Goal: Task Accomplishment & Management: Complete application form

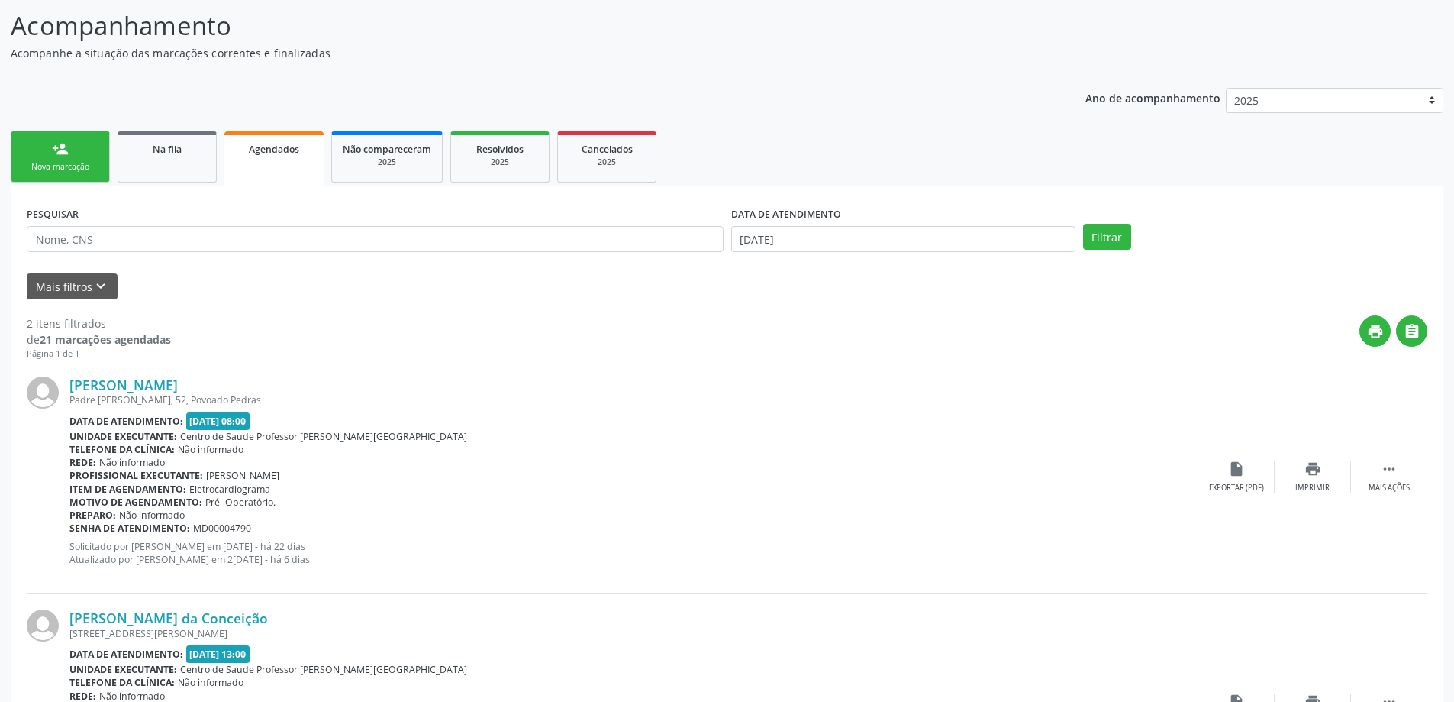
scroll to position [117, 0]
click at [43, 163] on div "Nova marcação" at bounding box center [60, 168] width 76 height 11
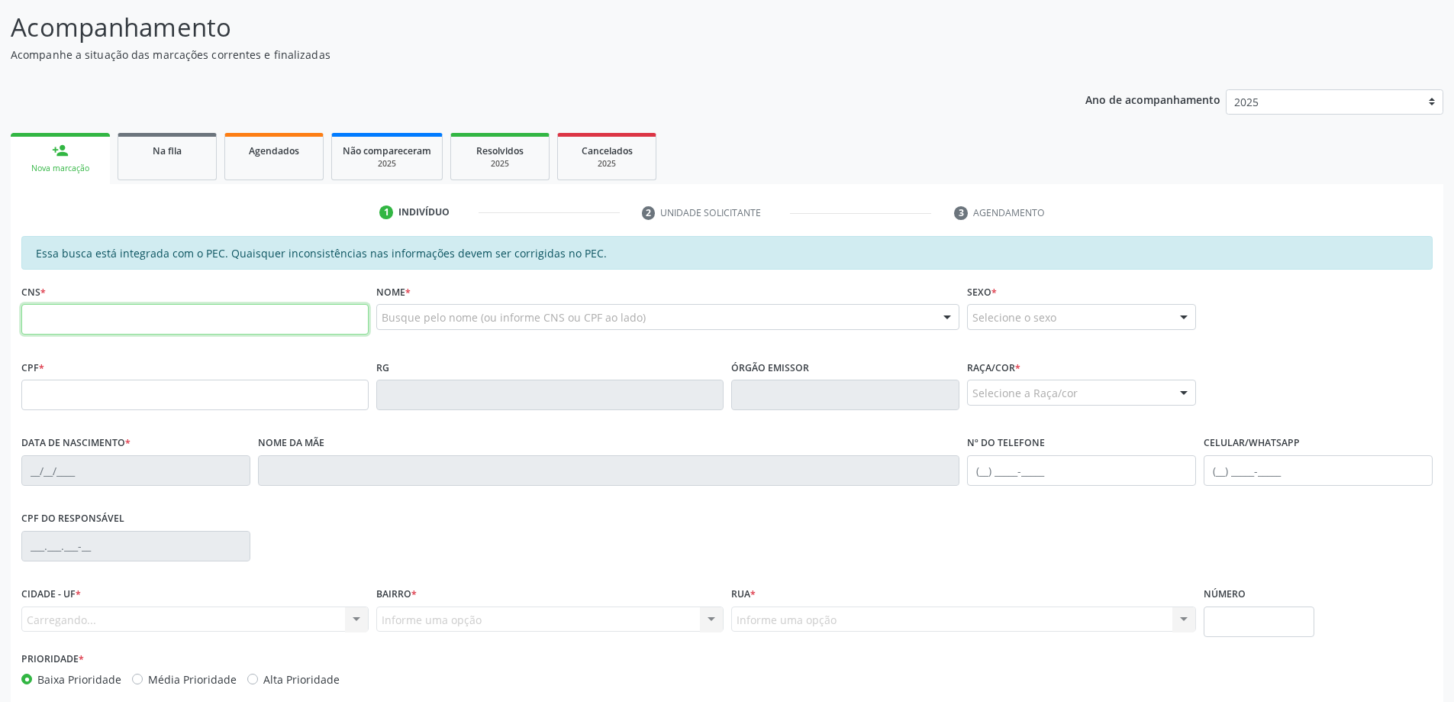
click at [101, 313] on input "text" at bounding box center [194, 319] width 347 height 31
type input "700 4029 9999 8849"
type input "639.568.614-34"
type input "18/10/1968"
type input "Olivia Rosa dos Santos"
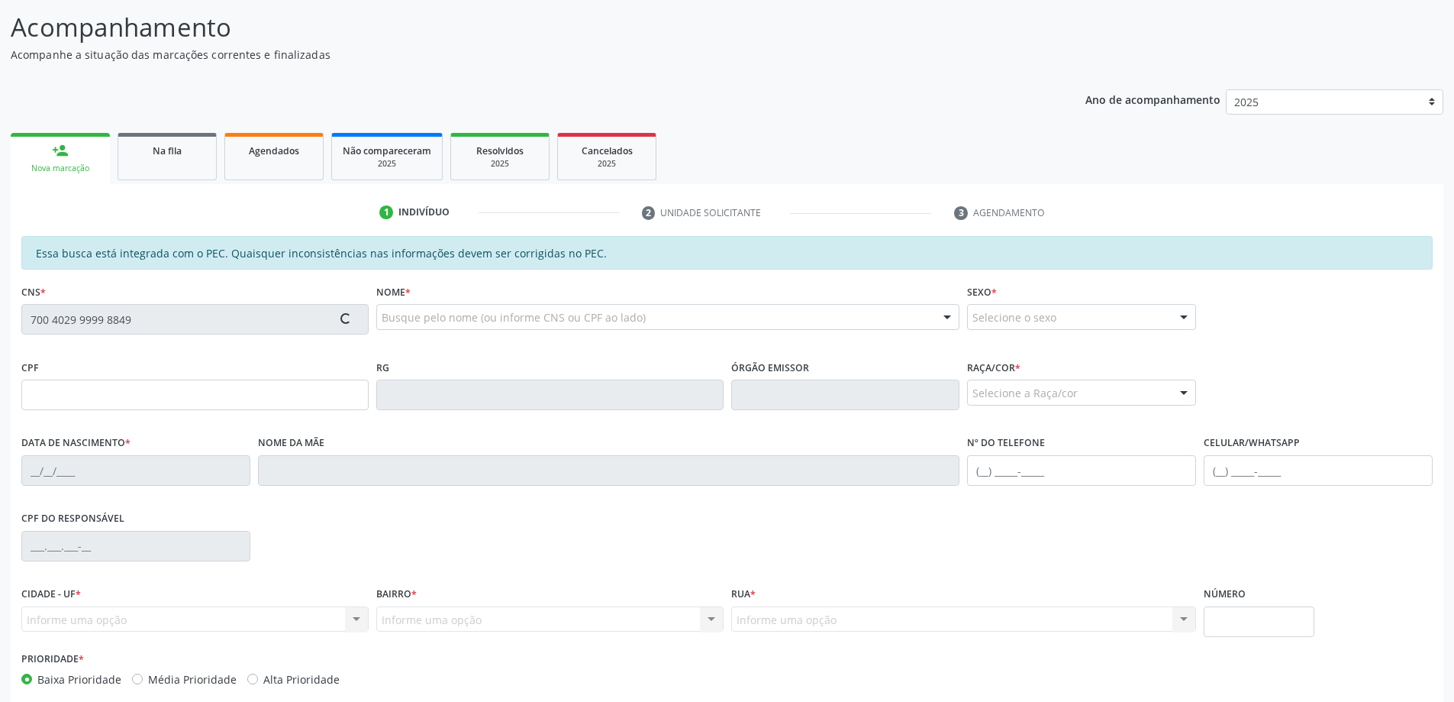
type input "(82) 99395-2626"
type input "1200"
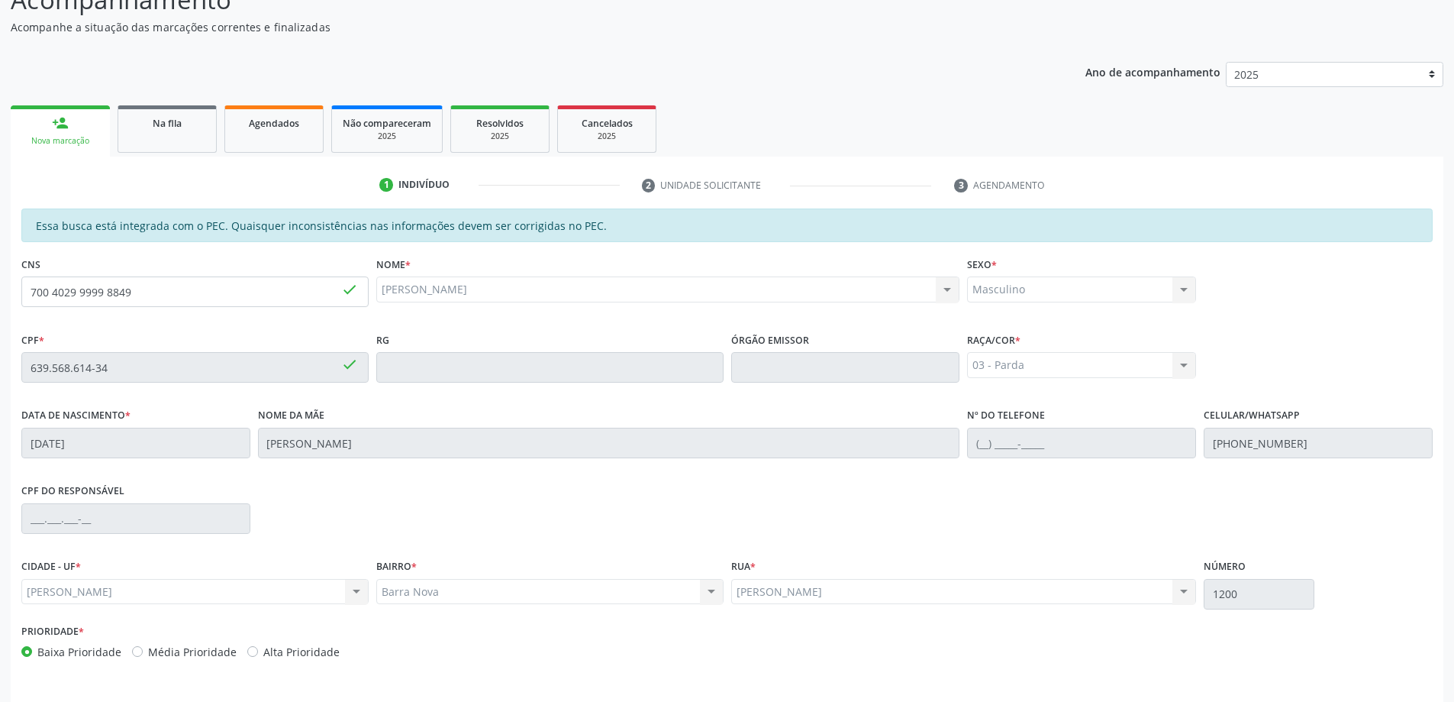
scroll to position [192, 0]
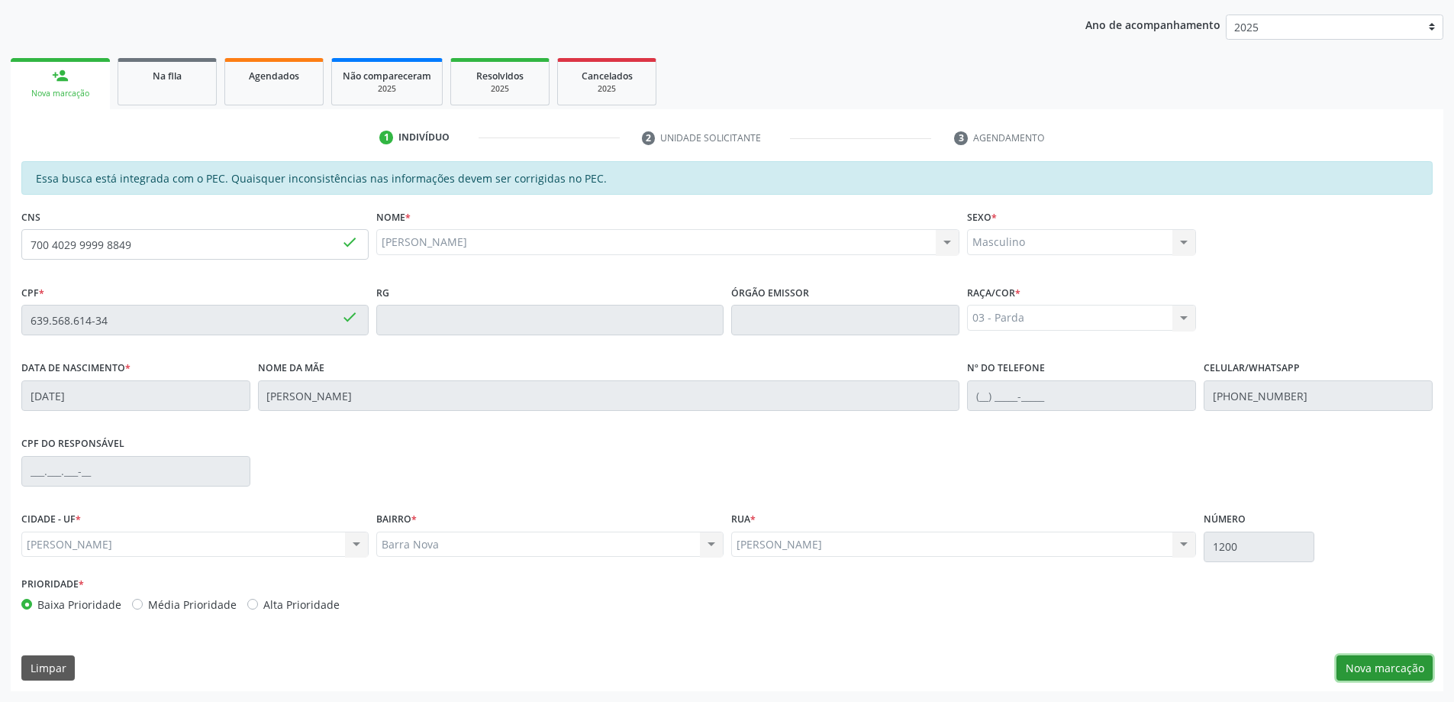
click at [1382, 673] on button "Nova marcação" at bounding box center [1385, 668] width 96 height 26
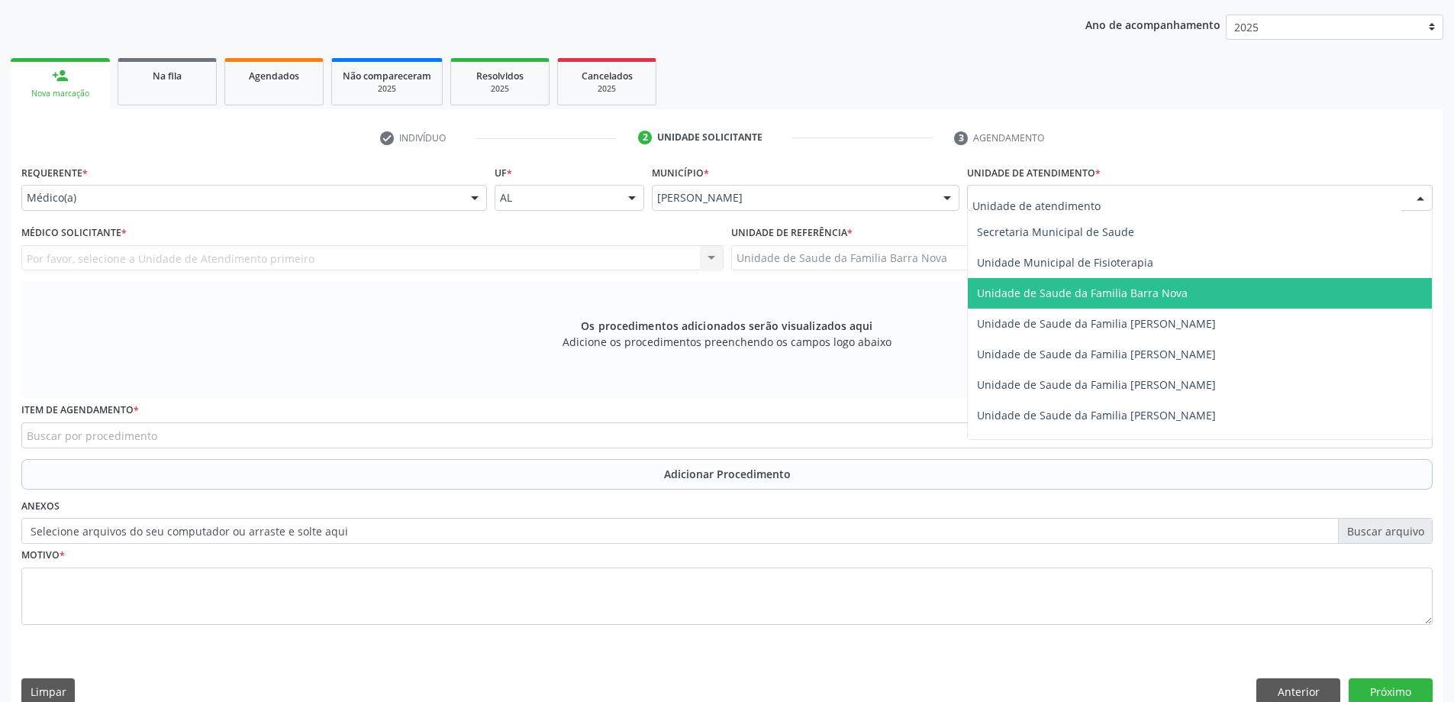
scroll to position [763, 0]
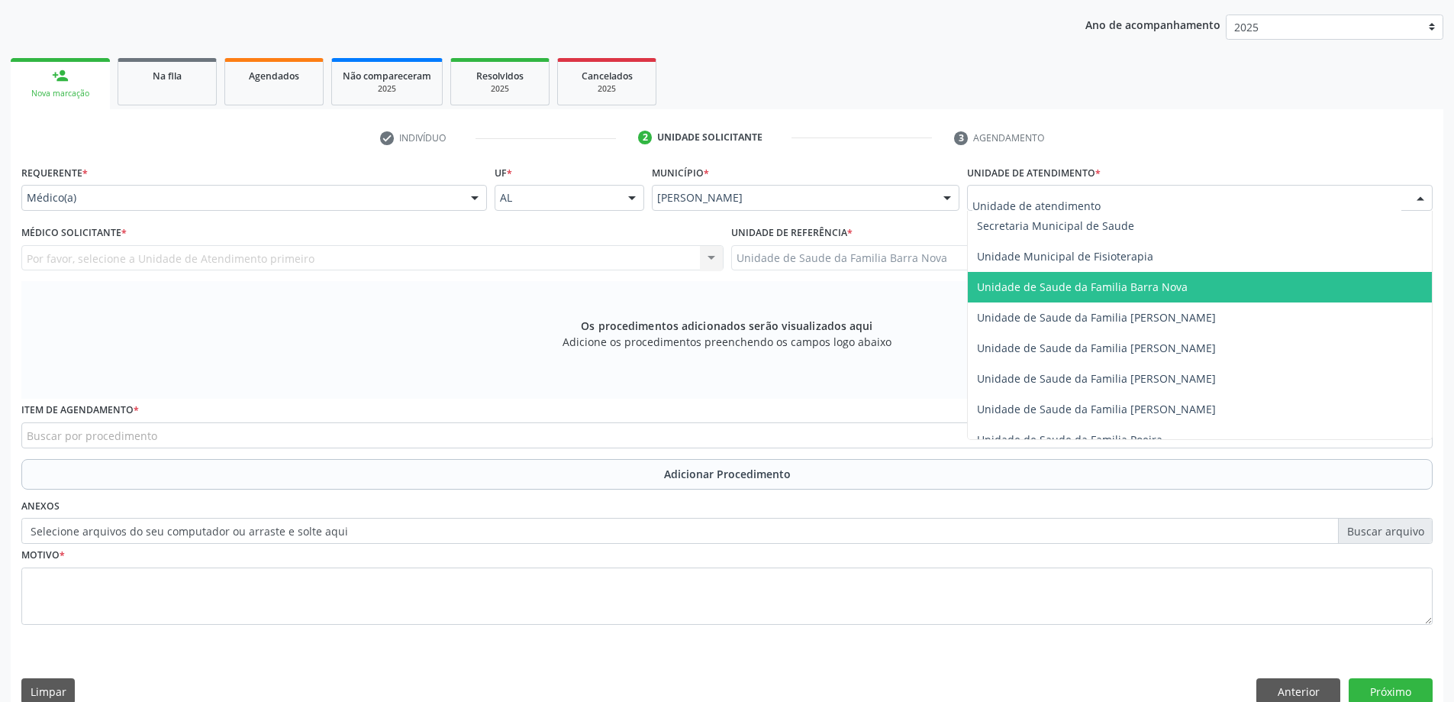
click at [1125, 290] on span "Unidade de Saude da Familia Barra Nova" at bounding box center [1082, 286] width 211 height 15
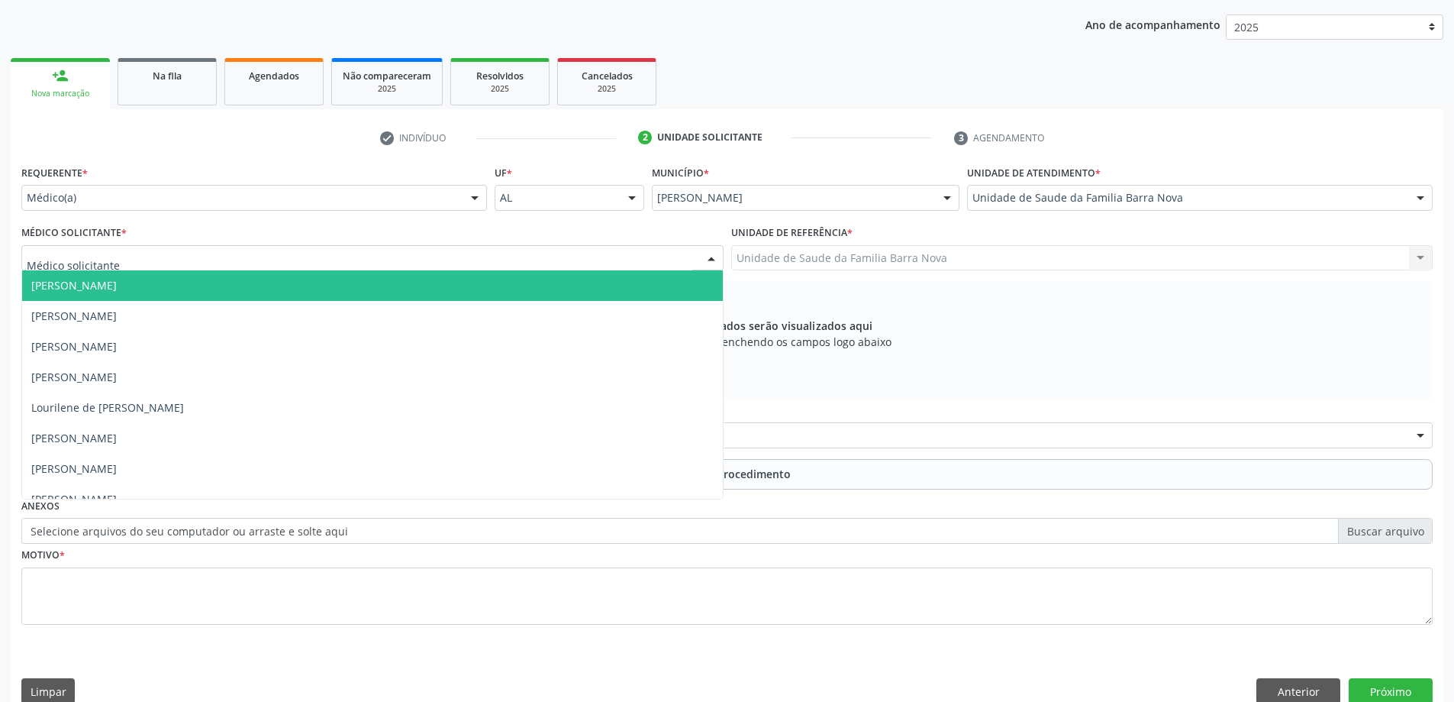
click at [402, 256] on div at bounding box center [372, 258] width 702 height 26
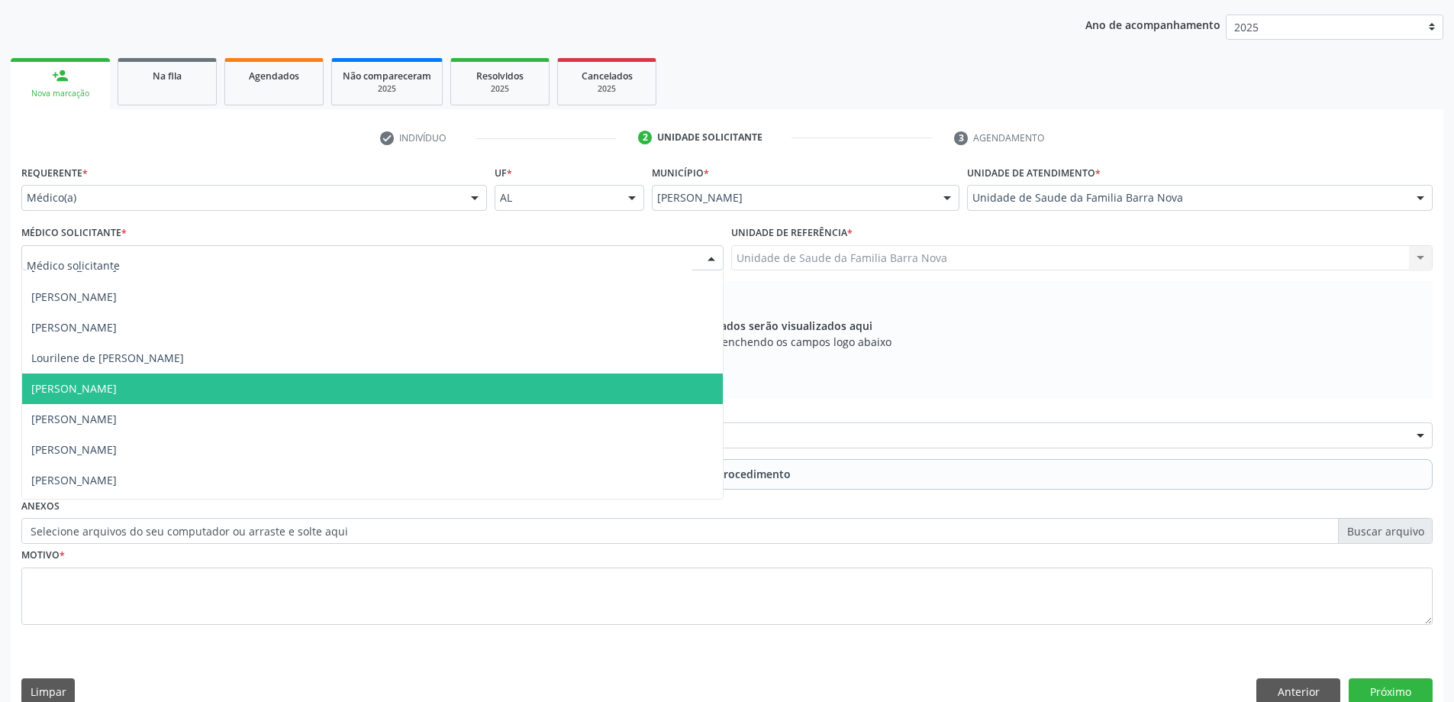
scroll to position [76, 0]
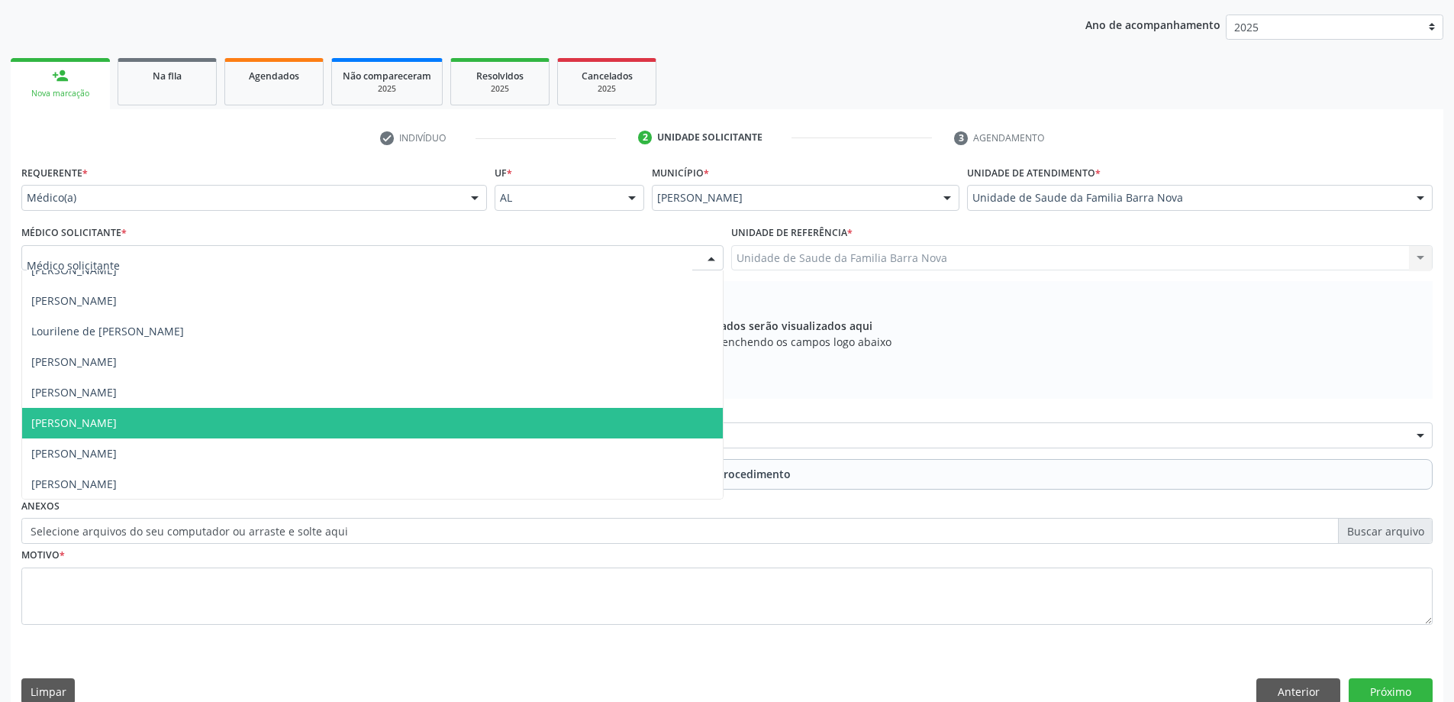
click at [300, 423] on span "[PERSON_NAME]" at bounding box center [372, 423] width 701 height 31
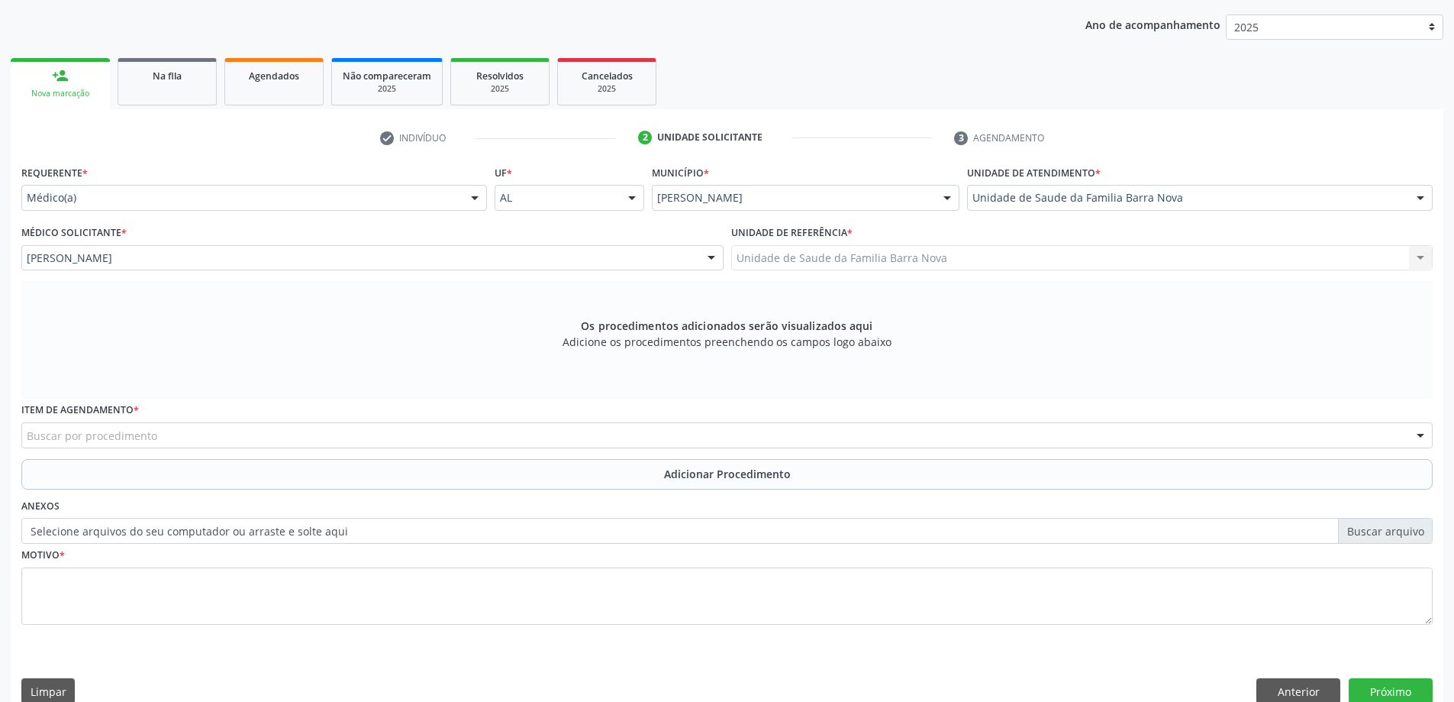
click at [384, 435] on div "Buscar por procedimento" at bounding box center [726, 435] width 1411 height 26
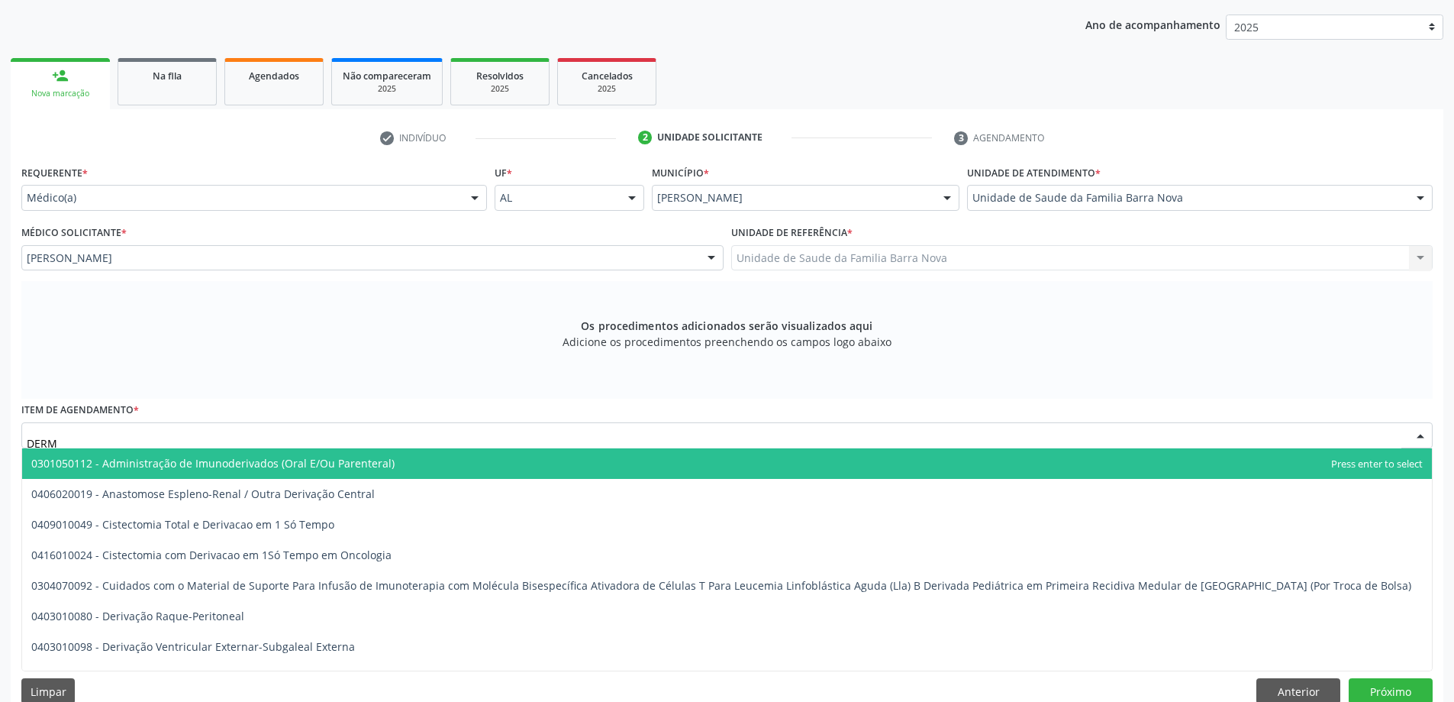
type input "DERMA"
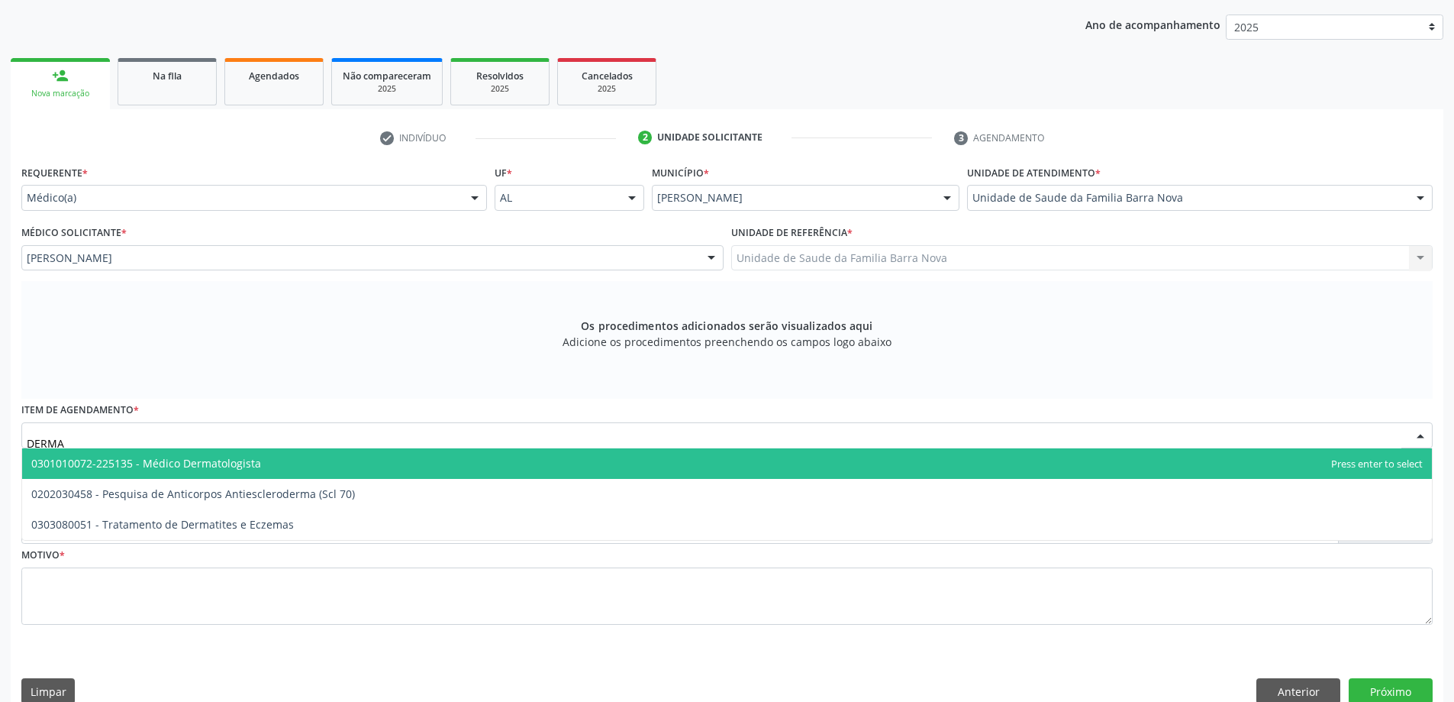
click at [454, 468] on span "0301010072-225135 - Médico Dermatologista" at bounding box center [727, 463] width 1410 height 31
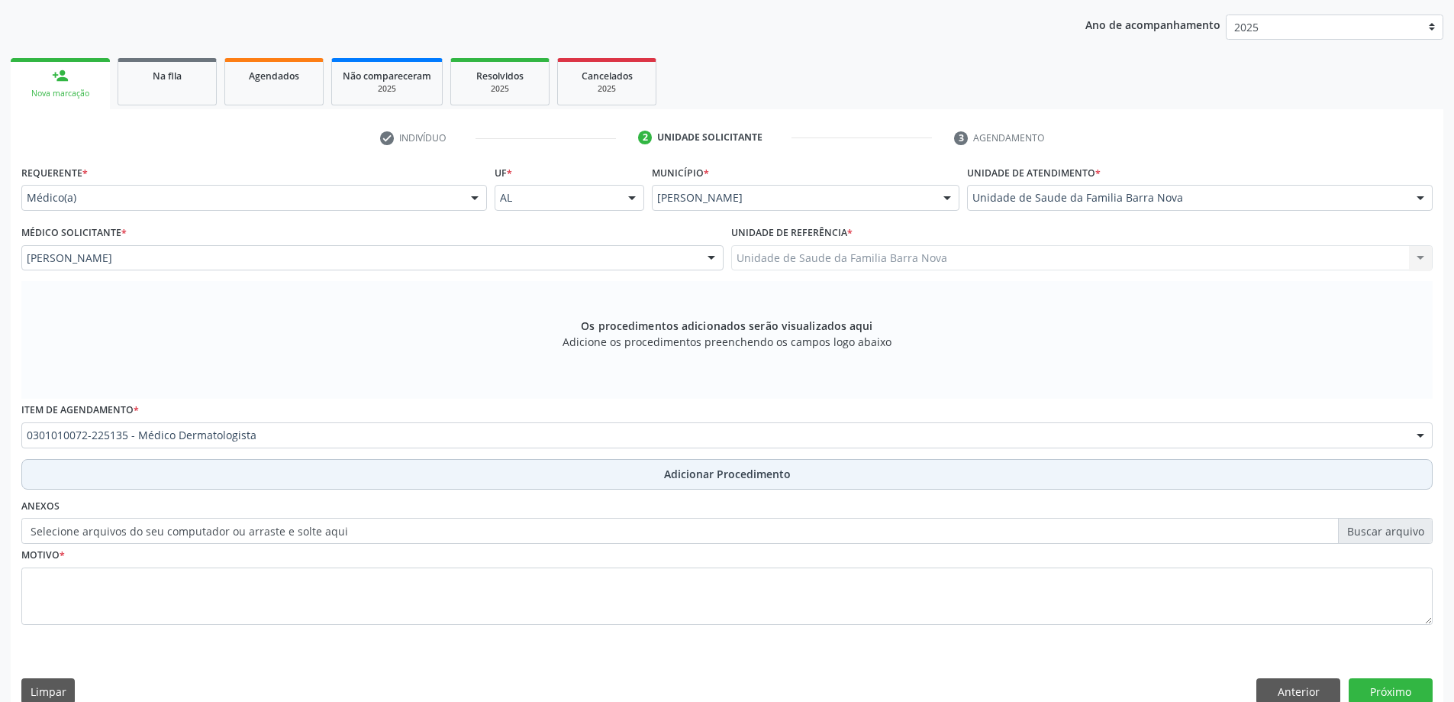
click at [669, 468] on span "Adicionar Procedimento" at bounding box center [727, 474] width 127 height 16
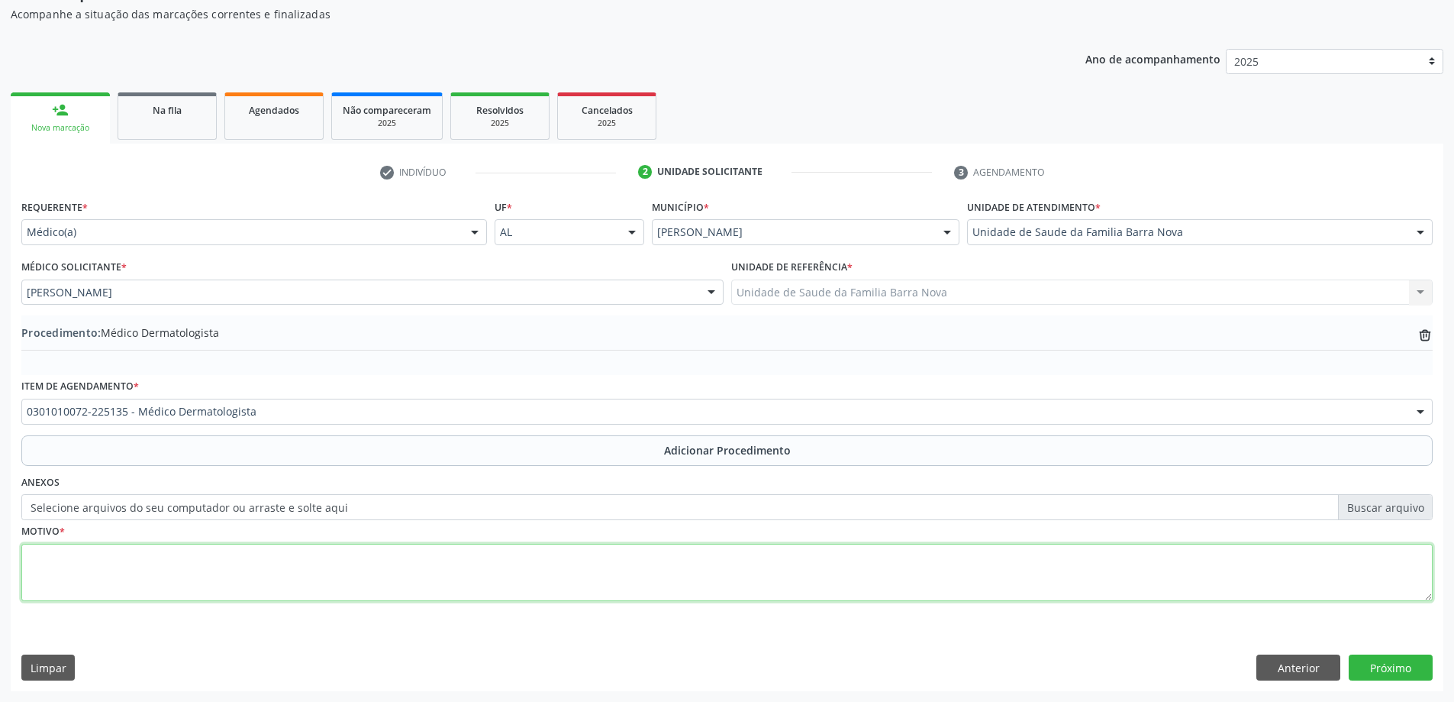
click at [263, 566] on textarea at bounding box center [726, 573] width 1411 height 58
type textarea "p"
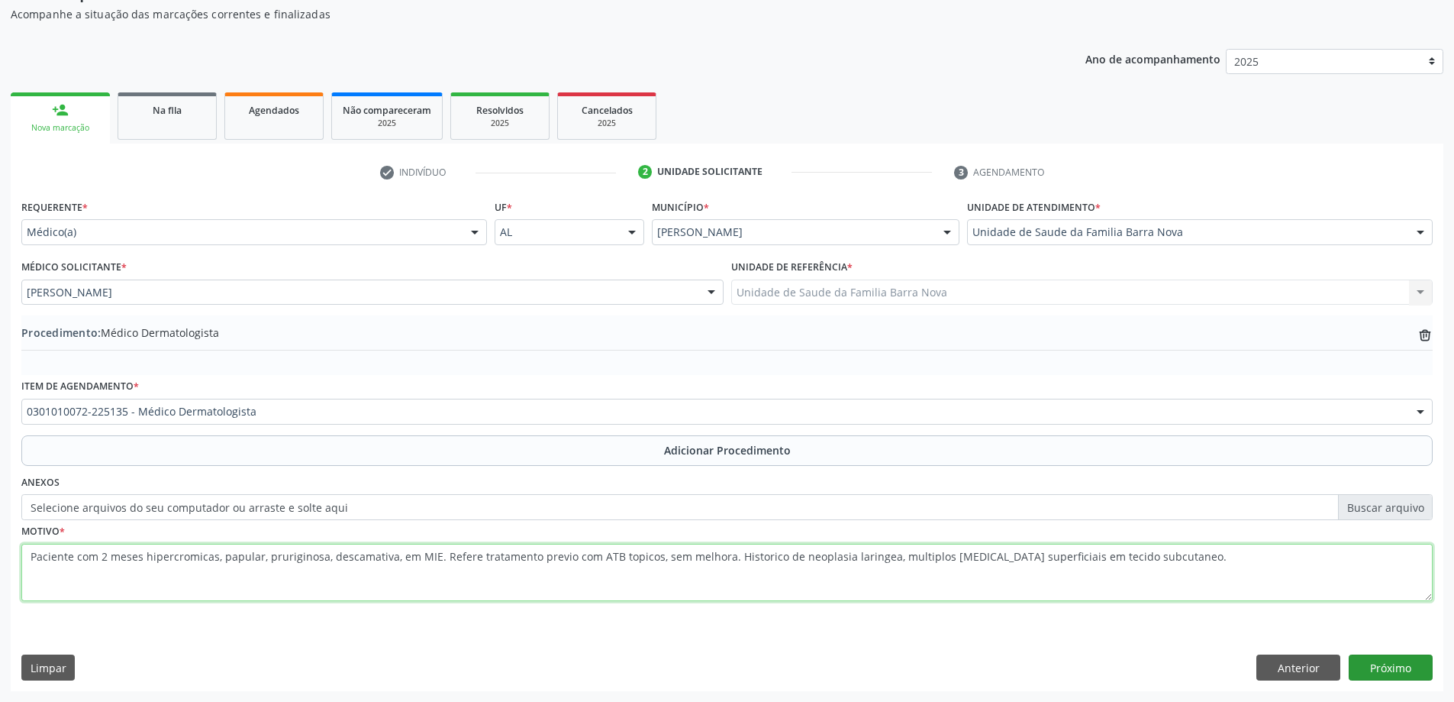
type textarea "Paciente com 2 meses hipercromicas, papular, pruriginosa, descamativa, em MIE. …"
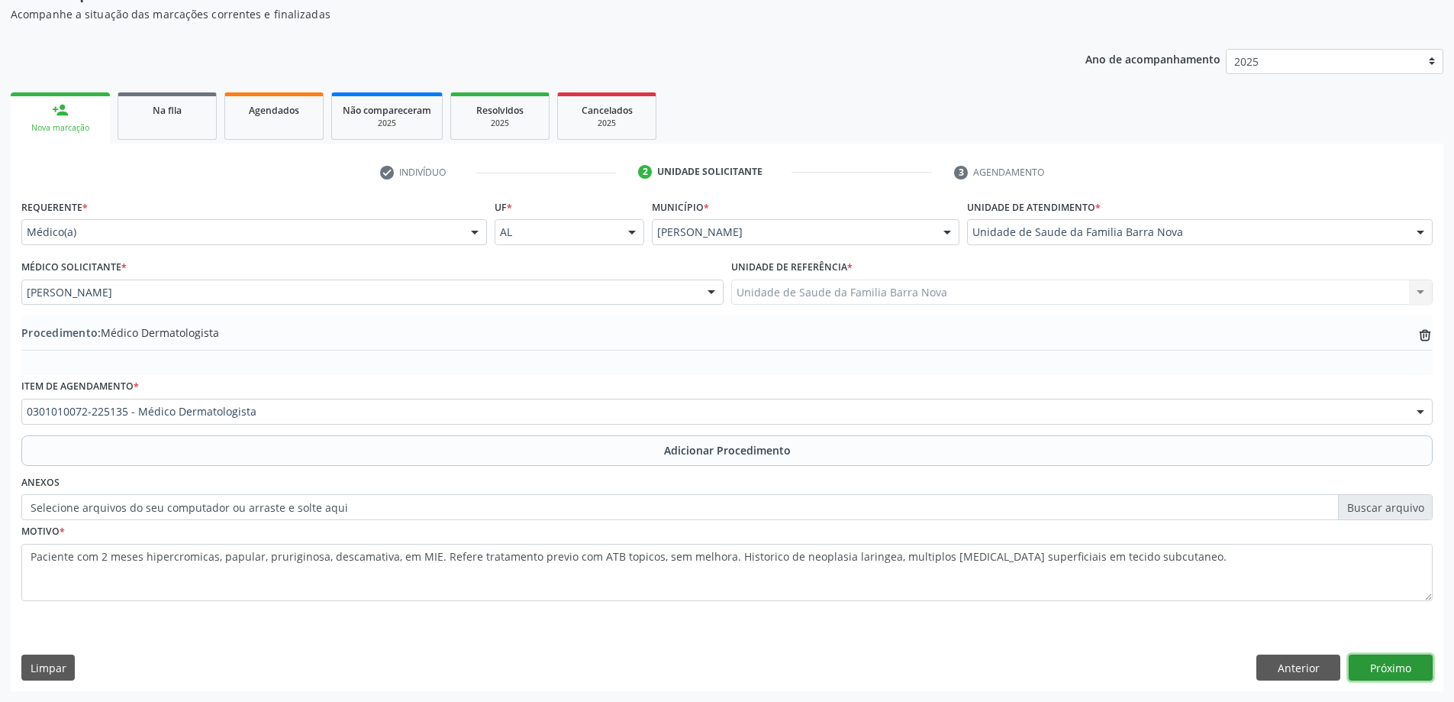
click at [1386, 666] on button "Próximo" at bounding box center [1391, 667] width 84 height 26
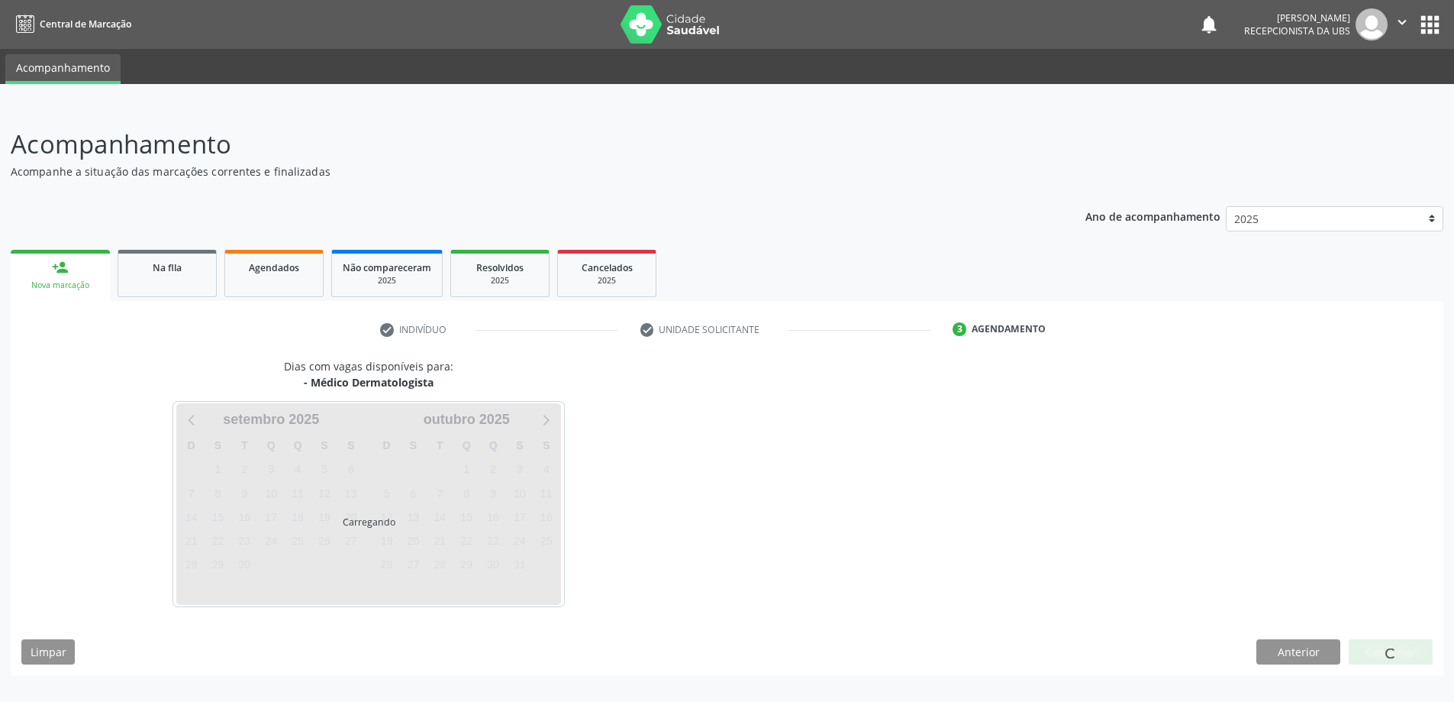
scroll to position [0, 0]
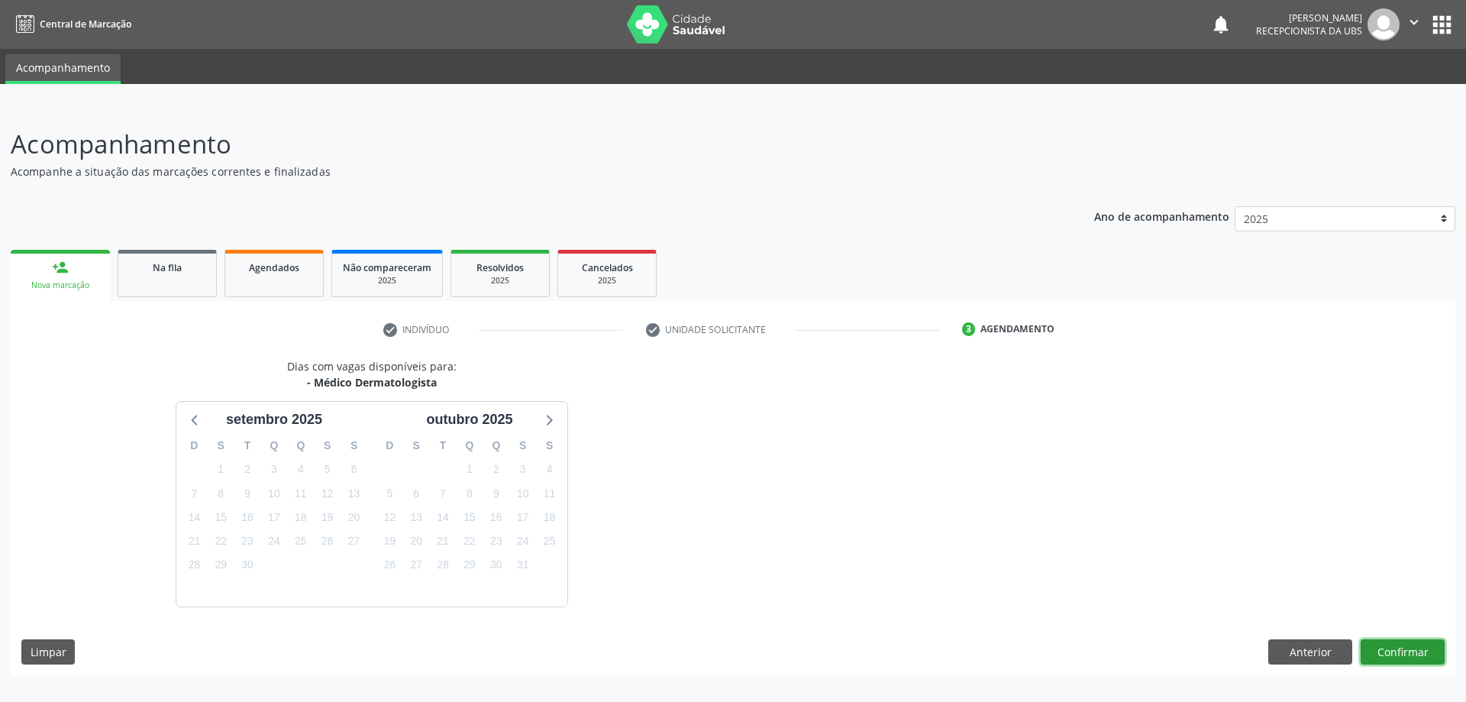
click at [1406, 653] on button "Confirmar" at bounding box center [1402, 652] width 84 height 26
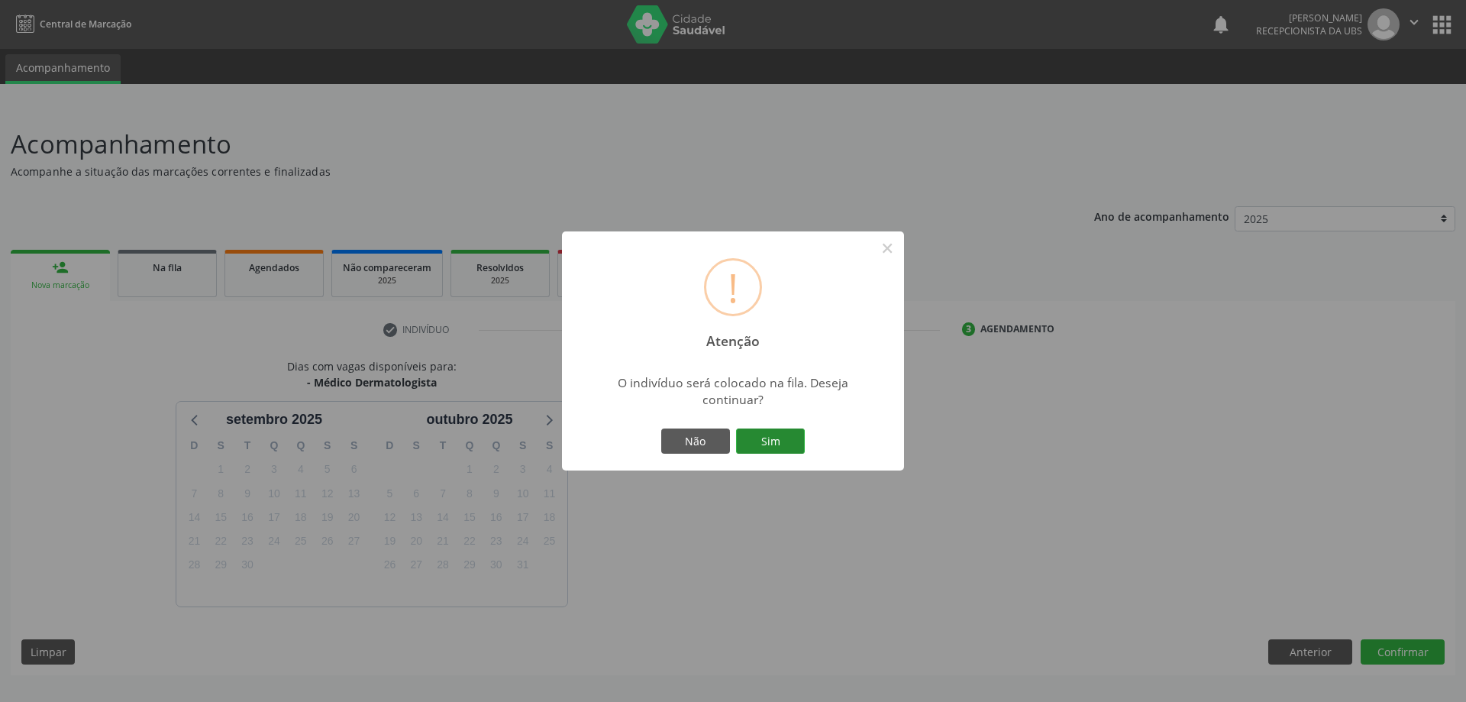
click at [770, 437] on button "Sim" at bounding box center [770, 441] width 69 height 26
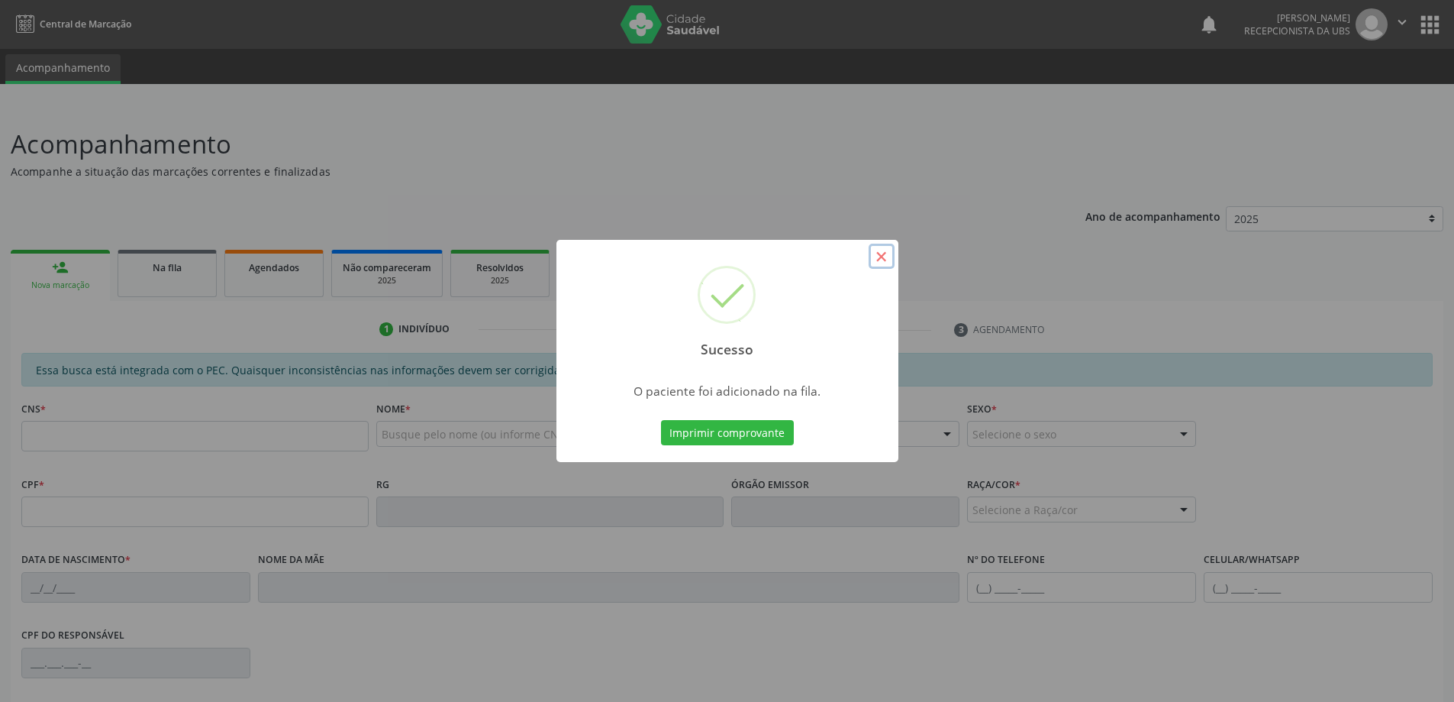
click at [885, 260] on button "×" at bounding box center [882, 257] width 26 height 26
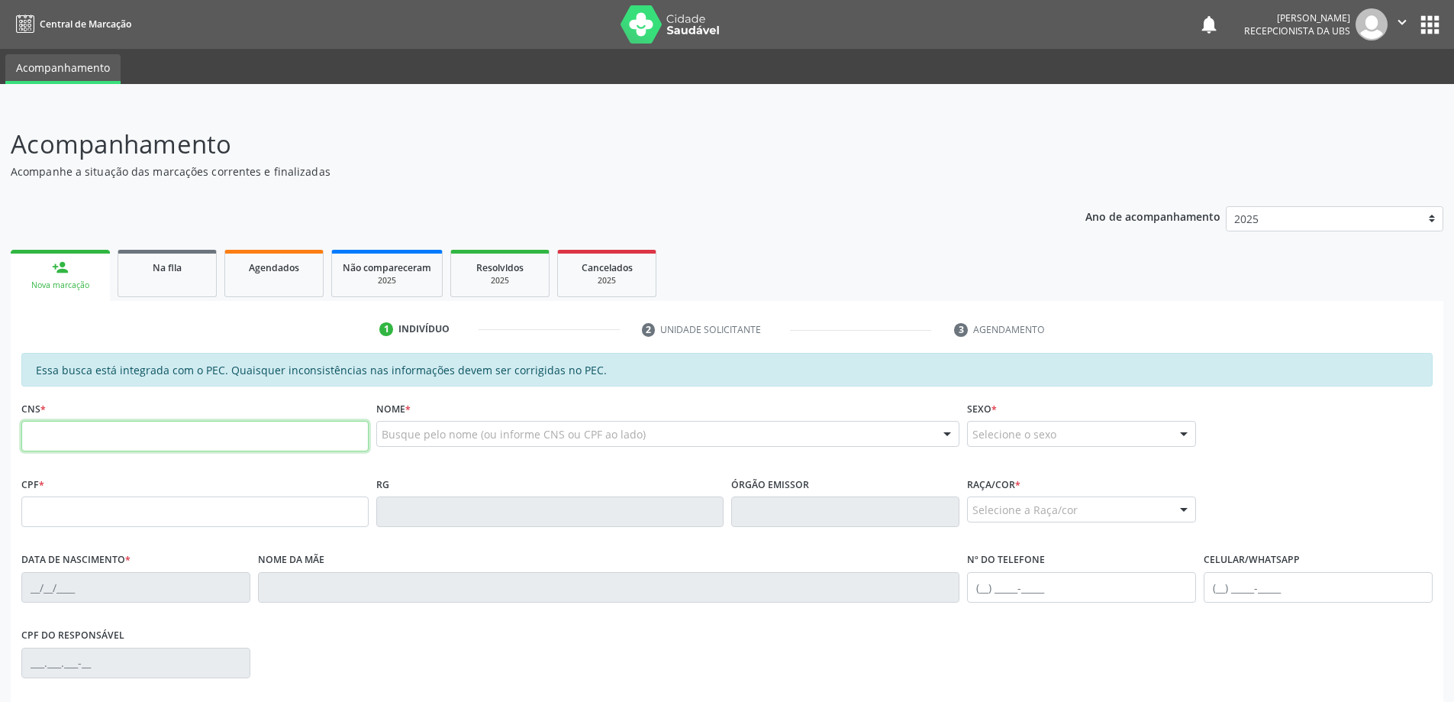
click at [133, 443] on input "text" at bounding box center [194, 436] width 347 height 31
type input "704 0063 1514 8465"
type input "662.637.514-87"
type input "18/03/1966"
type input "Antônia Feliciana dos Santos"
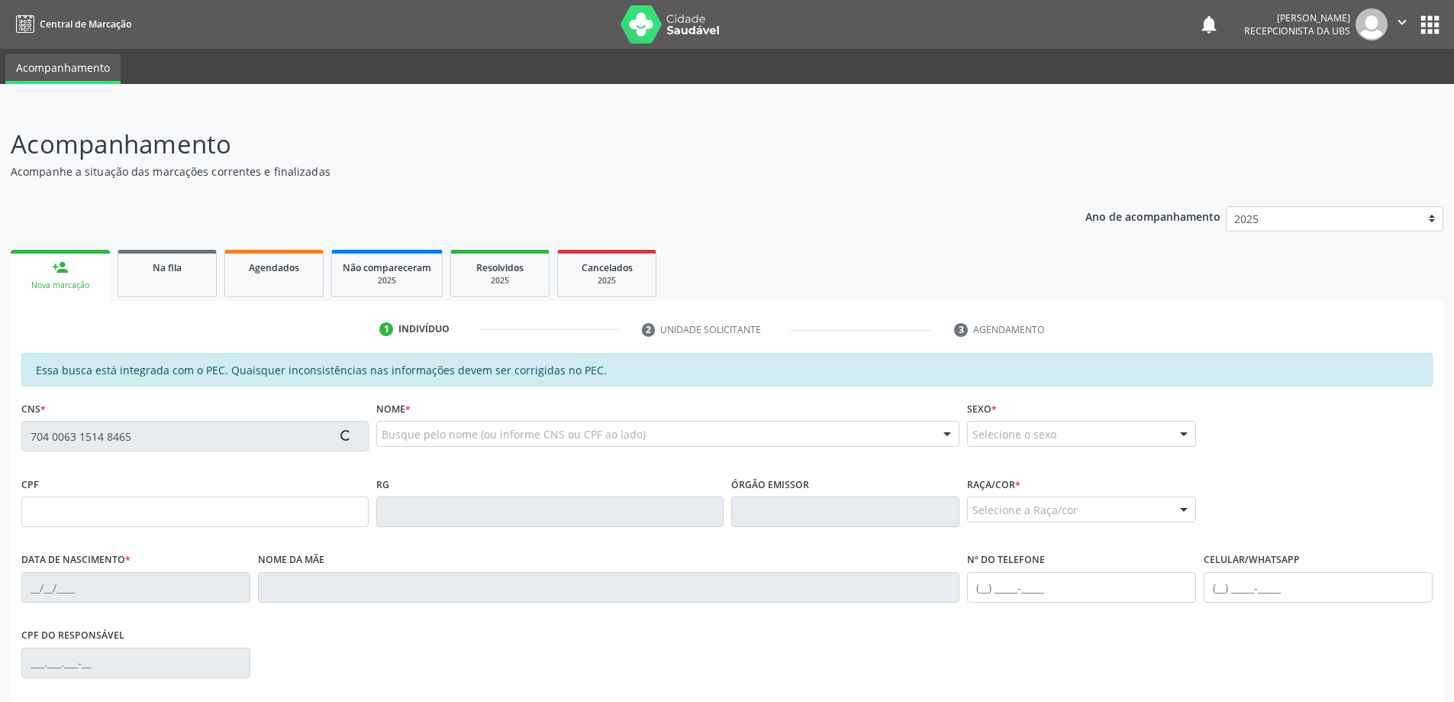
type input "(82) 98836-9935"
type input "870"
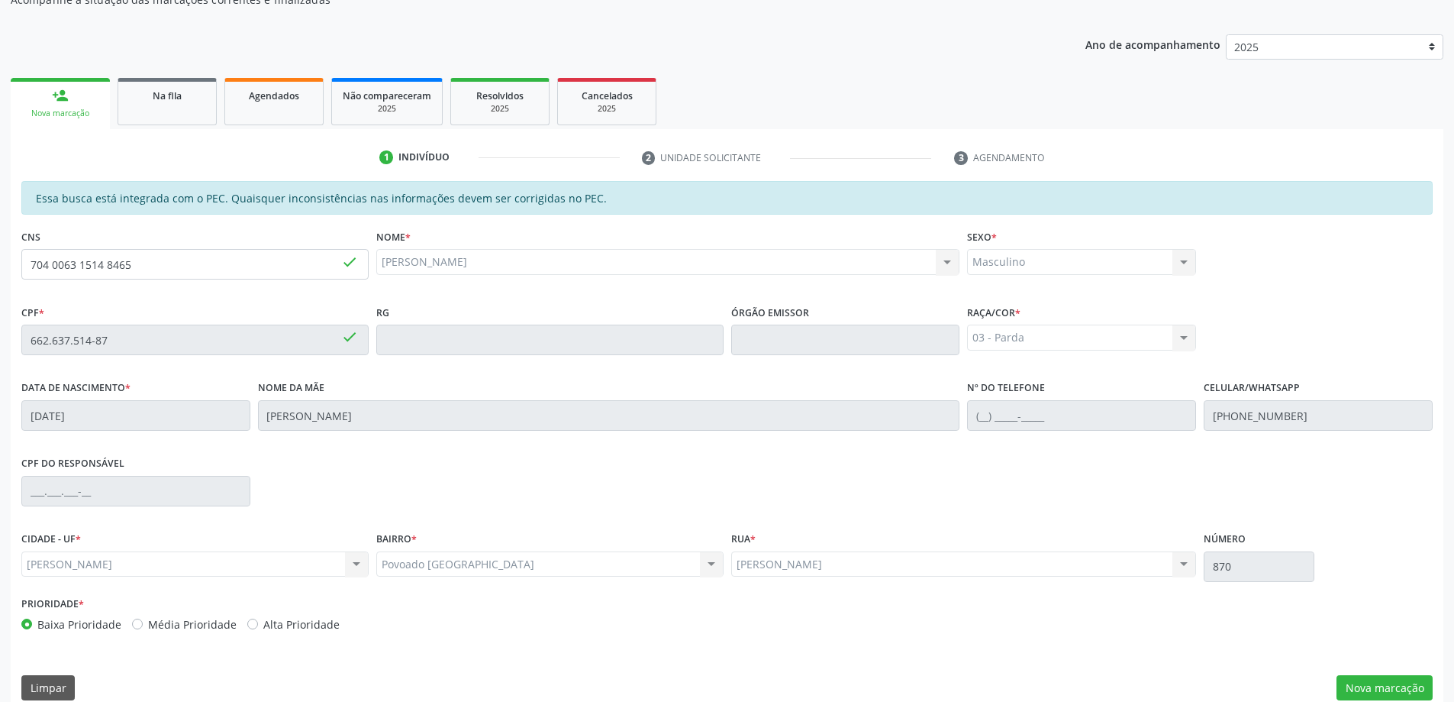
scroll to position [192, 0]
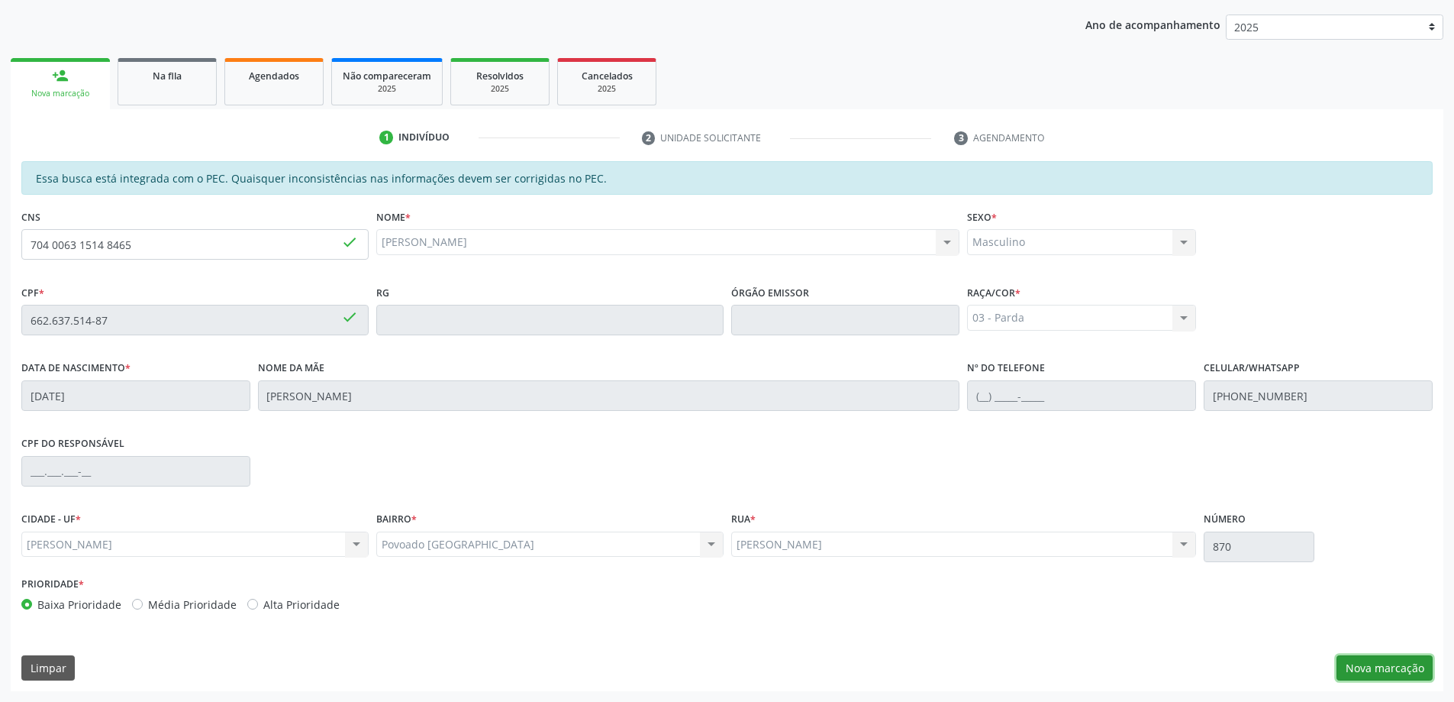
click at [1371, 668] on button "Nova marcação" at bounding box center [1385, 668] width 96 height 26
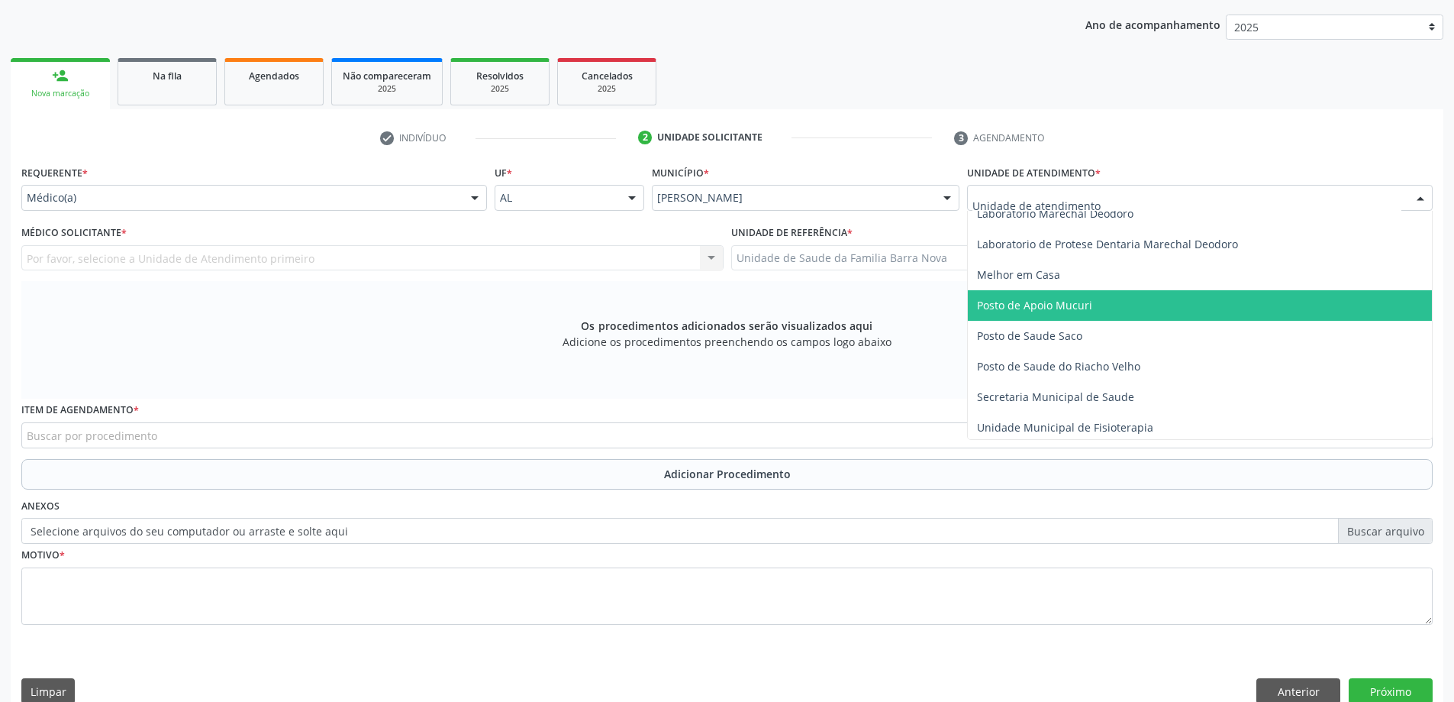
scroll to position [687, 0]
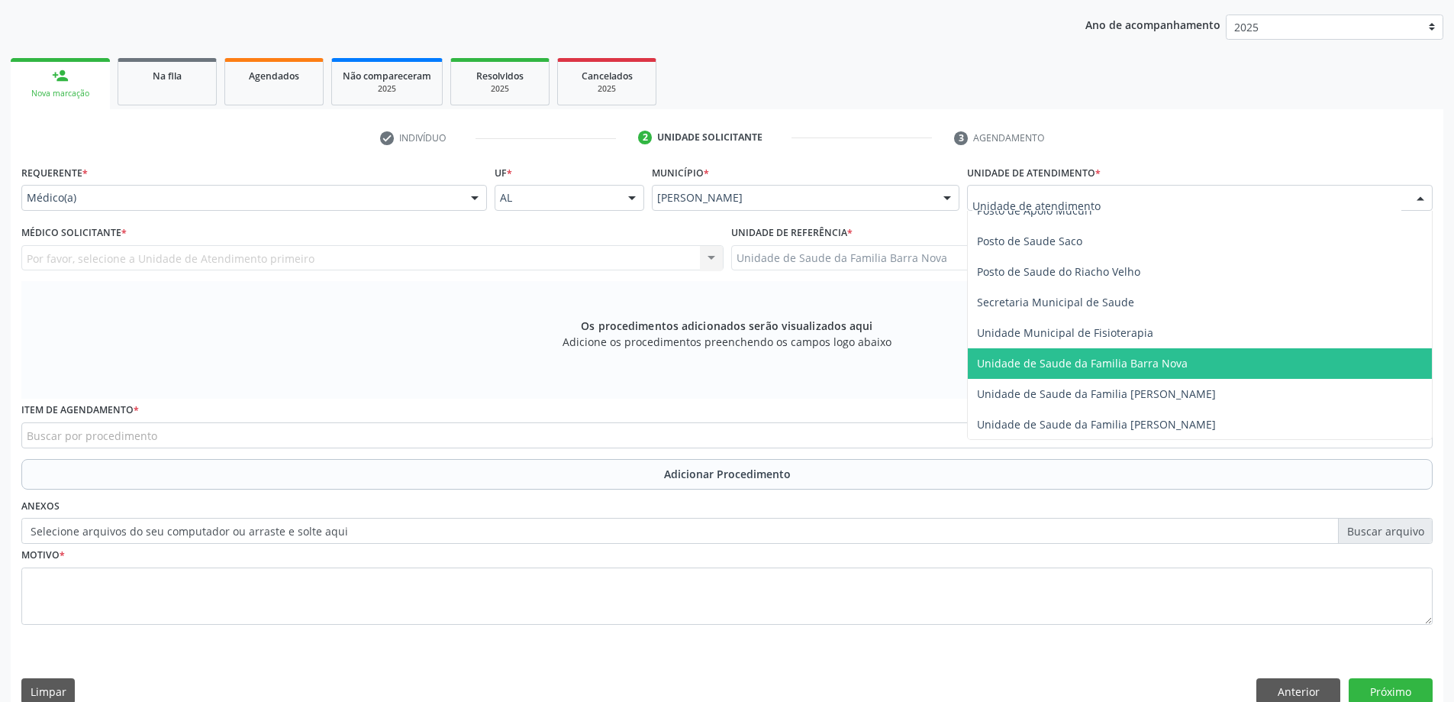
click at [1104, 370] on span "Unidade de Saude da Familia Barra Nova" at bounding box center [1200, 363] width 464 height 31
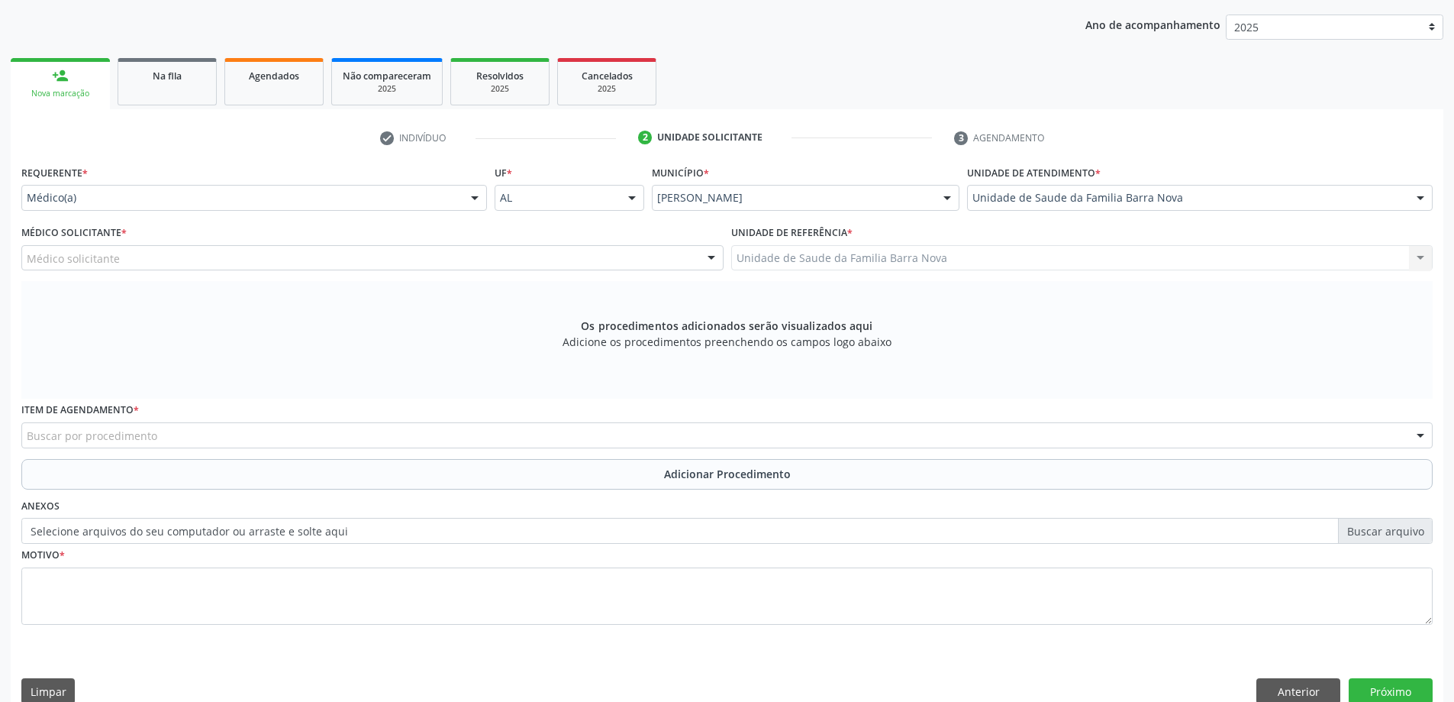
click at [508, 260] on div "Médico solicitante" at bounding box center [372, 258] width 702 height 26
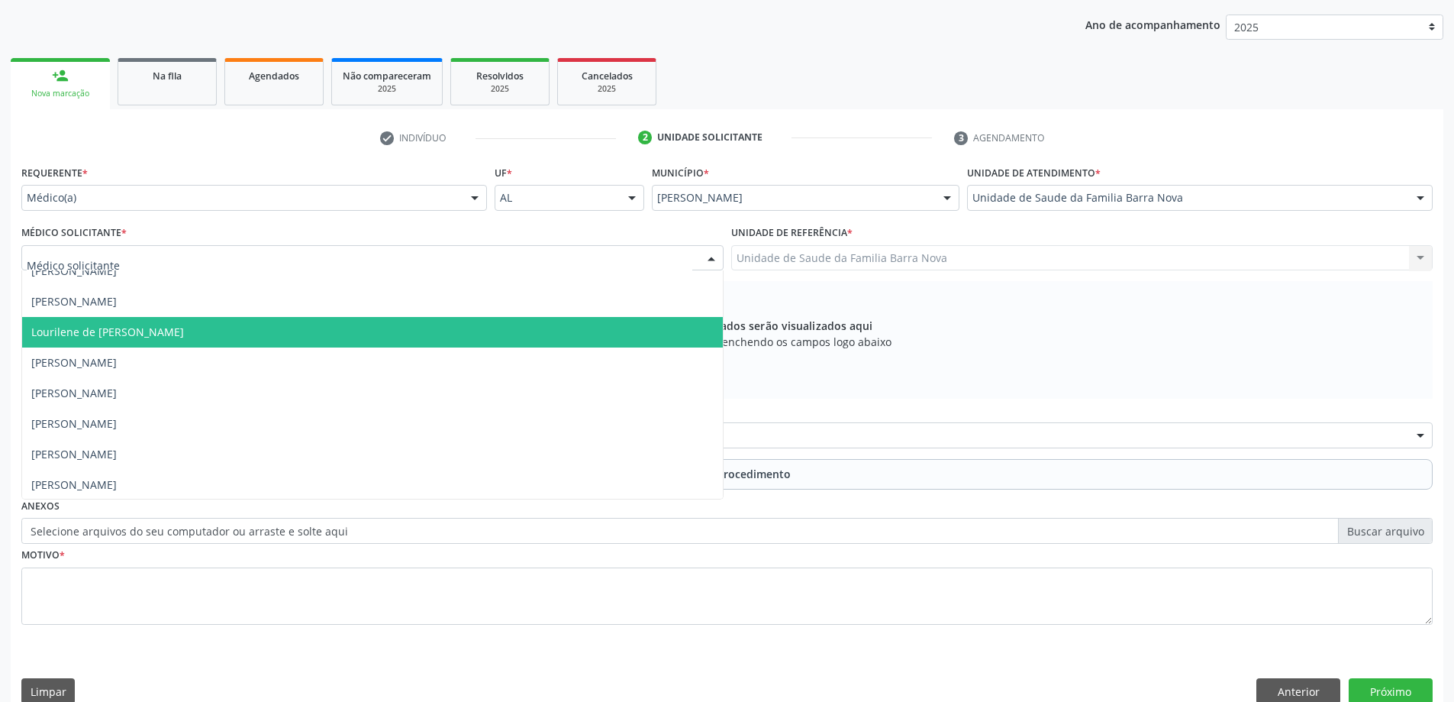
scroll to position [77, 0]
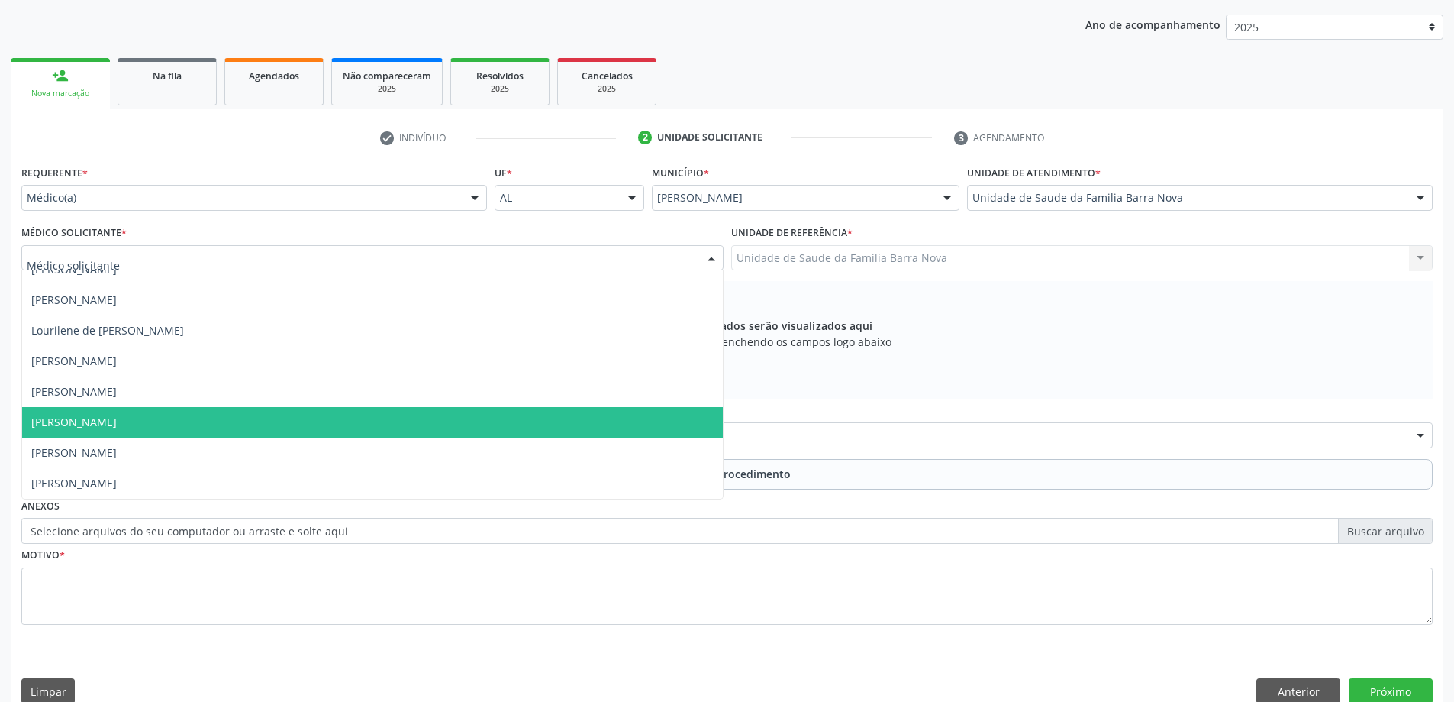
click at [431, 419] on span "[PERSON_NAME]" at bounding box center [372, 422] width 701 height 31
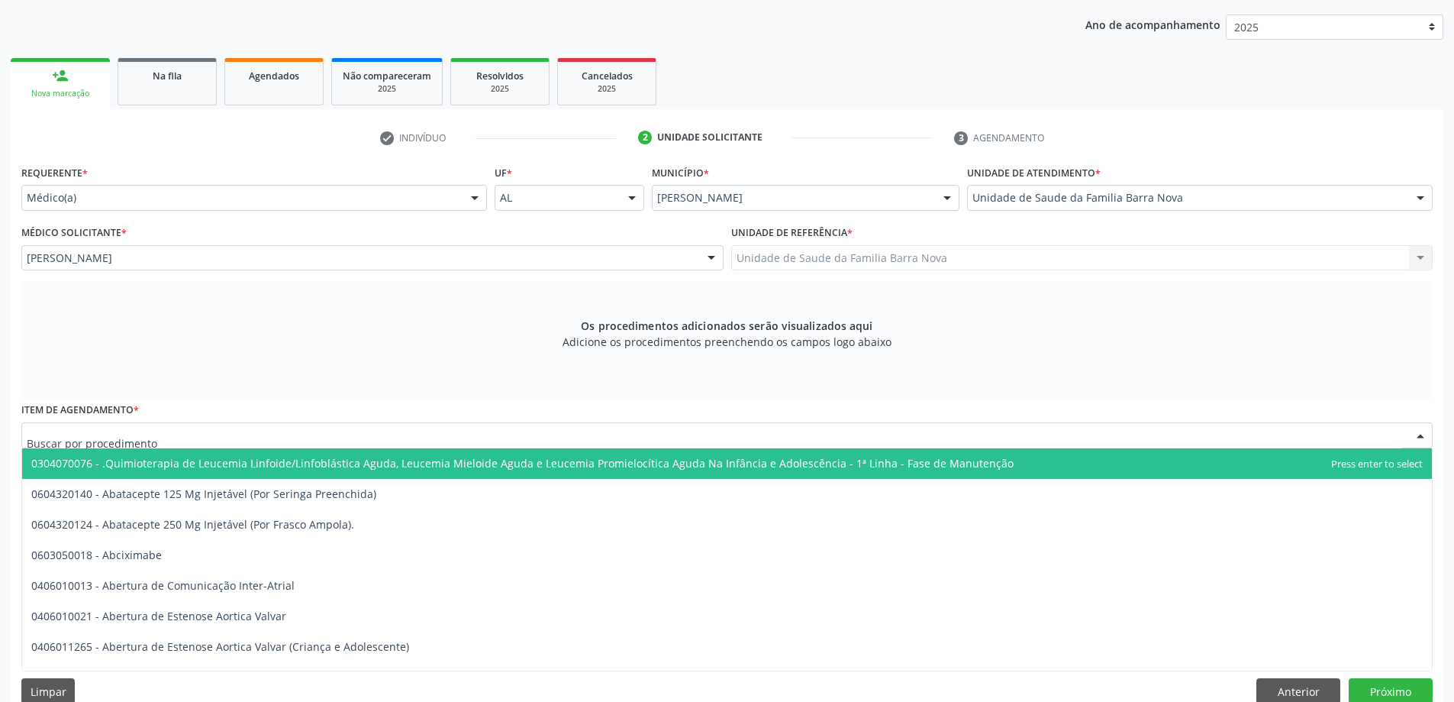
click at [289, 438] on div at bounding box center [726, 435] width 1411 height 26
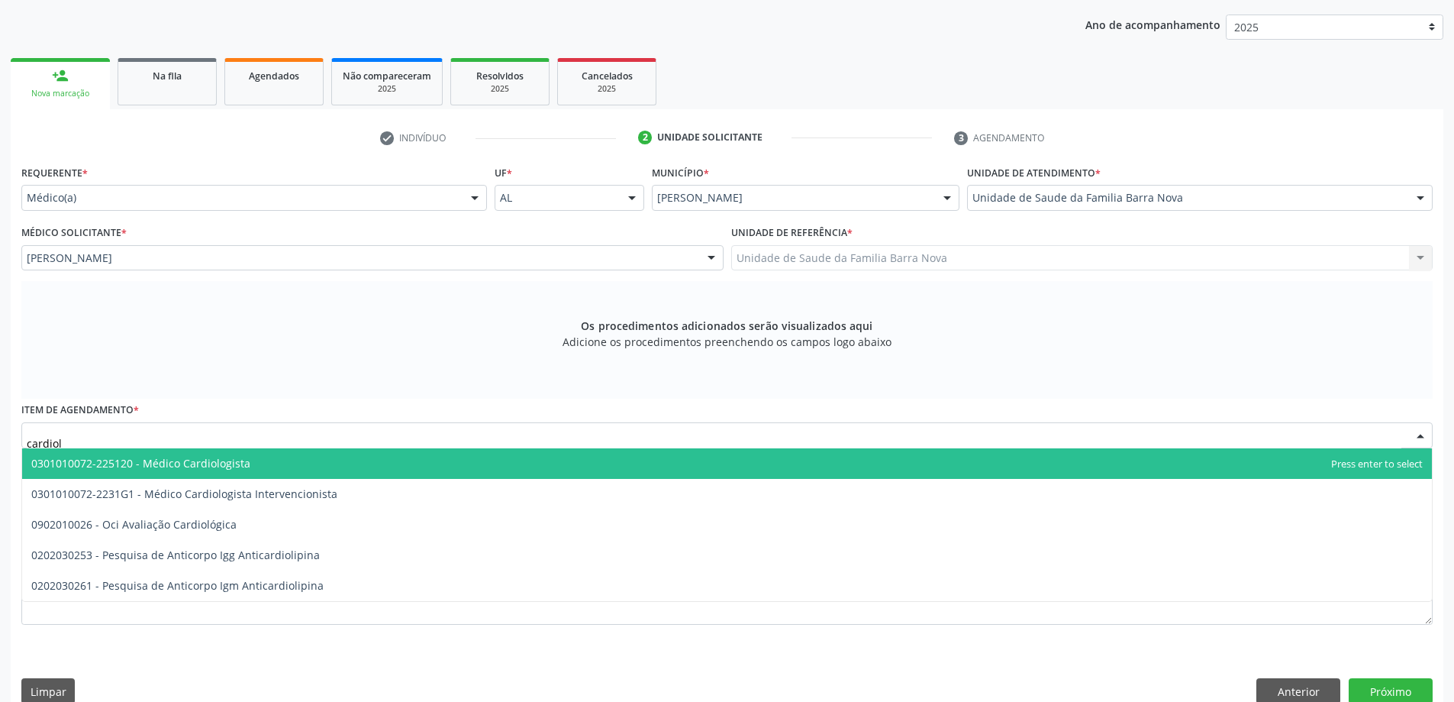
type input "cardiolo"
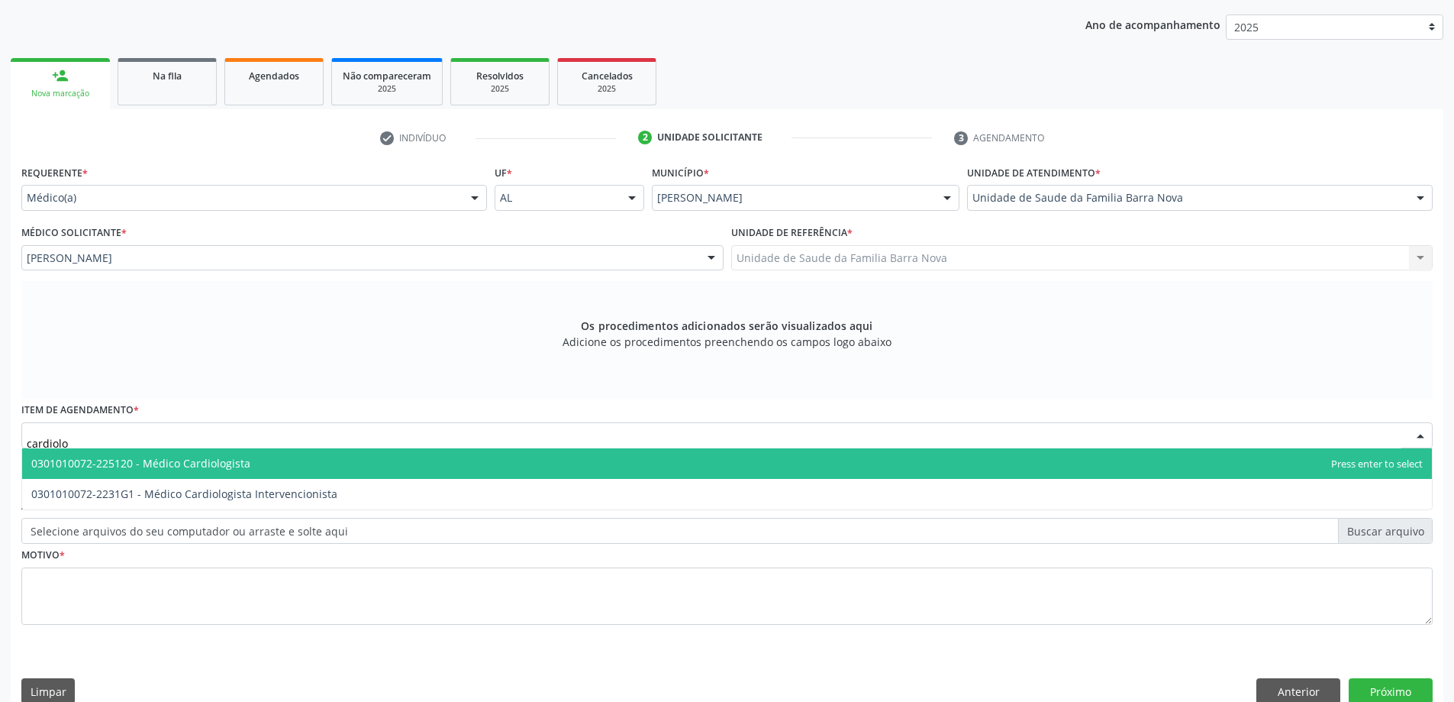
click at [356, 466] on span "0301010072-225120 - Médico Cardiologista" at bounding box center [727, 463] width 1410 height 31
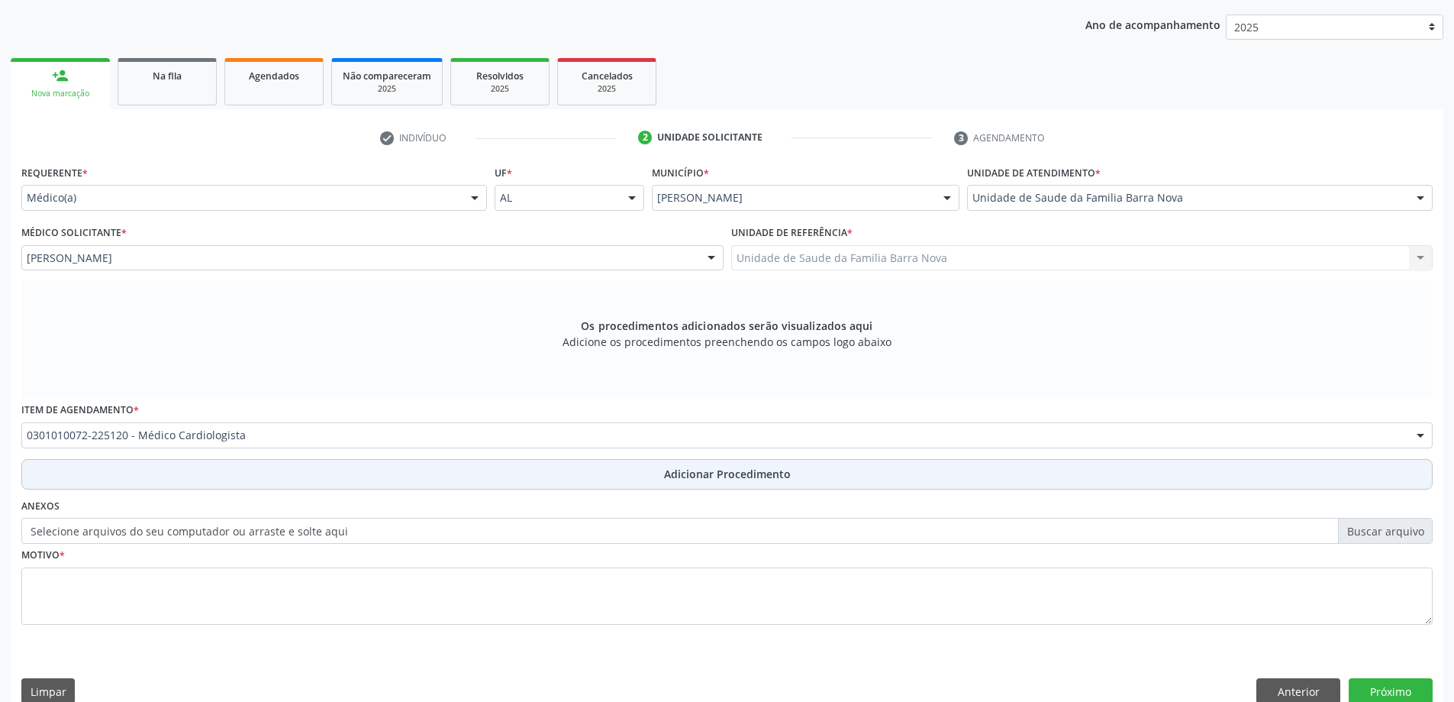
click at [711, 476] on span "Adicionar Procedimento" at bounding box center [727, 474] width 127 height 16
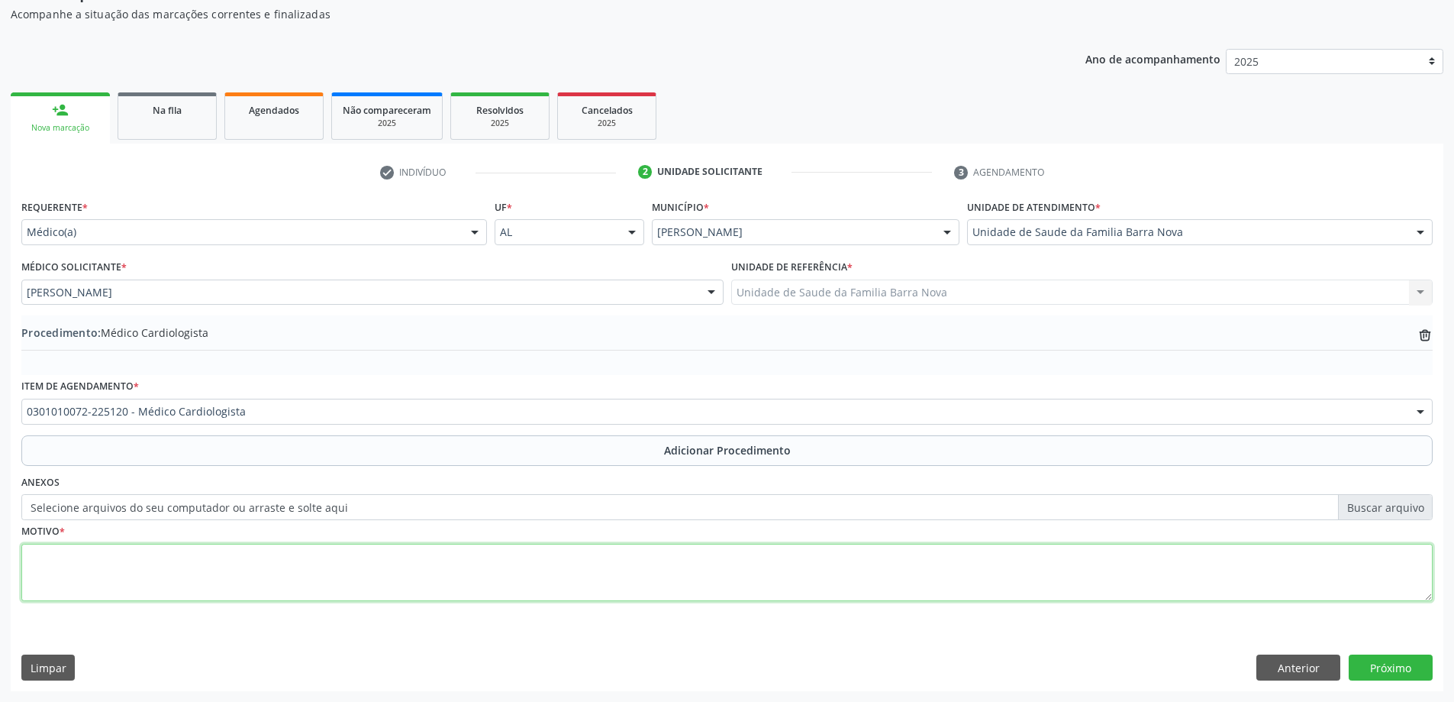
click at [269, 572] on textarea at bounding box center [726, 573] width 1411 height 58
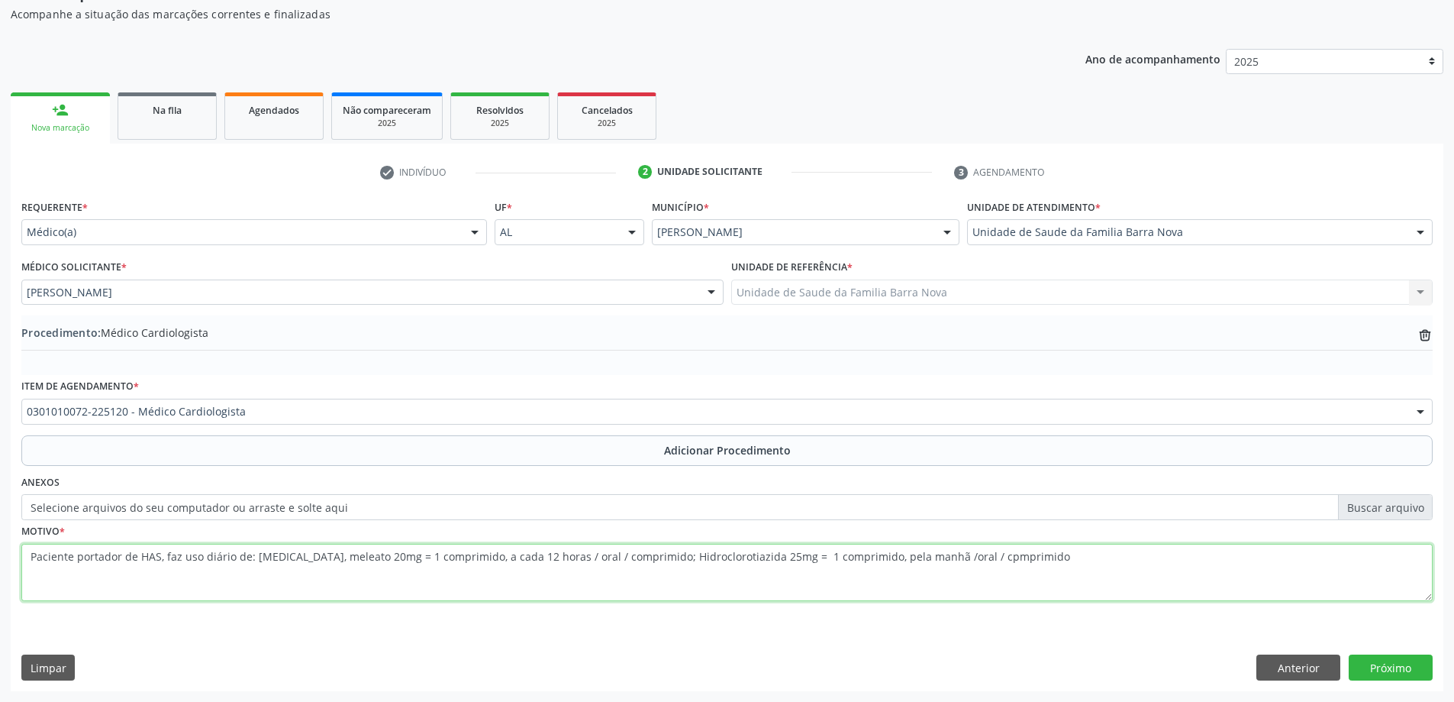
click at [952, 557] on textarea "Paciente portador de HAS, faz uso diário de: Enalapril, meleato 20mg = 1 compri…" at bounding box center [726, 573] width 1411 height 58
click at [1008, 559] on textarea "Paciente portador de HAS, faz uso diário de: Enalapril, meleato 20mg = 1 compri…" at bounding box center [726, 573] width 1411 height 58
click at [209, 573] on textarea "Paciente portador de HAS, faz uso diário de: Enalapril, meleato 20mg = 1 compri…" at bounding box center [726, 573] width 1411 height 58
click at [222, 578] on textarea "Paciente portador de HAS, faz uso diário de: Enalapril, meleato 20mg = 1 compri…" at bounding box center [726, 573] width 1411 height 58
click at [338, 567] on textarea "Paciente portador de HAS, faz uso diário de: Enalapril, meleato 20mg = 1 compri…" at bounding box center [726, 573] width 1411 height 58
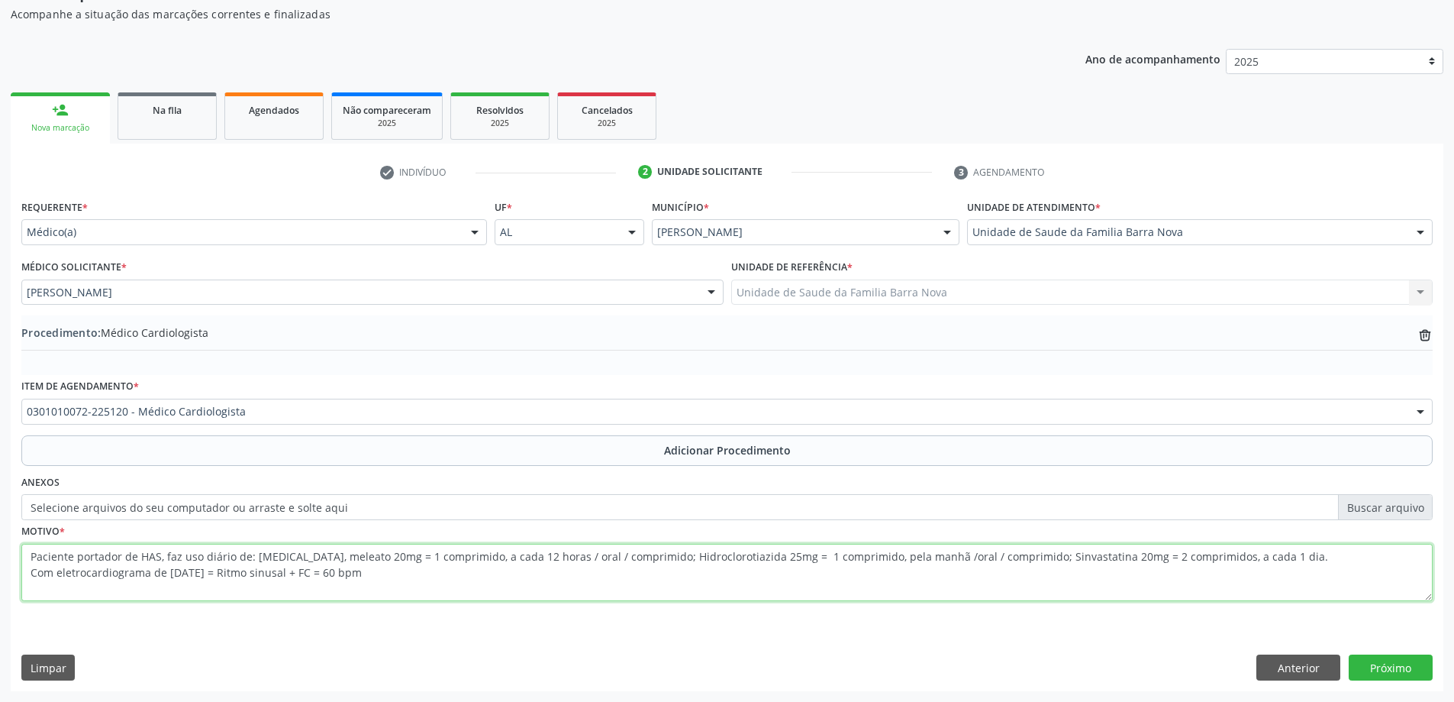
click at [373, 572] on textarea "Paciente portador de HAS, faz uso diário de: Enalapril, meleato 20mg = 1 compri…" at bounding box center [726, 573] width 1411 height 58
type textarea "Paciente portador de HAS, faz uso diário de: Enalapril, meleato 20mg = 1 compri…"
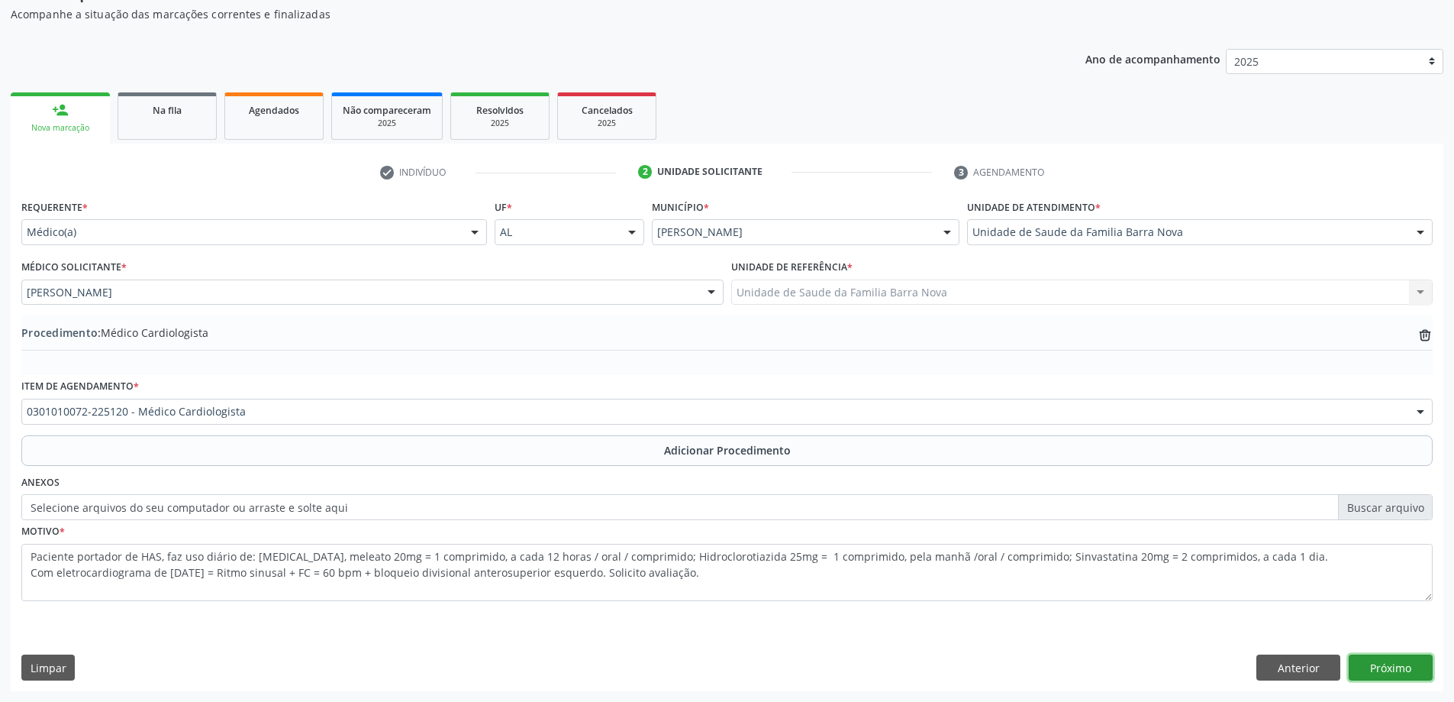
click at [1398, 673] on button "Próximo" at bounding box center [1391, 667] width 84 height 26
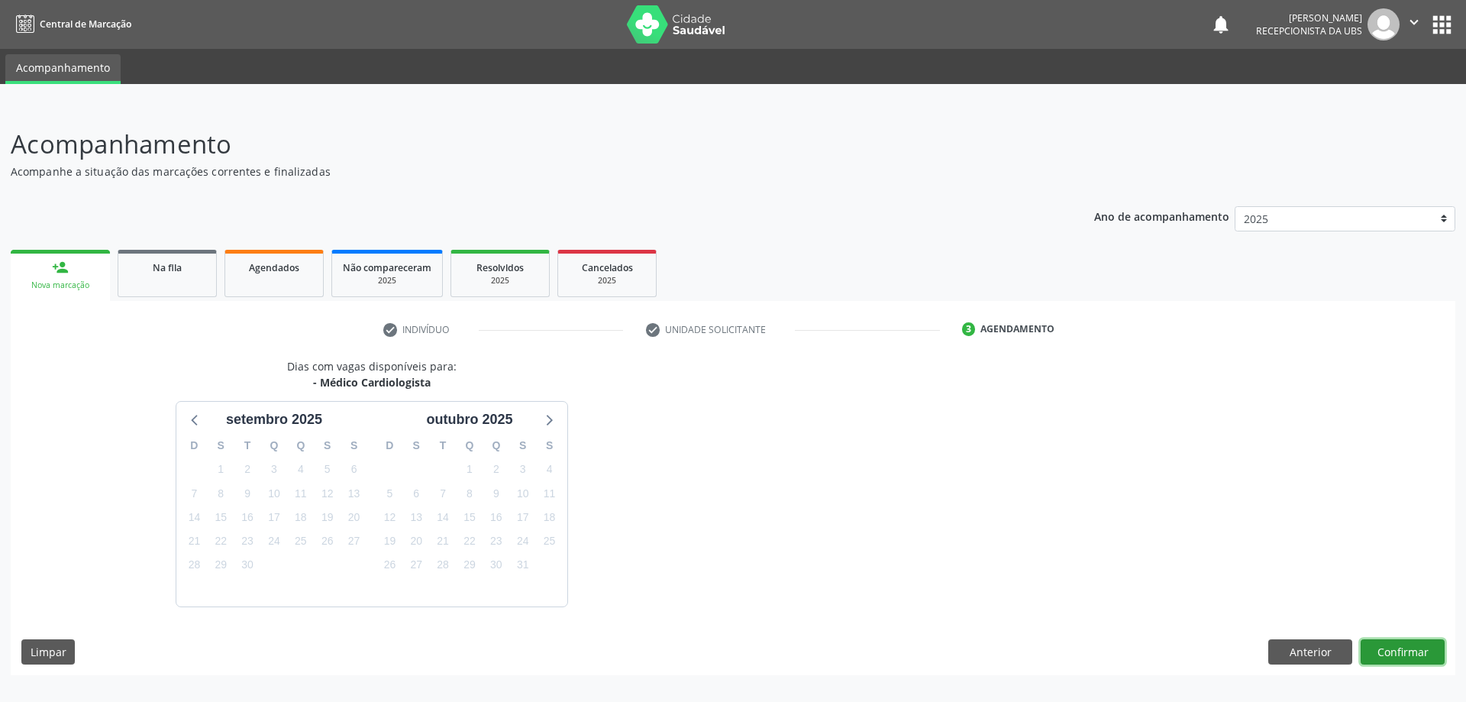
click at [1410, 648] on button "Confirmar" at bounding box center [1402, 652] width 84 height 26
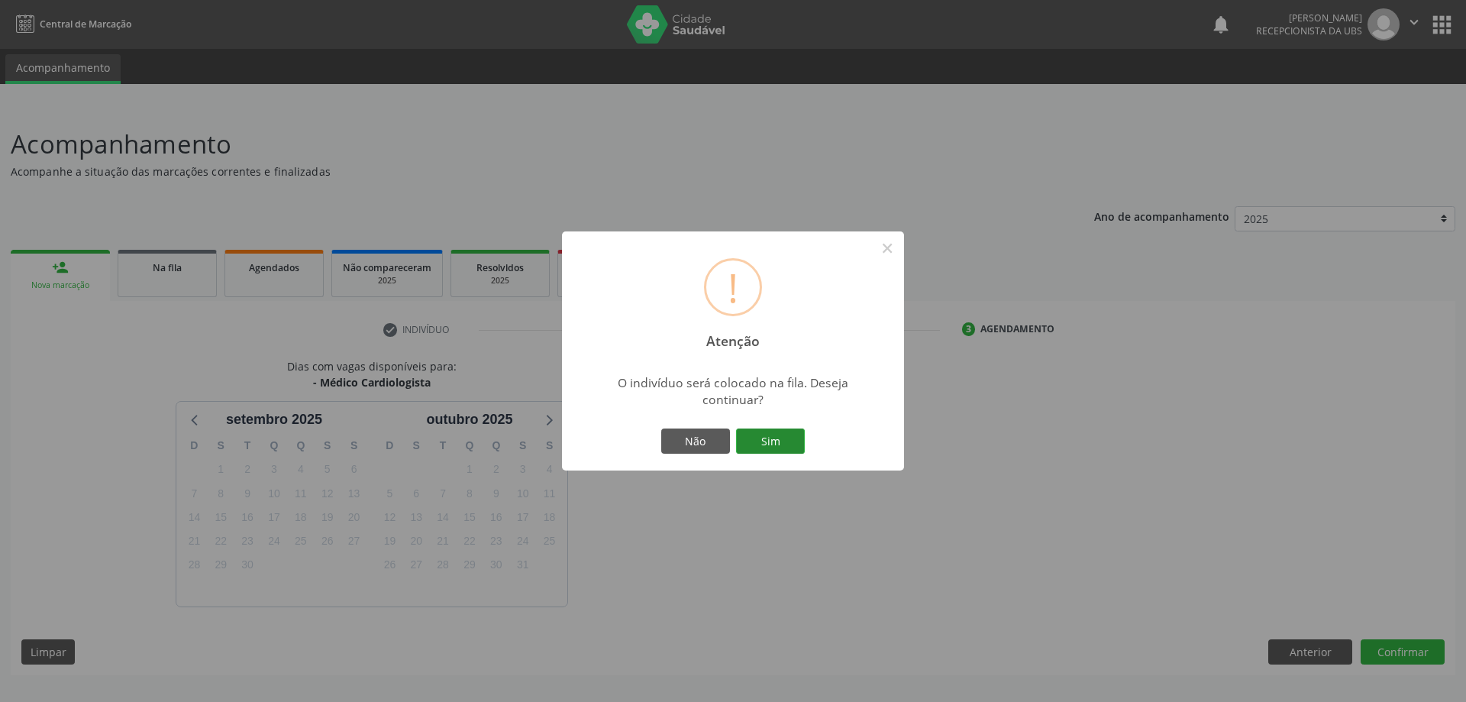
click at [765, 435] on button "Sim" at bounding box center [770, 441] width 69 height 26
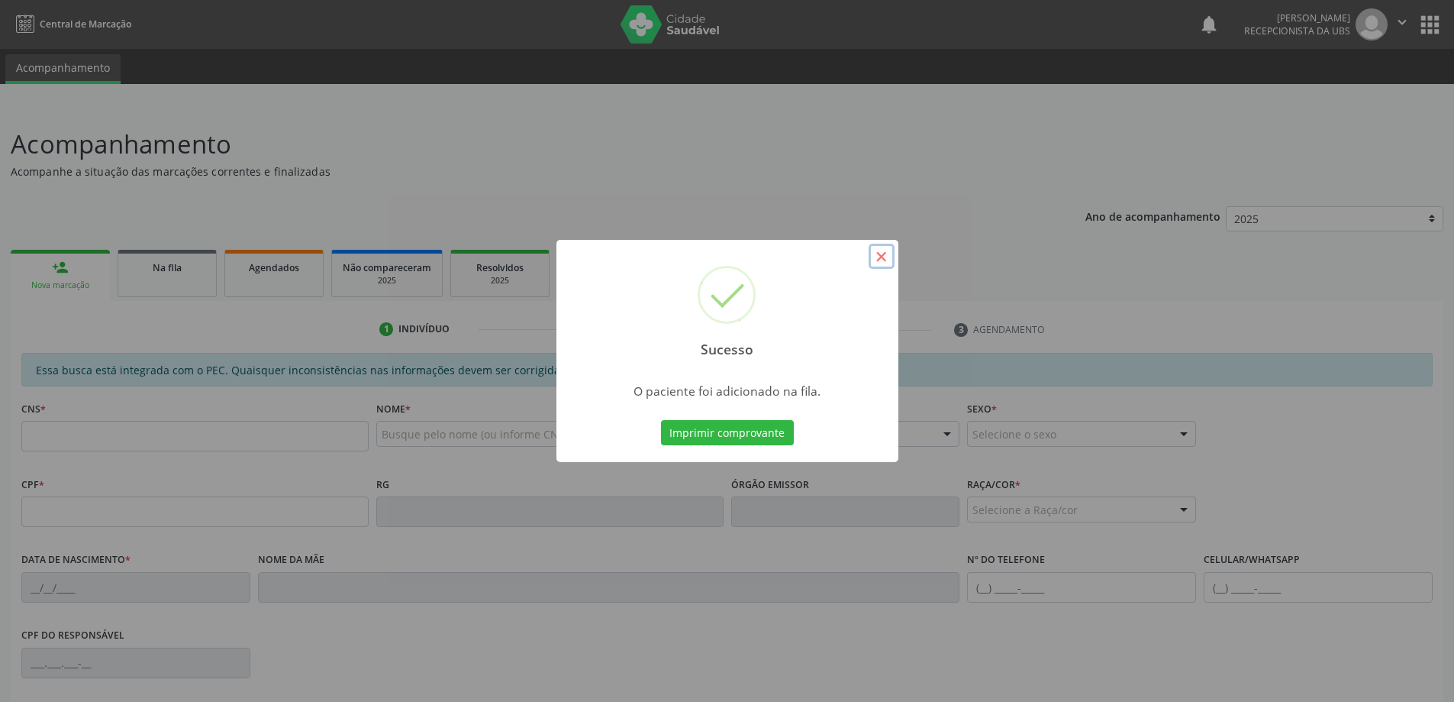
click at [884, 252] on button "×" at bounding box center [882, 257] width 26 height 26
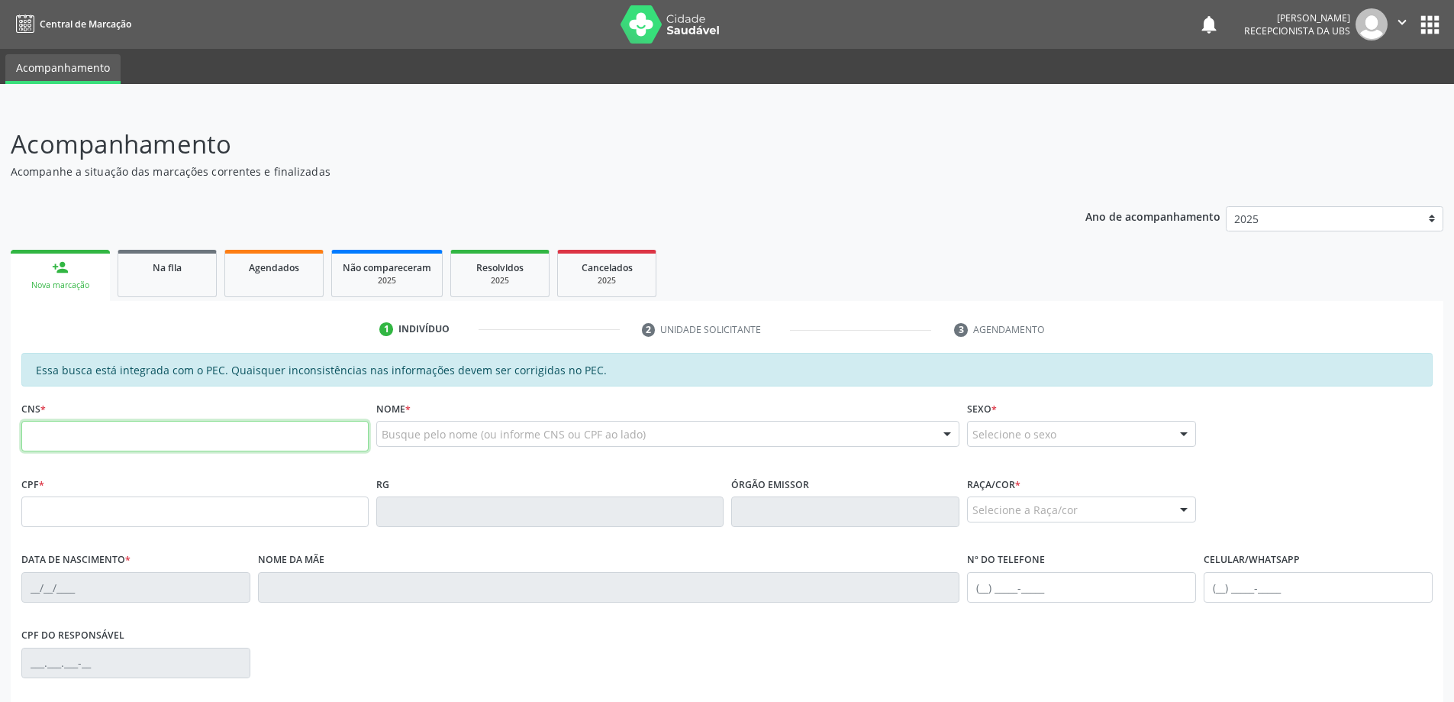
click at [194, 447] on input "text" at bounding box center [194, 436] width 347 height 31
type input "700 5001 7219 0452"
type input "036.245.385-35"
type input "24/10/1986"
type input "Laudice Oliveira Lima"
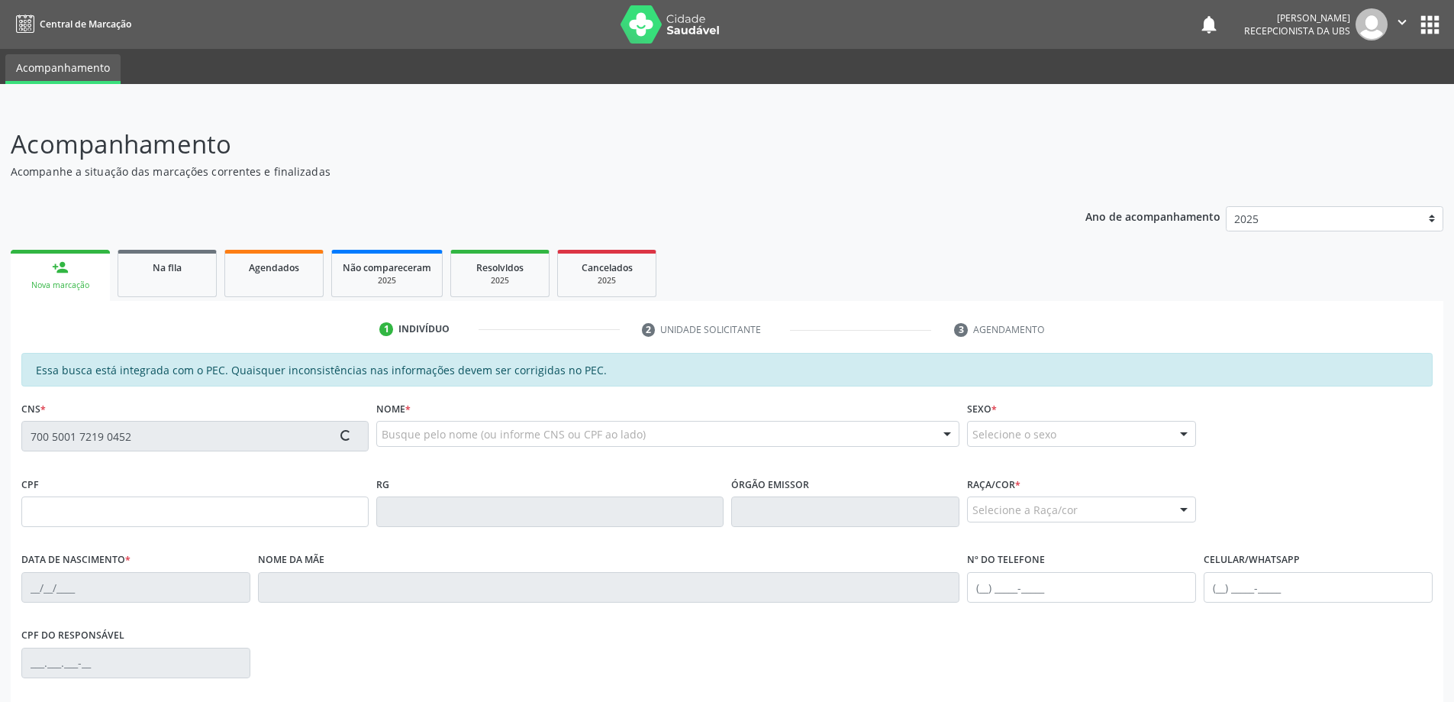
type input "(79) 99911-5529"
type input "507"
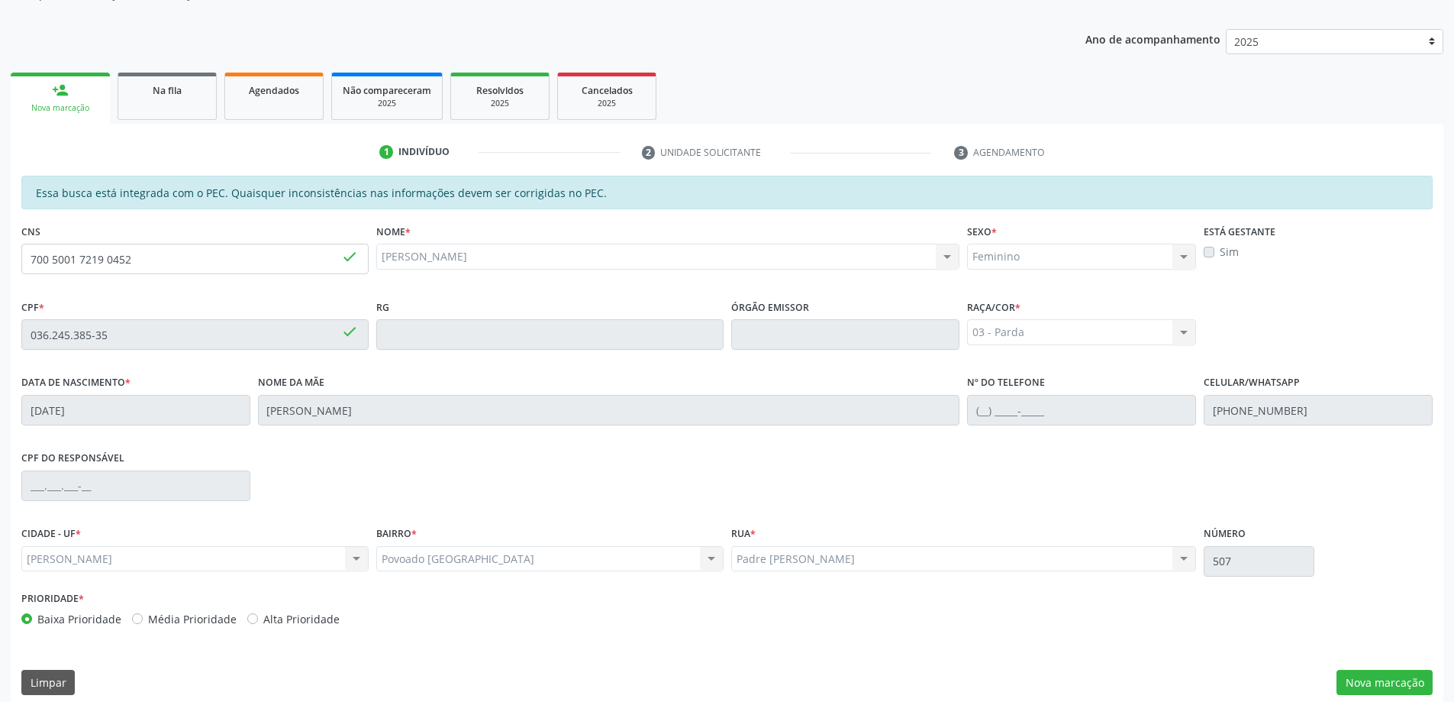
scroll to position [192, 0]
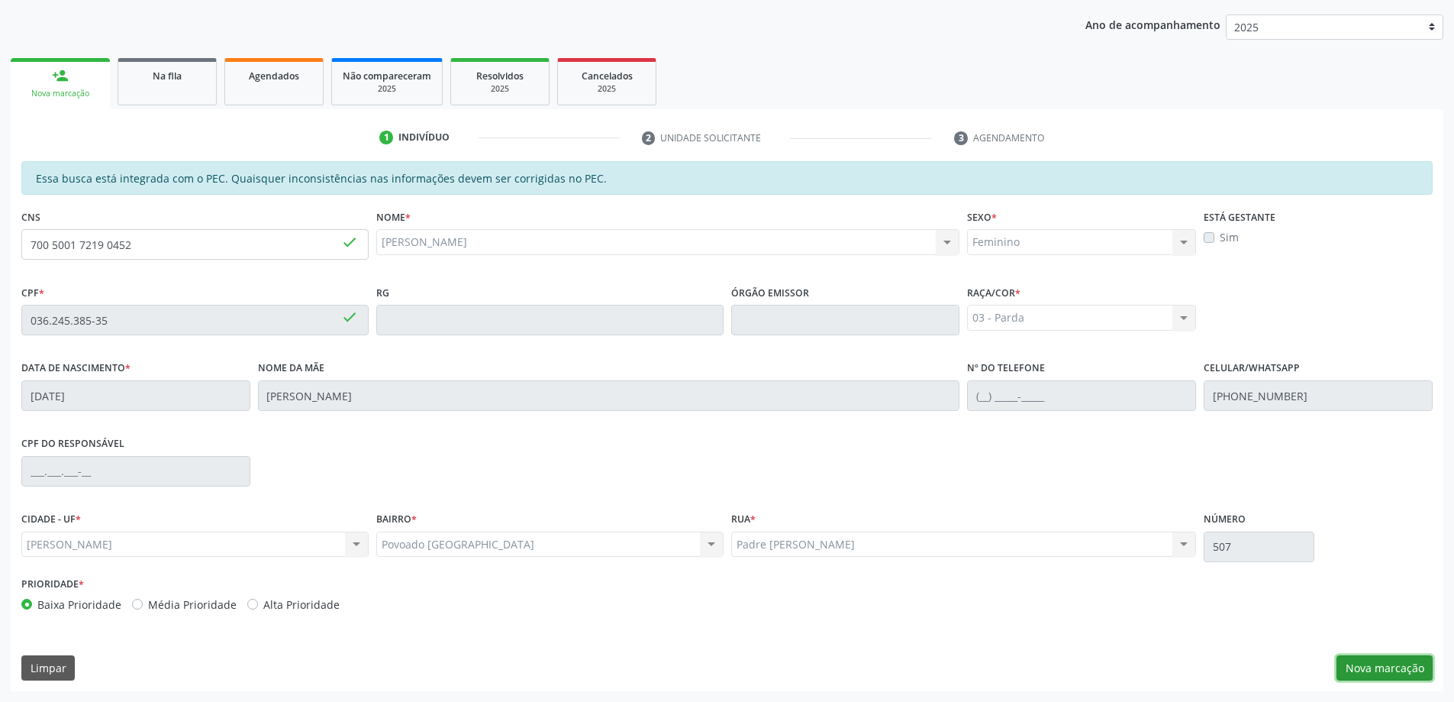
click at [1384, 661] on button "Nova marcação" at bounding box center [1385, 668] width 96 height 26
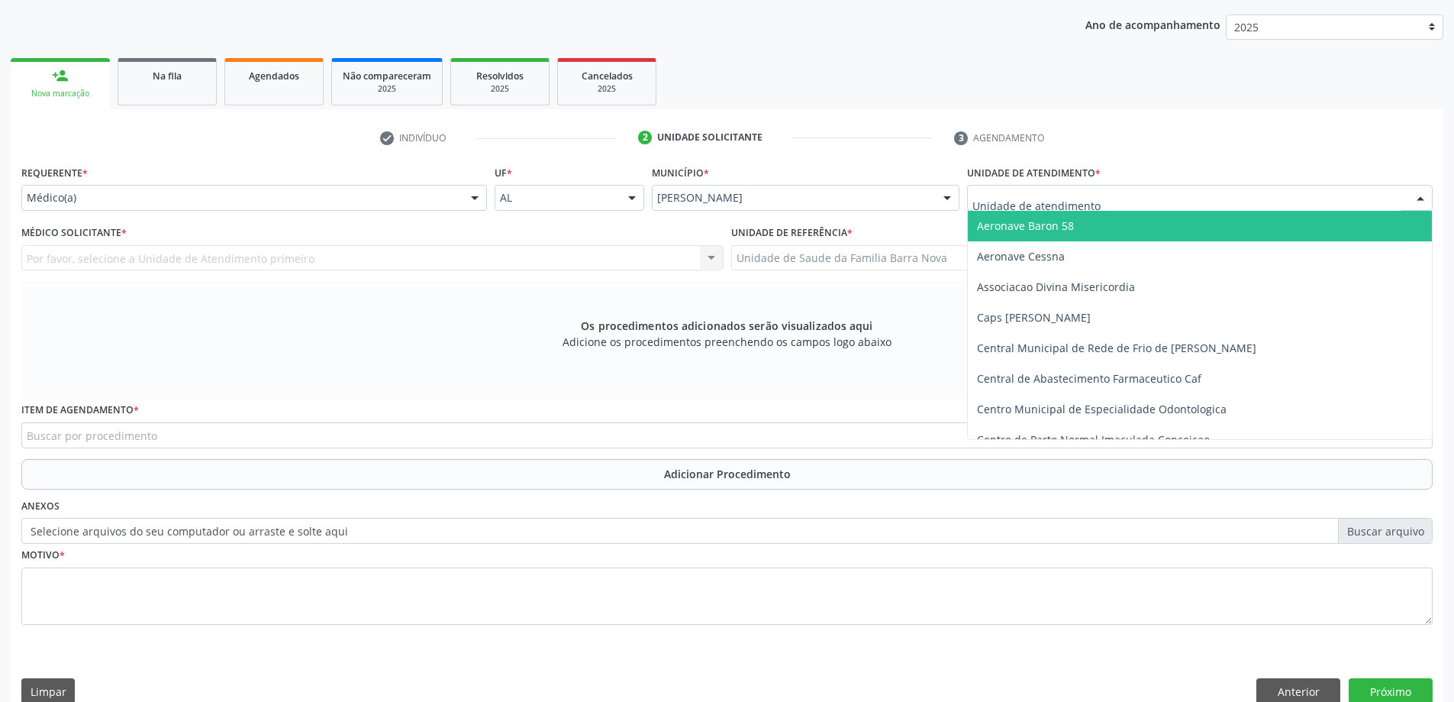
click at [1033, 208] on div at bounding box center [1200, 198] width 466 height 26
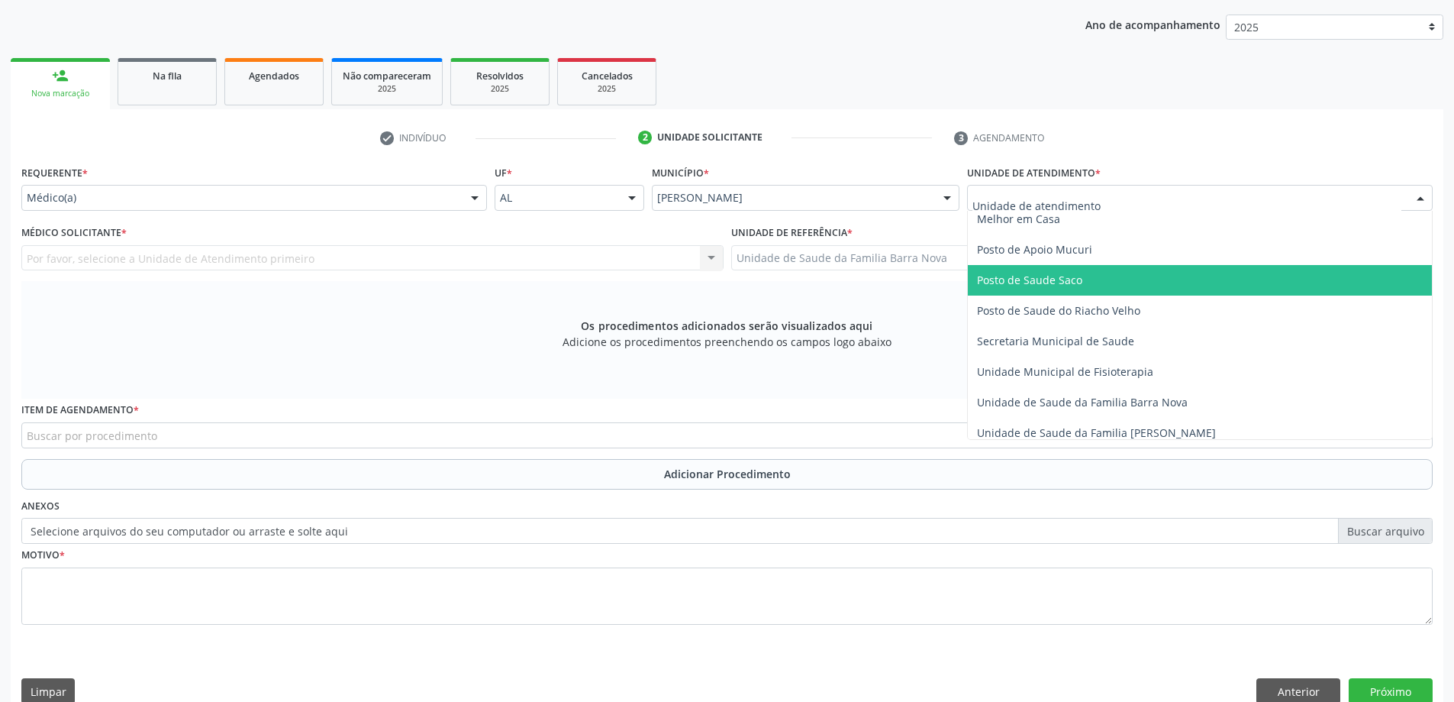
scroll to position [687, 0]
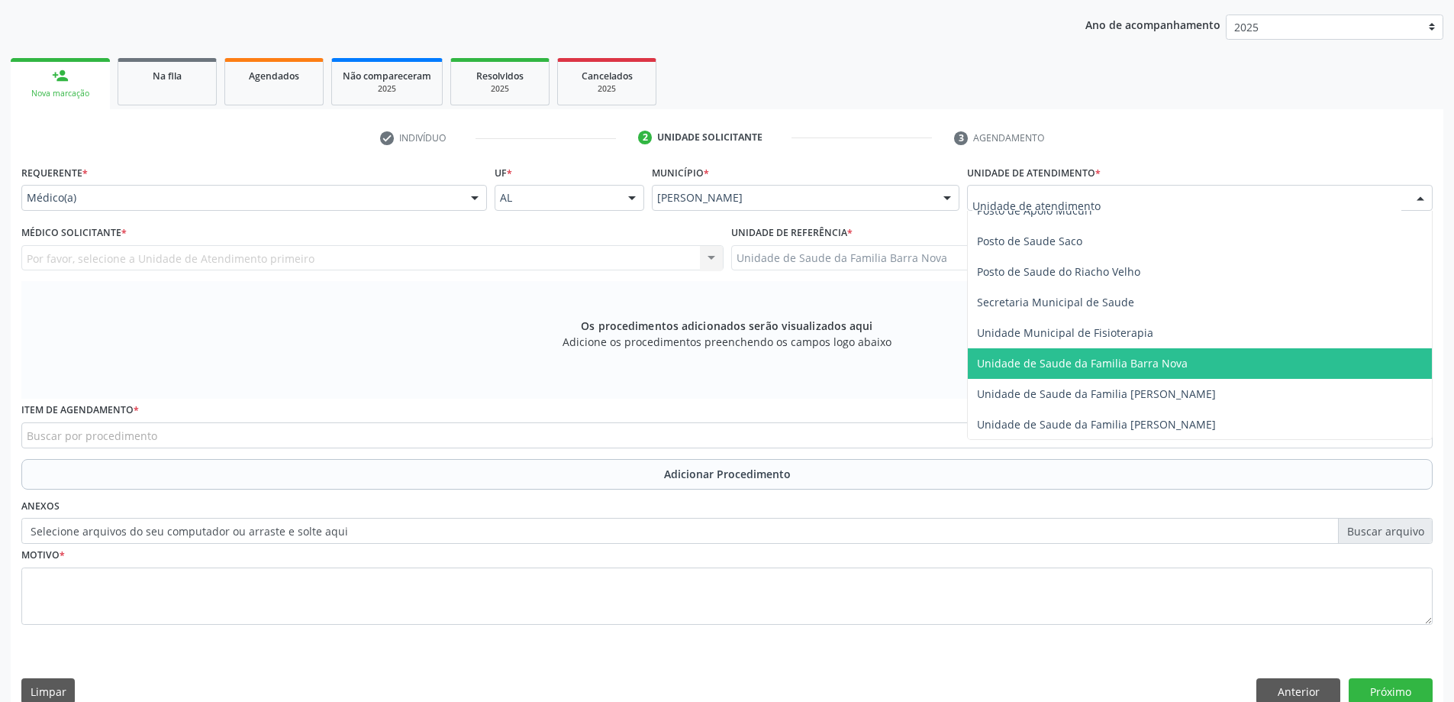
click at [1143, 366] on span "Unidade de Saude da Familia Barra Nova" at bounding box center [1082, 363] width 211 height 15
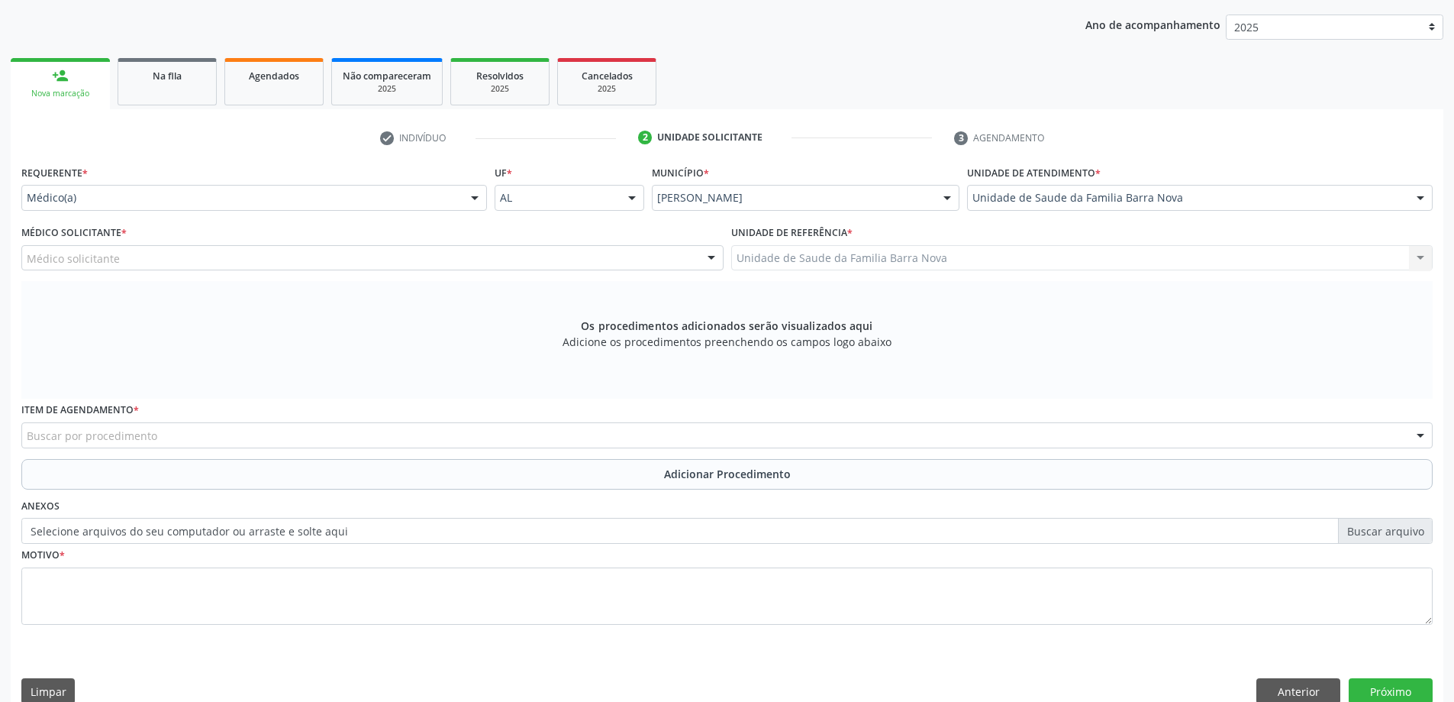
click at [302, 340] on div "Os procedimentos adicionados serão visualizados aqui Adicione os procedimentos …" at bounding box center [726, 340] width 1411 height 118
click at [329, 261] on div "Médico solicitante" at bounding box center [372, 258] width 702 height 26
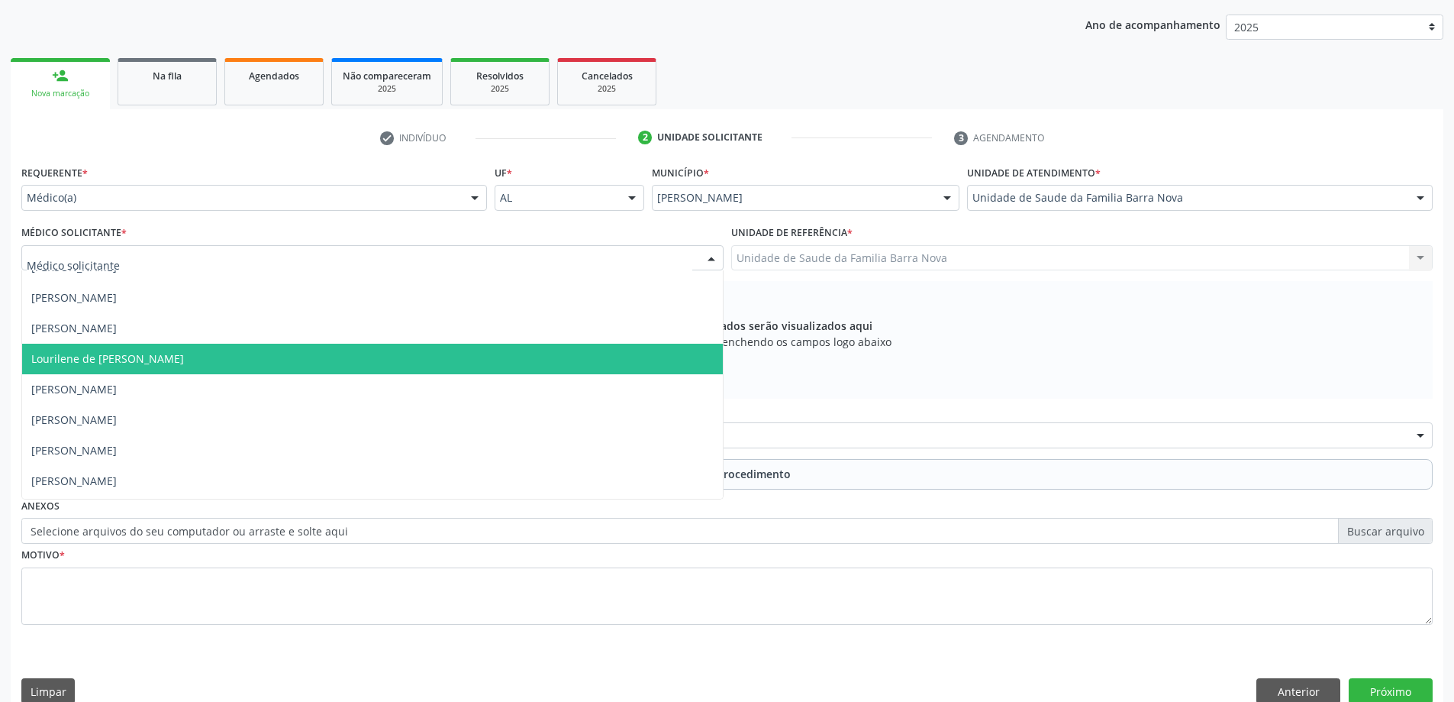
scroll to position [77, 0]
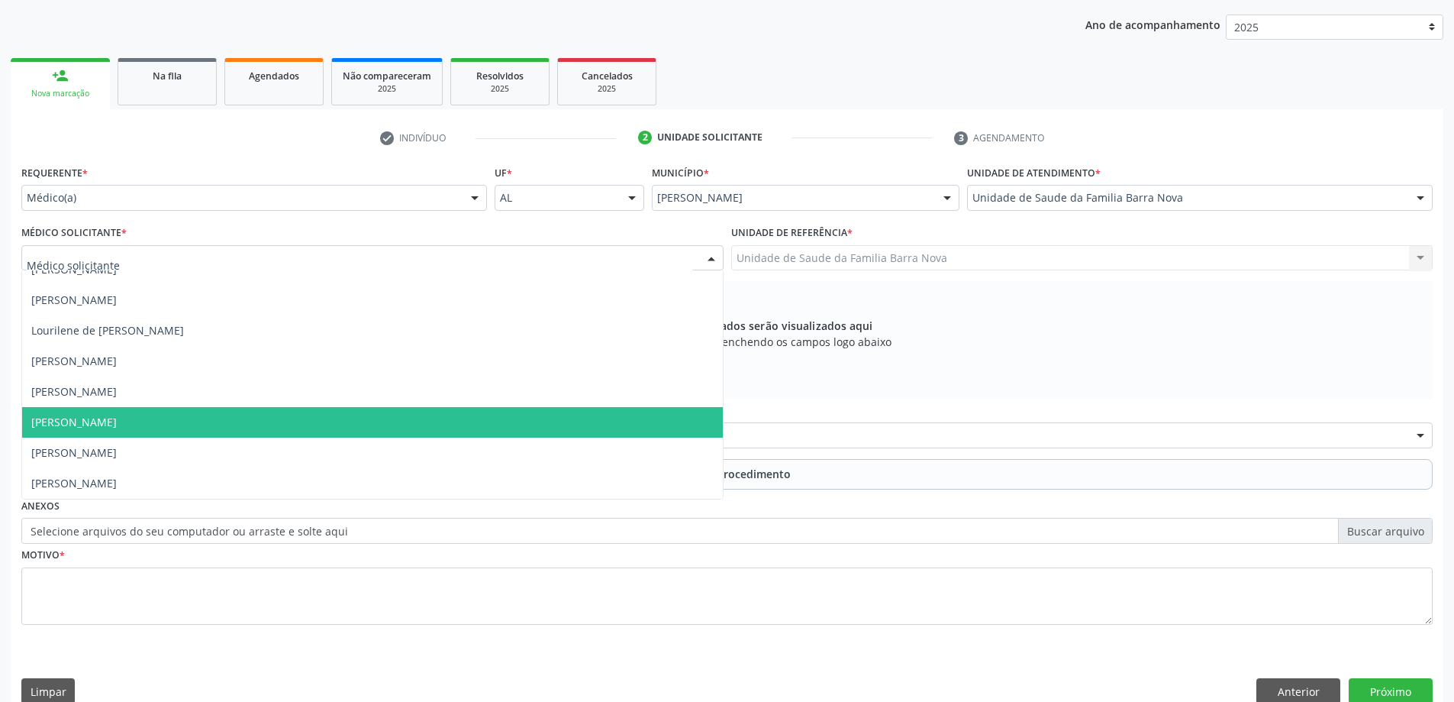
click at [252, 434] on span "[PERSON_NAME]" at bounding box center [372, 422] width 701 height 31
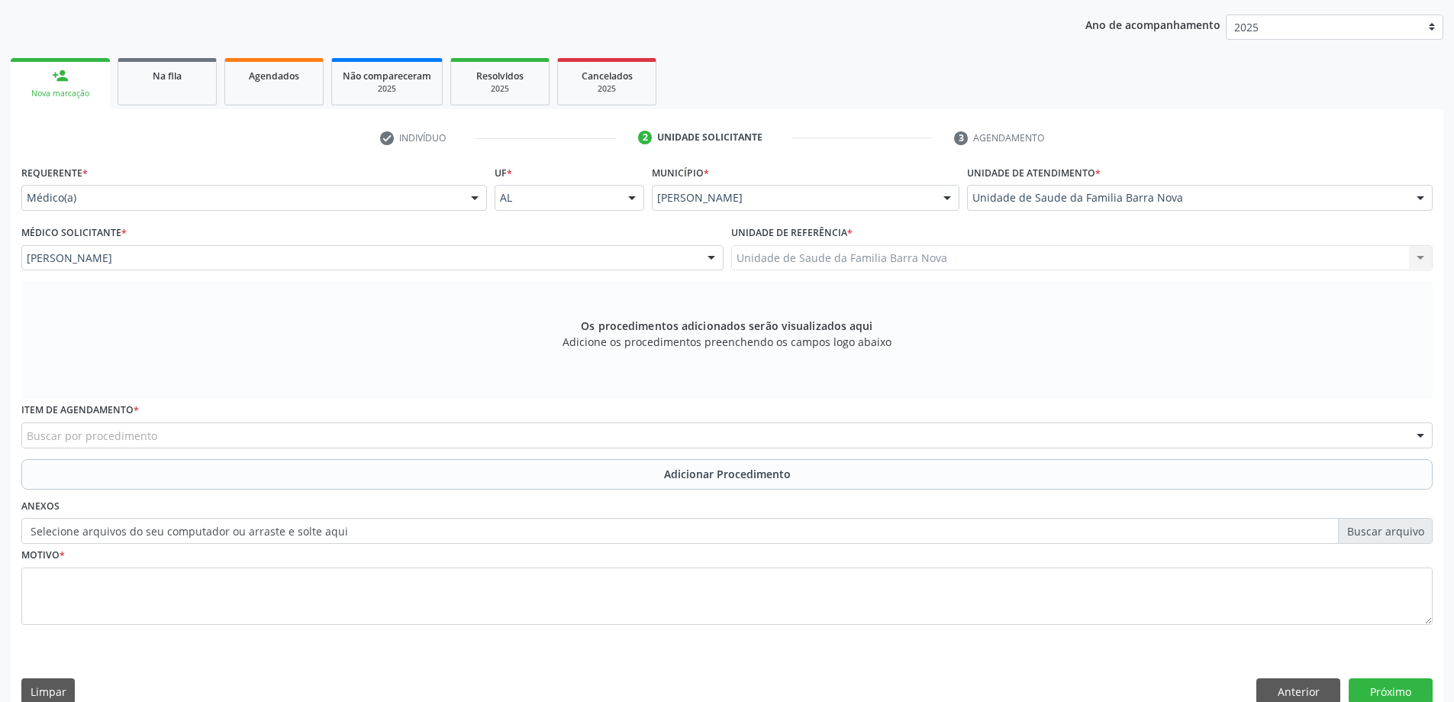
click at [402, 443] on div "Buscar por procedimento" at bounding box center [726, 435] width 1411 height 26
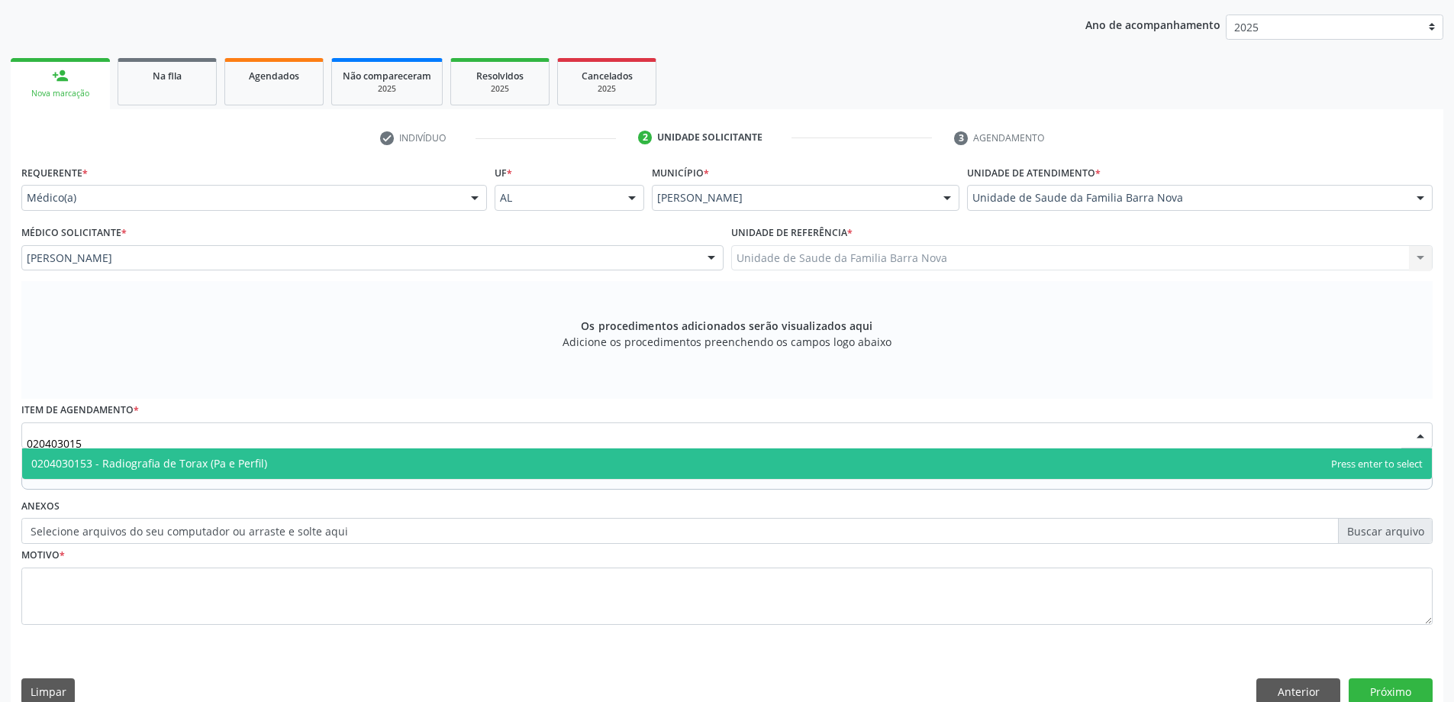
type input "0204030153"
click at [470, 465] on span "0204030153 - Radiografia de Torax (Pa e Perfil)" at bounding box center [727, 463] width 1410 height 31
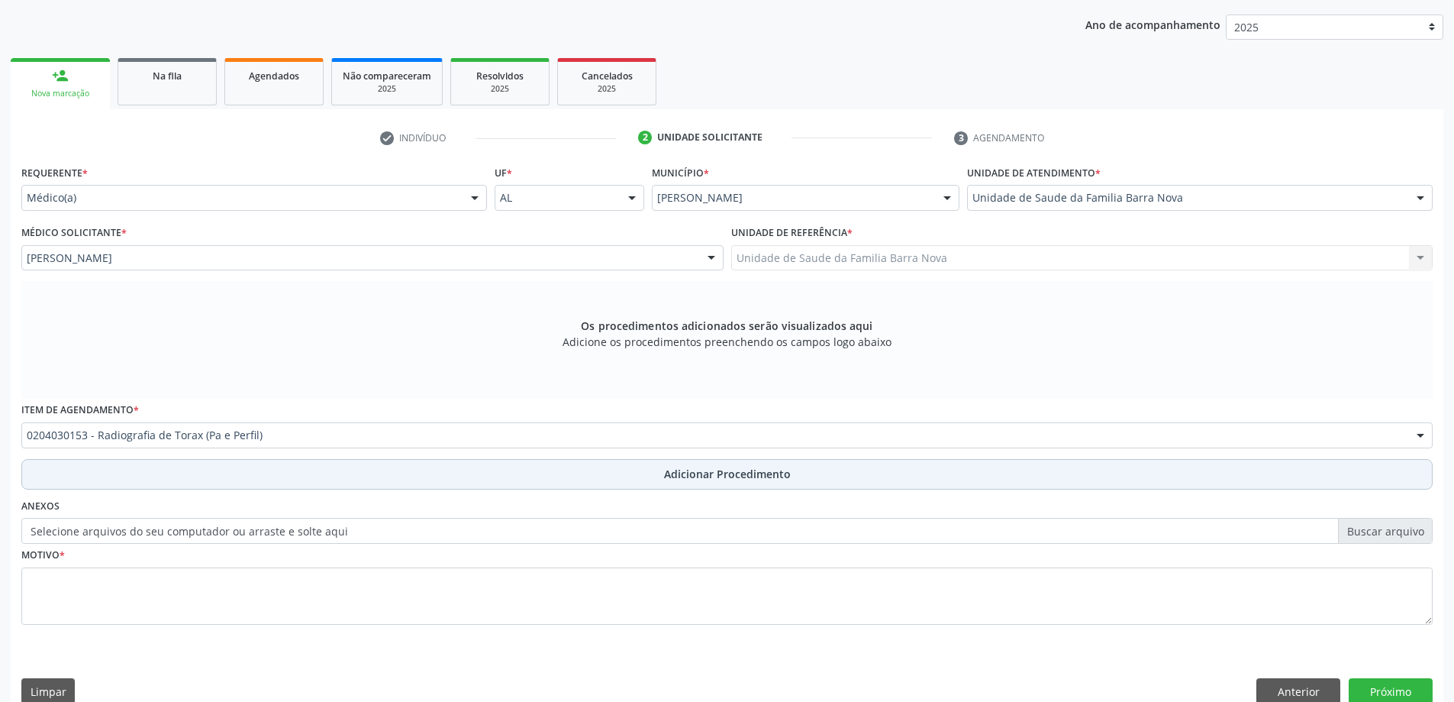
click at [730, 479] on span "Adicionar Procedimento" at bounding box center [727, 474] width 127 height 16
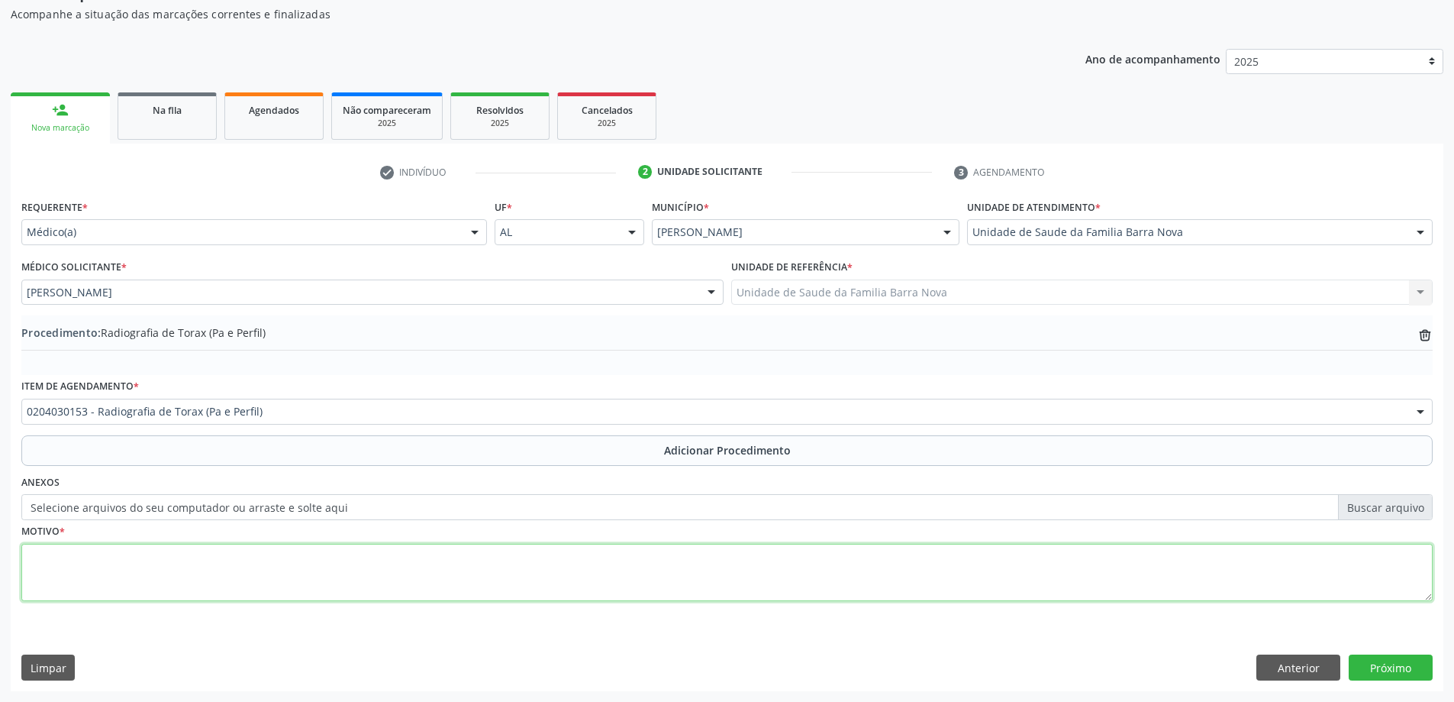
click at [247, 579] on textarea at bounding box center [726, 573] width 1411 height 58
click at [209, 557] on textarea "Paciente refere tosse há cerca de 30dias, refere perda ponderal." at bounding box center [726, 573] width 1411 height 58
type textarea "Paciente refere tosse há cerca de 30 dias, refere perda ponderal."
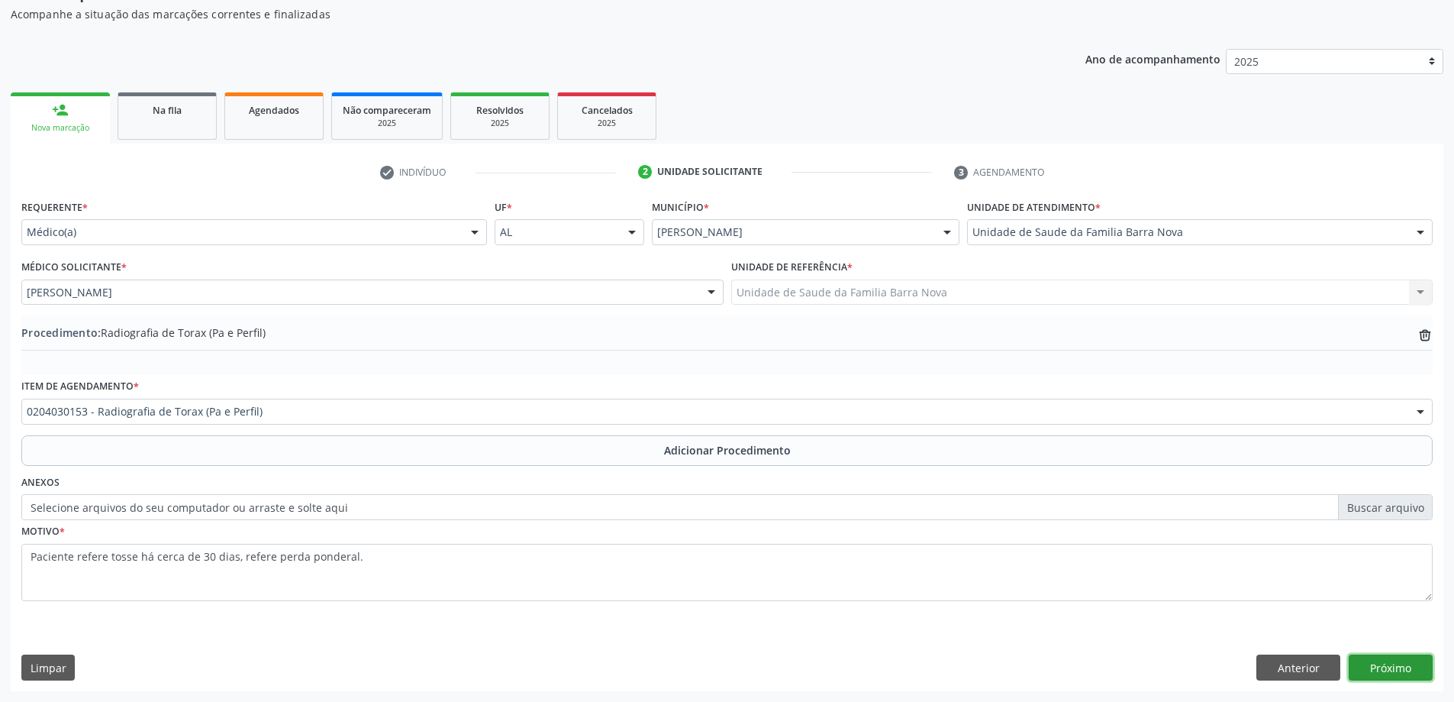
click at [1418, 664] on button "Próximo" at bounding box center [1391, 667] width 84 height 26
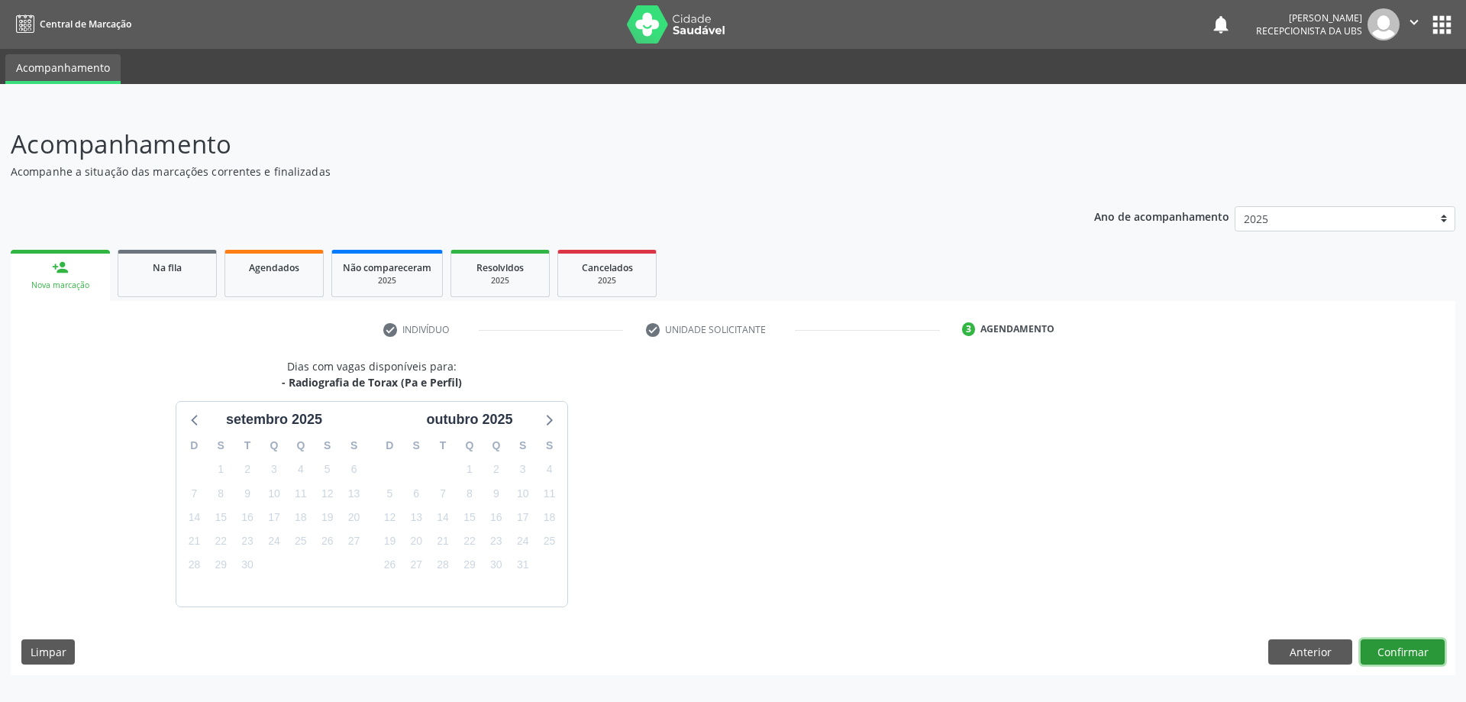
click at [1408, 650] on button "Confirmar" at bounding box center [1402, 652] width 84 height 26
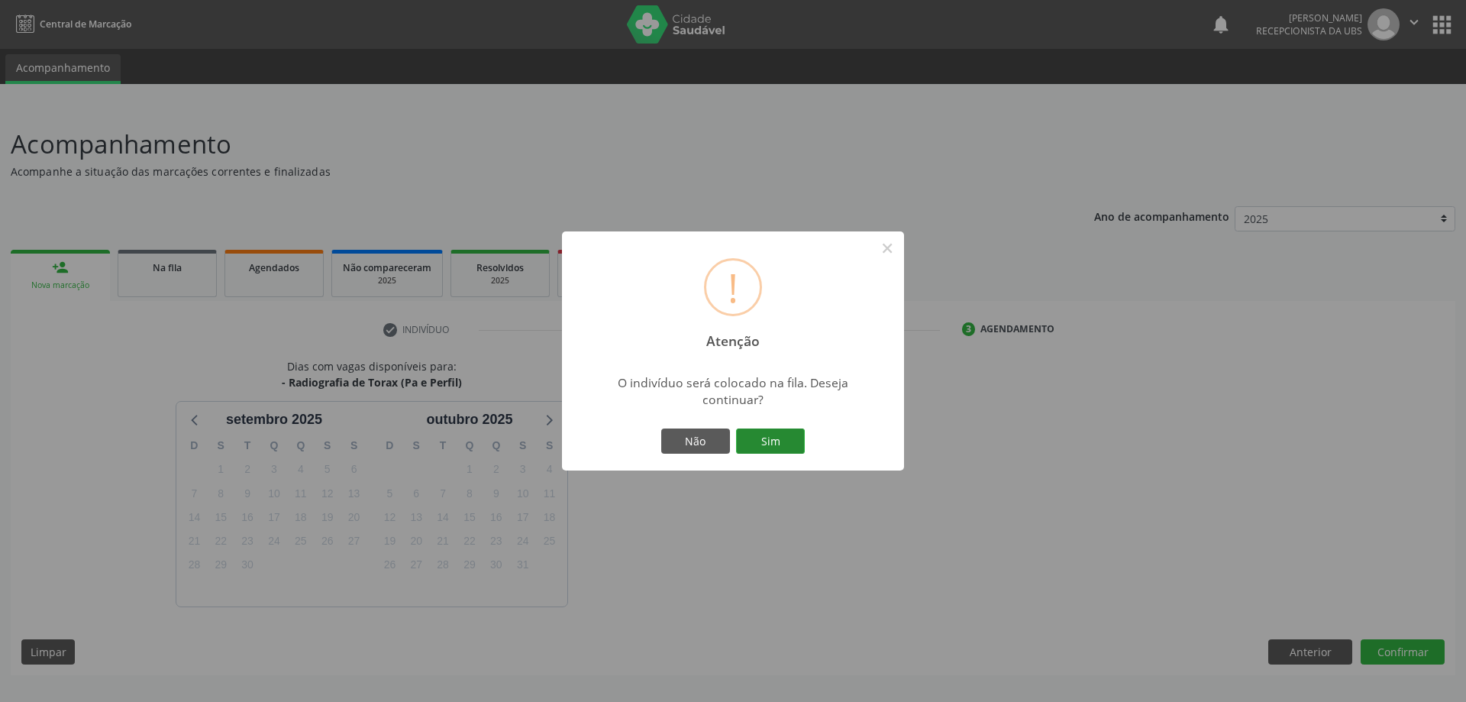
click at [751, 436] on button "Sim" at bounding box center [770, 441] width 69 height 26
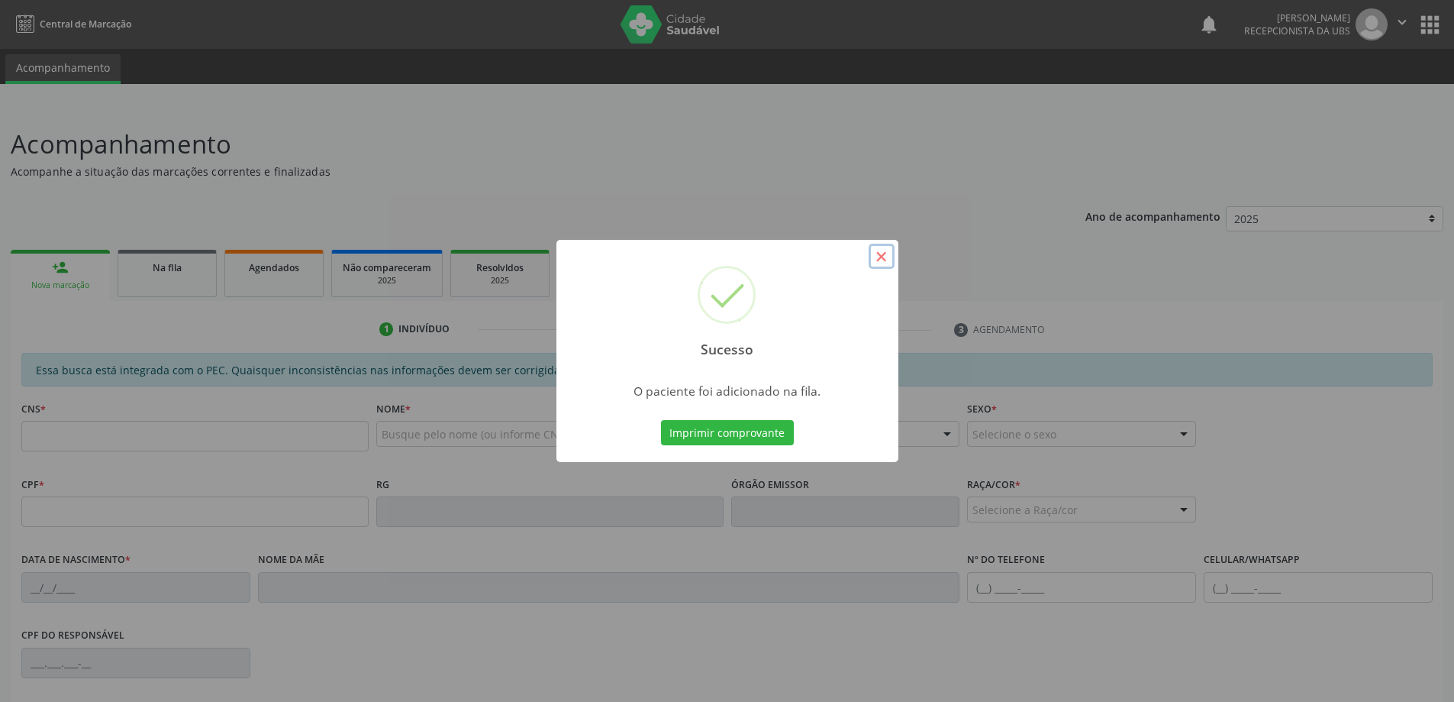
click at [881, 256] on button "×" at bounding box center [882, 257] width 26 height 26
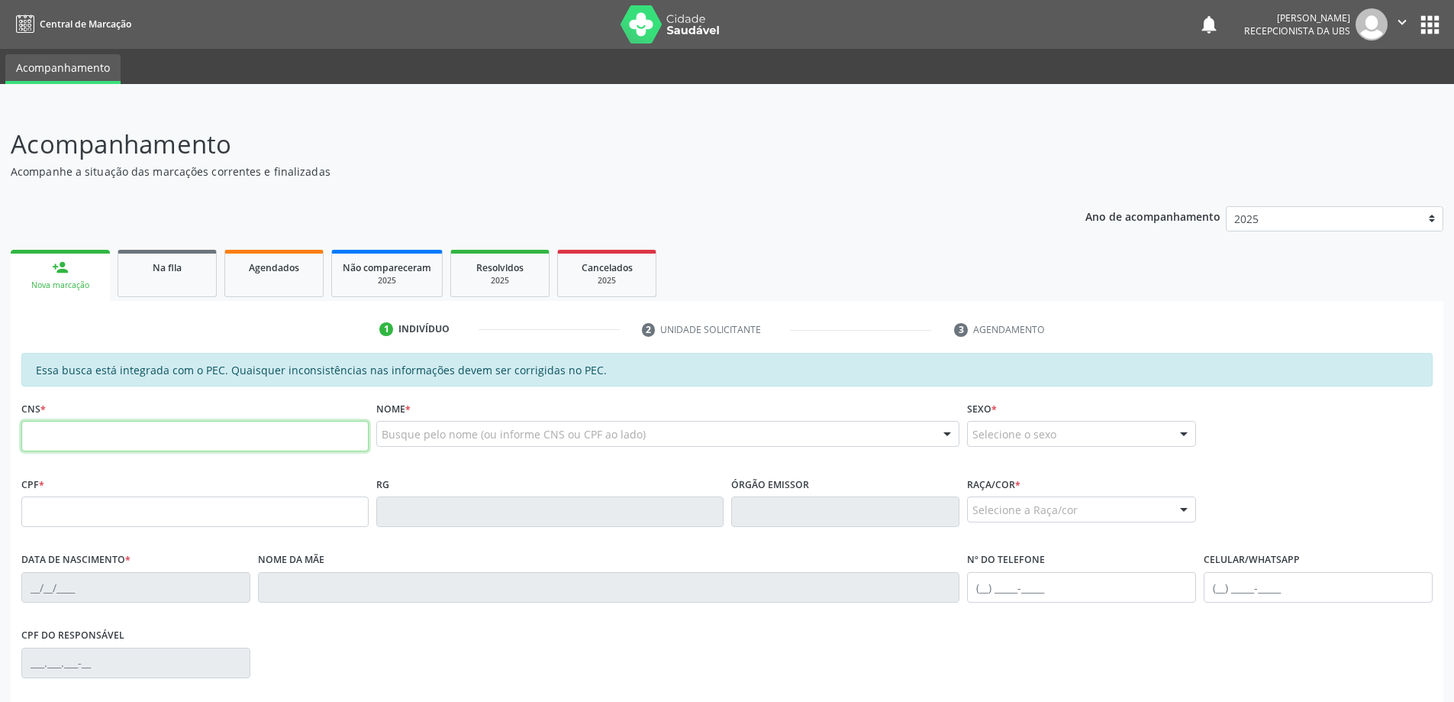
click at [143, 444] on input "text" at bounding box center [194, 436] width 347 height 31
type input "700 0082 6597 8701"
type input "053.166.734-09"
type input "04/05/1980"
type input "Maria Jose de Amorim"
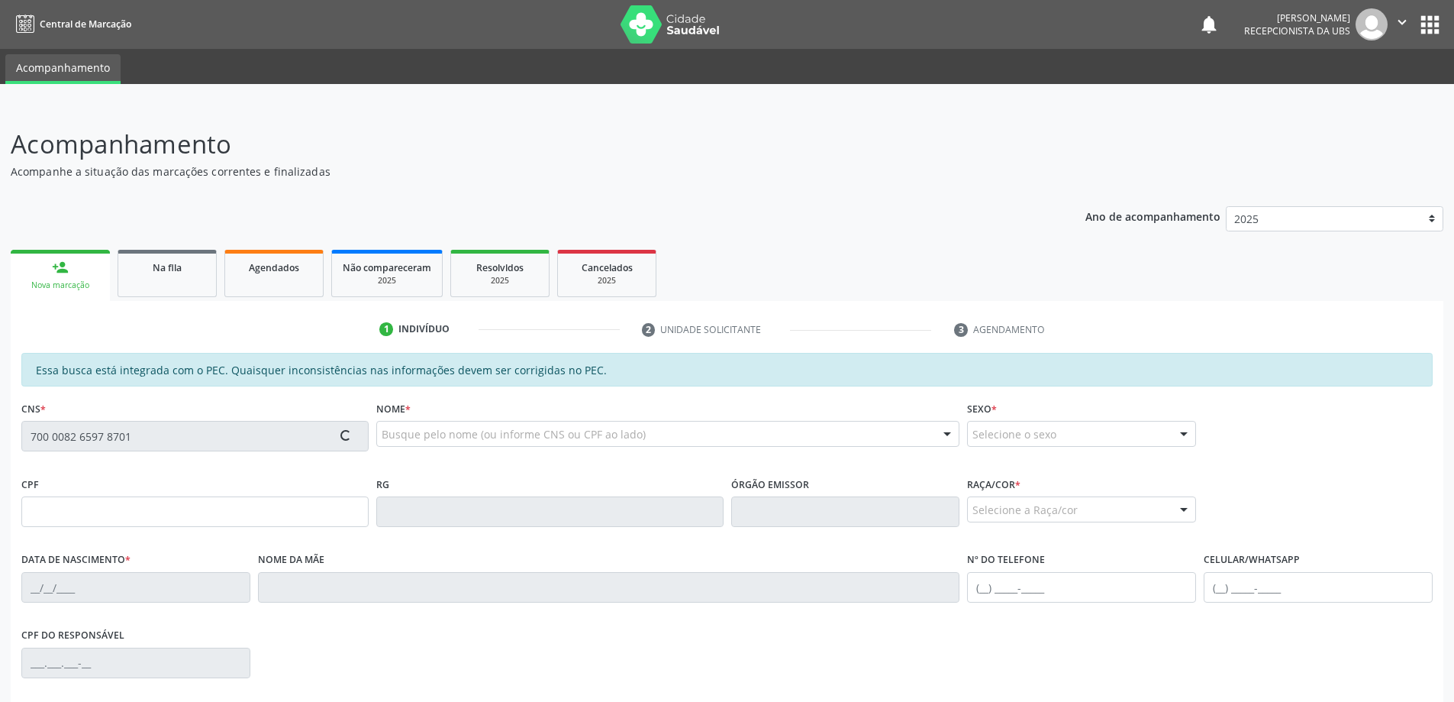
type input "(82) 99302-3608"
type input "55"
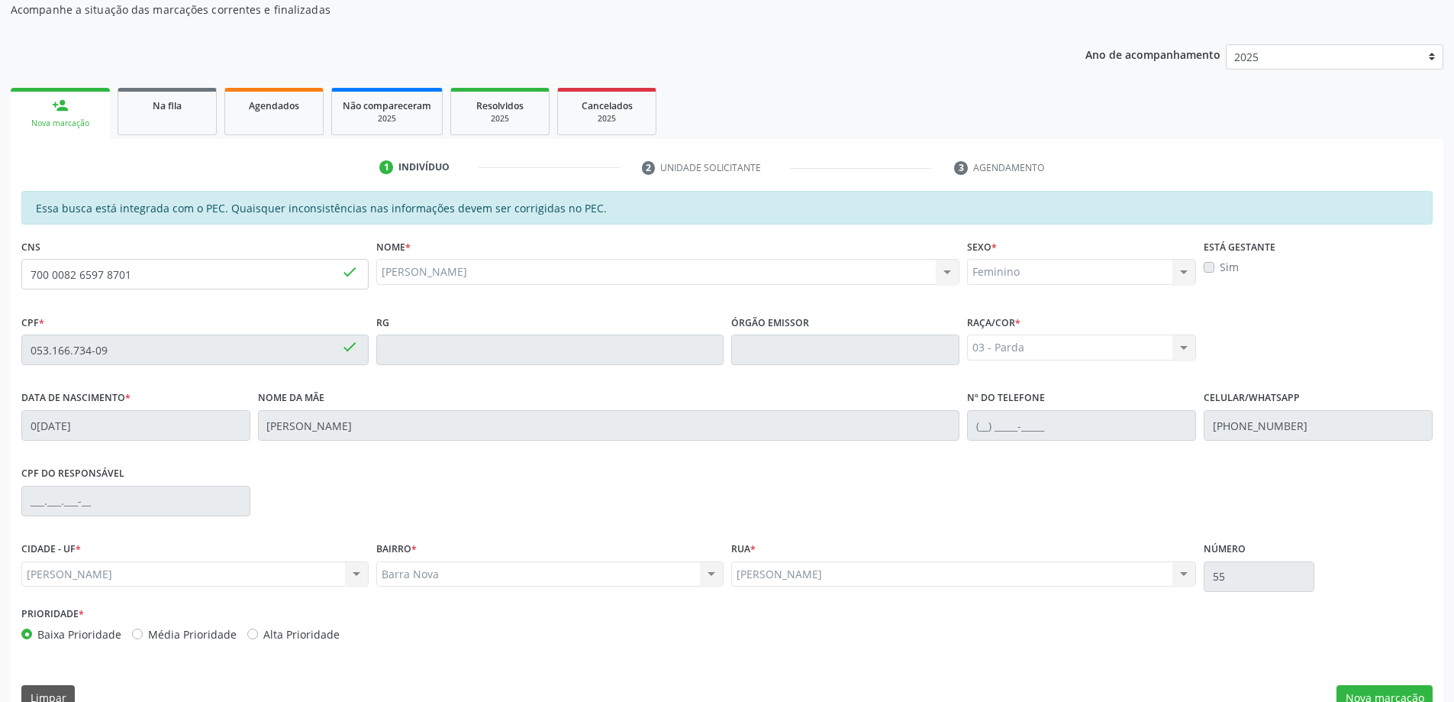
scroll to position [192, 0]
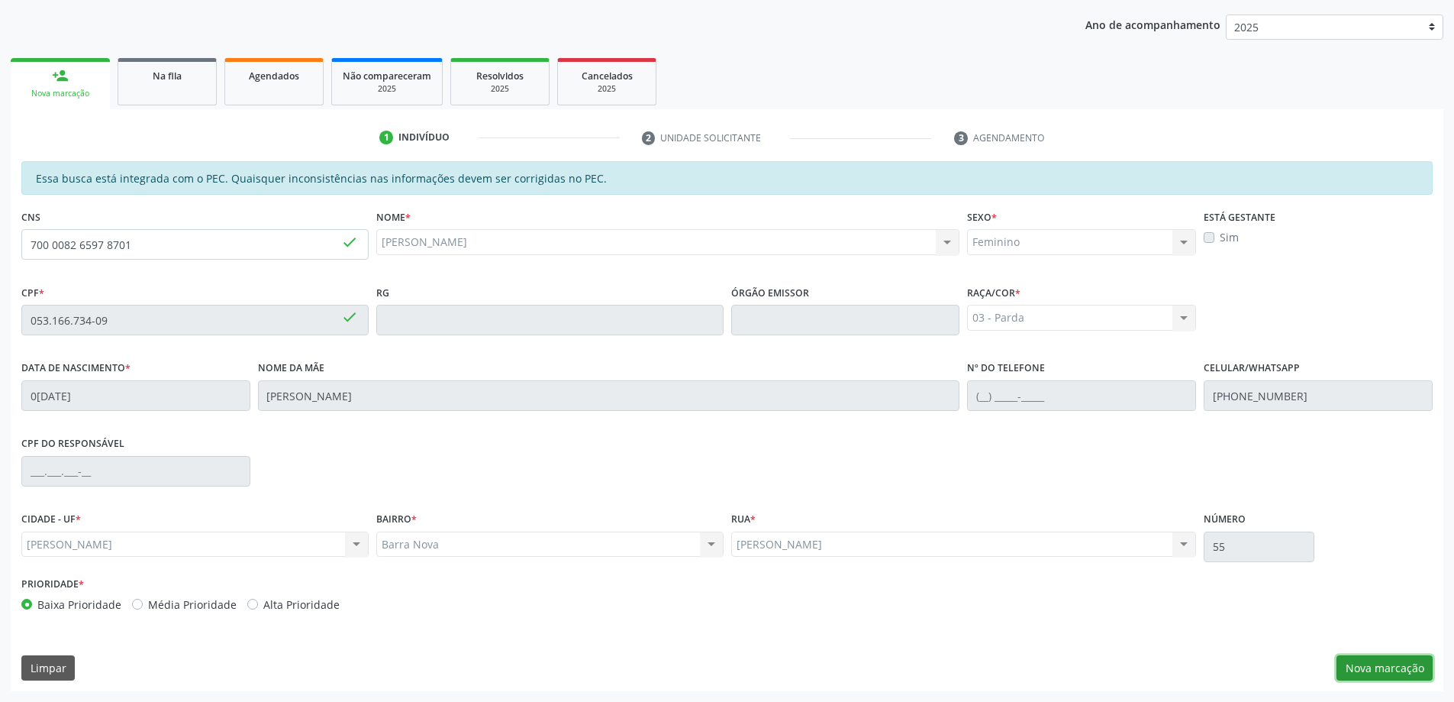
click at [1376, 667] on button "Nova marcação" at bounding box center [1385, 668] width 96 height 26
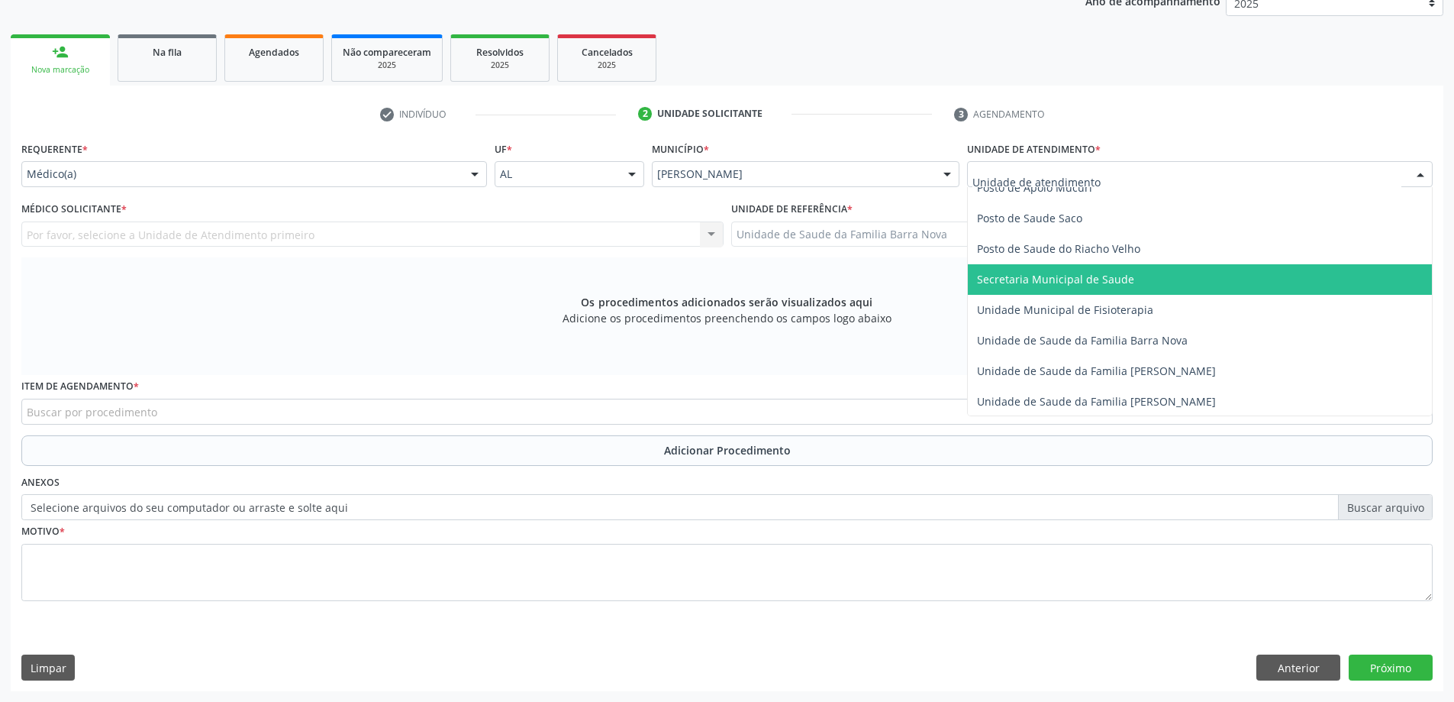
scroll to position [687, 0]
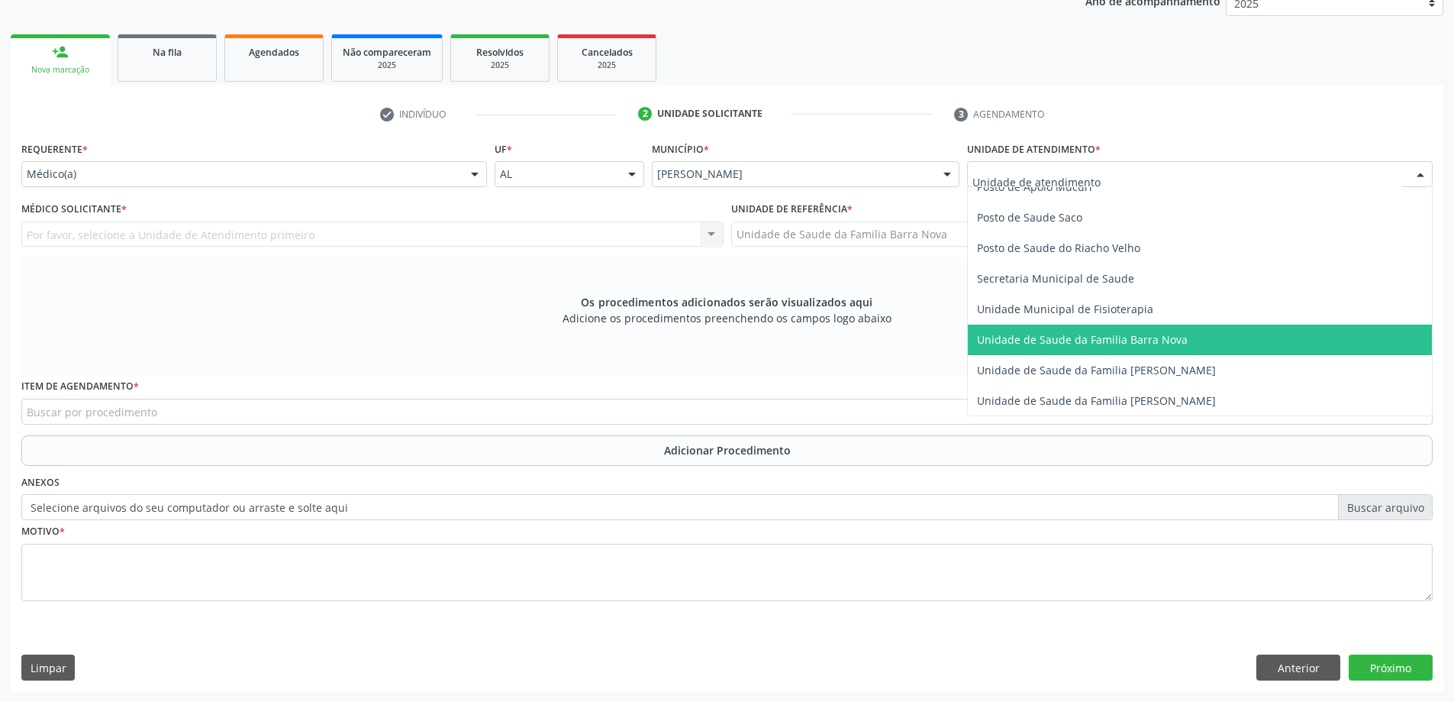
click at [1124, 347] on span "Unidade de Saude da Familia Barra Nova" at bounding box center [1200, 339] width 464 height 31
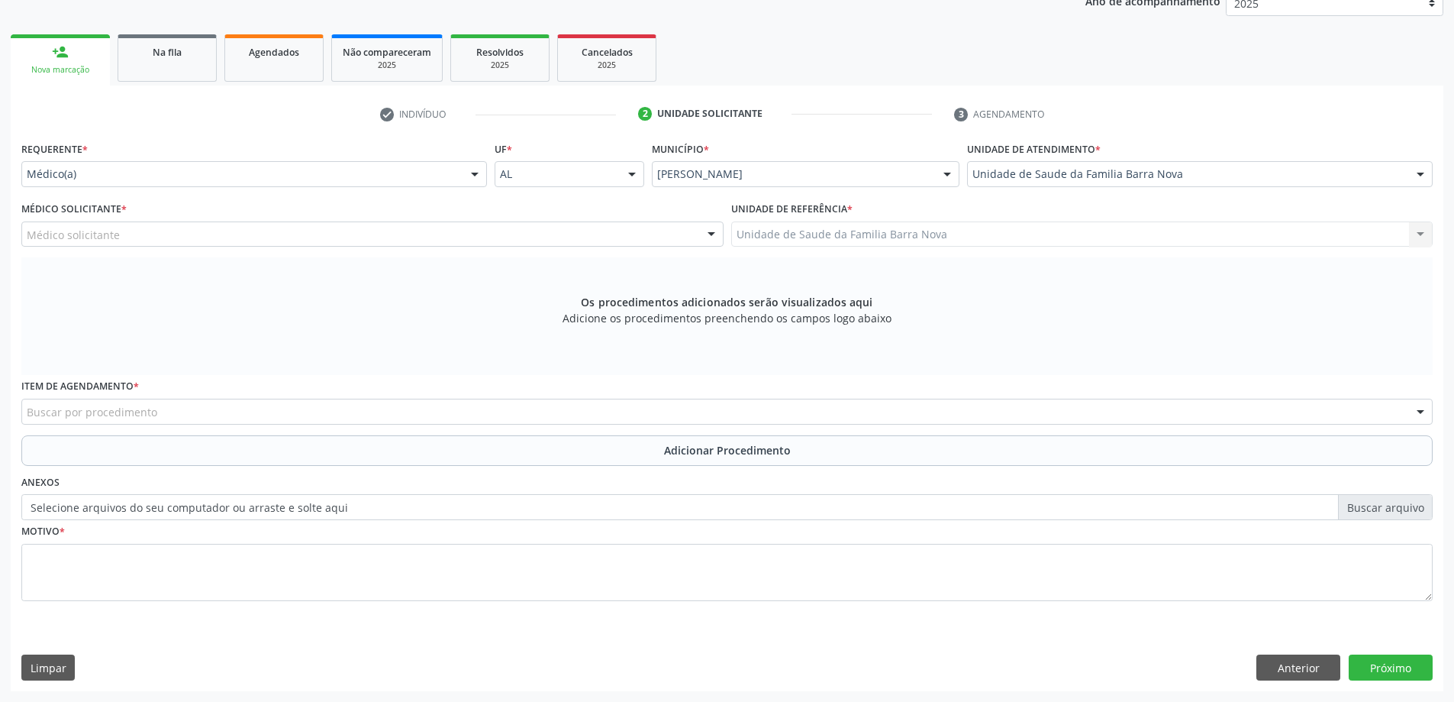
click at [468, 238] on div "Médico solicitante" at bounding box center [372, 234] width 702 height 26
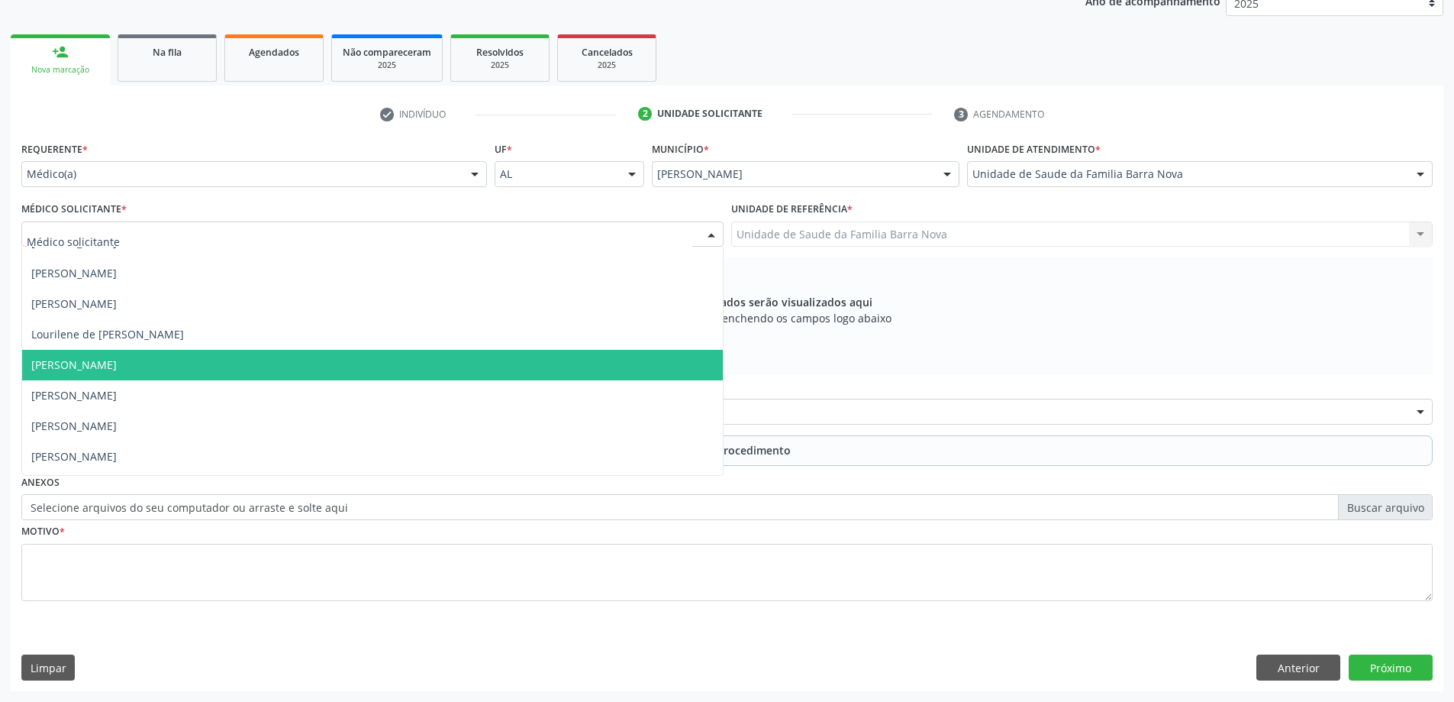
scroll to position [77, 0]
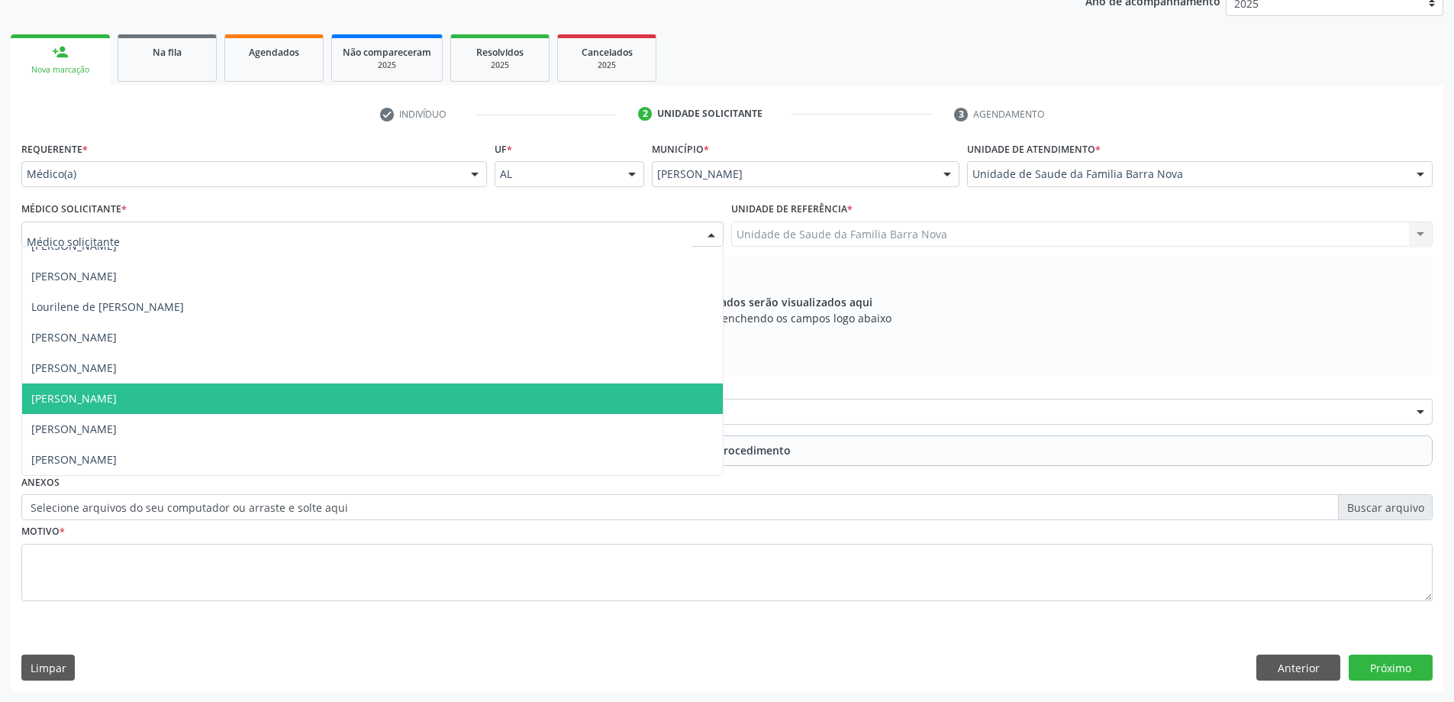
click at [413, 389] on span "[PERSON_NAME]" at bounding box center [372, 398] width 701 height 31
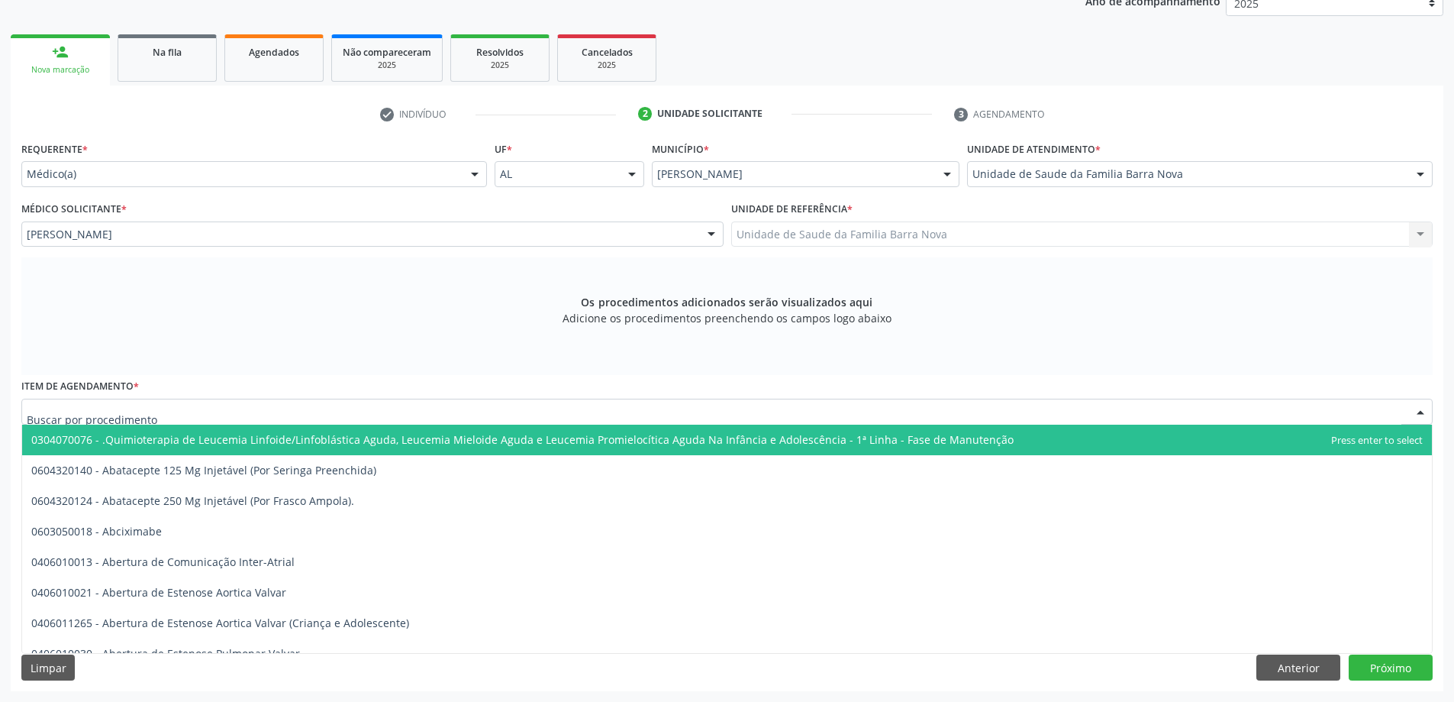
click at [351, 411] on div at bounding box center [726, 411] width 1411 height 26
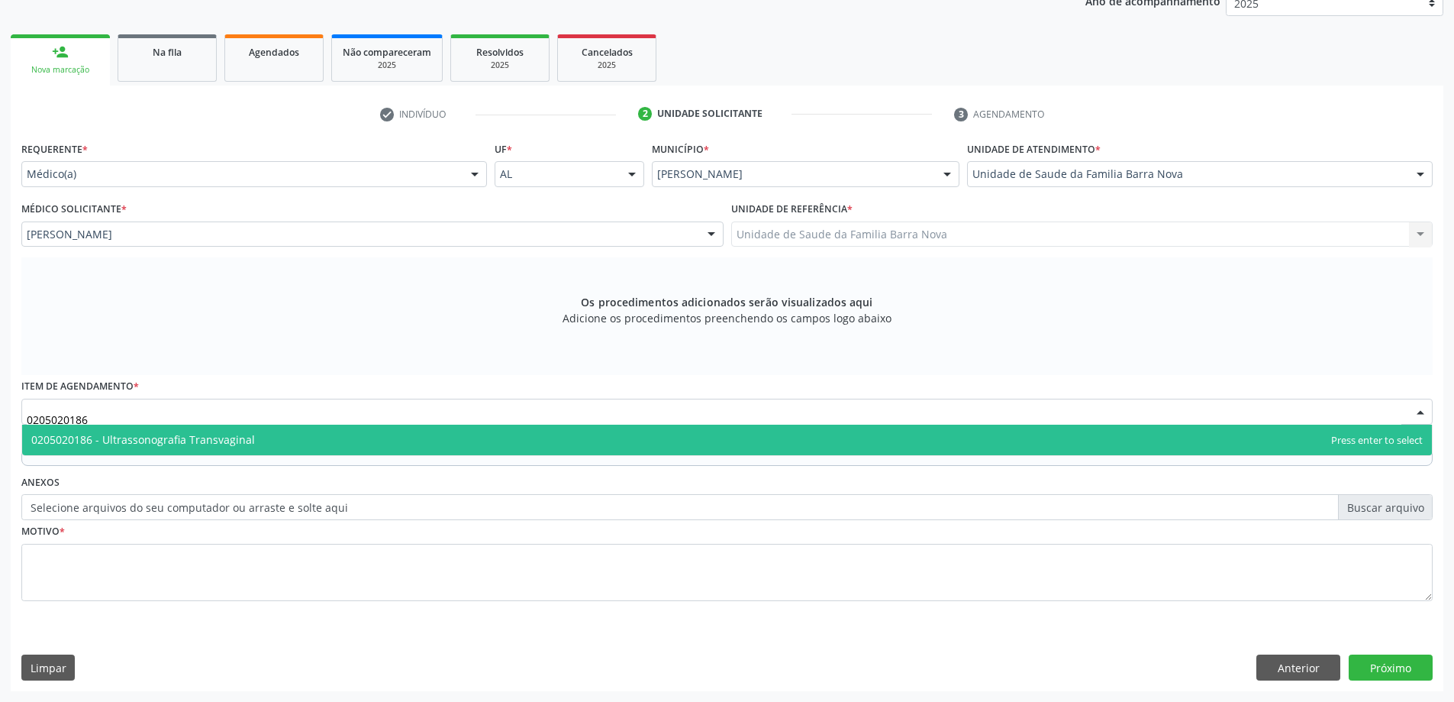
click at [413, 444] on span "0205020186 - Ultrassonografia Transvaginal" at bounding box center [727, 439] width 1410 height 31
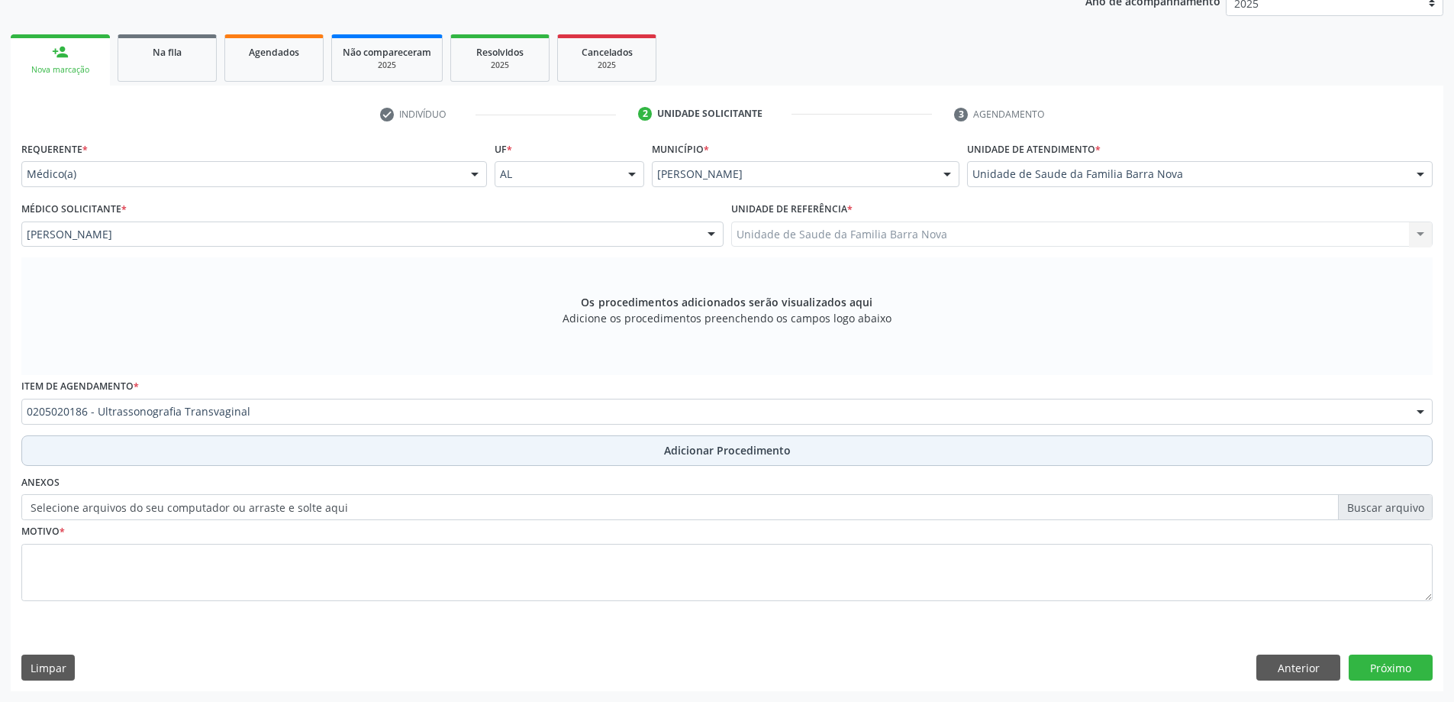
click at [731, 453] on span "Adicionar Procedimento" at bounding box center [727, 450] width 127 height 16
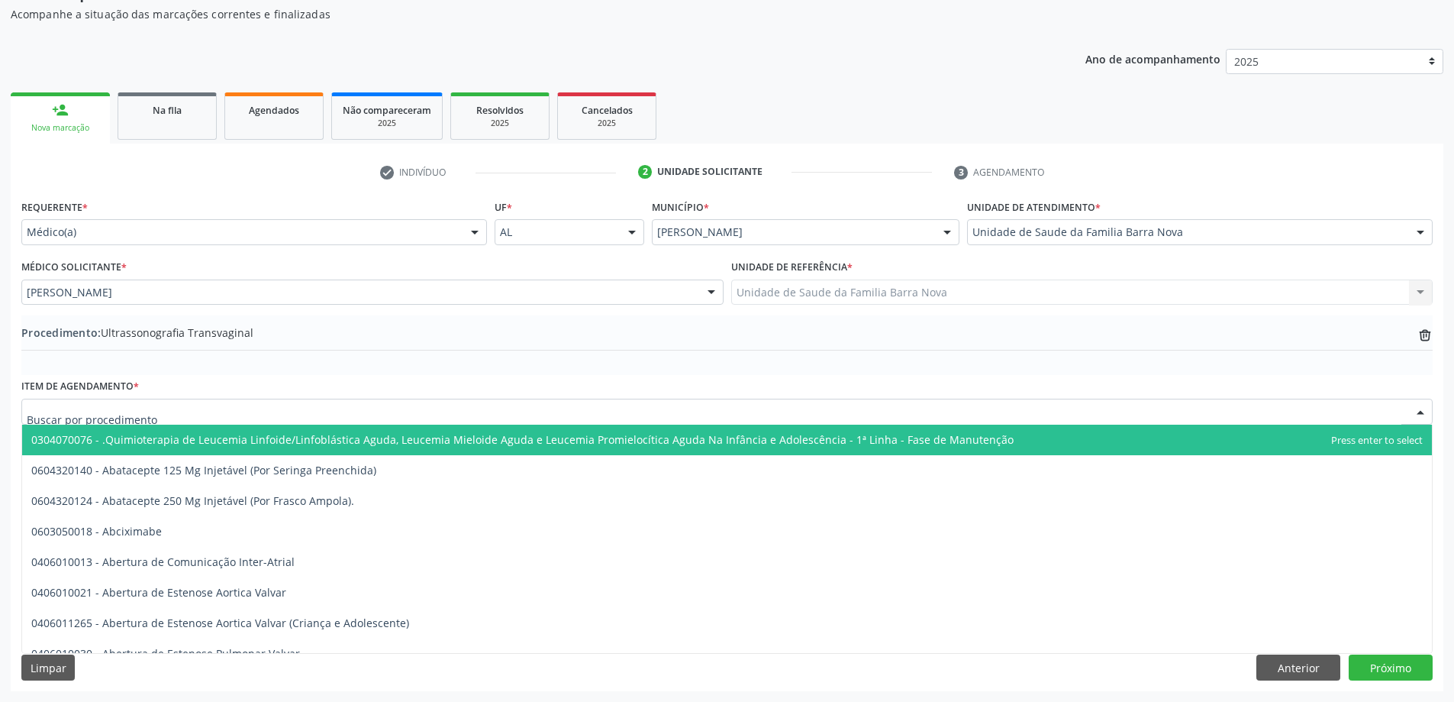
drag, startPoint x: 397, startPoint y: 412, endPoint x: 155, endPoint y: 434, distance: 242.9
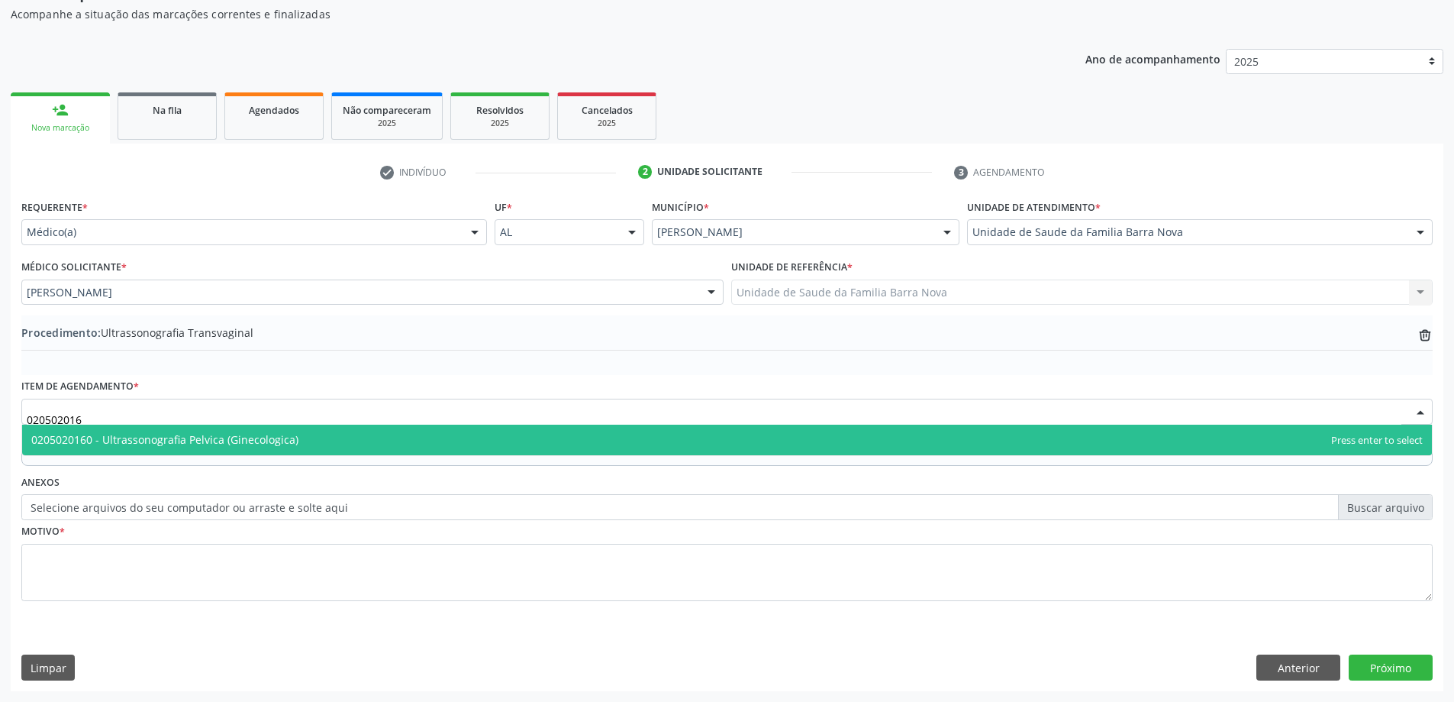
type input "0205020160"
click at [316, 438] on span "0205020160 - Ultrassonografia Pelvica (Ginecologica)" at bounding box center [727, 439] width 1410 height 31
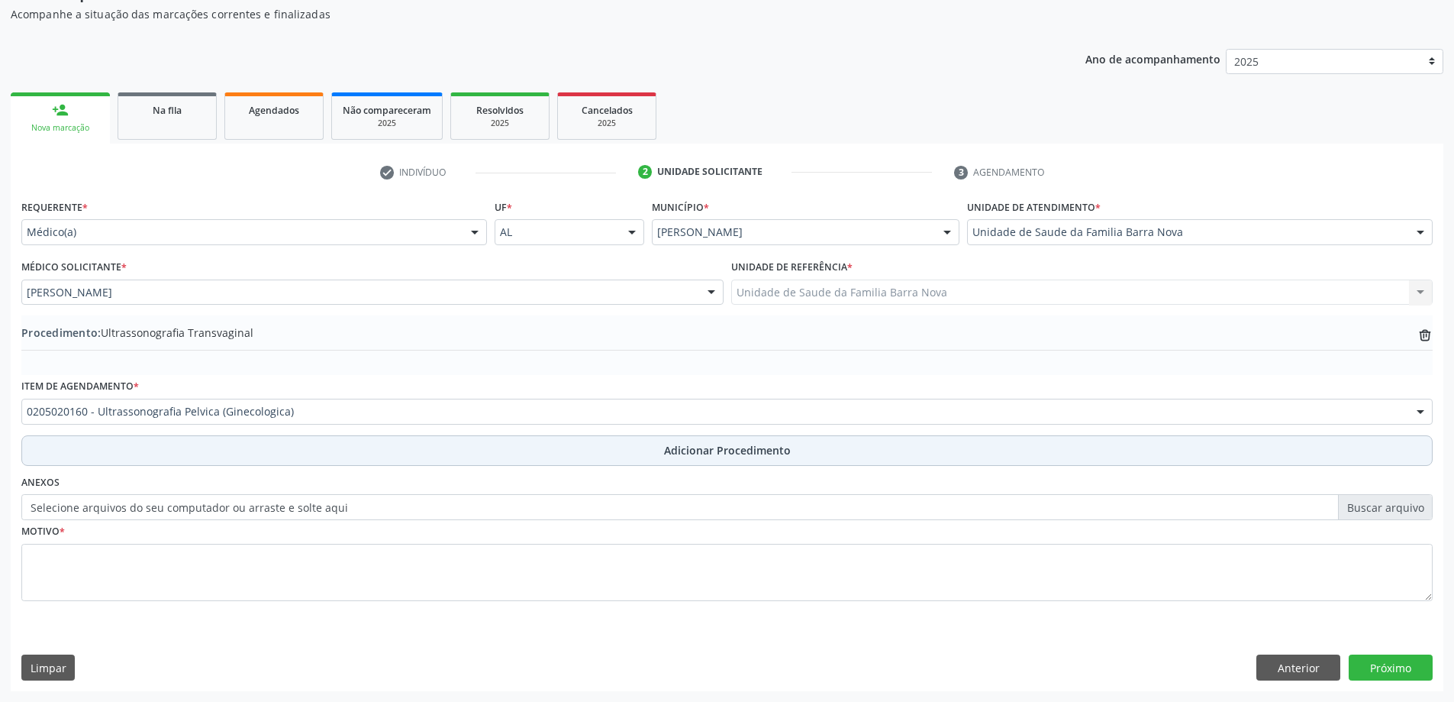
click at [788, 453] on span "Adicionar Procedimento" at bounding box center [727, 450] width 127 height 16
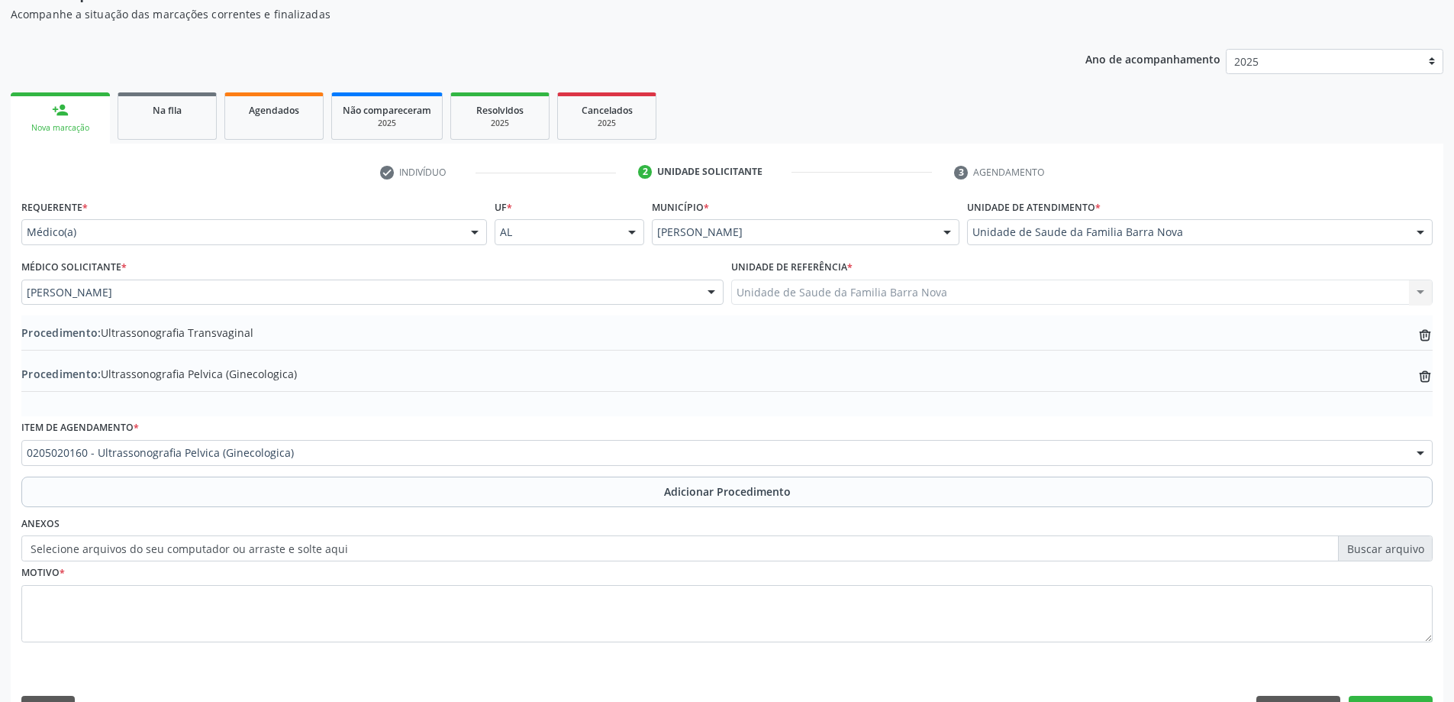
scroll to position [198, 0]
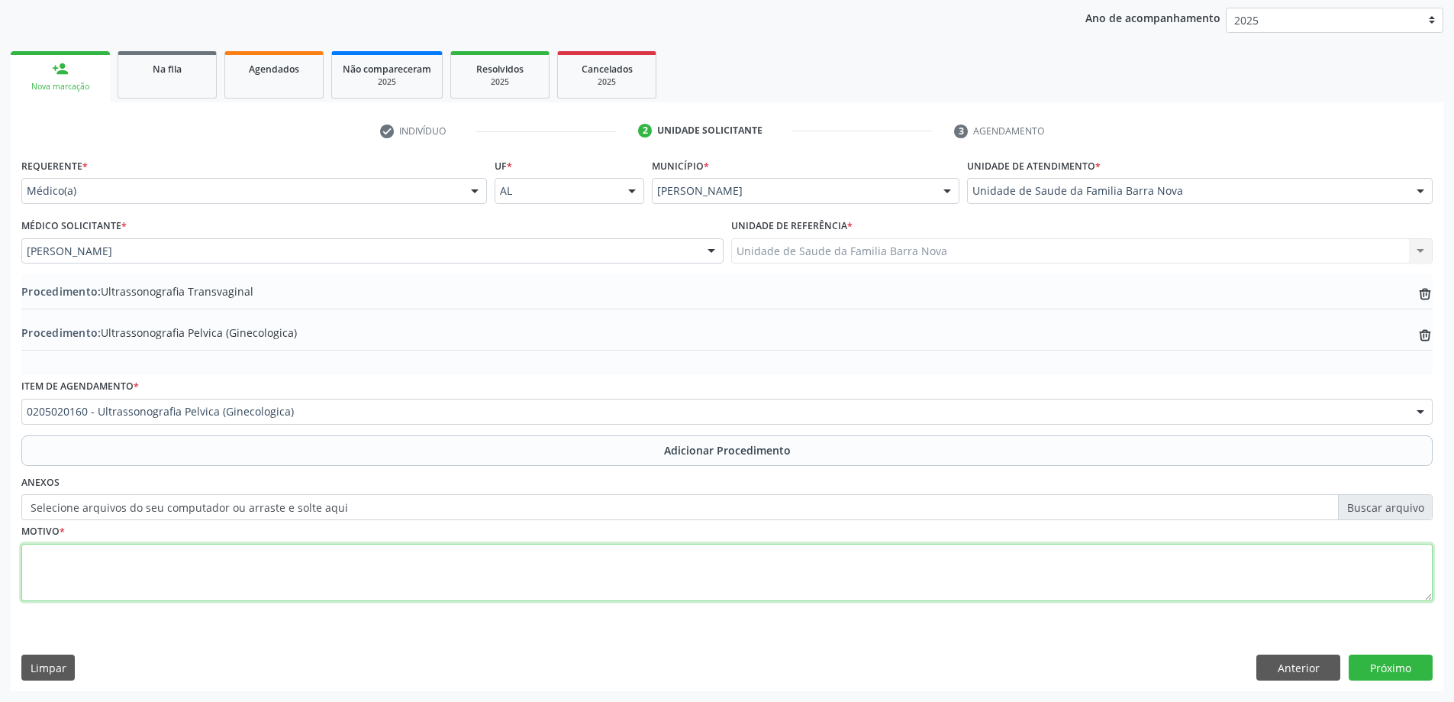
click at [111, 569] on textarea at bounding box center [726, 573] width 1411 height 58
type textarea "Avaliação Ginecologica."
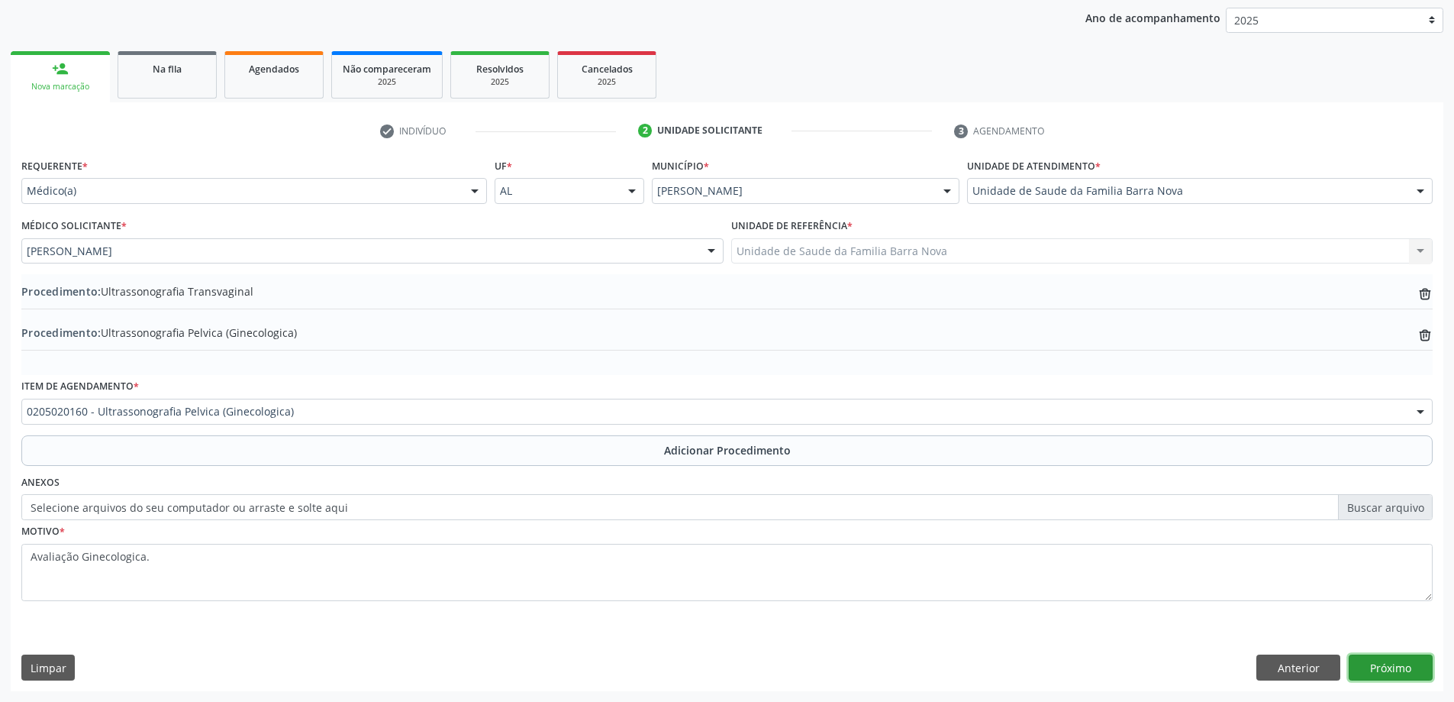
click at [1390, 663] on button "Próximo" at bounding box center [1391, 667] width 84 height 26
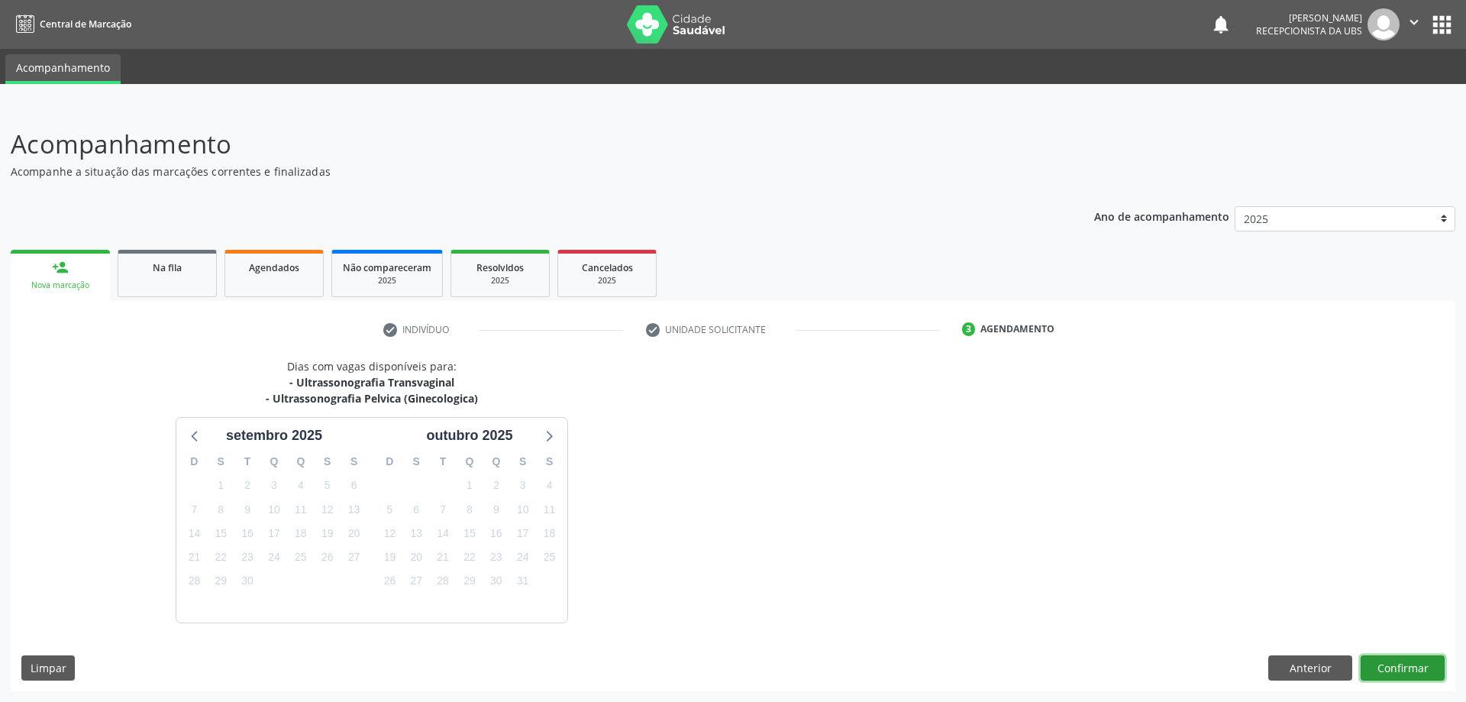
click at [1389, 663] on button "Confirmar" at bounding box center [1402, 668] width 84 height 26
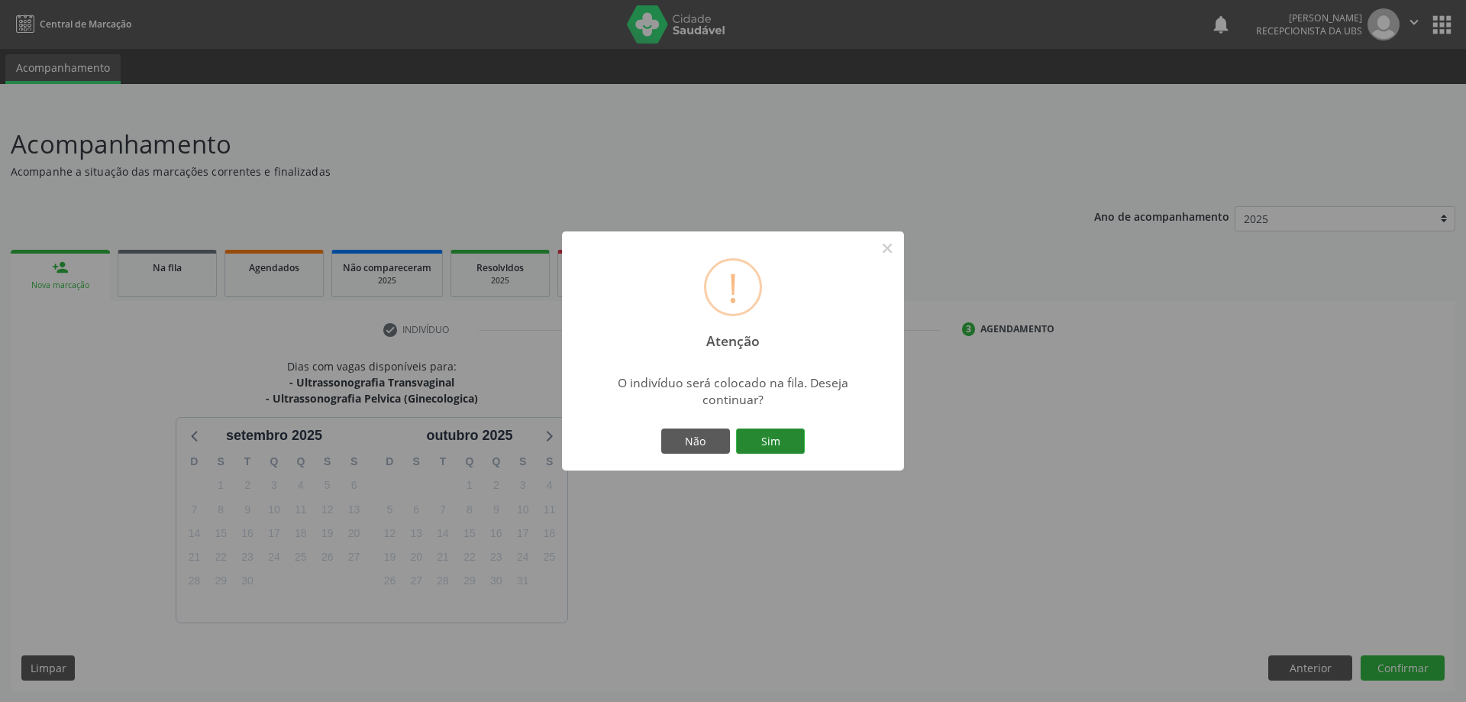
click at [752, 441] on button "Sim" at bounding box center [770, 441] width 69 height 26
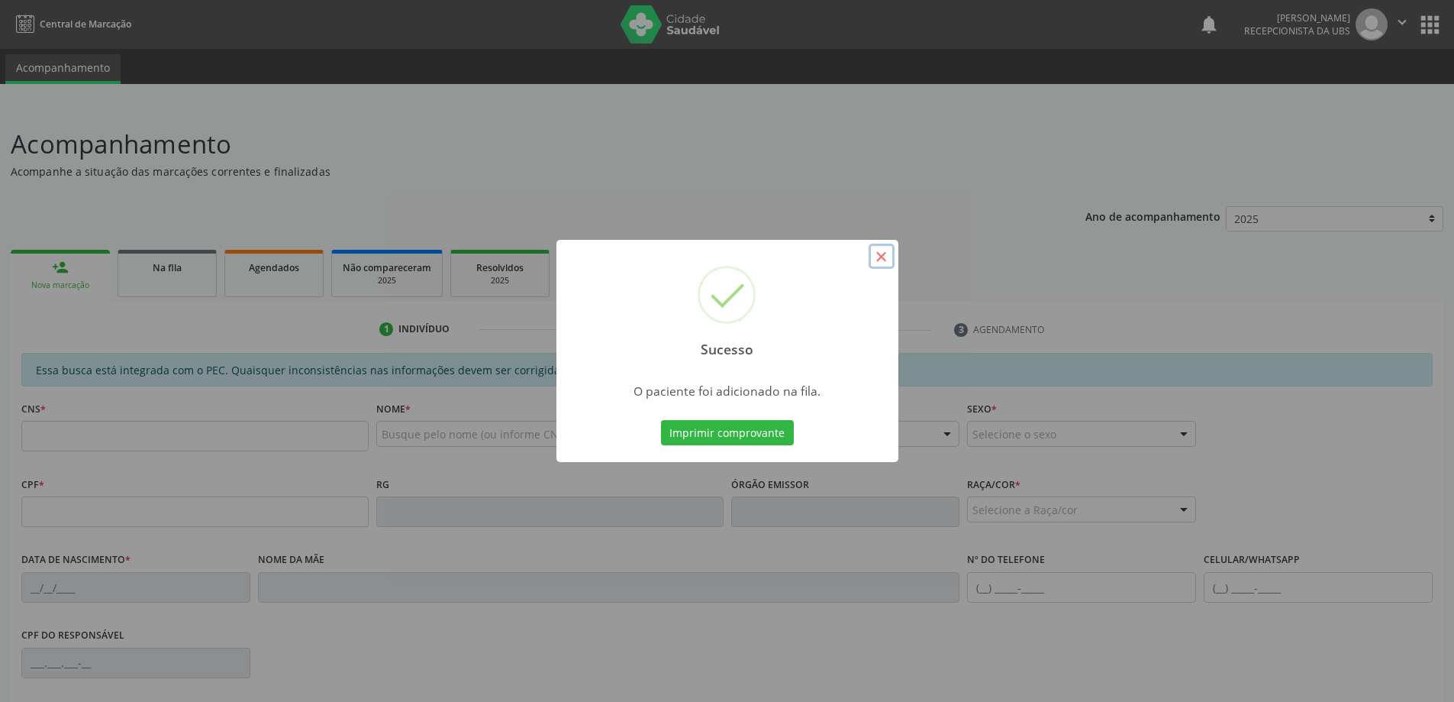
click at [885, 260] on button "×" at bounding box center [882, 257] width 26 height 26
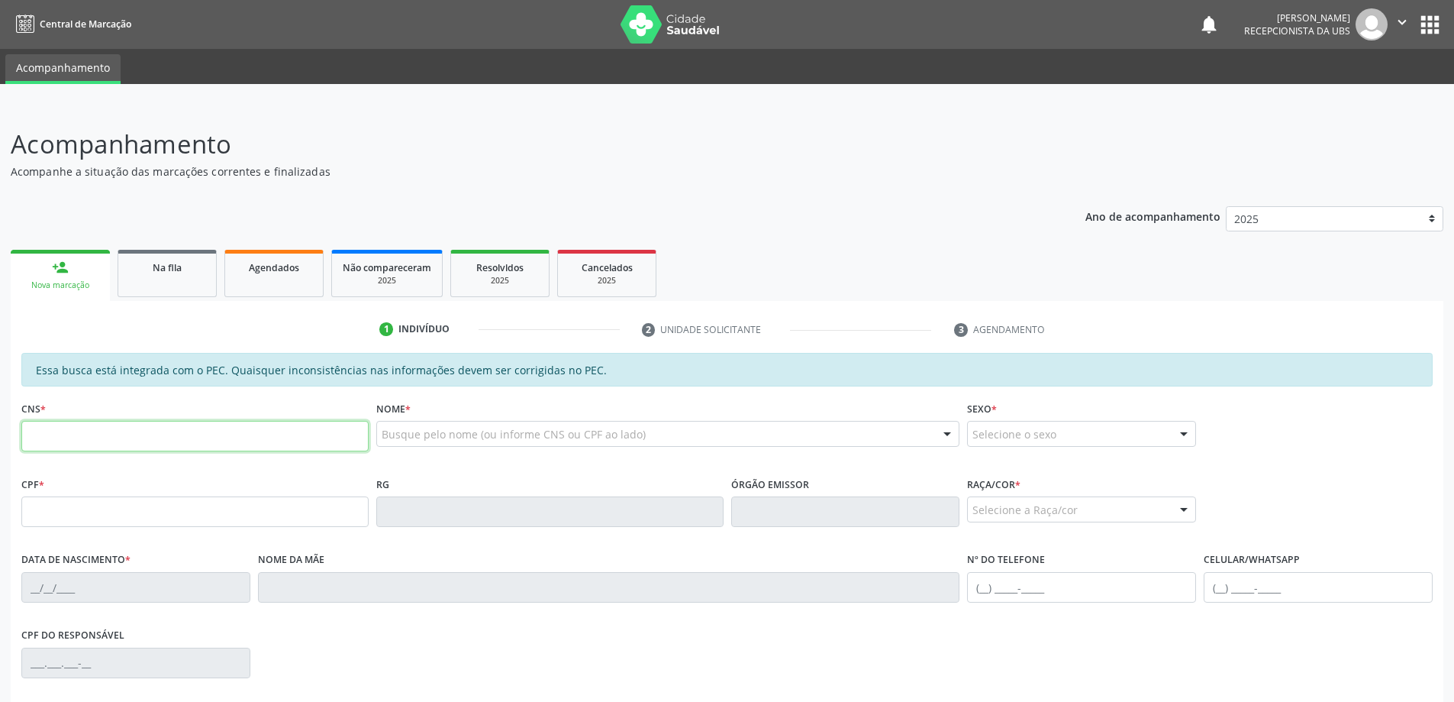
click at [124, 427] on input "text" at bounding box center [194, 436] width 347 height 31
type input "700 0082 6597 8701"
type input "053.166.734-09"
type input "04/05/1980"
type input "Maria Jose de Amorim"
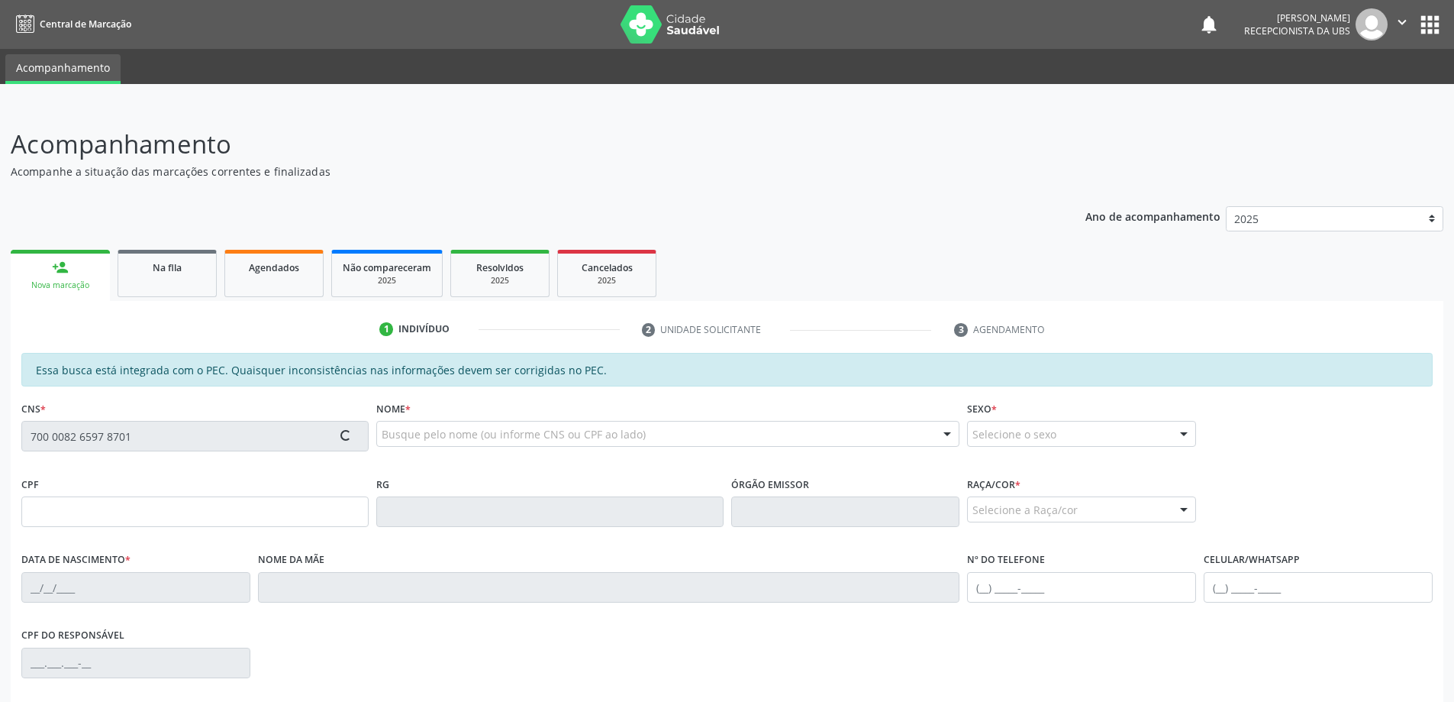
type input "(82) 99302-3608"
type input "55"
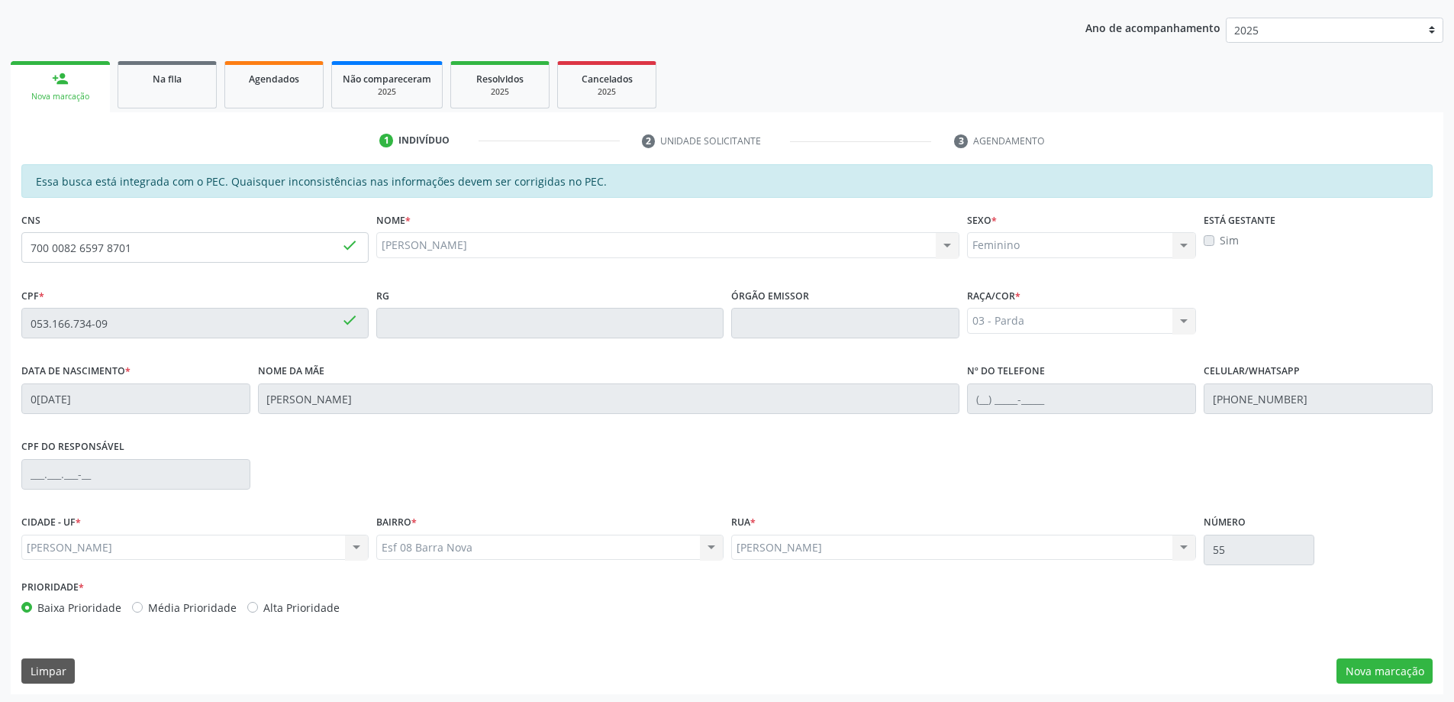
scroll to position [192, 0]
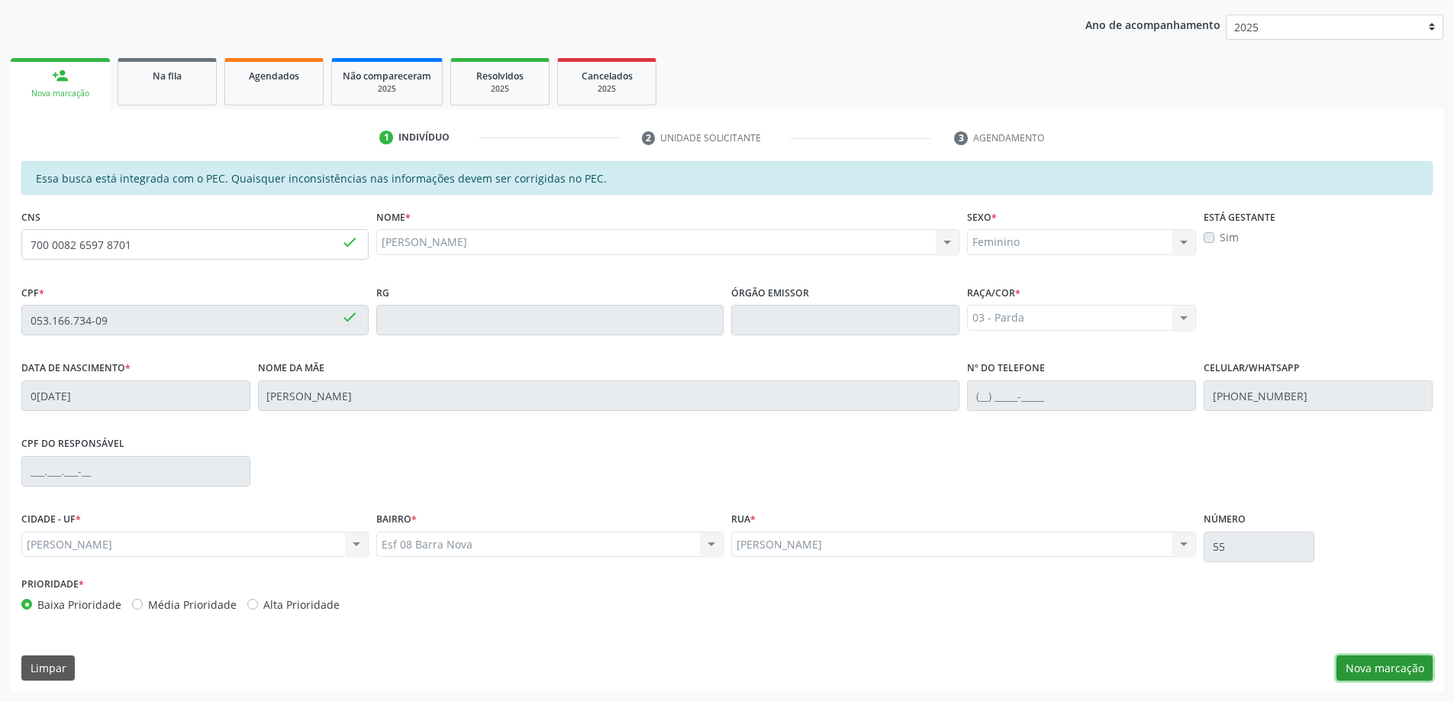
click at [1360, 667] on button "Nova marcação" at bounding box center [1385, 668] width 96 height 26
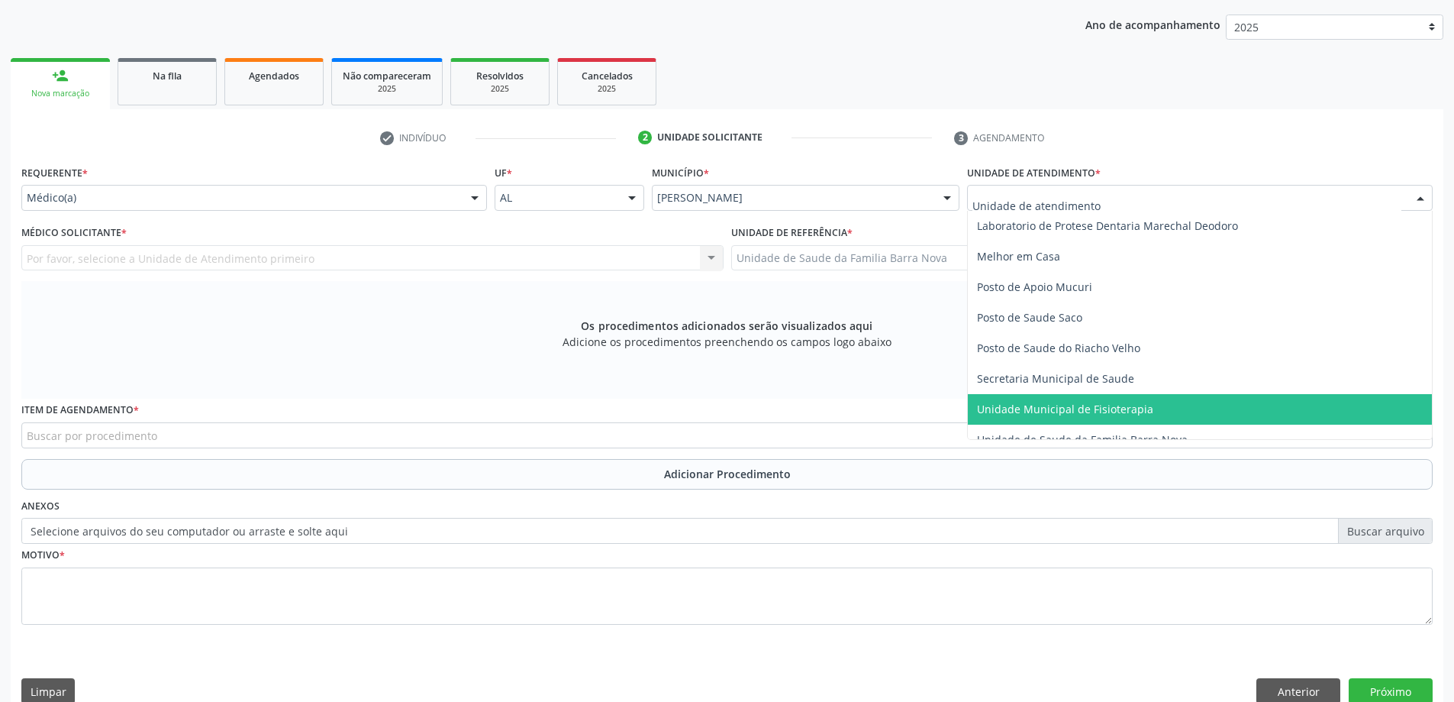
scroll to position [687, 0]
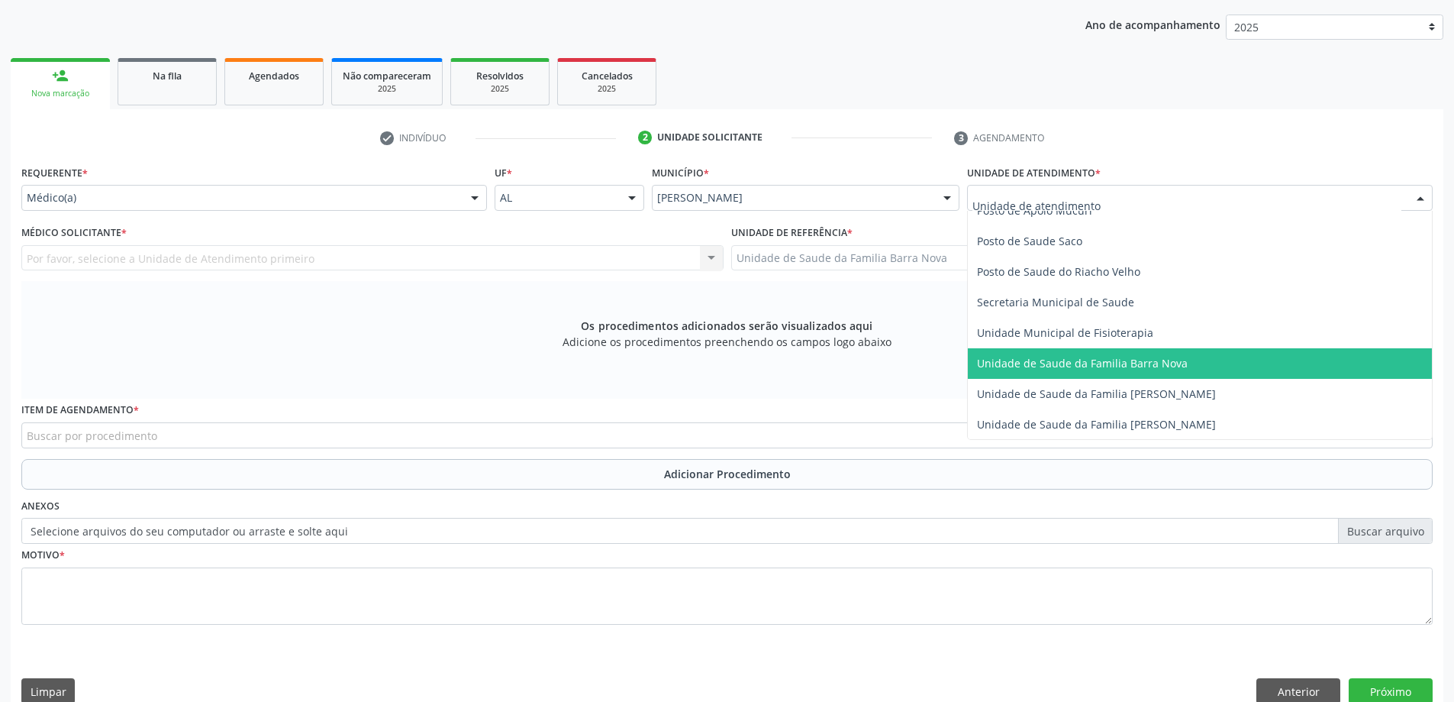
click at [1147, 365] on span "Unidade de Saude da Familia Barra Nova" at bounding box center [1082, 363] width 211 height 15
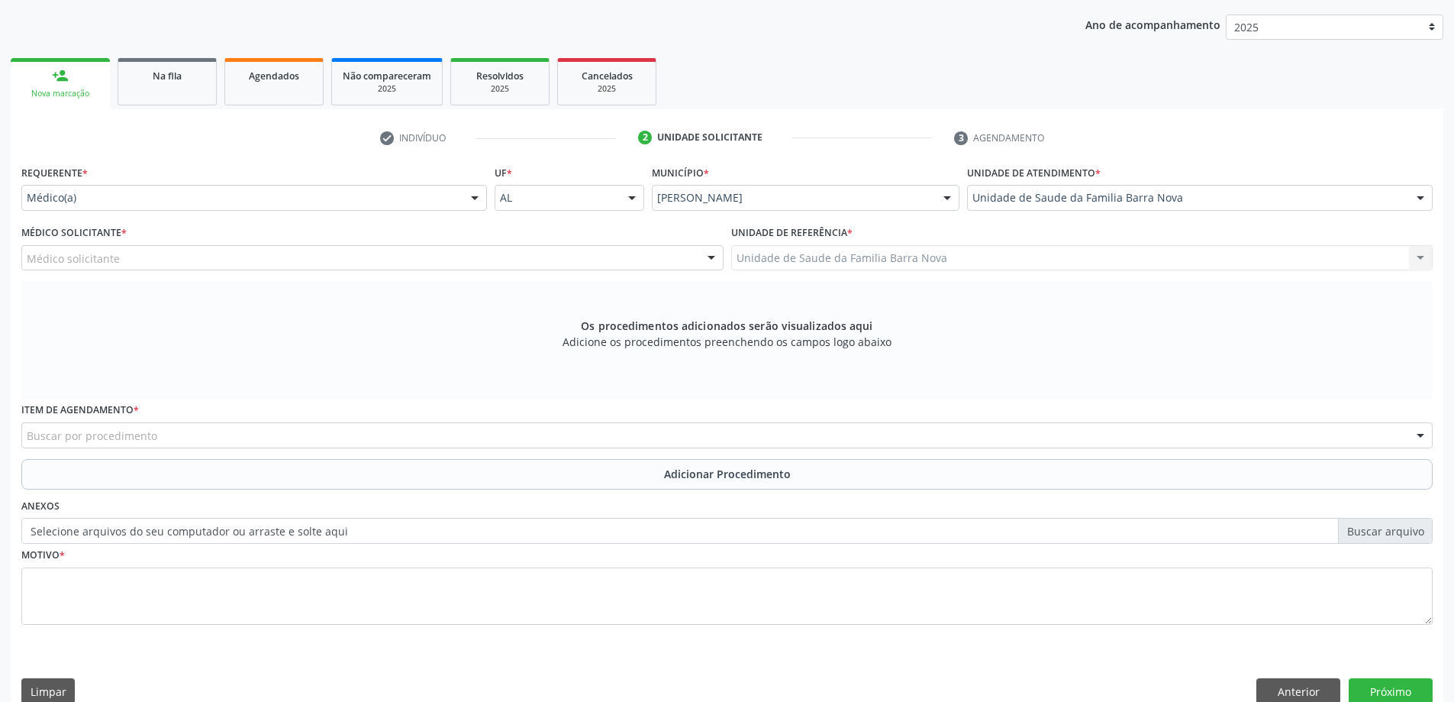
click at [366, 261] on div "Médico solicitante" at bounding box center [372, 258] width 702 height 26
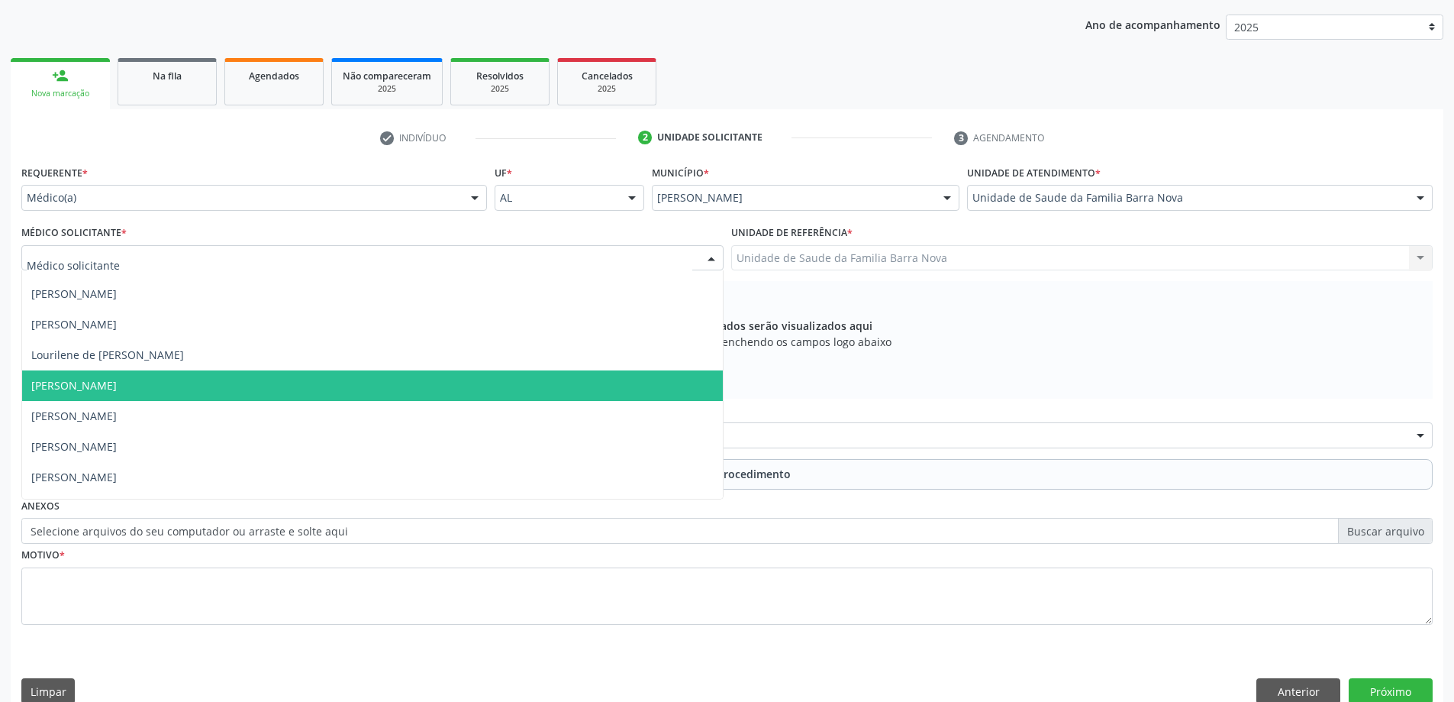
scroll to position [76, 0]
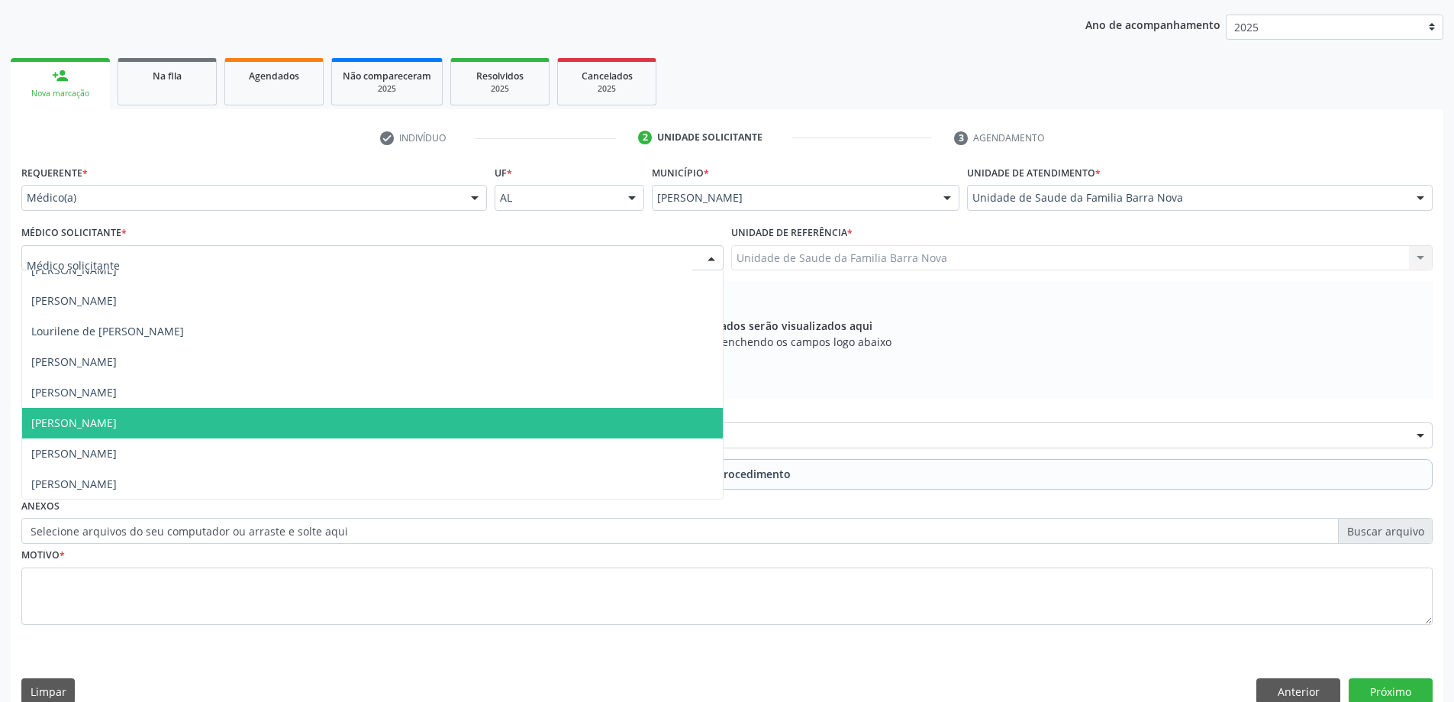
click at [350, 436] on span "[PERSON_NAME]" at bounding box center [372, 423] width 701 height 31
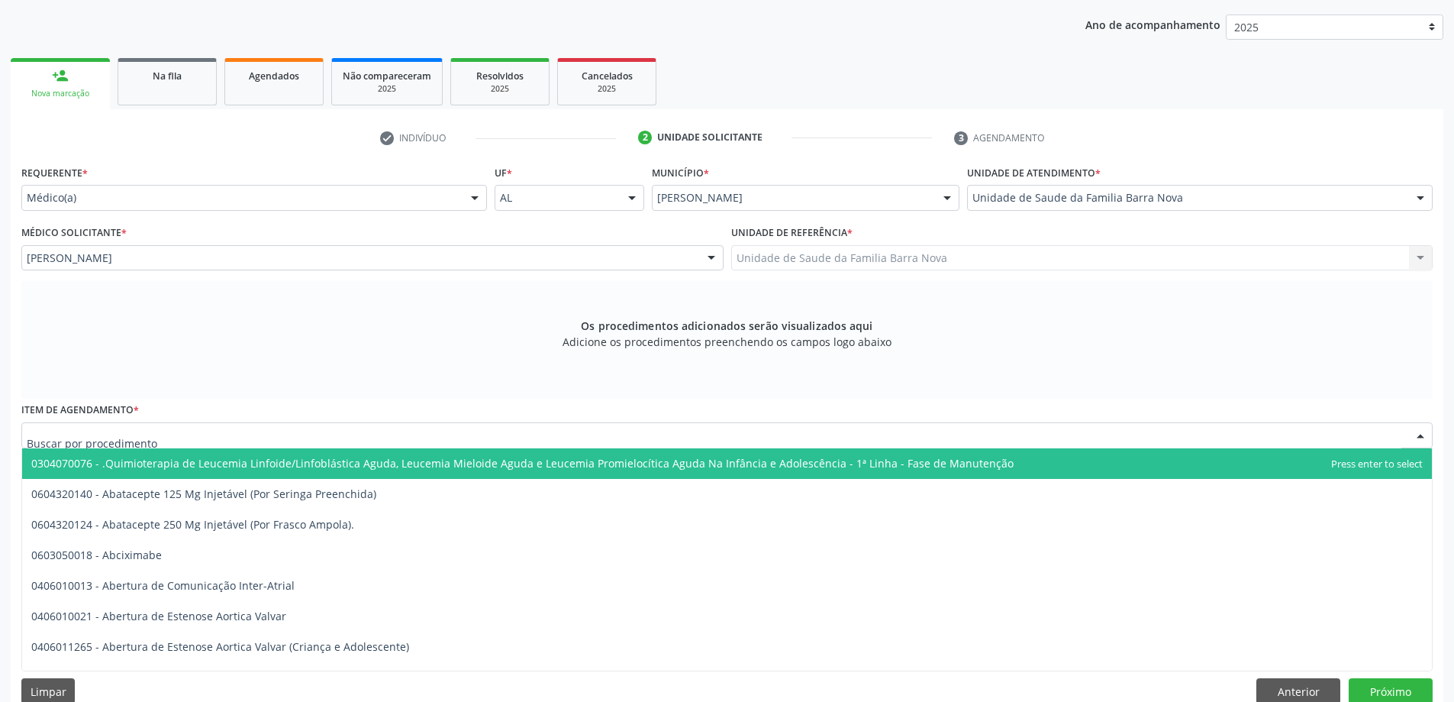
click at [550, 437] on div at bounding box center [726, 435] width 1411 height 26
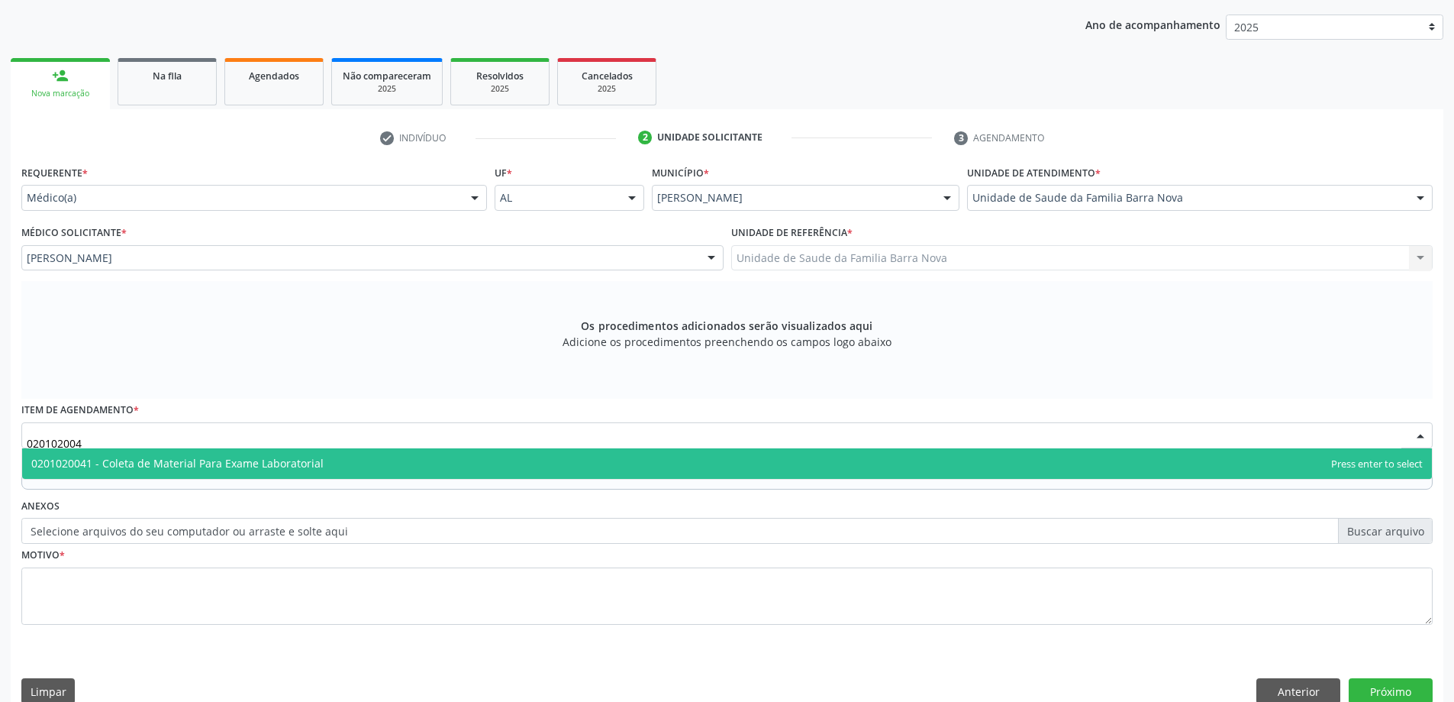
type input "0201020041"
click at [527, 467] on span "0201020041 - Coleta de Material Para Exame Laboratorial" at bounding box center [727, 463] width 1410 height 31
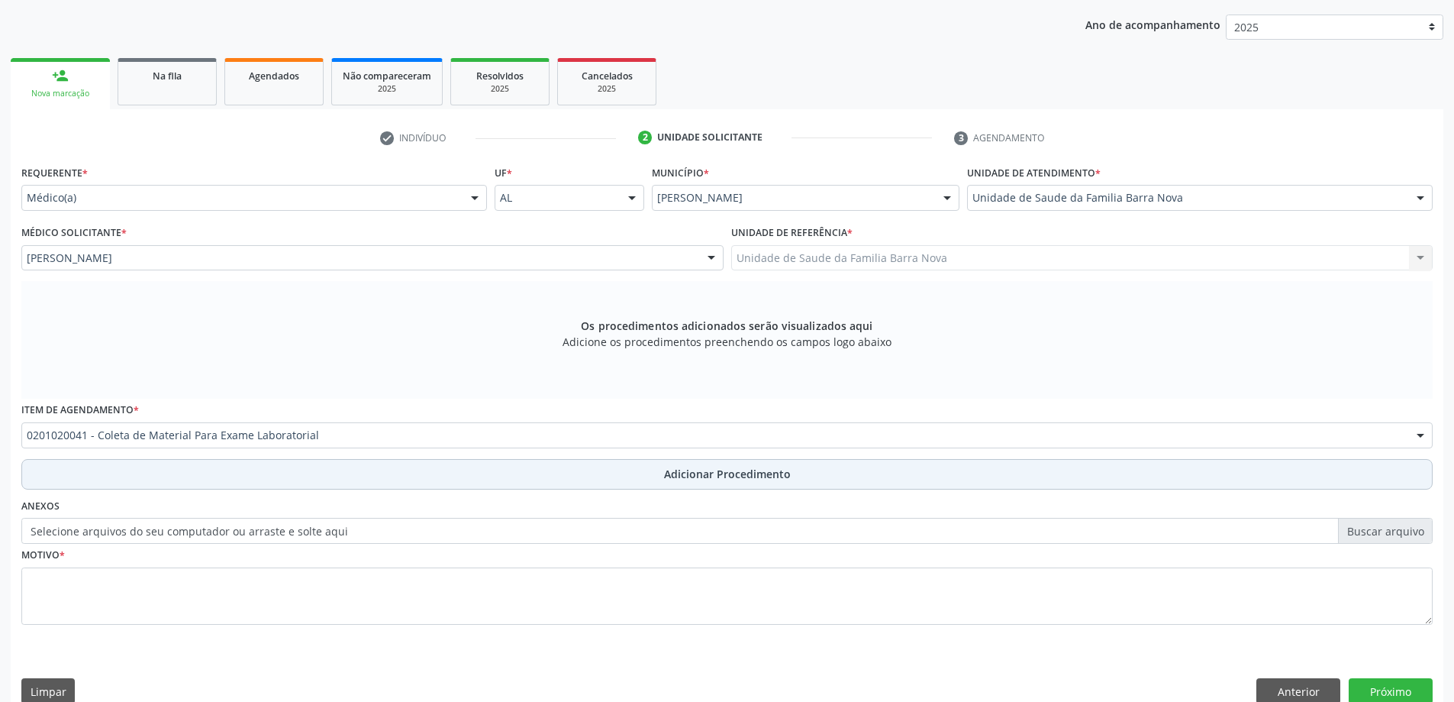
click at [669, 476] on span "Adicionar Procedimento" at bounding box center [727, 474] width 127 height 16
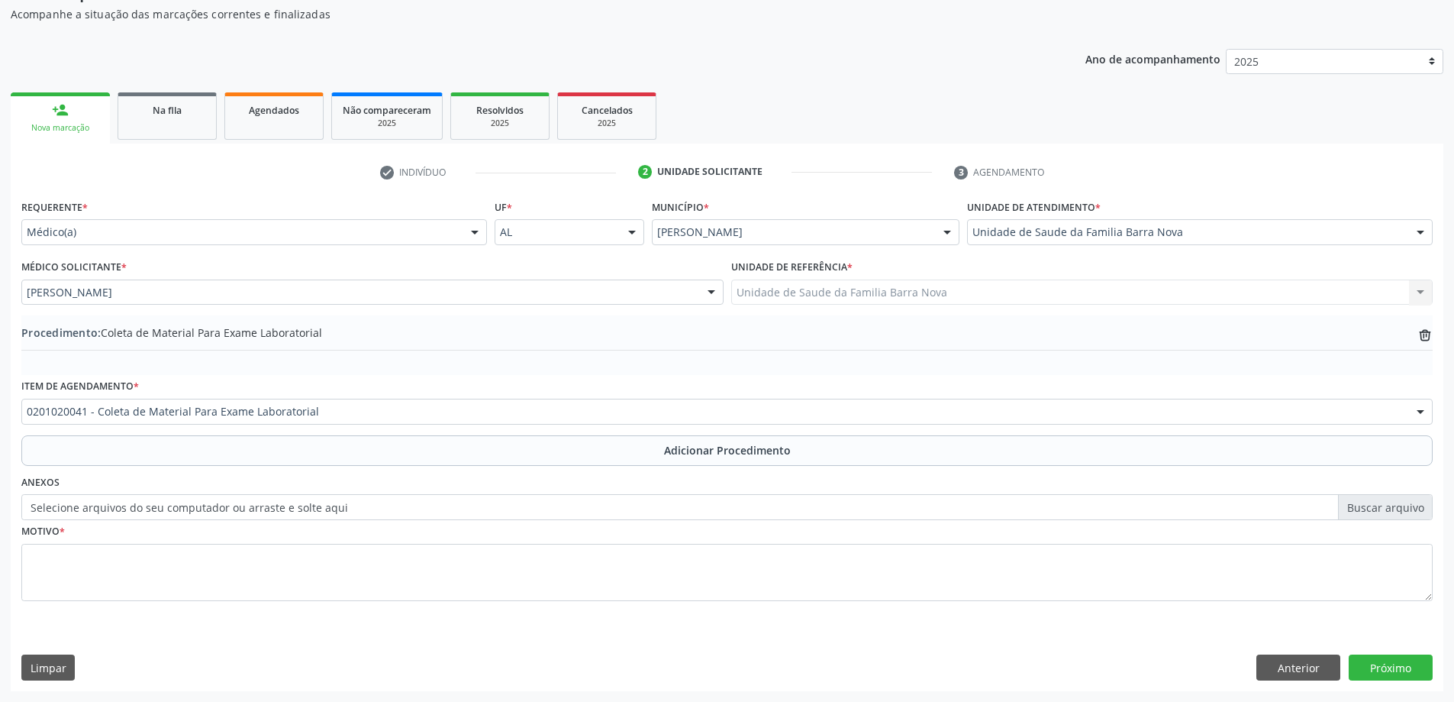
scroll to position [157, 0]
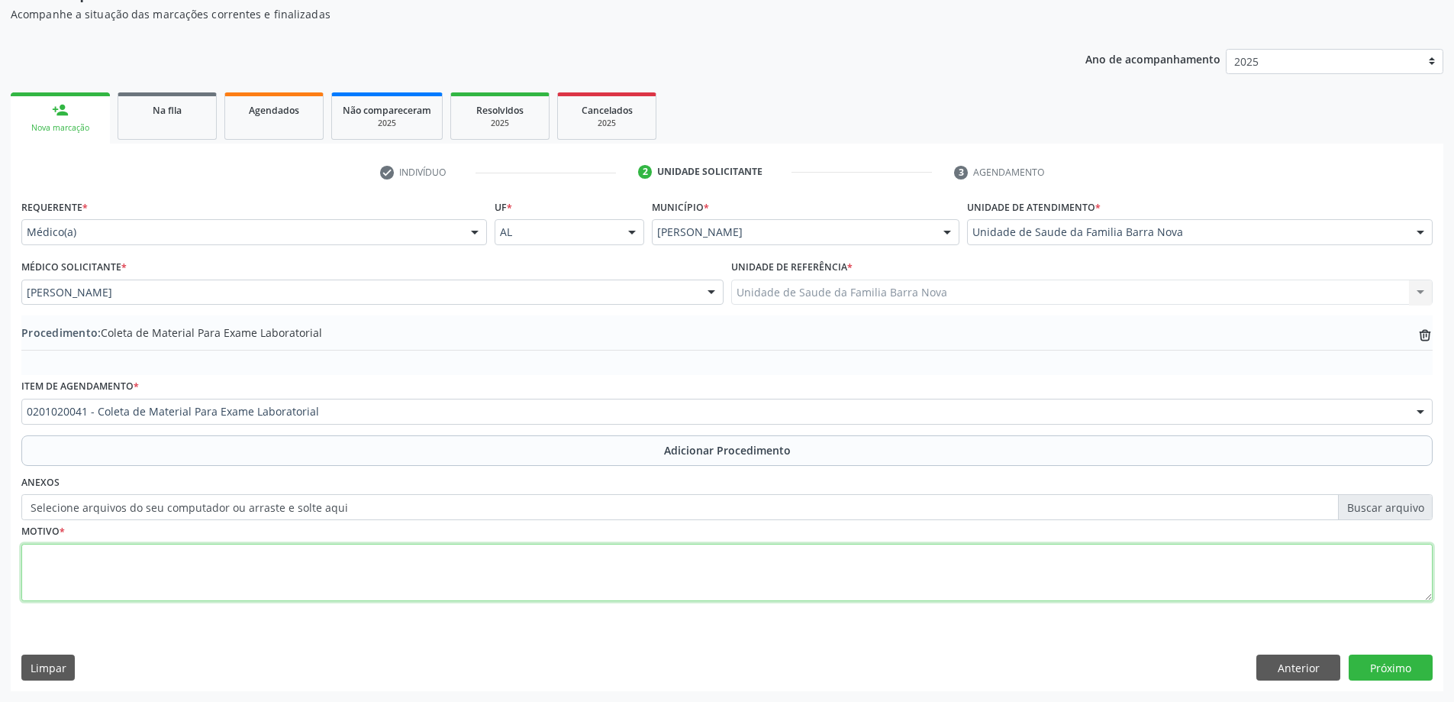
click at [314, 561] on textarea at bounding box center [726, 573] width 1411 height 58
type textarea "Avaliação Ginecologica."
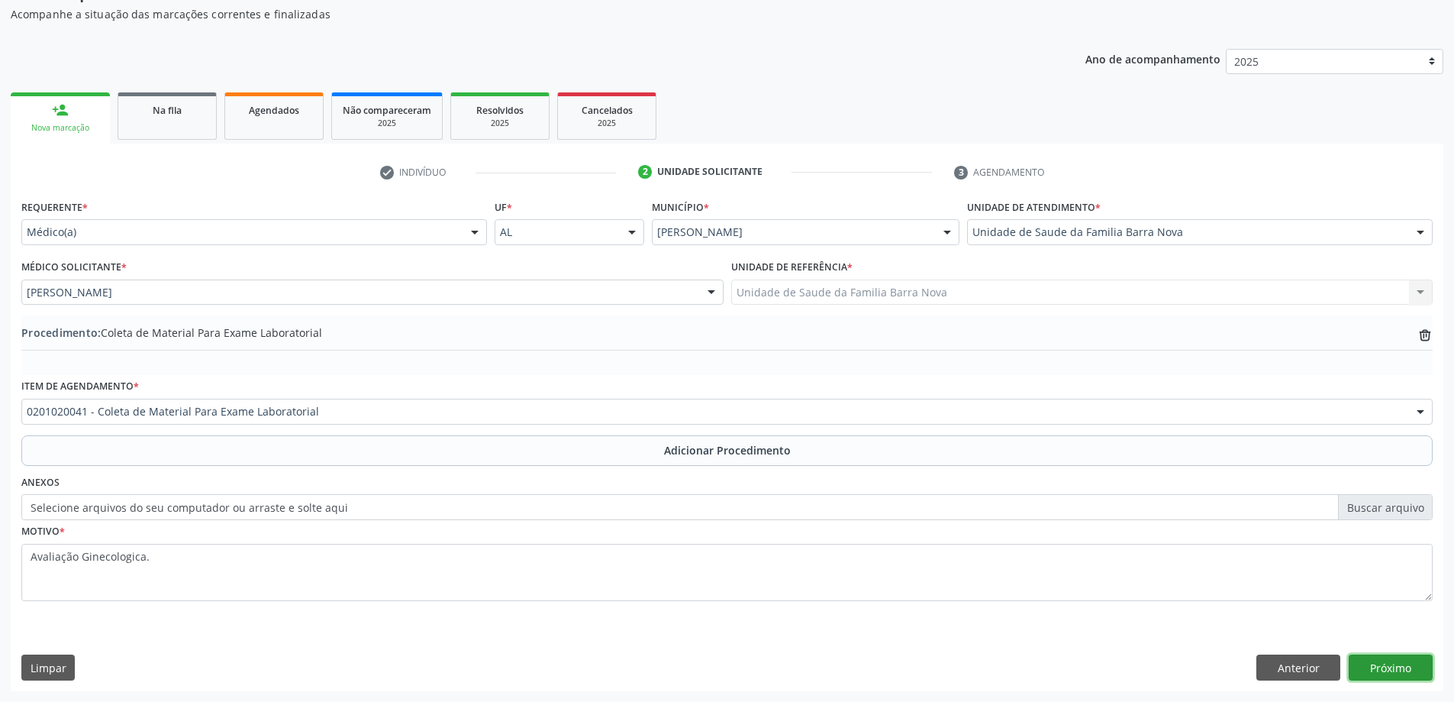
click at [1395, 664] on button "Próximo" at bounding box center [1391, 667] width 84 height 26
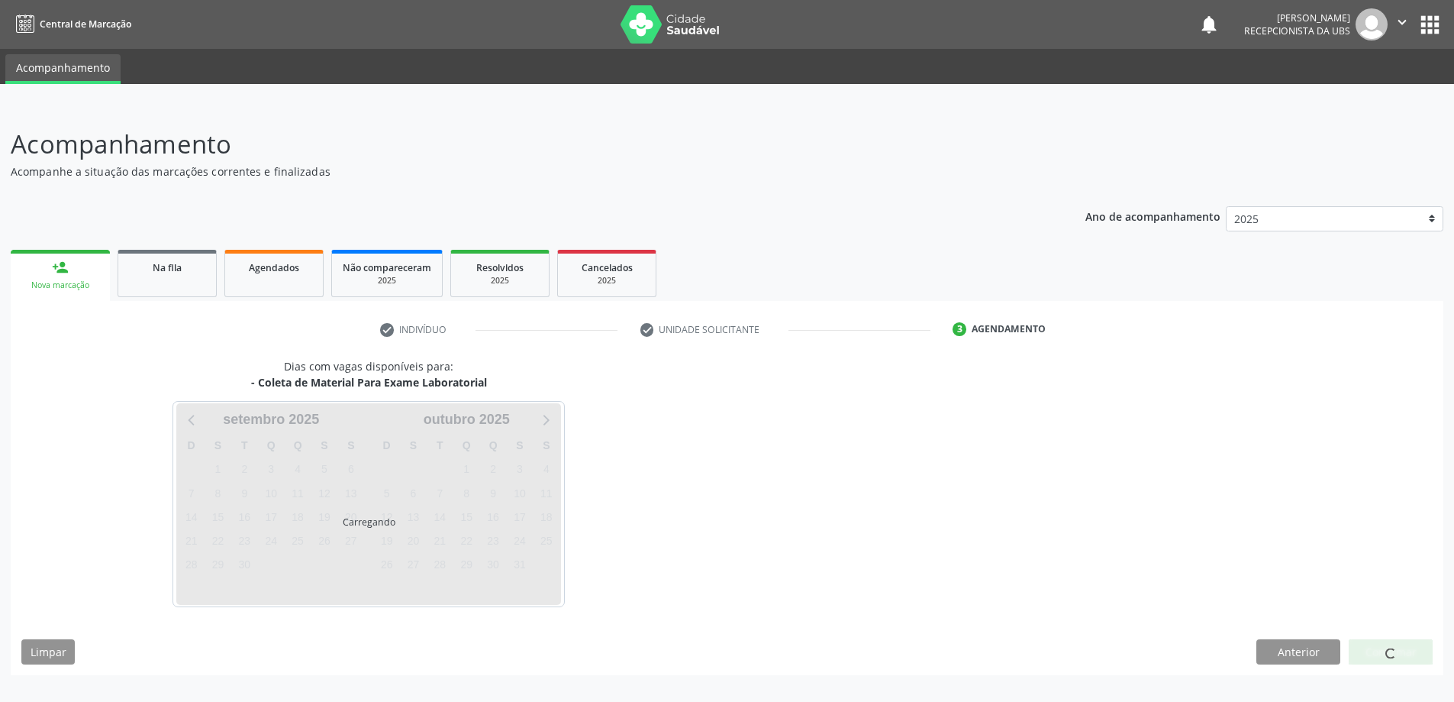
scroll to position [0, 0]
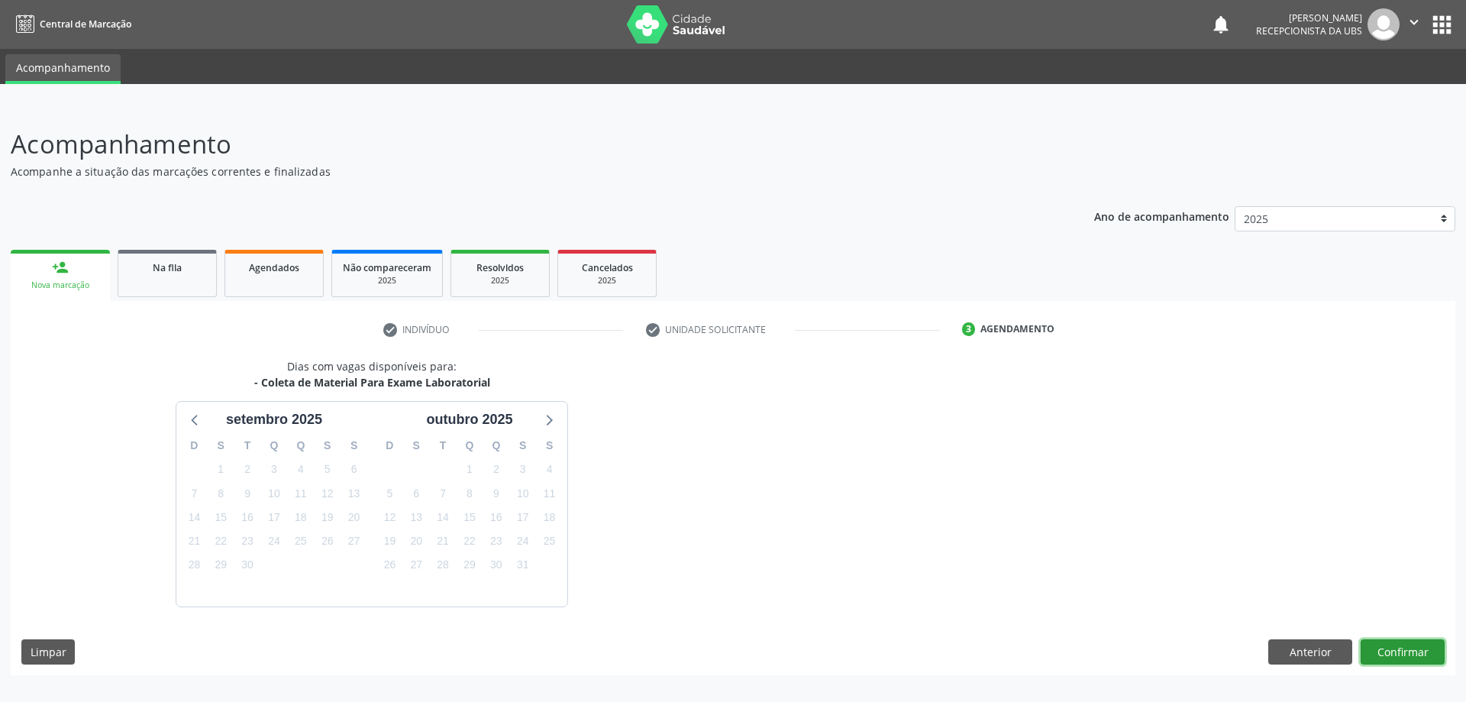
click at [1414, 653] on button "Confirmar" at bounding box center [1402, 652] width 84 height 26
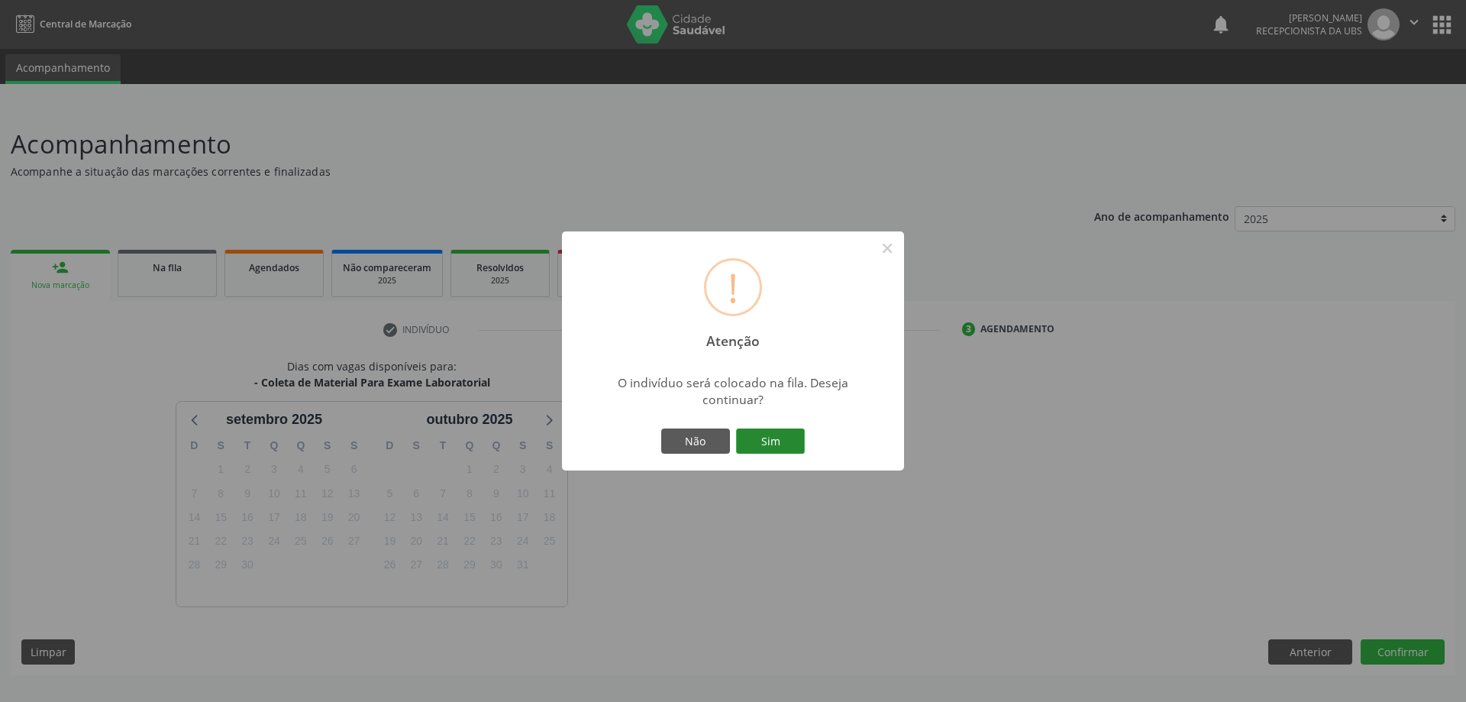
click at [763, 444] on button "Sim" at bounding box center [770, 441] width 69 height 26
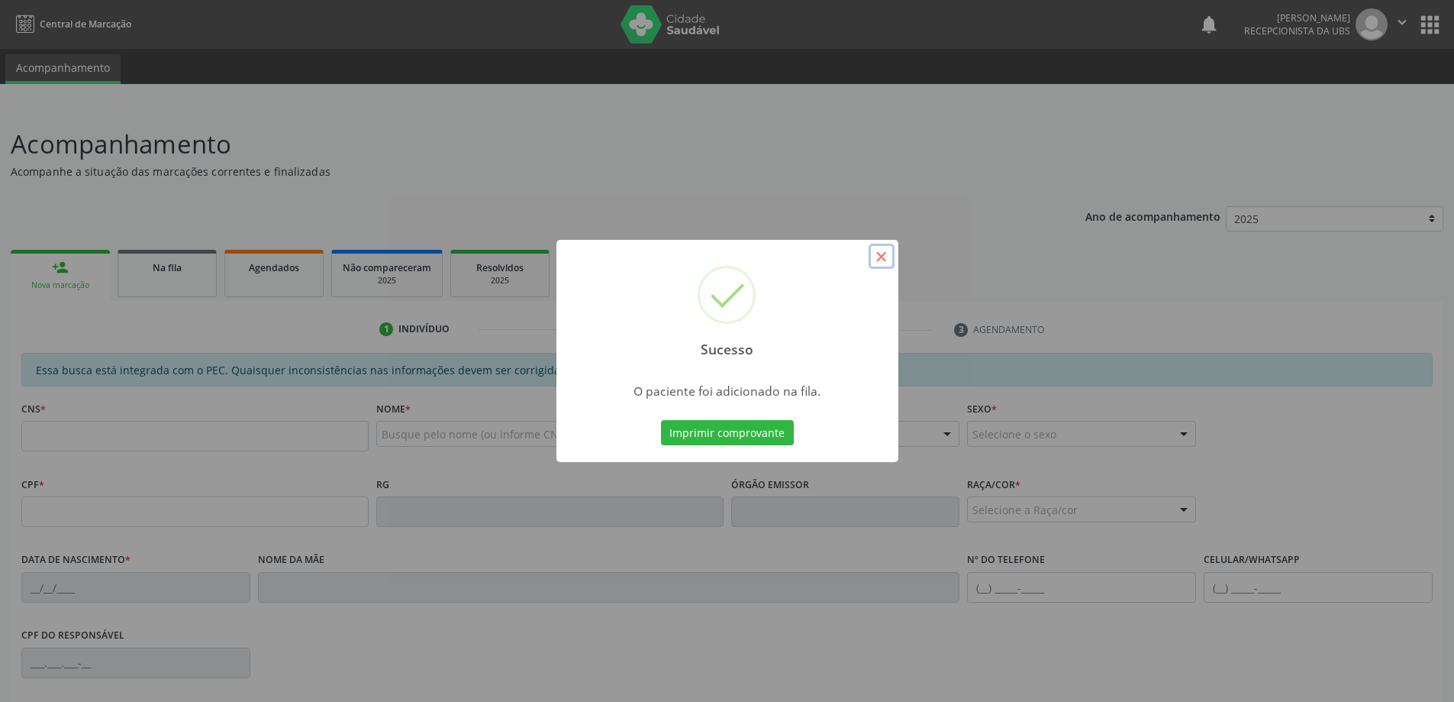
click at [882, 256] on button "×" at bounding box center [882, 257] width 26 height 26
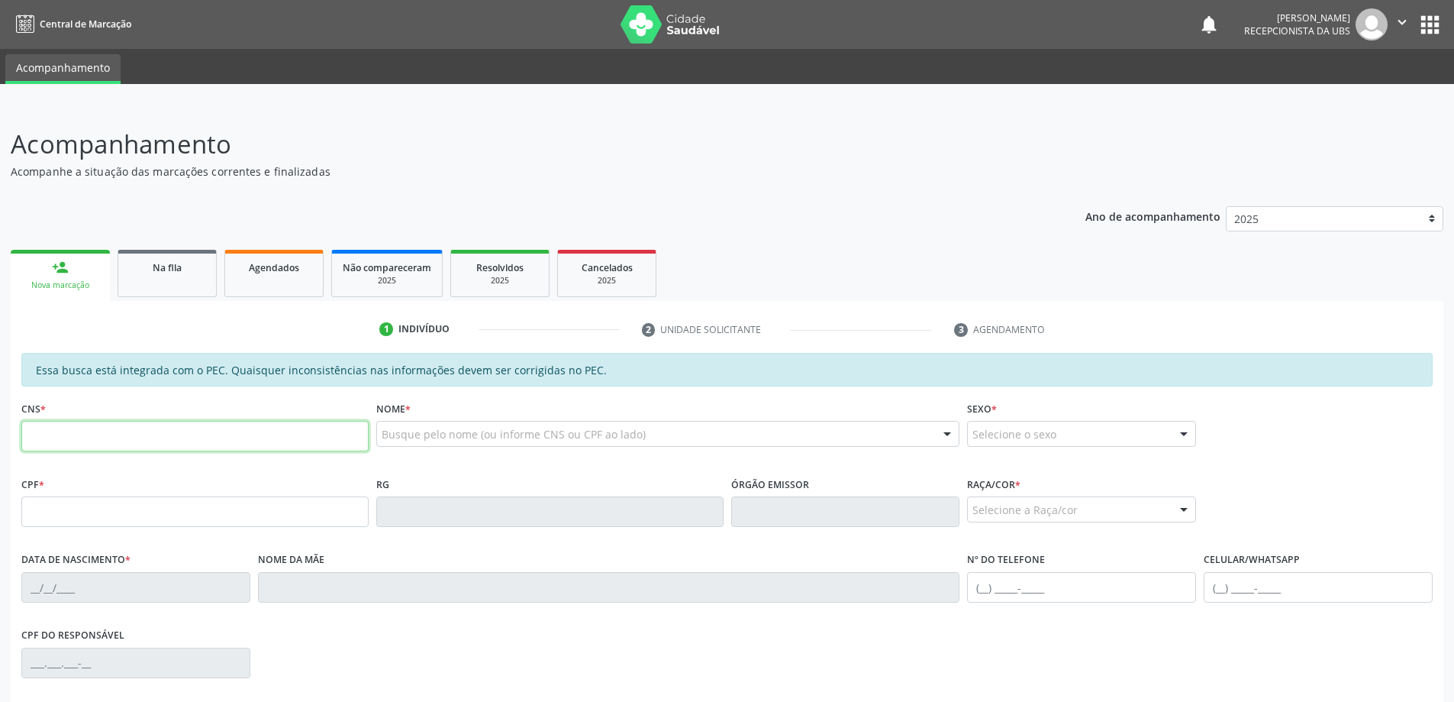
click at [280, 437] on input "text" at bounding box center [194, 436] width 347 height 31
type input "700 0038 4355 3704"
type input "603.780.424-91"
type input "[DATE]"
type input "Cicera [PERSON_NAME]"
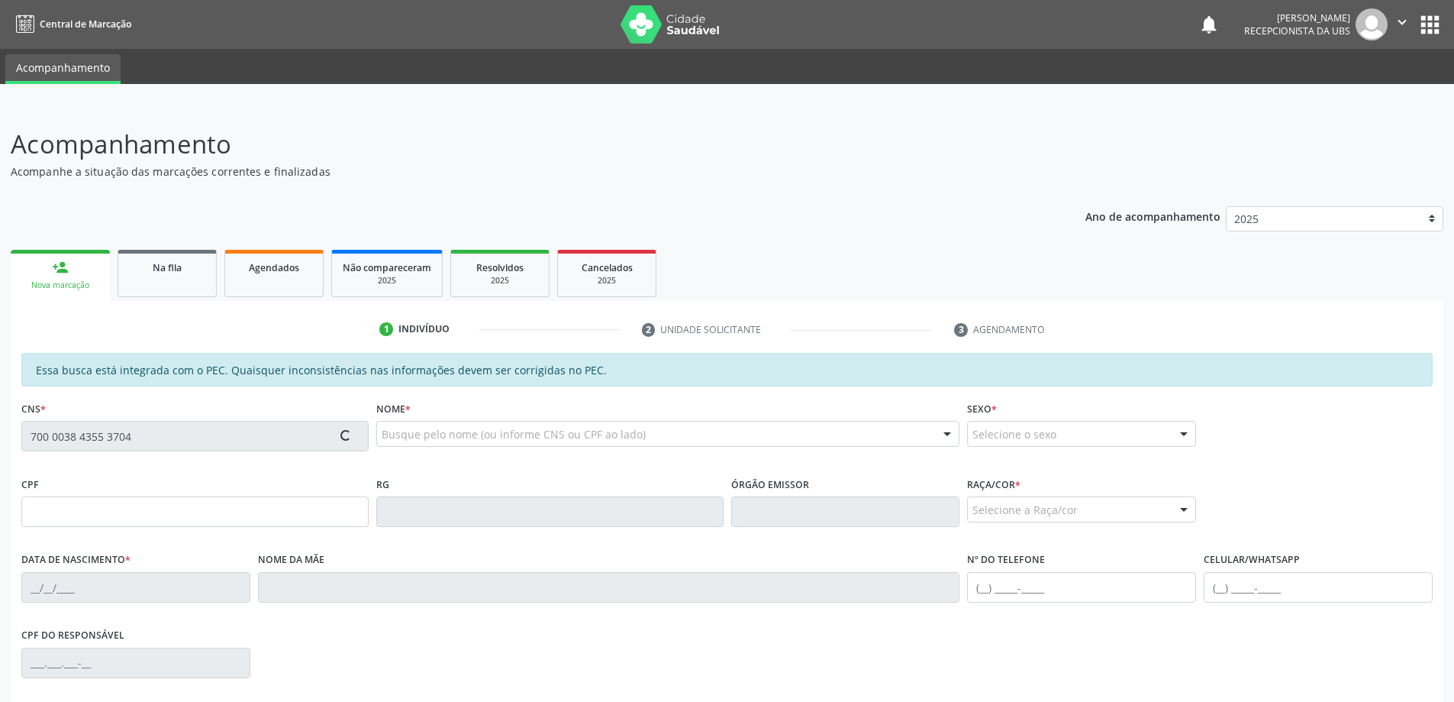
type input "[PHONE_NUMBER]"
type input "110"
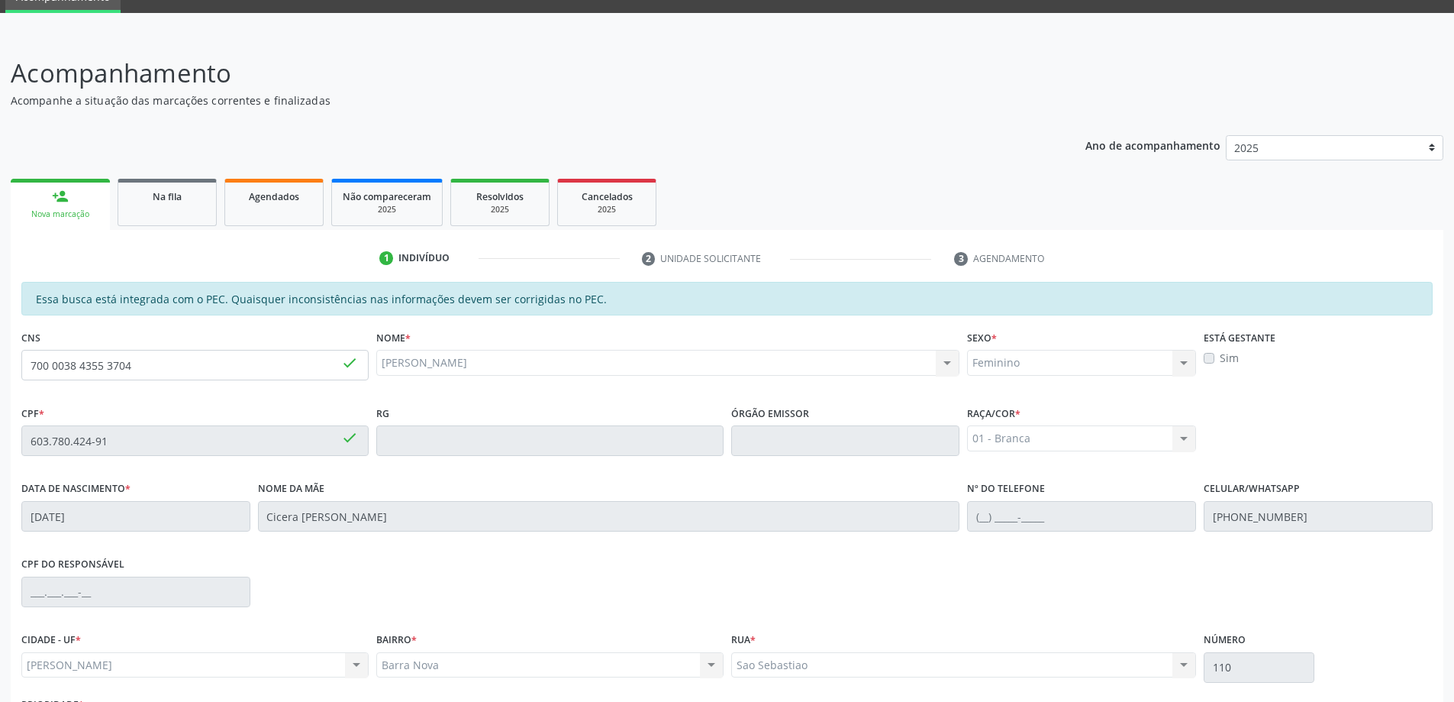
scroll to position [192, 0]
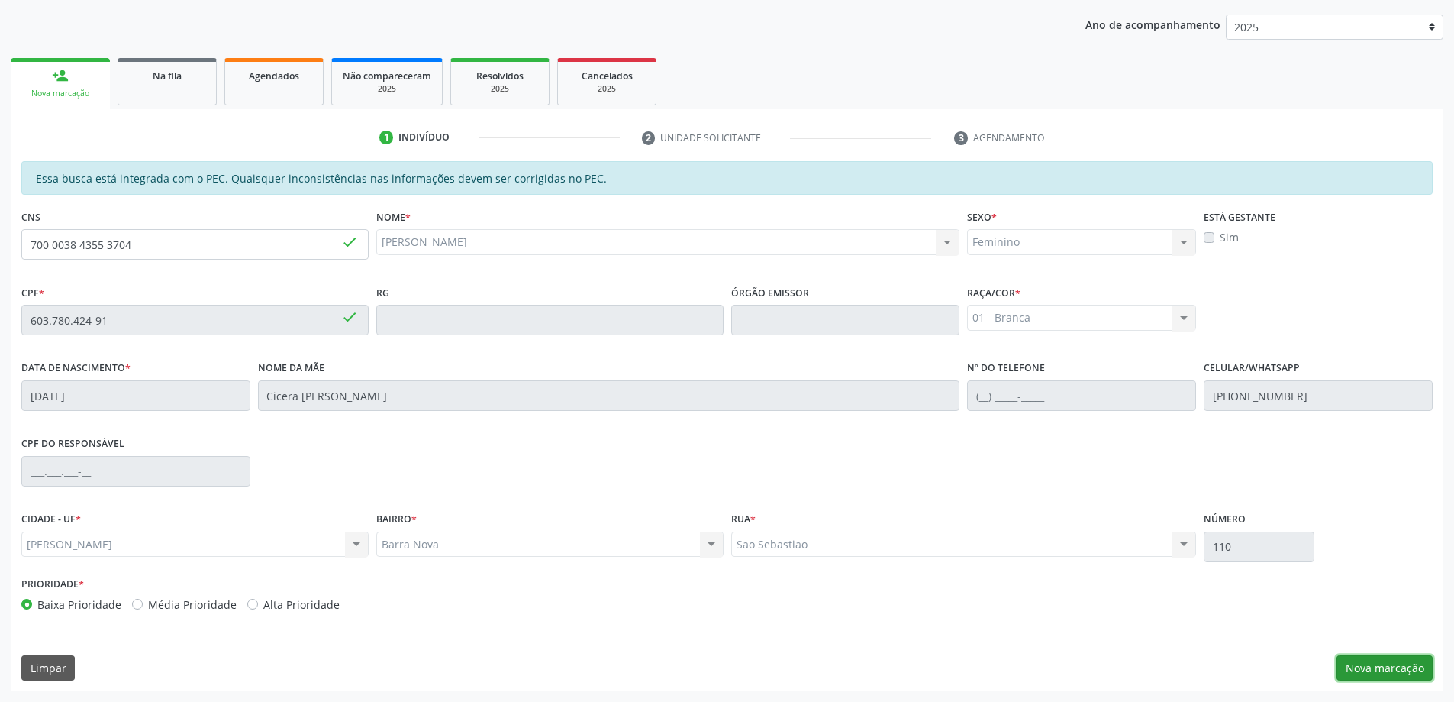
click at [1395, 672] on button "Nova marcação" at bounding box center [1385, 668] width 96 height 26
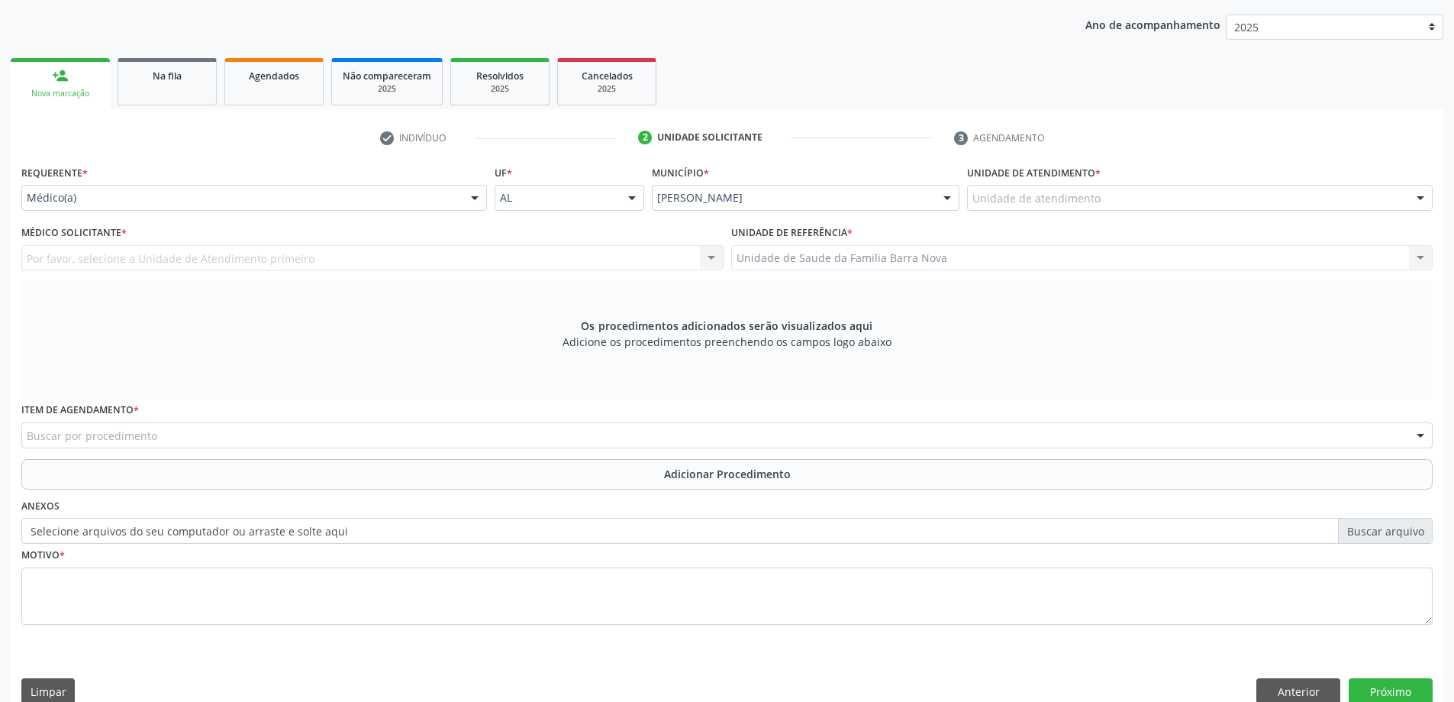
click at [1123, 198] on div "Unidade de atendimento" at bounding box center [1200, 198] width 466 height 26
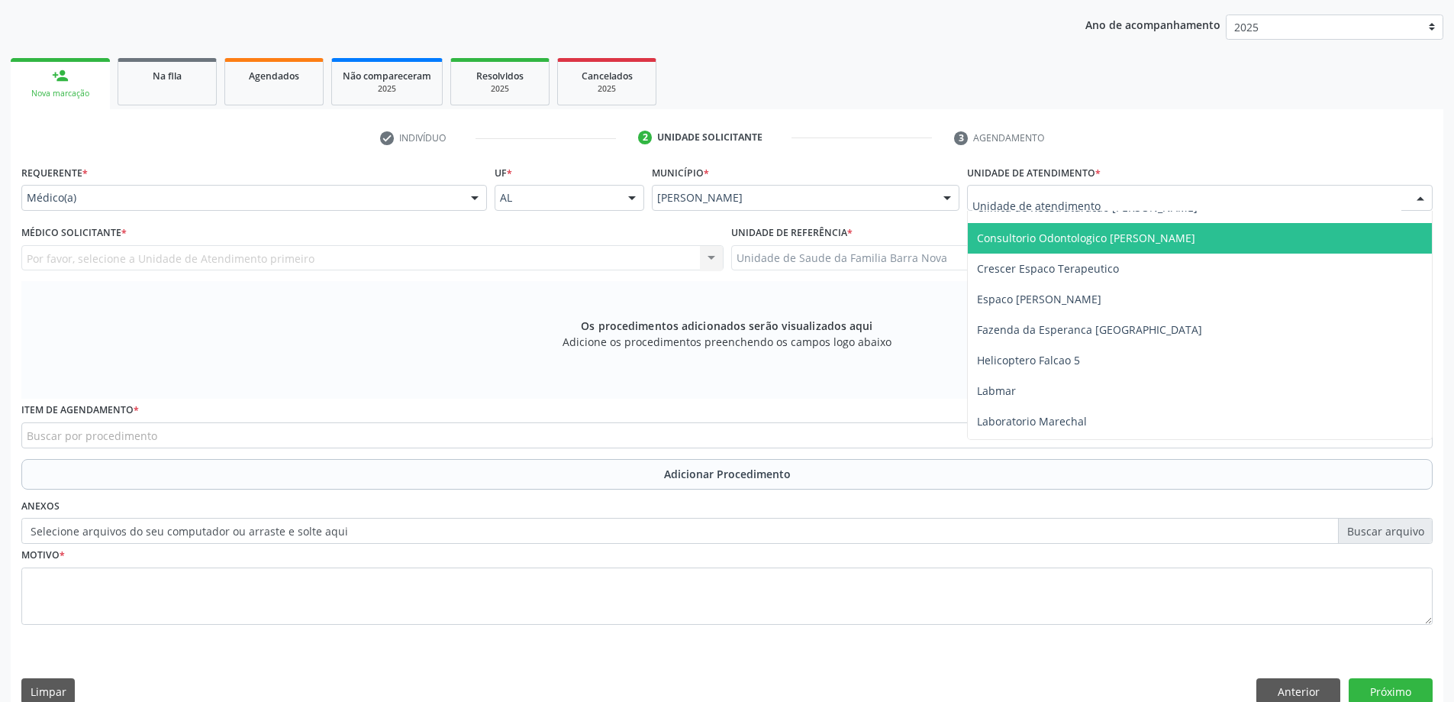
scroll to position [395, 0]
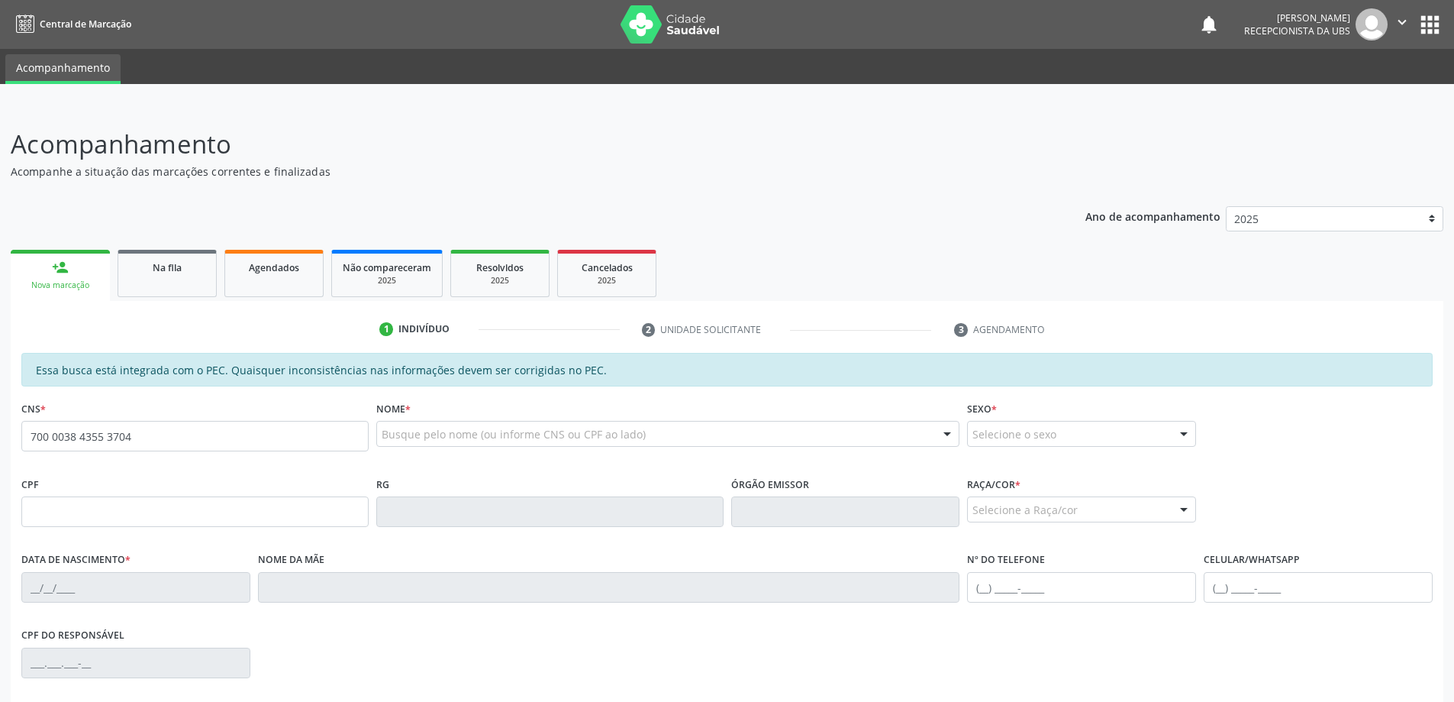
type input "700 0038 4355 3704"
type input "603.780.424-91"
type input "[DATE]"
type input "Cicera [PERSON_NAME]"
type input "[PHONE_NUMBER]"
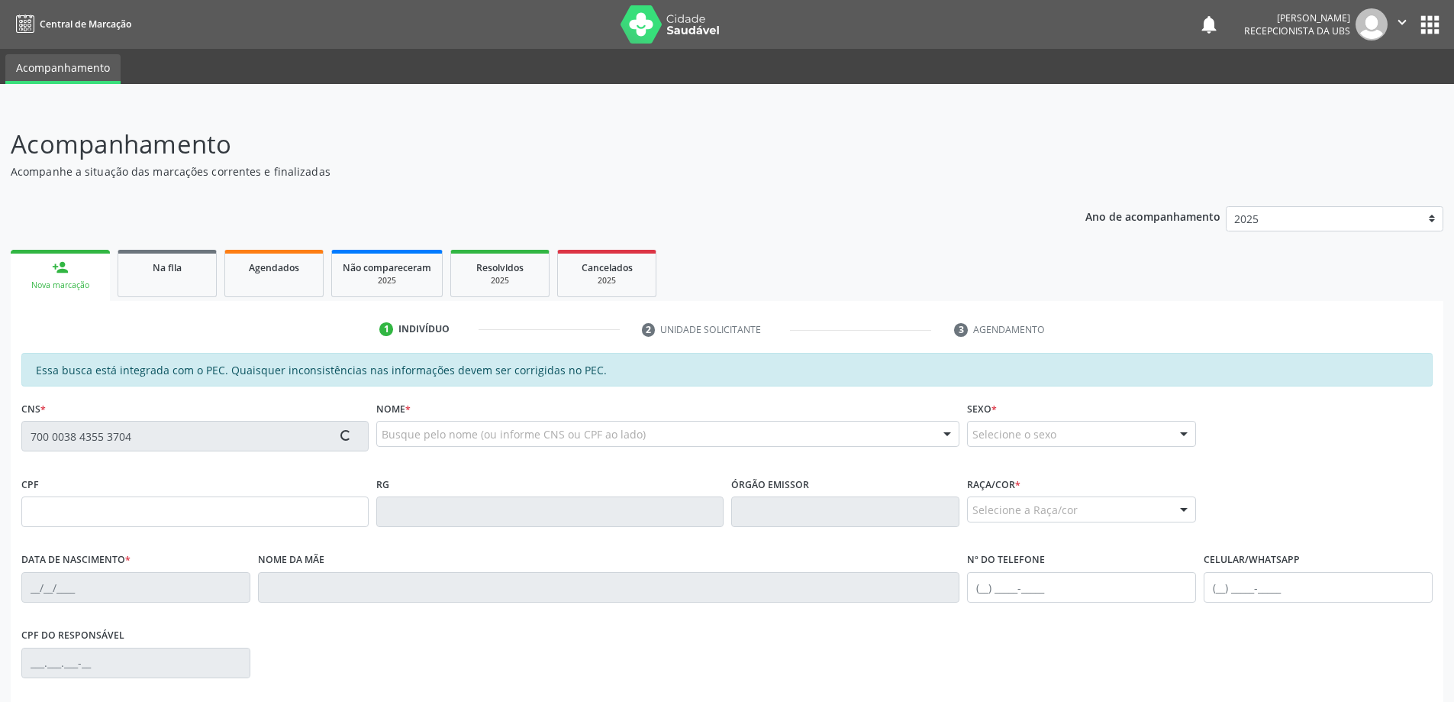
type input "110"
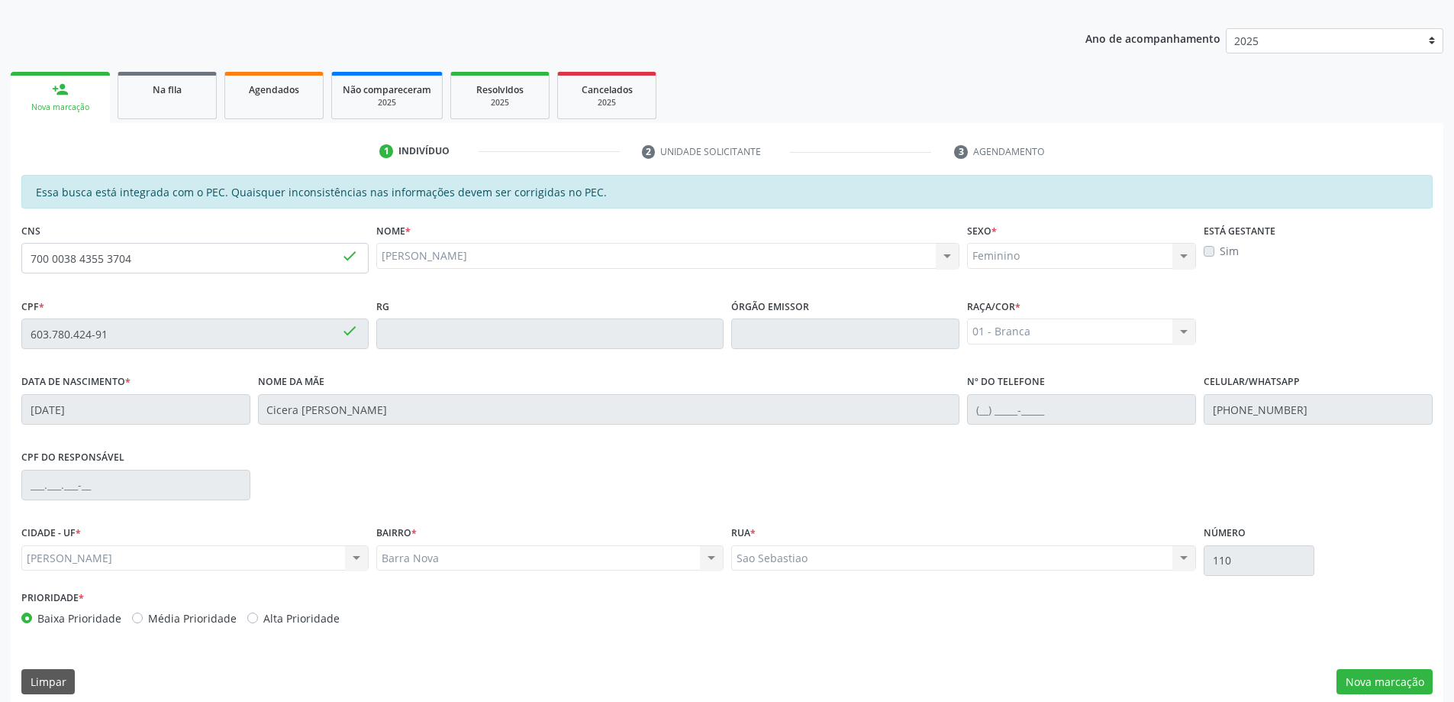
scroll to position [192, 0]
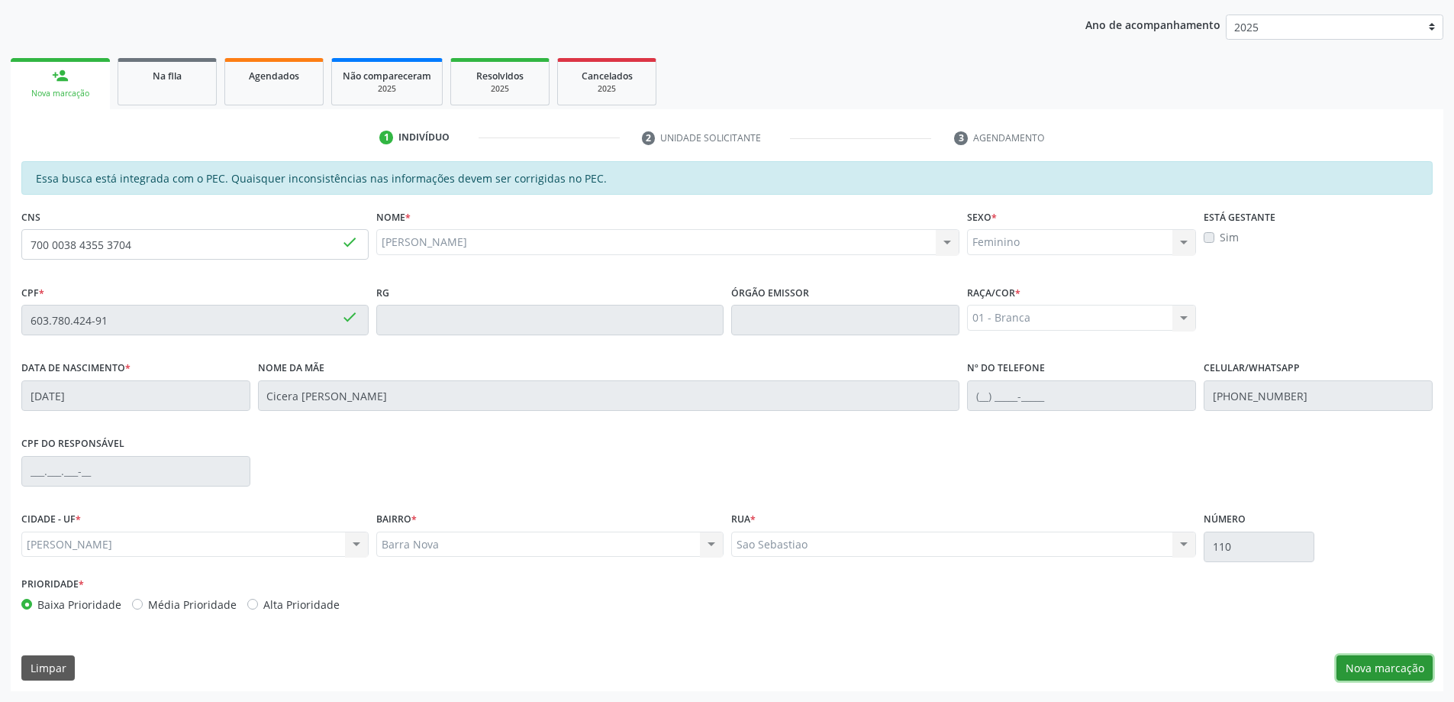
click at [1352, 670] on button "Nova marcação" at bounding box center [1385, 668] width 96 height 26
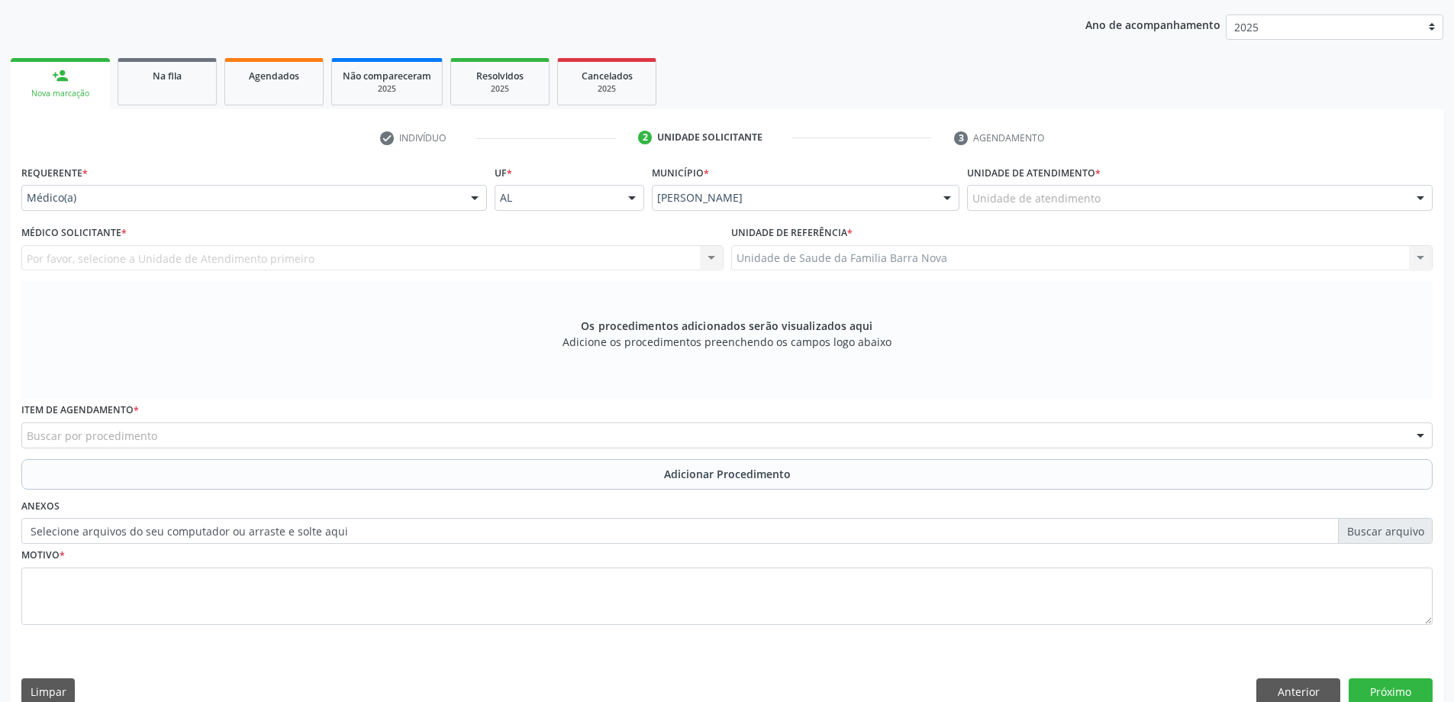
click at [457, 269] on div "Por favor, selecione a Unidade de Atendimento primeiro Nenhum resultado encontr…" at bounding box center [372, 258] width 702 height 26
click at [1422, 198] on div at bounding box center [1420, 198] width 23 height 26
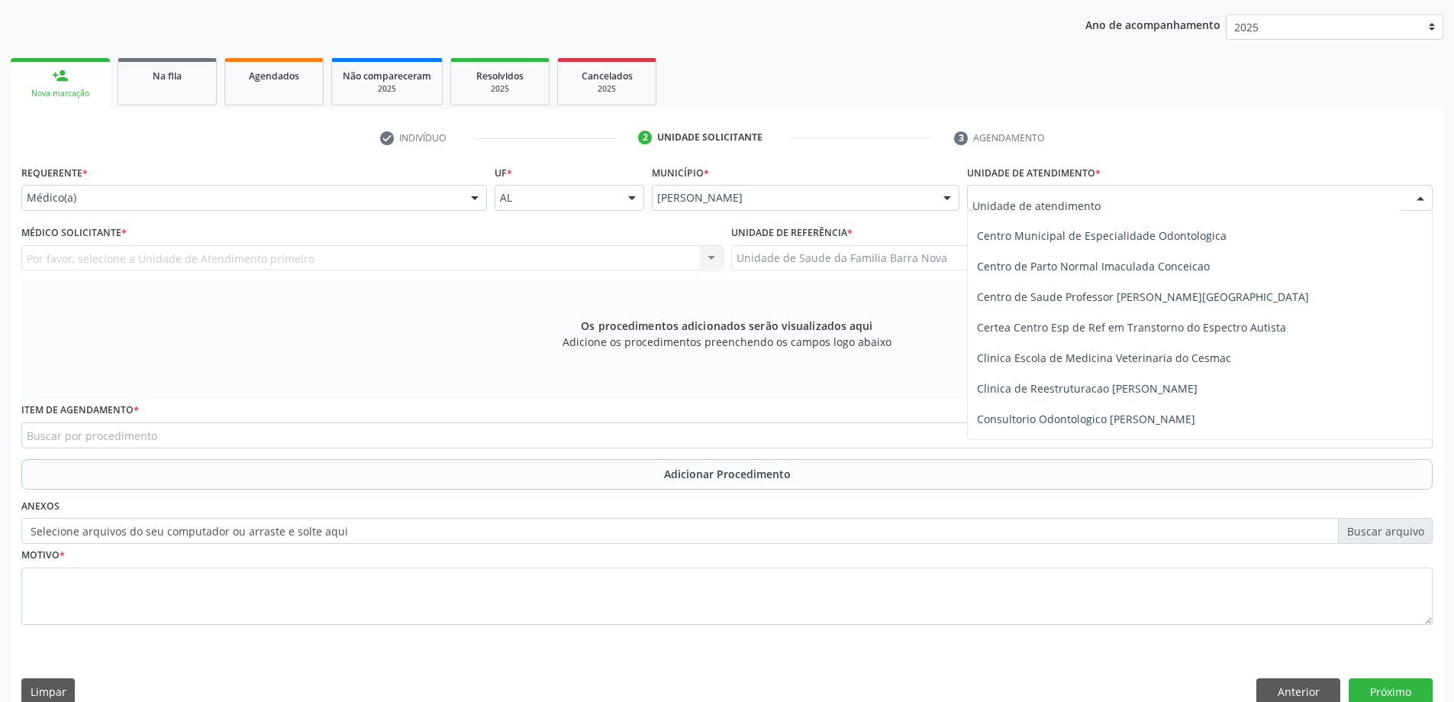
scroll to position [153, 0]
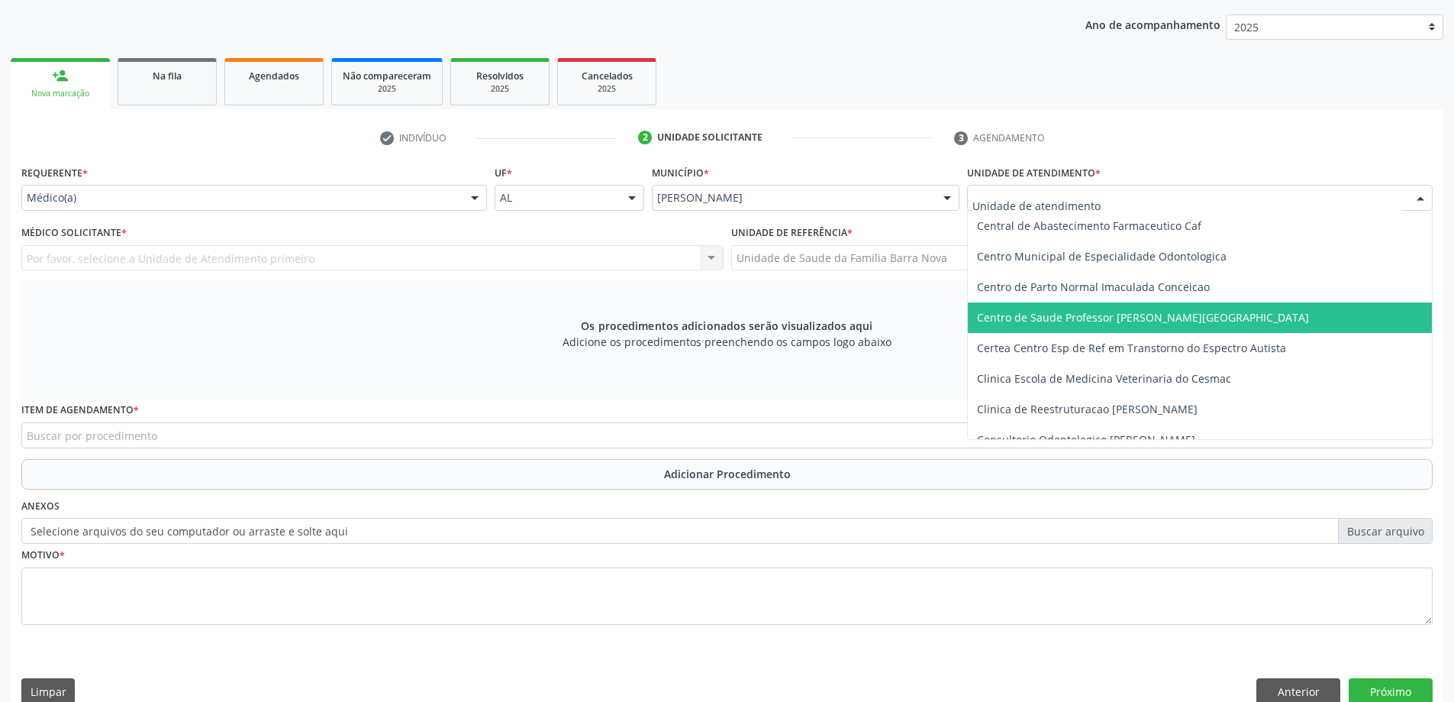
click at [1163, 312] on span "Centro de Saude Professor [PERSON_NAME][GEOGRAPHIC_DATA]" at bounding box center [1143, 317] width 332 height 15
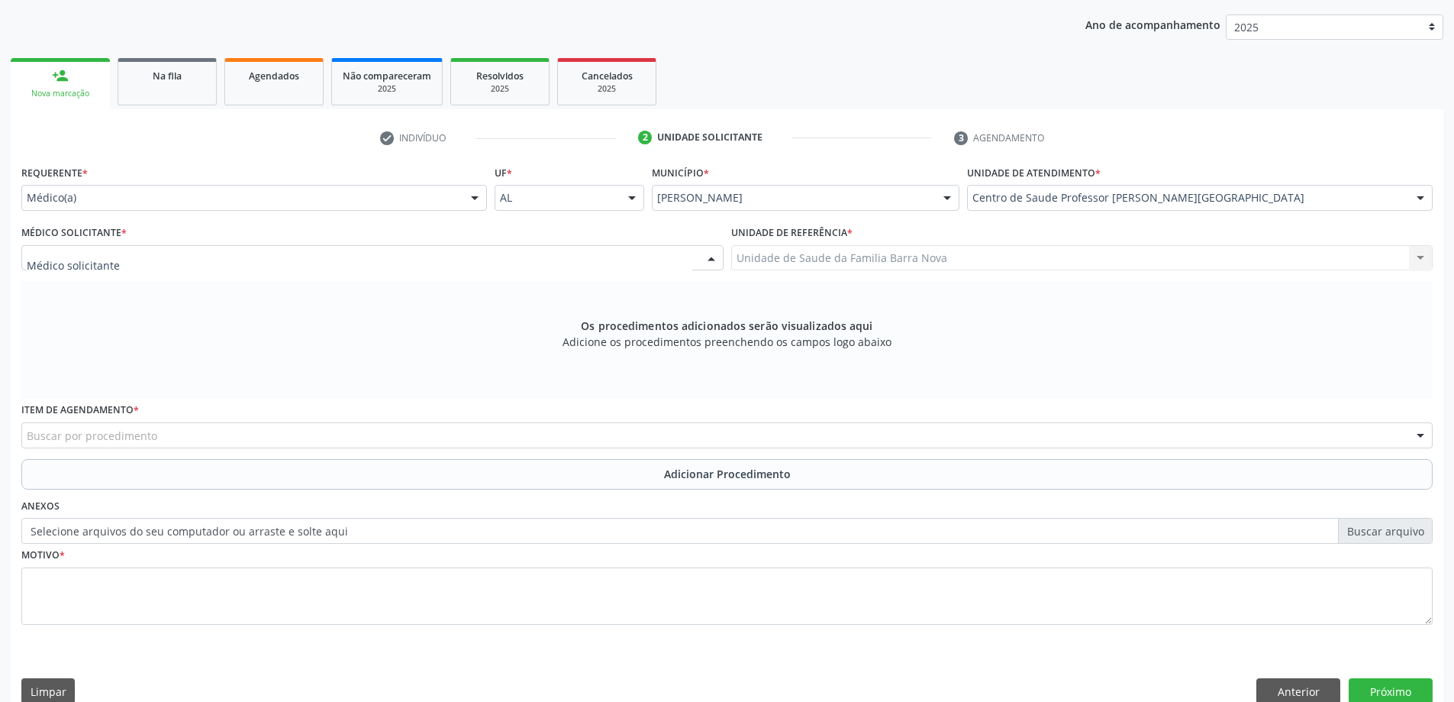
click at [156, 263] on div at bounding box center [372, 258] width 702 height 26
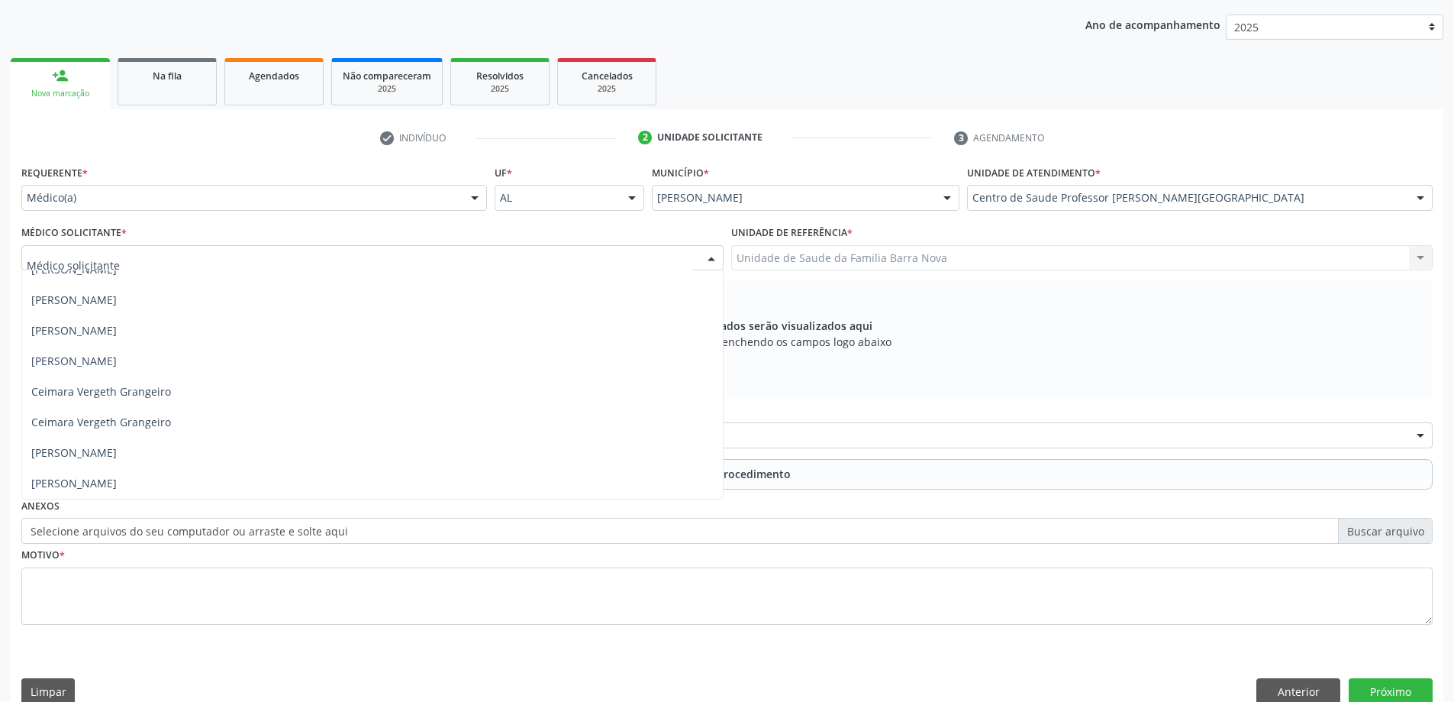
scroll to position [76, 0]
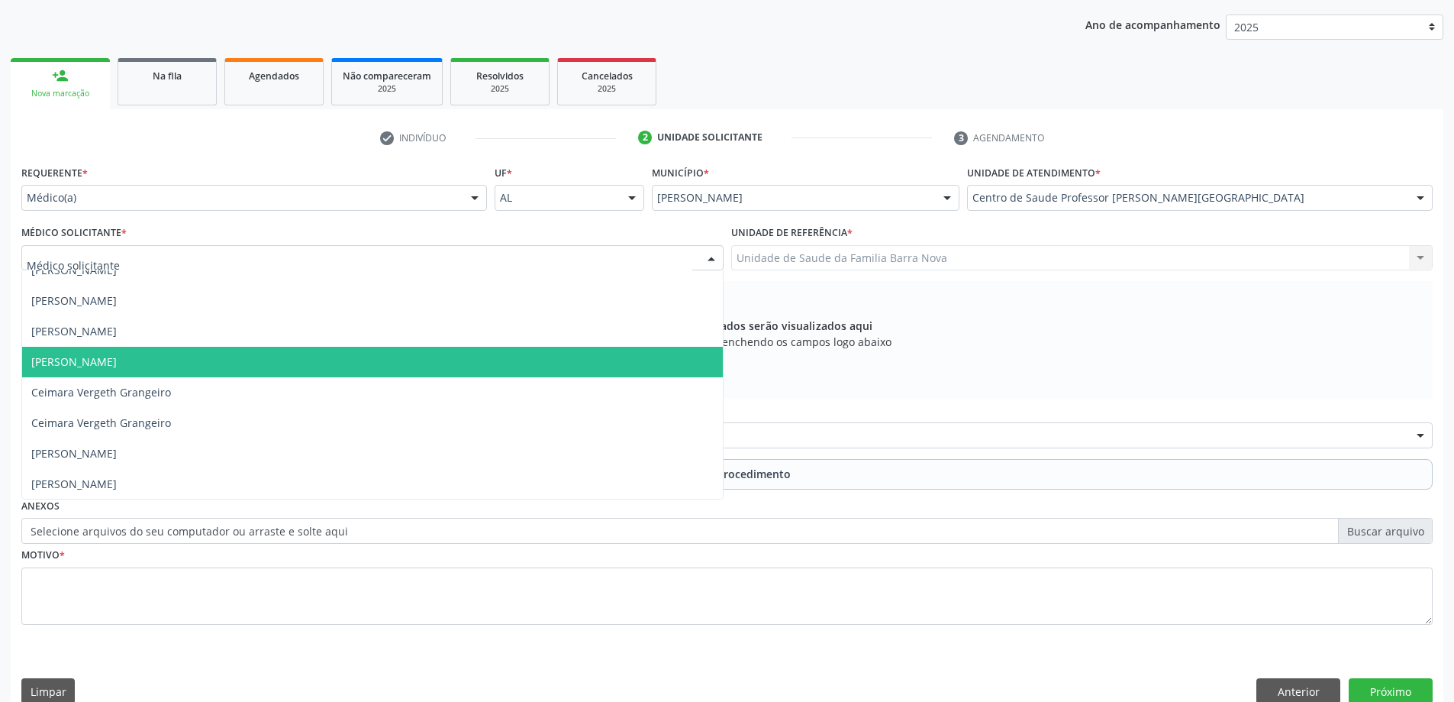
click at [323, 357] on span "[PERSON_NAME]" at bounding box center [372, 362] width 701 height 31
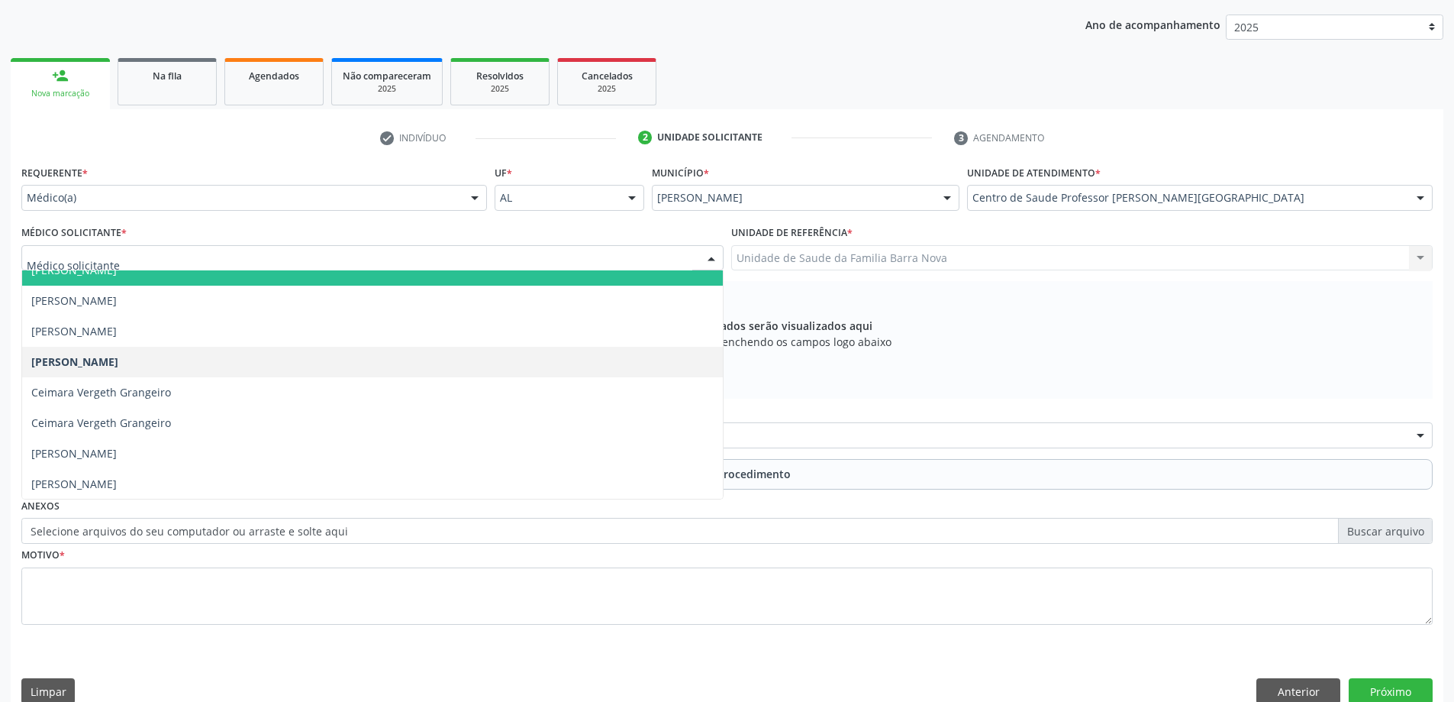
click at [273, 256] on input "text" at bounding box center [360, 265] width 666 height 31
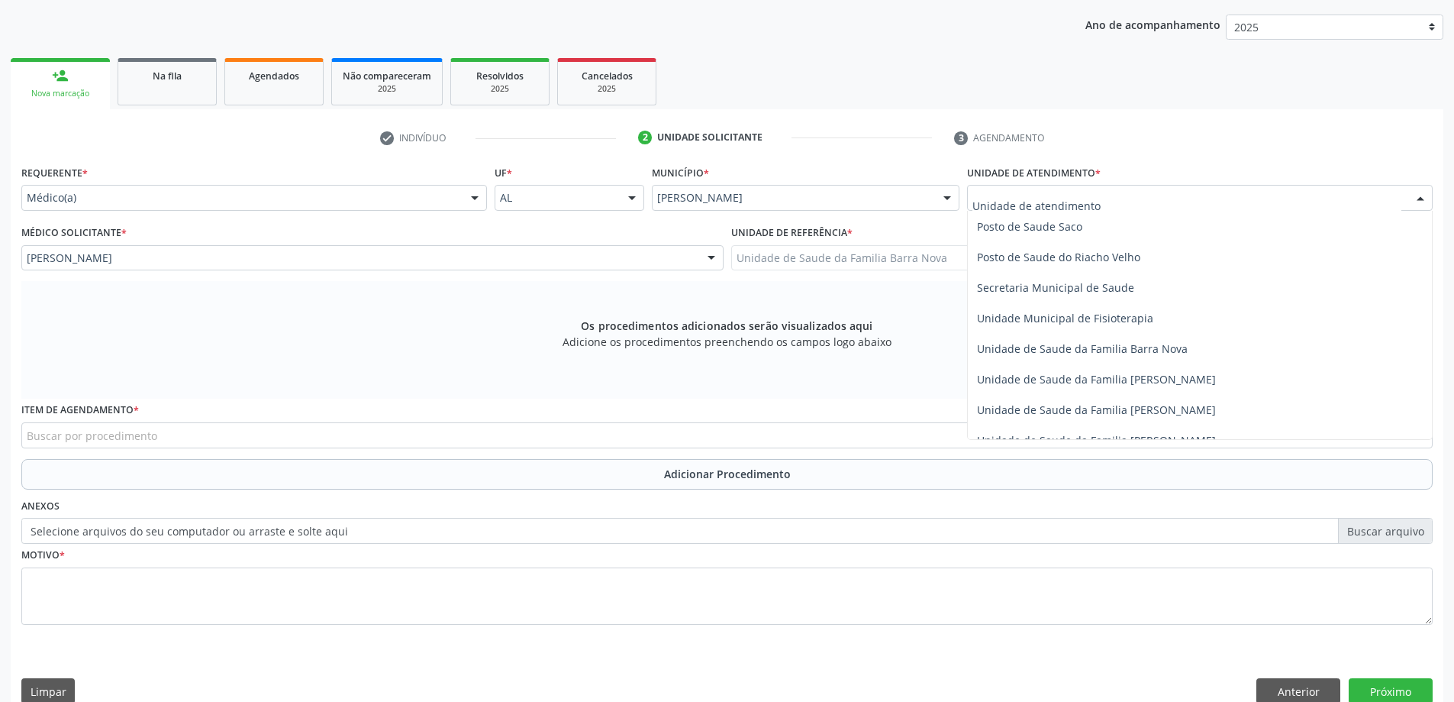
scroll to position [763, 0]
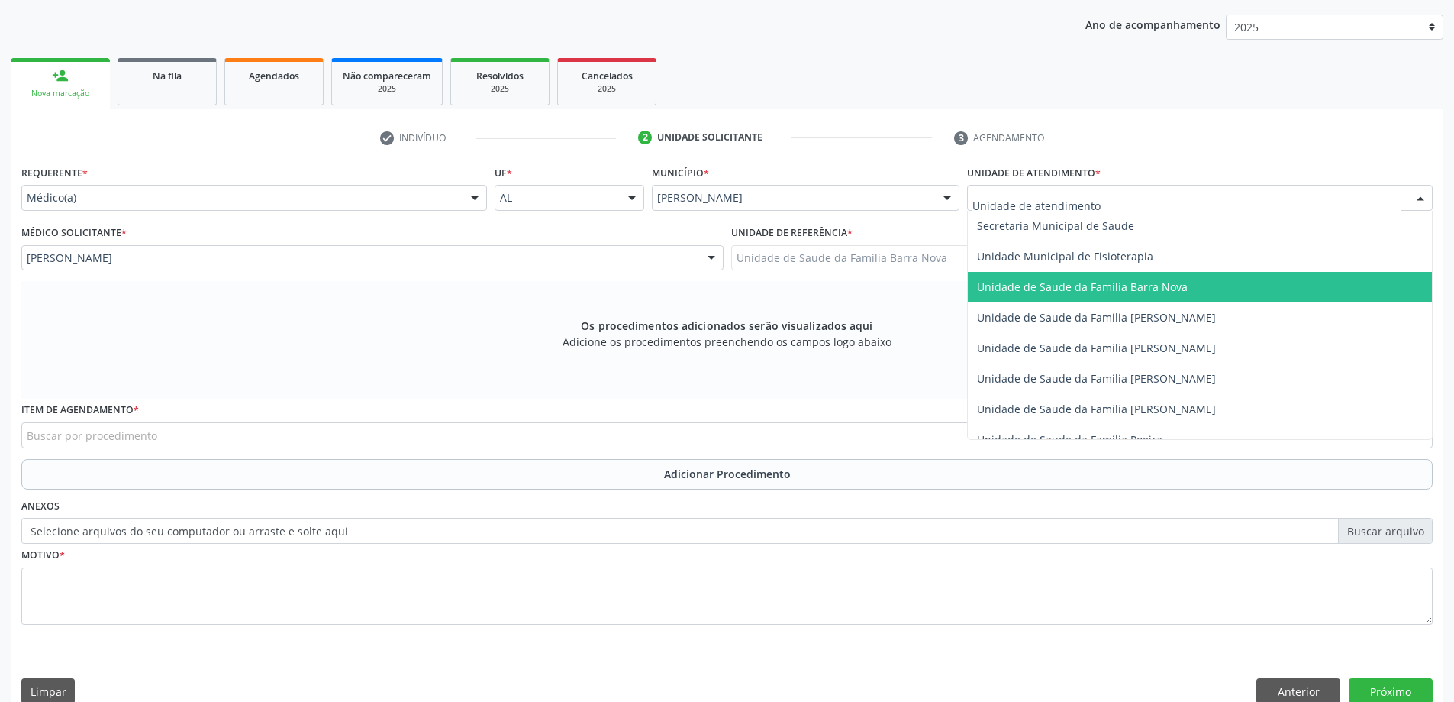
click at [1131, 284] on span "Unidade de Saude da Familia Barra Nova" at bounding box center [1082, 286] width 211 height 15
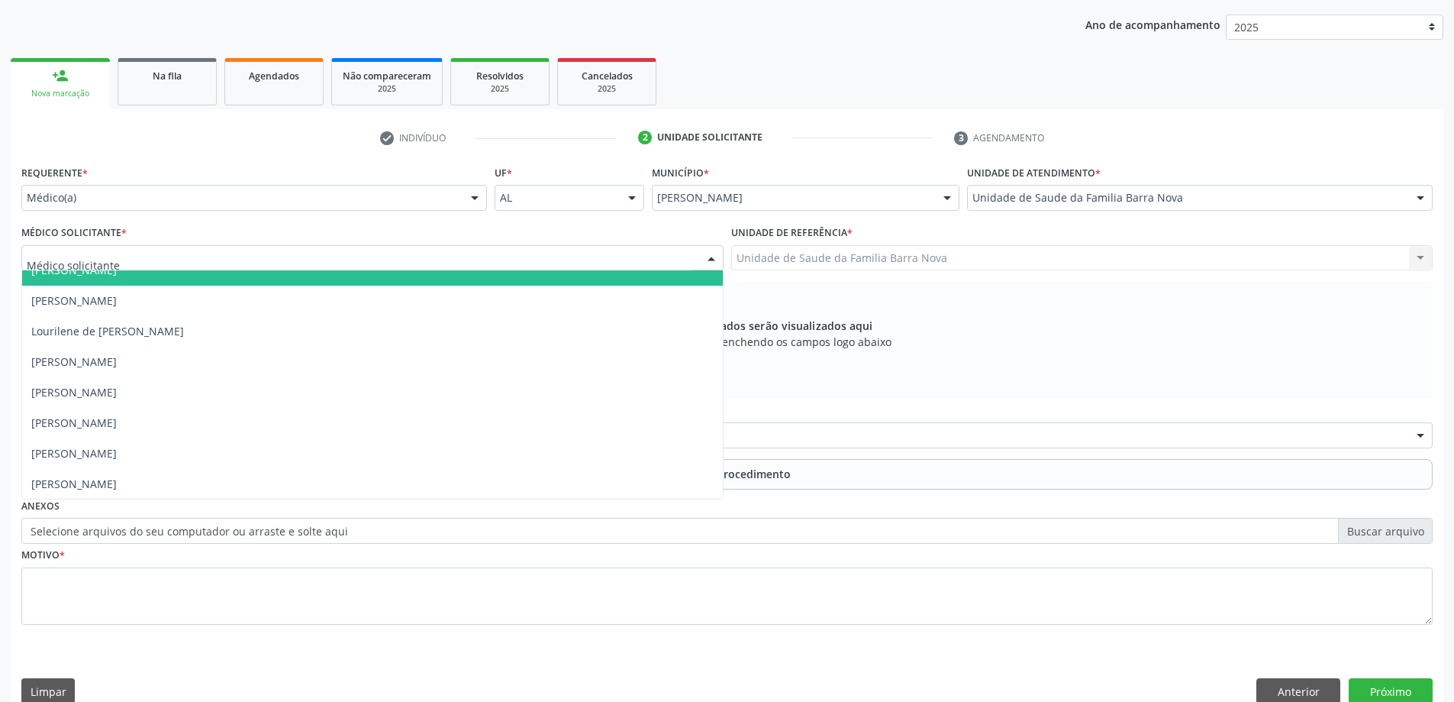
click at [497, 265] on div at bounding box center [372, 258] width 702 height 26
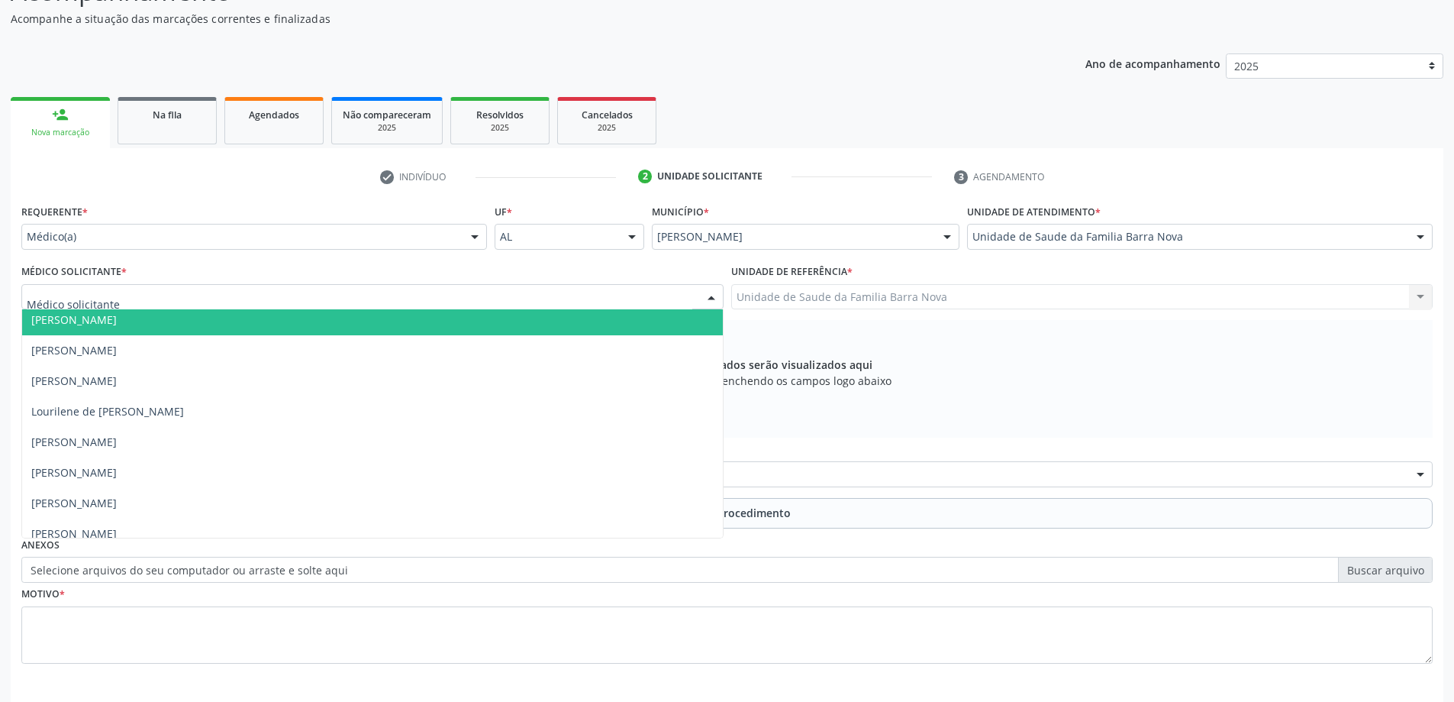
scroll to position [0, 0]
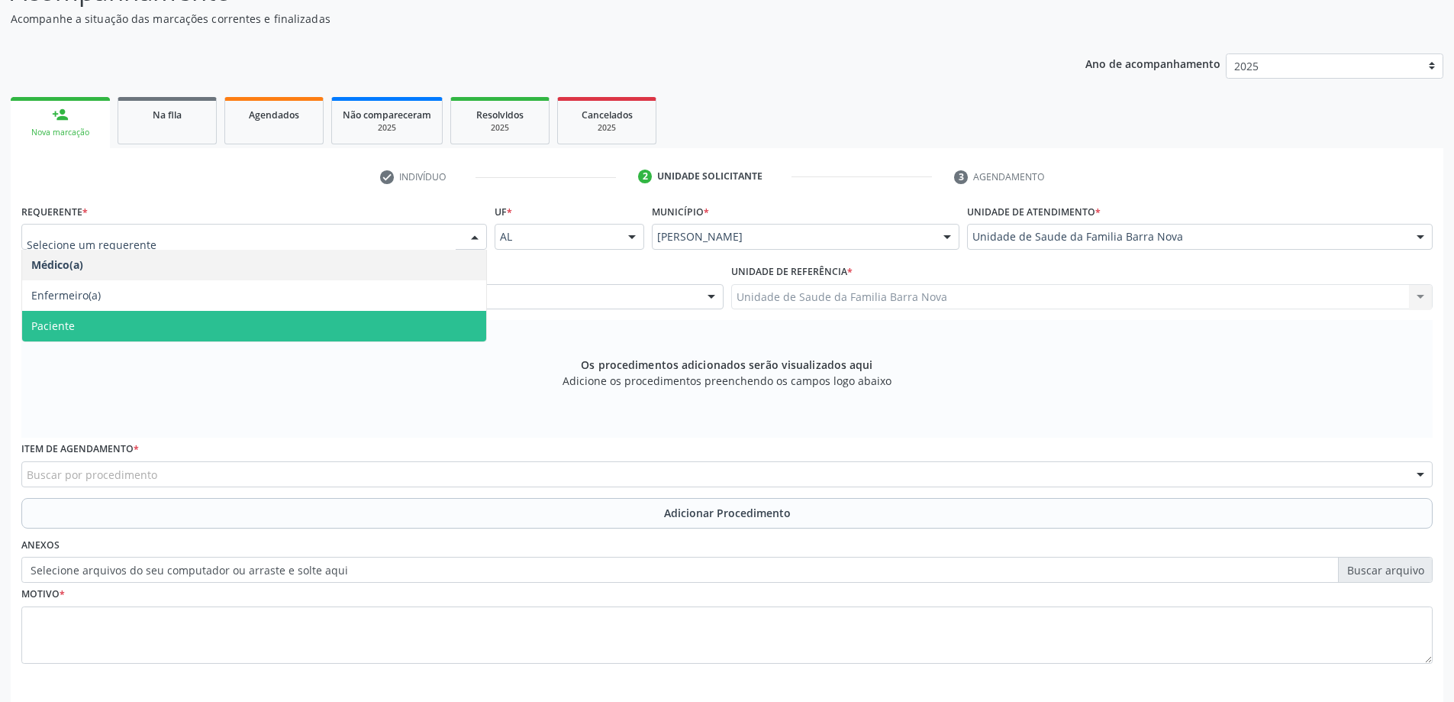
click at [312, 318] on span "Paciente" at bounding box center [254, 326] width 464 height 31
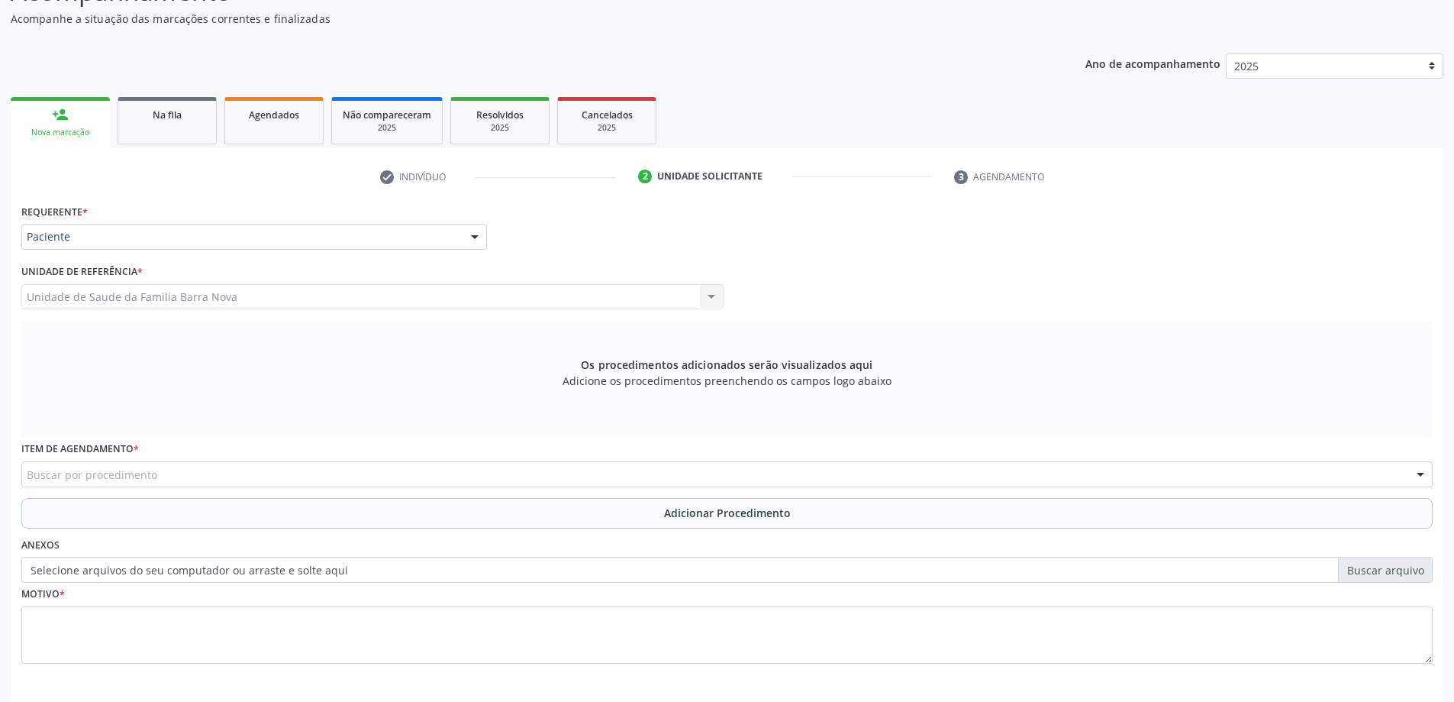
click at [273, 483] on div "Buscar por procedimento" at bounding box center [726, 474] width 1411 height 26
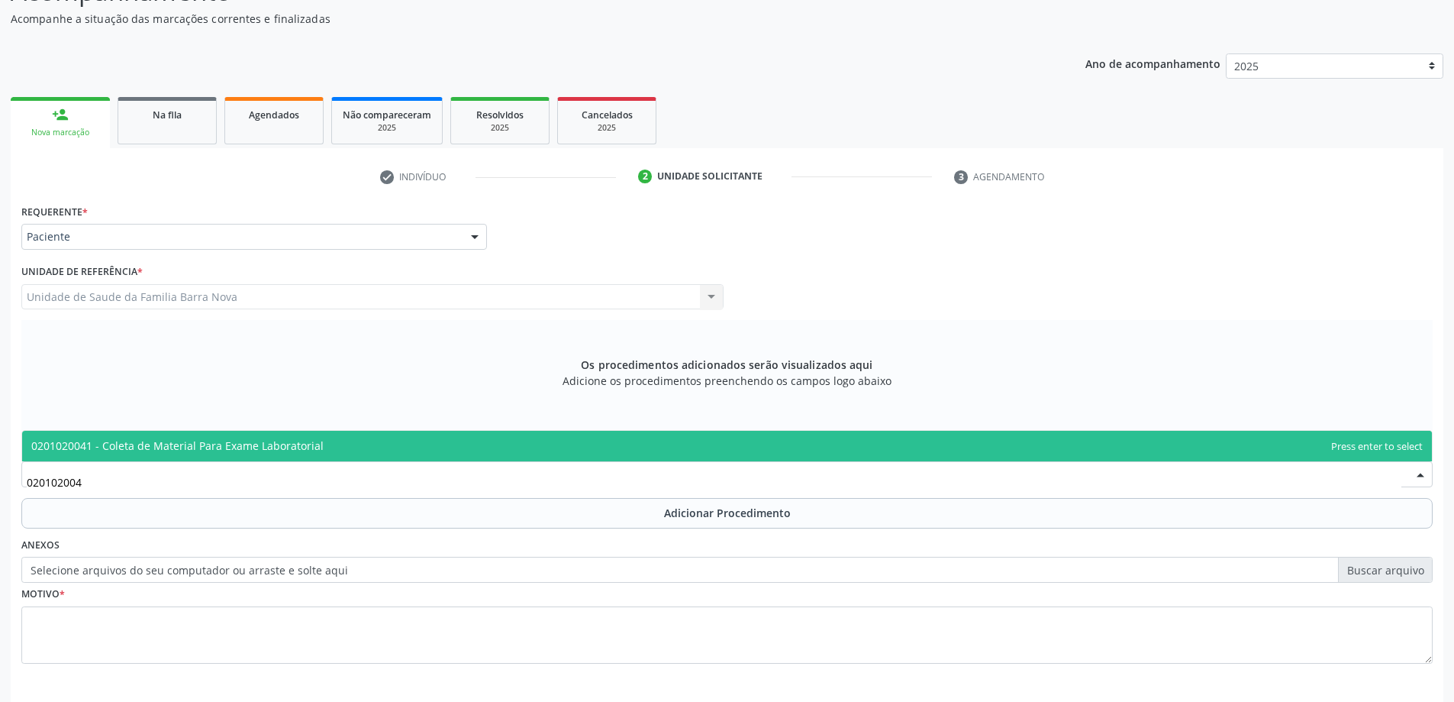
type input "0201020041"
click at [389, 439] on span "0201020041 - Coleta de Material Para Exame Laboratorial" at bounding box center [727, 446] width 1410 height 31
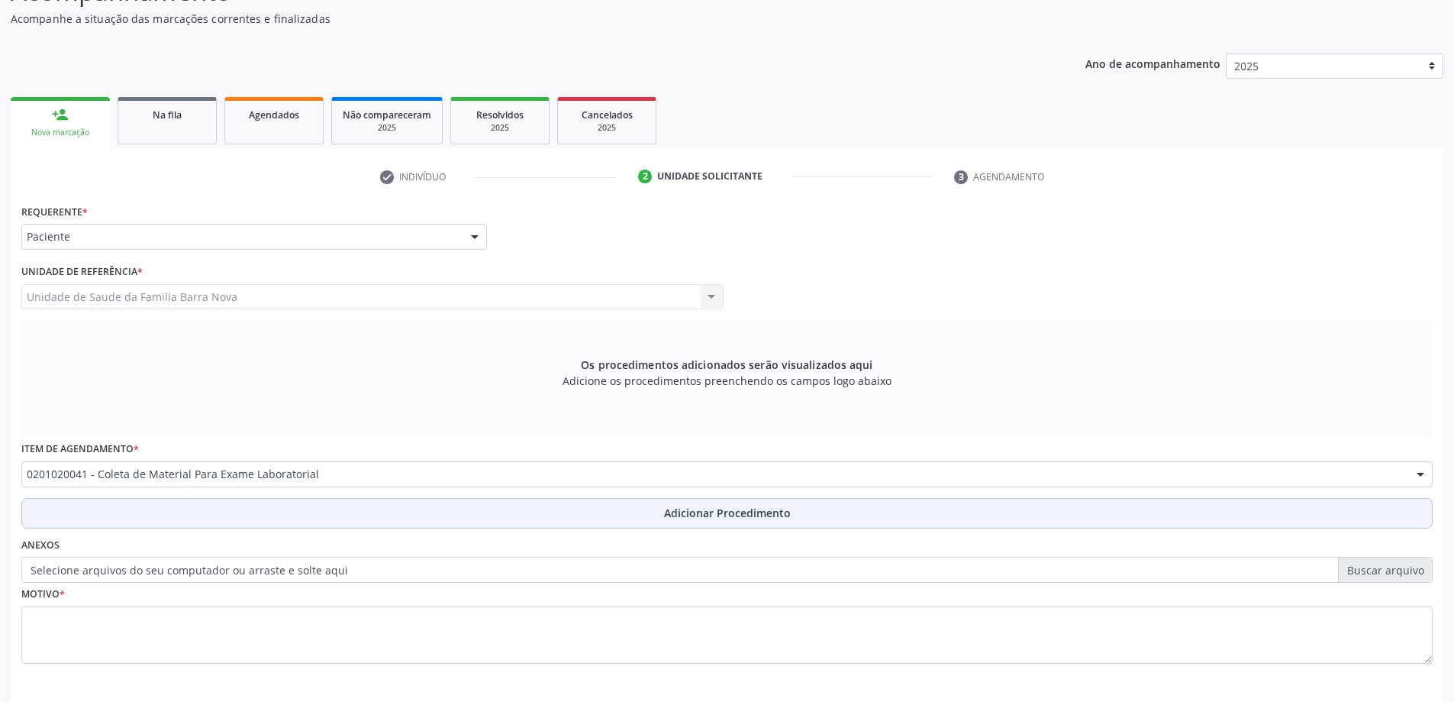
click at [710, 506] on span "Adicionar Procedimento" at bounding box center [727, 513] width 127 height 16
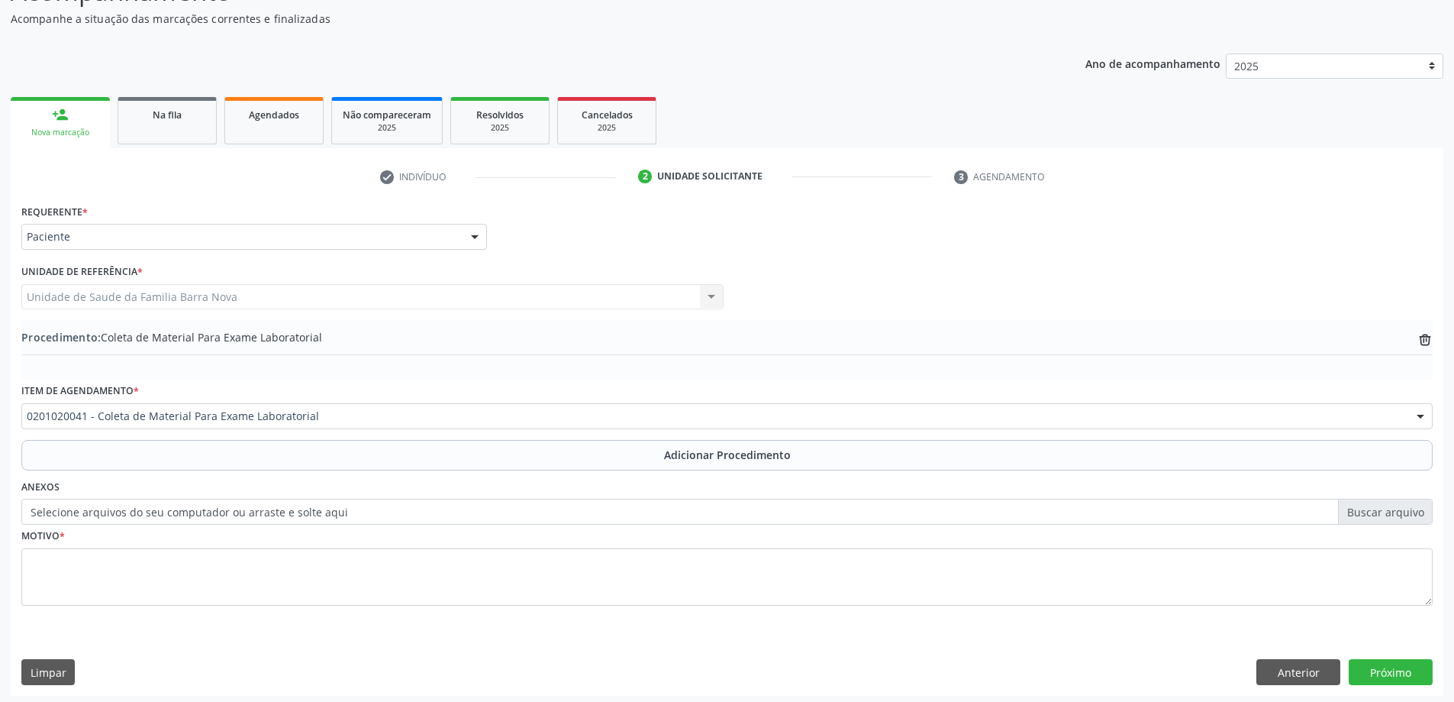
scroll to position [157, 0]
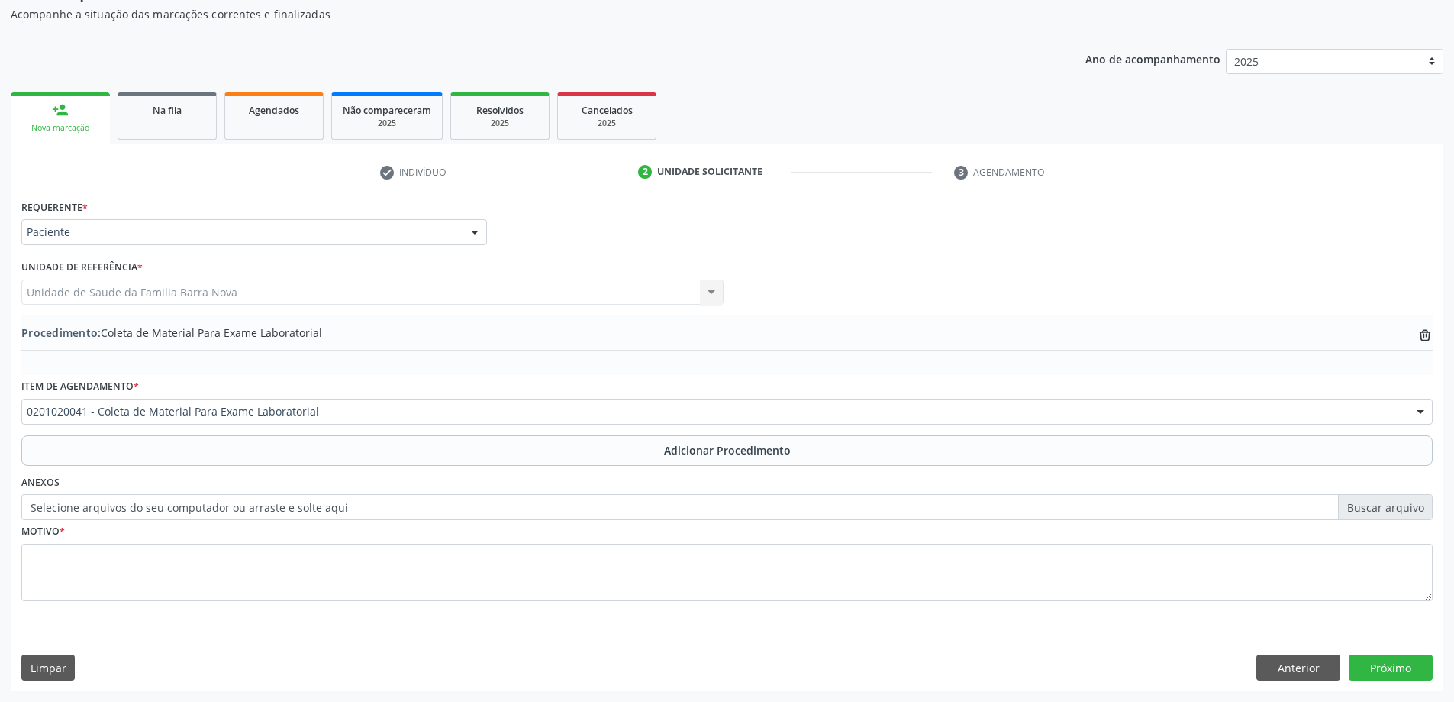
click at [145, 513] on label "Selecione arquivos do seu computador ou arraste e solte aqui" at bounding box center [726, 507] width 1411 height 26
click at [145, 513] on input "Selecione arquivos do seu computador ou arraste e solte aqui" at bounding box center [726, 507] width 1411 height 26
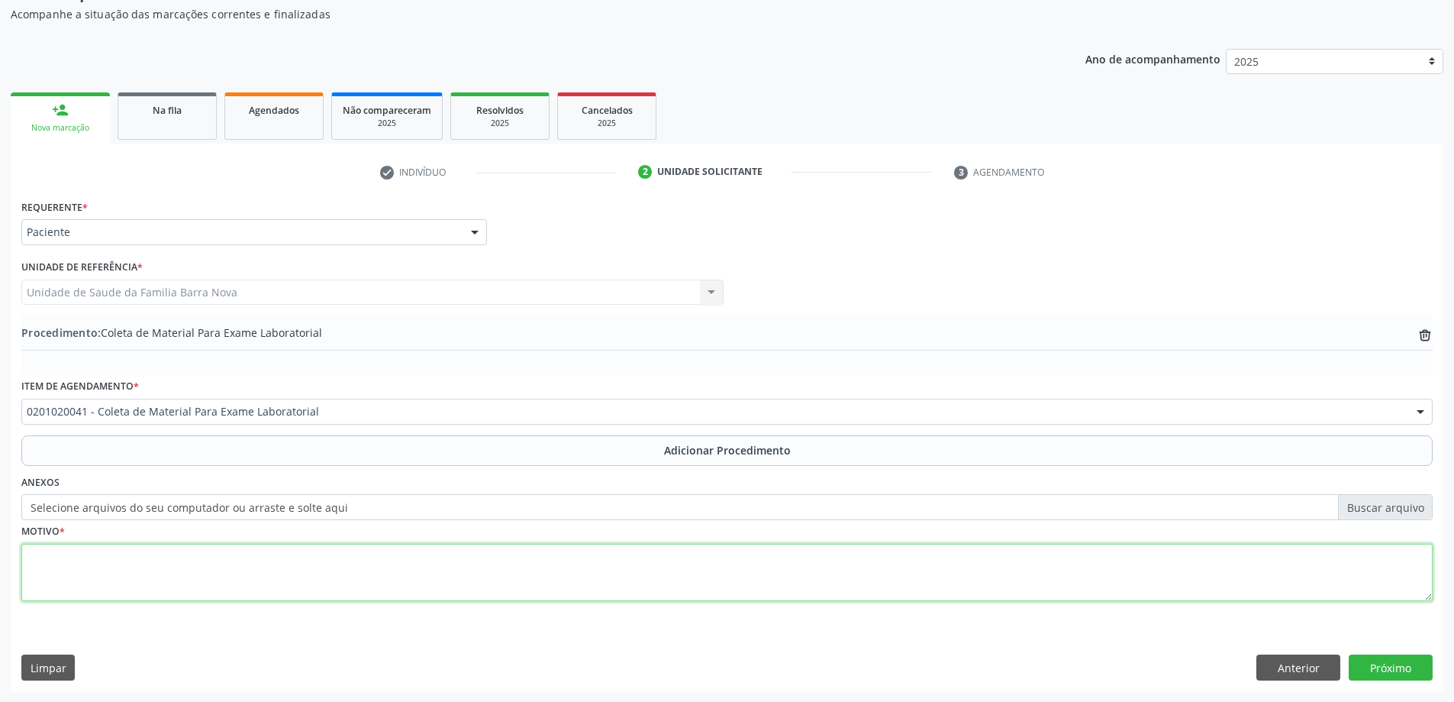
click at [121, 569] on textarea at bounding box center [726, 573] width 1411 height 58
click at [122, 552] on textarea "Avaliação ginecolostica" at bounding box center [726, 573] width 1411 height 58
click at [175, 555] on textarea "Avaliação ginecolotica" at bounding box center [726, 573] width 1411 height 58
click at [124, 557] on textarea "Avaliação ginecolotica" at bounding box center [726, 573] width 1411 height 58
click at [185, 553] on textarea "Avaliação ginecologica" at bounding box center [726, 573] width 1411 height 58
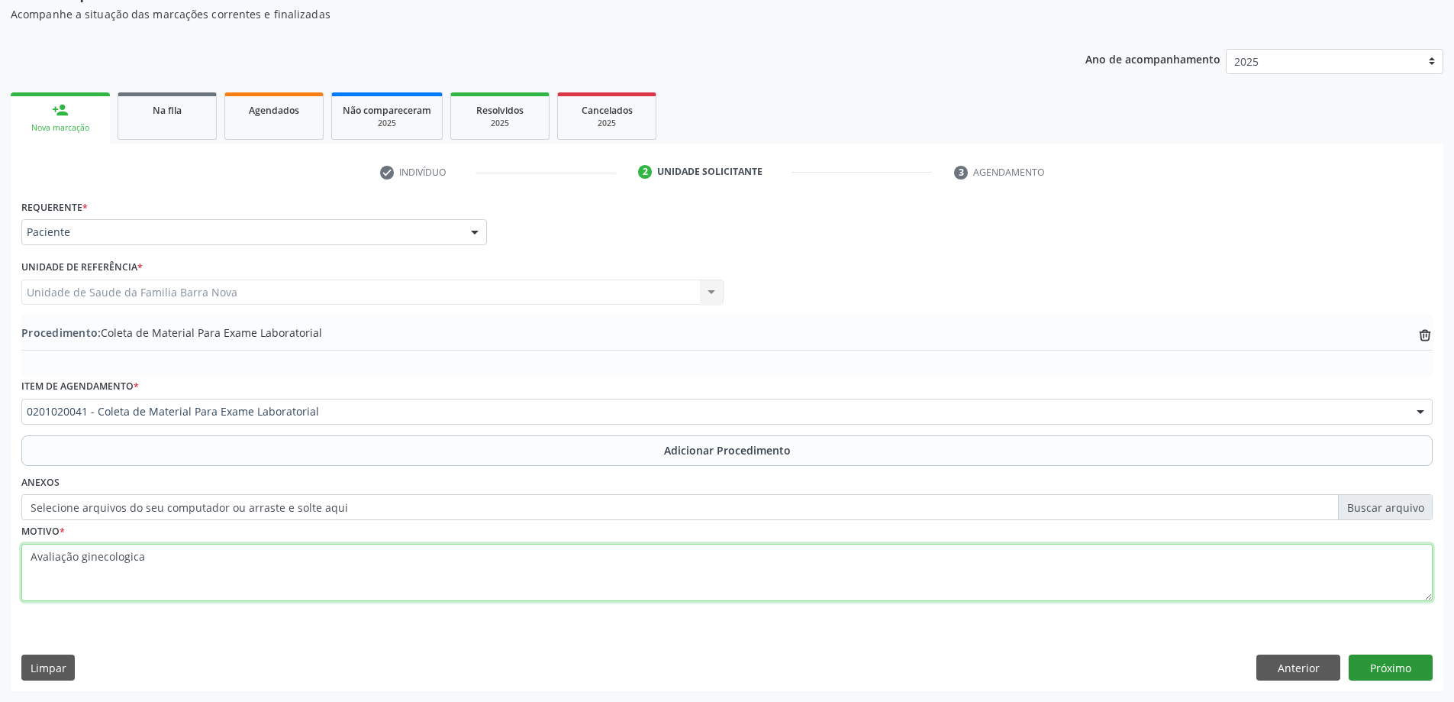
type textarea "Avaliação ginecologica"
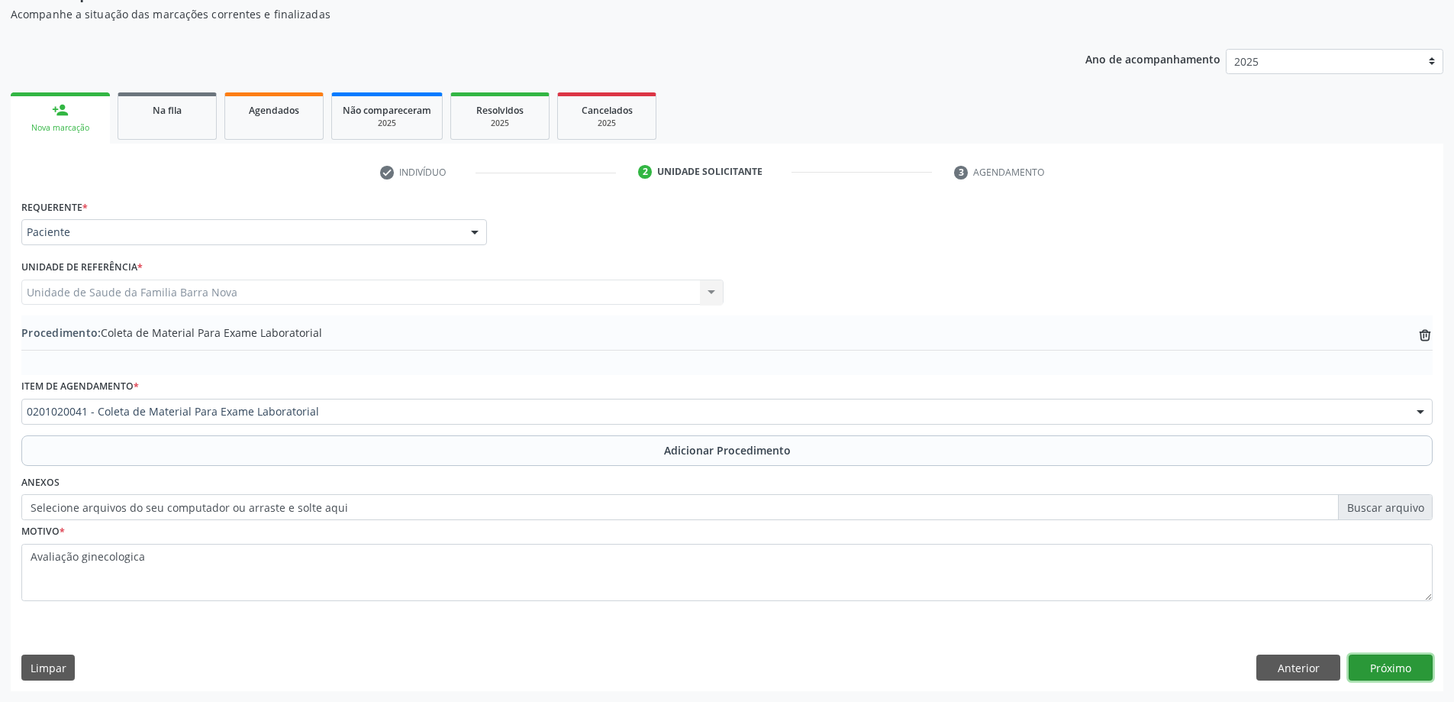
click at [1398, 662] on button "Próximo" at bounding box center [1391, 667] width 84 height 26
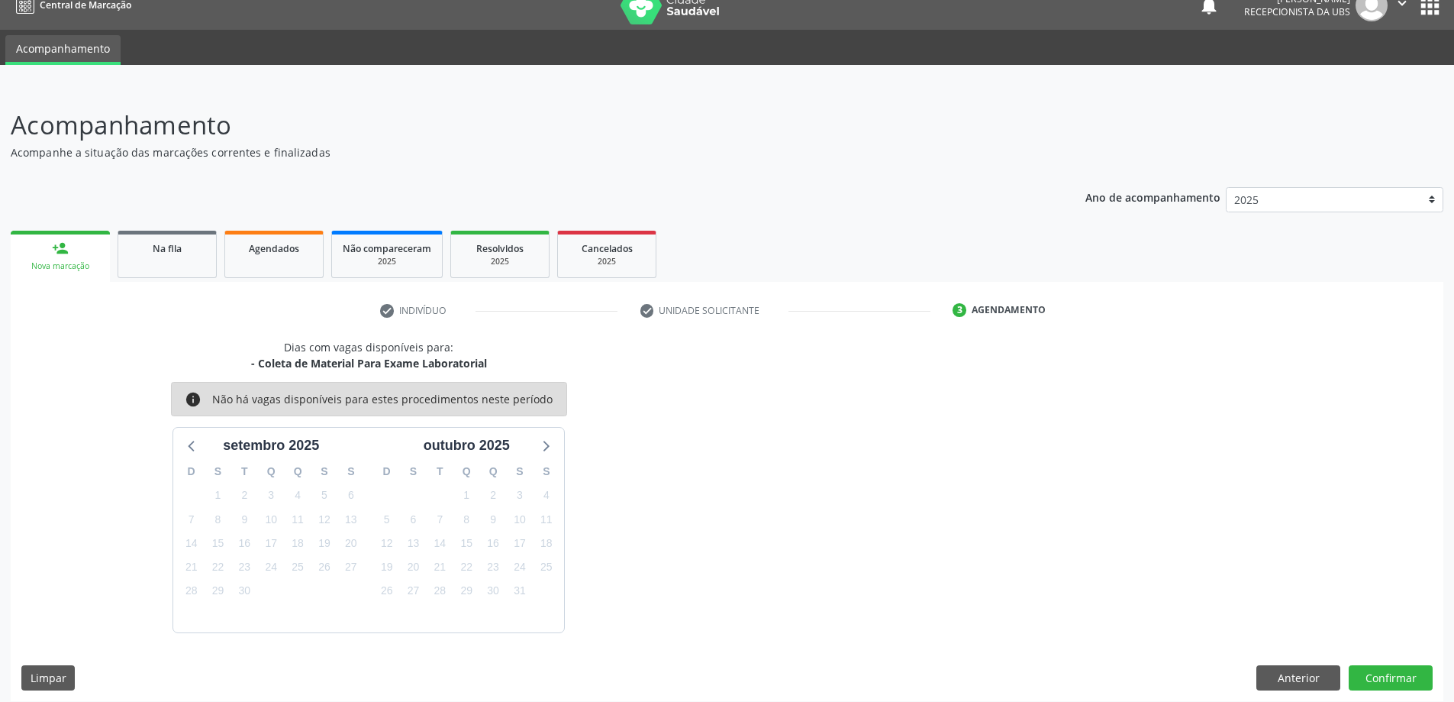
scroll to position [29, 0]
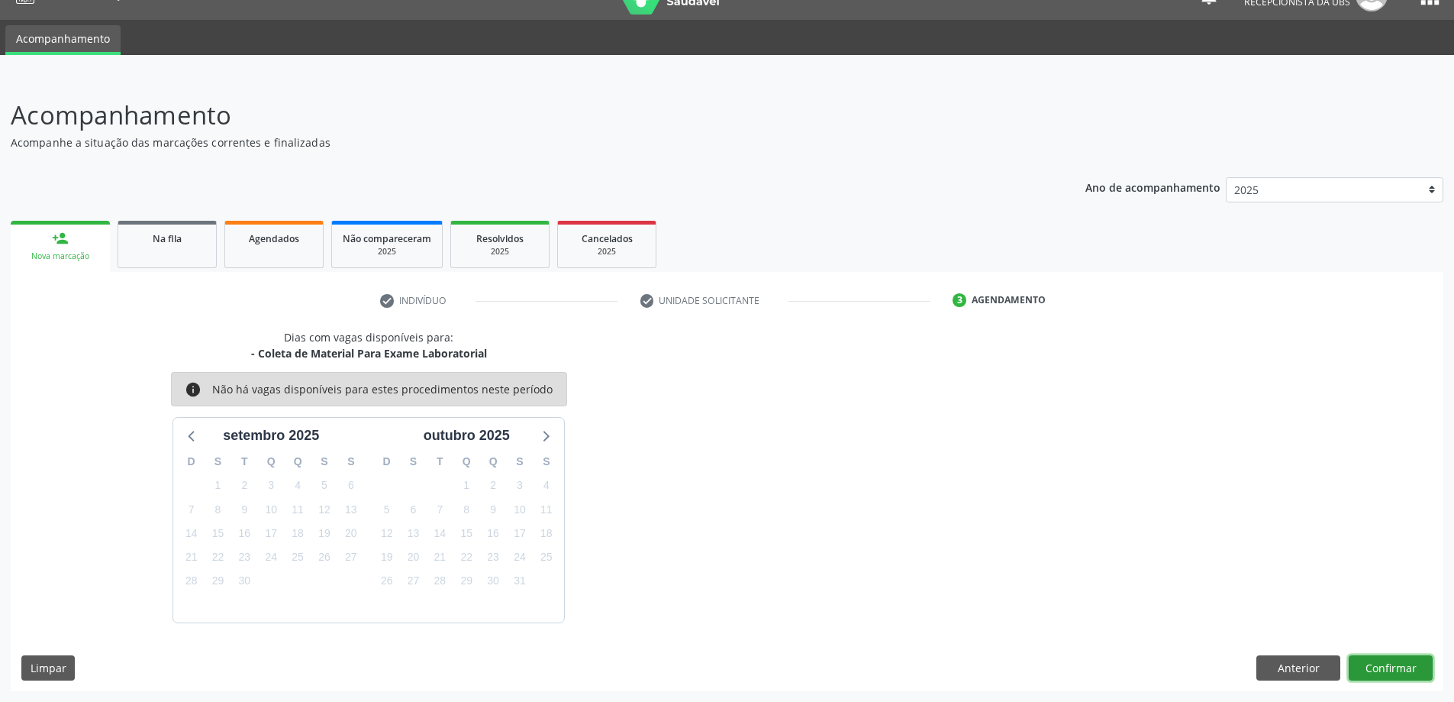
click at [1369, 666] on button "Confirmar" at bounding box center [1391, 668] width 84 height 26
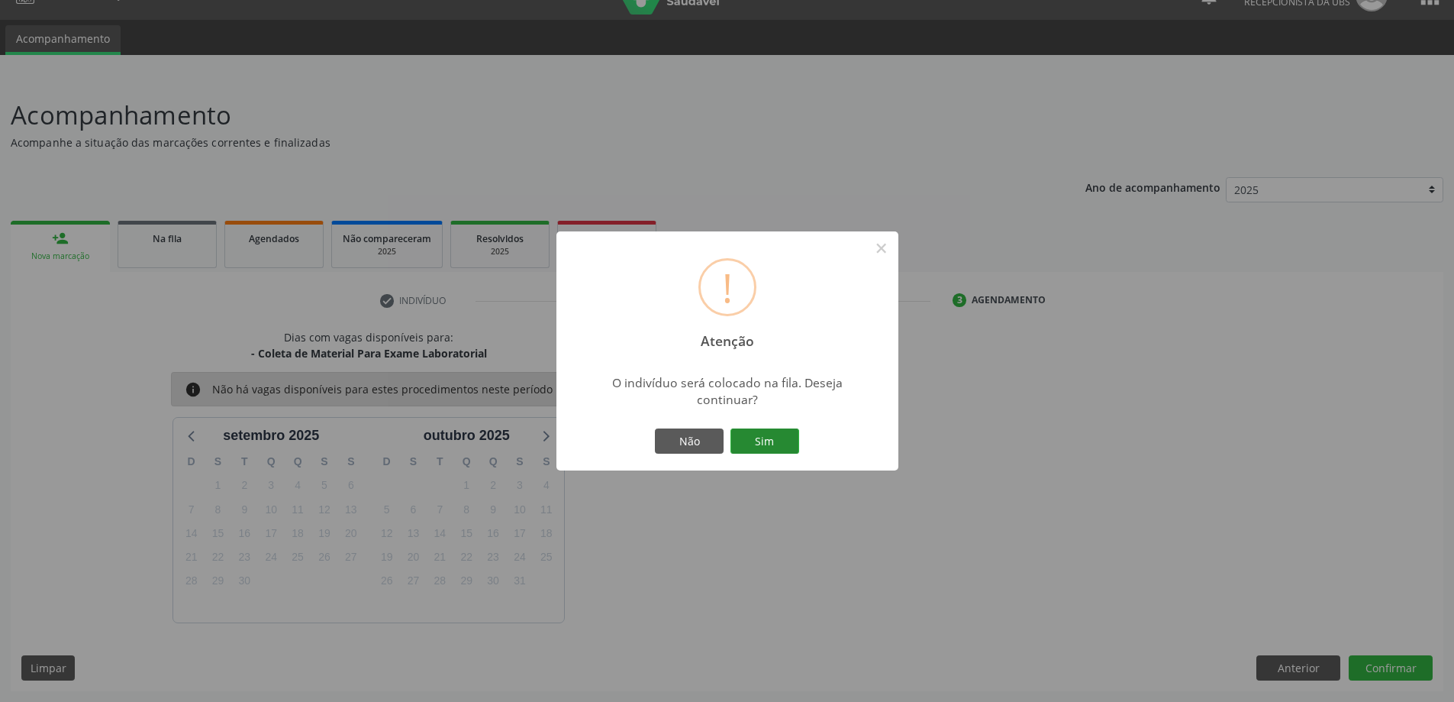
click at [766, 443] on button "Sim" at bounding box center [765, 441] width 69 height 26
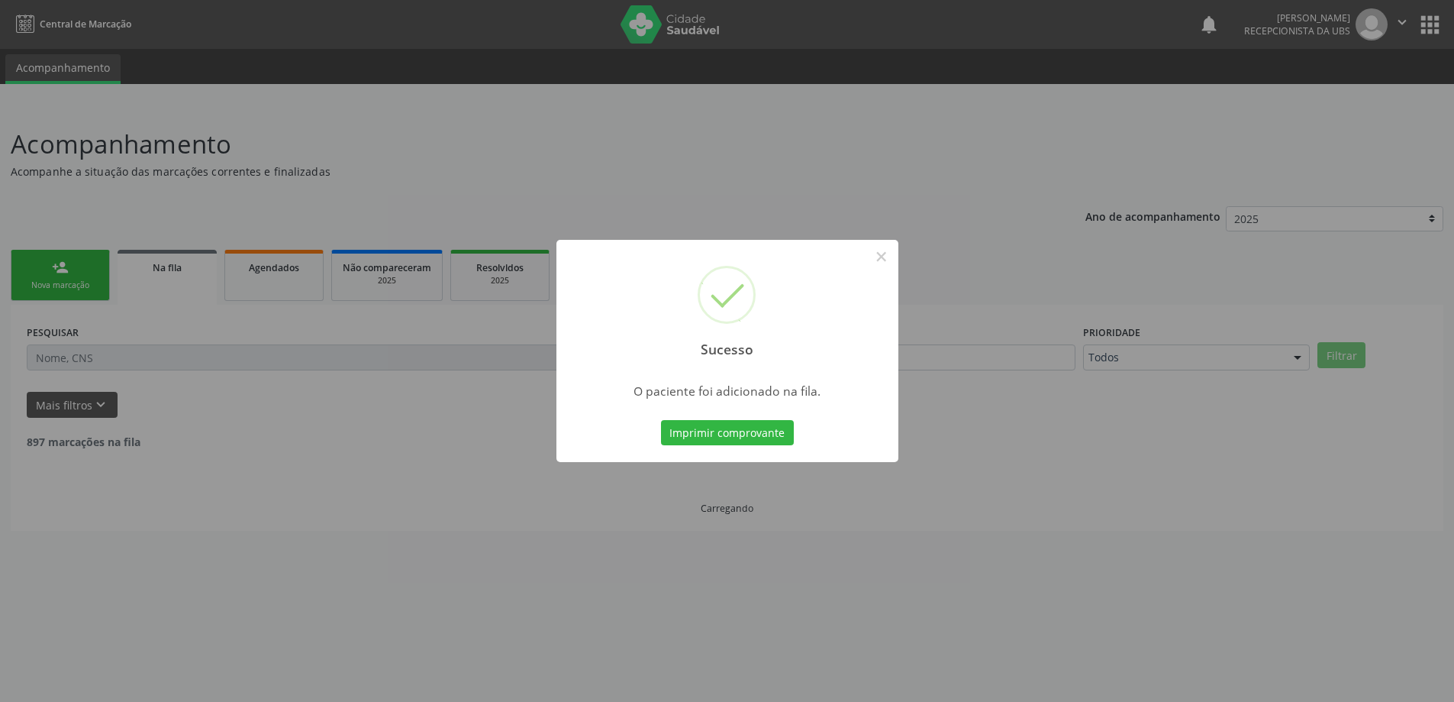
scroll to position [0, 0]
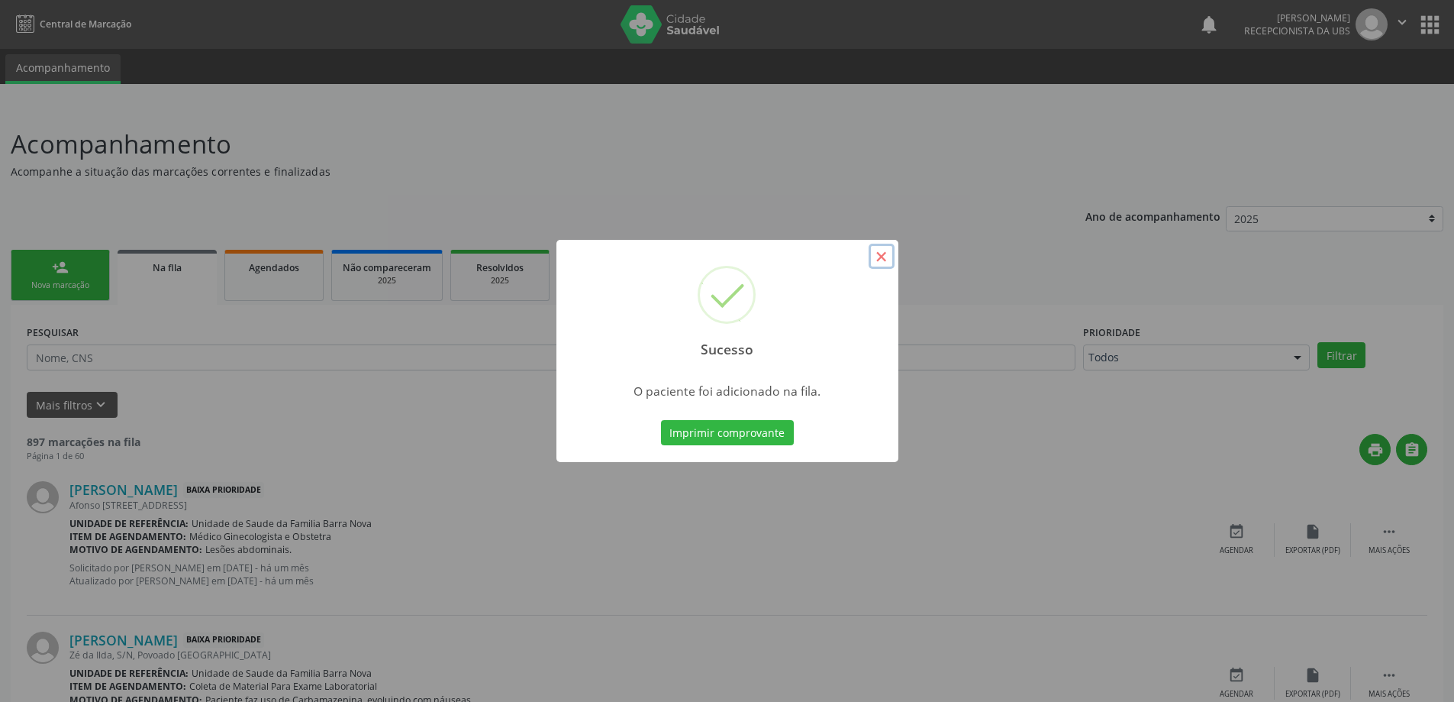
click at [886, 250] on button "×" at bounding box center [882, 257] width 26 height 26
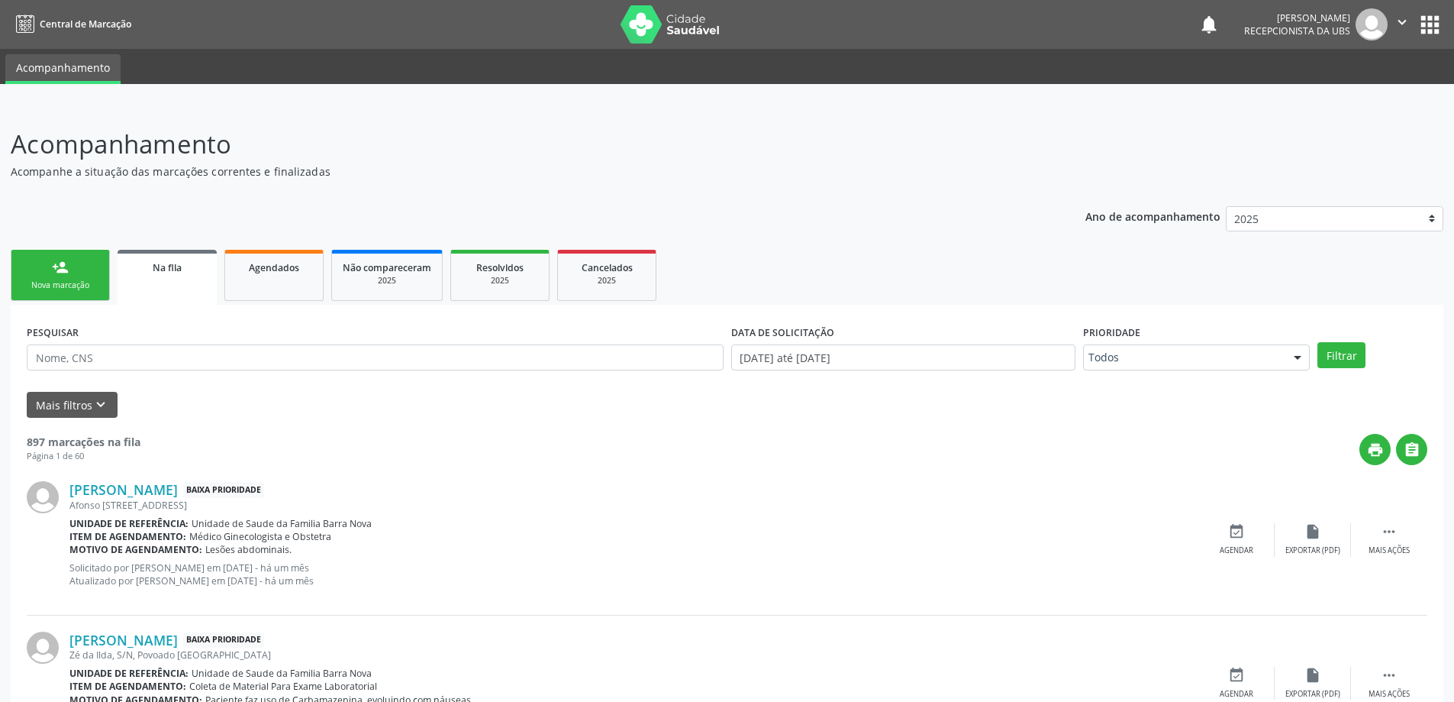
drag, startPoint x: 49, startPoint y: 269, endPoint x: 94, endPoint y: 292, distance: 50.5
click at [50, 269] on link "person_add Nova marcação" at bounding box center [60, 275] width 99 height 51
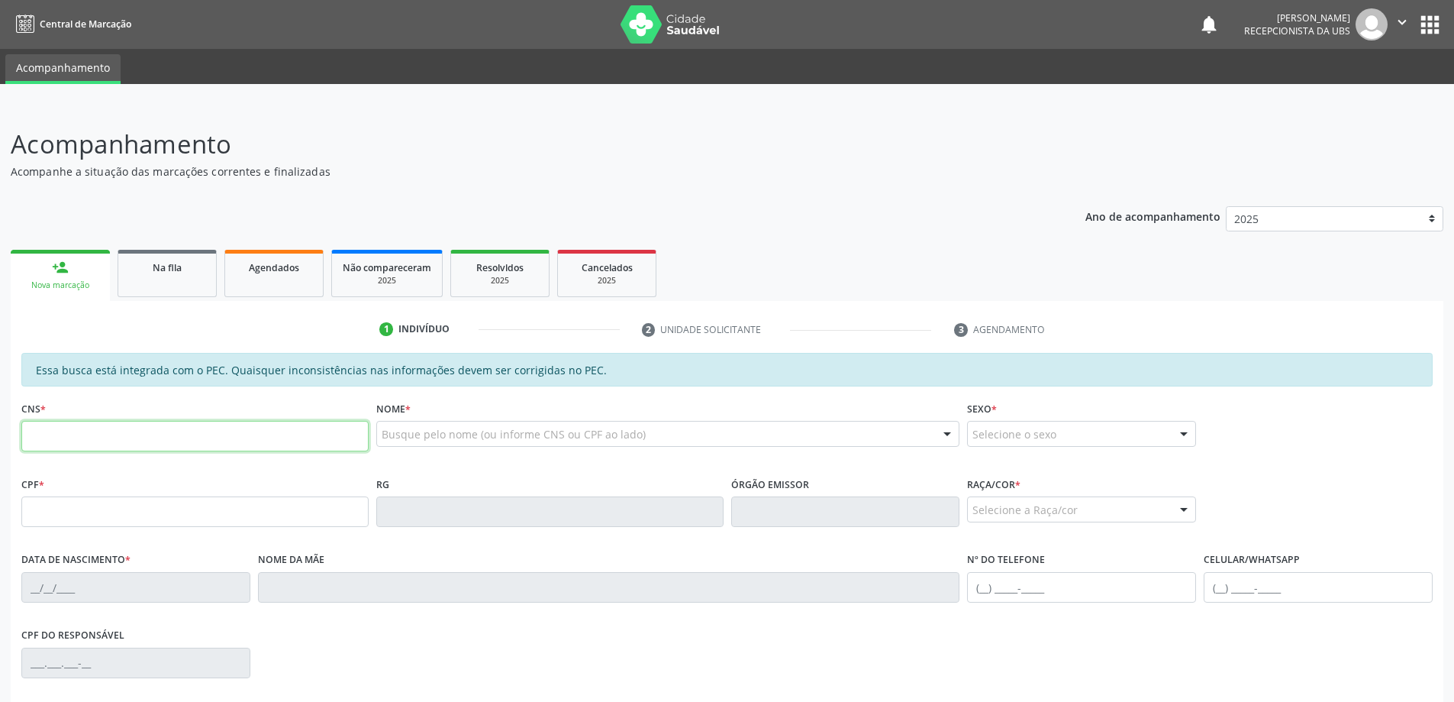
click at [261, 440] on input "text" at bounding box center [194, 436] width 347 height 31
type input "700 0038 4355 3704"
type input "603.780.424-91"
type input "[DATE]"
type input "Cicera [PERSON_NAME]"
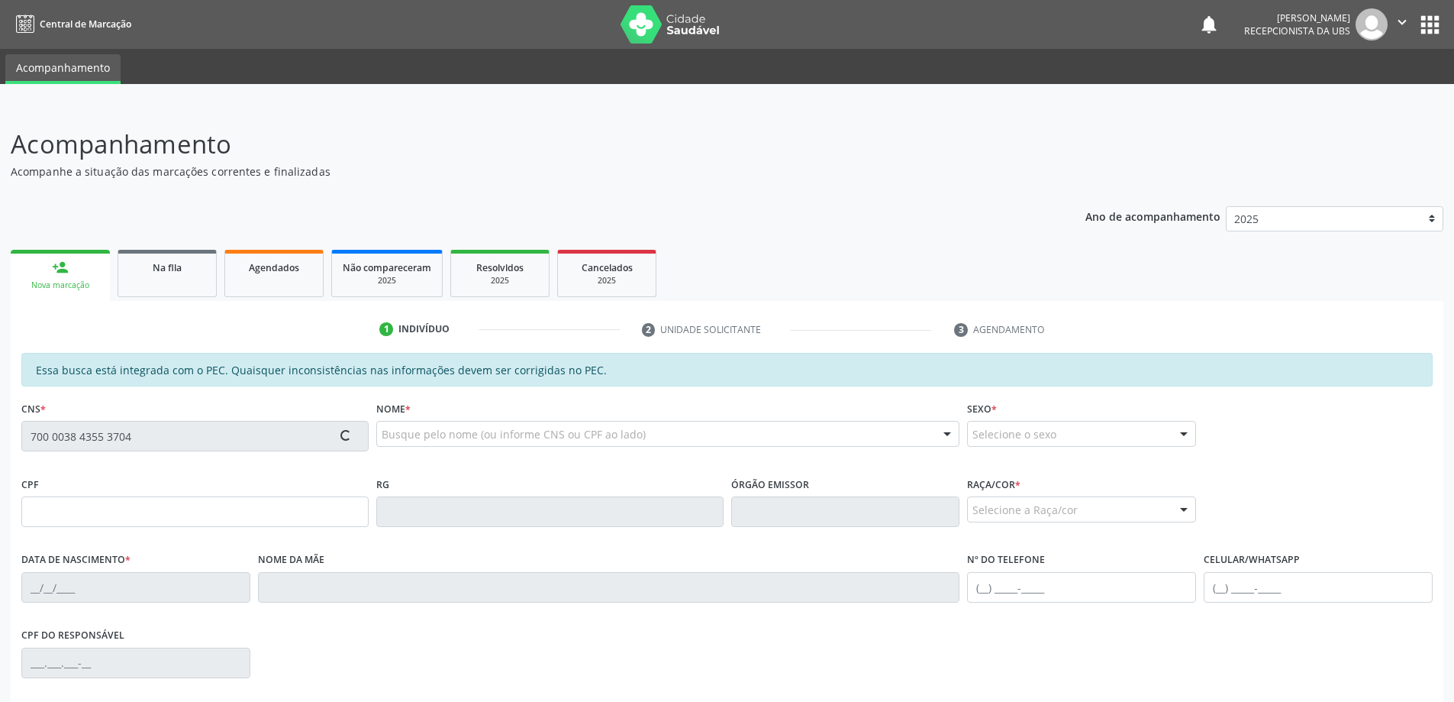
type input "[PHONE_NUMBER]"
type input "110"
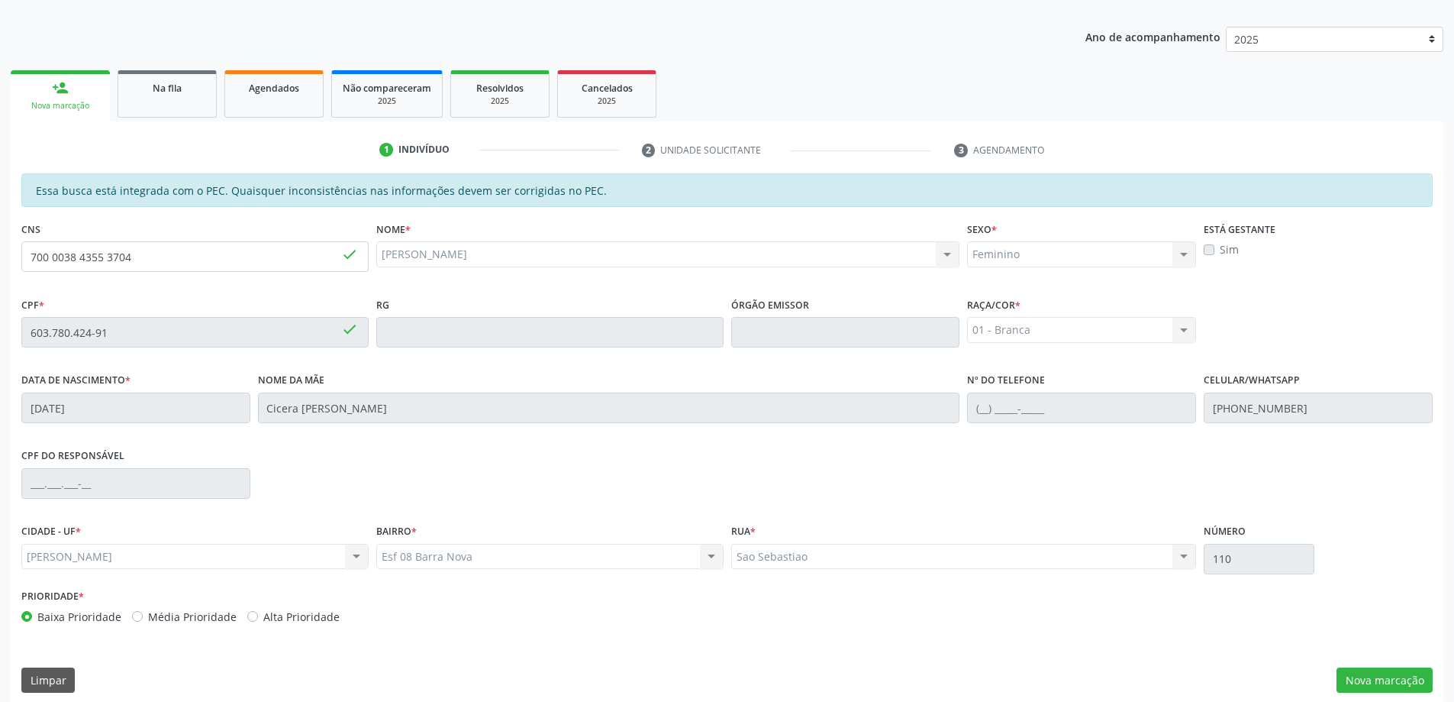
scroll to position [192, 0]
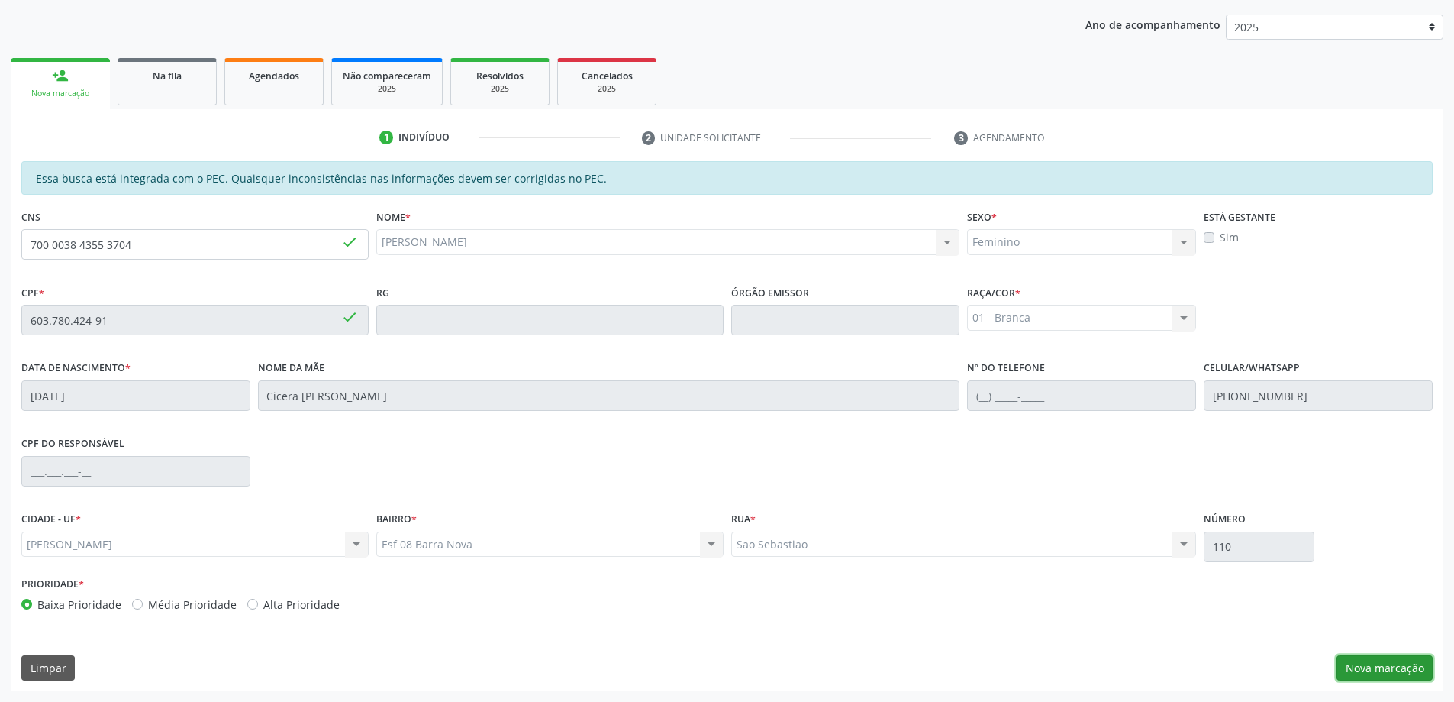
click at [1357, 664] on button "Nova marcação" at bounding box center [1385, 668] width 96 height 26
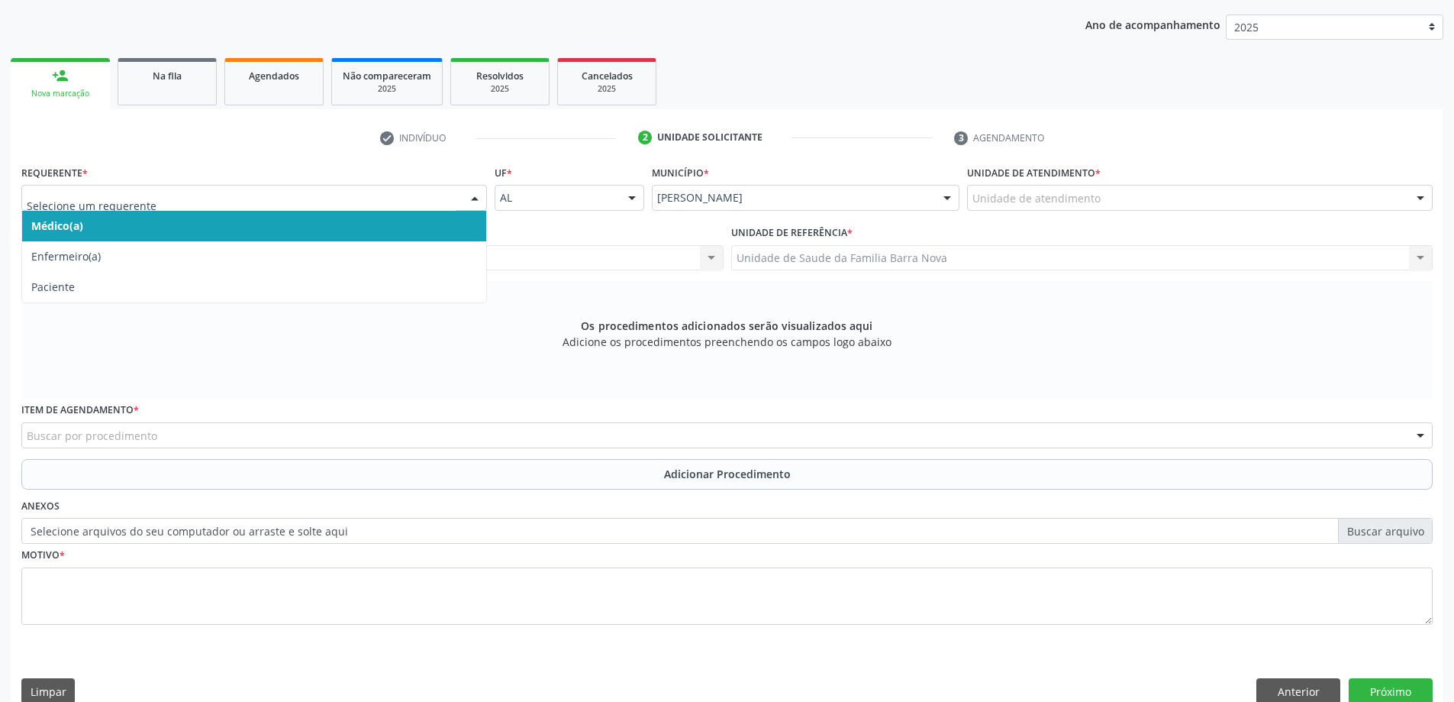
click at [121, 208] on div at bounding box center [254, 198] width 466 height 26
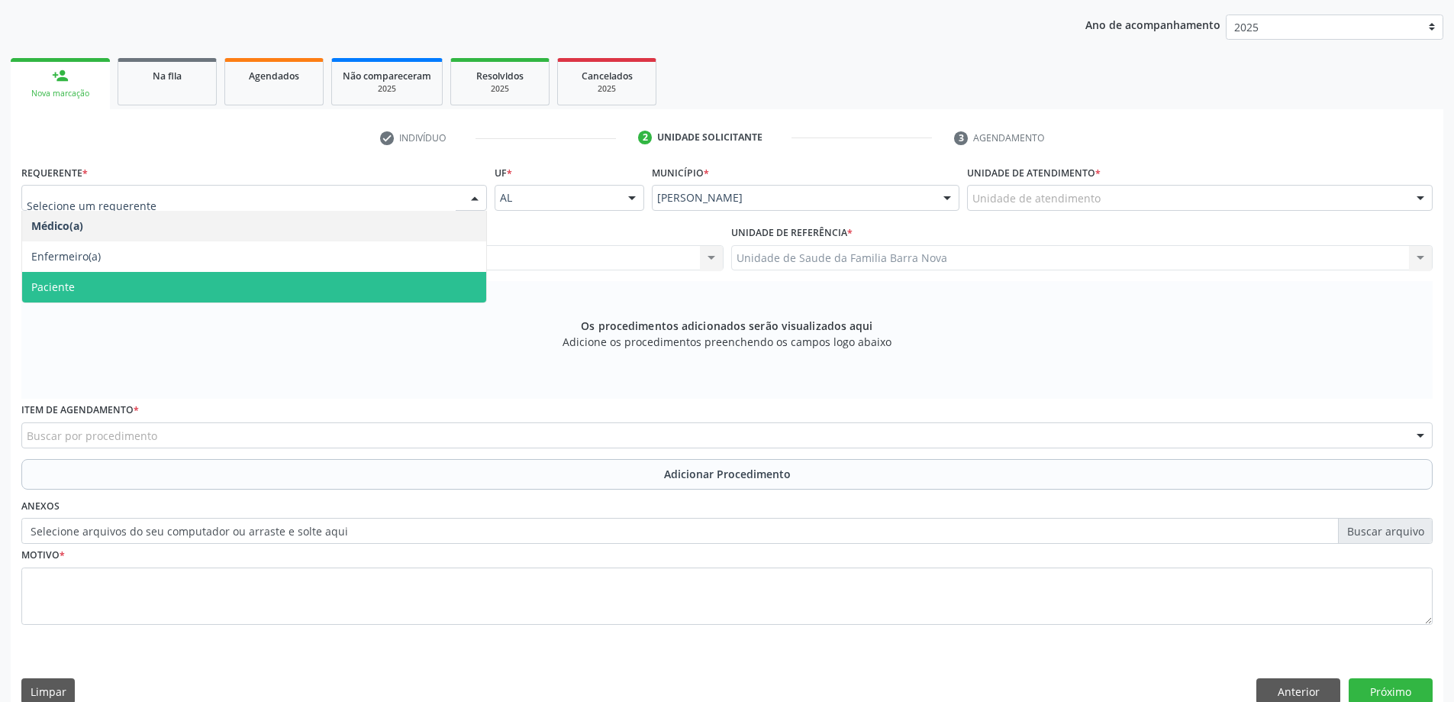
click at [134, 281] on span "Paciente" at bounding box center [254, 287] width 464 height 31
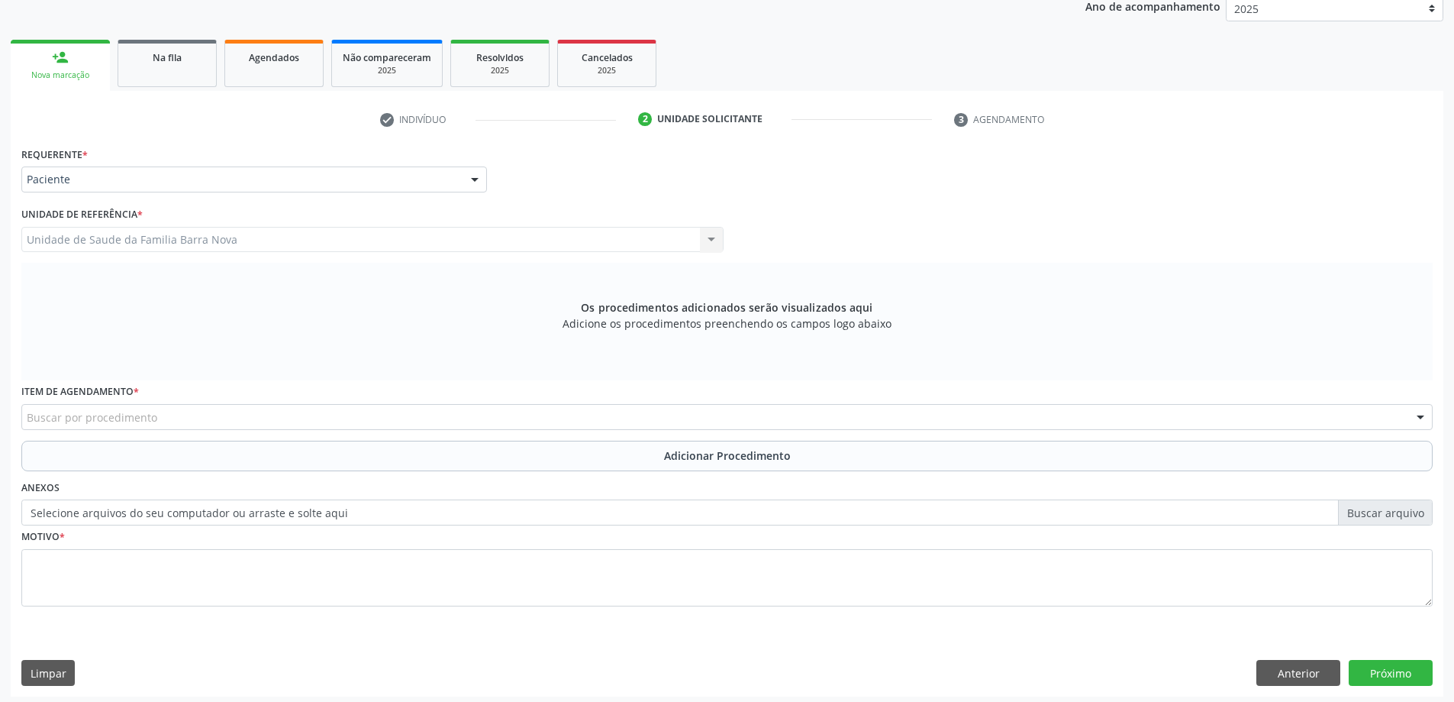
scroll to position [215, 0]
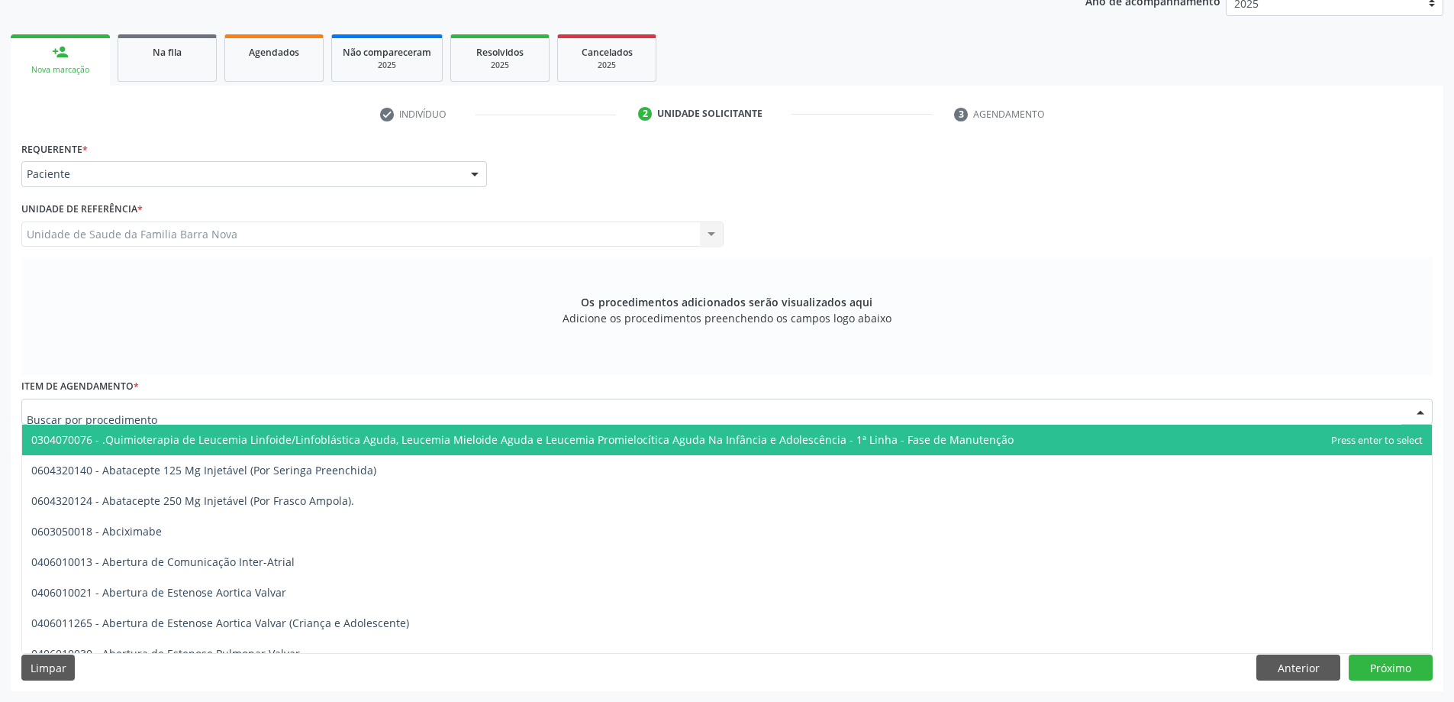
click at [177, 419] on div at bounding box center [726, 411] width 1411 height 26
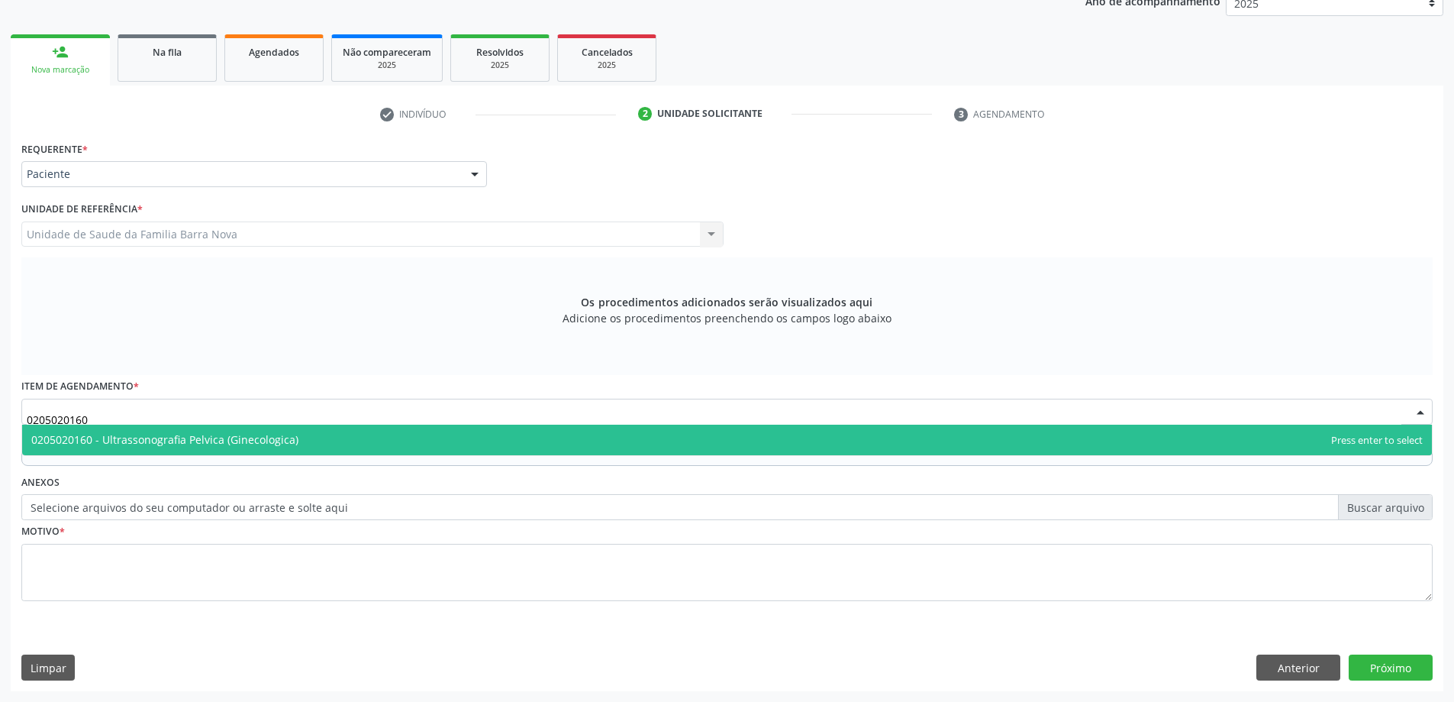
click at [360, 447] on span "0205020160 - Ultrassonografia Pelvica (Ginecologica)" at bounding box center [727, 439] width 1410 height 31
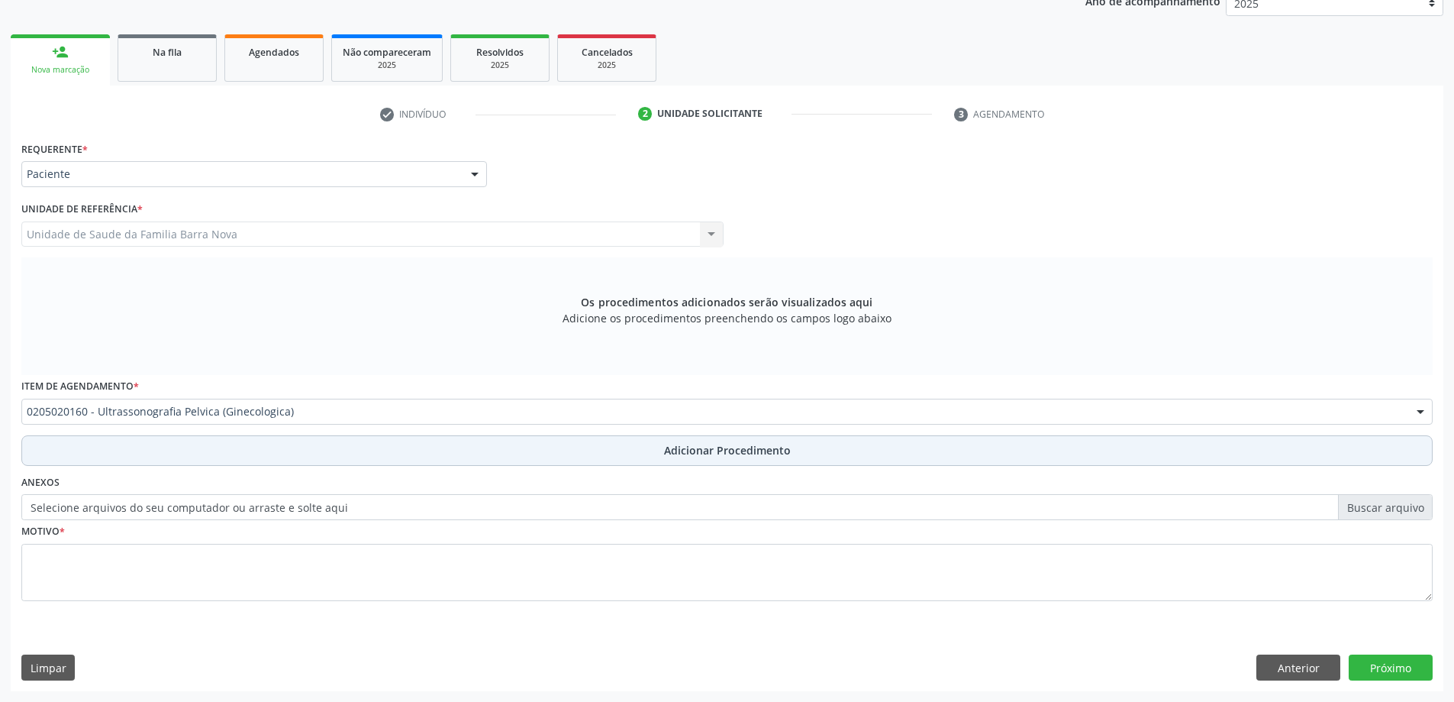
click at [639, 447] on button "Adicionar Procedimento" at bounding box center [726, 450] width 1411 height 31
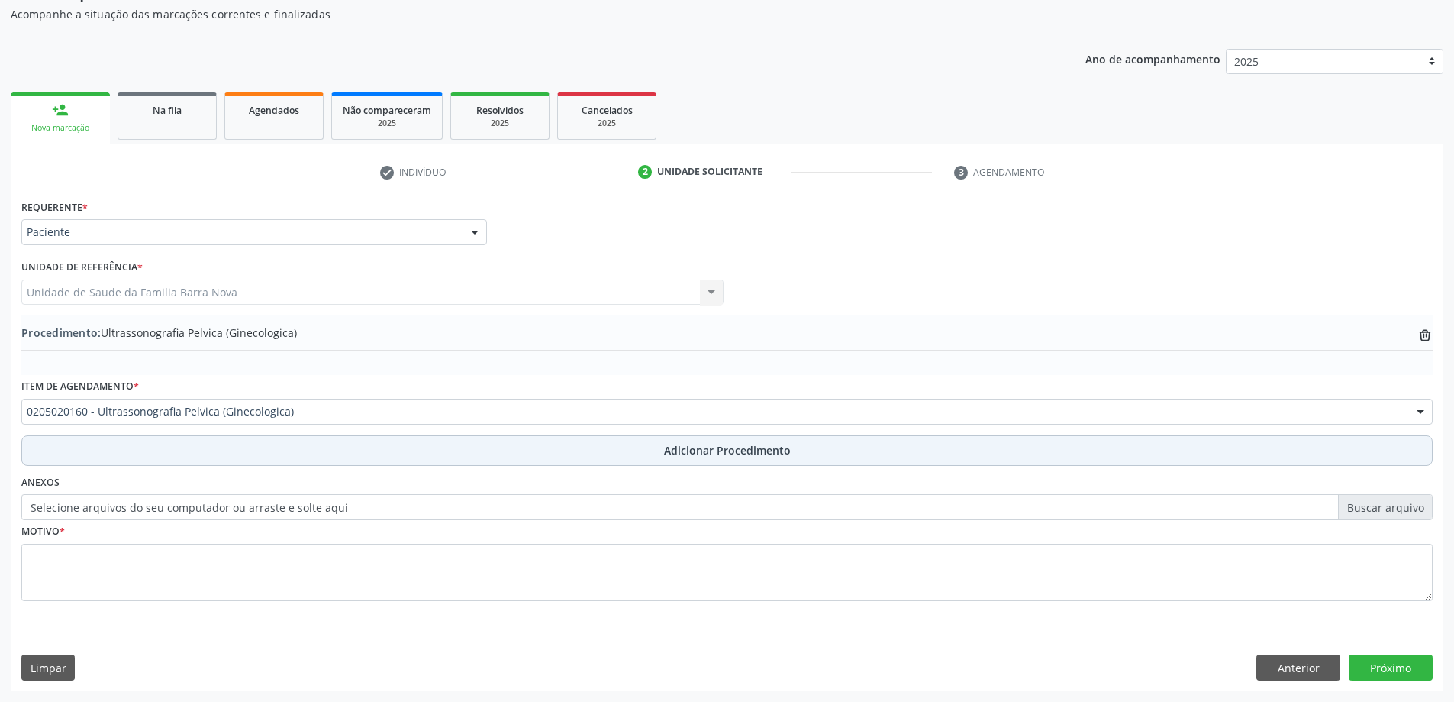
scroll to position [157, 0]
click at [288, 455] on button "Adicionar Procedimento" at bounding box center [726, 450] width 1411 height 31
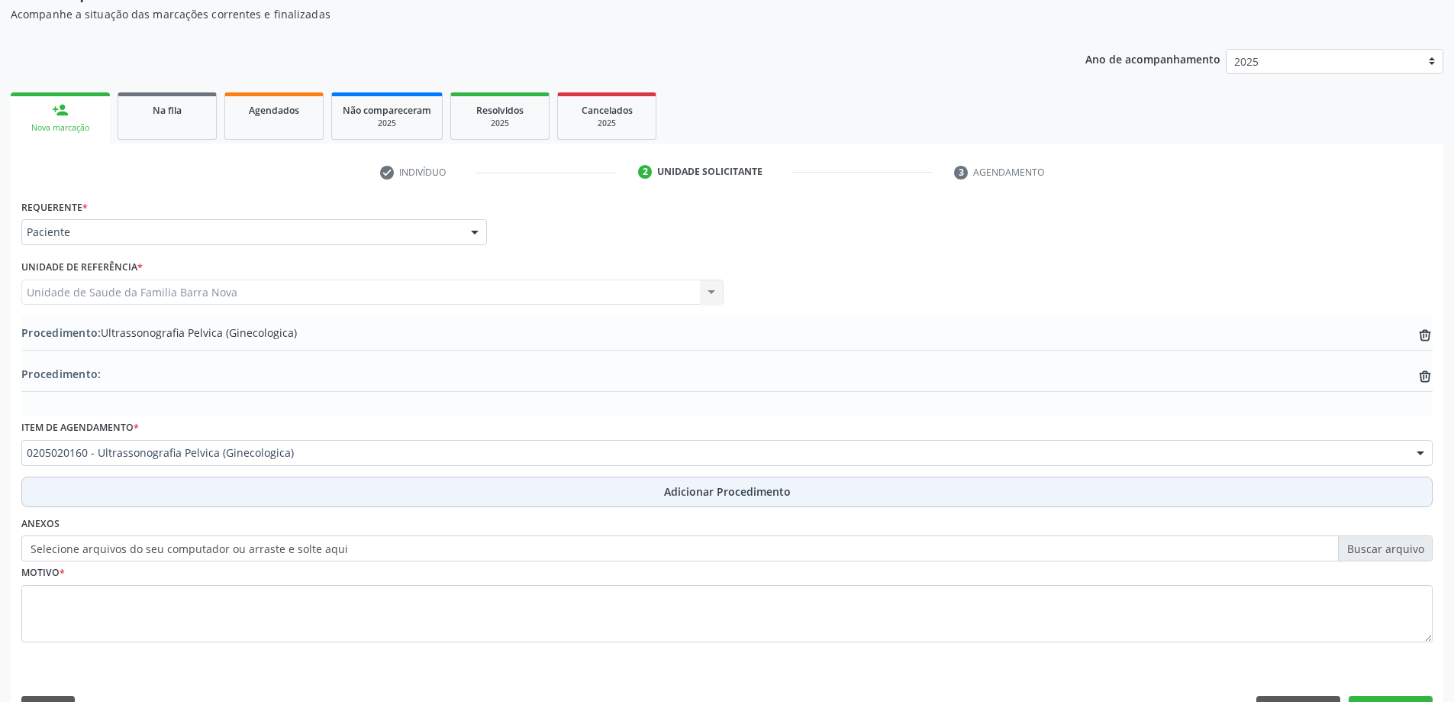
scroll to position [198, 0]
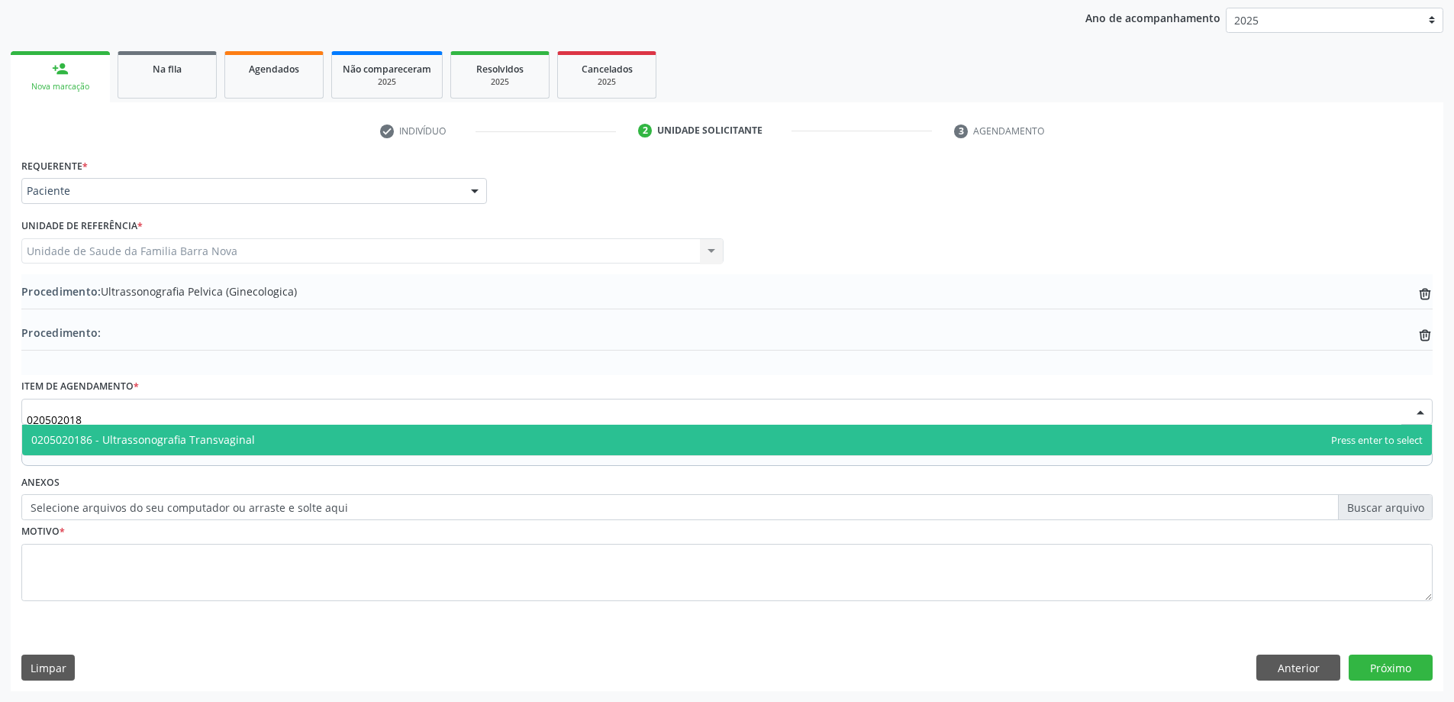
type input "0205020186"
click at [366, 450] on span "0205020186 - Ultrassonografia Transvaginal" at bounding box center [727, 439] width 1410 height 31
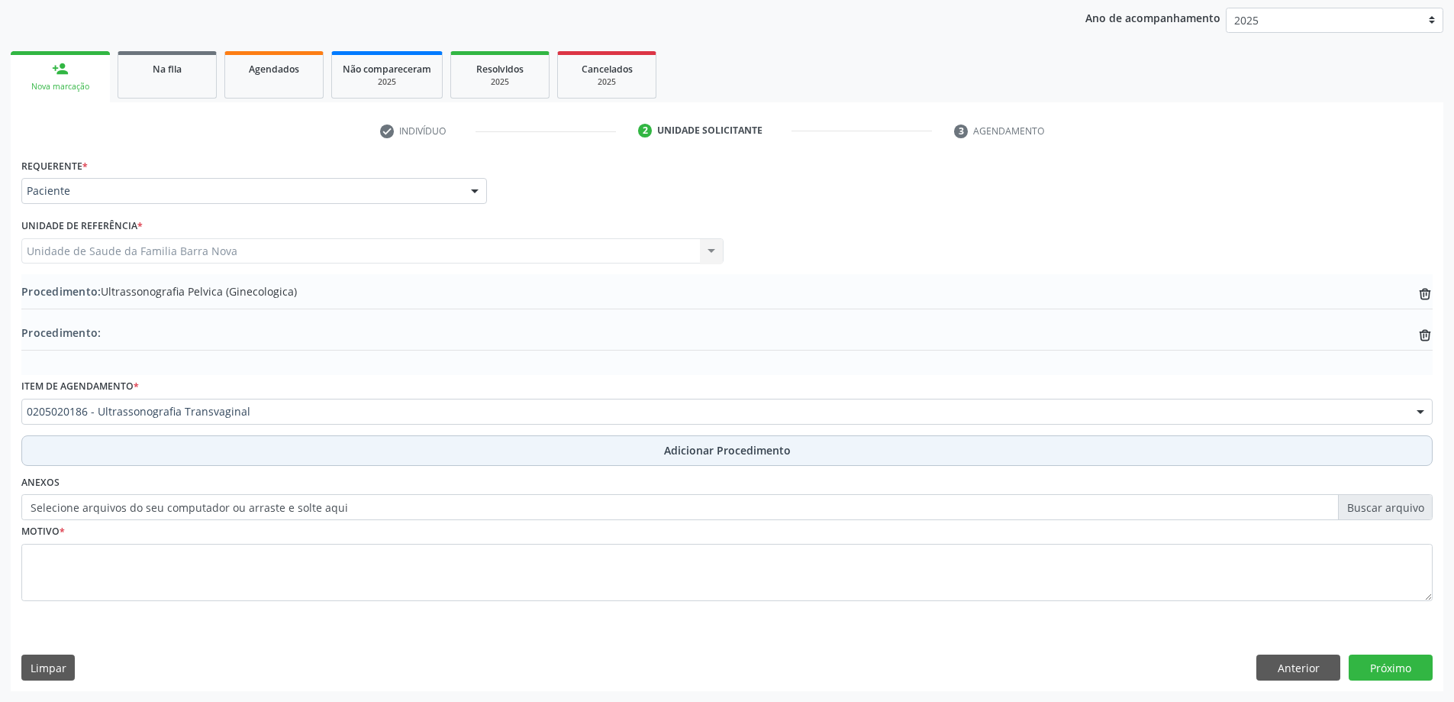
click at [769, 446] on span "Adicionar Procedimento" at bounding box center [727, 450] width 127 height 16
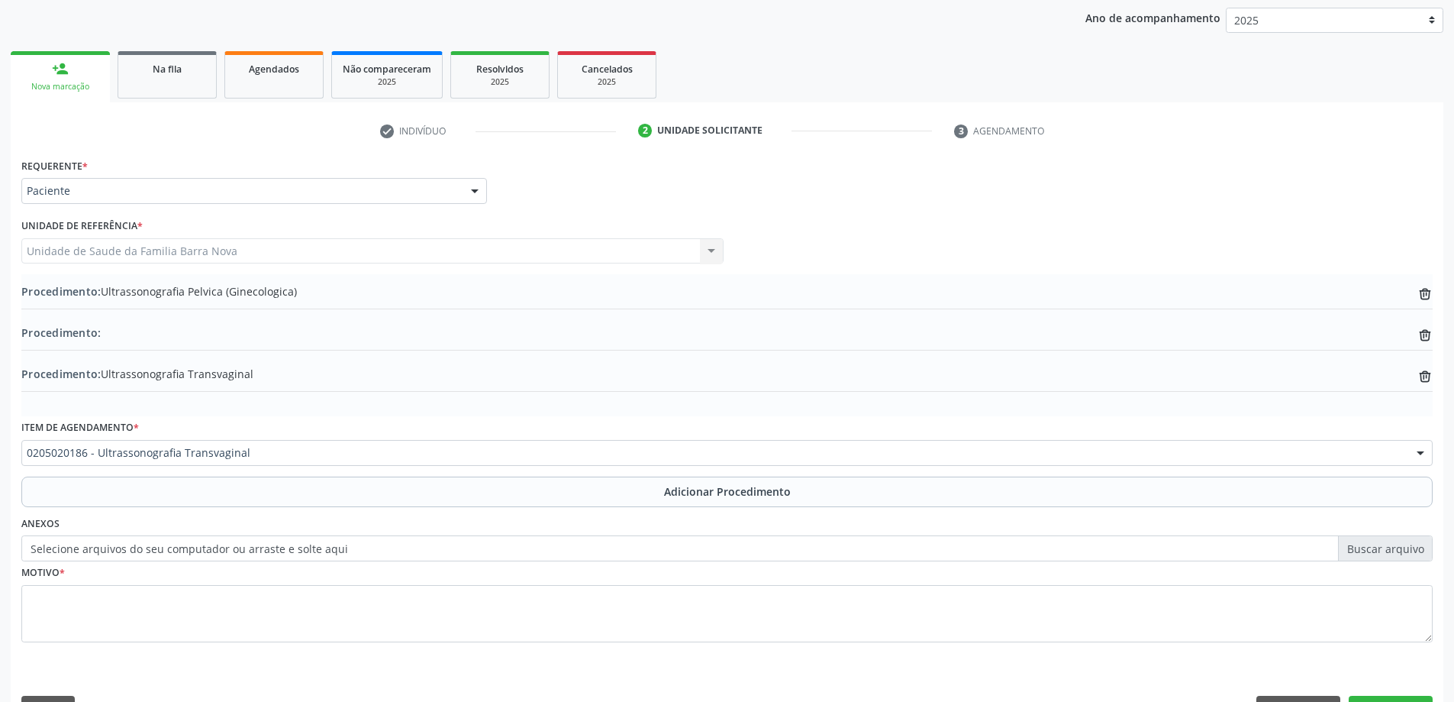
click at [229, 337] on div "Procedimento: trash-outline icon" at bounding box center [726, 333] width 1411 height 19
click at [1419, 329] on icon "trash-outline icon" at bounding box center [1425, 334] width 15 height 15
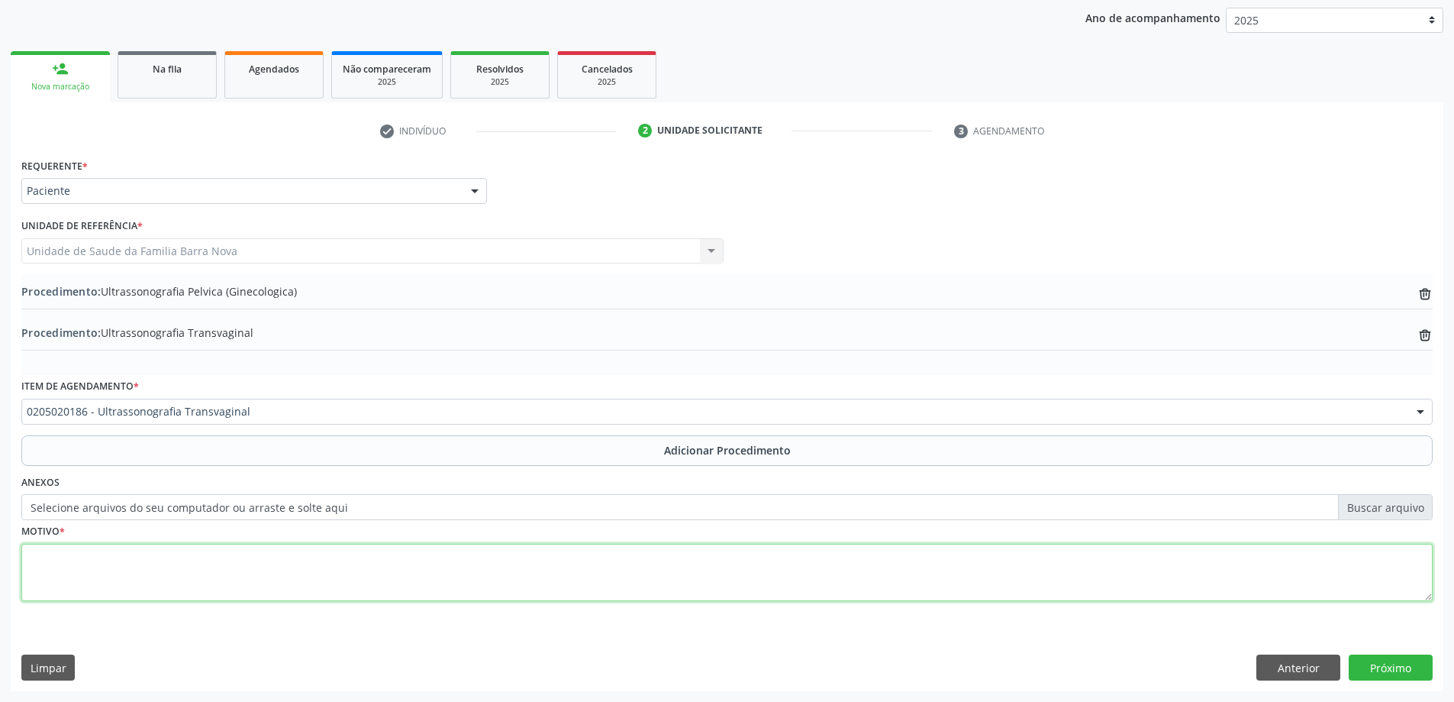
click at [249, 566] on textarea at bounding box center [726, 573] width 1411 height 58
type textarea "Avaliação ginecologica"
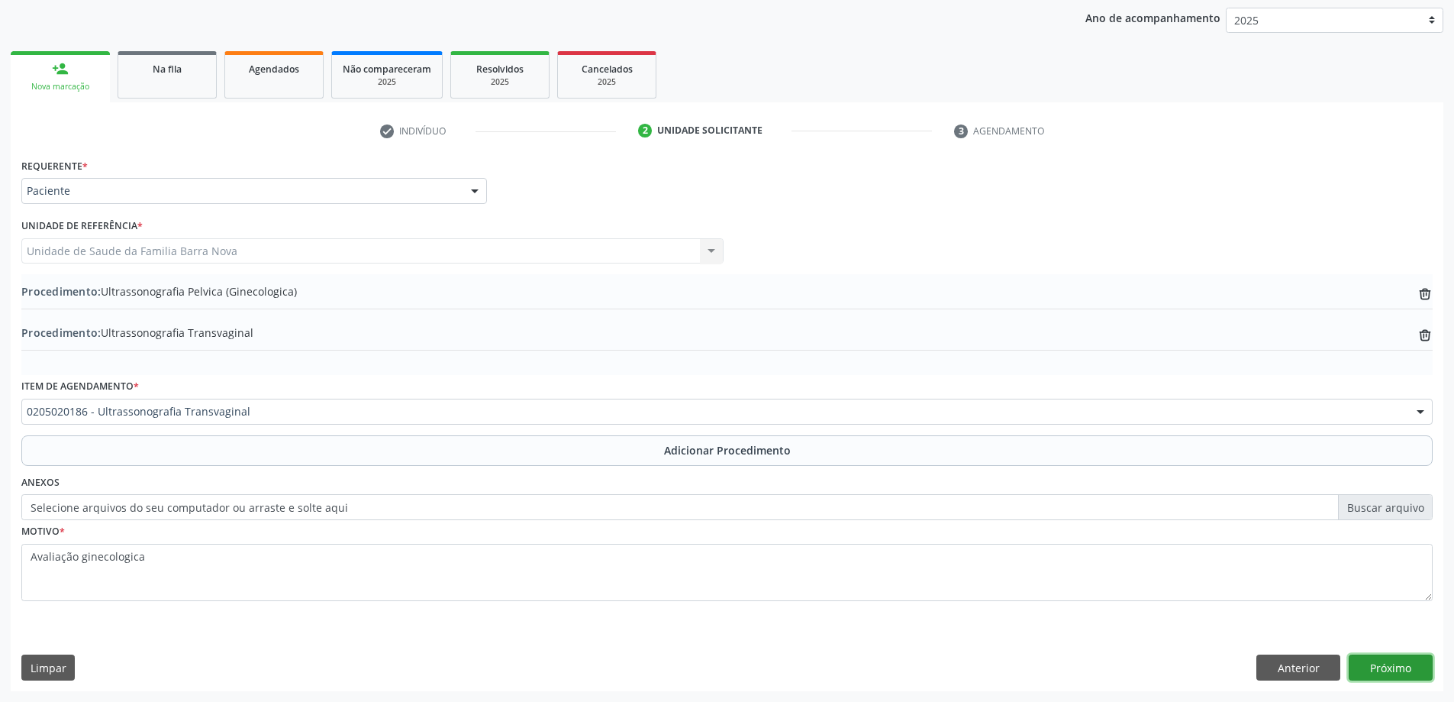
click at [1386, 664] on button "Próximo" at bounding box center [1391, 667] width 84 height 26
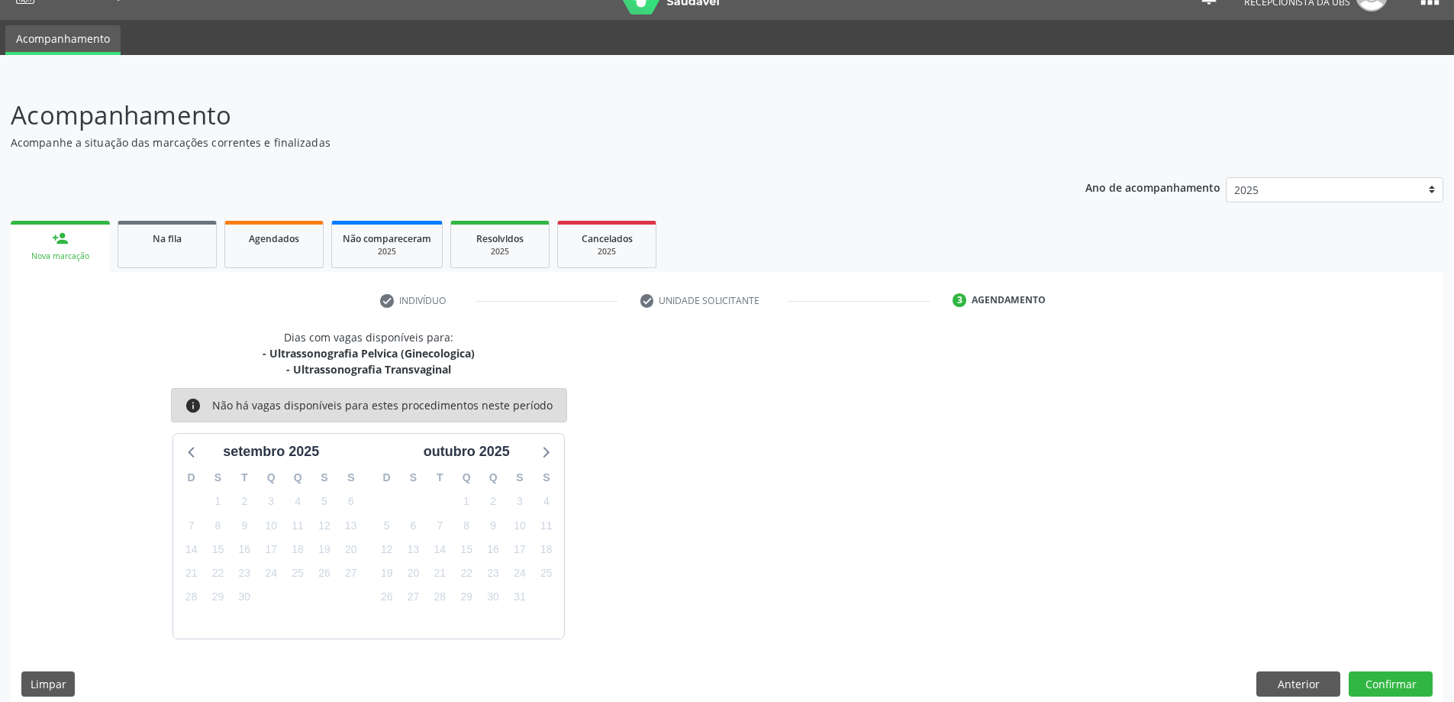
scroll to position [45, 0]
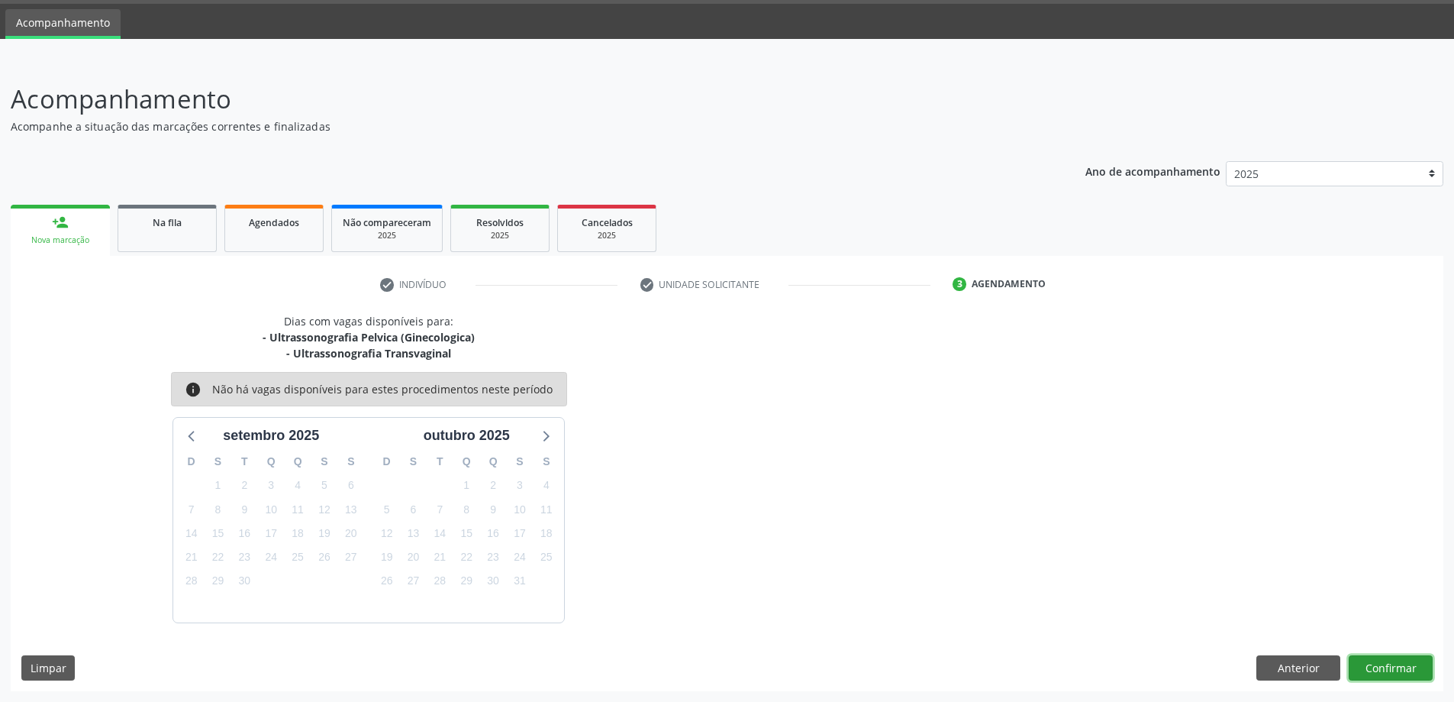
click at [1418, 673] on button "Confirmar" at bounding box center [1391, 668] width 84 height 26
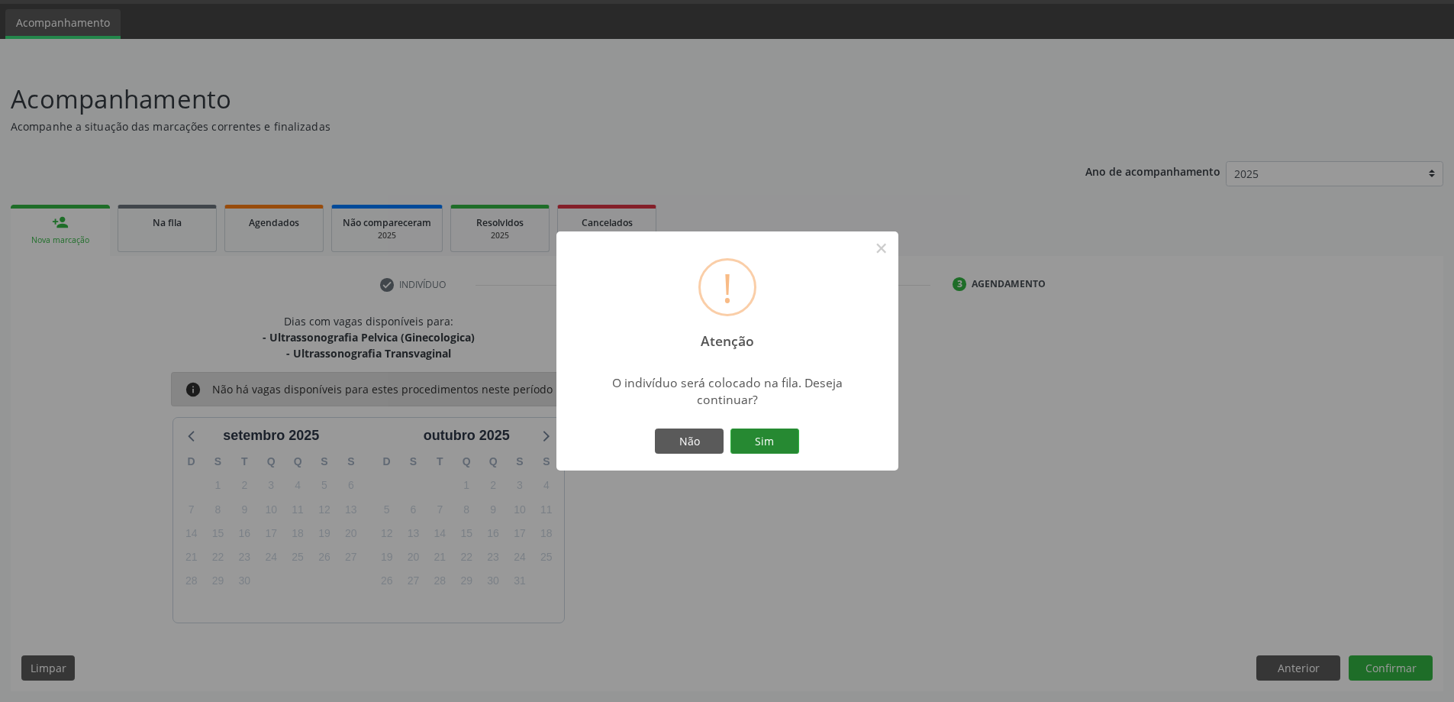
click at [761, 443] on button "Sim" at bounding box center [765, 441] width 69 height 26
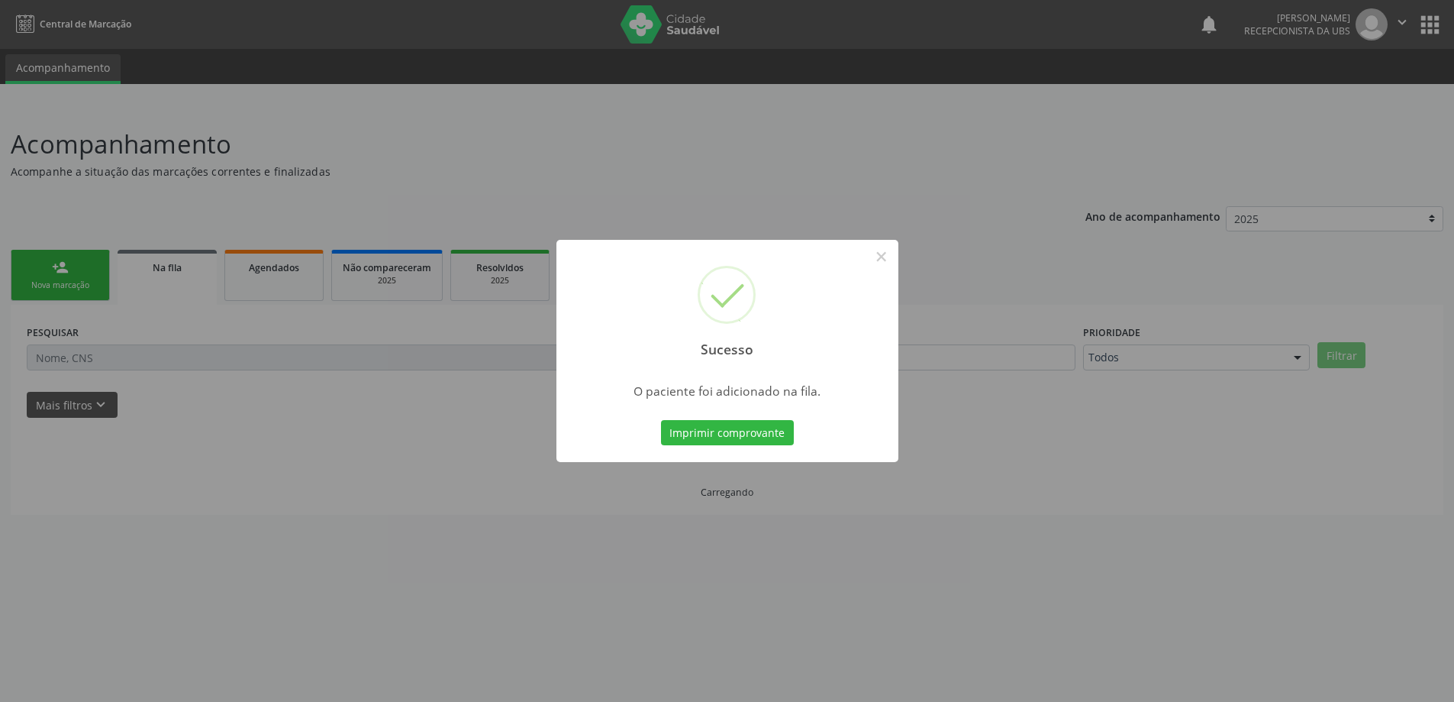
scroll to position [0, 0]
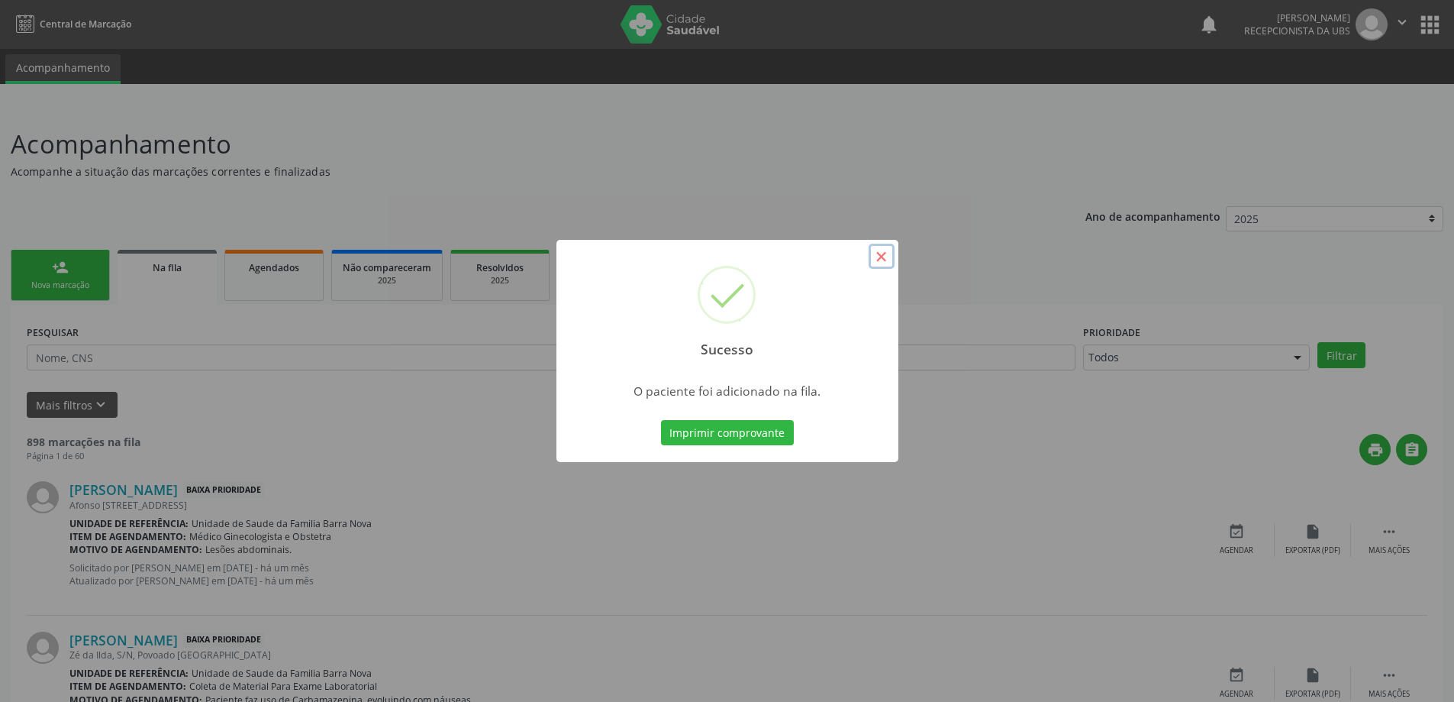
click at [882, 263] on button "×" at bounding box center [882, 257] width 26 height 26
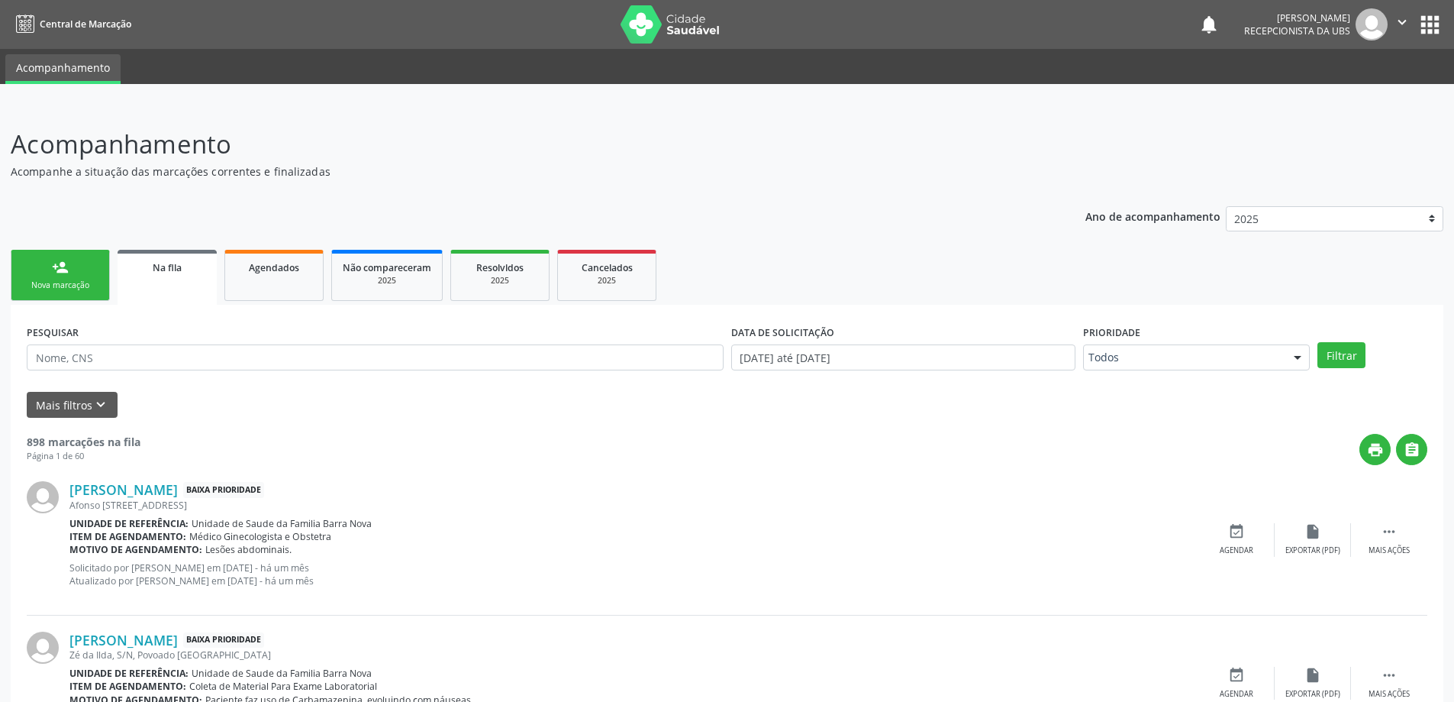
click at [50, 265] on link "person_add Nova marcação" at bounding box center [60, 275] width 99 height 51
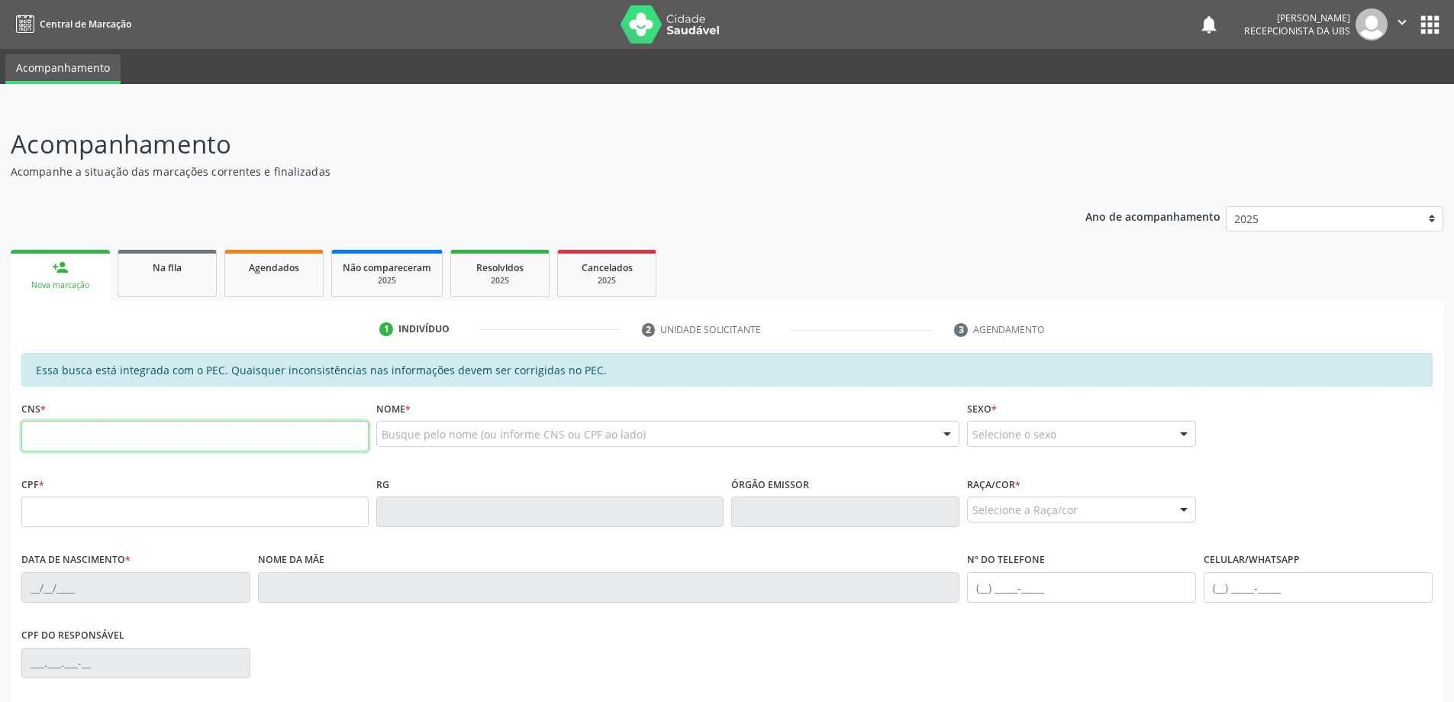
click at [272, 441] on input "text" at bounding box center [194, 436] width 347 height 31
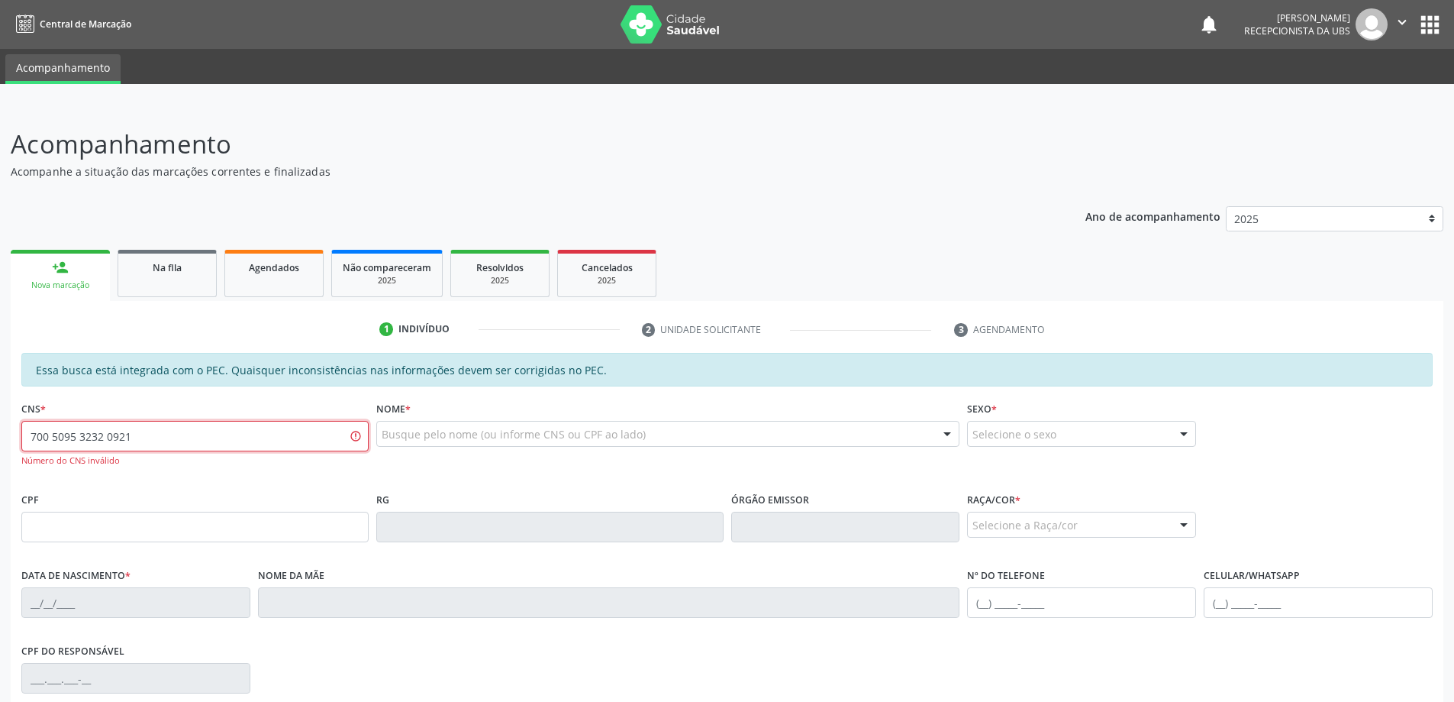
click at [104, 434] on input "700 5095 3232 0921" at bounding box center [194, 436] width 347 height 31
type input "700 5095 3209 2153"
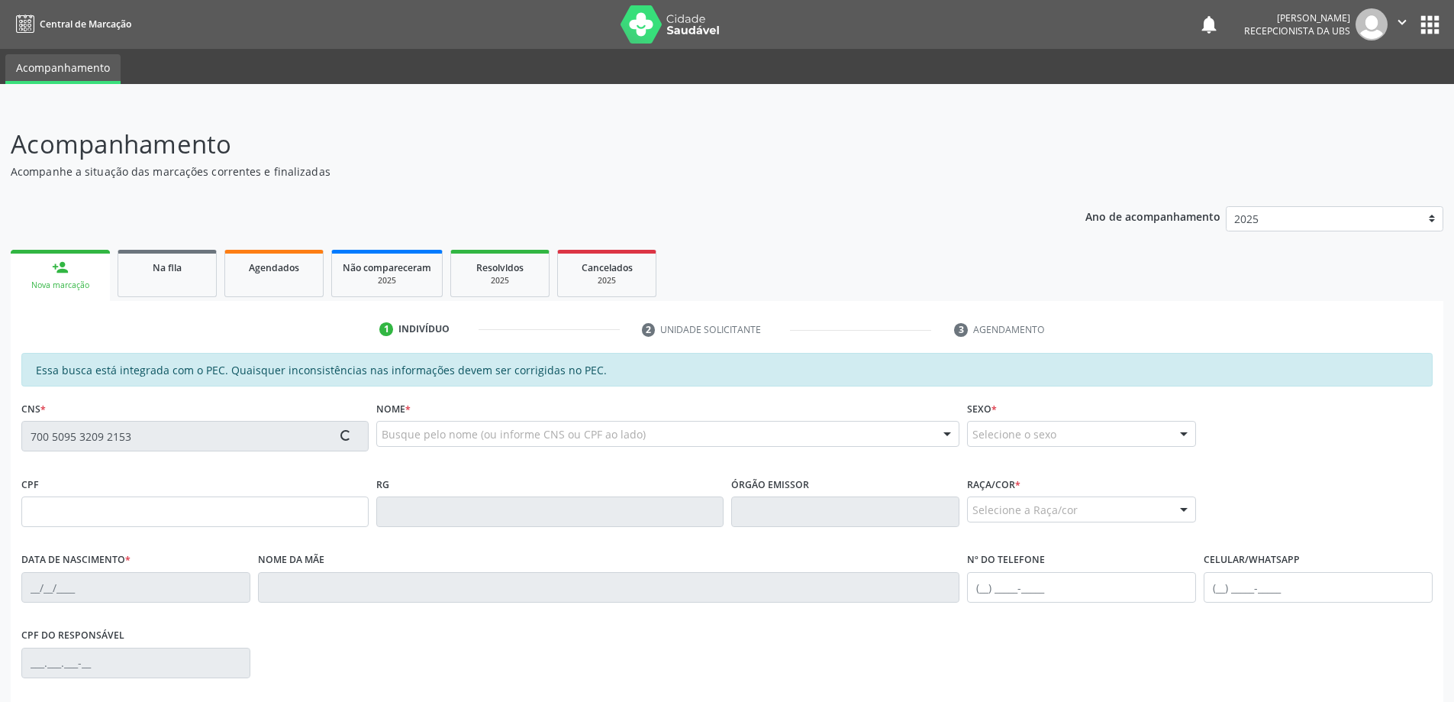
type input "335.310.438-03"
type input "[DATE]"
type input "[PERSON_NAME]"
type input "[PHONE_NUMBER]"
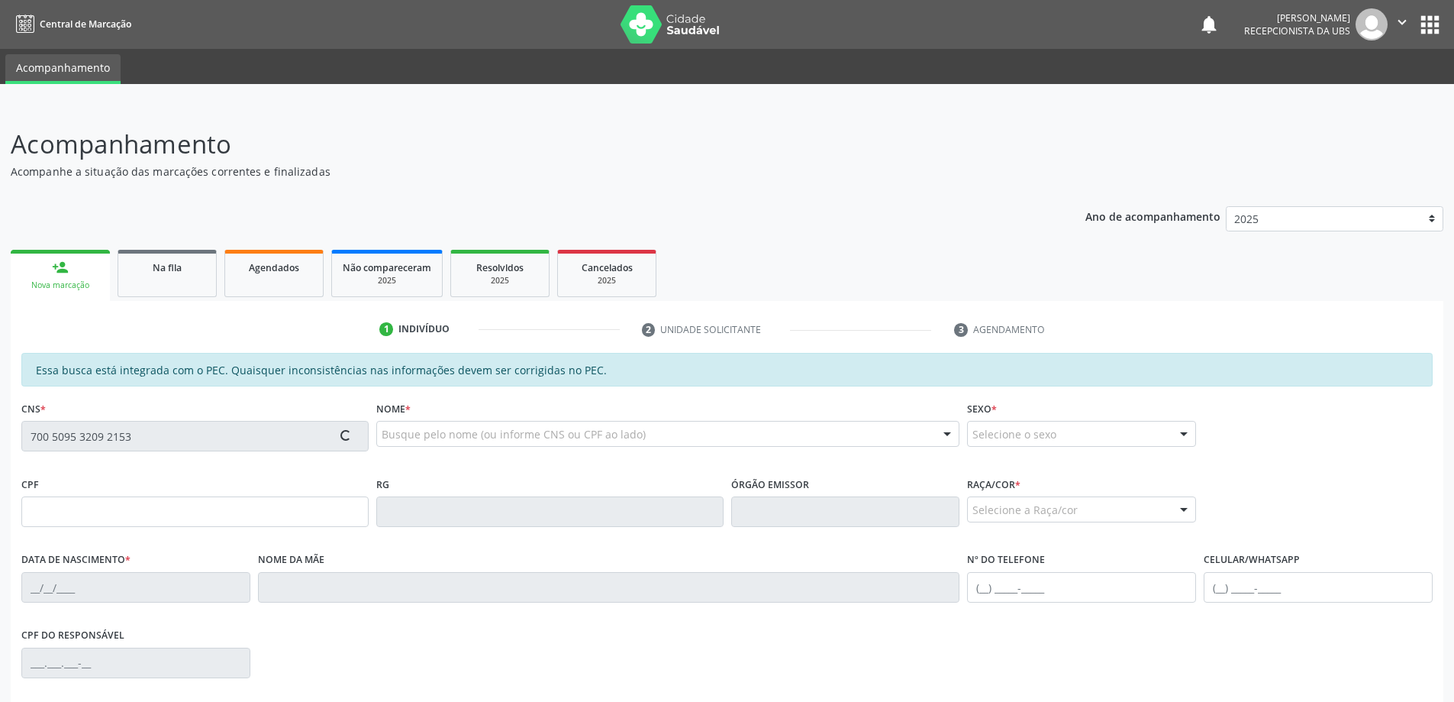
type input "398"
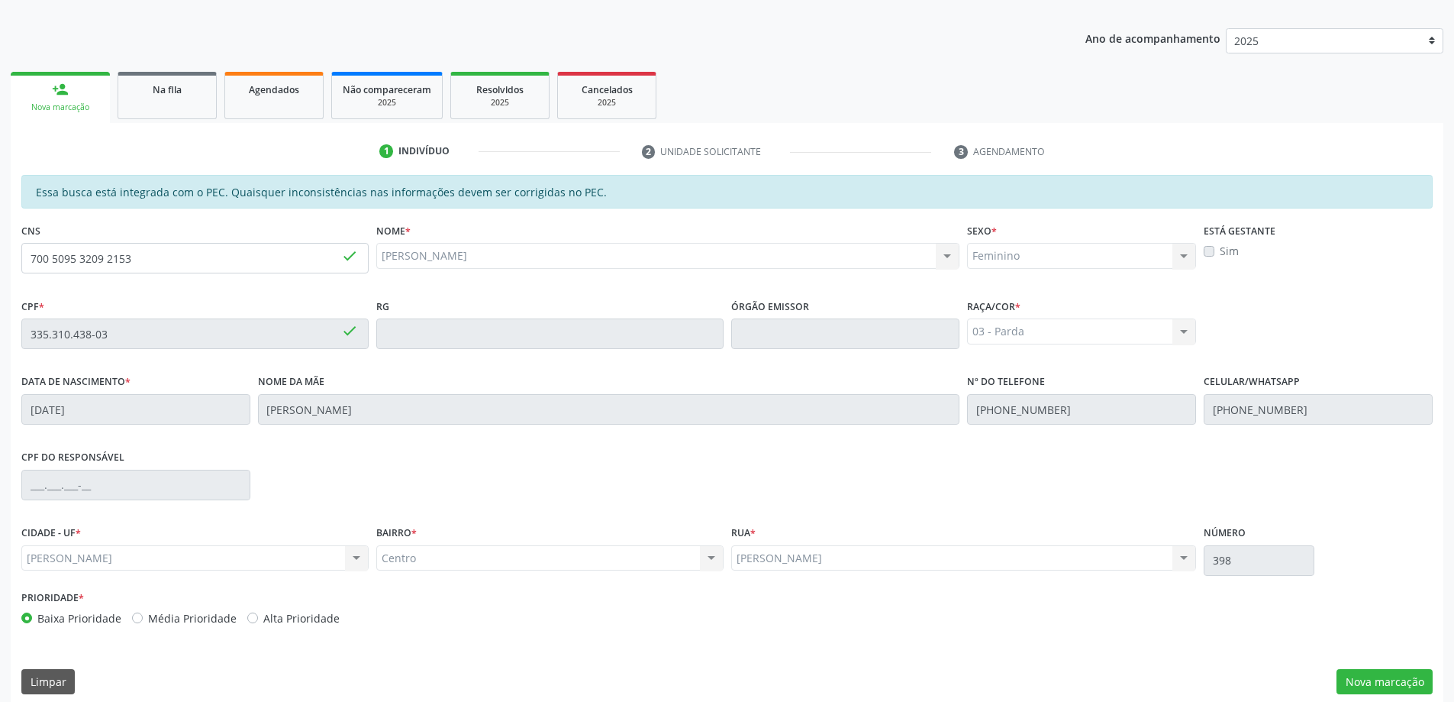
scroll to position [192, 0]
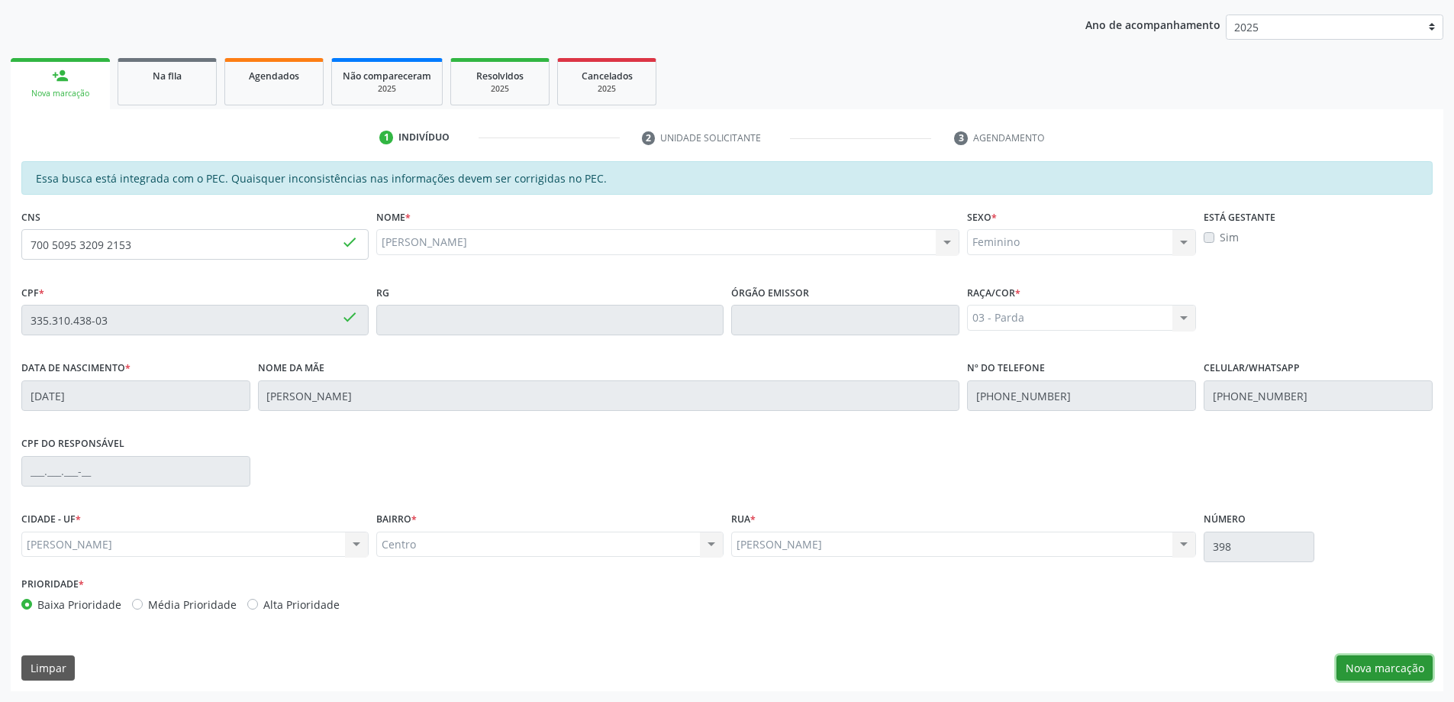
click at [1415, 673] on button "Nova marcação" at bounding box center [1385, 668] width 96 height 26
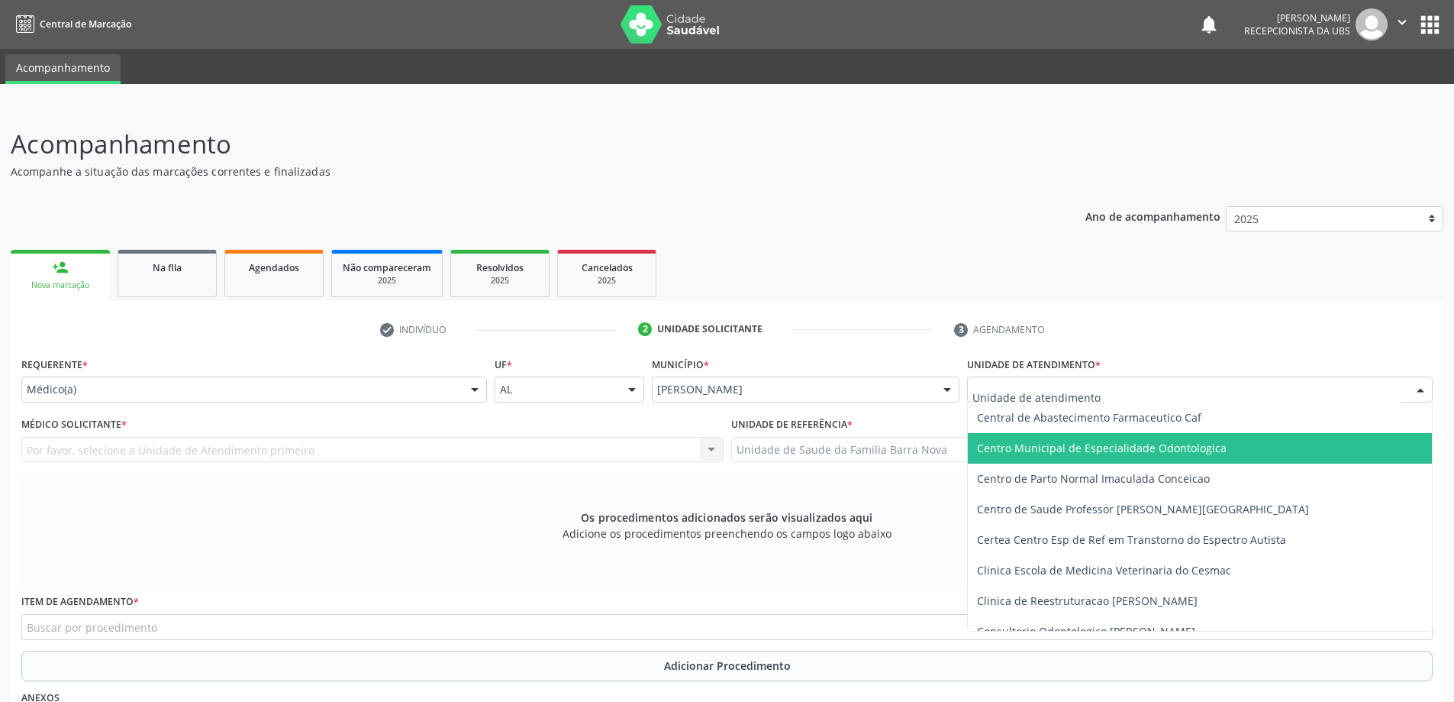
scroll to position [76, 0]
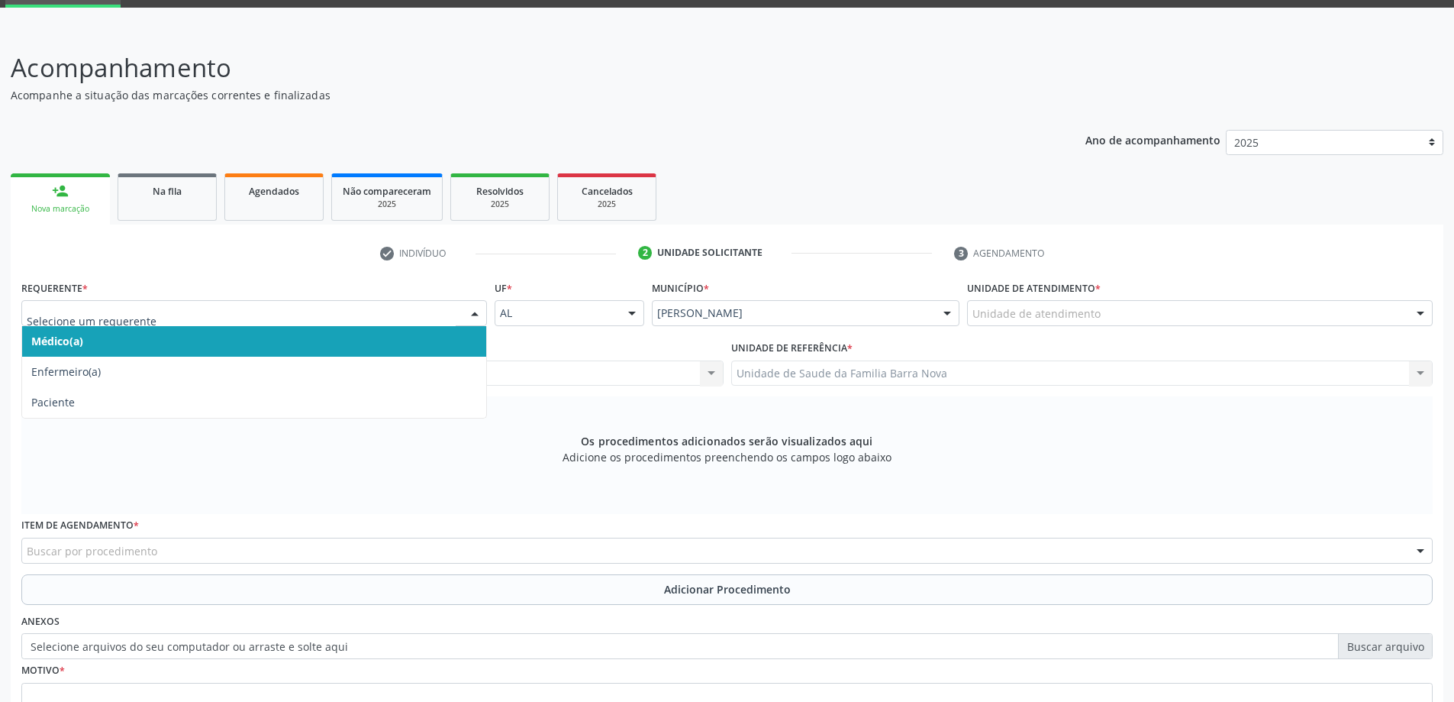
click at [153, 315] on input "text" at bounding box center [241, 320] width 429 height 31
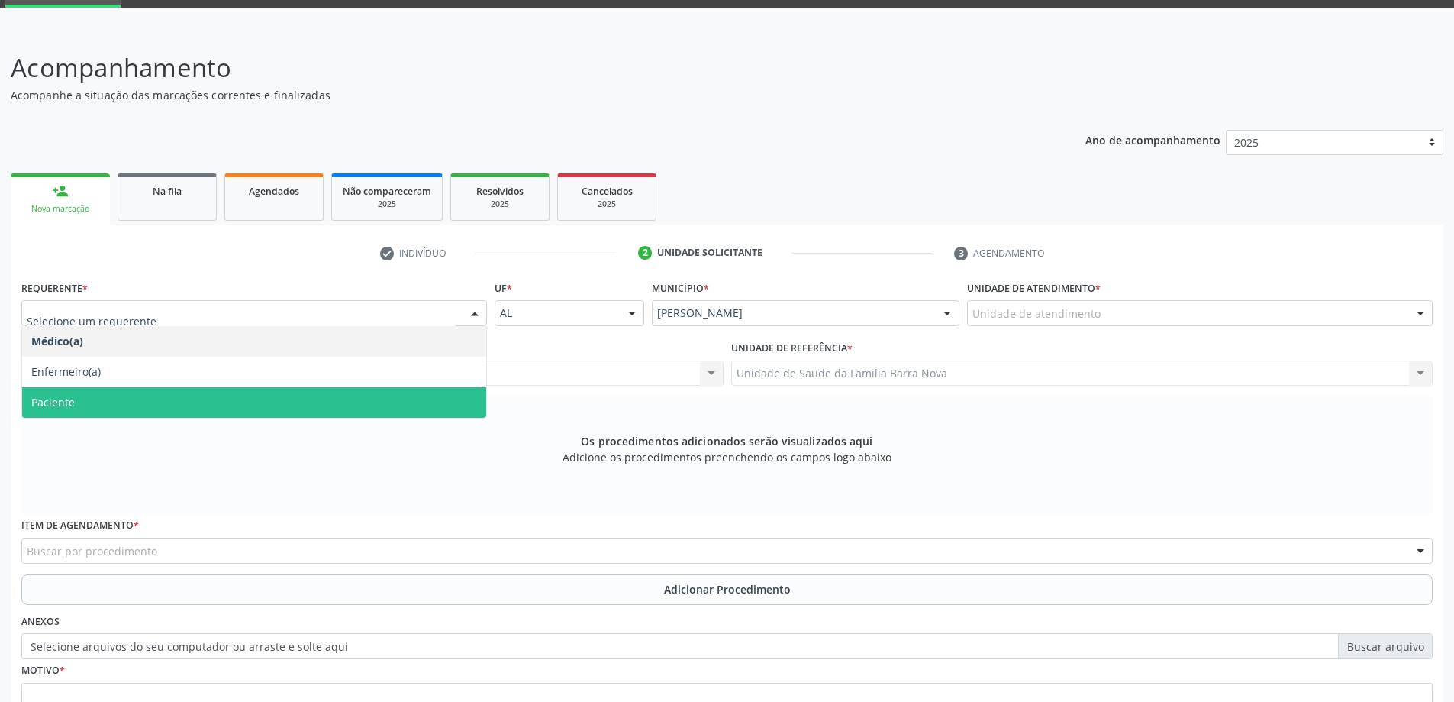
click at [183, 393] on span "Paciente" at bounding box center [254, 402] width 464 height 31
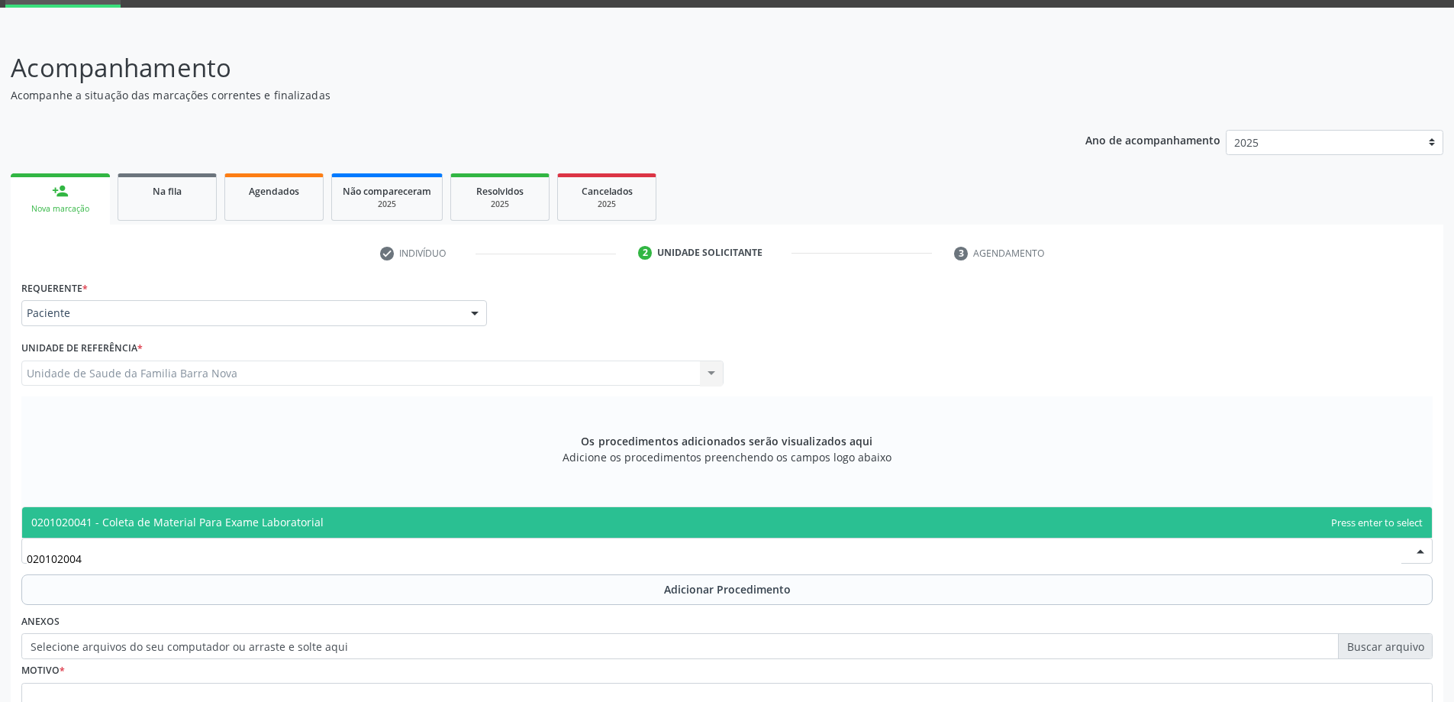
type input "0201020041"
click at [456, 523] on span "0201020041 - Coleta de Material Para Exame Laboratorial" at bounding box center [727, 522] width 1410 height 31
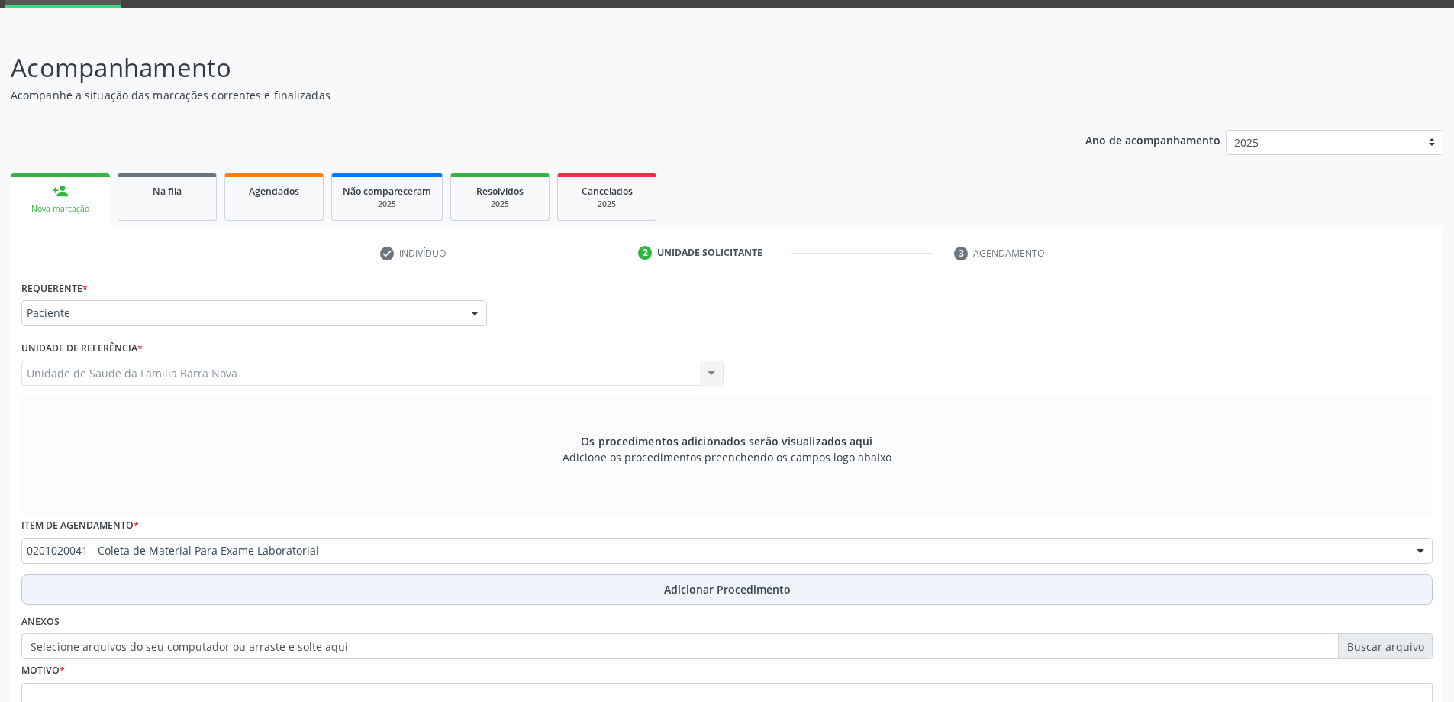
click at [572, 595] on button "Adicionar Procedimento" at bounding box center [726, 589] width 1411 height 31
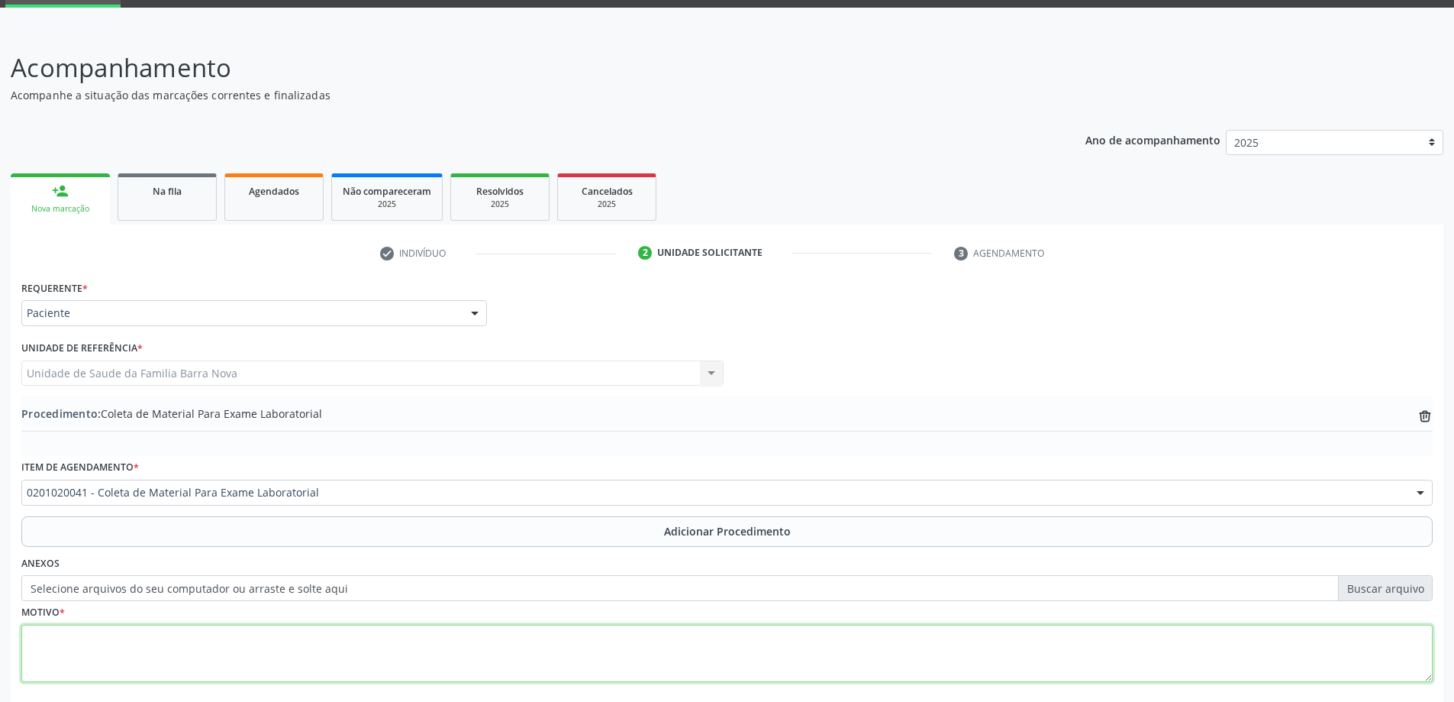
click at [176, 629] on textarea at bounding box center [726, 653] width 1411 height 58
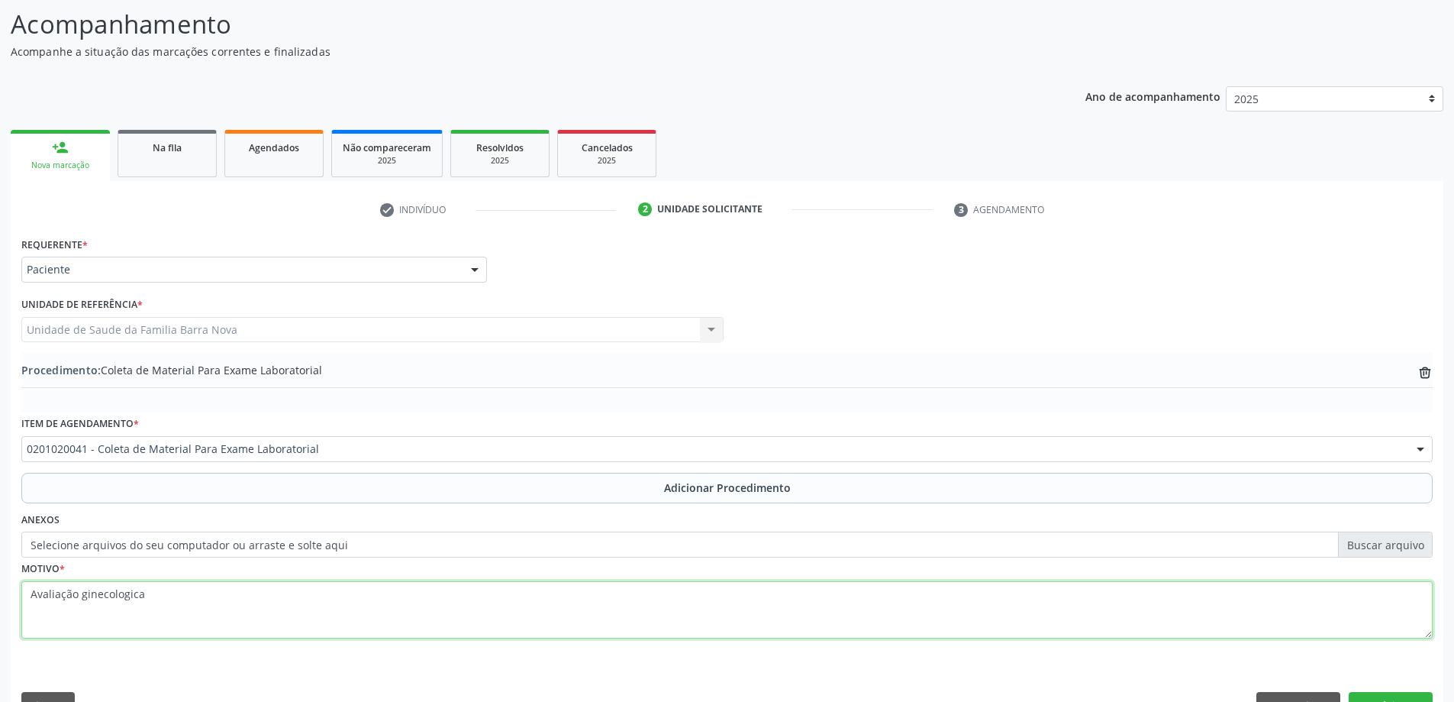
scroll to position [157, 0]
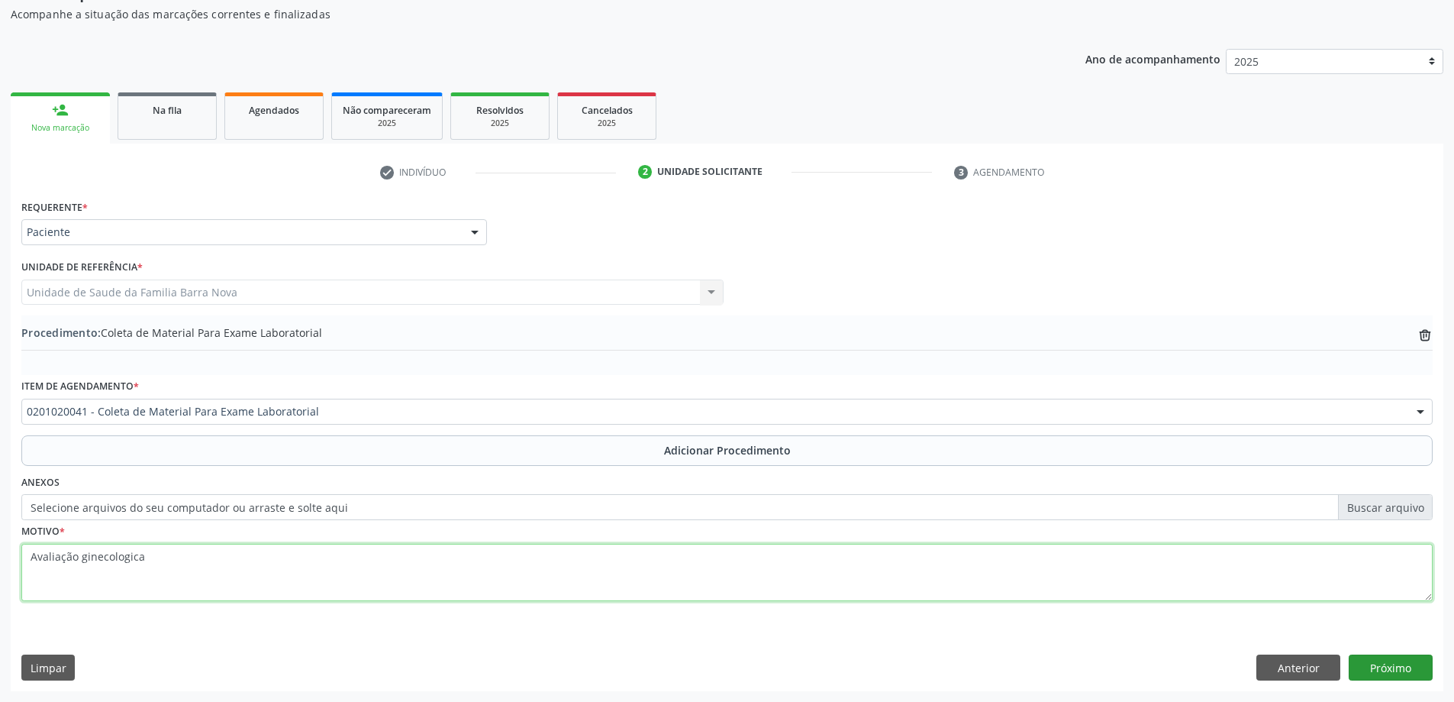
type textarea "Avaliação ginecologica"
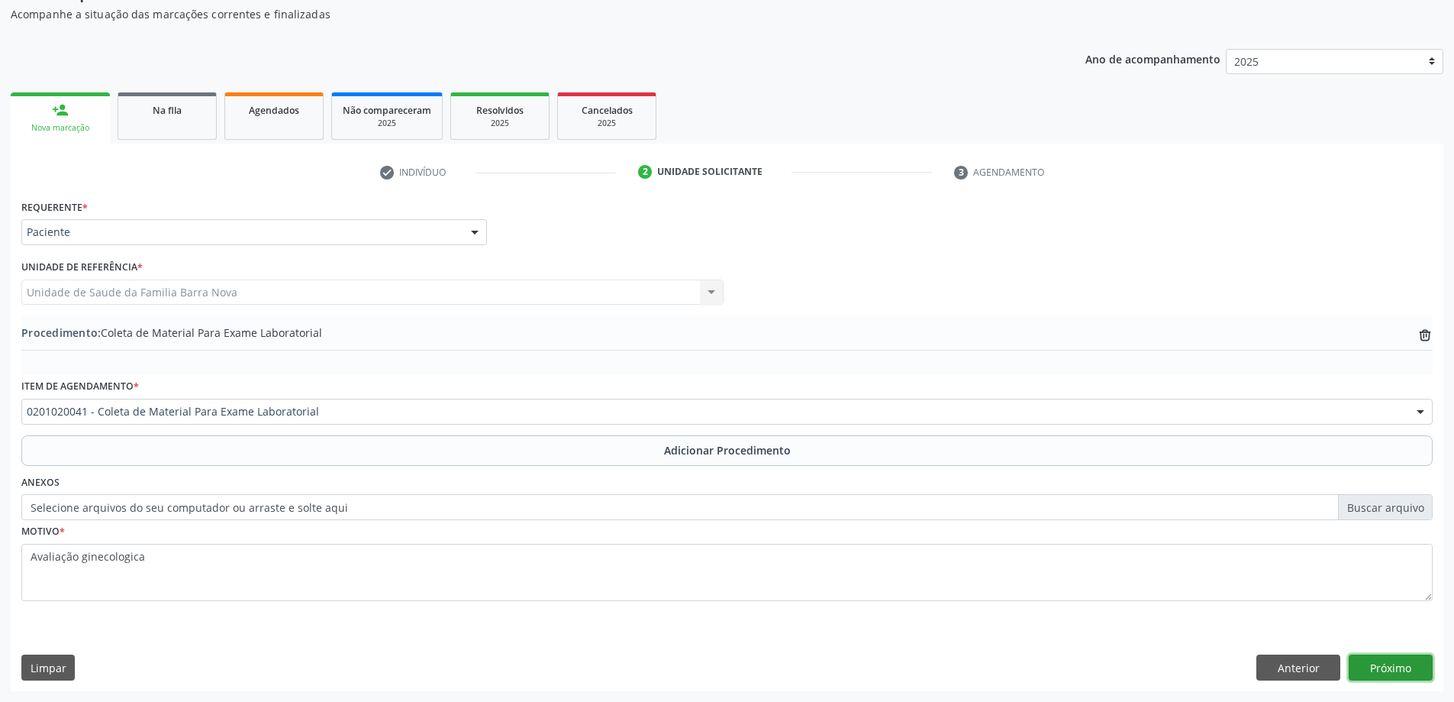
click at [1365, 658] on button "Próximo" at bounding box center [1391, 667] width 84 height 26
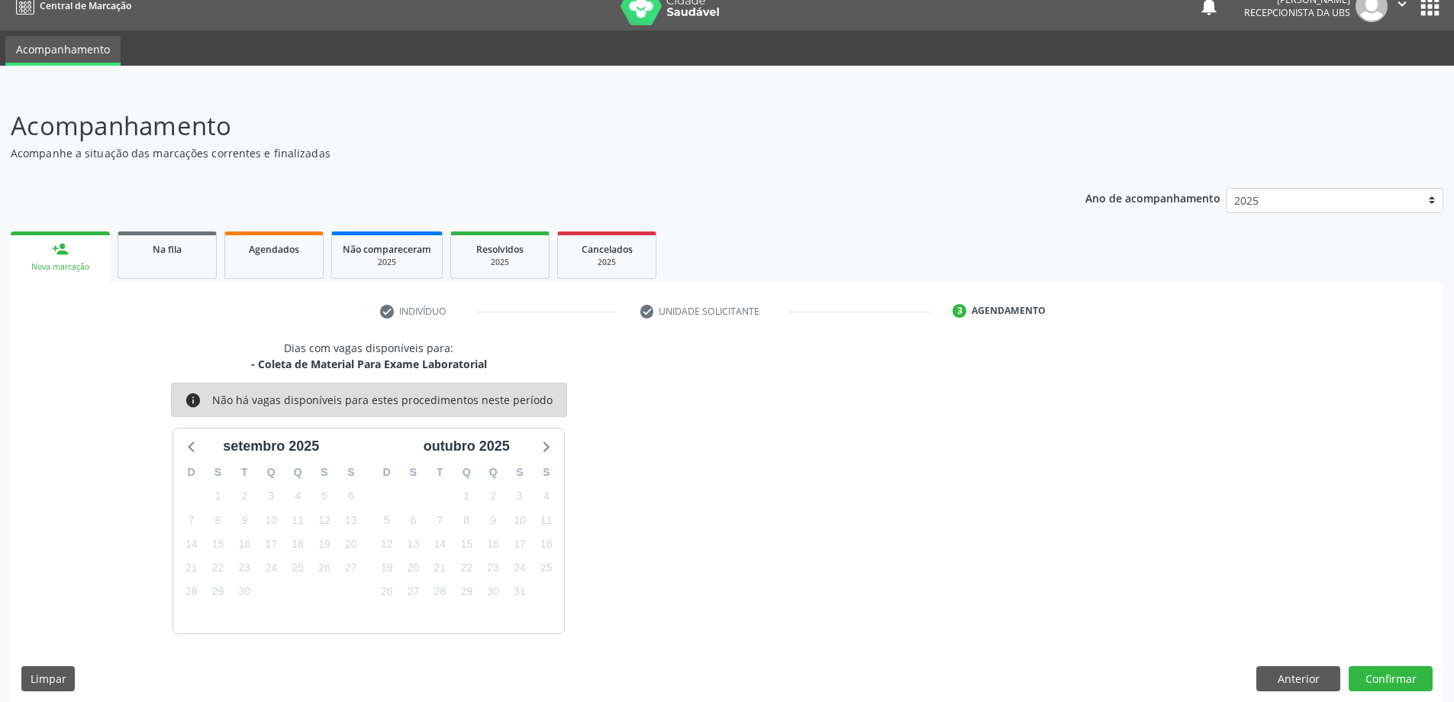
scroll to position [29, 0]
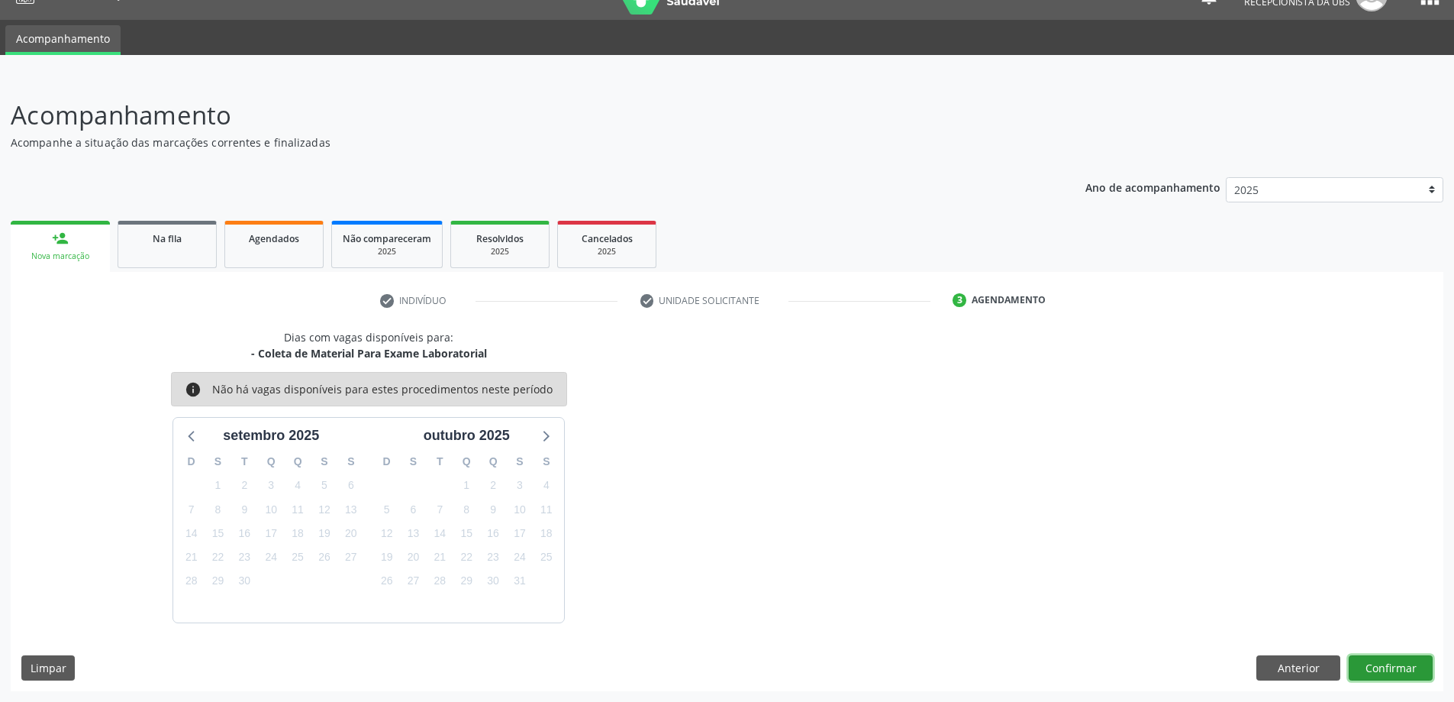
click at [1392, 656] on button "Confirmar" at bounding box center [1391, 668] width 84 height 26
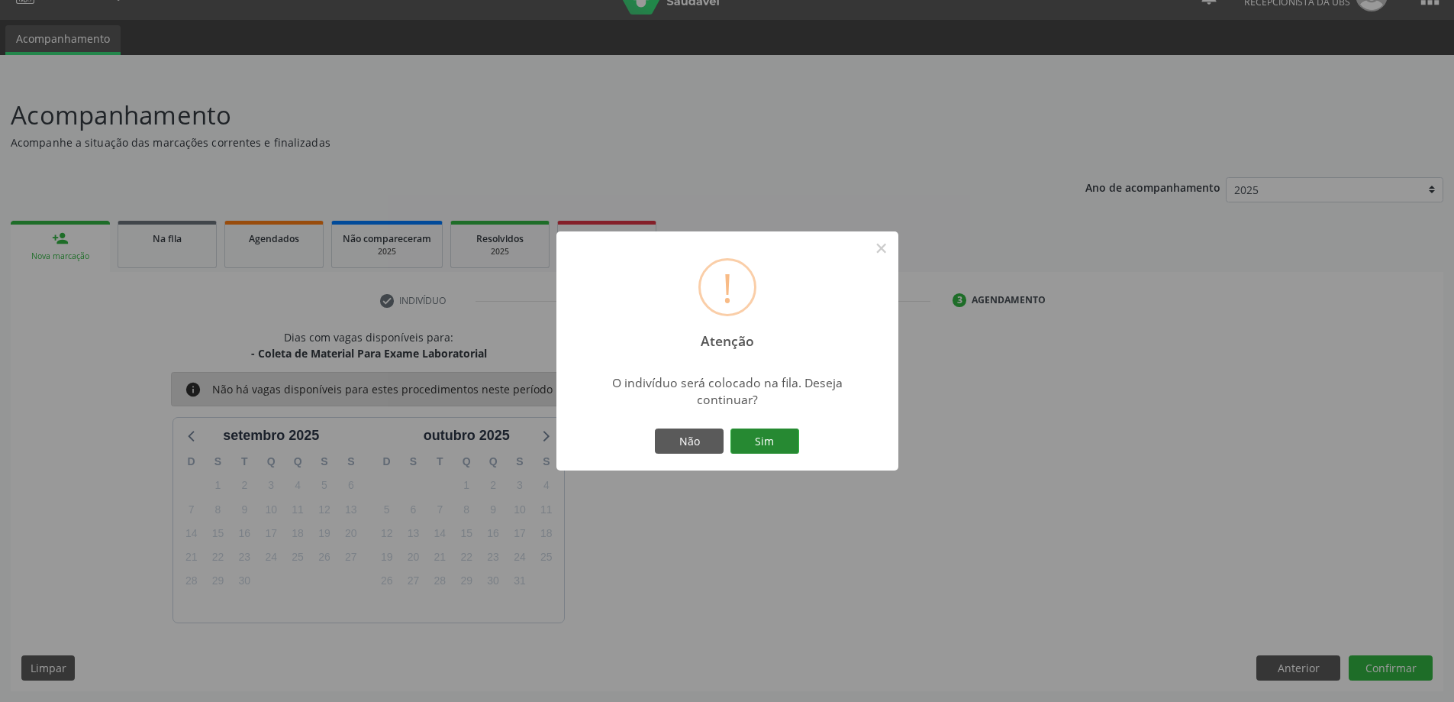
click at [772, 448] on button "Sim" at bounding box center [765, 441] width 69 height 26
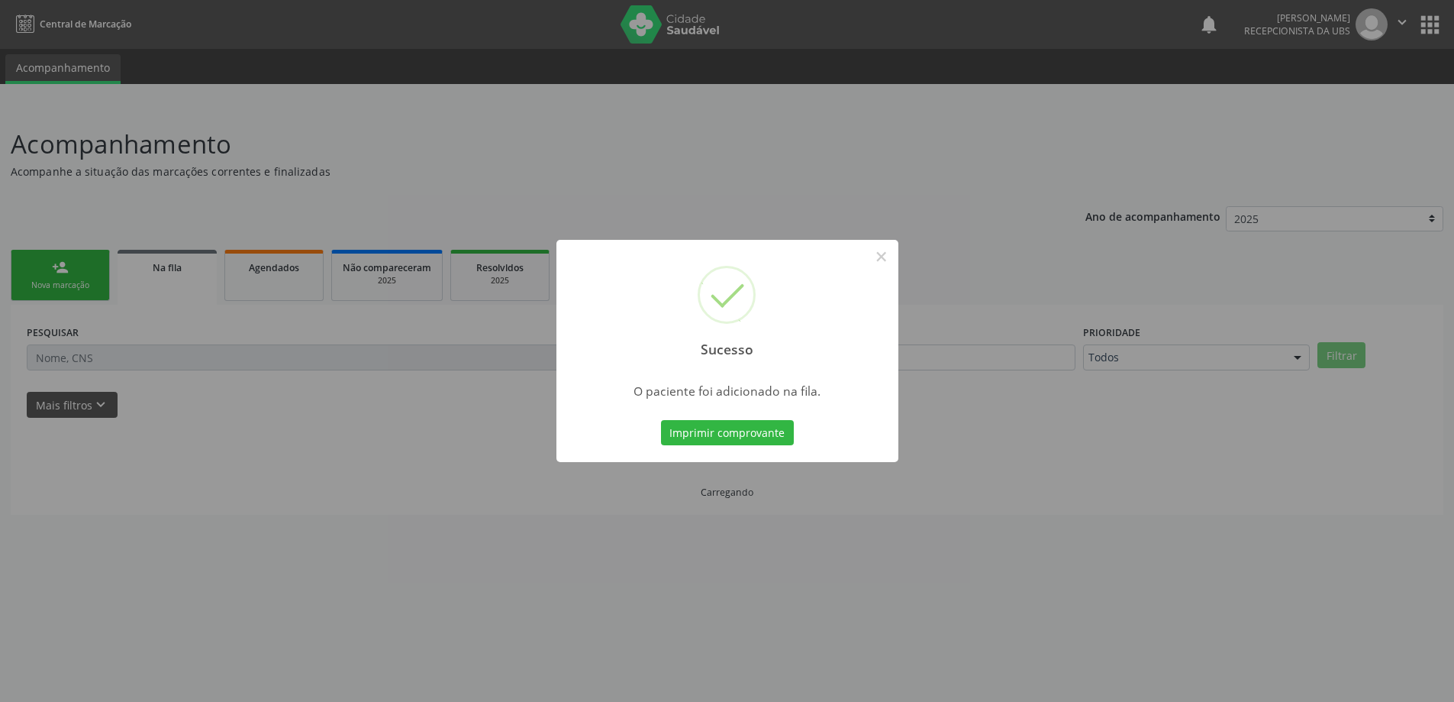
scroll to position [0, 0]
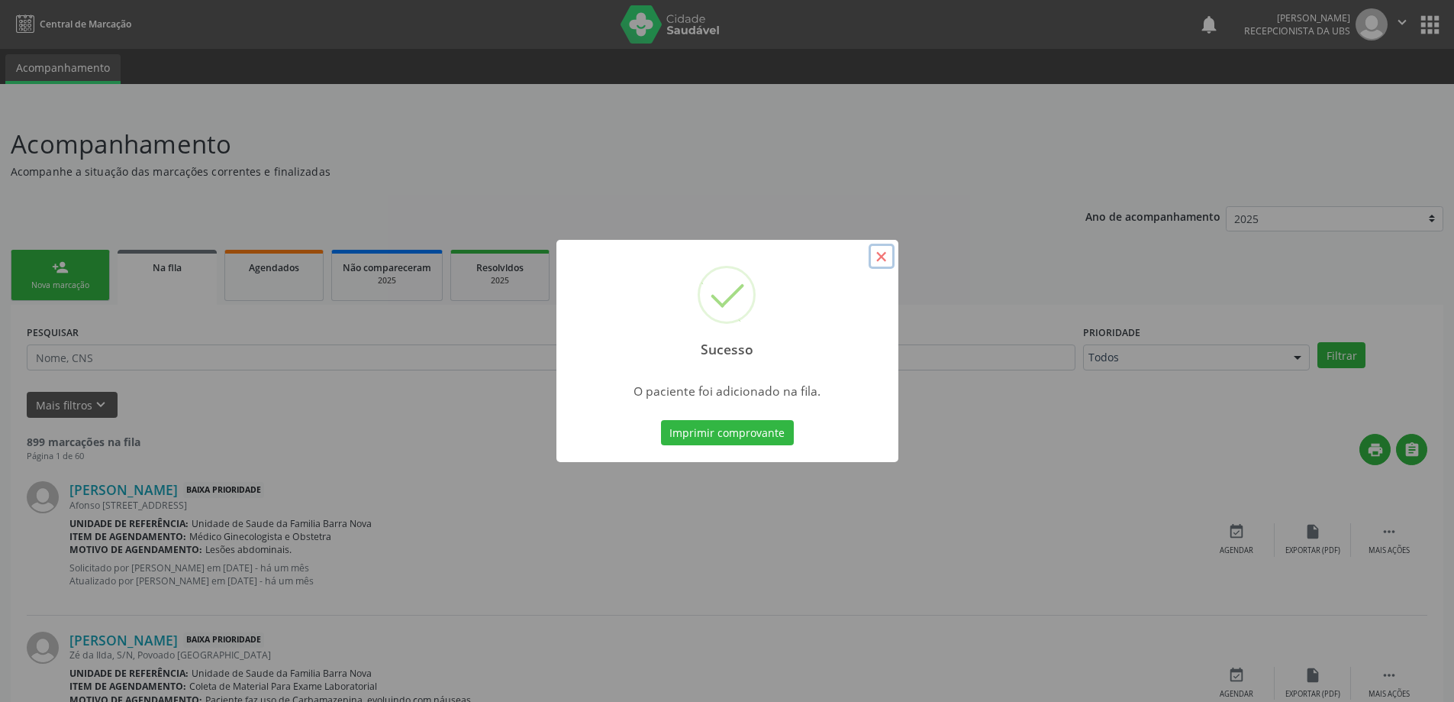
click at [885, 257] on button "×" at bounding box center [882, 257] width 26 height 26
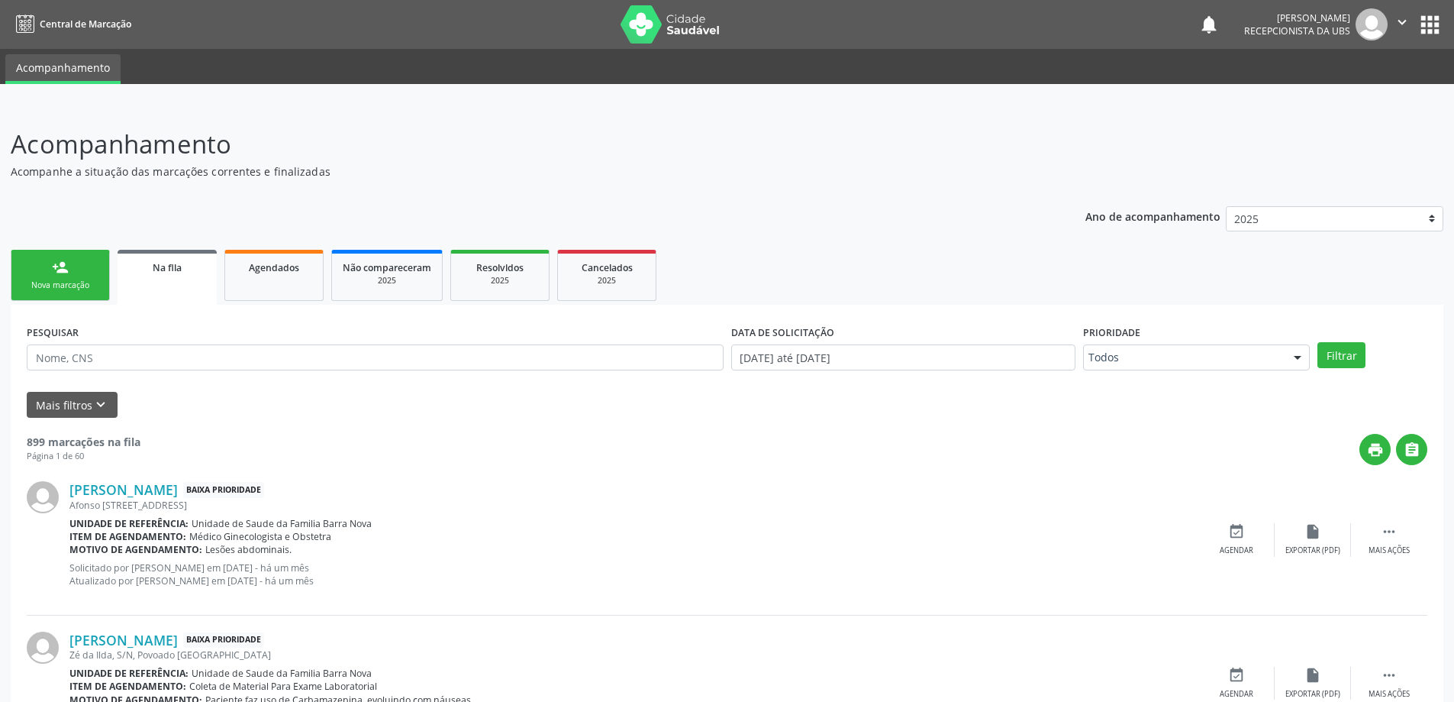
click at [35, 273] on link "person_add Nova marcação" at bounding box center [60, 275] width 99 height 51
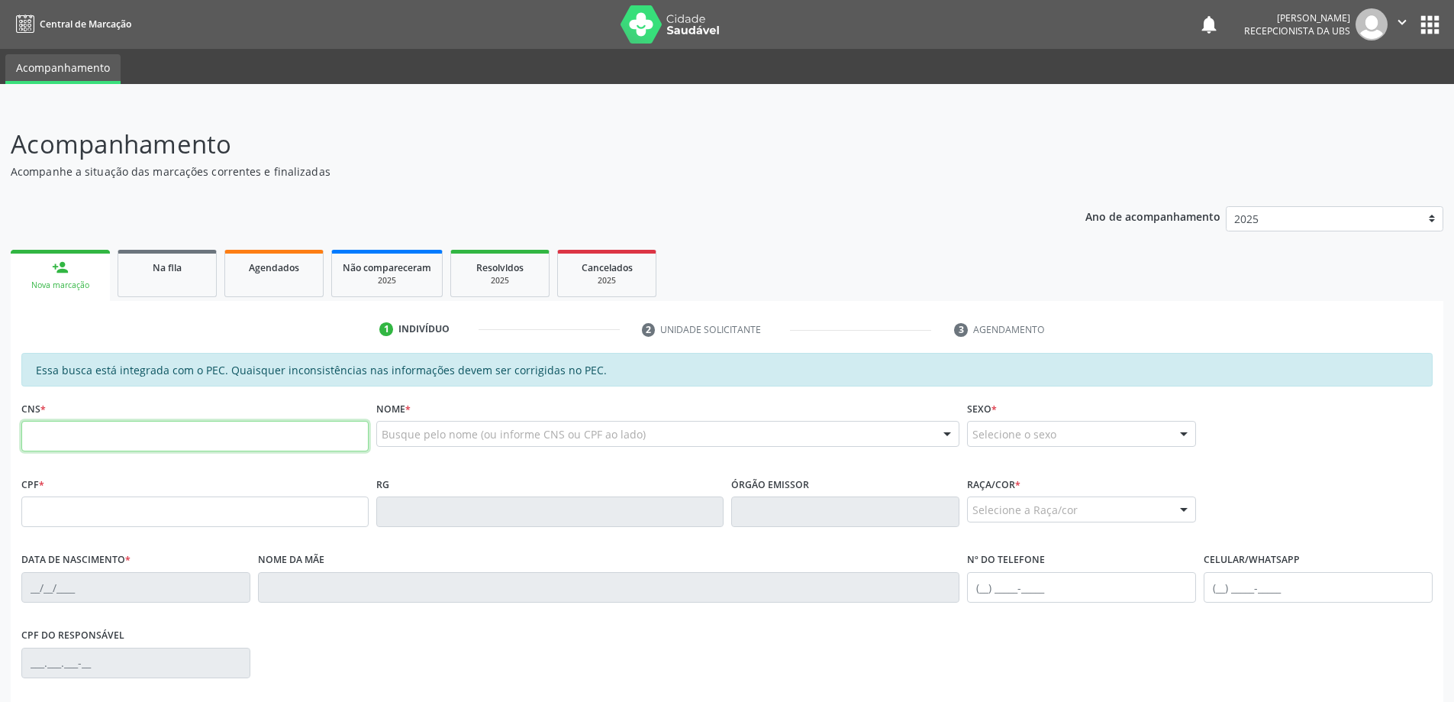
click at [227, 446] on input "text" at bounding box center [194, 436] width 347 height 31
type input "704 1098 2795 3350"
type input "020.818.762-64"
type input "[DATE]"
type input "[PERSON_NAME]"
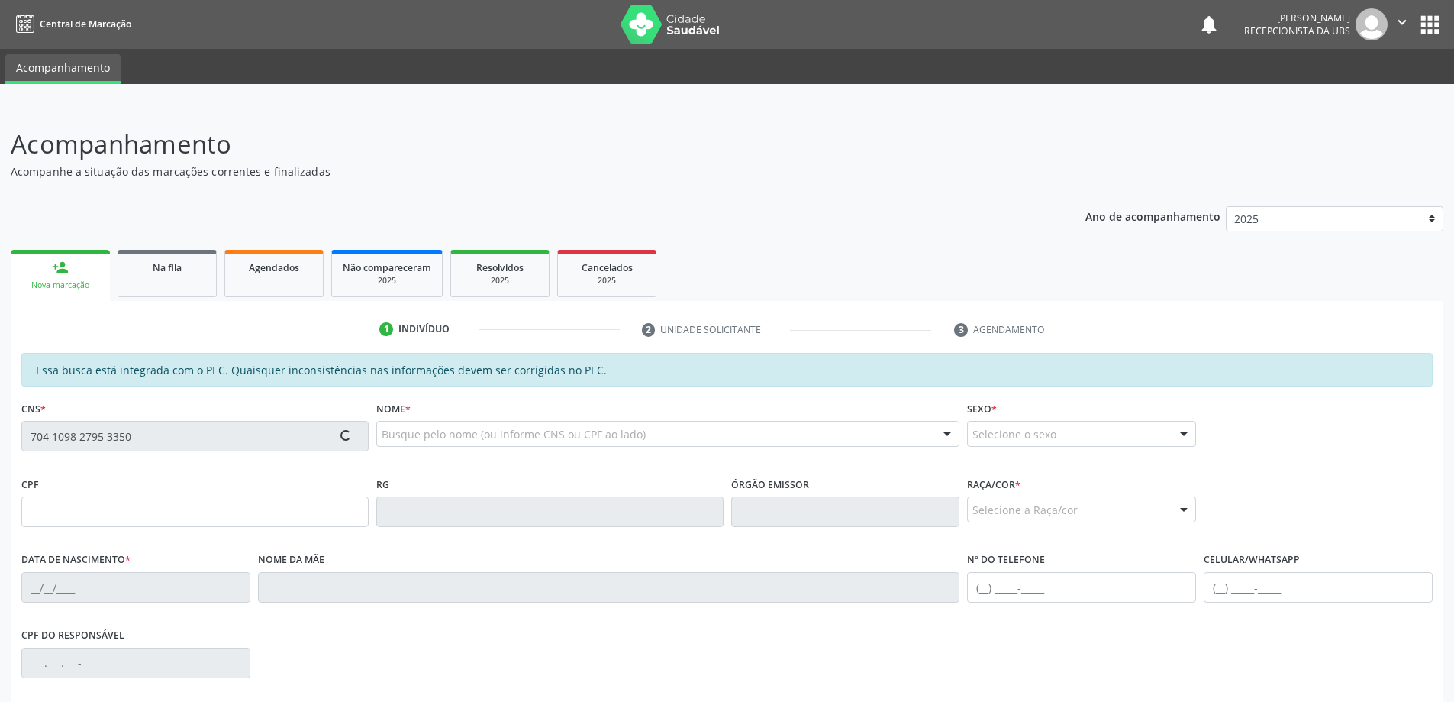
type input "[PHONE_NUMBER]"
type input "999"
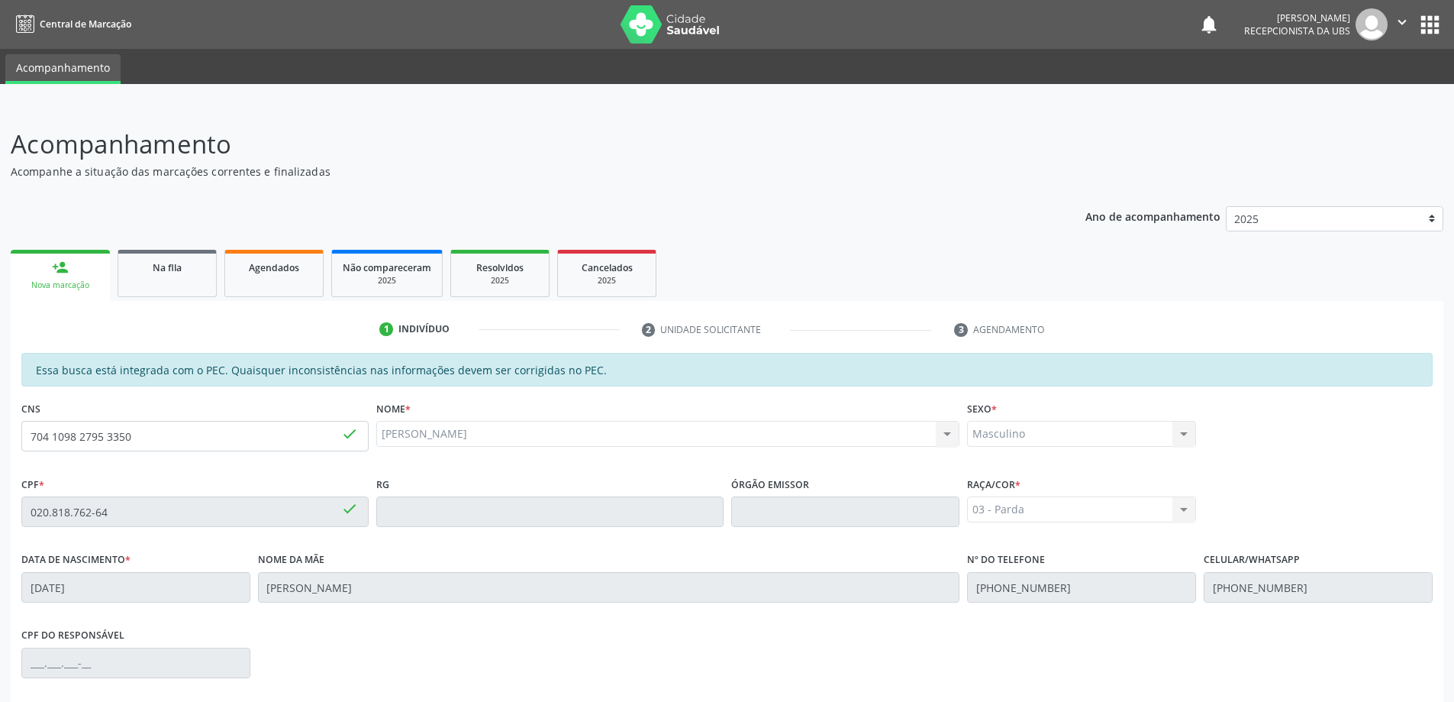
scroll to position [192, 0]
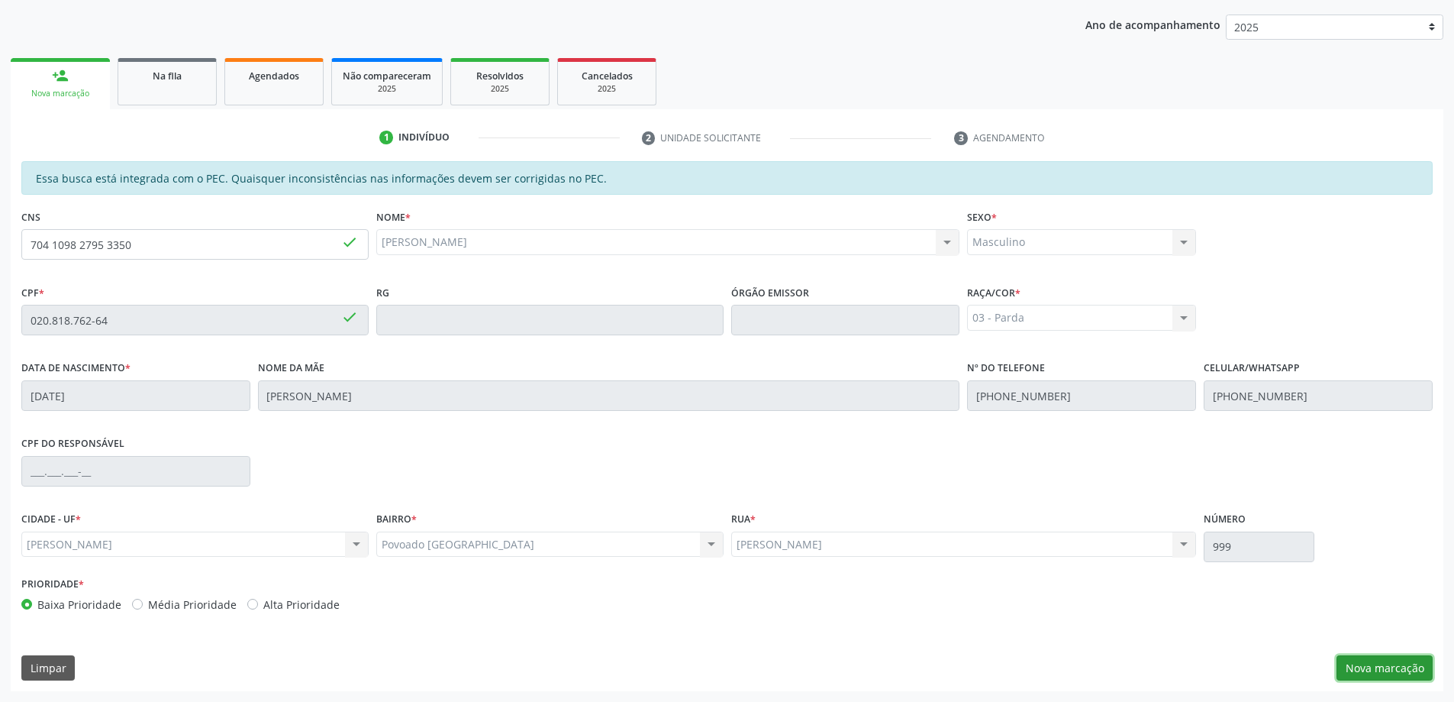
click at [1395, 676] on button "Nova marcação" at bounding box center [1385, 668] width 96 height 26
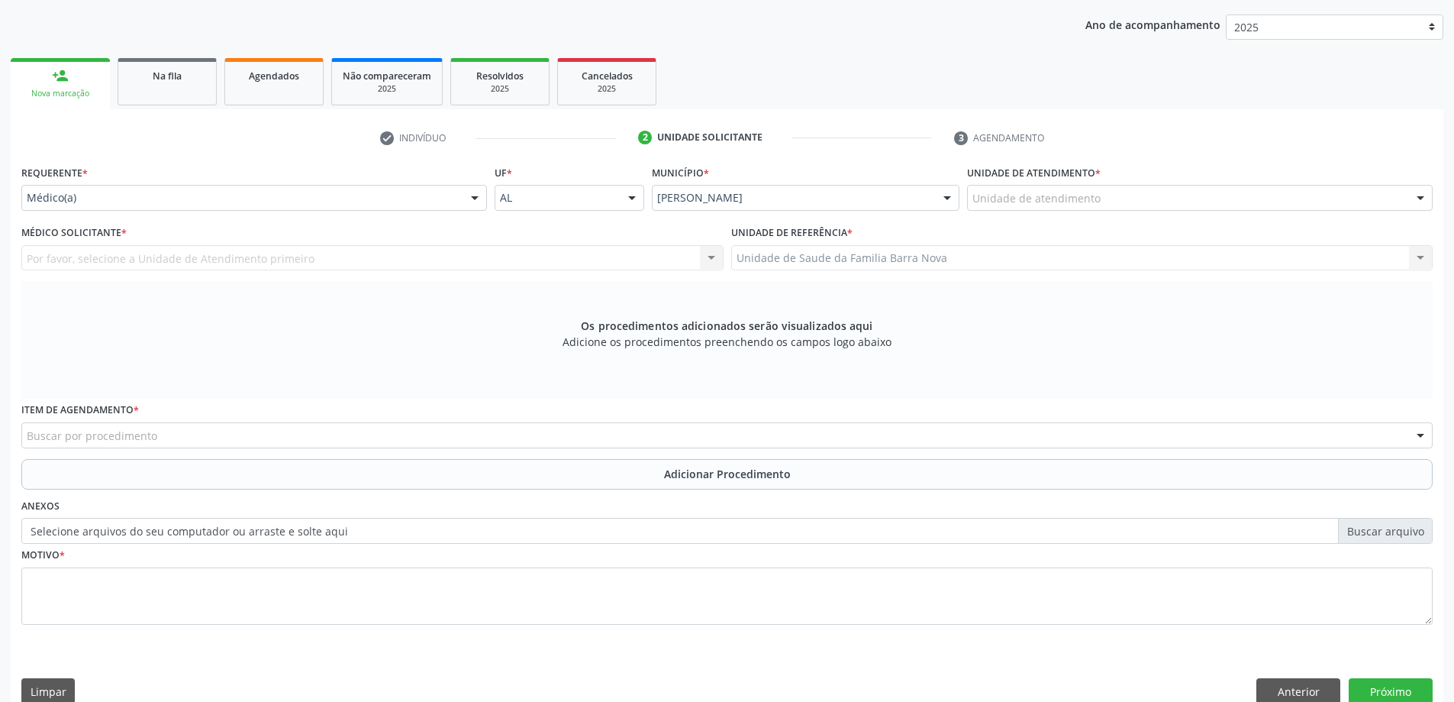
click at [1129, 213] on div "Unidade de atendimento * Unidade de atendimento Aeronave Baron 58 Aeronave Cess…" at bounding box center [1199, 191] width 473 height 60
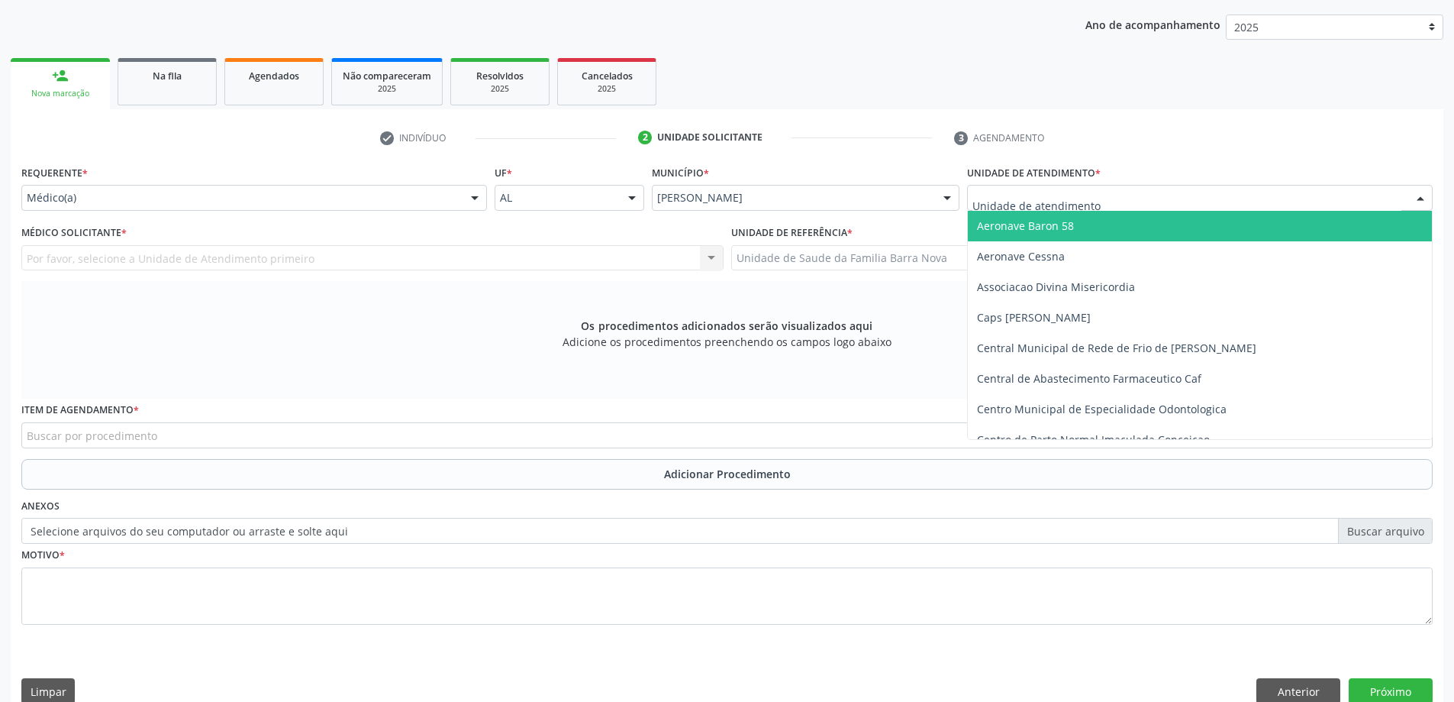
click at [1124, 208] on div at bounding box center [1200, 198] width 466 height 26
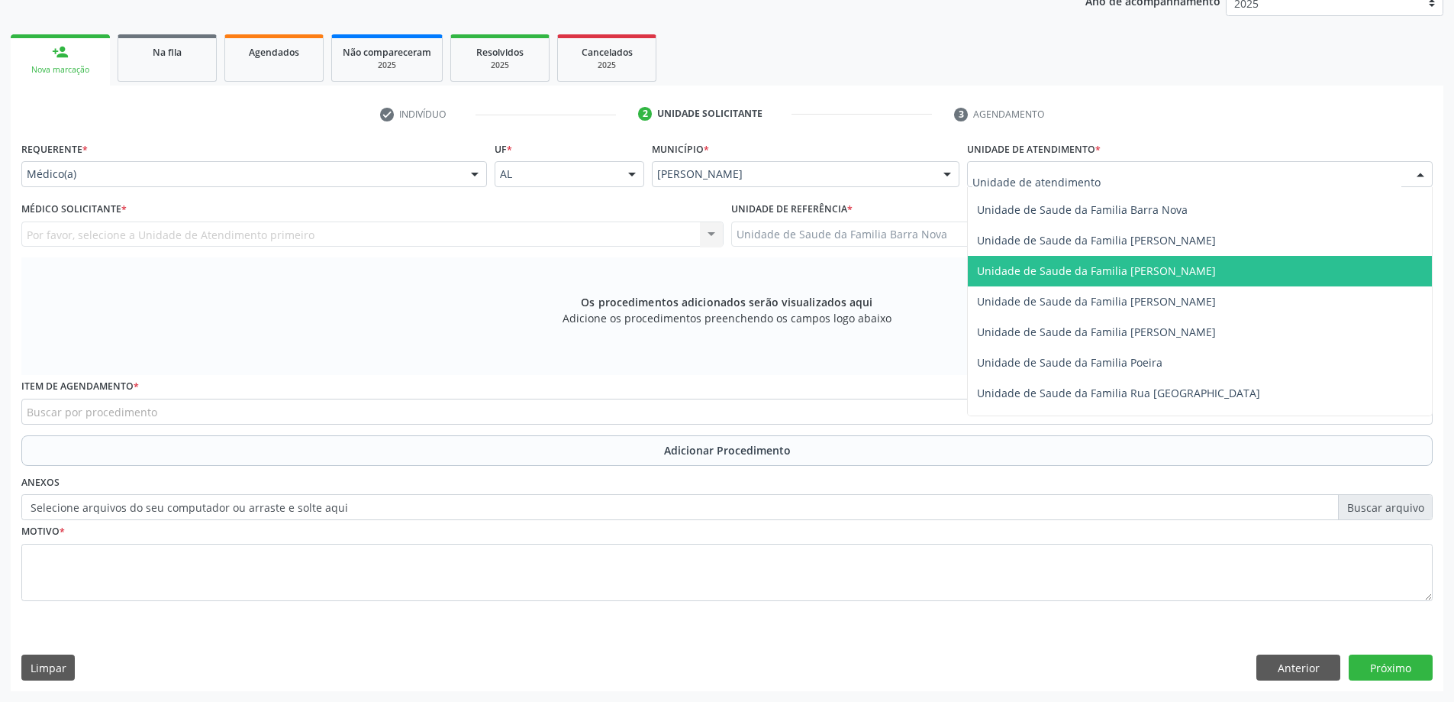
scroll to position [840, 0]
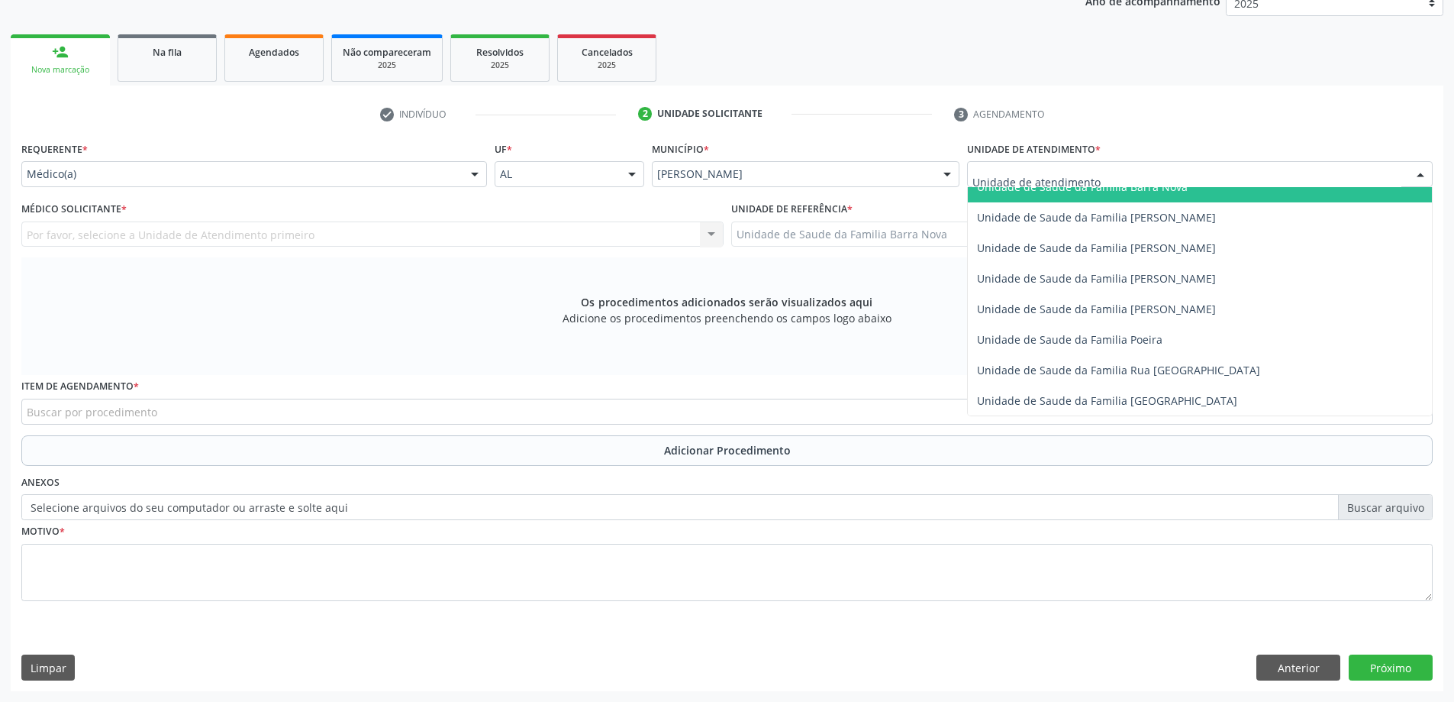
click at [1118, 191] on span "Unidade de Saude da Familia Barra Nova" at bounding box center [1082, 186] width 211 height 15
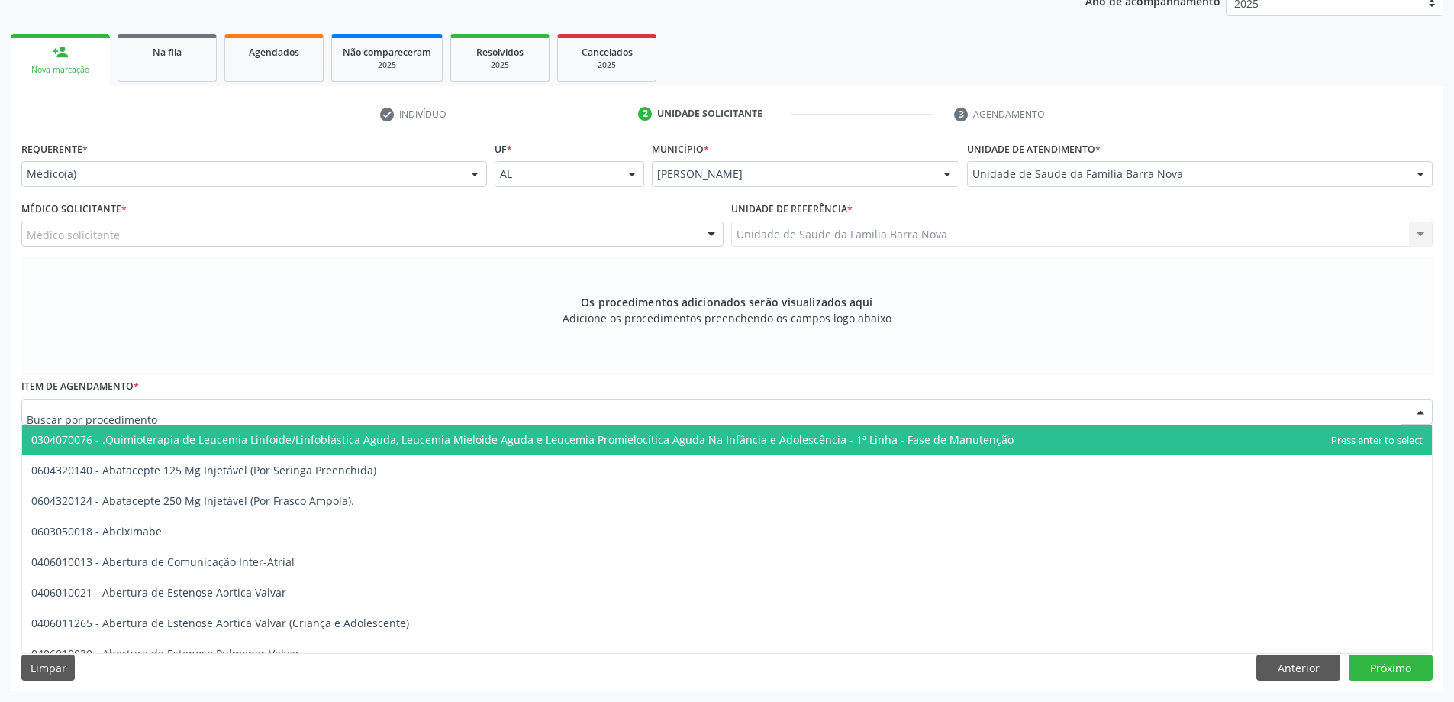
click at [195, 412] on div at bounding box center [726, 411] width 1411 height 26
click at [188, 231] on div "Médico solicitante" at bounding box center [372, 234] width 702 height 26
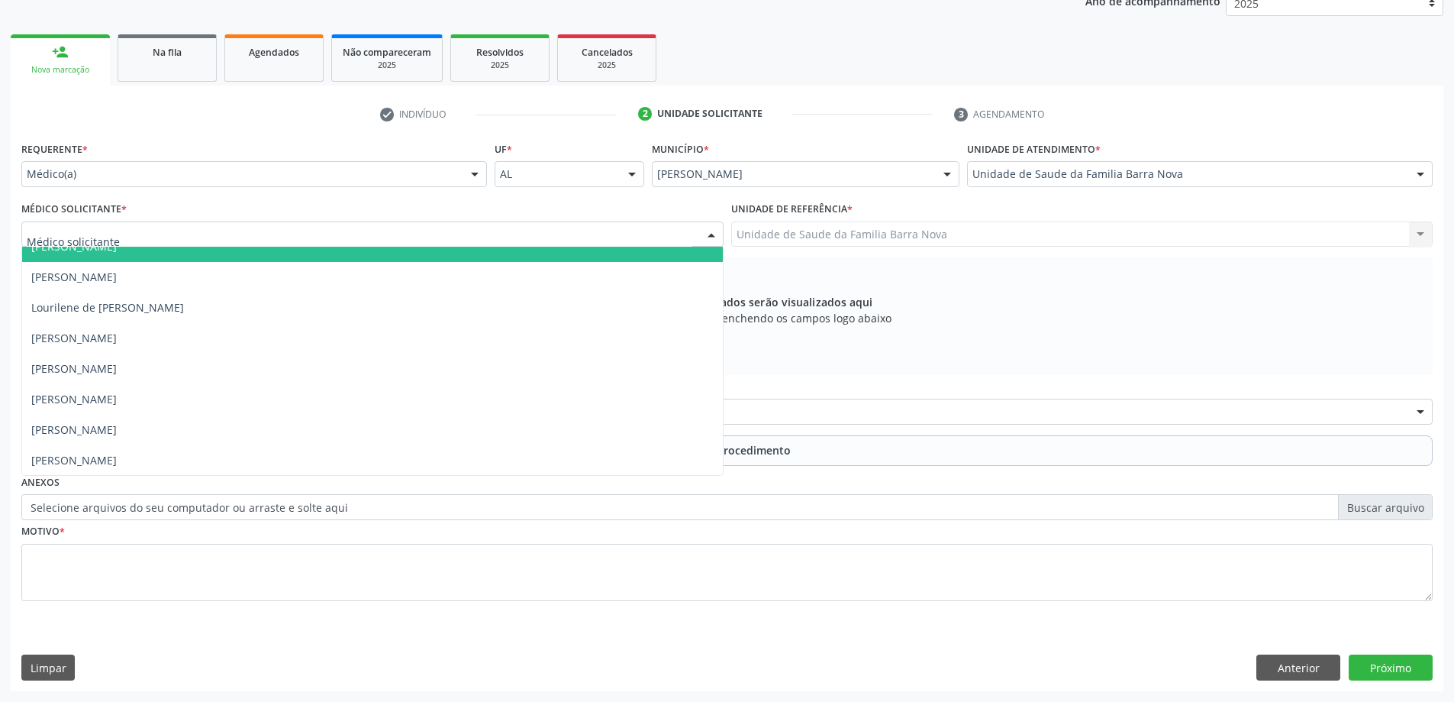
scroll to position [77, 0]
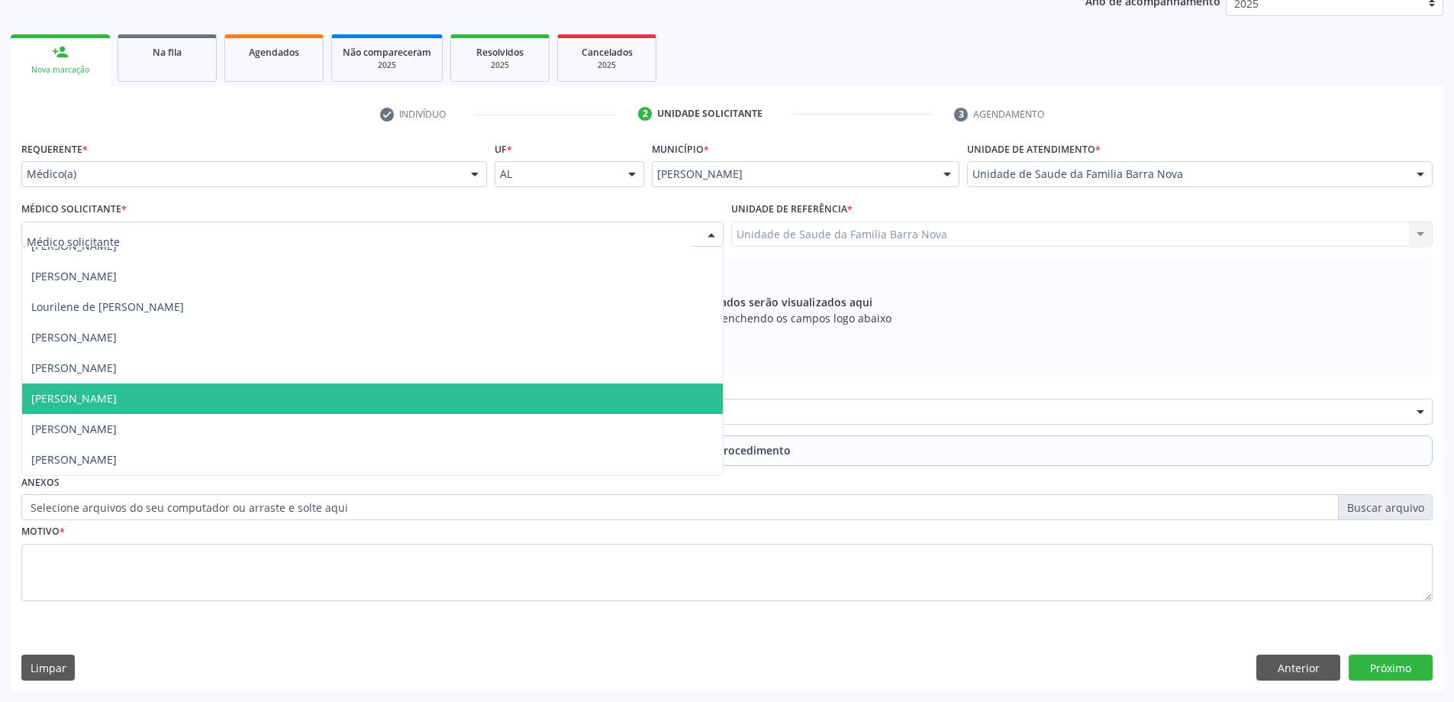
click at [227, 392] on span "[PERSON_NAME]" at bounding box center [372, 398] width 701 height 31
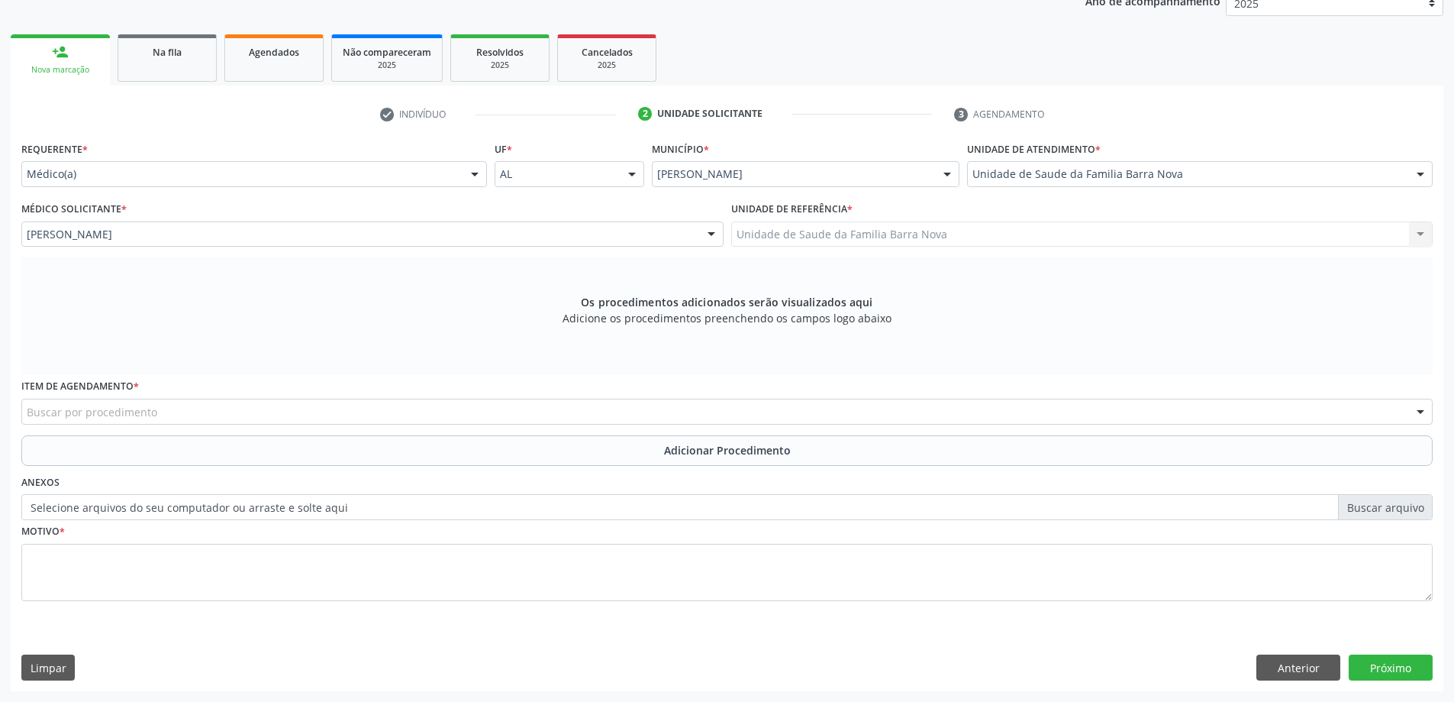
click at [250, 415] on div "Buscar por procedimento" at bounding box center [726, 411] width 1411 height 26
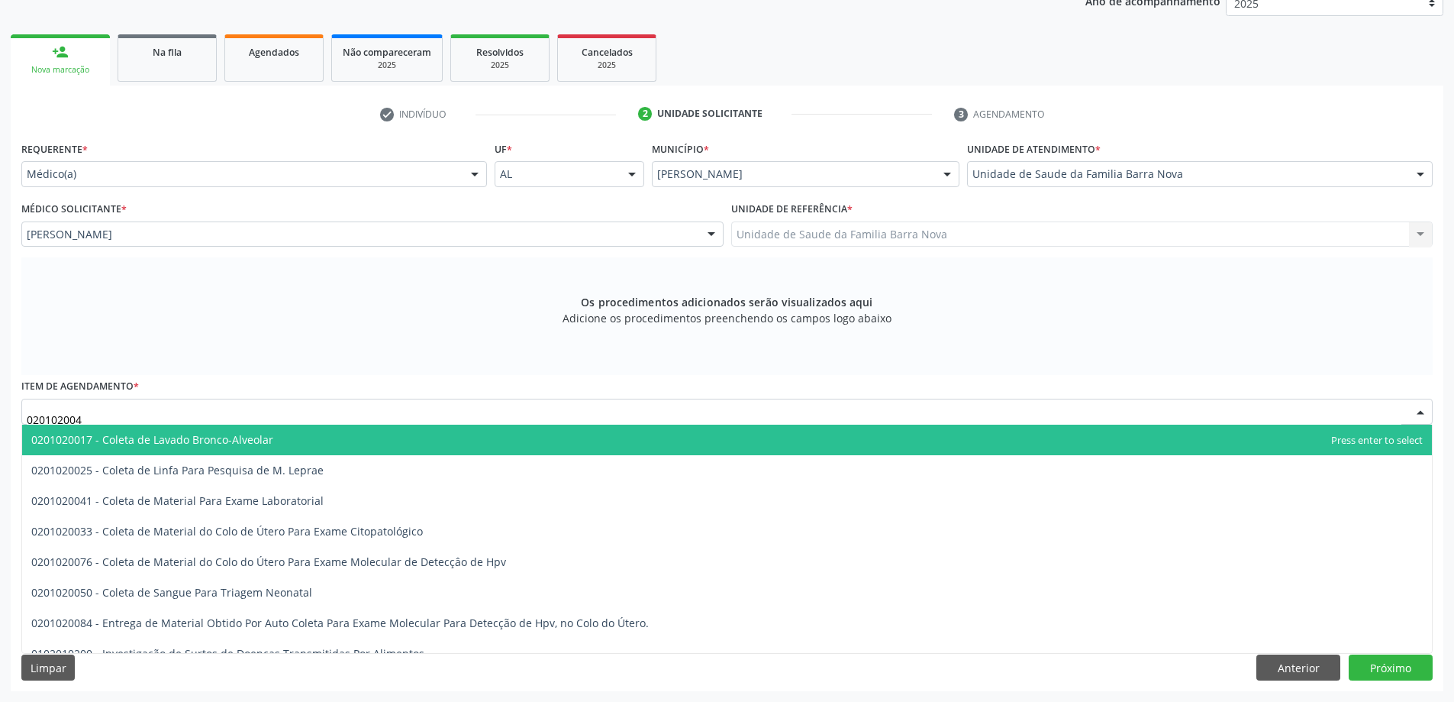
type input "0201020041"
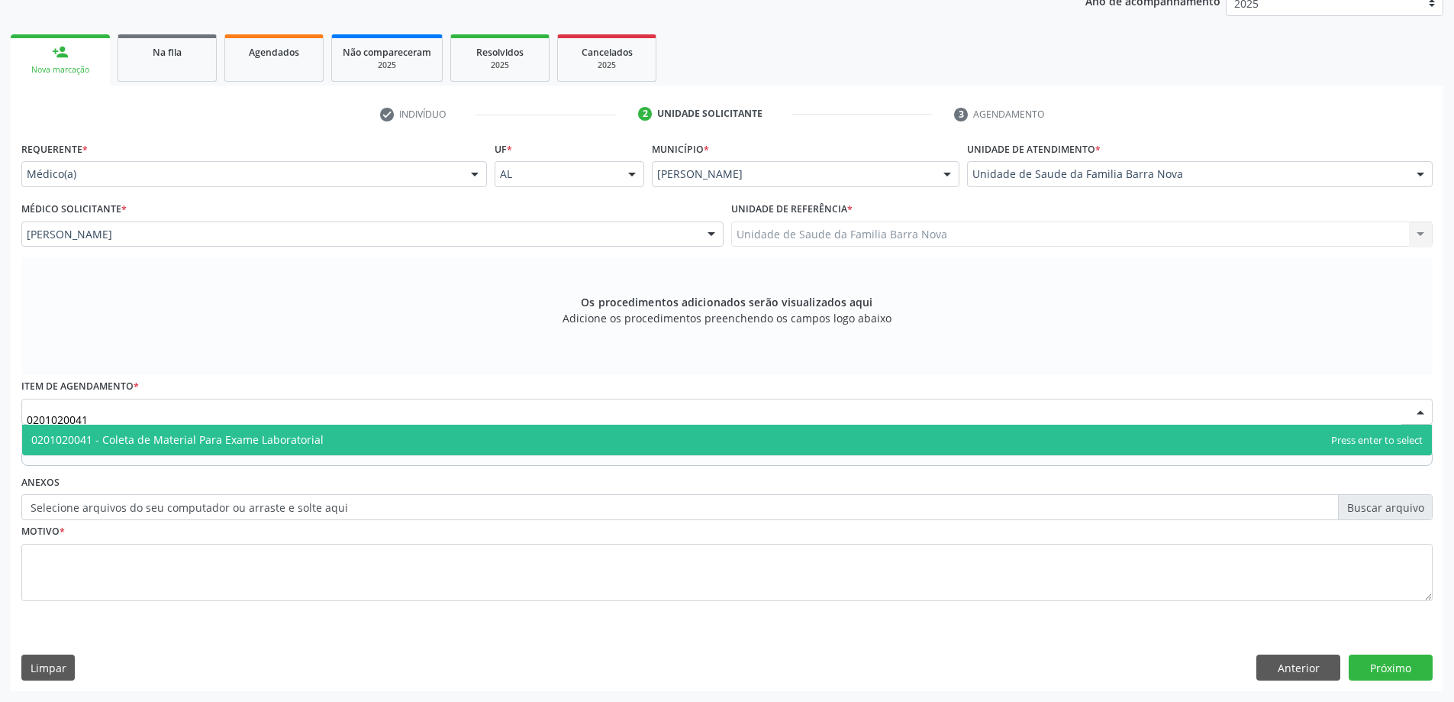
click at [379, 440] on span "0201020041 - Coleta de Material Para Exame Laboratorial" at bounding box center [727, 439] width 1410 height 31
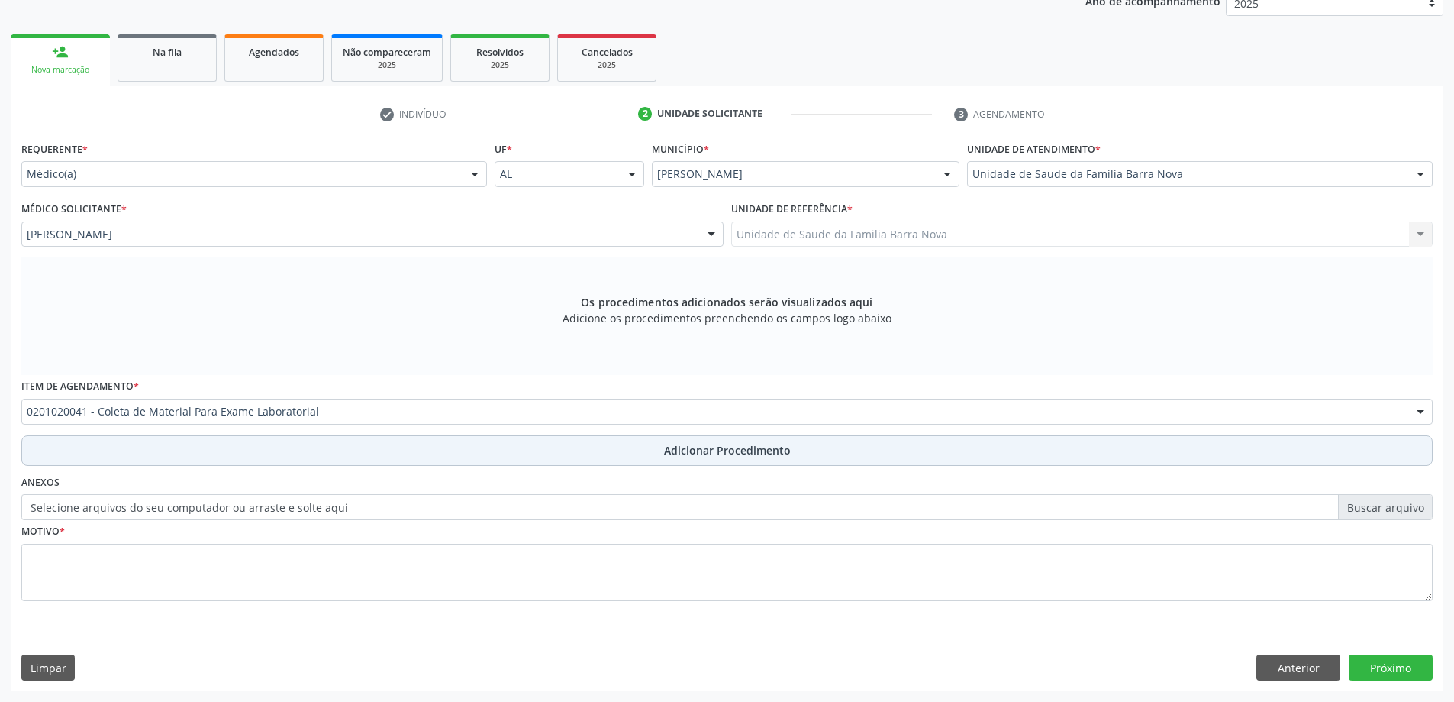
click at [798, 463] on button "Adicionar Procedimento" at bounding box center [726, 450] width 1411 height 31
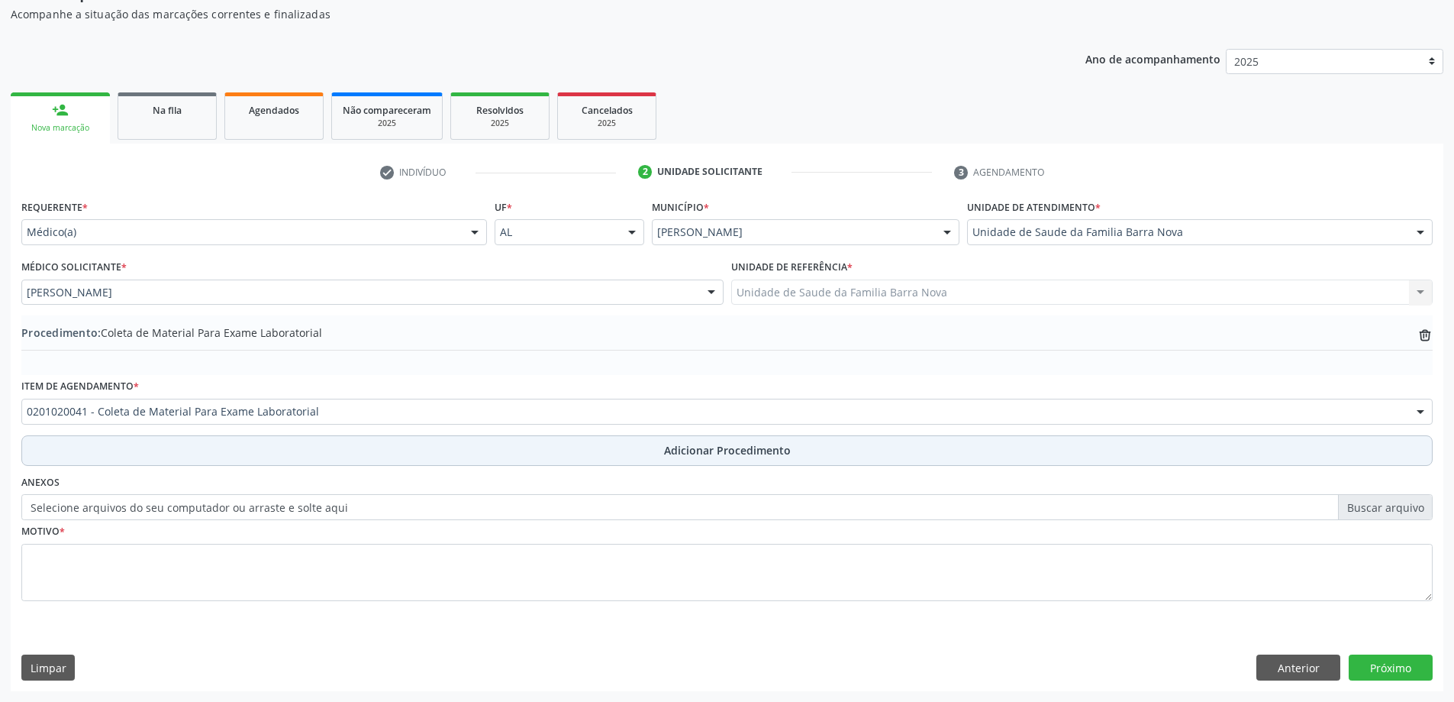
scroll to position [157, 0]
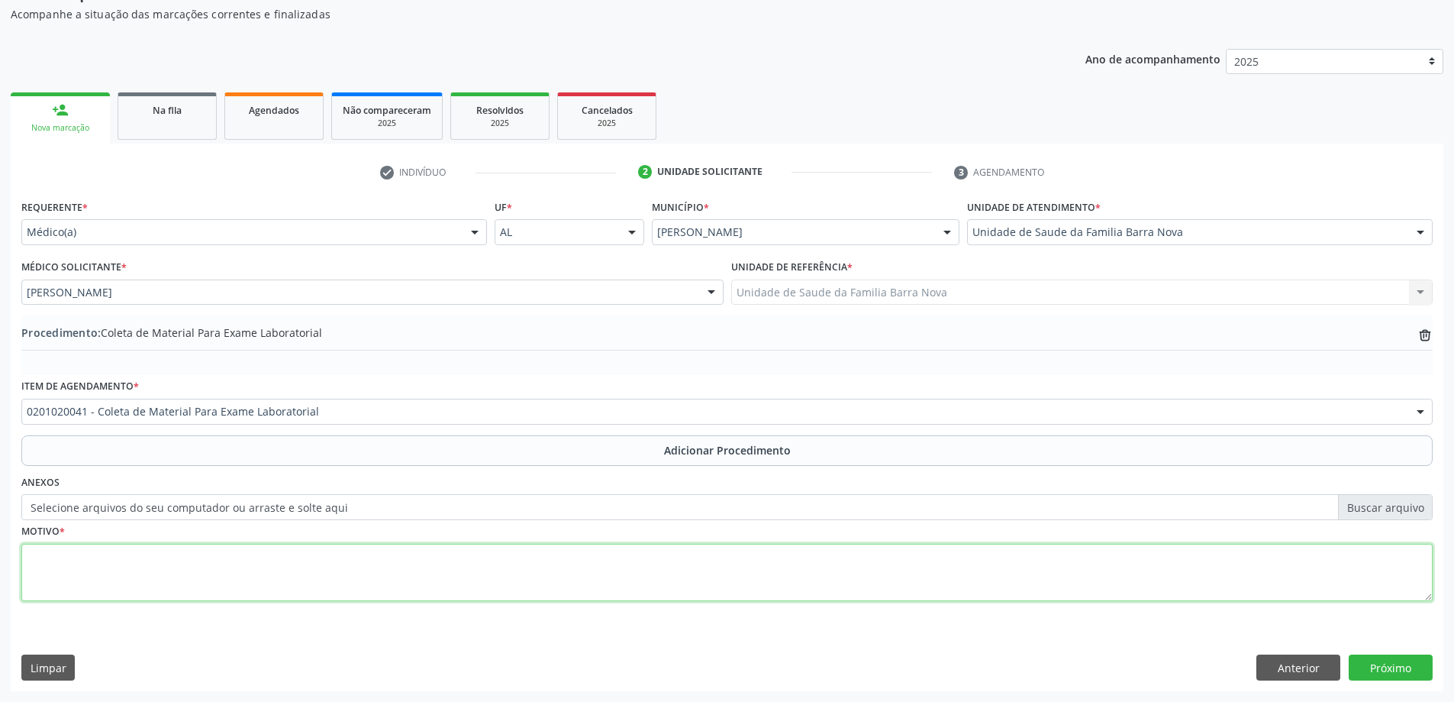
click at [194, 557] on textarea at bounding box center [726, 573] width 1411 height 58
type textarea "Risco cardiovascular"
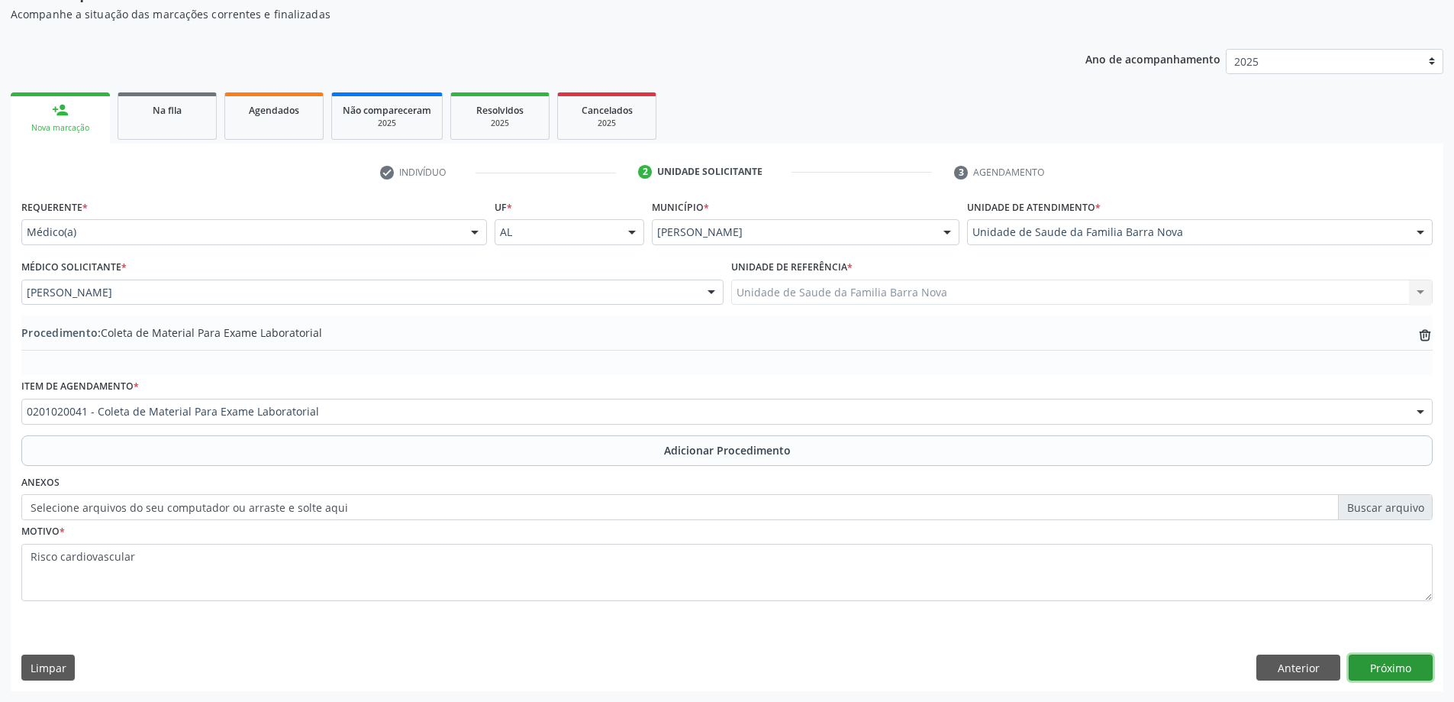
click at [1375, 667] on button "Próximo" at bounding box center [1391, 667] width 84 height 26
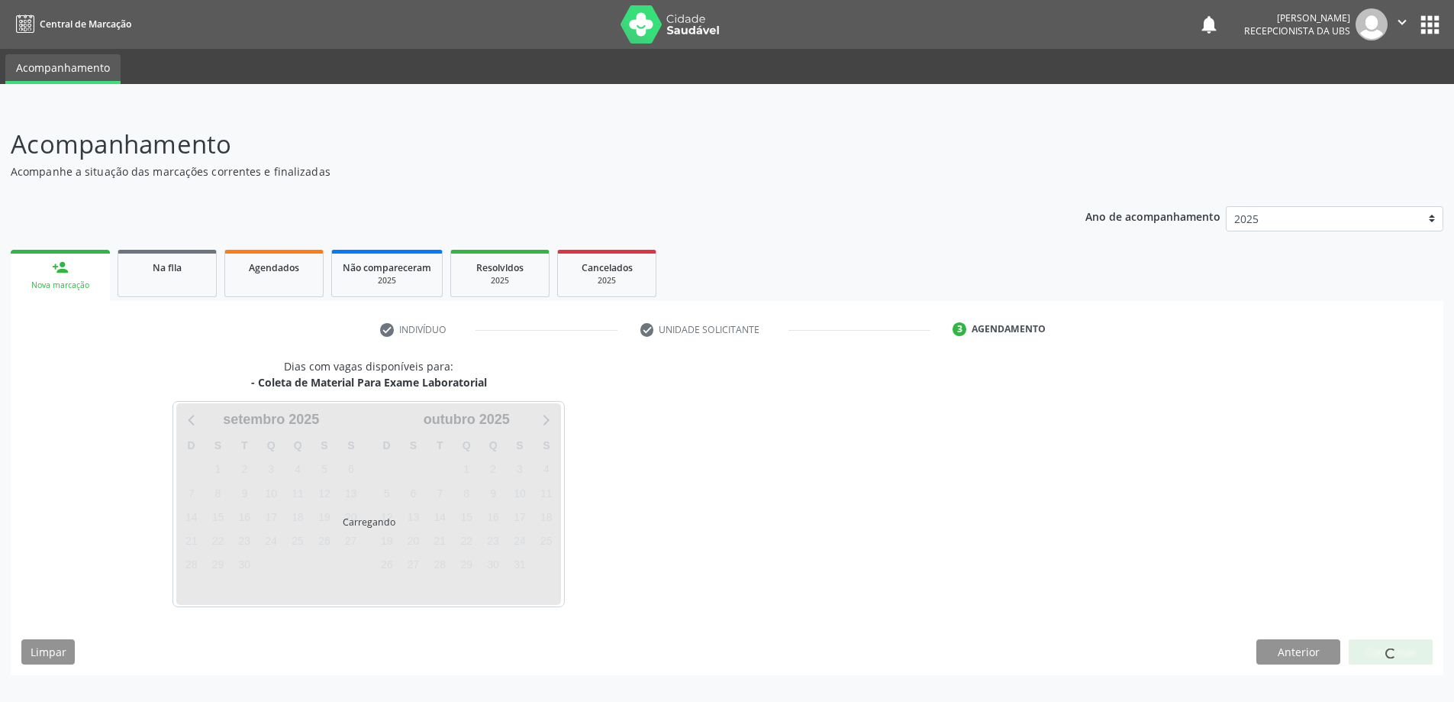
scroll to position [0, 0]
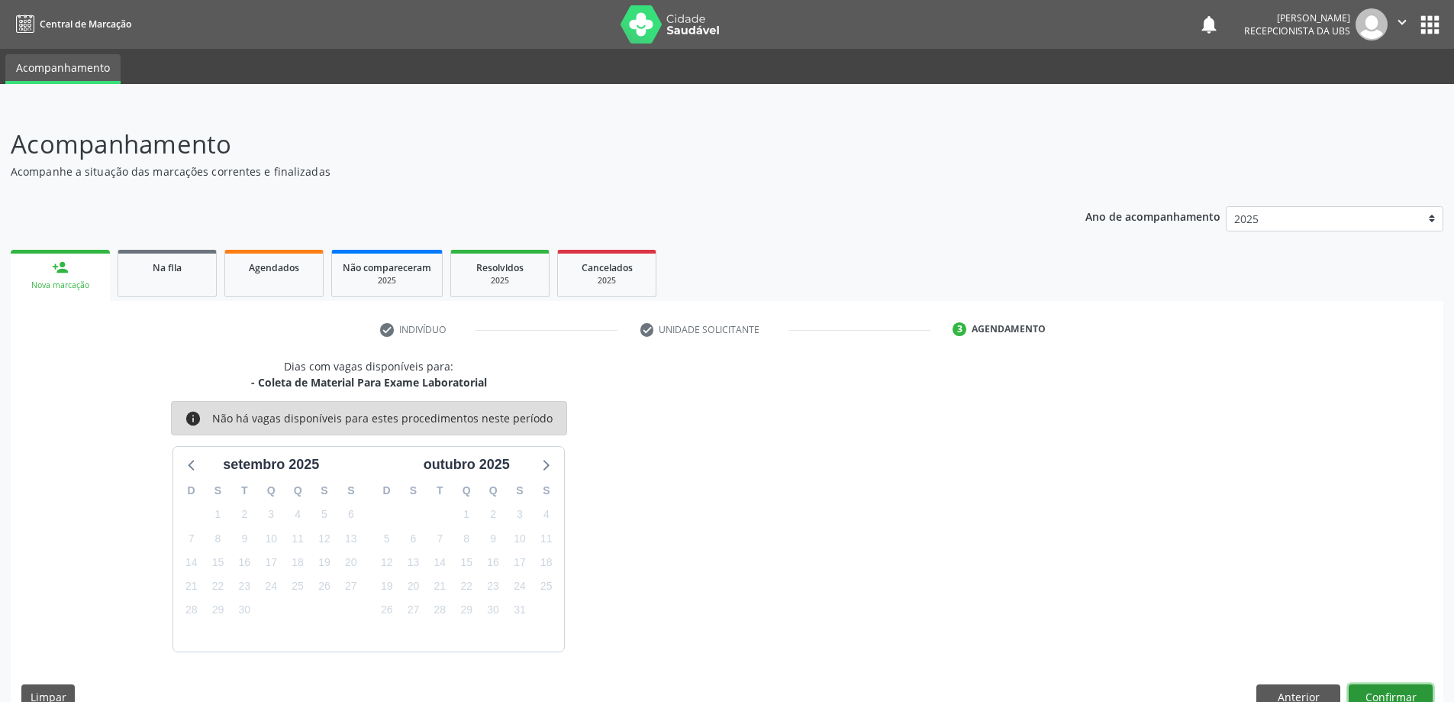
click at [1395, 696] on button "Confirmar" at bounding box center [1391, 697] width 84 height 26
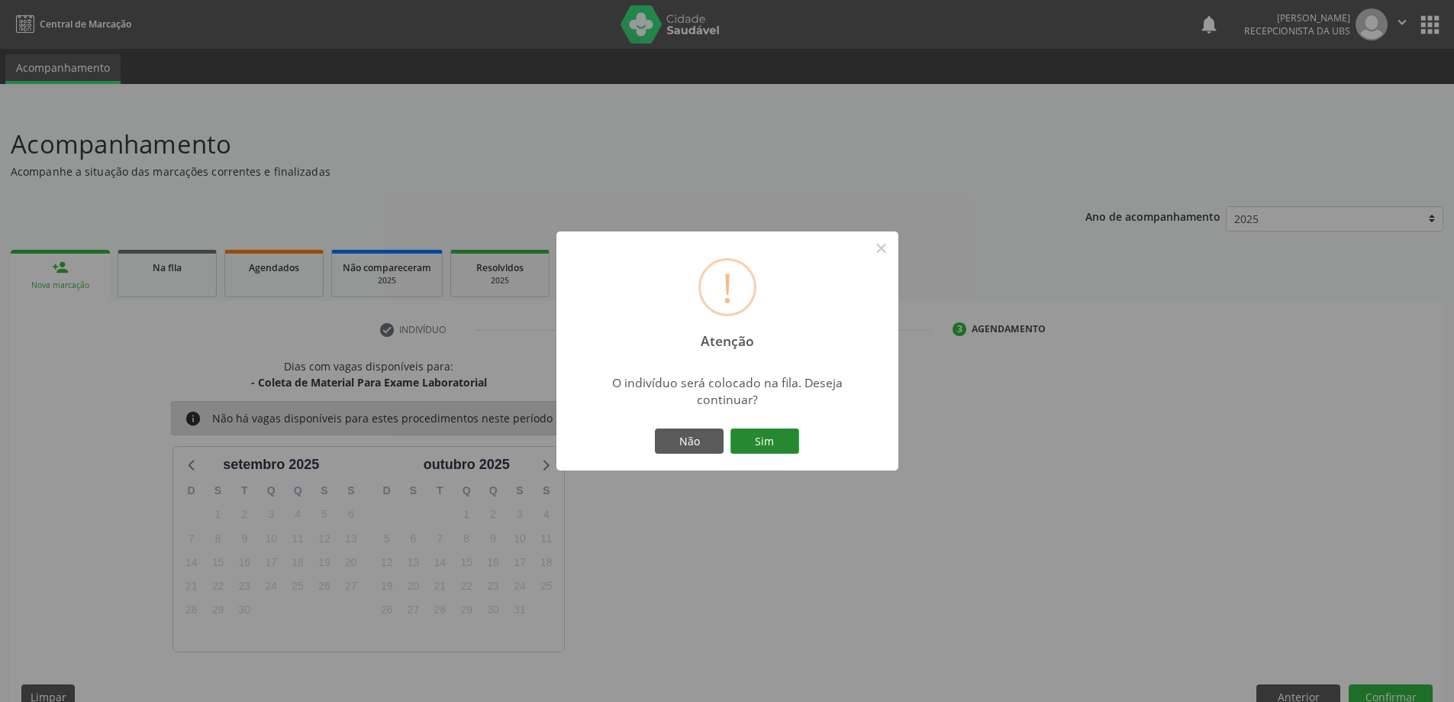
click at [760, 450] on button "Sim" at bounding box center [765, 441] width 69 height 26
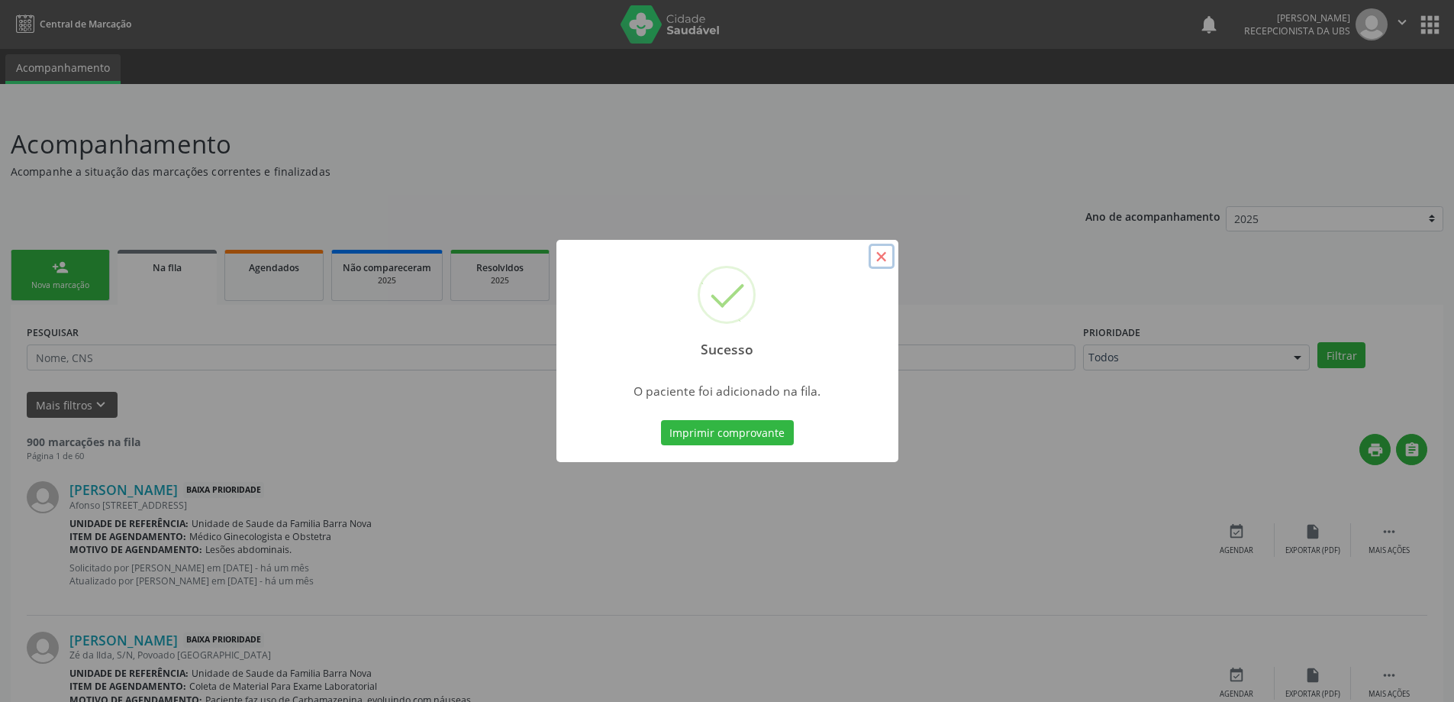
click at [886, 260] on button "×" at bounding box center [882, 257] width 26 height 26
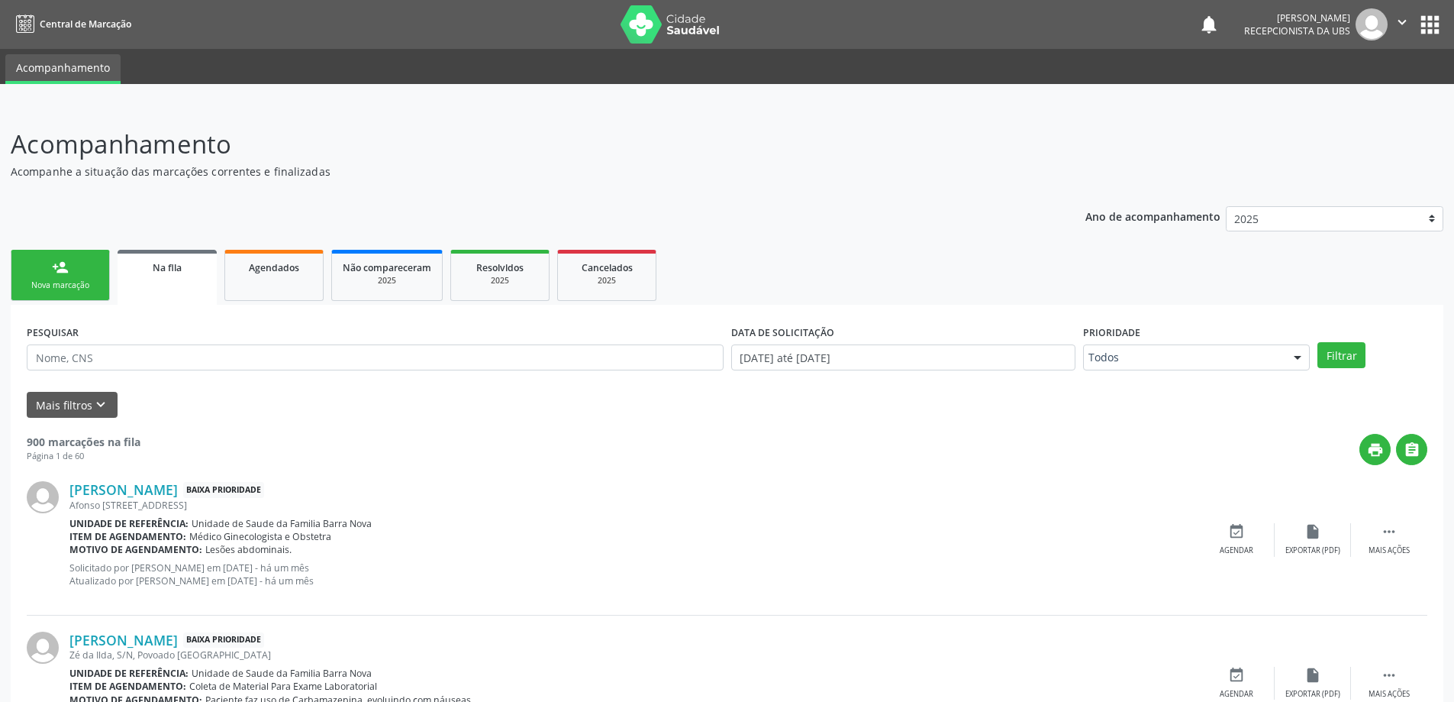
click at [78, 285] on div "Nova marcação" at bounding box center [60, 284] width 76 height 11
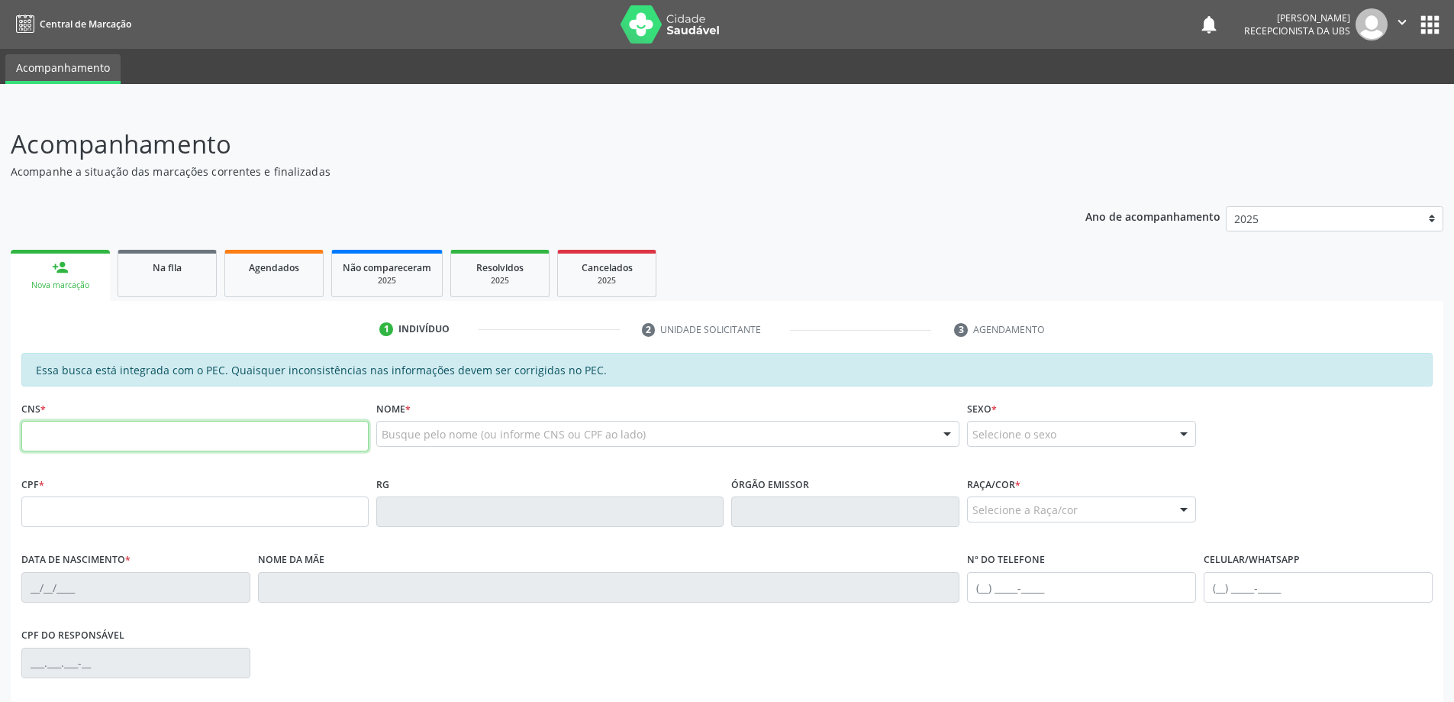
click at [99, 436] on input "text" at bounding box center [194, 436] width 347 height 31
type input "701 2060 0479 9816"
type input "125.249.344-46"
type input "[DATE]"
type input "[PERSON_NAME]"
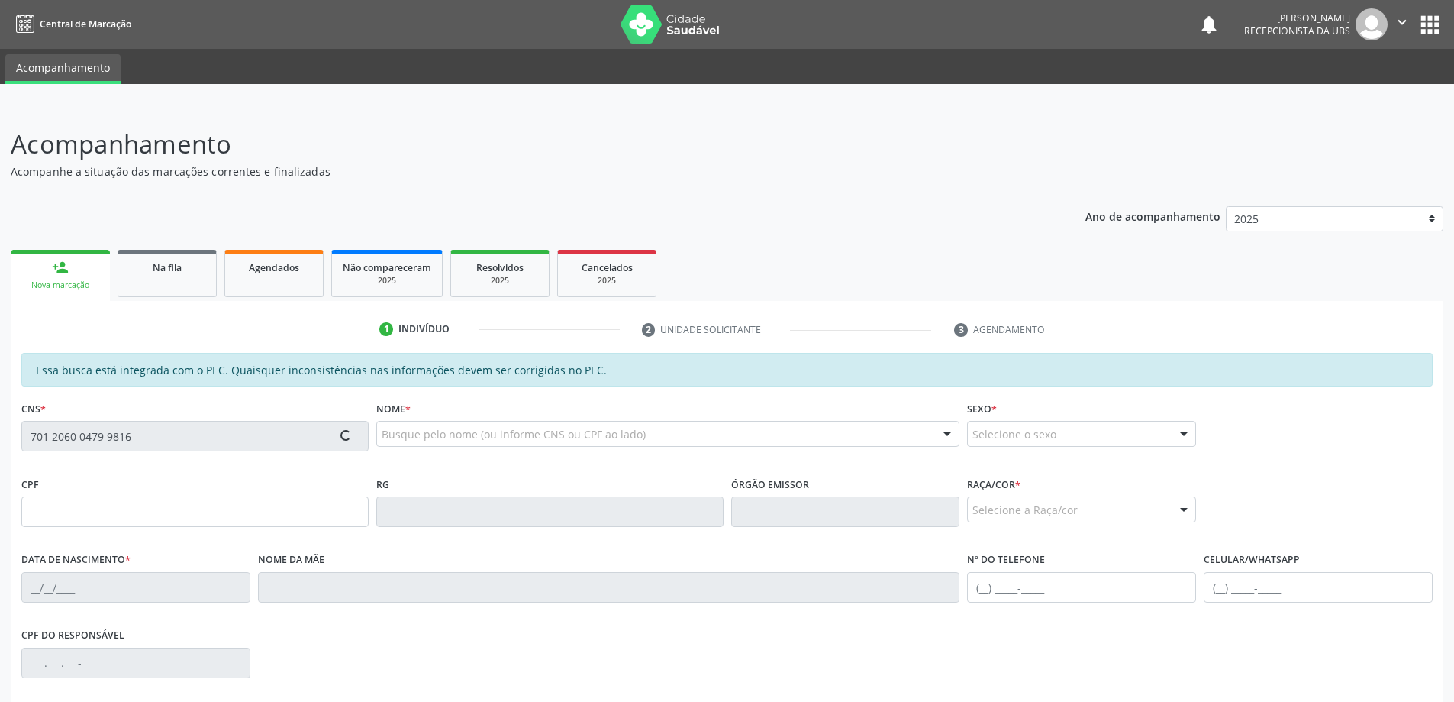
type input "[PHONE_NUMBER]"
type input "2000"
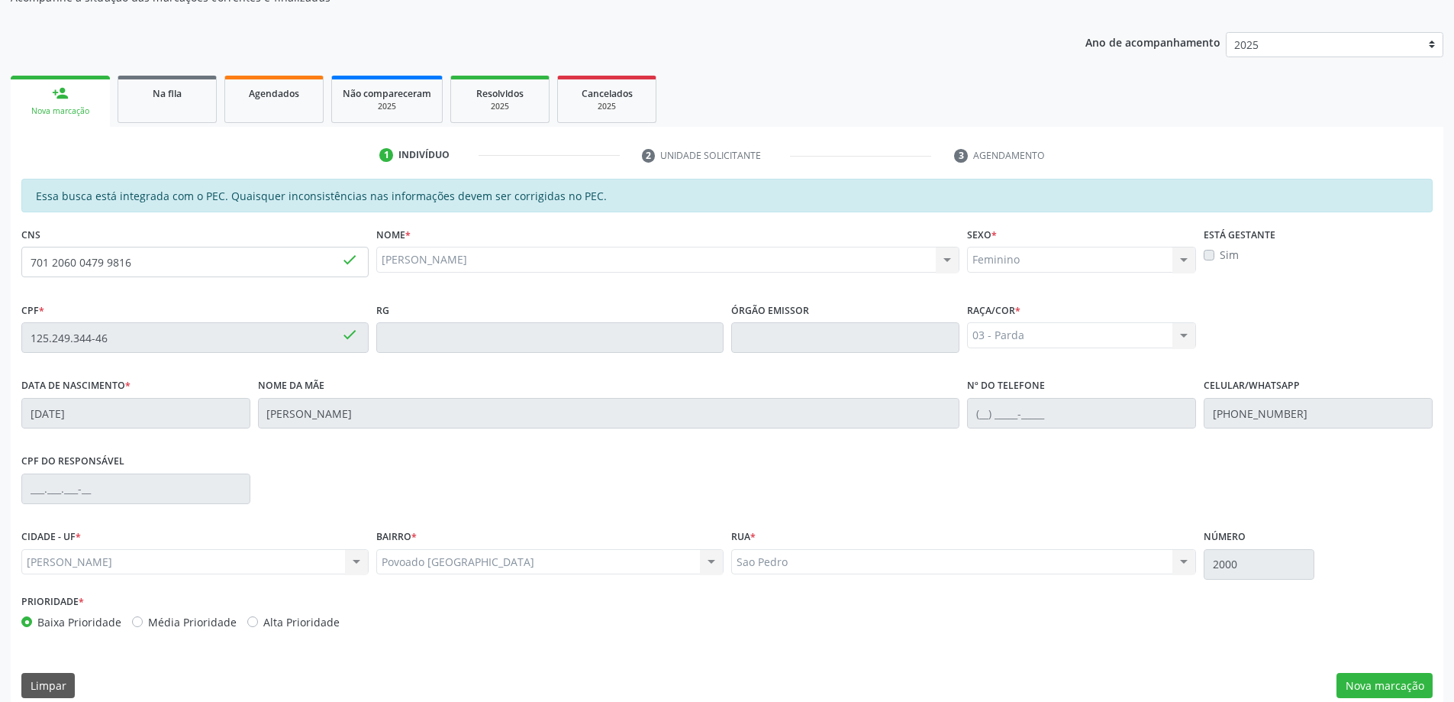
scroll to position [192, 0]
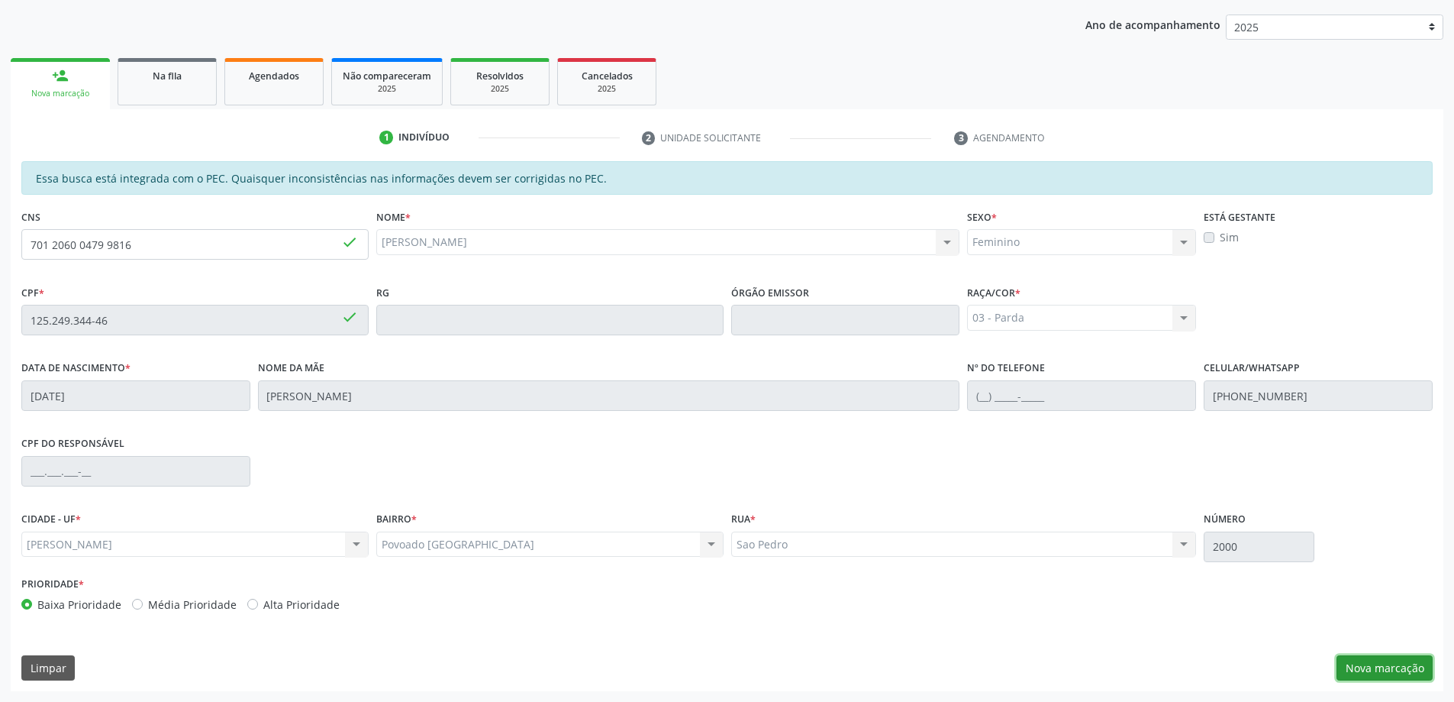
click at [1398, 669] on button "Nova marcação" at bounding box center [1385, 668] width 96 height 26
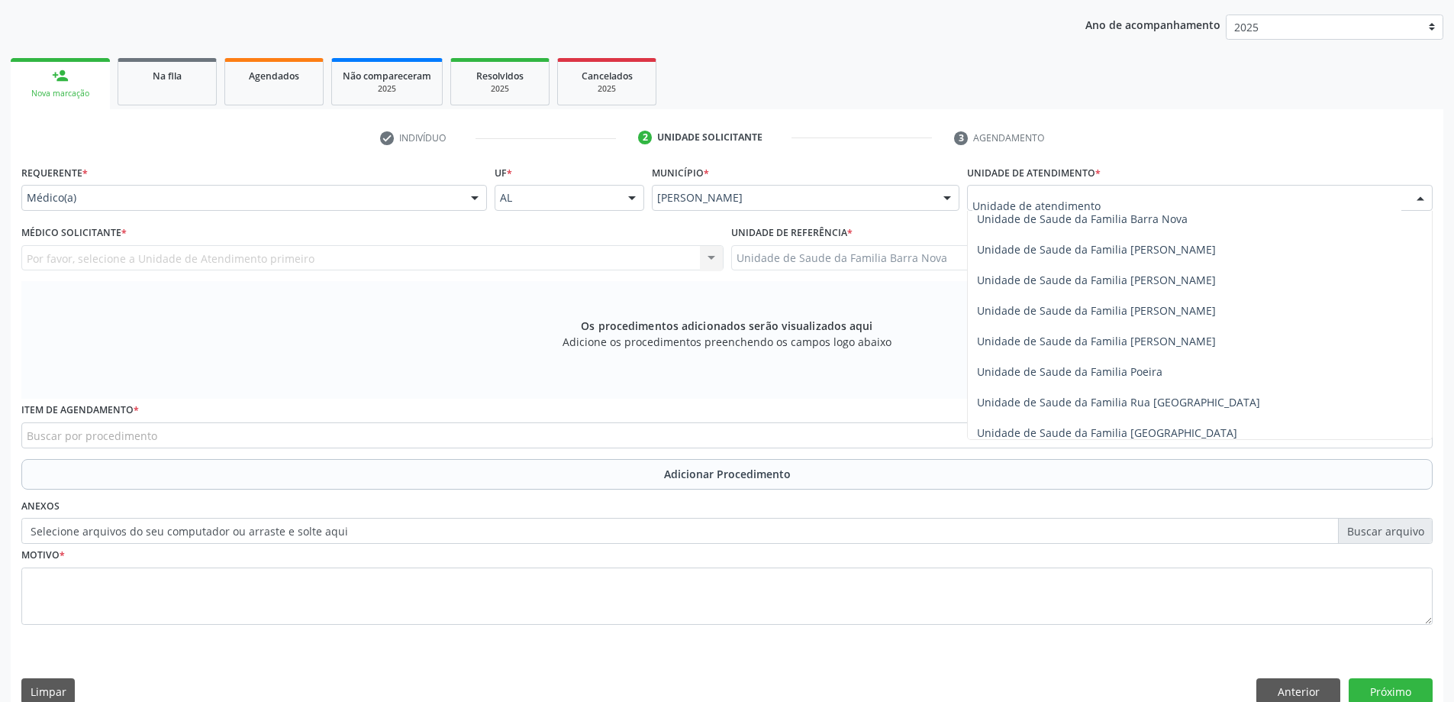
scroll to position [840, 0]
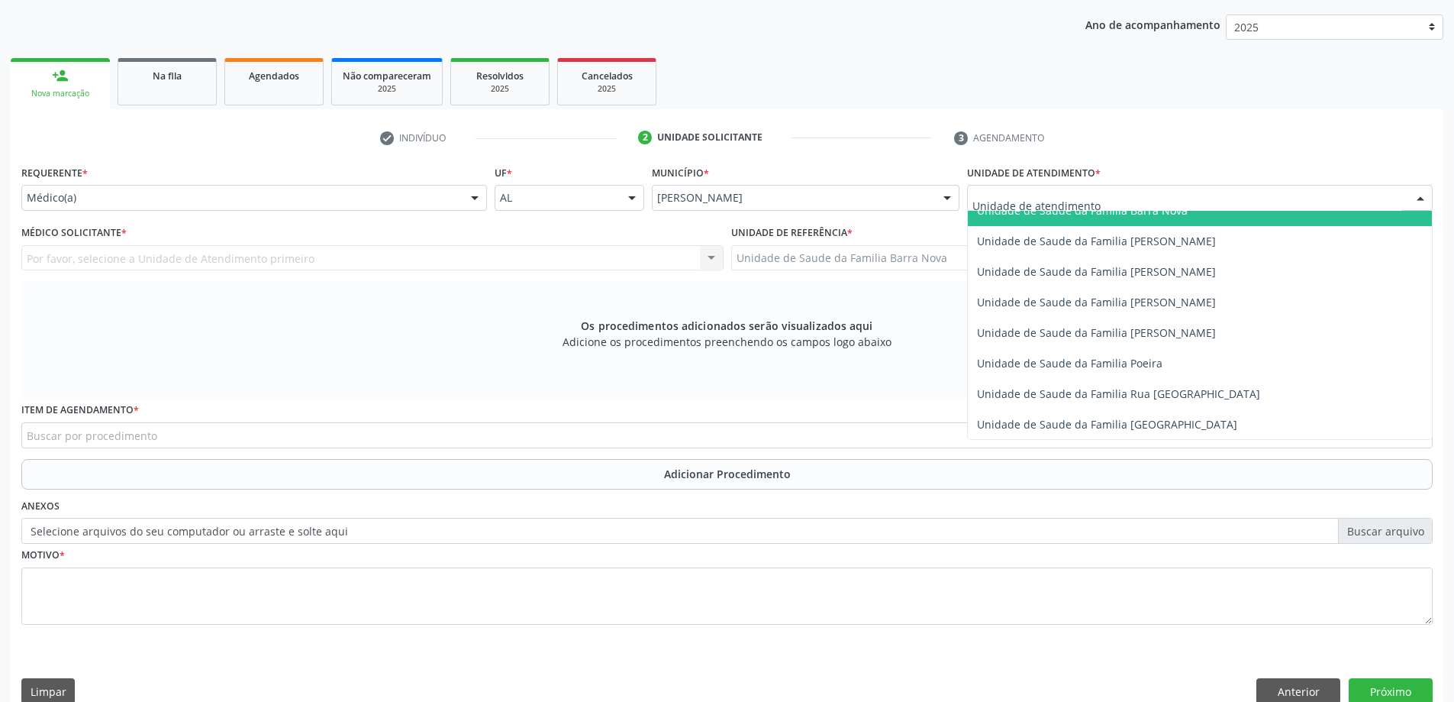
click at [1091, 215] on span "Unidade de Saude da Familia Barra Nova" at bounding box center [1082, 210] width 211 height 15
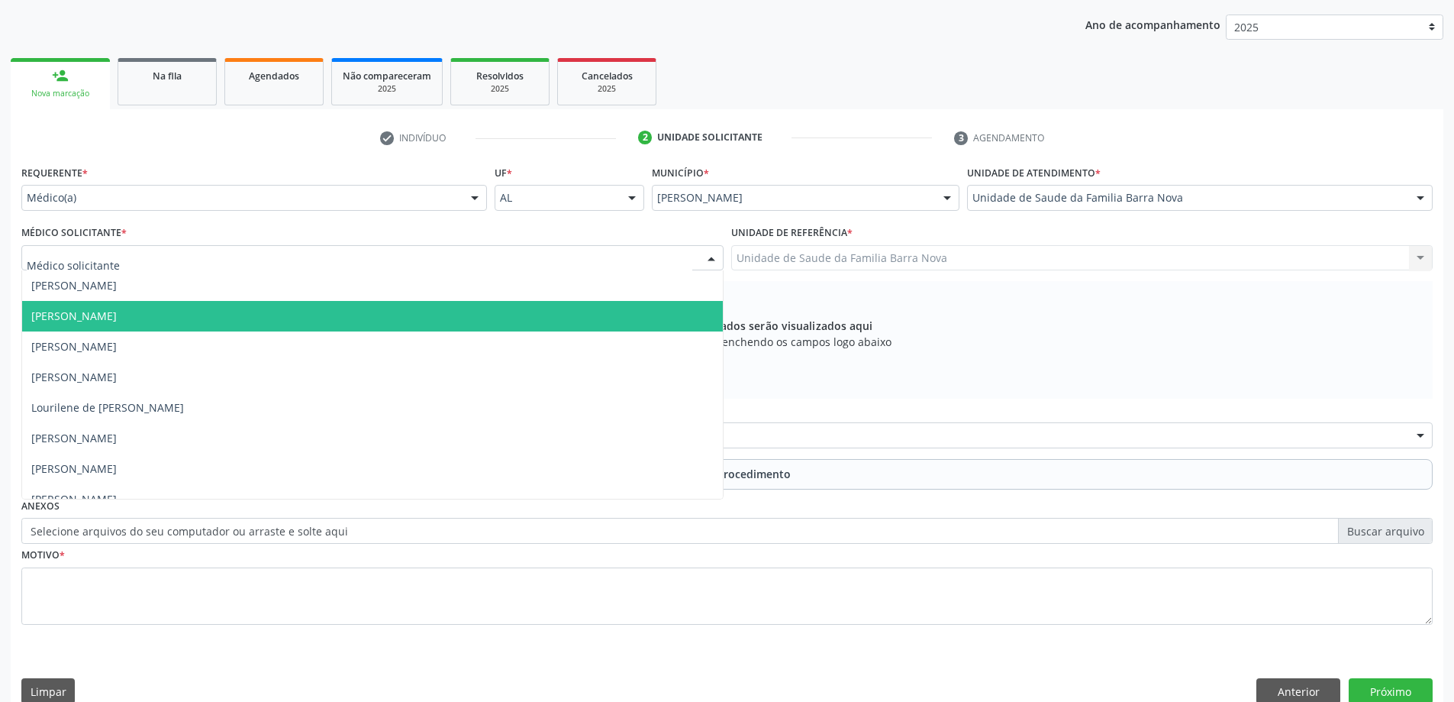
click at [141, 306] on span "[PERSON_NAME]" at bounding box center [372, 316] width 701 height 31
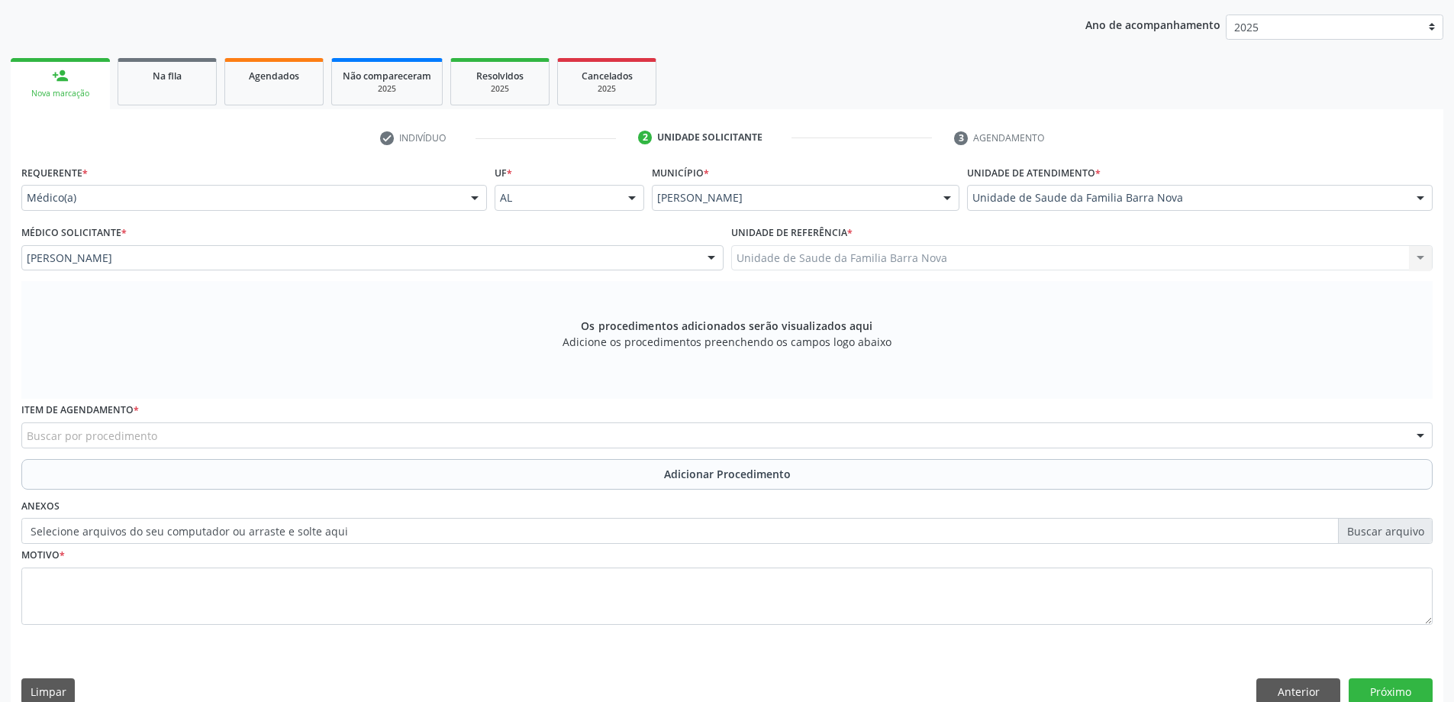
click at [216, 436] on div "Buscar por procedimento" at bounding box center [726, 435] width 1411 height 26
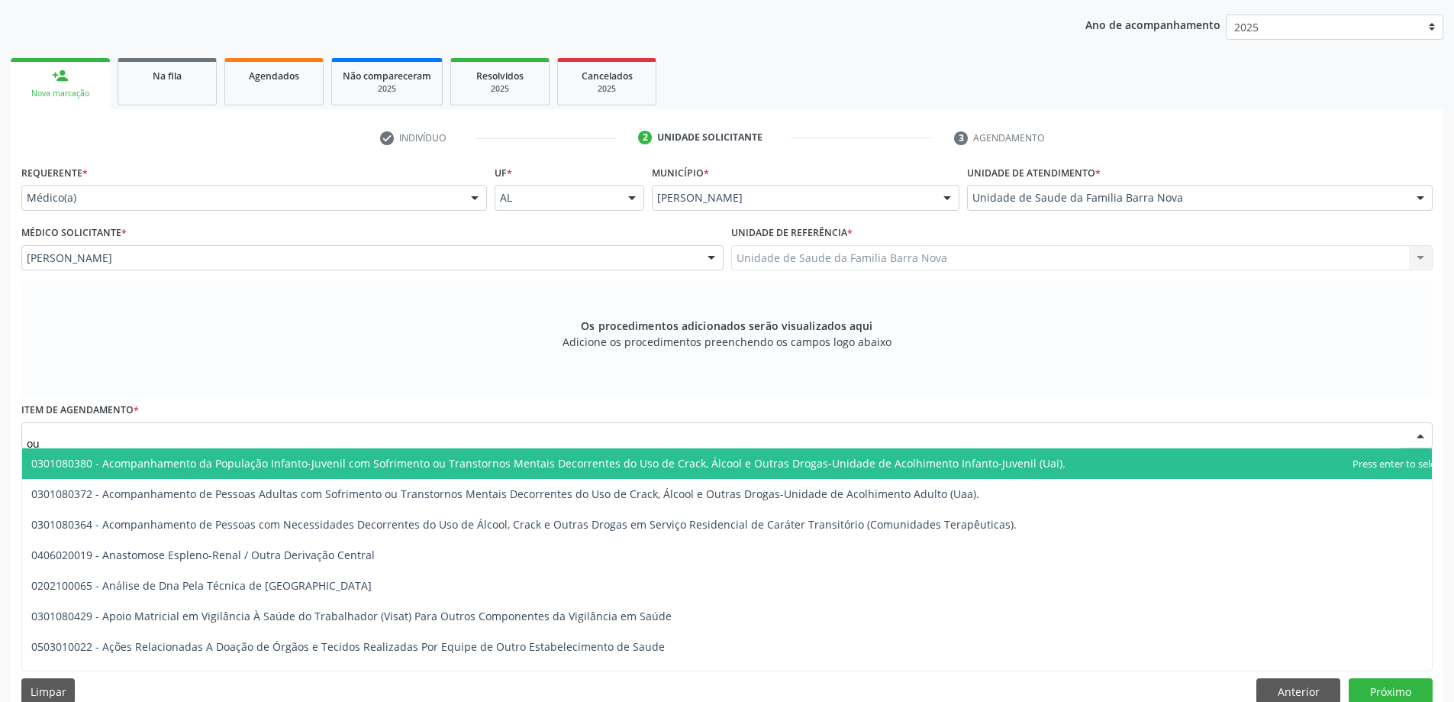
type input "o"
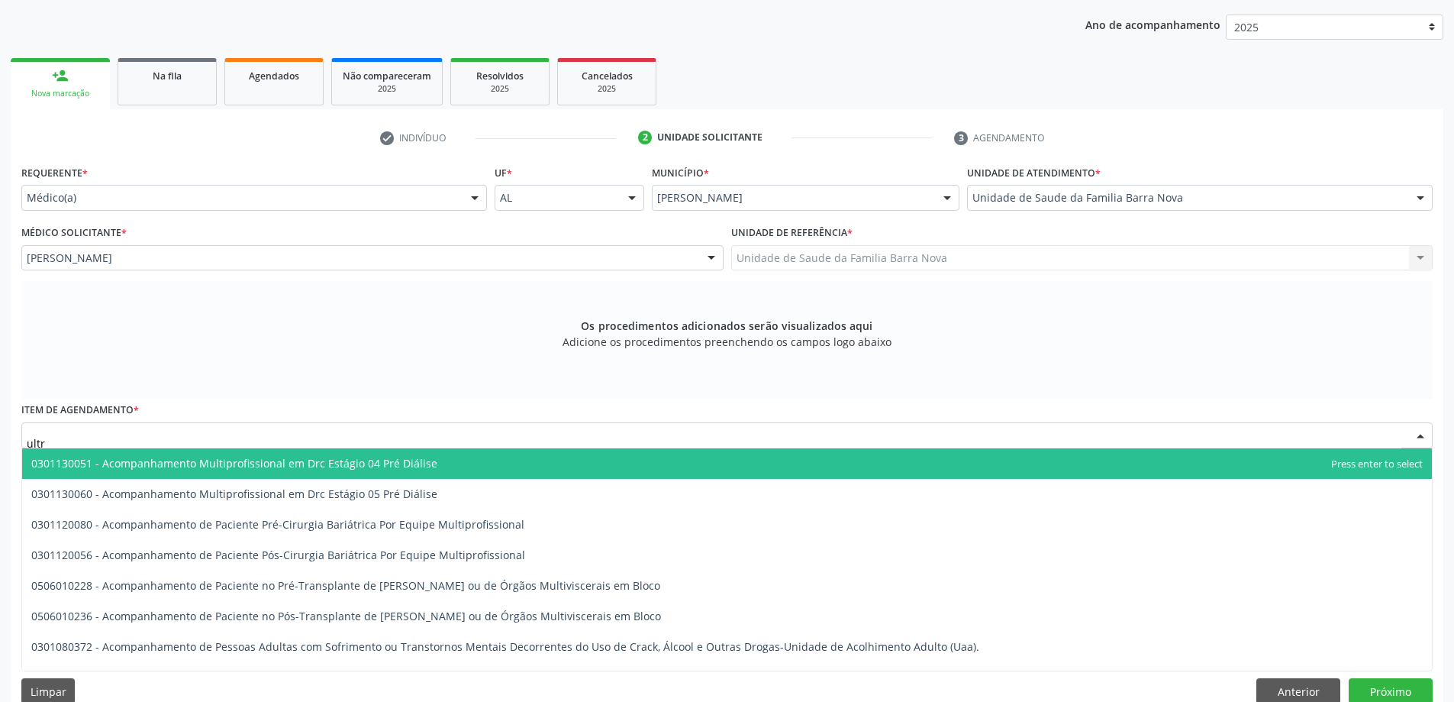
type input "ultra"
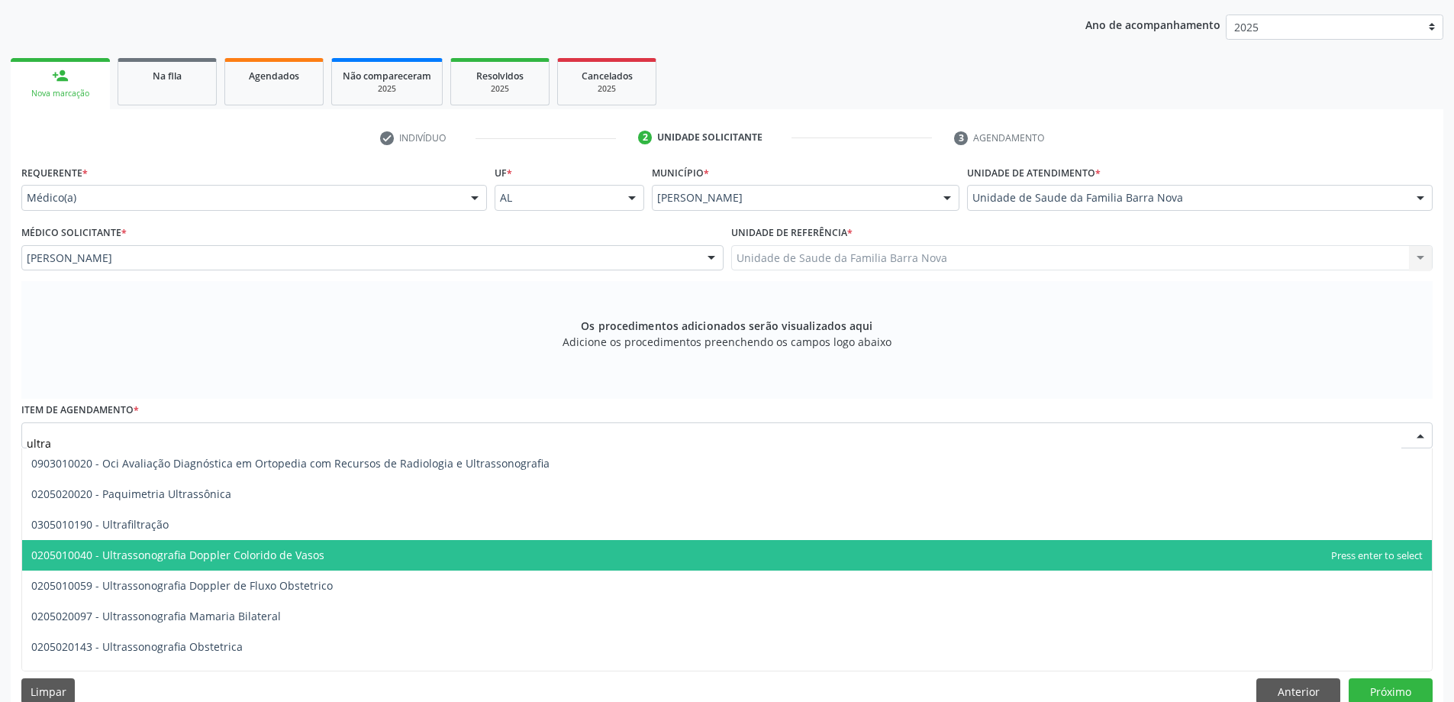
scroll to position [229, 0]
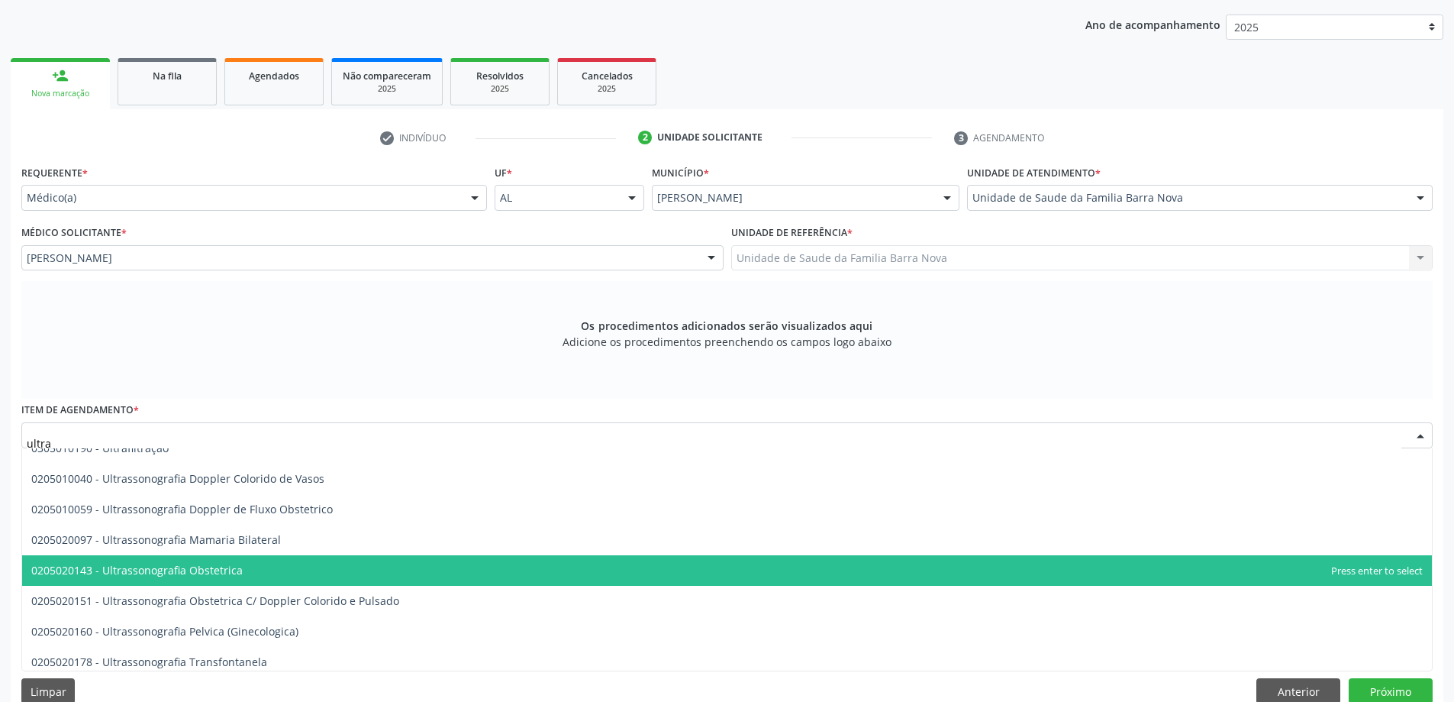
click at [263, 560] on span "0205020143 - Ultrassonografia Obstetrica" at bounding box center [727, 570] width 1410 height 31
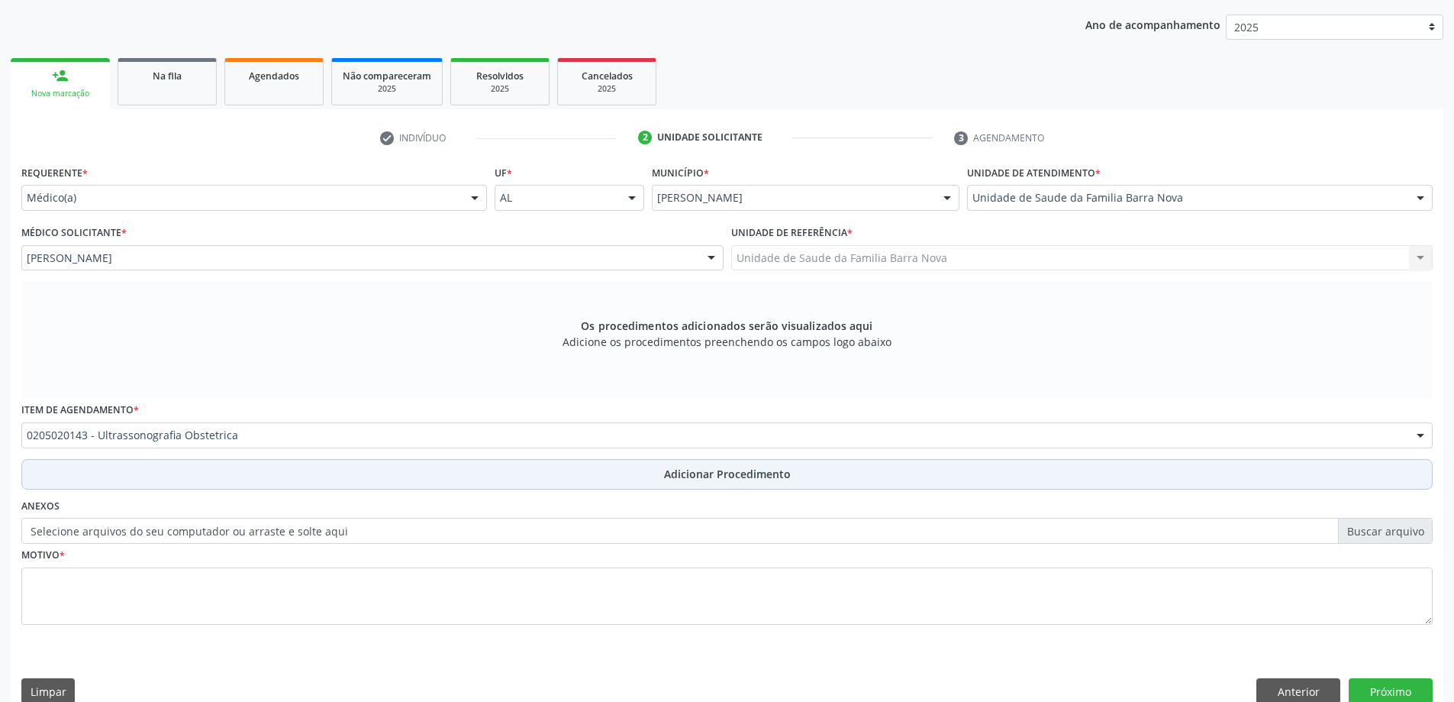
click at [432, 473] on button "Adicionar Procedimento" at bounding box center [726, 474] width 1411 height 31
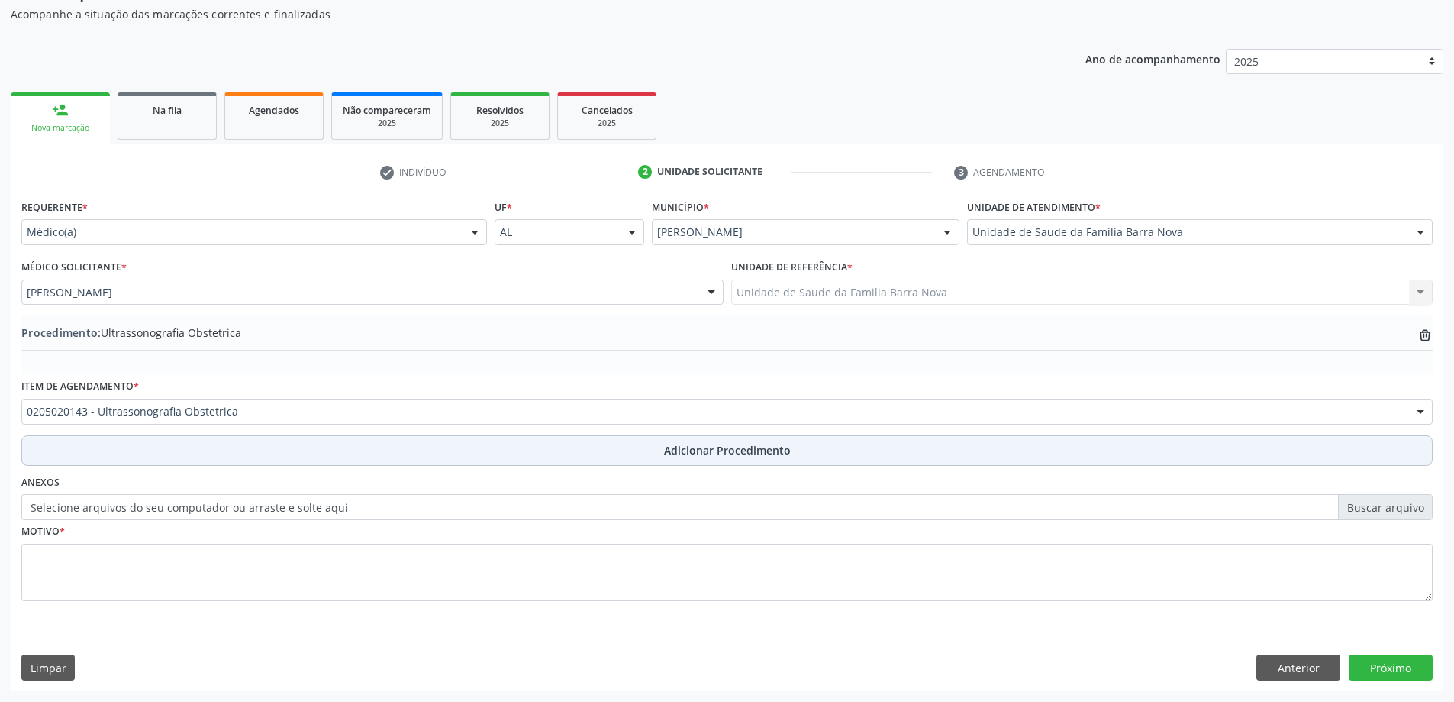
scroll to position [157, 0]
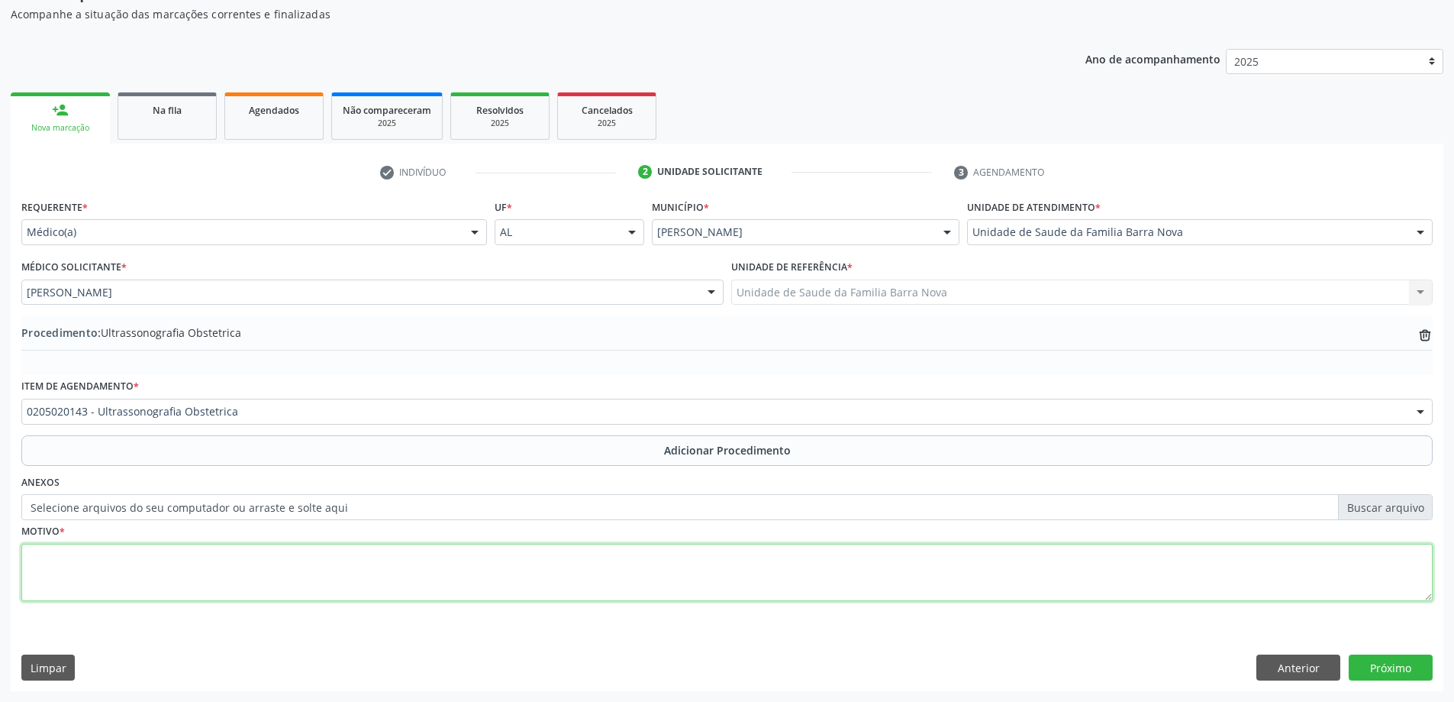
click at [1231, 586] on textarea at bounding box center [726, 573] width 1411 height 58
type textarea "Pré [DATE] 3° trimestre"
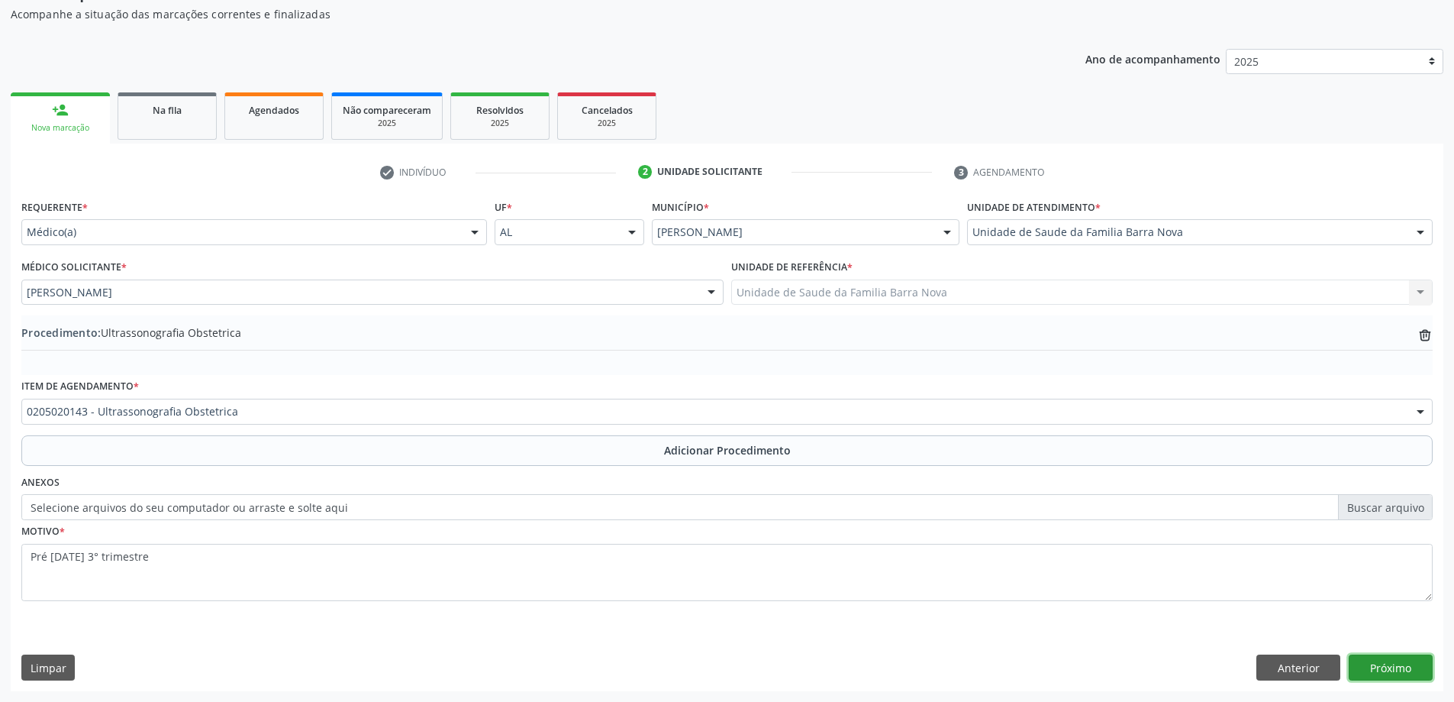
click at [1407, 673] on button "Próximo" at bounding box center [1391, 667] width 84 height 26
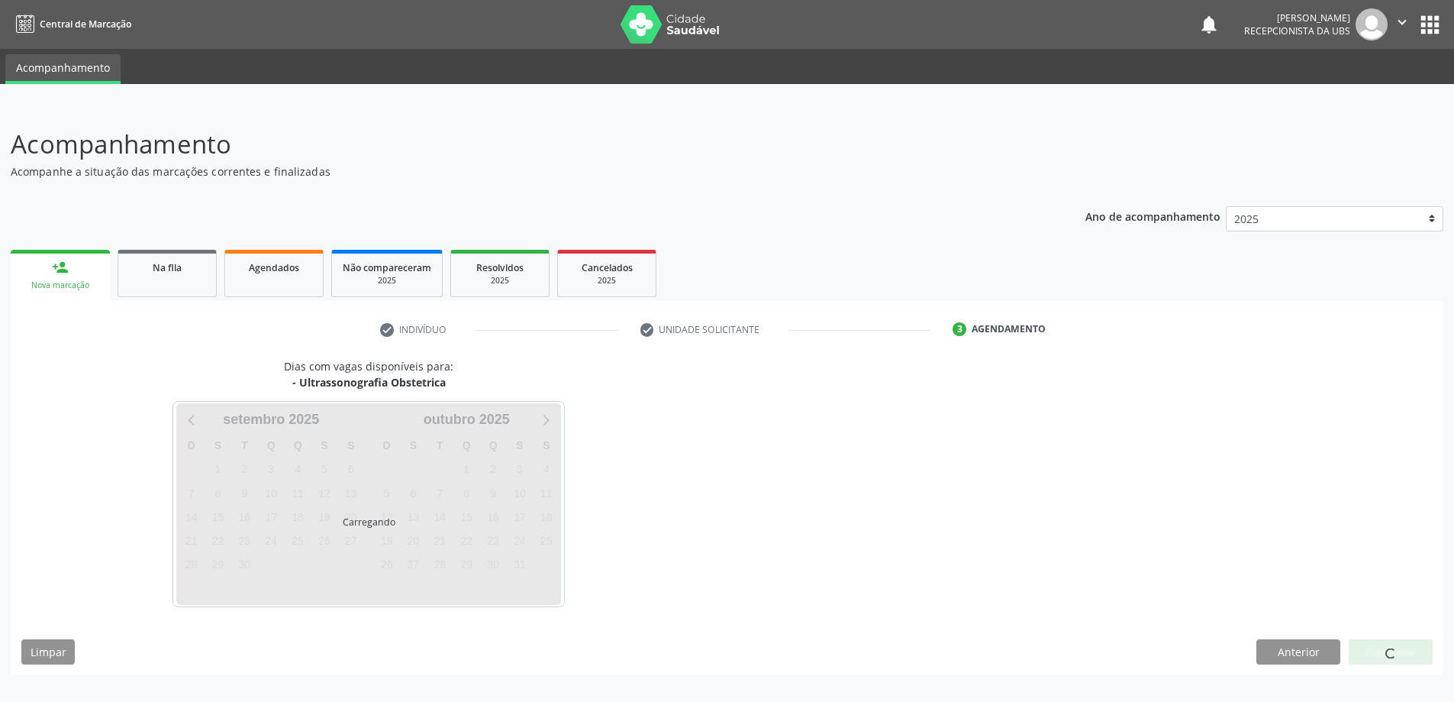
scroll to position [0, 0]
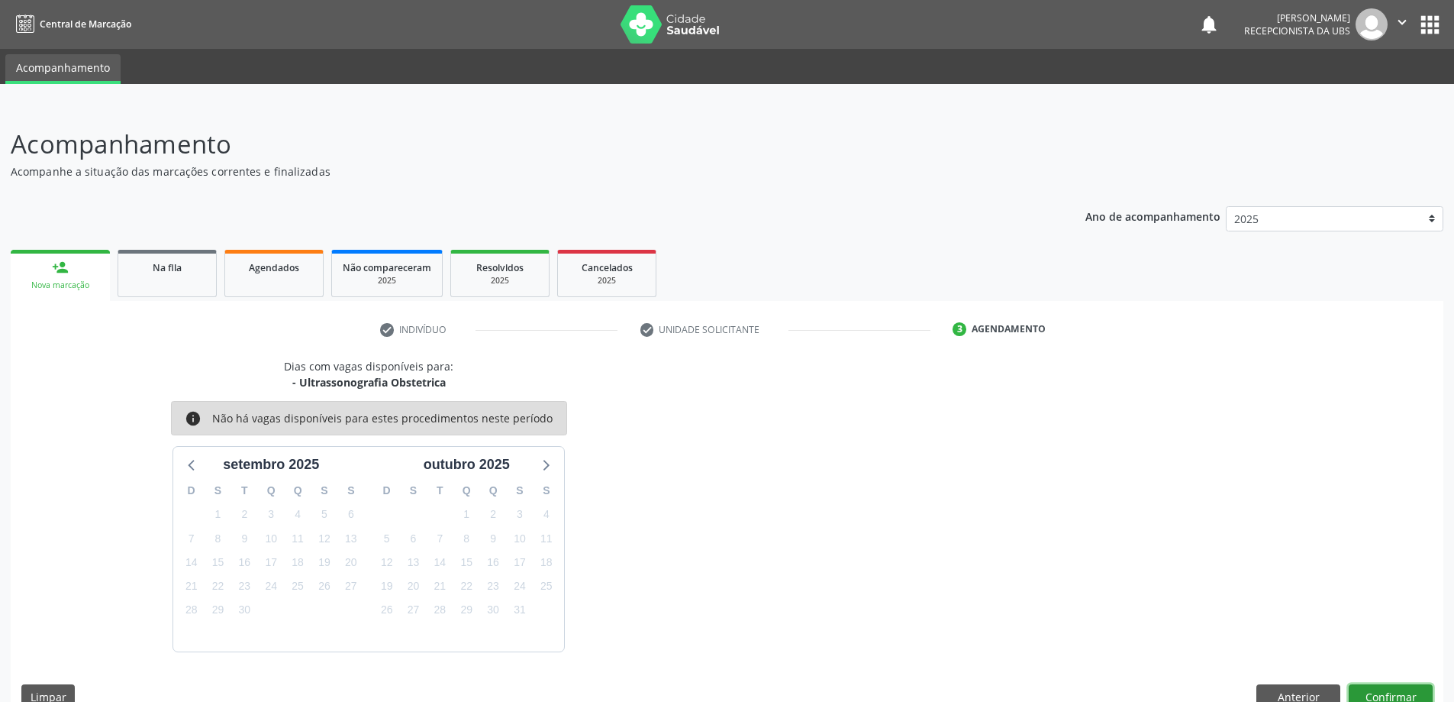
click at [1424, 684] on button "Confirmar" at bounding box center [1391, 697] width 84 height 26
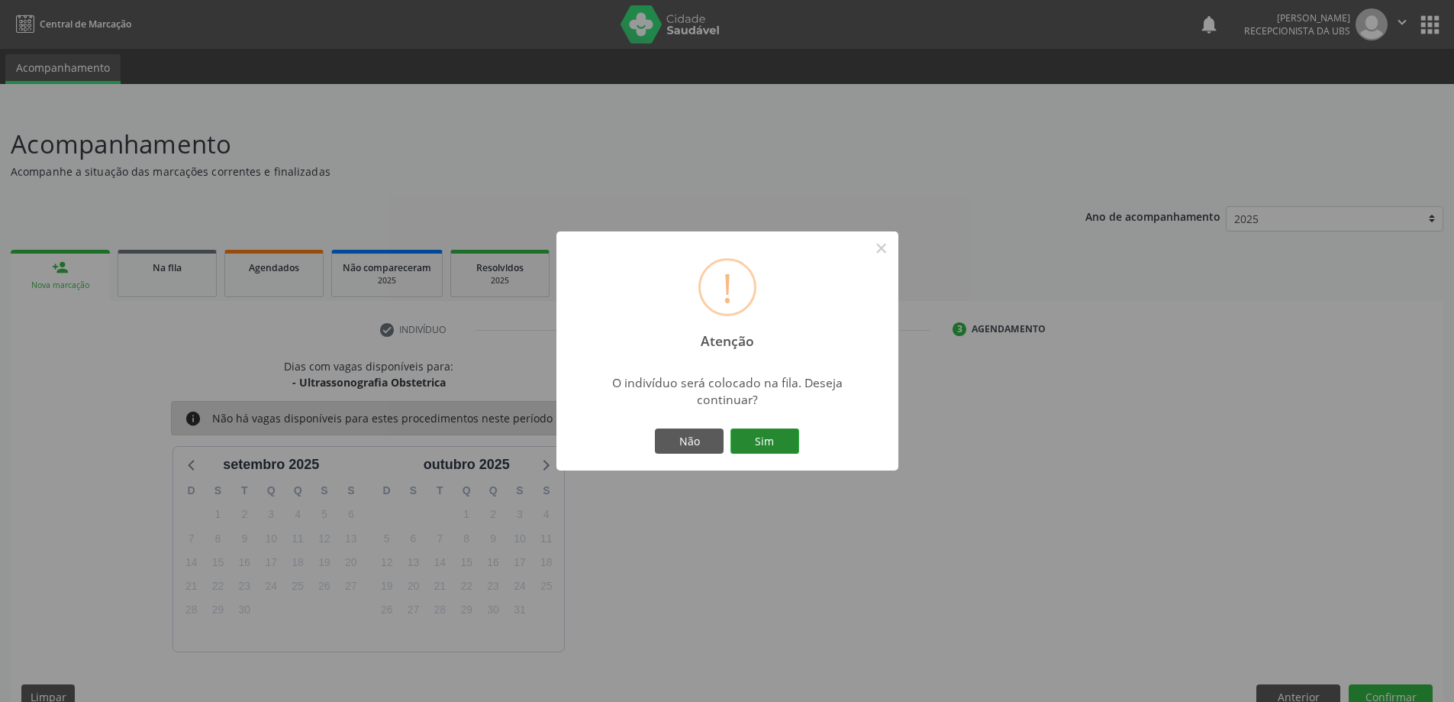
click at [749, 442] on button "Sim" at bounding box center [765, 441] width 69 height 26
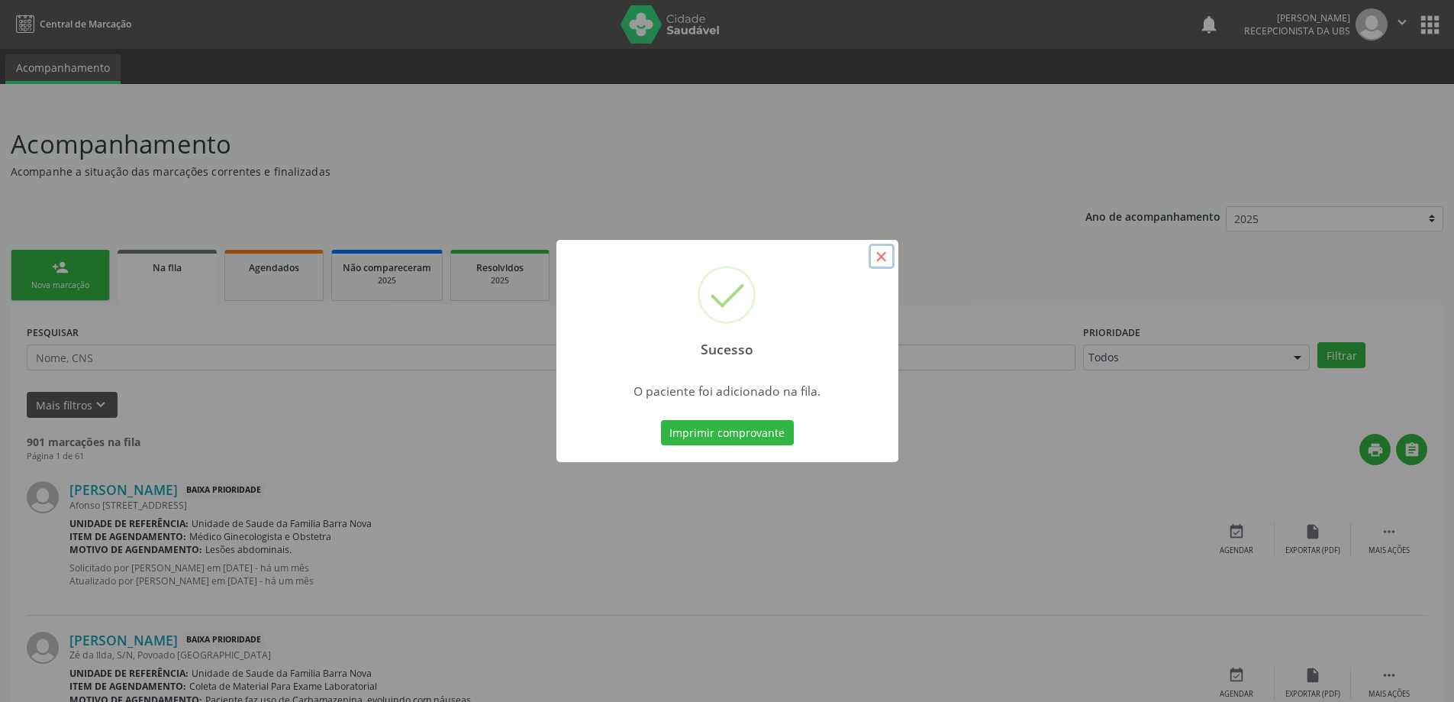
click at [883, 263] on button "×" at bounding box center [882, 257] width 26 height 26
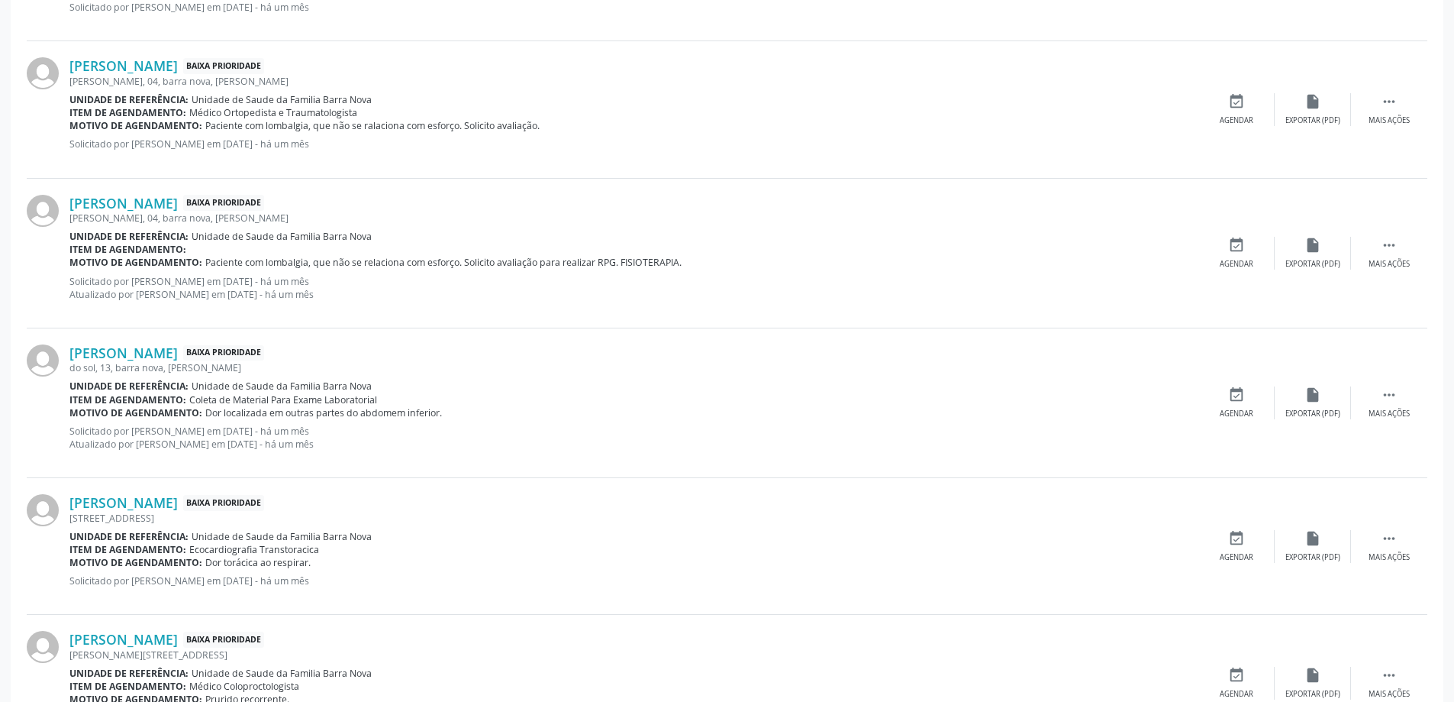
scroll to position [1924, 0]
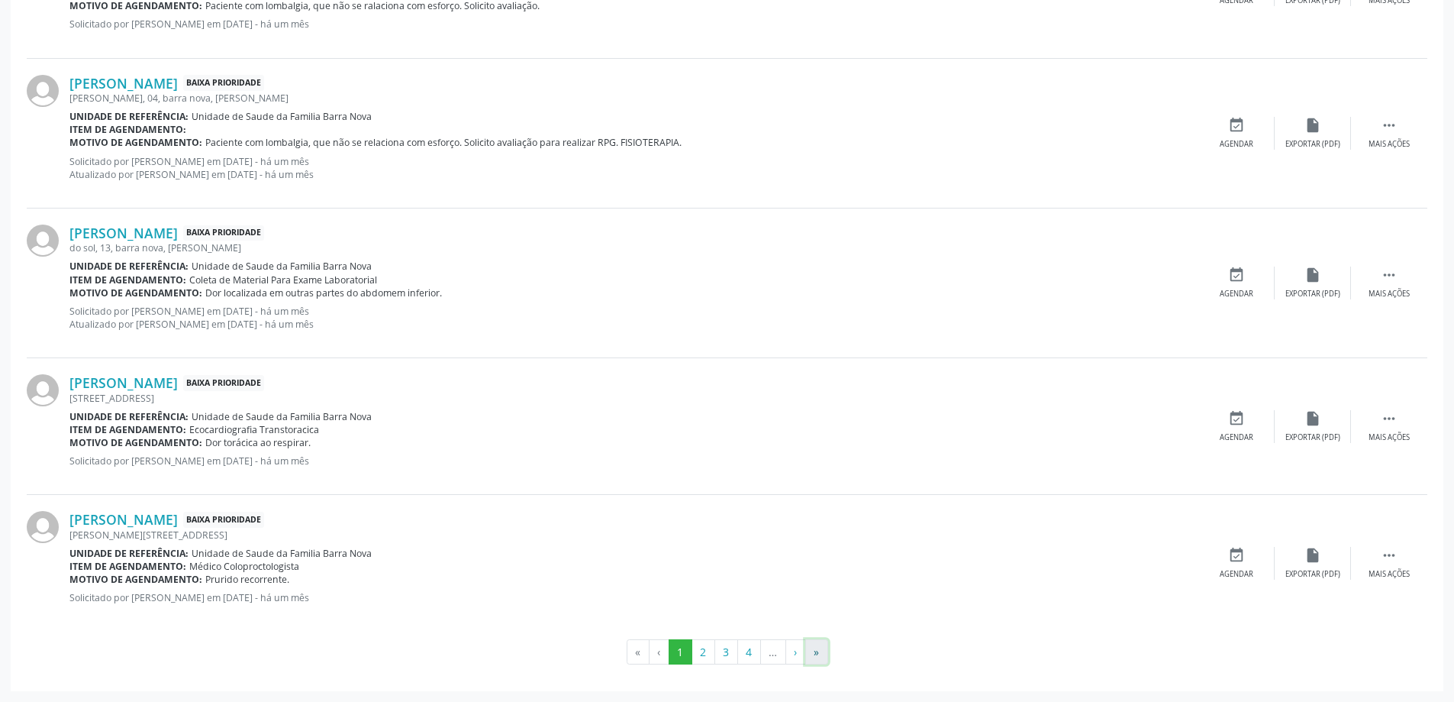
click at [812, 650] on button "»" at bounding box center [816, 652] width 23 height 26
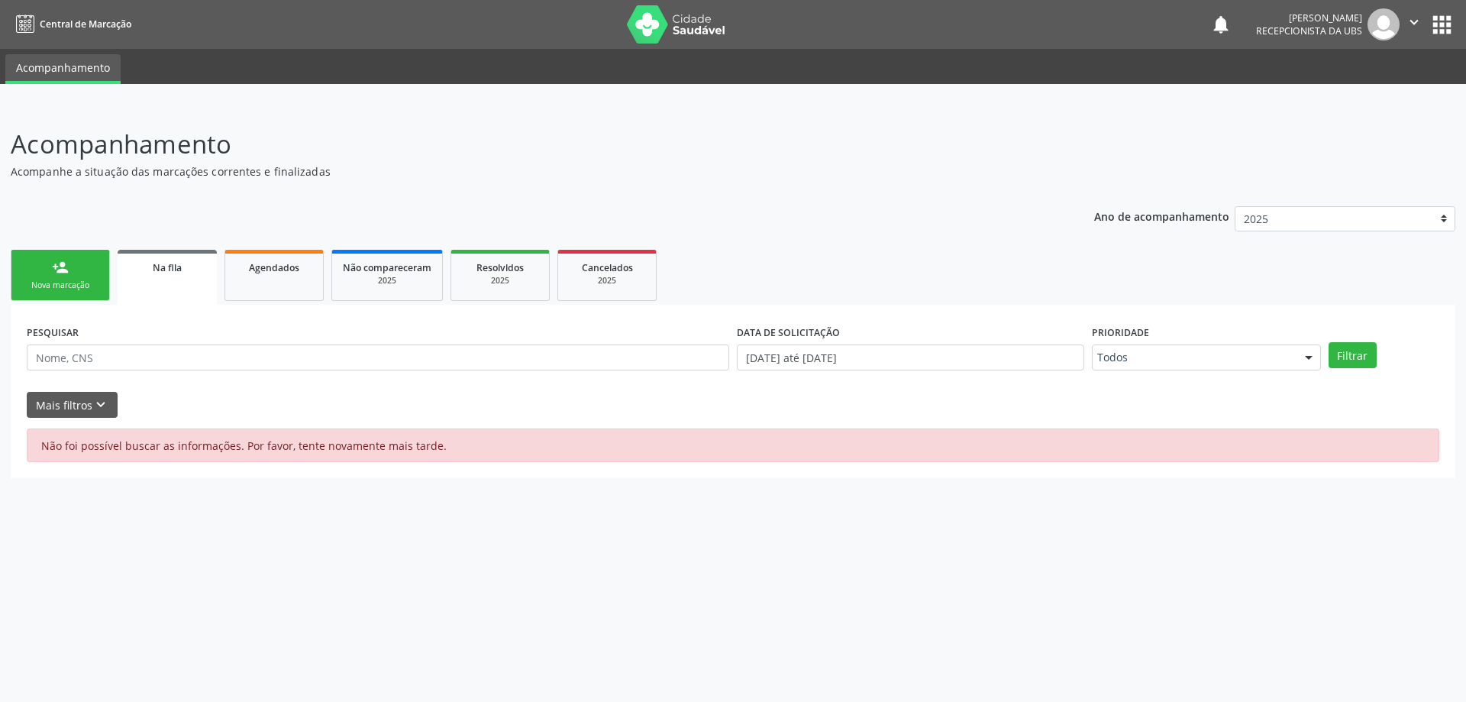
click at [80, 265] on link "person_add Nova marcação" at bounding box center [60, 275] width 99 height 51
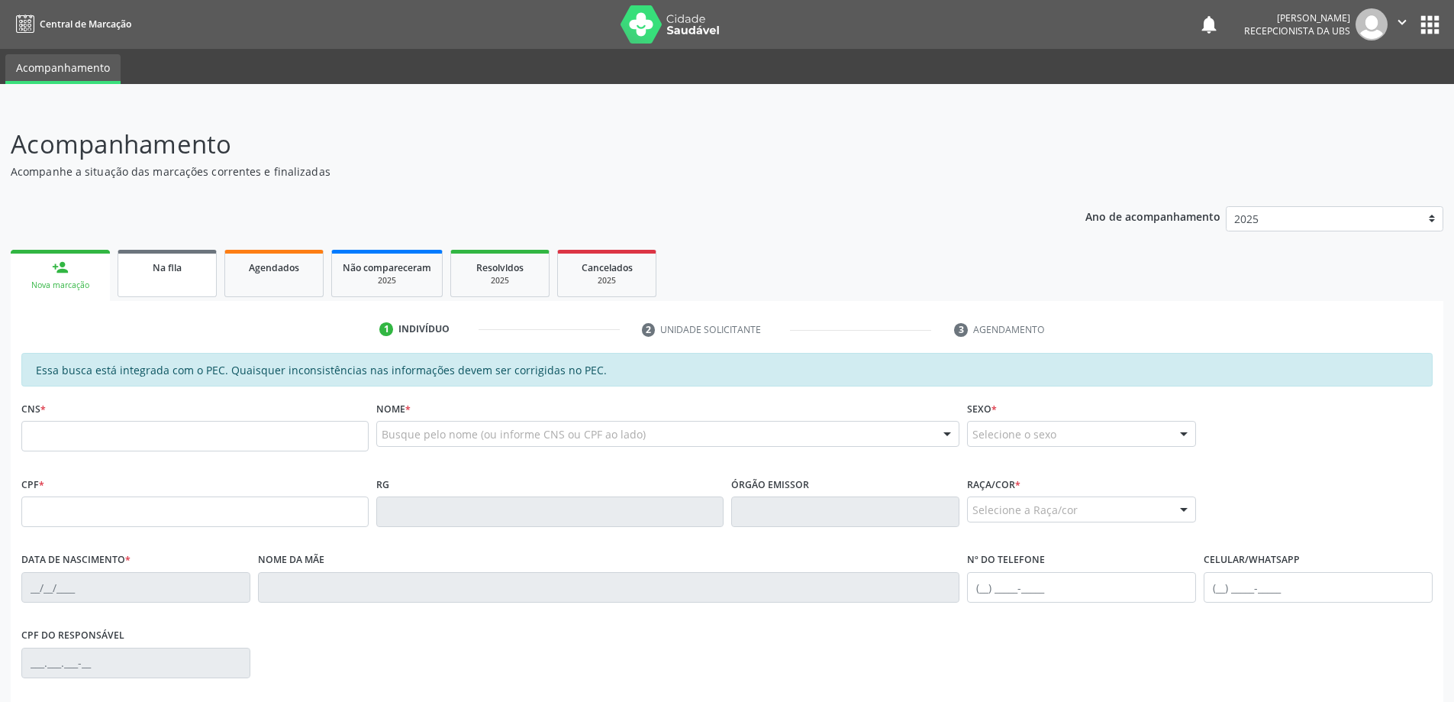
click at [141, 285] on link "Na fila" at bounding box center [167, 273] width 99 height 47
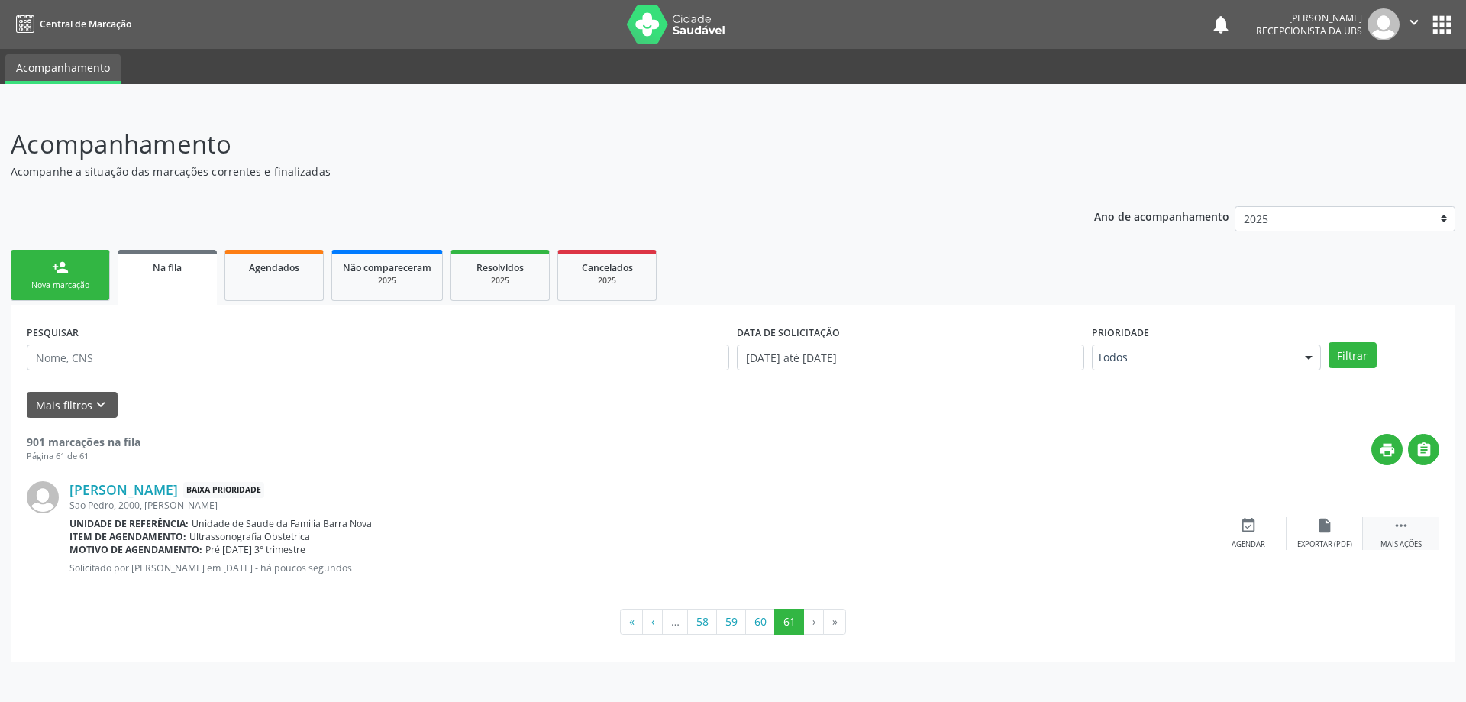
click at [1403, 540] on div "Mais ações" at bounding box center [1400, 544] width 41 height 11
click at [1340, 537] on div "edit Editar" at bounding box center [1324, 533] width 76 height 33
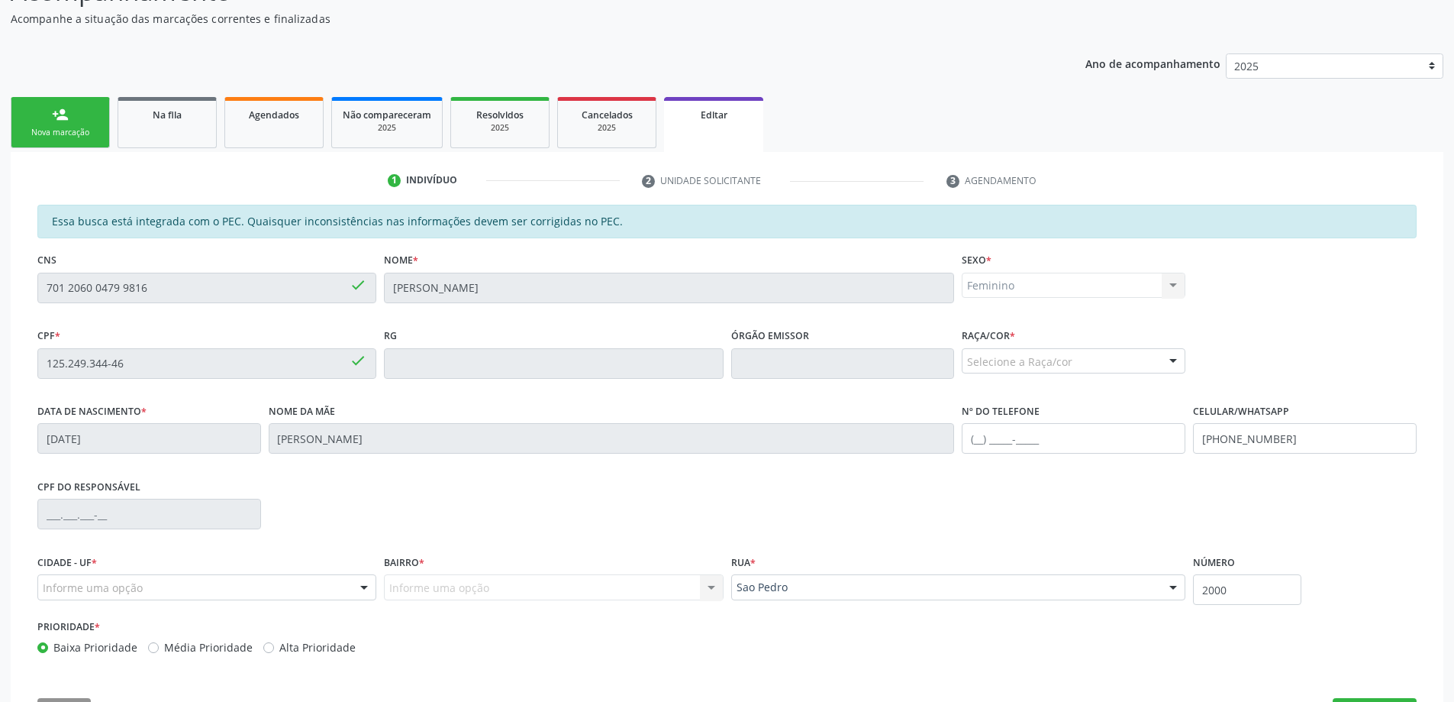
scroll to position [212, 0]
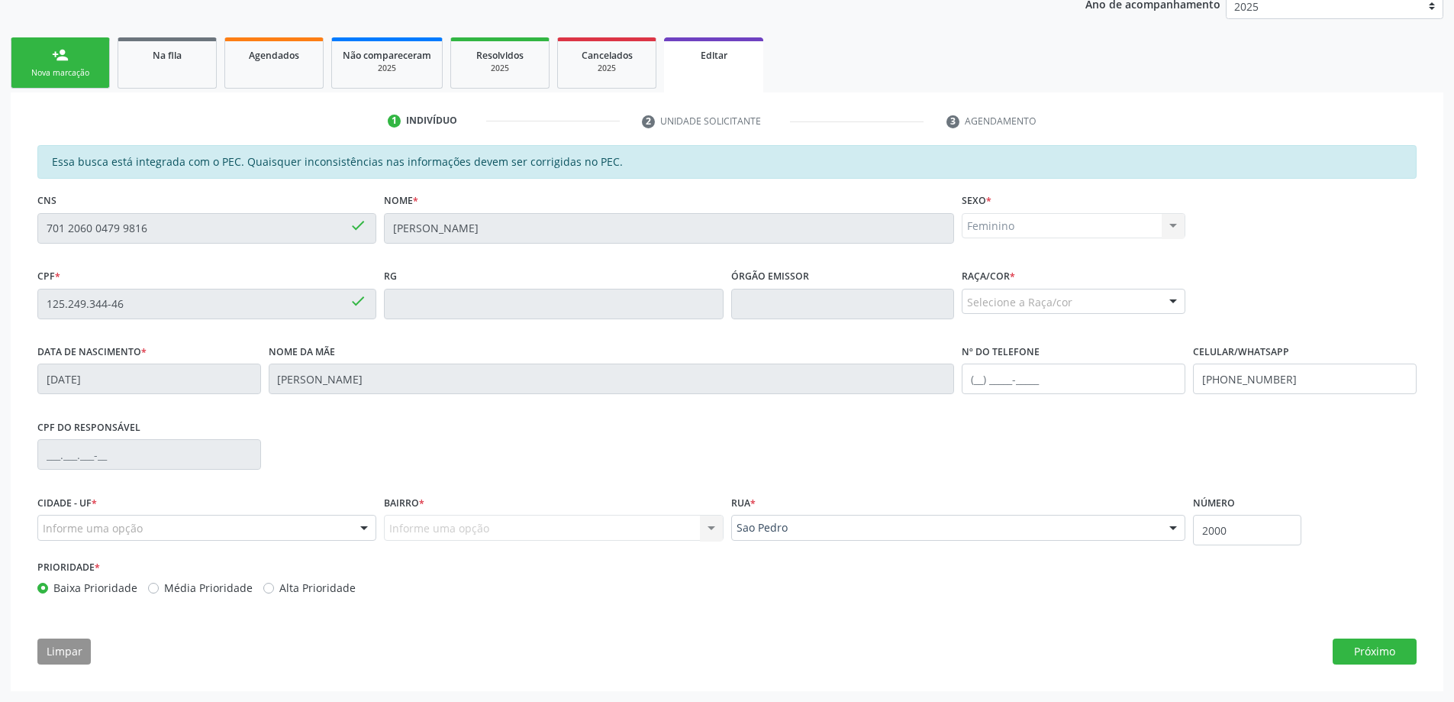
click at [1024, 306] on div "Selecione a Raça/cor" at bounding box center [1074, 302] width 224 height 26
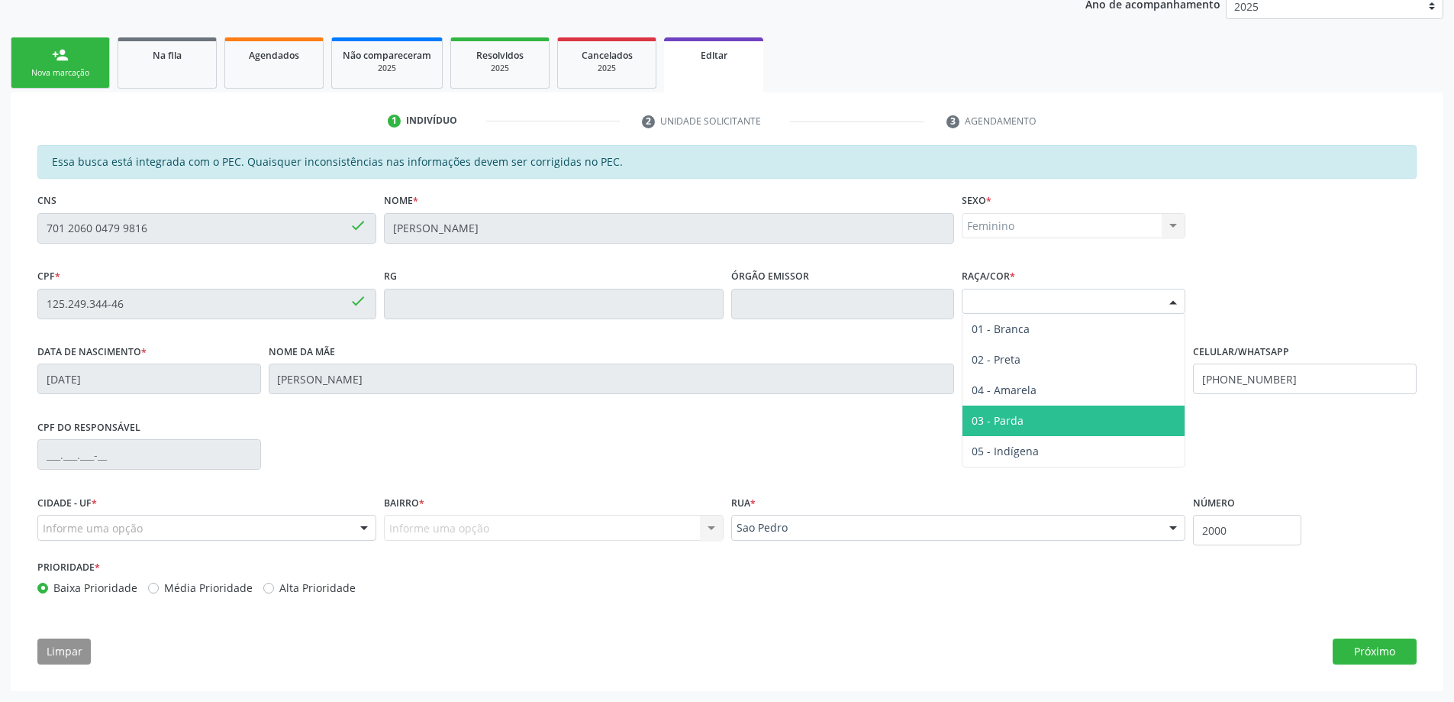
click at [1025, 410] on span "03 - Parda" at bounding box center [1074, 420] width 222 height 31
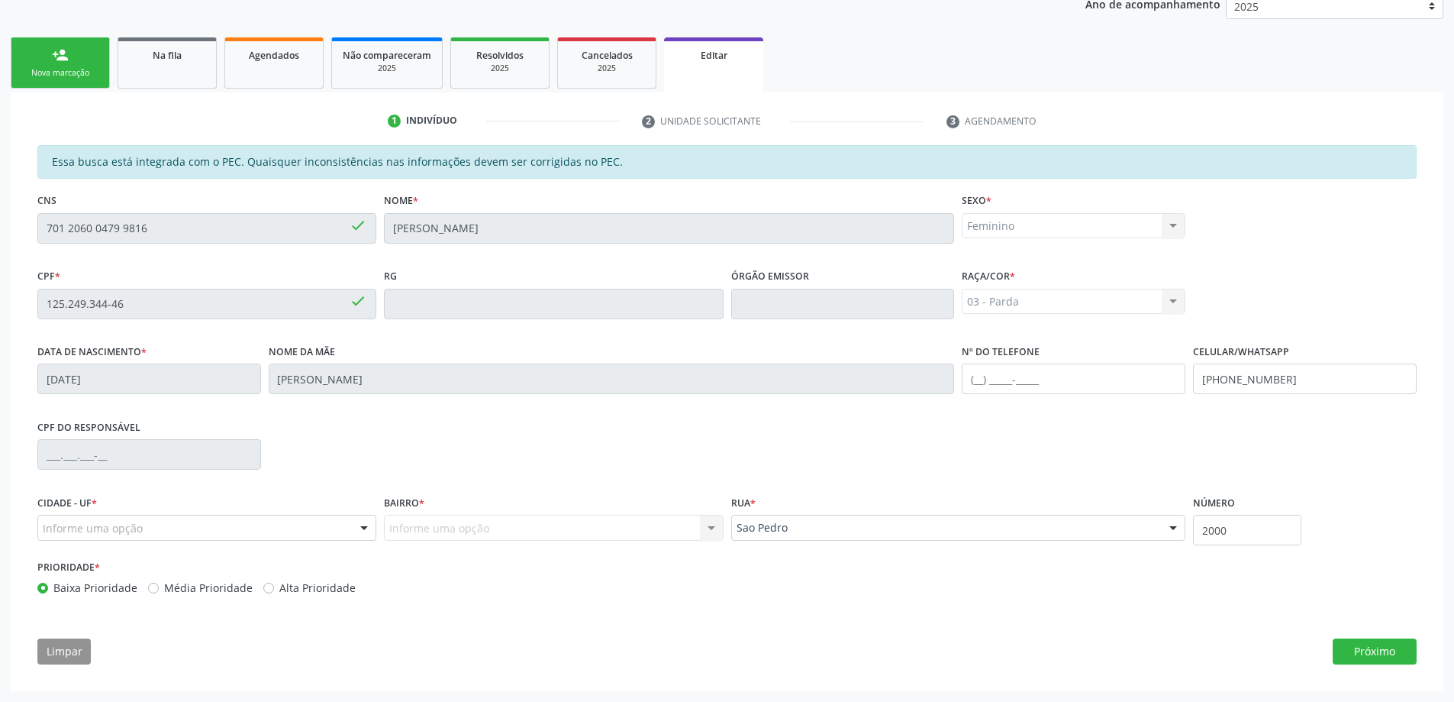
click at [371, 532] on div at bounding box center [364, 528] width 23 height 26
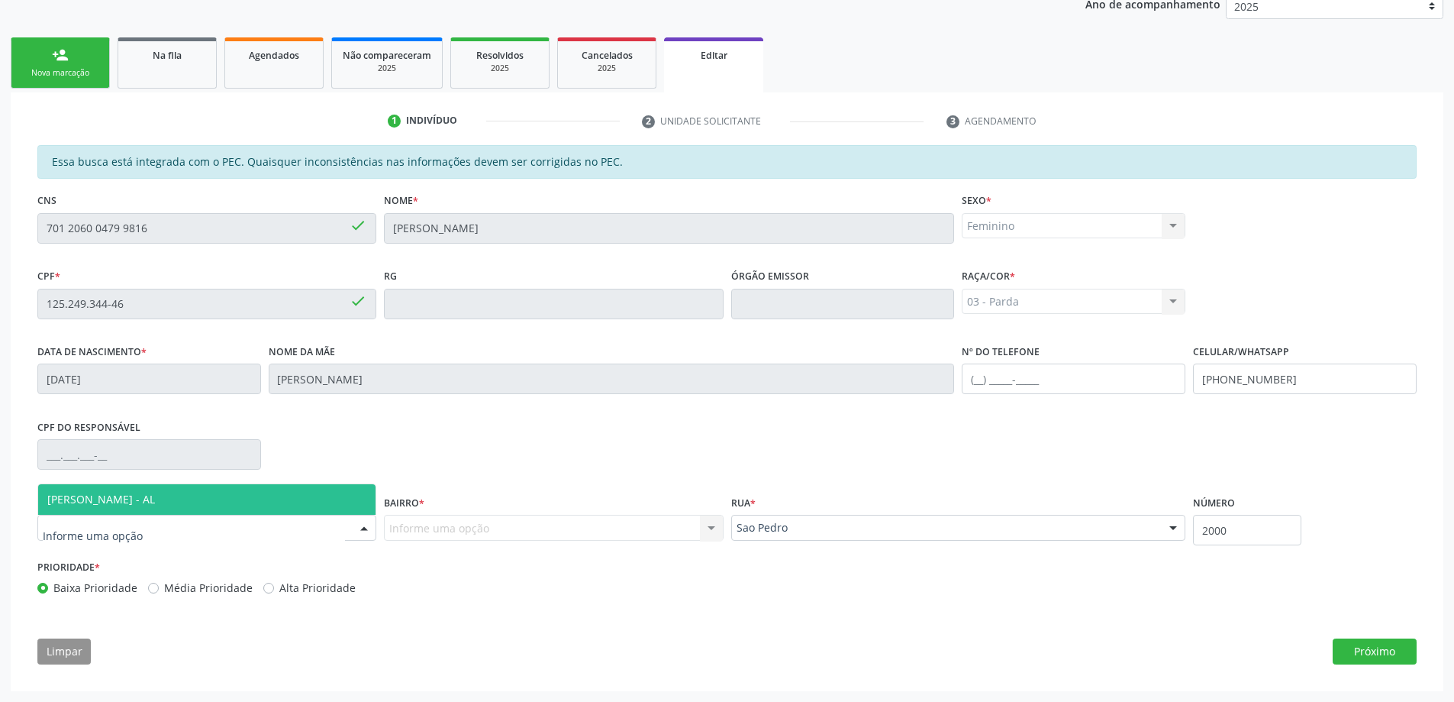
click at [331, 500] on span "[PERSON_NAME] - AL" at bounding box center [206, 499] width 337 height 31
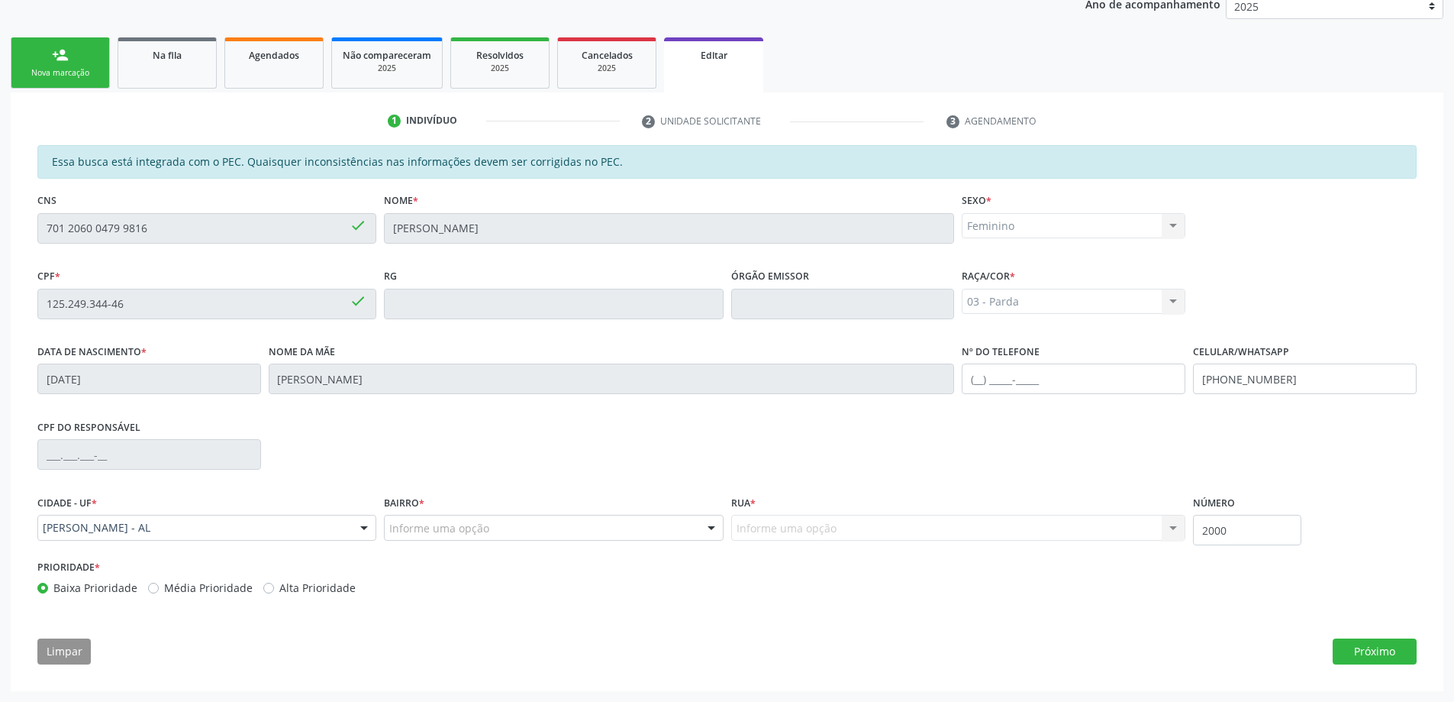
click at [492, 529] on div "Informe uma opção" at bounding box center [553, 527] width 339 height 26
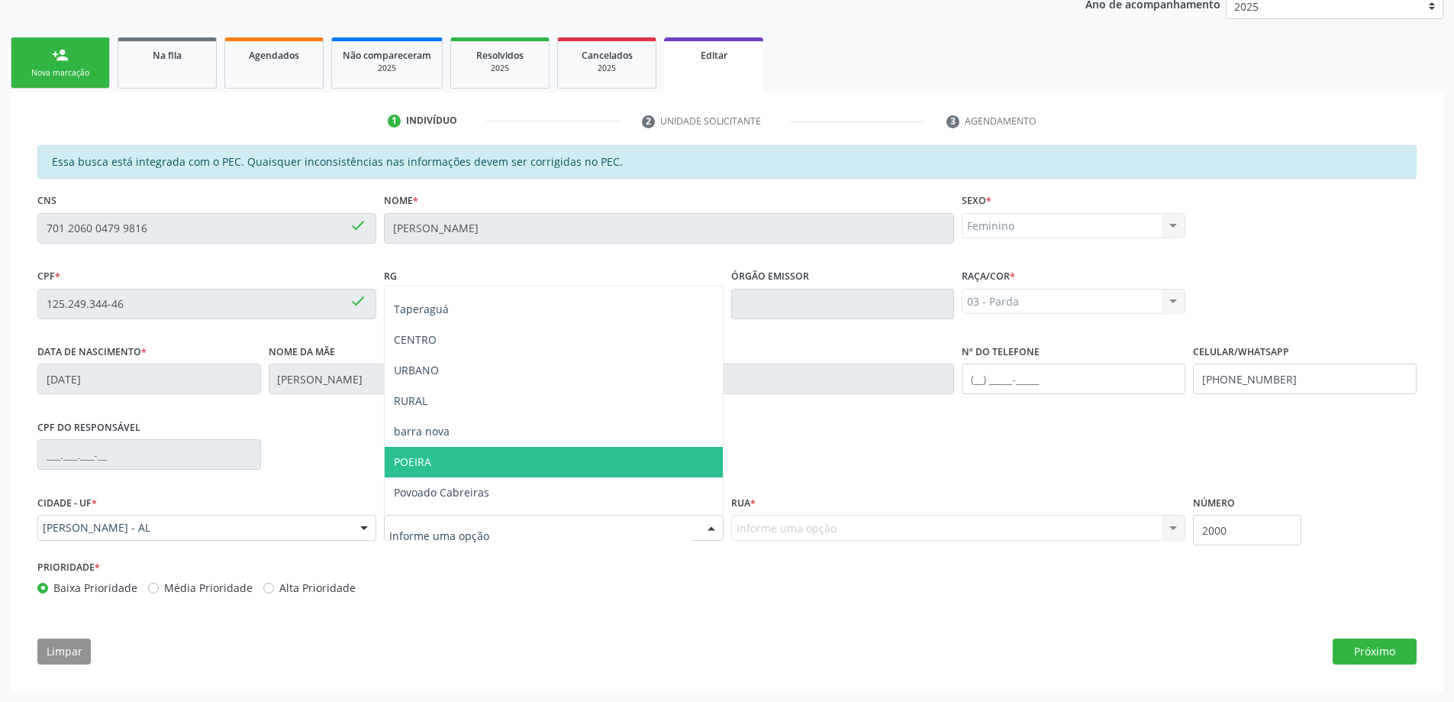
scroll to position [153, 0]
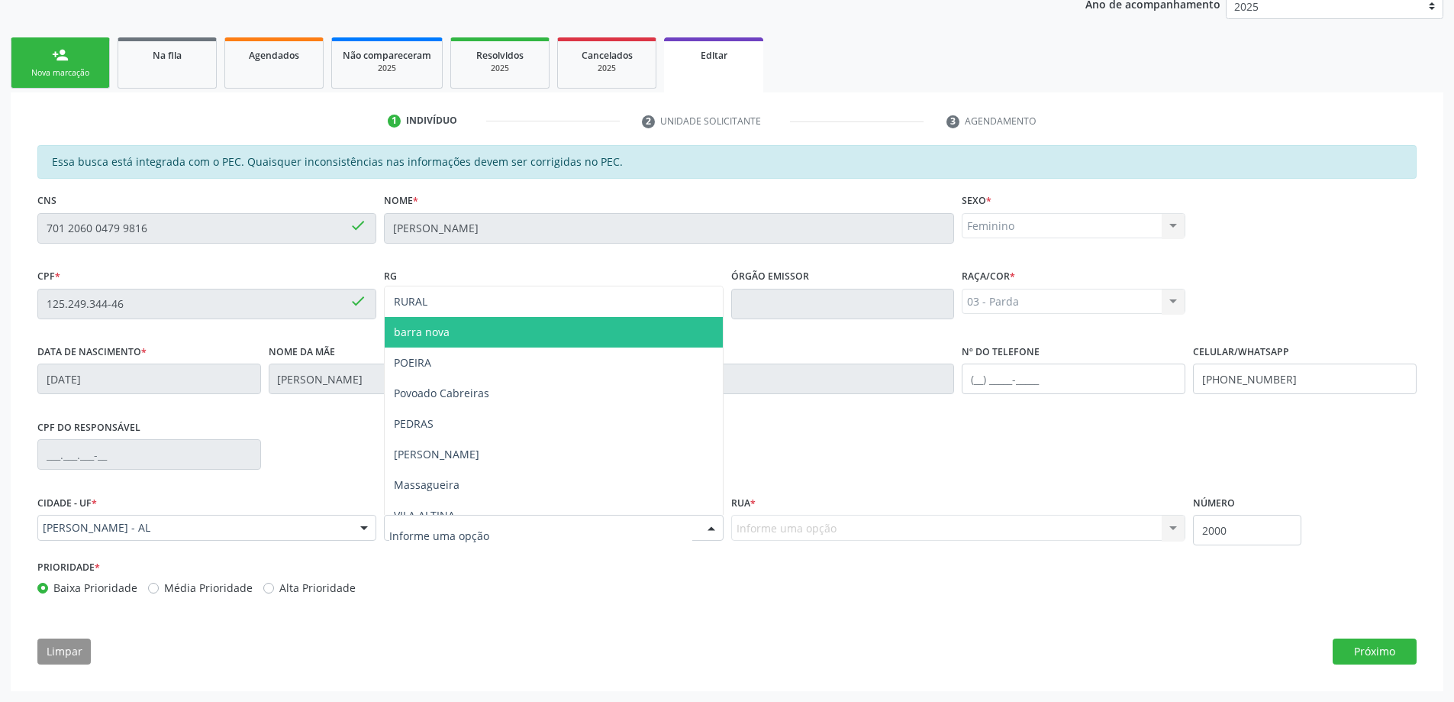
click at [440, 334] on span "barra nova" at bounding box center [422, 331] width 56 height 15
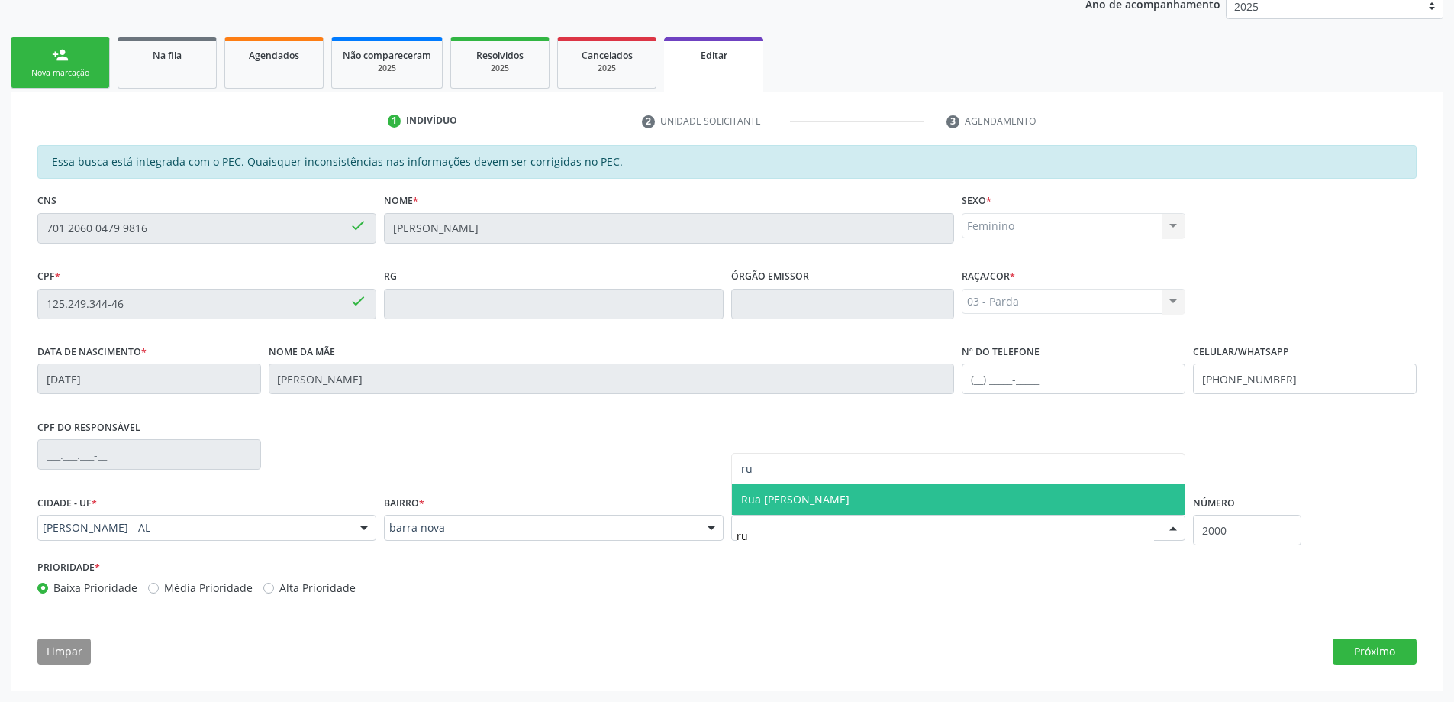
scroll to position [0, 0]
click at [740, 535] on input "rua [GEOGRAPHIC_DATA]" at bounding box center [946, 535] width 418 height 31
type input "[GEOGRAPHIC_DATA]"
click at [907, 502] on span "[GEOGRAPHIC_DATA]" at bounding box center [958, 499] width 453 height 31
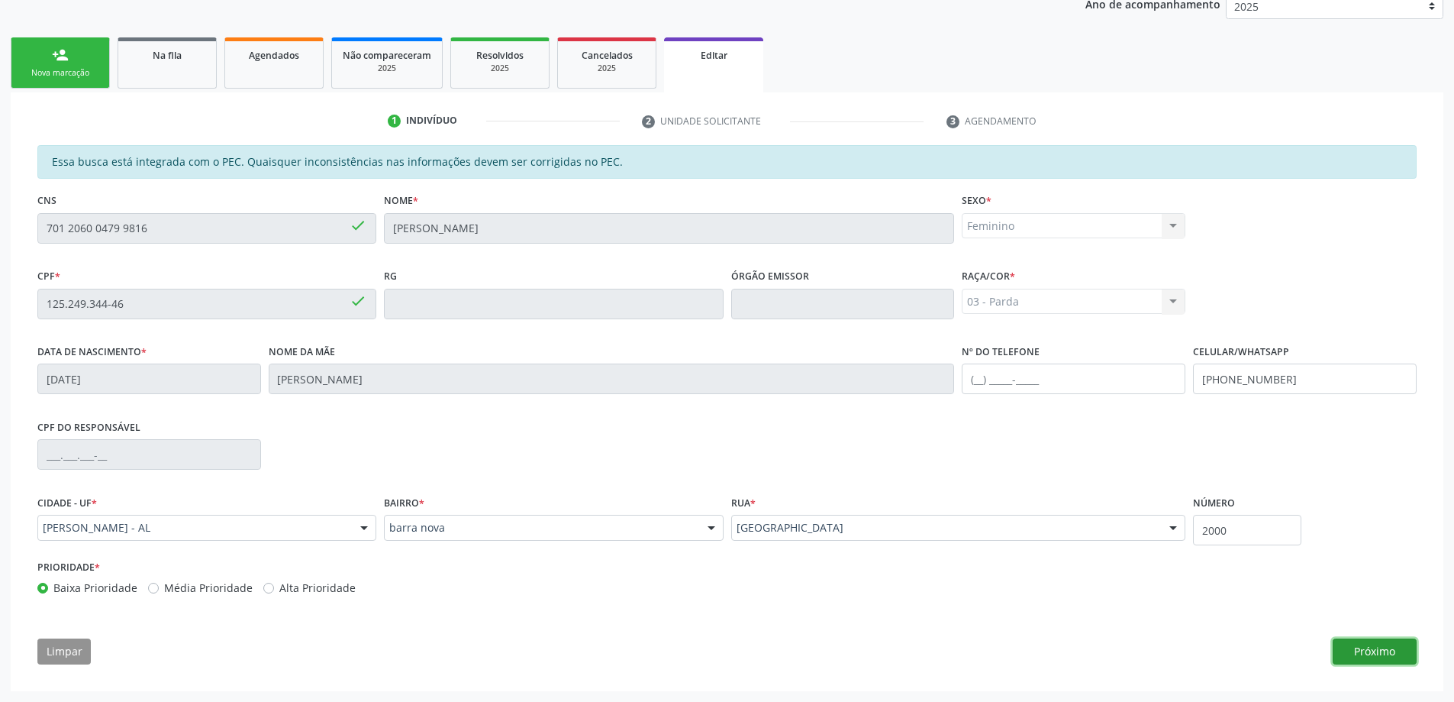
click at [1379, 647] on button "Próximo" at bounding box center [1375, 651] width 84 height 26
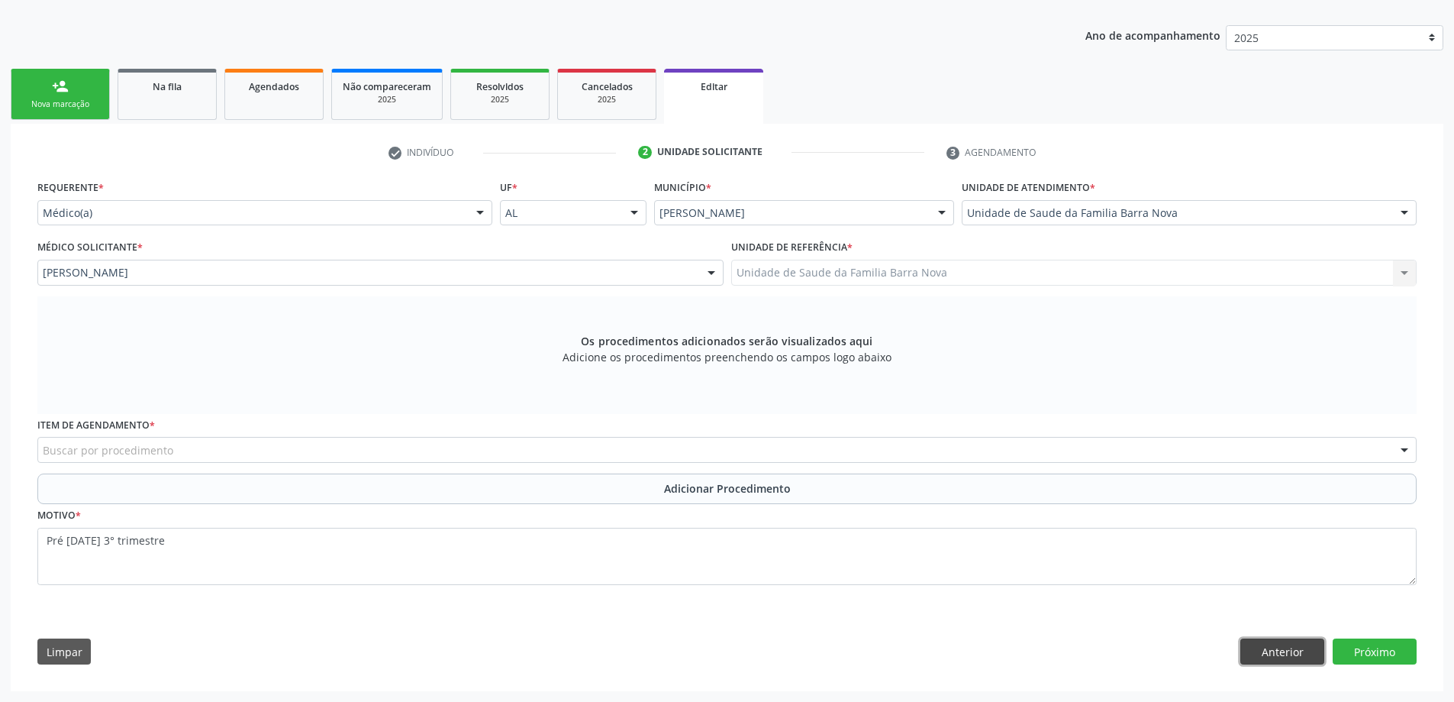
click at [1311, 653] on button "Anterior" at bounding box center [1282, 651] width 84 height 26
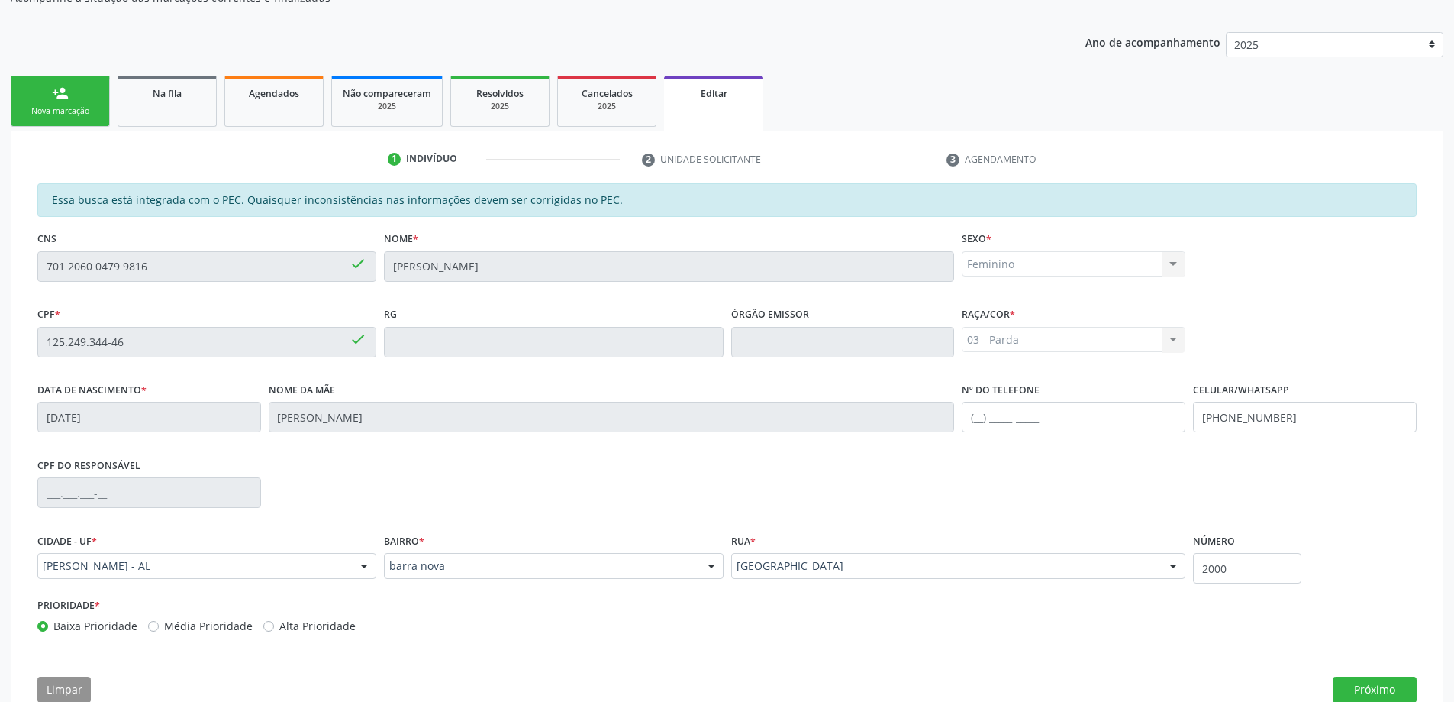
scroll to position [212, 0]
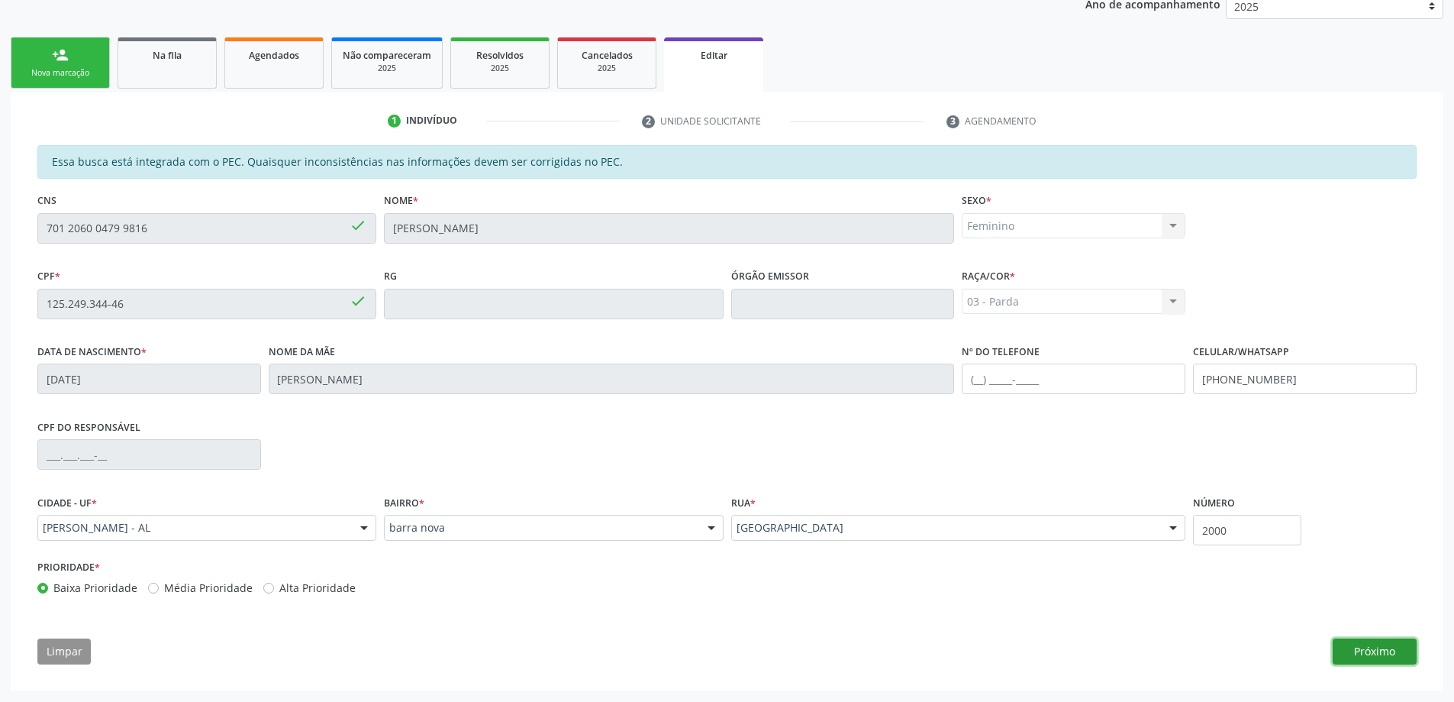
click at [1356, 643] on button "Próximo" at bounding box center [1375, 651] width 84 height 26
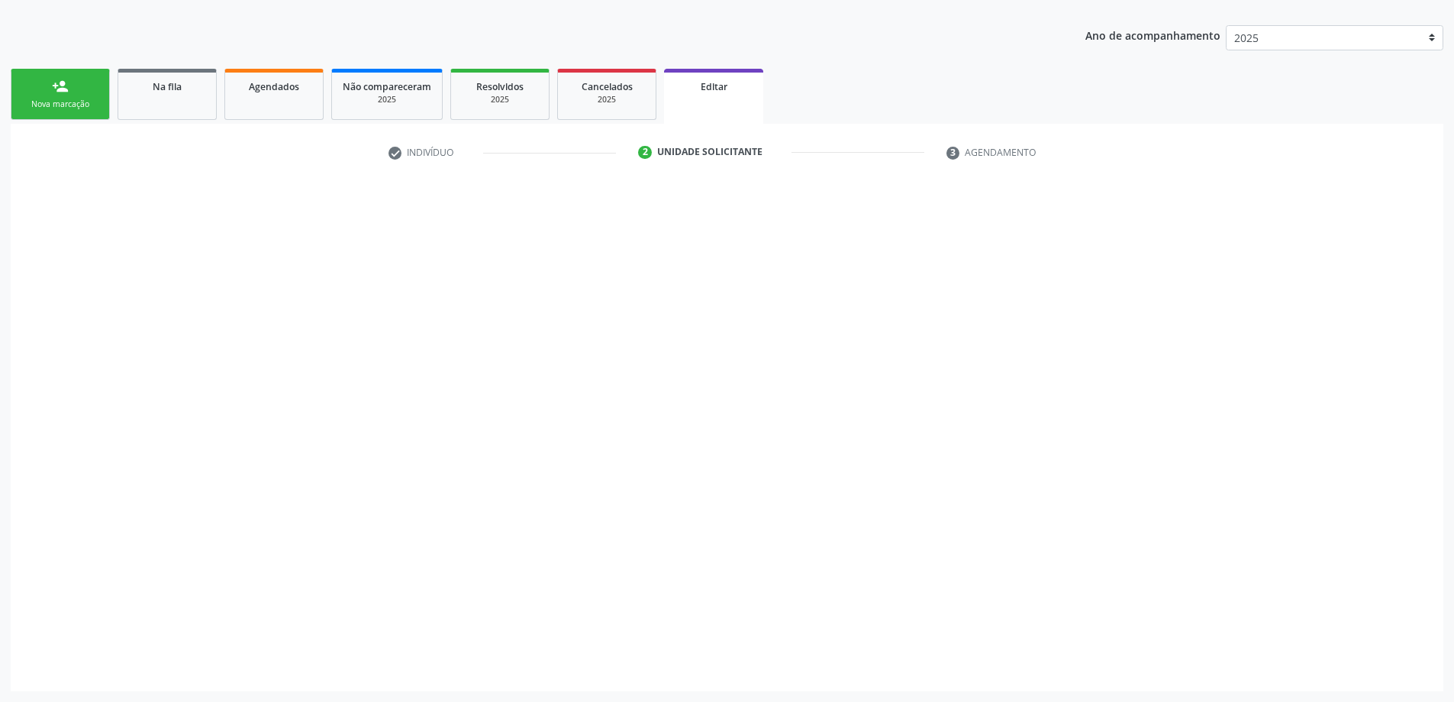
scroll to position [181, 0]
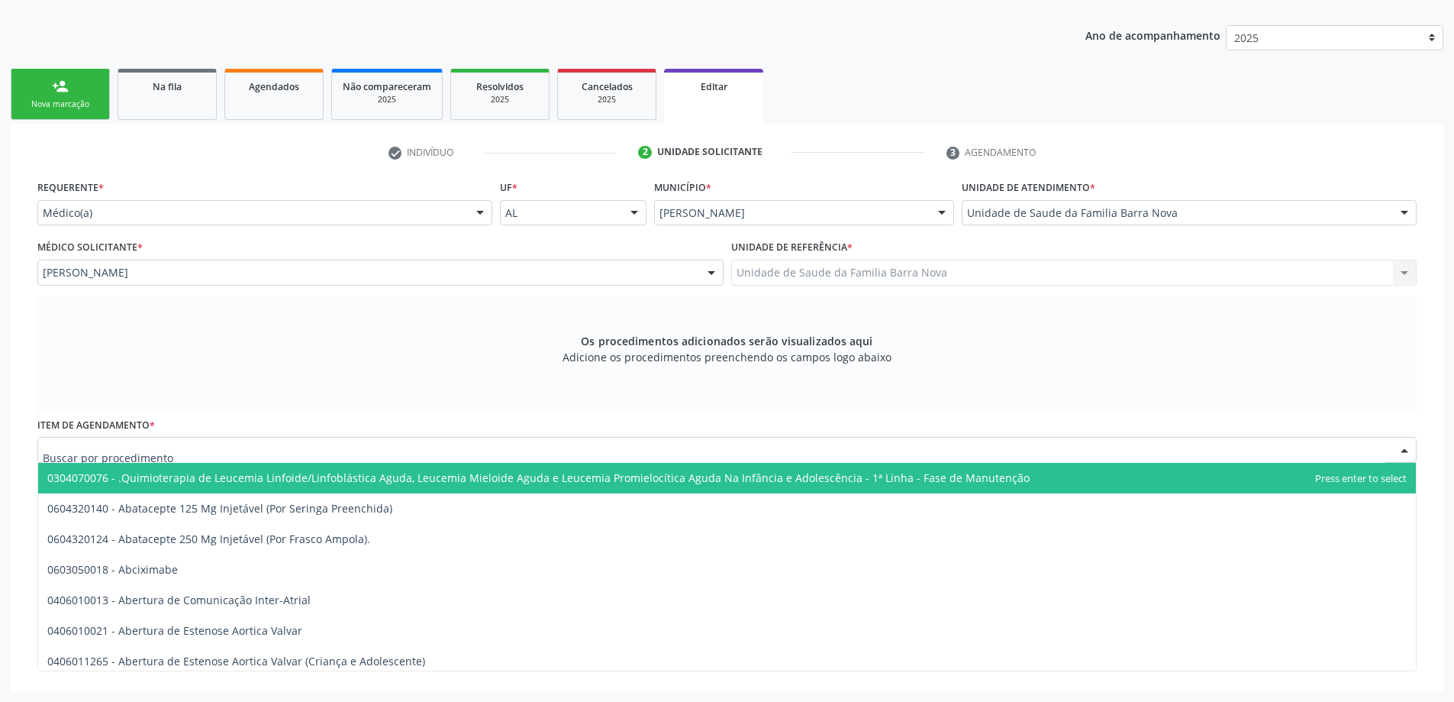
click at [292, 450] on div at bounding box center [726, 450] width 1379 height 26
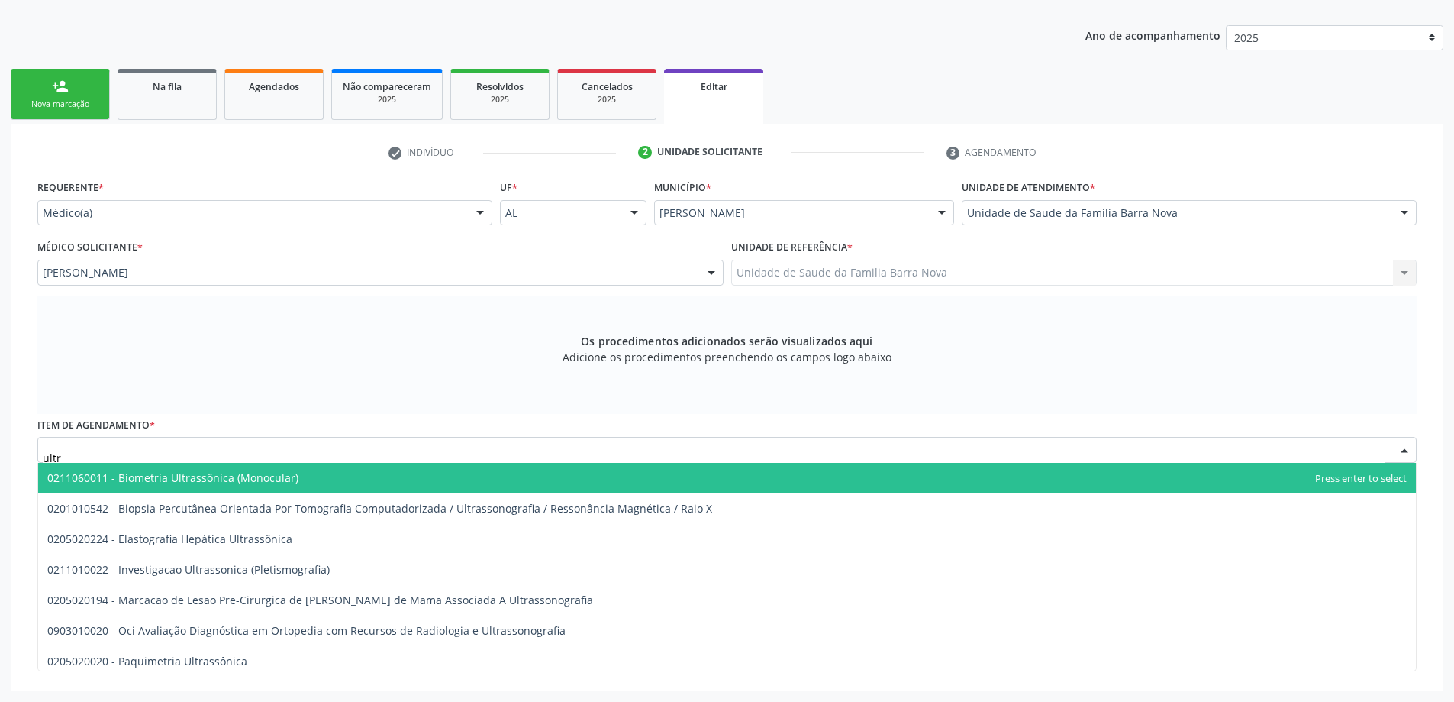
type input "ultra"
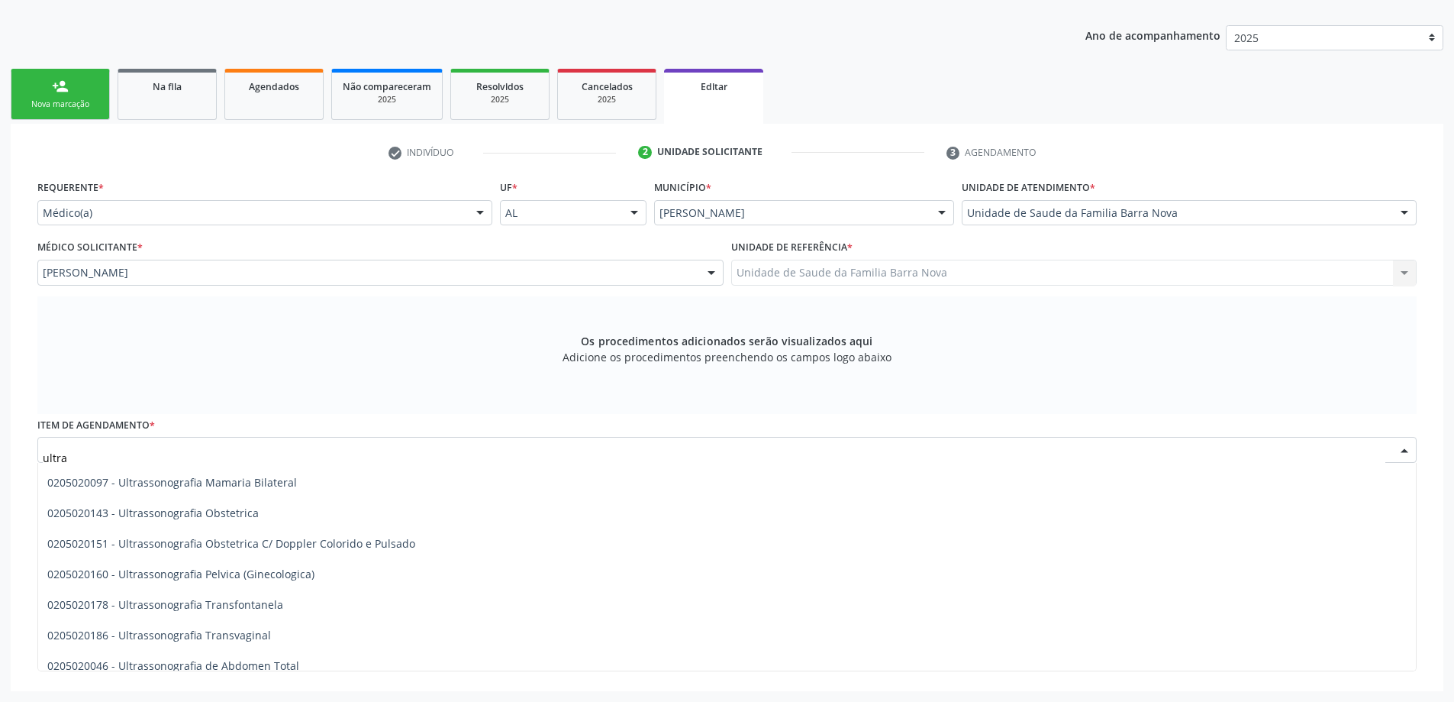
scroll to position [305, 0]
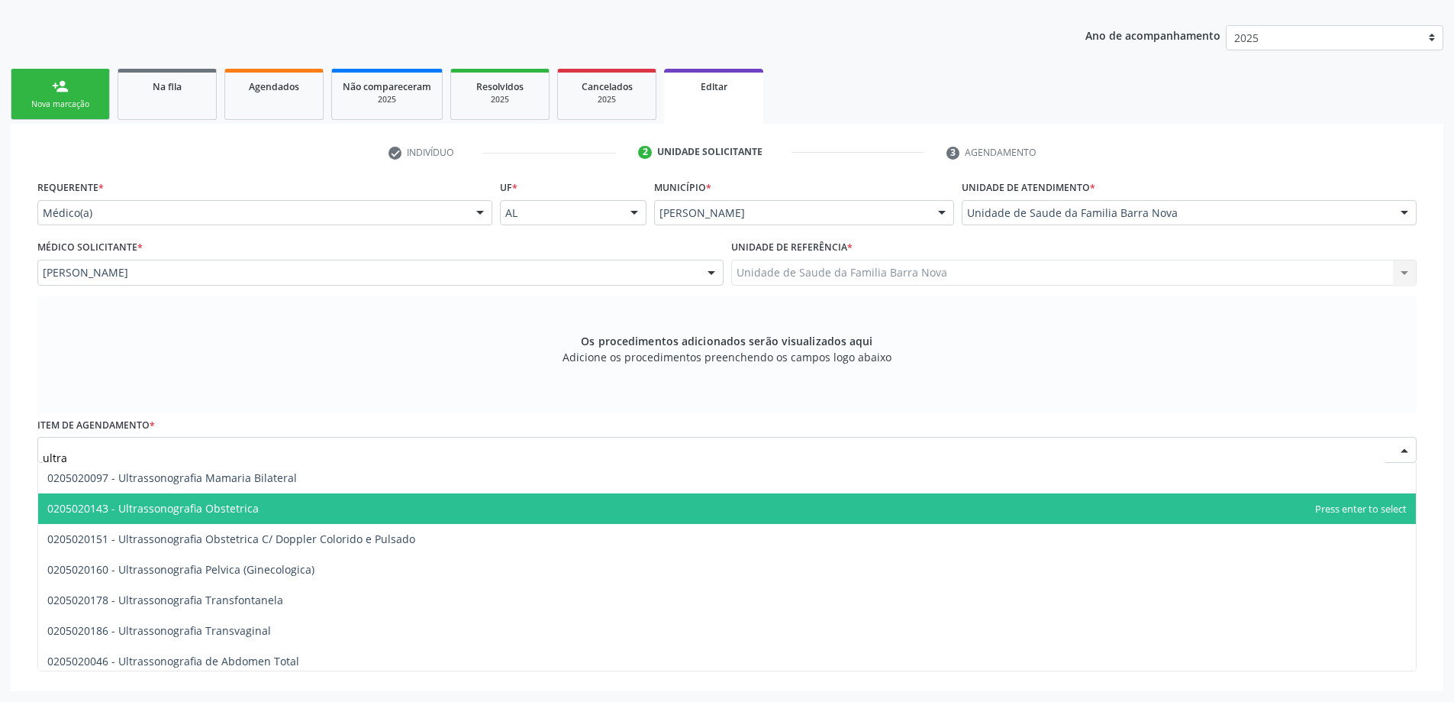
click at [322, 509] on span "0205020143 - Ultrassonografia Obstetrica" at bounding box center [727, 508] width 1378 height 31
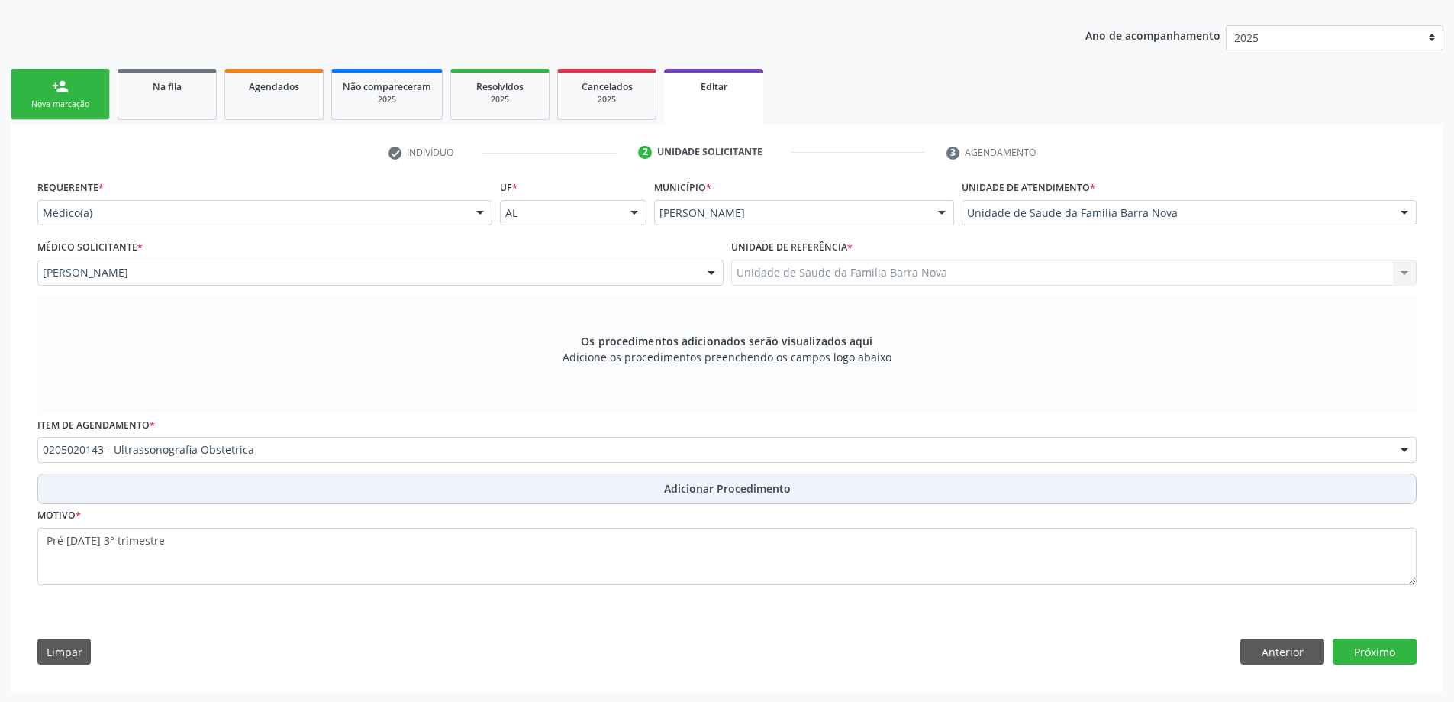
click at [339, 495] on button "Adicionar Procedimento" at bounding box center [726, 488] width 1379 height 31
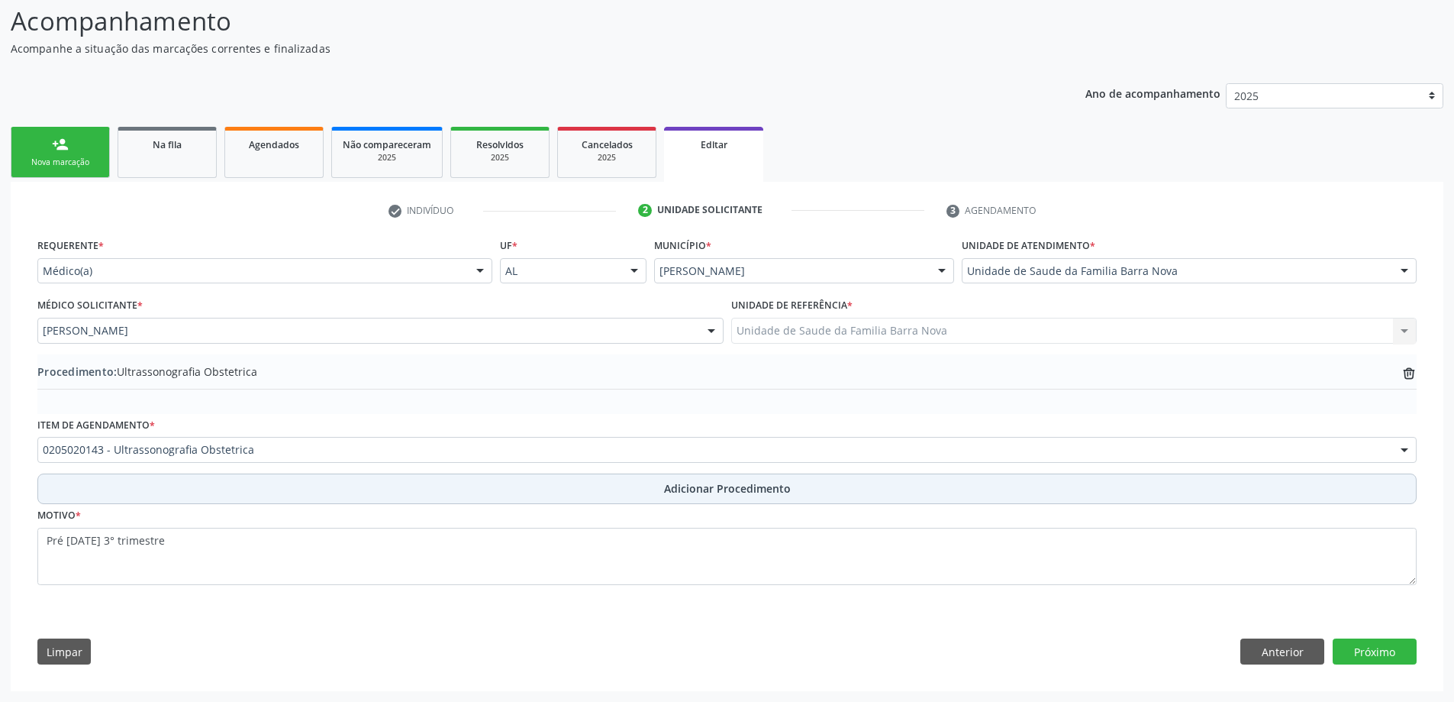
scroll to position [123, 0]
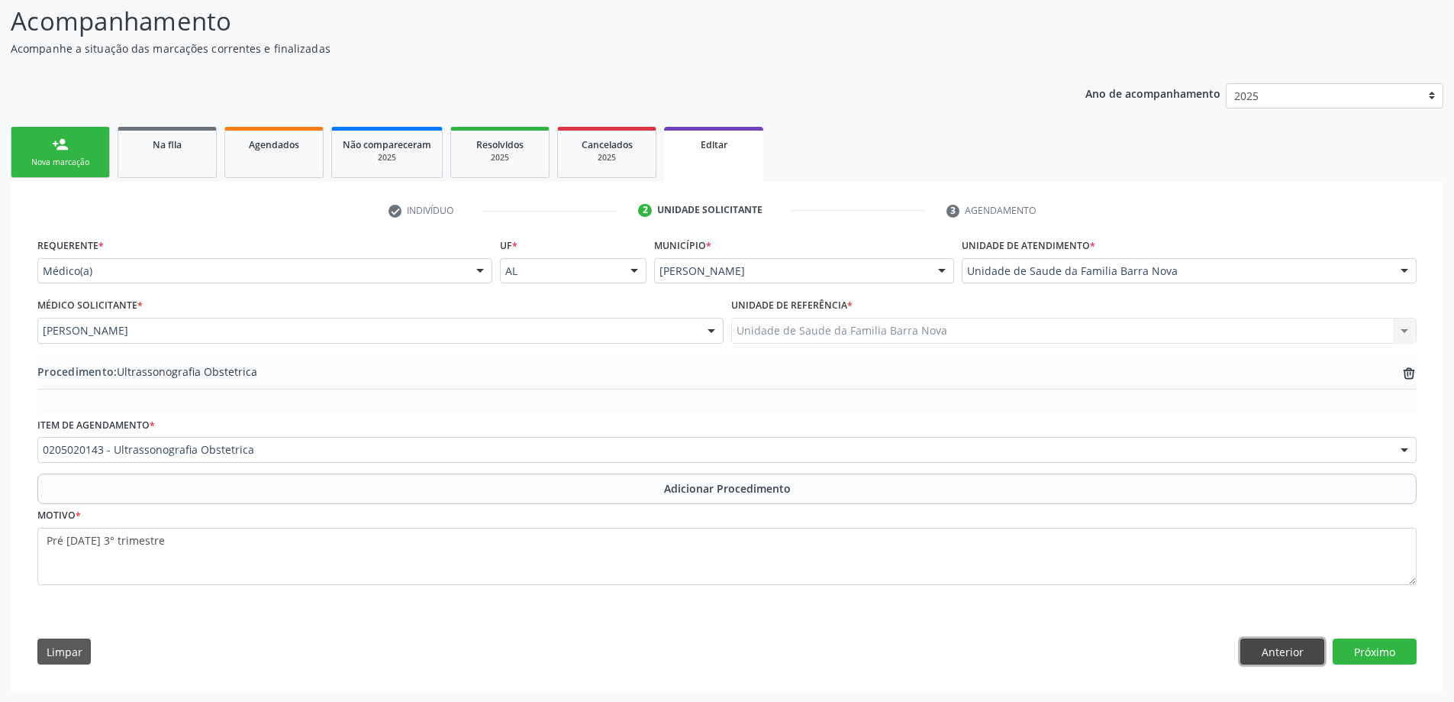
click at [1276, 652] on button "Anterior" at bounding box center [1282, 651] width 84 height 26
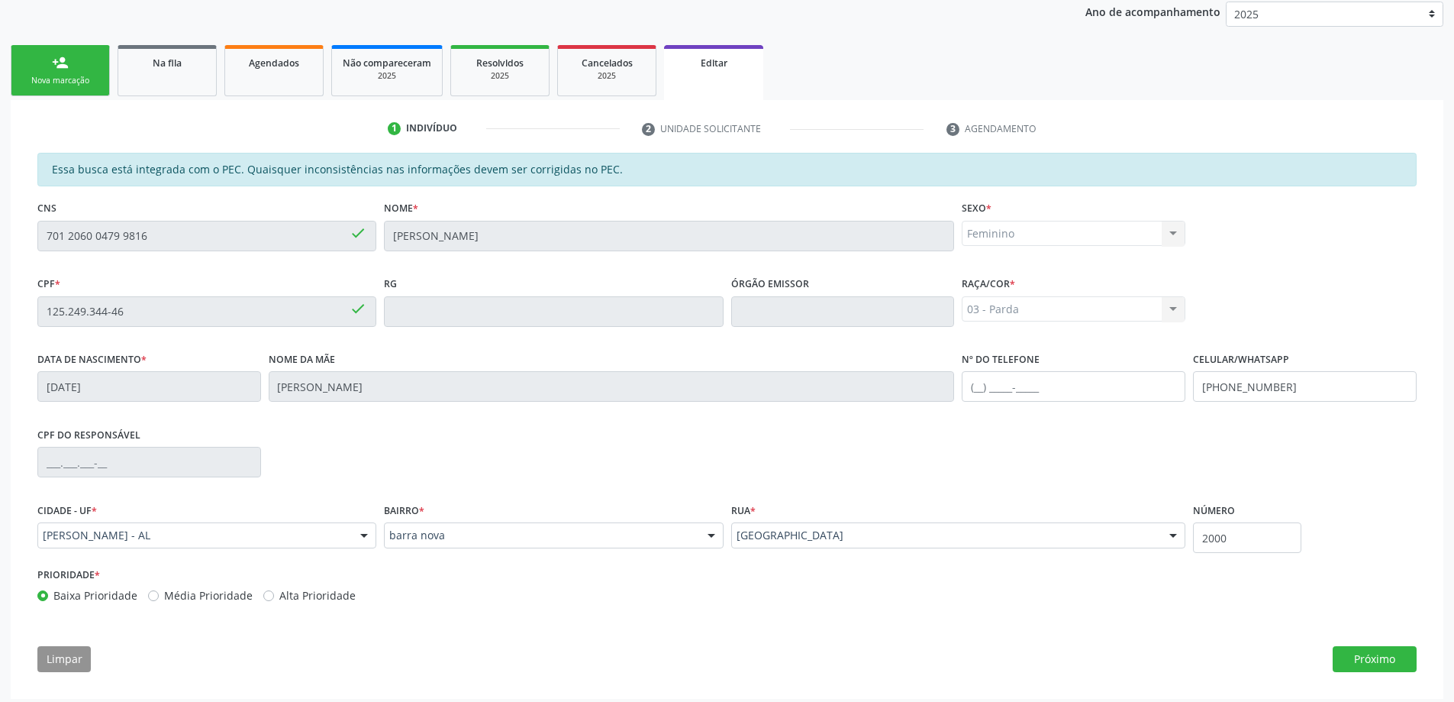
scroll to position [212, 0]
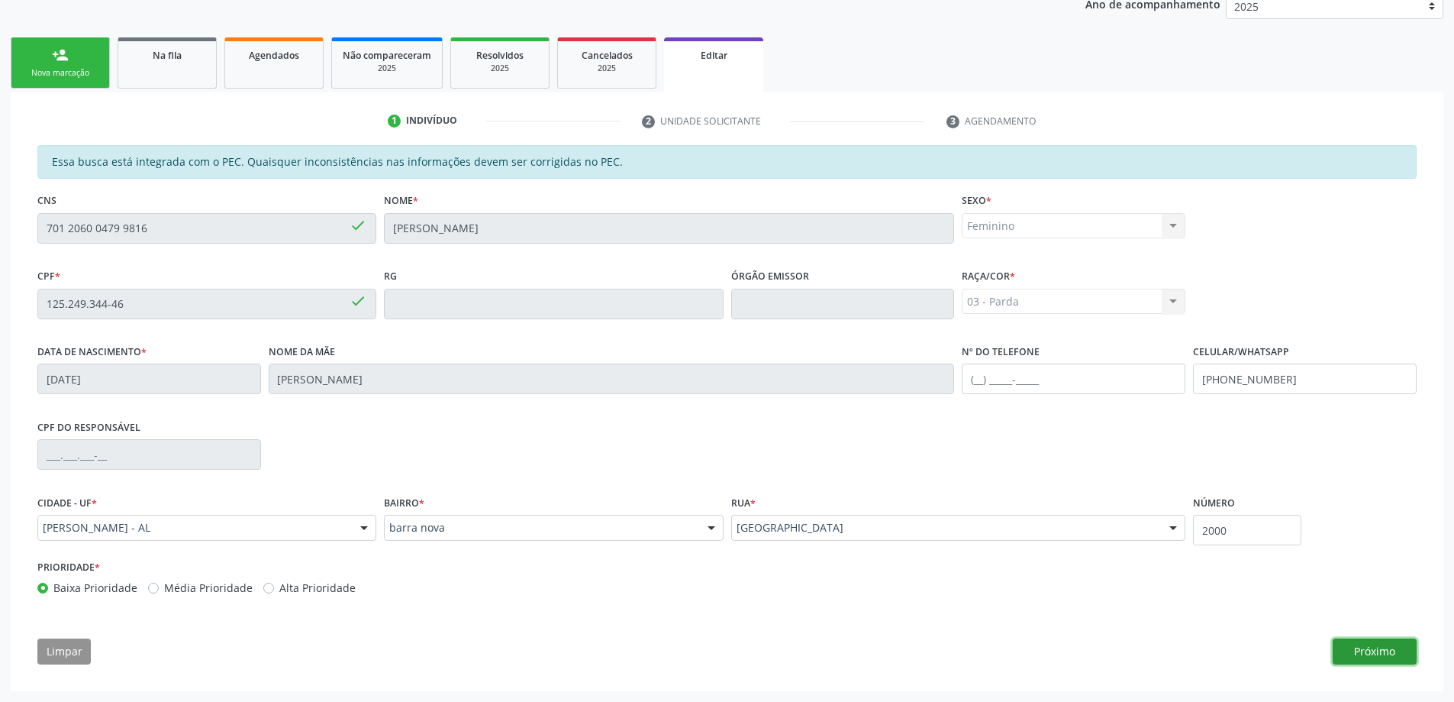
click at [1409, 651] on button "Próximo" at bounding box center [1375, 651] width 84 height 26
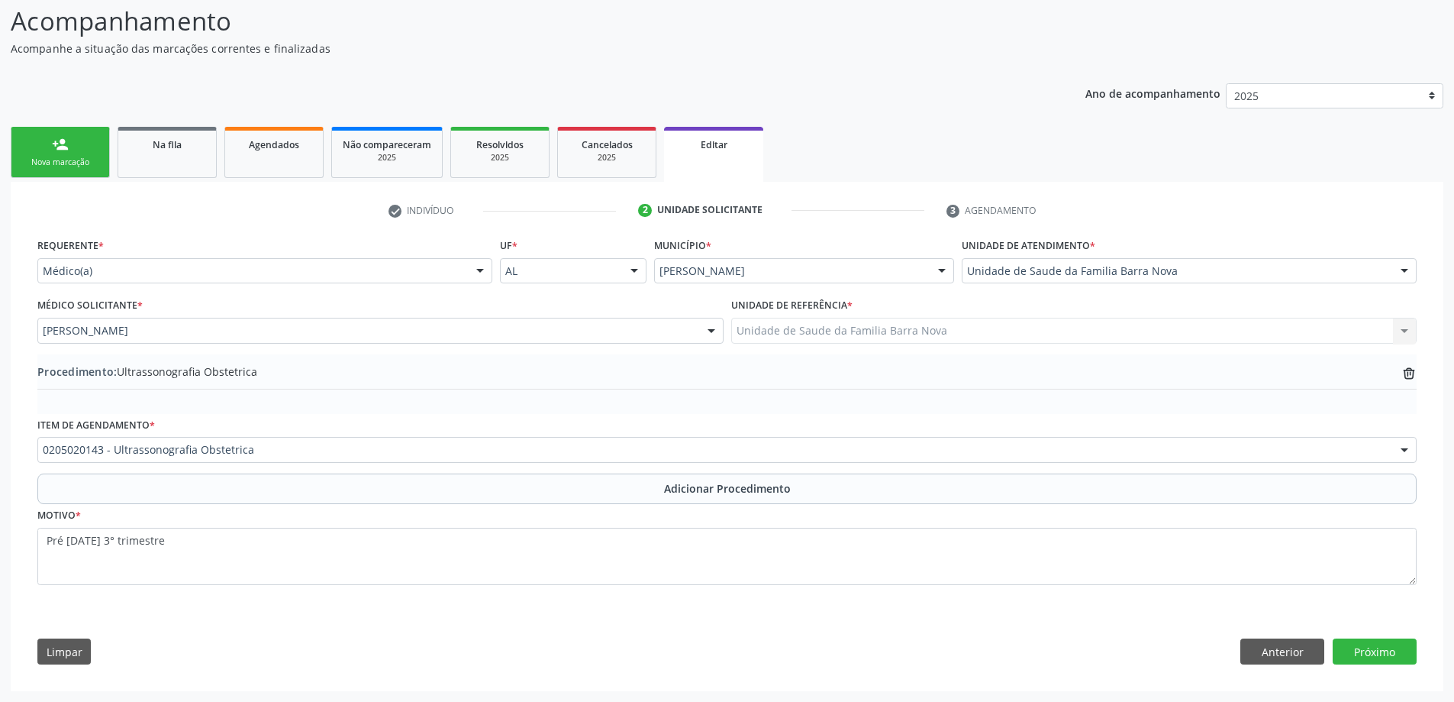
scroll to position [123, 0]
click at [1404, 651] on button "Próximo" at bounding box center [1375, 651] width 84 height 26
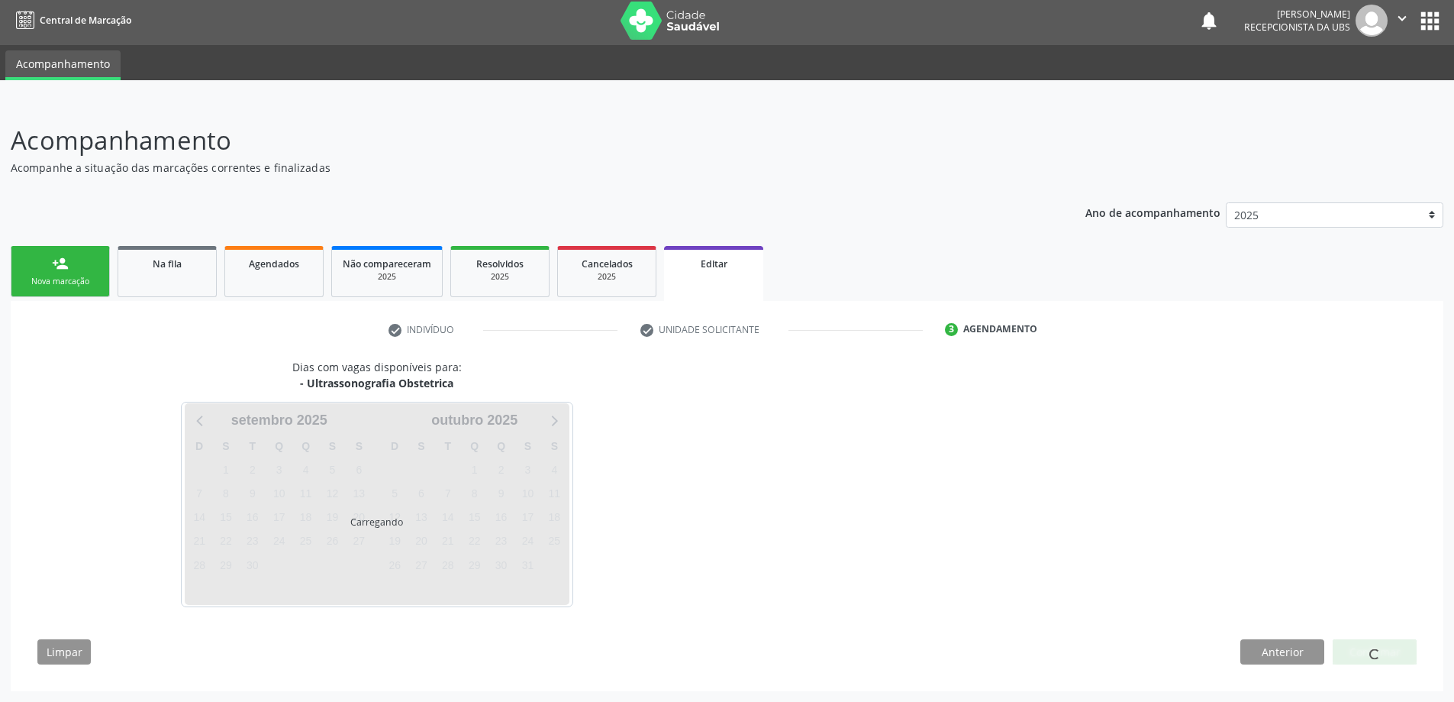
scroll to position [49, 0]
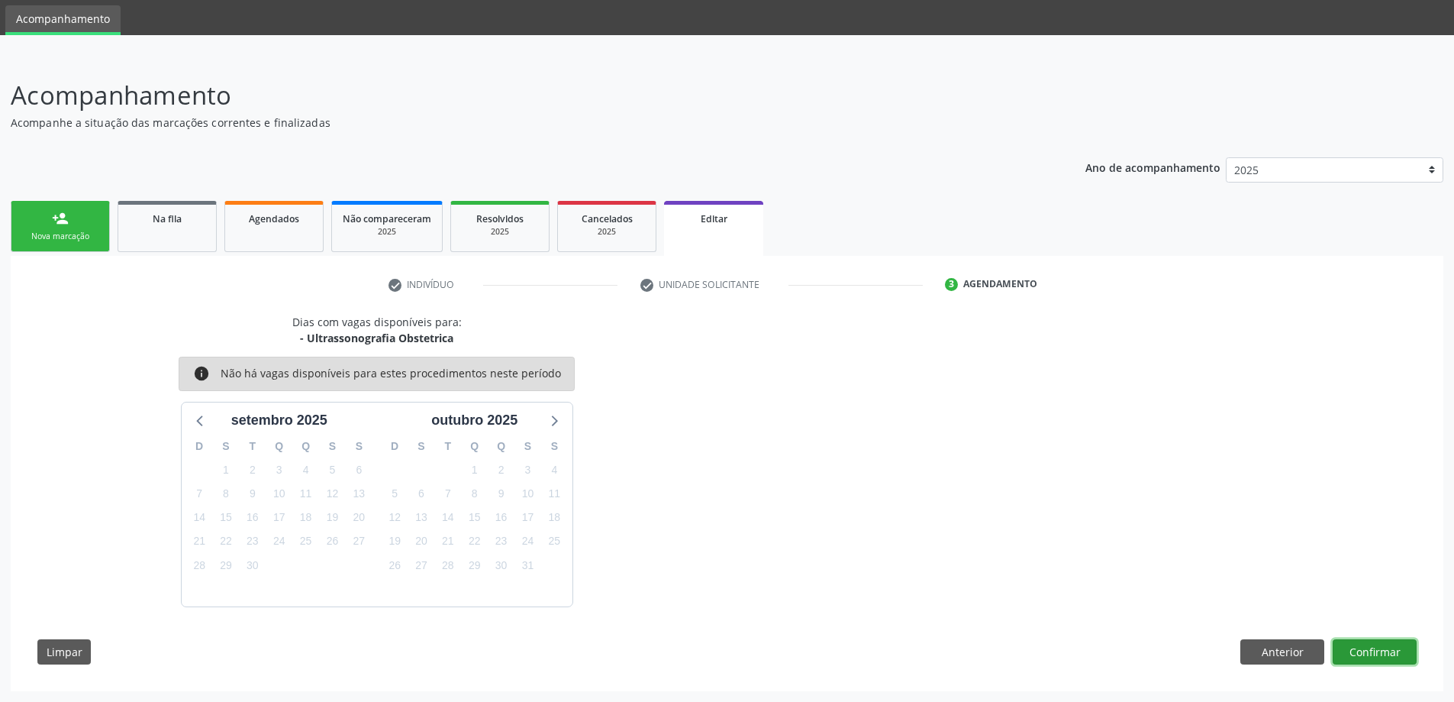
click at [1392, 650] on button "Confirmar" at bounding box center [1375, 652] width 84 height 26
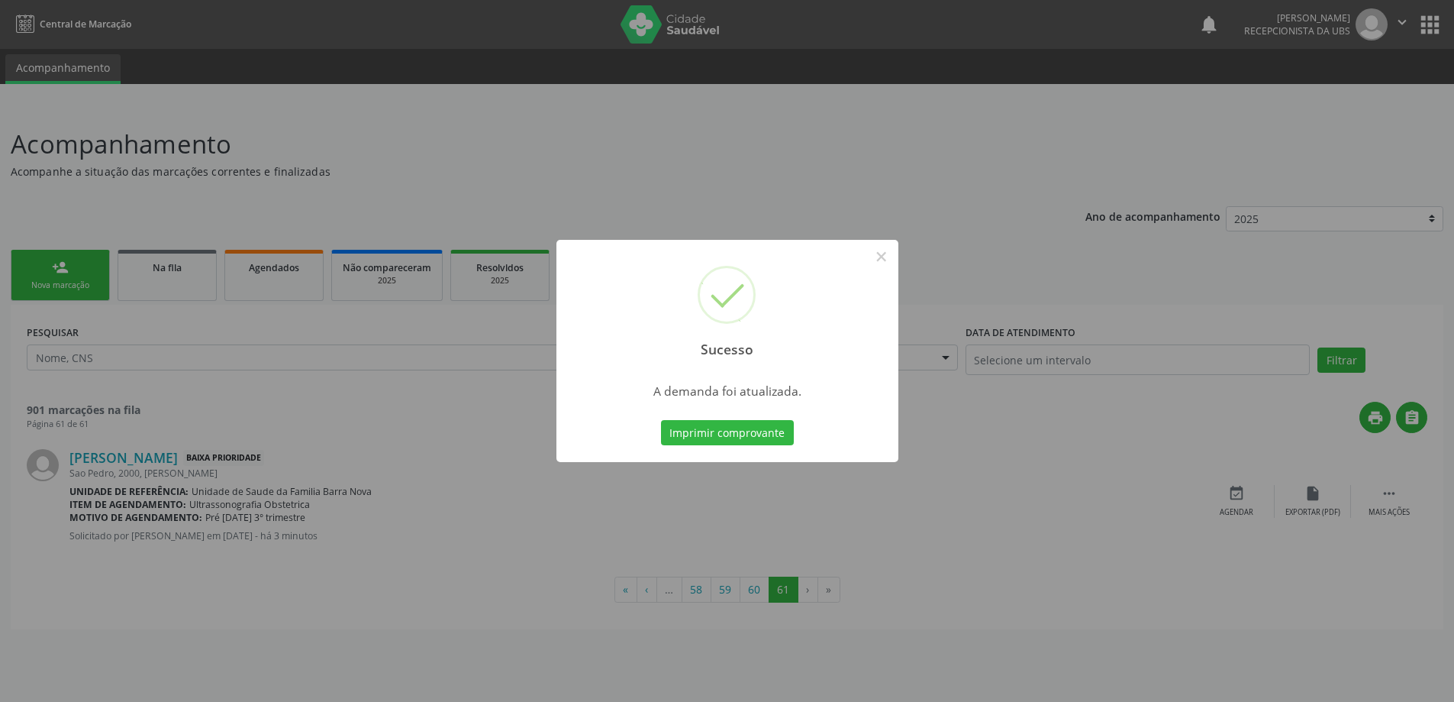
scroll to position [0, 0]
click at [885, 256] on button "×" at bounding box center [887, 257] width 26 height 26
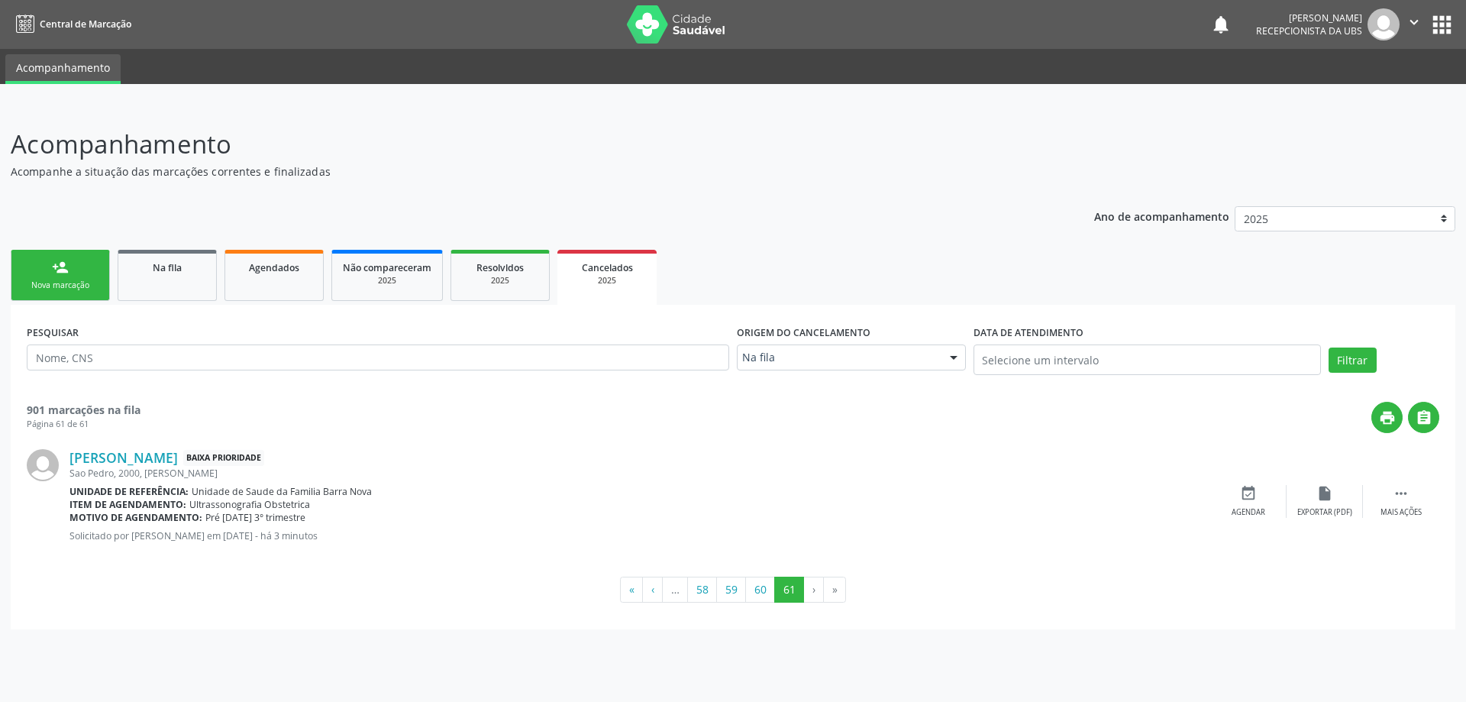
click at [85, 290] on div "Nova marcação" at bounding box center [60, 284] width 76 height 11
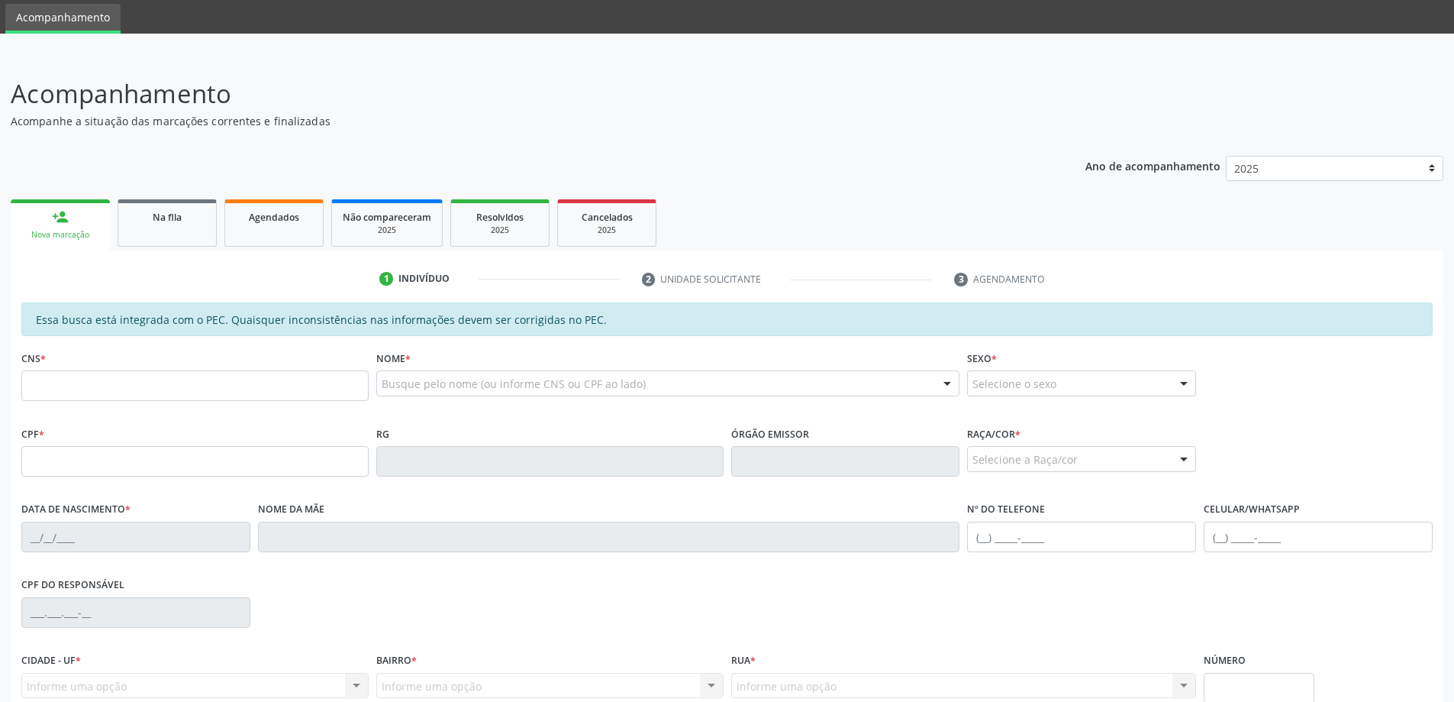
scroll to position [76, 0]
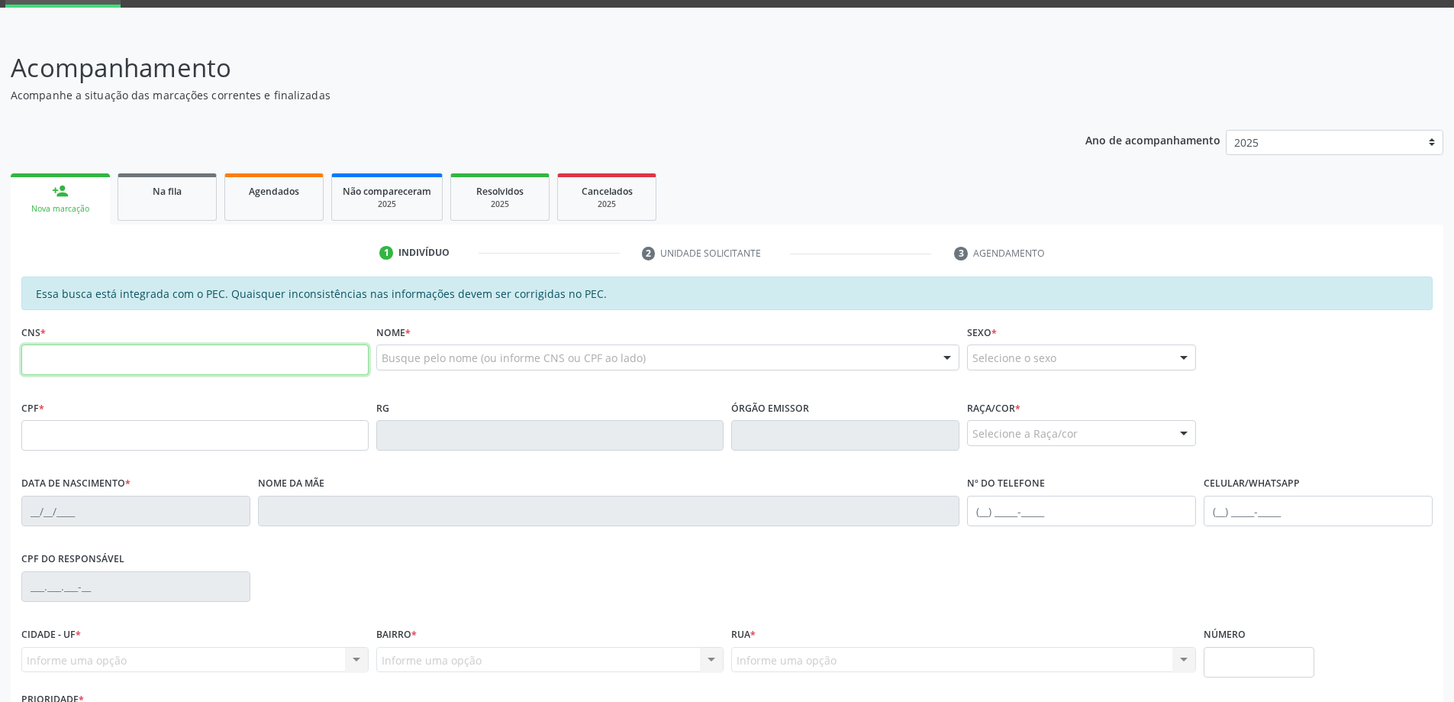
click at [176, 362] on input "text" at bounding box center [194, 359] width 347 height 31
click at [187, 194] on div "Na fila" at bounding box center [167, 190] width 76 height 16
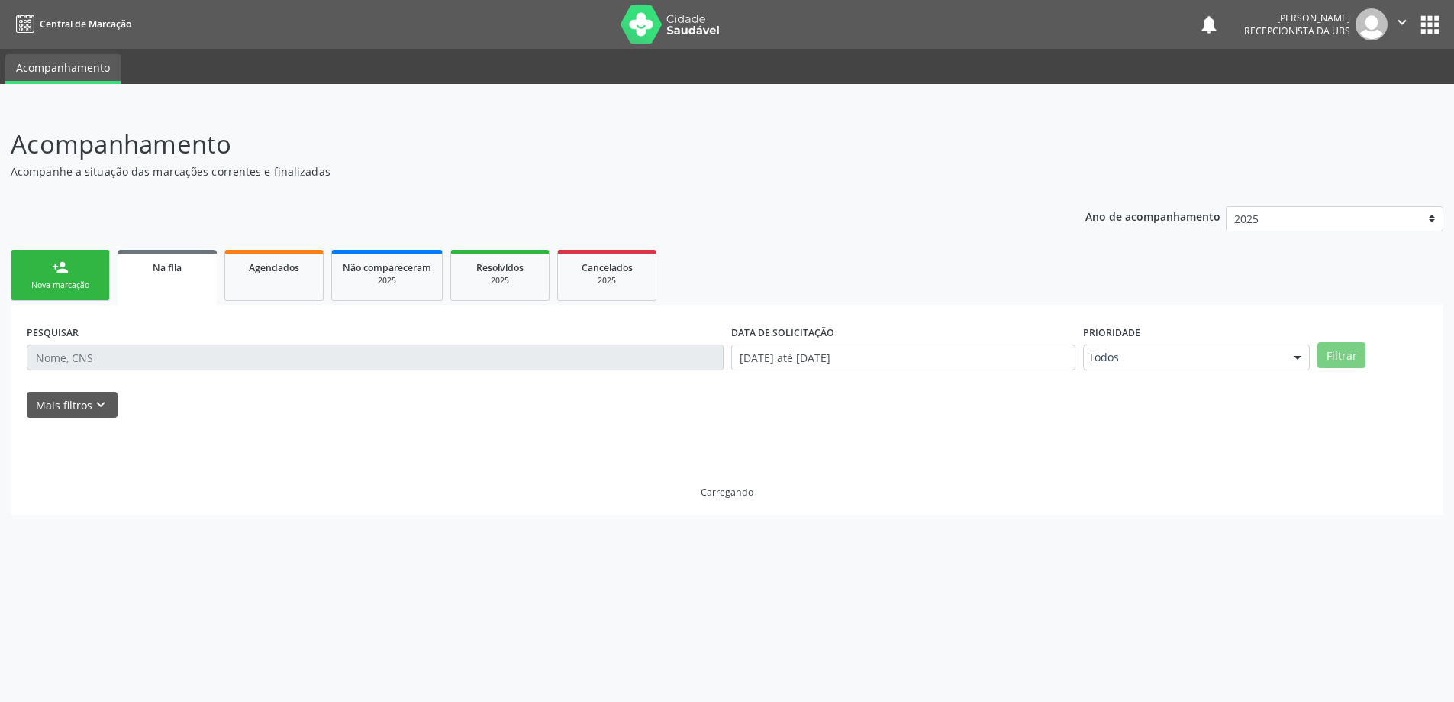
scroll to position [0, 0]
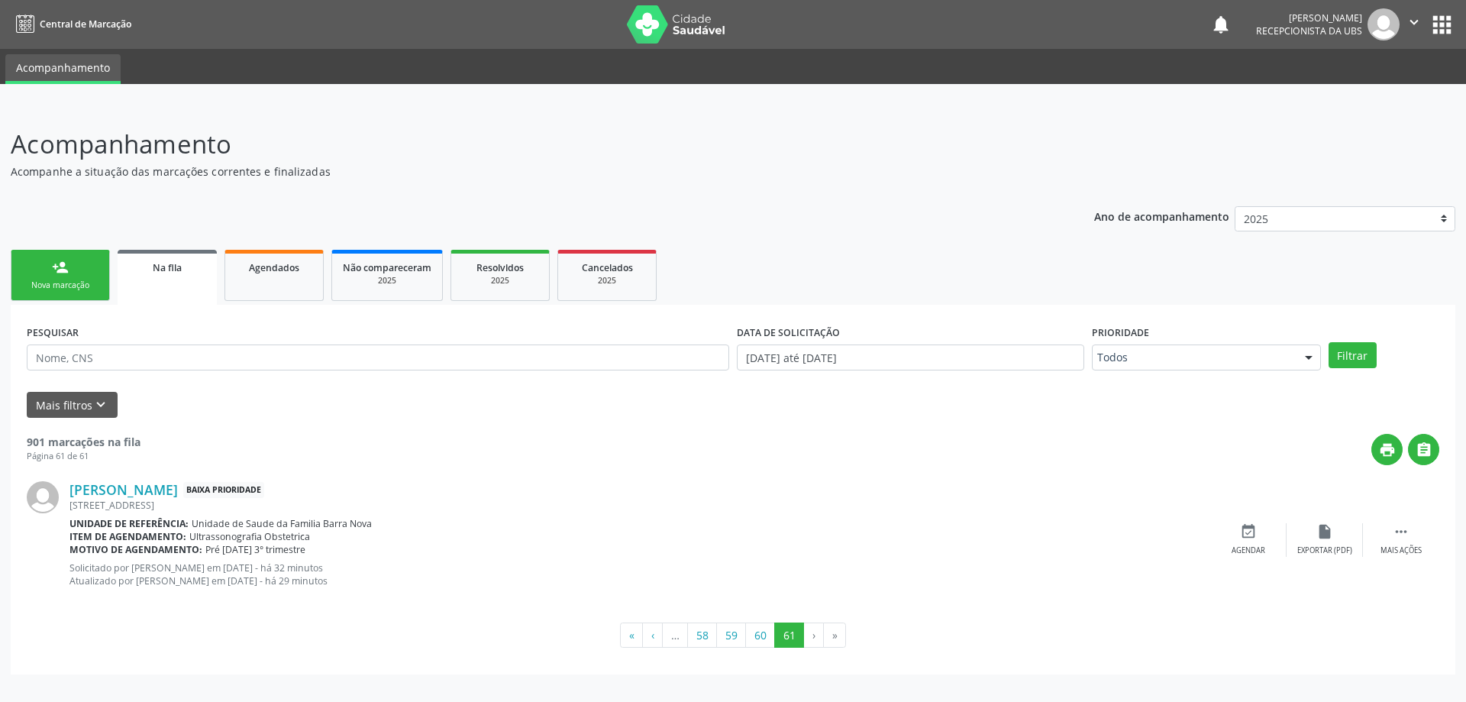
click at [78, 273] on link "person_add Nova marcação" at bounding box center [60, 275] width 99 height 51
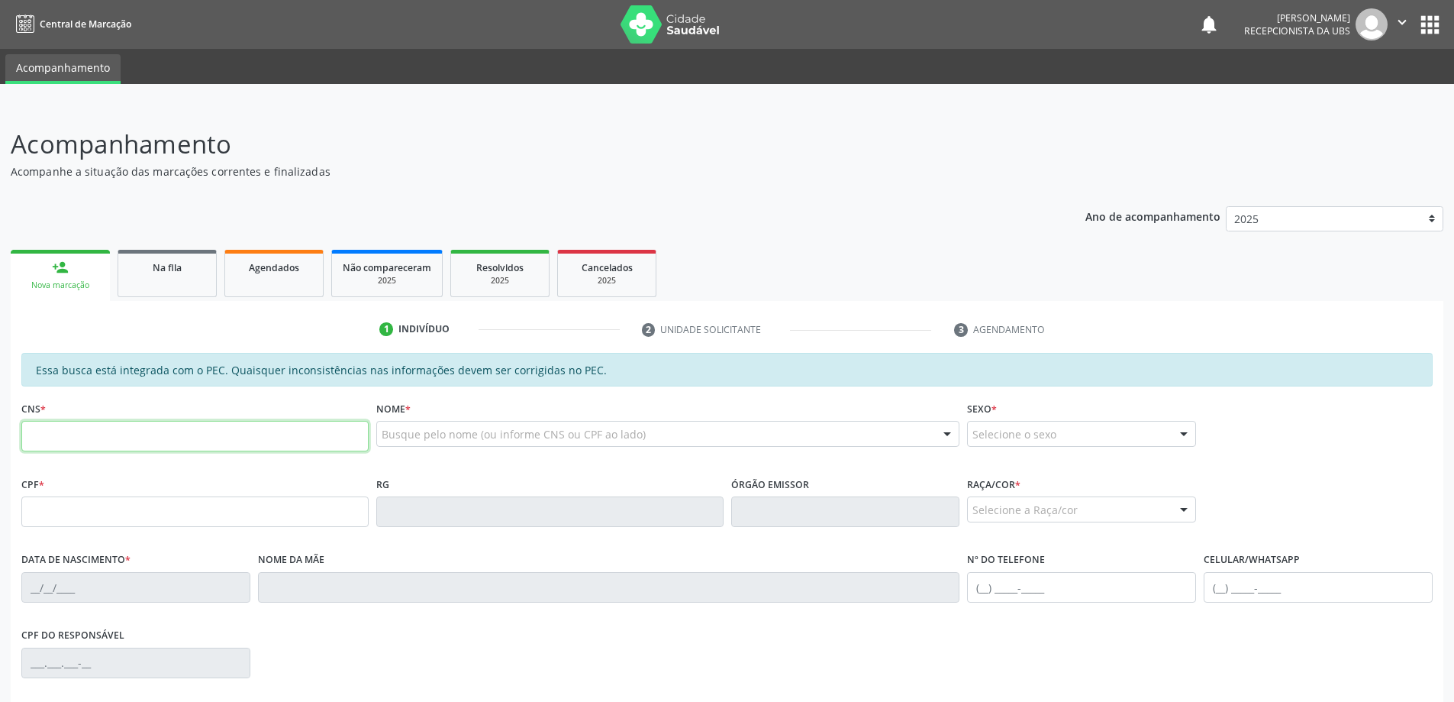
click at [116, 434] on input "text" at bounding box center [194, 436] width 347 height 31
type input "704 5093 5418 3215"
type input "941.153.204-78"
type input "[DATE]"
type input "[PERSON_NAME]"
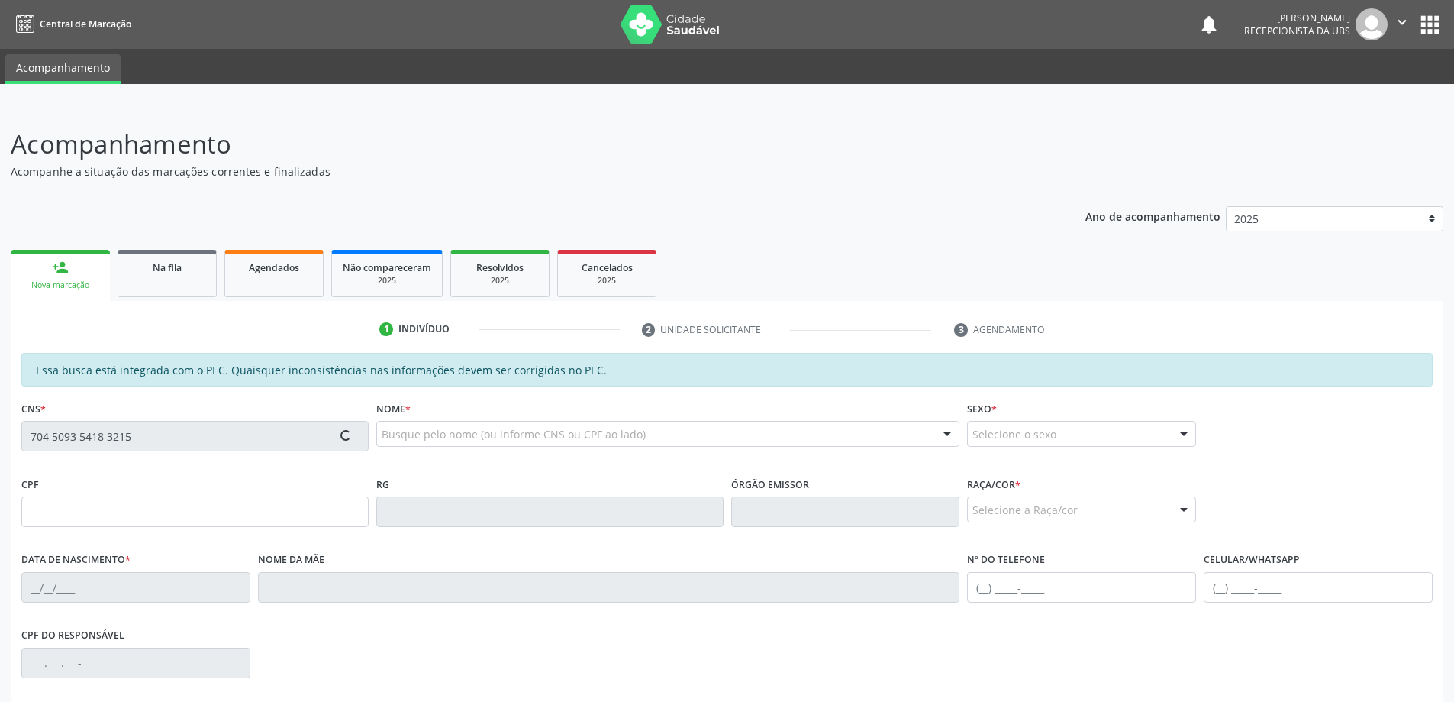
type input "[PHONE_NUMBER]"
type input "S/N"
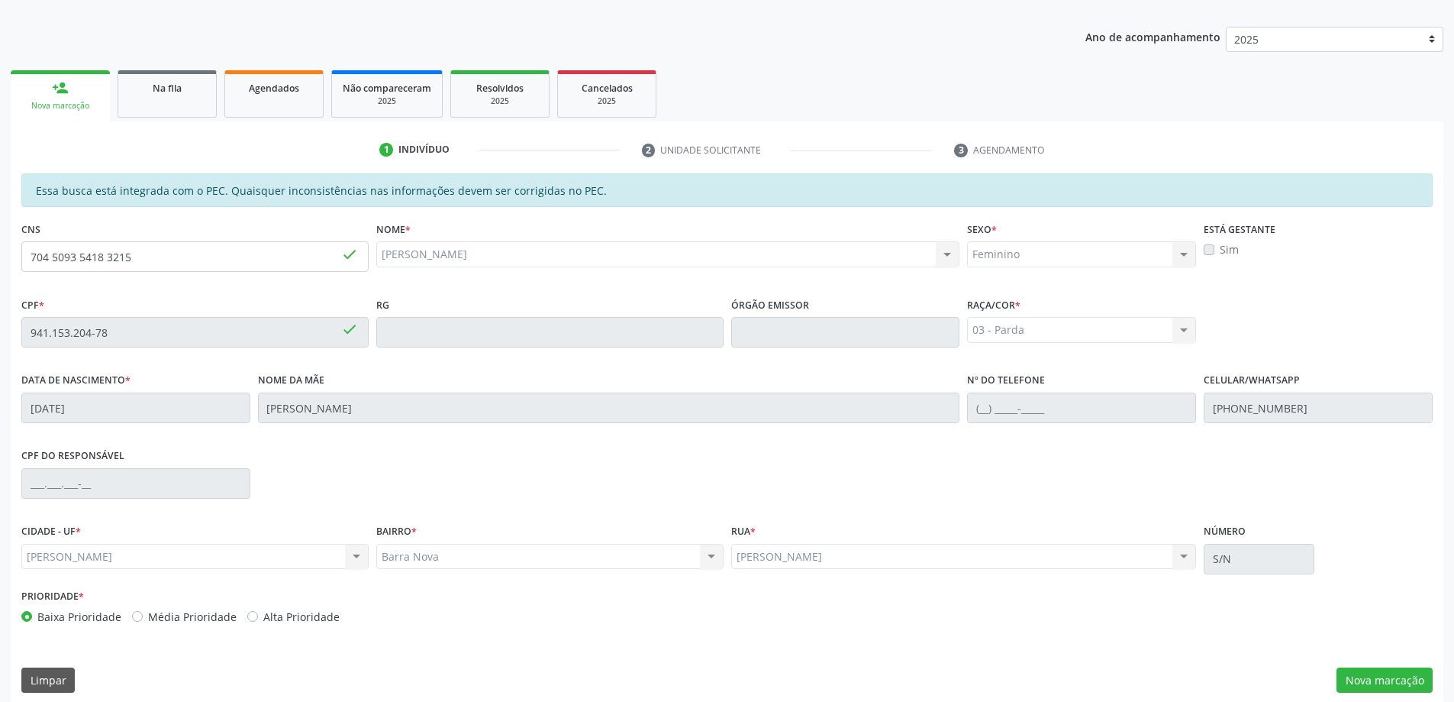
scroll to position [192, 0]
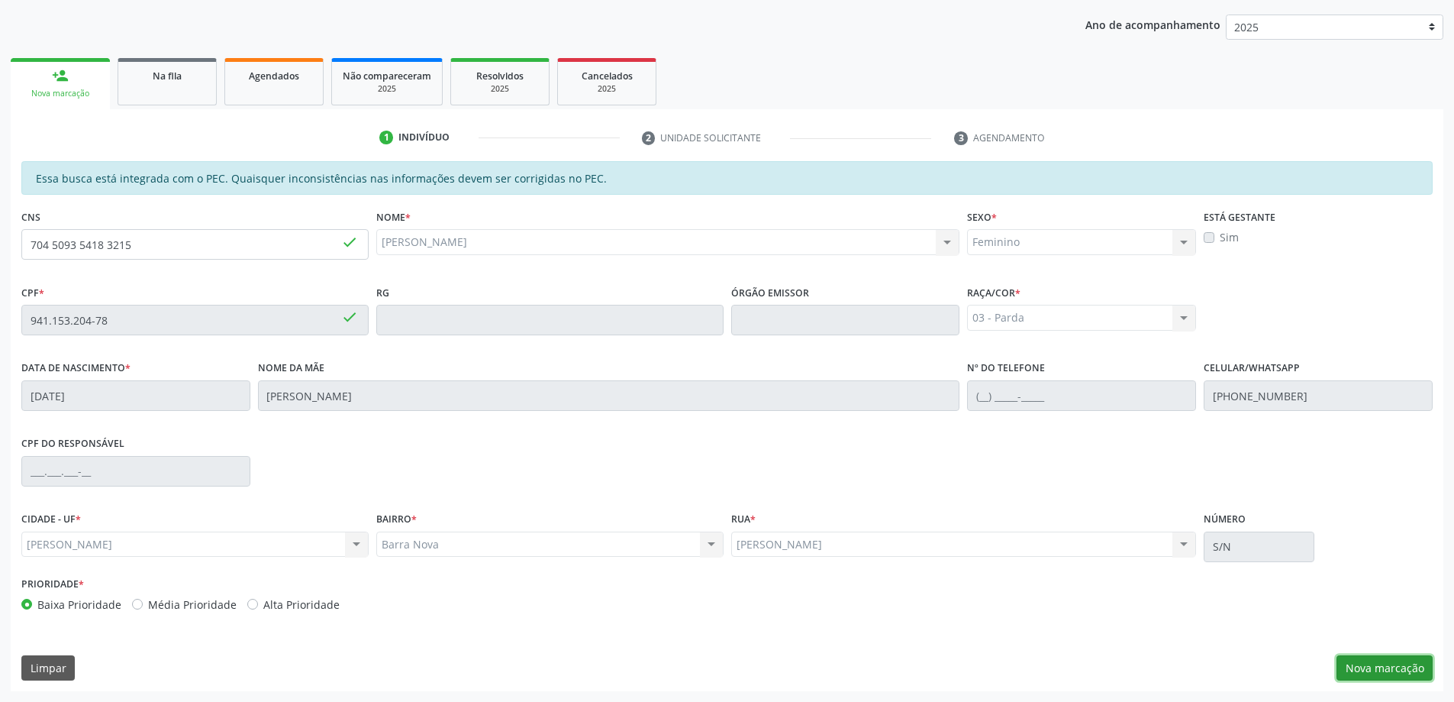
click at [1395, 666] on button "Nova marcação" at bounding box center [1385, 668] width 96 height 26
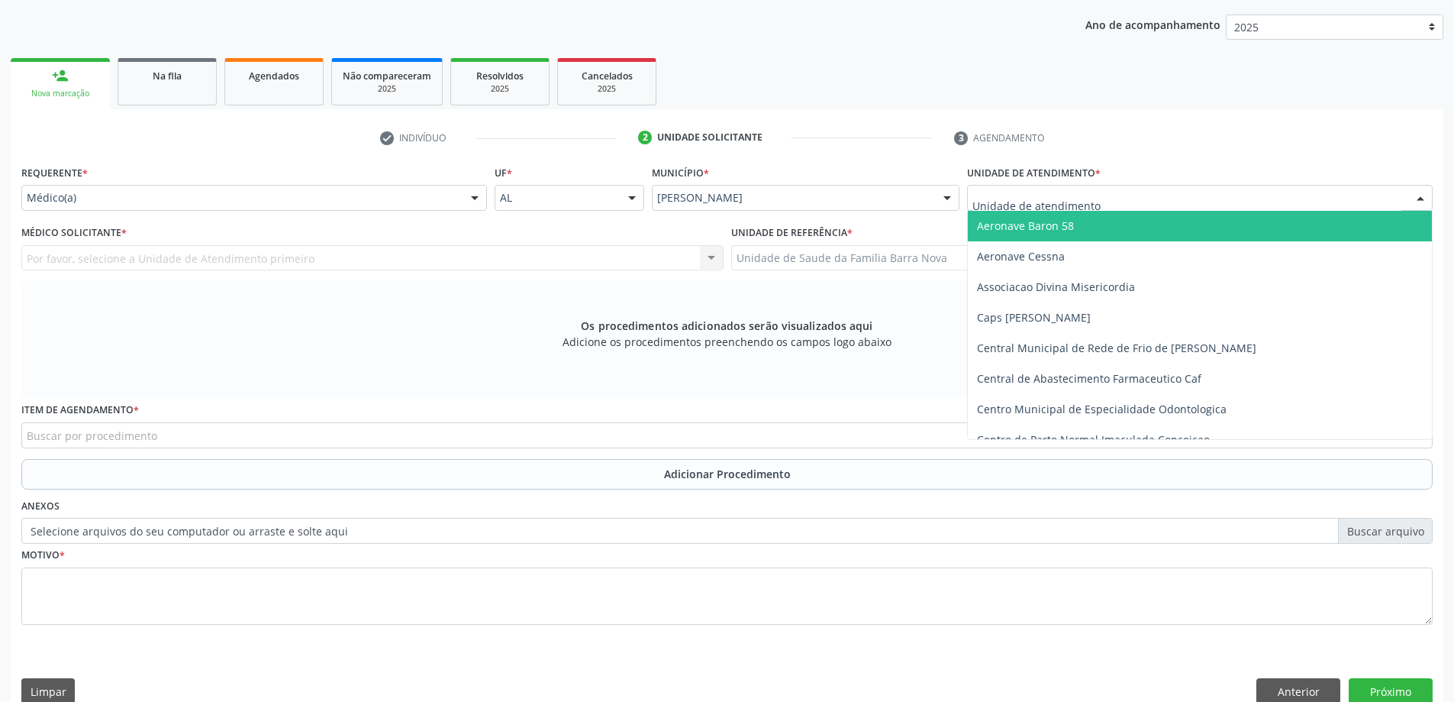
click at [1098, 198] on div at bounding box center [1200, 198] width 466 height 26
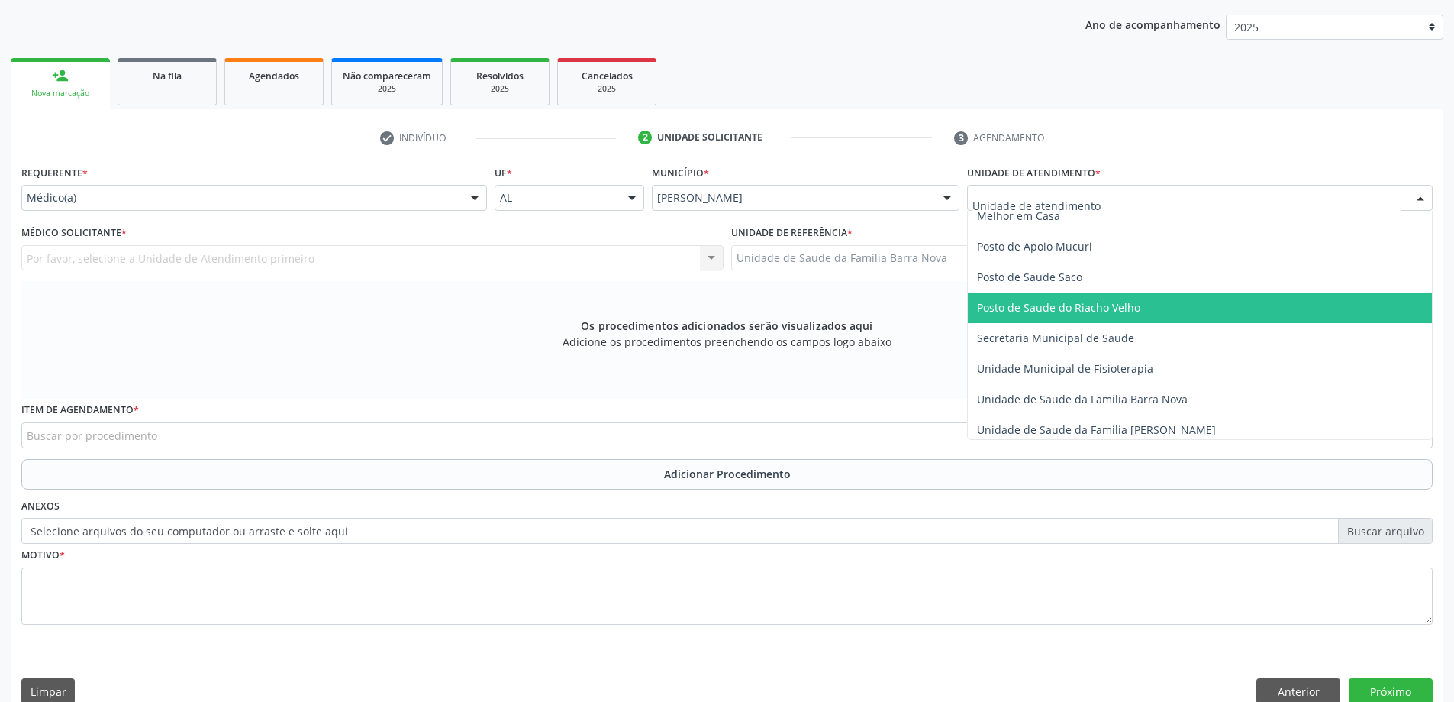
scroll to position [687, 0]
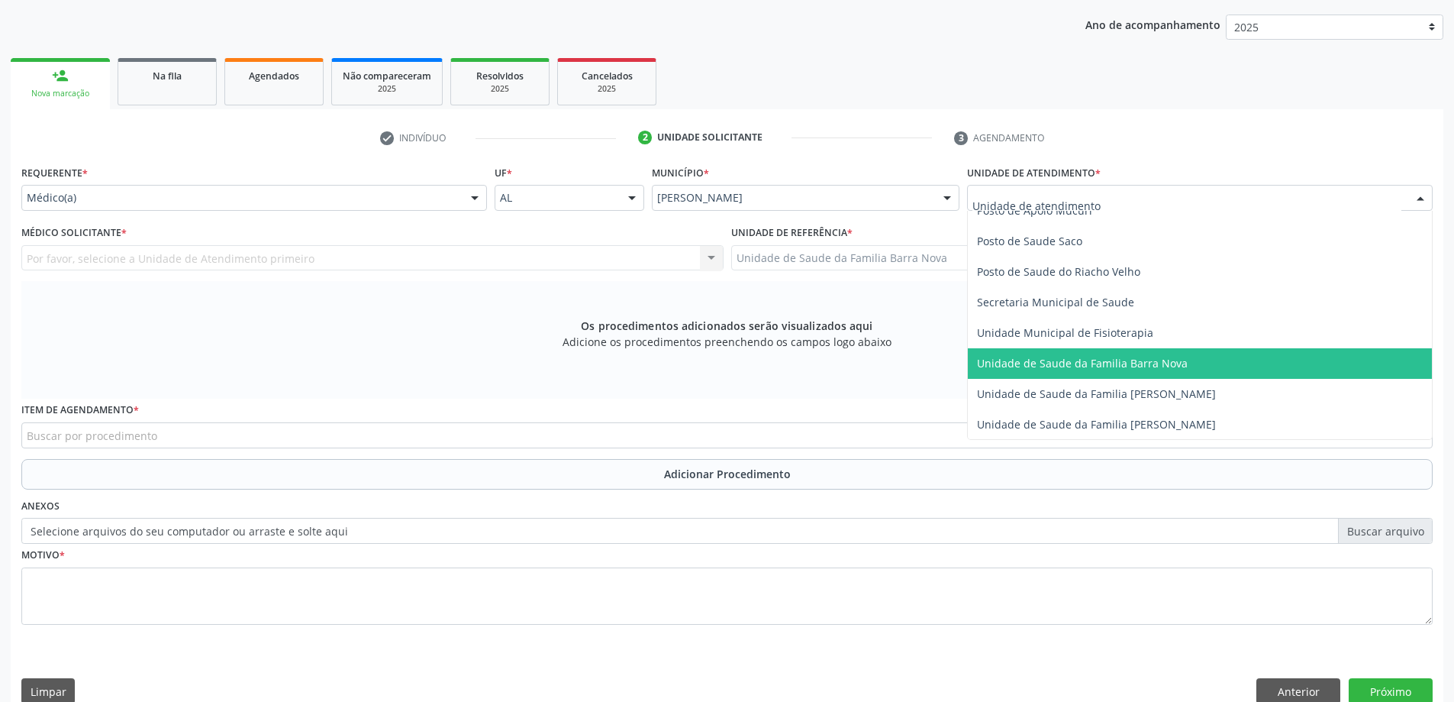
click at [1145, 364] on span "Unidade de Saude da Familia Barra Nova" at bounding box center [1082, 363] width 211 height 15
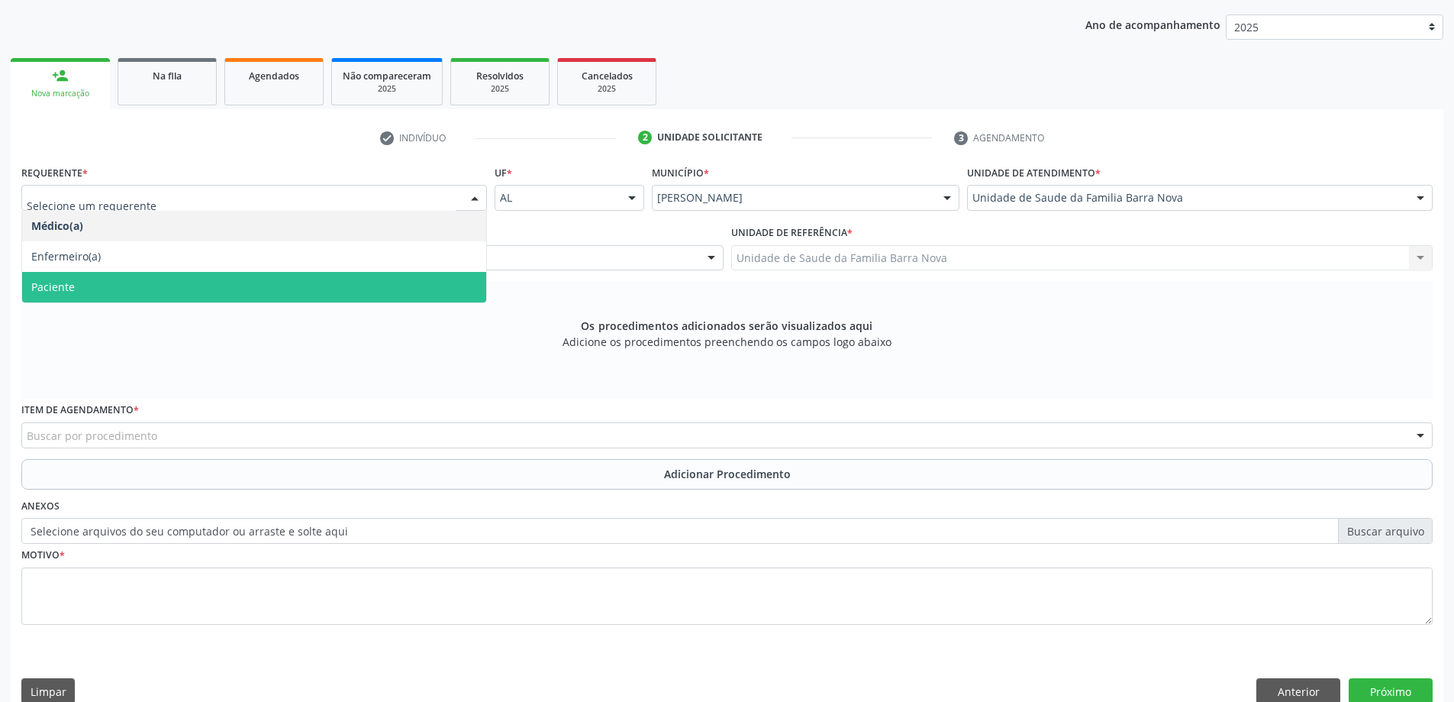
click at [279, 273] on span "Paciente" at bounding box center [254, 287] width 464 height 31
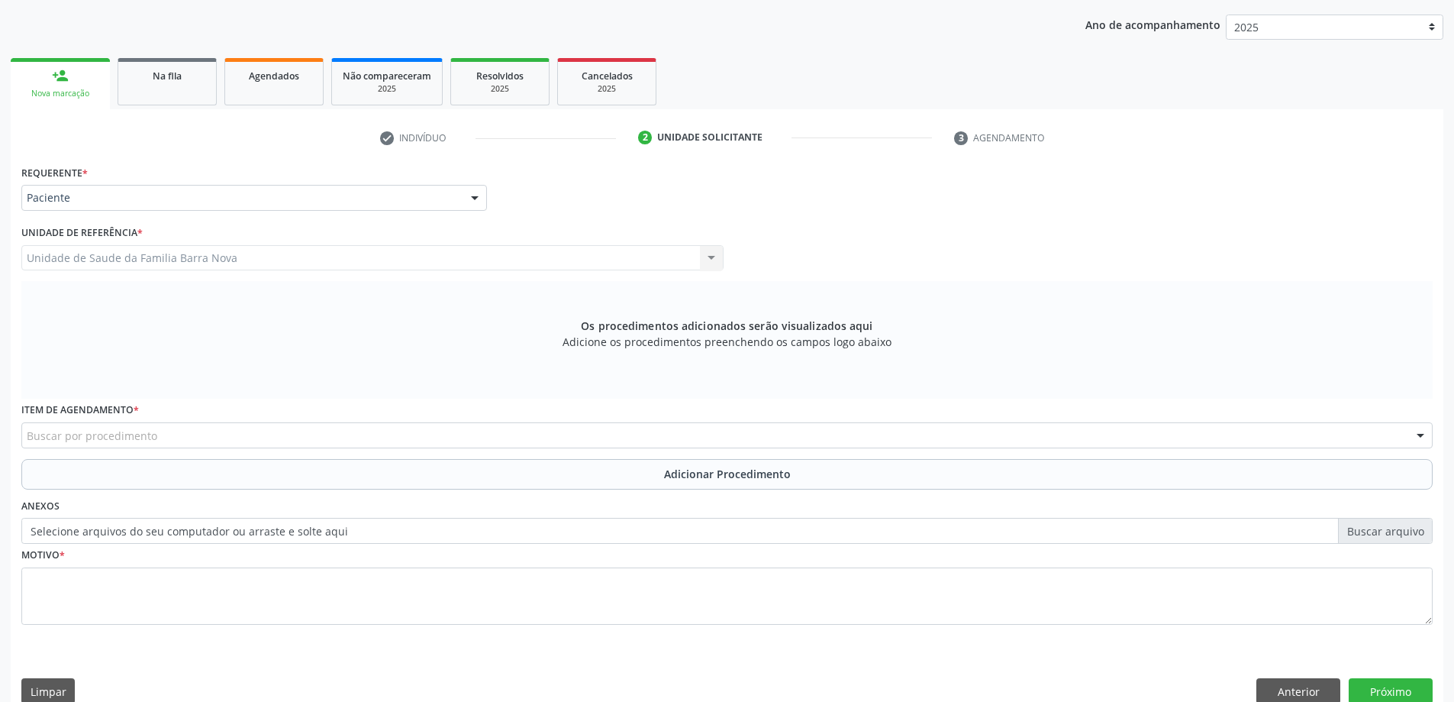
click at [400, 429] on div "Buscar por procedimento" at bounding box center [726, 435] width 1411 height 26
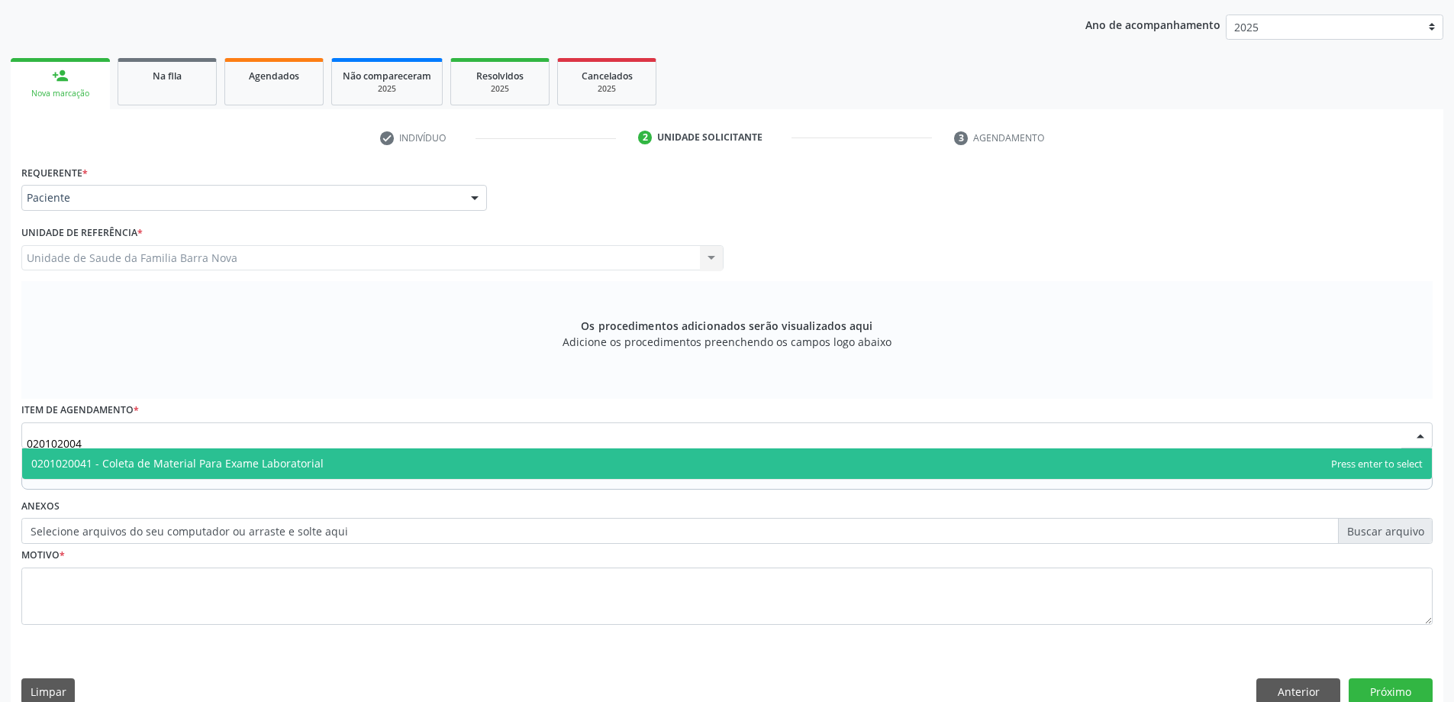
type input "0201020041"
click at [444, 456] on span "0201020041 - Coleta de Material Para Exame Laboratorial" at bounding box center [727, 463] width 1410 height 31
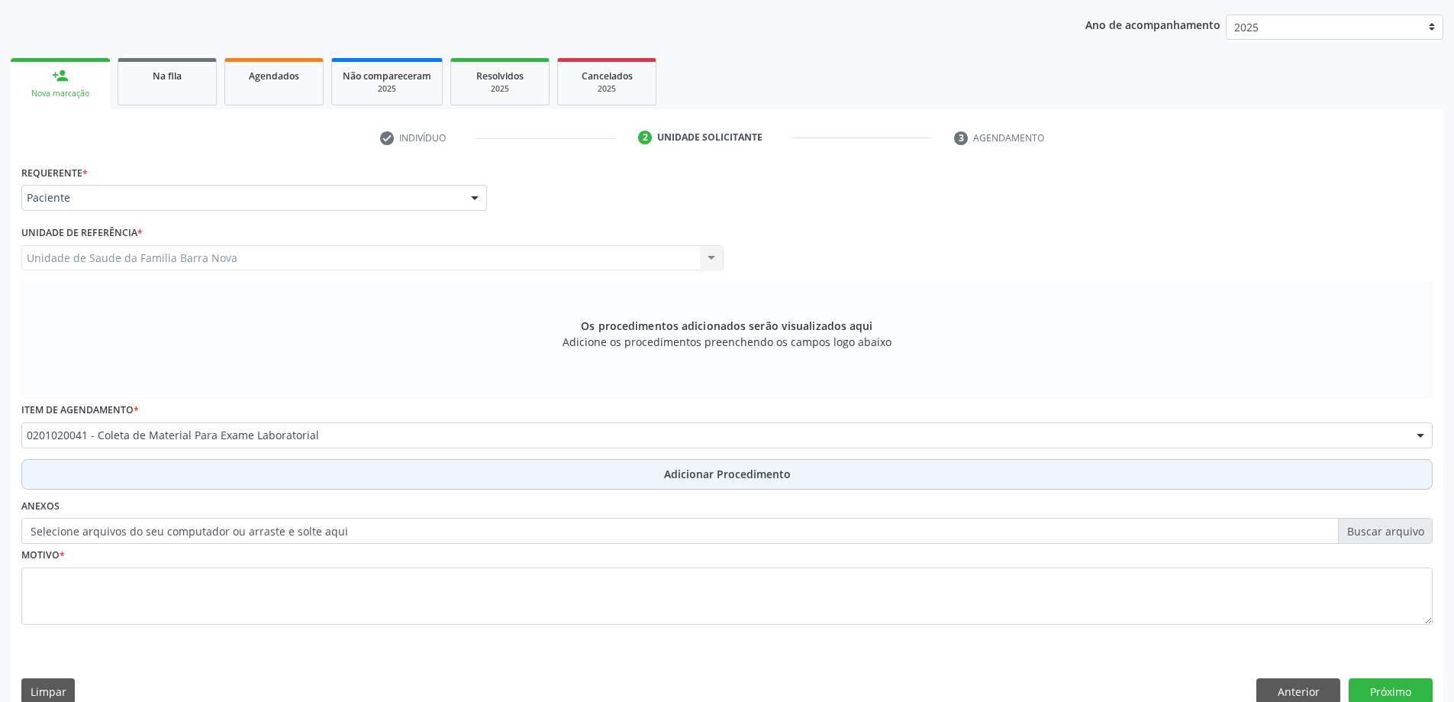
click at [632, 469] on button "Adicionar Procedimento" at bounding box center [726, 474] width 1411 height 31
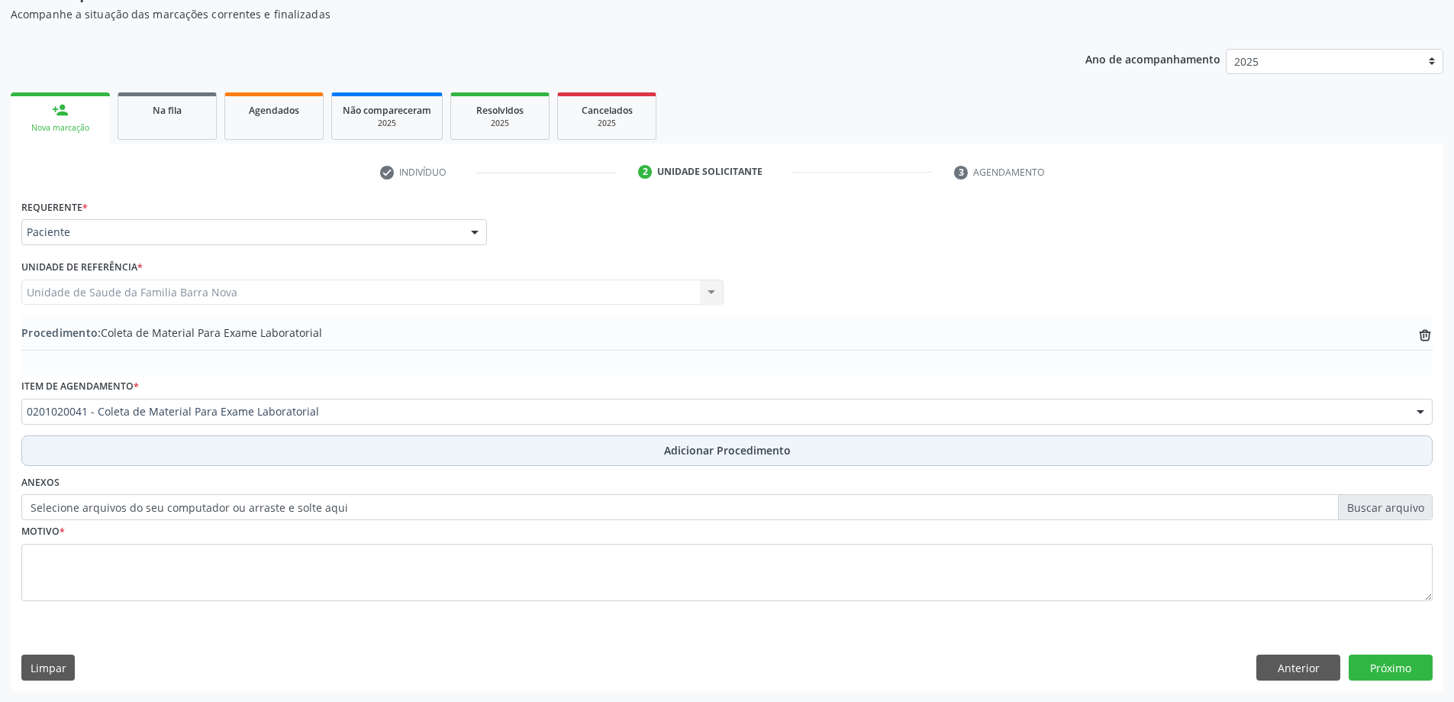
scroll to position [157, 0]
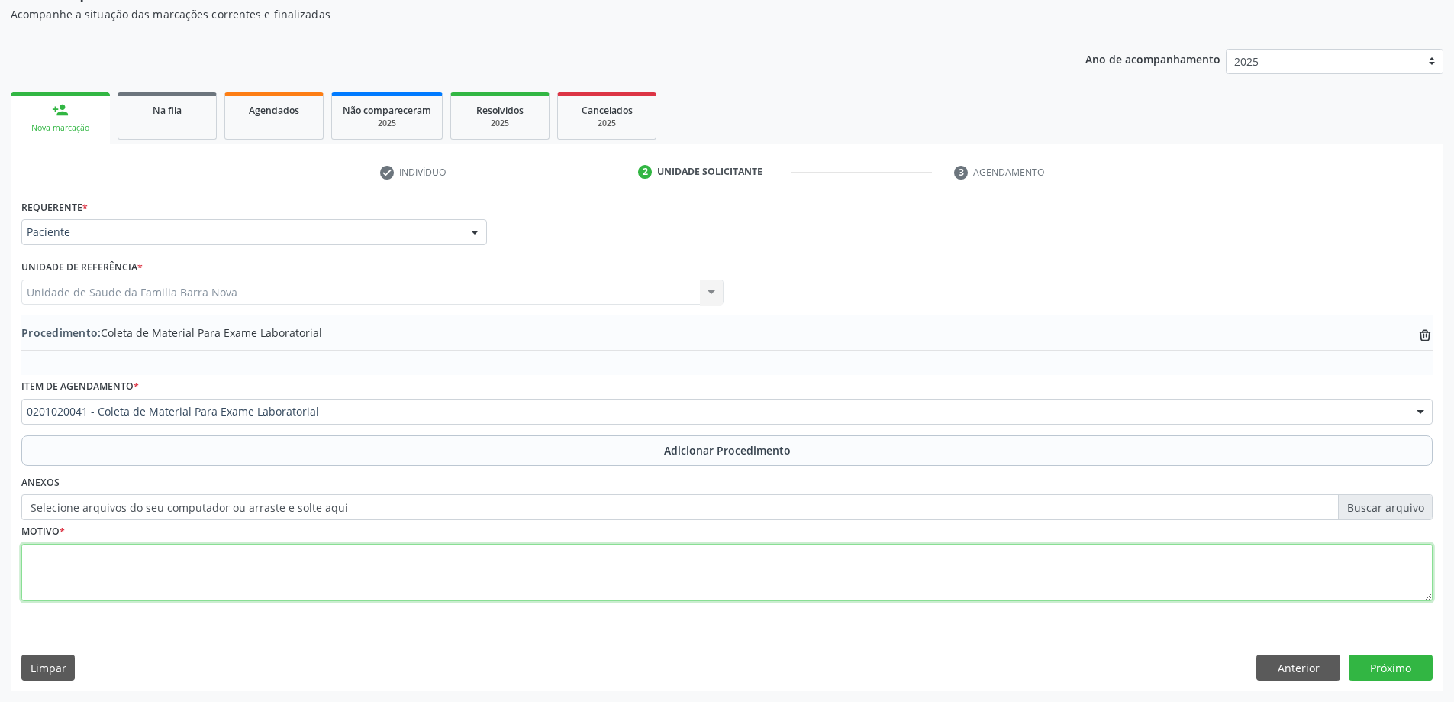
click at [269, 557] on textarea at bounding box center [726, 573] width 1411 height 58
type textarea "a"
type textarea "Avaliação ginecologica."
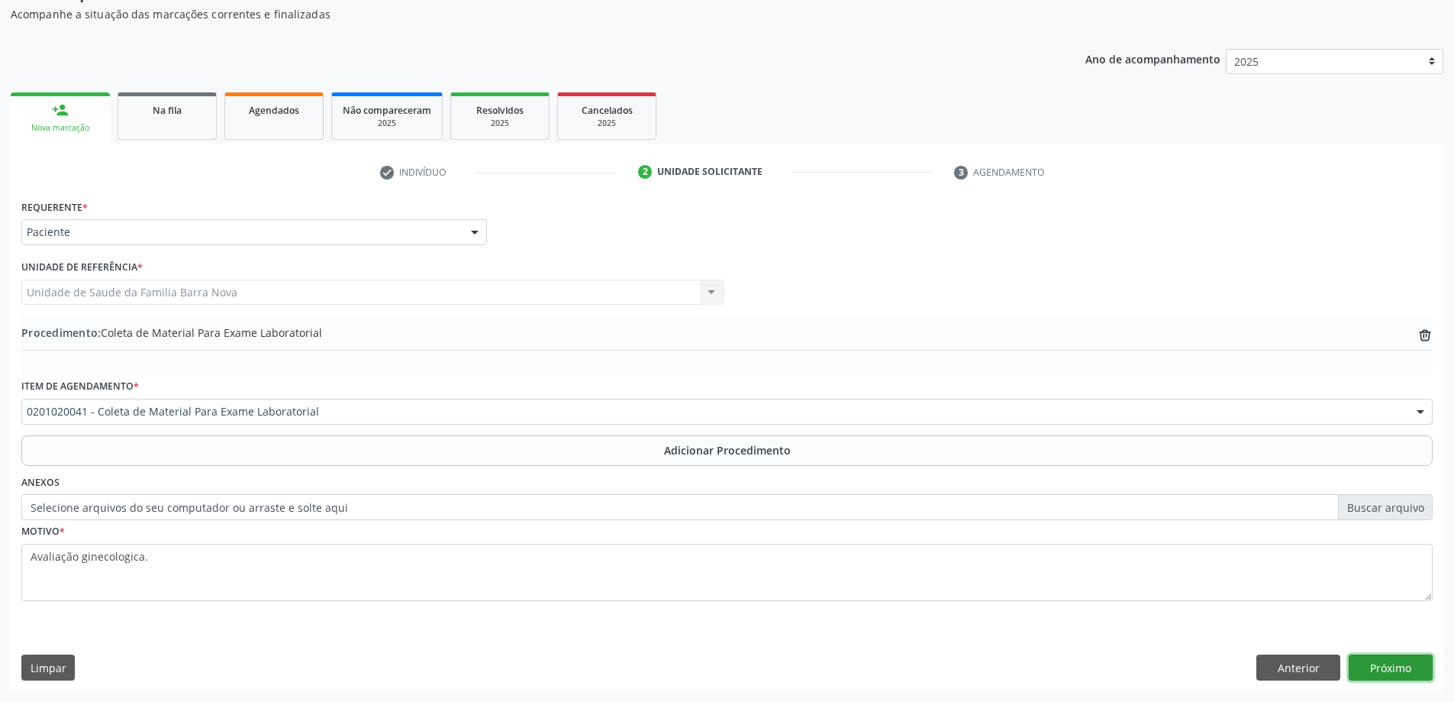
click at [1415, 666] on button "Próximo" at bounding box center [1391, 667] width 84 height 26
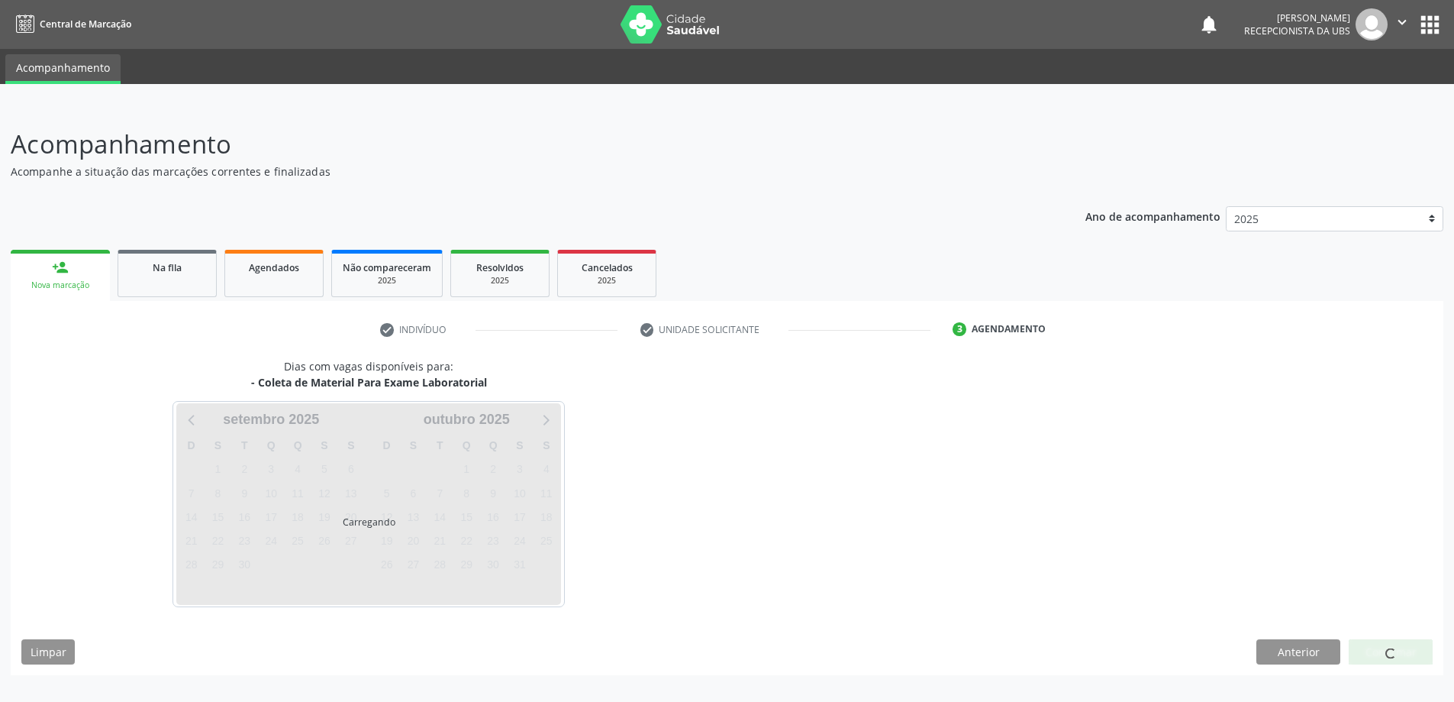
scroll to position [0, 0]
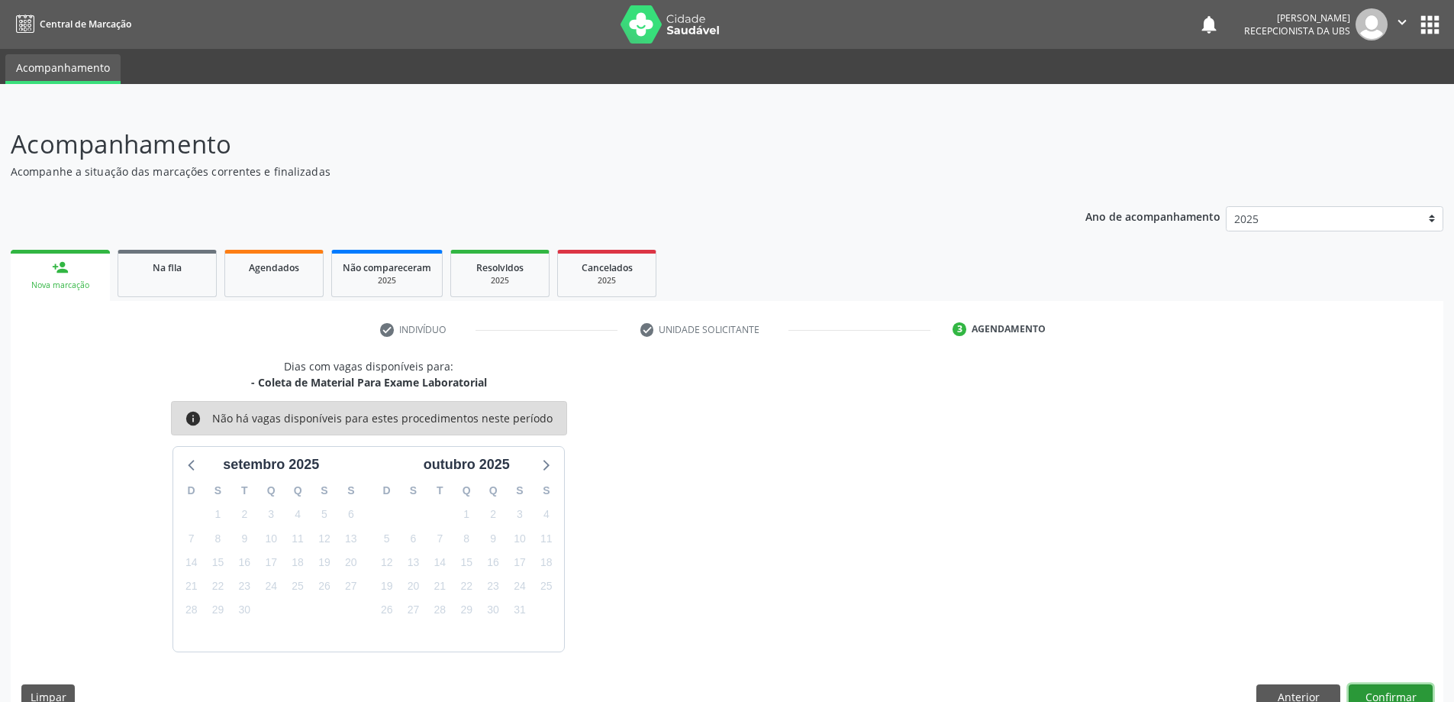
click at [1403, 689] on button "Confirmar" at bounding box center [1391, 697] width 84 height 26
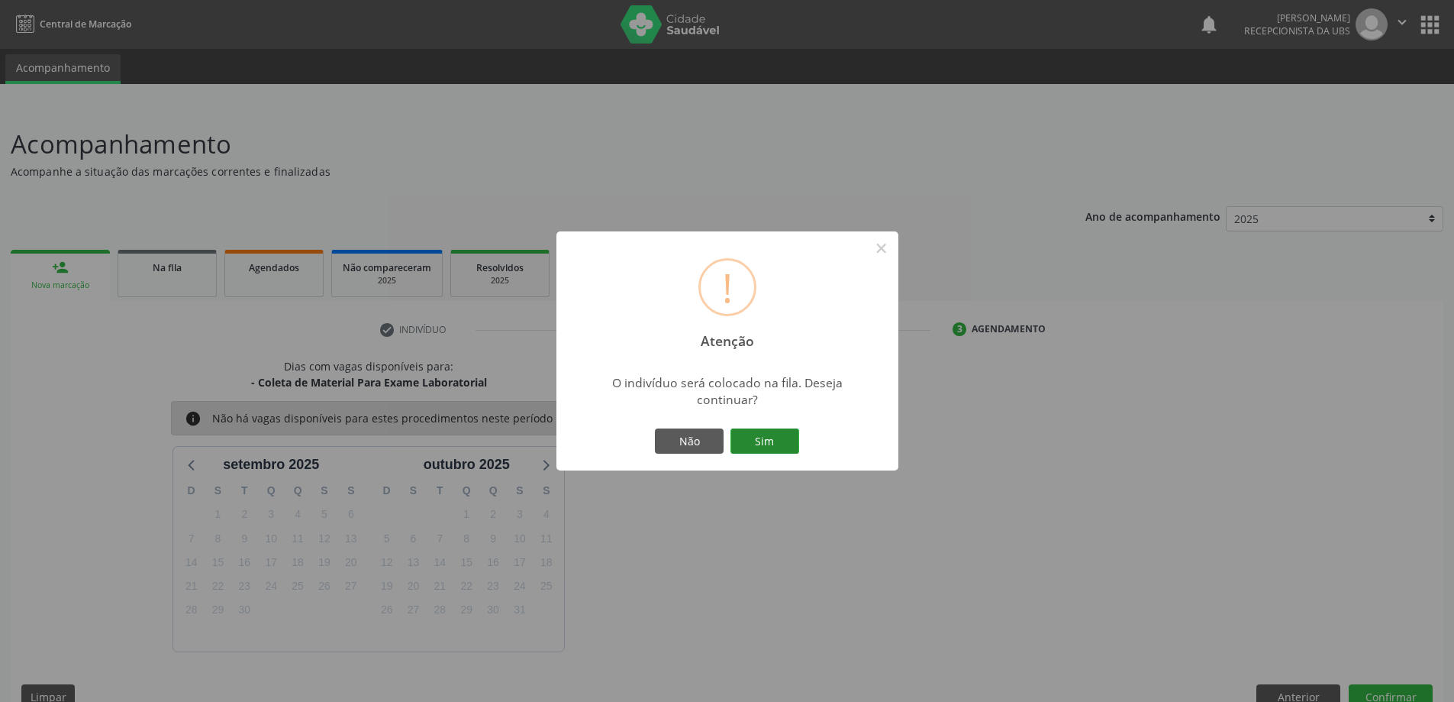
click at [756, 434] on button "Sim" at bounding box center [765, 441] width 69 height 26
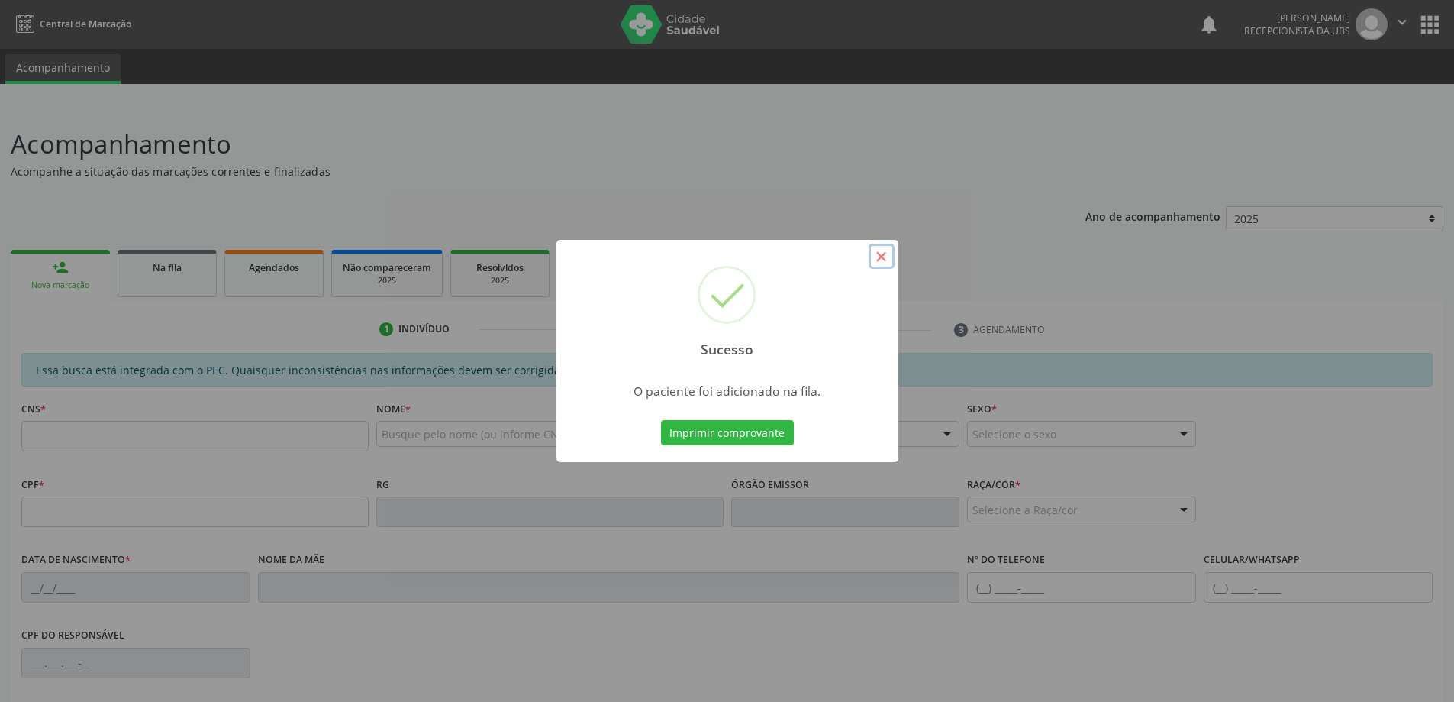
click at [879, 255] on button "×" at bounding box center [882, 257] width 26 height 26
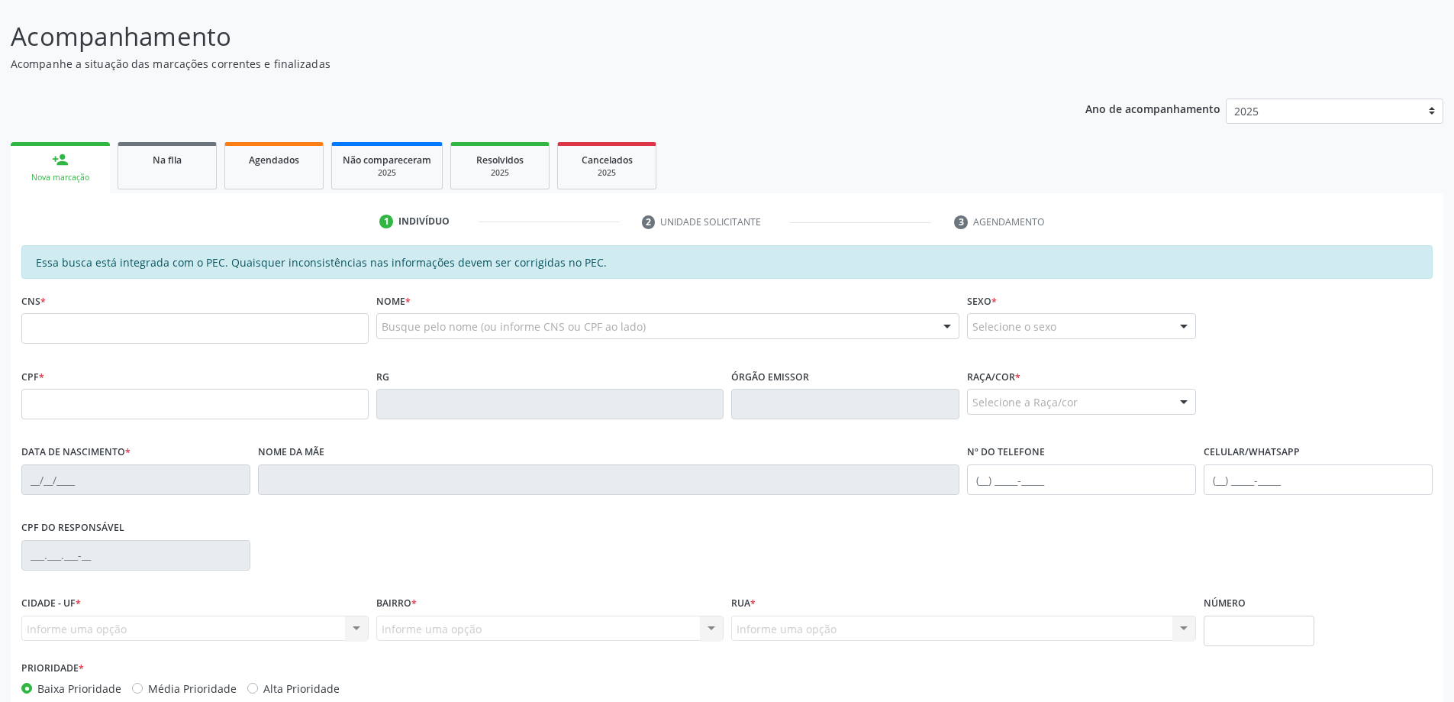
scroll to position [192, 0]
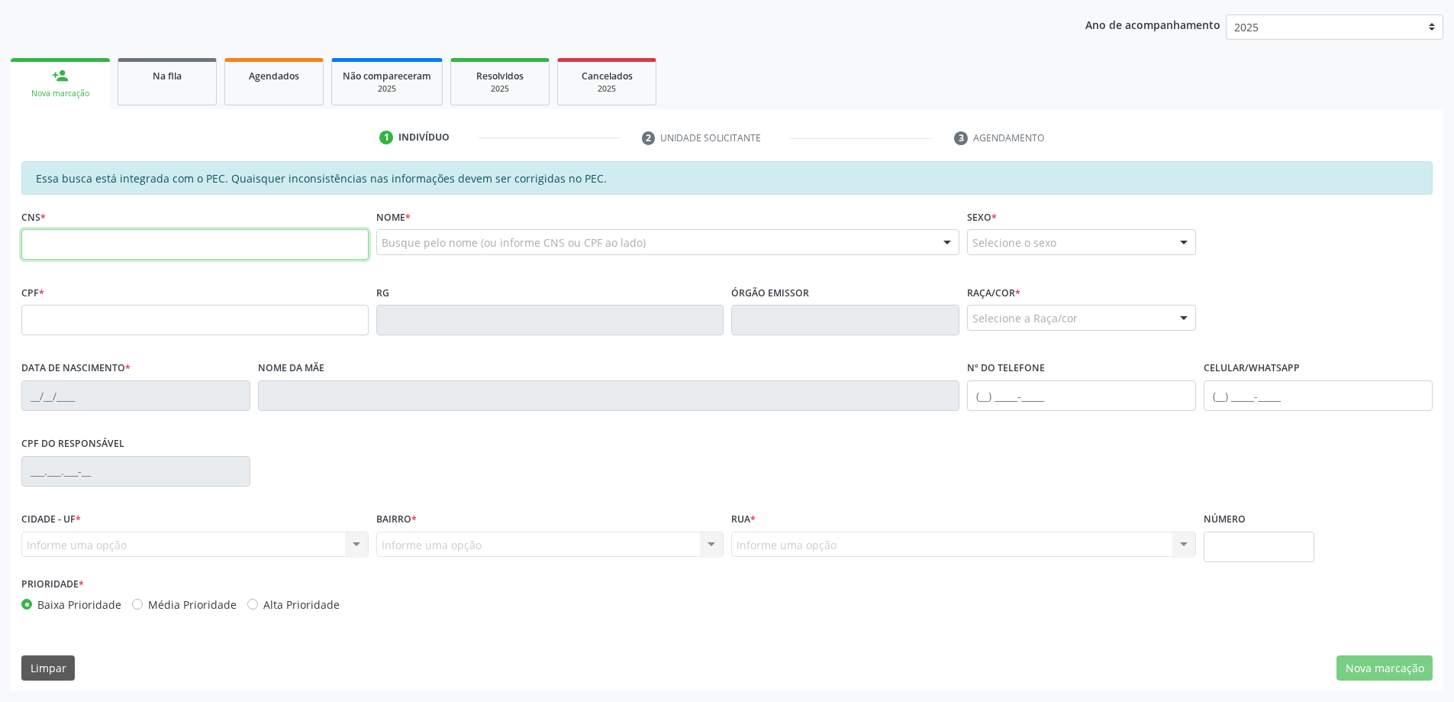
click at [134, 240] on input "text" at bounding box center [194, 244] width 347 height 31
type input "705 0082 0443 0057"
type input "070.465.354-00"
type input "0[DATE]"
type input "[PERSON_NAME]"
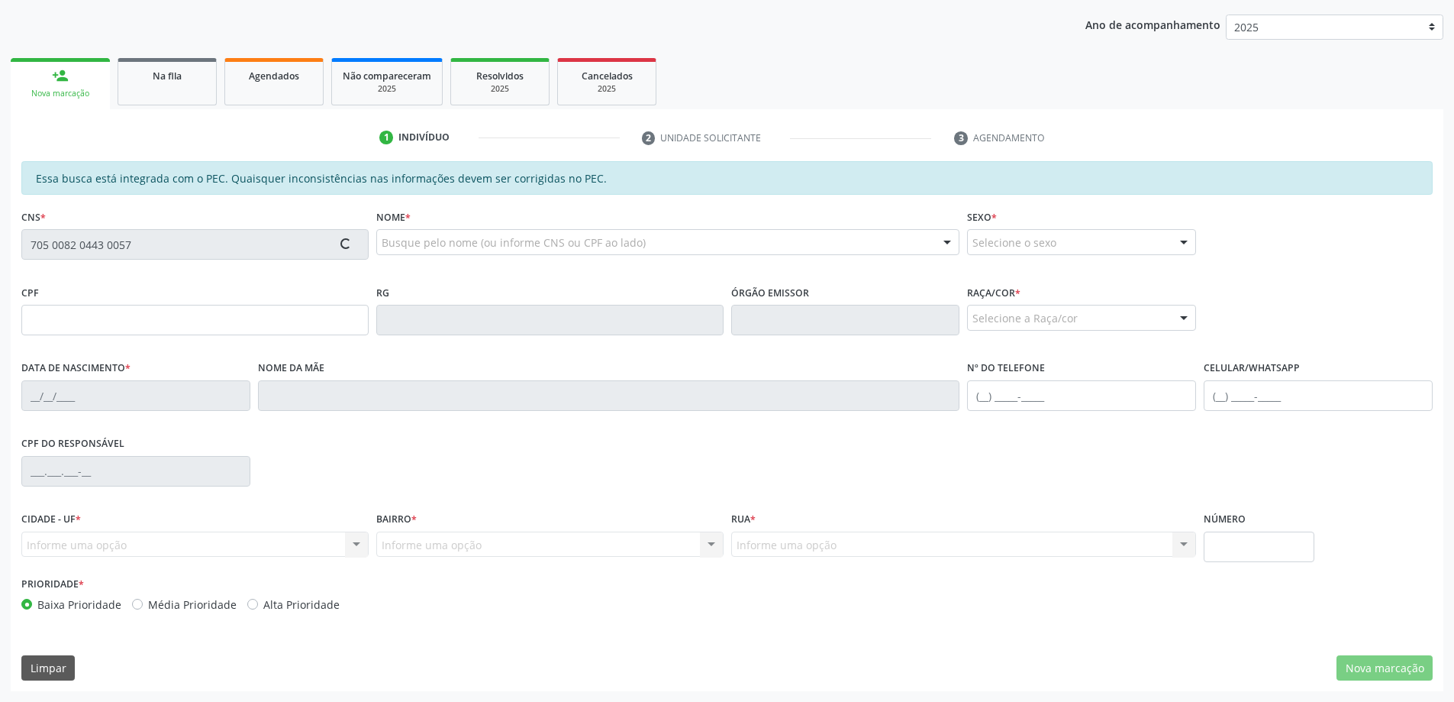
type input "[PHONE_NUMBER]"
type input "70"
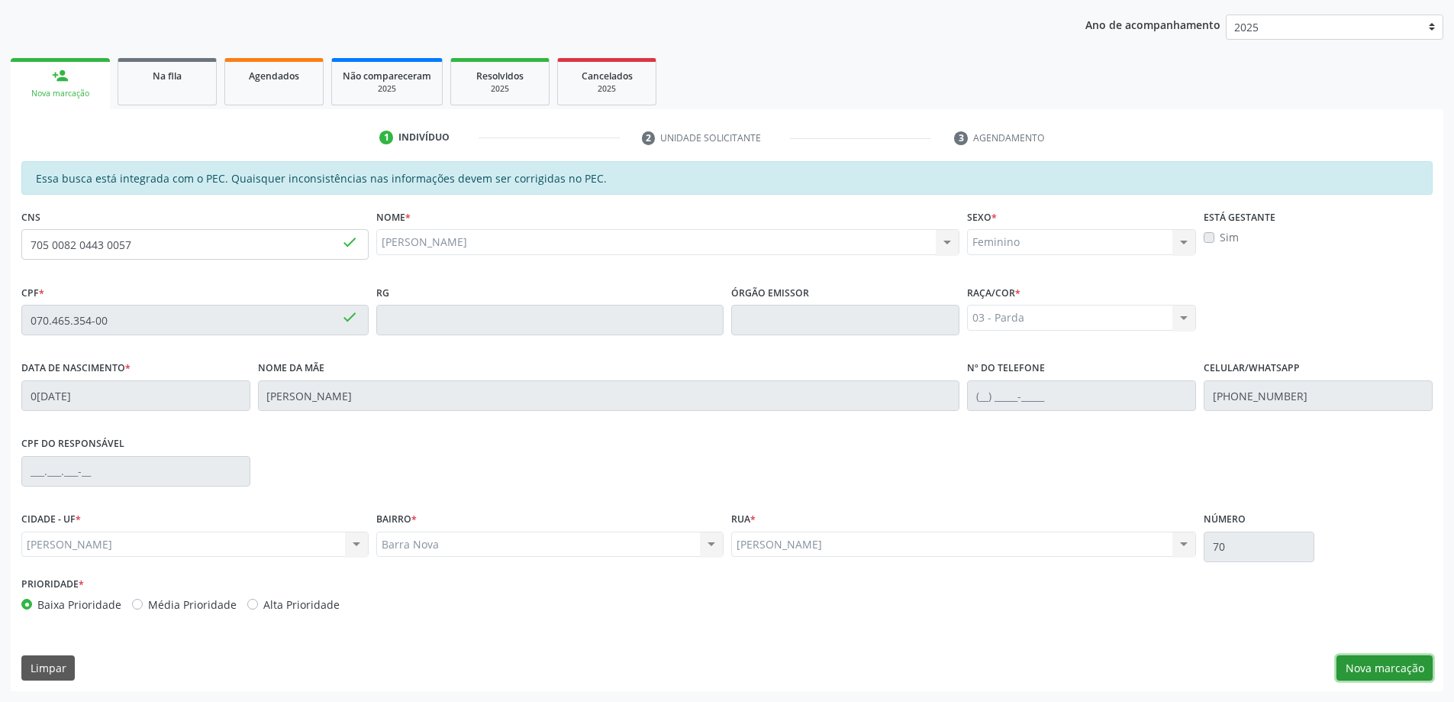
click at [1380, 666] on button "Nova marcação" at bounding box center [1385, 668] width 96 height 26
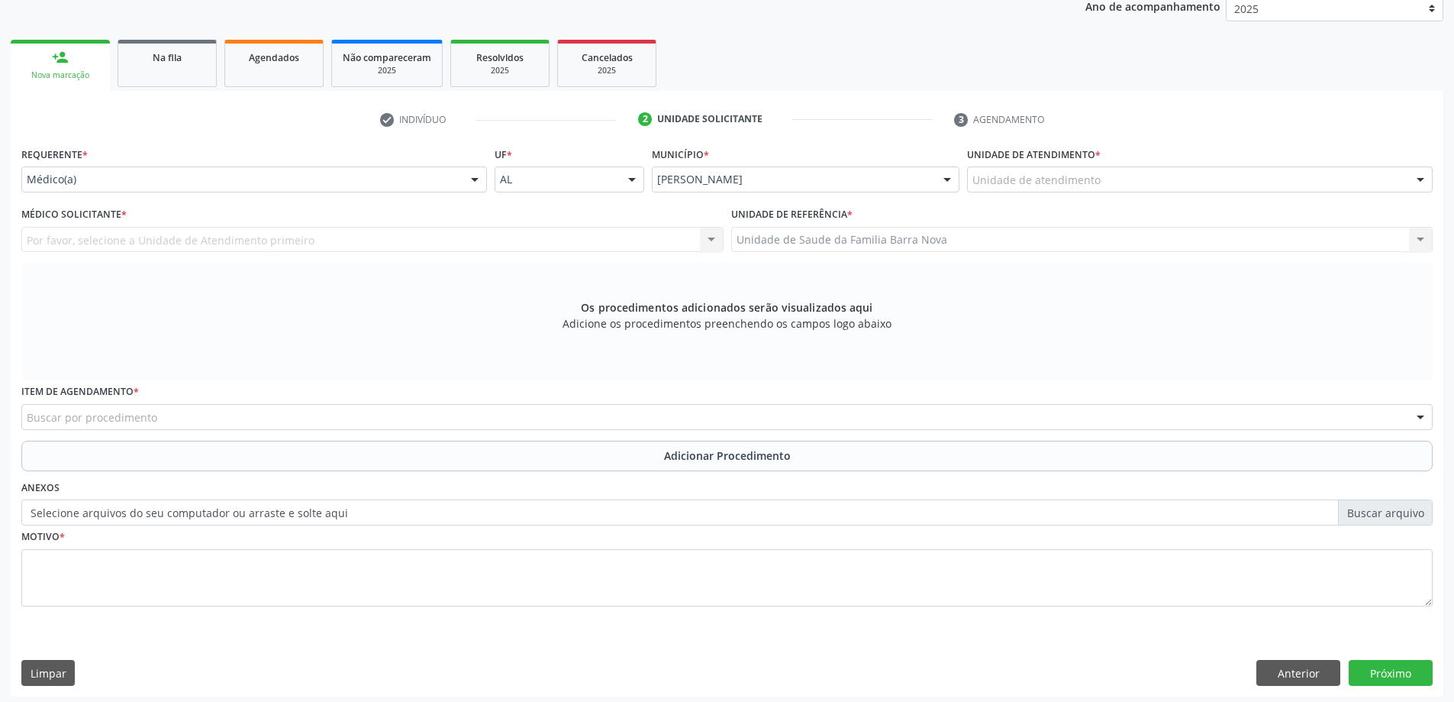
scroll to position [215, 0]
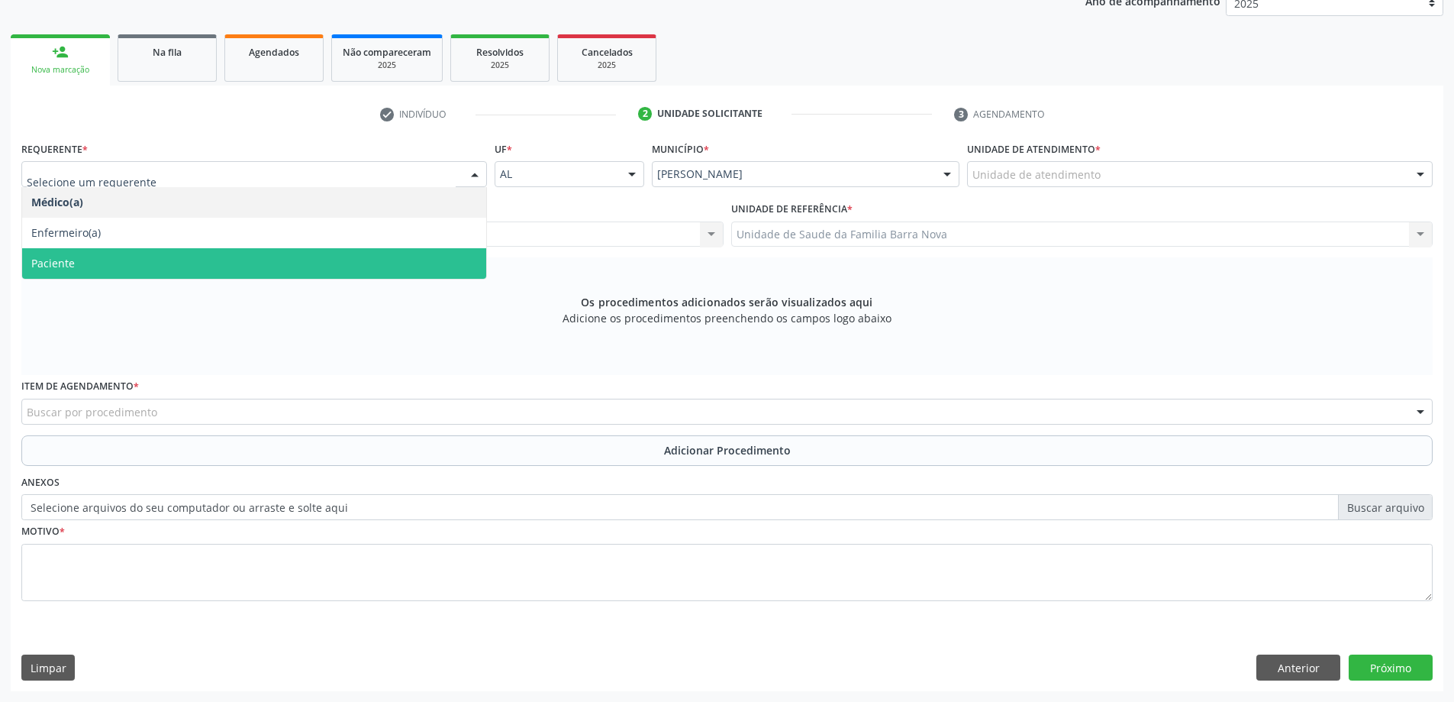
click at [283, 273] on span "Paciente" at bounding box center [254, 263] width 464 height 31
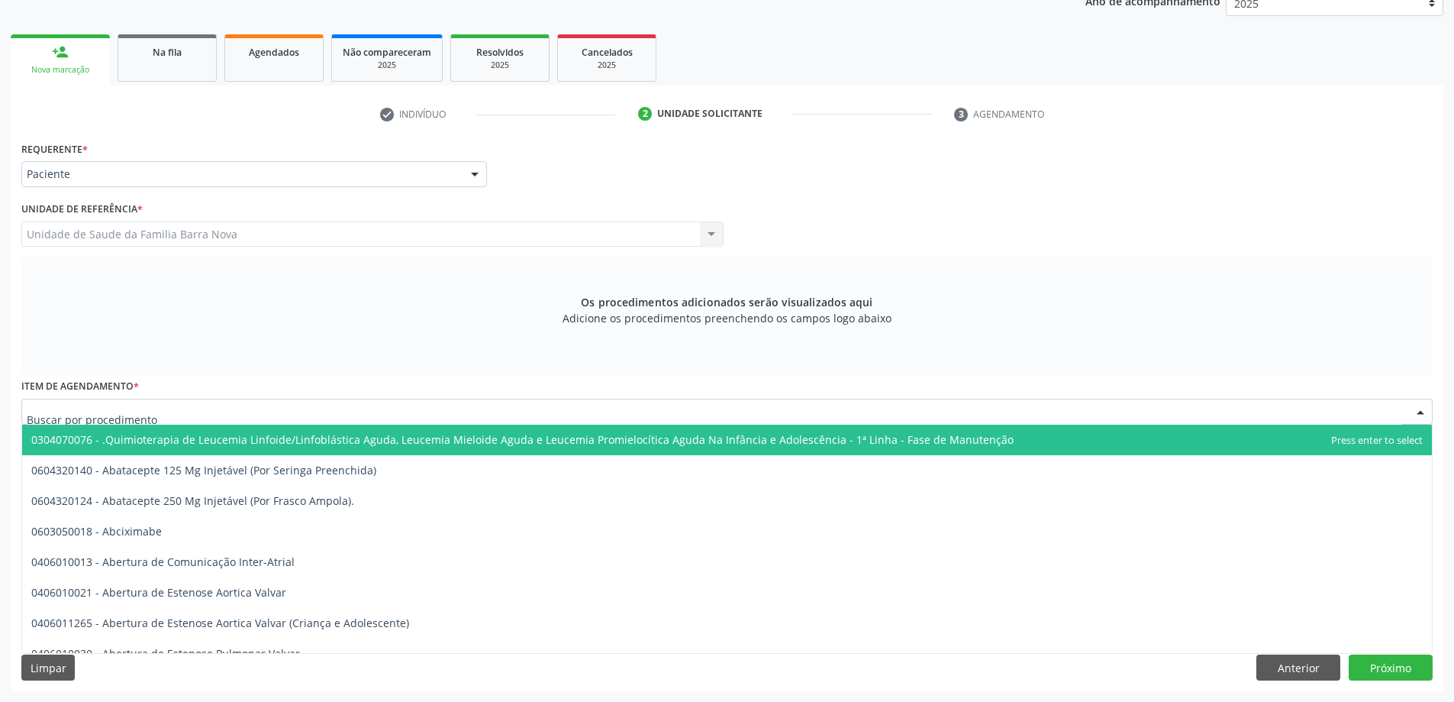
click at [291, 414] on div at bounding box center [726, 411] width 1411 height 26
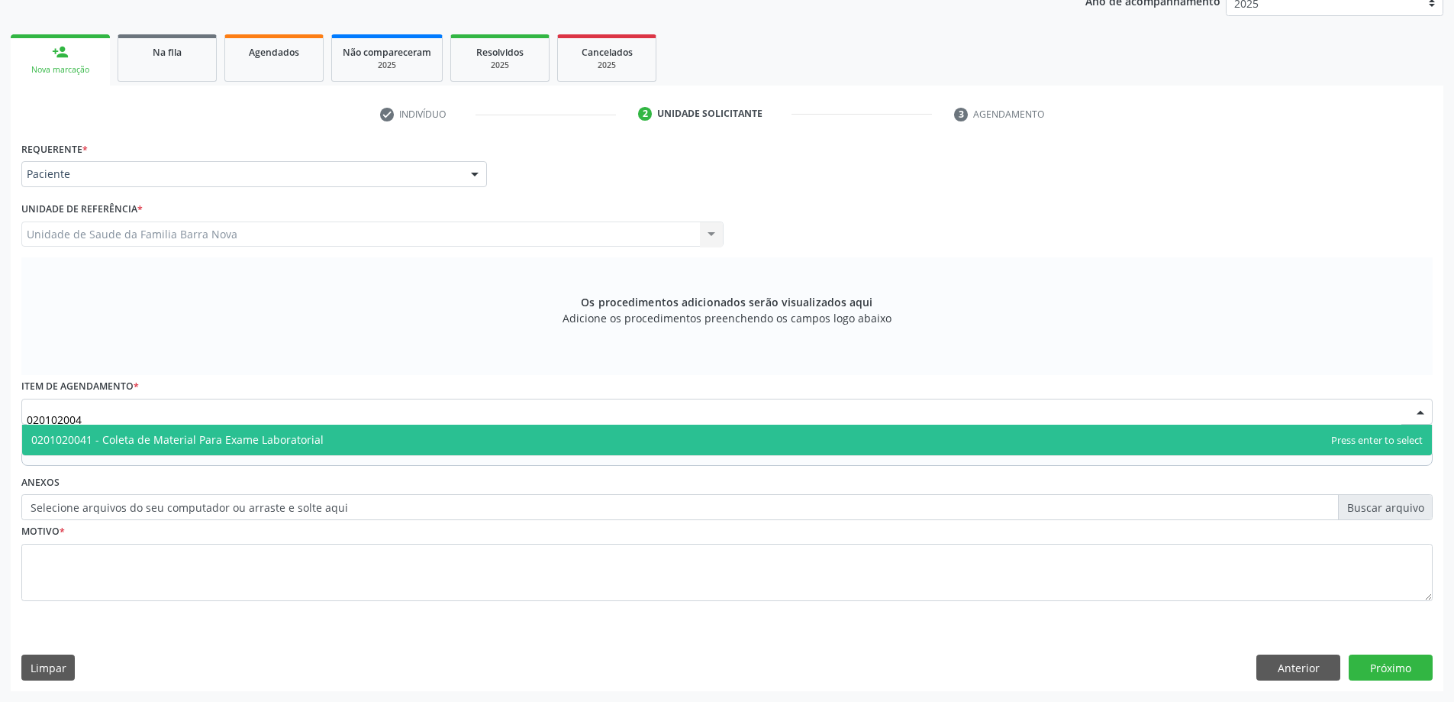
type input "0201020041"
click at [373, 443] on span "0201020041 - Coleta de Material Para Exame Laboratorial" at bounding box center [727, 439] width 1410 height 31
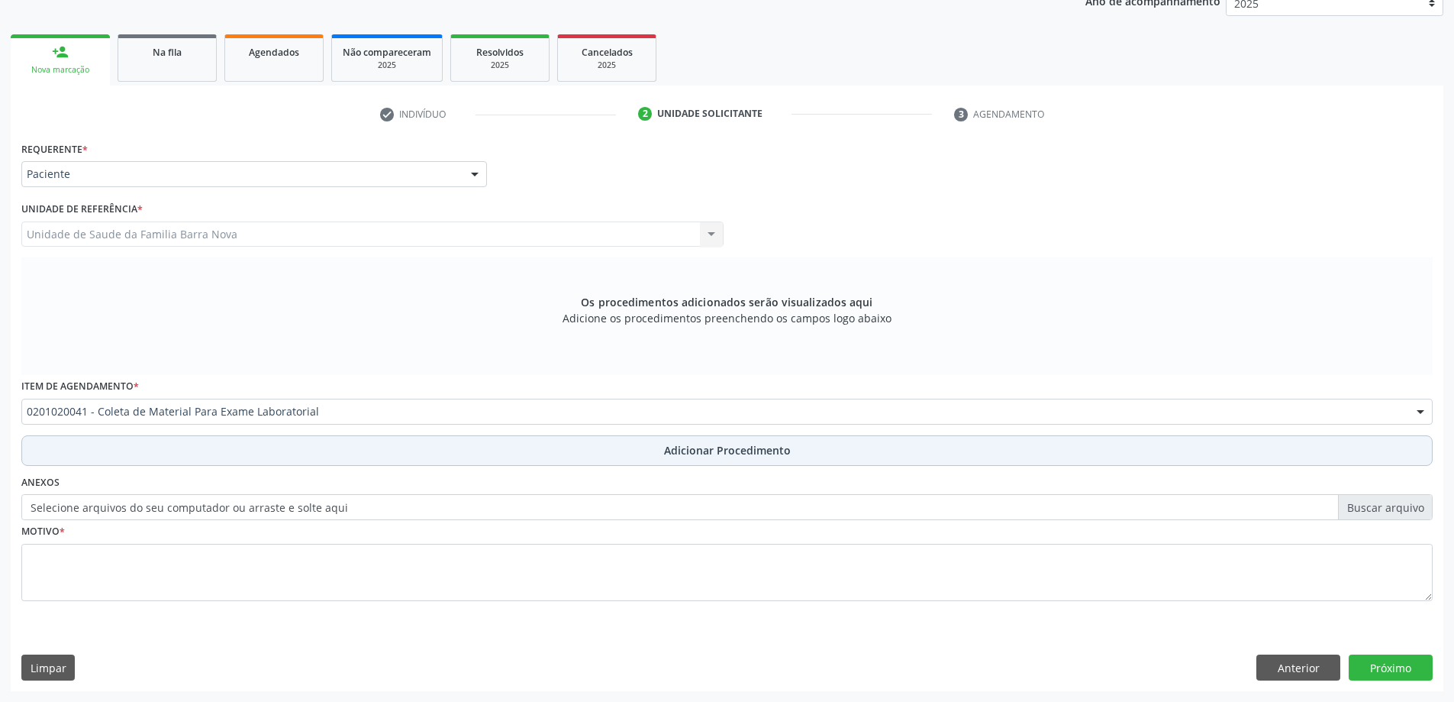
click at [705, 449] on span "Adicionar Procedimento" at bounding box center [727, 450] width 127 height 16
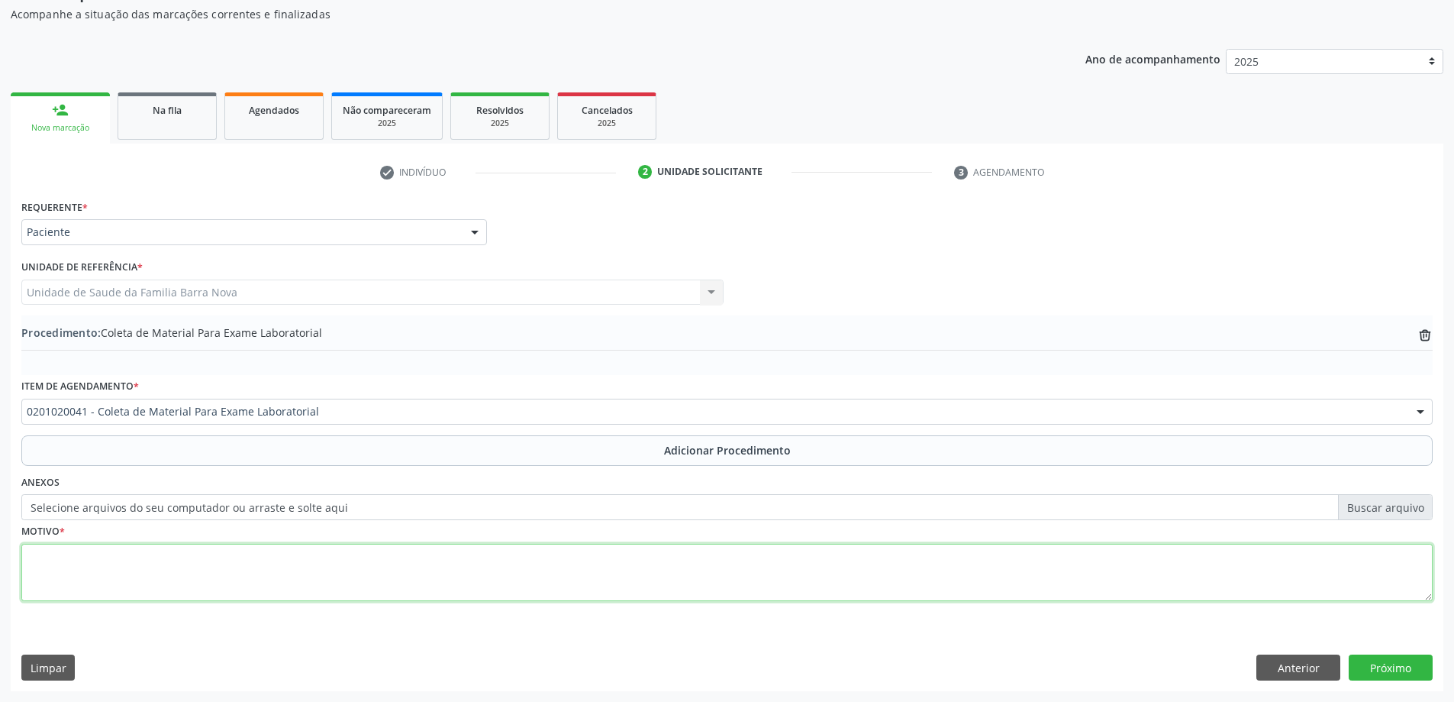
click at [198, 554] on textarea at bounding box center [726, 573] width 1411 height 58
type textarea "Avaliação ginecologica."
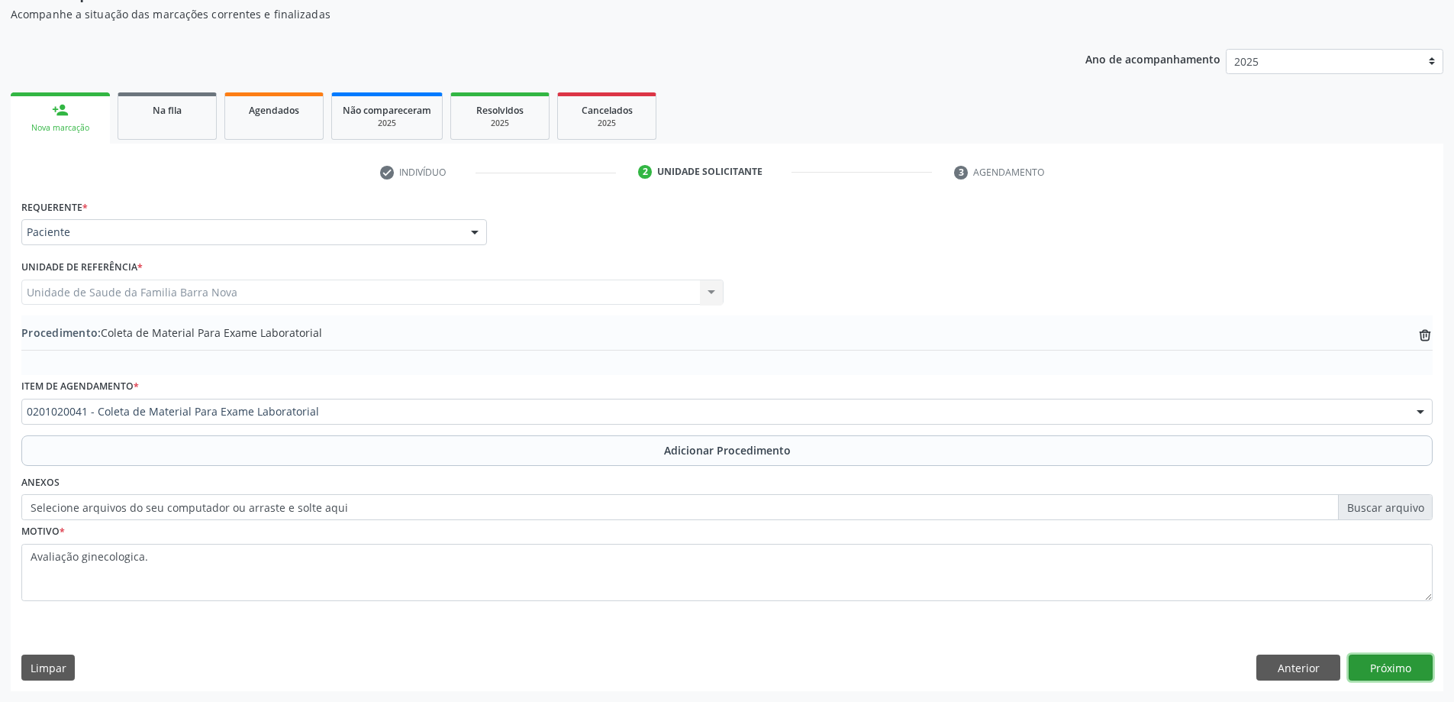
click at [1402, 666] on button "Próximo" at bounding box center [1391, 667] width 84 height 26
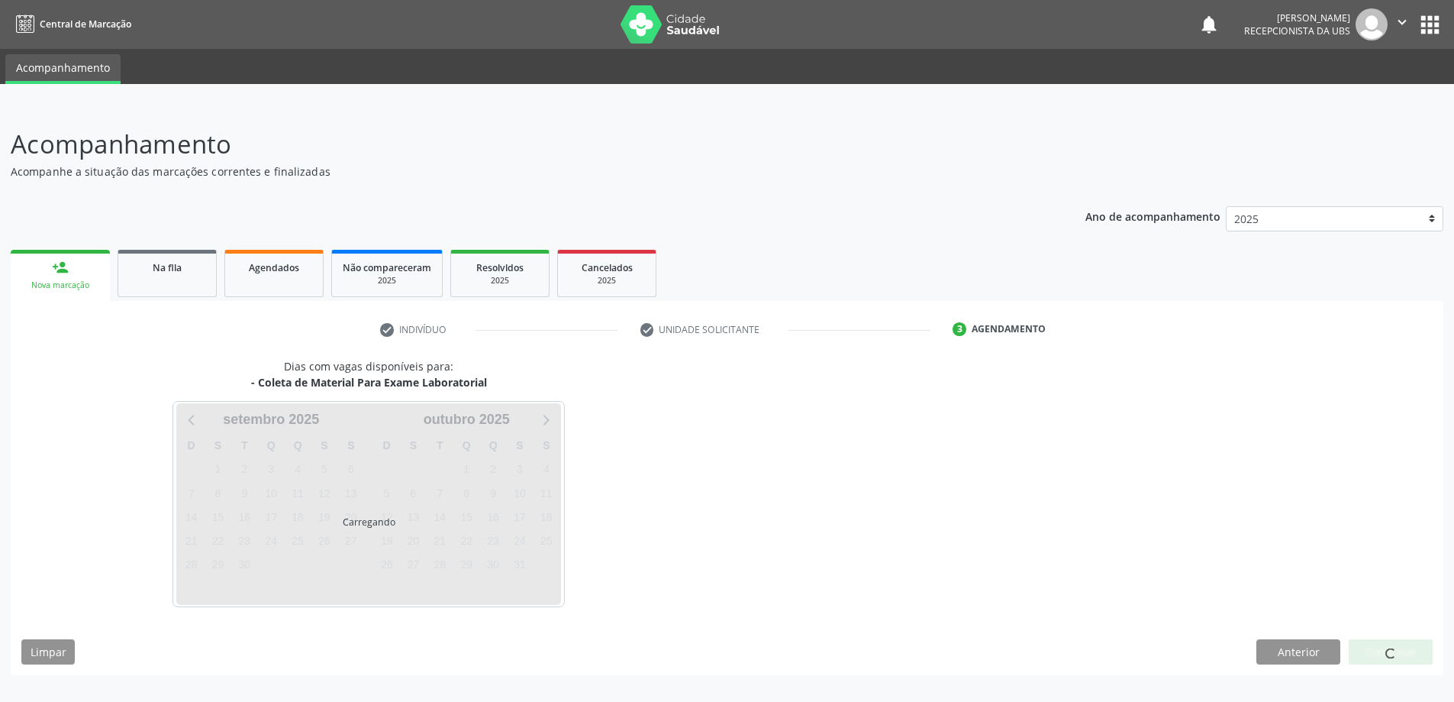
scroll to position [0, 0]
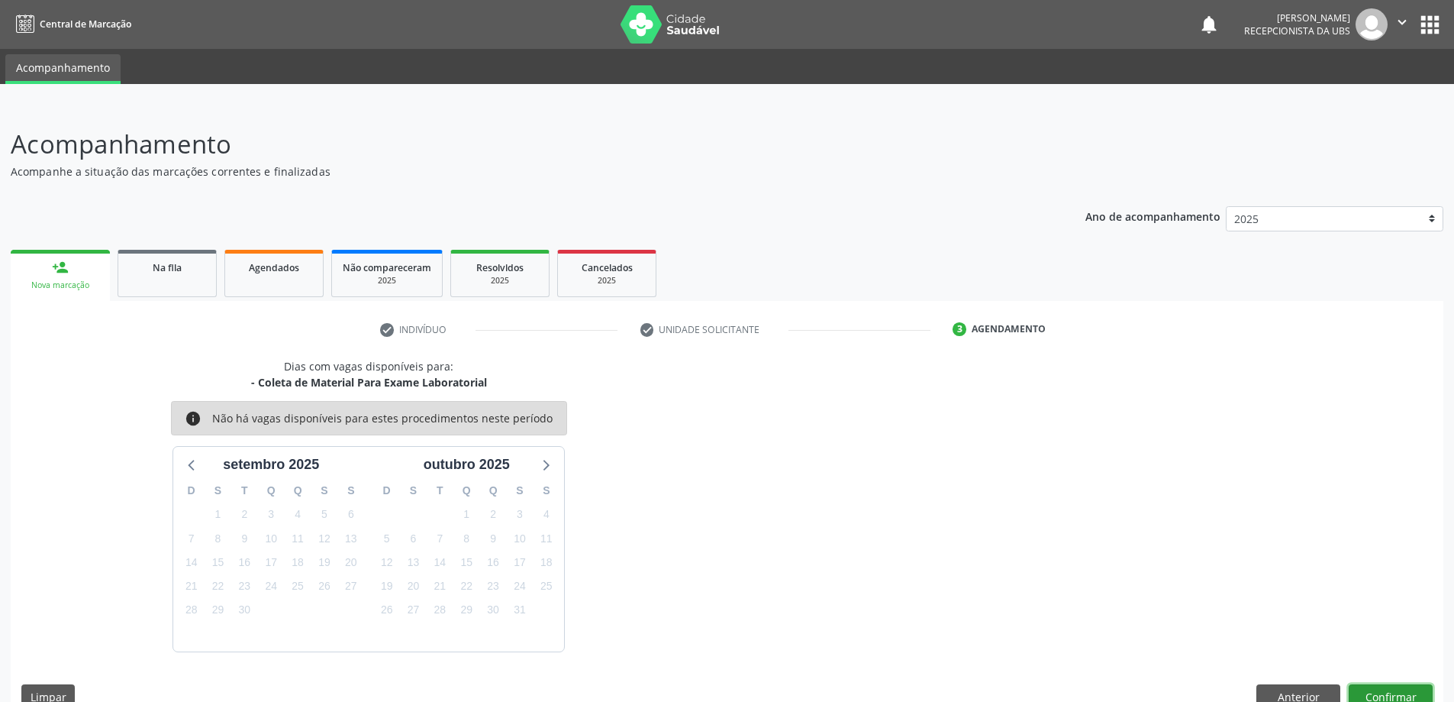
click at [1392, 690] on button "Confirmar" at bounding box center [1391, 697] width 84 height 26
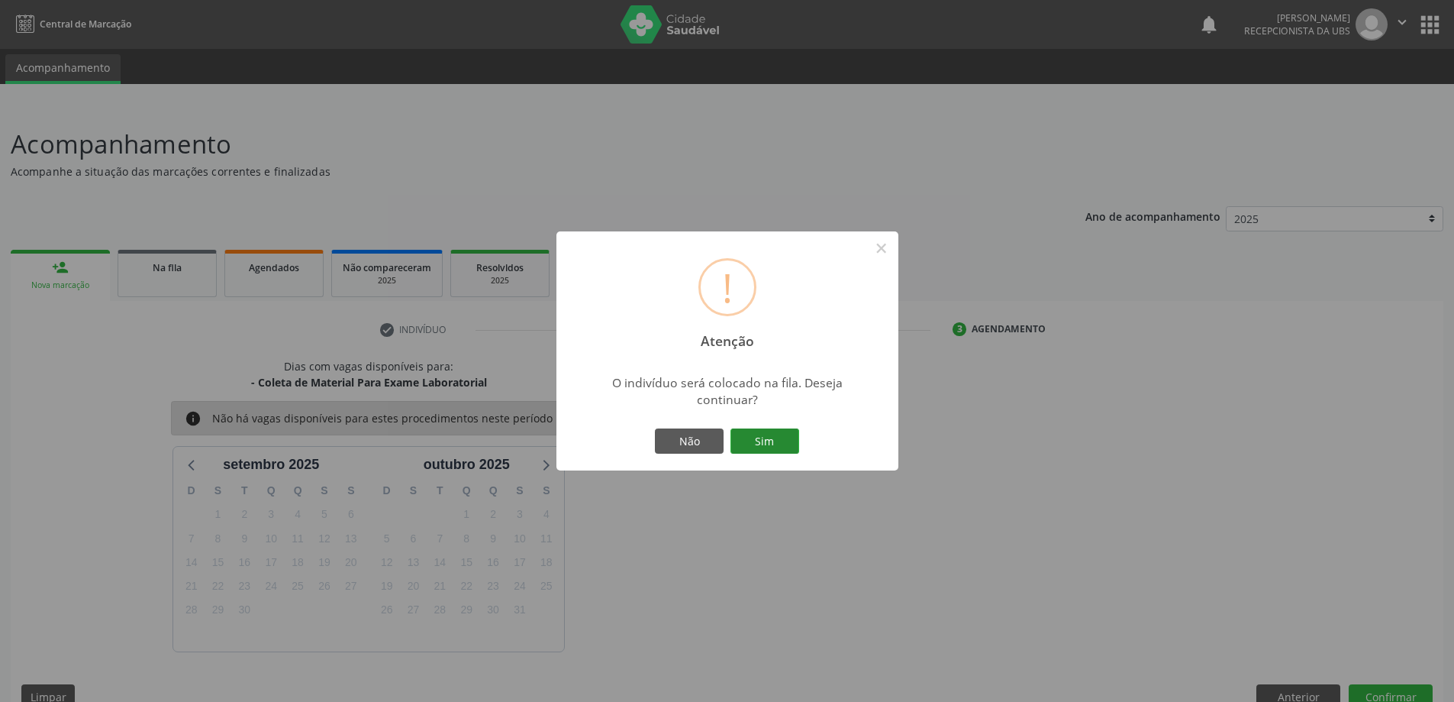
click at [773, 439] on button "Sim" at bounding box center [765, 441] width 69 height 26
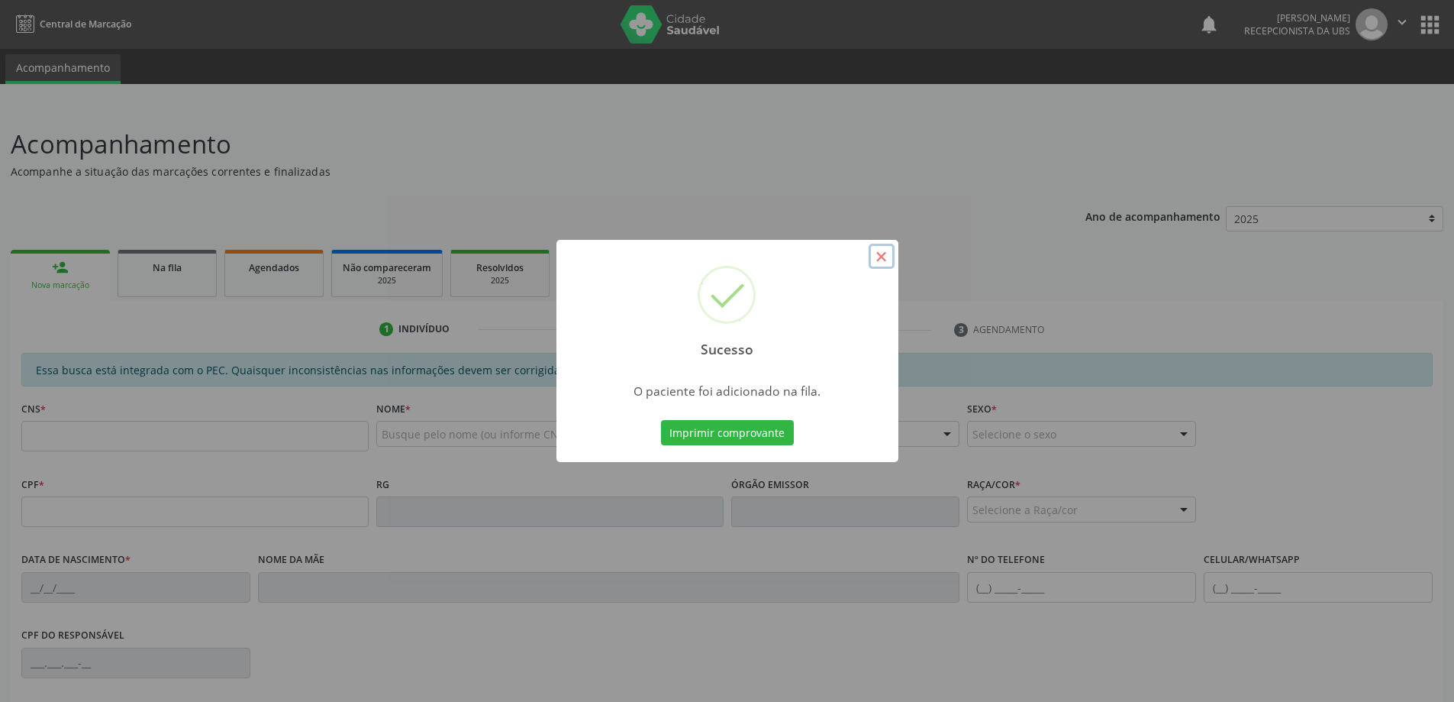
click at [877, 249] on button "×" at bounding box center [882, 257] width 26 height 26
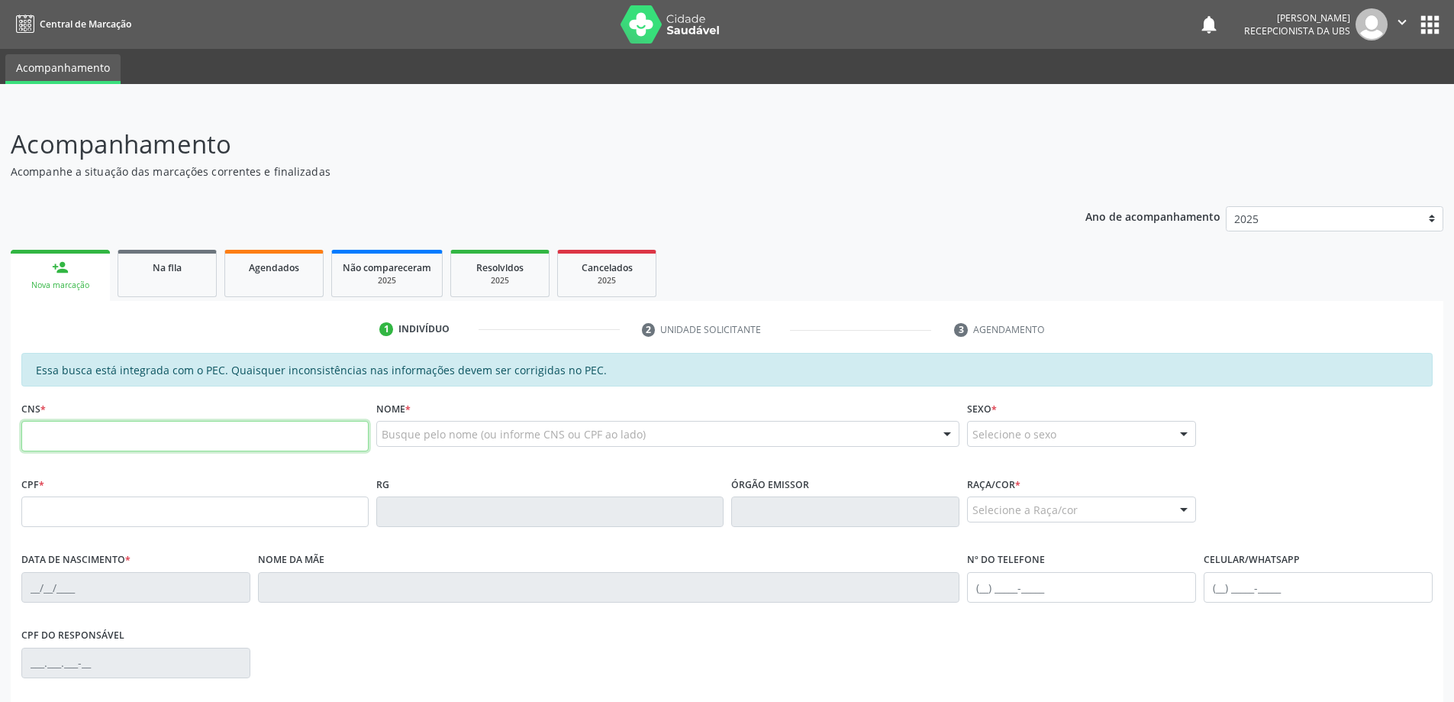
click at [235, 432] on input "text" at bounding box center [194, 436] width 347 height 31
type input "705 0082 0443 0057"
type input "070.465.354-00"
type input "0[DATE]"
type input "[PERSON_NAME]"
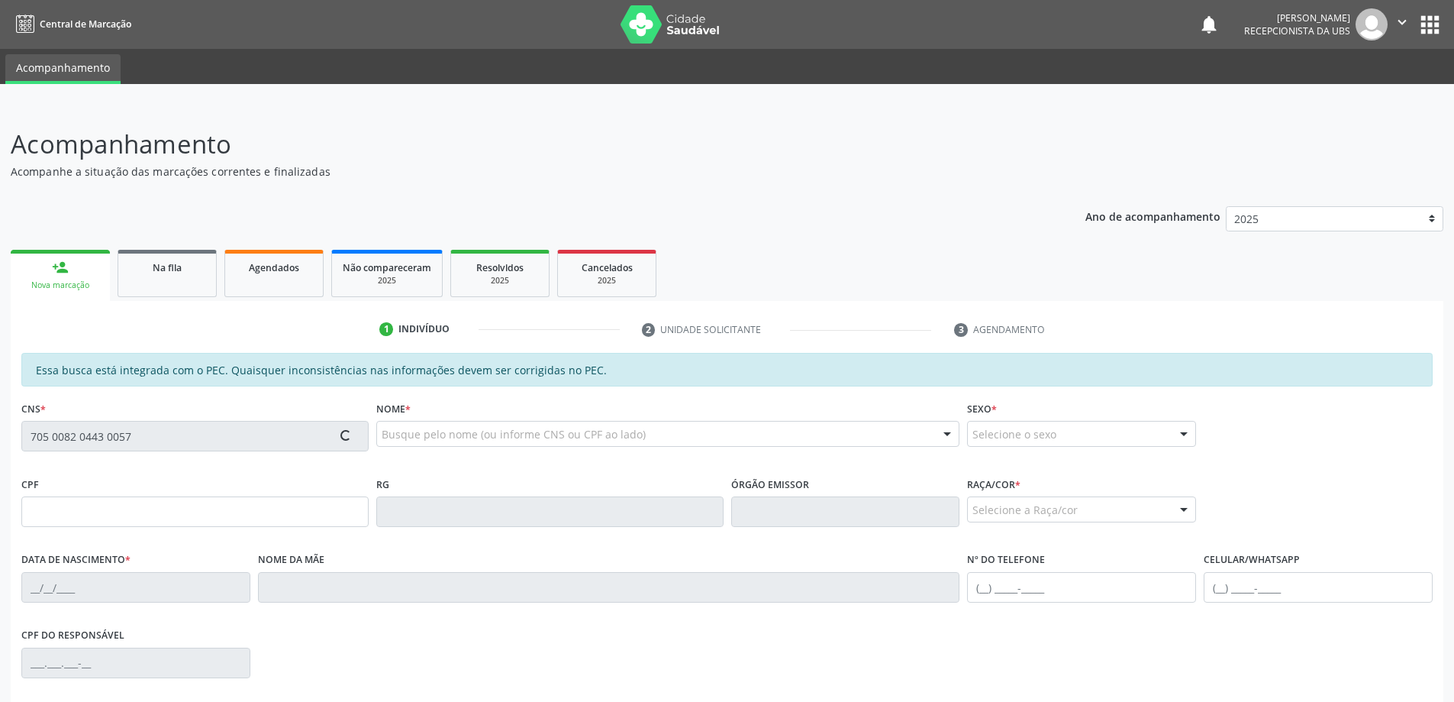
type input "[PHONE_NUMBER]"
type input "70"
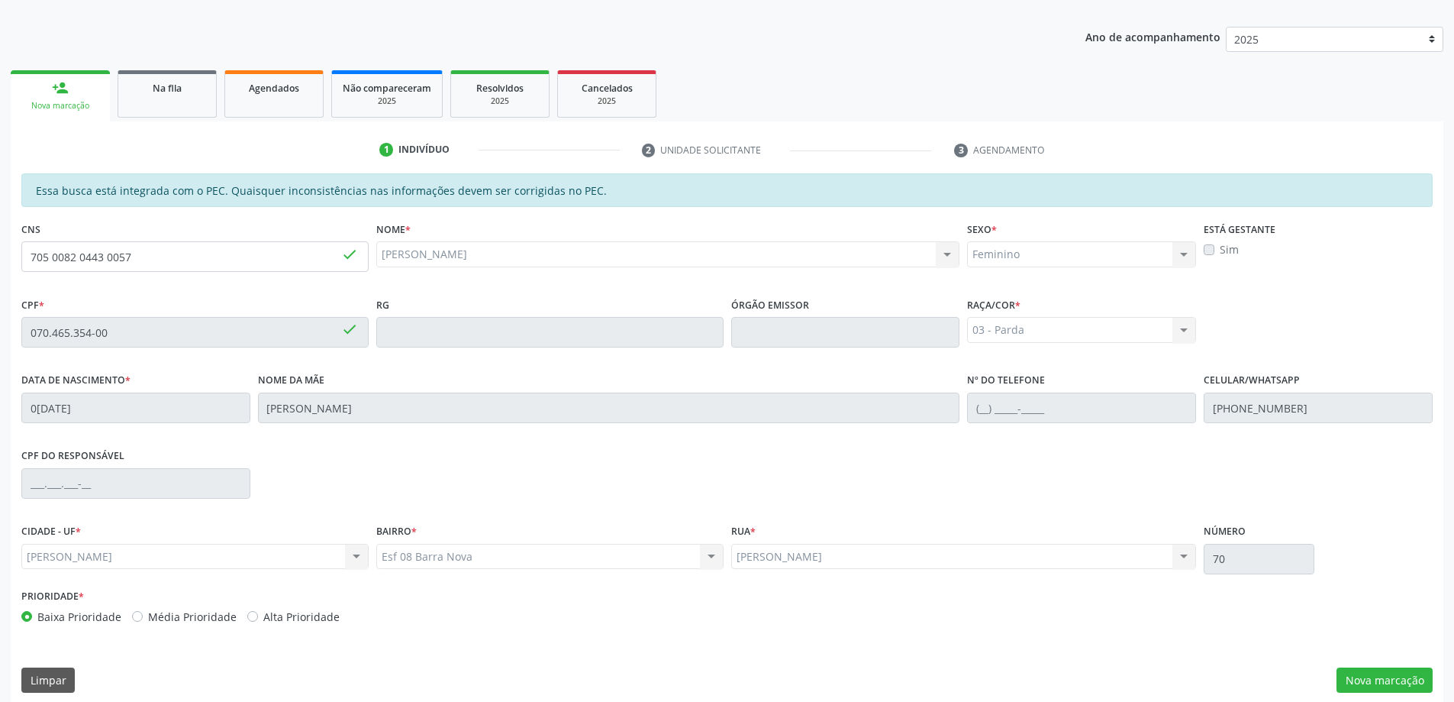
scroll to position [192, 0]
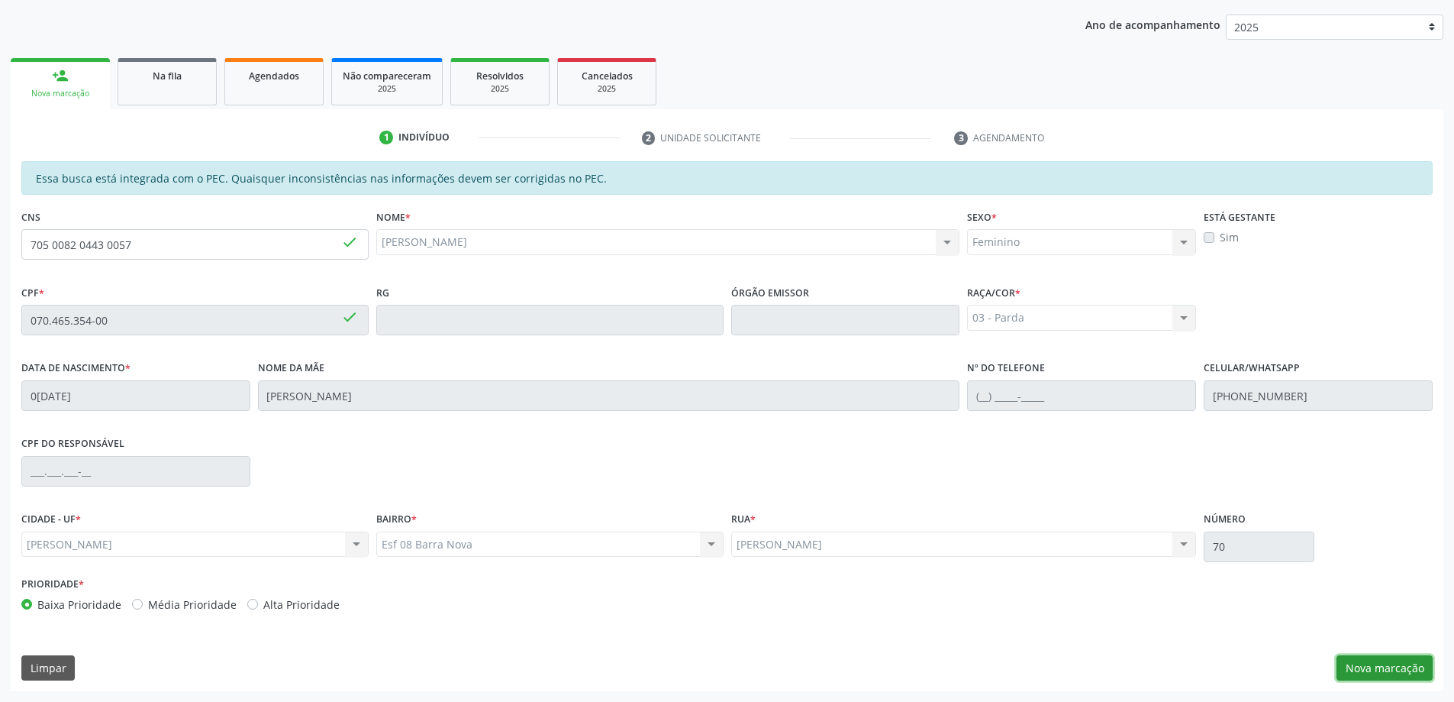
click at [1382, 668] on button "Nova marcação" at bounding box center [1385, 668] width 96 height 26
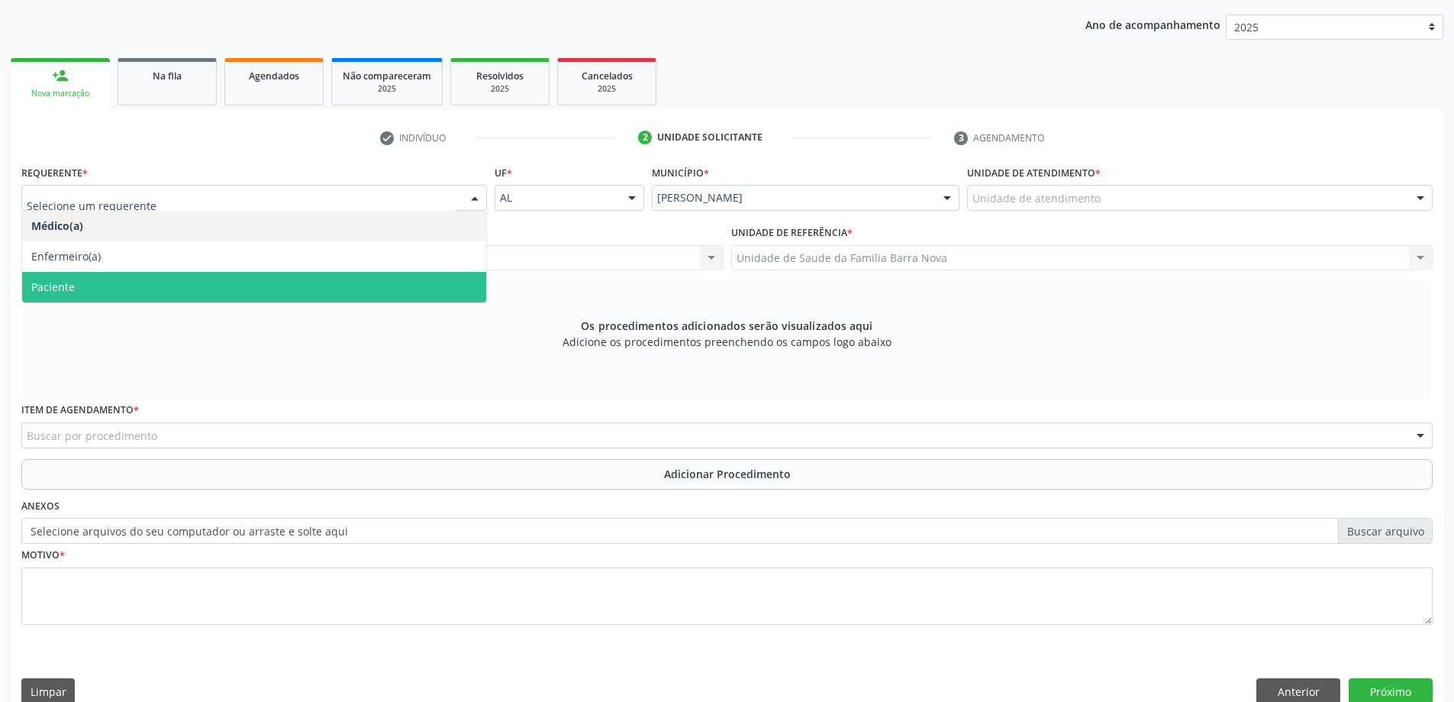
click at [294, 297] on span "Paciente" at bounding box center [254, 287] width 464 height 31
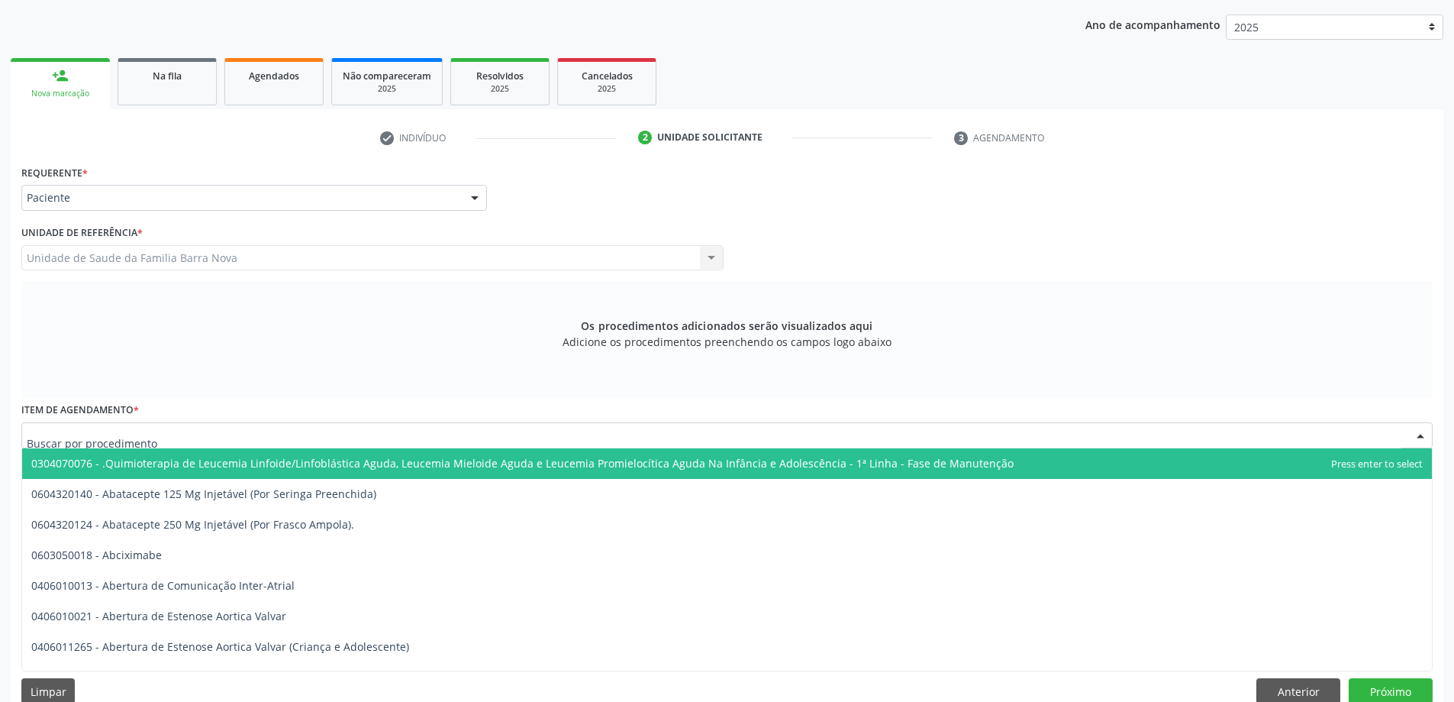
click at [376, 437] on div at bounding box center [726, 435] width 1411 height 26
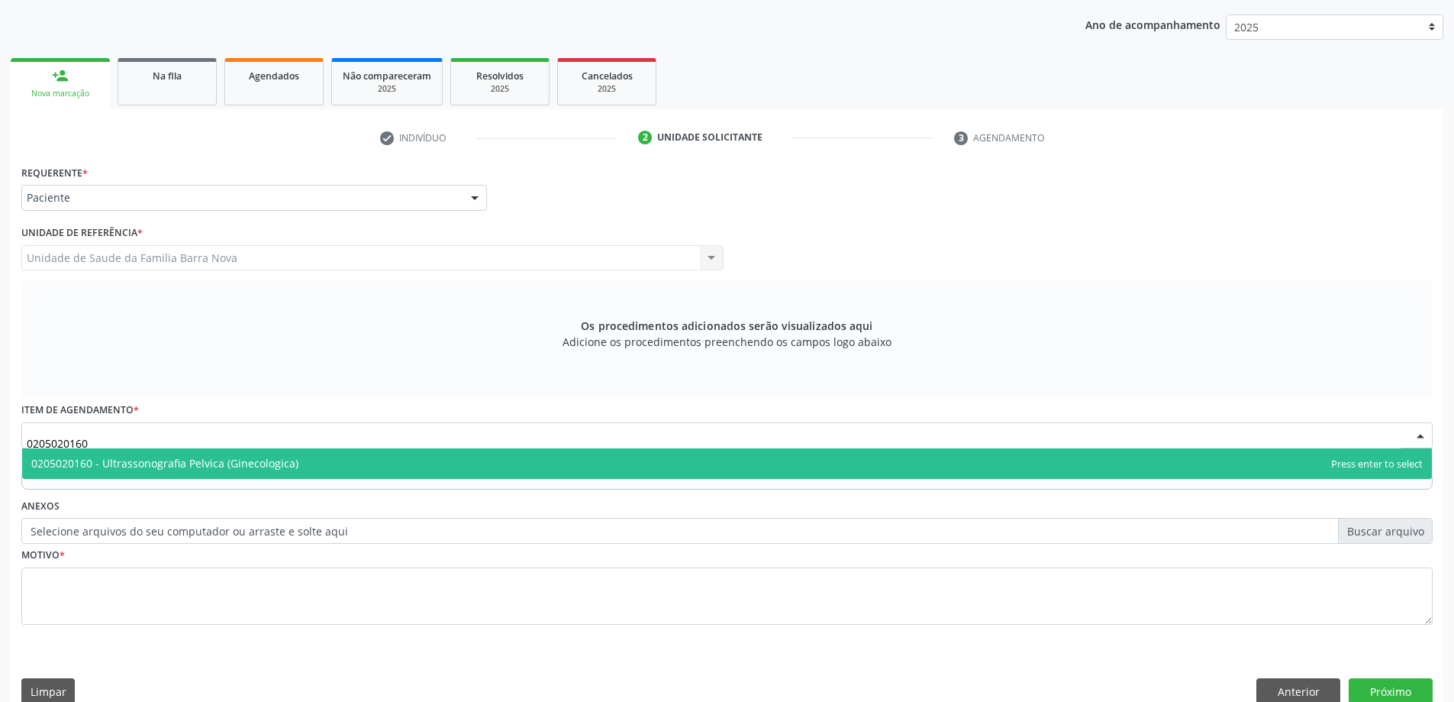
click at [368, 469] on span "0205020160 - Ultrassonografia Pelvica (Ginecologica)" at bounding box center [727, 463] width 1410 height 31
type input "0205020160"
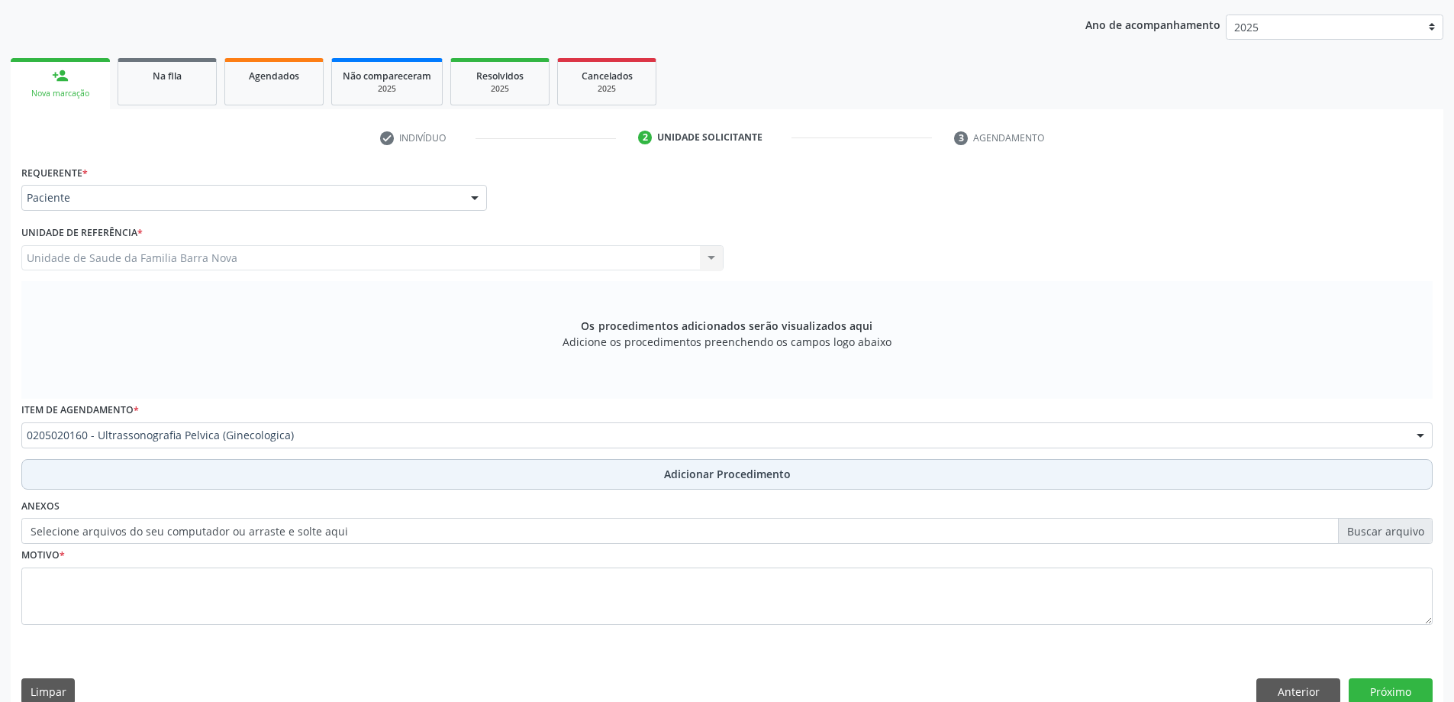
click at [598, 472] on button "Adicionar Procedimento" at bounding box center [726, 474] width 1411 height 31
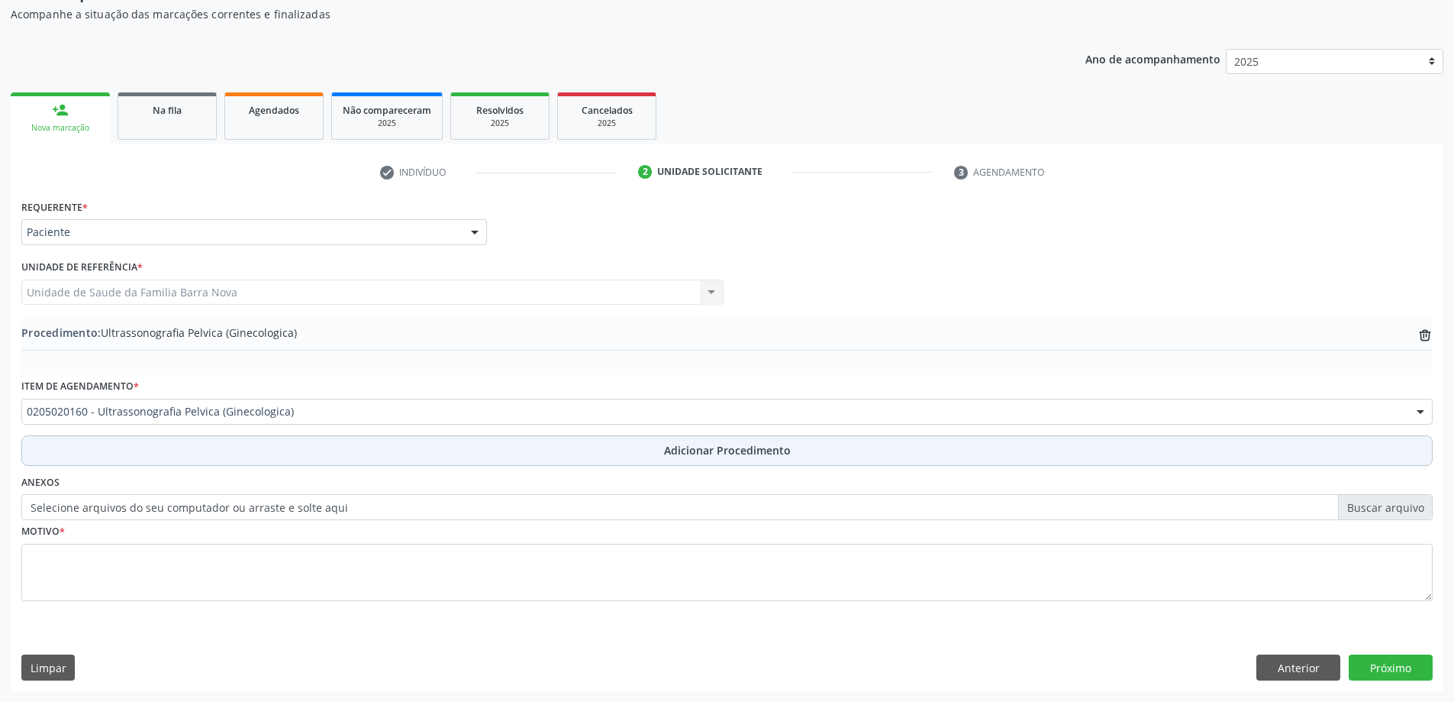
scroll to position [157, 0]
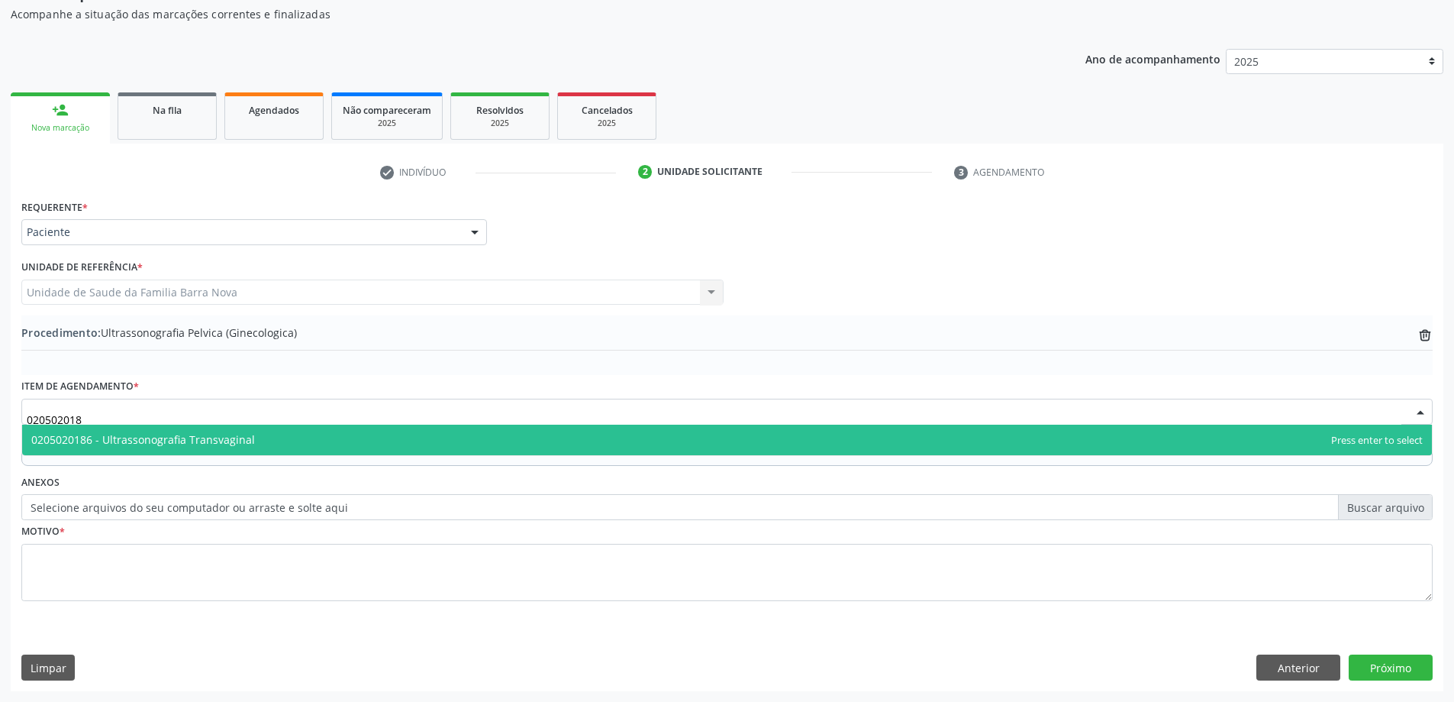
type input "0205020186"
click at [324, 437] on span "0205020186 - Ultrassonografia Transvaginal" at bounding box center [727, 439] width 1410 height 31
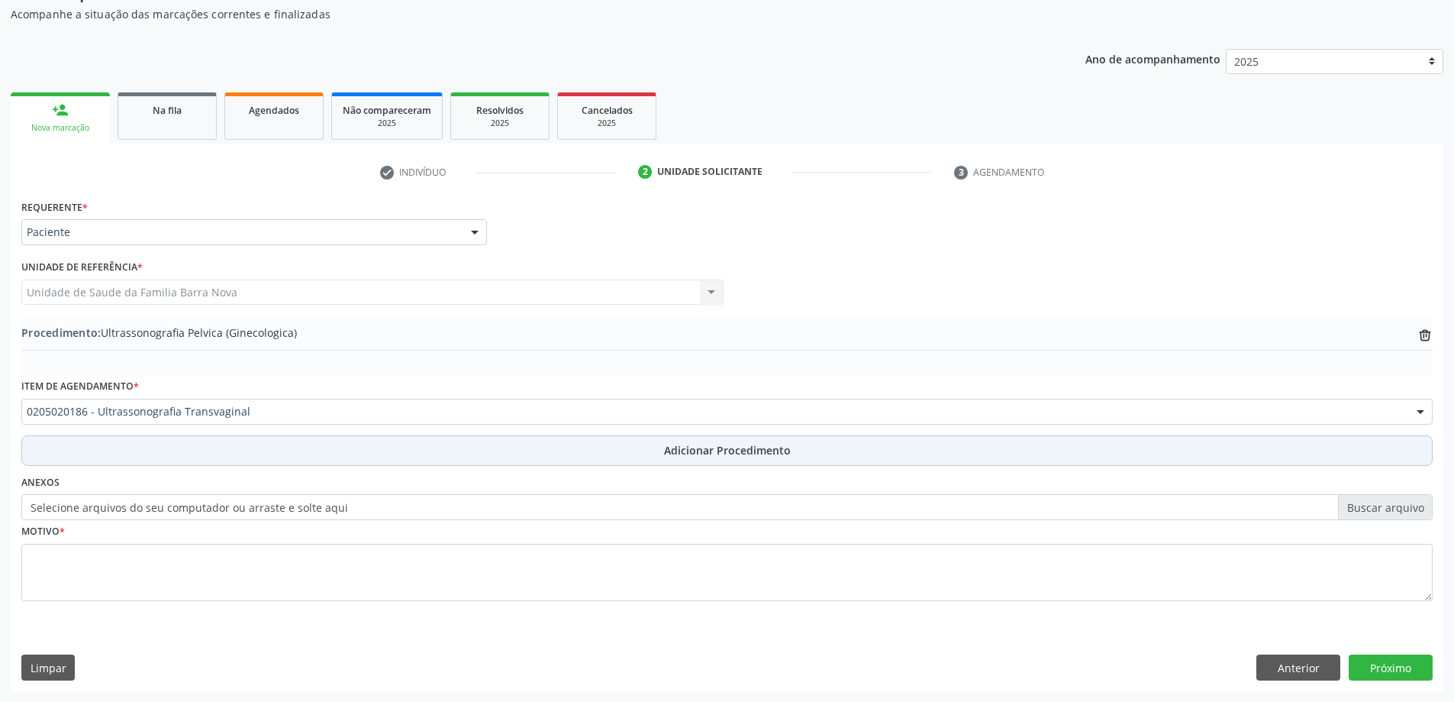
click at [641, 450] on button "Adicionar Procedimento" at bounding box center [726, 450] width 1411 height 31
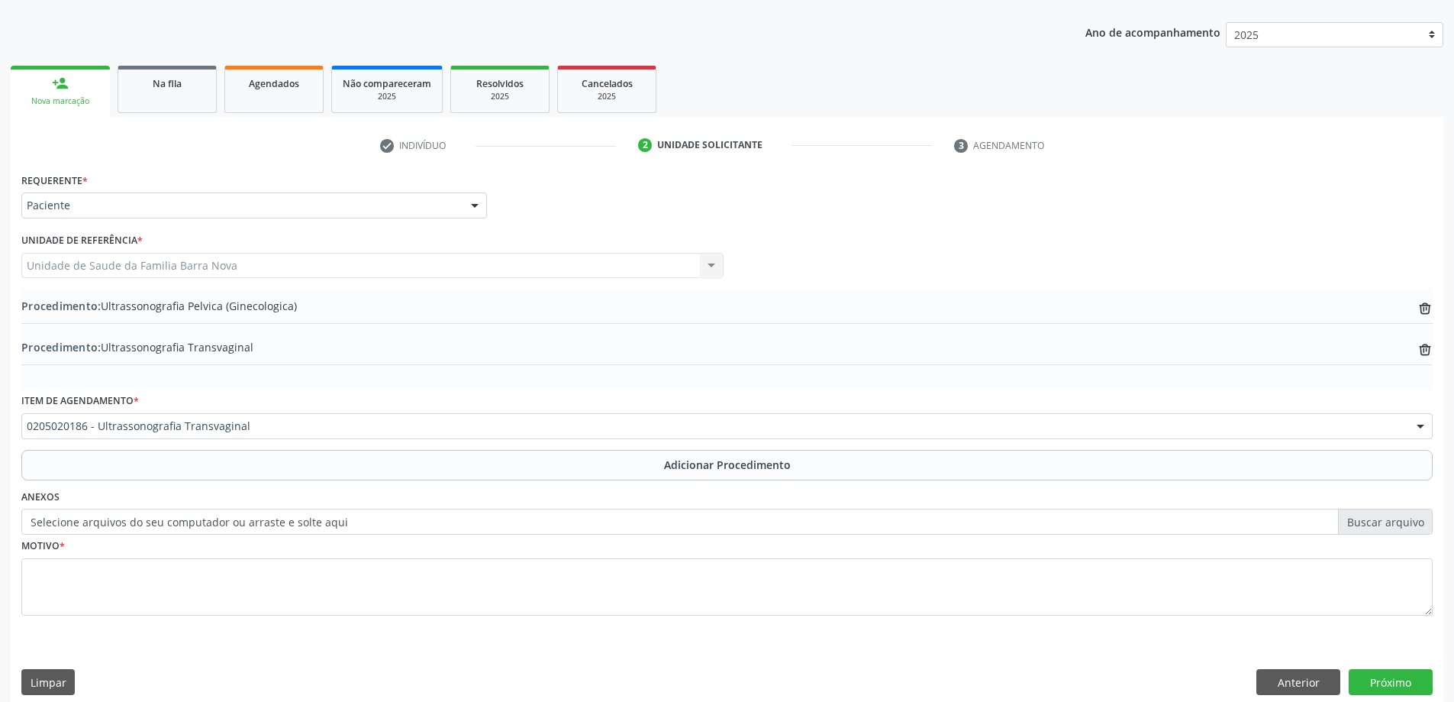
scroll to position [198, 0]
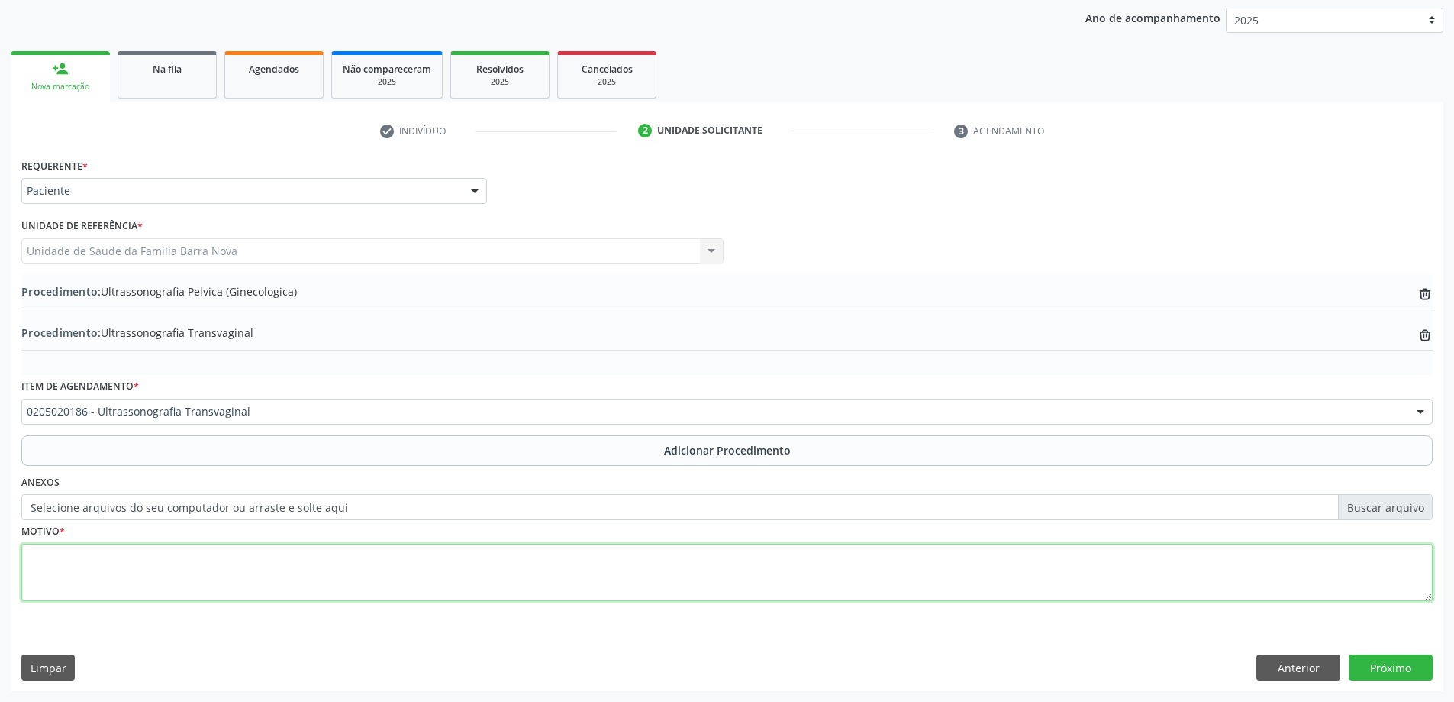
click at [287, 573] on textarea at bounding box center [726, 573] width 1411 height 58
type textarea "Avaliação ginecologica."
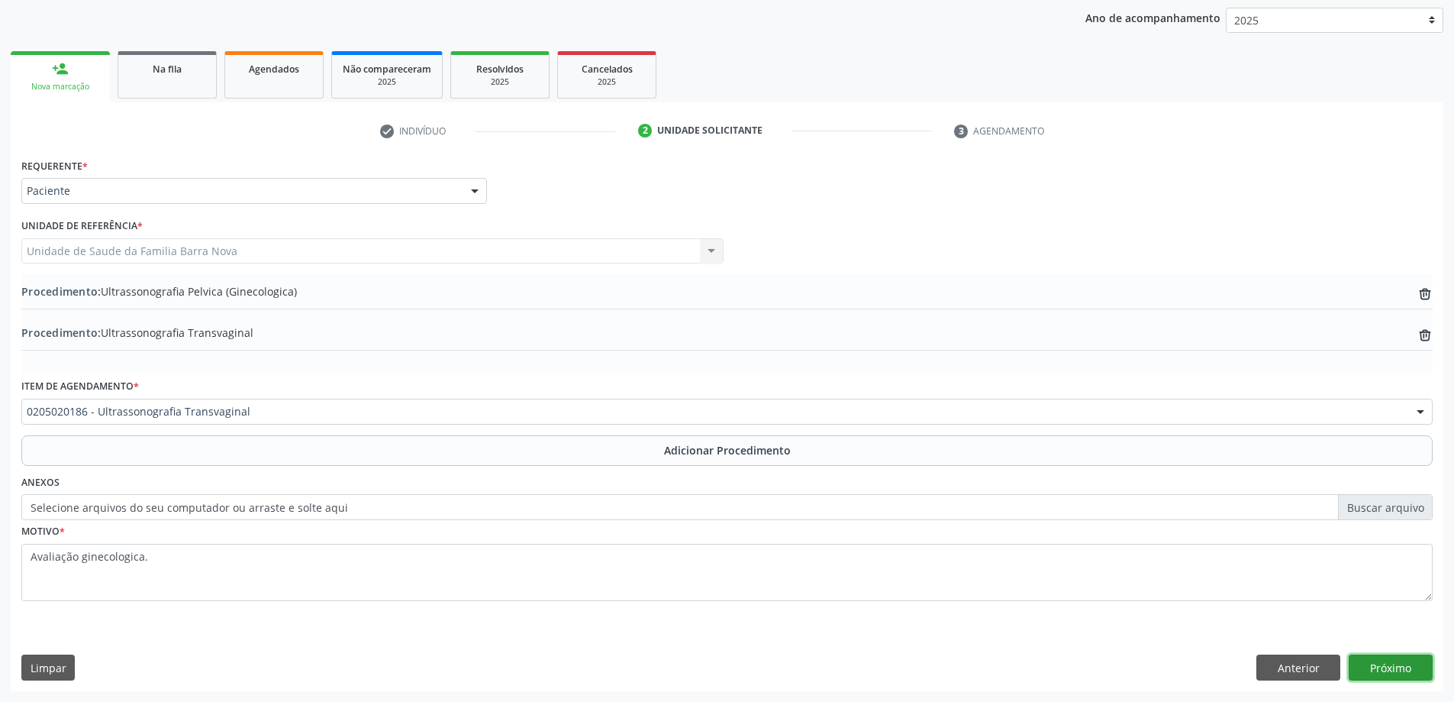
click at [1383, 665] on button "Próximo" at bounding box center [1391, 667] width 84 height 26
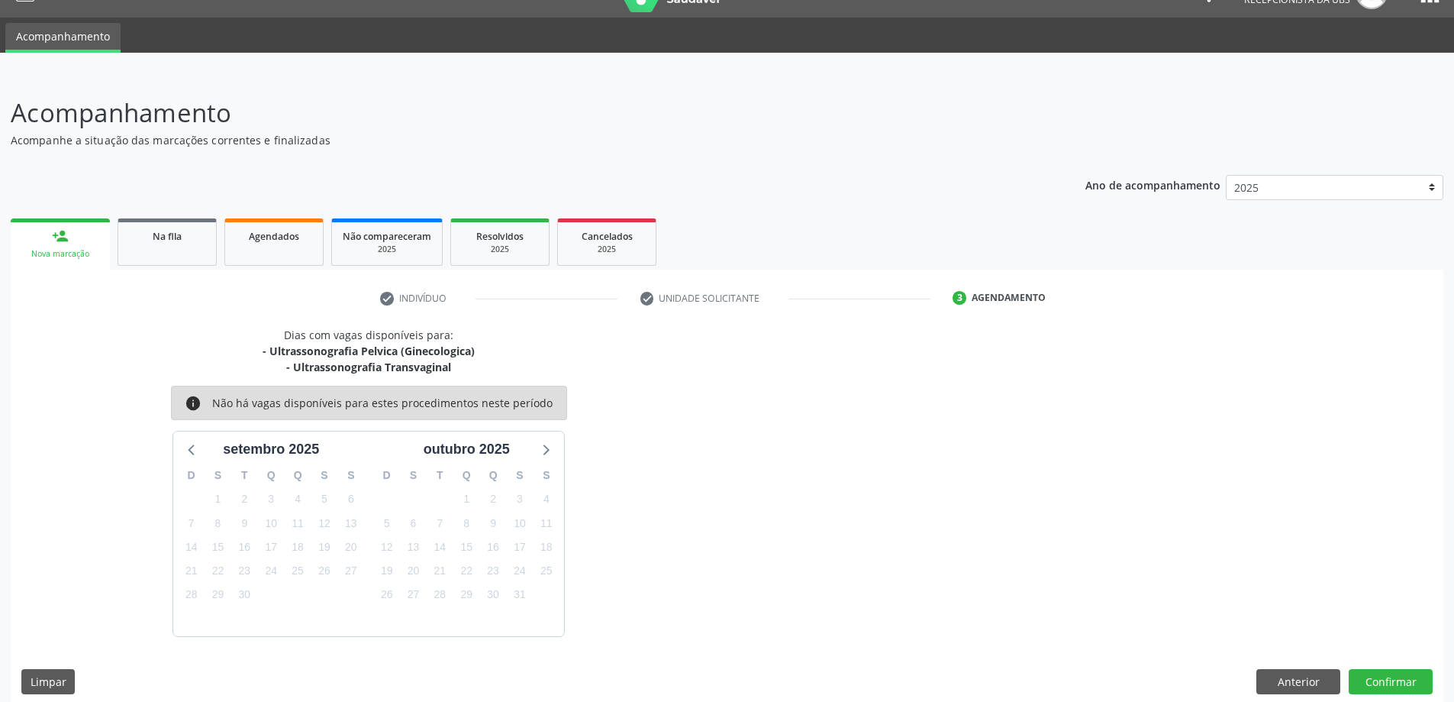
scroll to position [45, 0]
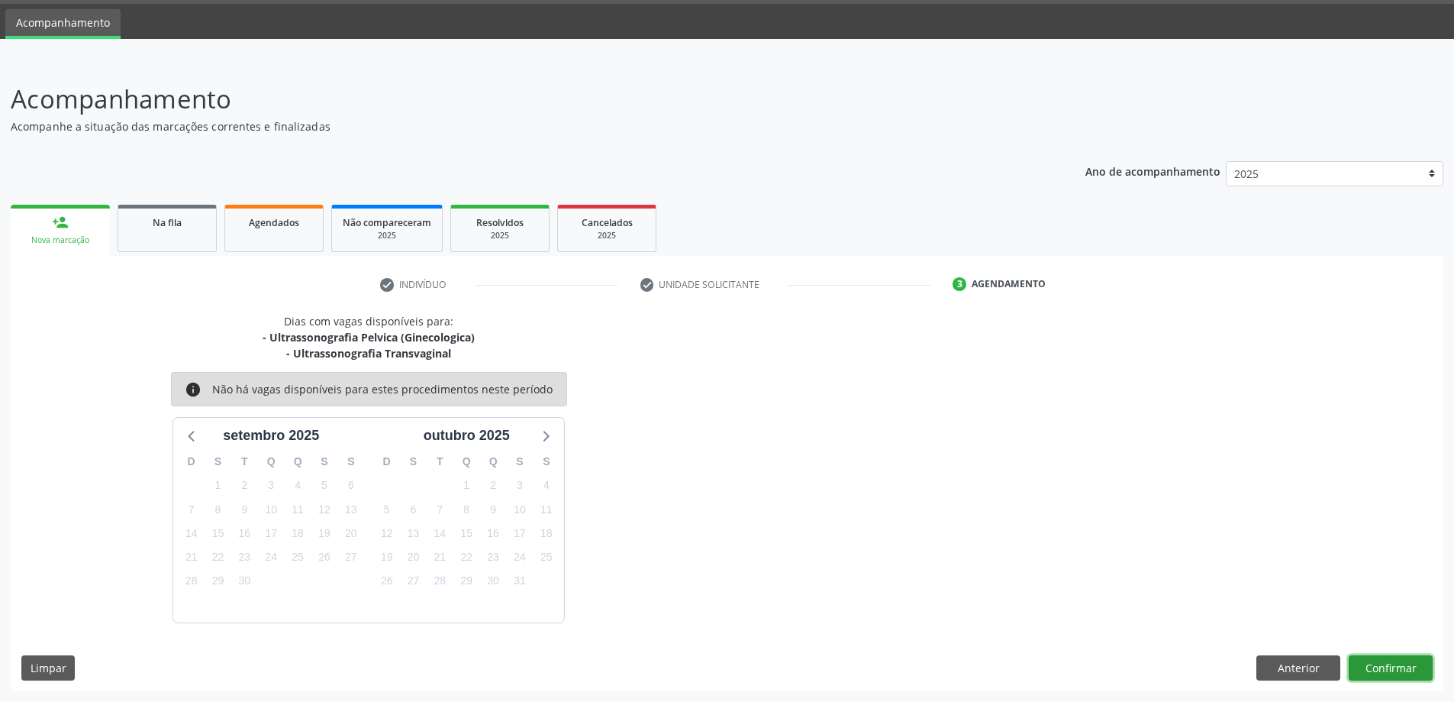
click at [1372, 662] on button "Confirmar" at bounding box center [1391, 668] width 84 height 26
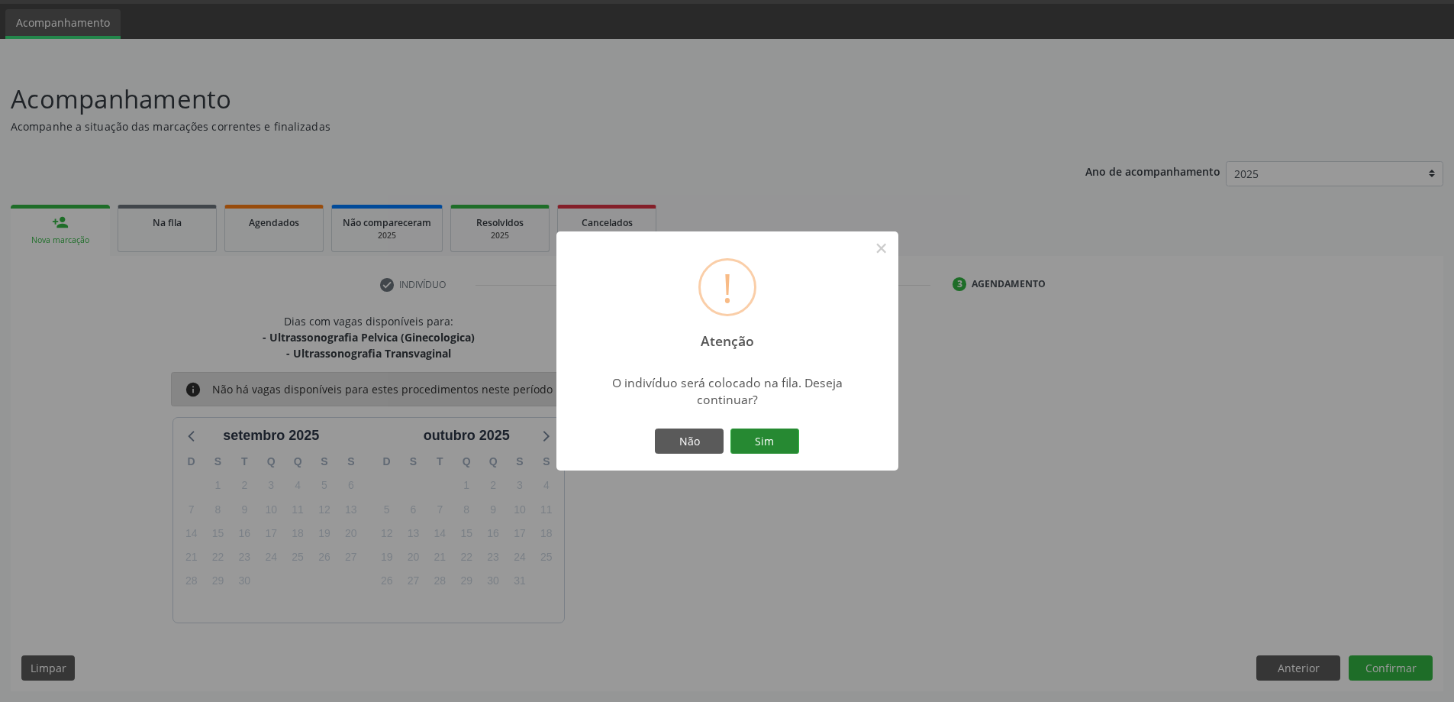
click at [769, 446] on button "Sim" at bounding box center [765, 441] width 69 height 26
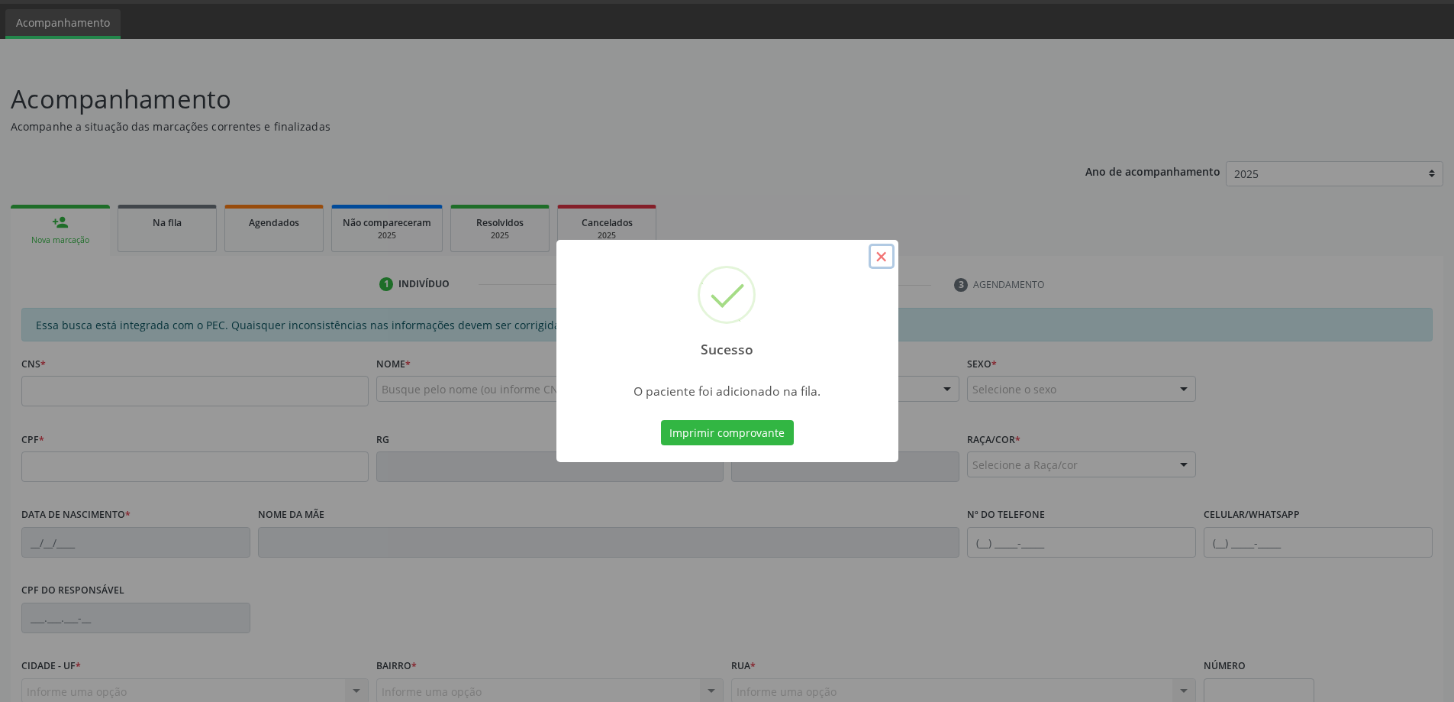
click at [881, 256] on button "×" at bounding box center [882, 257] width 26 height 26
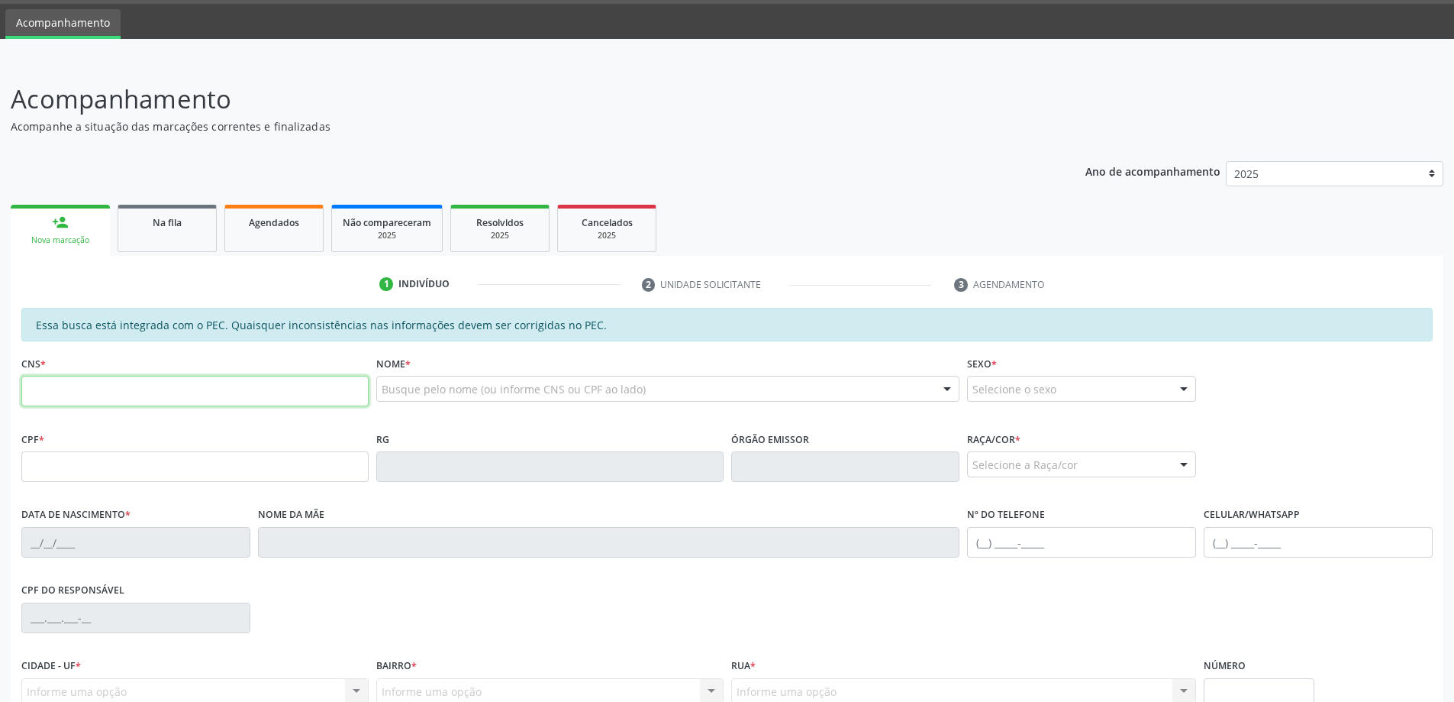
click at [96, 389] on input "text" at bounding box center [194, 391] width 347 height 31
type input "703 6020 0735 8437"
type input "035.485.534-43"
type input "[DATE]"
type input "[PERSON_NAME]"
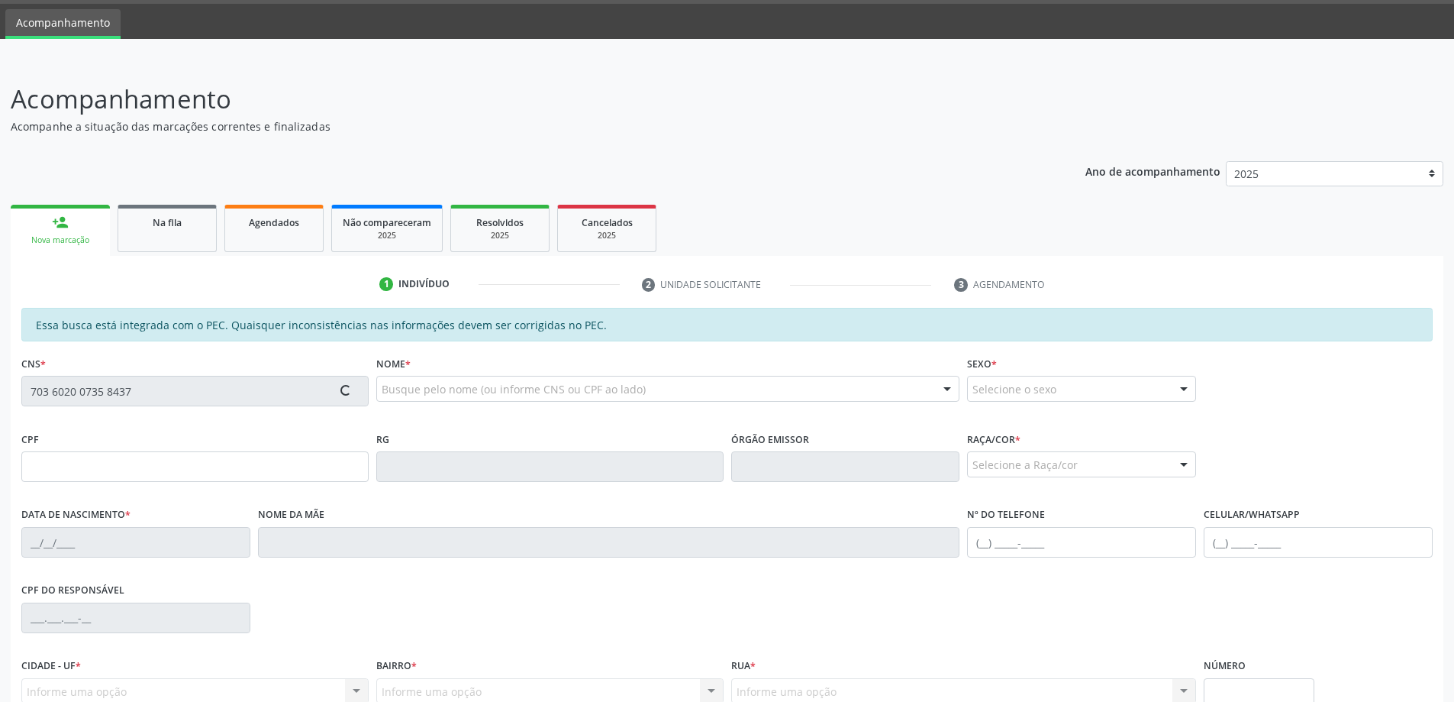
type input "[PHONE_NUMBER]"
type input "99"
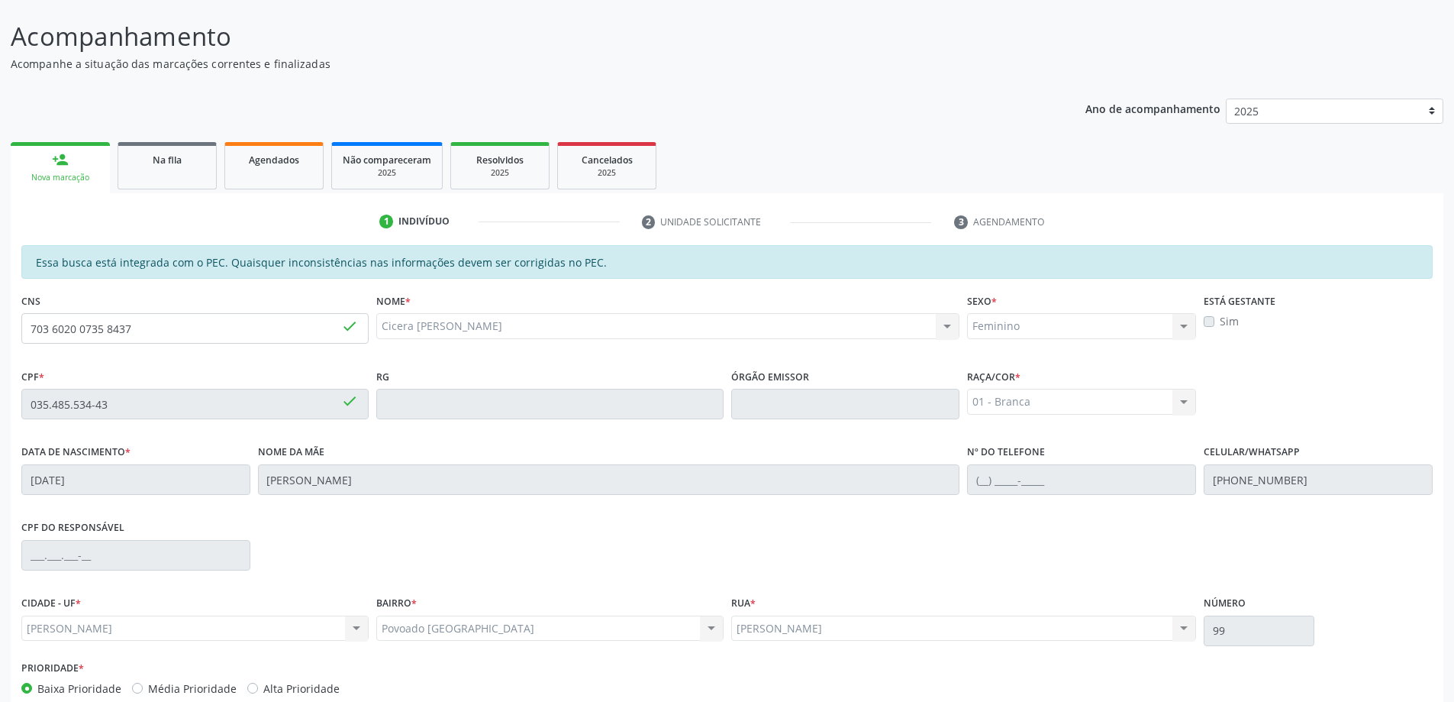
scroll to position [192, 0]
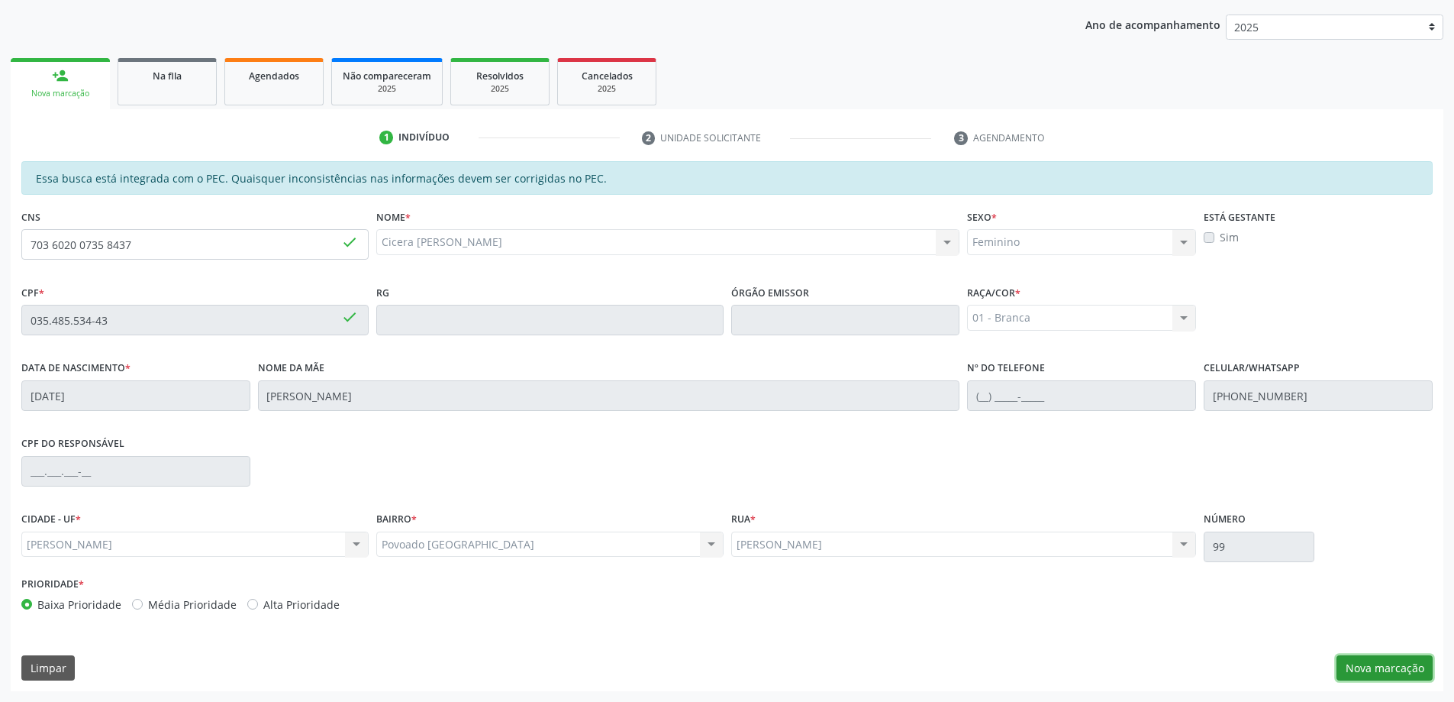
click at [1369, 664] on button "Nova marcação" at bounding box center [1385, 668] width 96 height 26
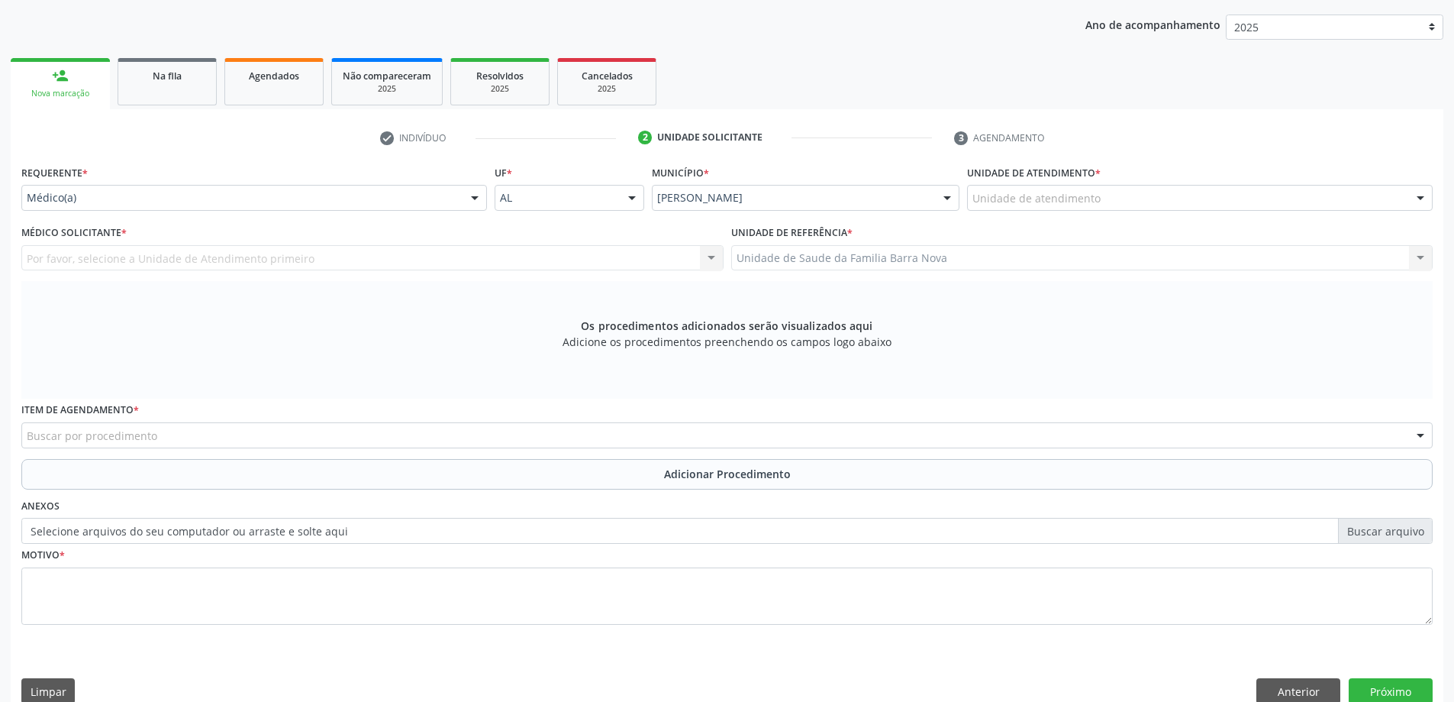
click at [1137, 197] on div "Unidade de atendimento" at bounding box center [1200, 198] width 466 height 26
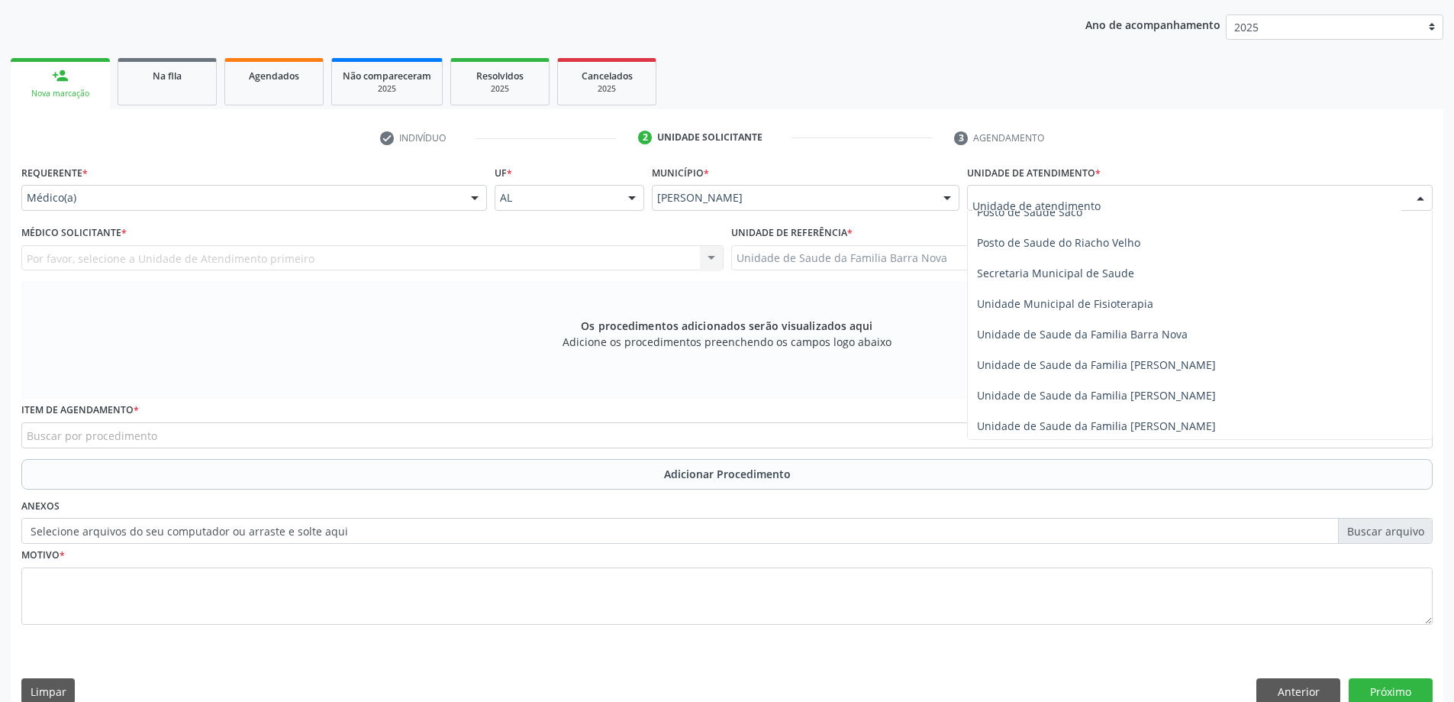
scroll to position [763, 0]
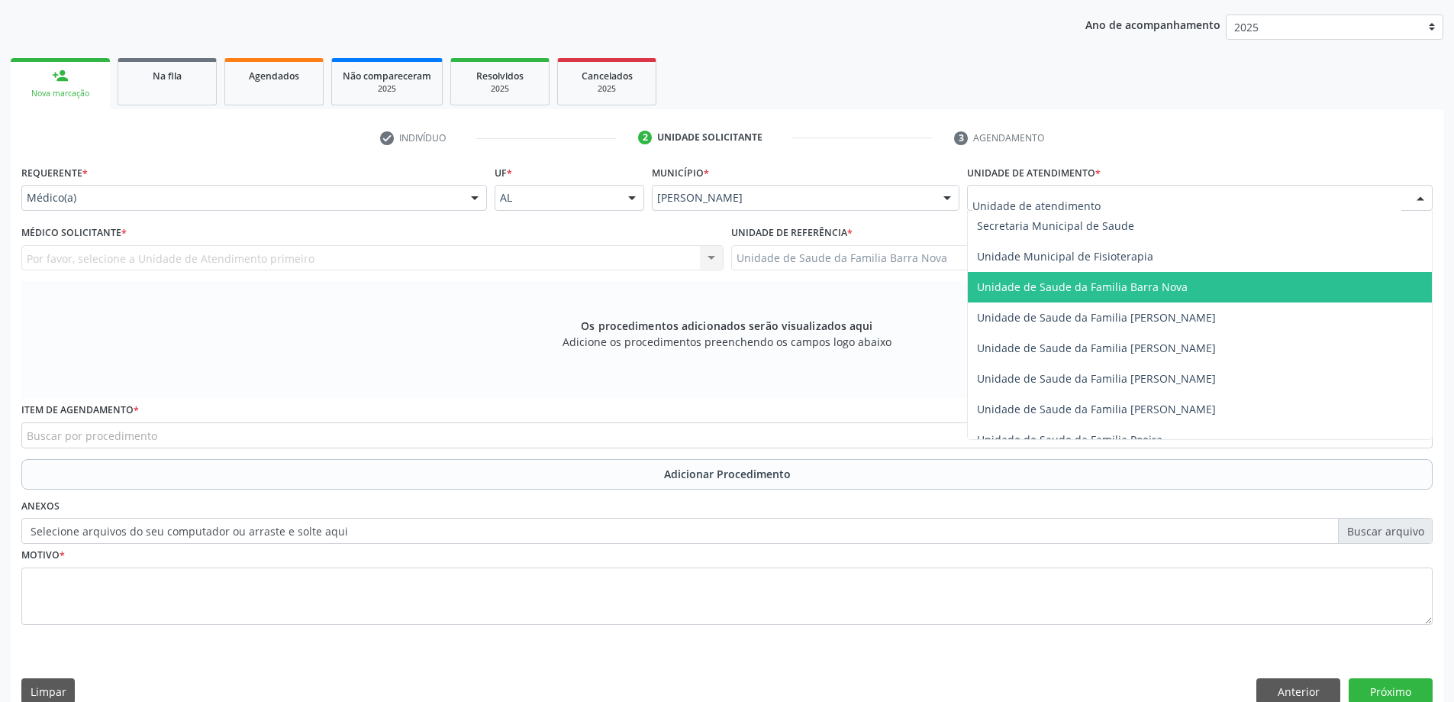
click at [1150, 293] on span "Unidade de Saude da Familia Barra Nova" at bounding box center [1082, 286] width 211 height 15
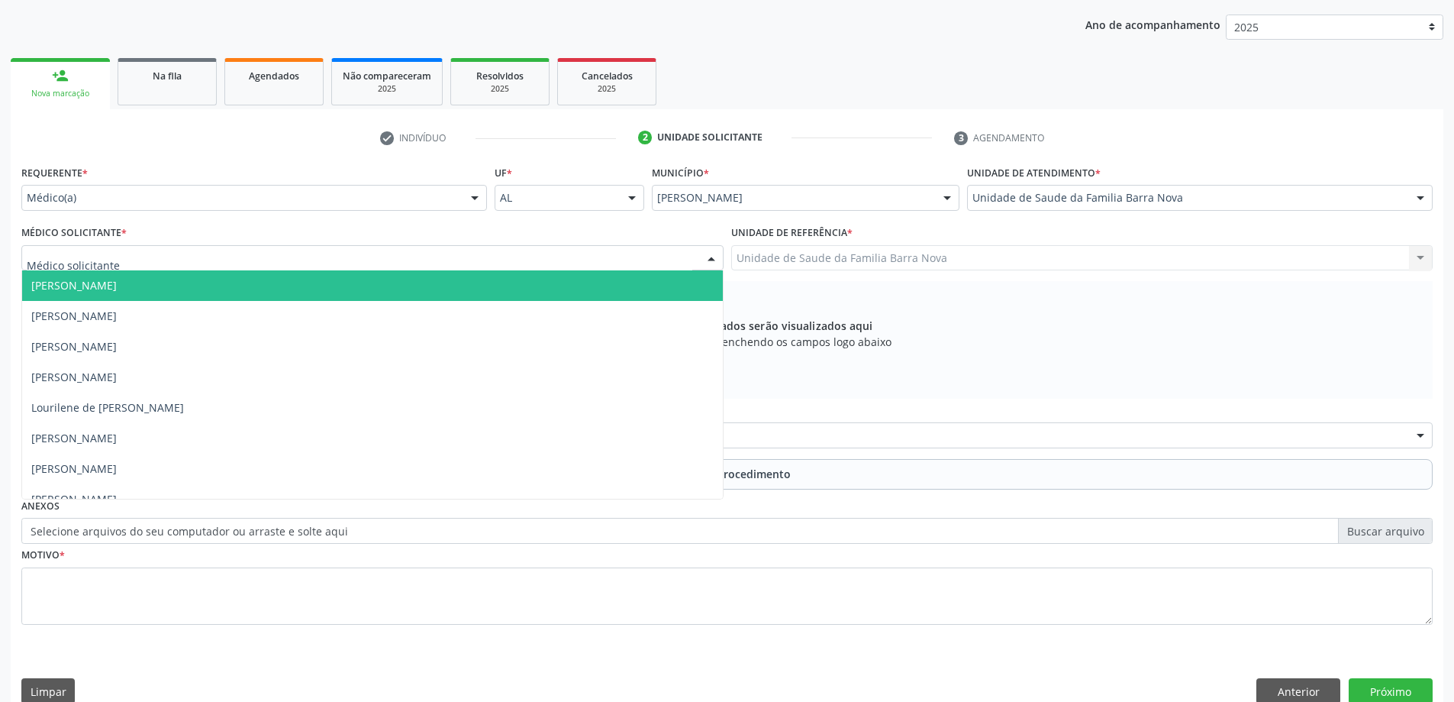
click at [240, 258] on div at bounding box center [372, 258] width 702 height 26
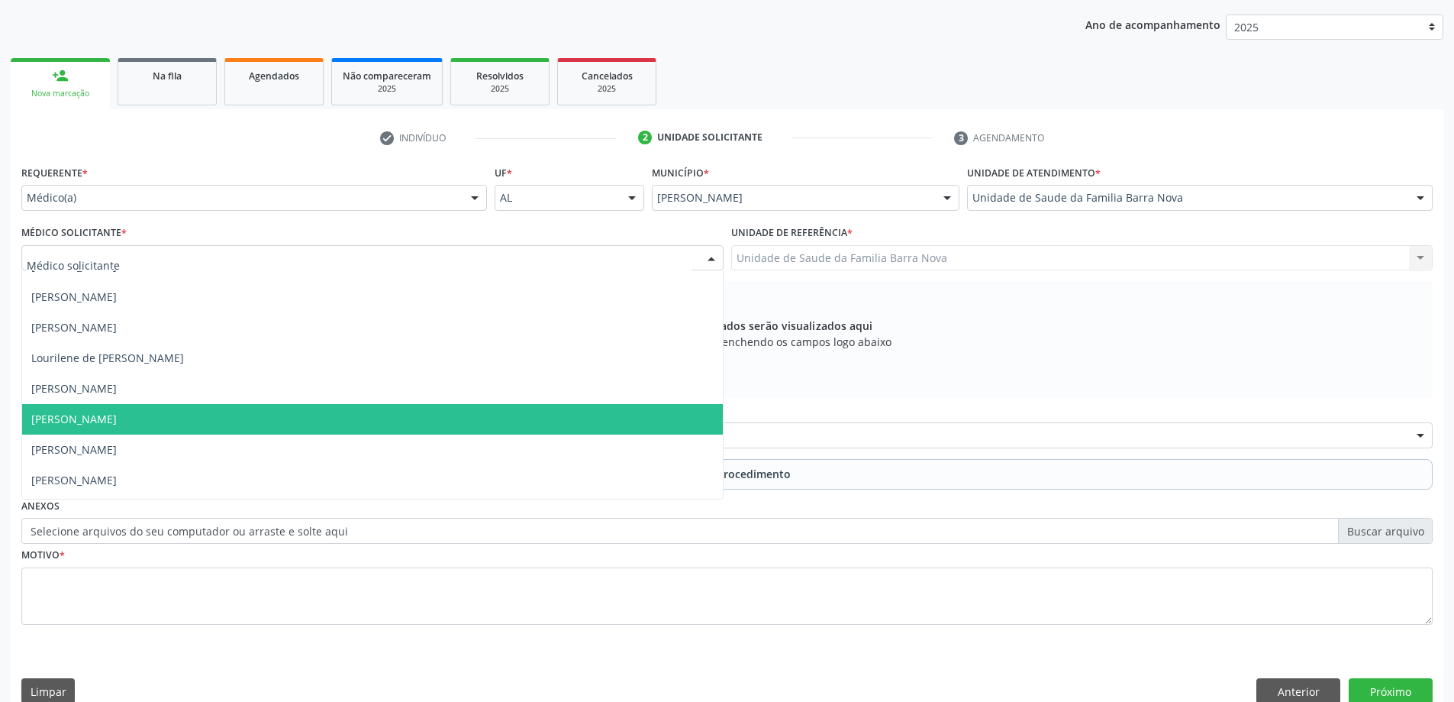
scroll to position [76, 0]
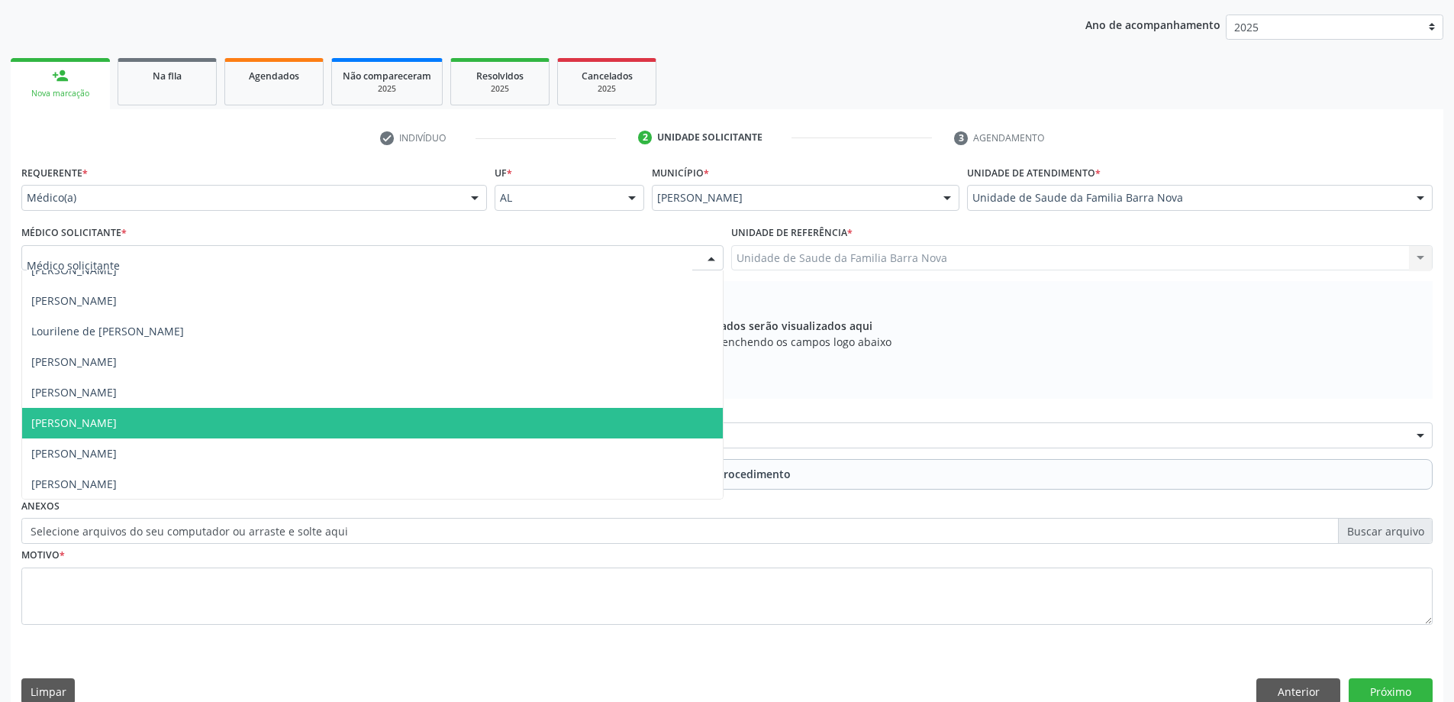
click at [261, 429] on span "[PERSON_NAME]" at bounding box center [372, 423] width 701 height 31
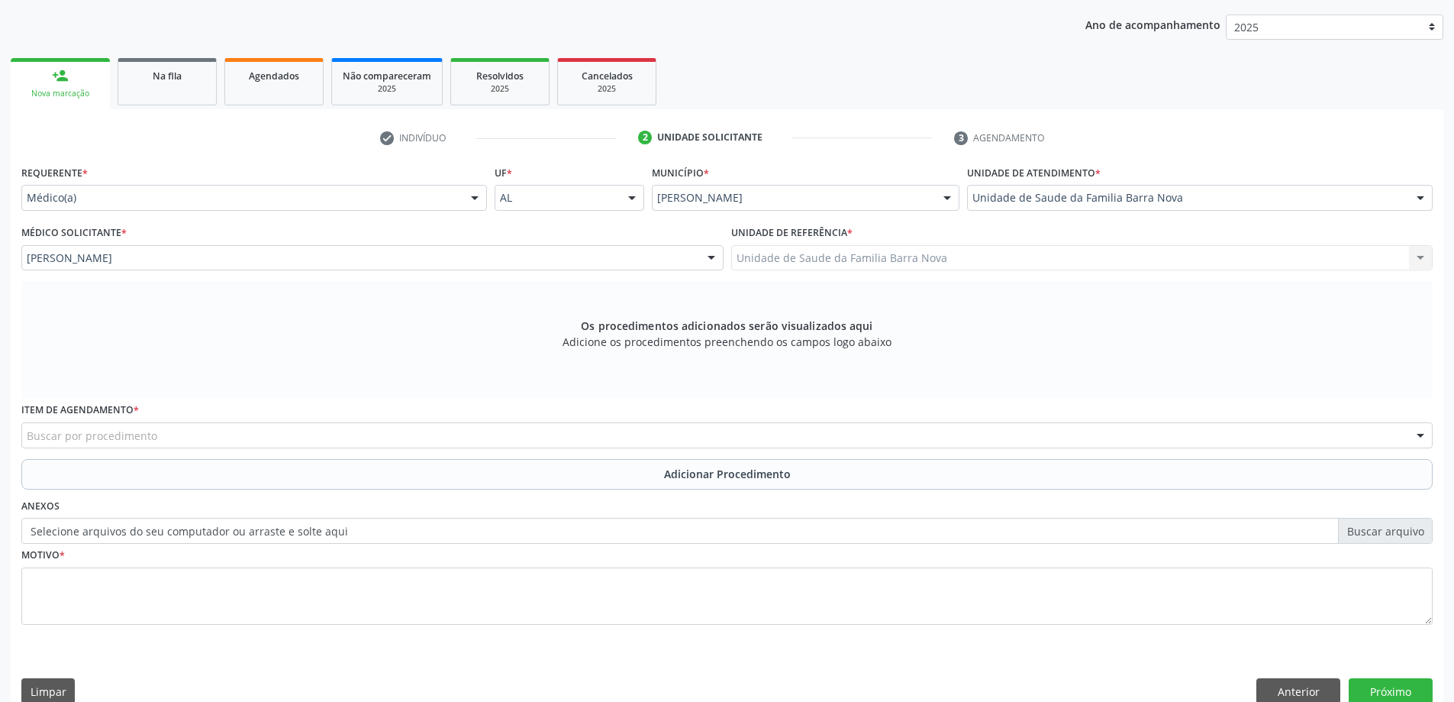
click at [533, 437] on div "Buscar por procedimento" at bounding box center [726, 435] width 1411 height 26
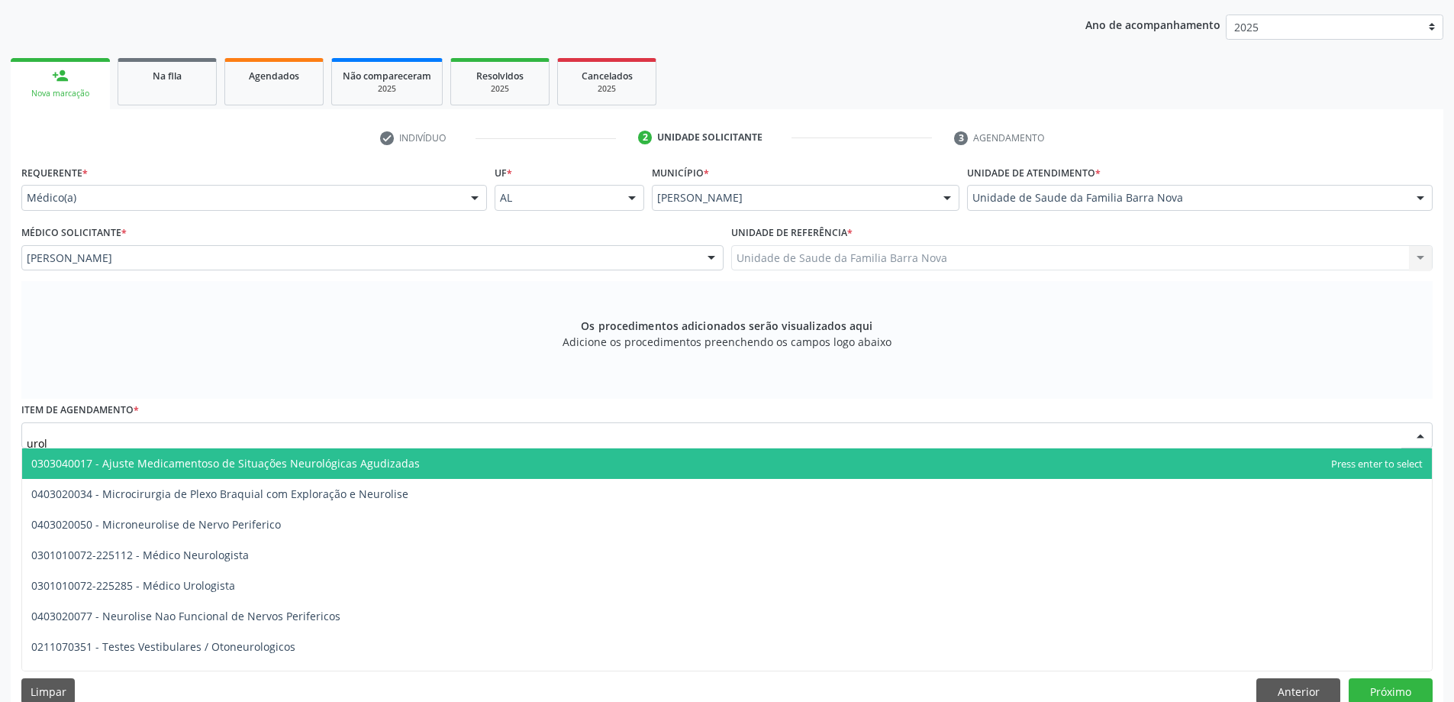
type input "urolo"
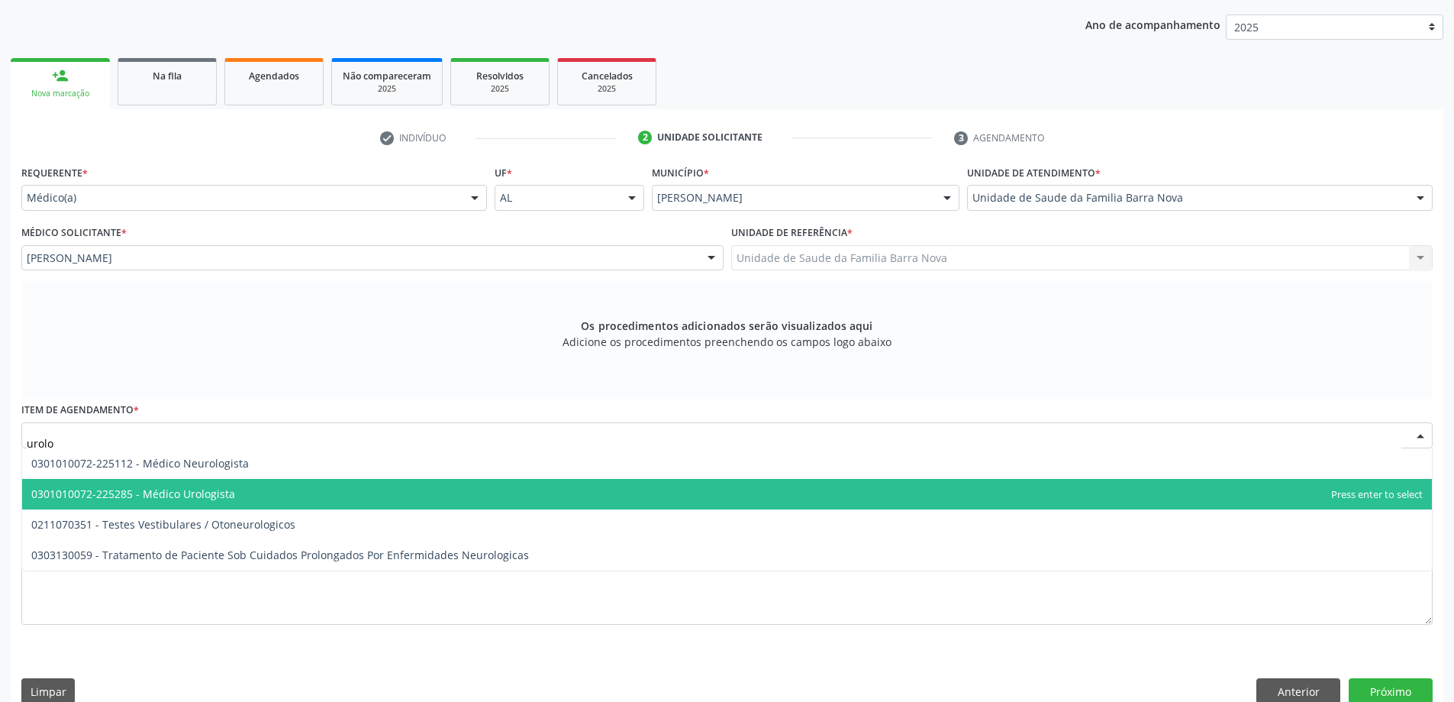
click at [355, 498] on span "0301010072-225285 - Médico Urologista" at bounding box center [727, 494] width 1410 height 31
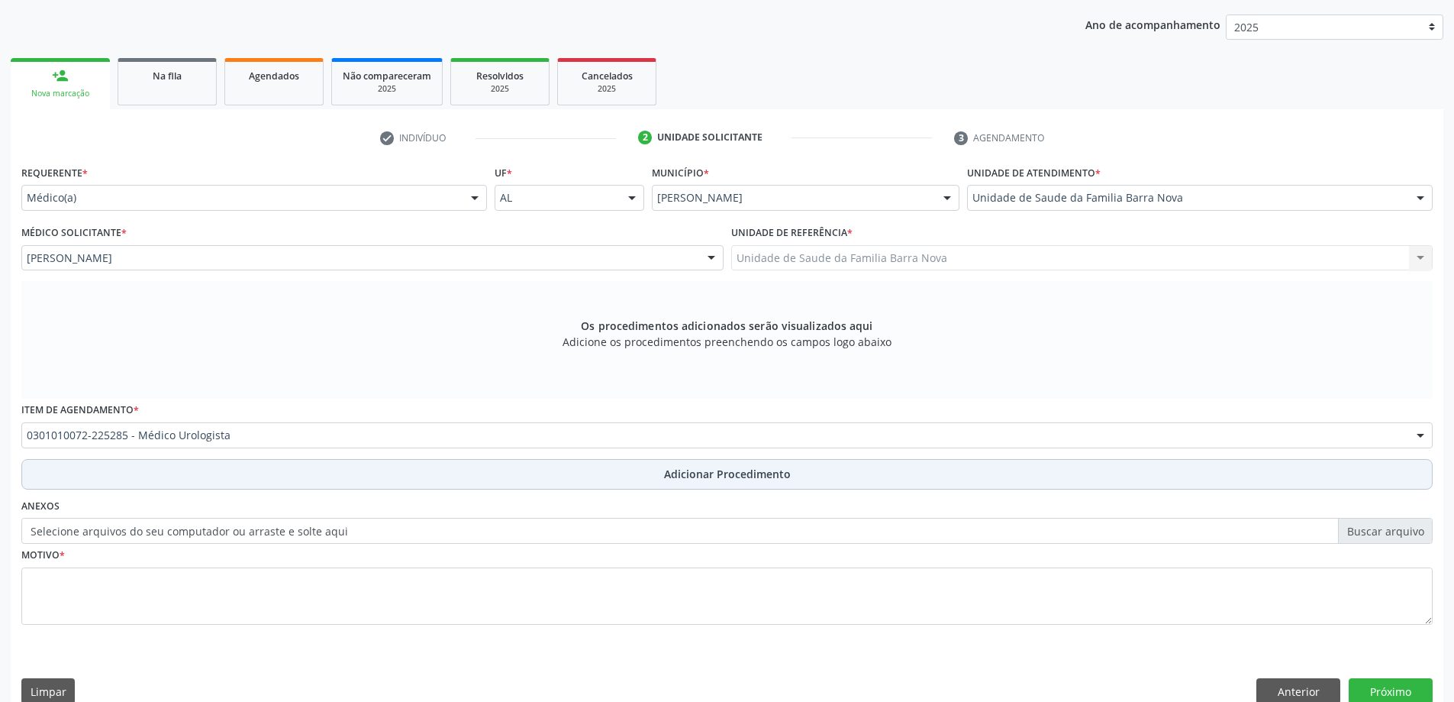
click at [631, 479] on button "Adicionar Procedimento" at bounding box center [726, 474] width 1411 height 31
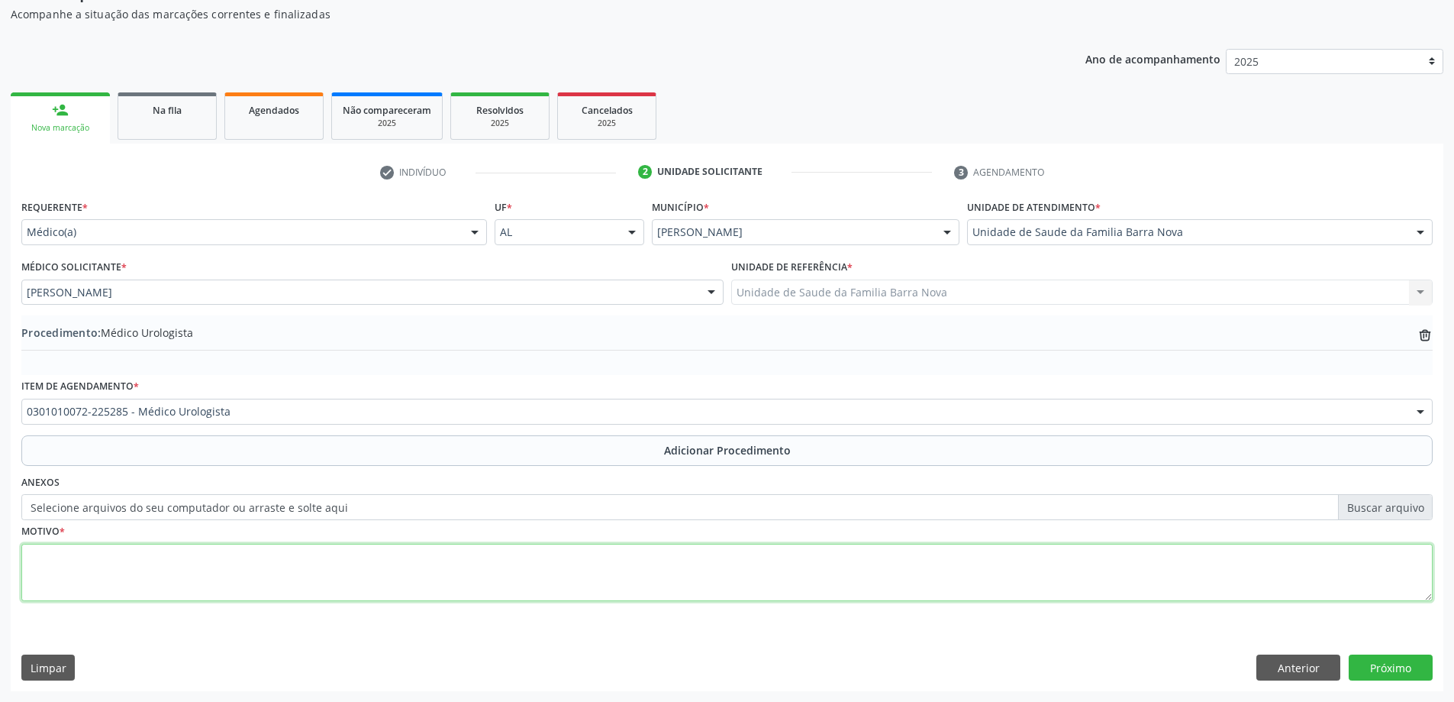
click at [102, 563] on textarea at bounding box center [726, 573] width 1411 height 58
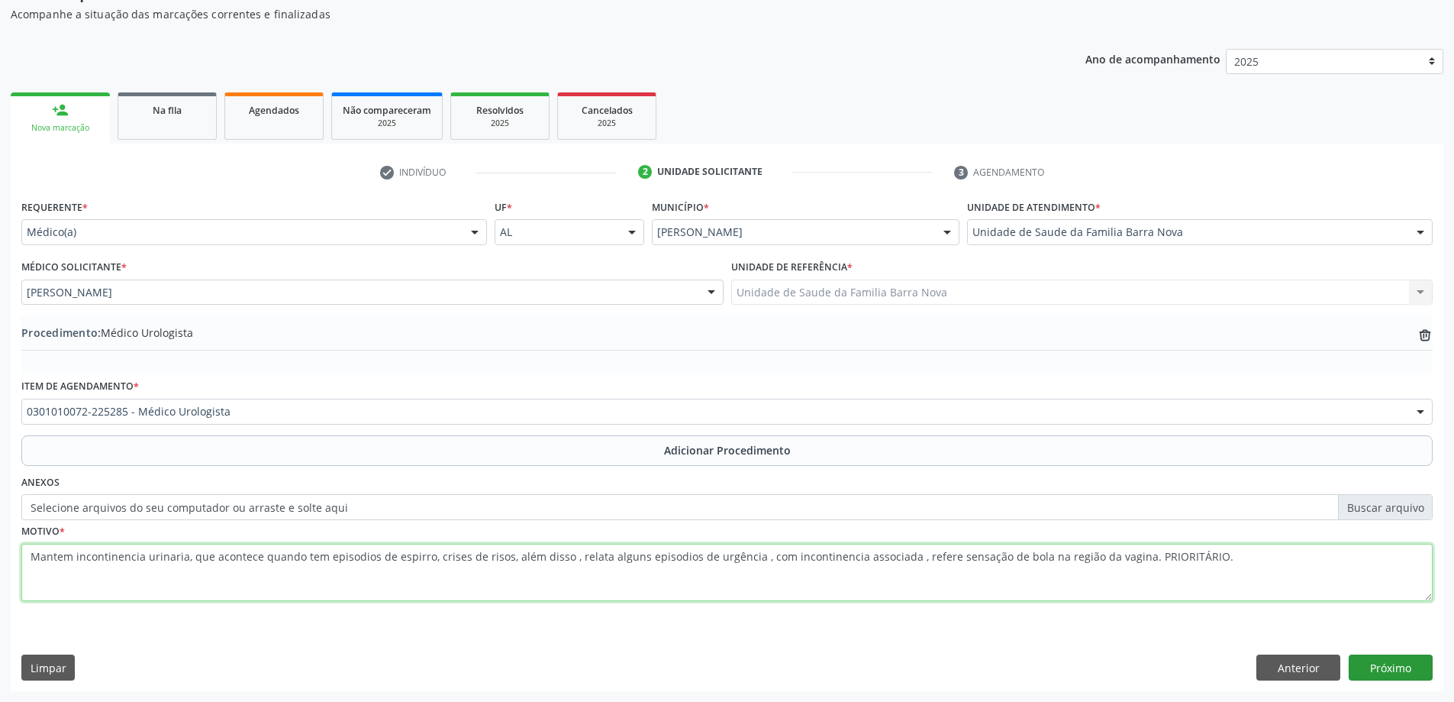
type textarea "Mantem incontinencia urinaria, que acontece quando tem episodios de espirro, cr…"
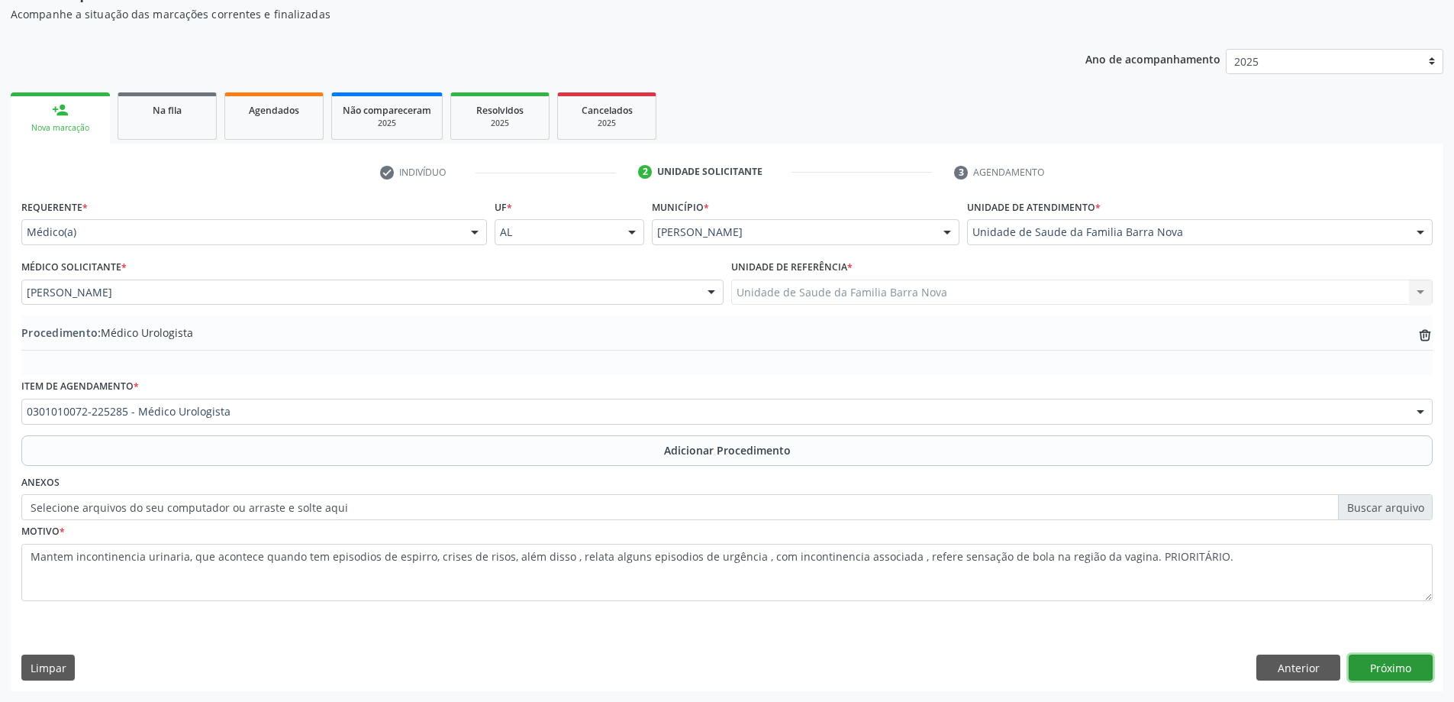
click at [1397, 667] on button "Próximo" at bounding box center [1391, 667] width 84 height 26
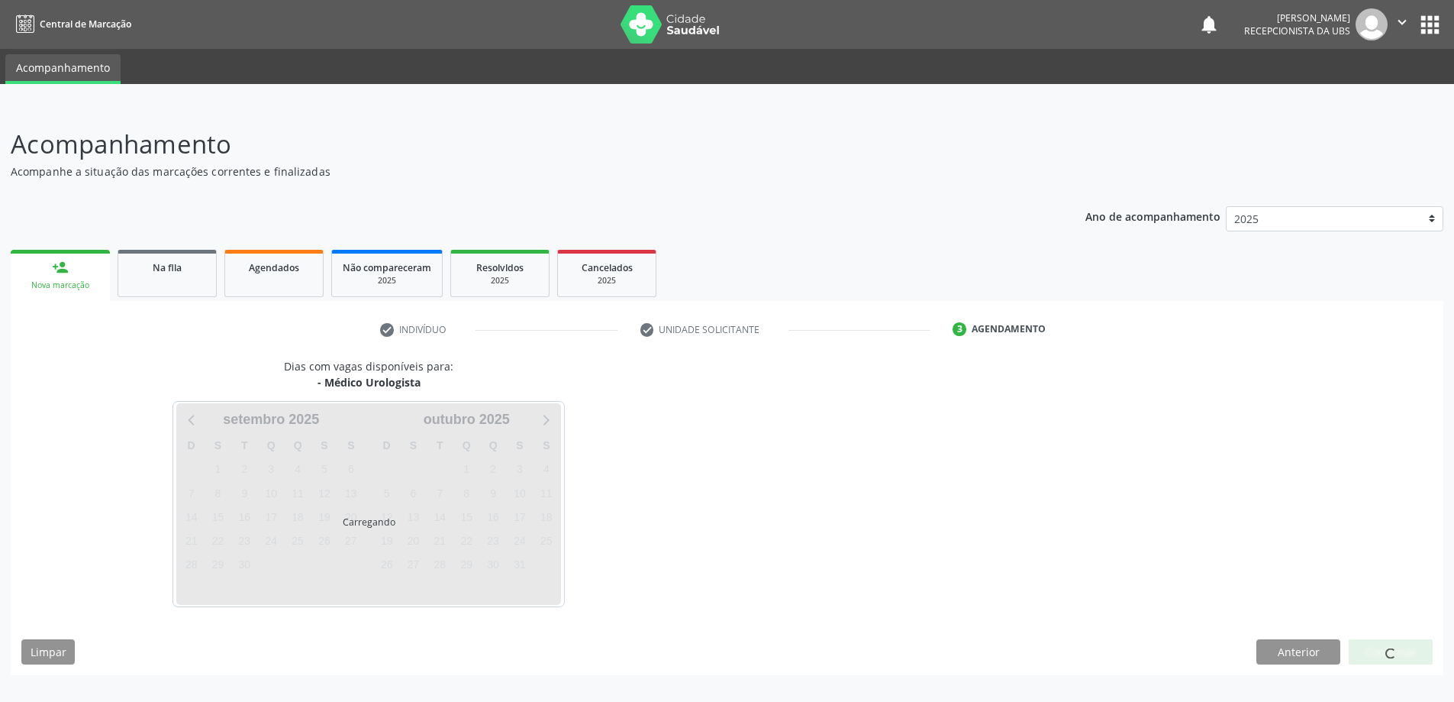
scroll to position [0, 0]
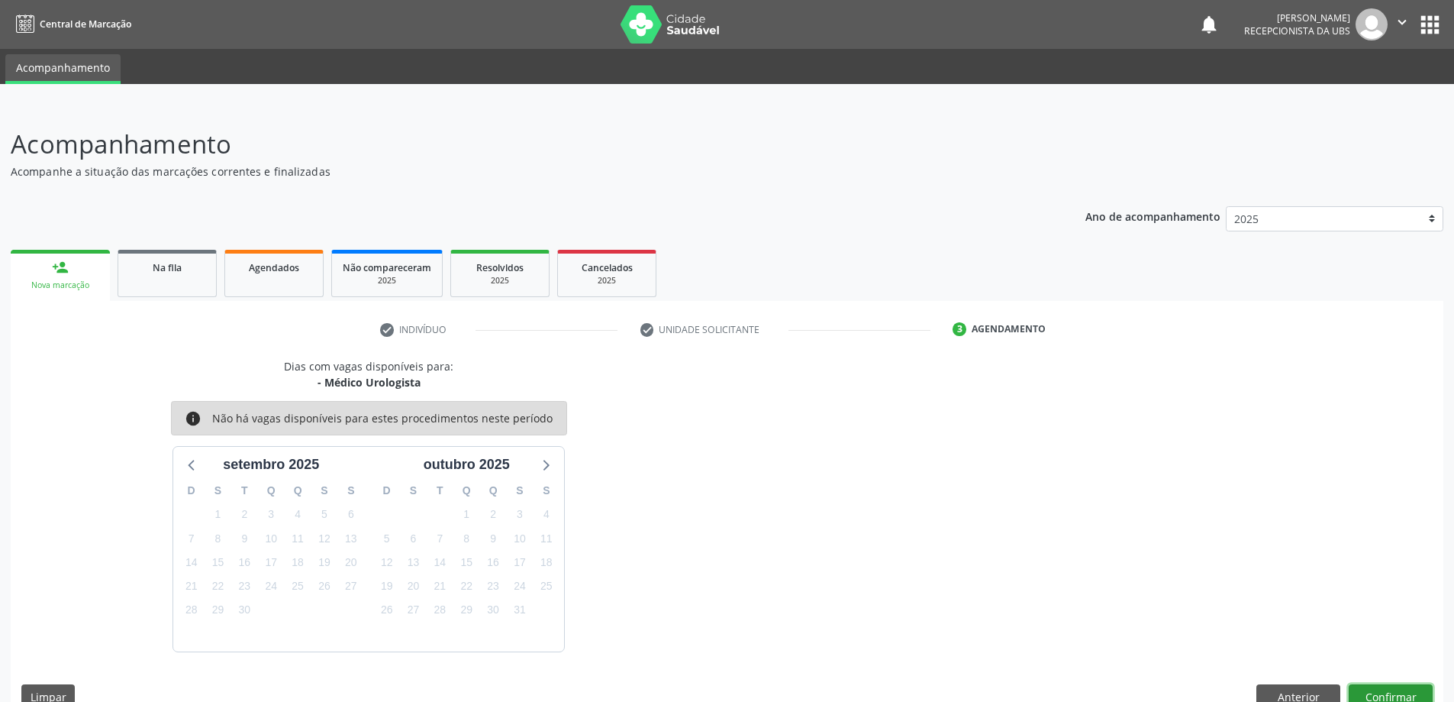
click at [1382, 692] on button "Confirmar" at bounding box center [1391, 697] width 84 height 26
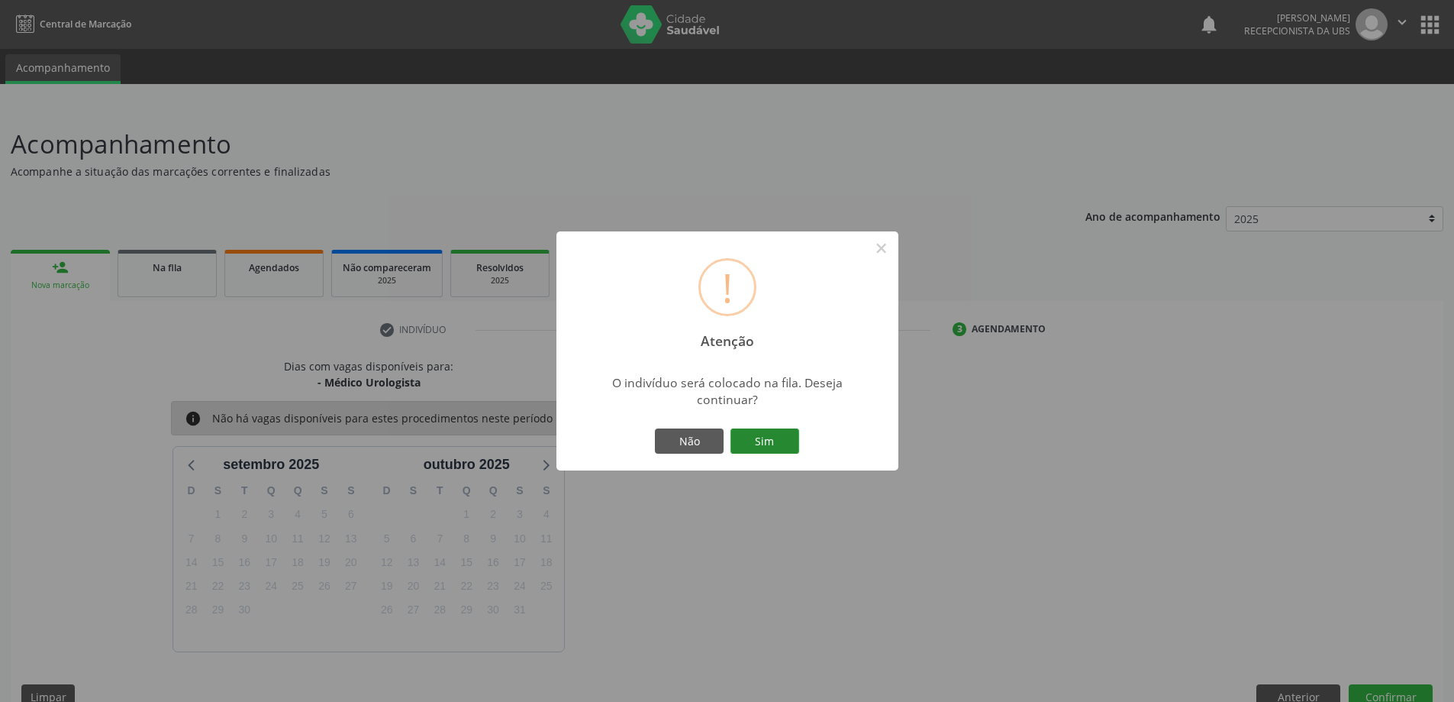
click at [769, 449] on button "Sim" at bounding box center [765, 441] width 69 height 26
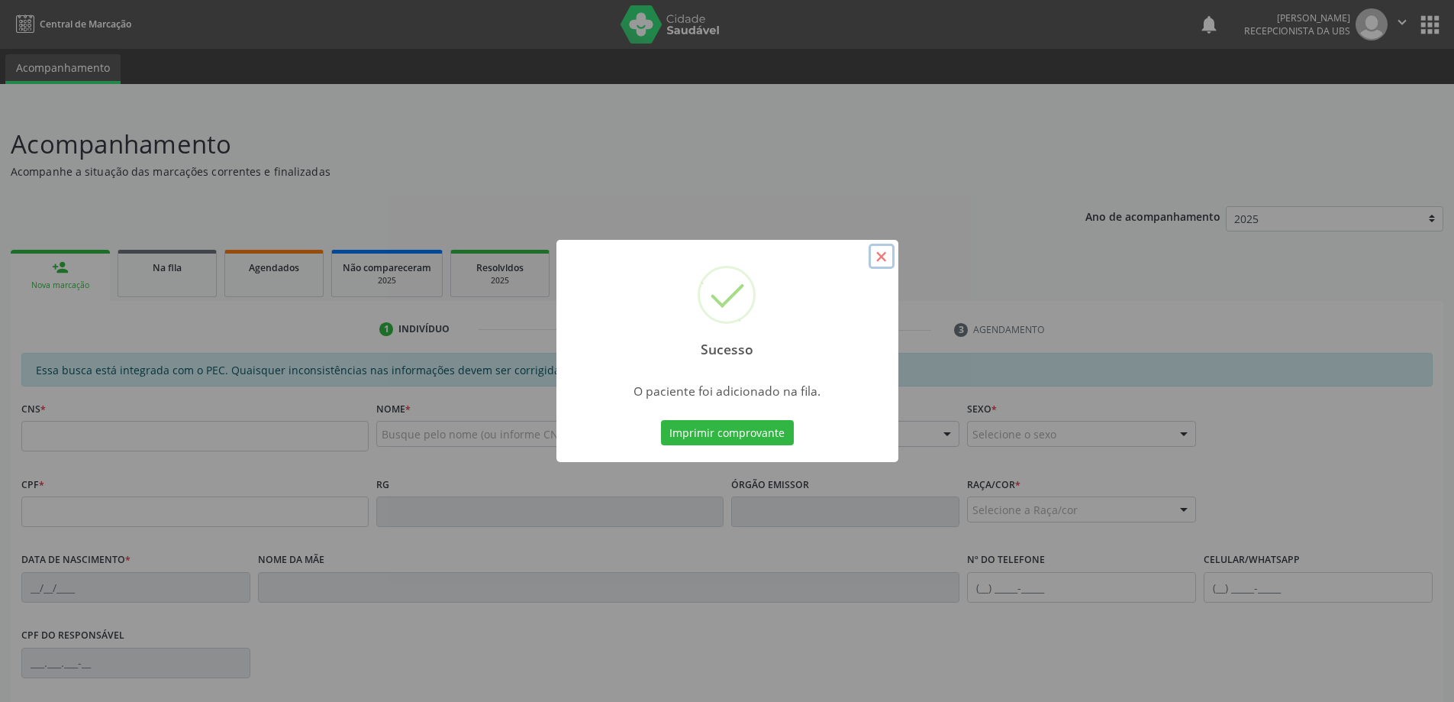
click at [881, 250] on button "×" at bounding box center [882, 257] width 26 height 26
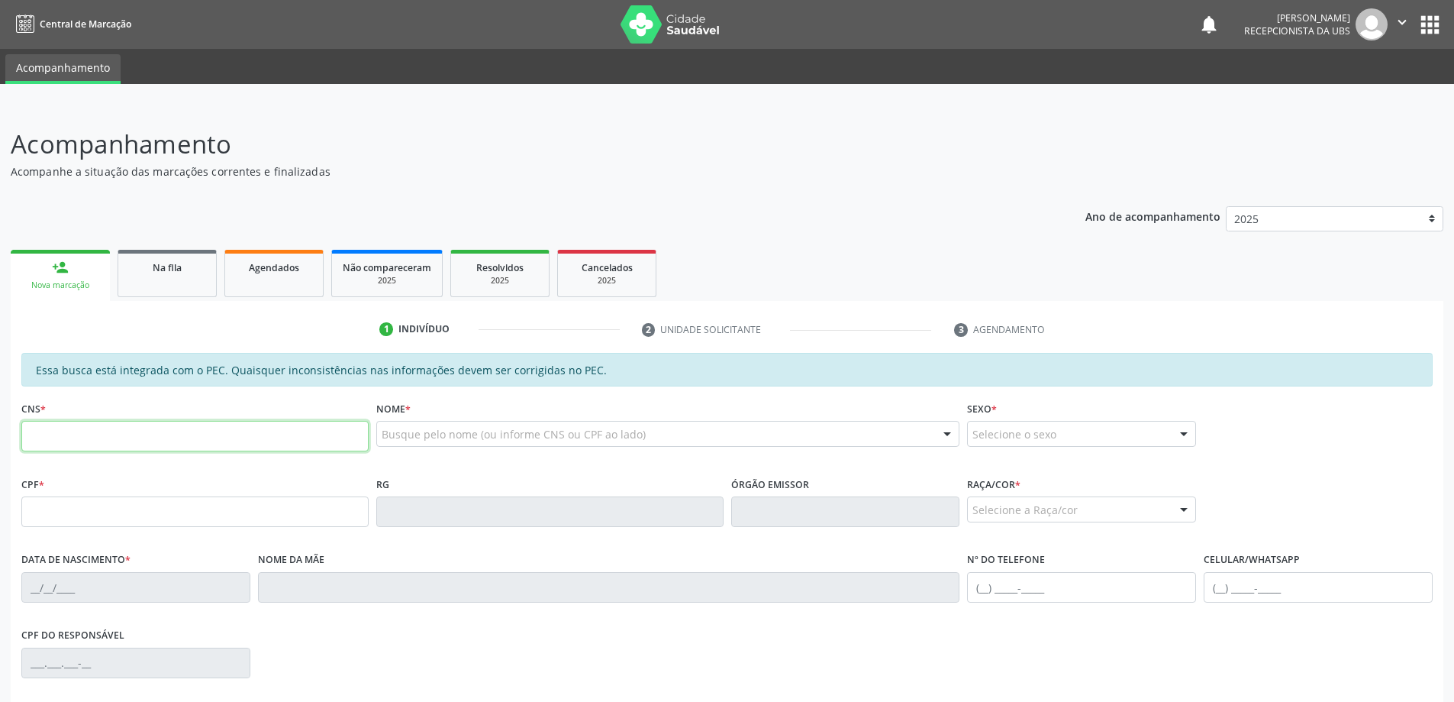
click at [96, 431] on input "text" at bounding box center [194, 436] width 347 height 31
click at [164, 279] on link "Na fila" at bounding box center [167, 273] width 99 height 47
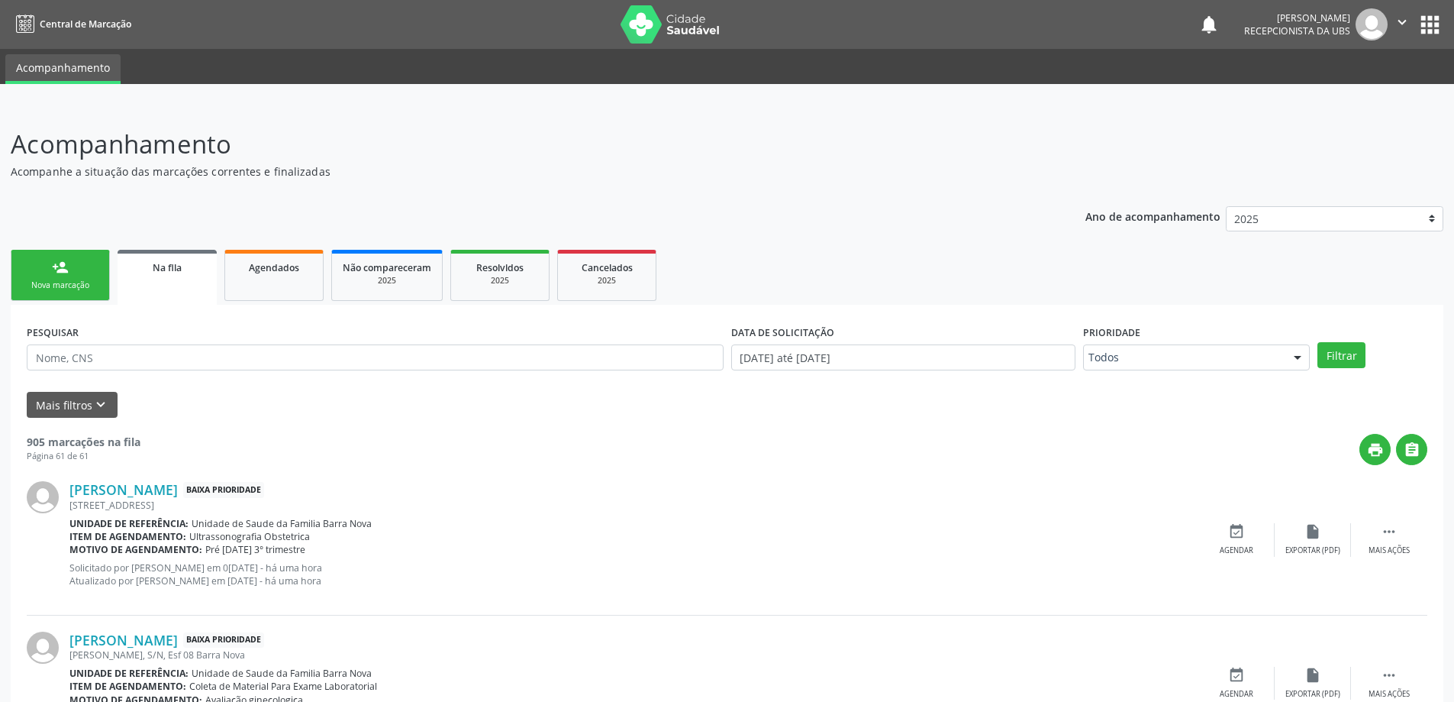
click at [65, 282] on div "Nova marcação" at bounding box center [60, 284] width 76 height 11
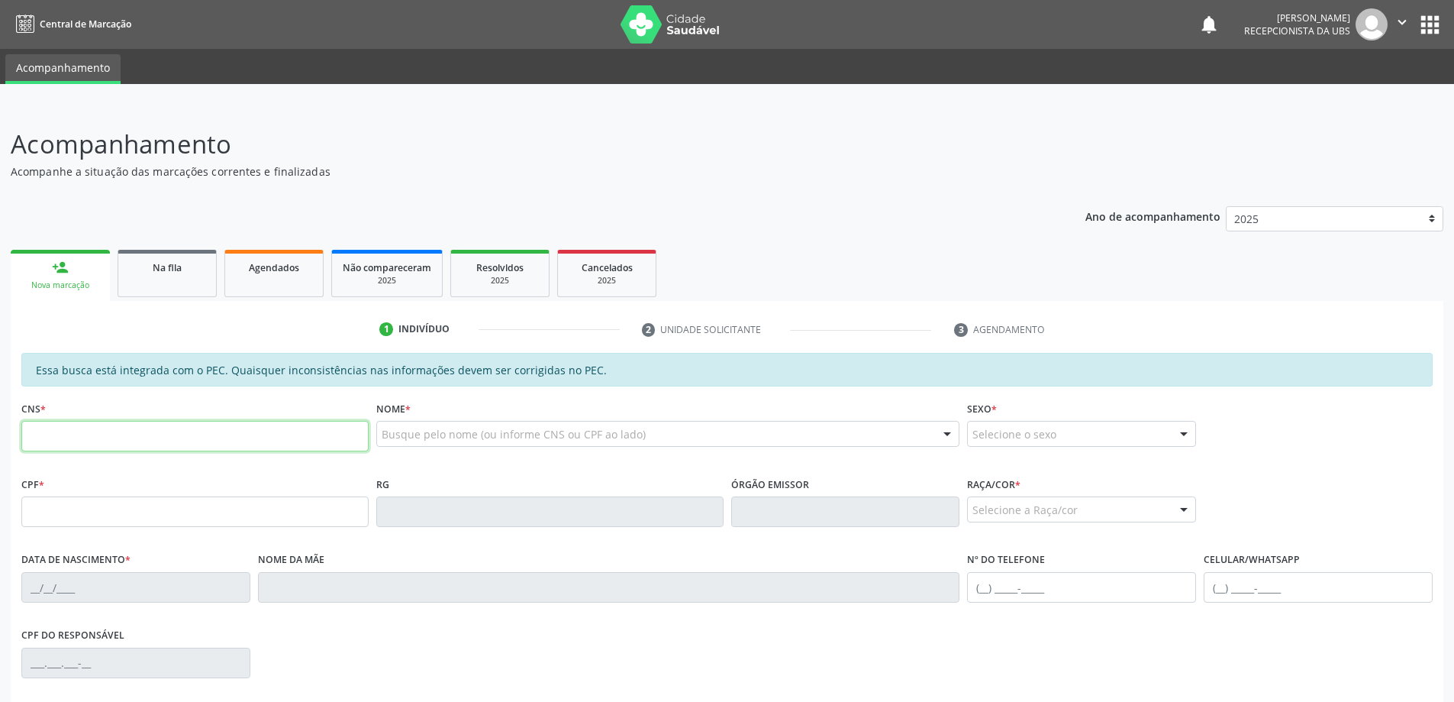
click at [93, 442] on input "text" at bounding box center [194, 436] width 347 height 31
type input "702 4035 8067 4622"
type input "366.366.734-00"
type input "[DATE]"
type input "[PERSON_NAME]"
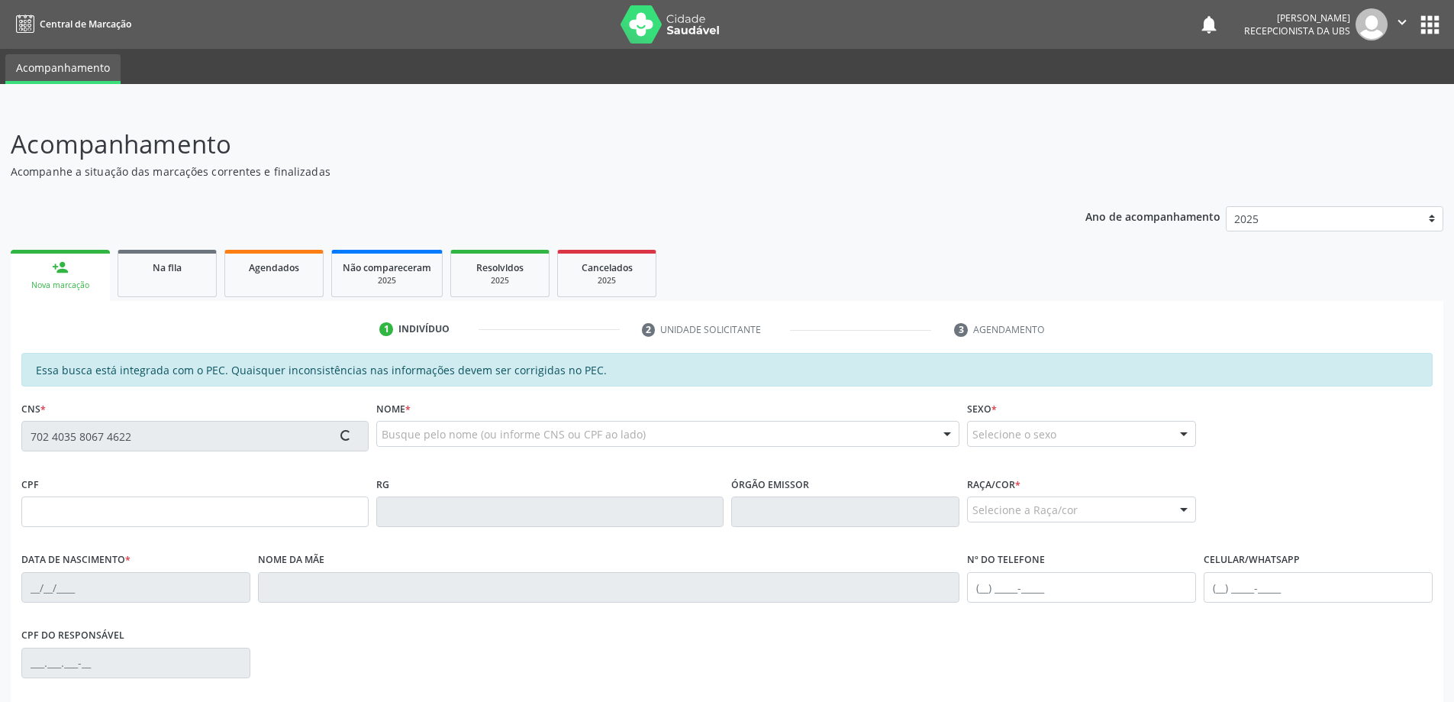
type input "[PHONE_NUMBER]"
type input "110"
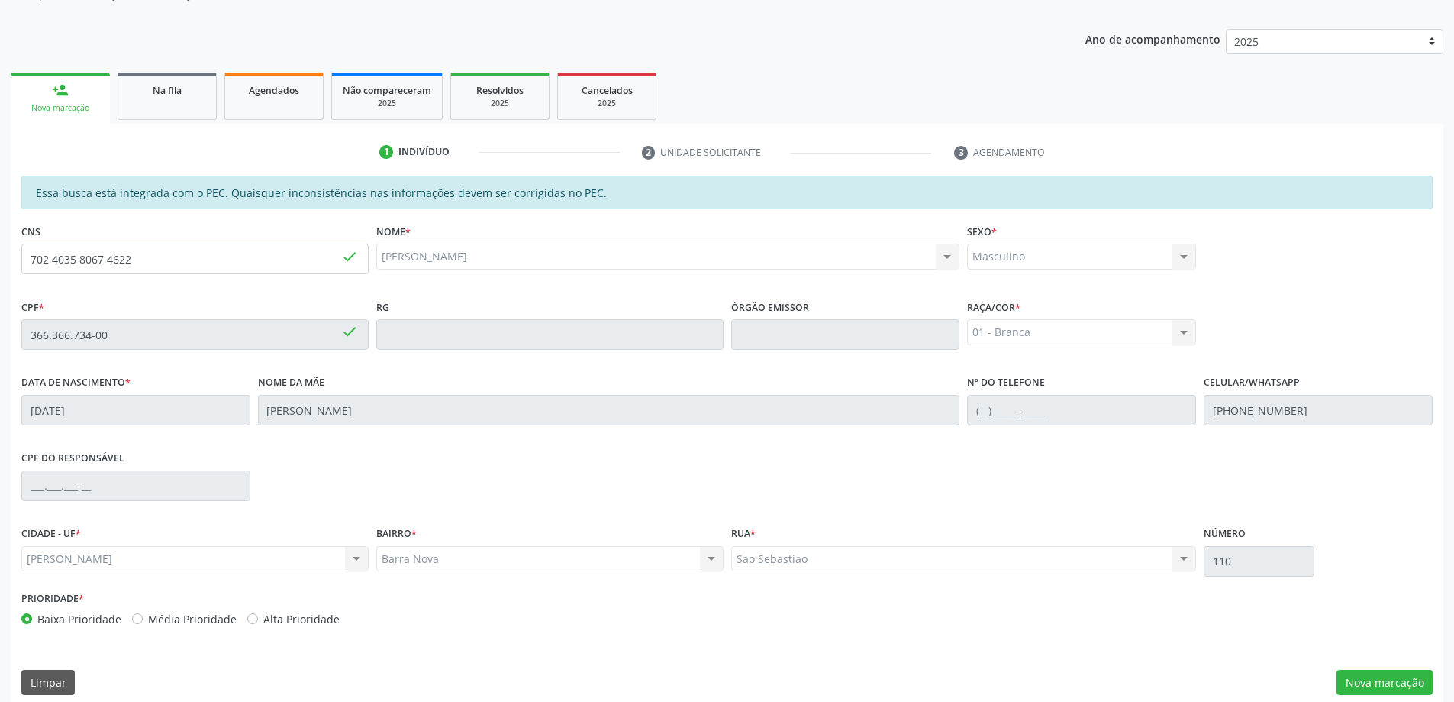
scroll to position [192, 0]
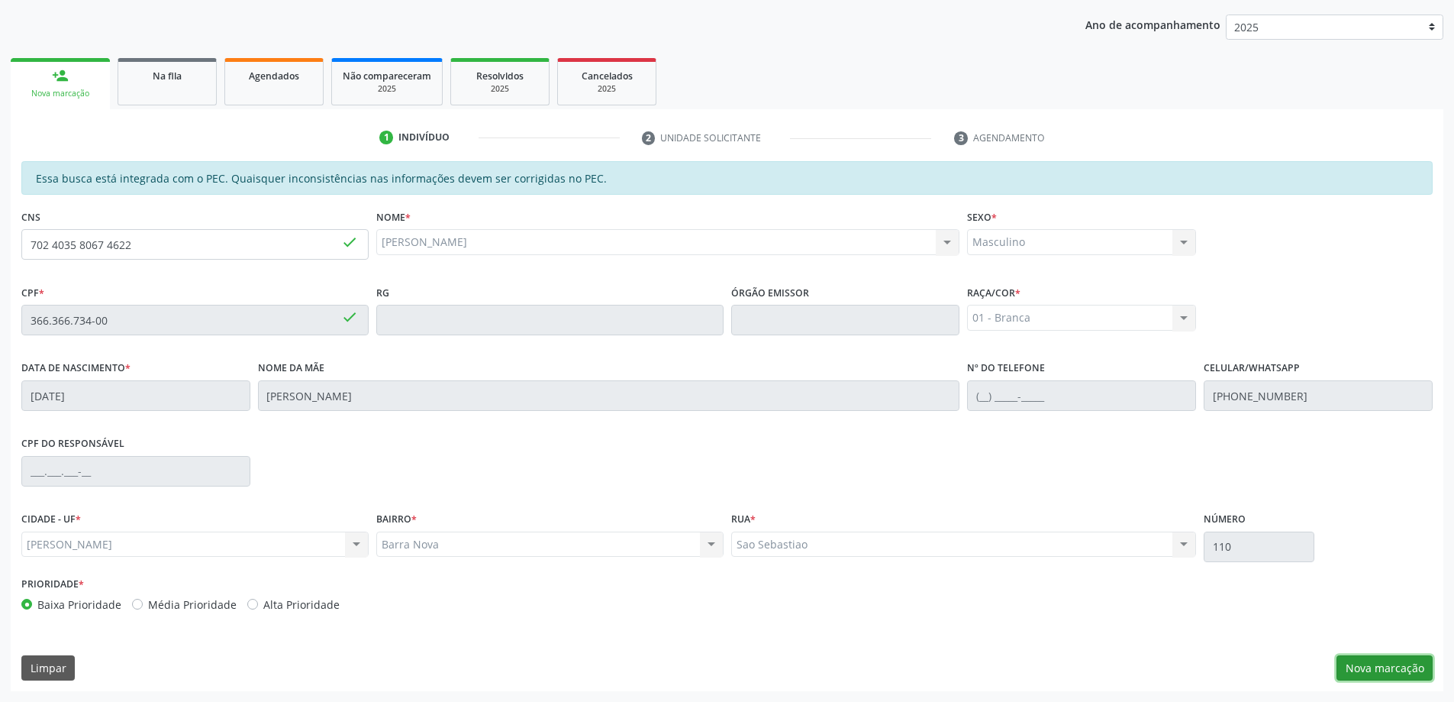
click at [1389, 676] on button "Nova marcação" at bounding box center [1385, 668] width 96 height 26
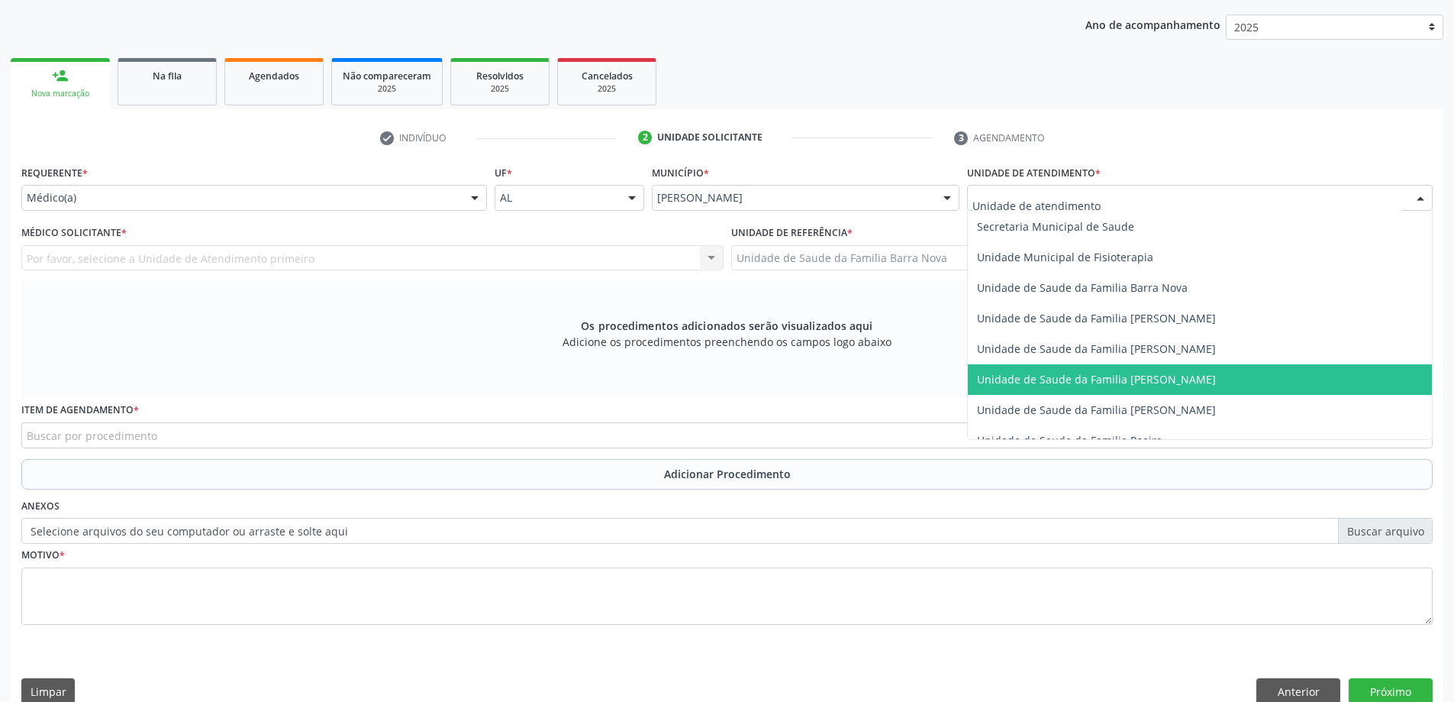
scroll to position [763, 0]
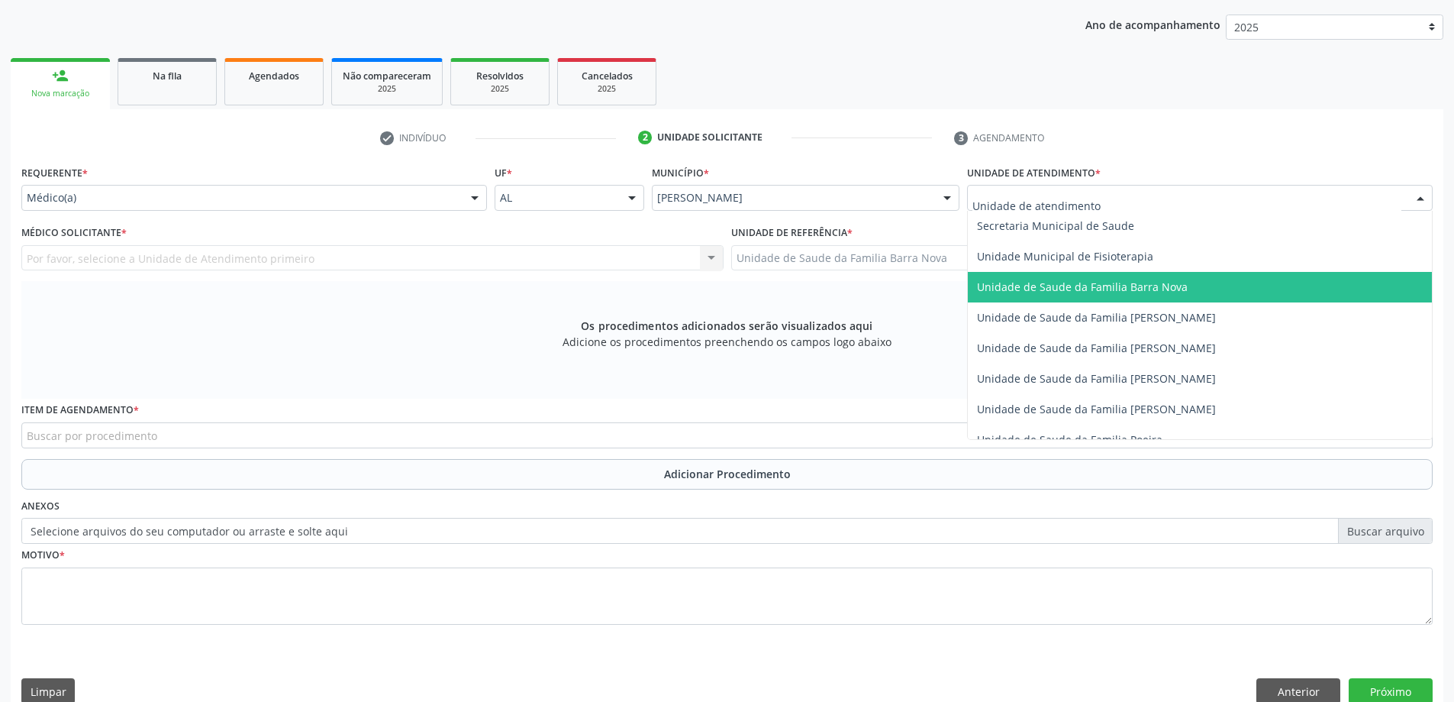
click at [1091, 289] on span "Unidade de Saude da Familia Barra Nova" at bounding box center [1082, 286] width 211 height 15
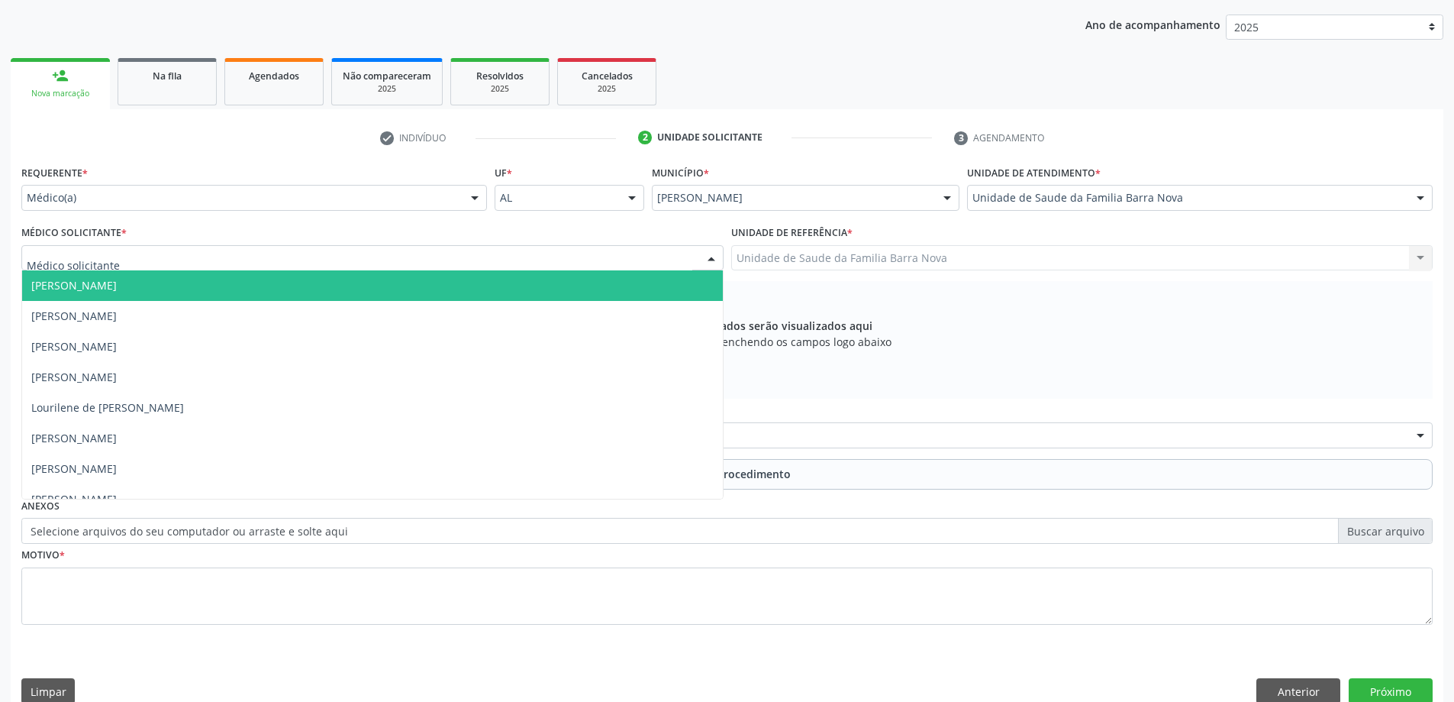
click at [515, 260] on div at bounding box center [372, 258] width 702 height 26
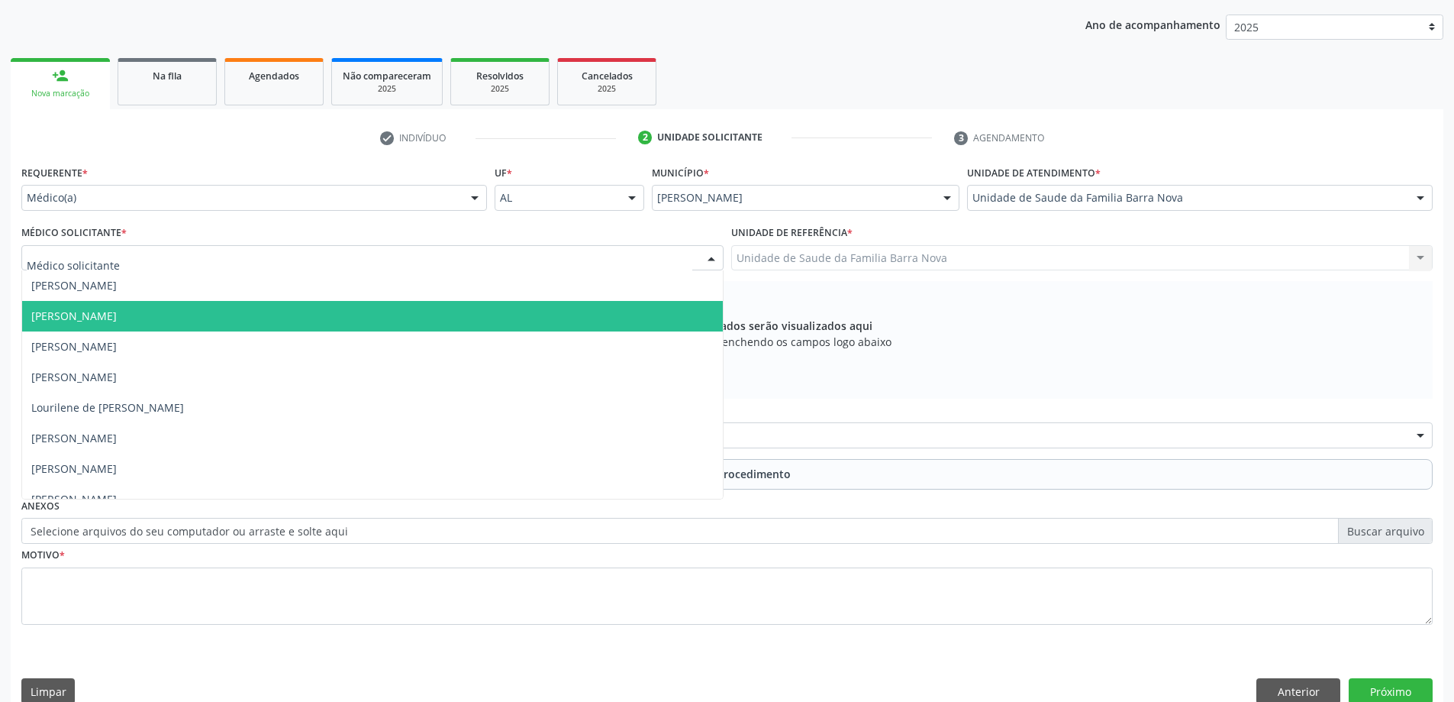
click at [436, 320] on span "[PERSON_NAME]" at bounding box center [372, 316] width 701 height 31
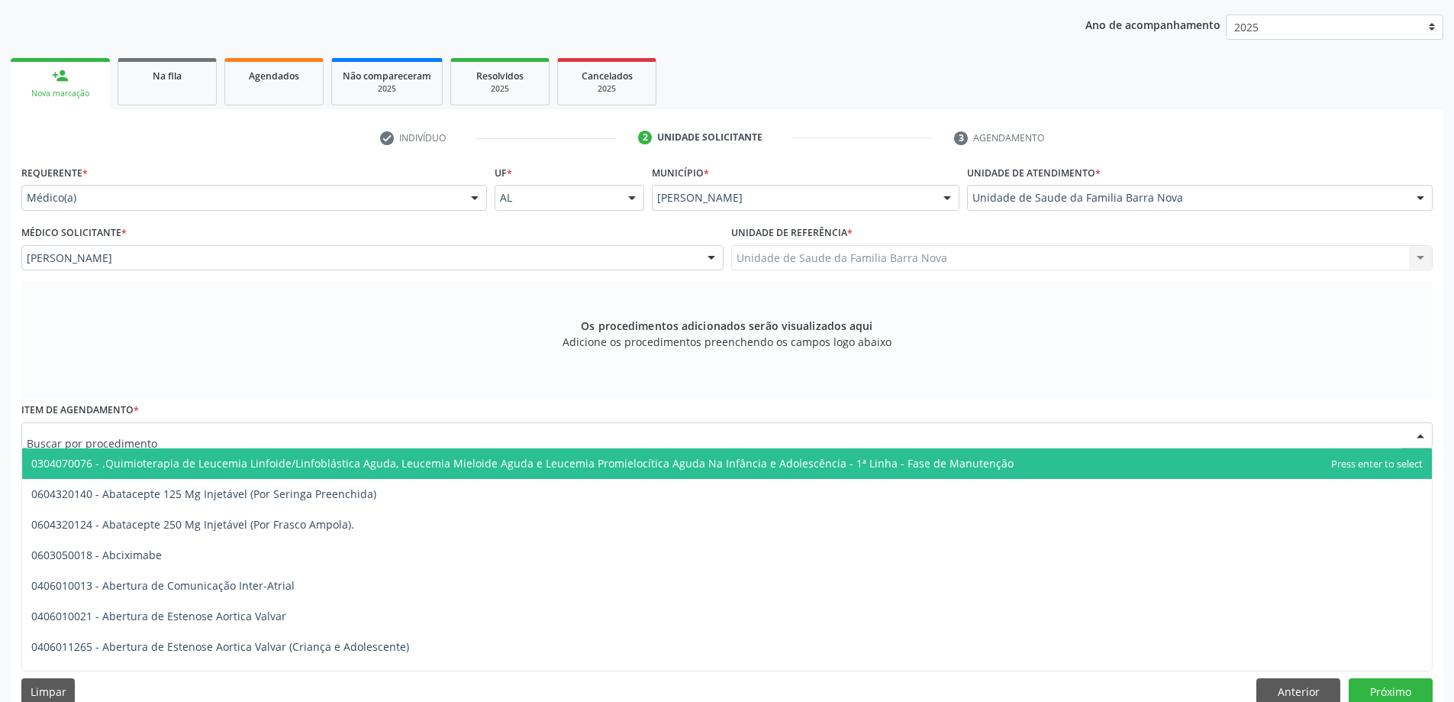
click at [374, 443] on div at bounding box center [726, 435] width 1411 height 26
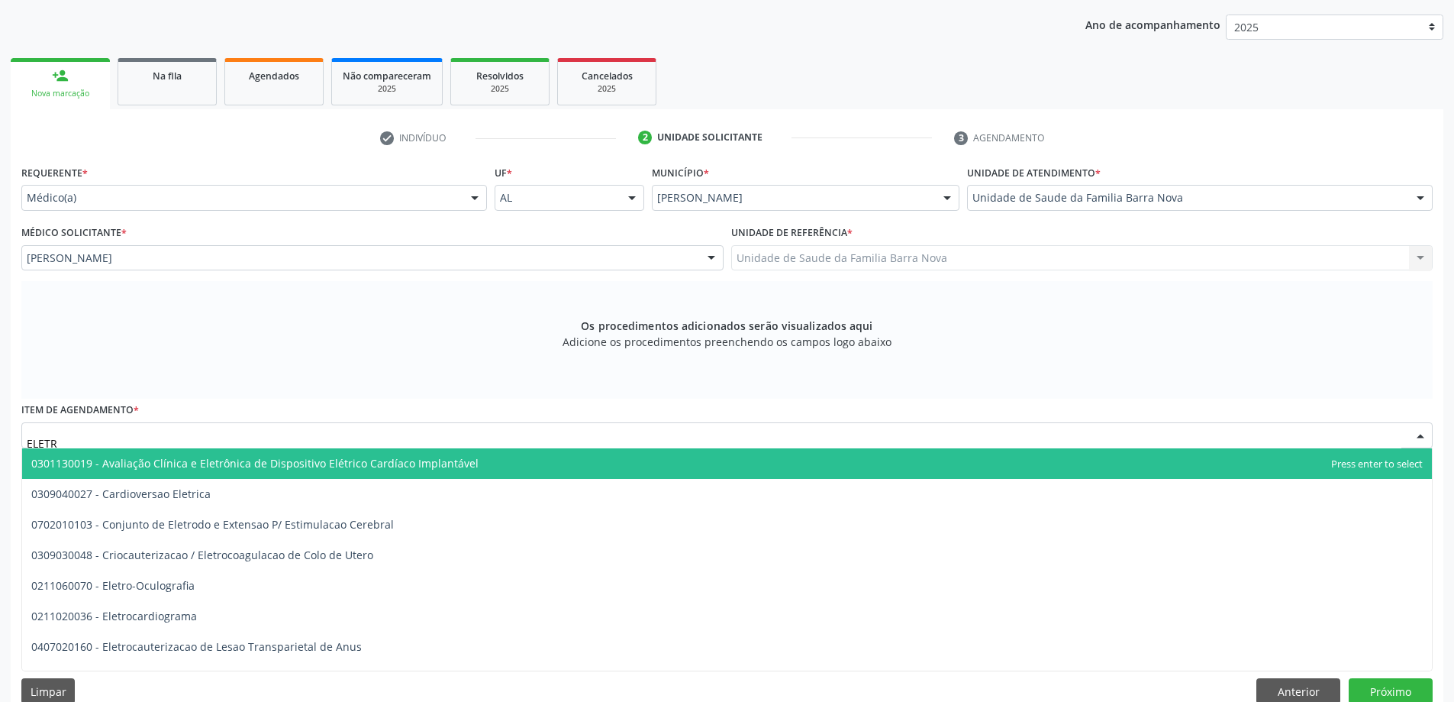
type input "ELETRO"
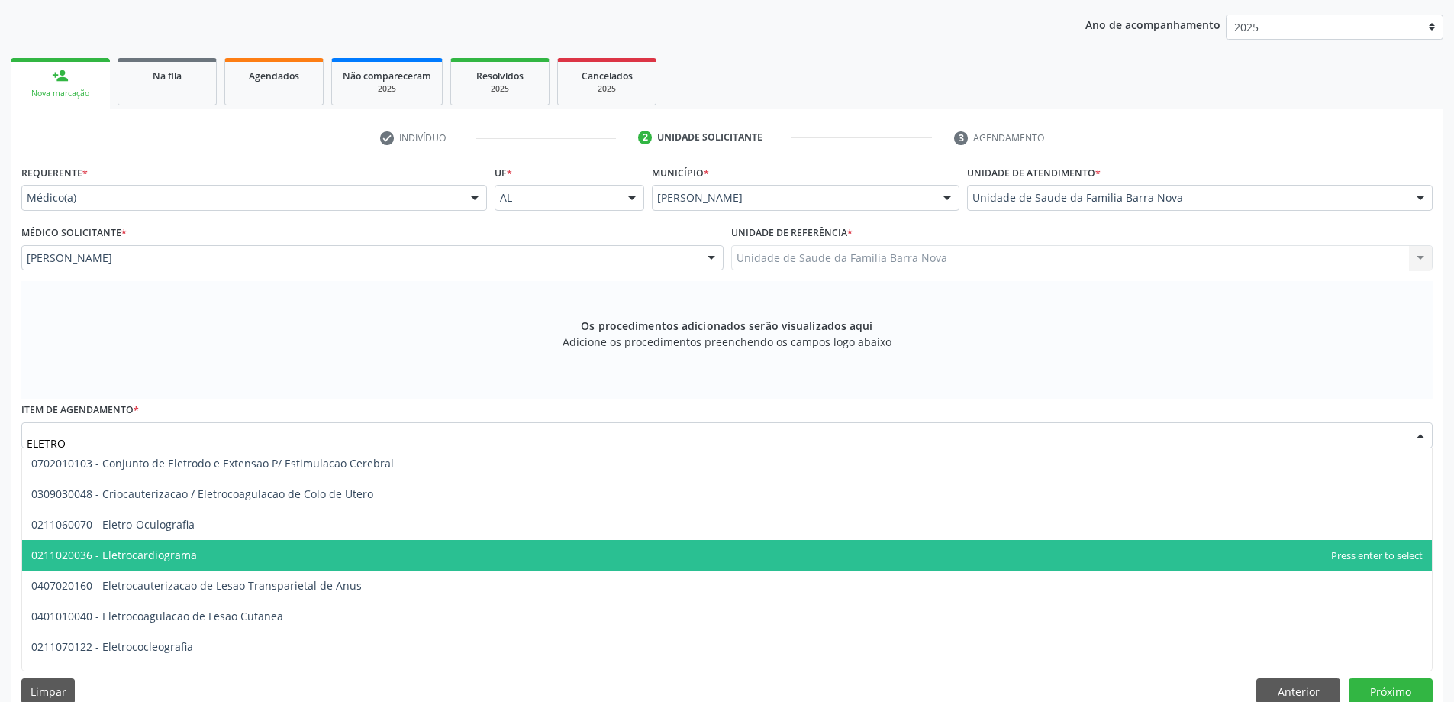
click at [273, 555] on span "0211020036 - Eletrocardiograma" at bounding box center [727, 555] width 1410 height 31
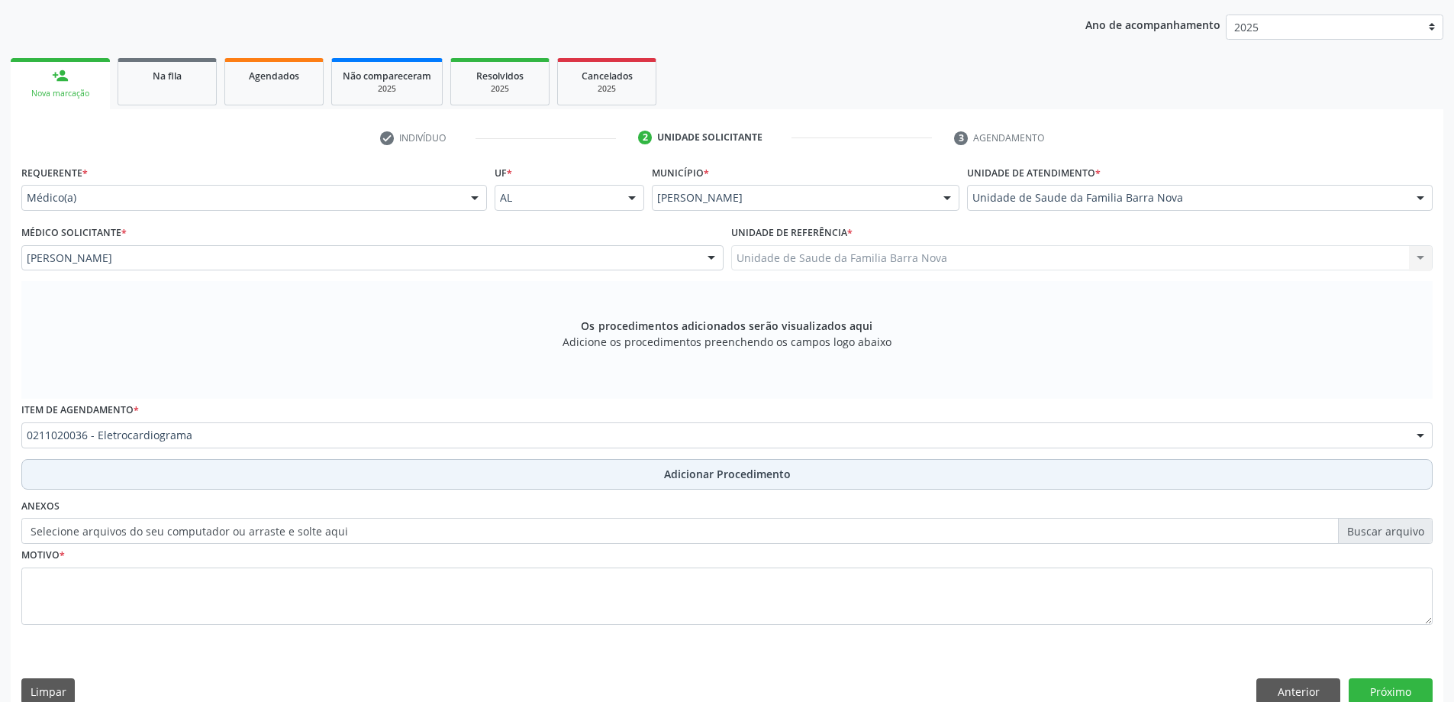
click at [632, 474] on button "Adicionar Procedimento" at bounding box center [726, 474] width 1411 height 31
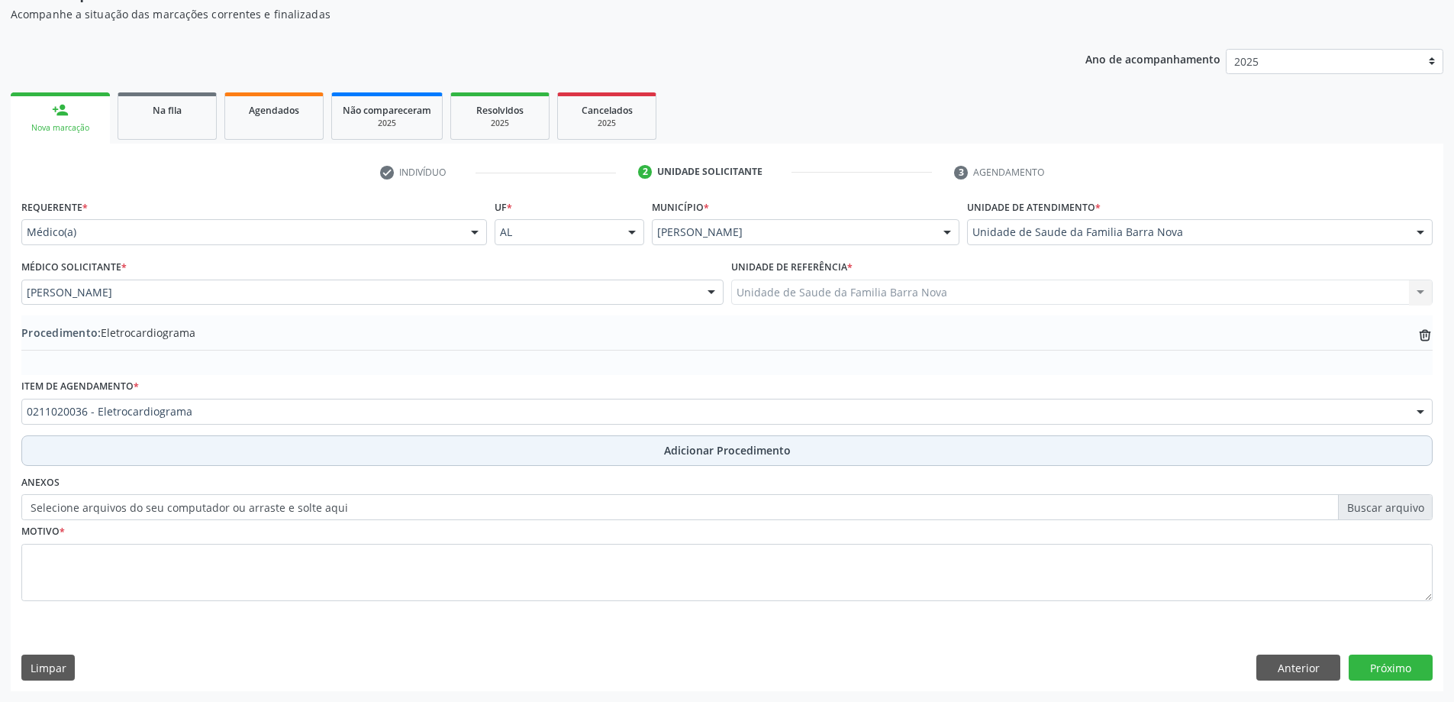
scroll to position [157, 0]
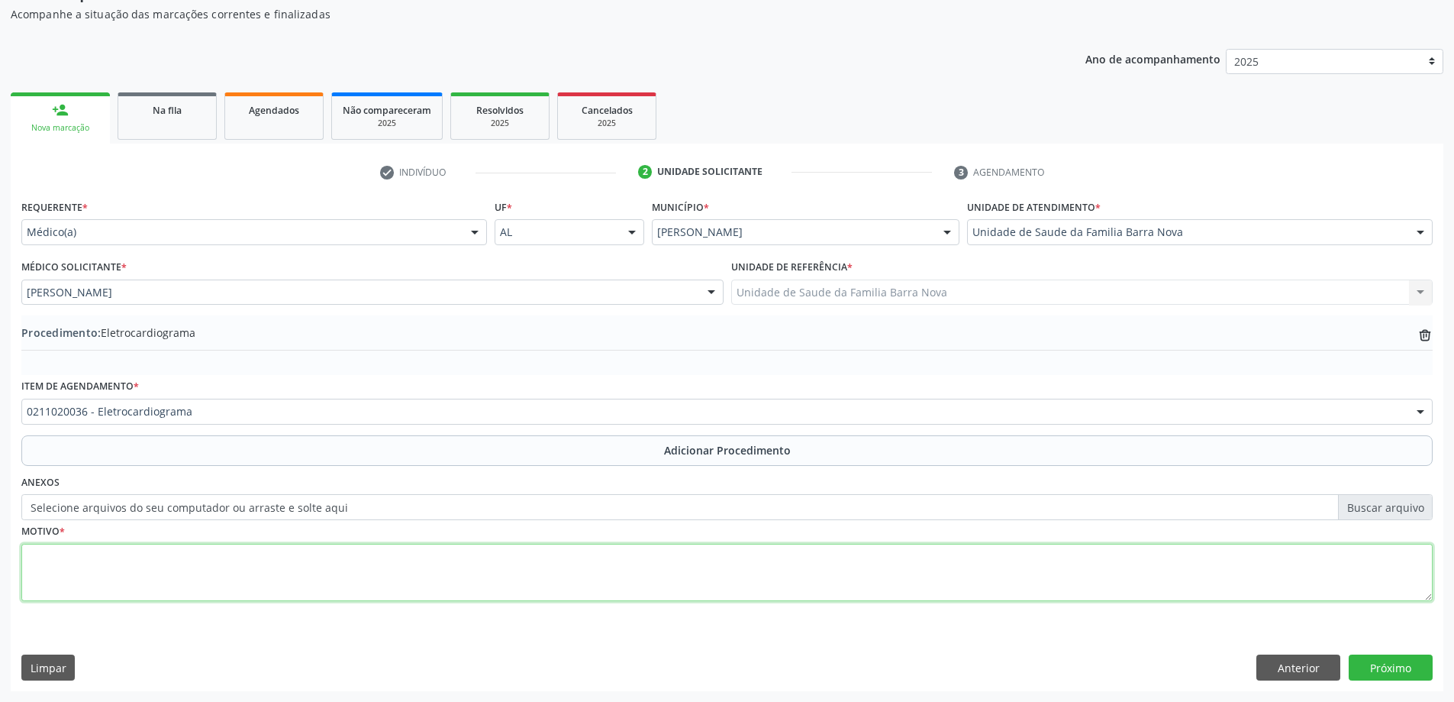
click at [260, 556] on textarea at bounding box center [726, 573] width 1411 height 58
click at [37, 560] on textarea "aCOMPANHAMENTO" at bounding box center [726, 573] width 1411 height 58
click at [167, 555] on textarea "ACOMPANHAMENTO" at bounding box center [726, 573] width 1411 height 58
type textarea "ACOMPANHAMENTO DCNT."
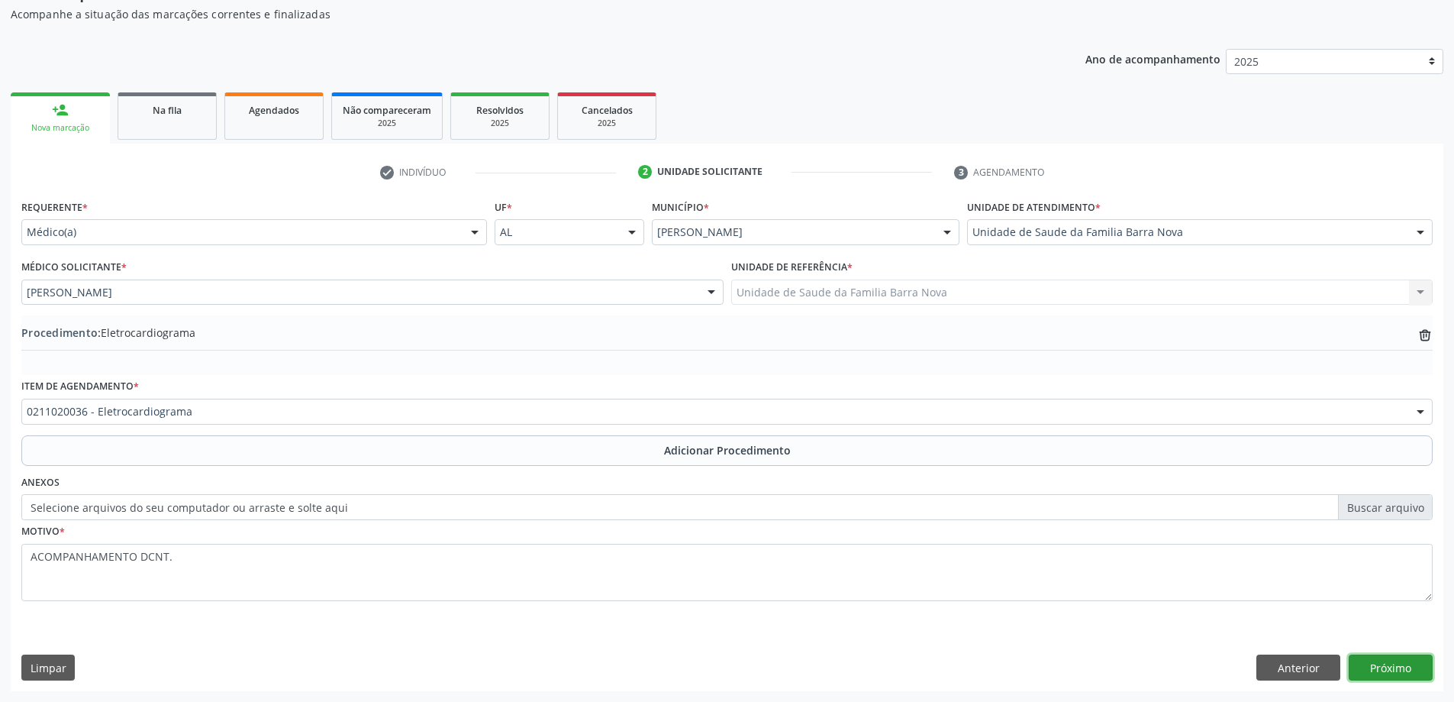
click at [1405, 671] on button "Próximo" at bounding box center [1391, 667] width 84 height 26
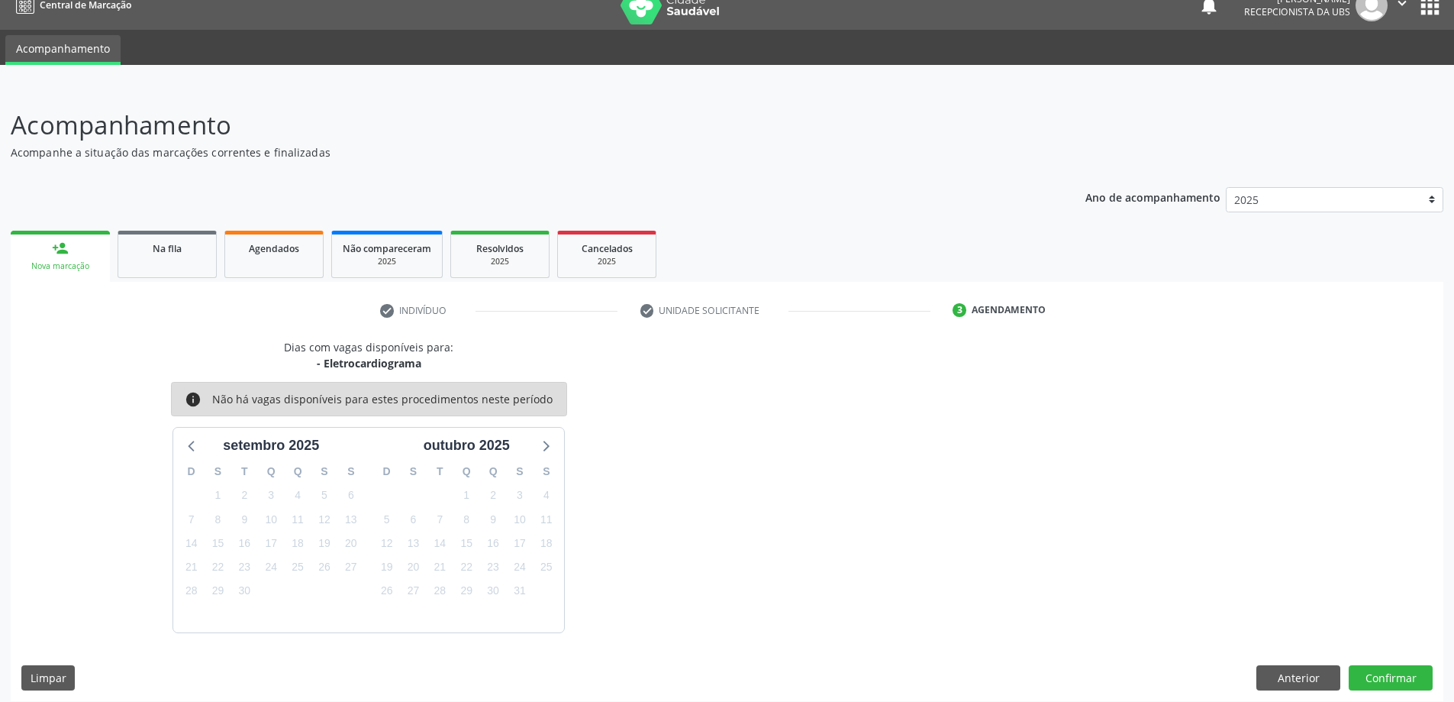
scroll to position [29, 0]
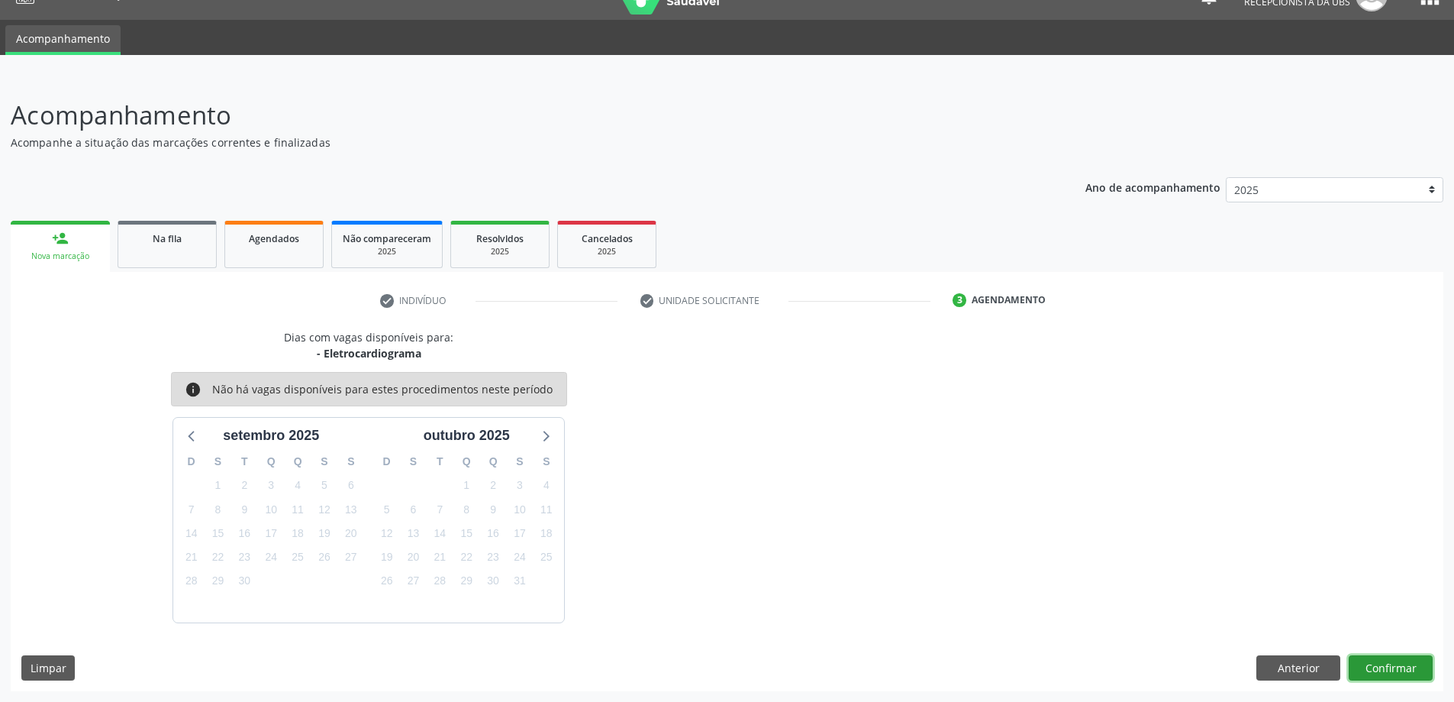
click at [1387, 663] on button "Confirmar" at bounding box center [1391, 668] width 84 height 26
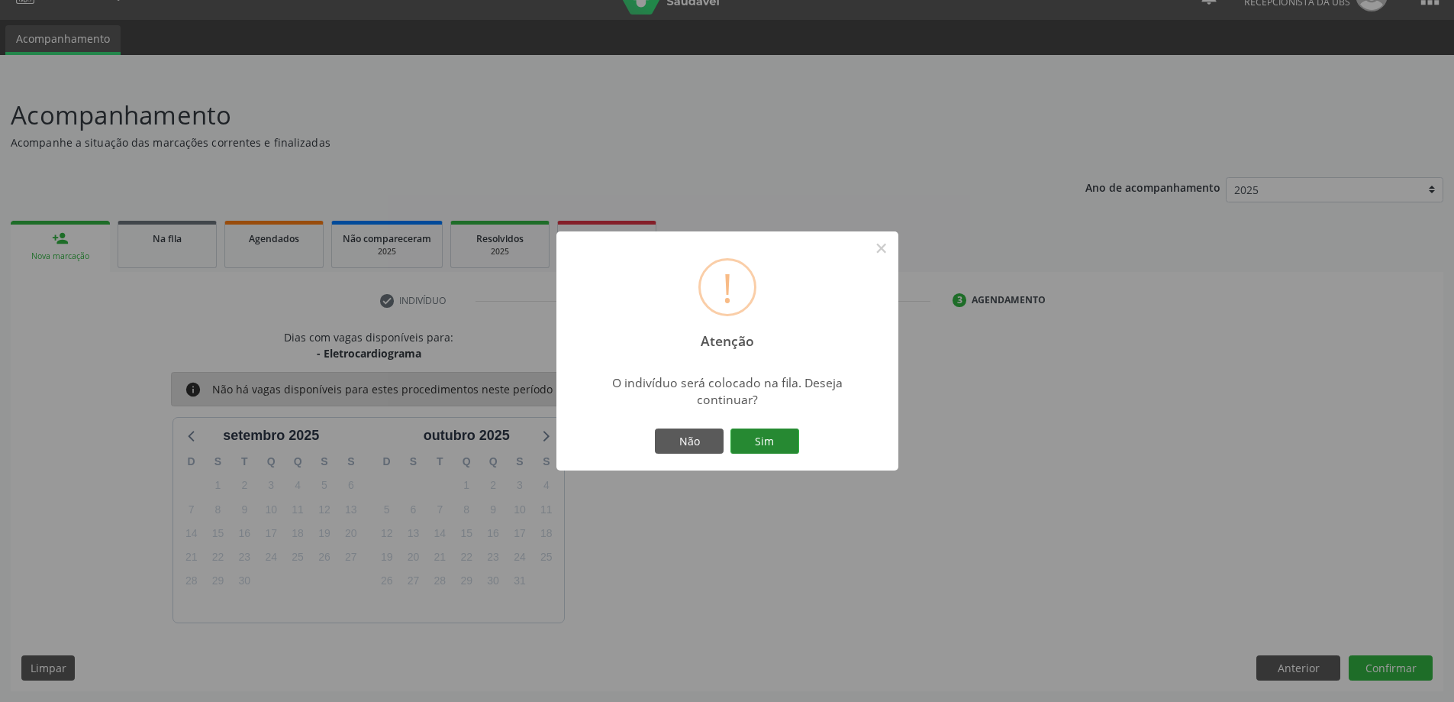
click at [764, 446] on button "Sim" at bounding box center [765, 441] width 69 height 26
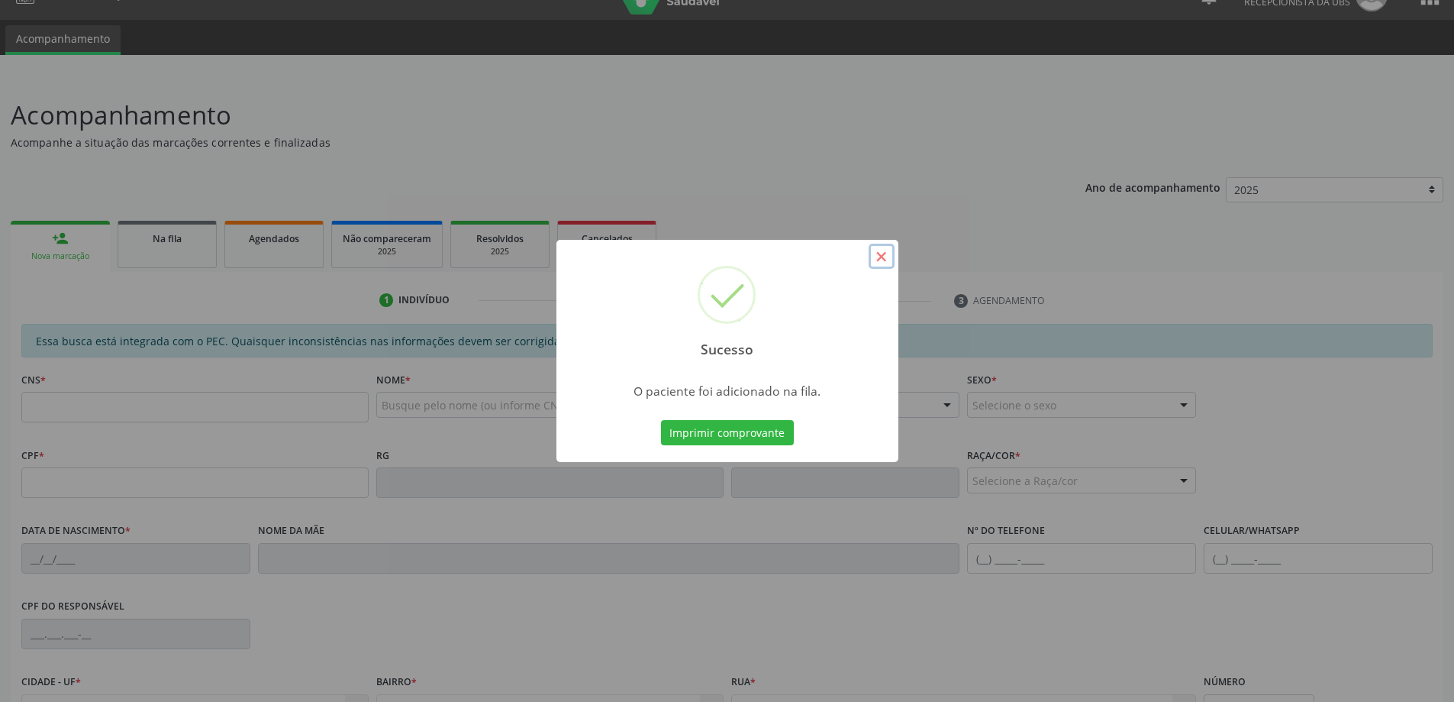
click at [884, 257] on button "×" at bounding box center [882, 257] width 26 height 26
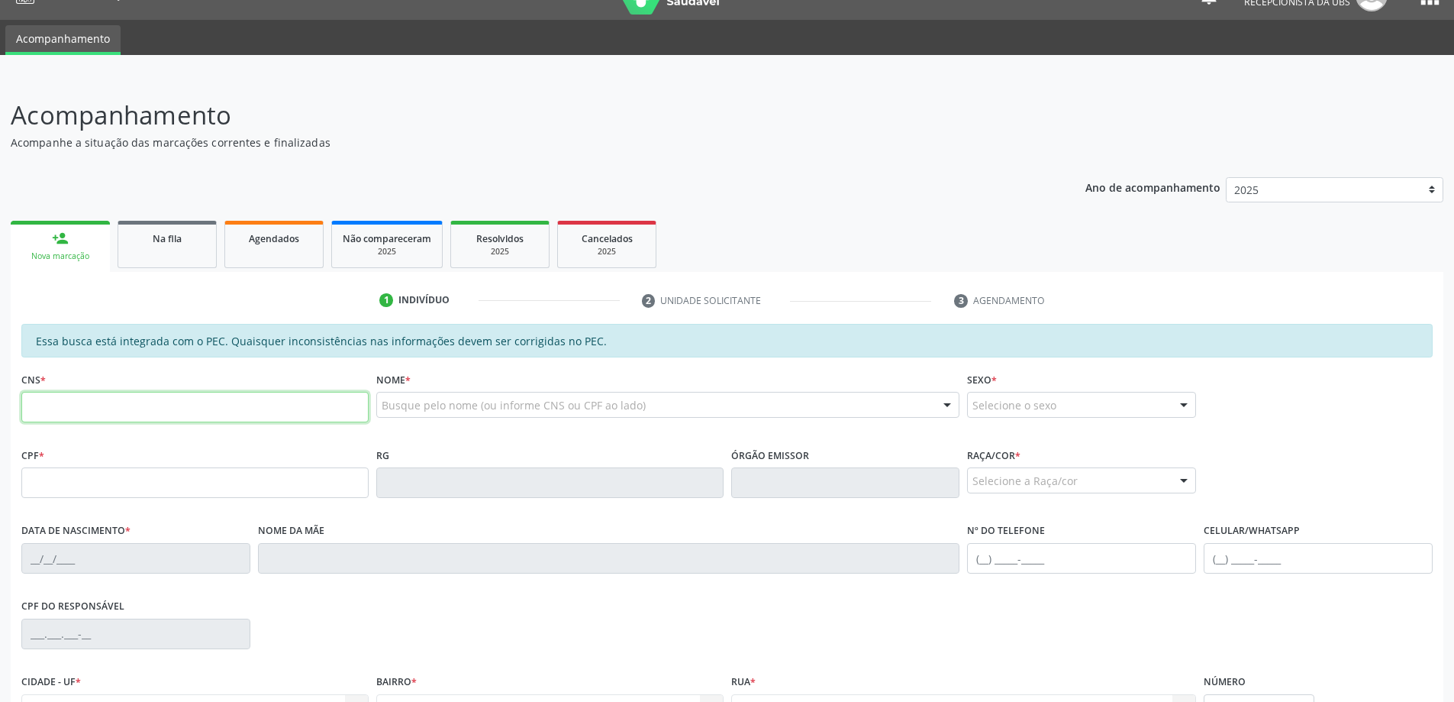
click at [181, 405] on input "text" at bounding box center [194, 407] width 347 height 31
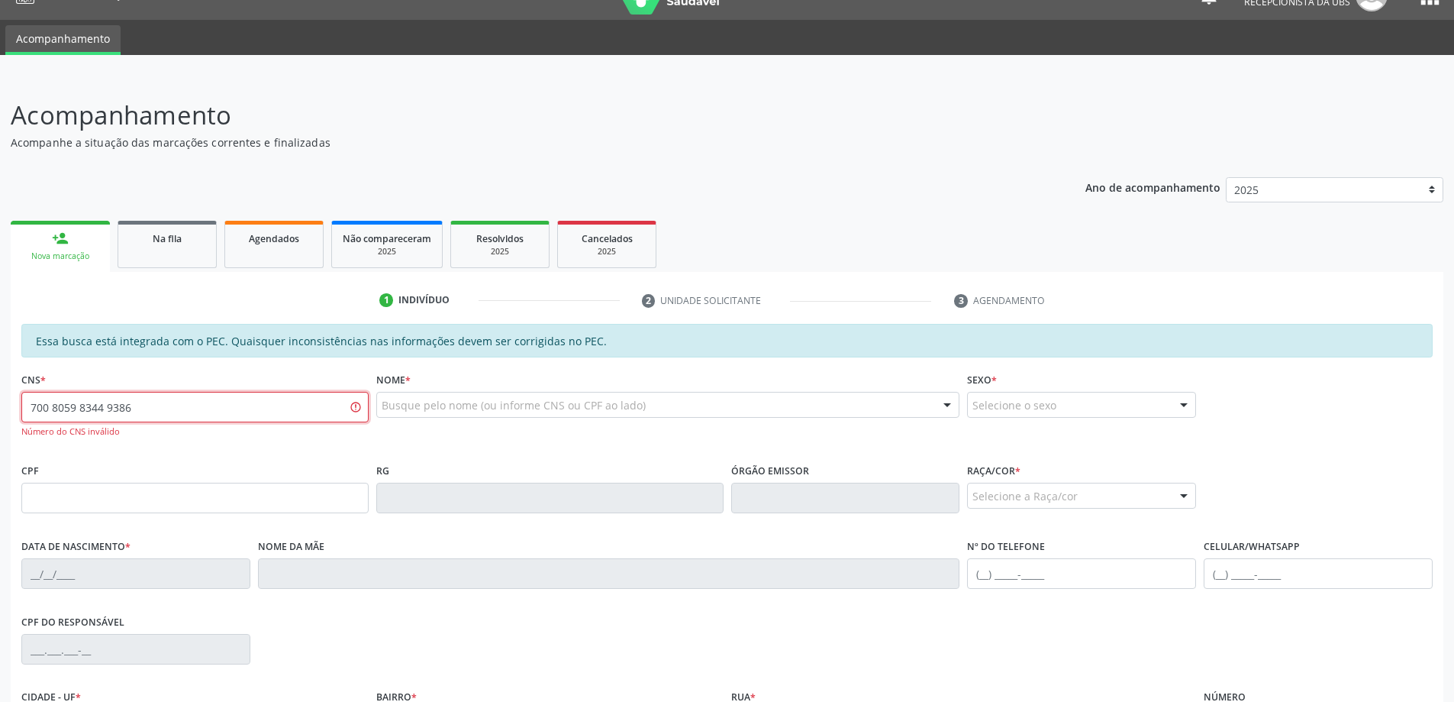
type input "700 8059 8344 9386"
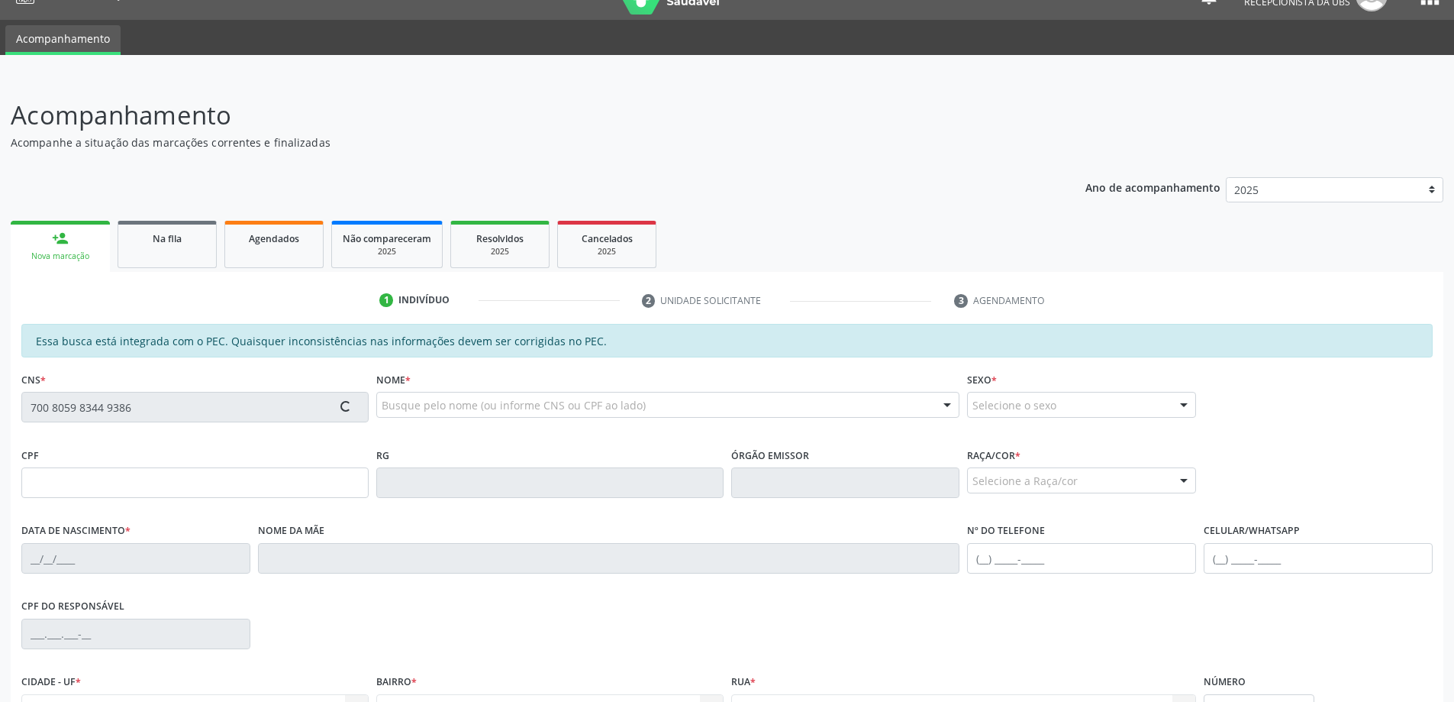
type input "076.678.434-73"
type input "[DATE]"
type input "[PERSON_NAME]"
type input "[PHONE_NUMBER]"
type input "S/N"
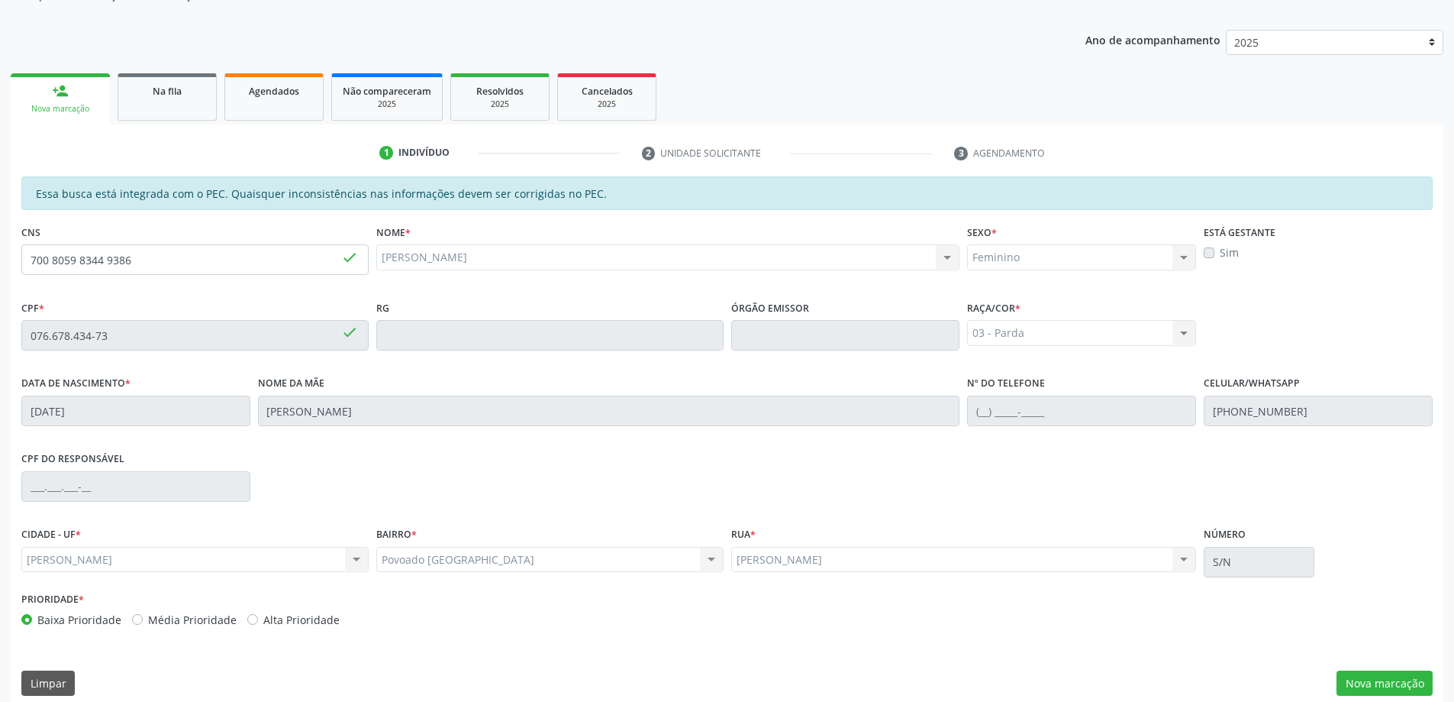
scroll to position [192, 0]
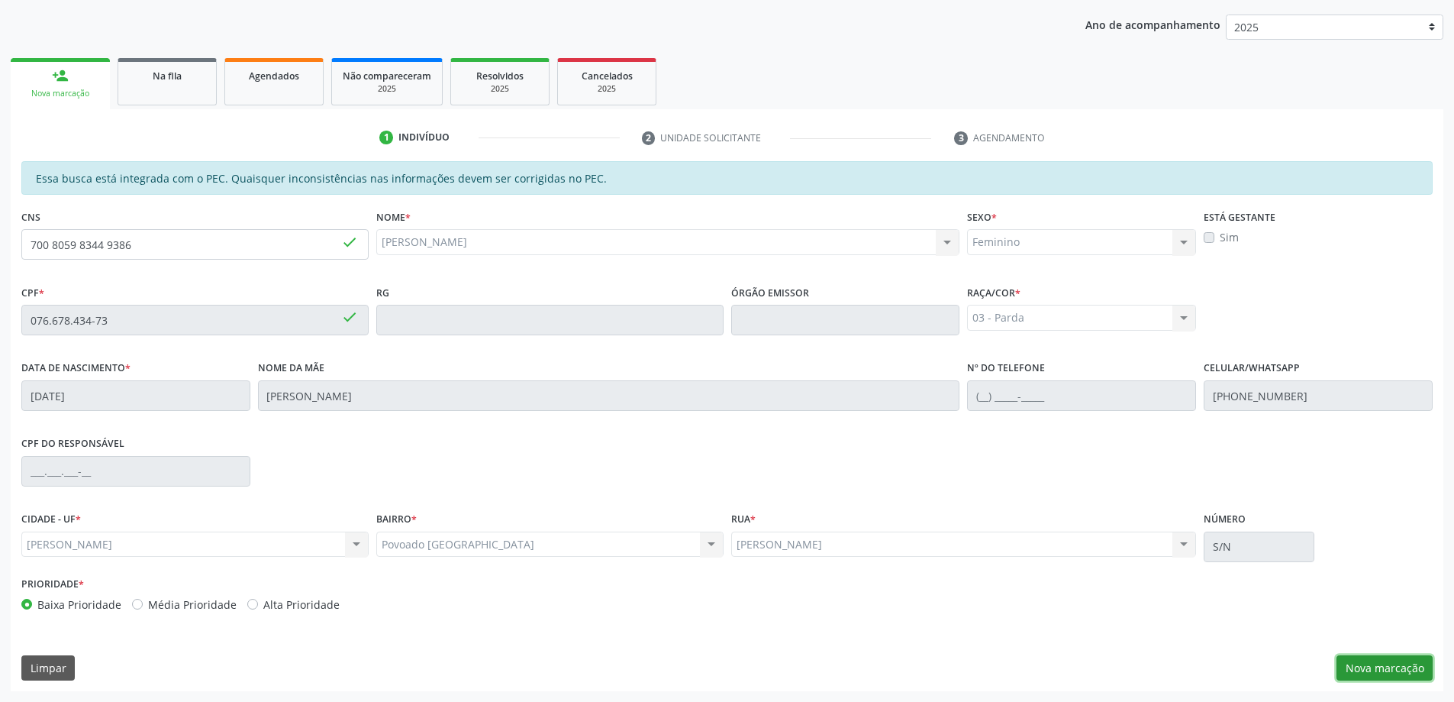
click at [1367, 663] on button "Nova marcação" at bounding box center [1385, 668] width 96 height 26
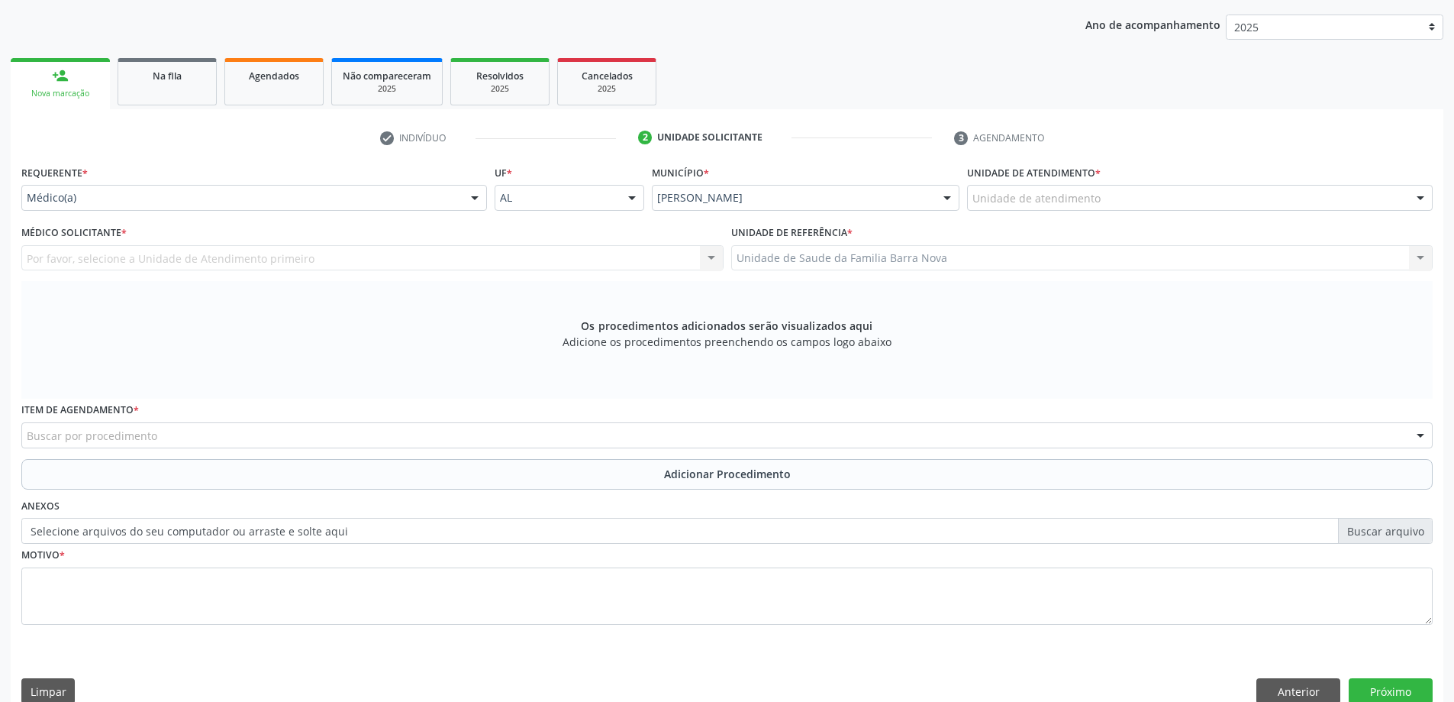
scroll to position [215, 0]
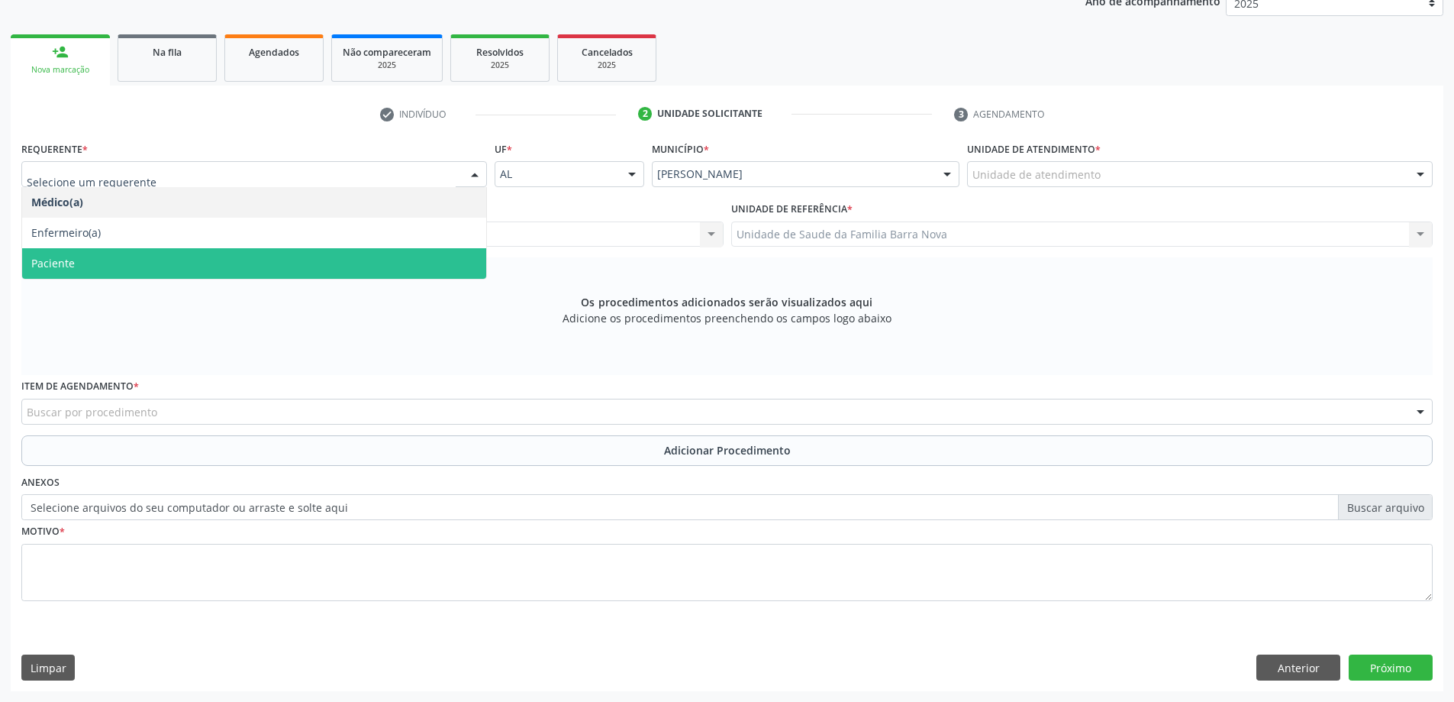
click at [322, 267] on span "Paciente" at bounding box center [254, 263] width 464 height 31
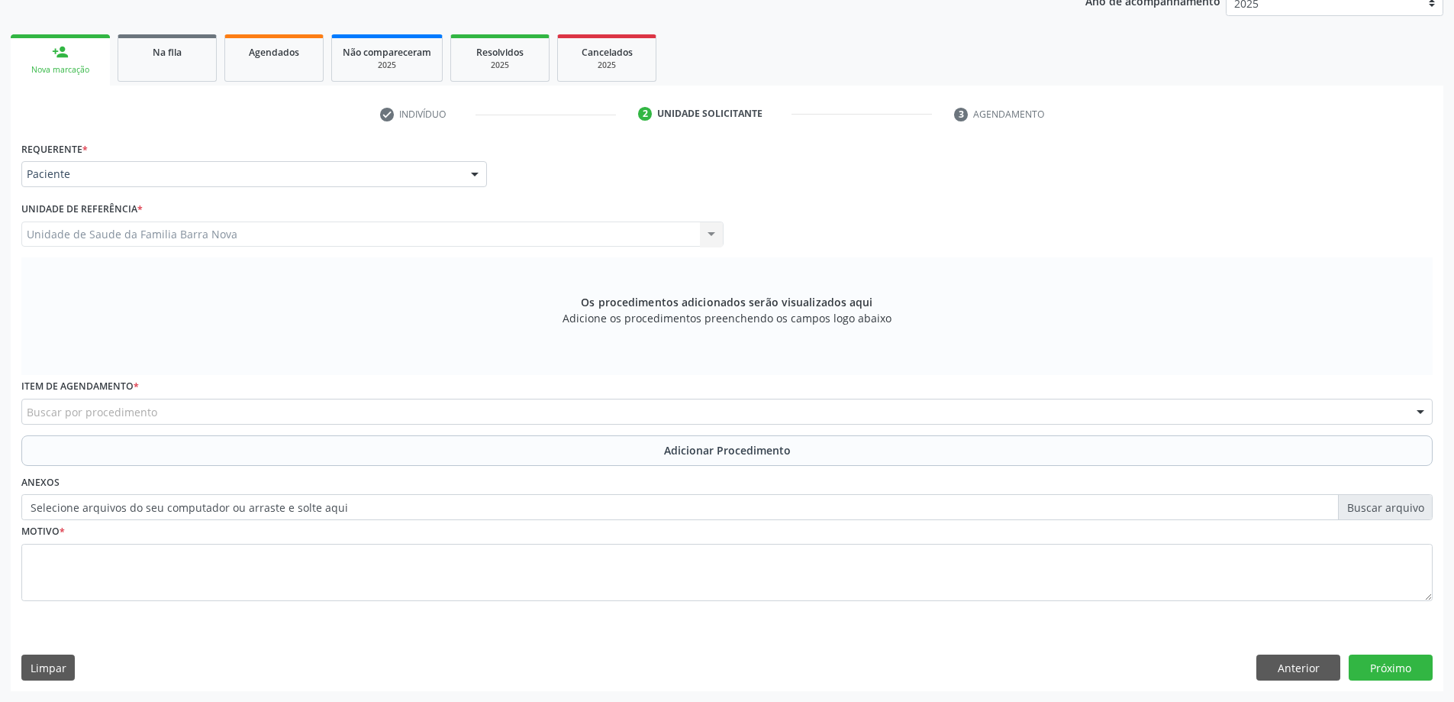
click at [295, 415] on div "Buscar por procedimento" at bounding box center [726, 411] width 1411 height 26
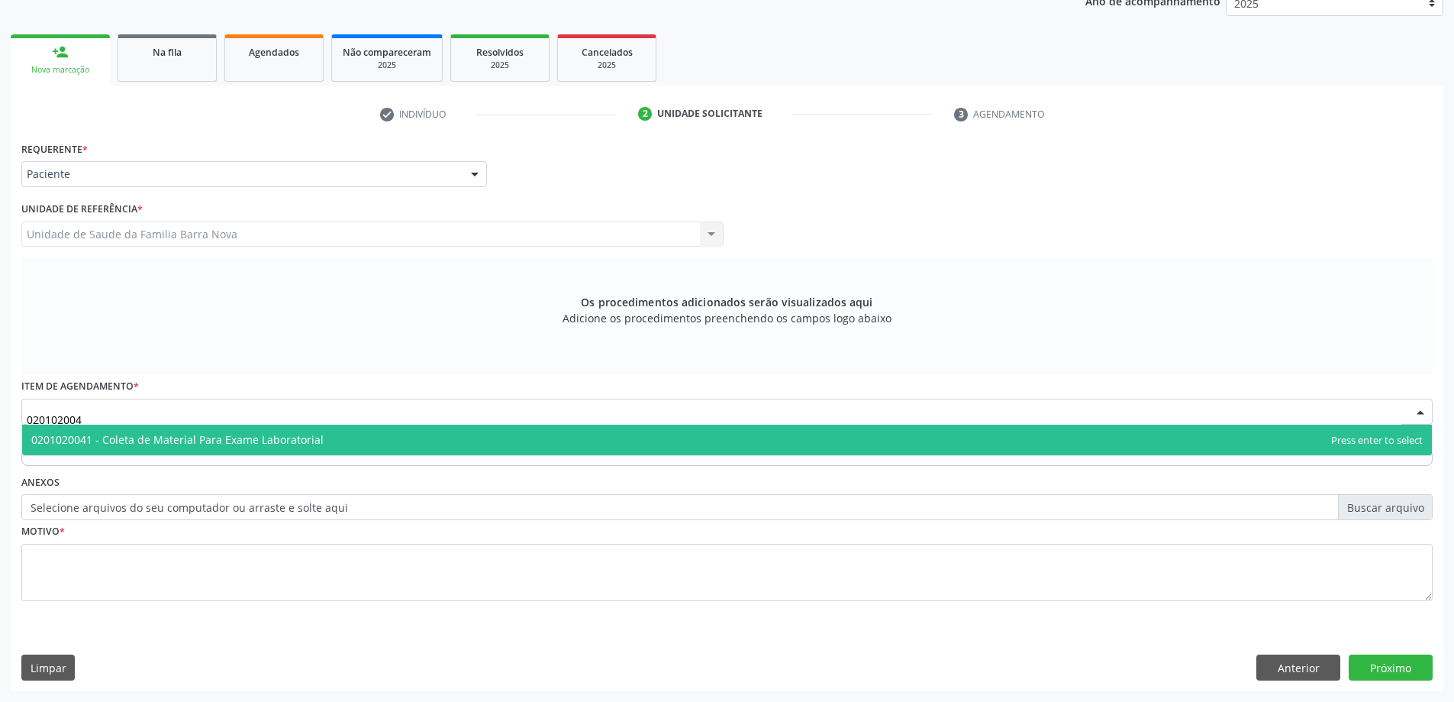
type input "0201020041"
click at [365, 448] on span "0201020041 - Coleta de Material Para Exame Laboratorial" at bounding box center [727, 439] width 1410 height 31
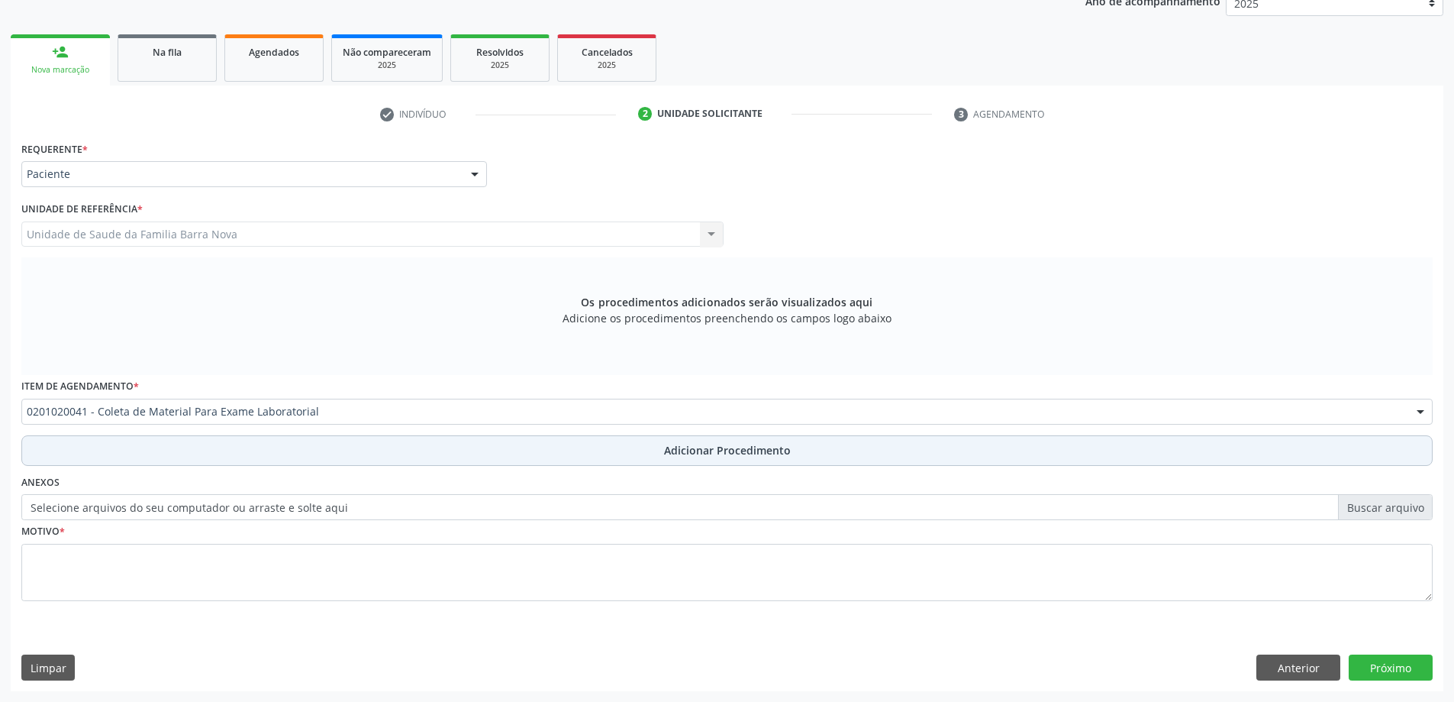
click at [573, 448] on button "Adicionar Procedimento" at bounding box center [726, 450] width 1411 height 31
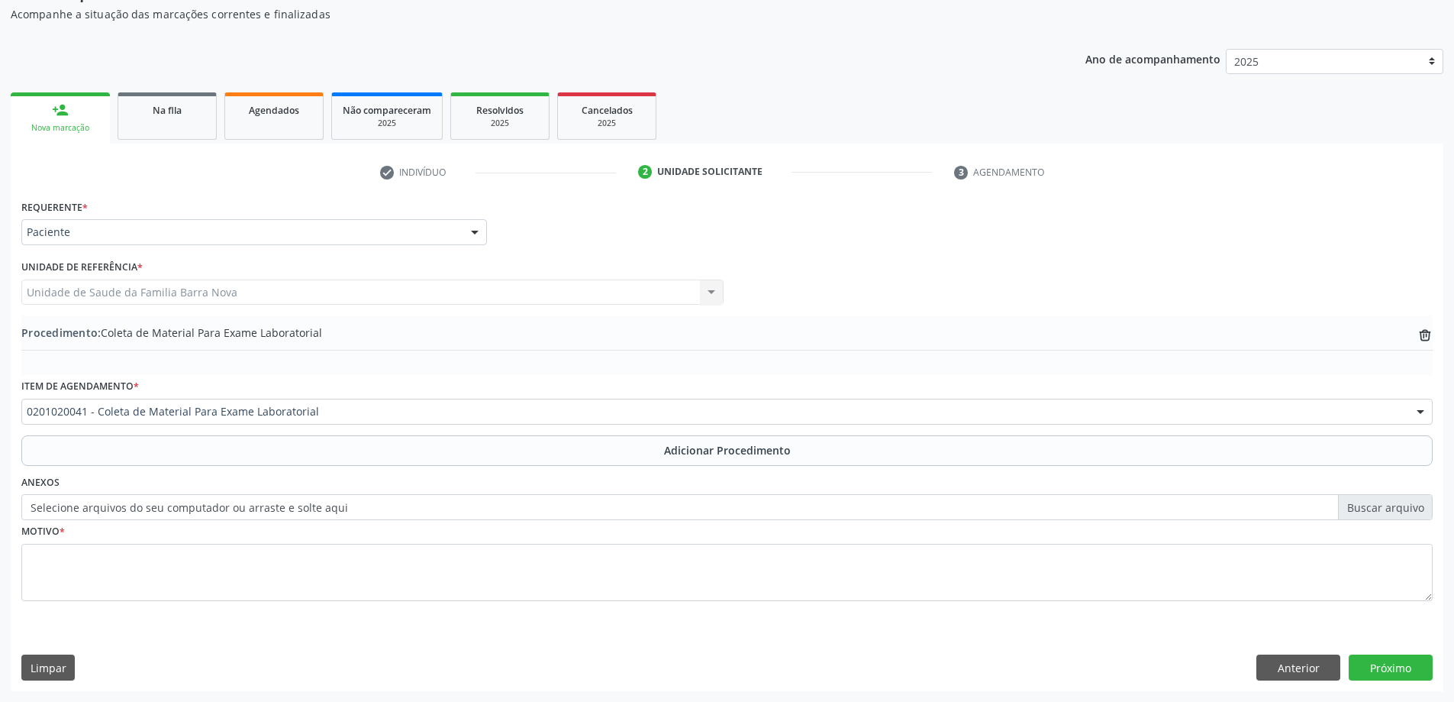
click at [21, 435] on button "Adicionar Procedimento" at bounding box center [726, 450] width 1411 height 31
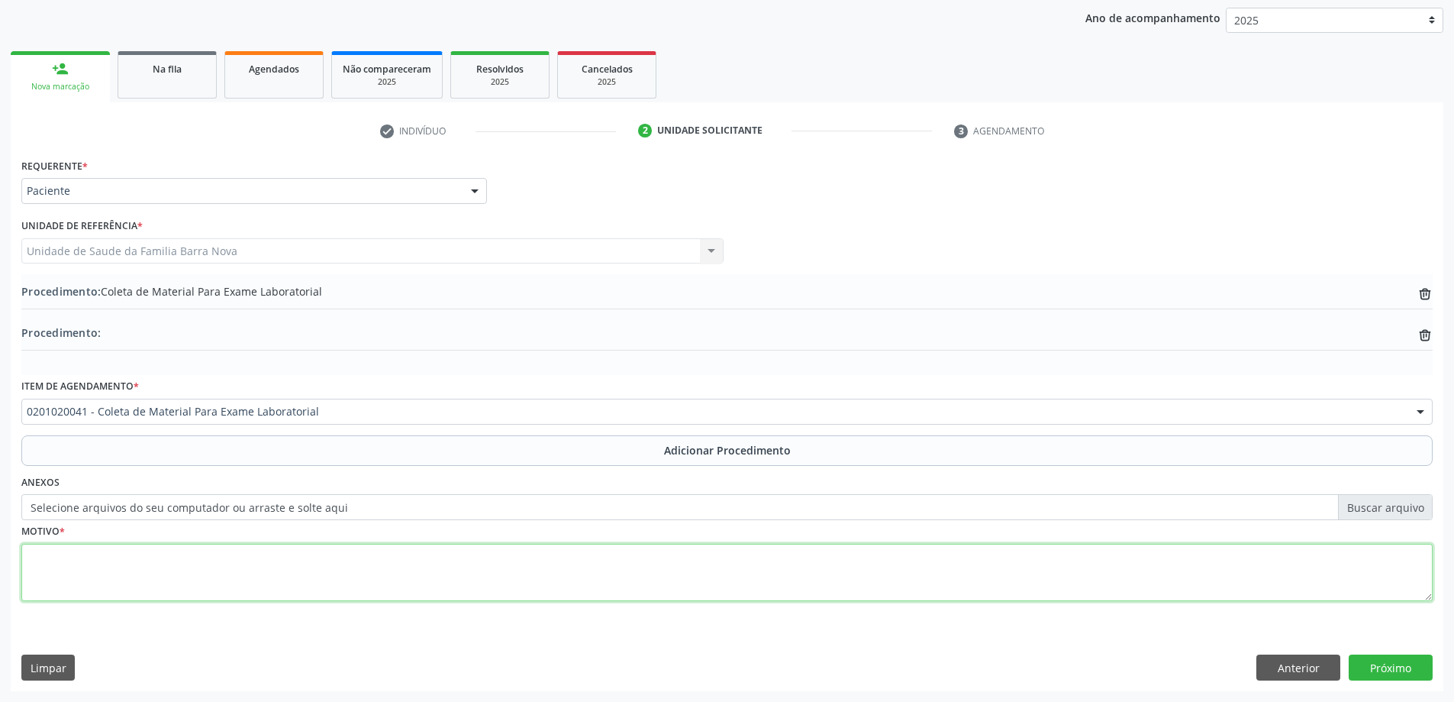
click at [214, 549] on textarea at bounding box center [726, 573] width 1411 height 58
type textarea "avaliação ginecologica."
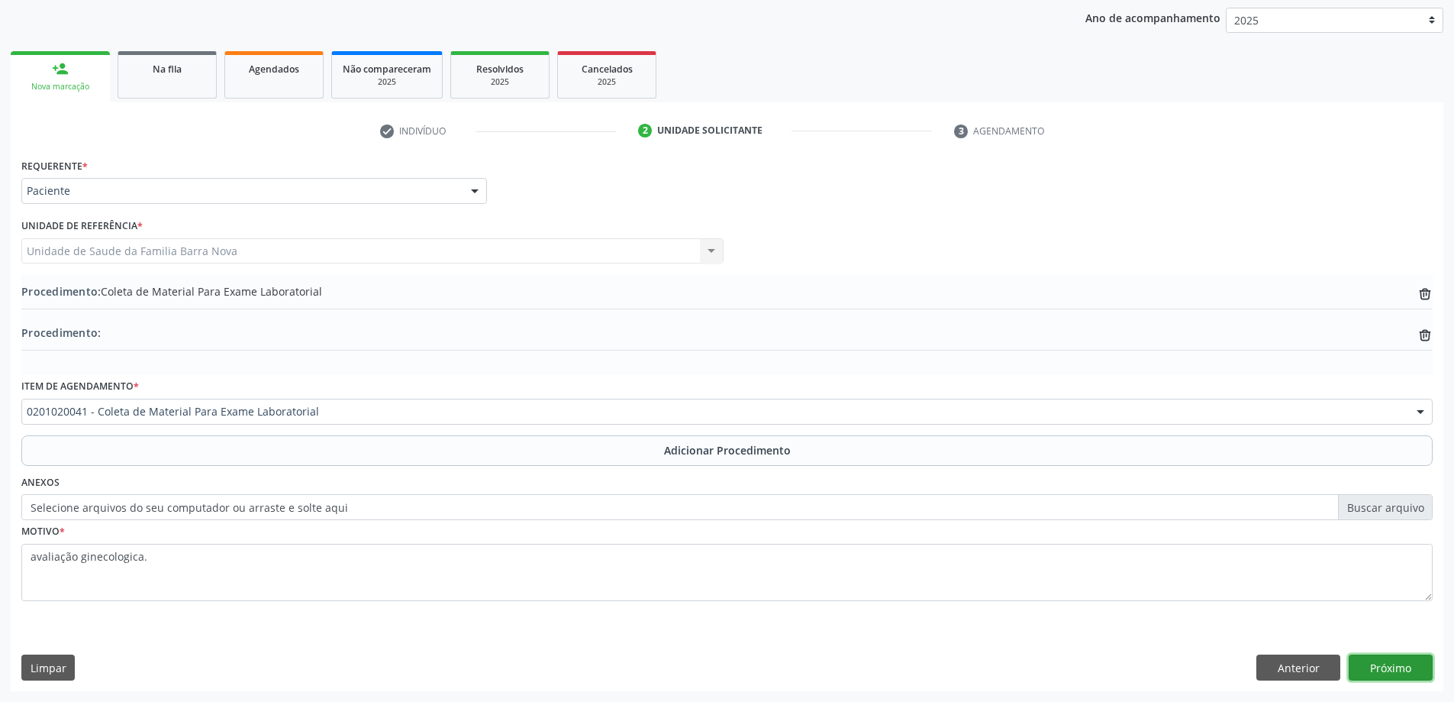
click at [1392, 669] on button "Próximo" at bounding box center [1391, 667] width 84 height 26
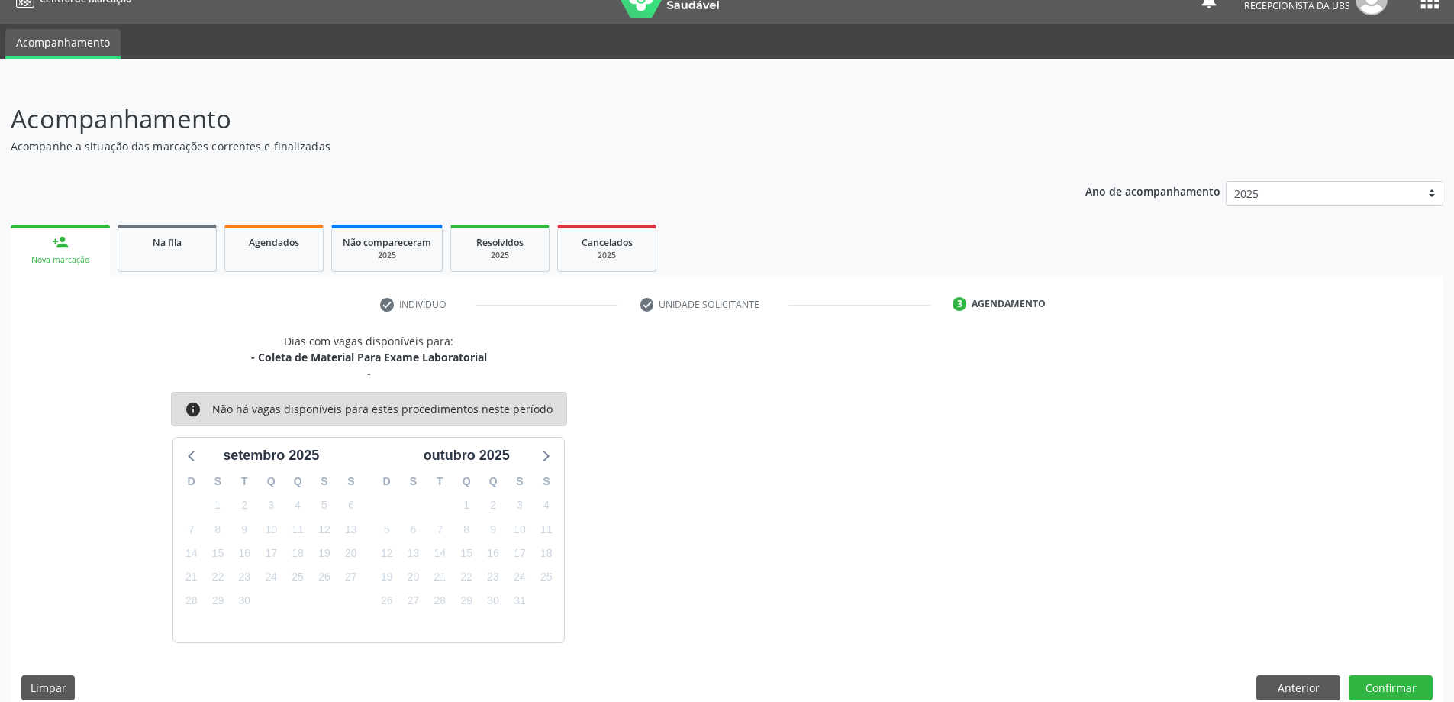
scroll to position [45, 0]
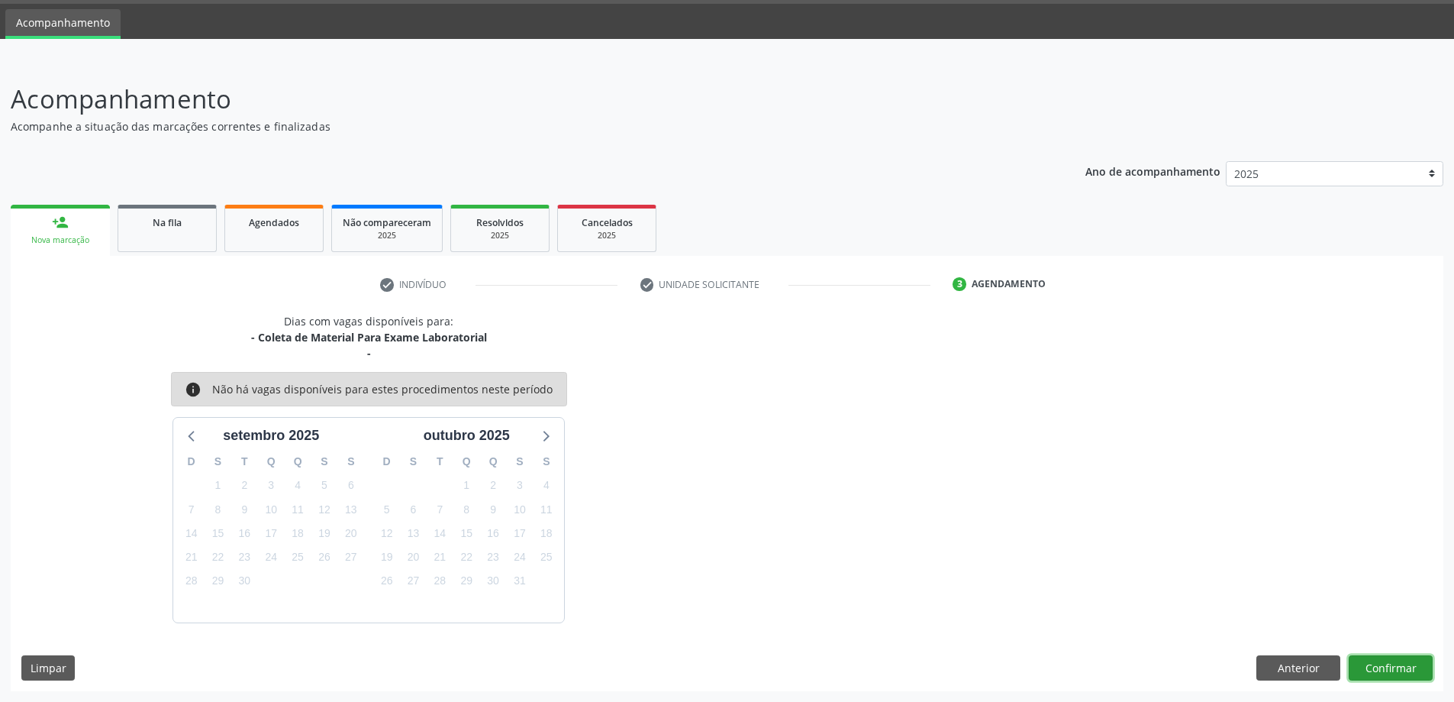
click at [1395, 664] on button "Confirmar" at bounding box center [1391, 668] width 84 height 26
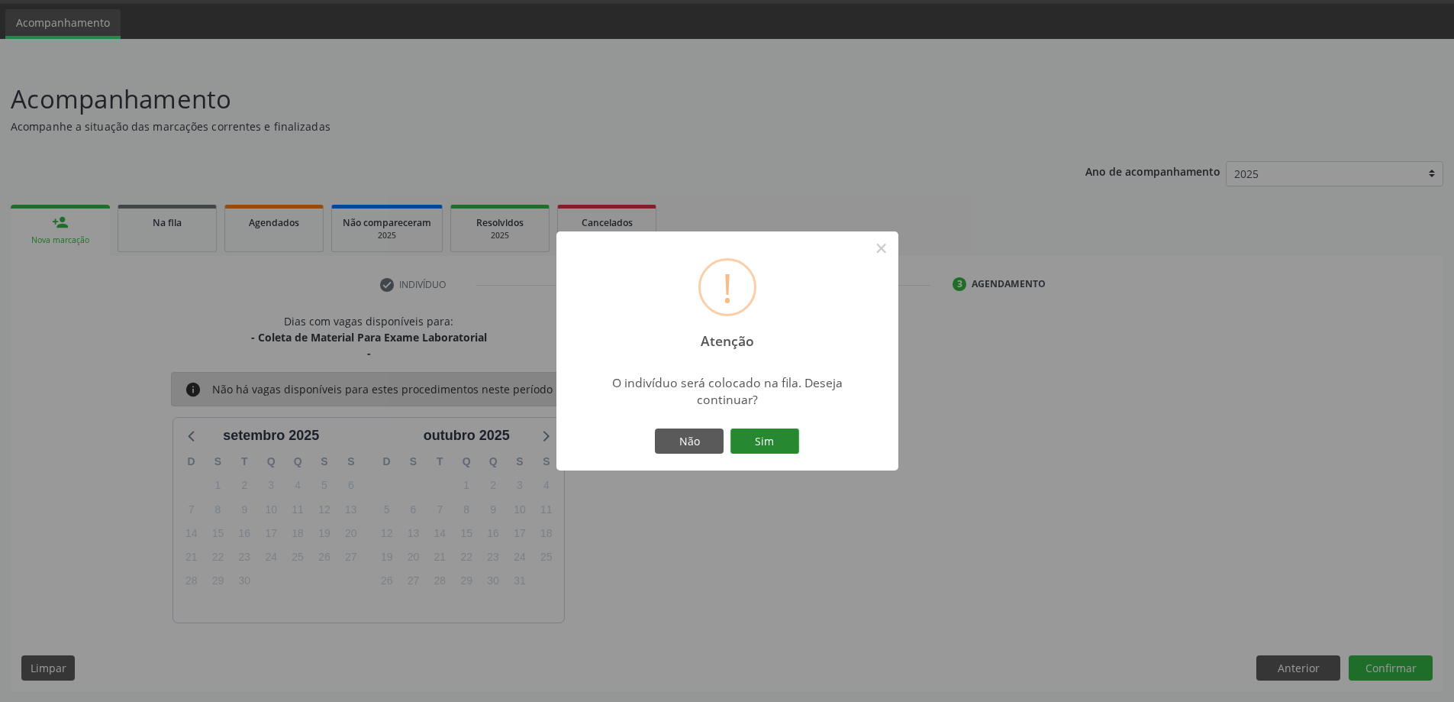
click at [775, 437] on button "Sim" at bounding box center [765, 441] width 69 height 26
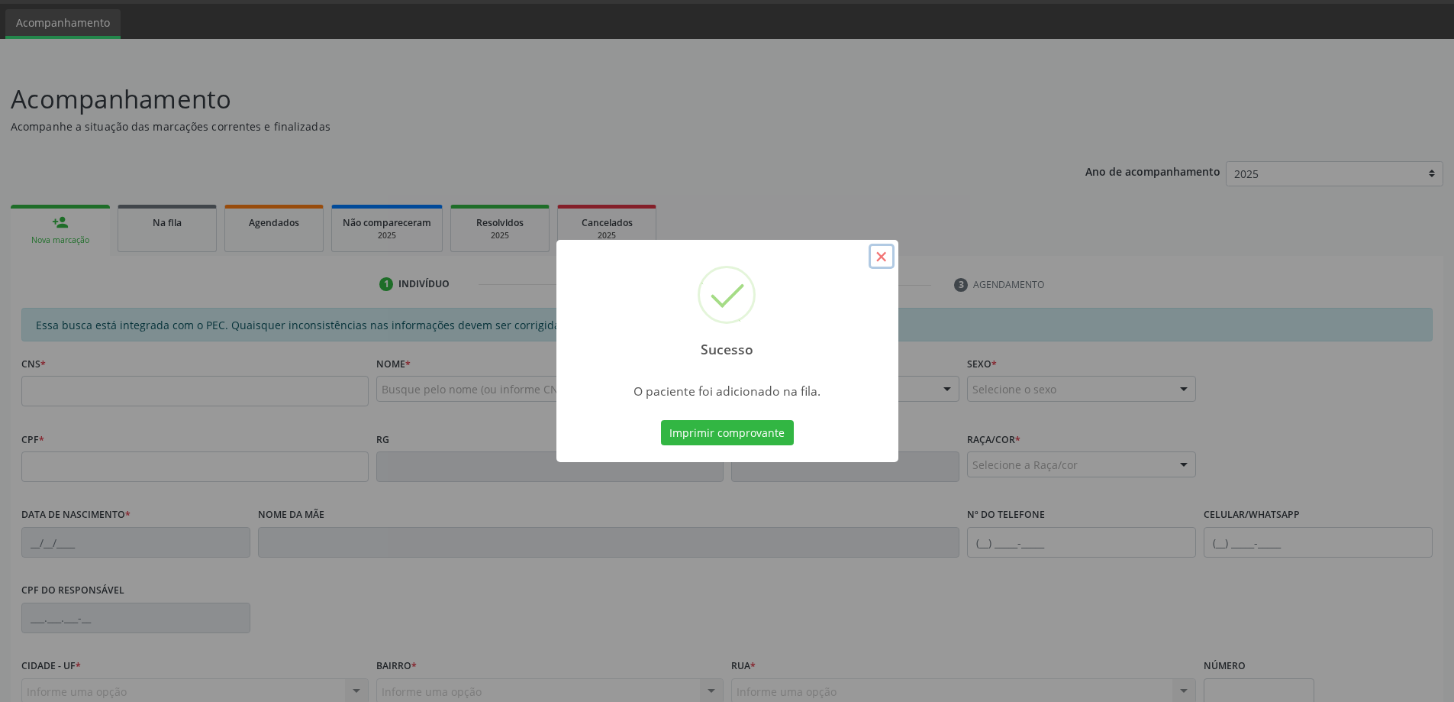
click at [882, 246] on button "×" at bounding box center [882, 257] width 26 height 26
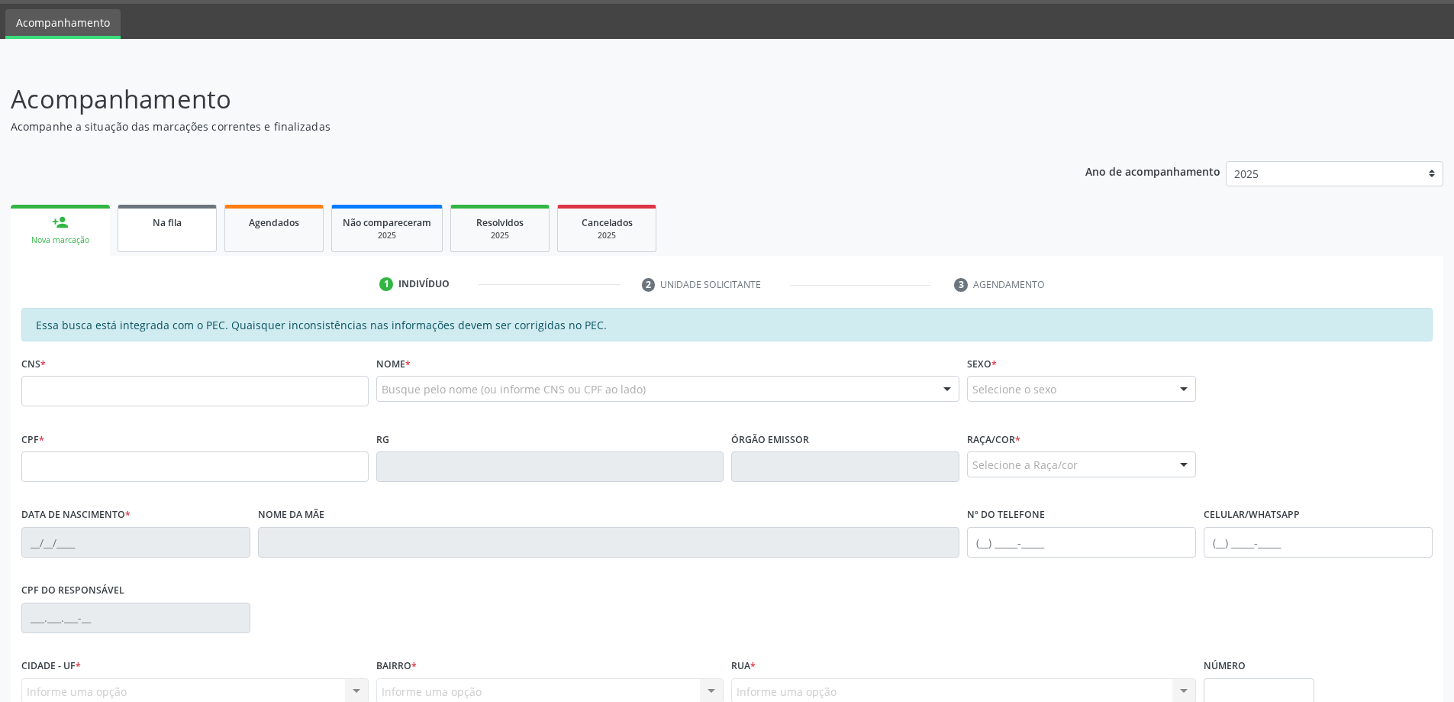
click at [164, 233] on link "Na fila" at bounding box center [167, 228] width 99 height 47
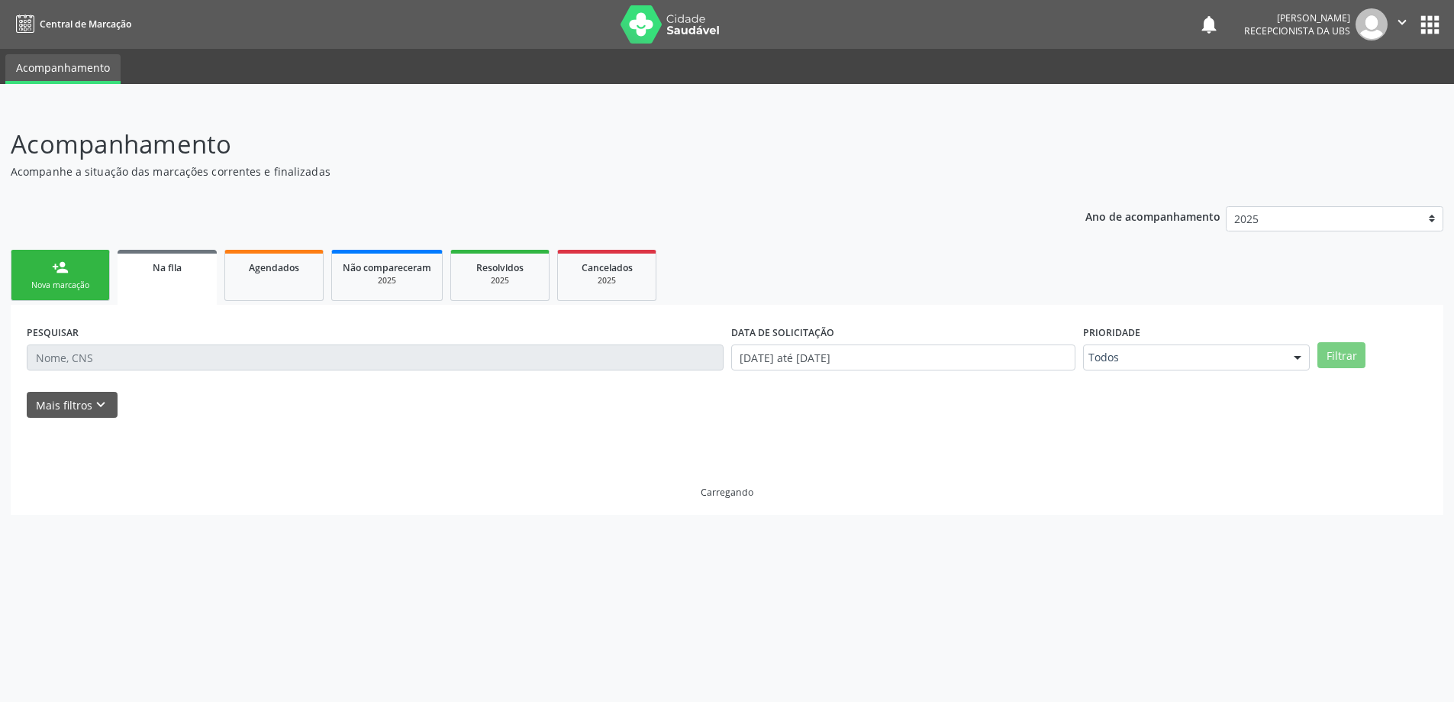
scroll to position [0, 0]
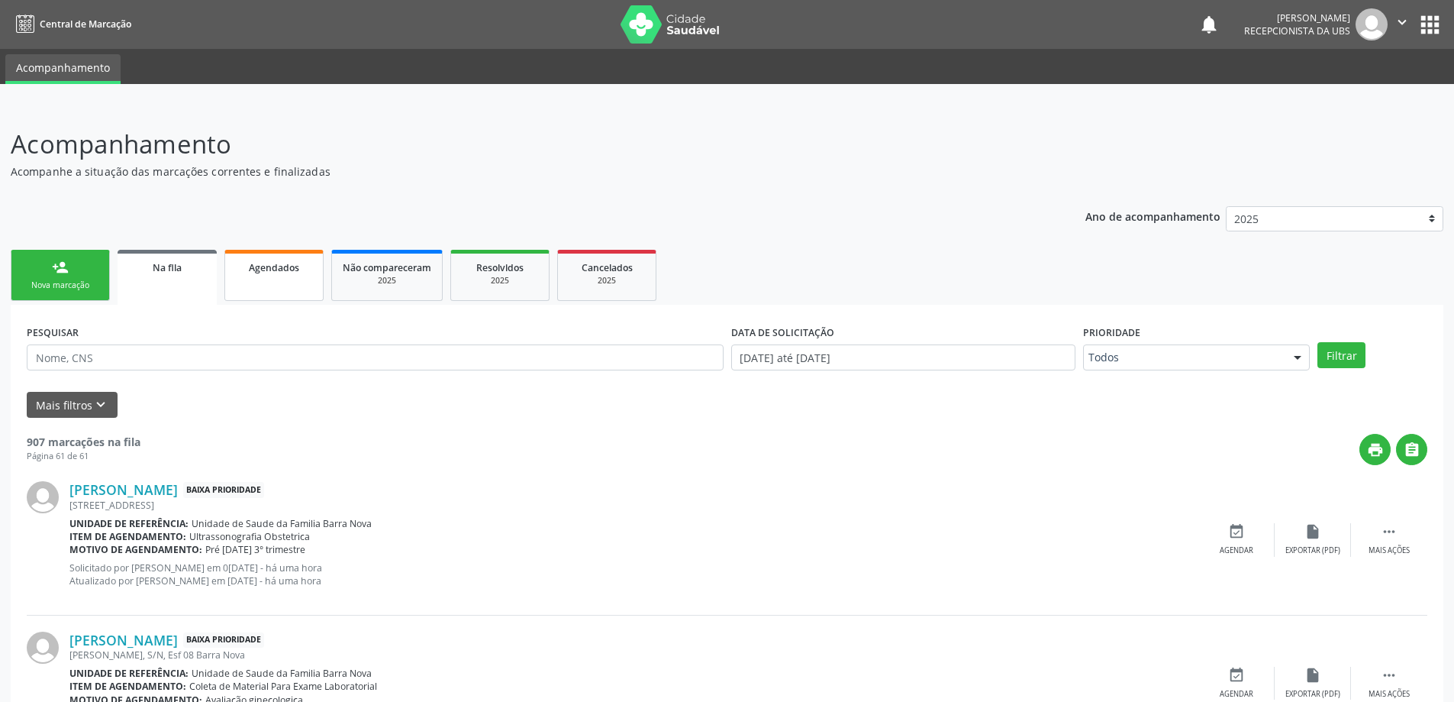
click at [284, 273] on span "Agendados" at bounding box center [274, 267] width 50 height 13
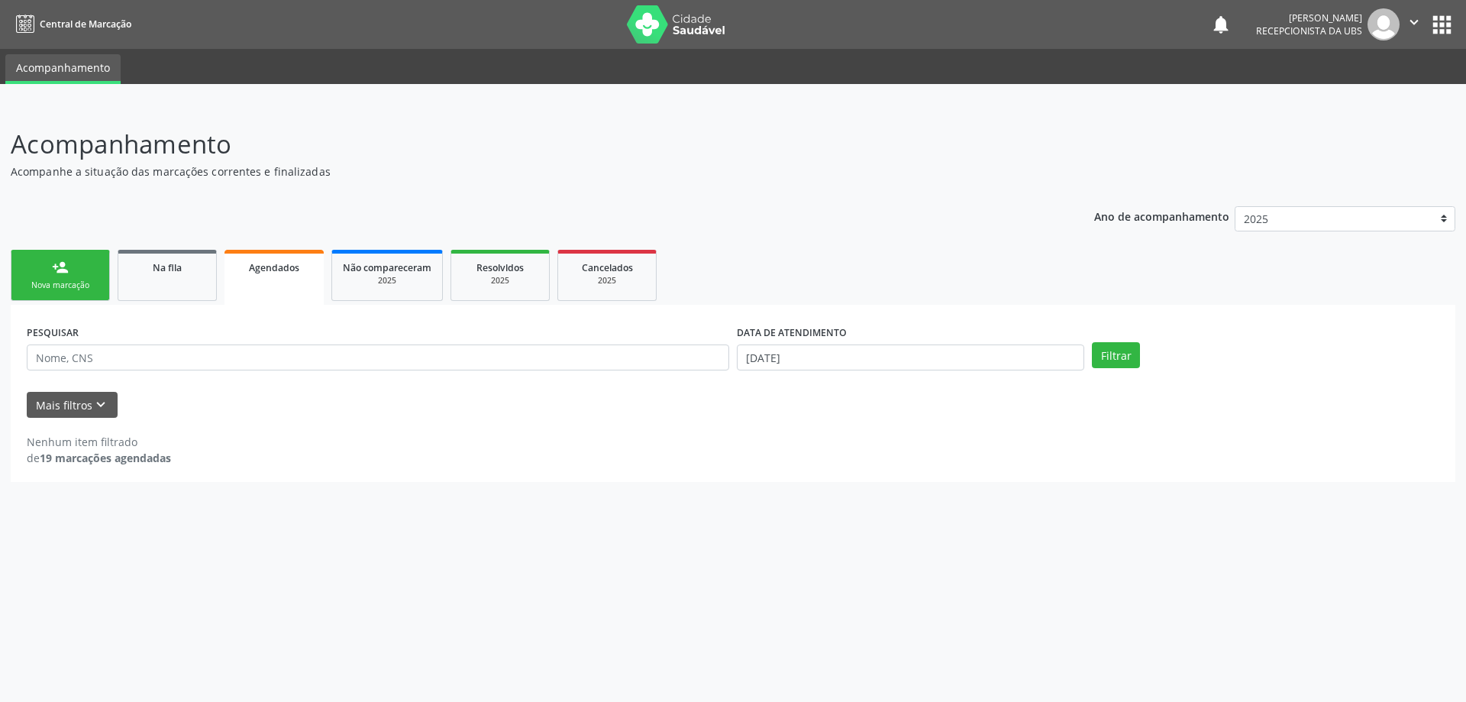
click at [969, 343] on div "DATA DE ATENDIMENTO" at bounding box center [910, 333] width 347 height 24
click at [945, 361] on input "[DATE]" at bounding box center [910, 357] width 347 height 26
click at [782, 433] on span "1" at bounding box center [781, 435] width 30 height 30
type input "0[DATE]"
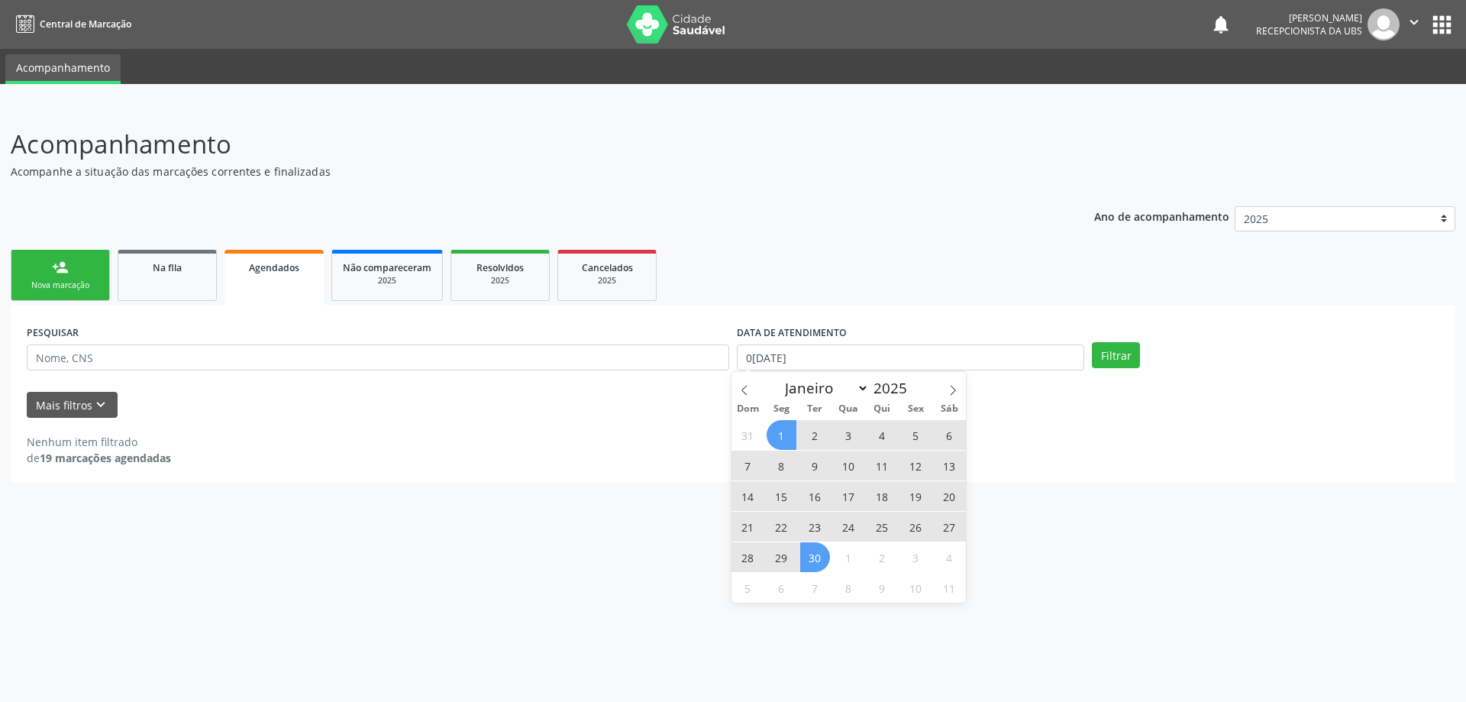
click at [813, 566] on span "30" at bounding box center [815, 557] width 30 height 30
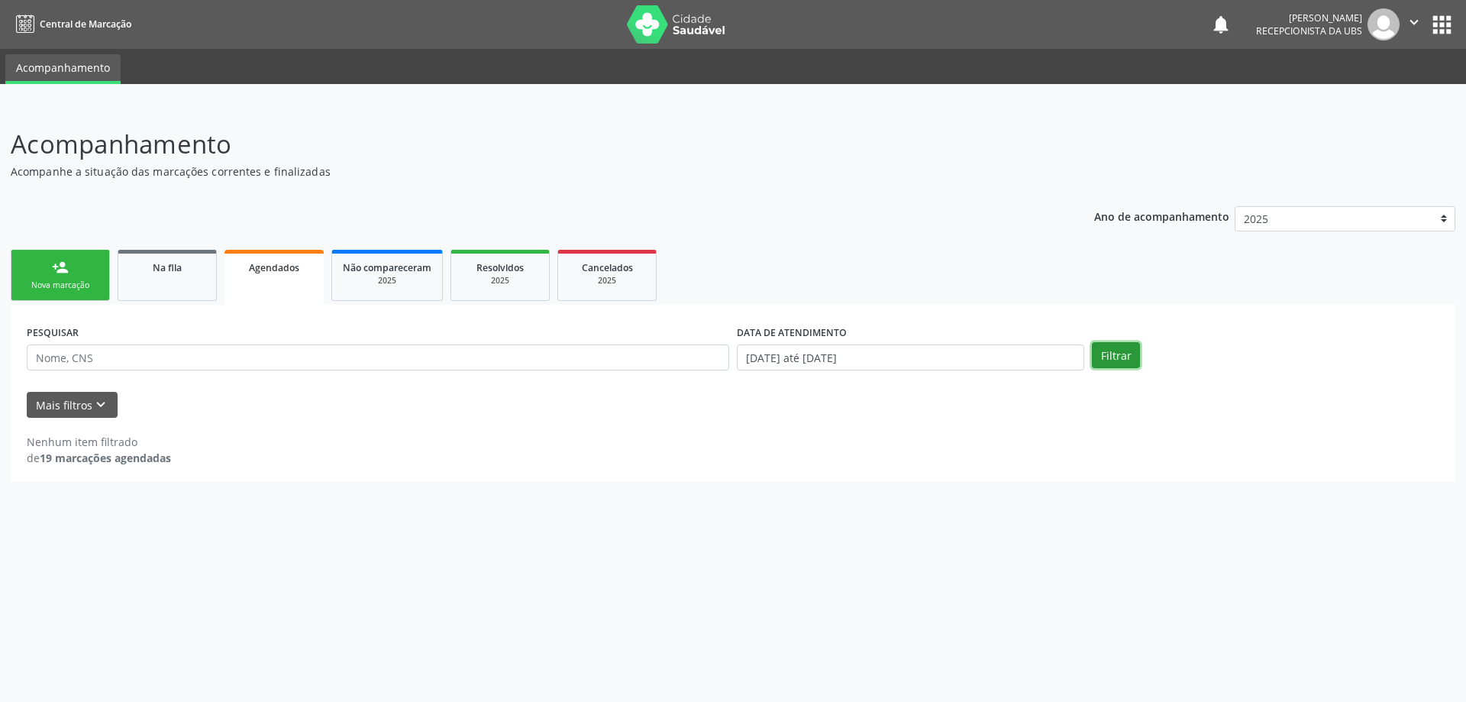
click at [1112, 358] on button "Filtrar" at bounding box center [1116, 355] width 48 height 26
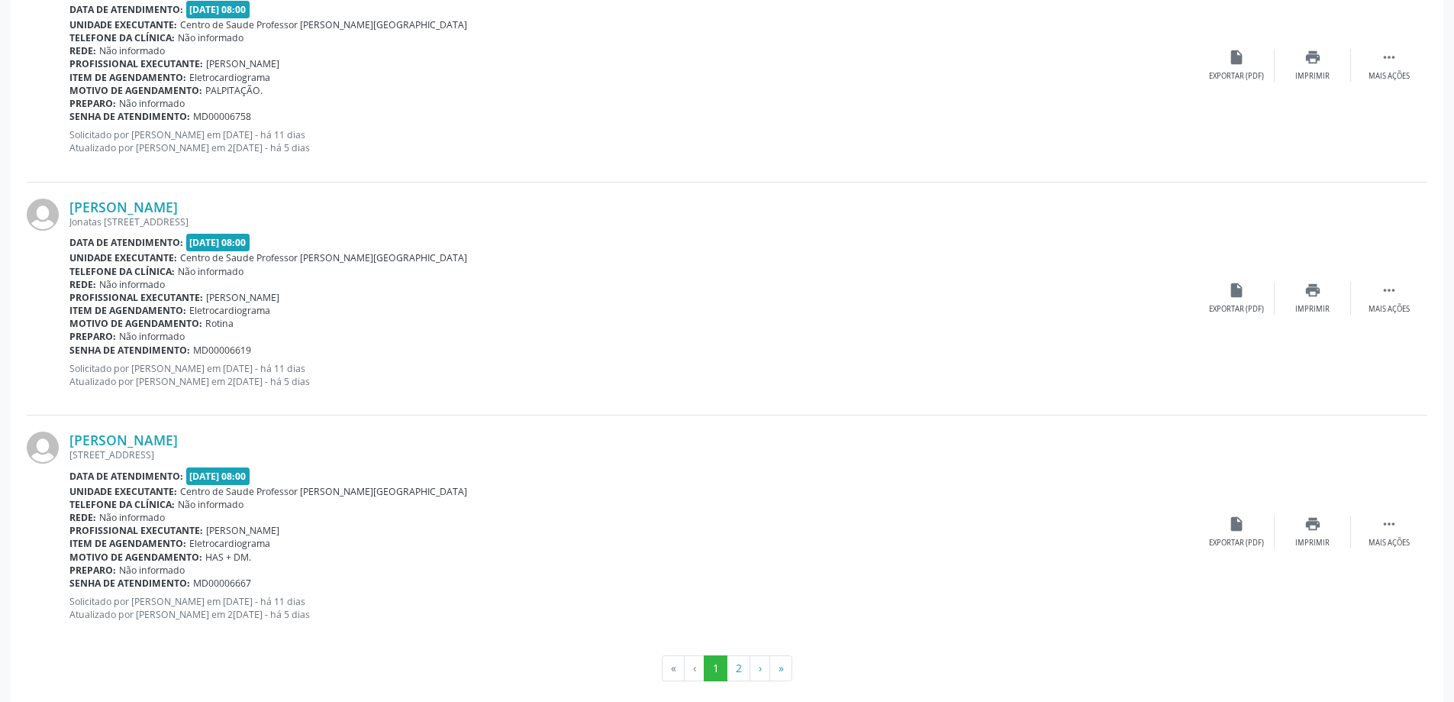
scroll to position [3330, 0]
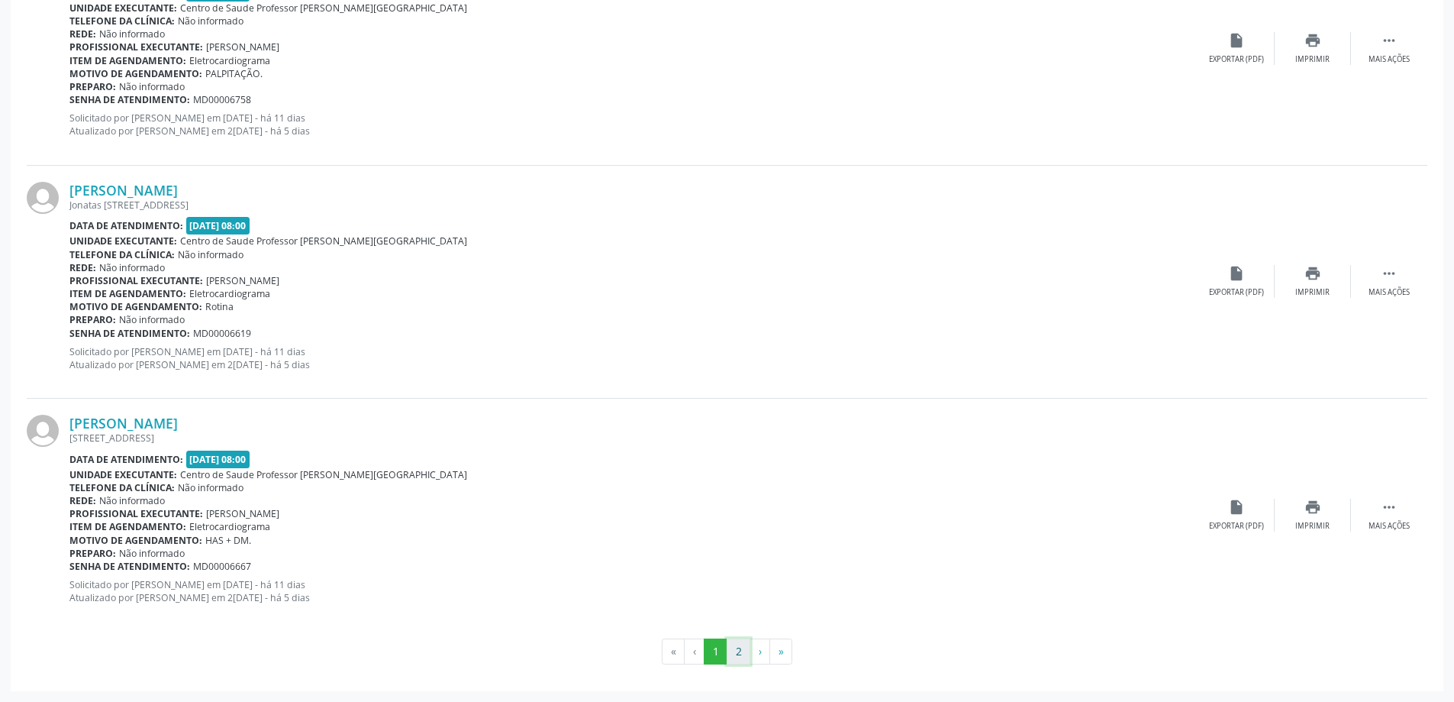
click at [737, 653] on button "2" at bounding box center [739, 651] width 24 height 26
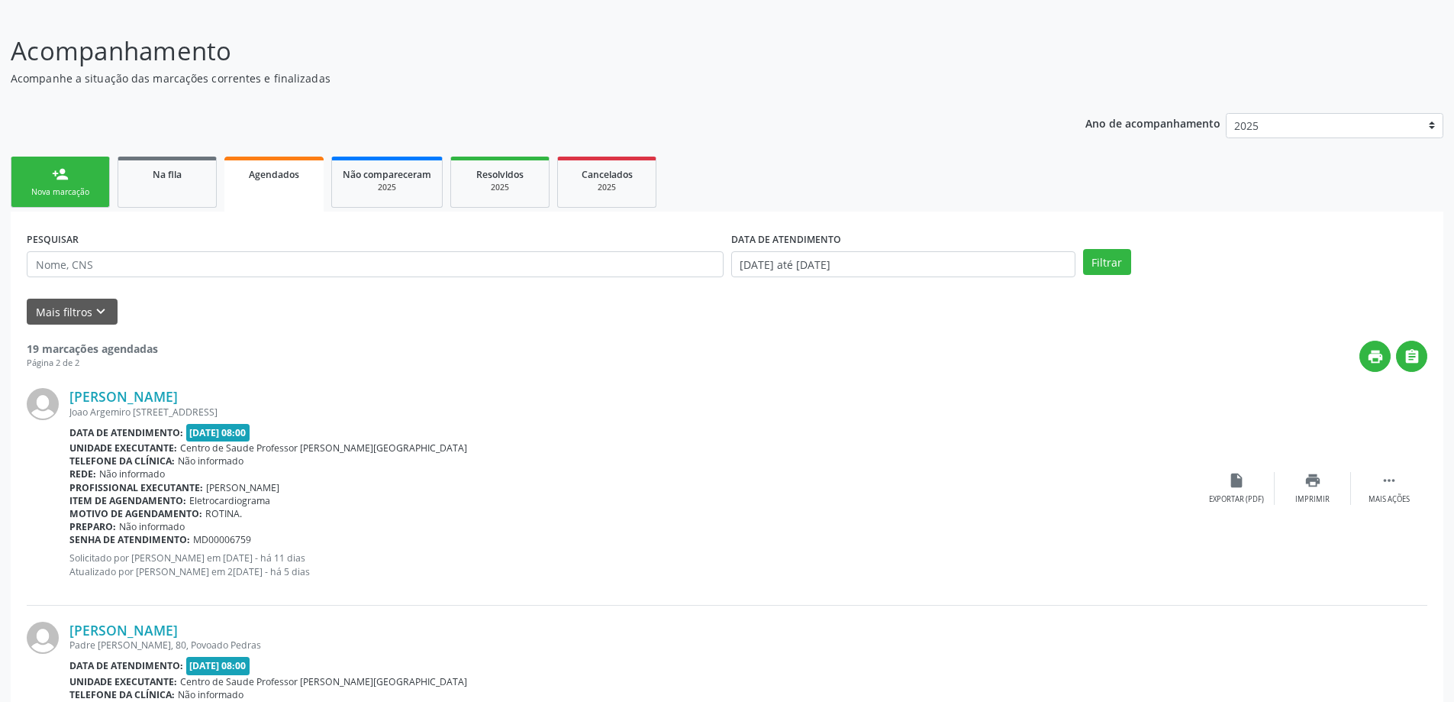
scroll to position [79, 0]
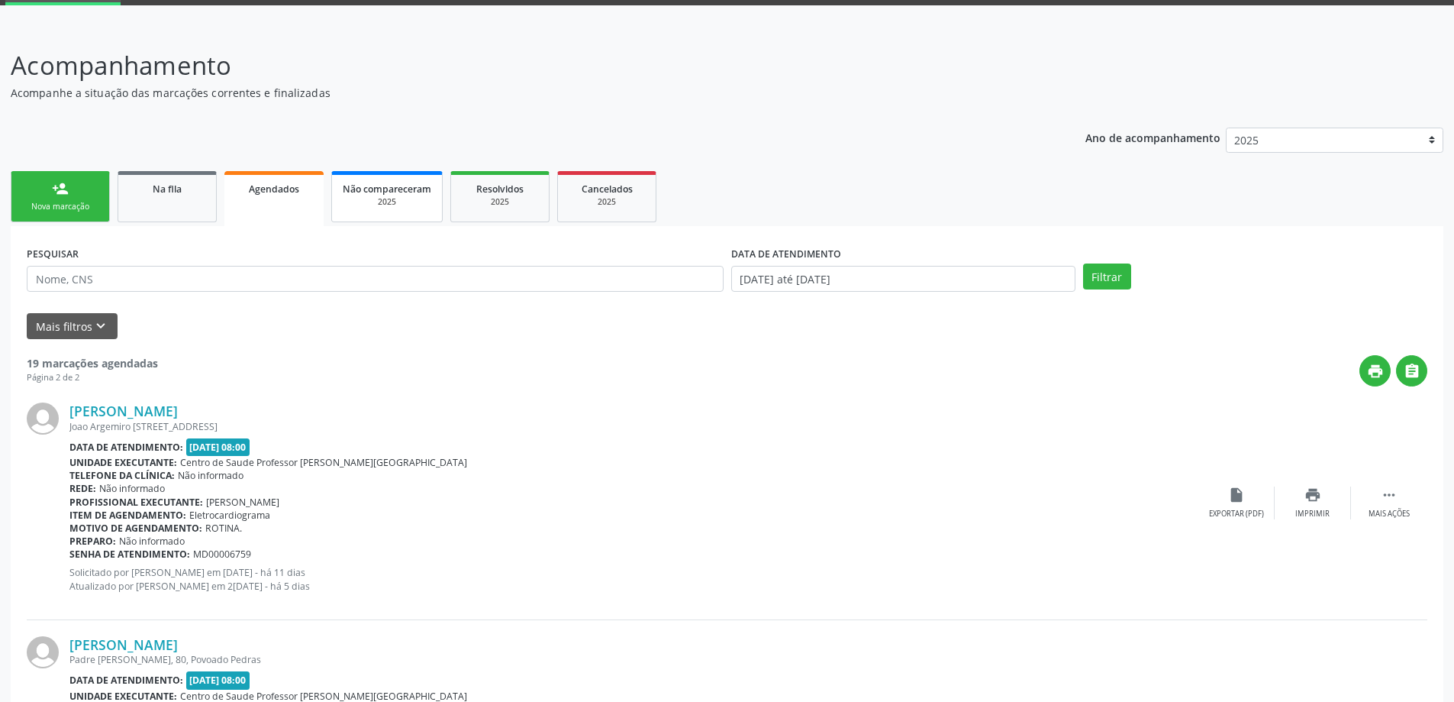
click at [392, 202] on div "2025" at bounding box center [387, 201] width 89 height 11
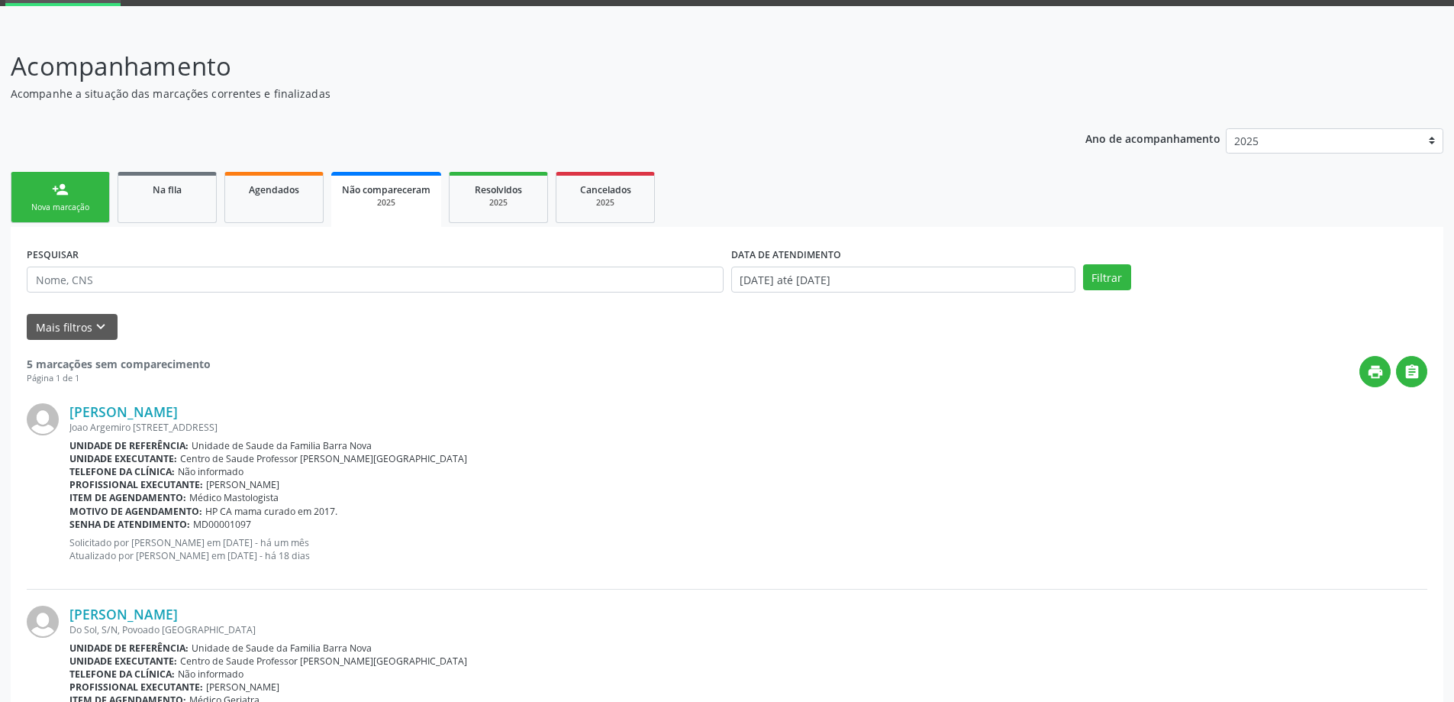
scroll to position [37, 0]
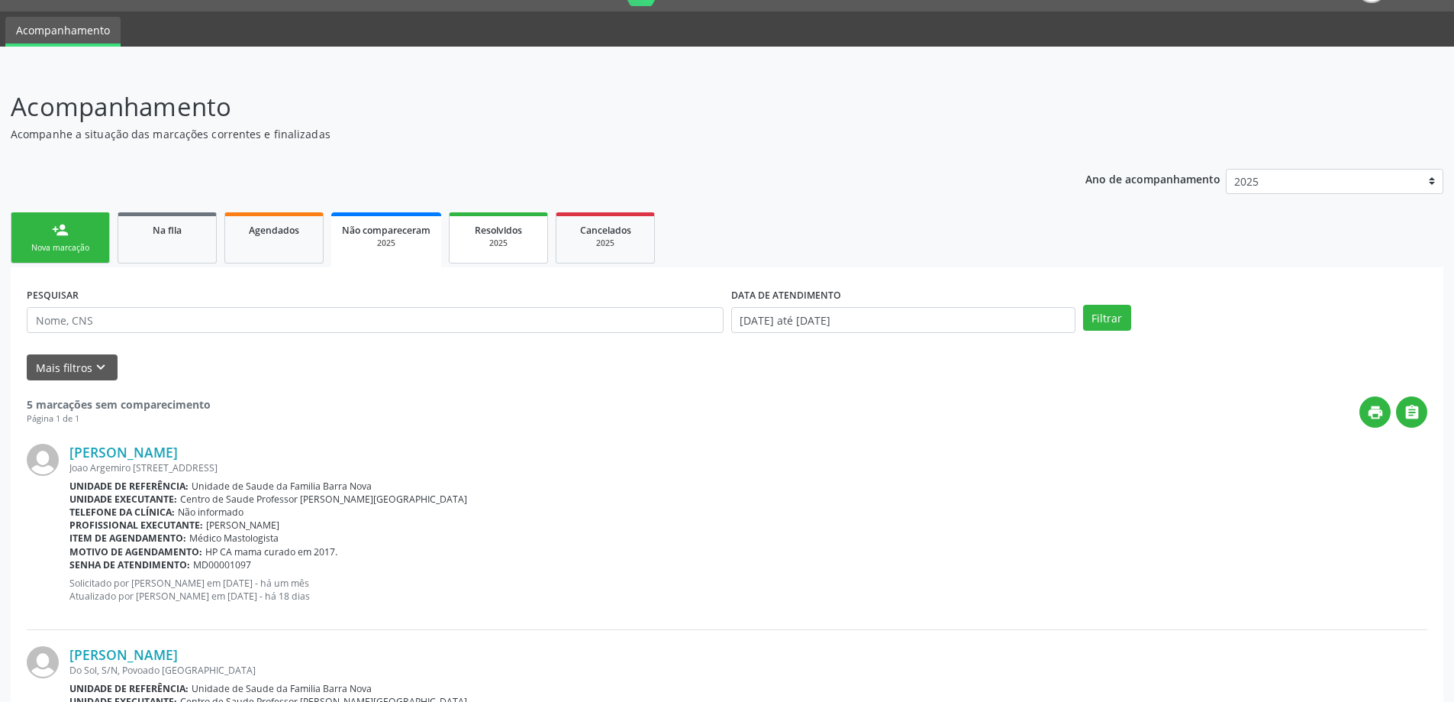
click at [492, 231] on span "Resolvidos" at bounding box center [498, 230] width 47 height 13
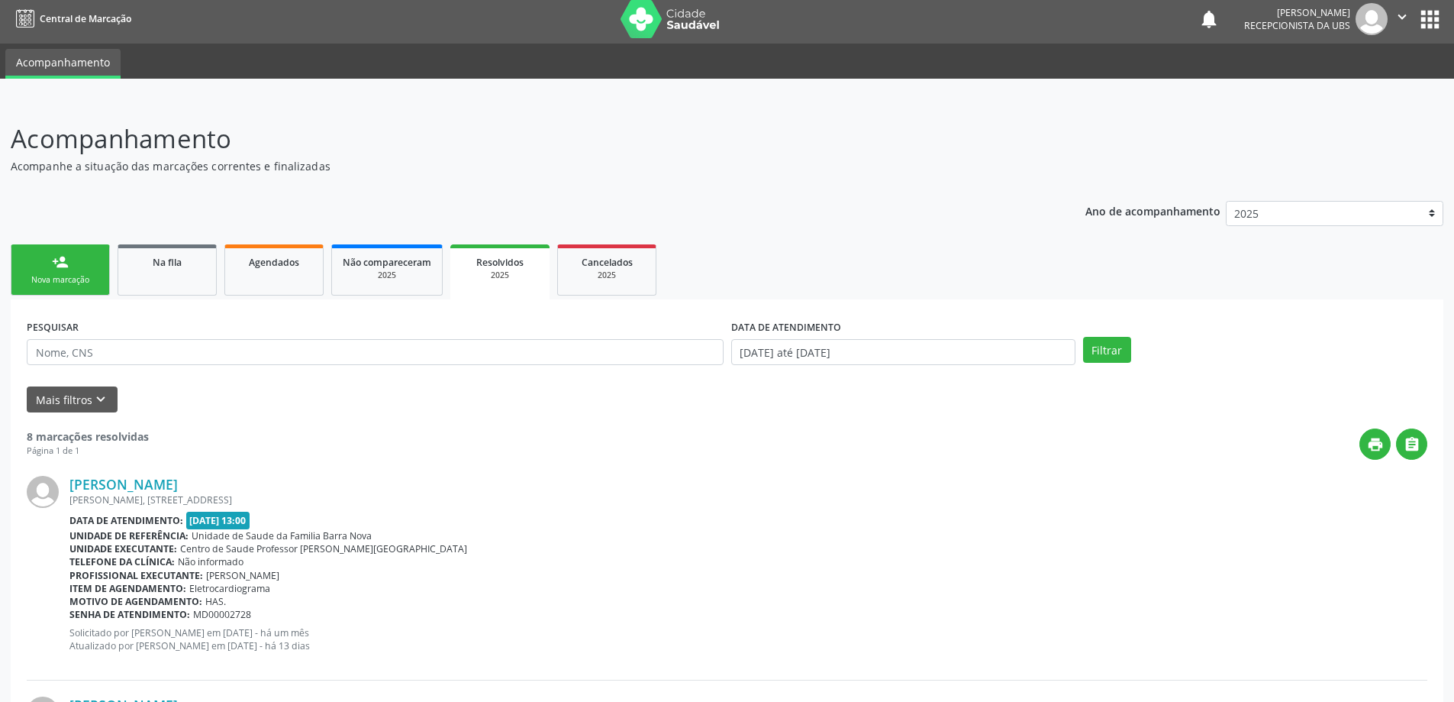
scroll to position [0, 0]
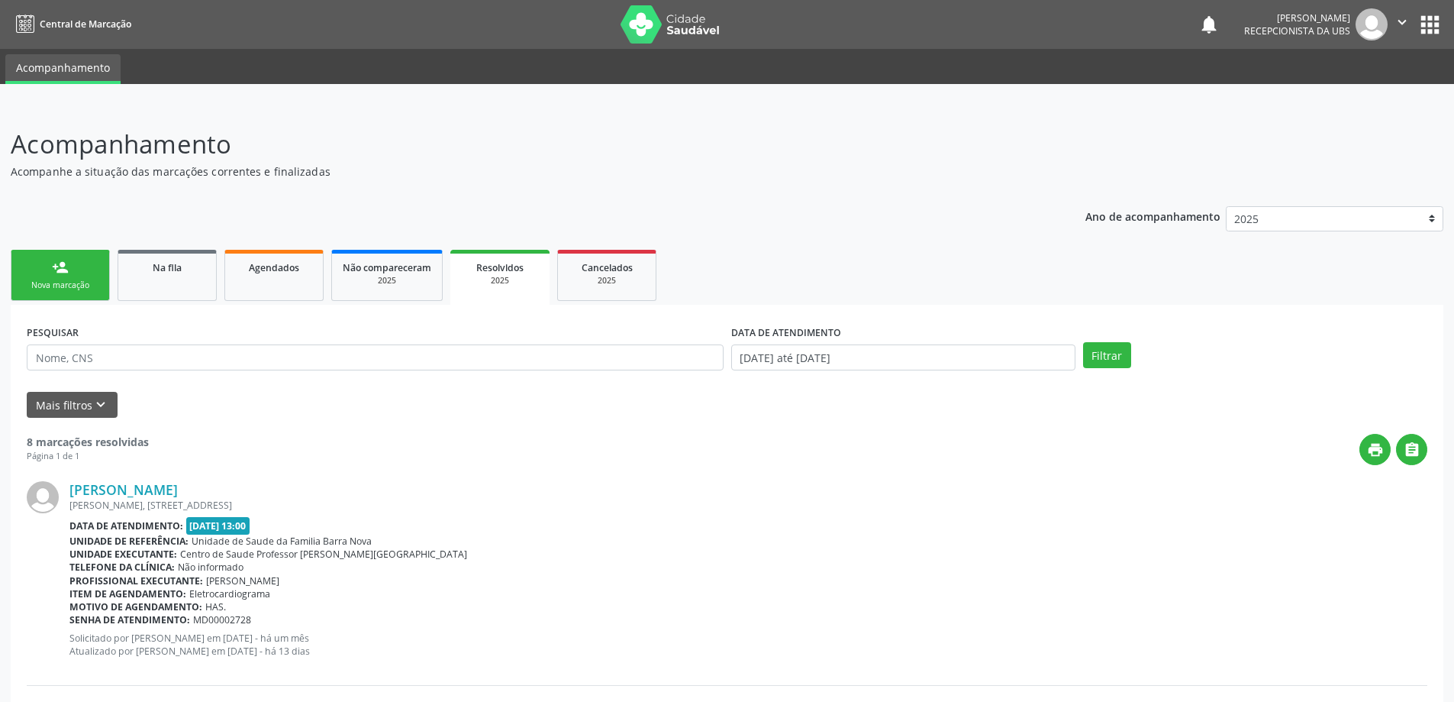
click at [82, 272] on link "person_add Nova marcação" at bounding box center [60, 275] width 99 height 51
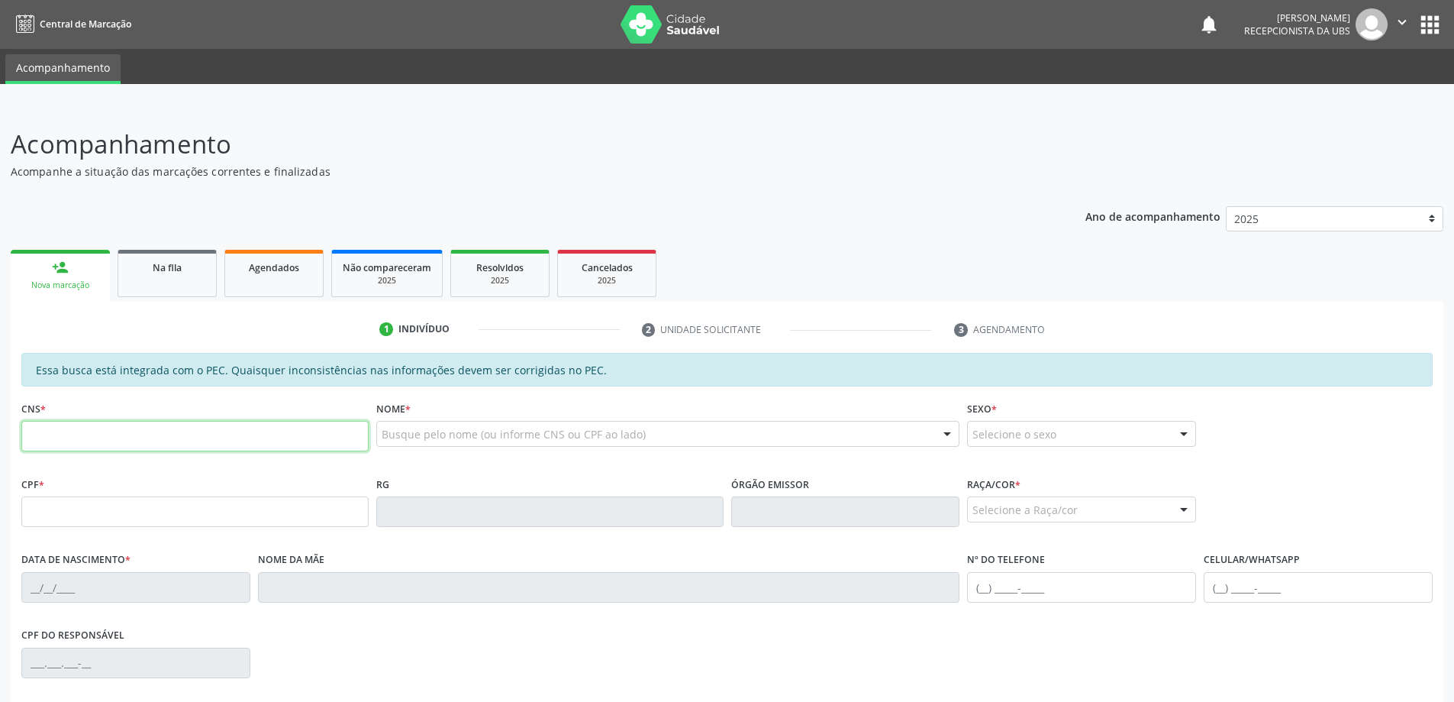
click at [92, 431] on input "text" at bounding box center [194, 436] width 347 height 31
type input "700 8059 8344 9386"
type input "076.678.434-73"
type input "[DATE]"
type input "[PERSON_NAME]"
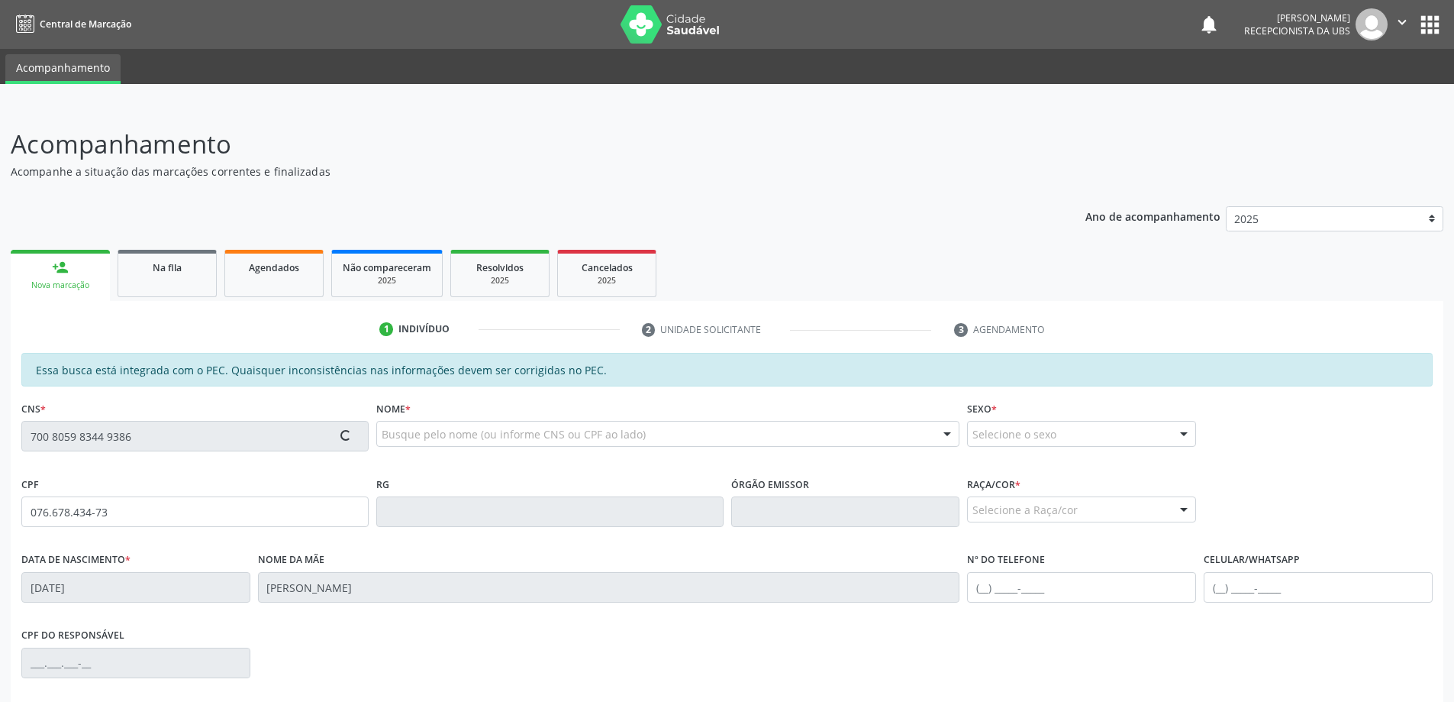
type input "[PHONE_NUMBER]"
type input "S/N"
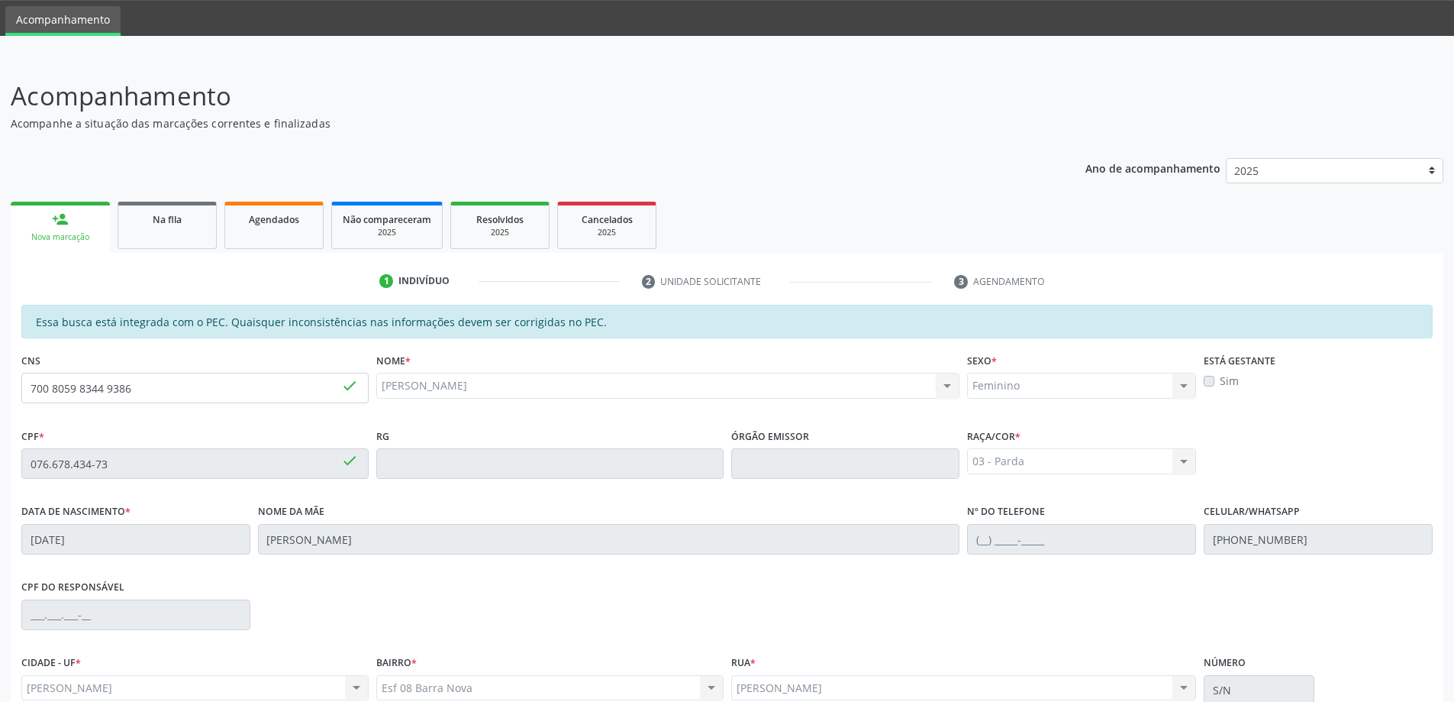
scroll to position [192, 0]
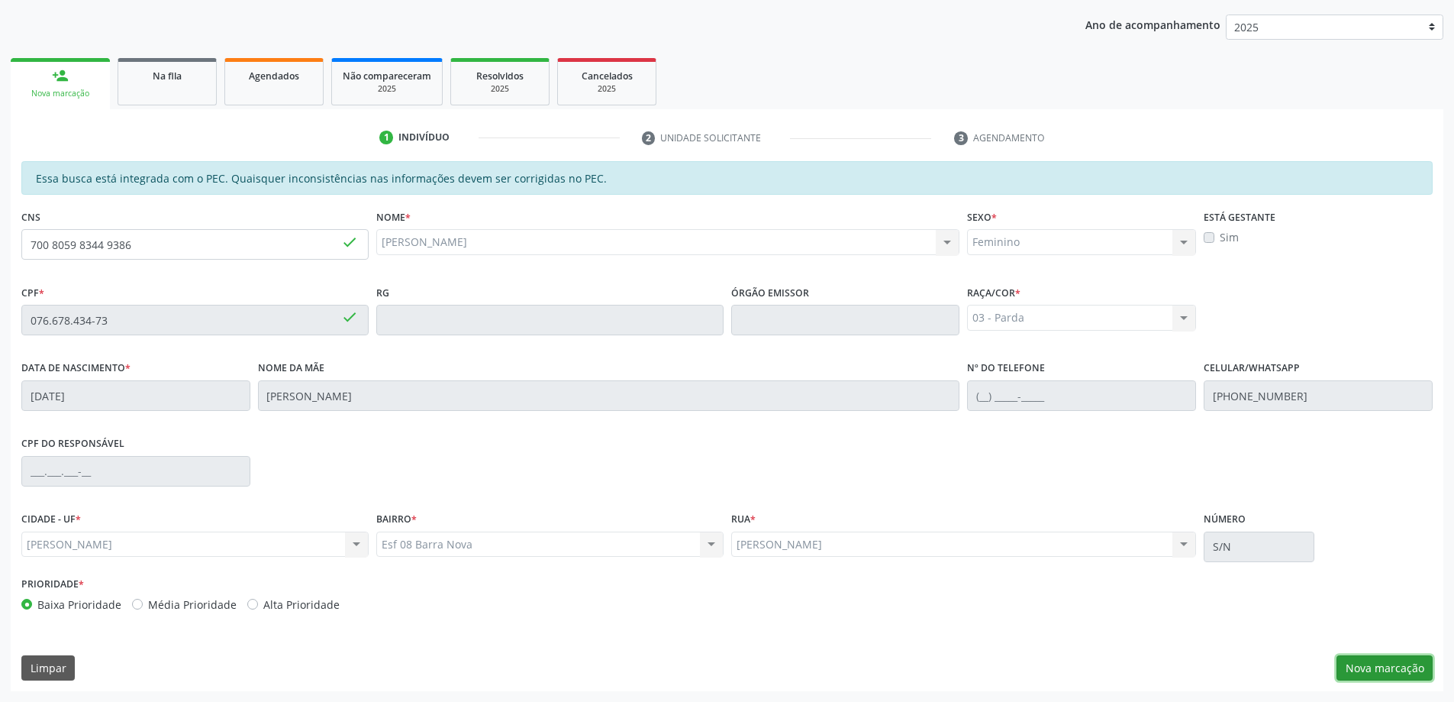
click at [1380, 668] on button "Nova marcação" at bounding box center [1385, 668] width 96 height 26
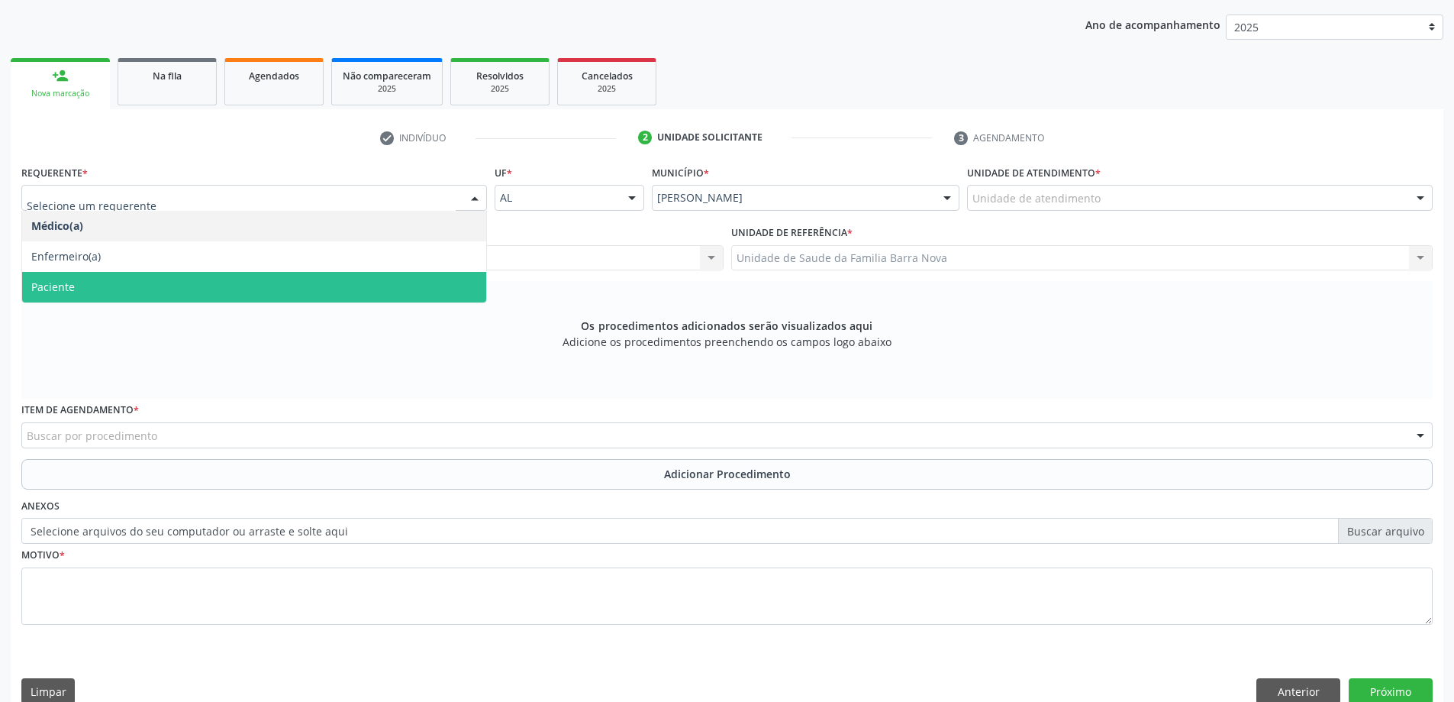
click at [157, 289] on span "Paciente" at bounding box center [254, 287] width 464 height 31
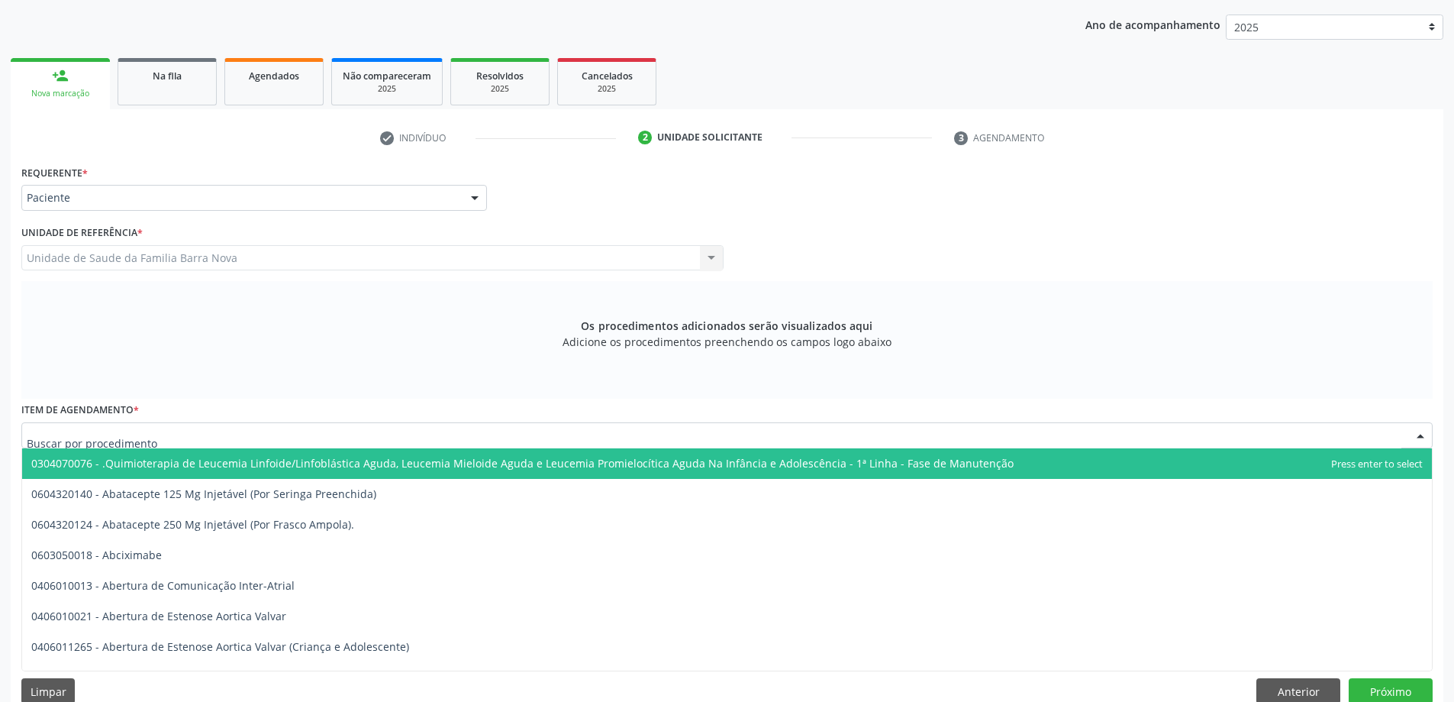
click at [177, 430] on div at bounding box center [726, 435] width 1411 height 26
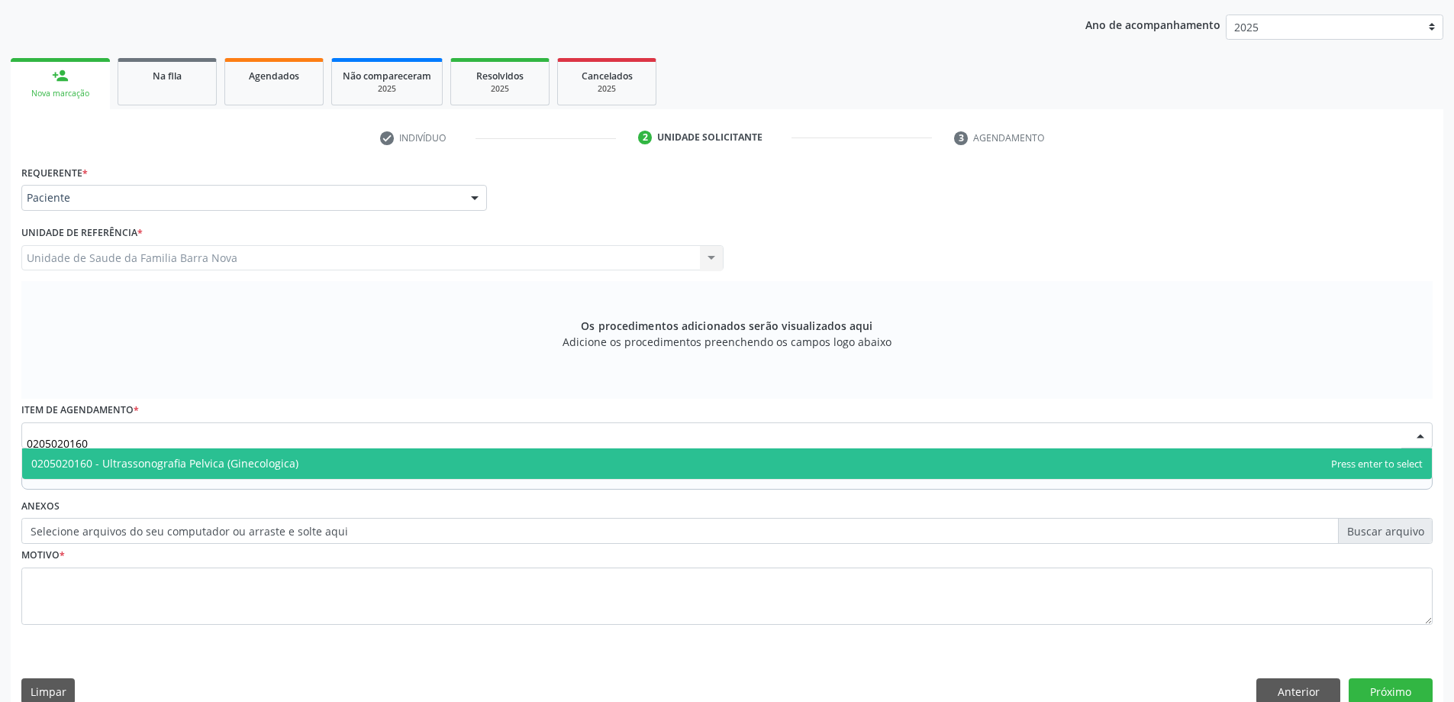
click at [310, 460] on span "0205020160 - Ultrassonografia Pelvica (Ginecologica)" at bounding box center [727, 463] width 1410 height 31
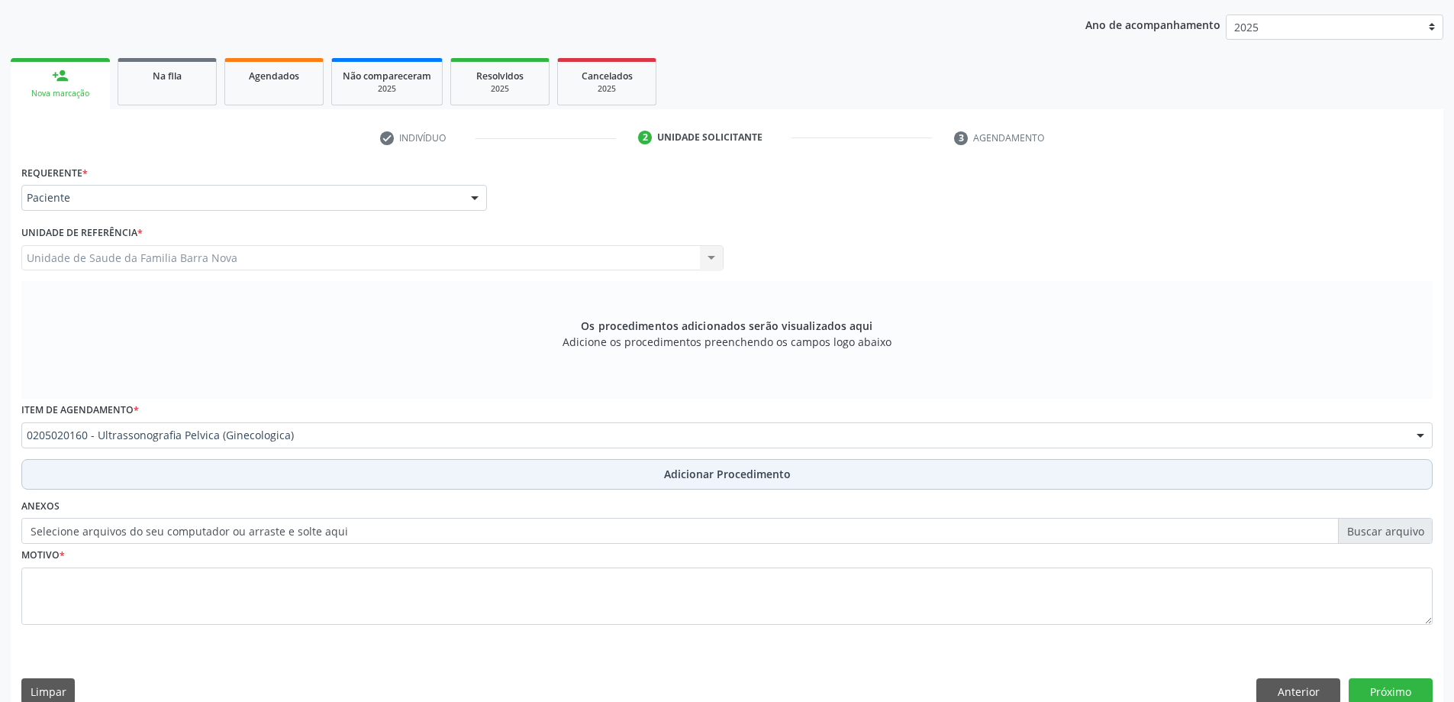
click at [743, 481] on span "Adicionar Procedimento" at bounding box center [727, 474] width 127 height 16
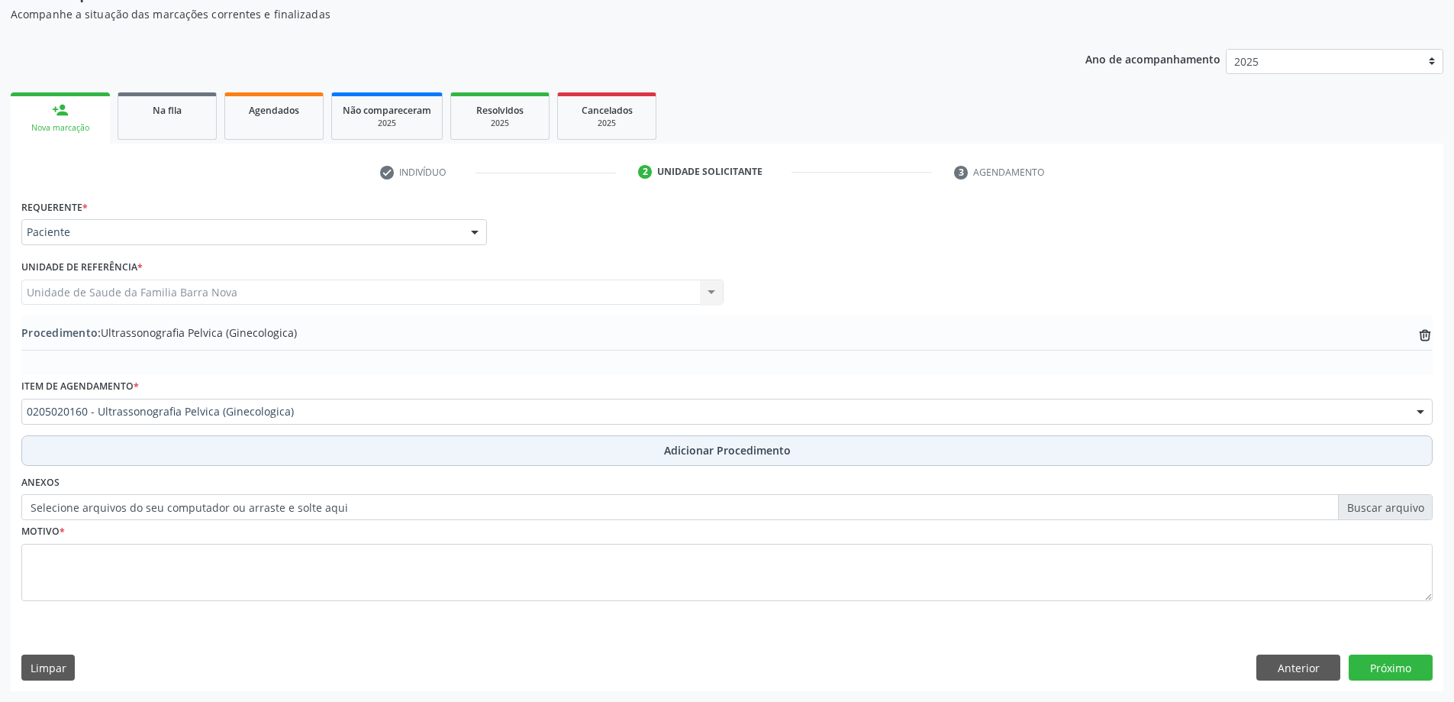
scroll to position [157, 0]
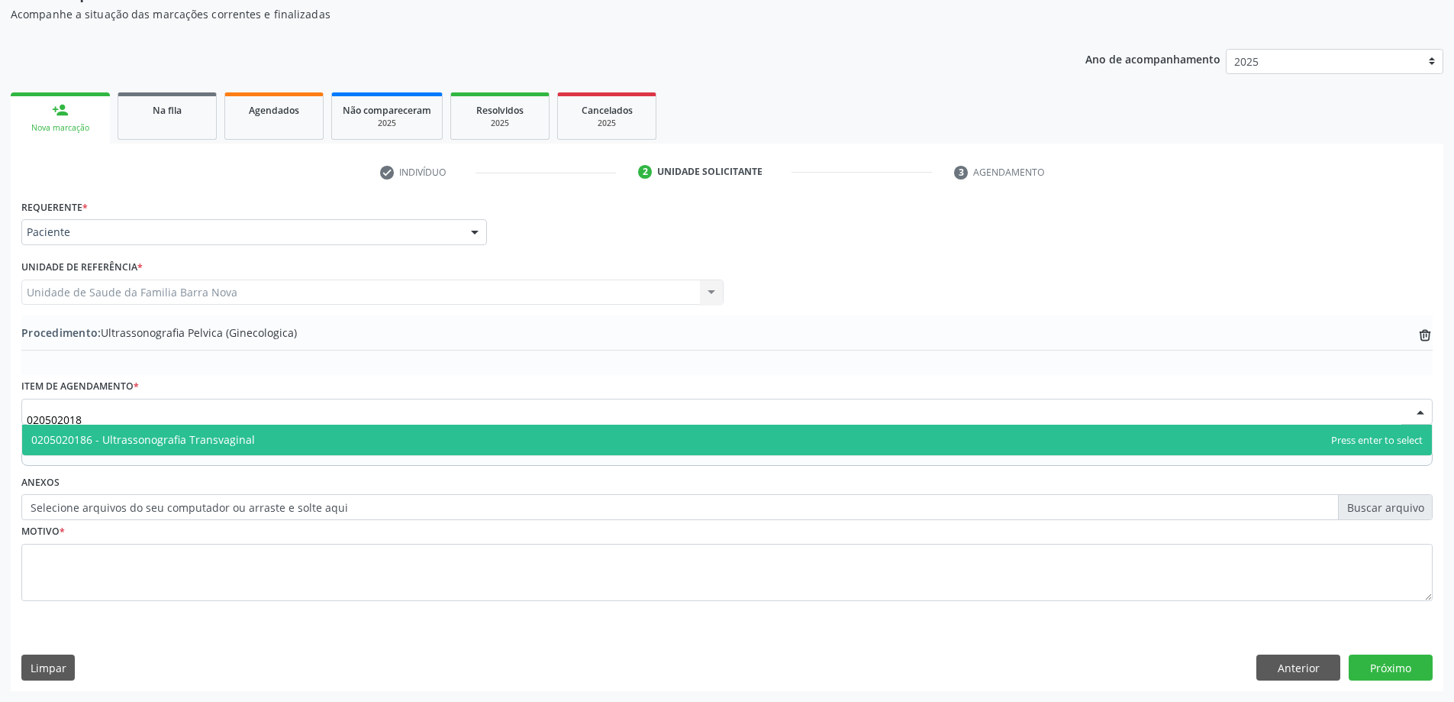
type input "0205020186"
click at [340, 435] on span "0205020186 - Ultrassonografia Transvaginal" at bounding box center [727, 439] width 1410 height 31
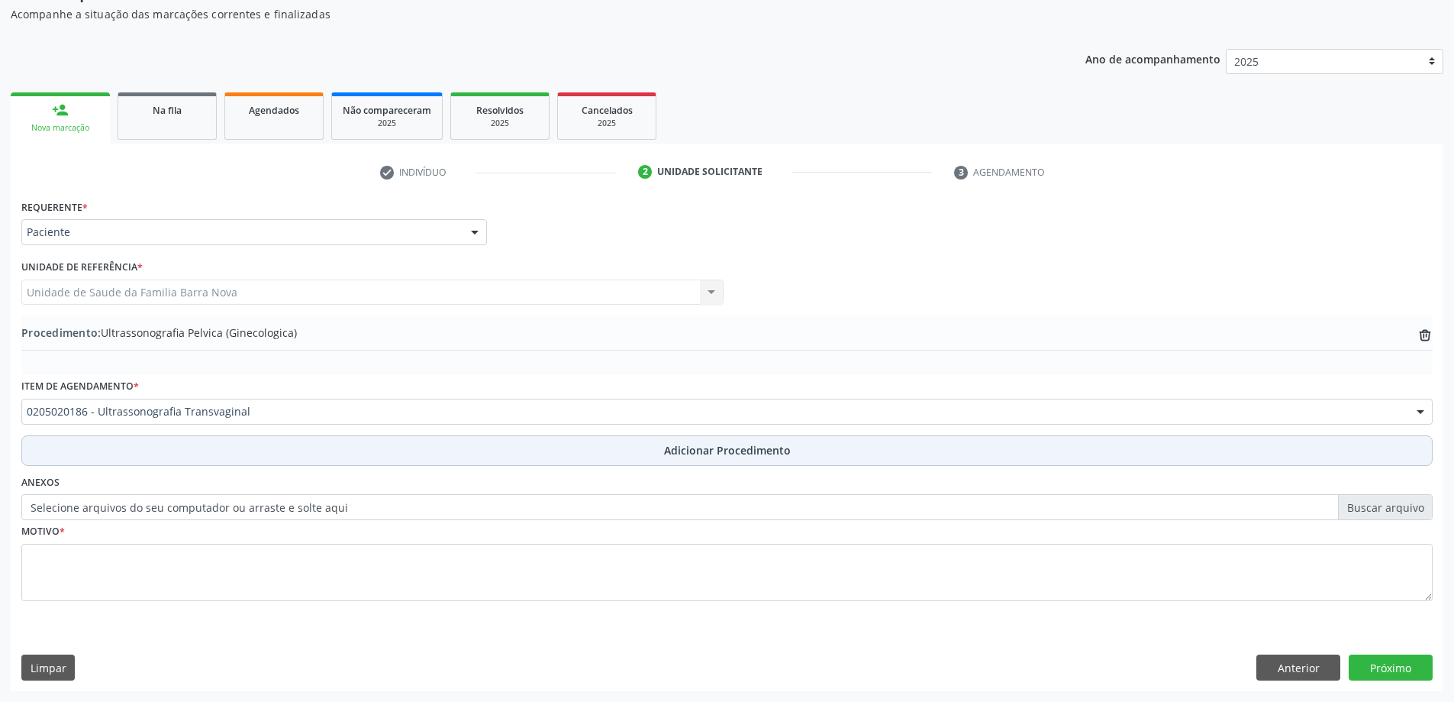
click at [727, 453] on span "Adicionar Procedimento" at bounding box center [727, 450] width 127 height 16
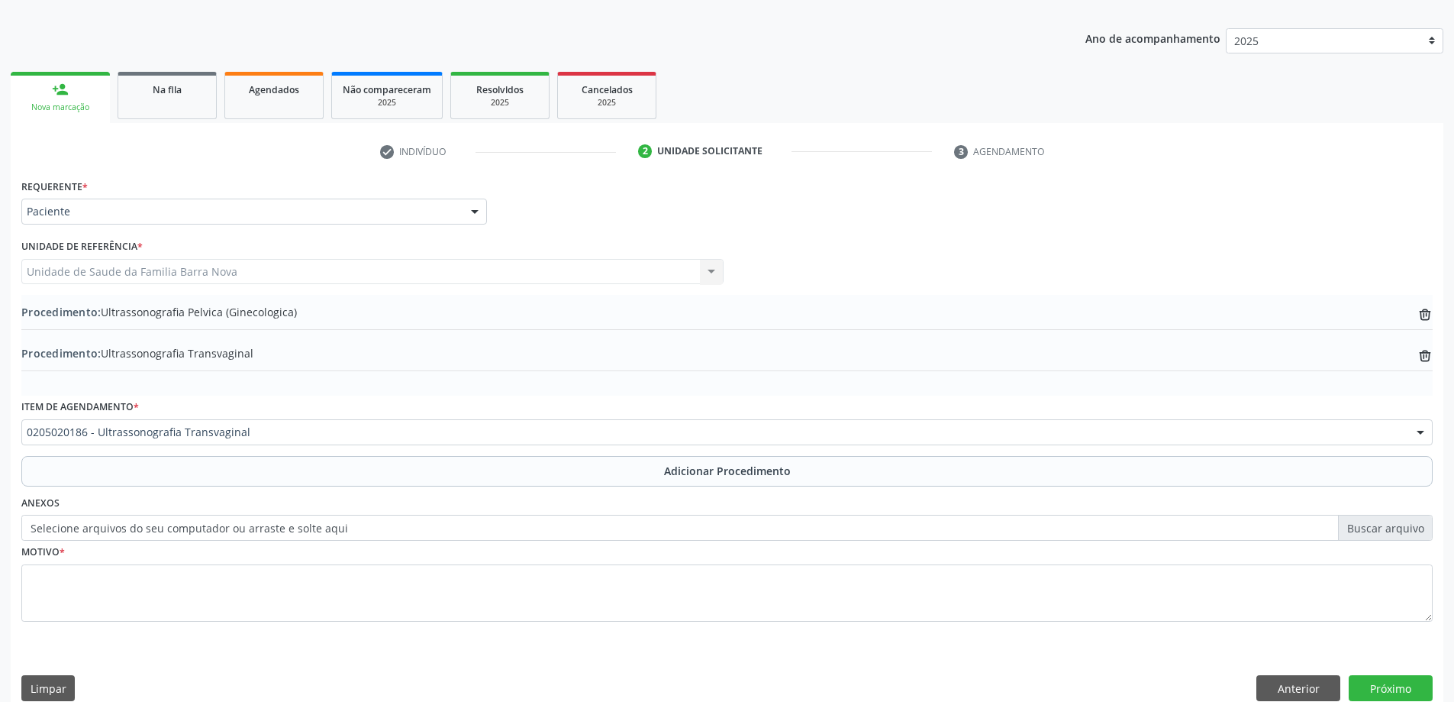
scroll to position [198, 0]
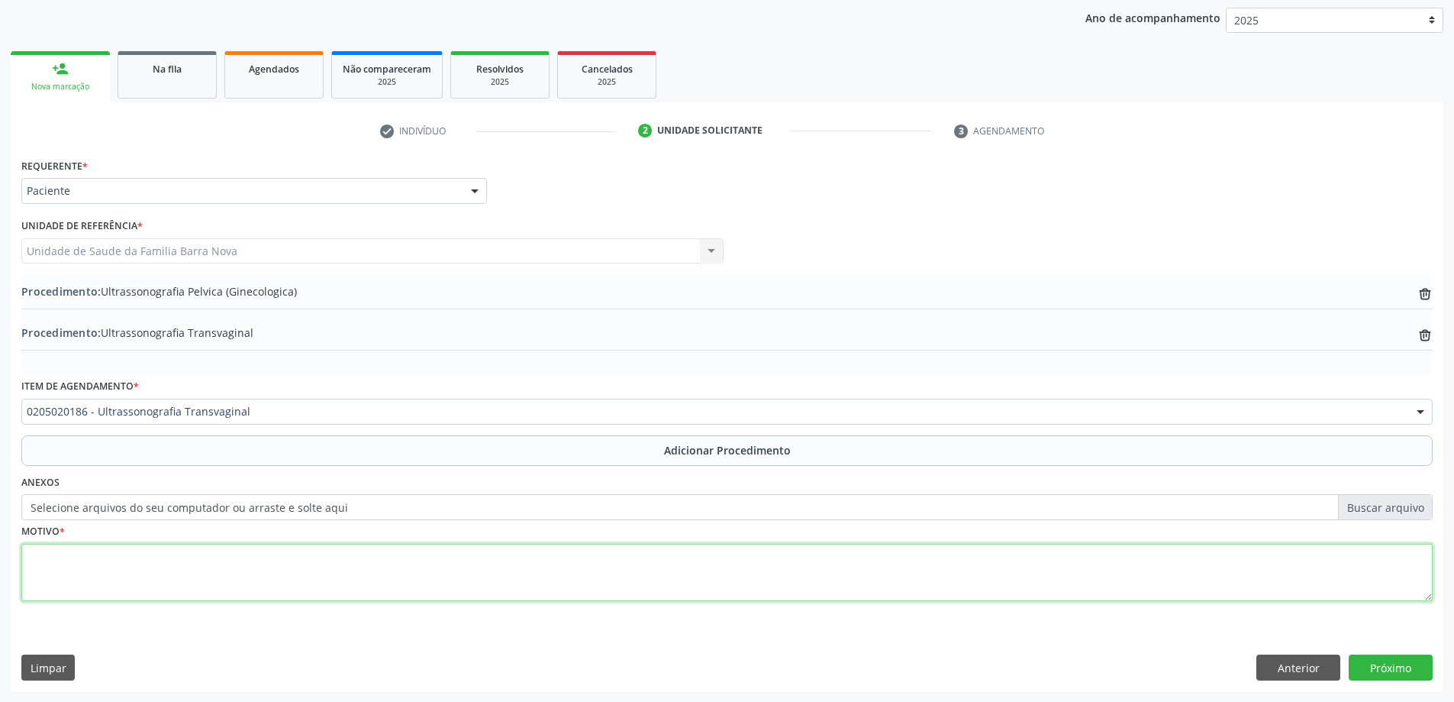
click at [331, 565] on textarea at bounding box center [726, 573] width 1411 height 58
type textarea "Avaliação ginecologica."
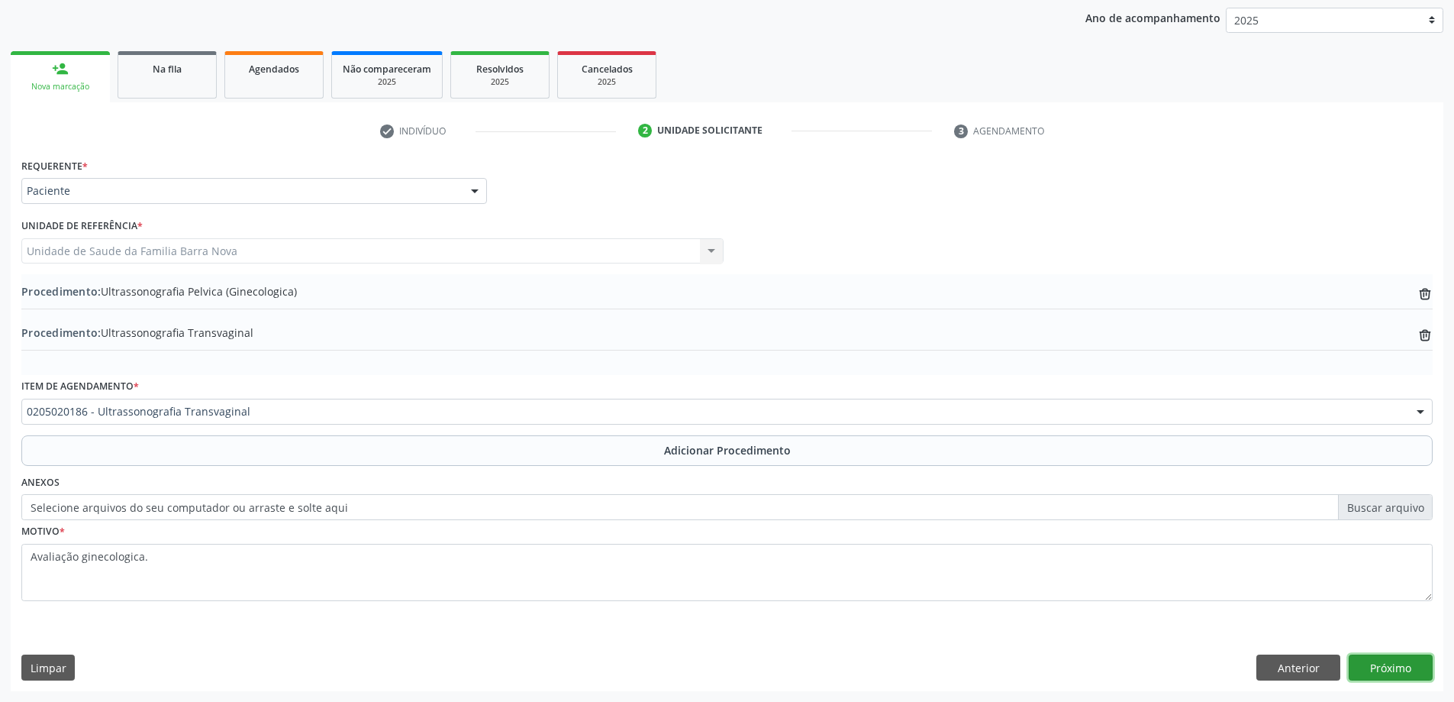
click at [1385, 660] on button "Próximo" at bounding box center [1391, 667] width 84 height 26
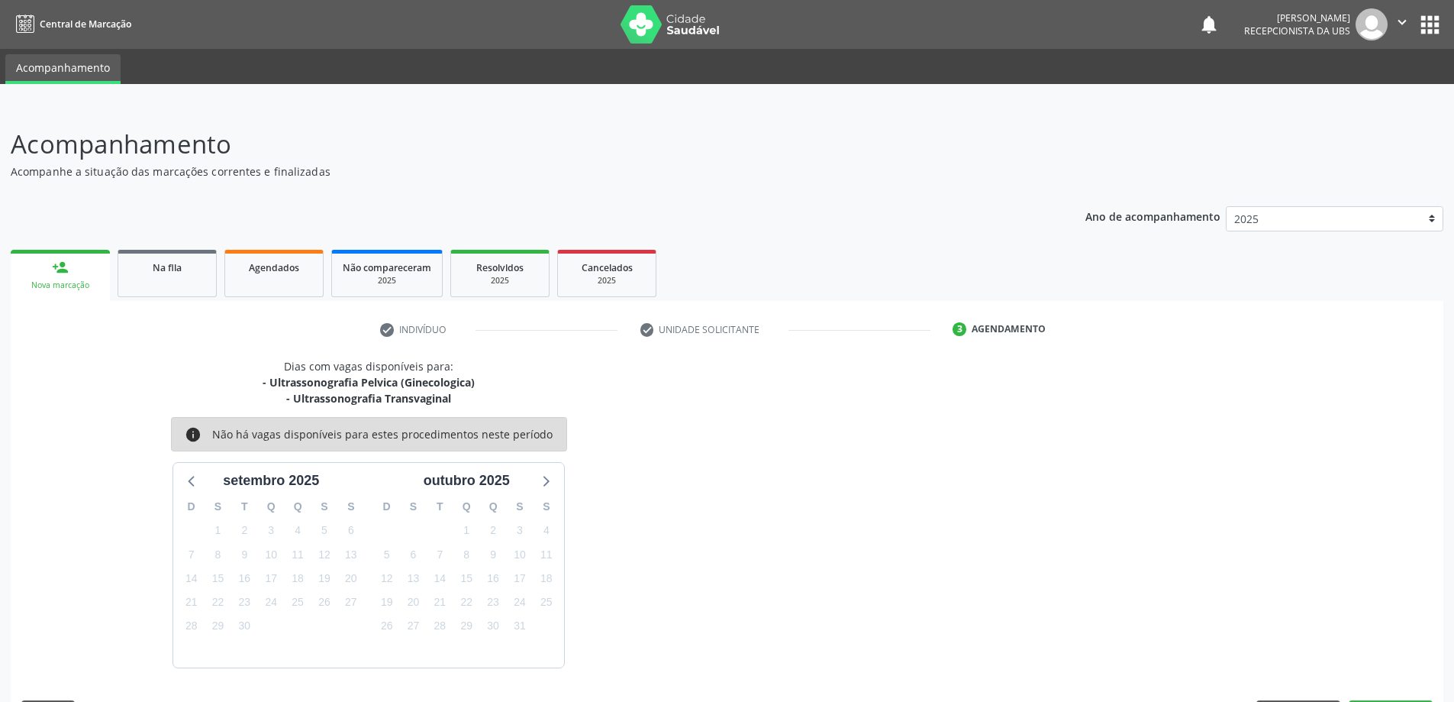
scroll to position [45, 0]
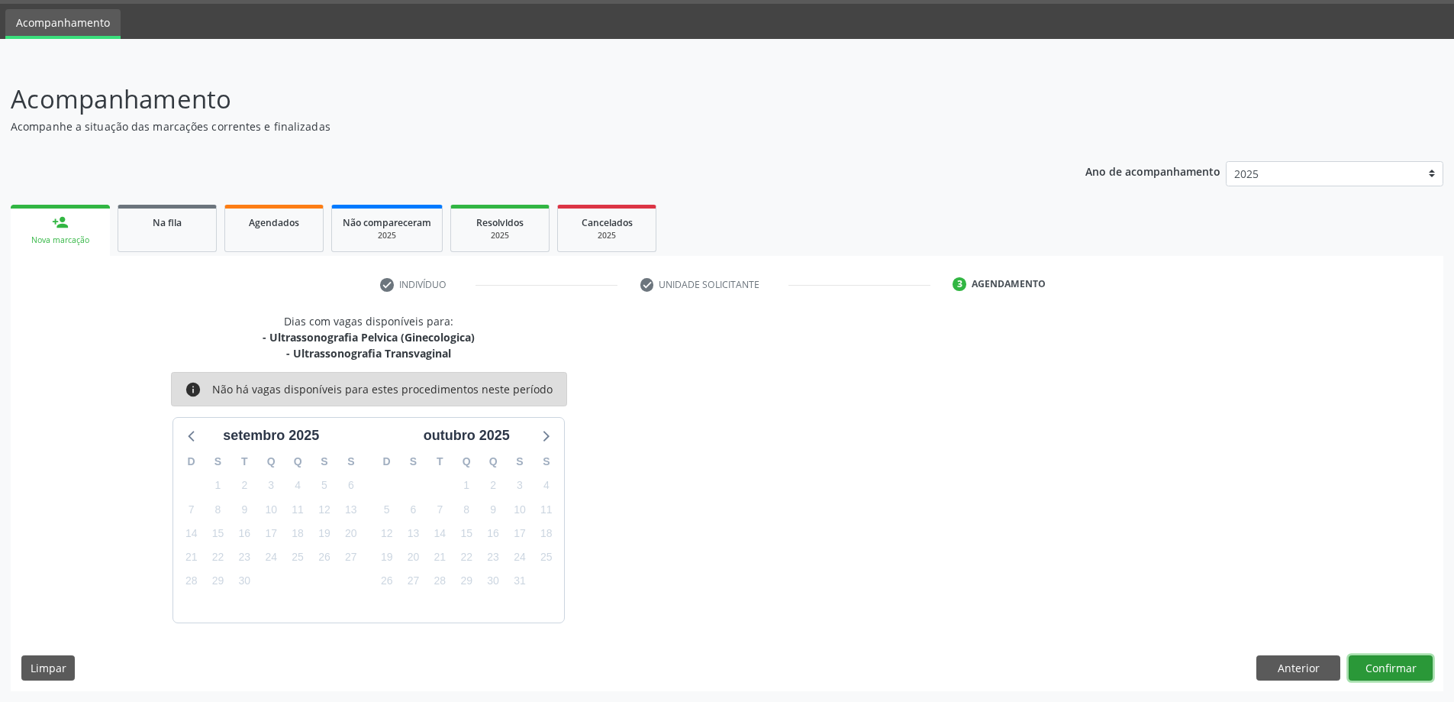
click at [1380, 663] on button "Confirmar" at bounding box center [1391, 668] width 84 height 26
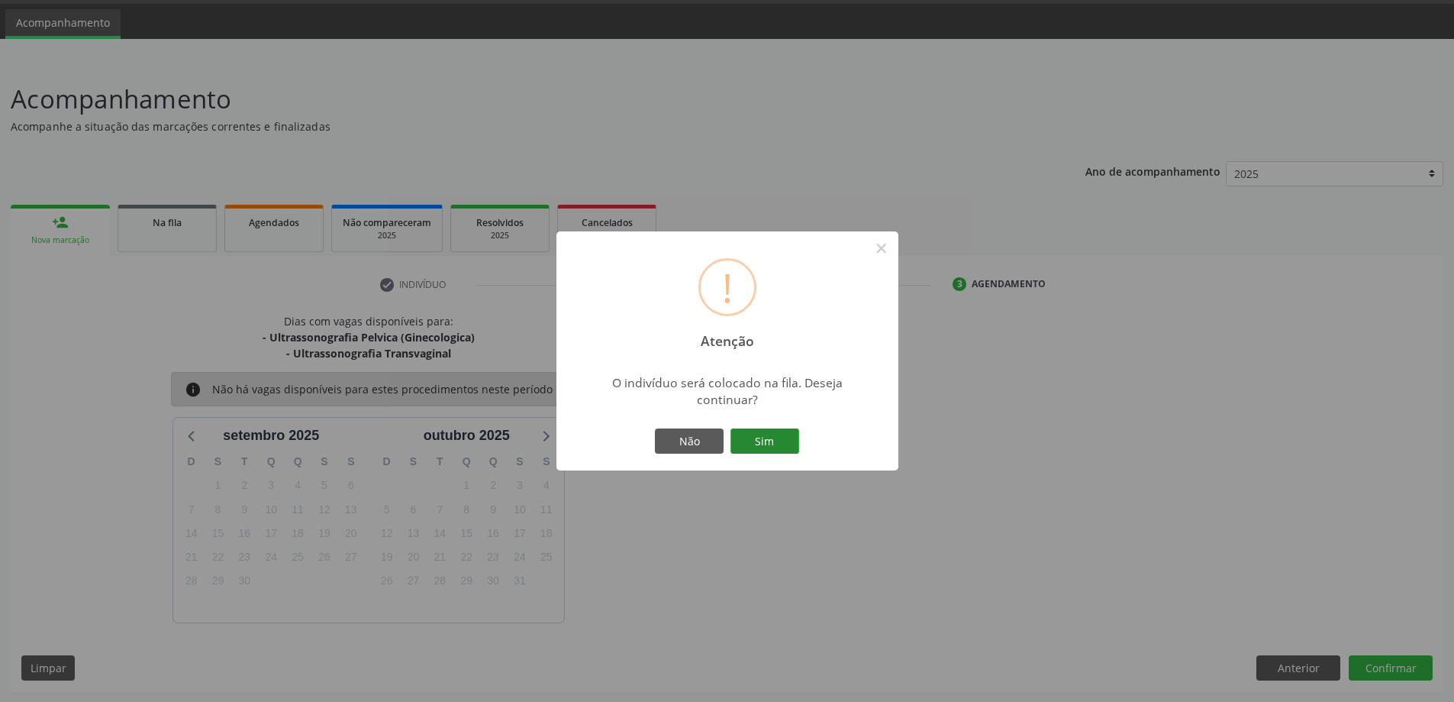
click at [747, 437] on button "Sim" at bounding box center [765, 441] width 69 height 26
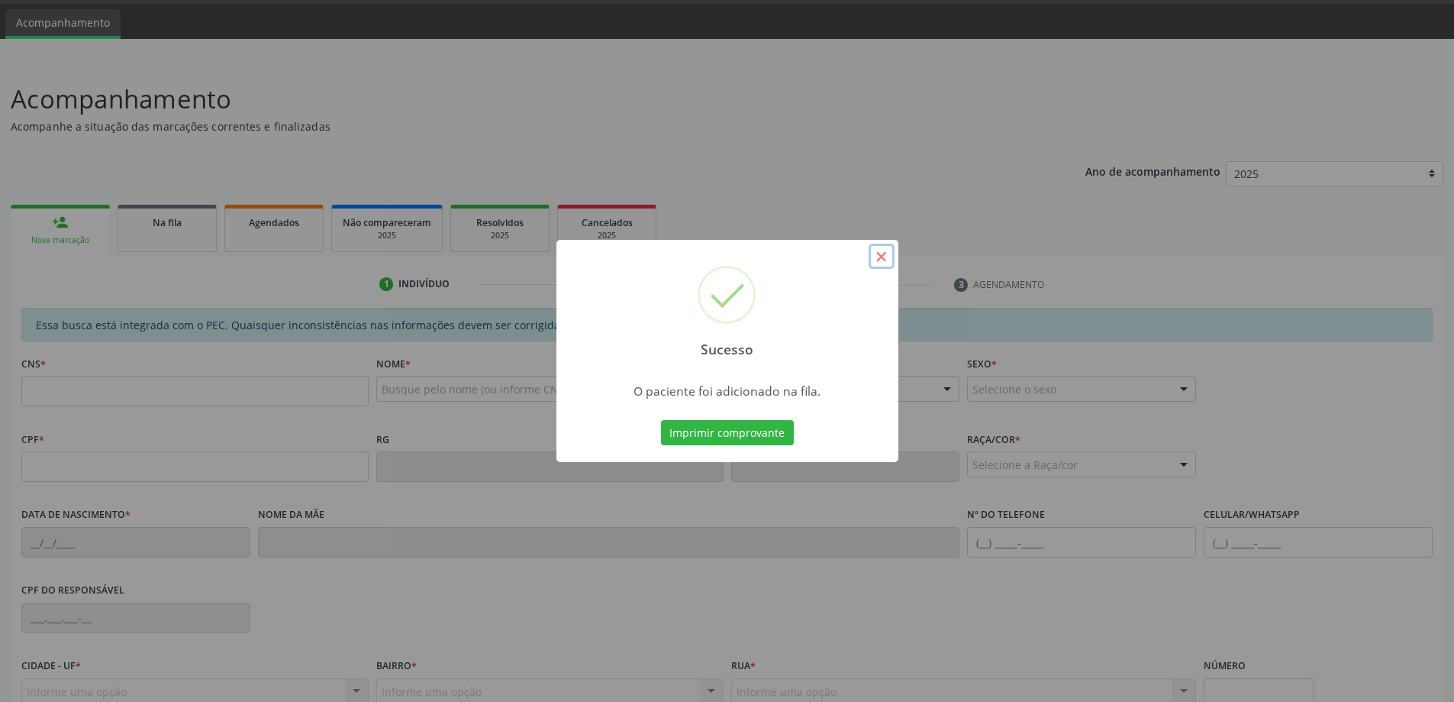
click at [882, 256] on button "×" at bounding box center [882, 257] width 26 height 26
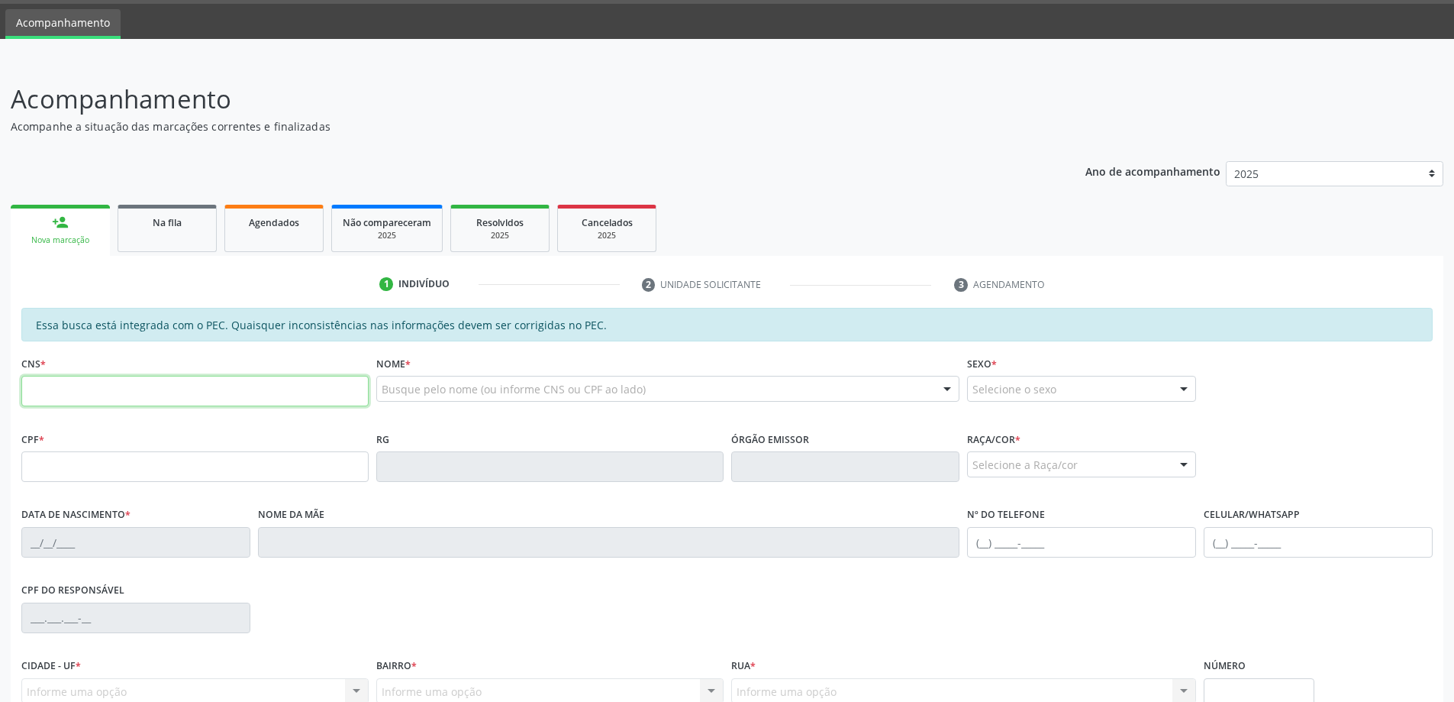
click at [108, 384] on input "text" at bounding box center [194, 391] width 347 height 31
type input "704 0078 0702 7263"
type input "932.325.432-00"
type input "[DATE]"
type input "[PERSON_NAME]"
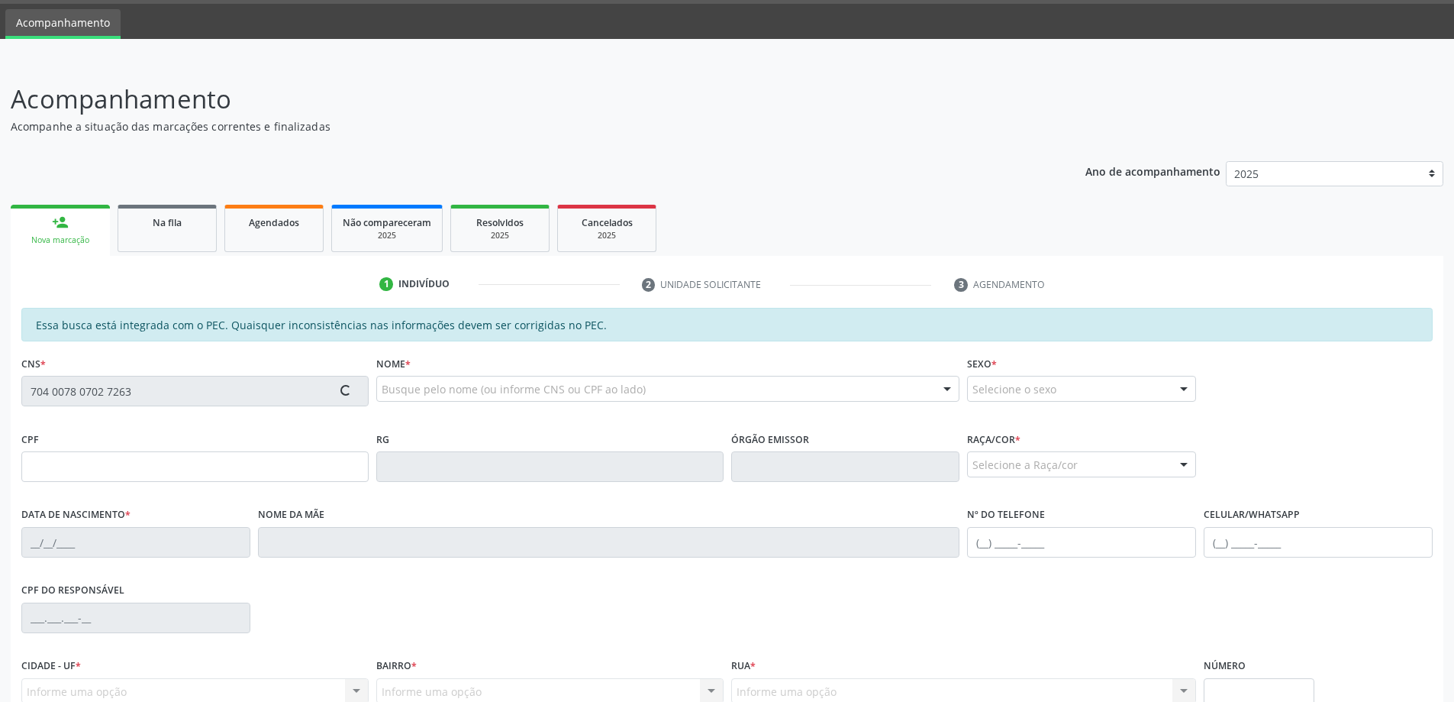
type input "[PHONE_NUMBER]"
type input "999"
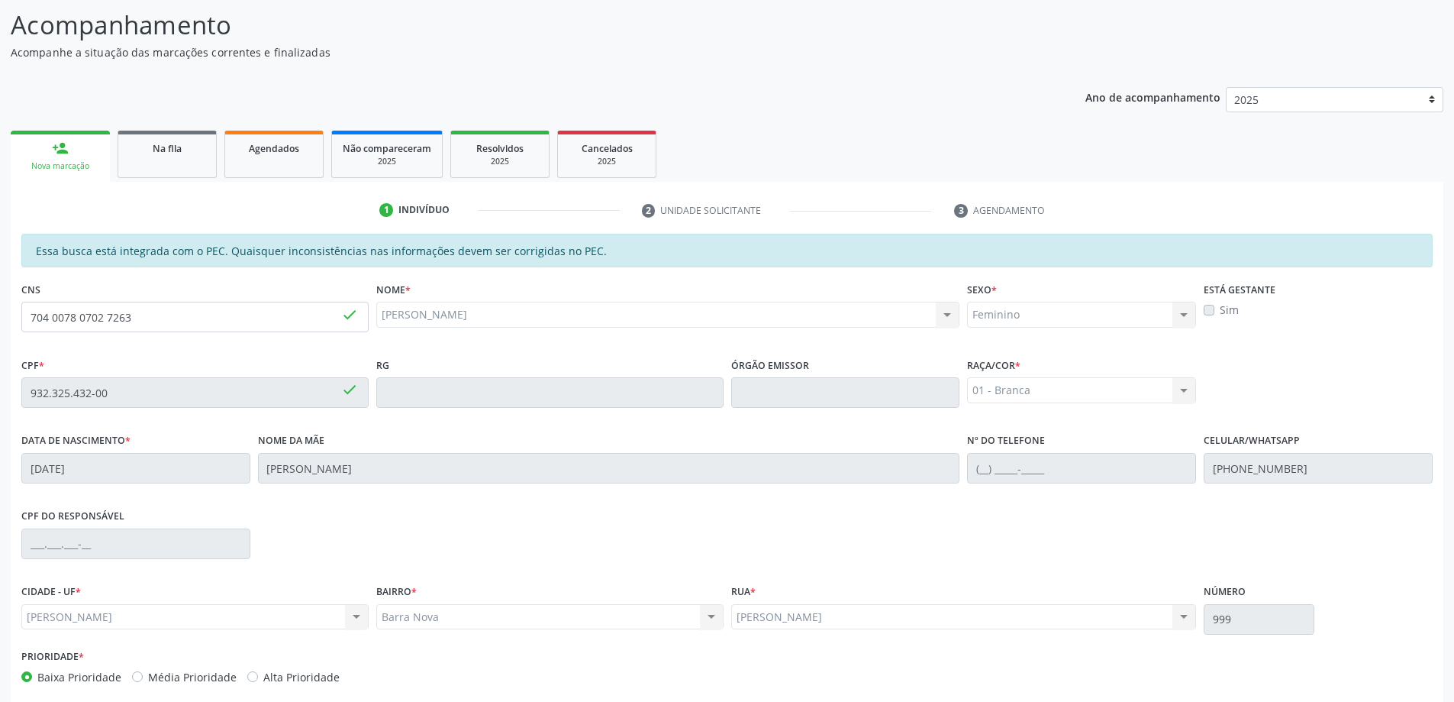
scroll to position [192, 0]
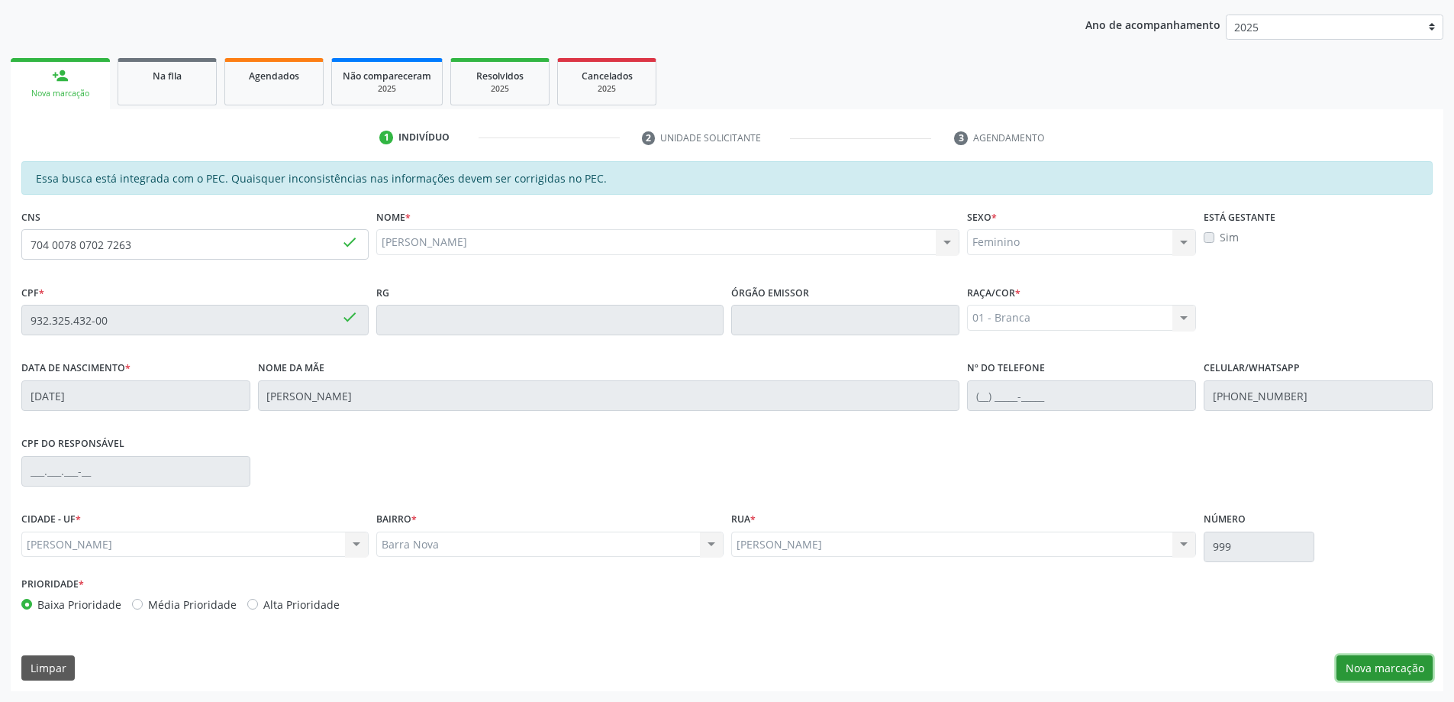
click at [1389, 670] on button "Nova marcação" at bounding box center [1385, 668] width 96 height 26
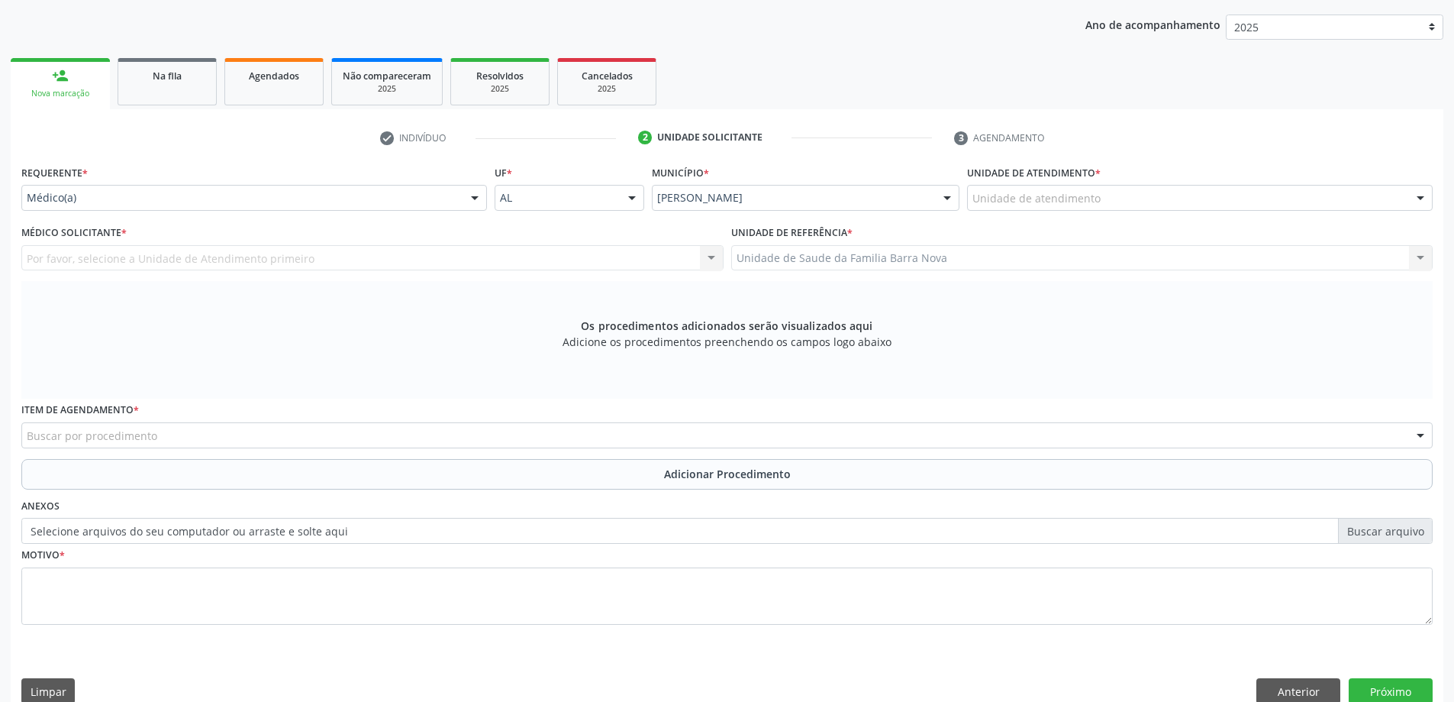
drag, startPoint x: 1136, startPoint y: 155, endPoint x: 1146, endPoint y: 183, distance: 29.9
click at [1142, 167] on div "check Indivíduo 2 Unidade solicitante 3 Agendamento Essa busca está integrada c…" at bounding box center [727, 419] width 1433 height 589
click at [1149, 184] on div "Unidade de atendimento * Unidade de atendimento Aeronave Baron 58 Aeronave Cess…" at bounding box center [1200, 185] width 466 height 49
click at [1155, 191] on div "Unidade de atendimento" at bounding box center [1200, 198] width 466 height 26
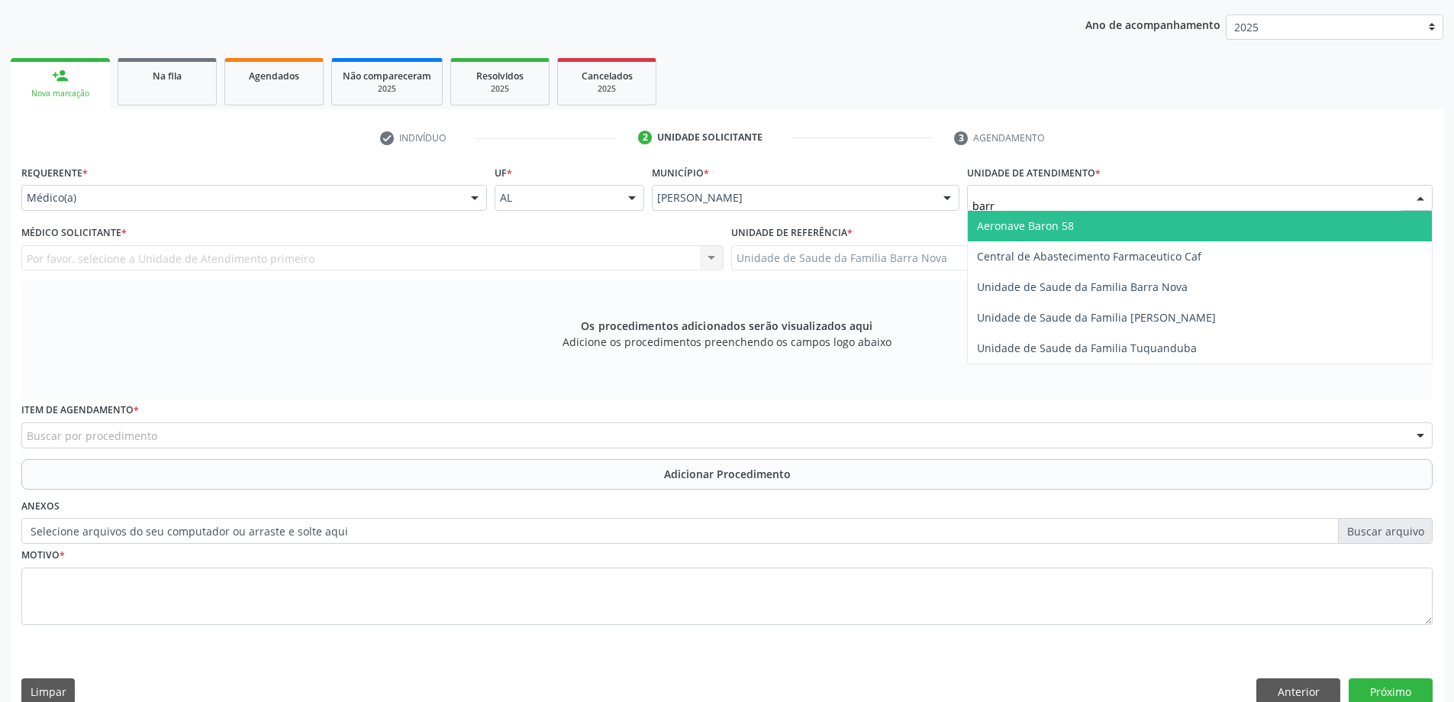
type input "barra"
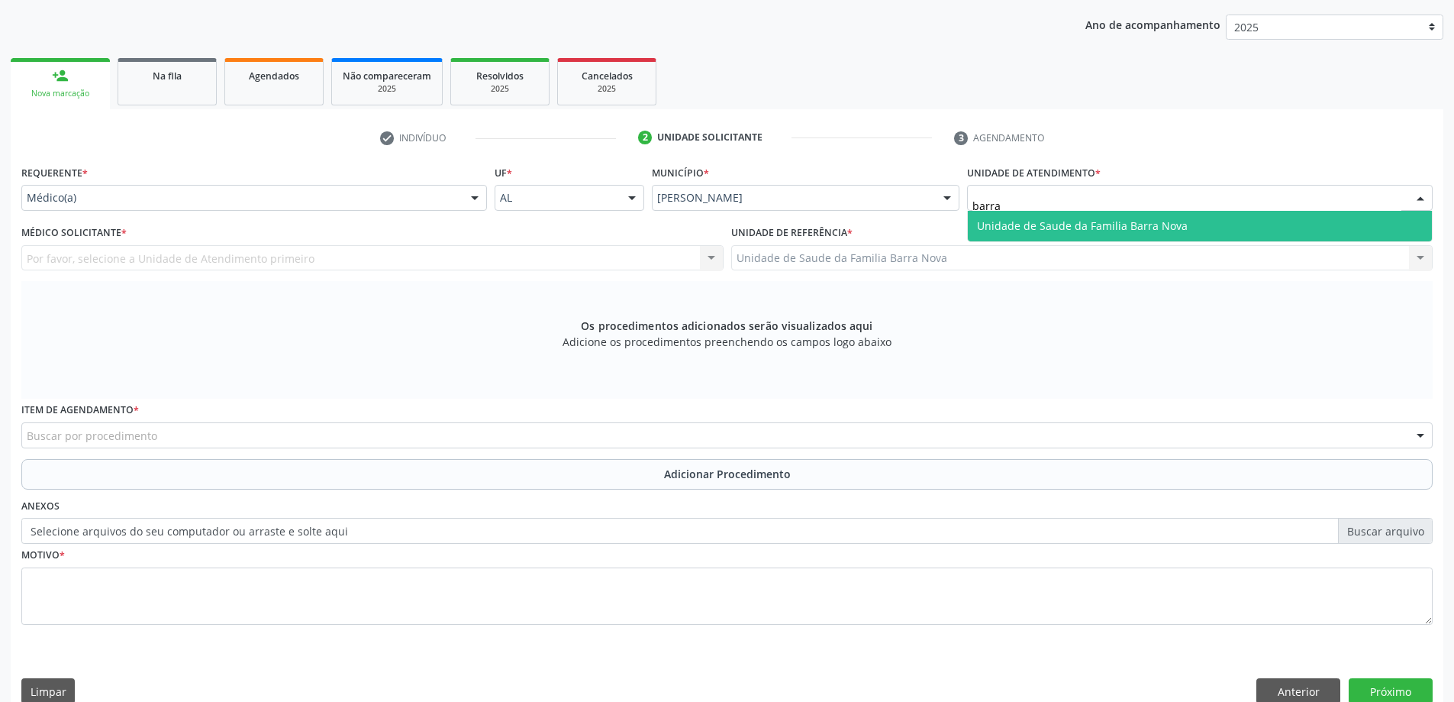
click at [1140, 223] on span "Unidade de Saude da Familia Barra Nova" at bounding box center [1082, 225] width 211 height 15
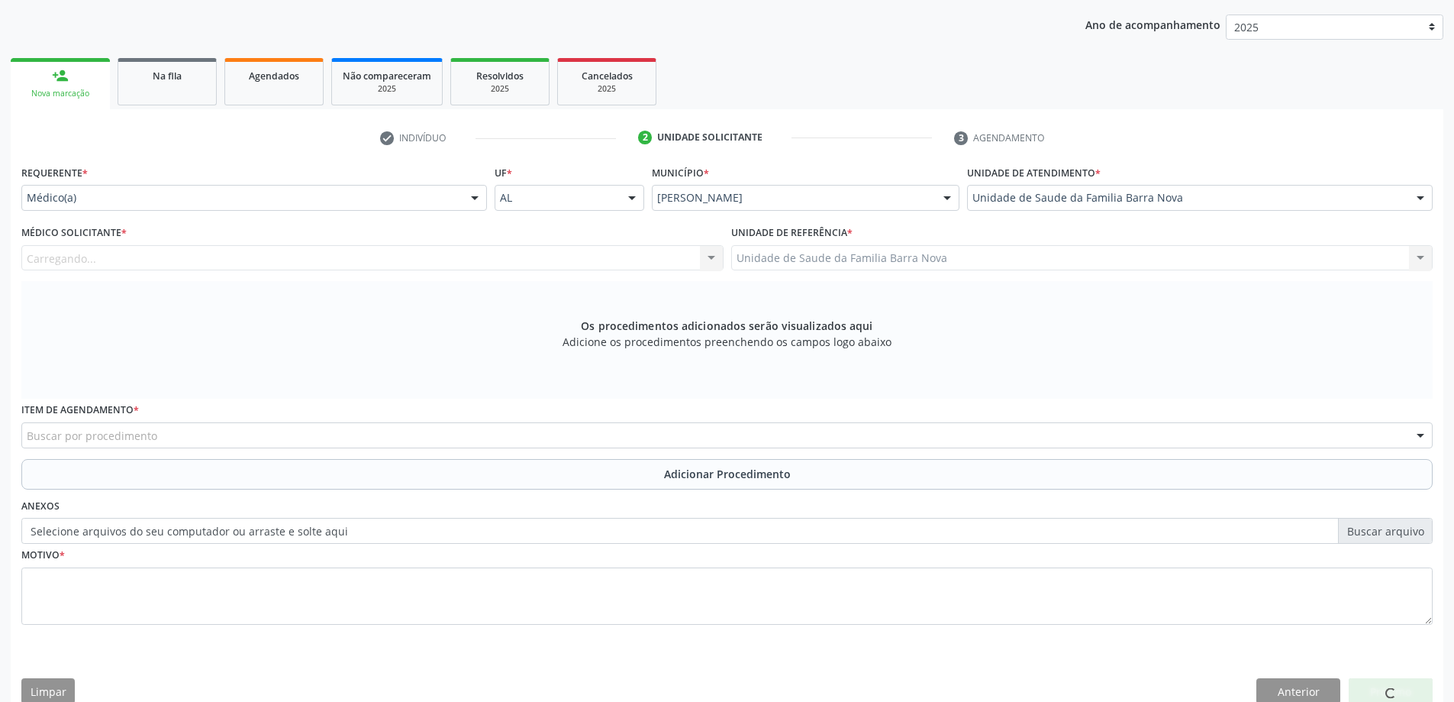
click at [92, 256] on div "Carregando... Nenhum resultado encontrado para: " " Não há nenhuma opção para s…" at bounding box center [372, 258] width 702 height 26
click at [94, 256] on div "Carregando... Nenhum resultado encontrado para: " " Não há nenhuma opção para s…" at bounding box center [372, 258] width 702 height 26
click at [127, 256] on div "Médico solicitante" at bounding box center [372, 258] width 702 height 26
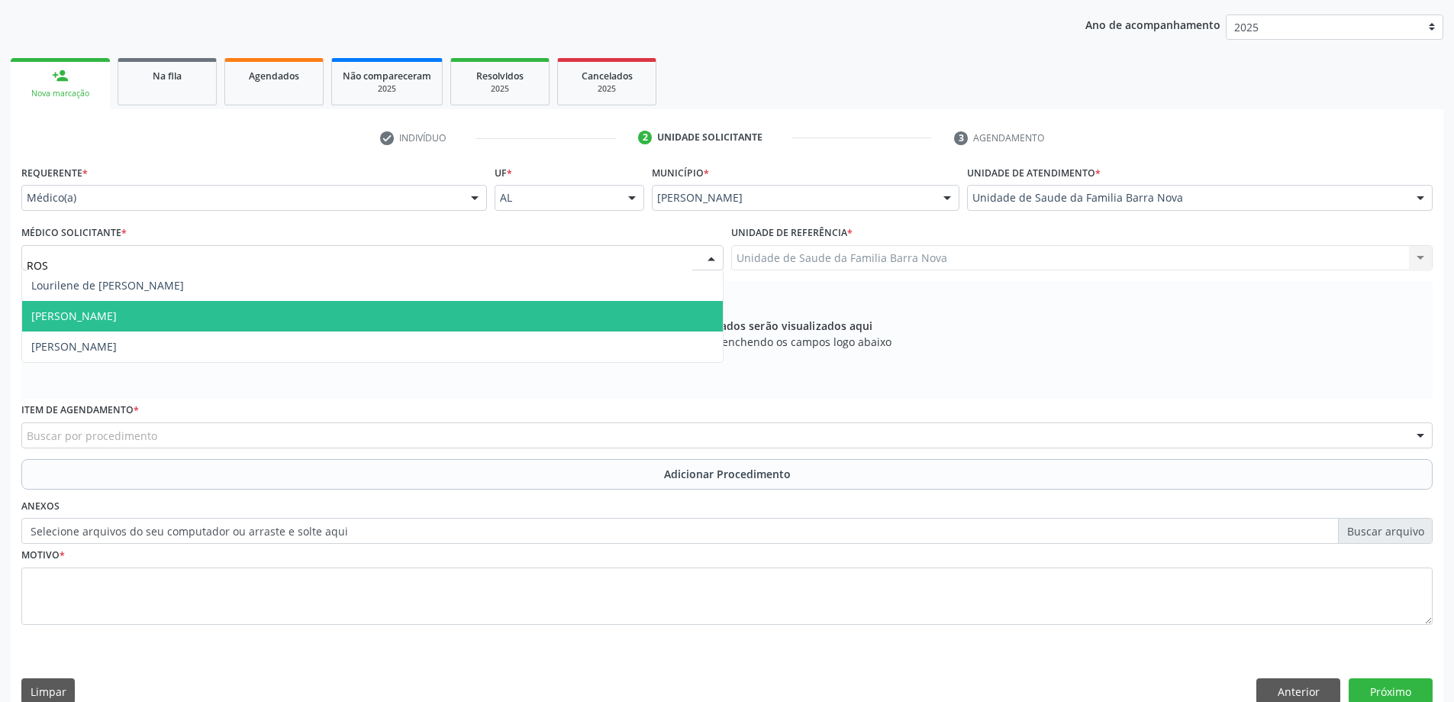
type input "ROSI"
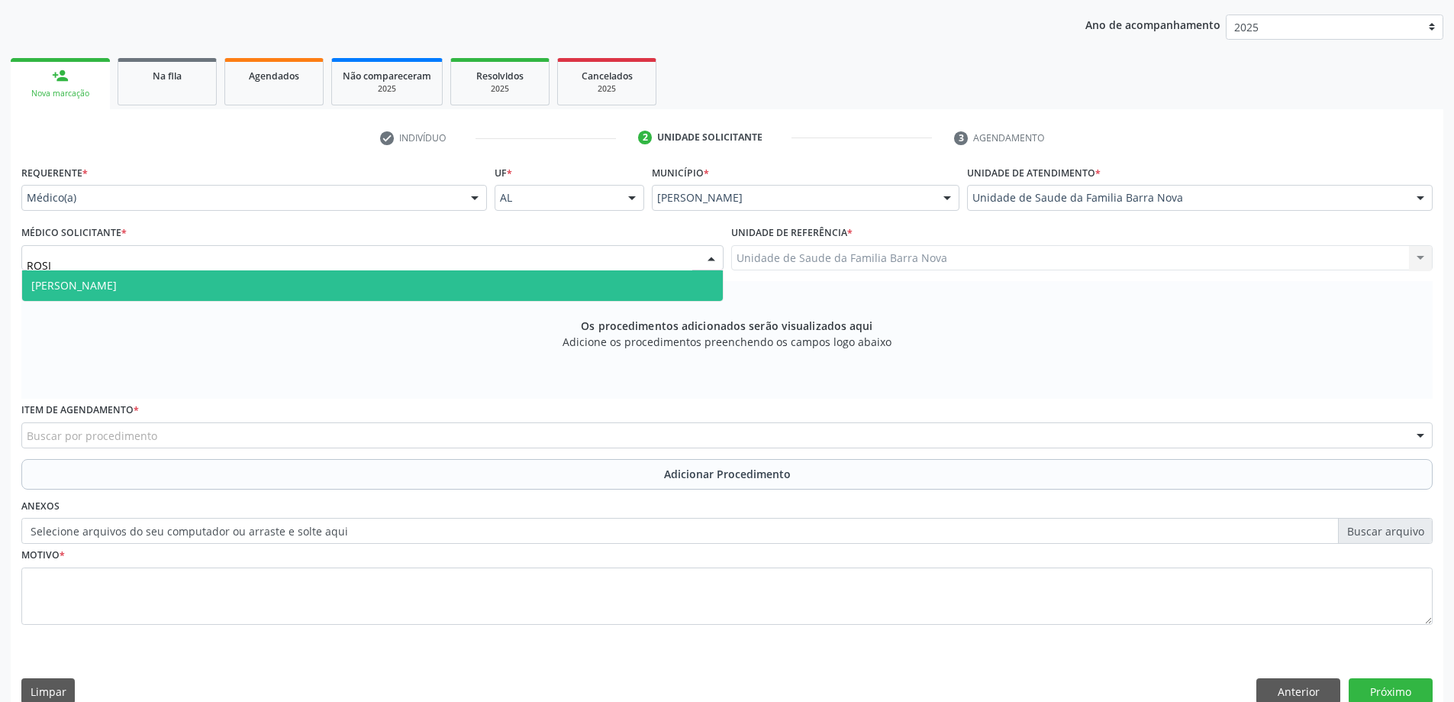
click at [311, 293] on span "[PERSON_NAME]" at bounding box center [372, 285] width 701 height 31
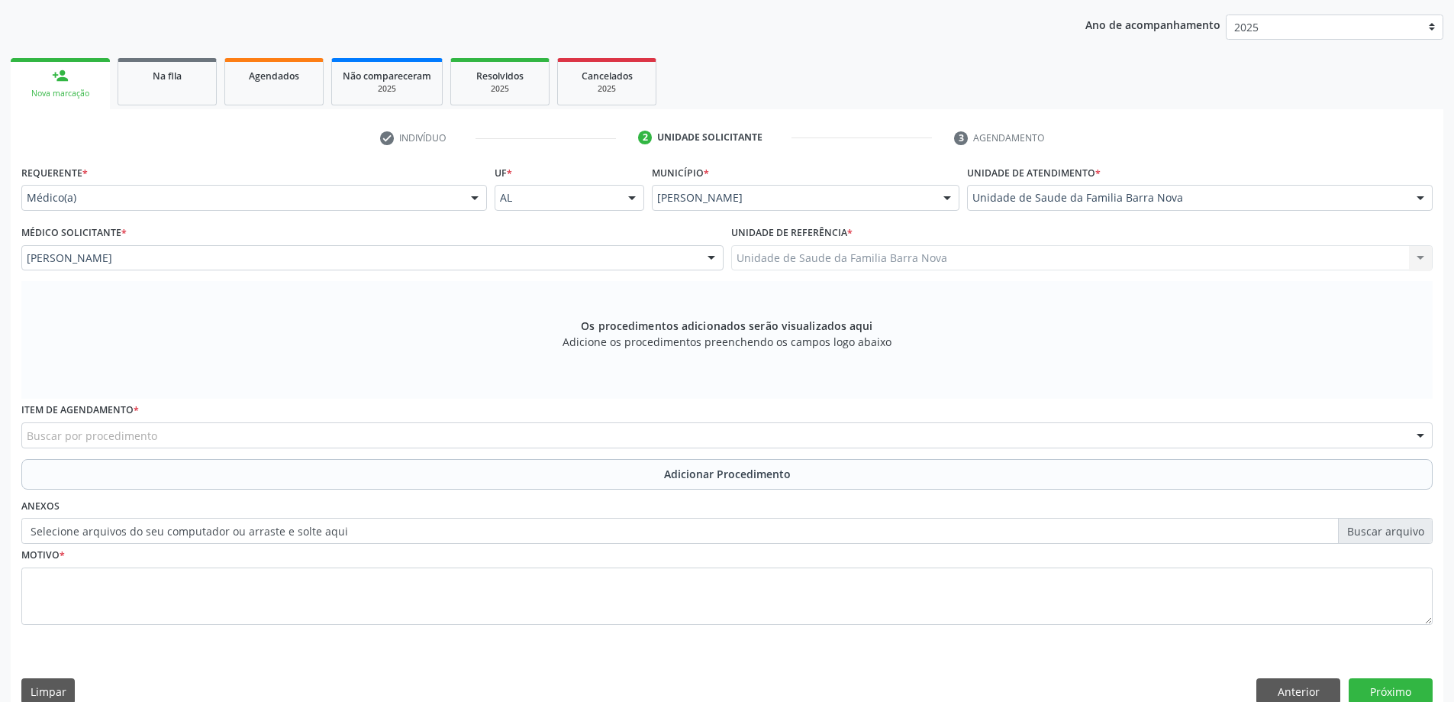
click at [172, 431] on div "Buscar por procedimento" at bounding box center [726, 435] width 1411 height 26
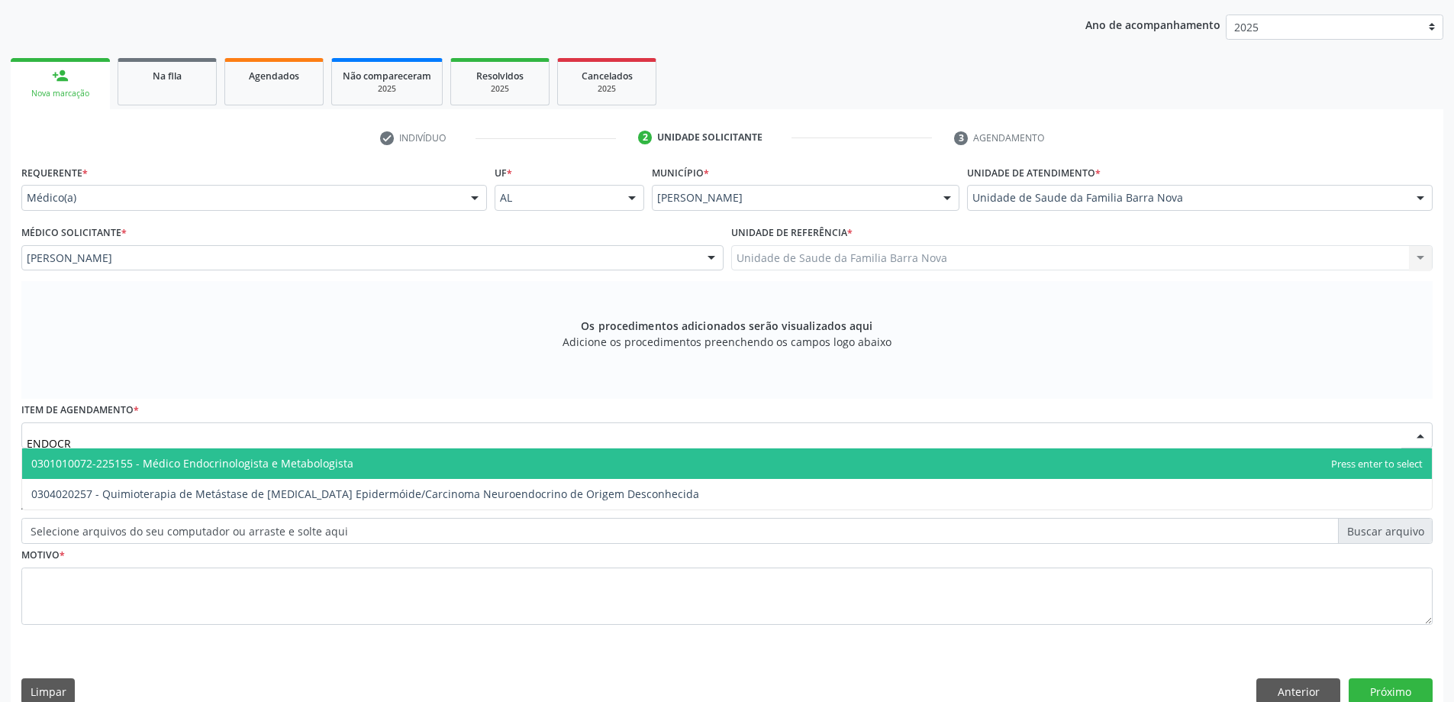
type input "ENDOCRI"
click at [172, 456] on span "0301010072-225155 - Médico Endocrinologista e Metabologista" at bounding box center [192, 463] width 322 height 15
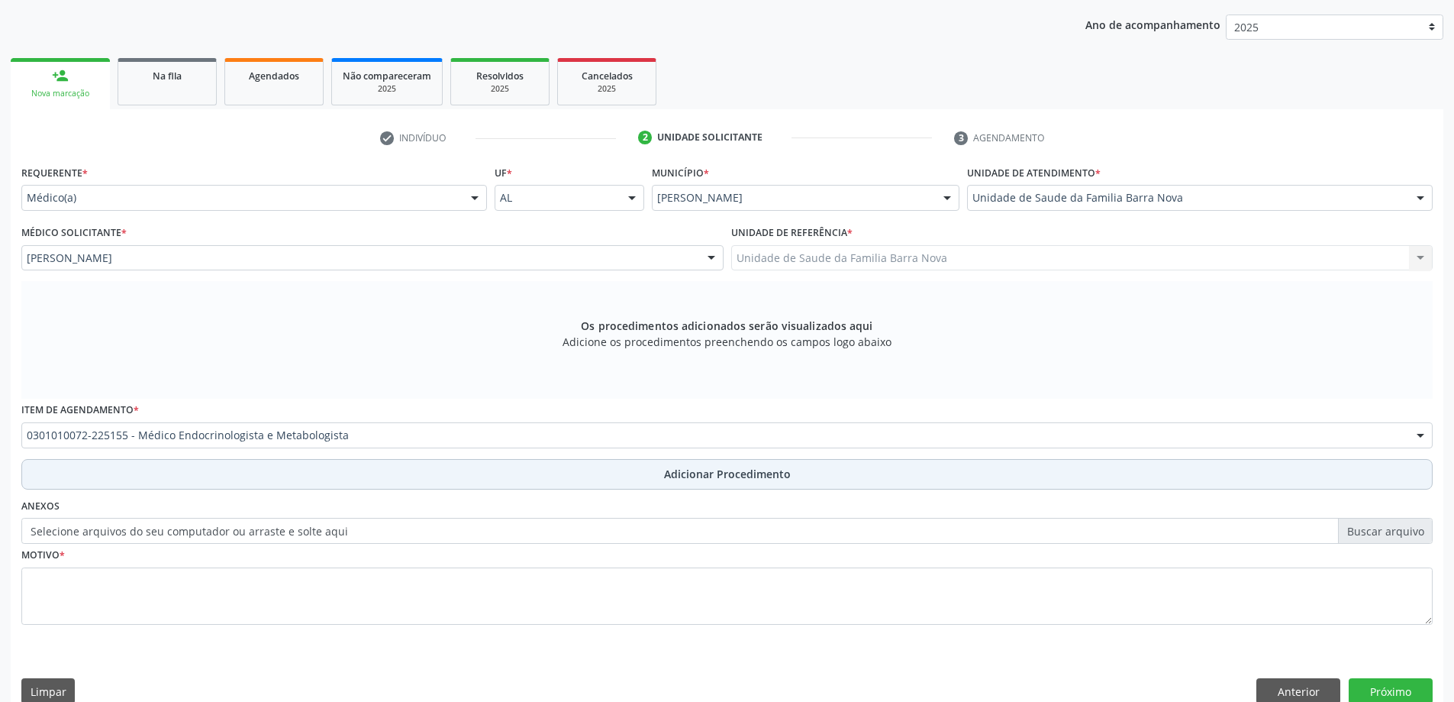
click at [172, 475] on button "Adicionar Procedimento" at bounding box center [726, 474] width 1411 height 31
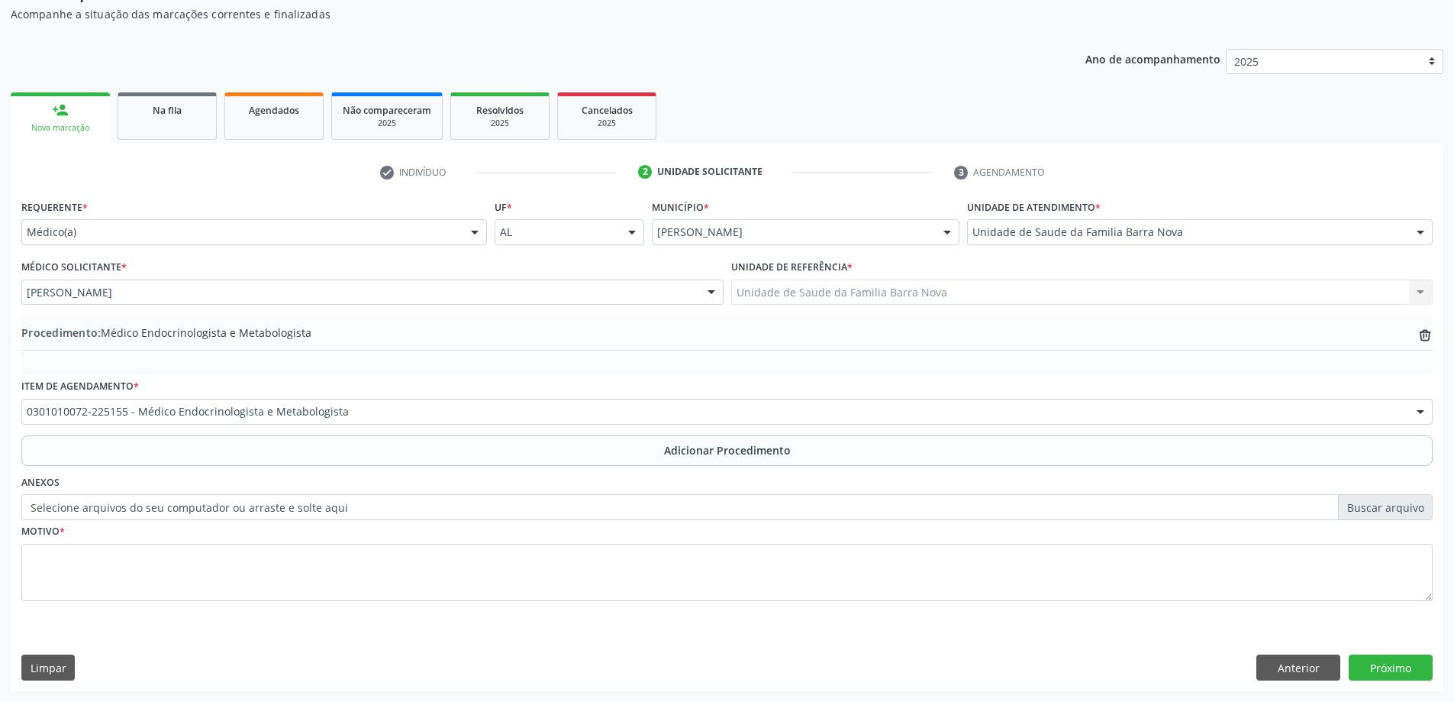
scroll to position [157, 0]
click at [154, 537] on div "Motivo *" at bounding box center [726, 560] width 1411 height 81
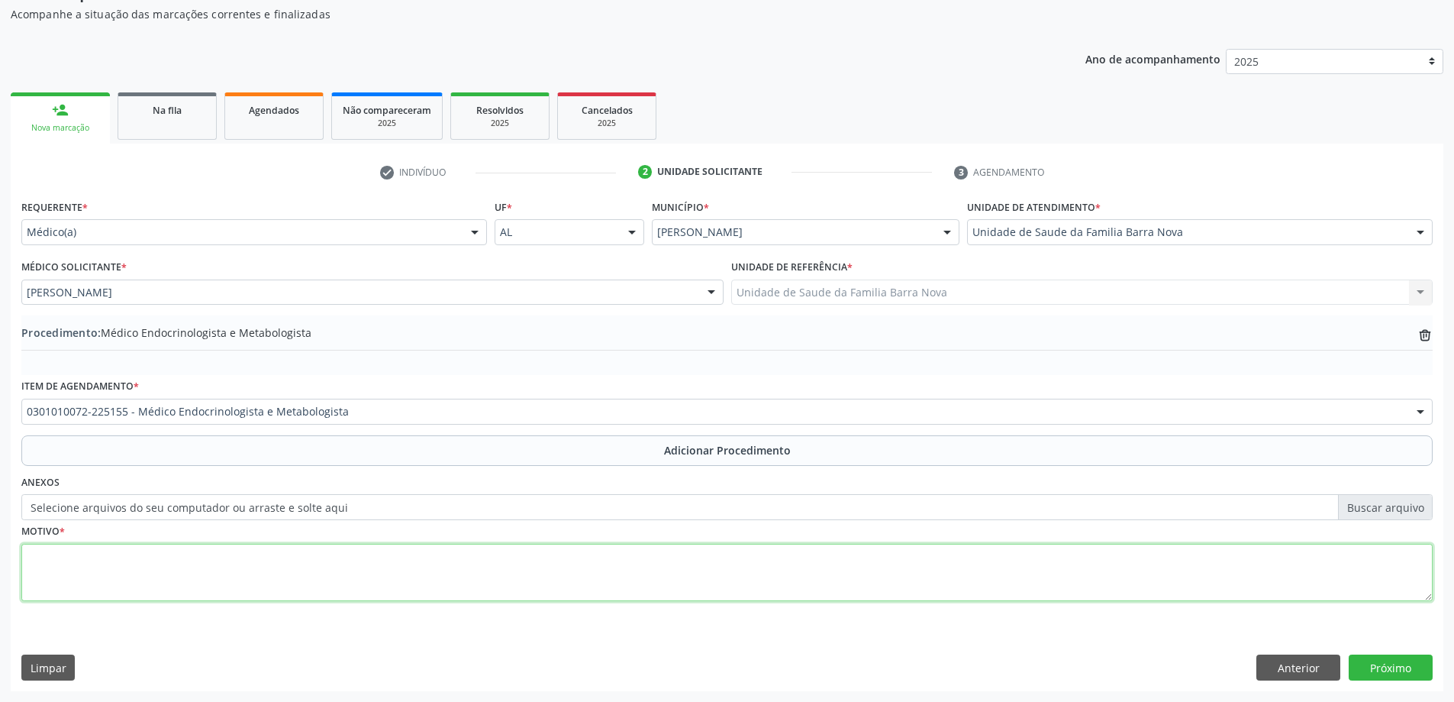
click at [169, 566] on textarea at bounding box center [726, 573] width 1411 height 58
type textarea "PACIENTE, 38 ANOS, IMC 31, EM OBESIDADE, APRESENTANDO DISLIPIDEMIA. PACIENTE SO…"
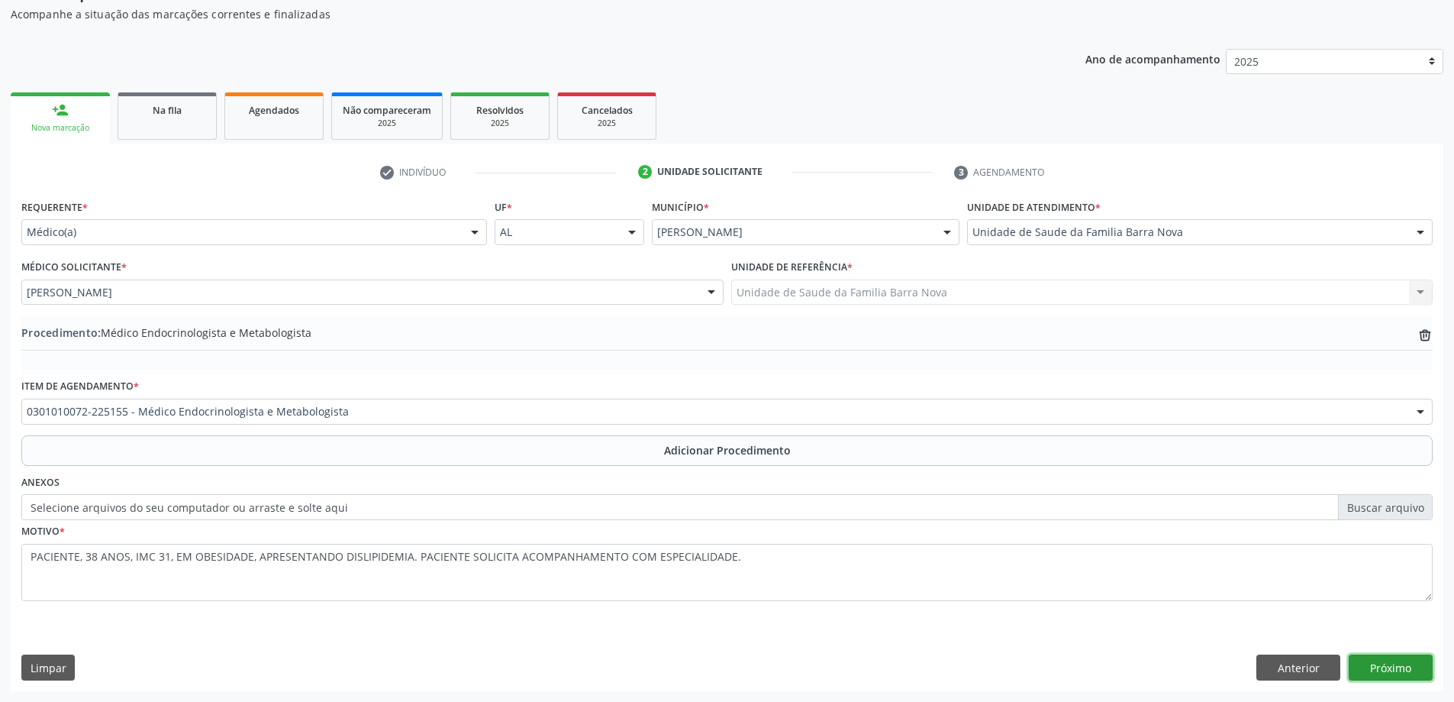
click at [1417, 672] on button "Próximo" at bounding box center [1391, 667] width 84 height 26
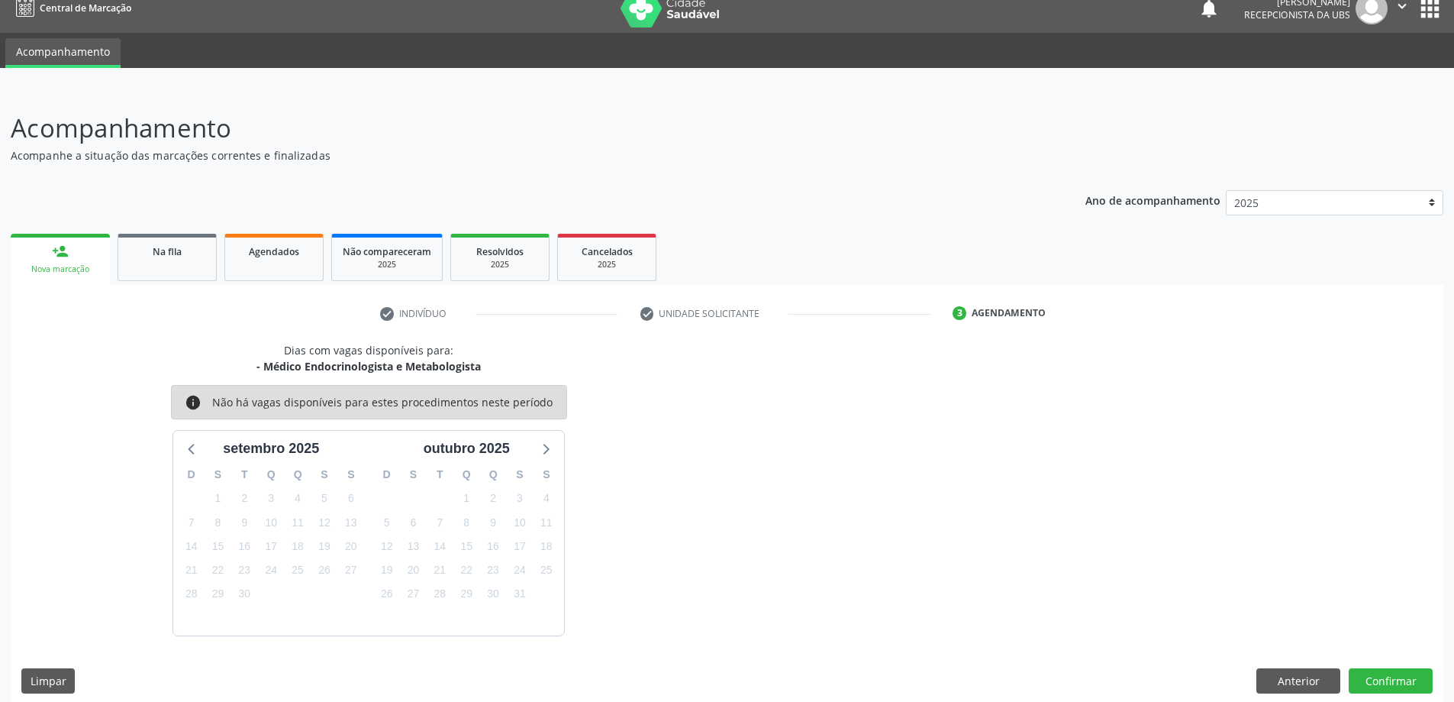
scroll to position [29, 0]
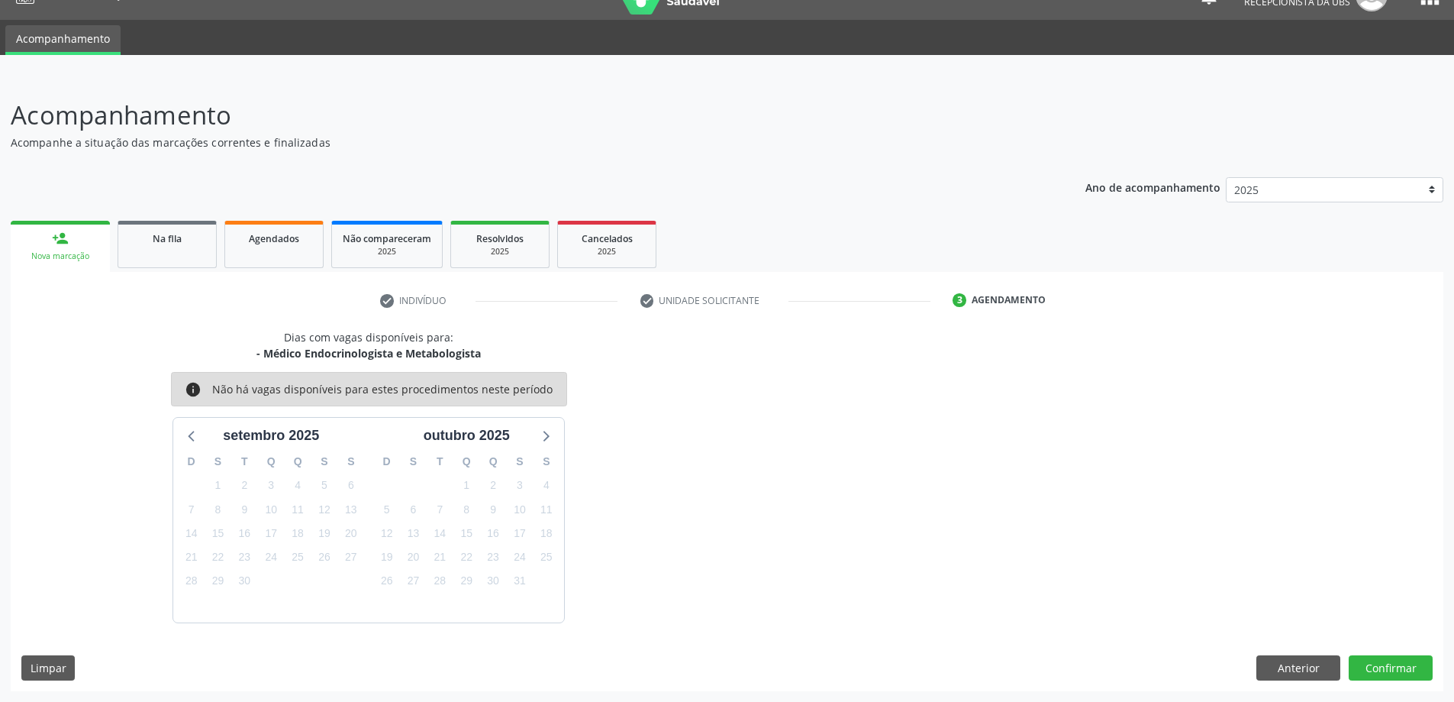
click at [1379, 650] on div "Dias com vagas disponíveis para: - Médico Endocrinologista e Metabologista info…" at bounding box center [727, 510] width 1433 height 362
click at [1400, 676] on button "Confirmar" at bounding box center [1391, 668] width 84 height 26
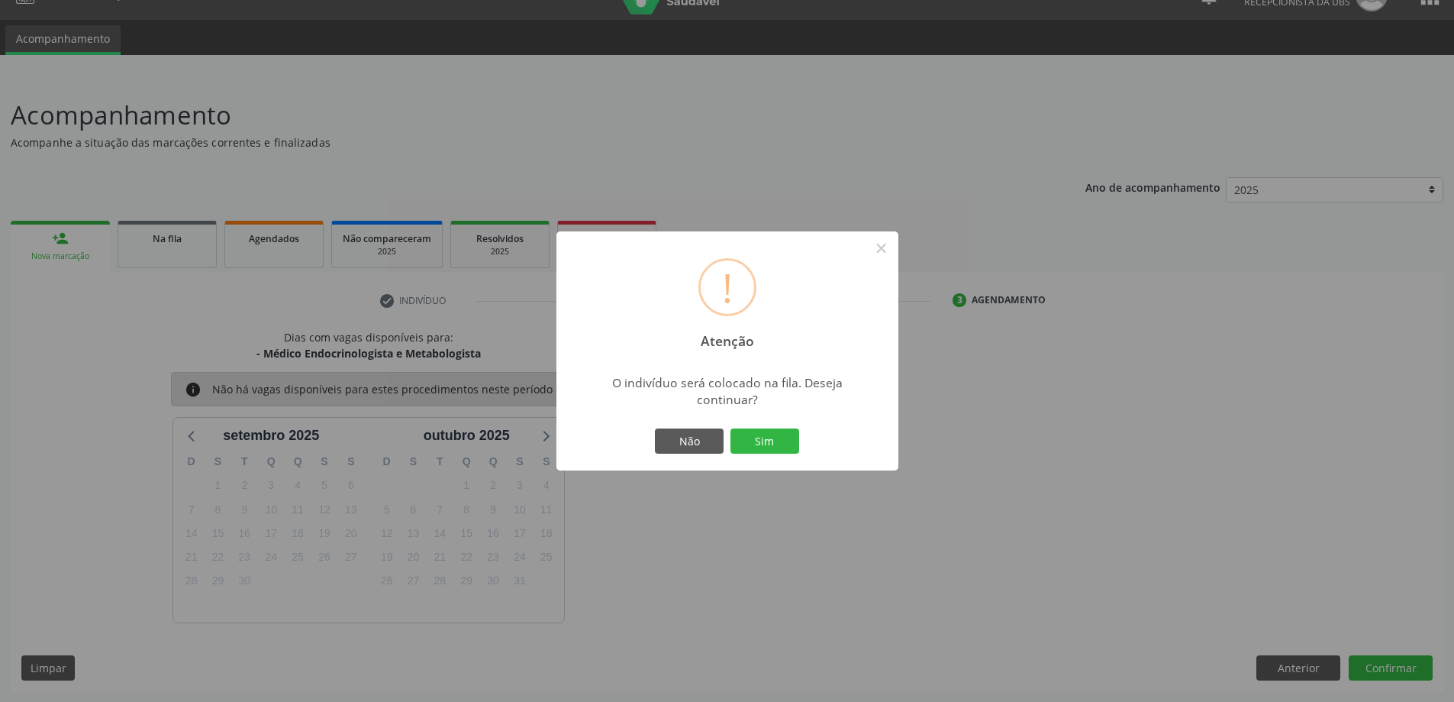
click at [799, 441] on div "Não Sim" at bounding box center [727, 441] width 151 height 32
click at [754, 450] on button "Sim" at bounding box center [765, 441] width 69 height 26
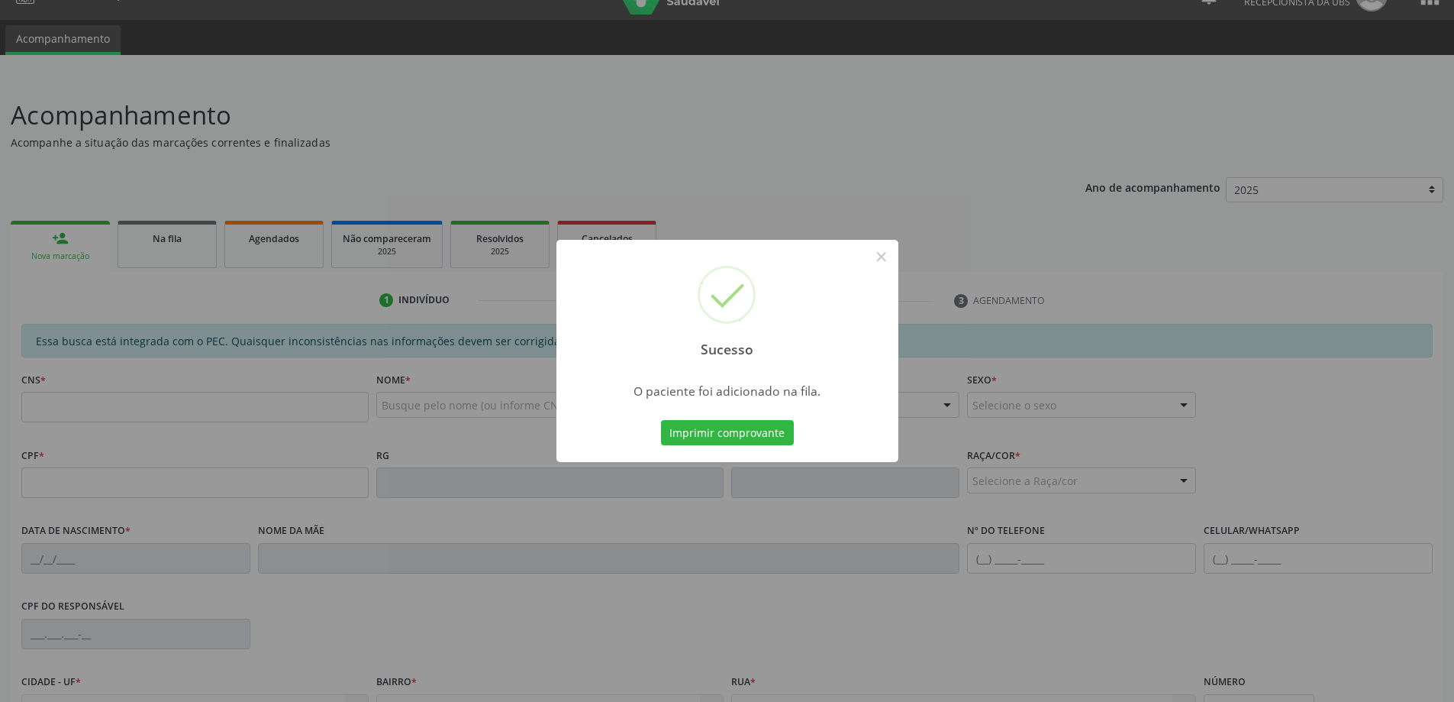
drag, startPoint x: 921, startPoint y: 311, endPoint x: 932, endPoint y: 311, distance: 10.7
click at [932, 311] on div "Sucesso × O paciente foi adicionado na fila. Imprimir comprovante Cancel" at bounding box center [727, 351] width 1454 height 702
click at [890, 256] on button "×" at bounding box center [882, 257] width 26 height 26
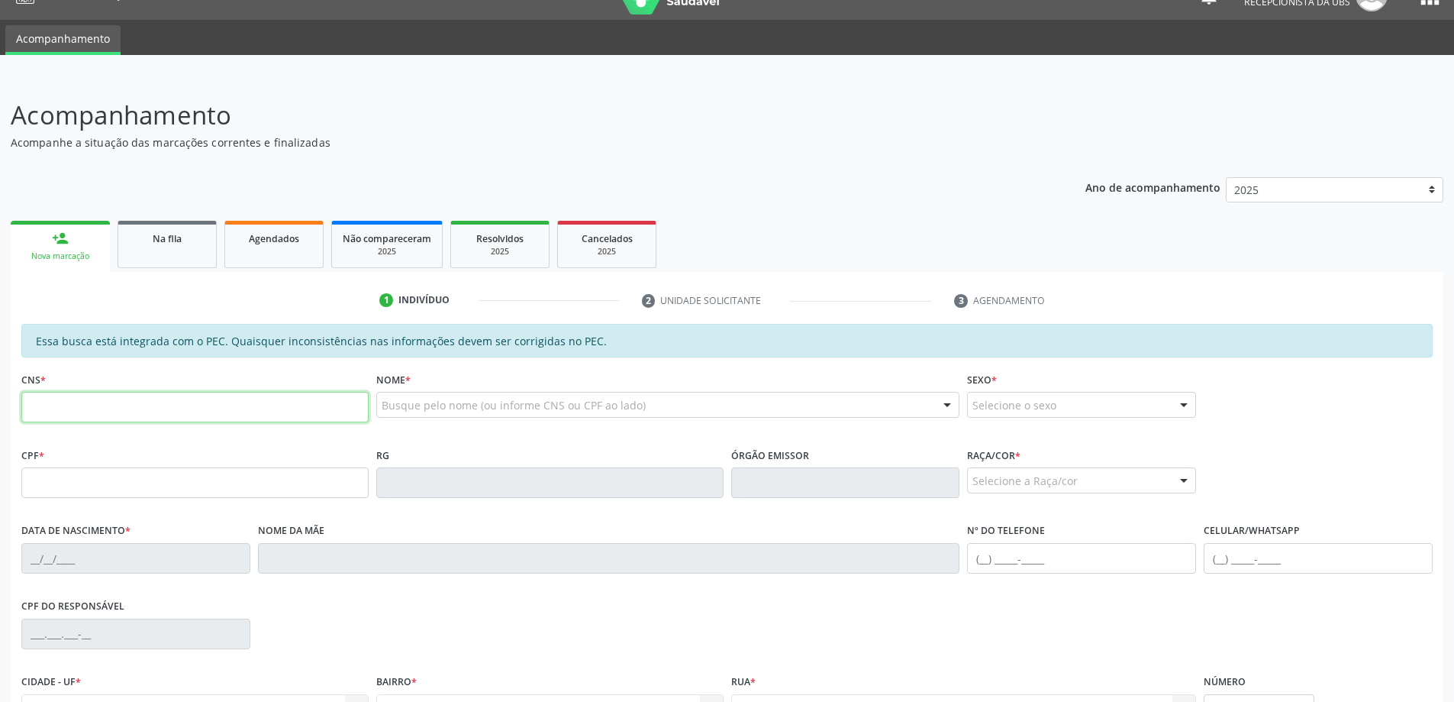
click at [233, 395] on input "text" at bounding box center [194, 407] width 347 height 31
paste input "704 1098 2795 3350"
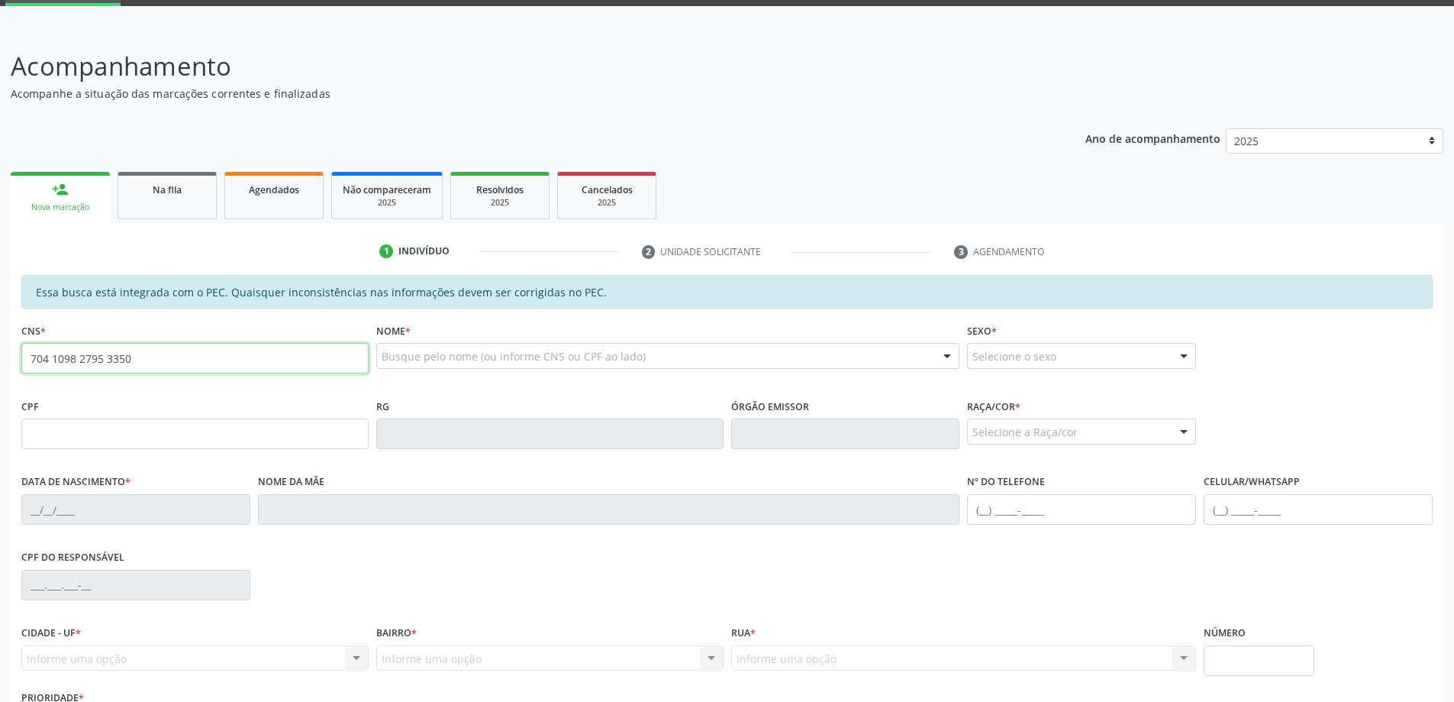
type input "704 1098 2795 3350"
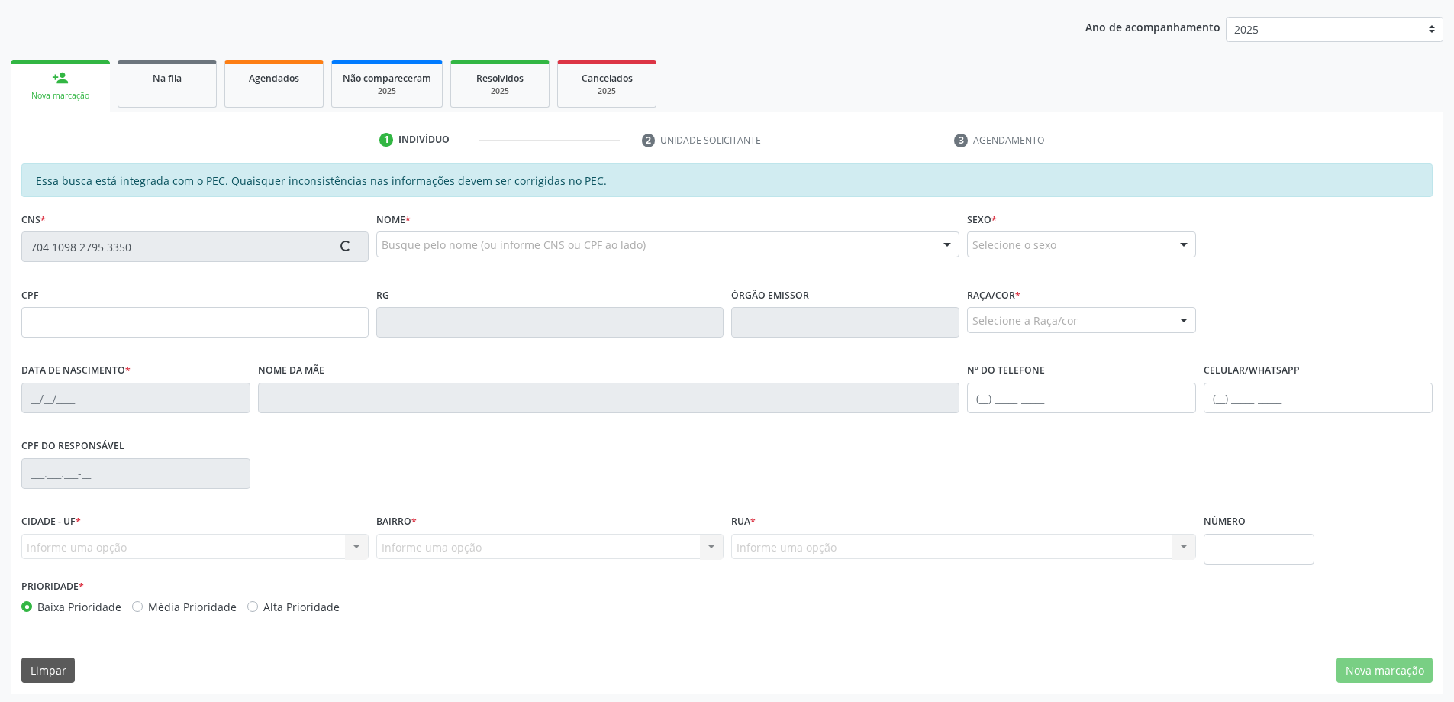
scroll to position [192, 0]
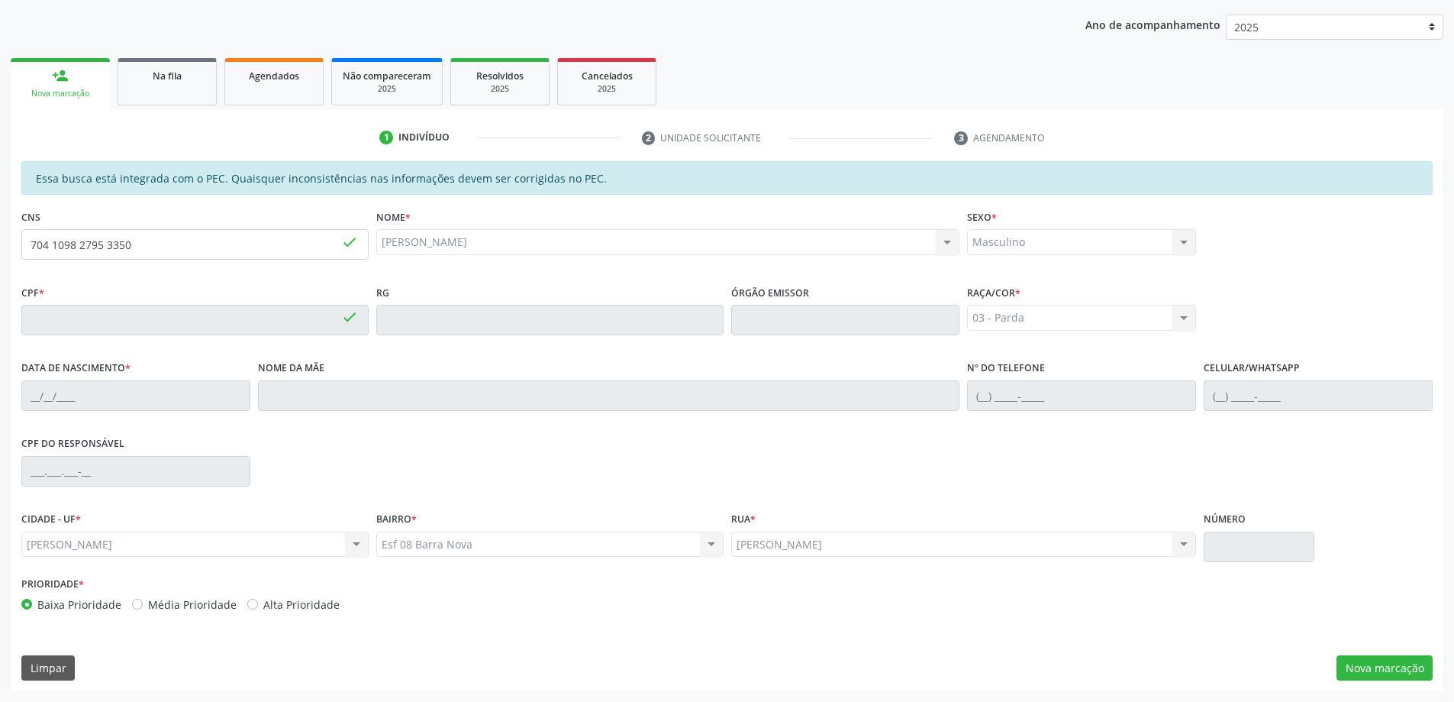
type input "020.818.762-64"
type input "[DATE]"
type input "[PERSON_NAME]"
type input "[PHONE_NUMBER]"
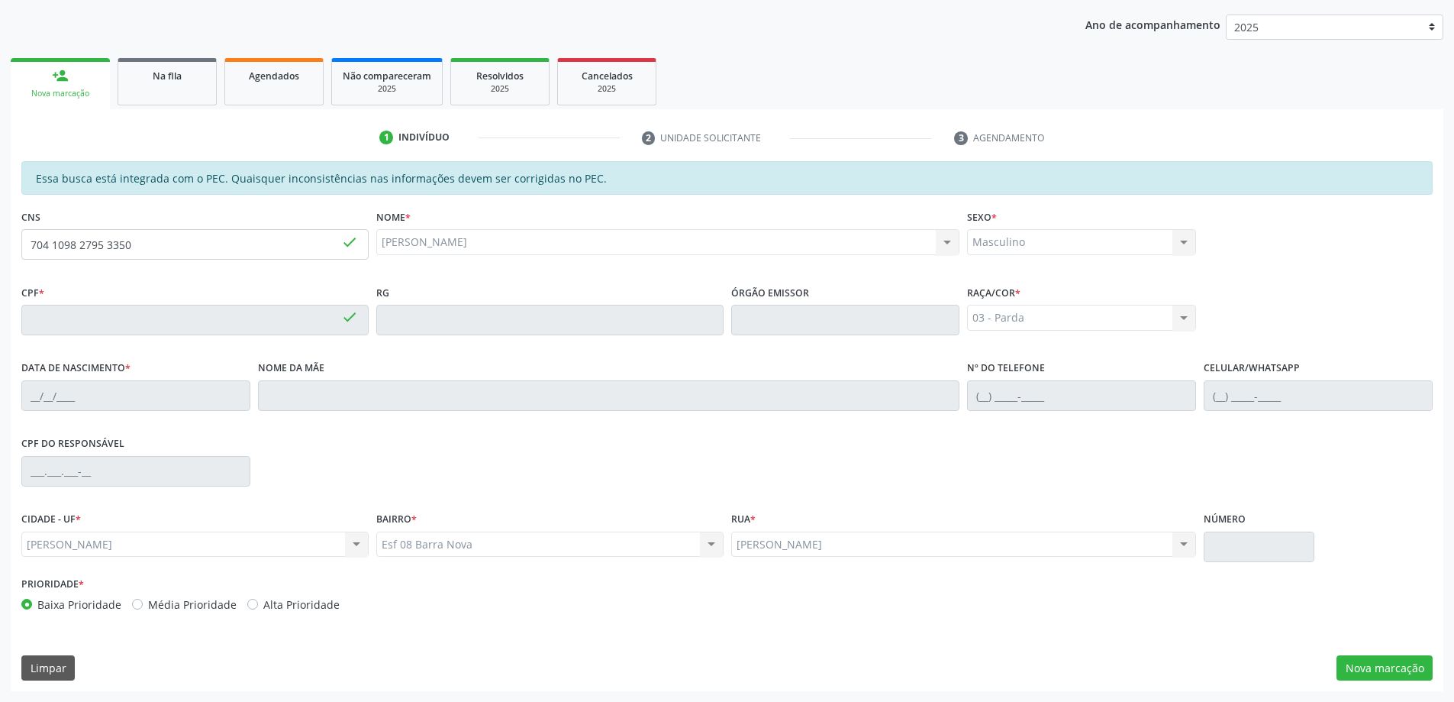
type input "999"
click at [1397, 670] on button "Nova marcação" at bounding box center [1385, 668] width 96 height 26
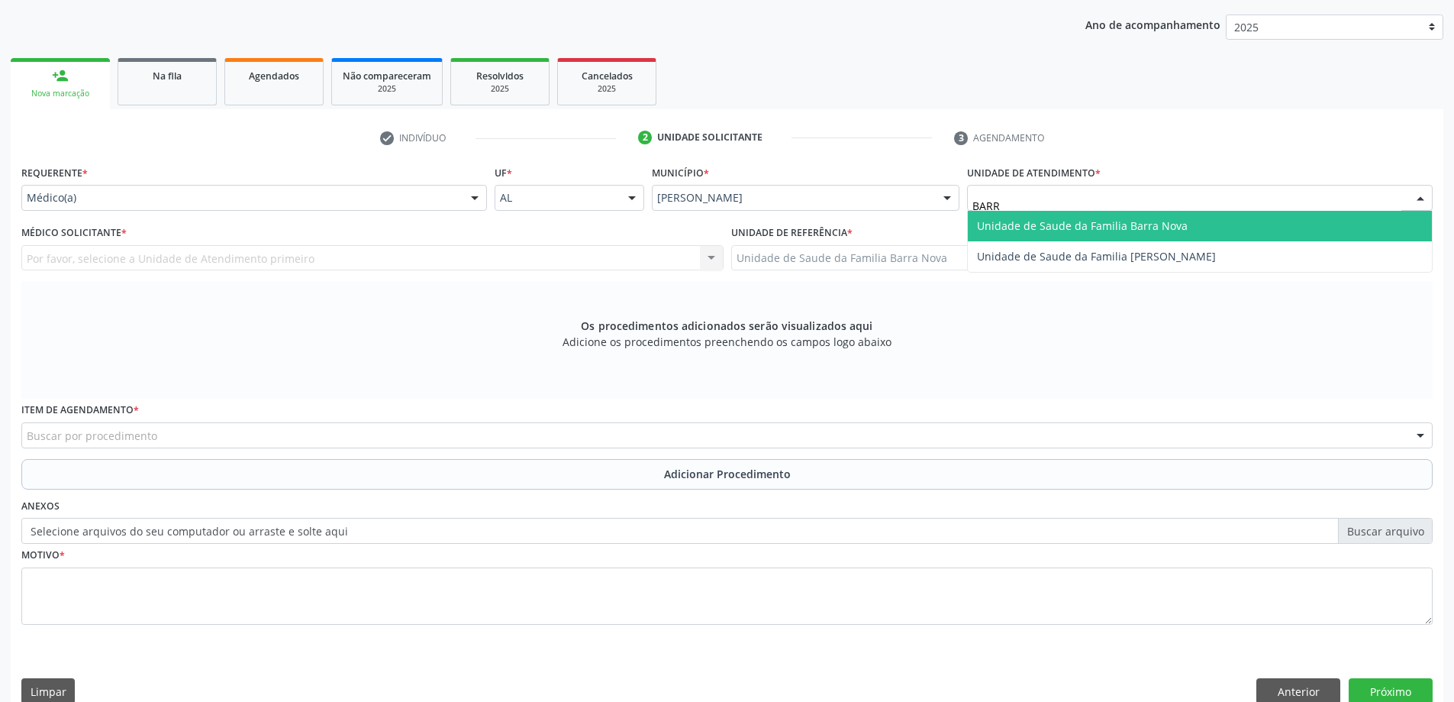
type input "BARRA"
drag, startPoint x: 1140, startPoint y: 228, endPoint x: 1114, endPoint y: 238, distance: 28.5
click at [1135, 231] on span "Unidade de Saude da Familia Barra Nova" at bounding box center [1082, 225] width 211 height 15
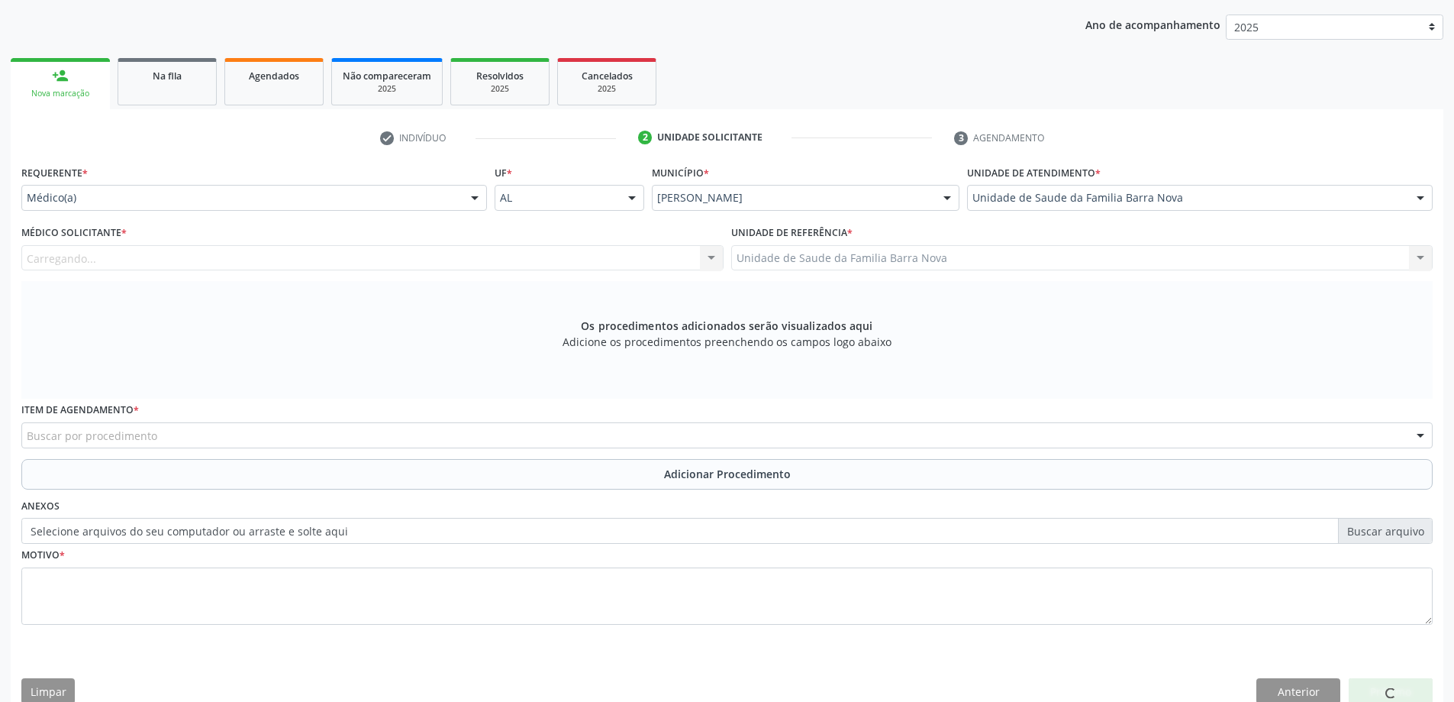
click at [481, 256] on div "Carregando... Nenhum resultado encontrado para: " " Não há nenhuma opção para s…" at bounding box center [372, 258] width 702 height 26
click at [481, 256] on div "Médico solicitante" at bounding box center [372, 258] width 702 height 26
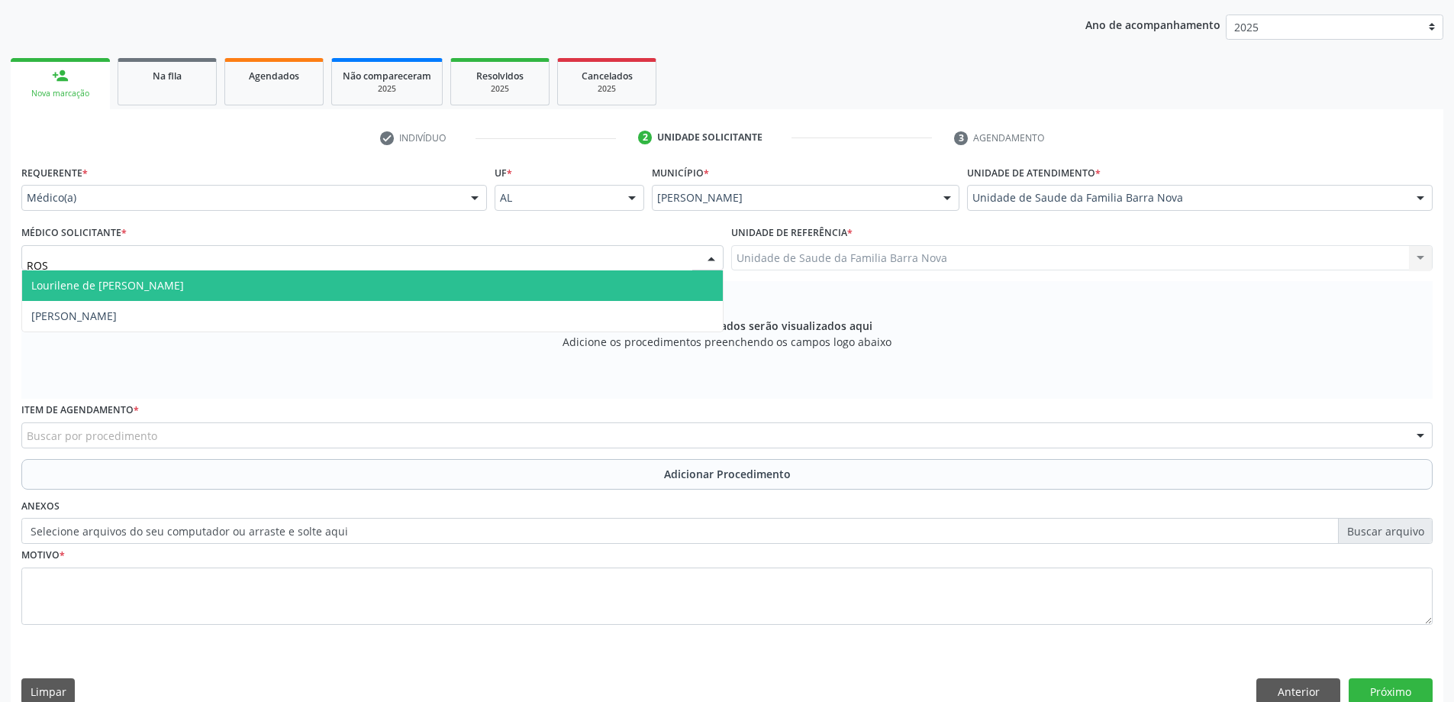
type input "ROSI"
click at [542, 293] on span "[PERSON_NAME]" at bounding box center [372, 285] width 701 height 31
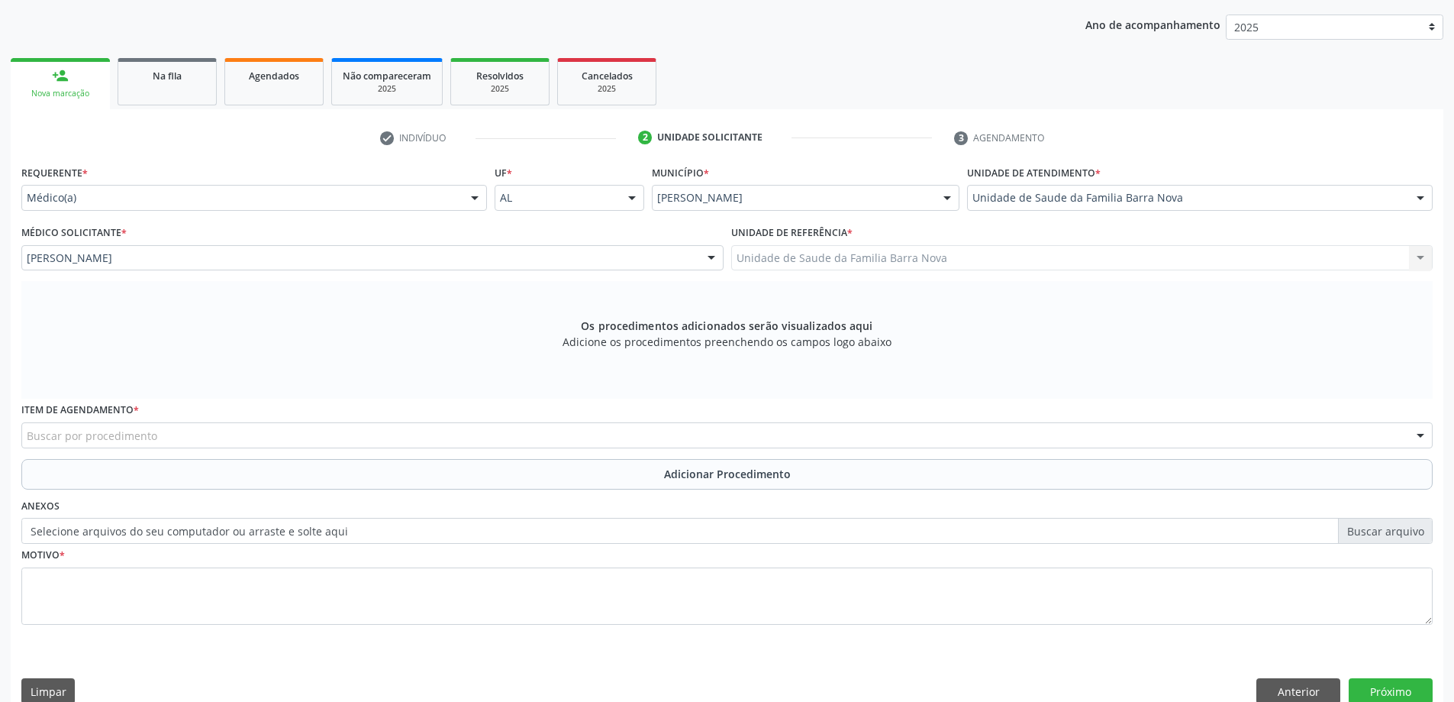
drag, startPoint x: 295, startPoint y: 408, endPoint x: 295, endPoint y: 418, distance: 10.7
click at [295, 417] on div "Item de agendamento * Buscar por procedimento 0304070076 - .Quimioterapia de Le…" at bounding box center [726, 422] width 1411 height 49
click at [302, 426] on div "Buscar por procedimento" at bounding box center [726, 435] width 1411 height 26
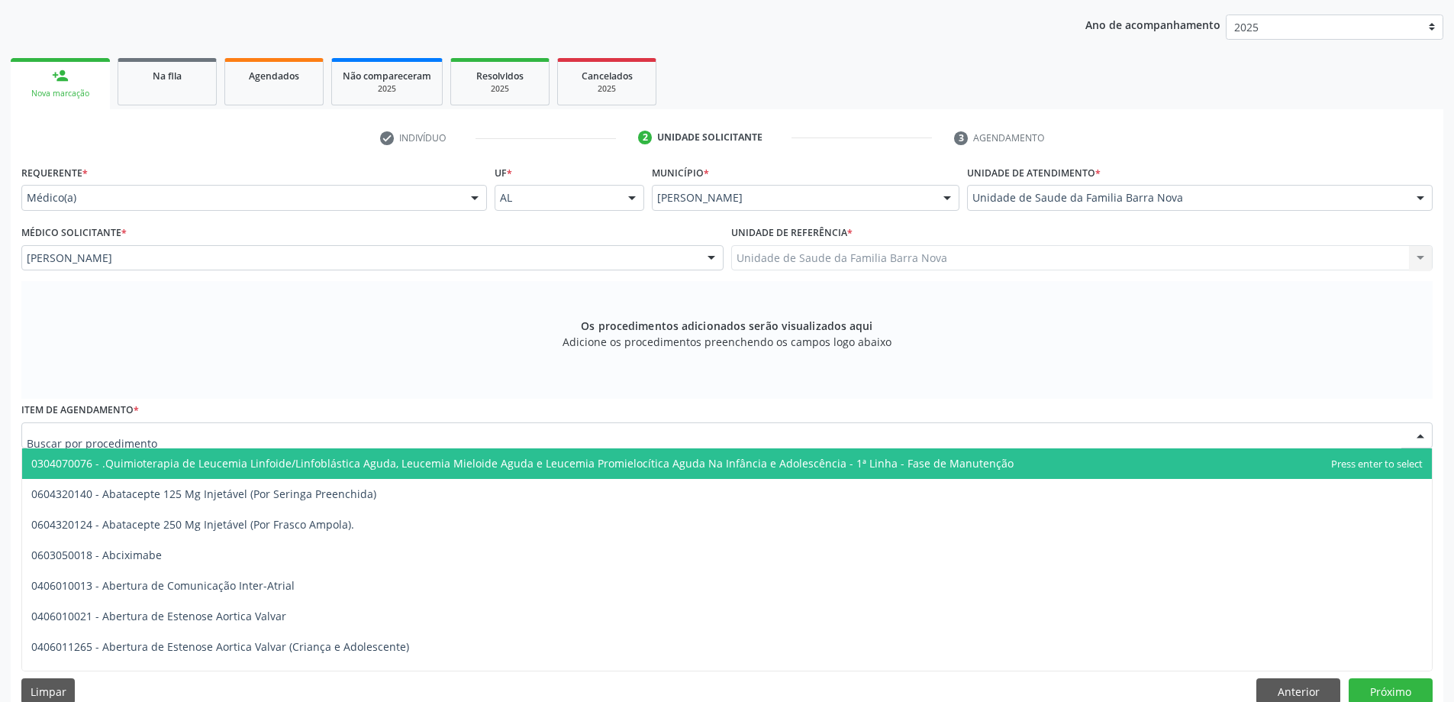
click at [302, 426] on div at bounding box center [726, 435] width 1411 height 26
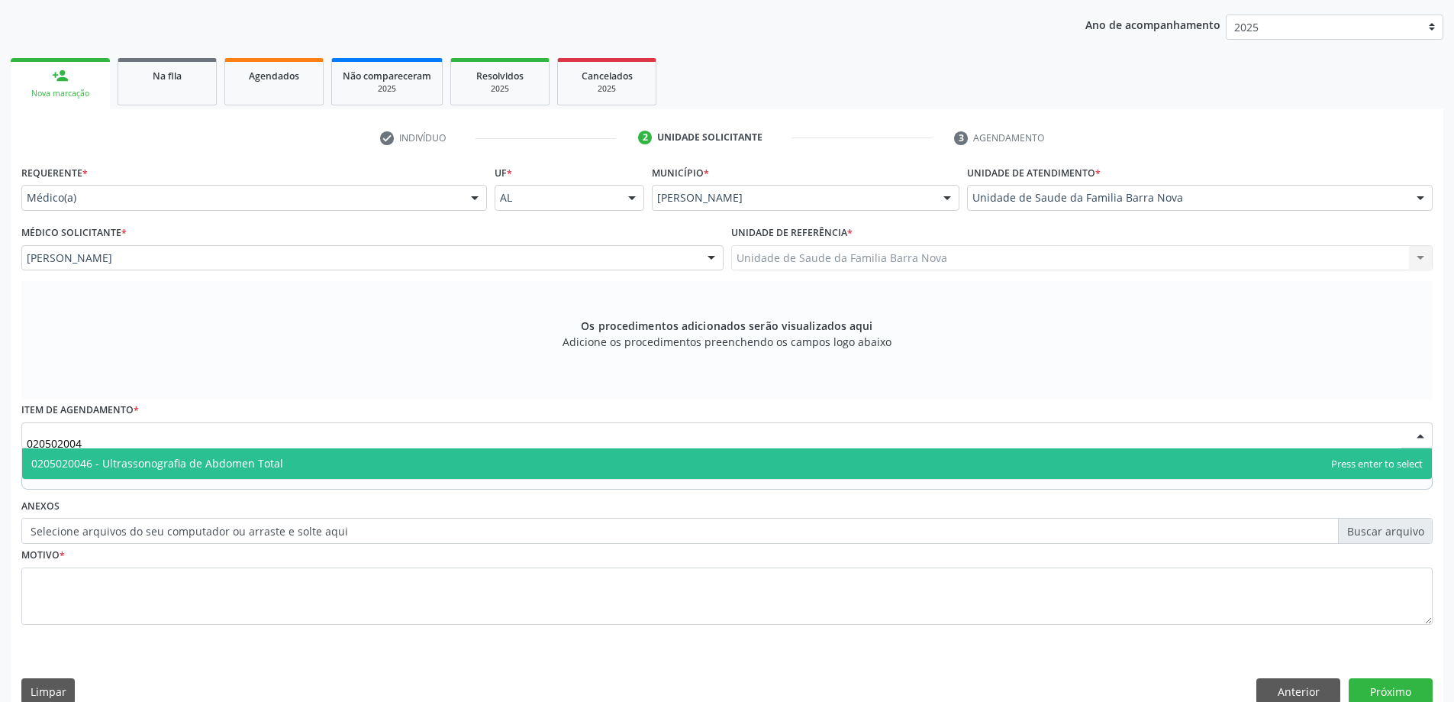
type input "0205020046"
click at [273, 468] on span "0205020046 - Ultrassonografia de Abdomen Total" at bounding box center [157, 463] width 252 height 15
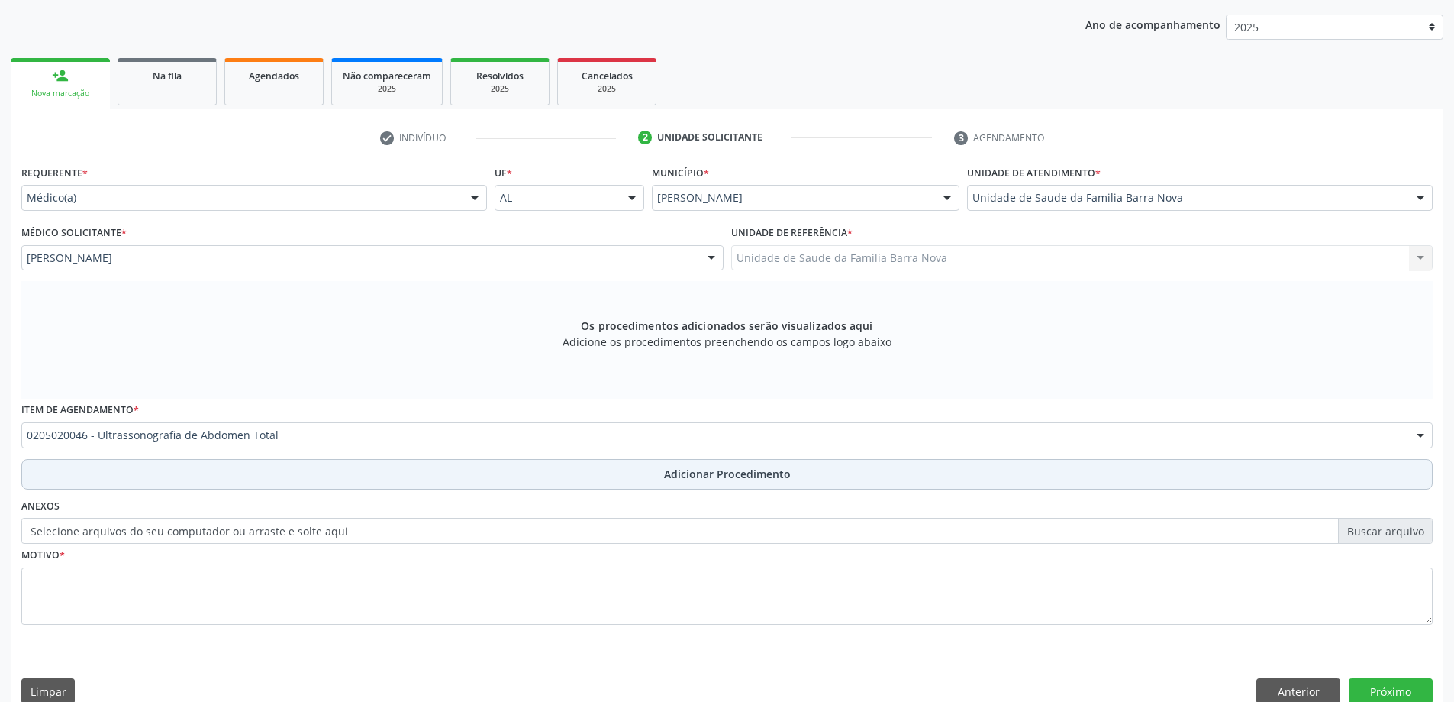
click at [231, 479] on button "Adicionar Procedimento" at bounding box center [726, 474] width 1411 height 31
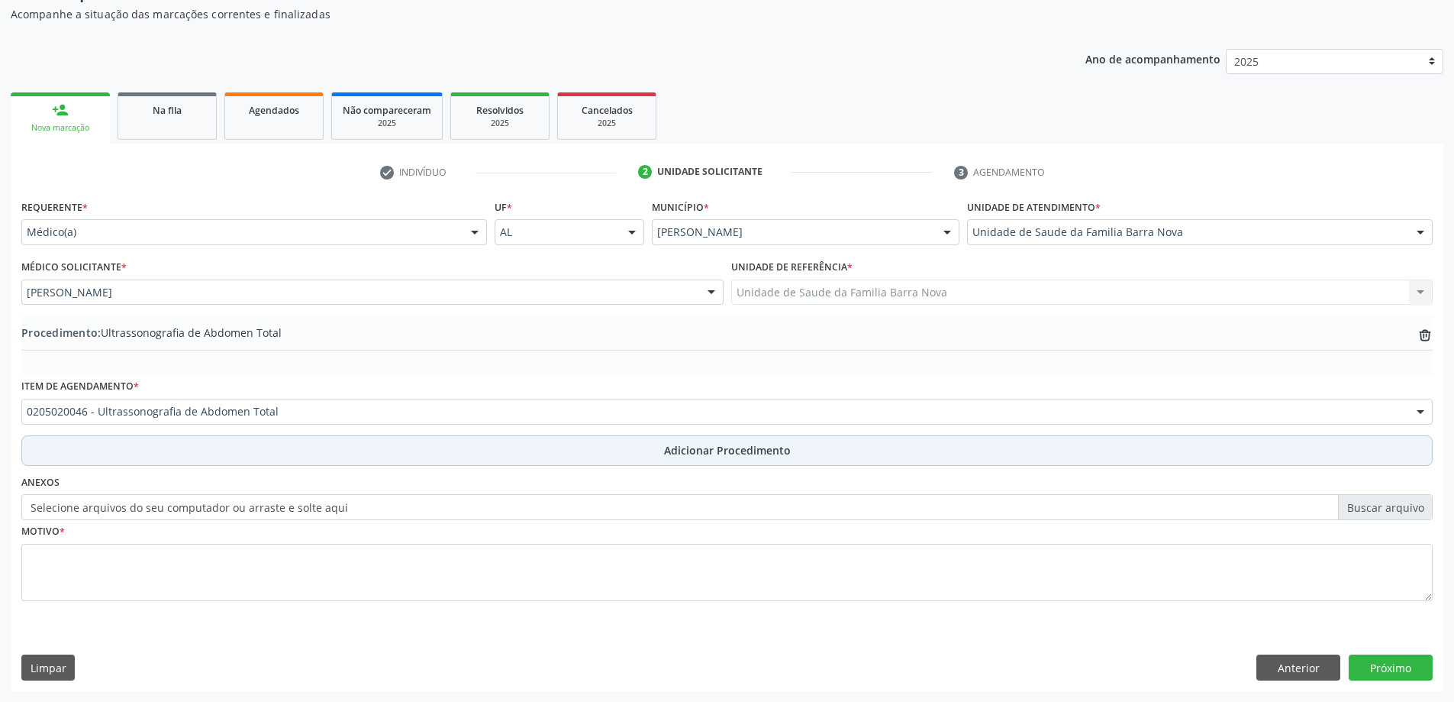
scroll to position [157, 0]
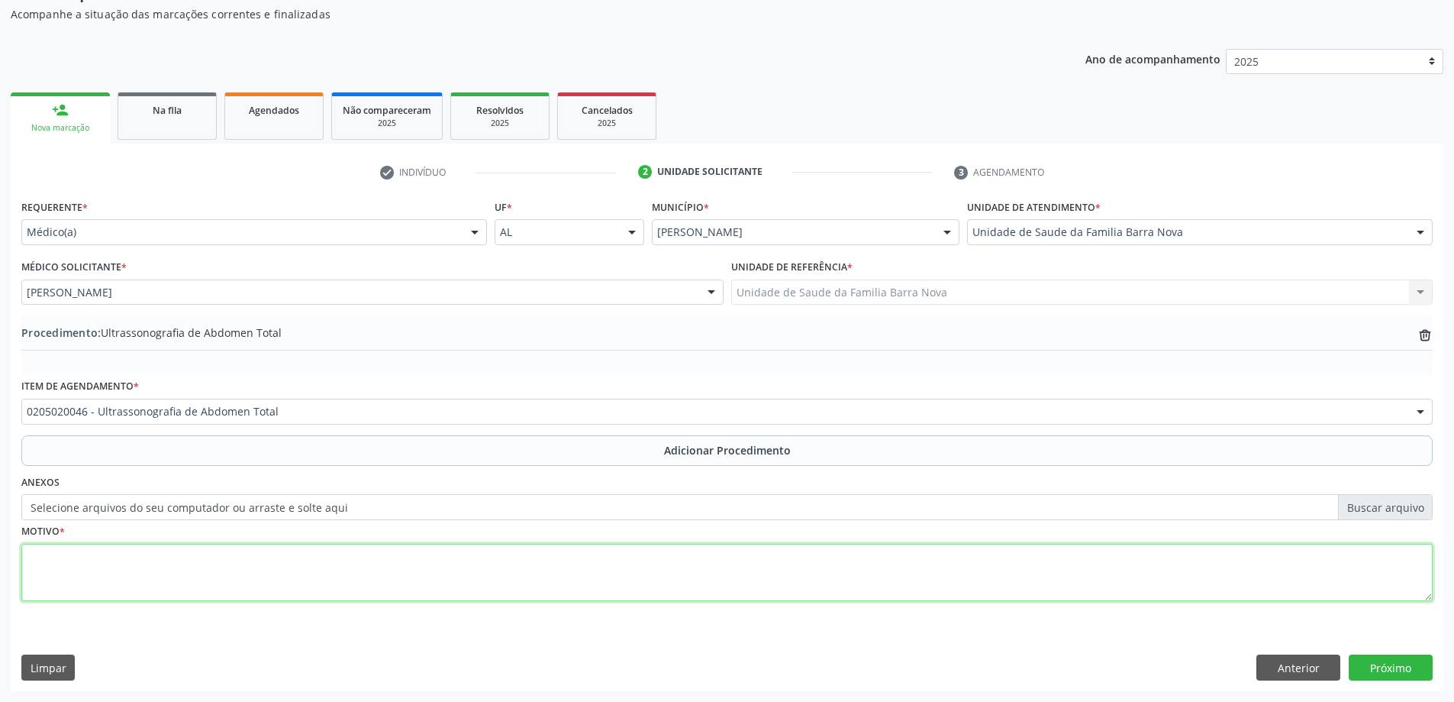
click at [166, 585] on textarea at bounding box center [726, 573] width 1411 height 58
type textarea "ESTEATOSE HEPÁTICA."
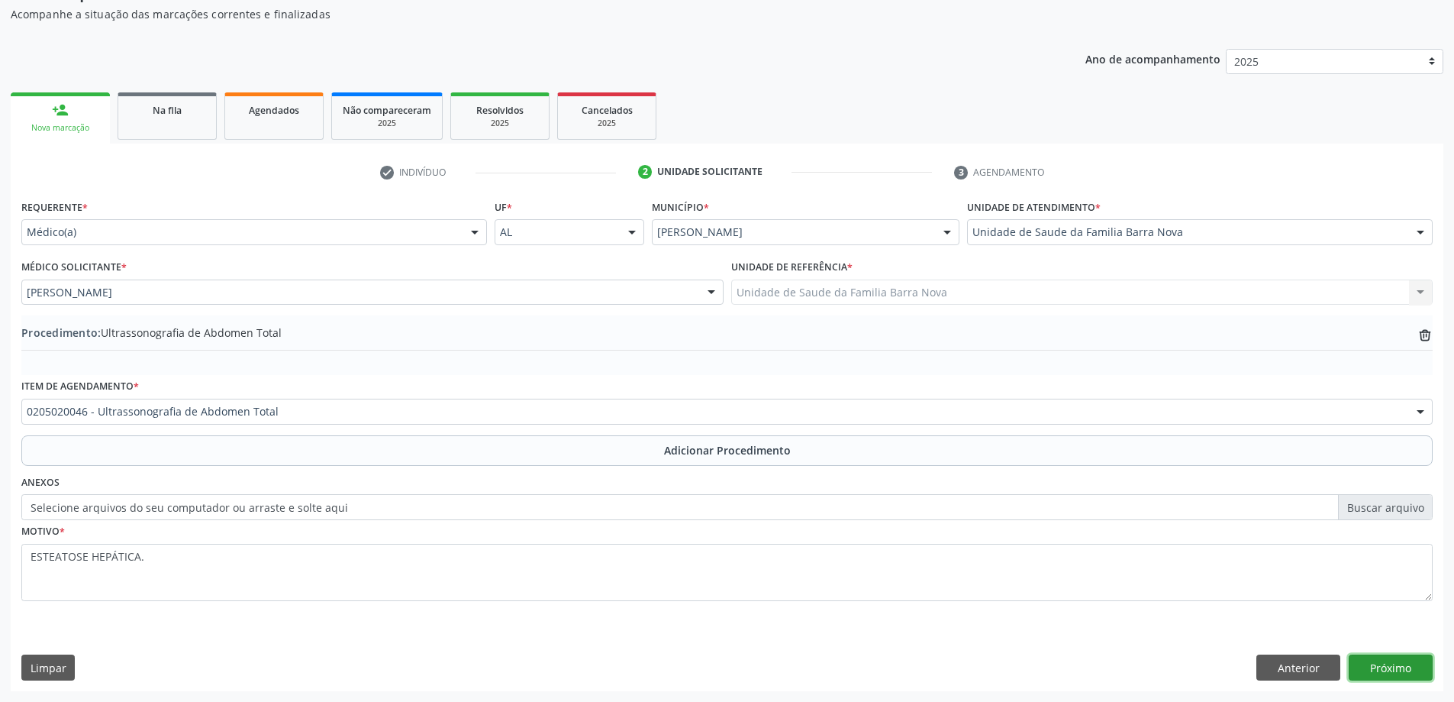
click at [1406, 663] on button "Próximo" at bounding box center [1391, 667] width 84 height 26
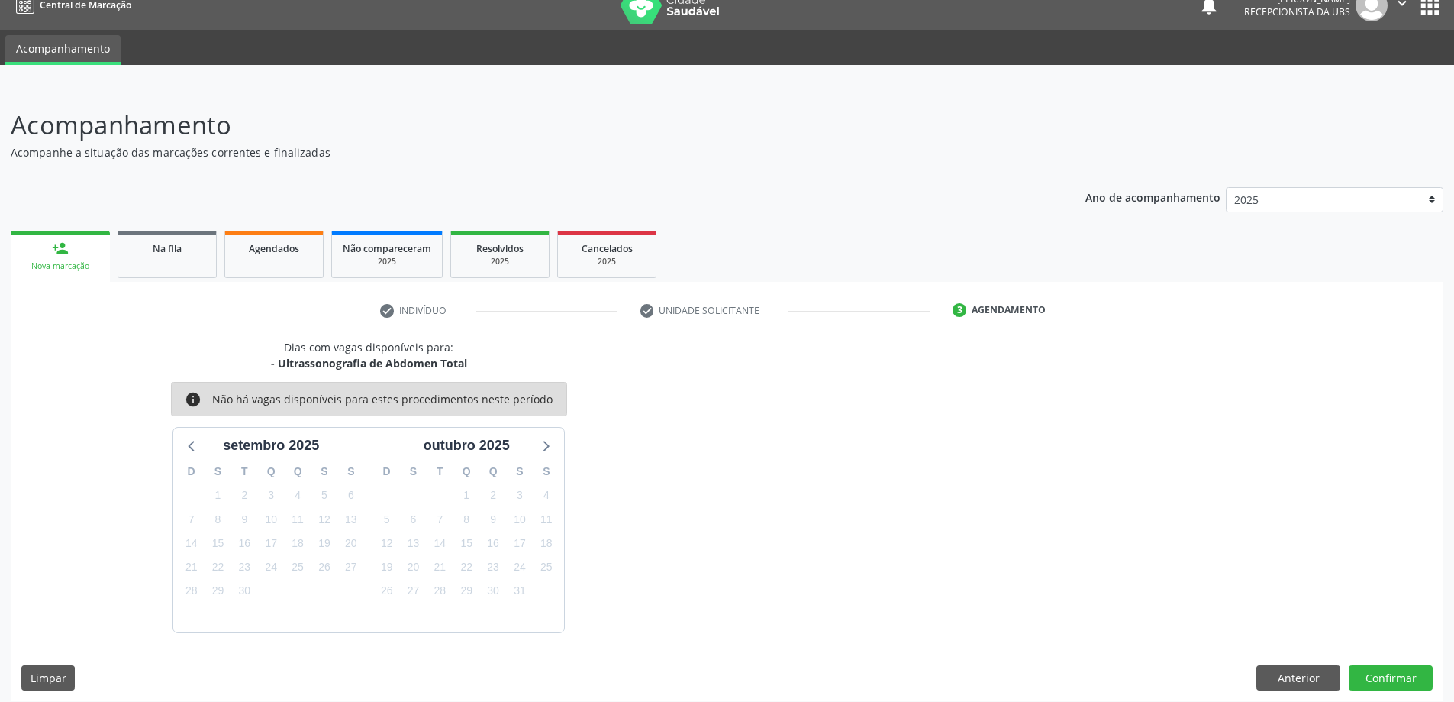
scroll to position [29, 0]
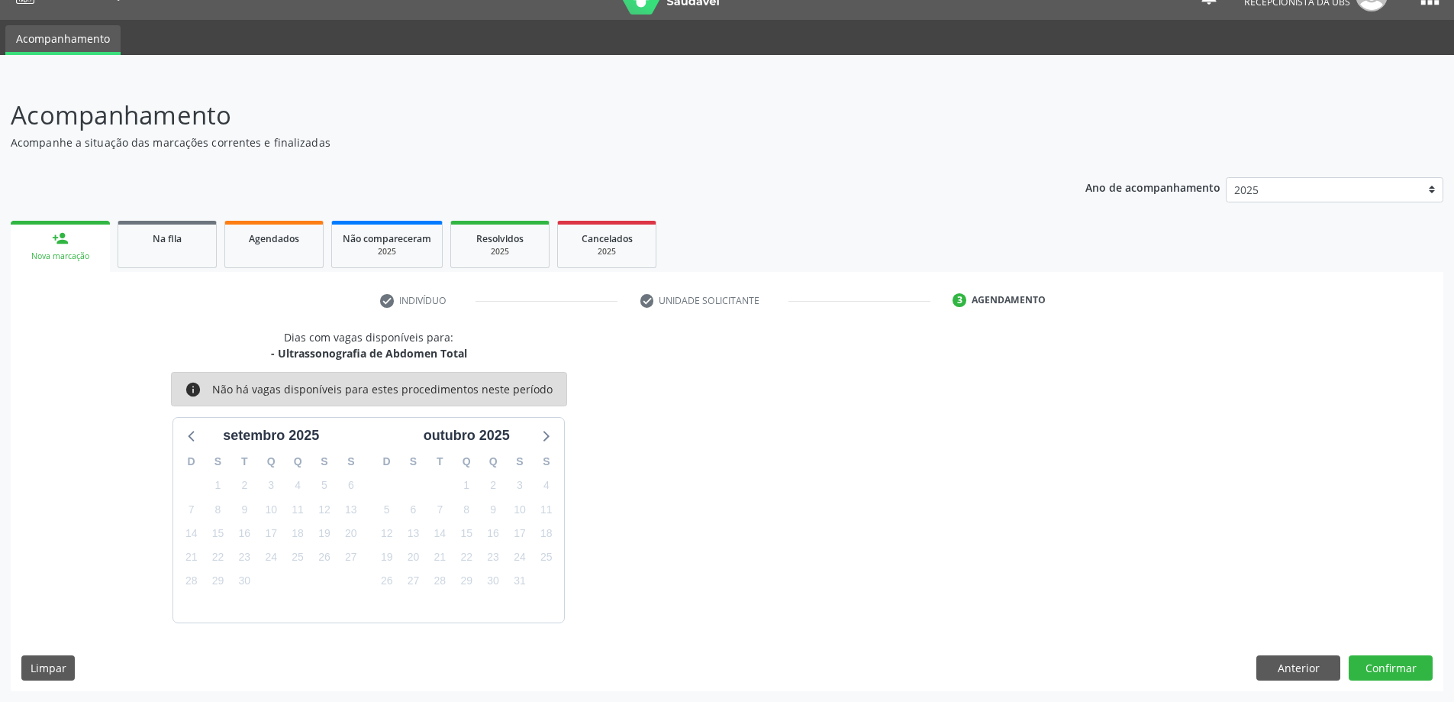
click at [1408, 652] on div "Dias com vagas disponíveis para: - Ultrassonografia de Abdomen Total info Não h…" at bounding box center [727, 510] width 1433 height 362
click at [1408, 663] on button "Confirmar" at bounding box center [1391, 668] width 84 height 26
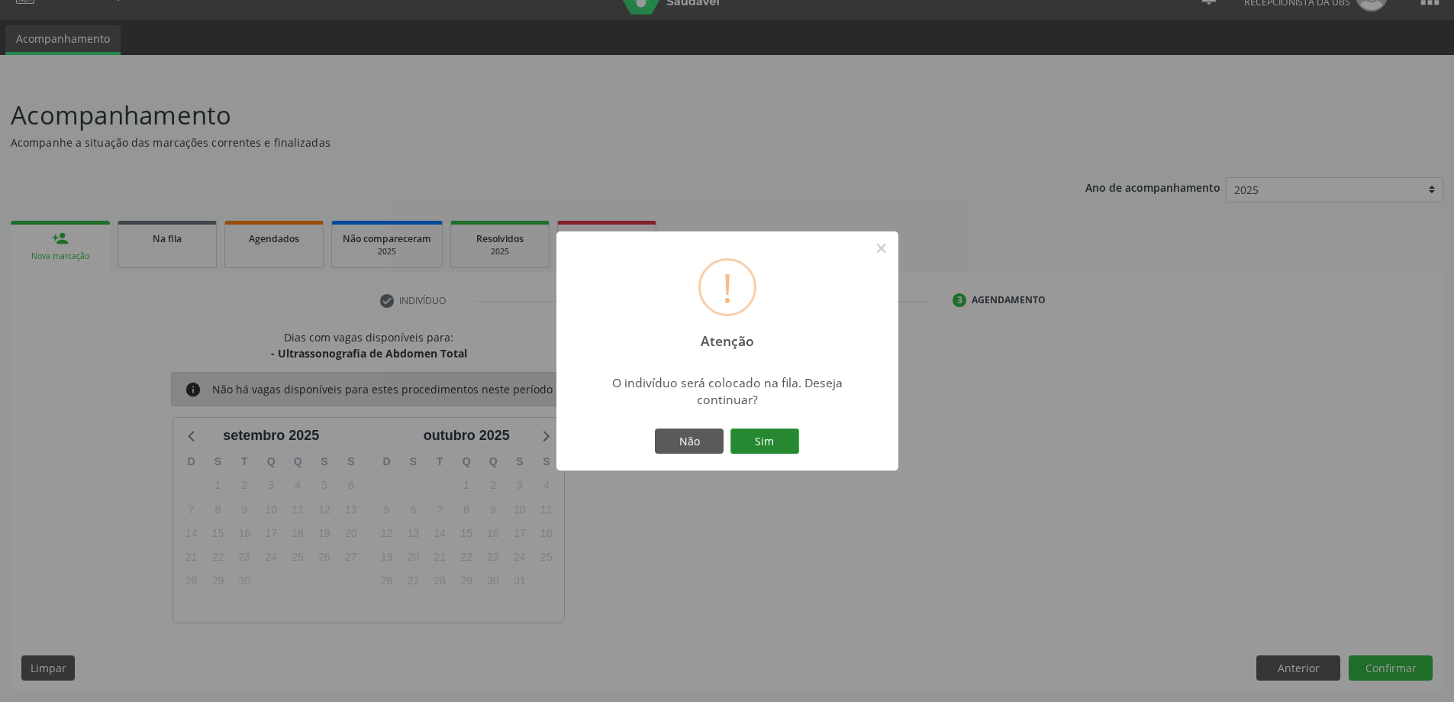
click at [763, 445] on button "Sim" at bounding box center [765, 441] width 69 height 26
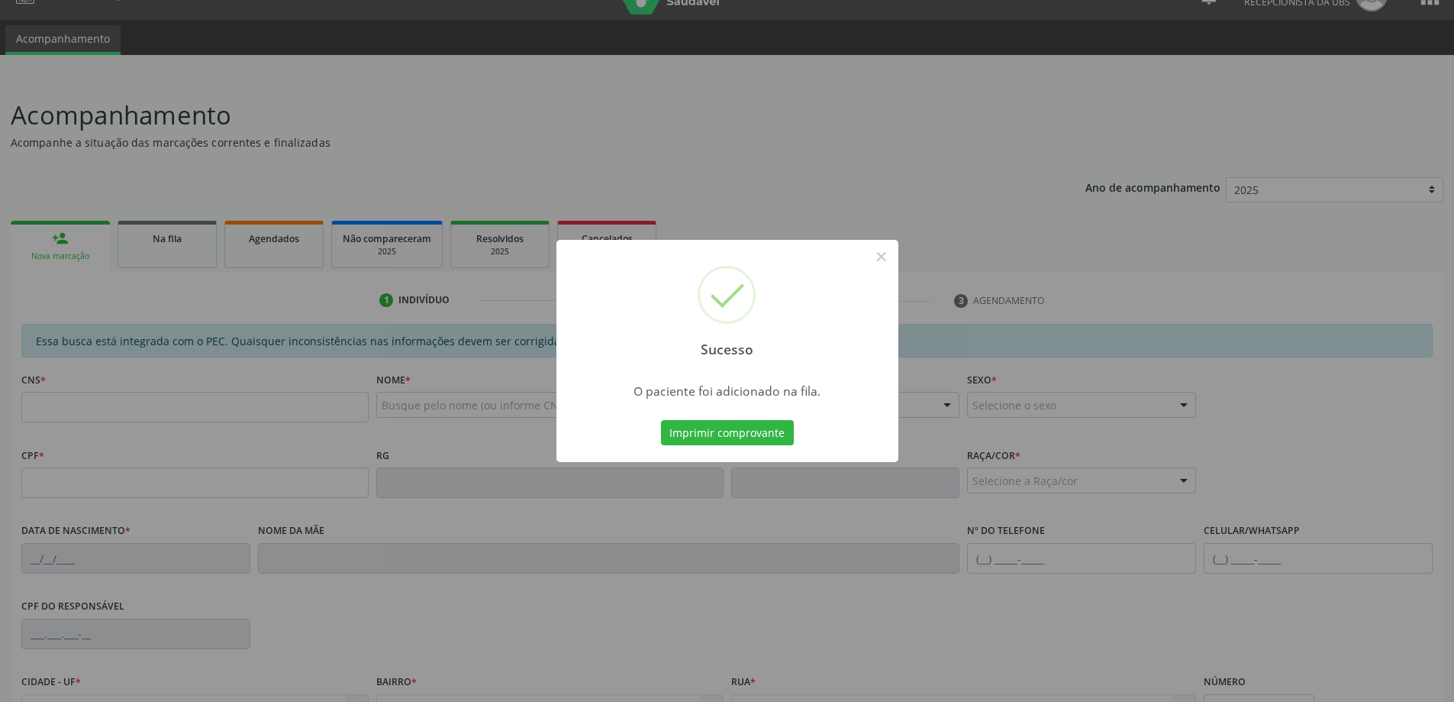
click at [453, 463] on div "Sucesso × O paciente foi adicionado na fila. Imprimir comprovante Cancel" at bounding box center [727, 351] width 1454 height 702
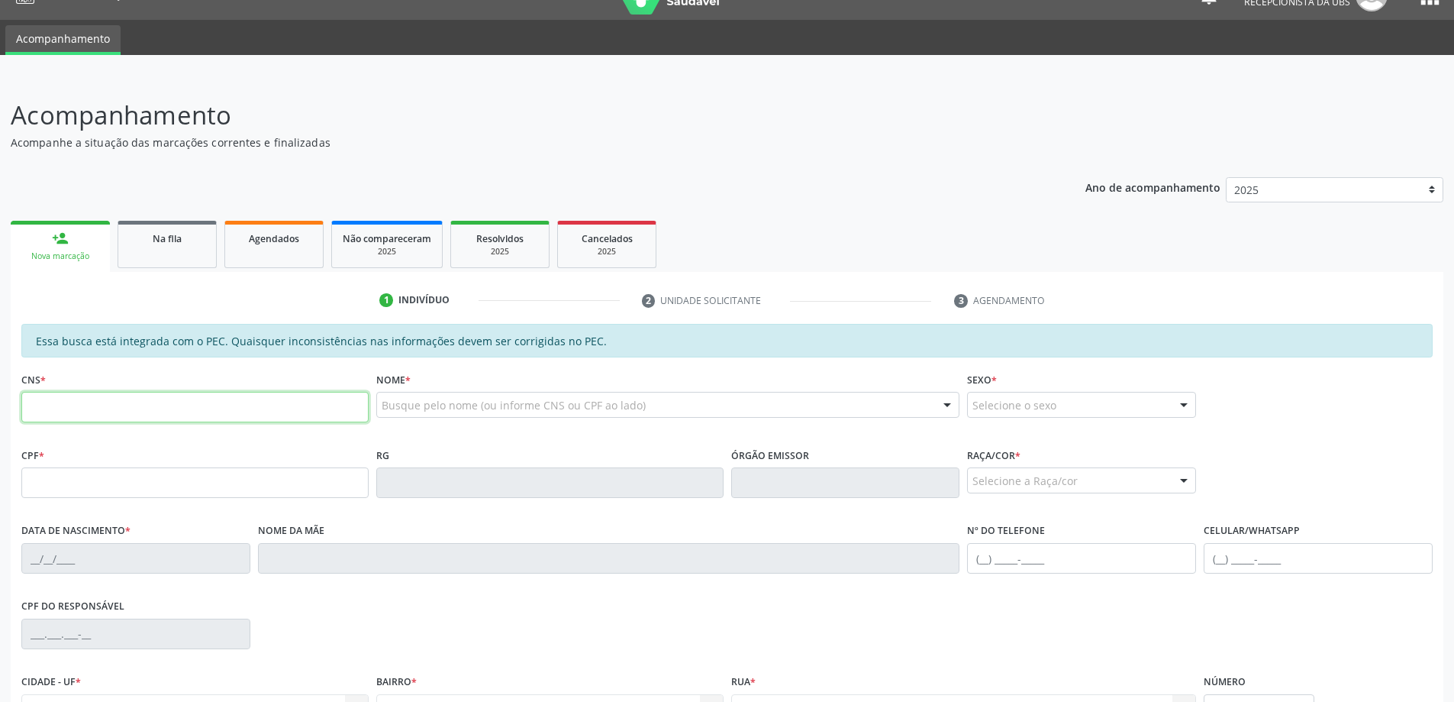
click at [156, 415] on input "text" at bounding box center [194, 407] width 347 height 31
paste input "704 1098 2795 3350"
type input "704 1098 2795 3350"
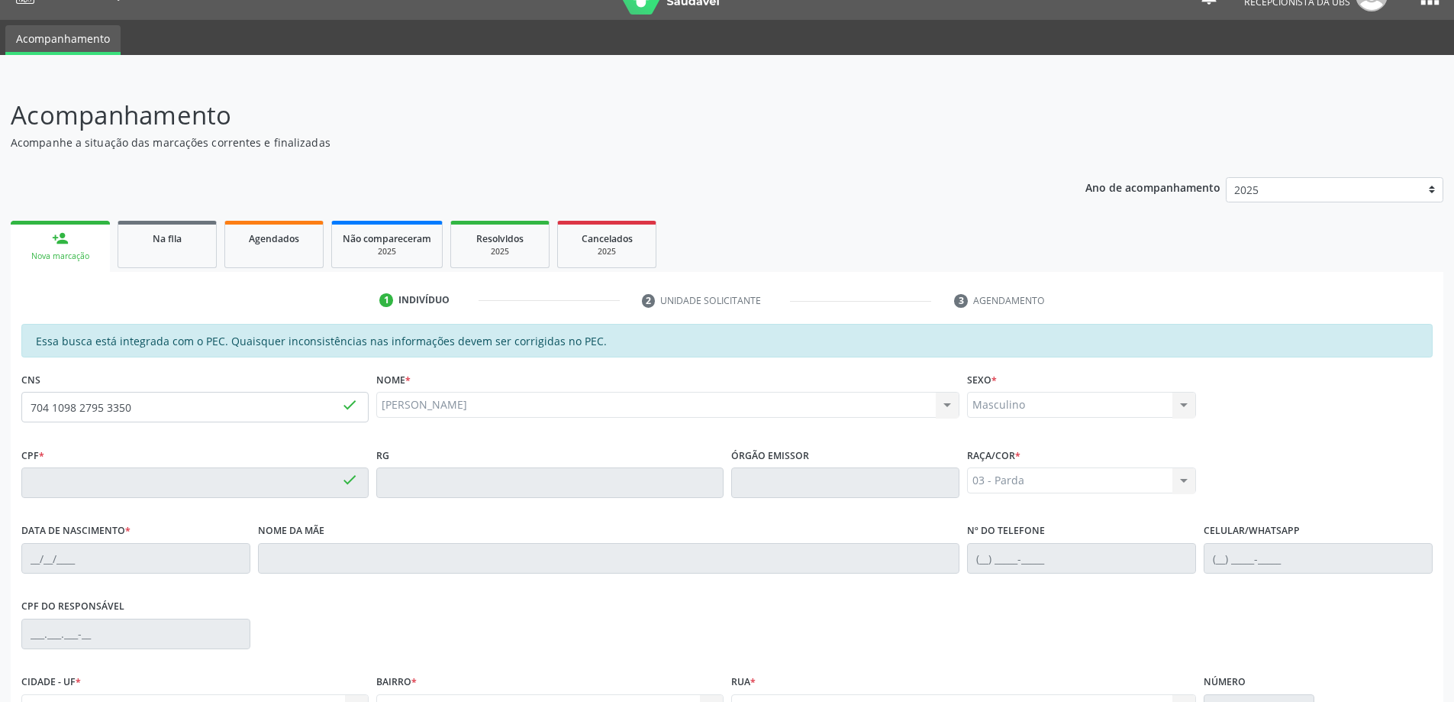
type input "020.818.762-64"
type input "[DATE]"
type input "[PERSON_NAME]"
type input "[PHONE_NUMBER]"
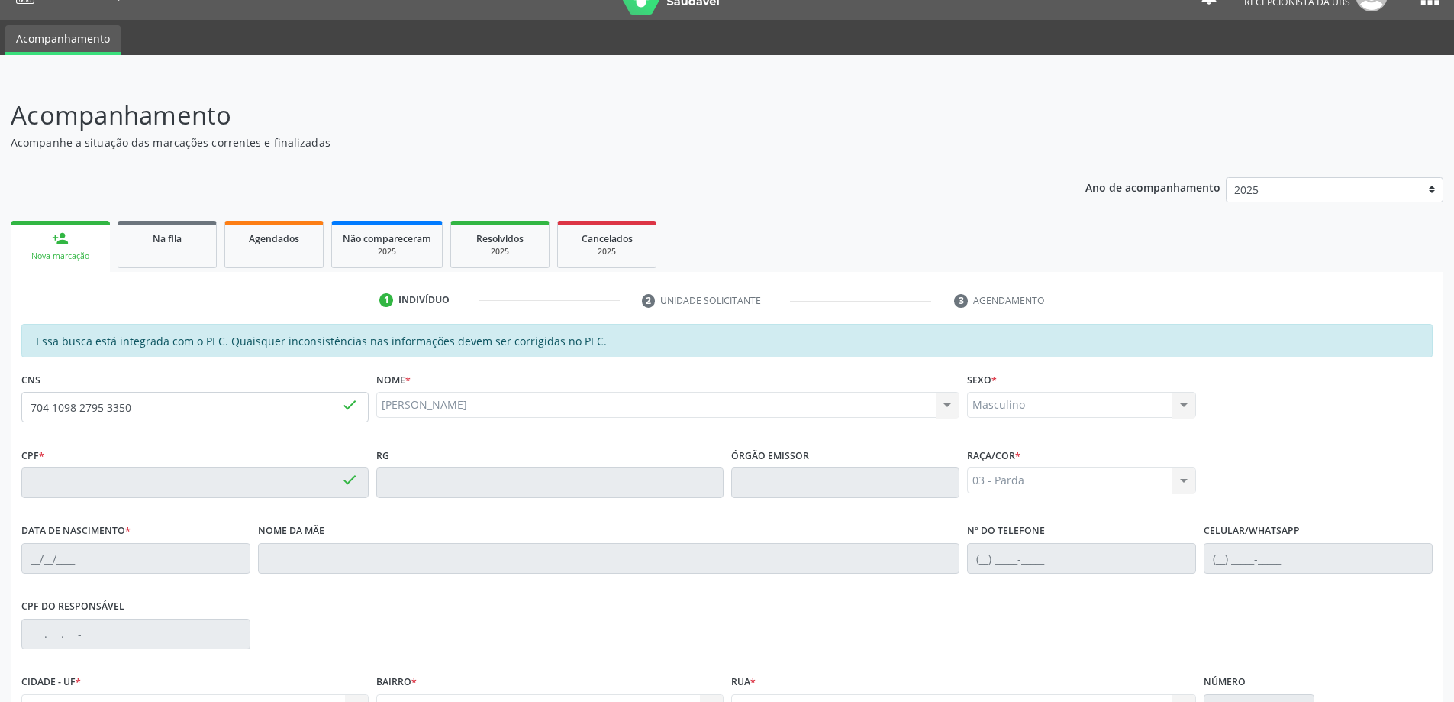
type input "999"
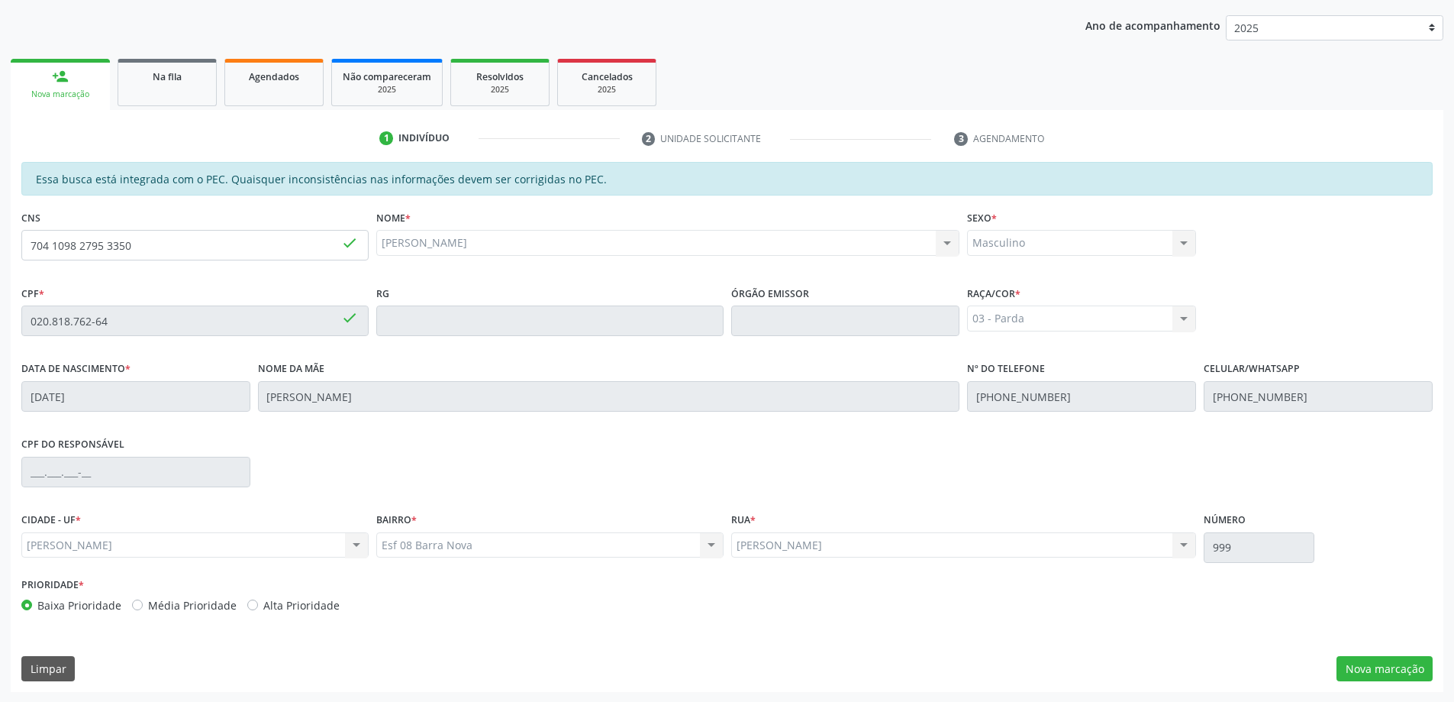
scroll to position [192, 0]
drag, startPoint x: 1372, startPoint y: 669, endPoint x: 1350, endPoint y: 660, distance: 23.7
click at [1369, 669] on button "Nova marcação" at bounding box center [1385, 668] width 96 height 26
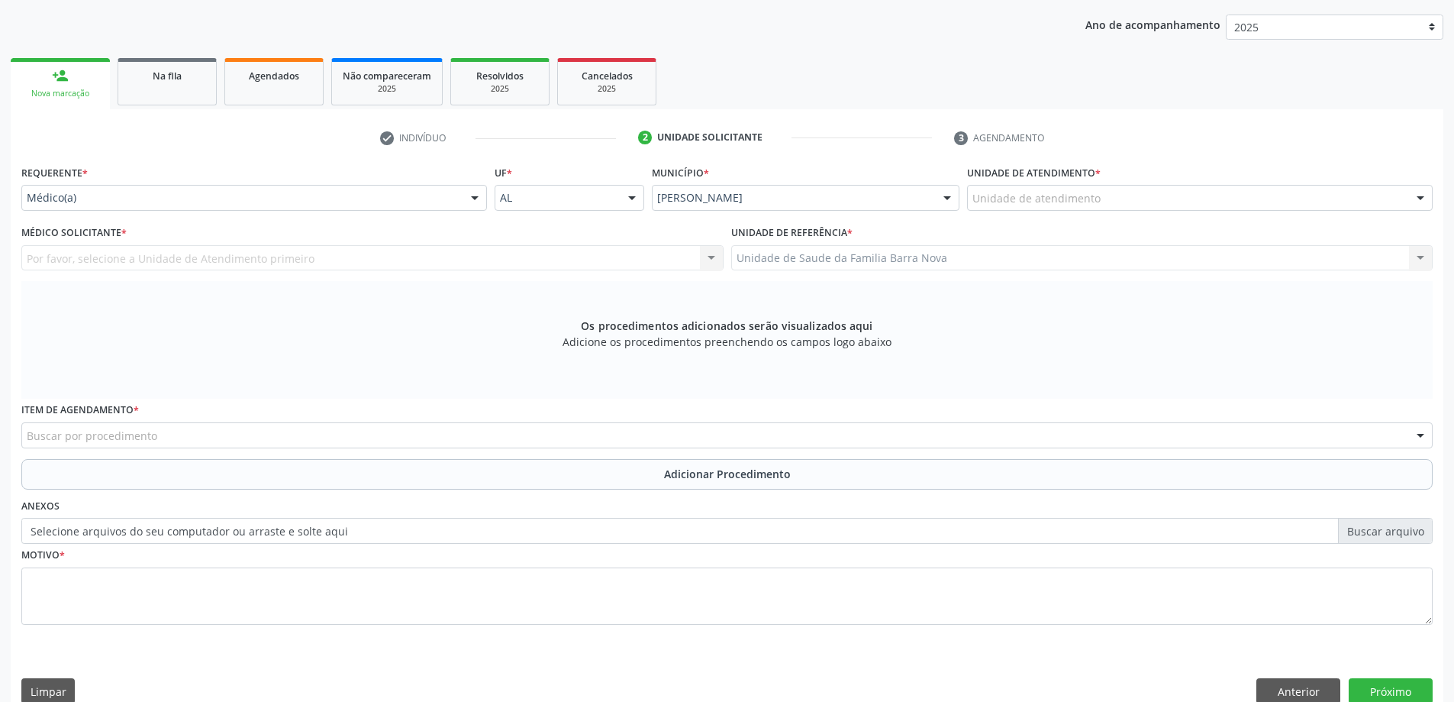
click at [1052, 183] on label "Unidade de atendimento *" at bounding box center [1034, 173] width 134 height 24
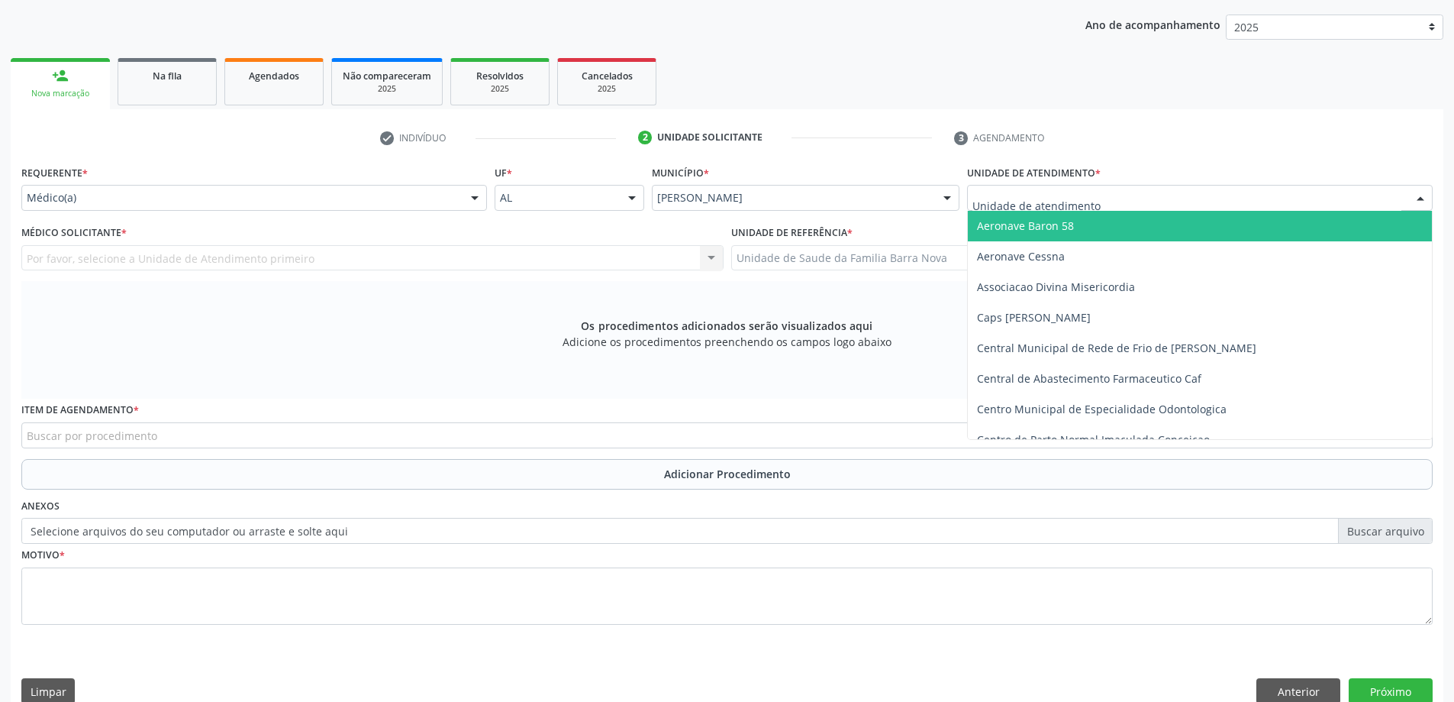
click at [1052, 189] on div at bounding box center [1200, 198] width 466 height 26
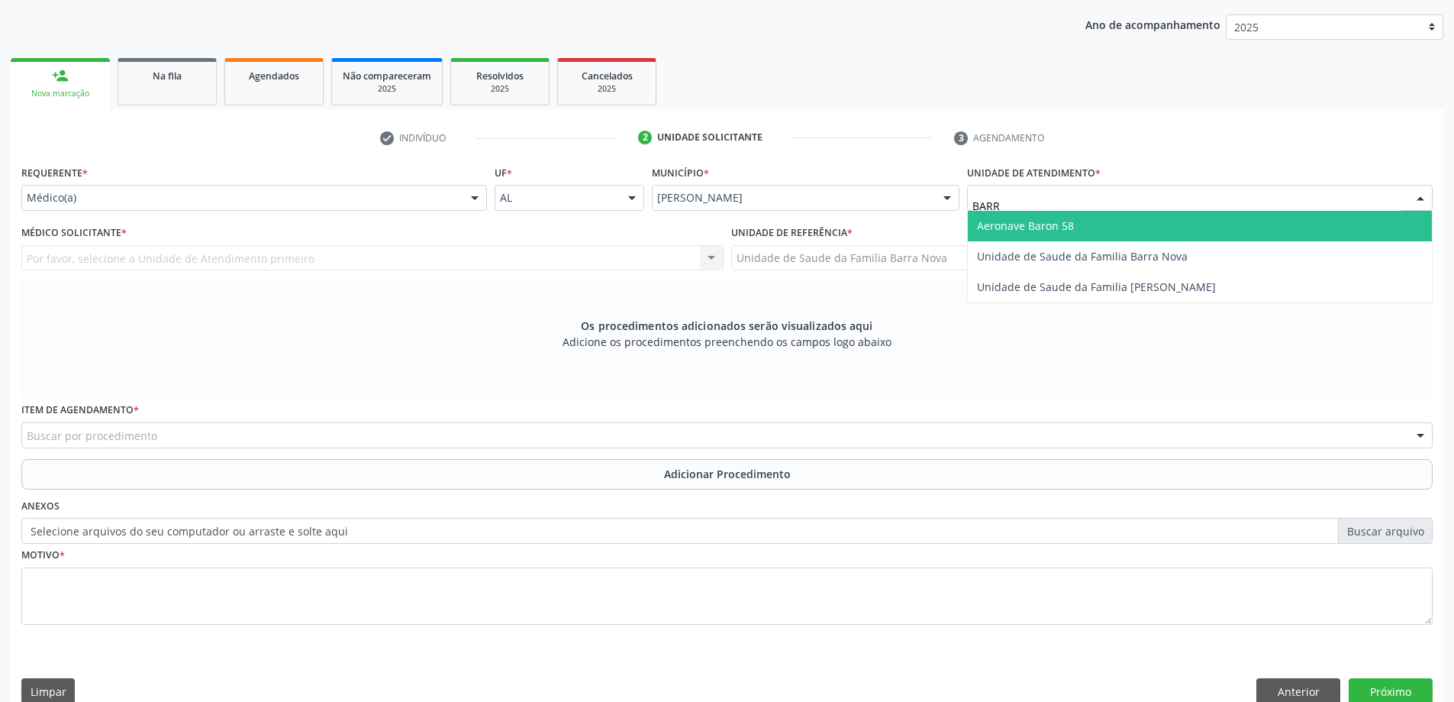
type input "BARRA"
click at [1020, 234] on span "Unidade de Saude da Familia Barra Nova" at bounding box center [1200, 226] width 464 height 31
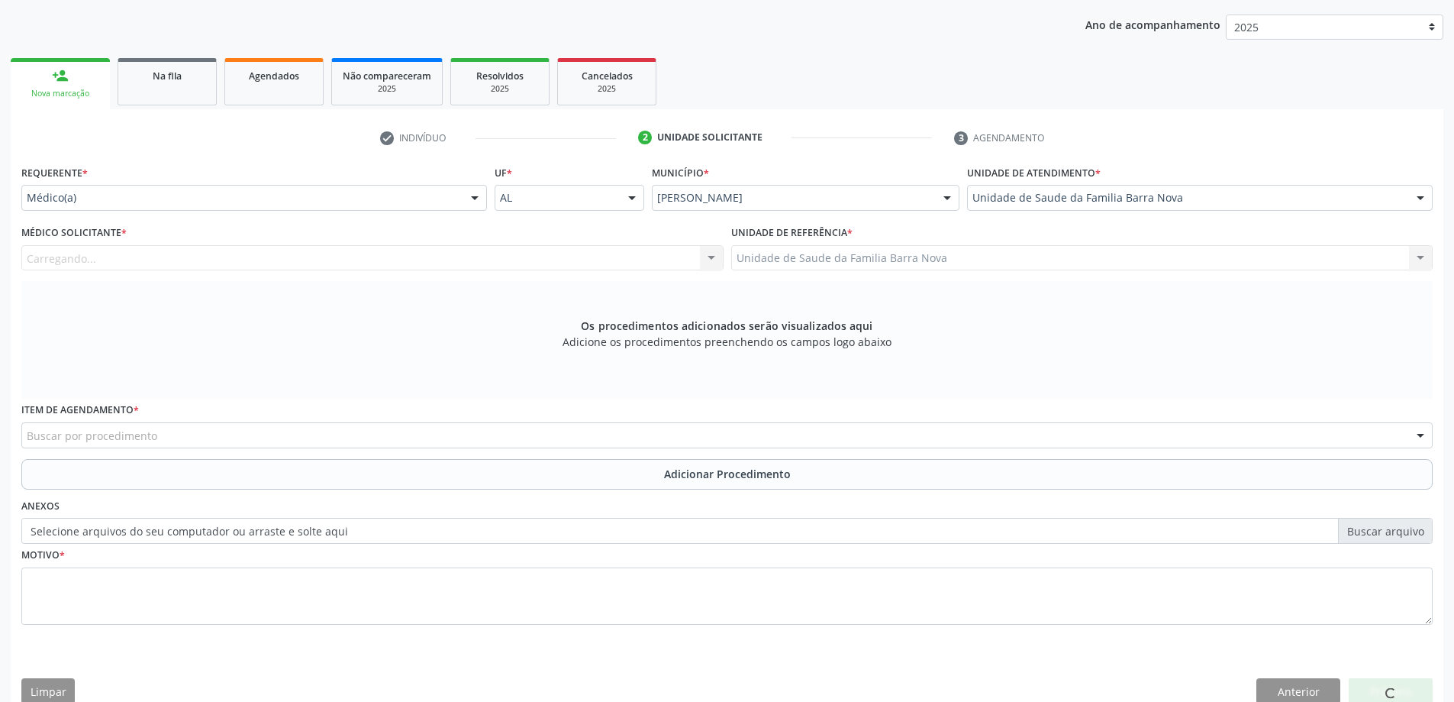
click at [502, 253] on div "Carregando... Nenhum resultado encontrado para: " " Não há nenhuma opção para s…" at bounding box center [372, 258] width 702 height 26
click at [502, 253] on div "Médico solicitante" at bounding box center [372, 258] width 702 height 26
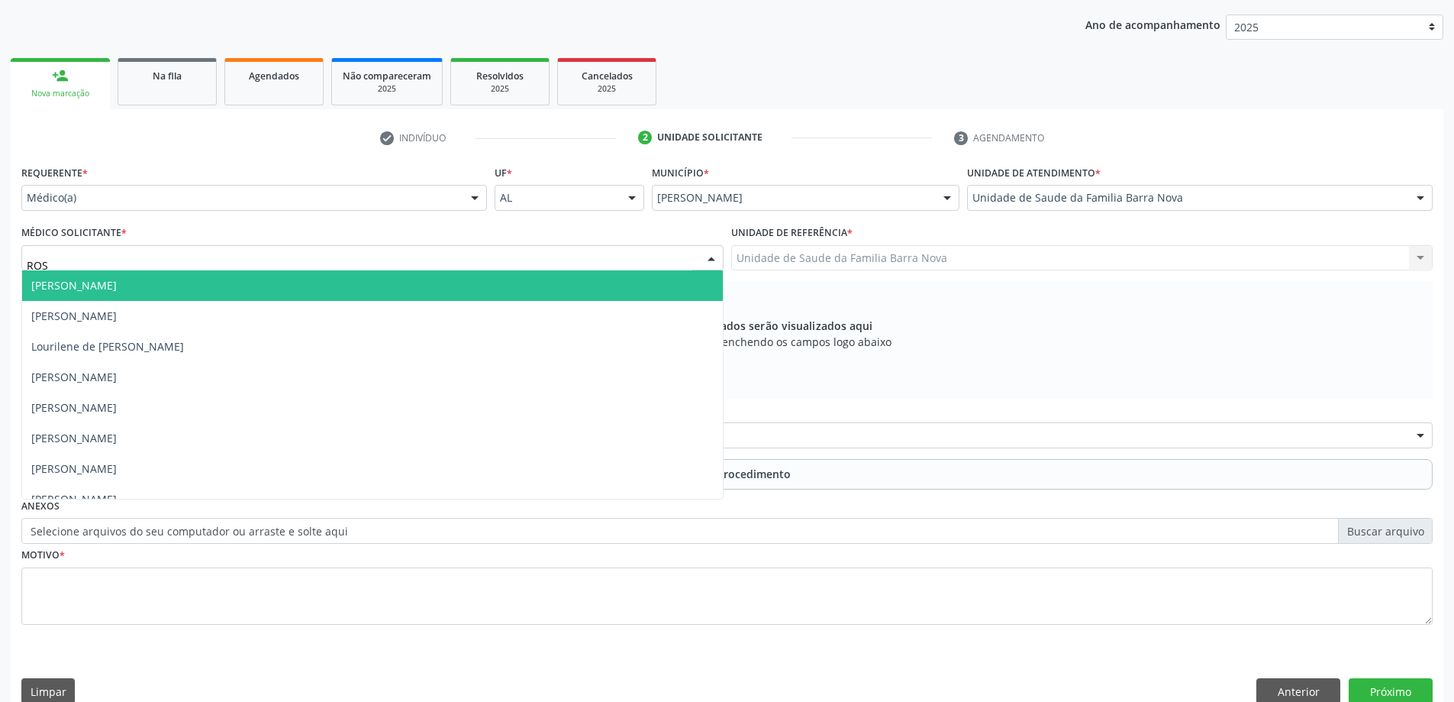
type input "ROSI"
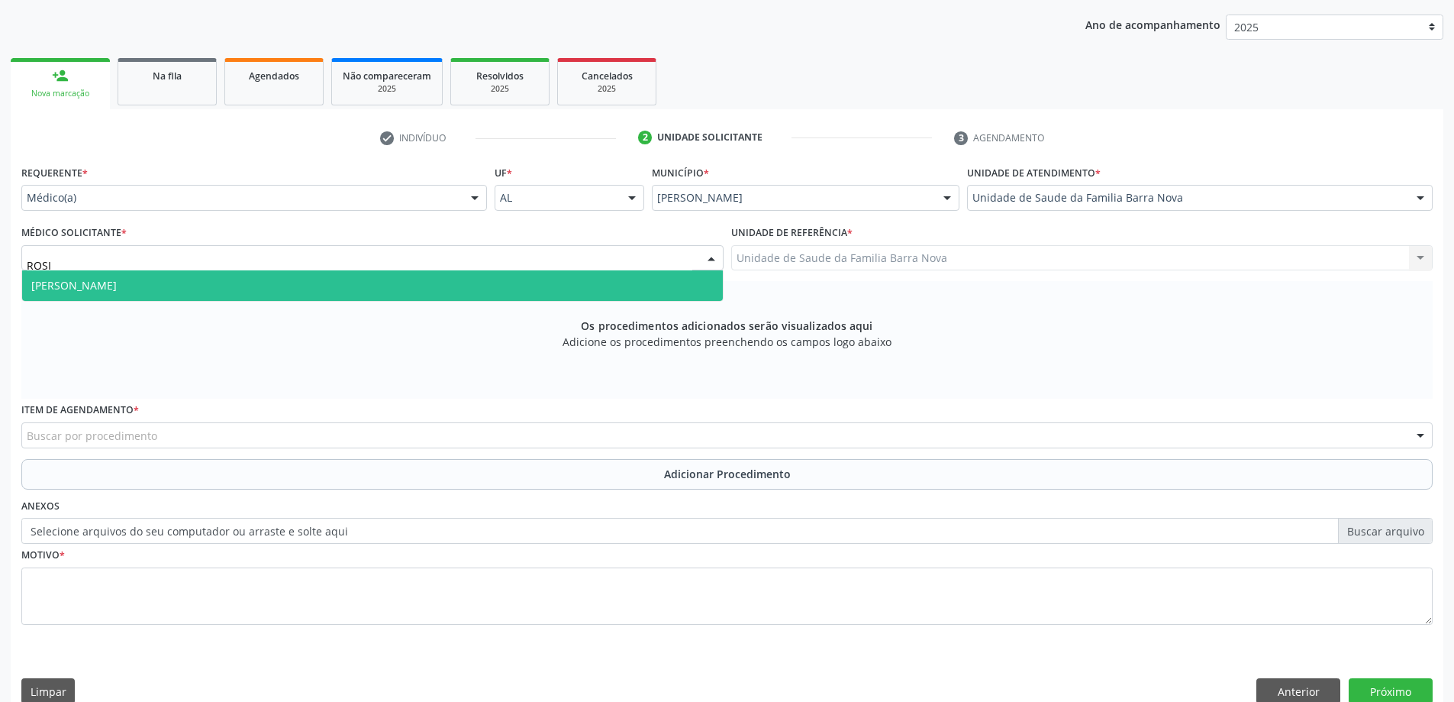
click at [473, 286] on span "[PERSON_NAME]" at bounding box center [372, 285] width 701 height 31
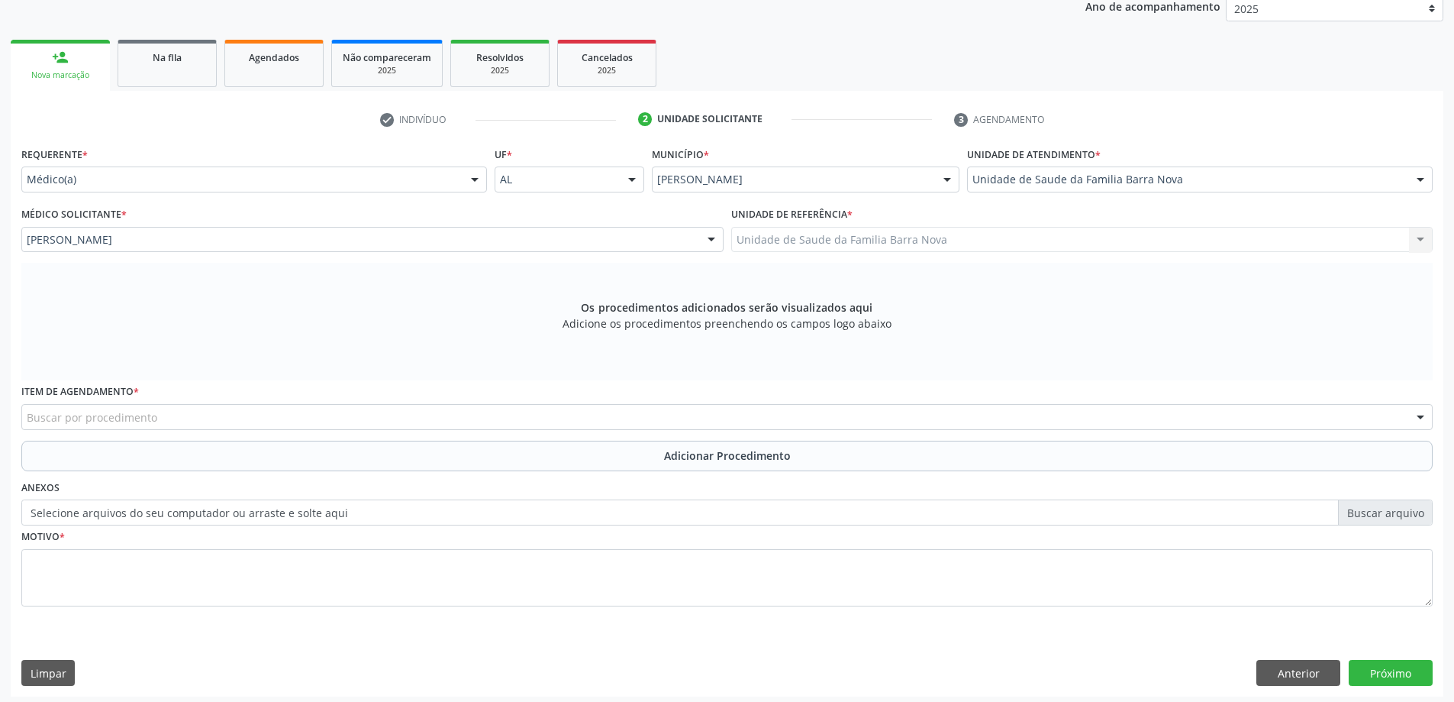
scroll to position [215, 0]
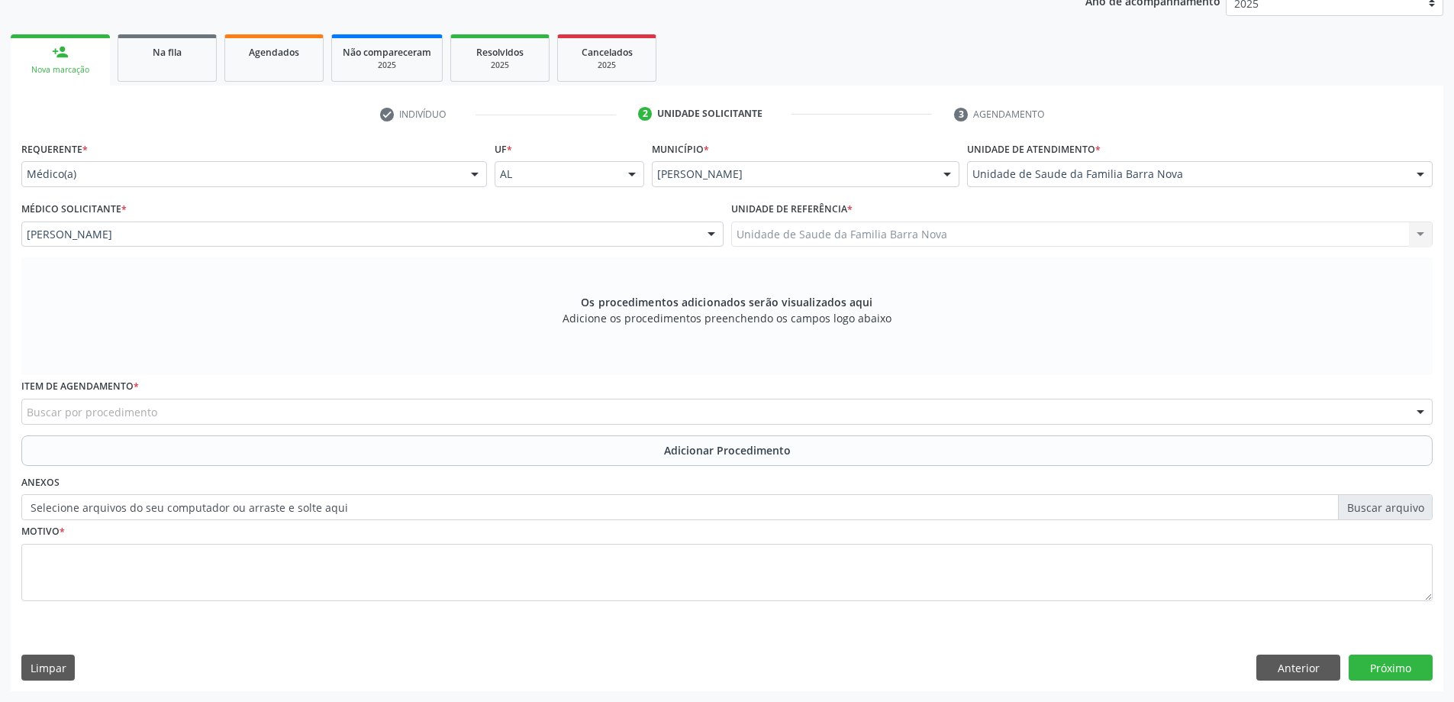
click at [443, 408] on div "Buscar por procedimento" at bounding box center [726, 411] width 1411 height 26
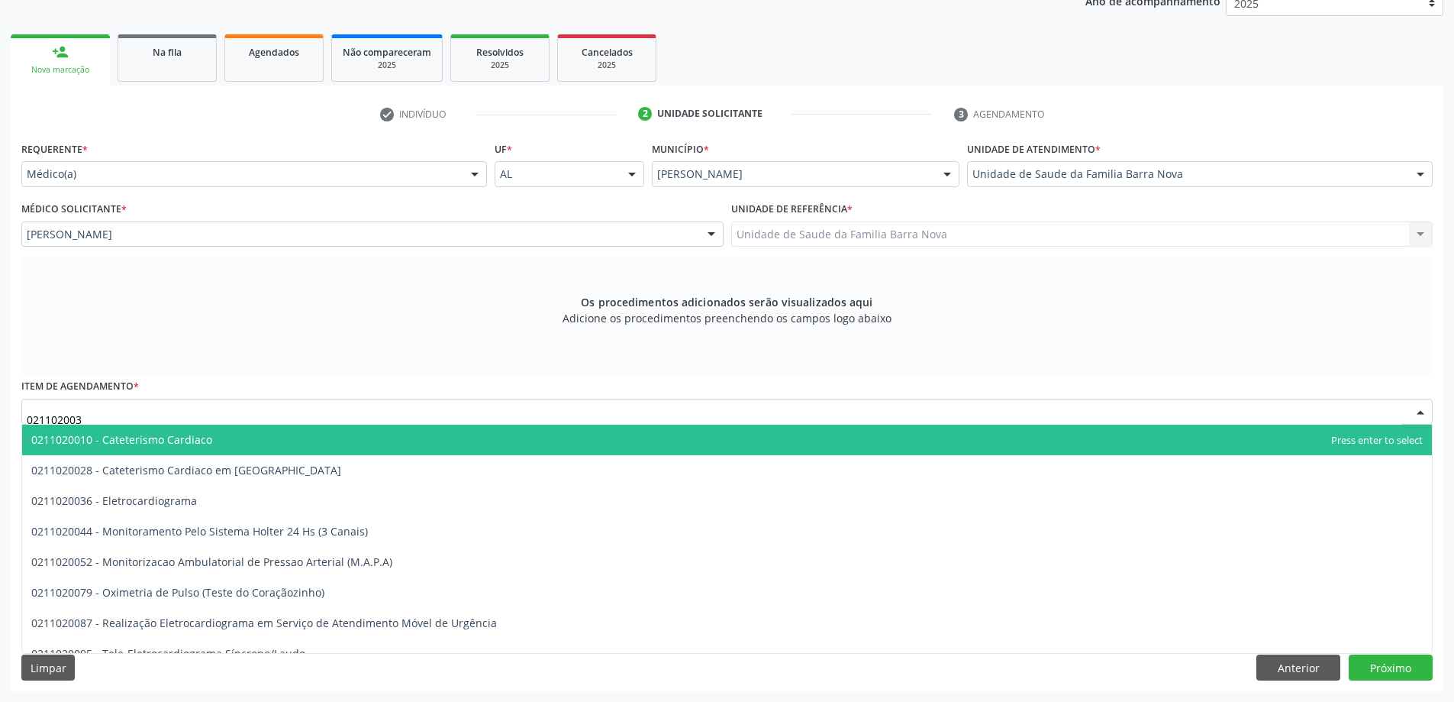
type input "0211020036"
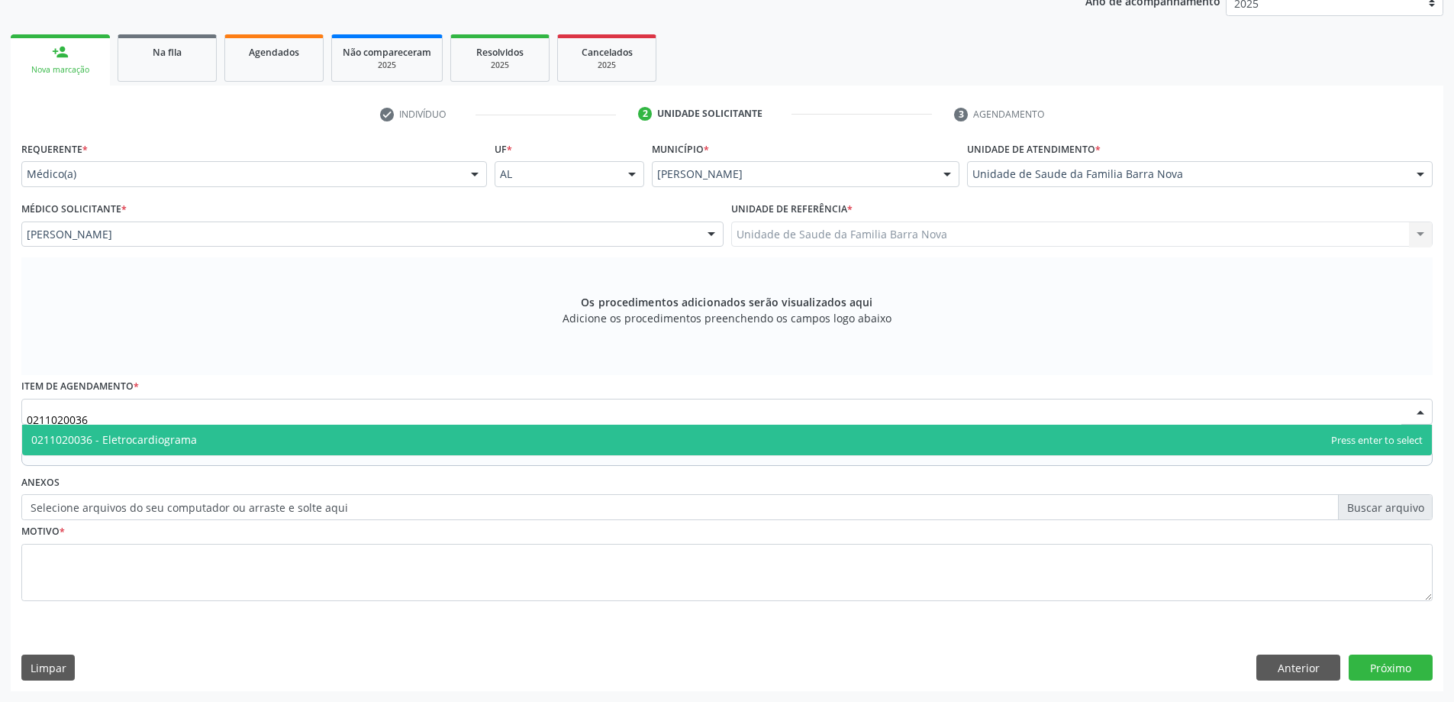
click at [218, 450] on span "0211020036 - Eletrocardiograma" at bounding box center [727, 439] width 1410 height 31
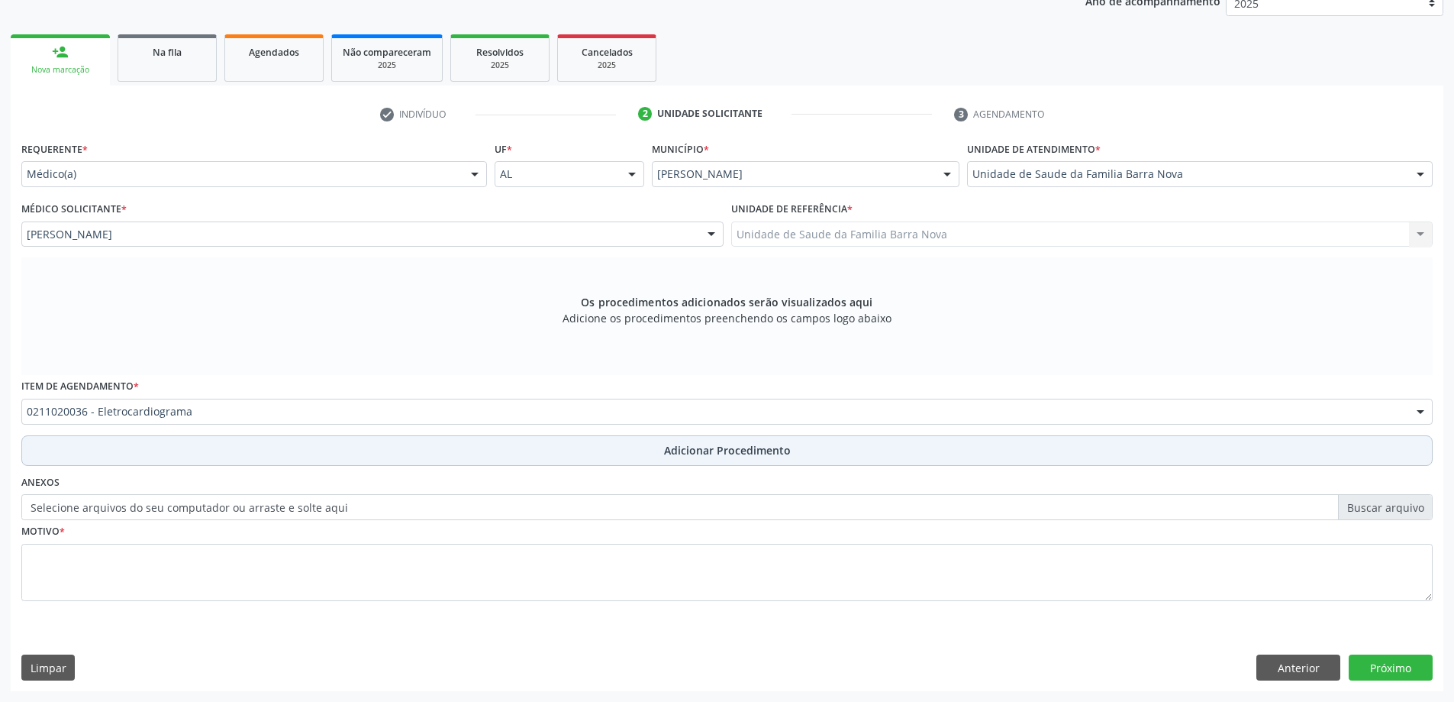
click at [198, 453] on button "Adicionar Procedimento" at bounding box center [726, 450] width 1411 height 31
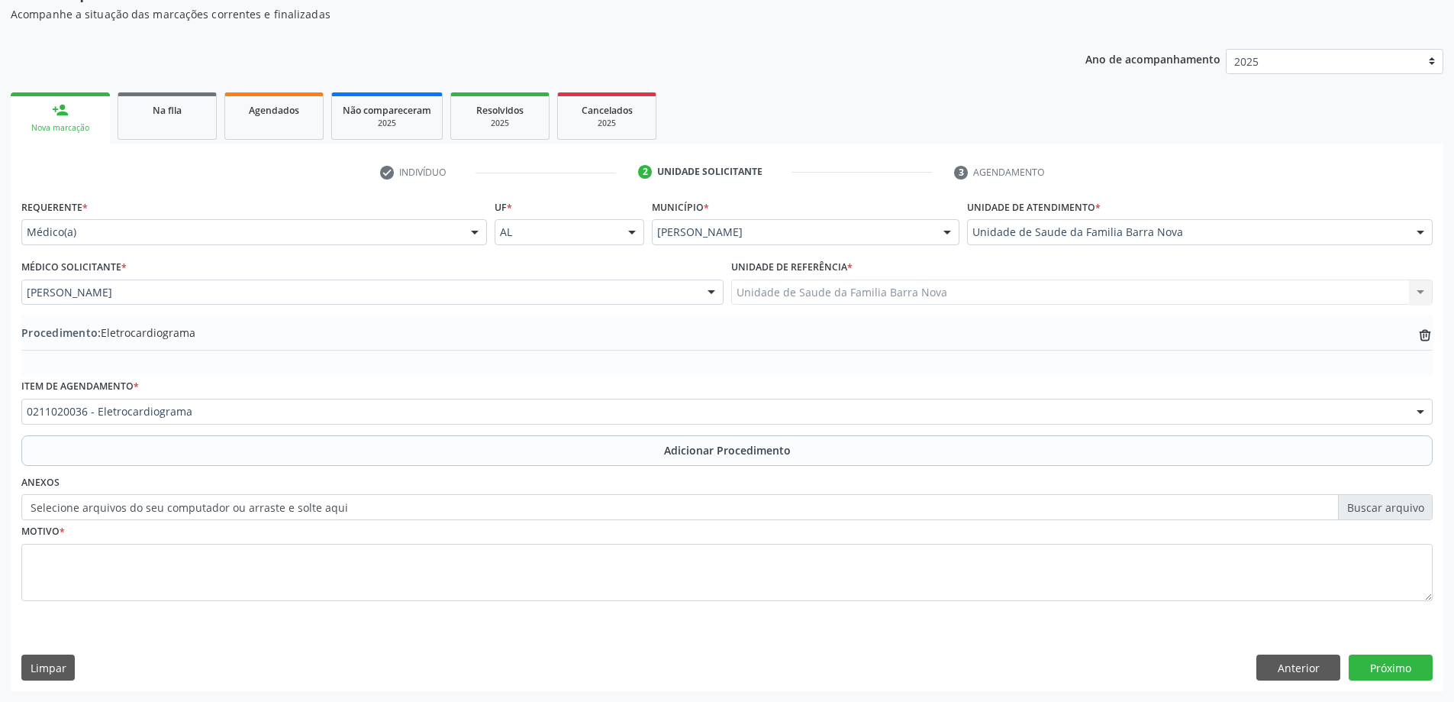
scroll to position [157, 0]
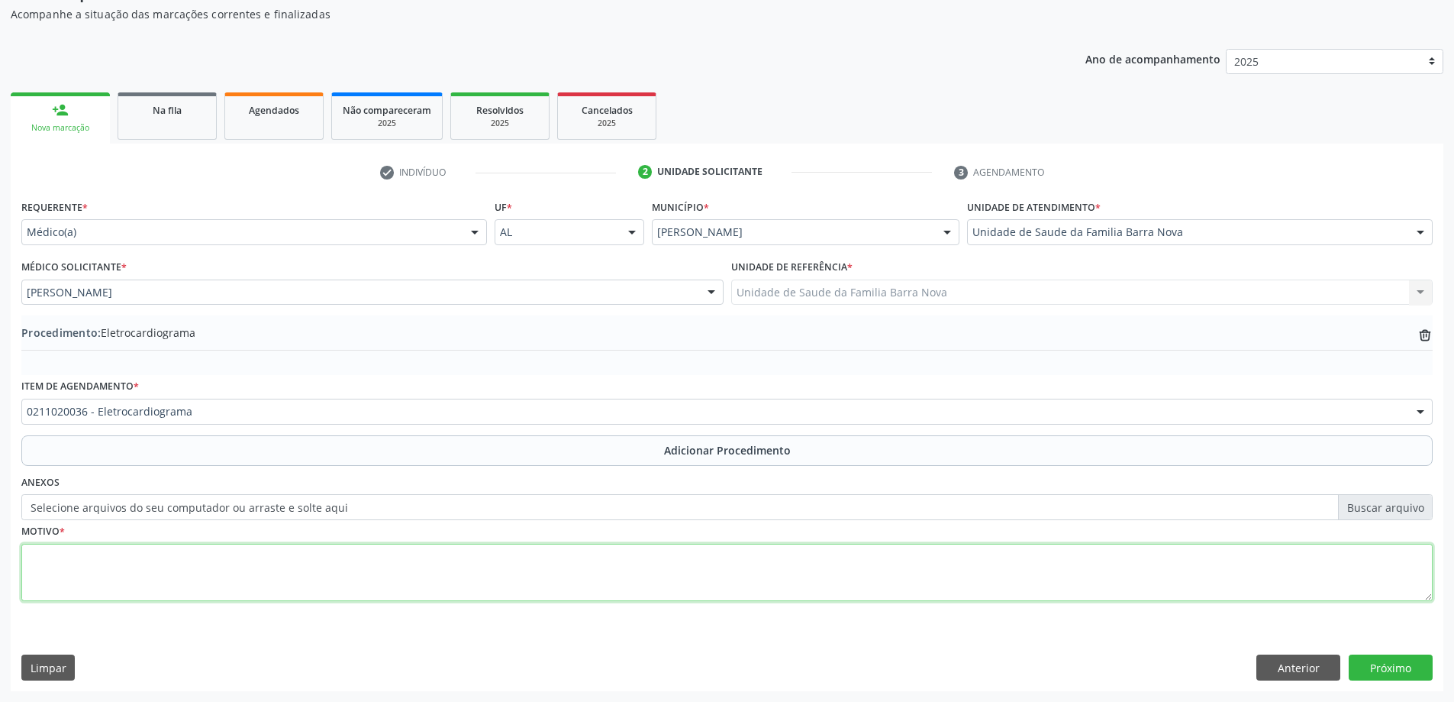
click at [160, 598] on textarea at bounding box center [726, 573] width 1411 height 58
type textarea "RISCO CARDIOVASCULAR."
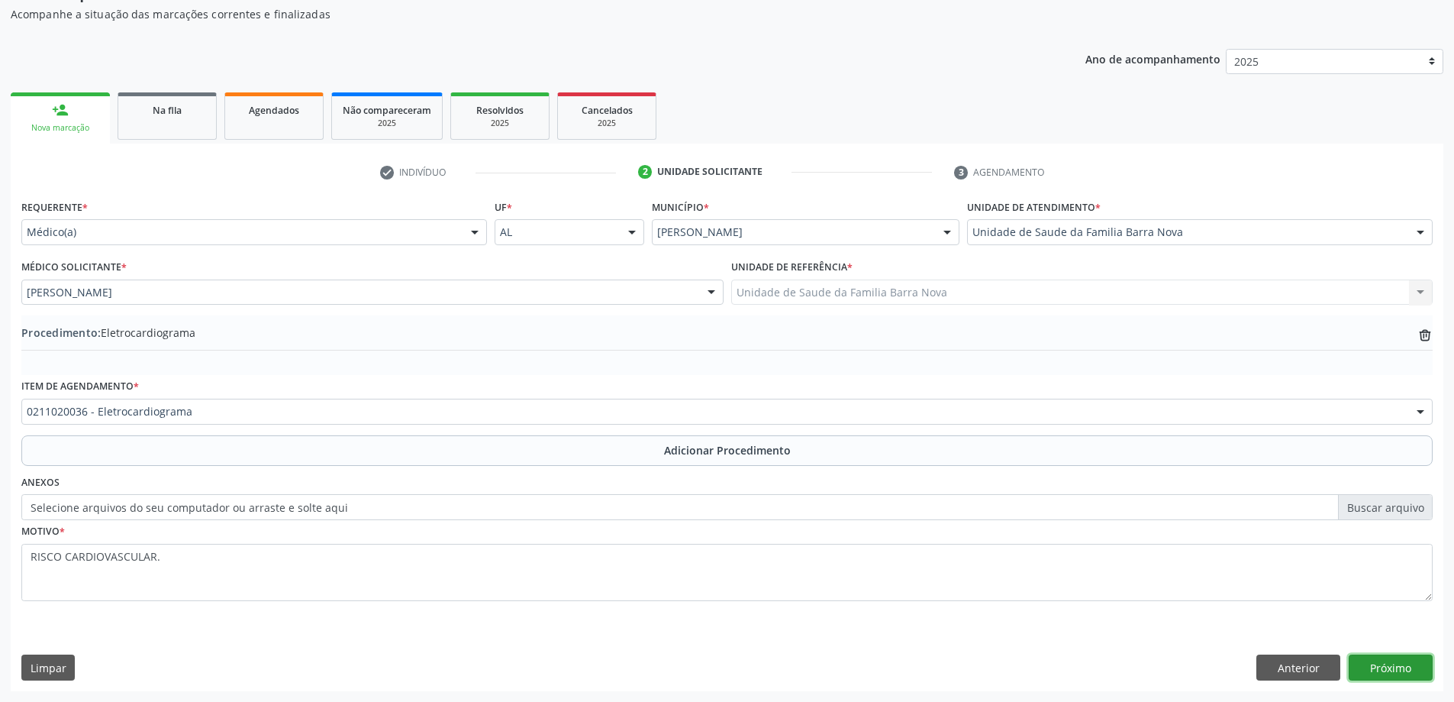
click at [1414, 659] on button "Próximo" at bounding box center [1391, 667] width 84 height 26
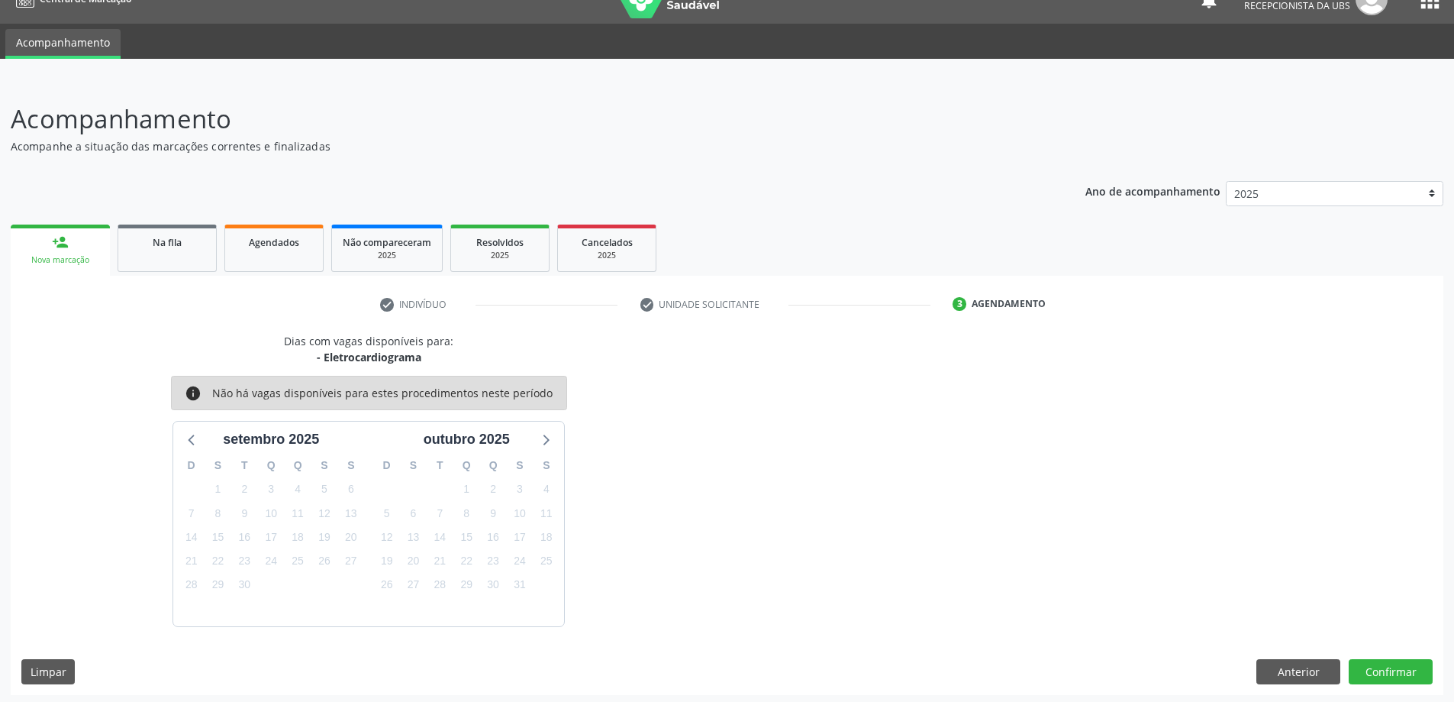
scroll to position [29, 0]
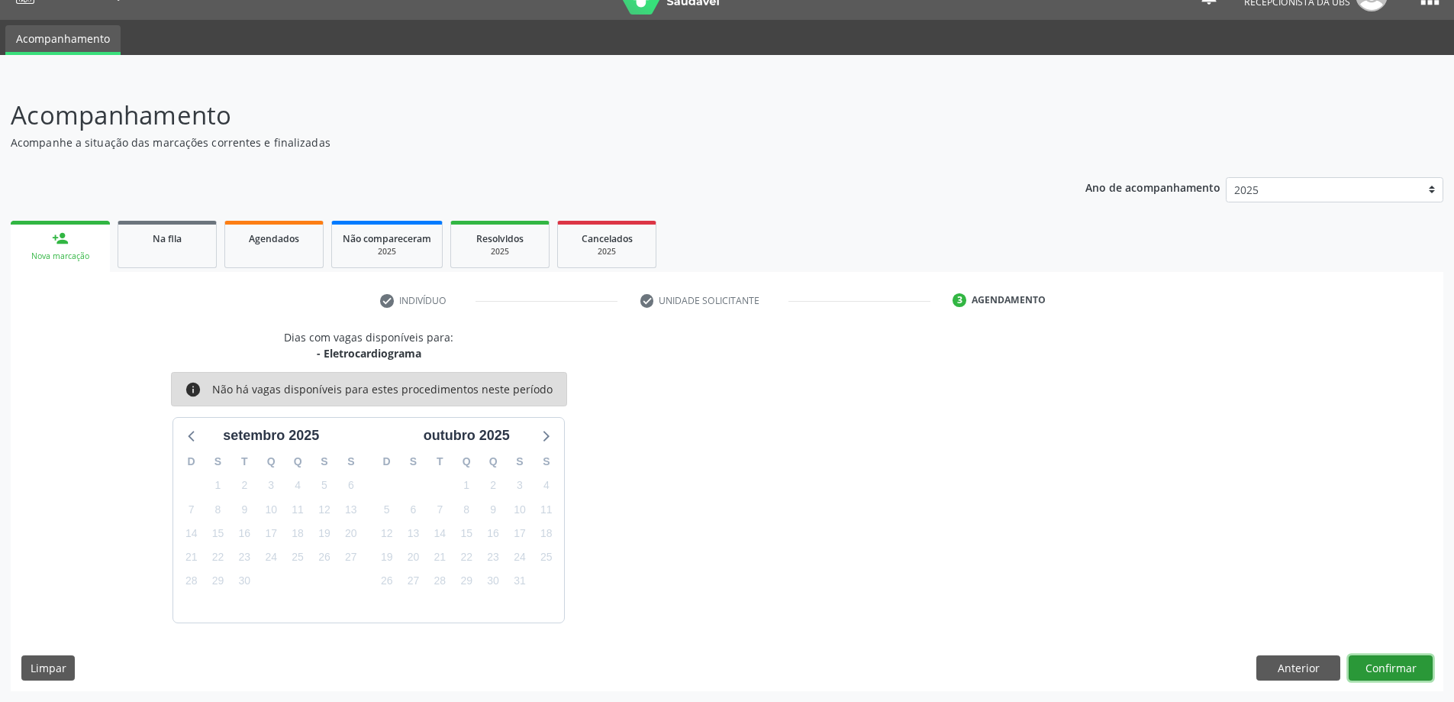
click at [1399, 657] on button "Confirmar" at bounding box center [1391, 668] width 84 height 26
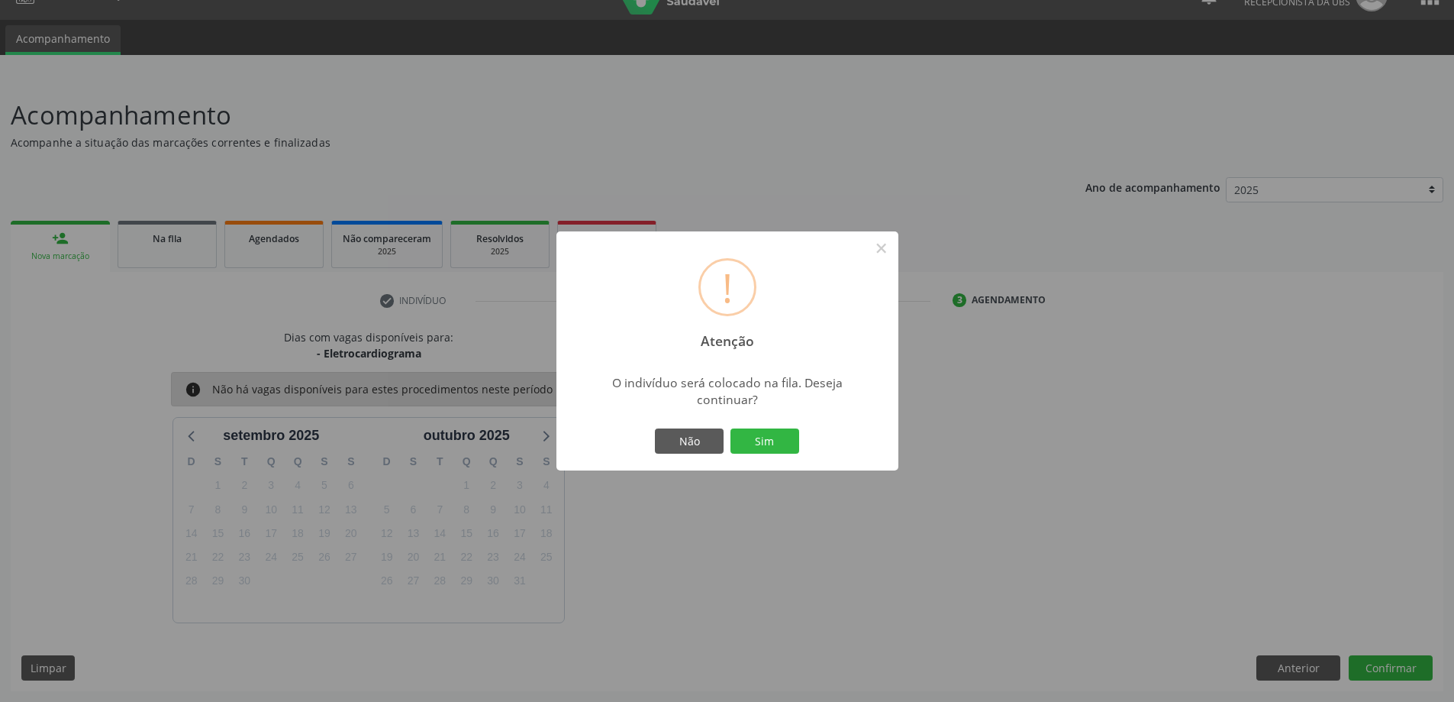
drag, startPoint x: 763, startPoint y: 444, endPoint x: 730, endPoint y: 440, distance: 33.9
click at [763, 445] on button "Sim" at bounding box center [765, 441] width 69 height 26
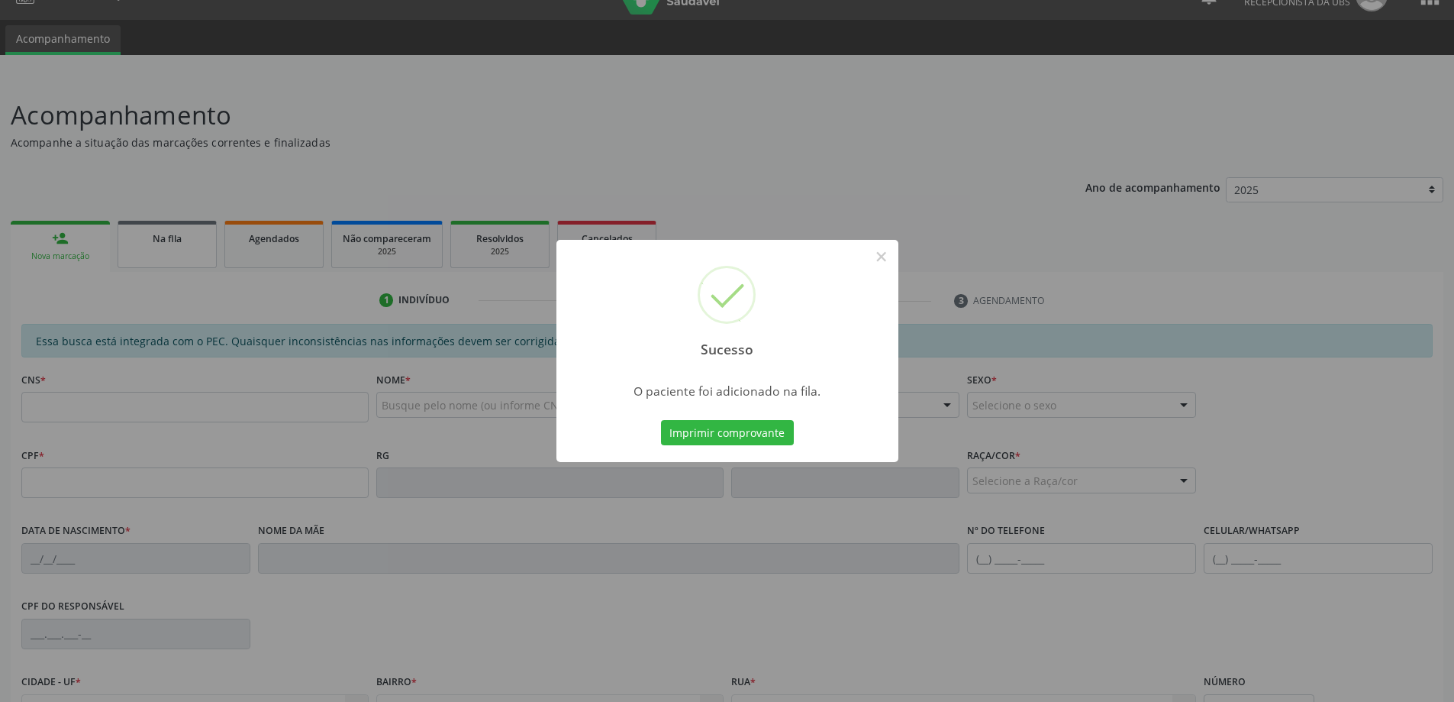
click at [78, 235] on div "Sucesso × O paciente foi adicionado na fila. Imprimir comprovante Cancel" at bounding box center [727, 351] width 1454 height 702
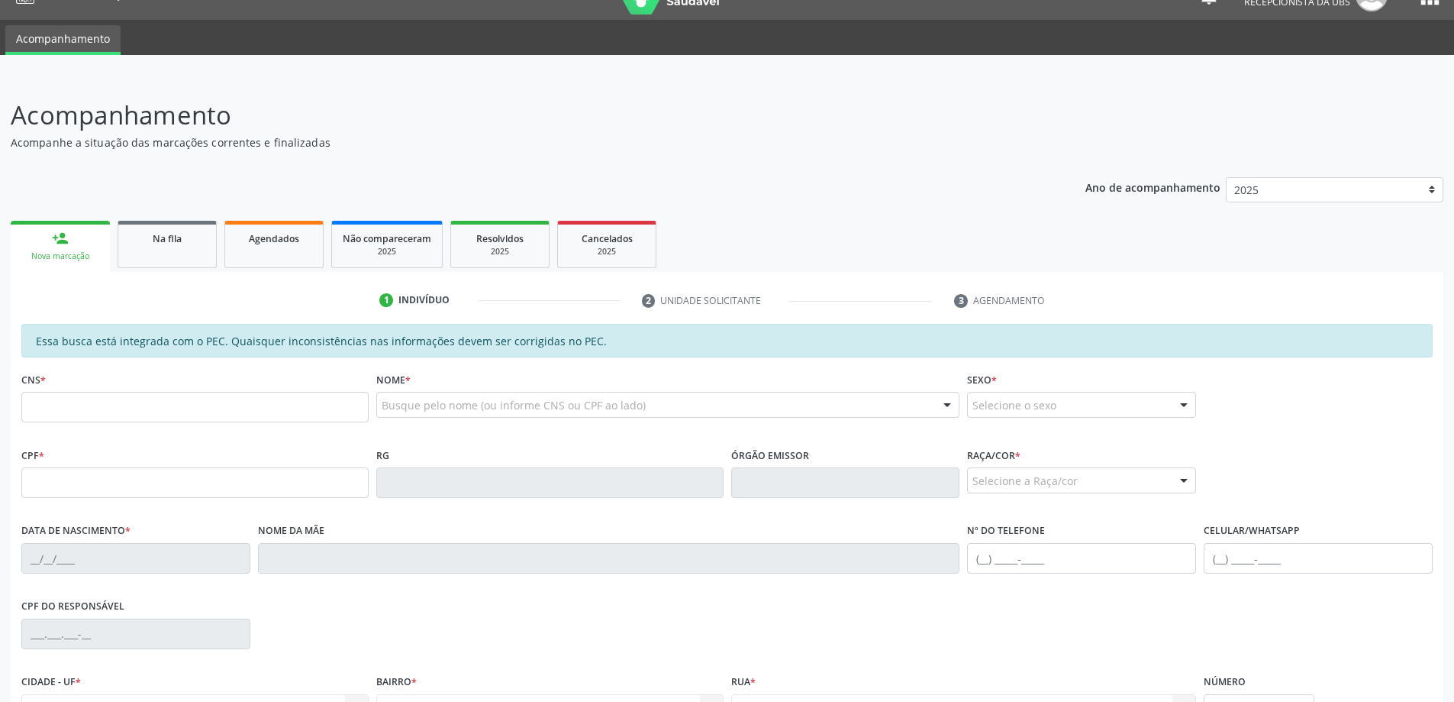
click at [163, 387] on div "CNS *" at bounding box center [194, 395] width 347 height 54
click at [192, 402] on input "text" at bounding box center [194, 407] width 347 height 31
paste input "704 3045 1765 6793"
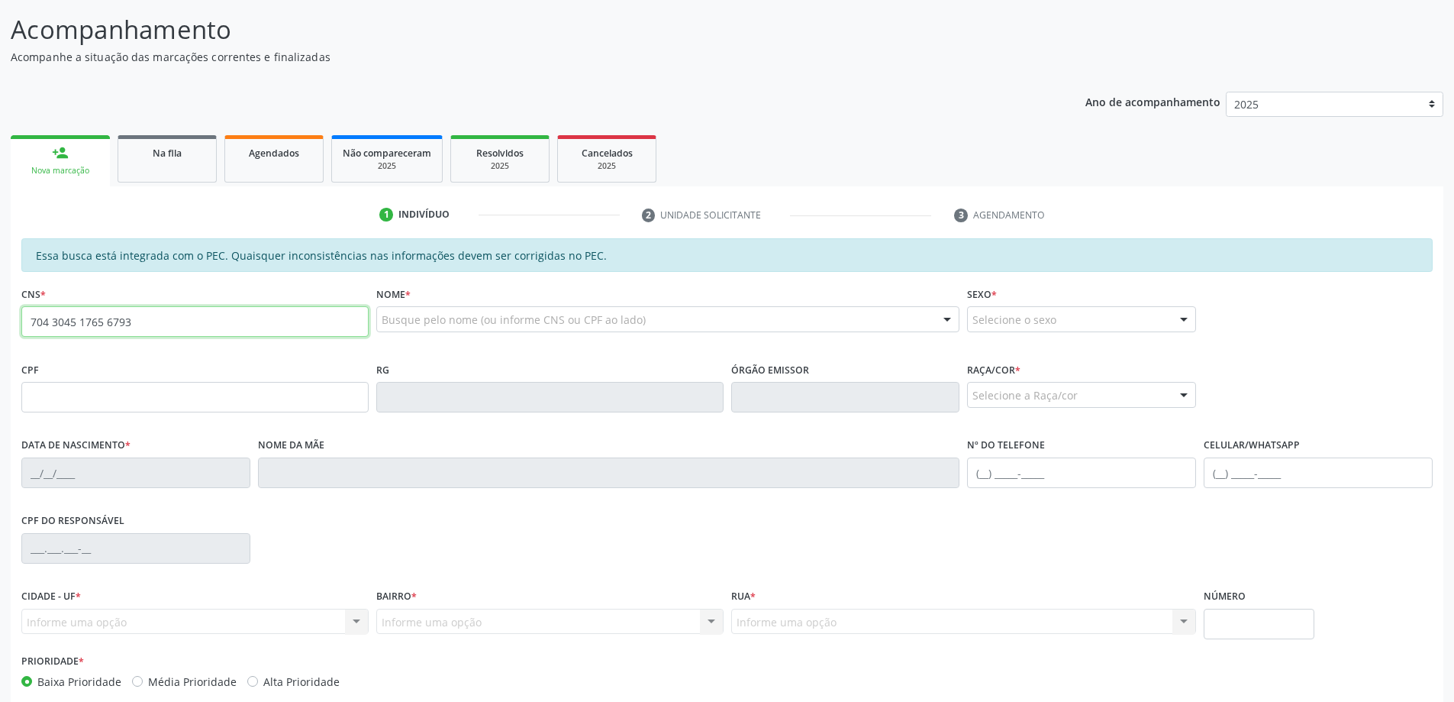
type input "704 3045 1765 6793"
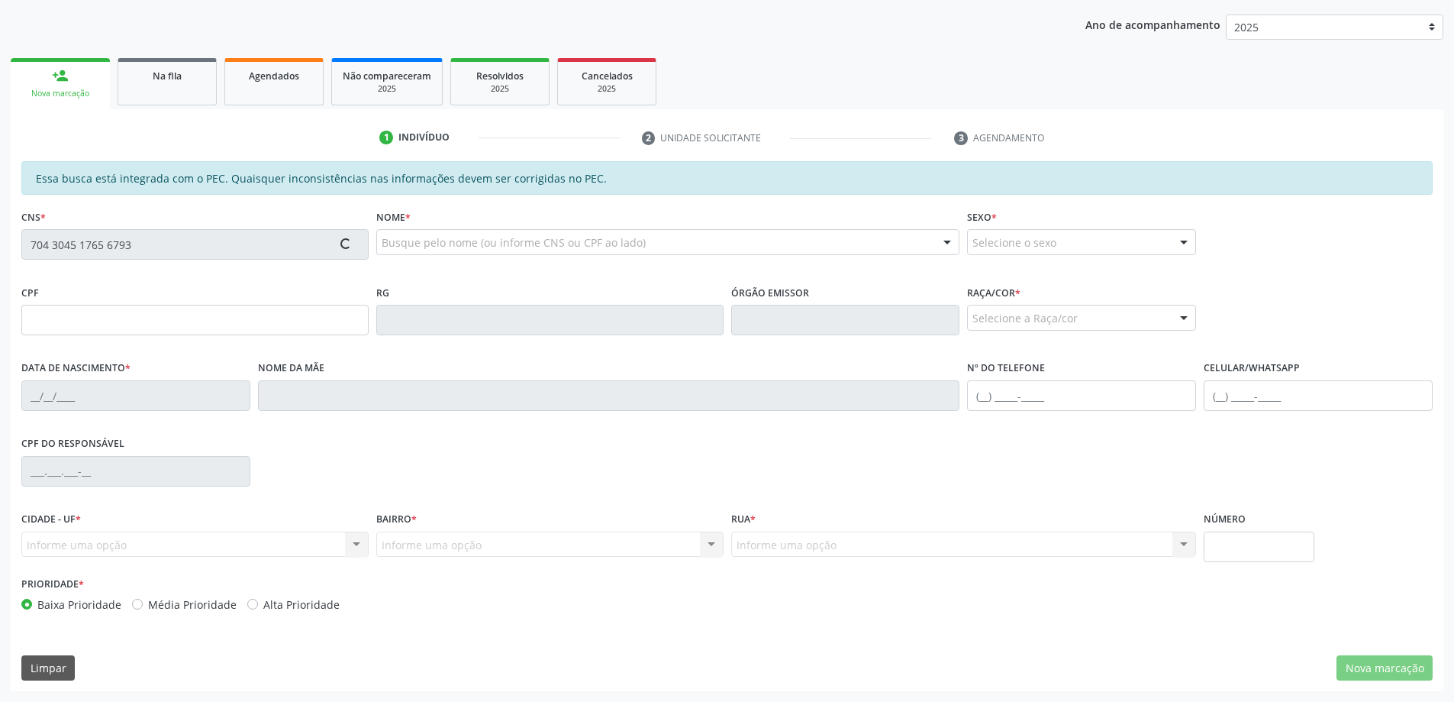
type input "124.836.684-02"
type input "0[DATE]"
type input "[PERSON_NAME]"
type input "[PHONE_NUMBER]"
type input "S/N"
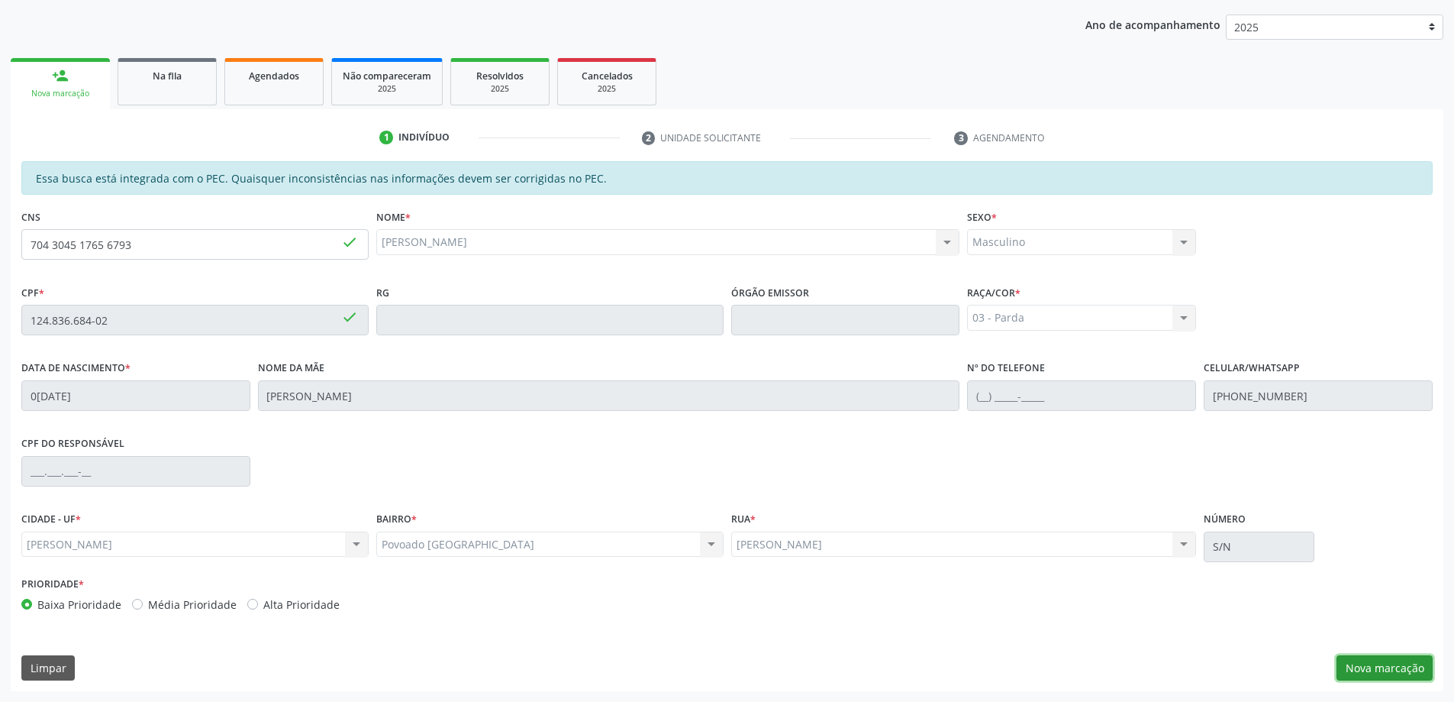
click at [1376, 663] on button "Nova marcação" at bounding box center [1385, 668] width 96 height 26
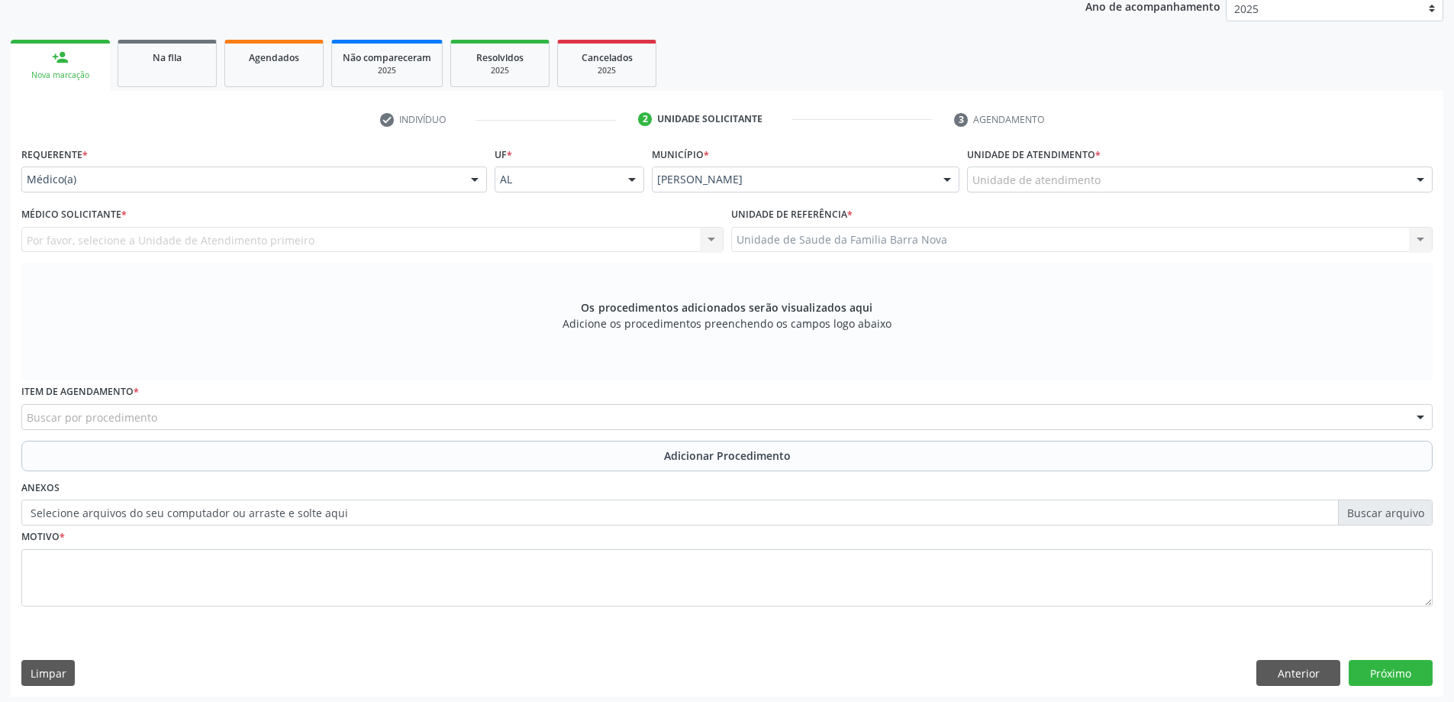
scroll to position [215, 0]
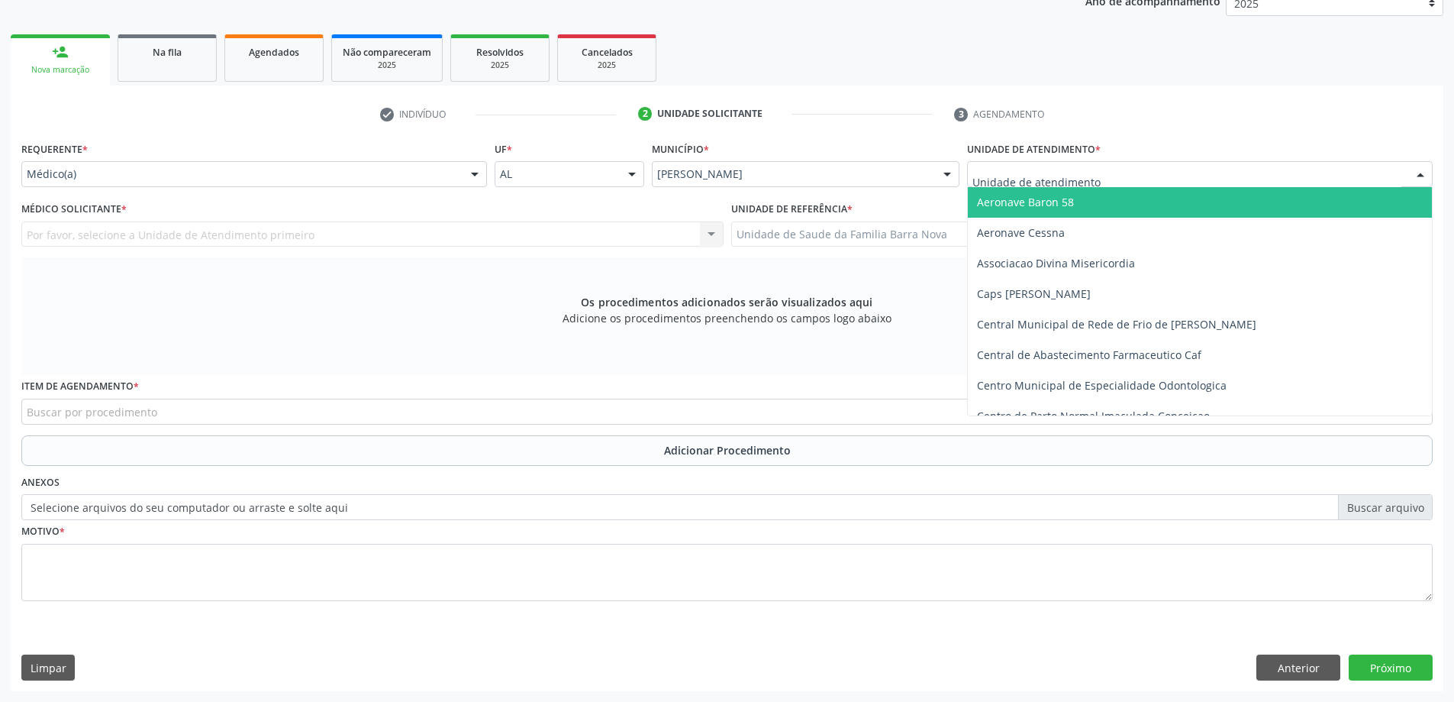
click at [1107, 174] on div at bounding box center [1200, 174] width 466 height 26
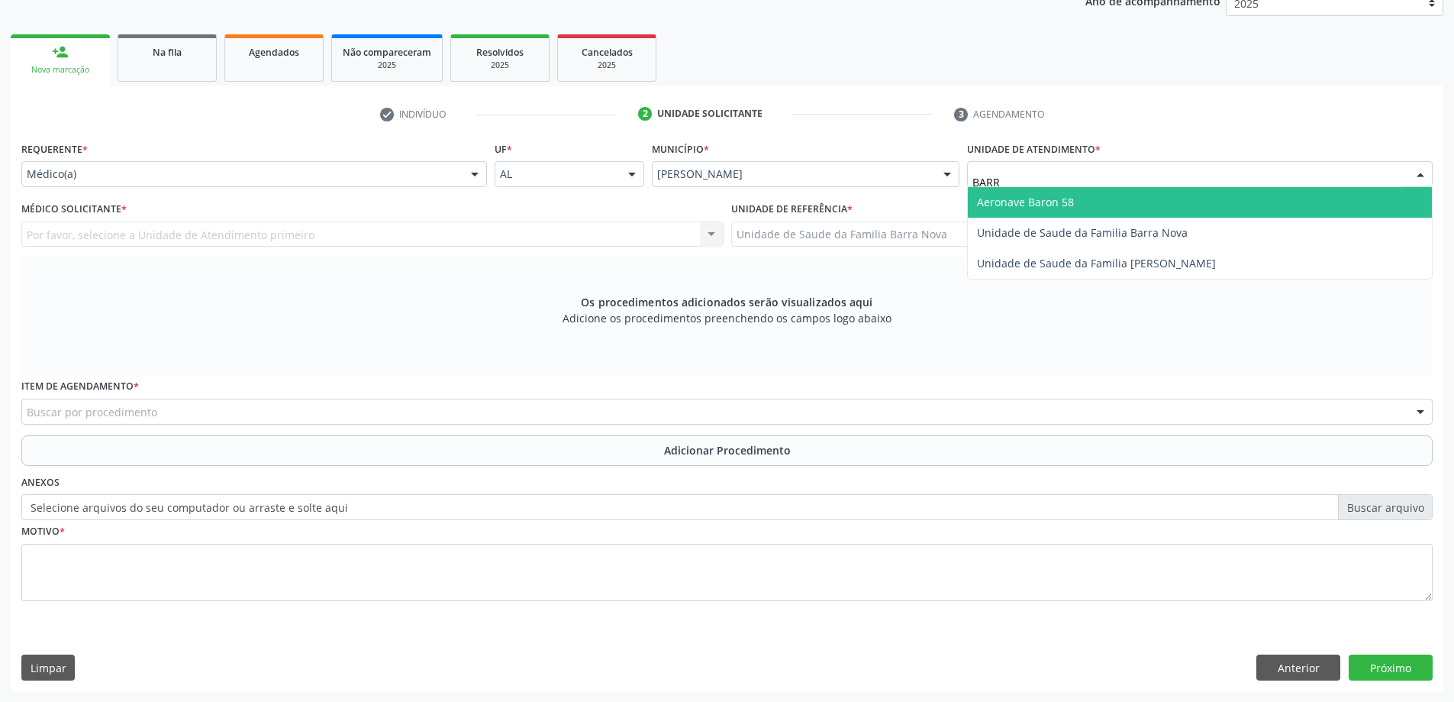
type input "BARRA"
click at [1118, 195] on span "Unidade de Saude da Familia Barra Nova" at bounding box center [1082, 202] width 211 height 15
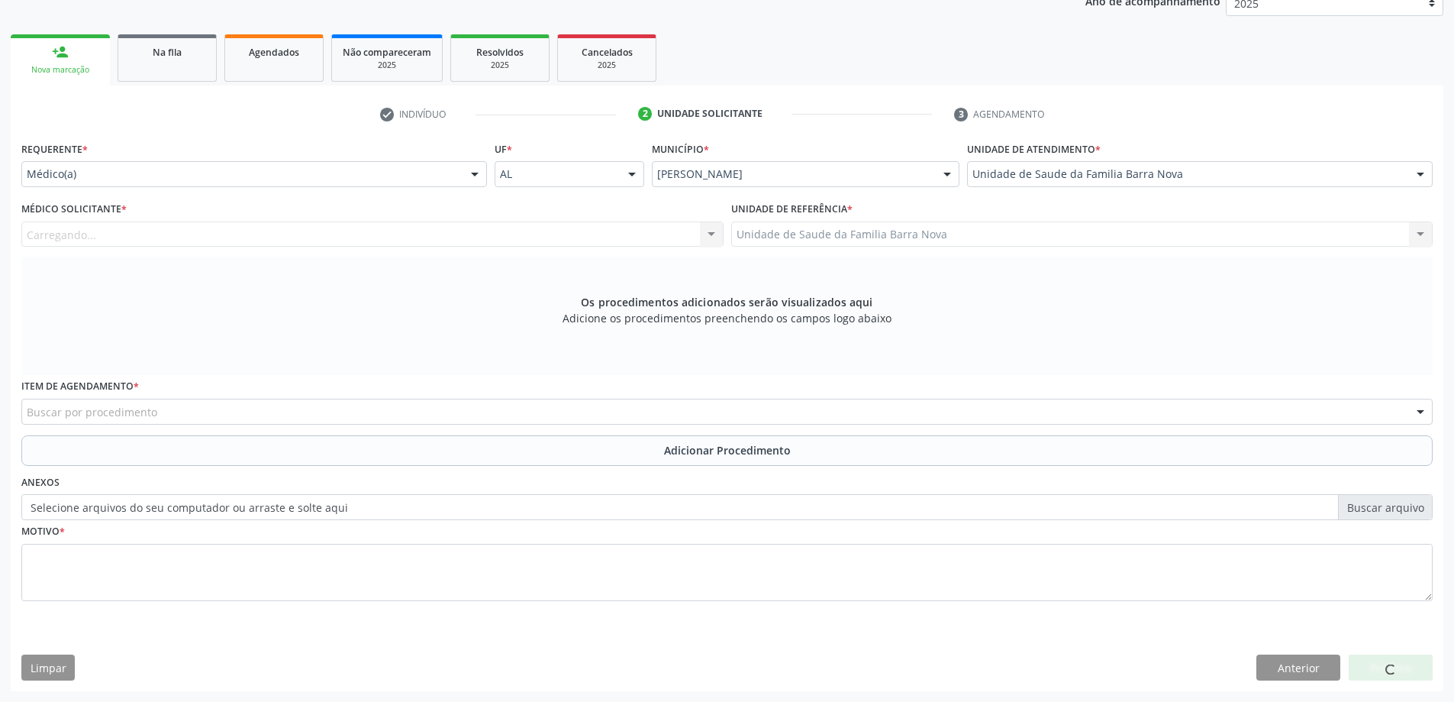
click at [260, 223] on div "Carregando... Nenhum resultado encontrado para: " " Não há nenhuma opção para s…" at bounding box center [372, 234] width 702 height 26
click at [280, 247] on div "Médico Solicitante * Médico solicitante [PERSON_NAME] [PERSON_NAME] [PERSON_NAM…" at bounding box center [373, 228] width 710 height 60
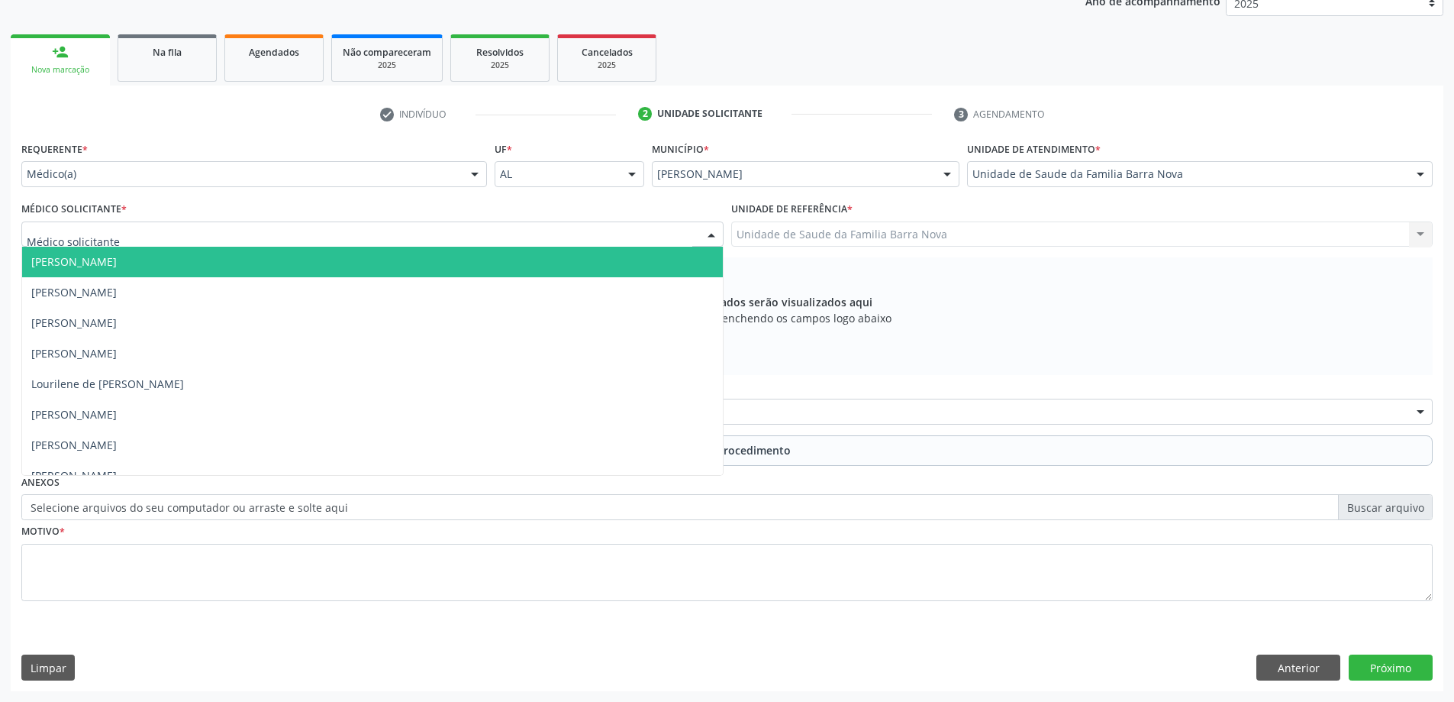
click at [295, 237] on div at bounding box center [372, 234] width 702 height 26
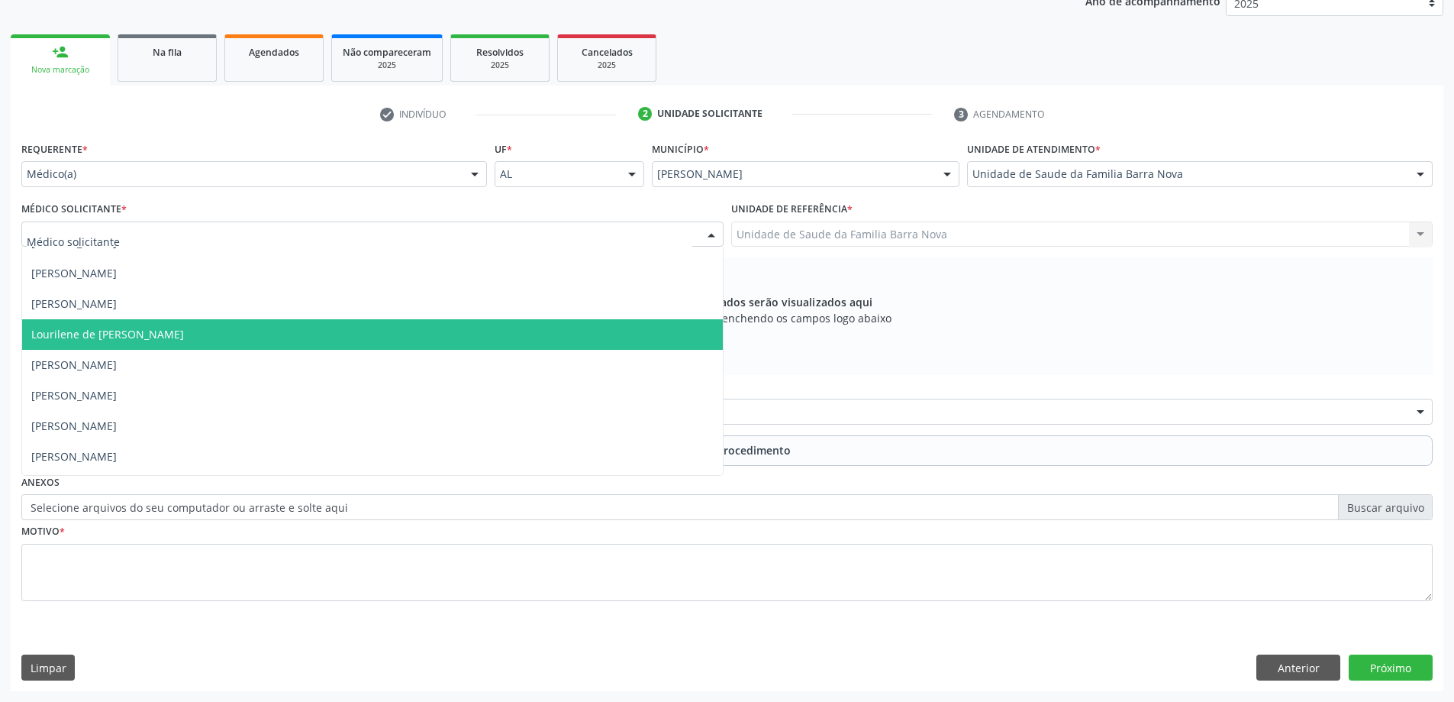
scroll to position [76, 0]
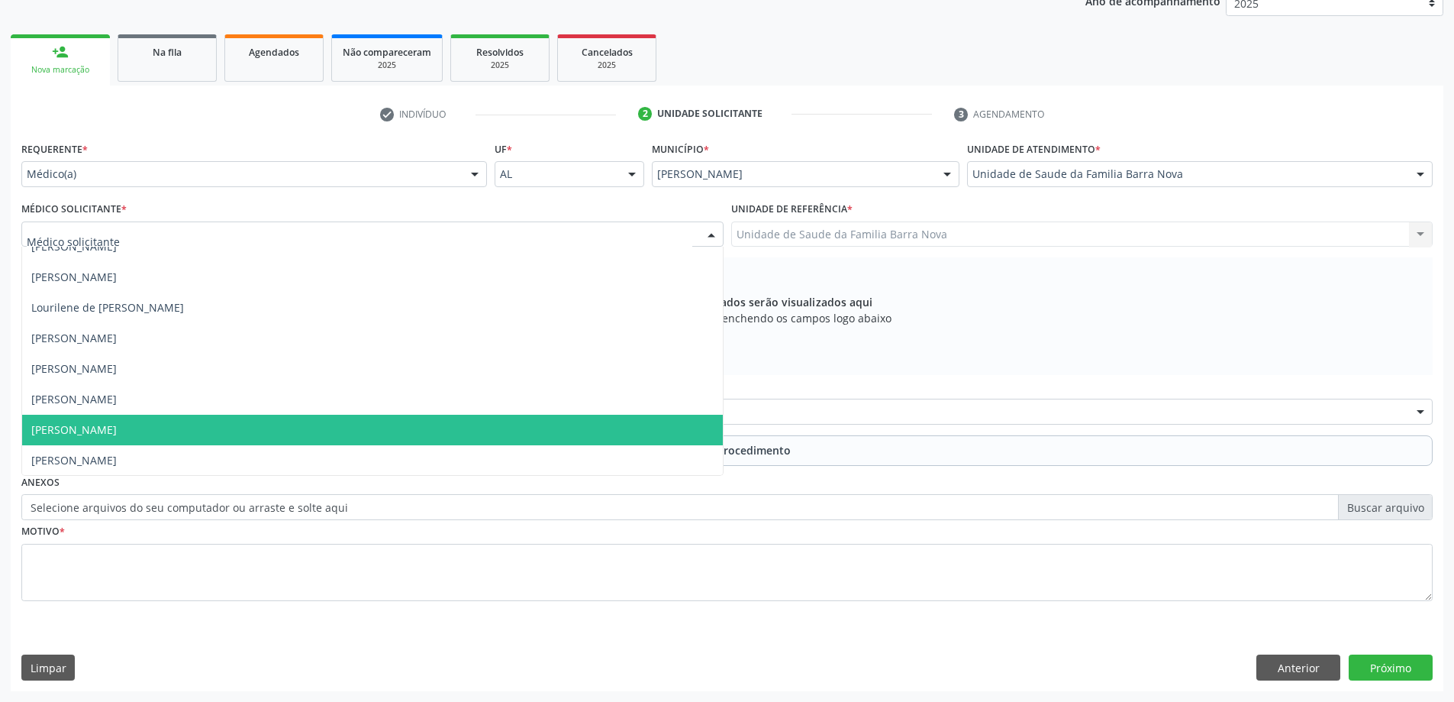
click at [216, 434] on span "[PERSON_NAME]" at bounding box center [372, 429] width 701 height 31
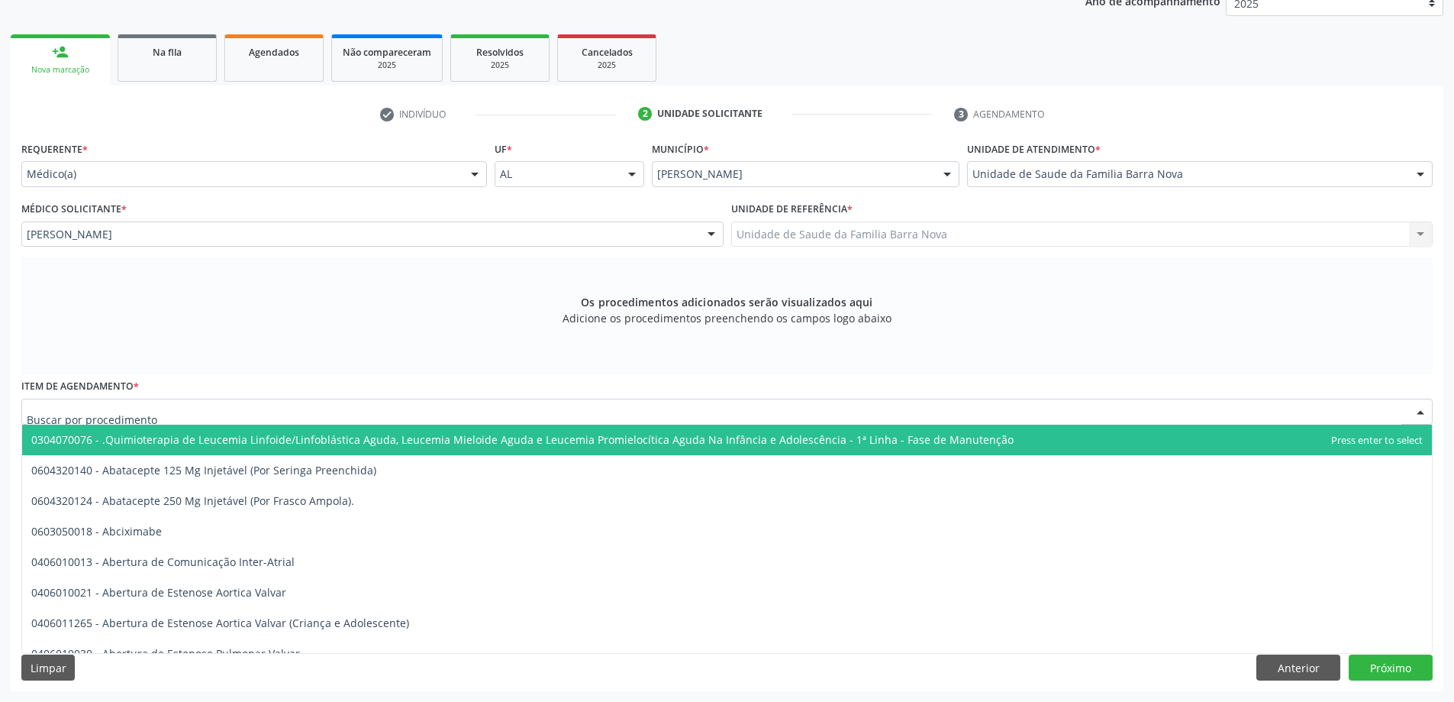
click at [215, 408] on div at bounding box center [726, 411] width 1411 height 26
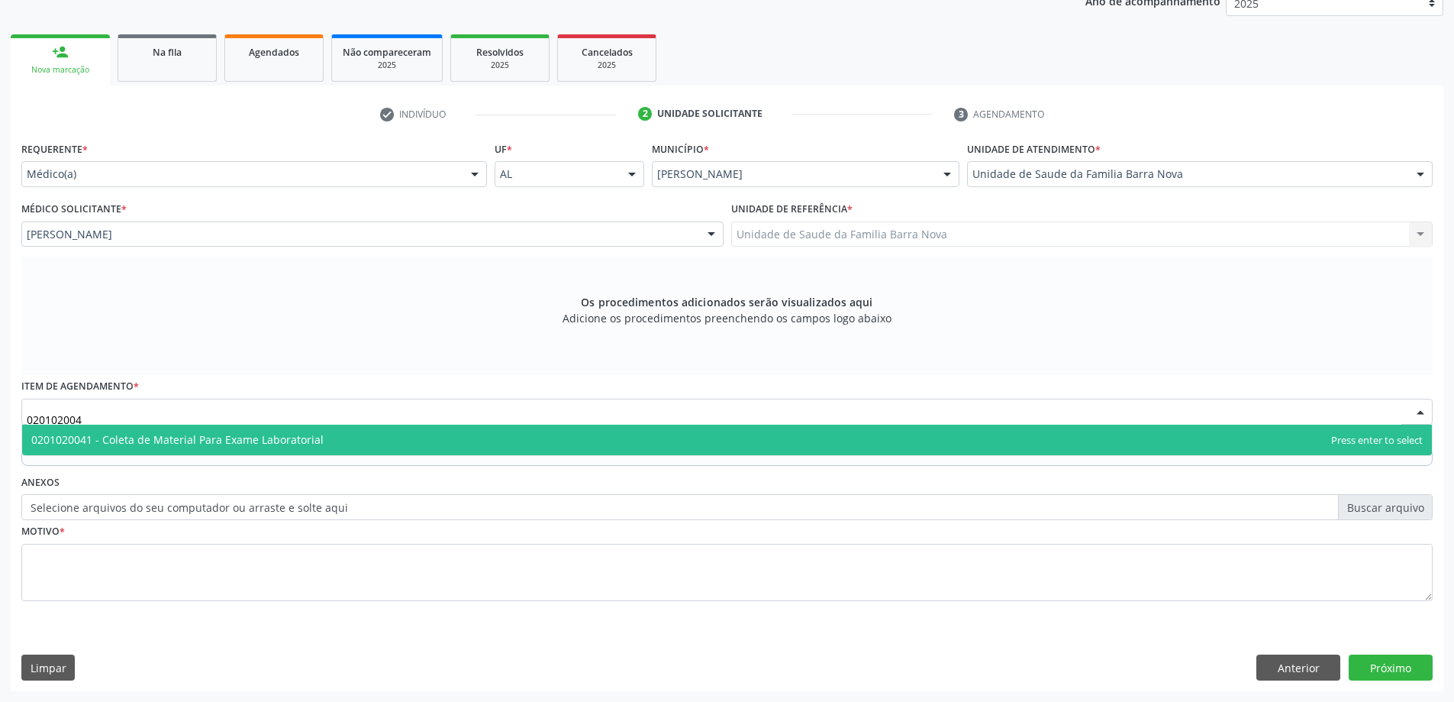
type input "0201020041"
click at [189, 435] on span "0201020041 - Coleta de Material Para Exame Laboratorial" at bounding box center [177, 439] width 292 height 15
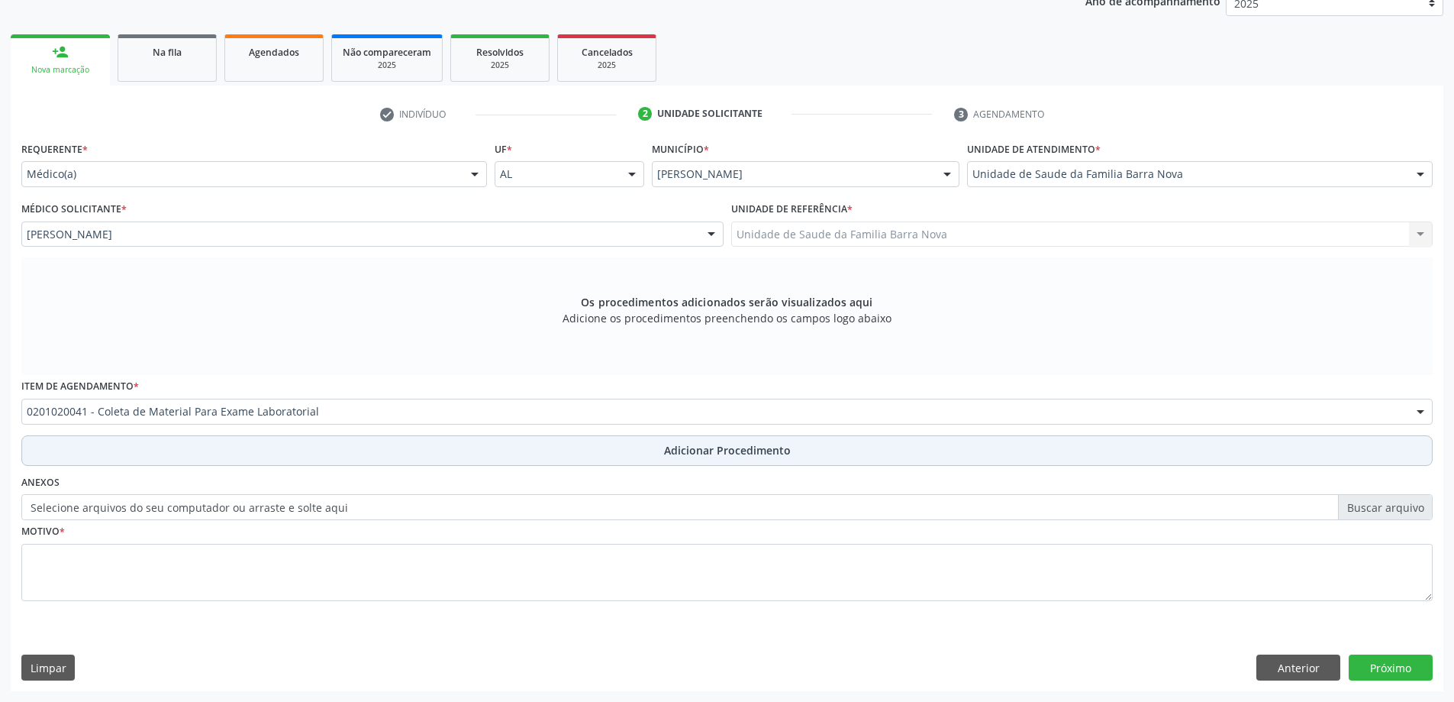
click at [180, 443] on button "Adicionar Procedimento" at bounding box center [726, 450] width 1411 height 31
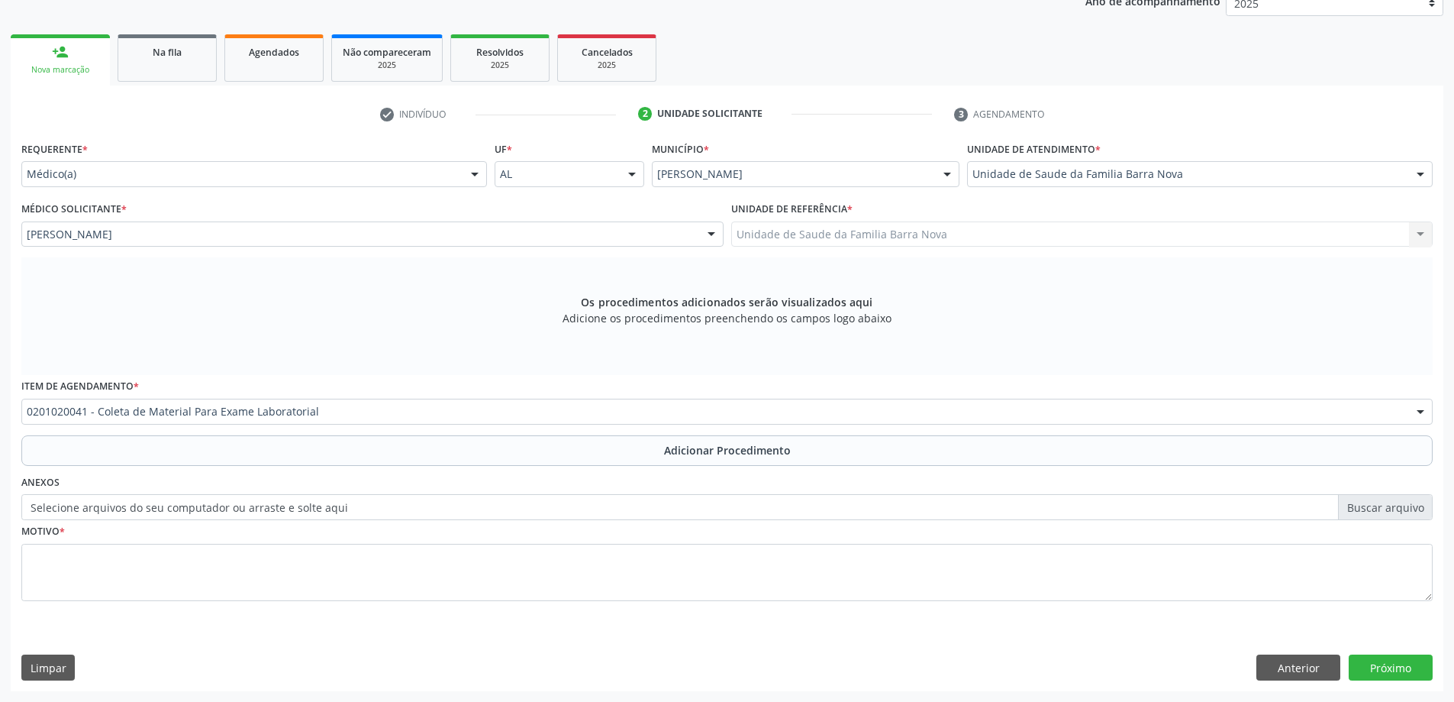
scroll to position [157, 0]
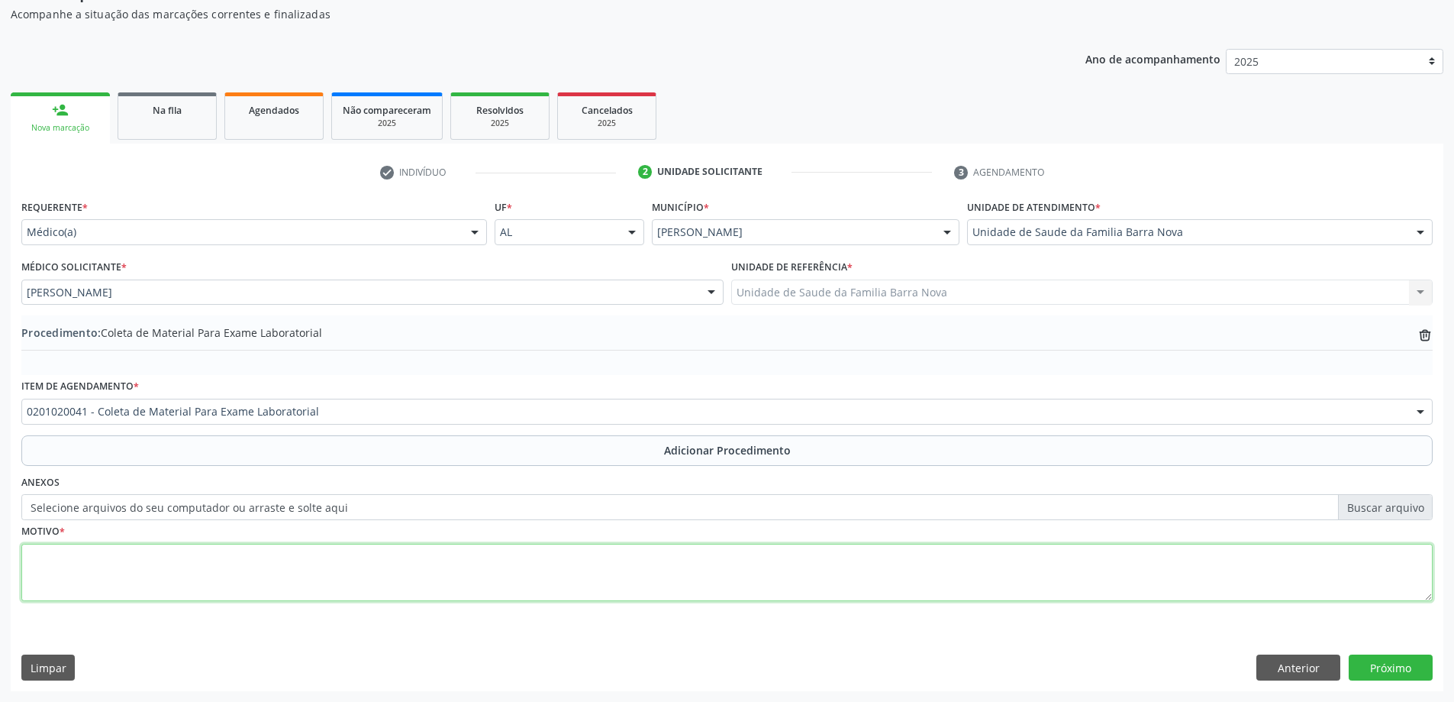
click at [156, 599] on textarea at bounding box center [726, 573] width 1411 height 58
type textarea "ROTINA."
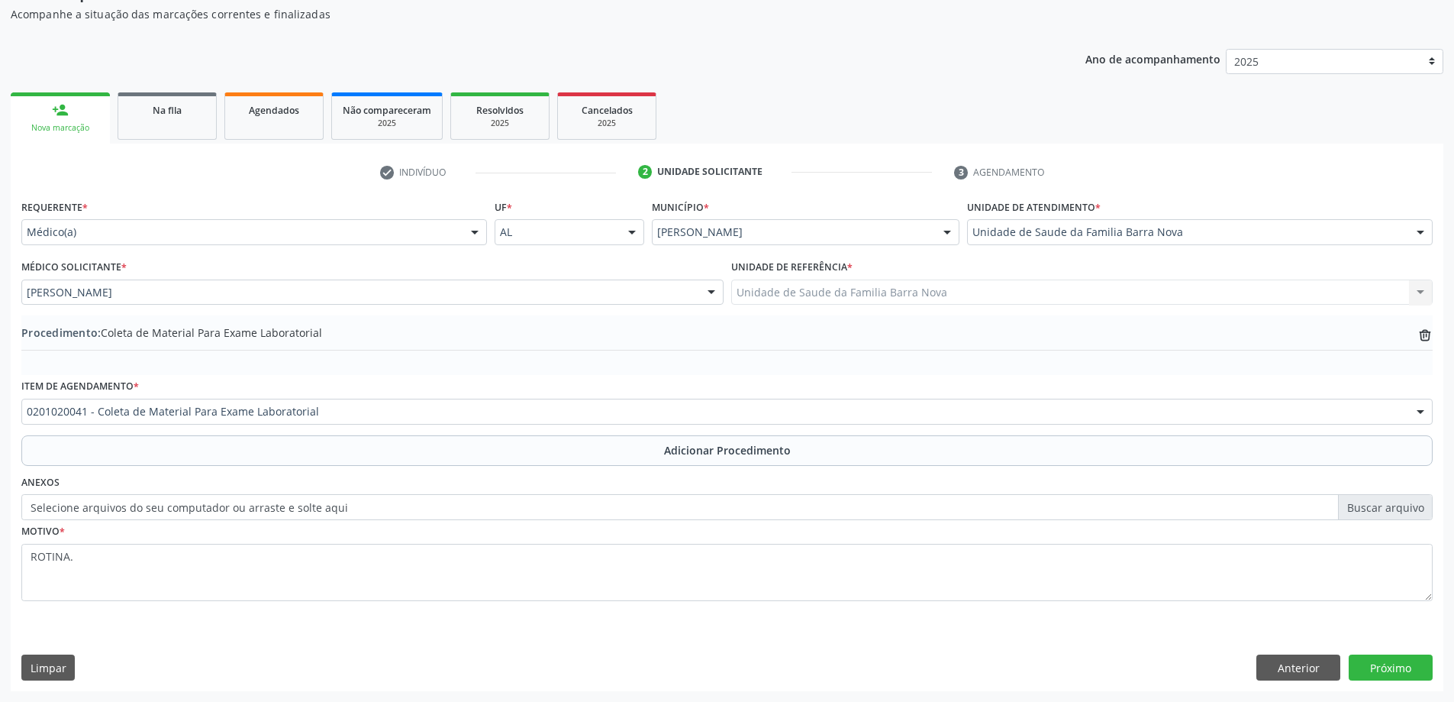
click at [1421, 680] on div "Requerente * Médico(a) Médico(a) Enfermeiro(a) Paciente Nenhum resultado encont…" at bounding box center [727, 442] width 1433 height 495
click at [1418, 673] on button "Próximo" at bounding box center [1391, 667] width 84 height 26
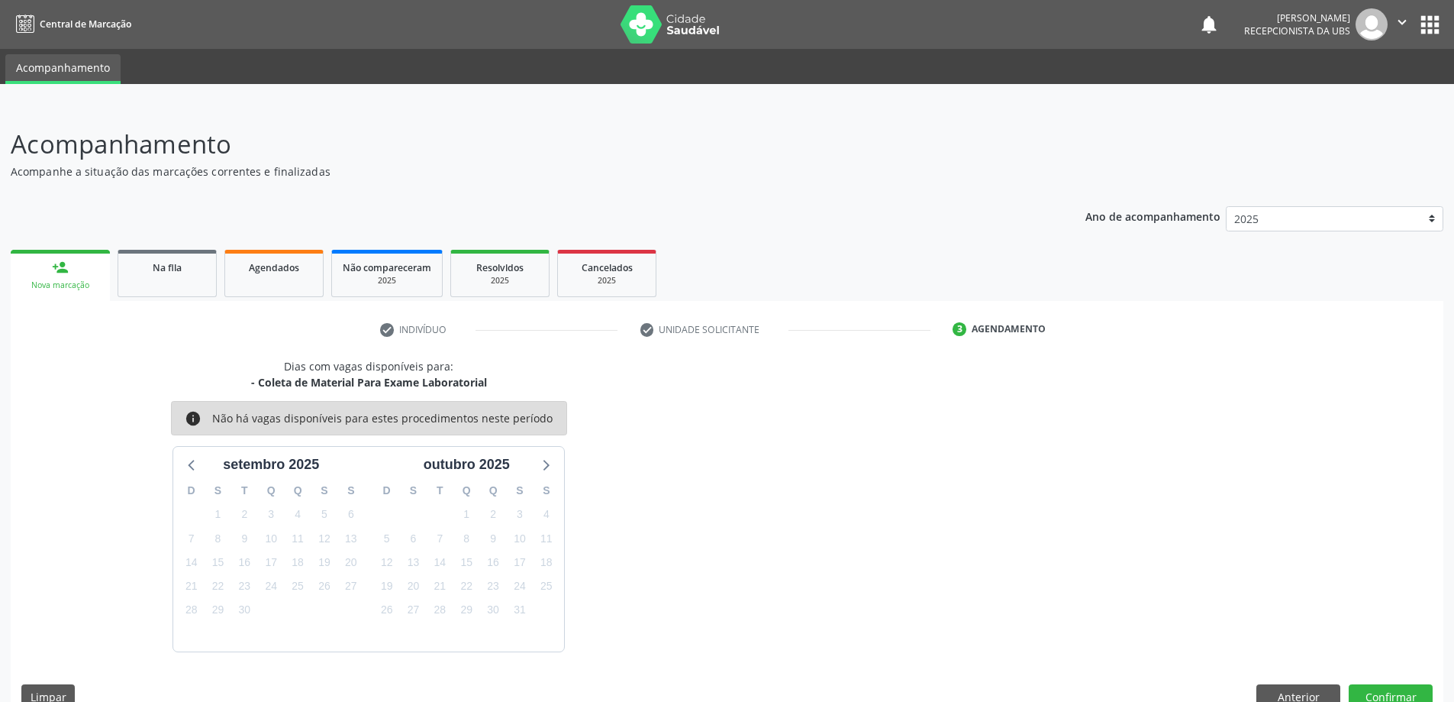
click at [1397, 681] on div "Dias com vagas disponíveis para: - Coleta de Material Para Exame Laboratorial i…" at bounding box center [727, 539] width 1433 height 362
click at [1405, 688] on button "Confirmar" at bounding box center [1391, 697] width 84 height 26
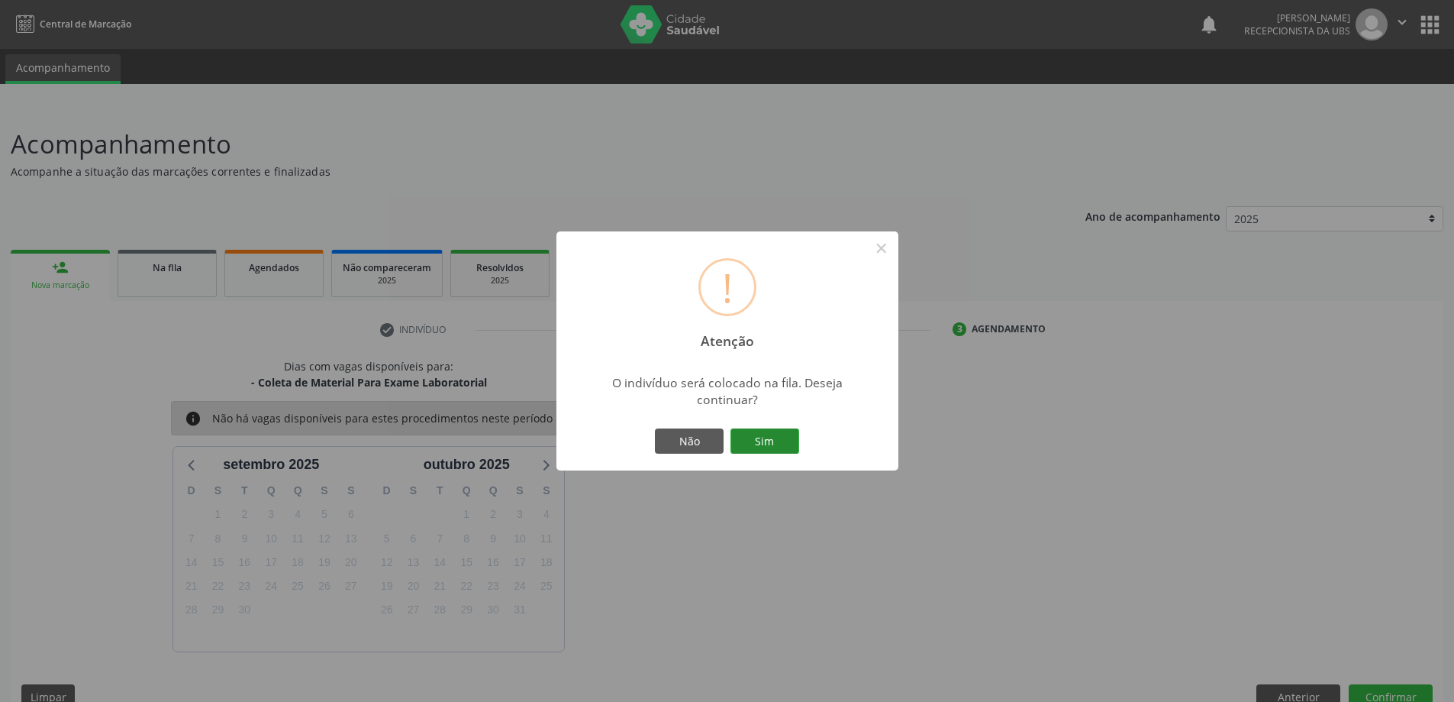
click at [781, 448] on button "Sim" at bounding box center [765, 441] width 69 height 26
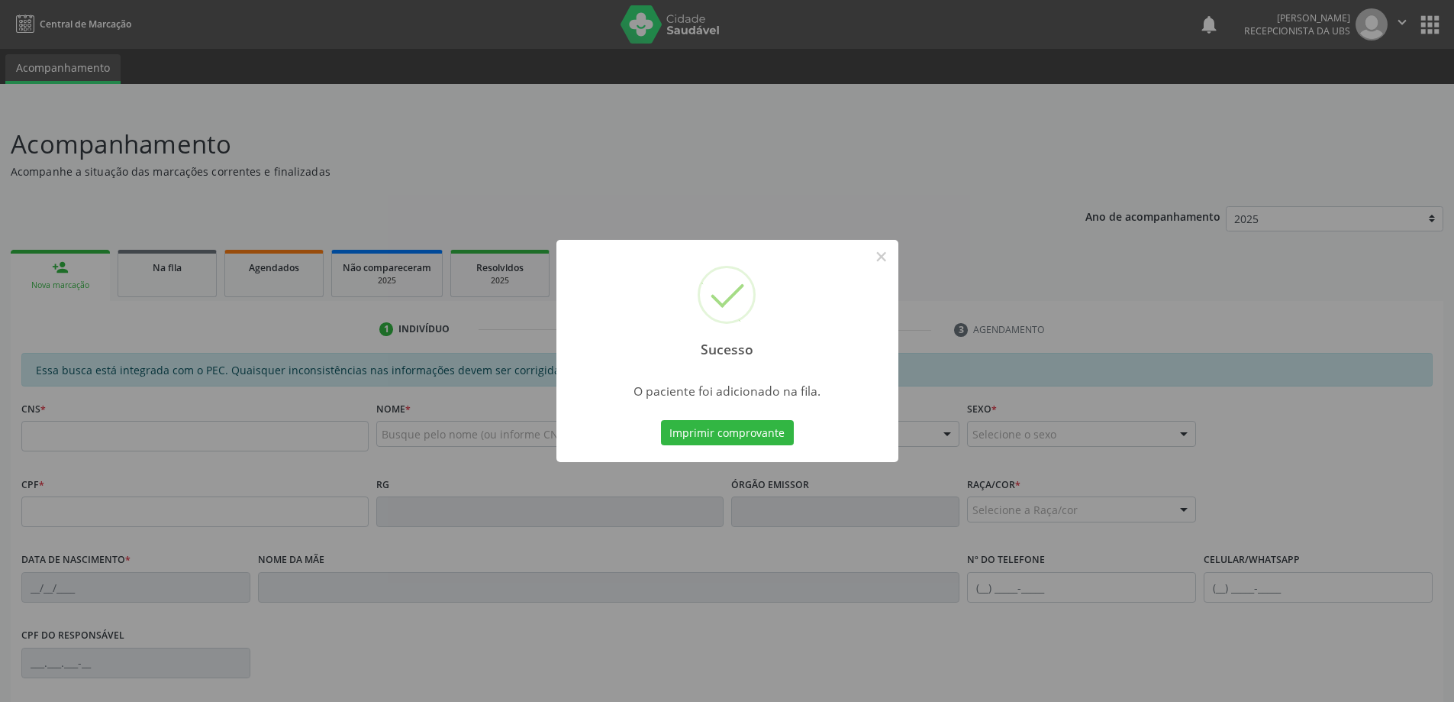
click at [79, 290] on div "Sucesso × O paciente foi adicionado na fila. Imprimir comprovante Cancel" at bounding box center [727, 351] width 1454 height 702
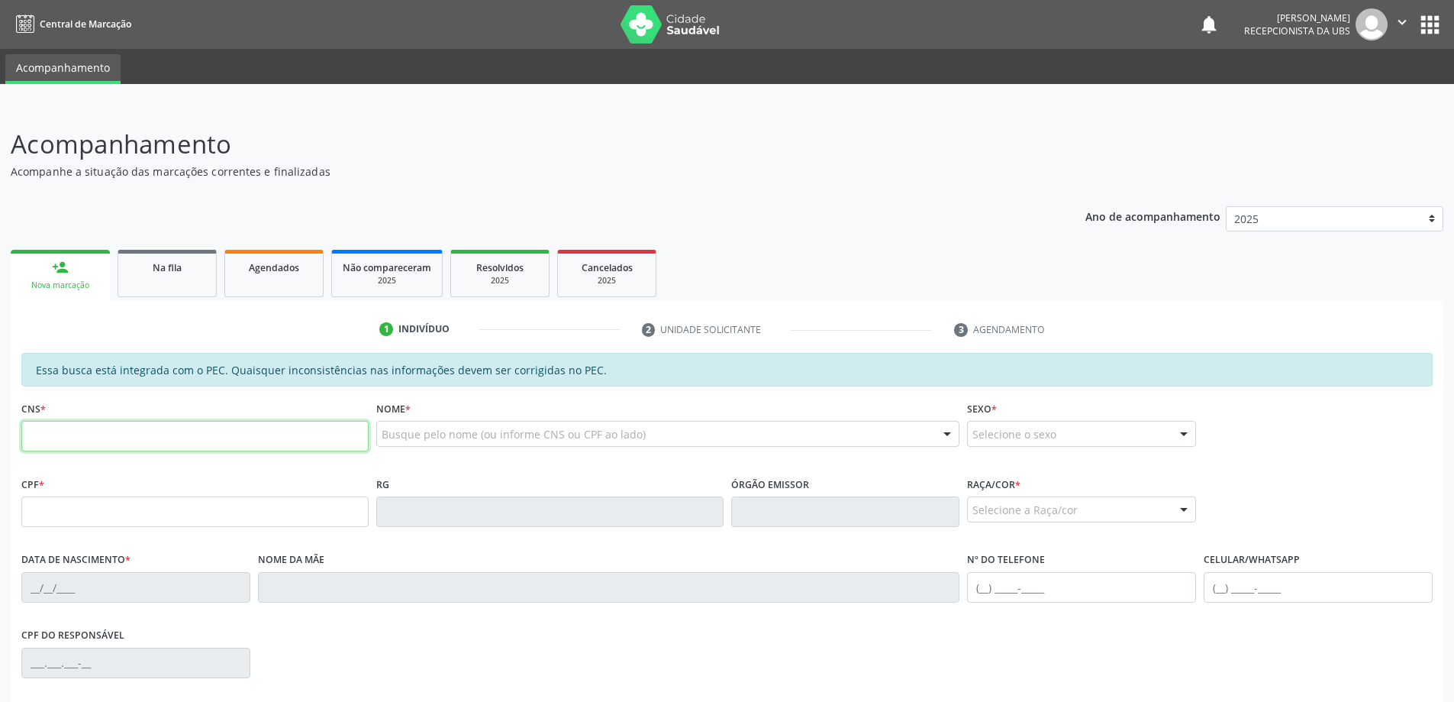
click at [127, 428] on input "text" at bounding box center [194, 436] width 347 height 31
paste input "704 3045 1765 6793"
type input "704 3045 1765 6793"
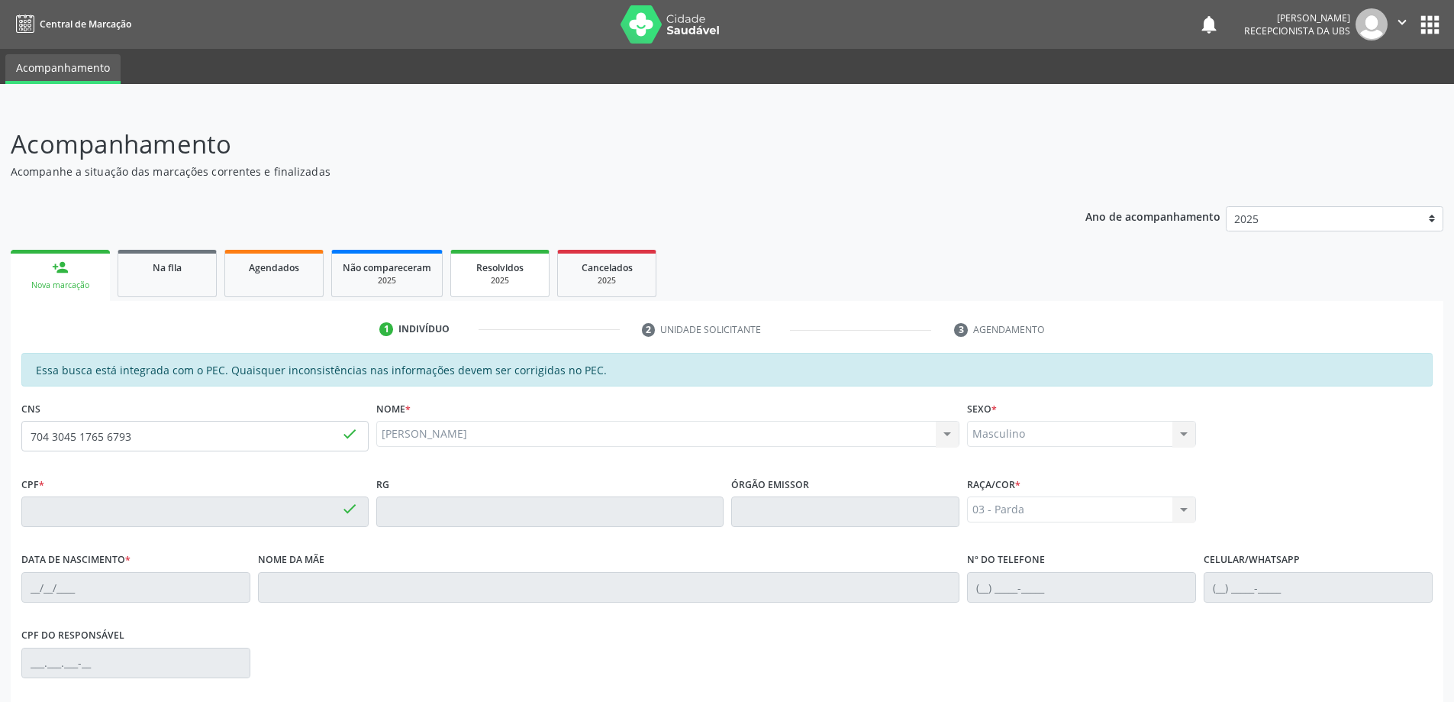
type input "124.836.684-02"
type input "0[DATE]"
type input "[PERSON_NAME]"
type input "[PHONE_NUMBER]"
type input "S/N"
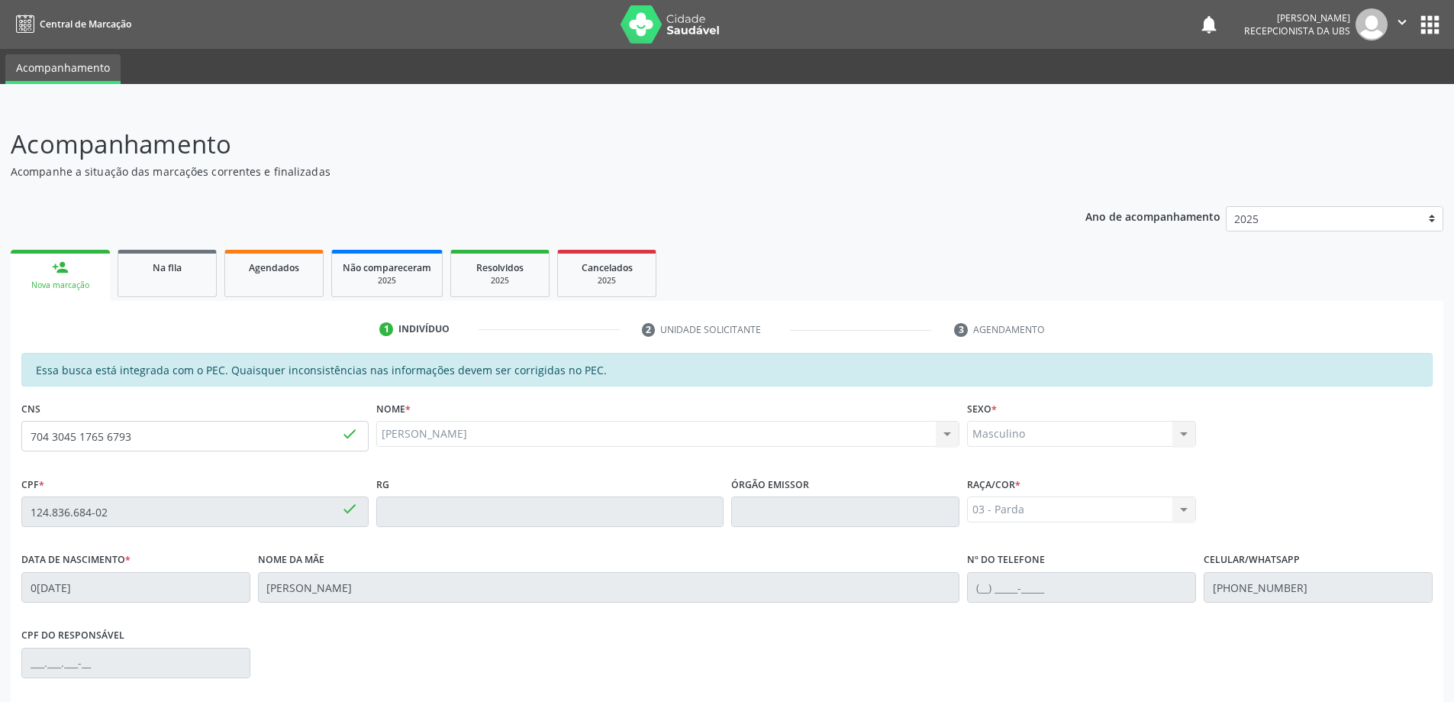
scroll to position [192, 0]
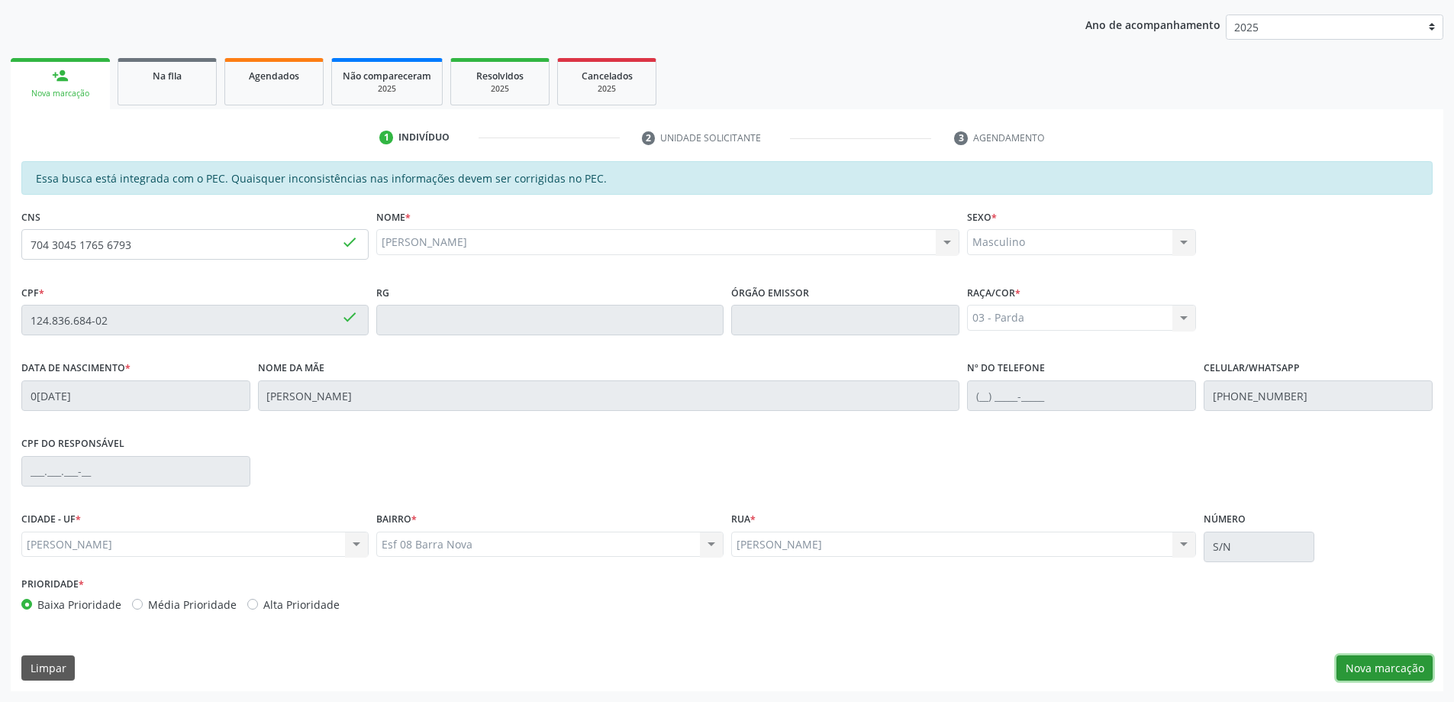
click at [1394, 676] on button "Nova marcação" at bounding box center [1385, 668] width 96 height 26
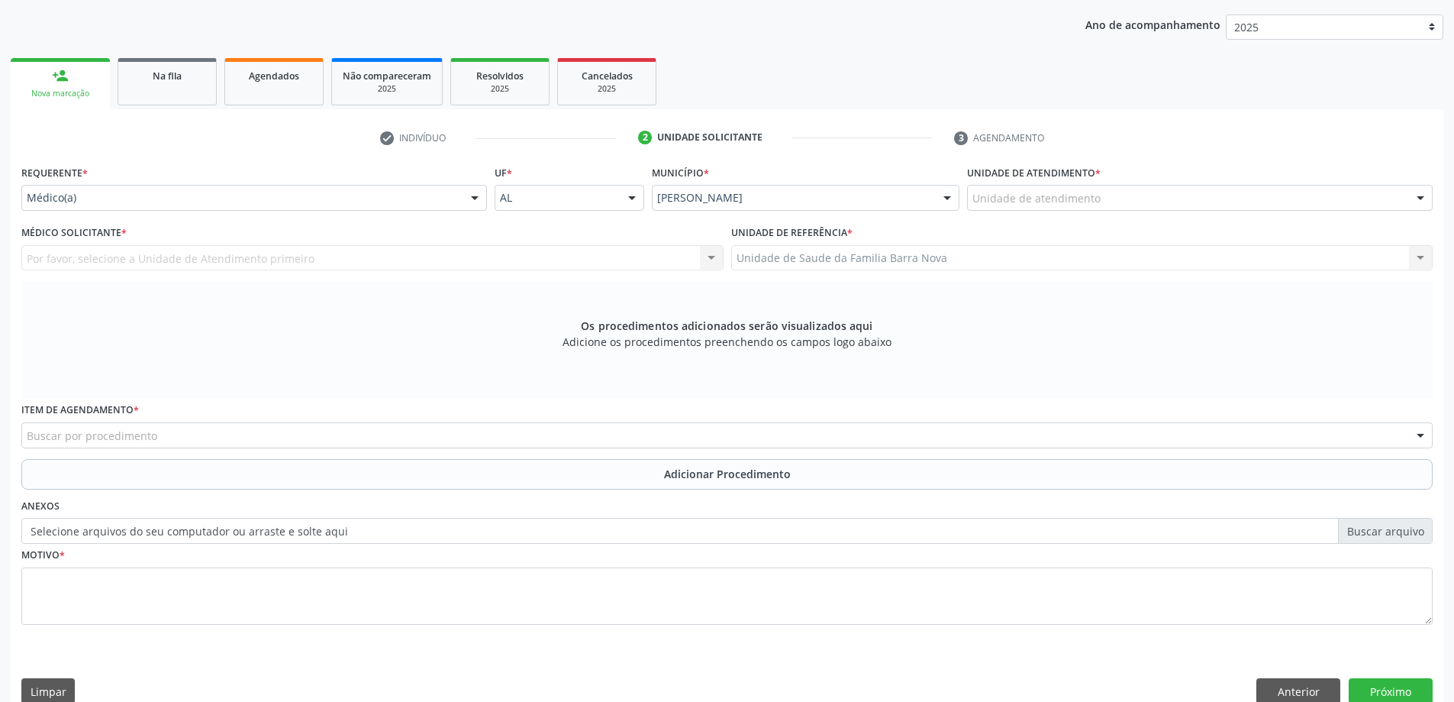
click at [1241, 186] on div "Unidade de atendimento" at bounding box center [1200, 198] width 466 height 26
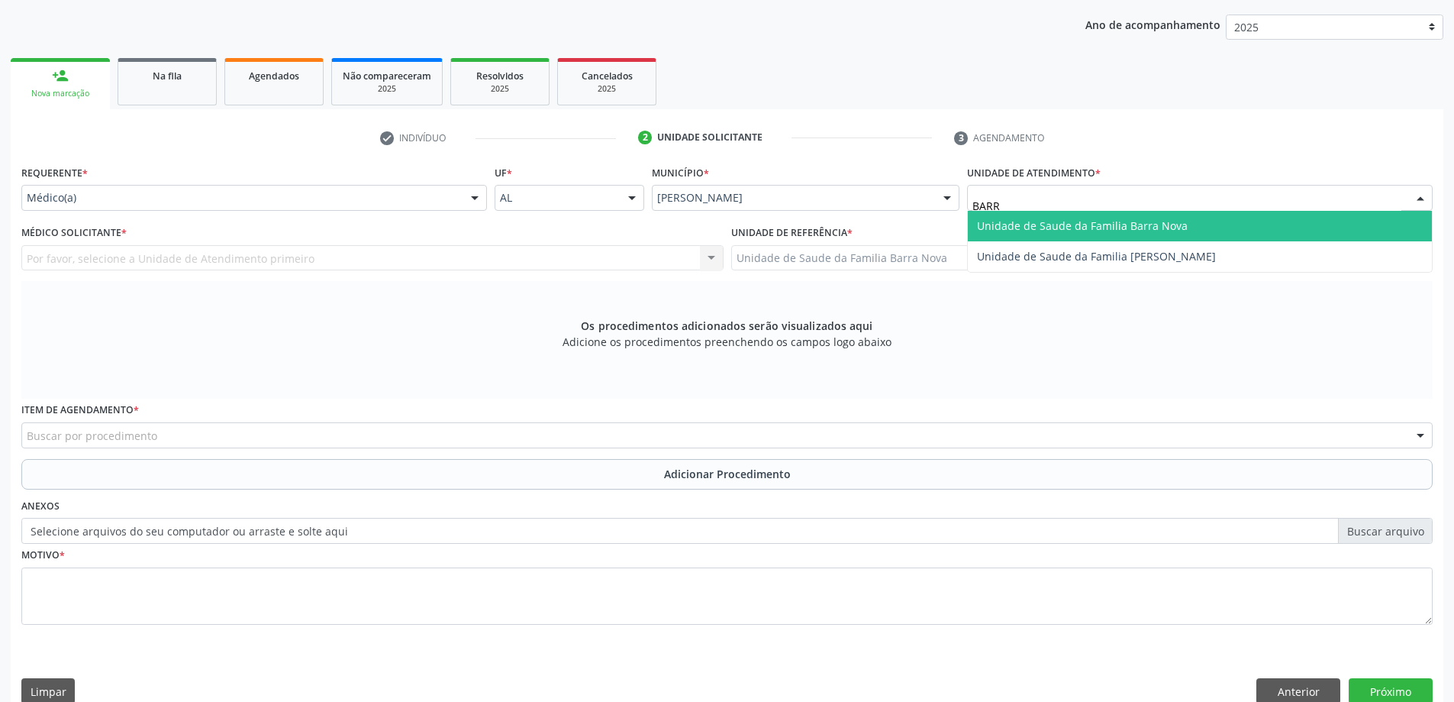
type input "BARRA"
click at [1319, 213] on span "Unidade de Saude da Familia Barra Nova" at bounding box center [1200, 226] width 464 height 31
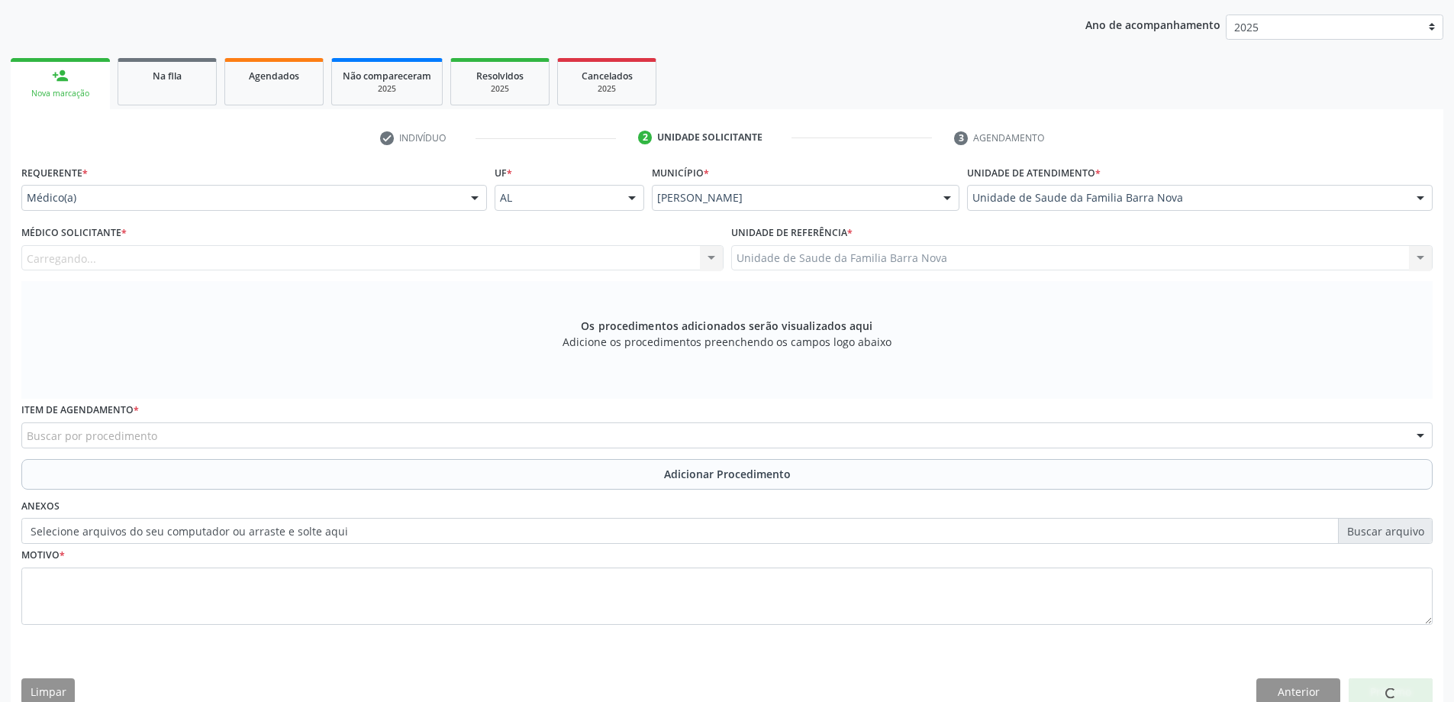
click at [514, 247] on div "Carregando... Nenhum resultado encontrado para: " " Não há nenhuma opção para s…" at bounding box center [372, 258] width 702 height 26
click at [525, 247] on div "Carregando... Nenhum resultado encontrado para: " " Não há nenhuma opção para s…" at bounding box center [372, 258] width 702 height 26
click at [536, 247] on div "Médico solicitante" at bounding box center [372, 258] width 702 height 26
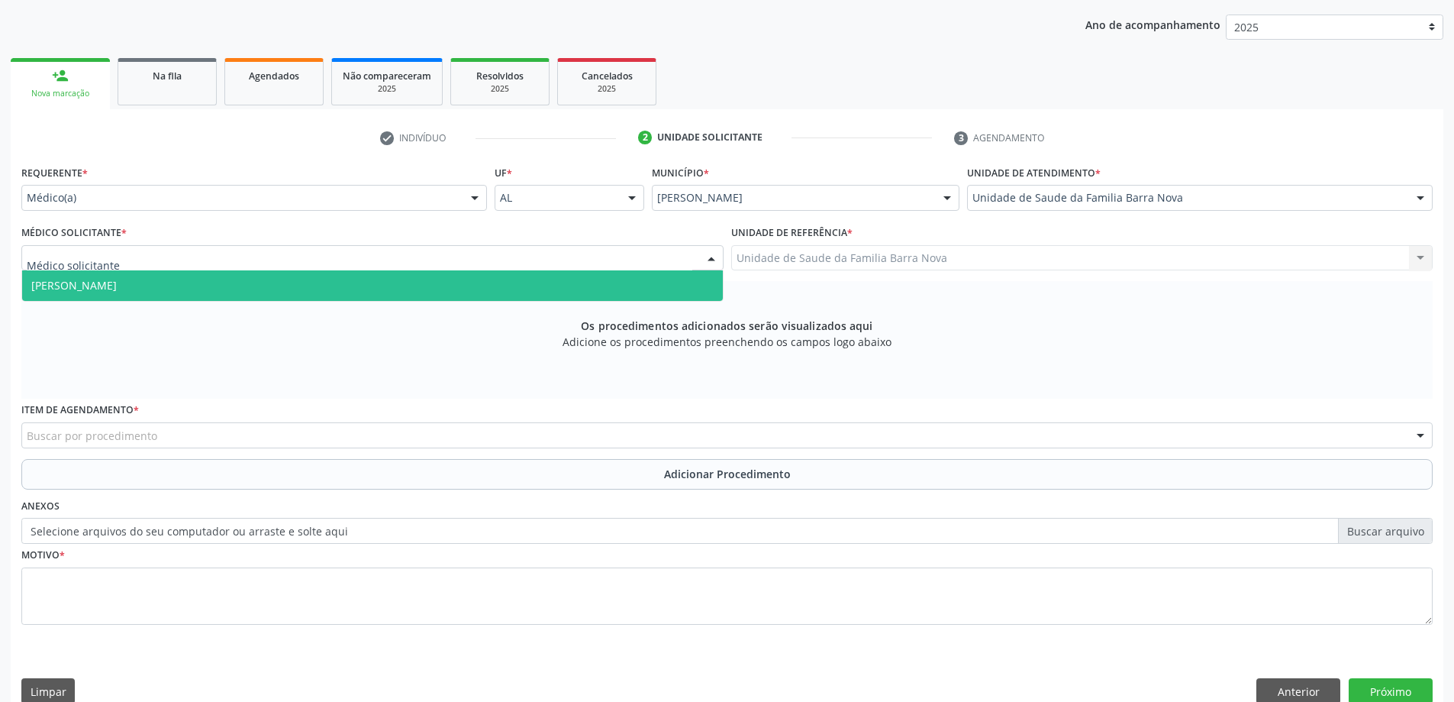
click at [474, 302] on div "Requerente * Médico(a) Médico(a) Enfermeiro(a) Paciente Nenhum resultado encont…" at bounding box center [726, 403] width 1411 height 485
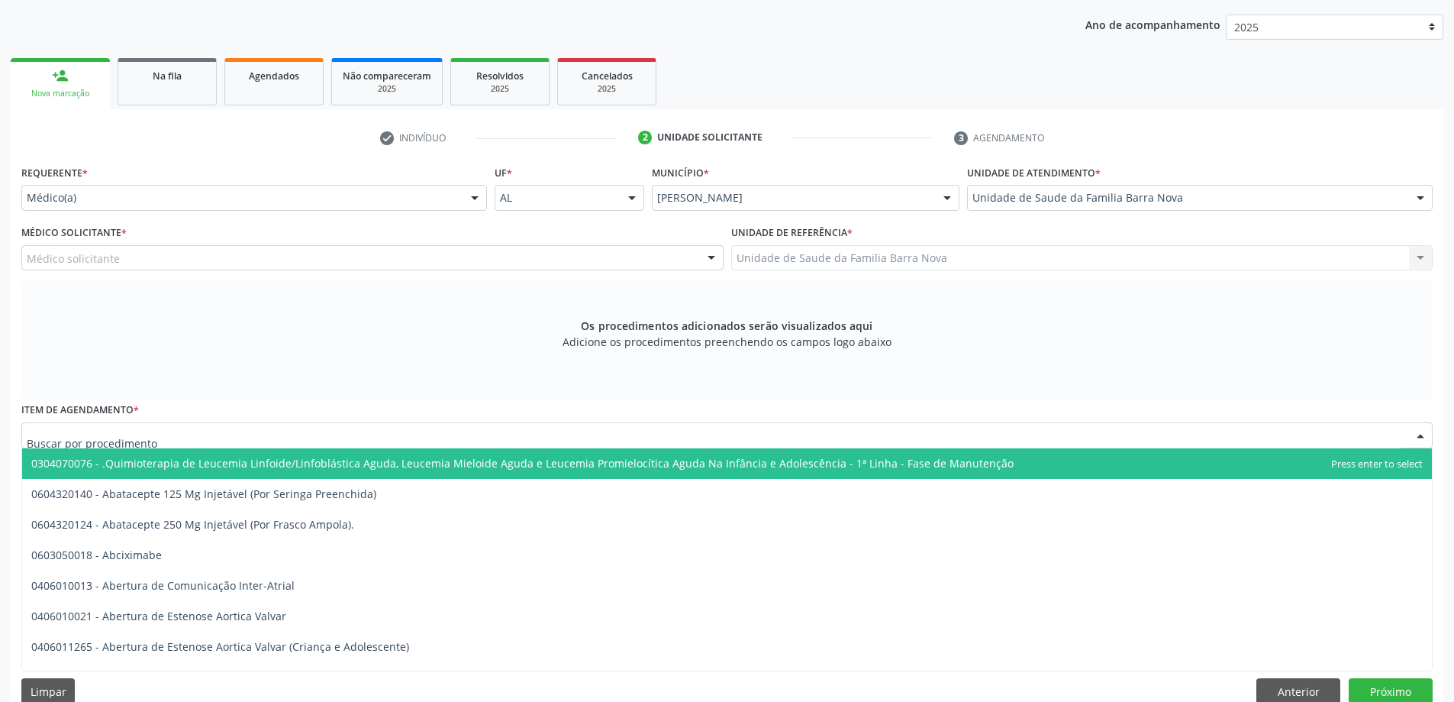
drag, startPoint x: 375, startPoint y: 442, endPoint x: 414, endPoint y: 434, distance: 39.8
click at [373, 440] on div at bounding box center [726, 435] width 1411 height 26
click at [333, 253] on div "Médico solicitante" at bounding box center [372, 258] width 702 height 26
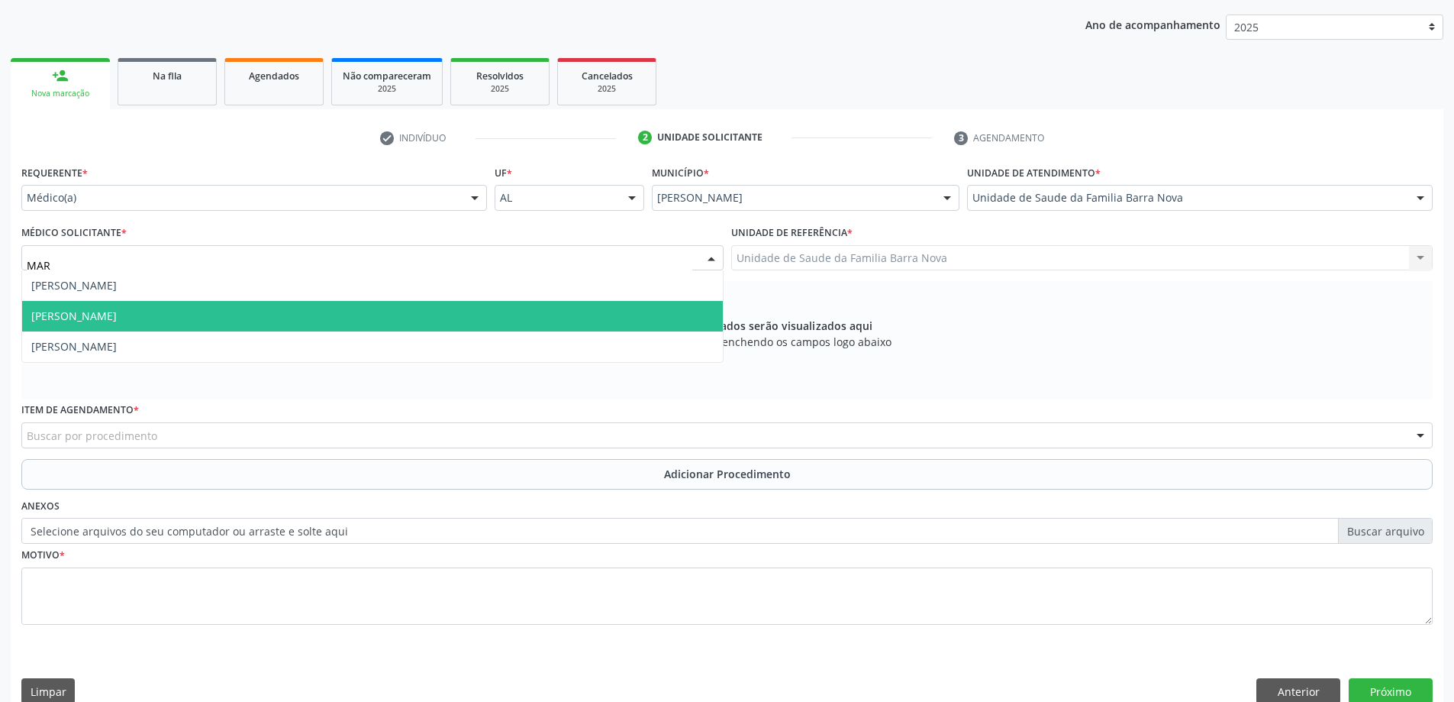
type input "MARY"
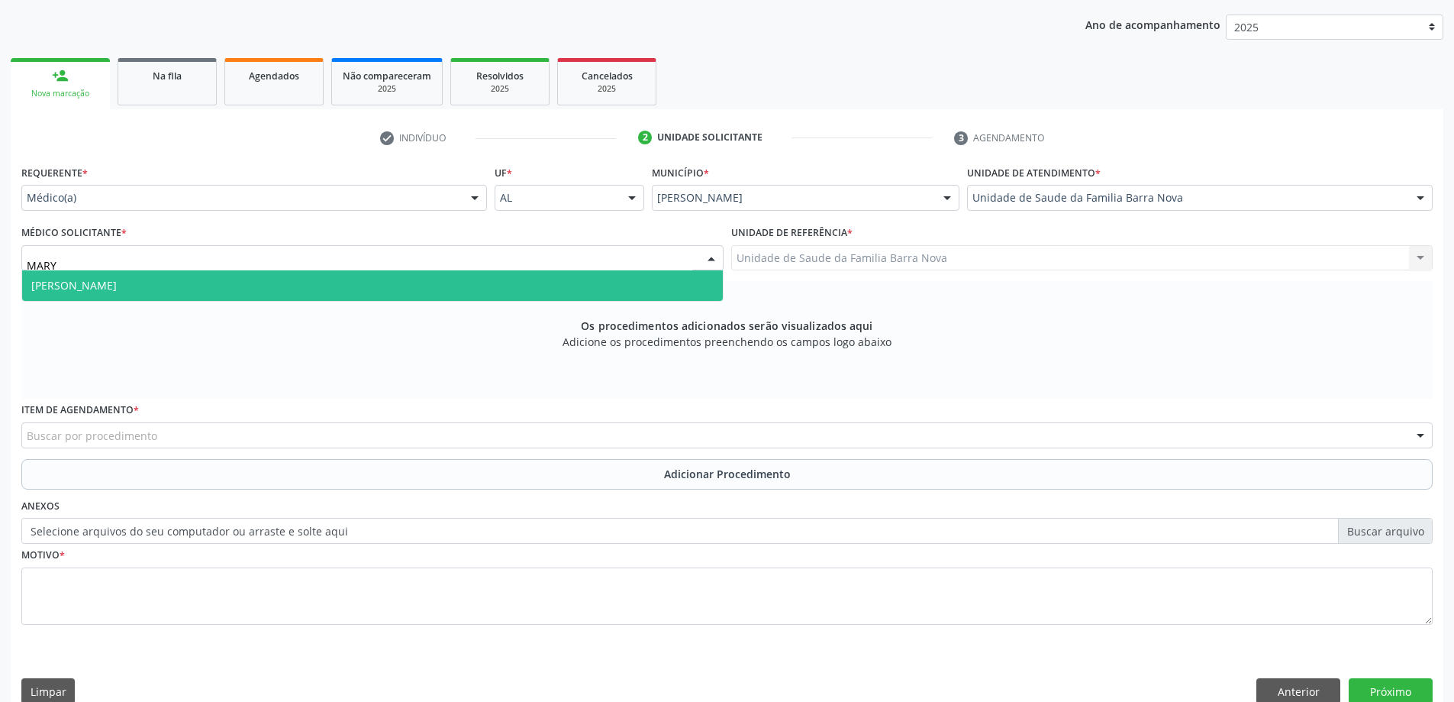
click at [405, 295] on span "[PERSON_NAME]" at bounding box center [372, 285] width 701 height 31
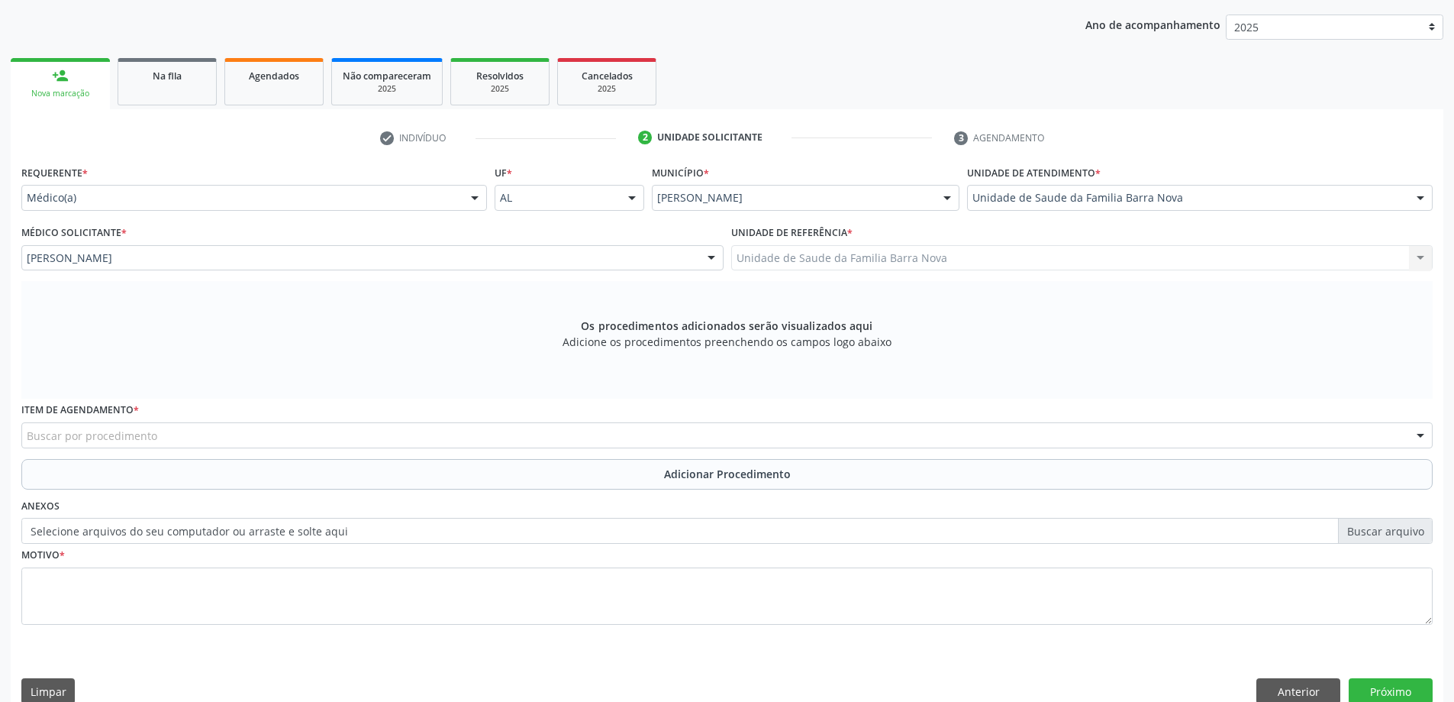
click at [289, 434] on div "Buscar por procedimento" at bounding box center [726, 435] width 1411 height 26
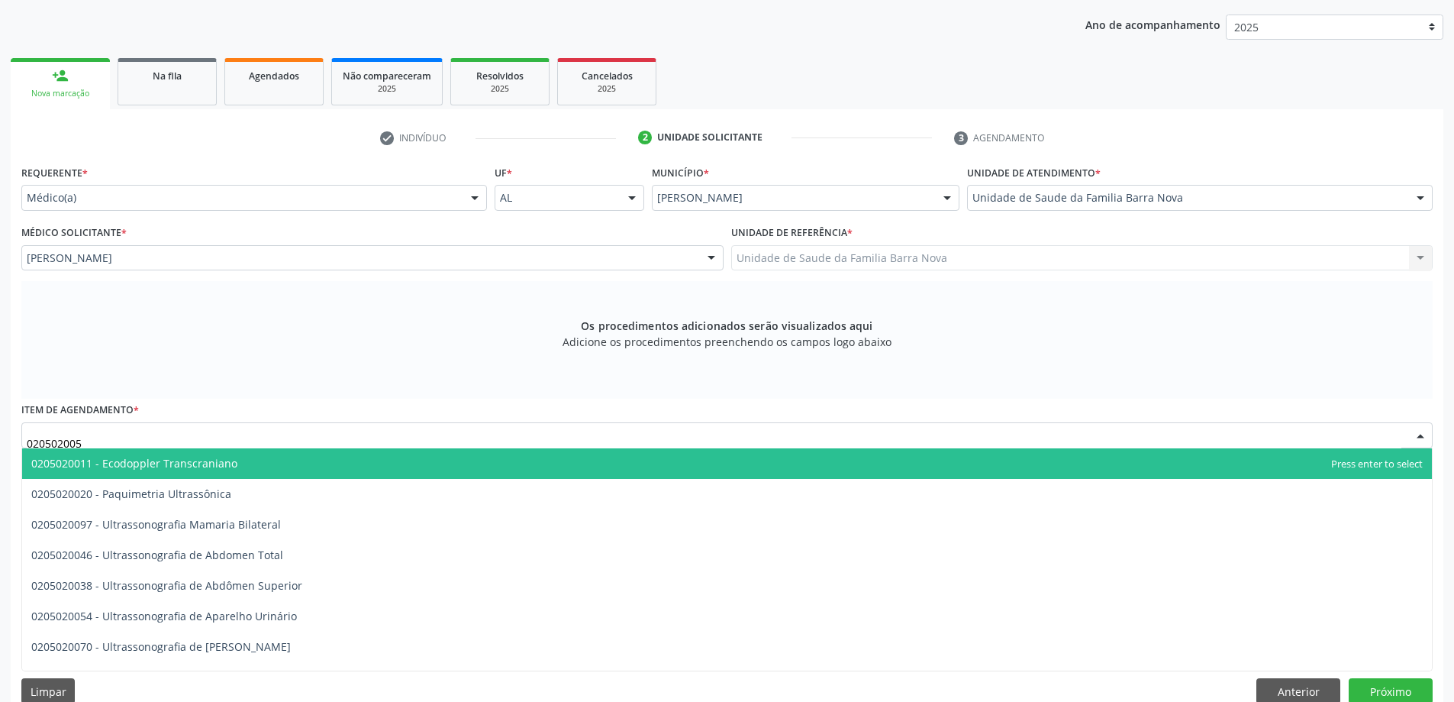
type input "0205020054"
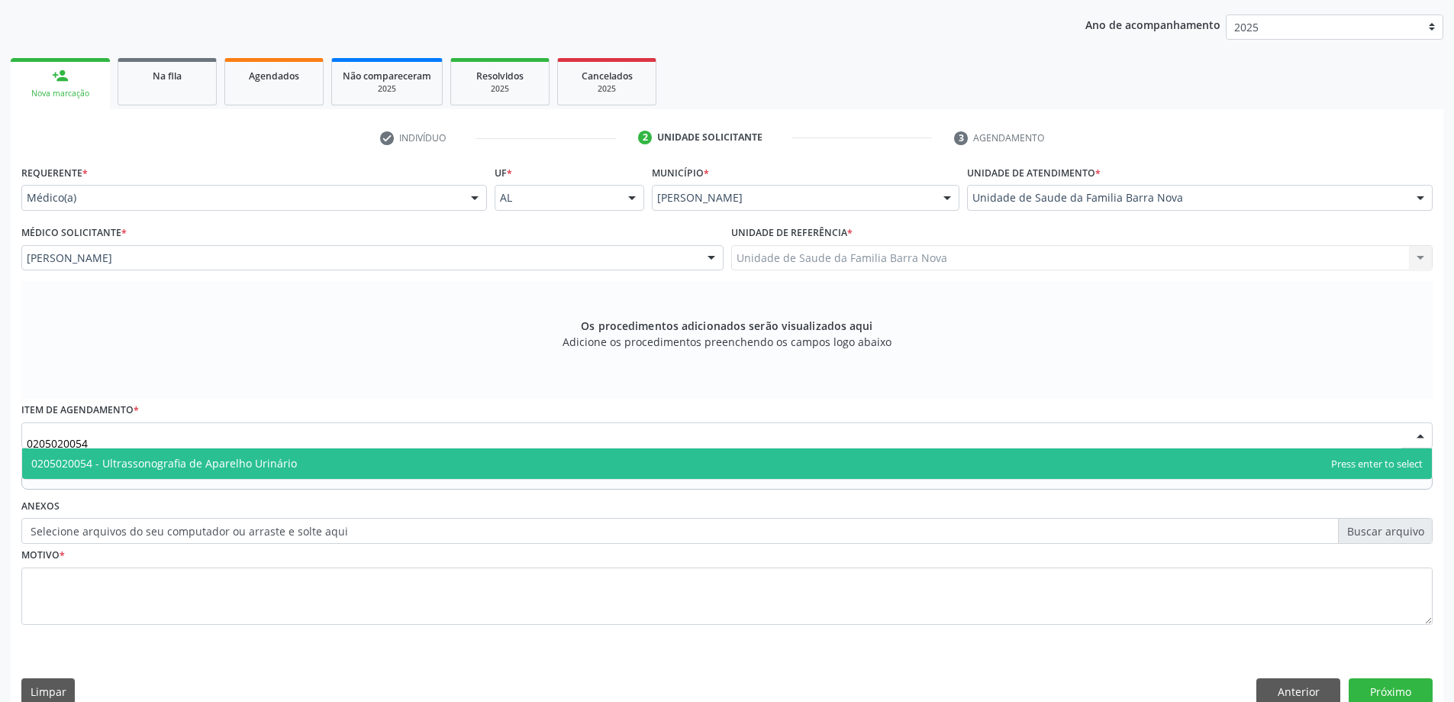
click at [267, 474] on span "0205020054 - Ultrassonografia de Aparelho Urinário" at bounding box center [727, 463] width 1410 height 31
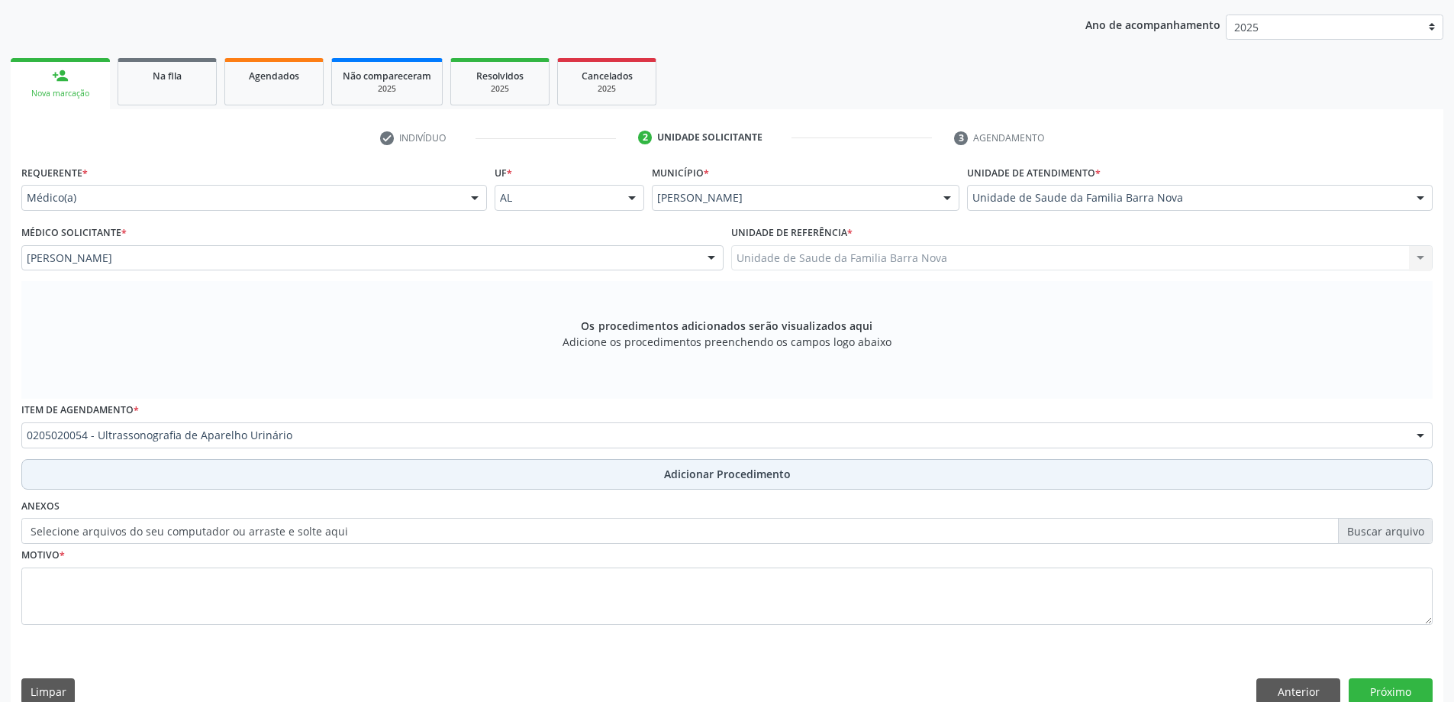
click at [274, 480] on button "Adicionar Procedimento" at bounding box center [726, 474] width 1411 height 31
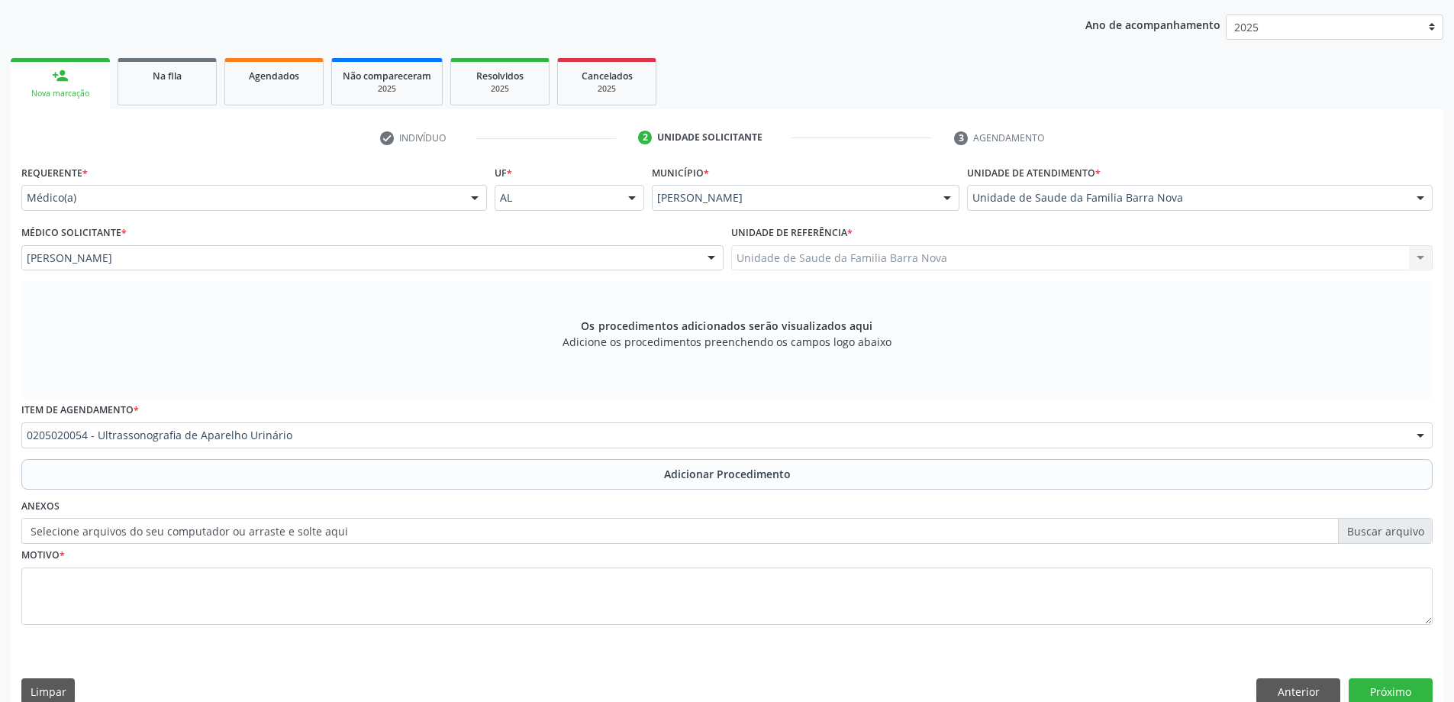
scroll to position [157, 0]
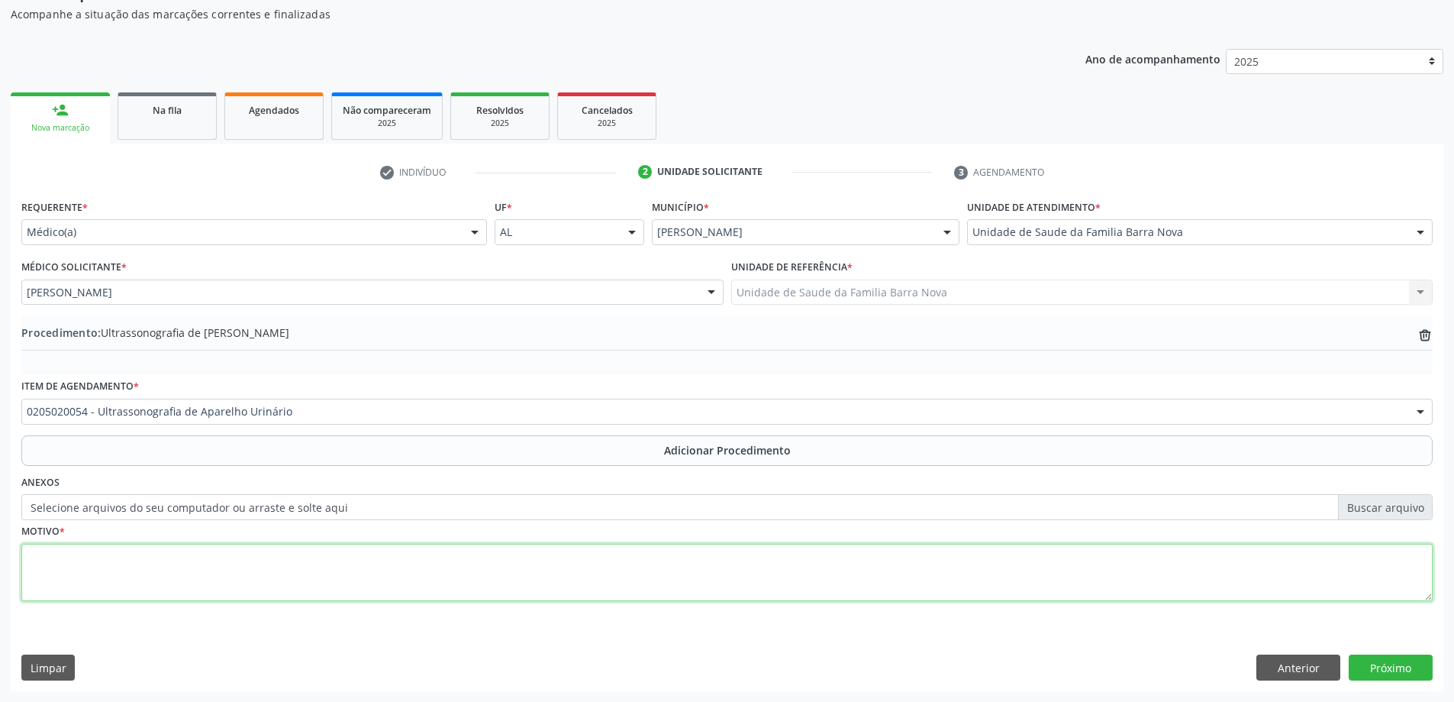
drag, startPoint x: 257, startPoint y: 566, endPoint x: 275, endPoint y: 563, distance: 18.0
click at [275, 563] on textarea at bounding box center [726, 573] width 1411 height 58
type textarea "HIDRONEFROSE EM US ANTERIOR."
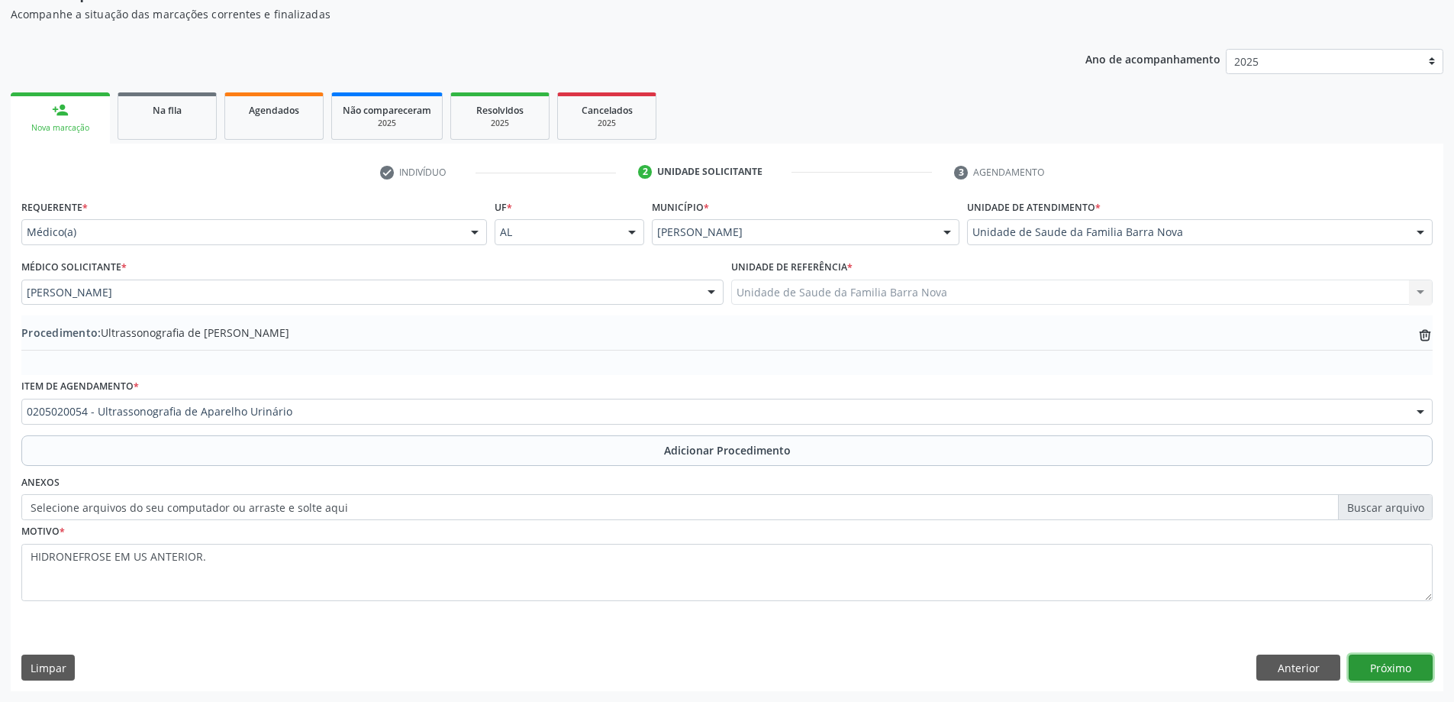
click at [1385, 663] on button "Próximo" at bounding box center [1391, 667] width 84 height 26
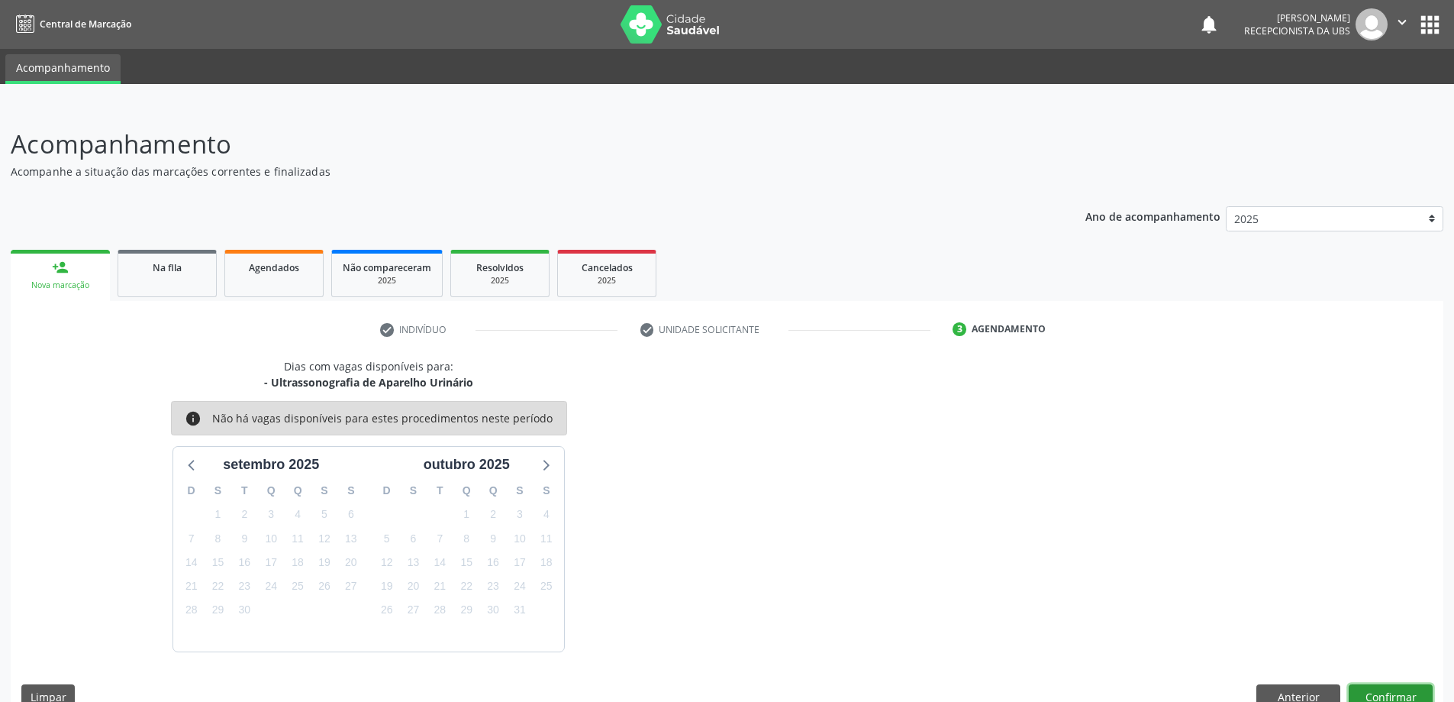
click at [1395, 687] on button "Confirmar" at bounding box center [1391, 697] width 84 height 26
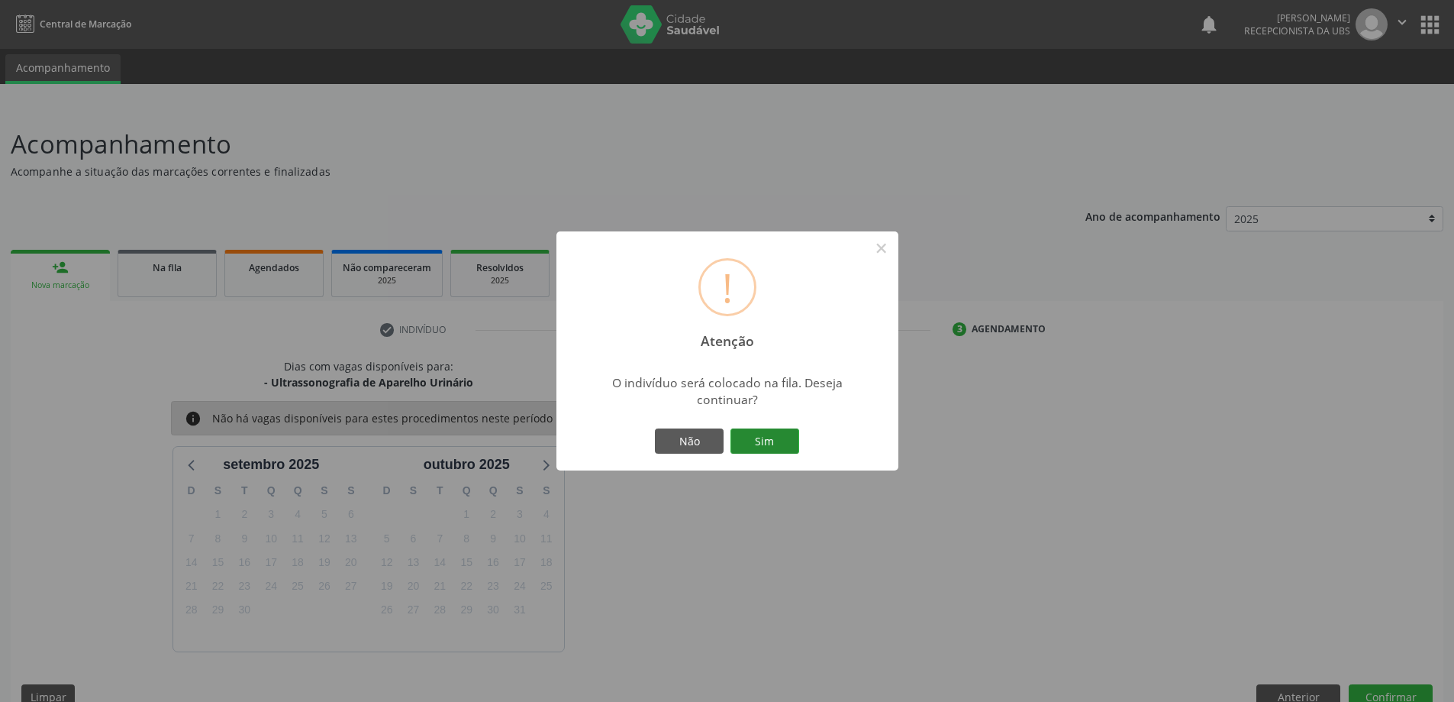
click at [778, 437] on div "! Atenção × O indivíduo será colocado na fila. Deseja continuar? Não Sim" at bounding box center [727, 351] width 342 height 240
click at [780, 438] on button "Sim" at bounding box center [765, 441] width 69 height 26
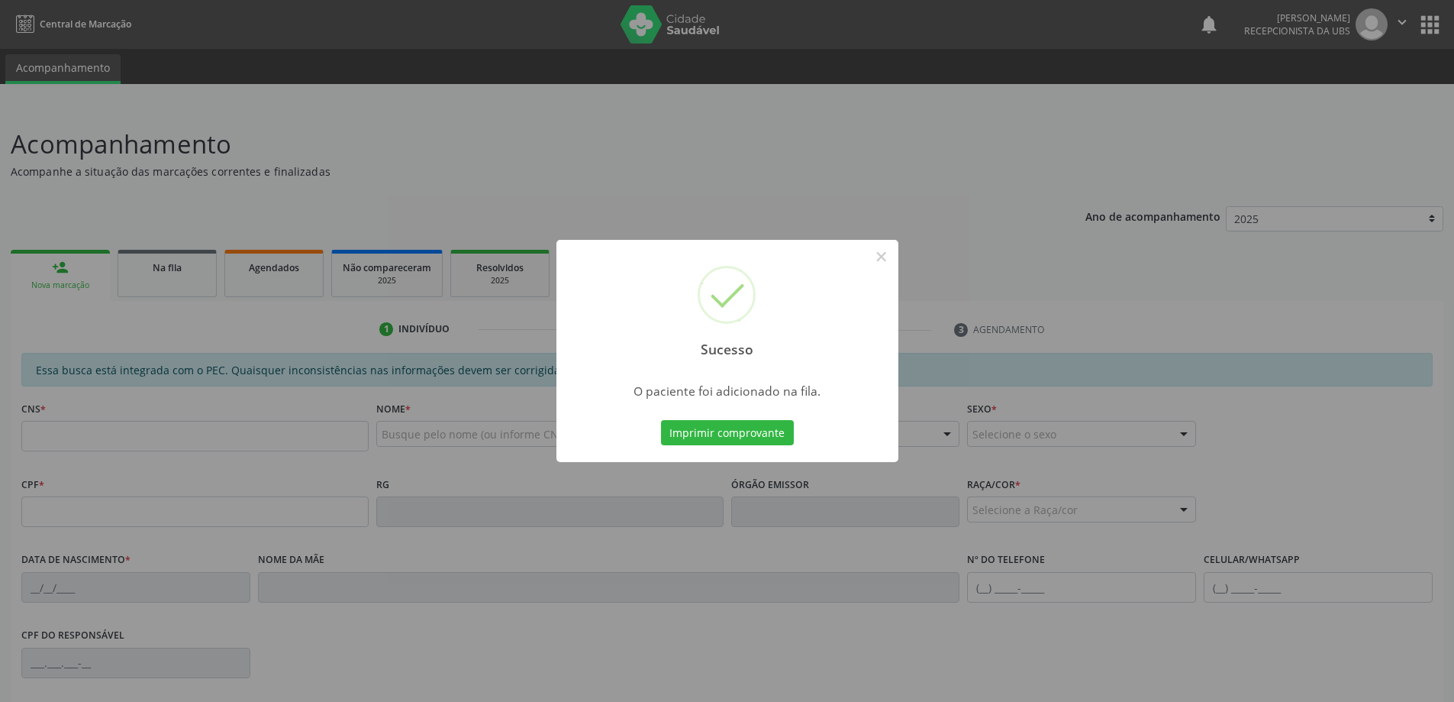
click at [465, 427] on div "Sucesso × O paciente foi adicionado na fila. Imprimir comprovante Cancel" at bounding box center [727, 351] width 1454 height 702
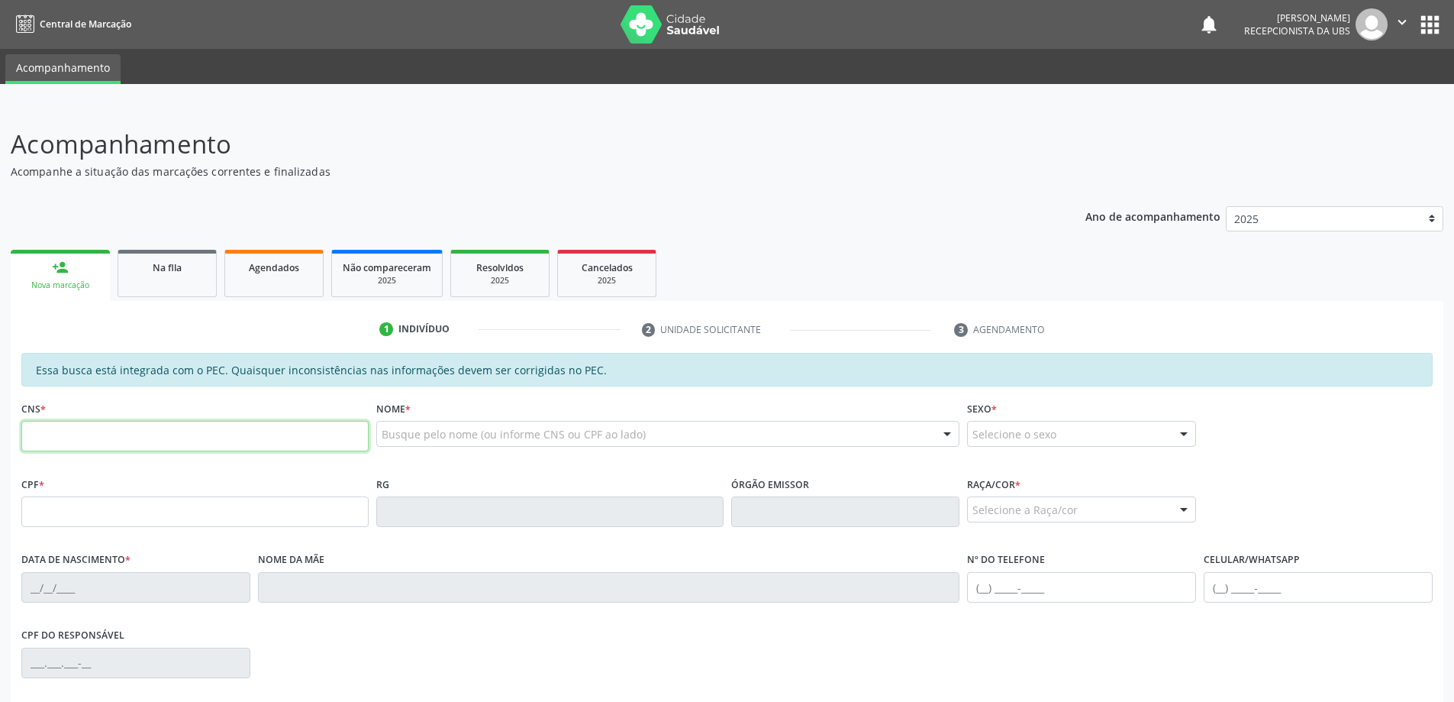
click at [258, 427] on input "text" at bounding box center [194, 436] width 347 height 31
paste input "705 2074 6268 6078"
type input "705 2074 6268 6078"
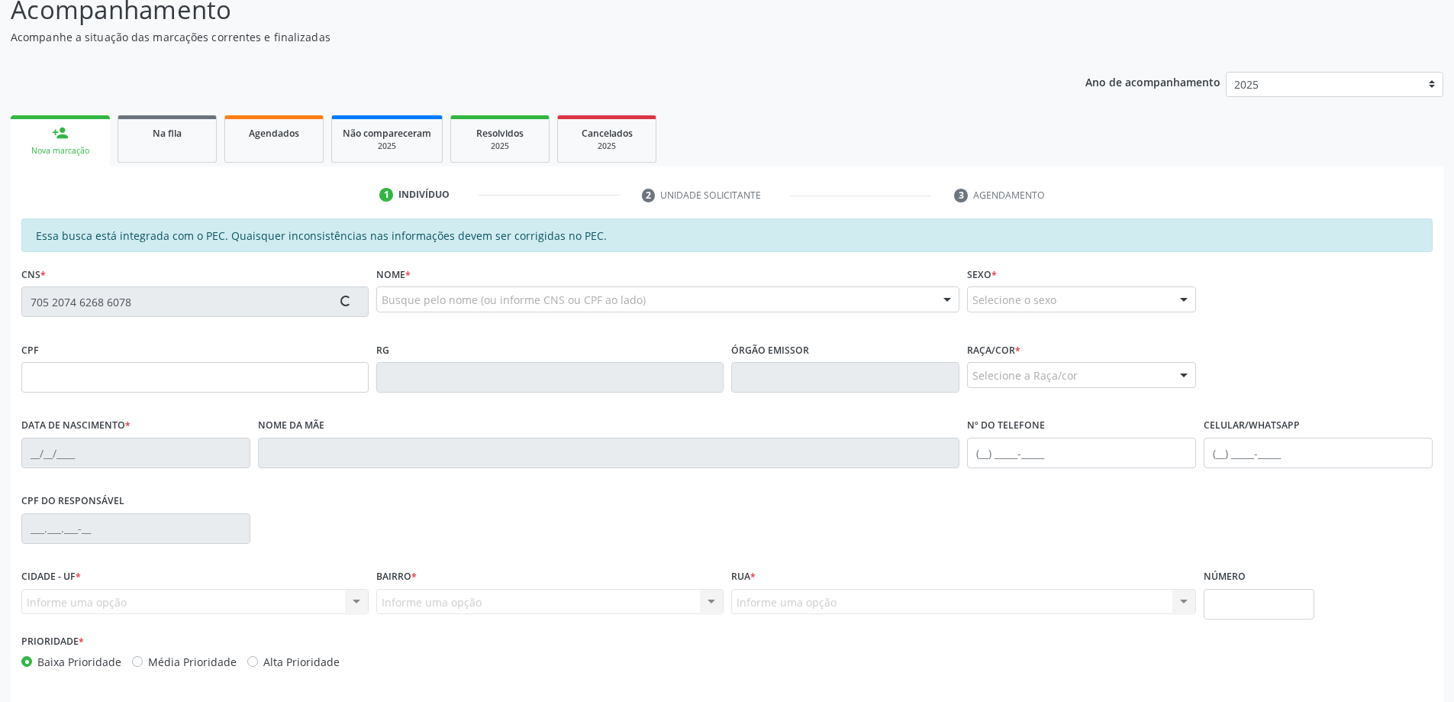
scroll to position [192, 0]
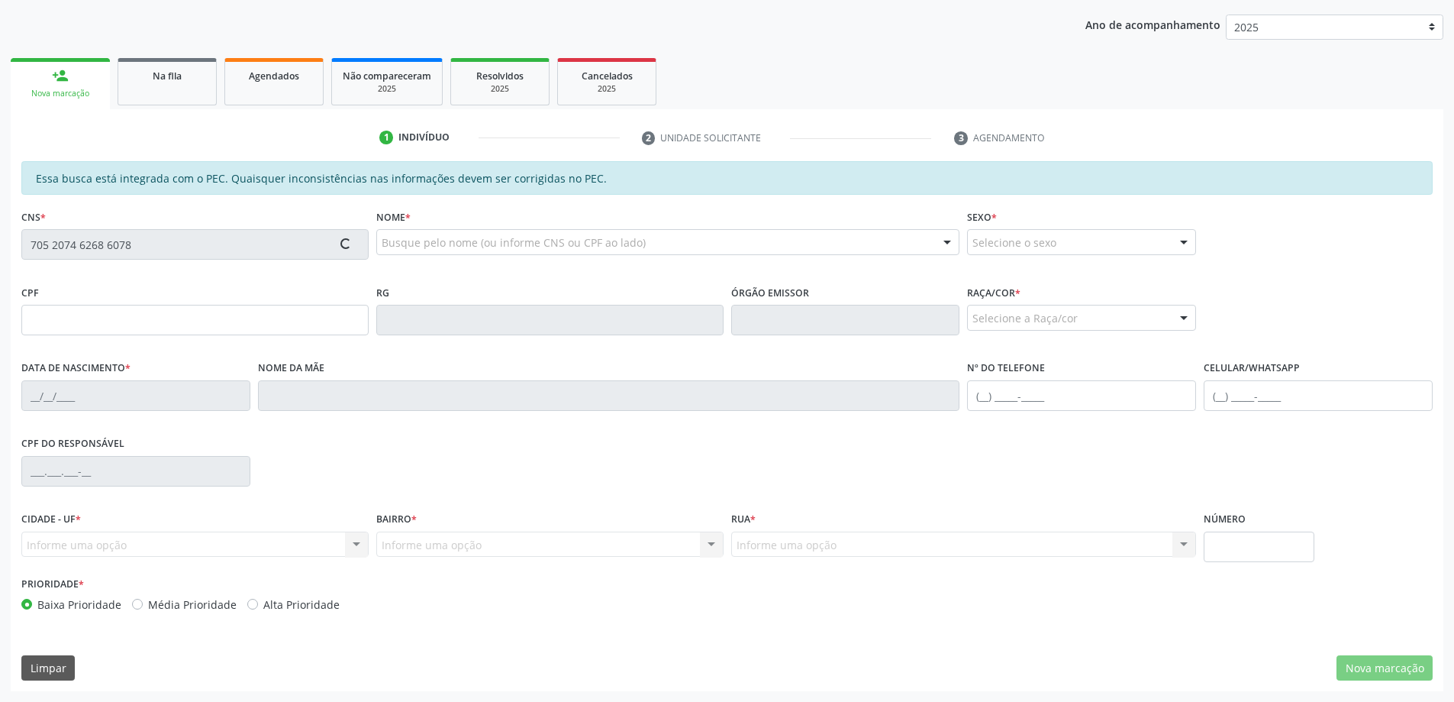
type input "227.124.418-85"
type input "[DATE]"
type input "[PERSON_NAME] dos Anjos"
type input "[PHONE_NUMBER]"
type input "S/N"
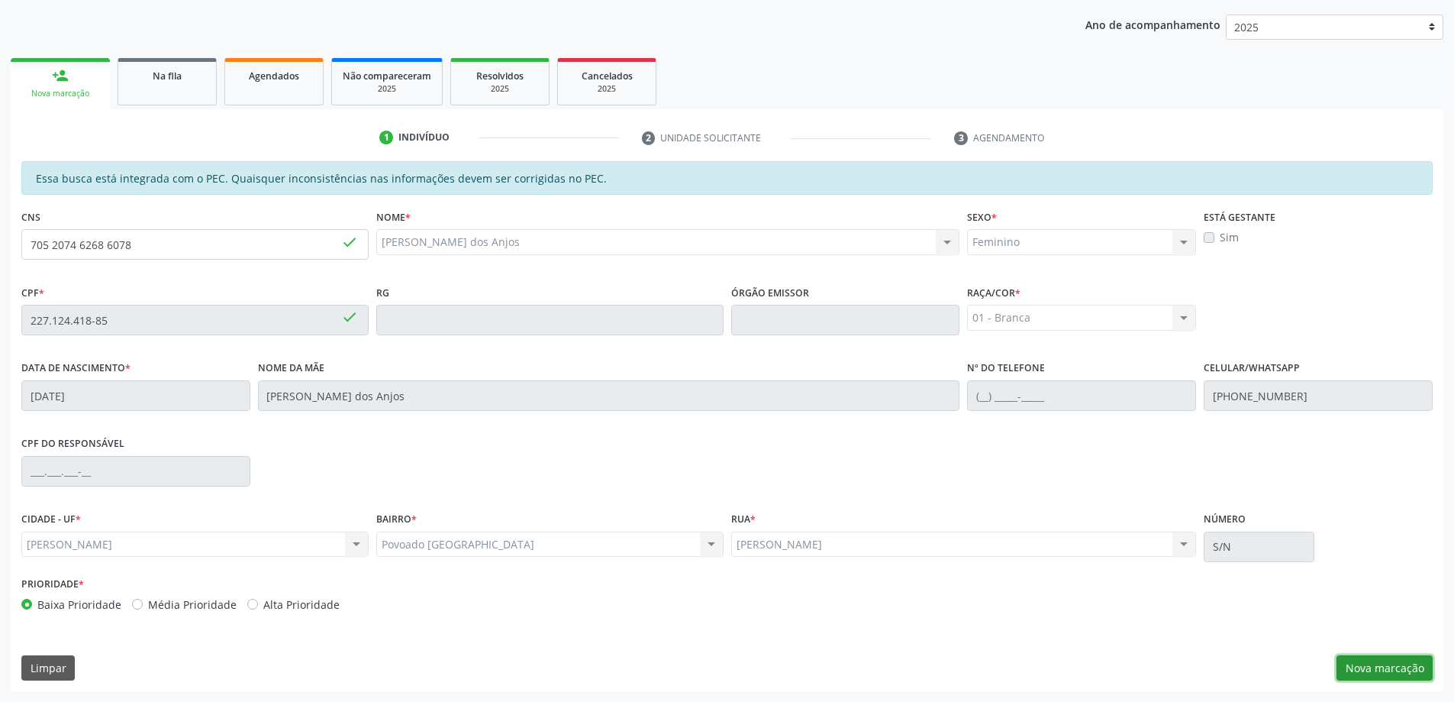
click at [1349, 673] on button "Nova marcação" at bounding box center [1385, 668] width 96 height 26
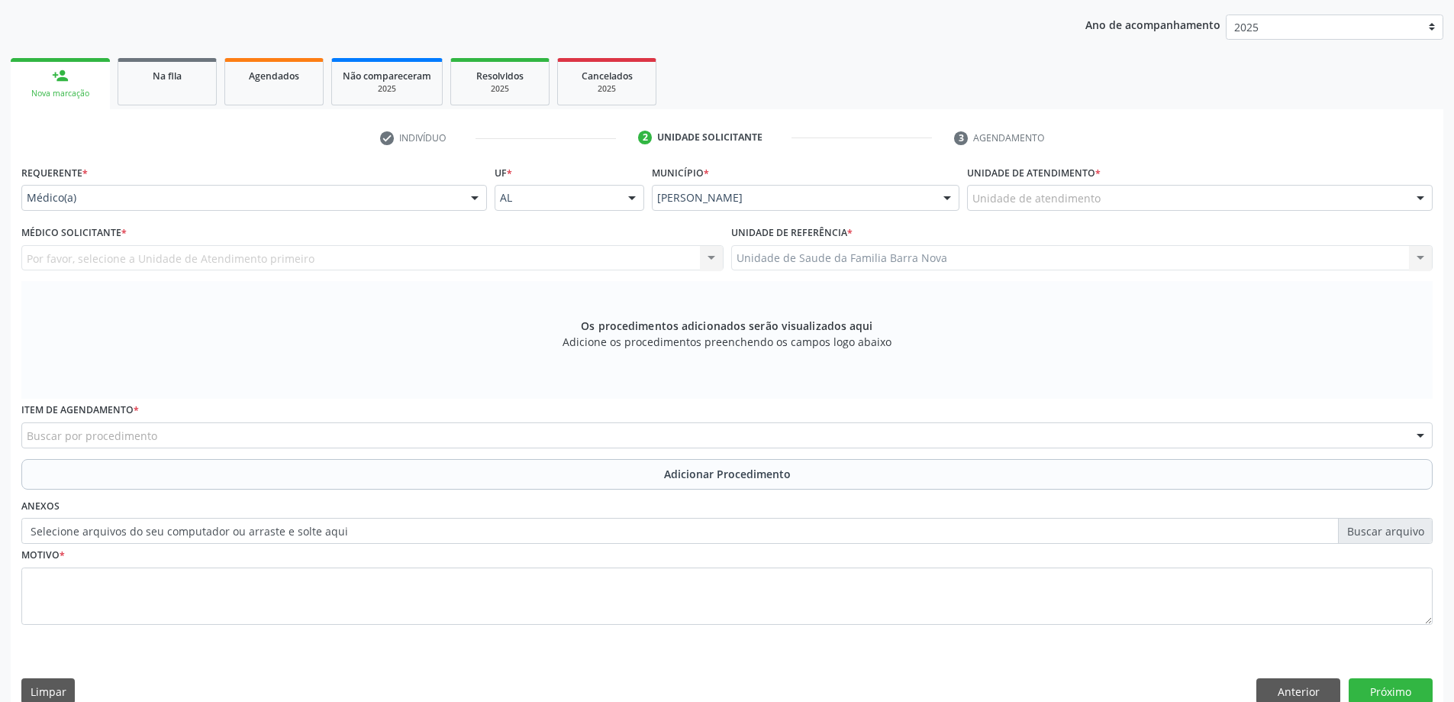
click at [1092, 176] on label "Unidade de atendimento *" at bounding box center [1034, 173] width 134 height 24
click at [1102, 197] on div "Unidade de atendimento" at bounding box center [1200, 198] width 466 height 26
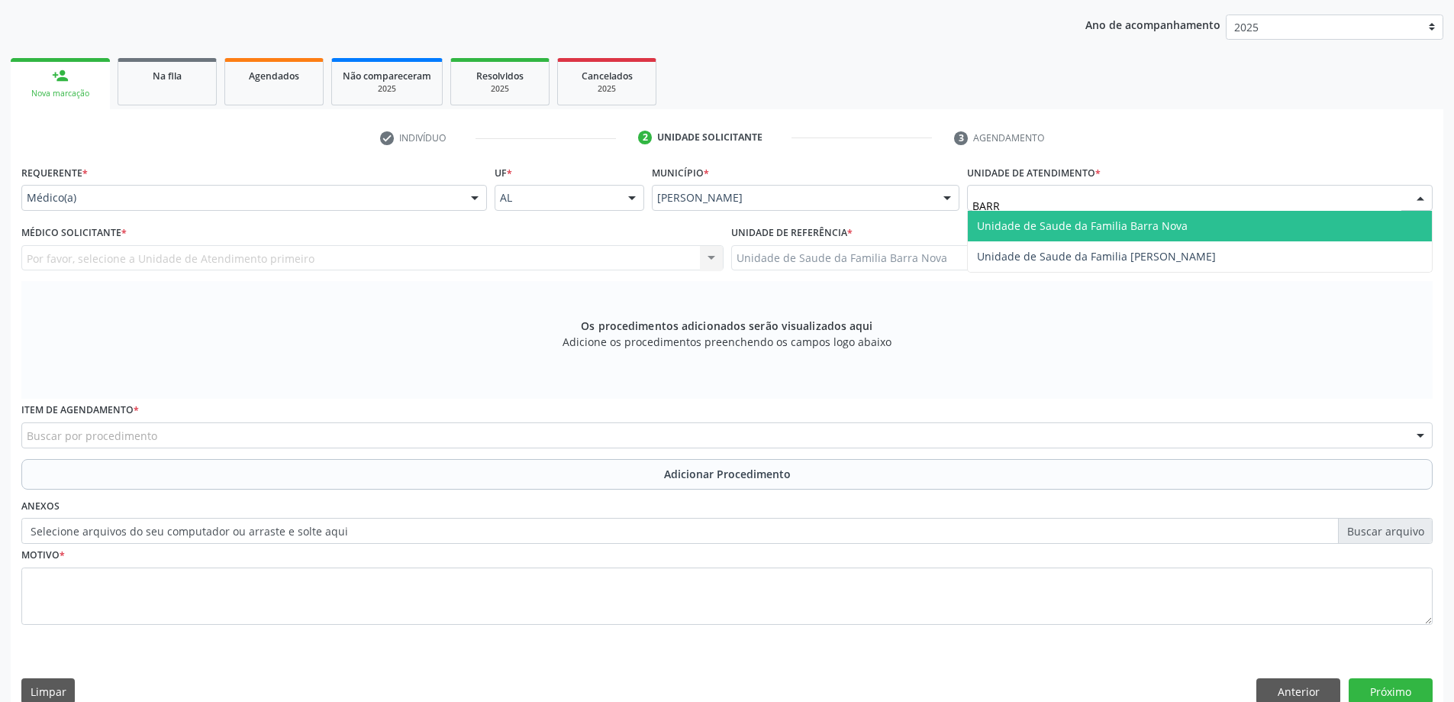
type input "BARRA"
click at [1130, 232] on span "Unidade de Saude da Familia Barra Nova" at bounding box center [1082, 225] width 211 height 15
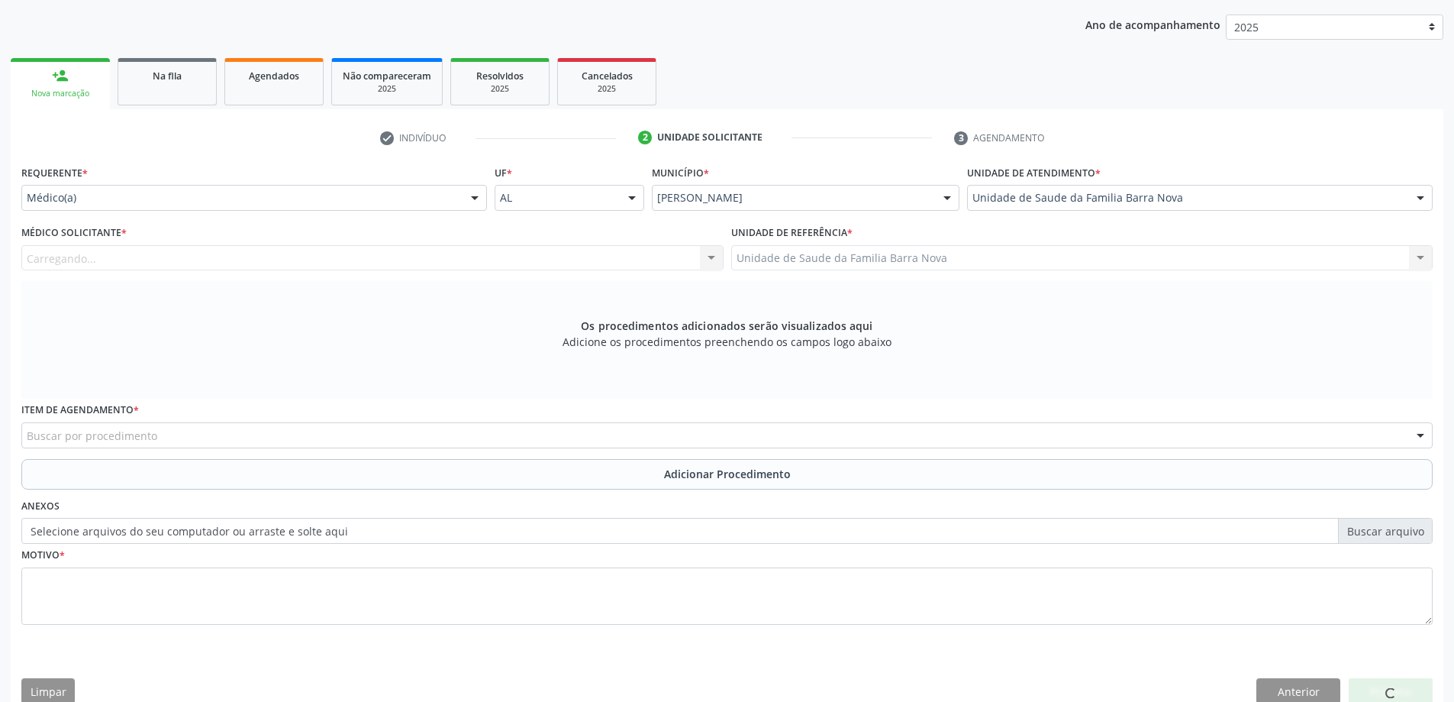
click at [631, 238] on div "Médico Solicitante * [GEOGRAPHIC_DATA]... Nenhum resultado encontrado para: " "…" at bounding box center [372, 245] width 702 height 49
drag, startPoint x: 637, startPoint y: 248, endPoint x: 660, endPoint y: 273, distance: 34.0
click at [643, 255] on div "Médico solicitante" at bounding box center [372, 258] width 702 height 26
type input "0"
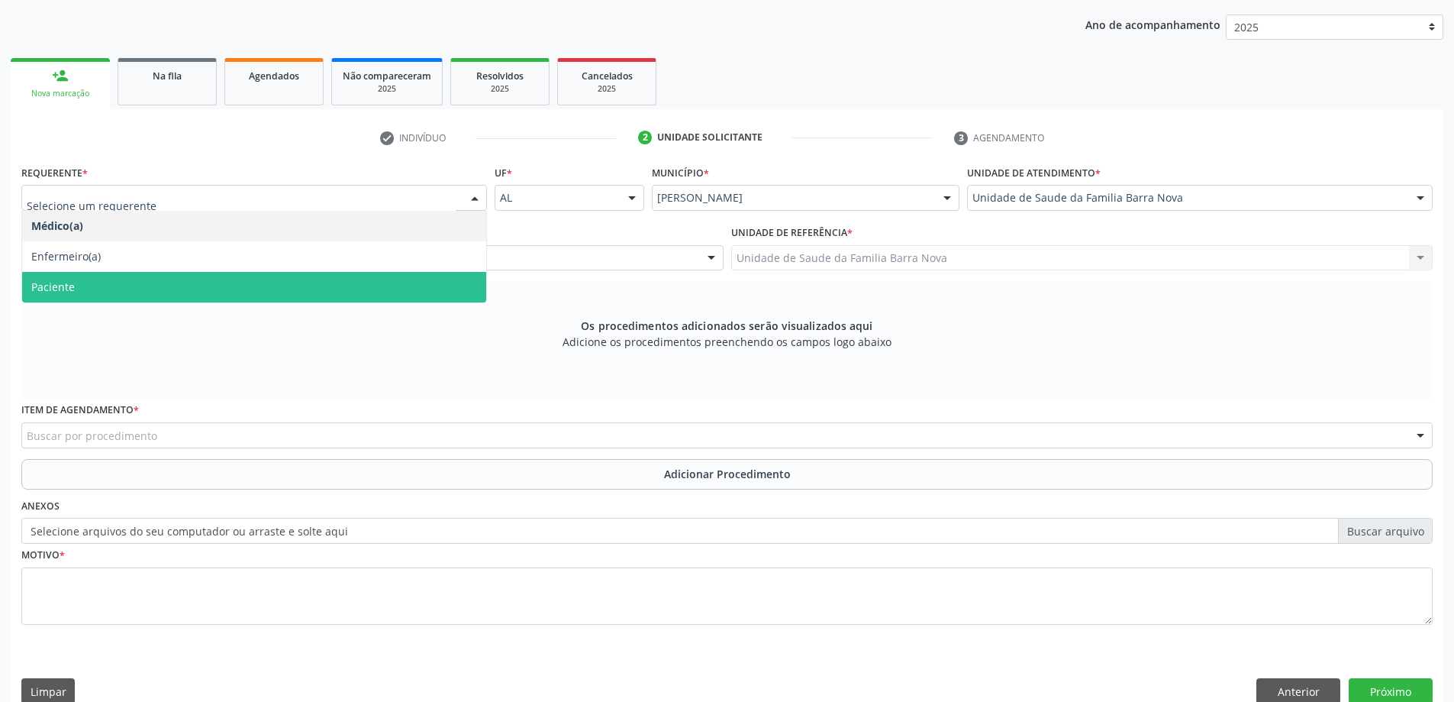
click at [327, 285] on span "Paciente" at bounding box center [254, 287] width 464 height 31
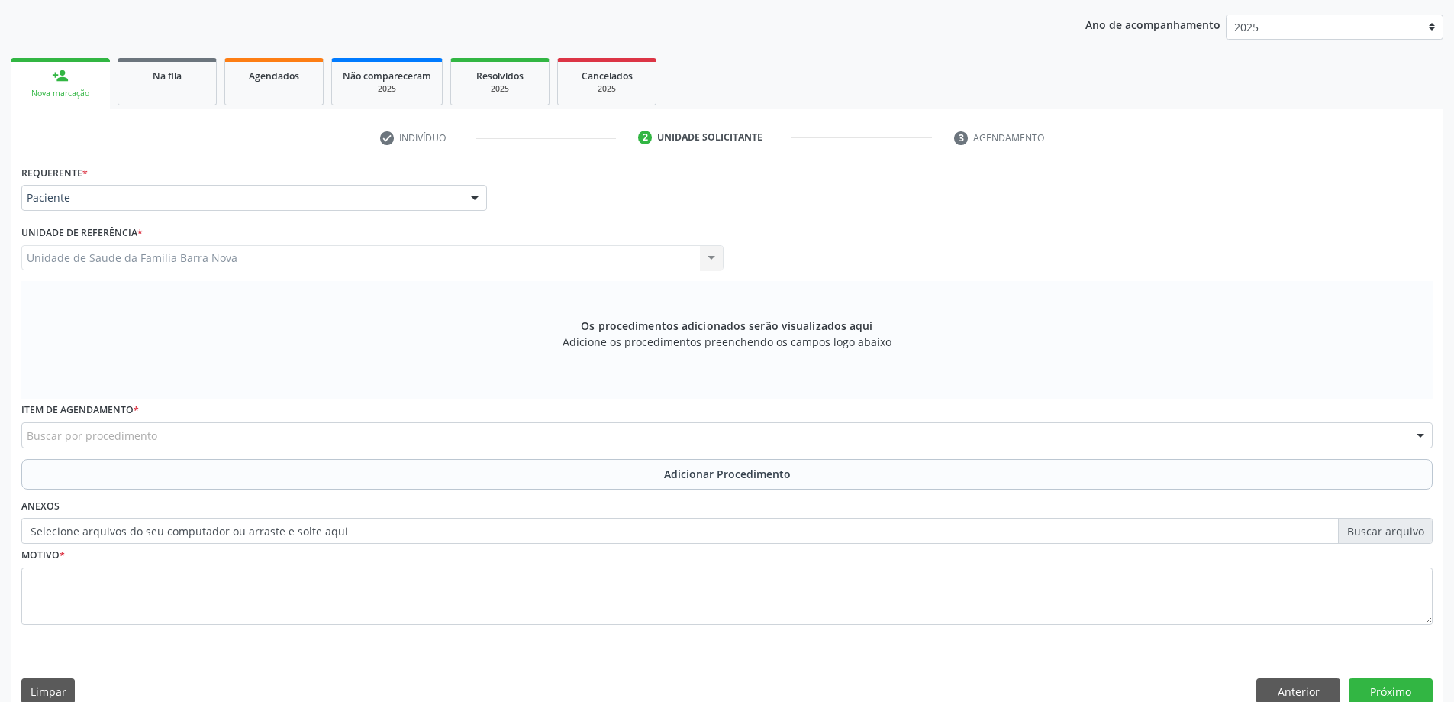
drag, startPoint x: 206, startPoint y: 455, endPoint x: 216, endPoint y: 445, distance: 14.0
click at [215, 446] on div "Item de agendamento * Buscar por procedimento 0304070076 - .Quimioterapia de Le…" at bounding box center [727, 428] width 1419 height 60
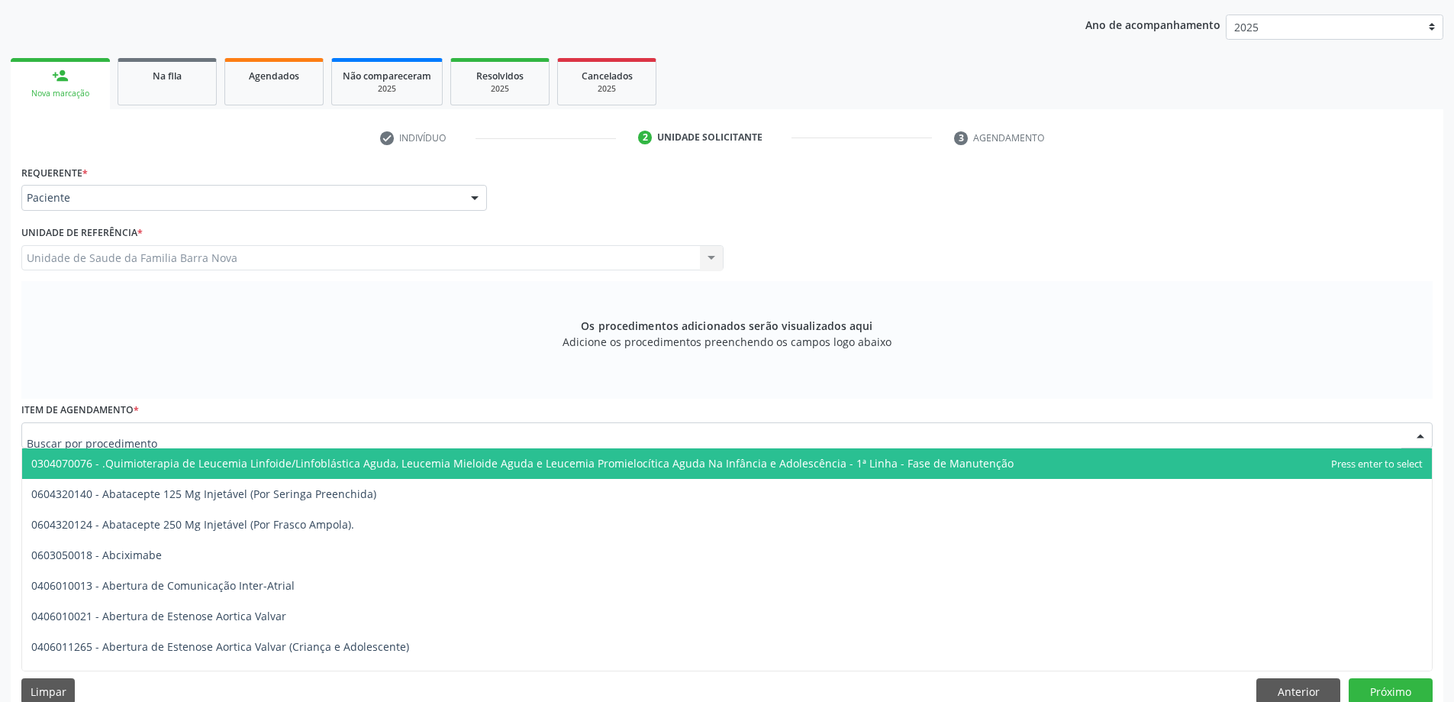
click at [219, 441] on div at bounding box center [726, 435] width 1411 height 26
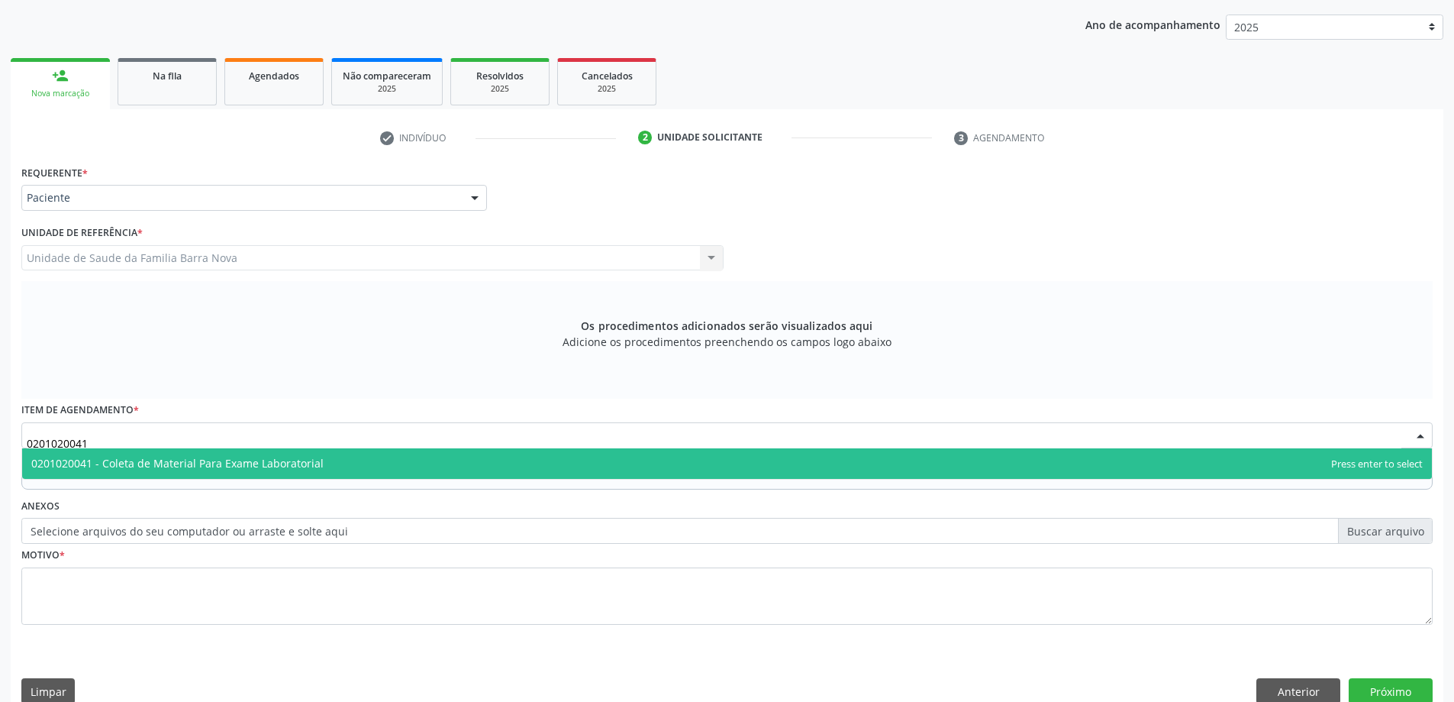
drag, startPoint x: 175, startPoint y: 447, endPoint x: 153, endPoint y: 482, distance: 41.1
click at [175, 447] on div "0201020041 0201020041 - Coleta de Material Para Exame Laboratorial No elements …" at bounding box center [726, 435] width 1411 height 26
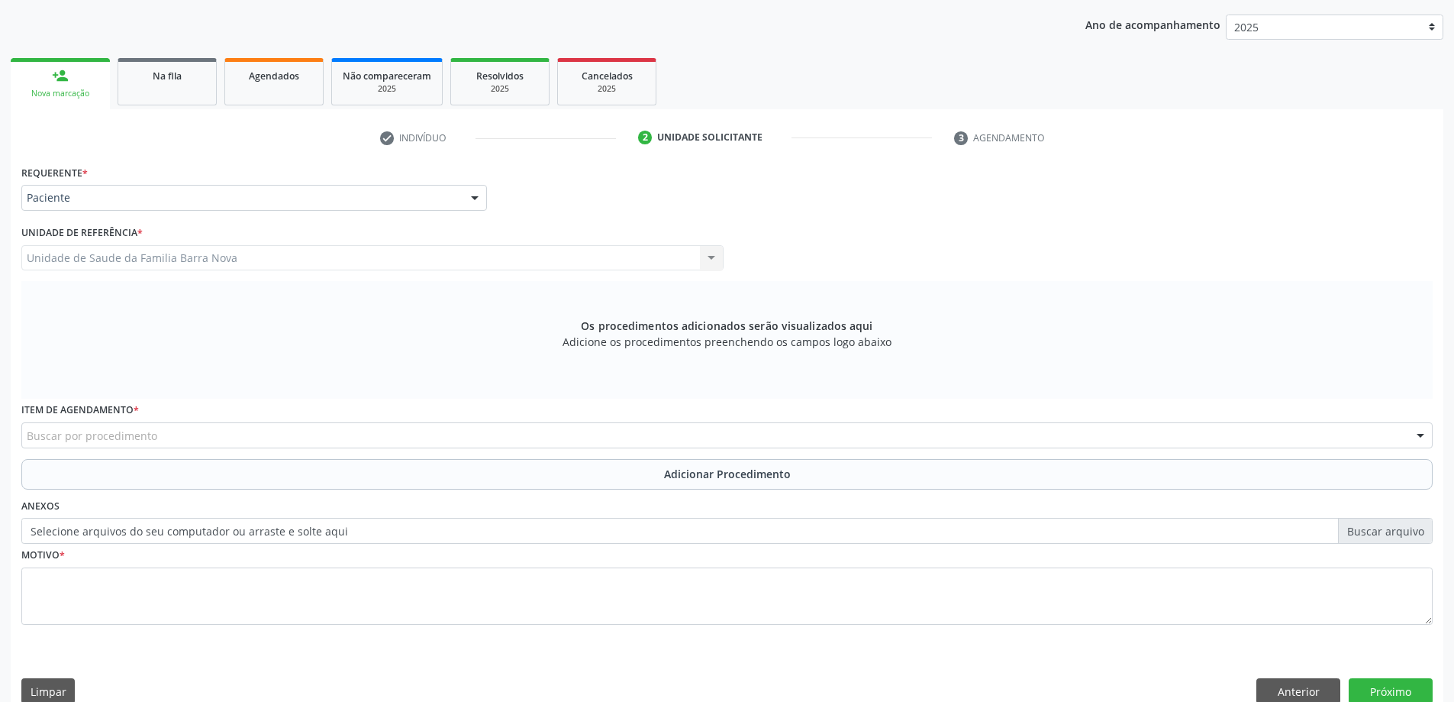
click at [155, 482] on div "Requerente * Paciente Médico(a) Enfermeiro(a) Paciente Nenhum resultado encontr…" at bounding box center [726, 403] width 1411 height 485
click at [174, 456] on div "Item de agendamento * Buscar por procedimento 0304070076 - .Quimioterapia de Le…" at bounding box center [727, 428] width 1419 height 60
click at [215, 440] on div "Buscar por procedimento" at bounding box center [726, 435] width 1411 height 26
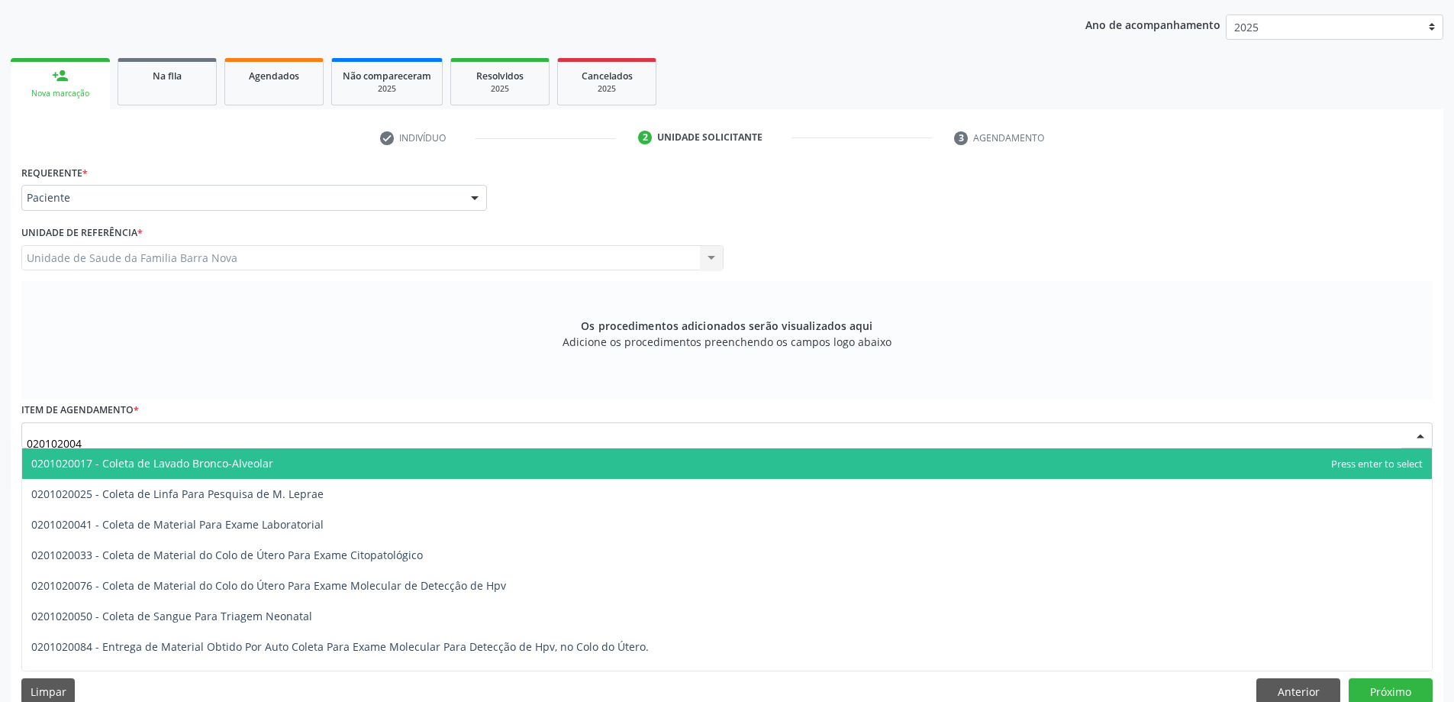
type input "0201020041"
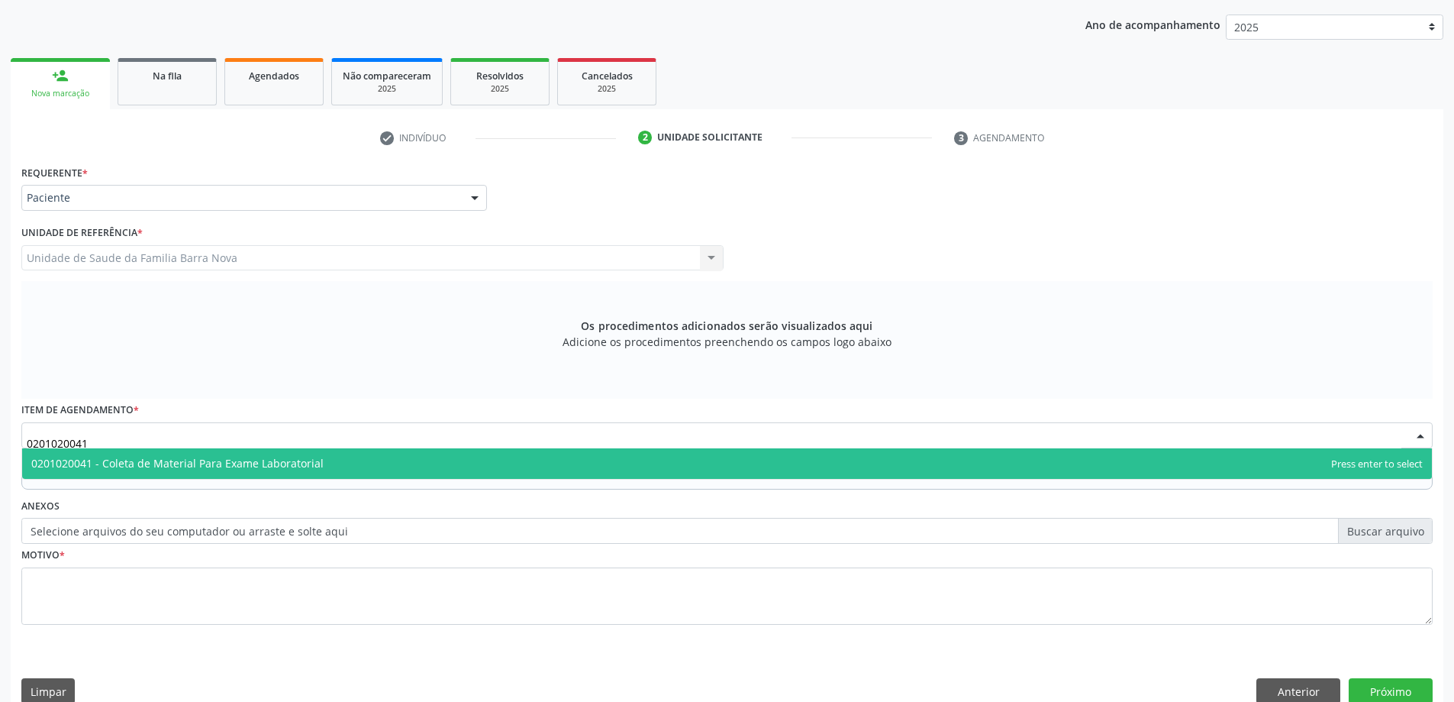
click at [193, 469] on span "0201020041 - Coleta de Material Para Exame Laboratorial" at bounding box center [177, 463] width 292 height 15
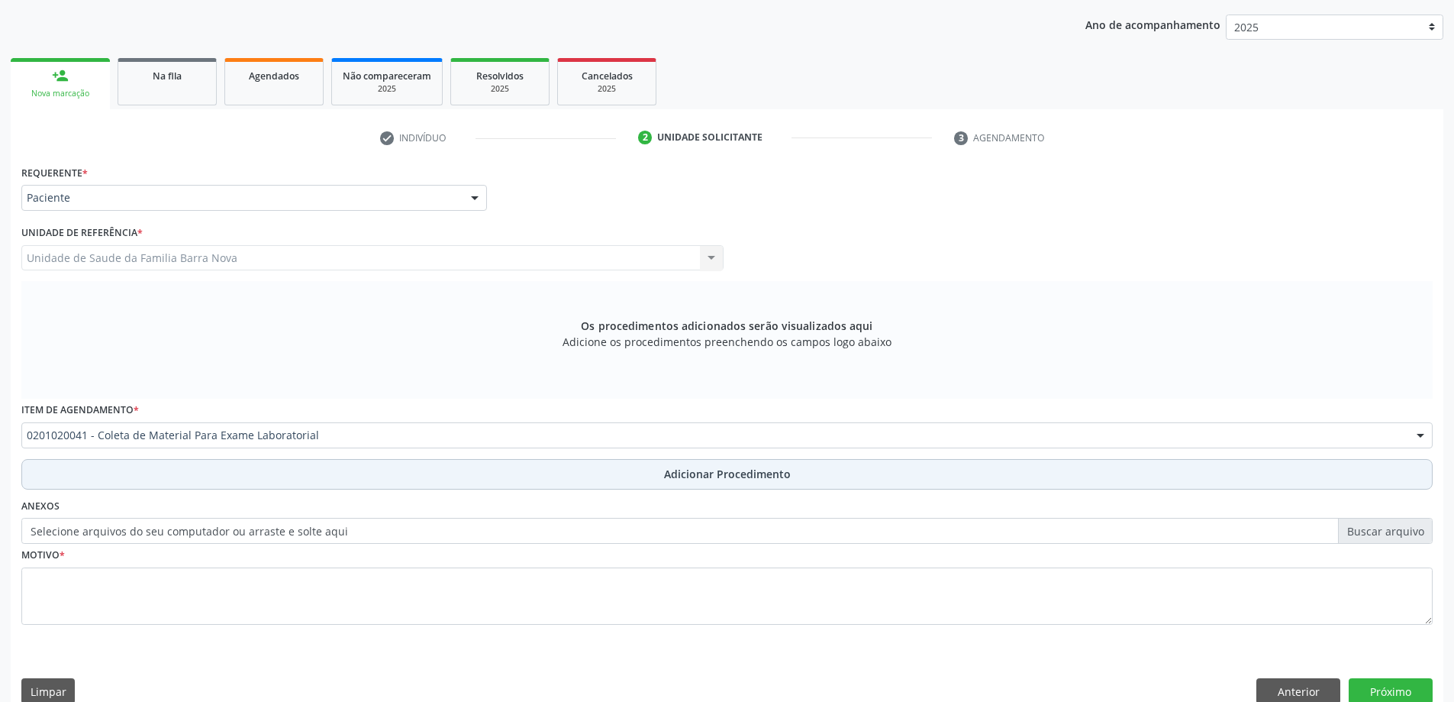
click at [204, 469] on button "Adicionar Procedimento" at bounding box center [726, 474] width 1411 height 31
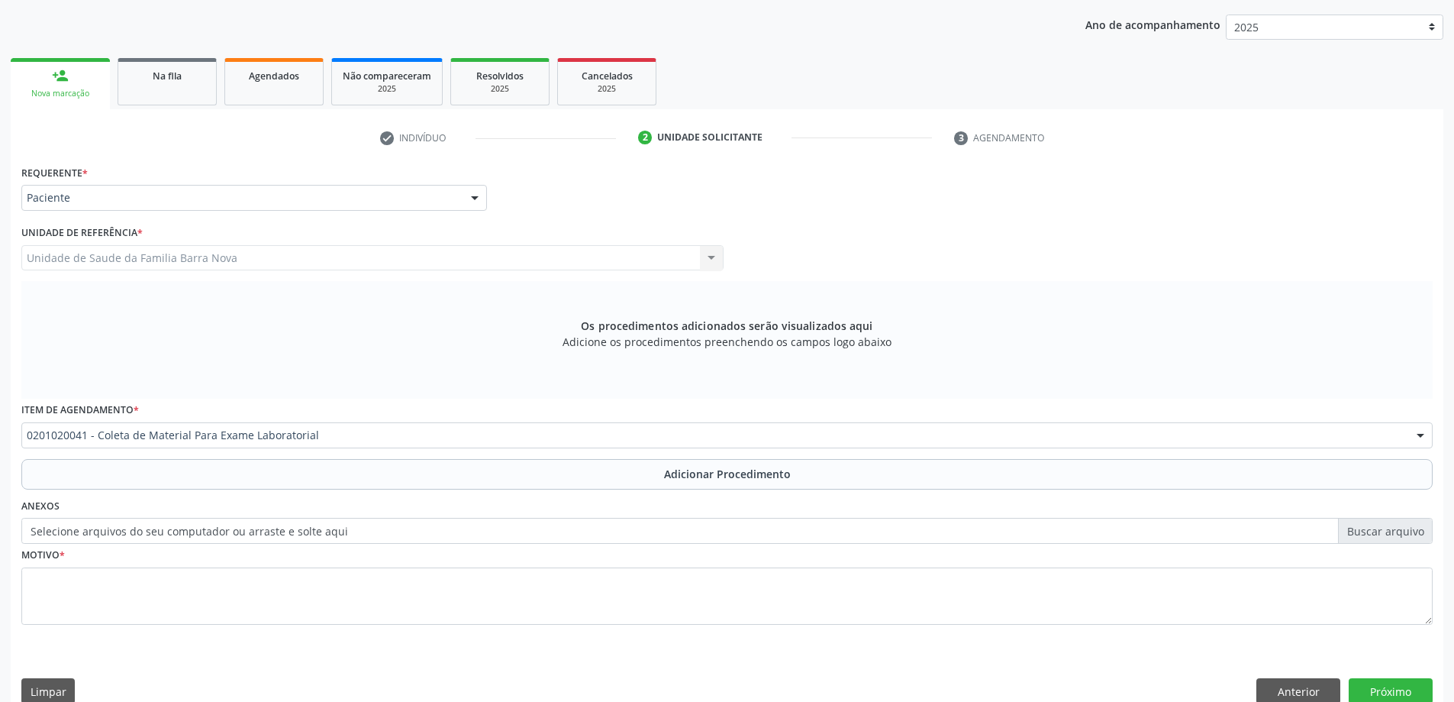
scroll to position [157, 0]
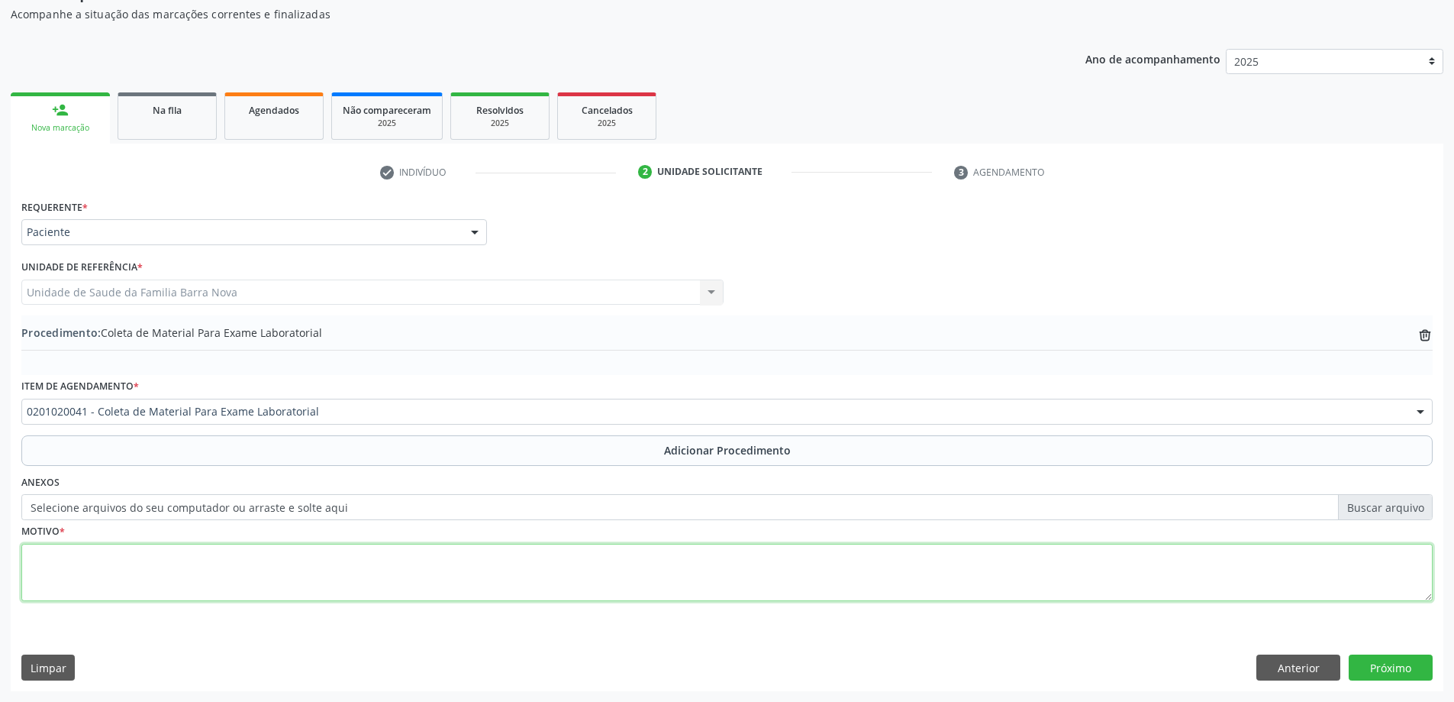
click at [156, 558] on textarea at bounding box center [726, 573] width 1411 height 58
type textarea "AVALIAÇÃO GENECOLOGICA."
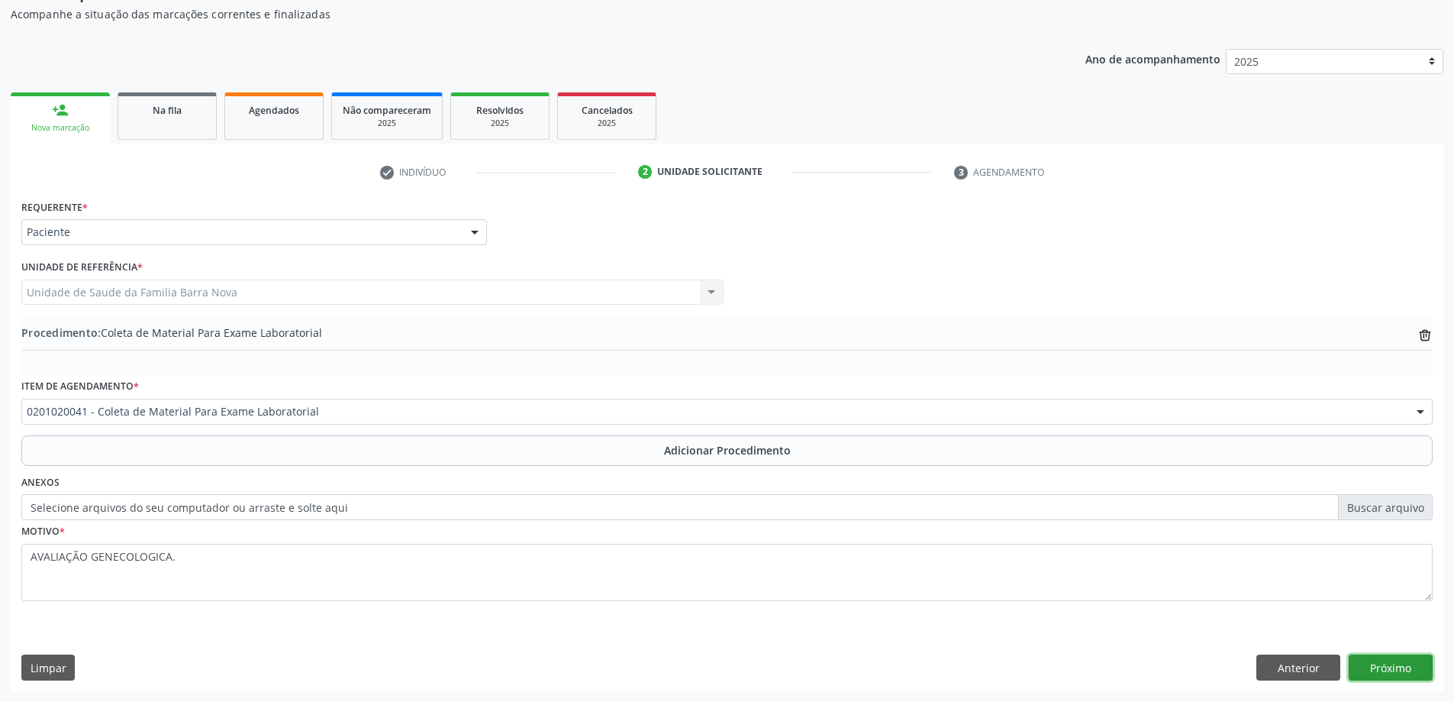
click at [1394, 676] on button "Próximo" at bounding box center [1391, 667] width 84 height 26
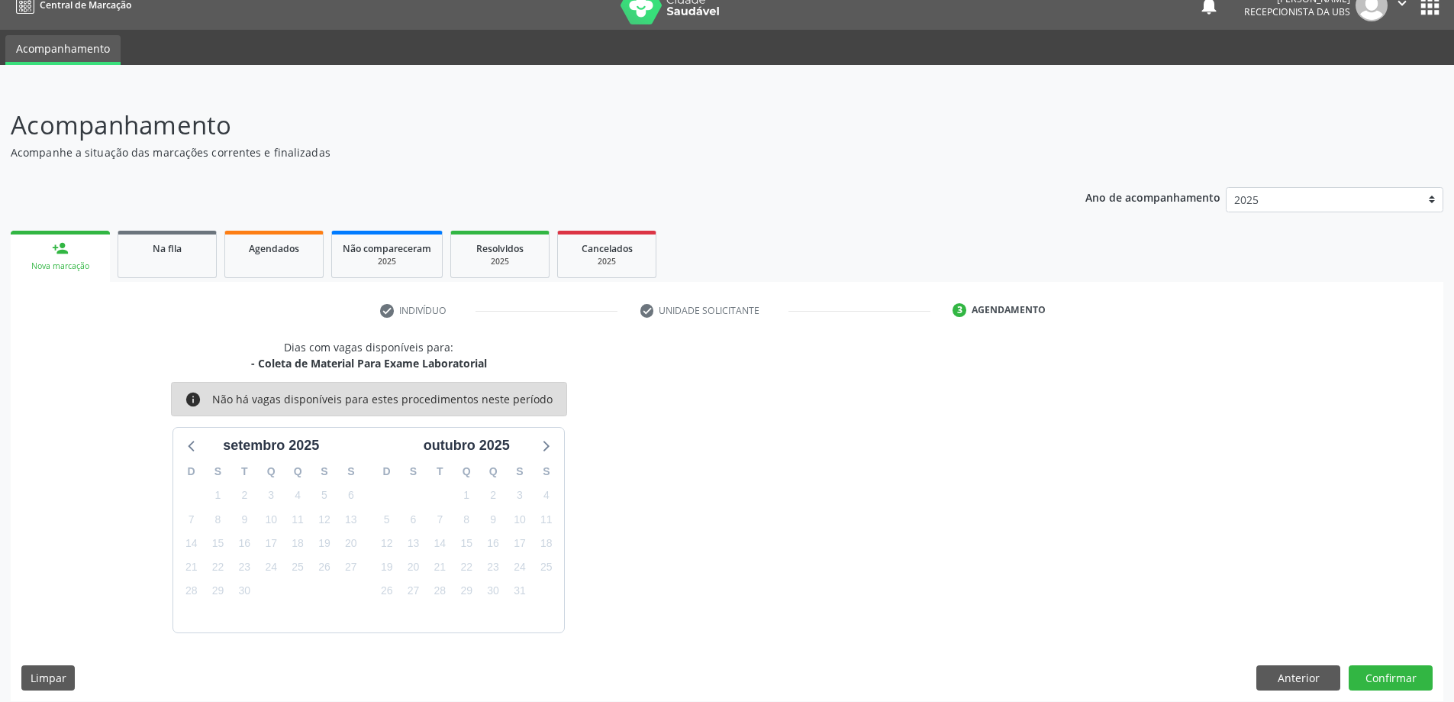
scroll to position [29, 0]
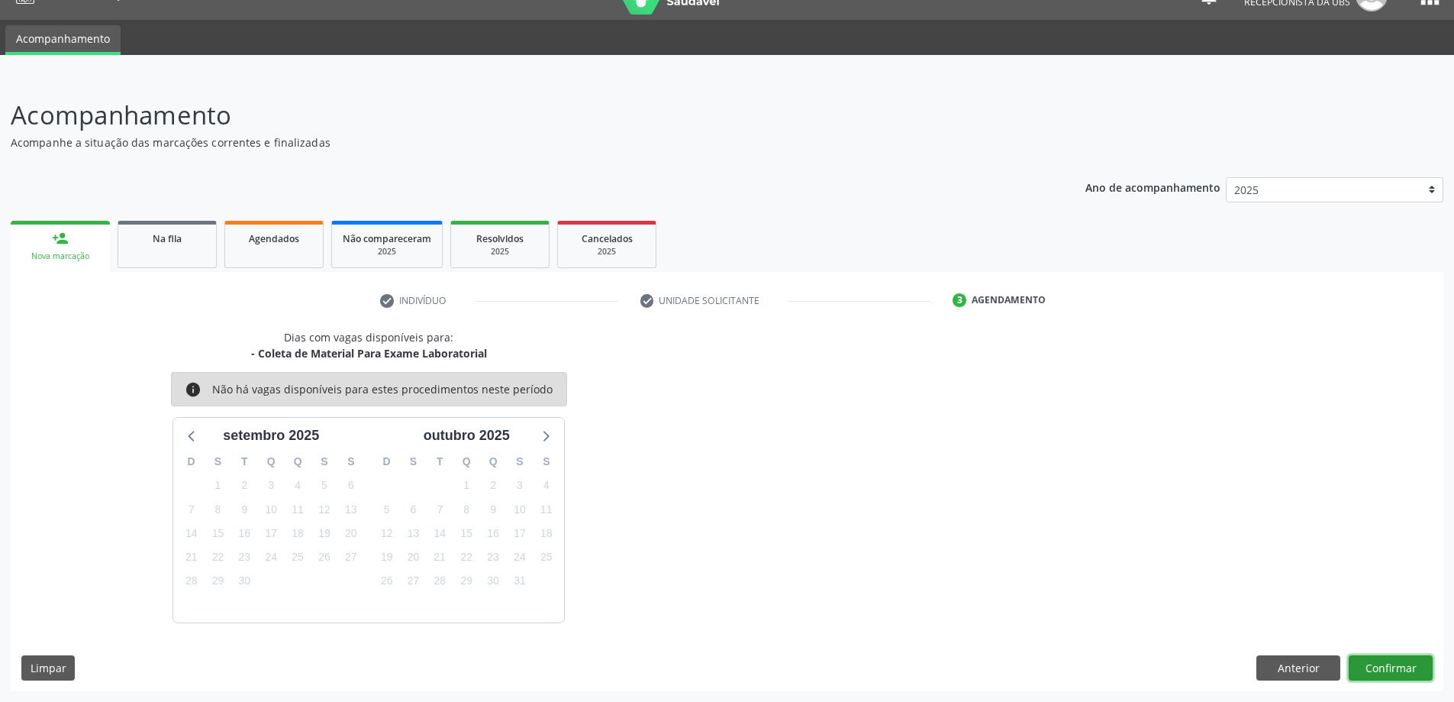
click at [1360, 663] on button "Confirmar" at bounding box center [1391, 668] width 84 height 26
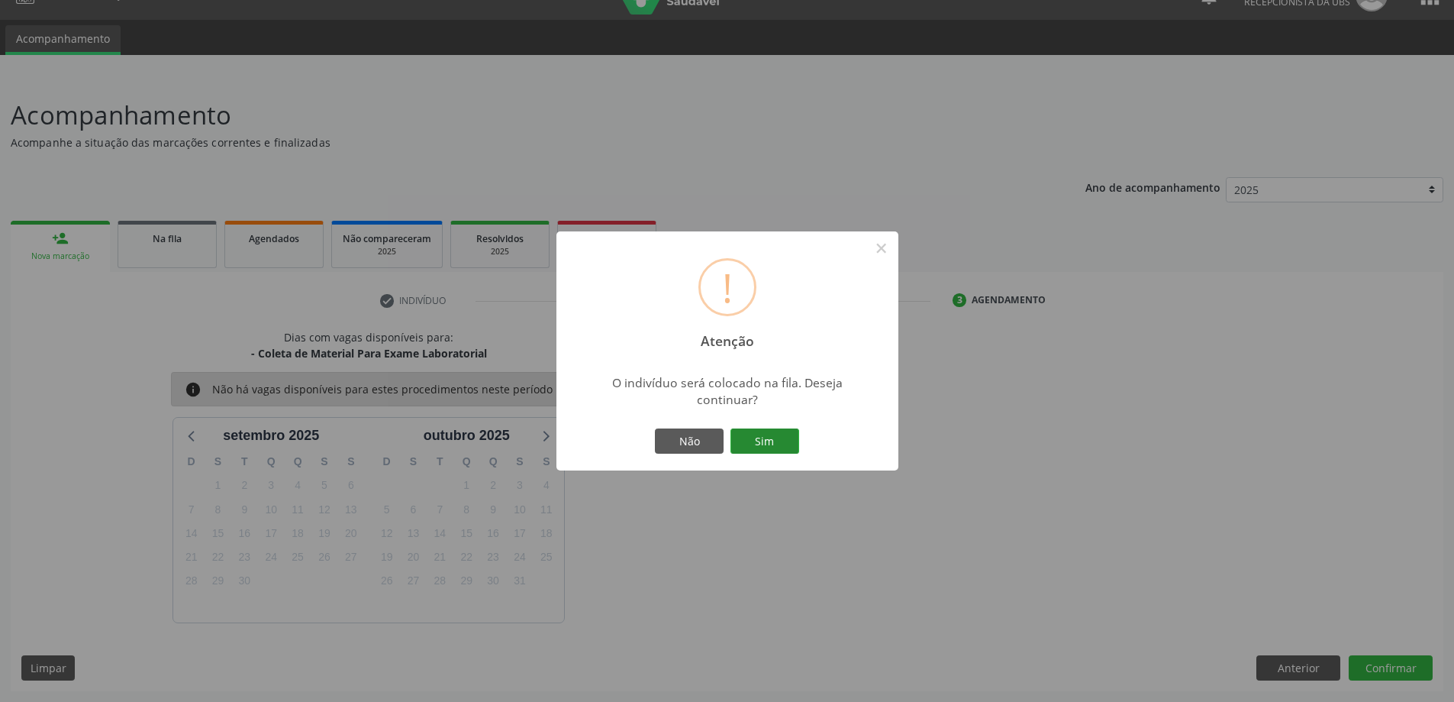
click at [781, 446] on button "Sim" at bounding box center [765, 441] width 69 height 26
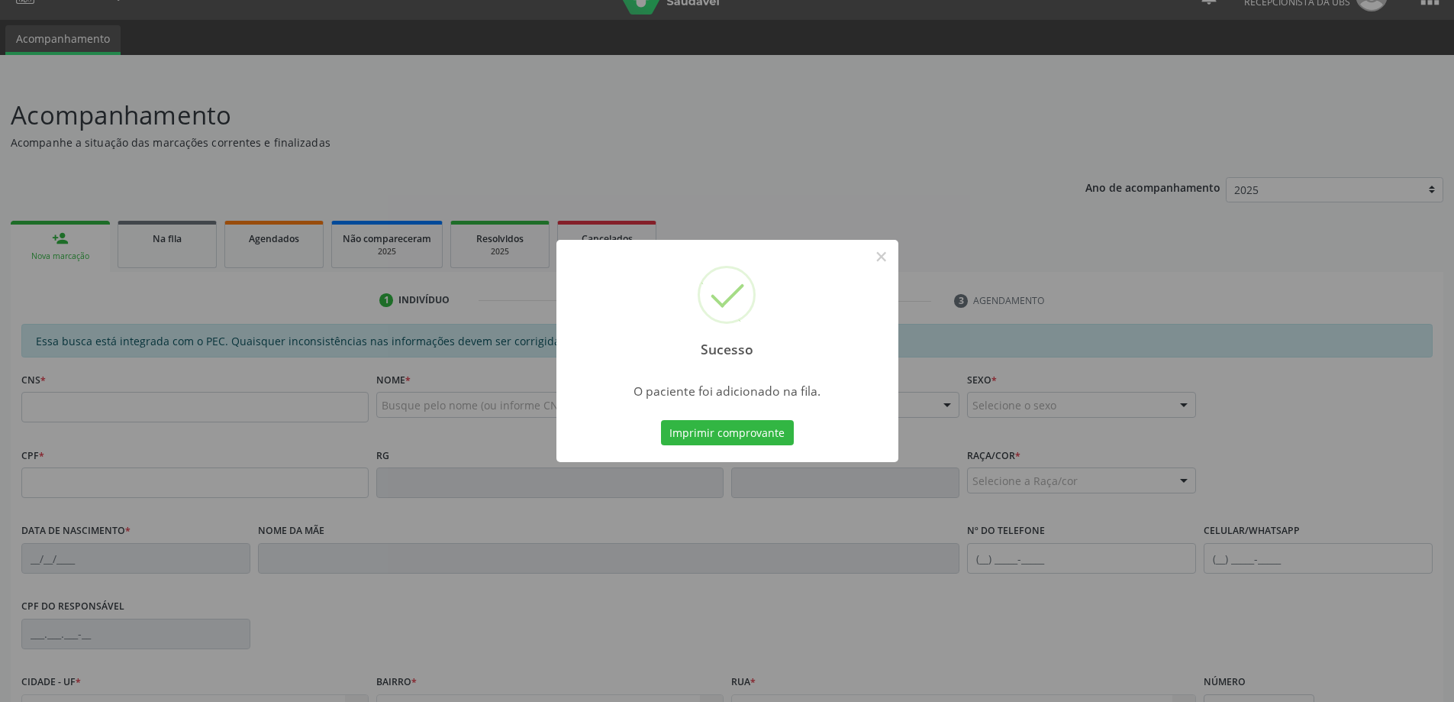
click at [44, 236] on div "Sucesso × O paciente foi adicionado na fila. Imprimir comprovante Cancel" at bounding box center [727, 351] width 1454 height 702
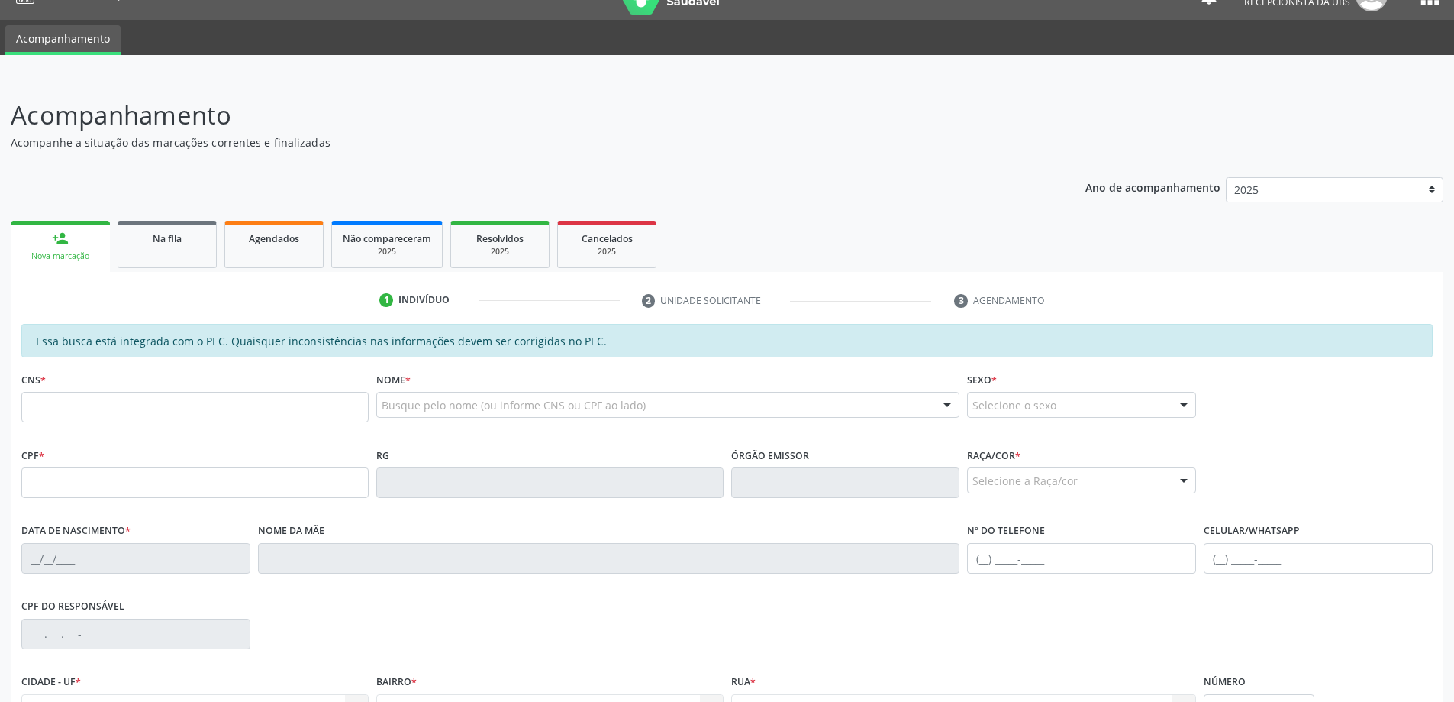
scroll to position [29, 0]
type input "705 2074 6268 6078"
type input "227.124.418-85"
type input "[DATE]"
type input "[PERSON_NAME] dos Anjos"
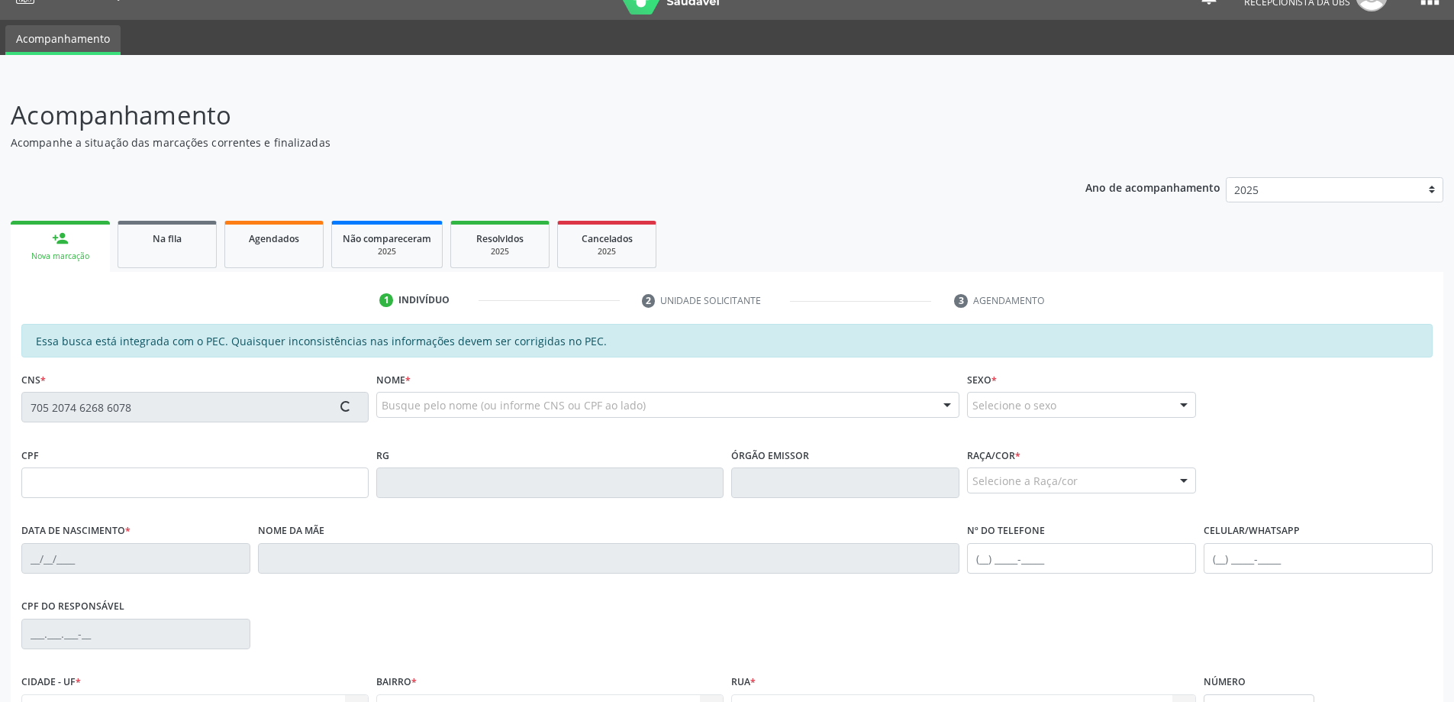
type input "[PHONE_NUMBER]"
type input "S/N"
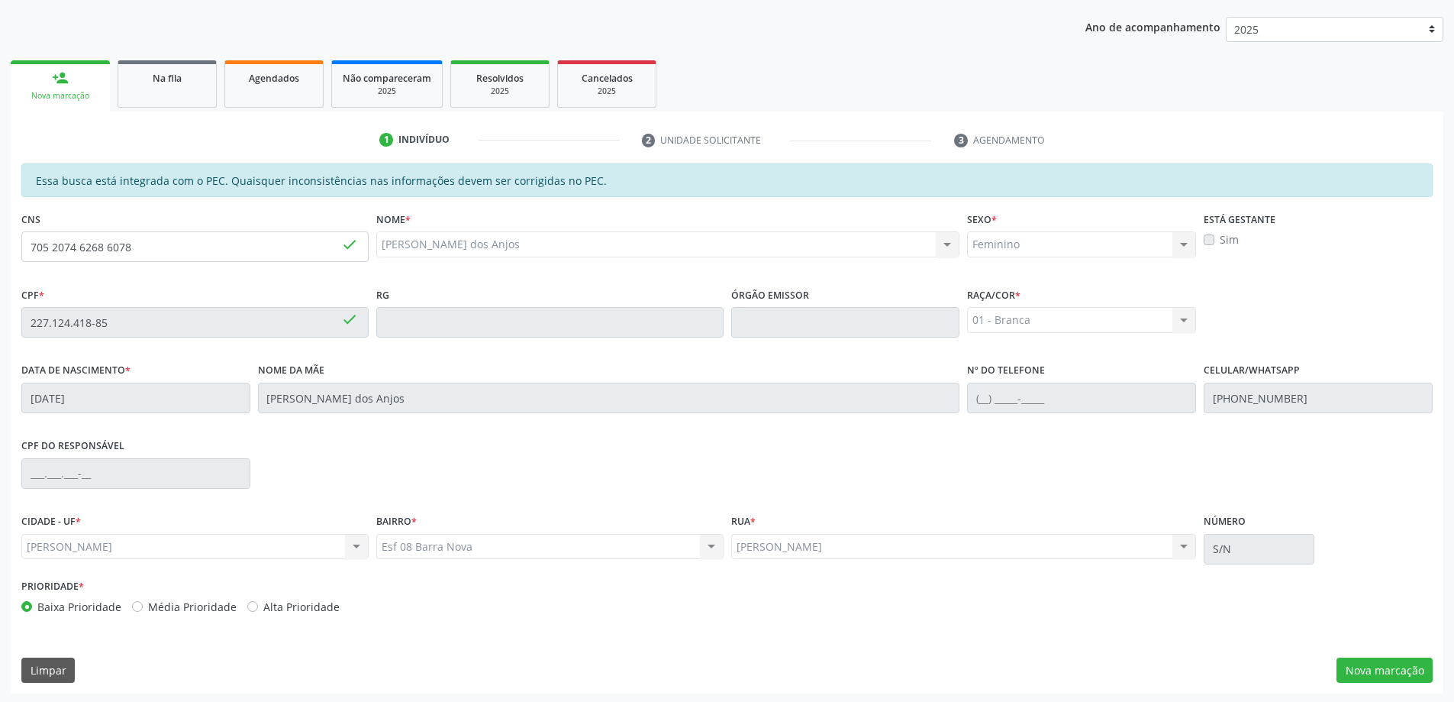
scroll to position [192, 0]
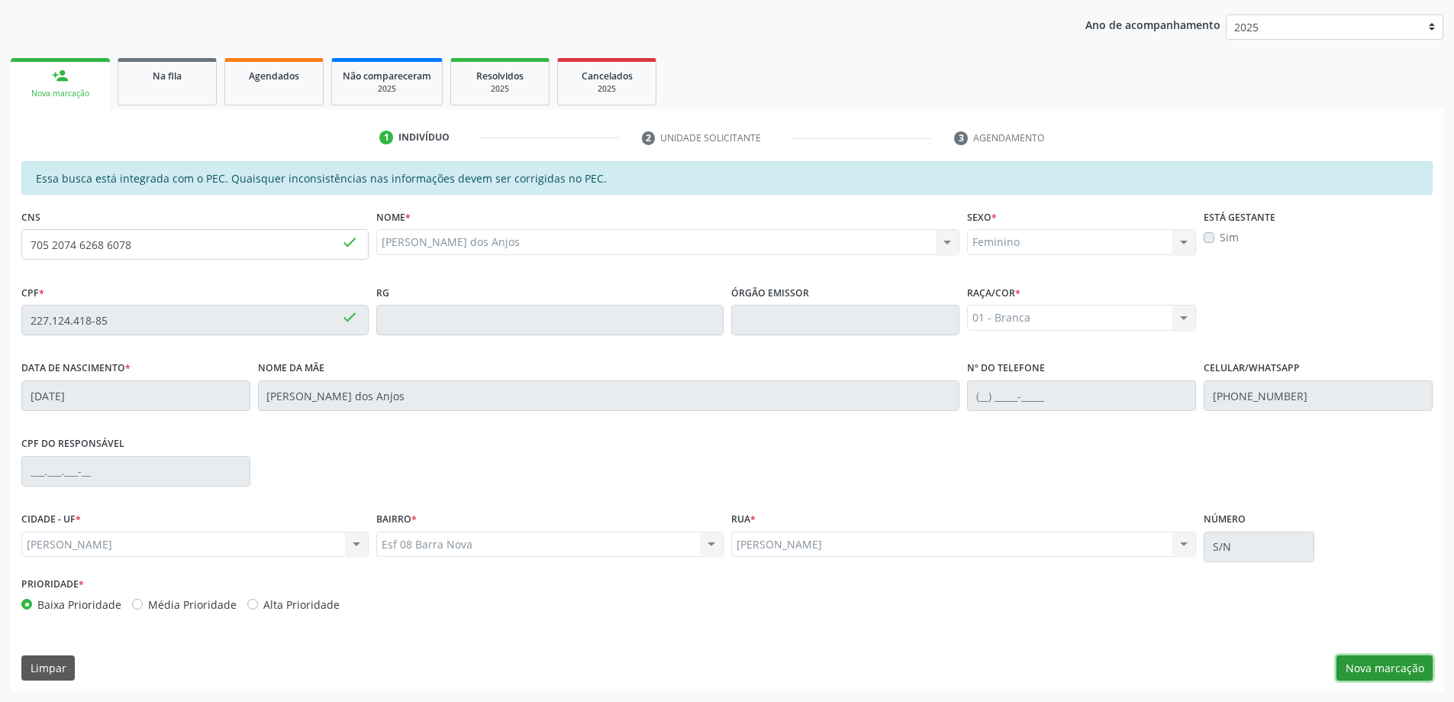
click at [1367, 668] on button "Nova marcação" at bounding box center [1385, 668] width 96 height 26
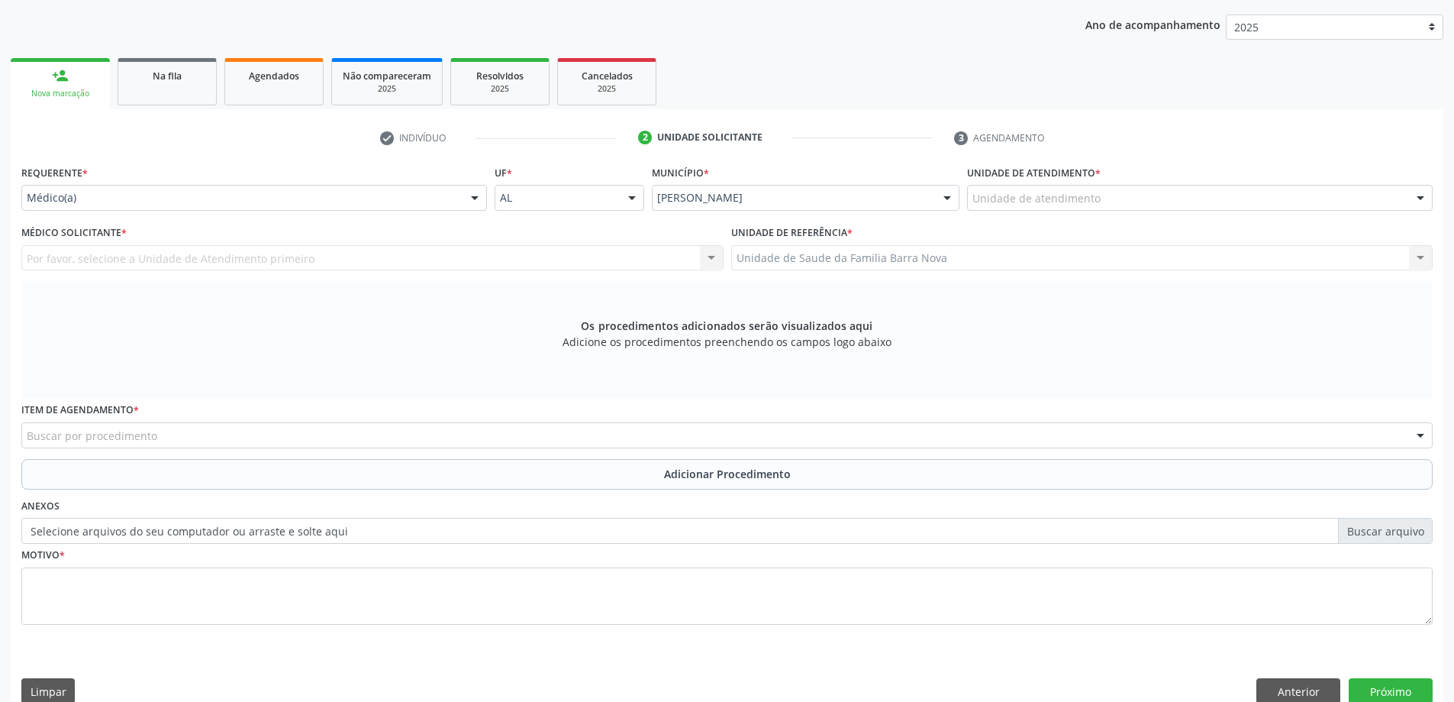
click at [1060, 211] on div "Unidade de atendimento * Unidade de atendimento Aeronave Baron 58 Aeronave Cess…" at bounding box center [1199, 191] width 473 height 60
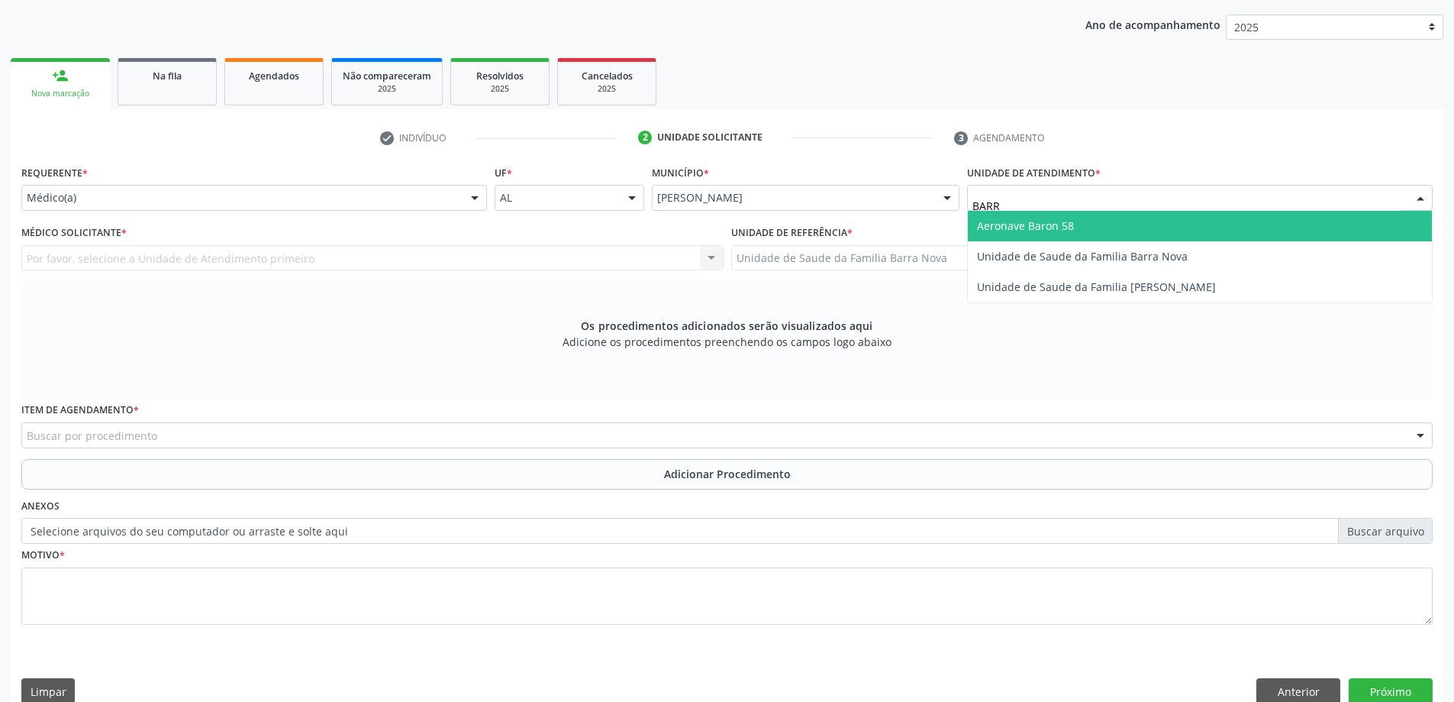
type input "BARRA"
drag, startPoint x: 1082, startPoint y: 220, endPoint x: 575, endPoint y: 254, distance: 508.0
click at [1080, 220] on span "Unidade de Saude da Familia Barra Nova" at bounding box center [1082, 225] width 211 height 15
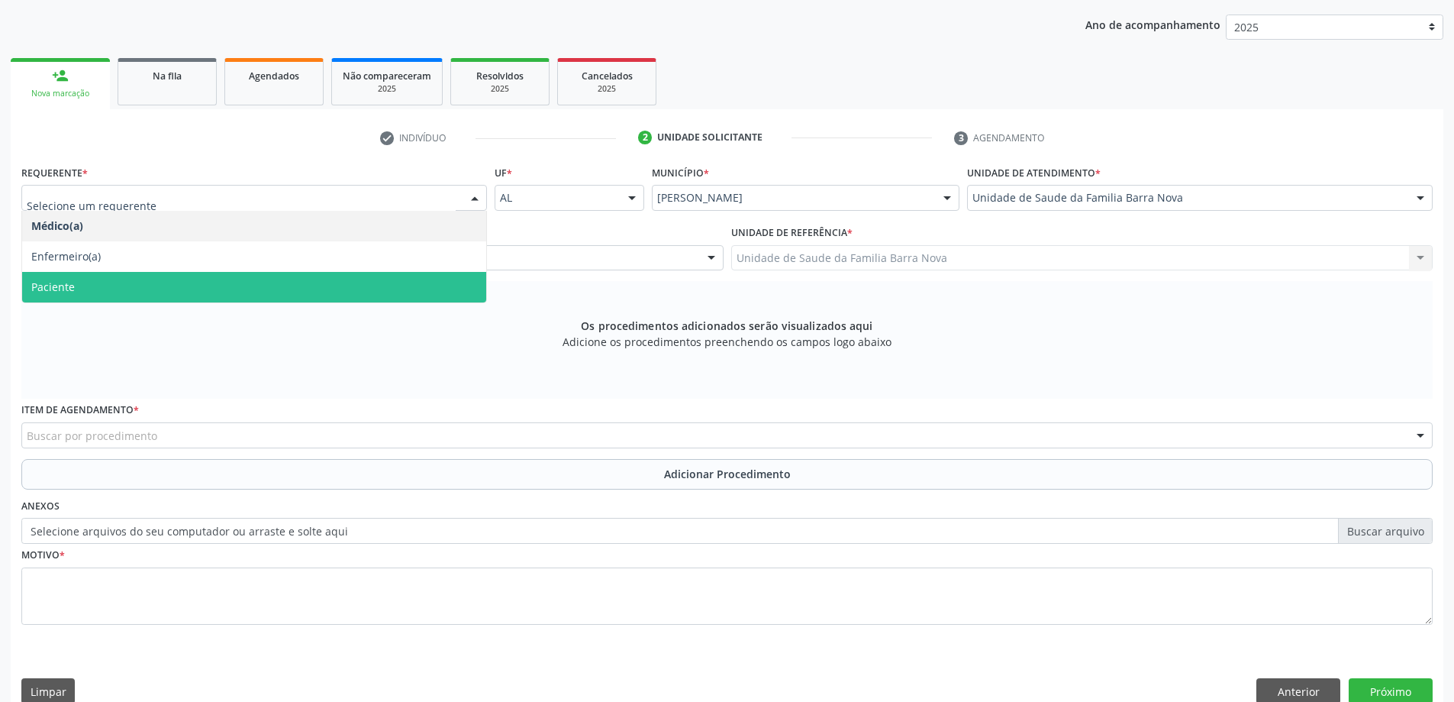
click at [161, 291] on span "Paciente" at bounding box center [254, 287] width 464 height 31
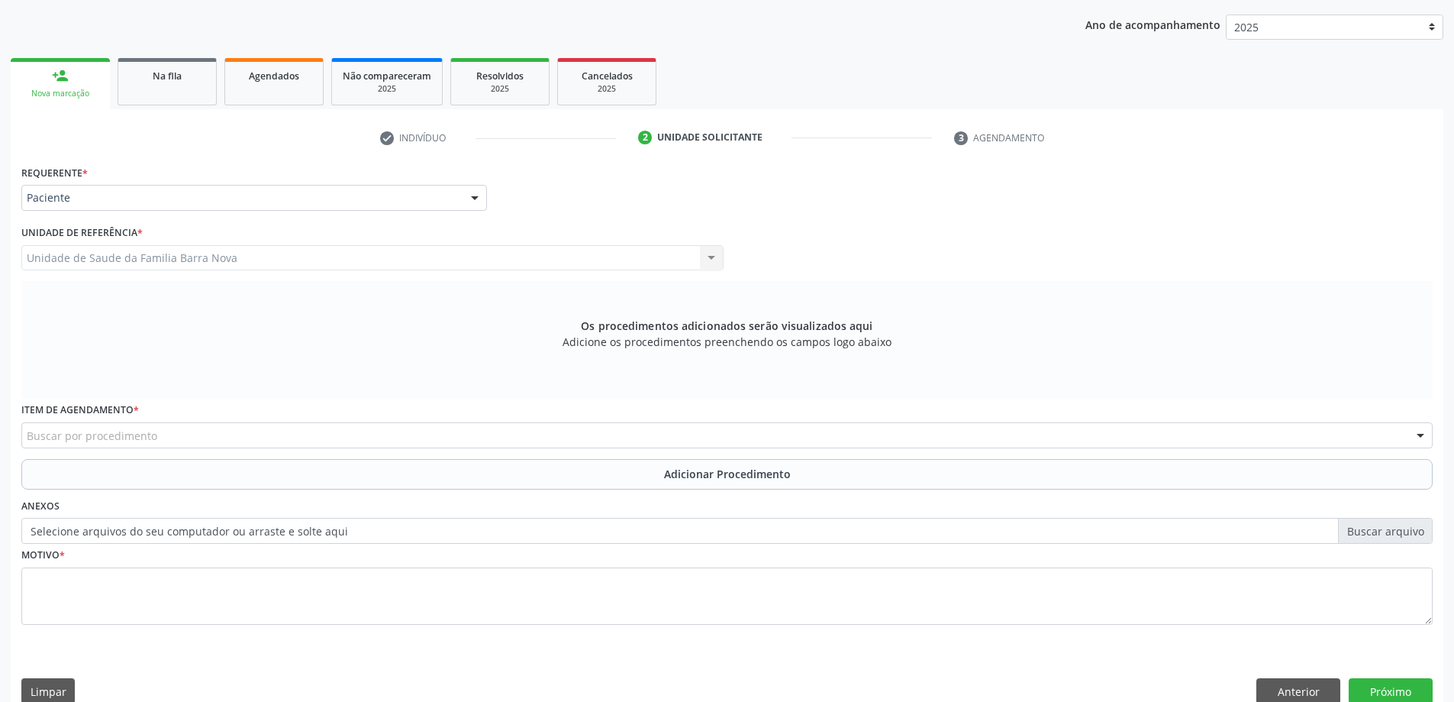
click at [182, 446] on div "Buscar por procedimento" at bounding box center [726, 435] width 1411 height 26
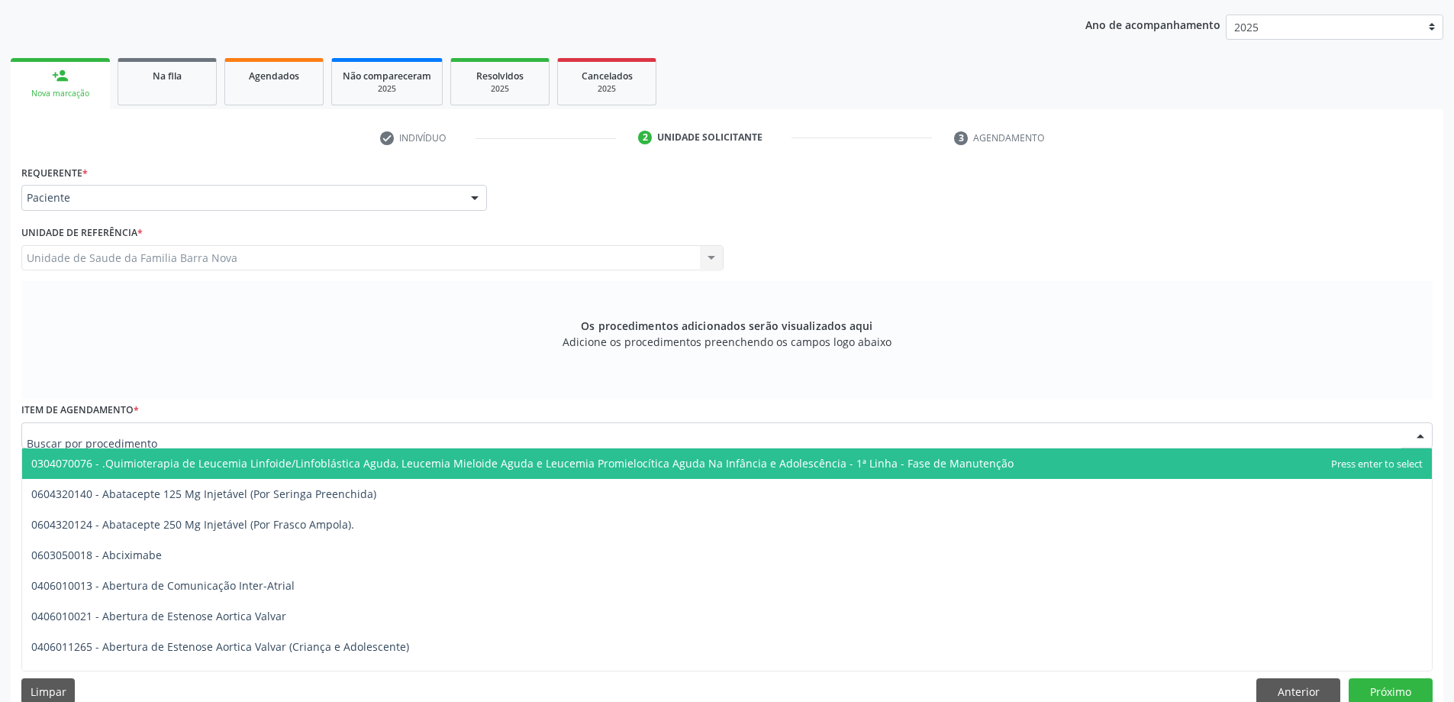
click at [193, 427] on input "text" at bounding box center [714, 442] width 1375 height 31
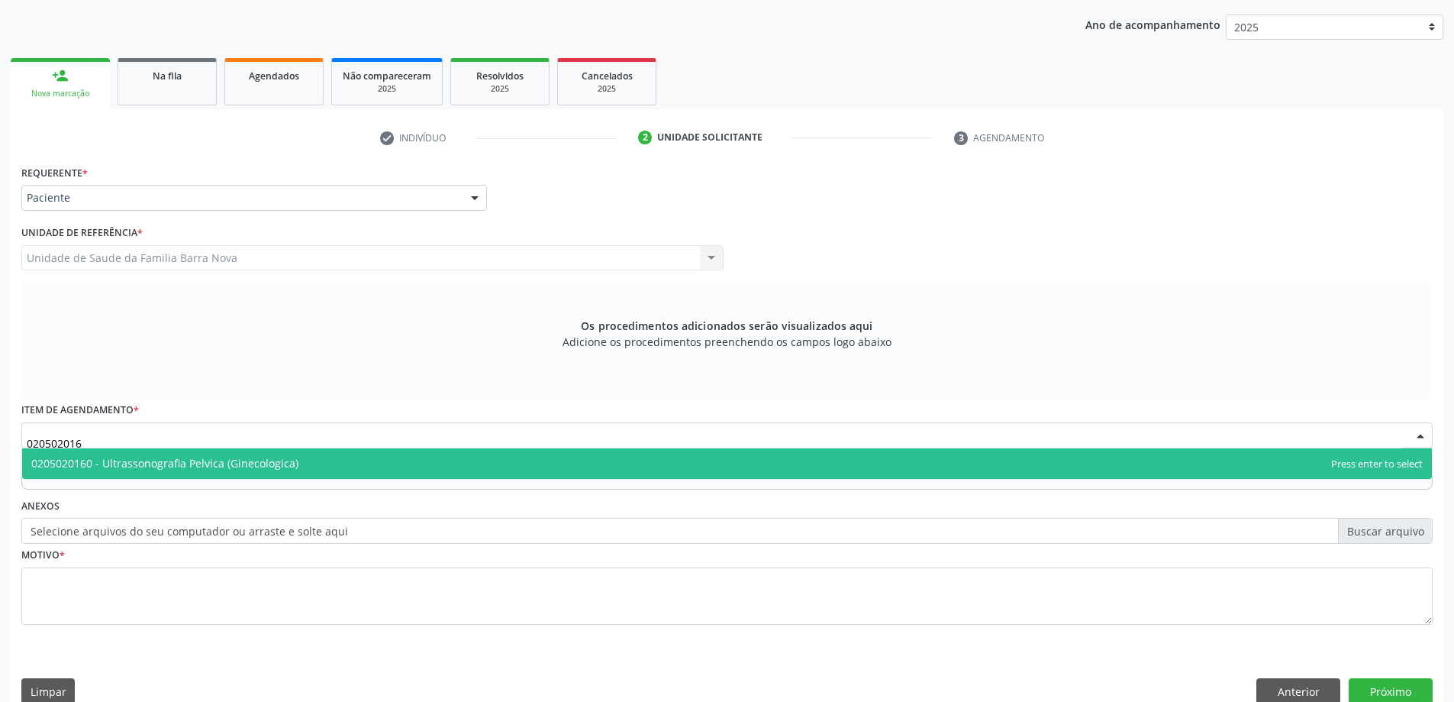
click at [325, 463] on span "0205020160 - Ultrassonografia Pelvica (Ginecologica)" at bounding box center [727, 463] width 1410 height 31
type input "020502016"
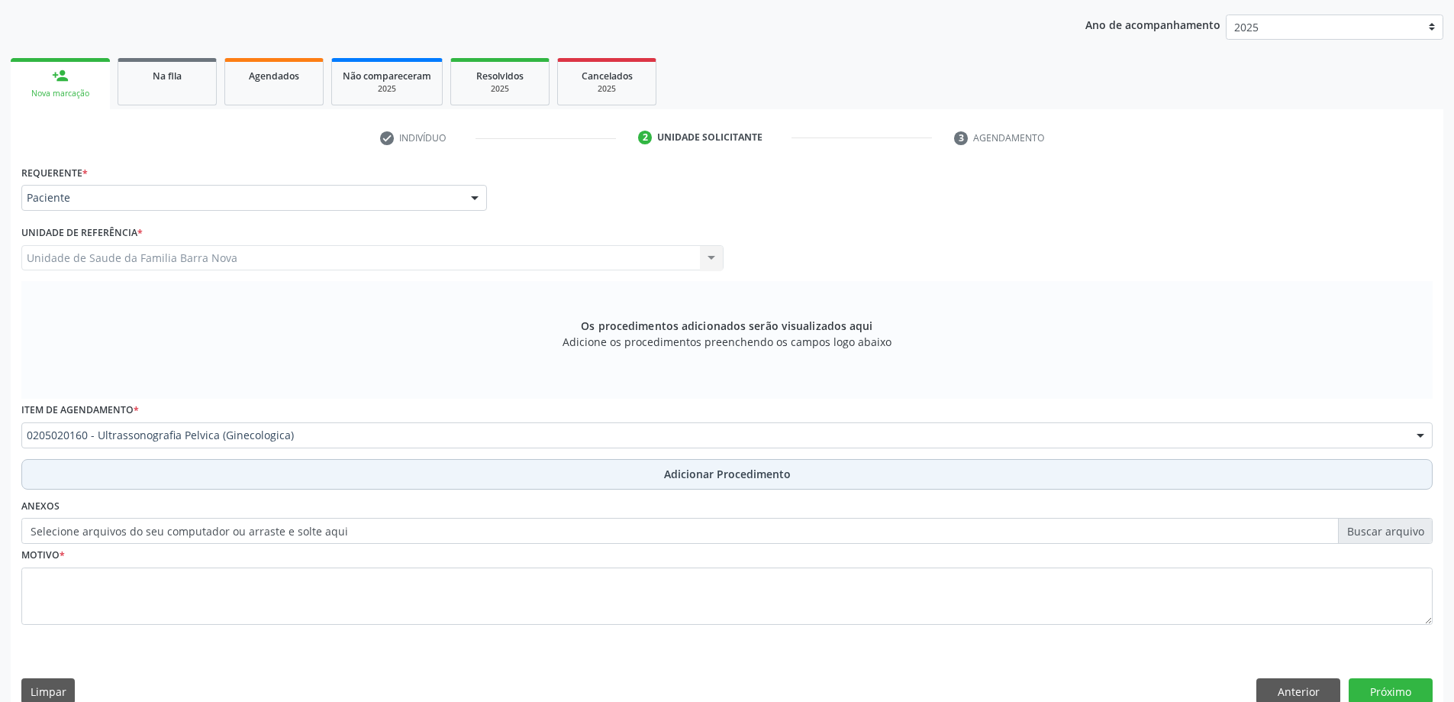
click at [312, 460] on button "Adicionar Procedimento" at bounding box center [726, 474] width 1411 height 31
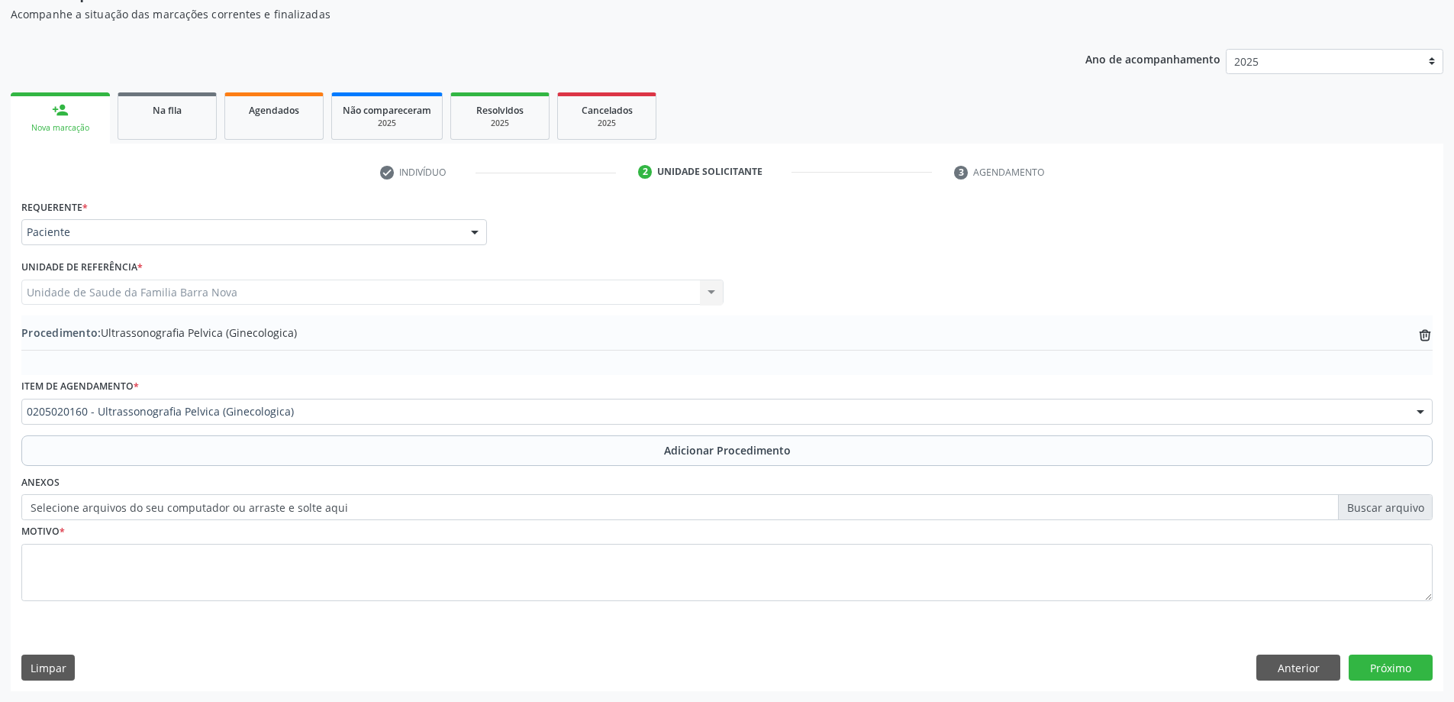
click at [323, 423] on div "0205020160 - Ultrassonografia Pelvica (Ginecologica)" at bounding box center [726, 411] width 1411 height 26
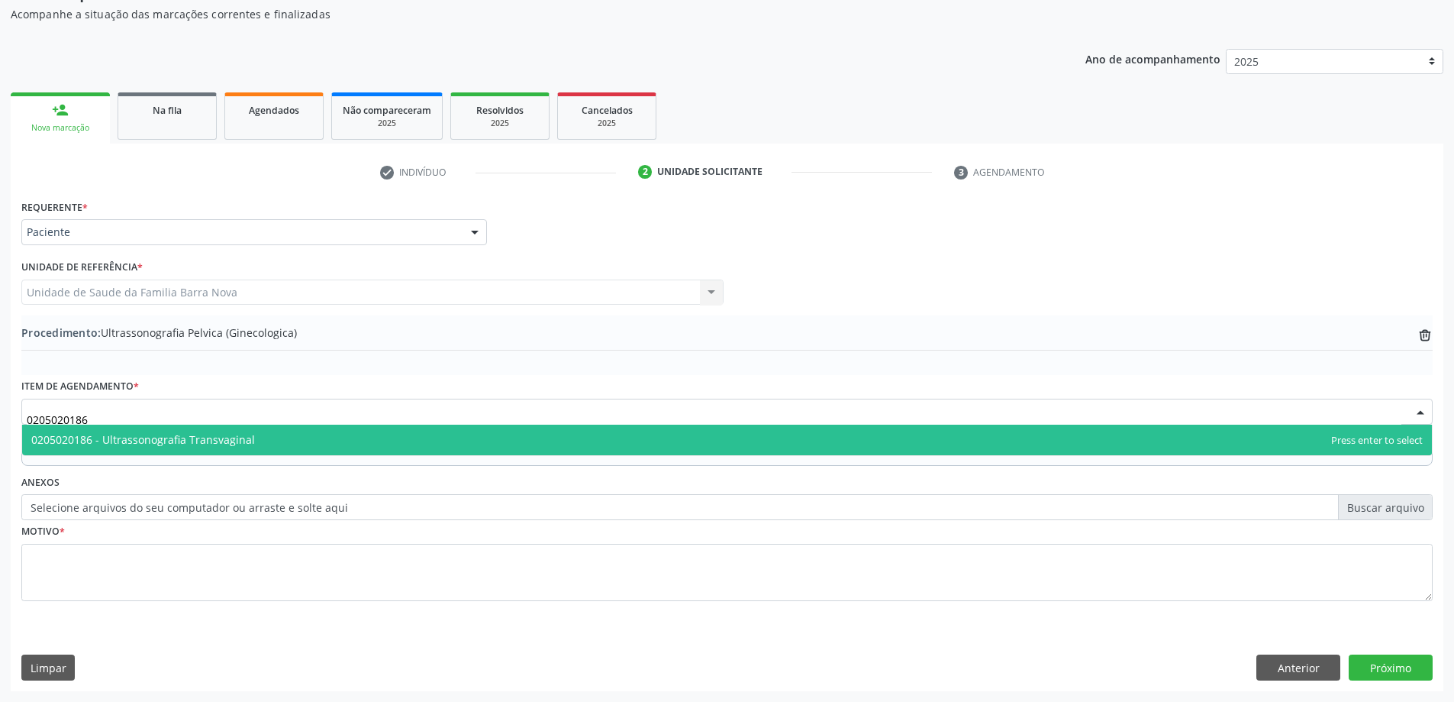
click at [305, 439] on span "0205020186 - Ultrassonografia Transvaginal" at bounding box center [727, 439] width 1410 height 31
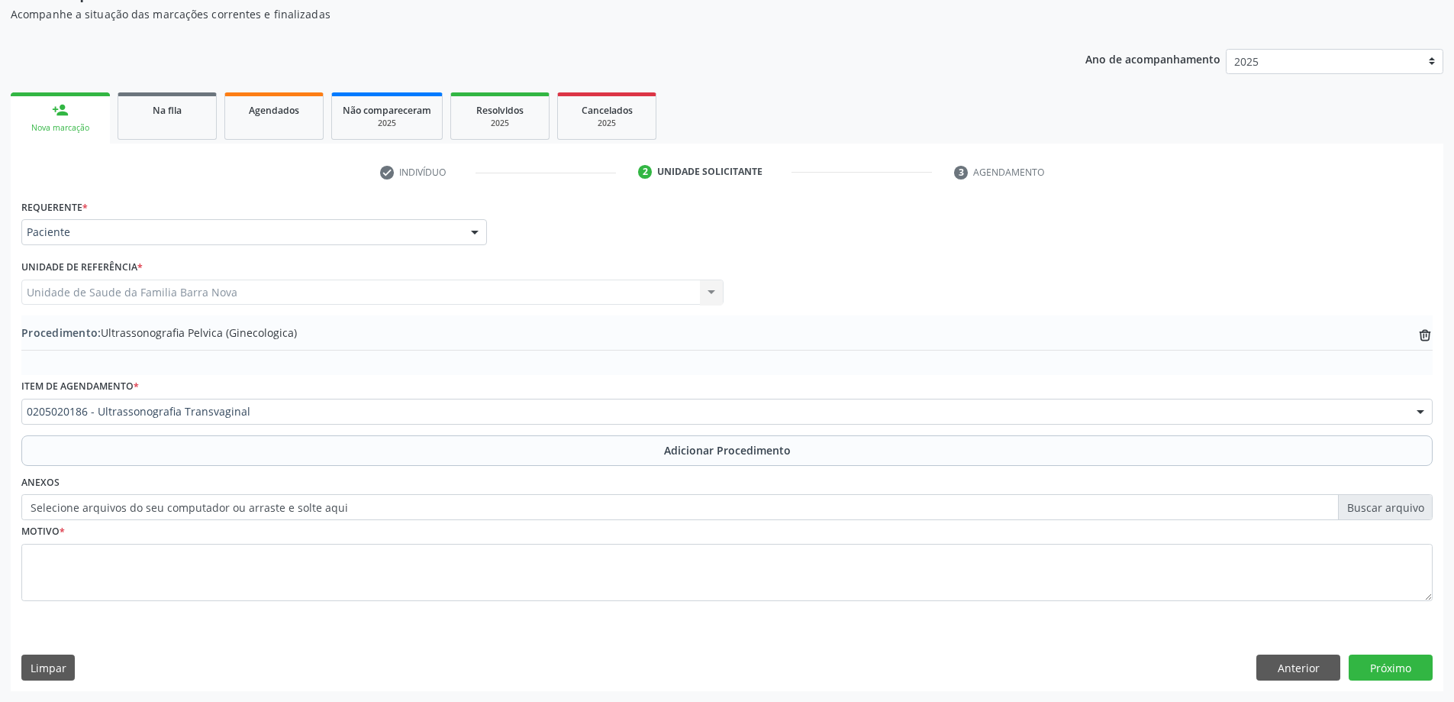
click at [324, 436] on span "0304070076 - .Quimioterapia de Leucemia Linfoide/Linfoblástica Aguda, Leucemia …" at bounding box center [522, 439] width 982 height 15
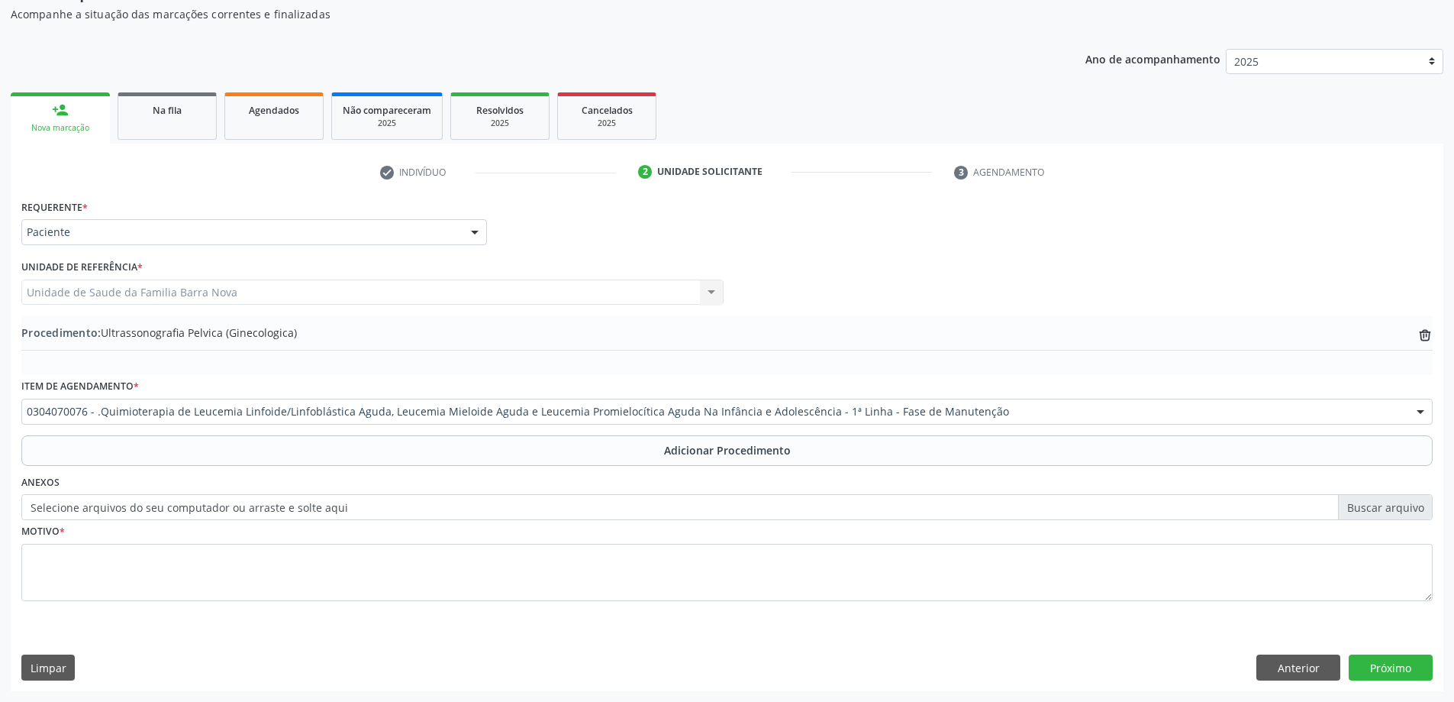
click at [262, 398] on div "Item de agendamento * 0304070076 - .Quimioterapia de Leucemia Linfoide/Linfoblá…" at bounding box center [726, 399] width 1411 height 49
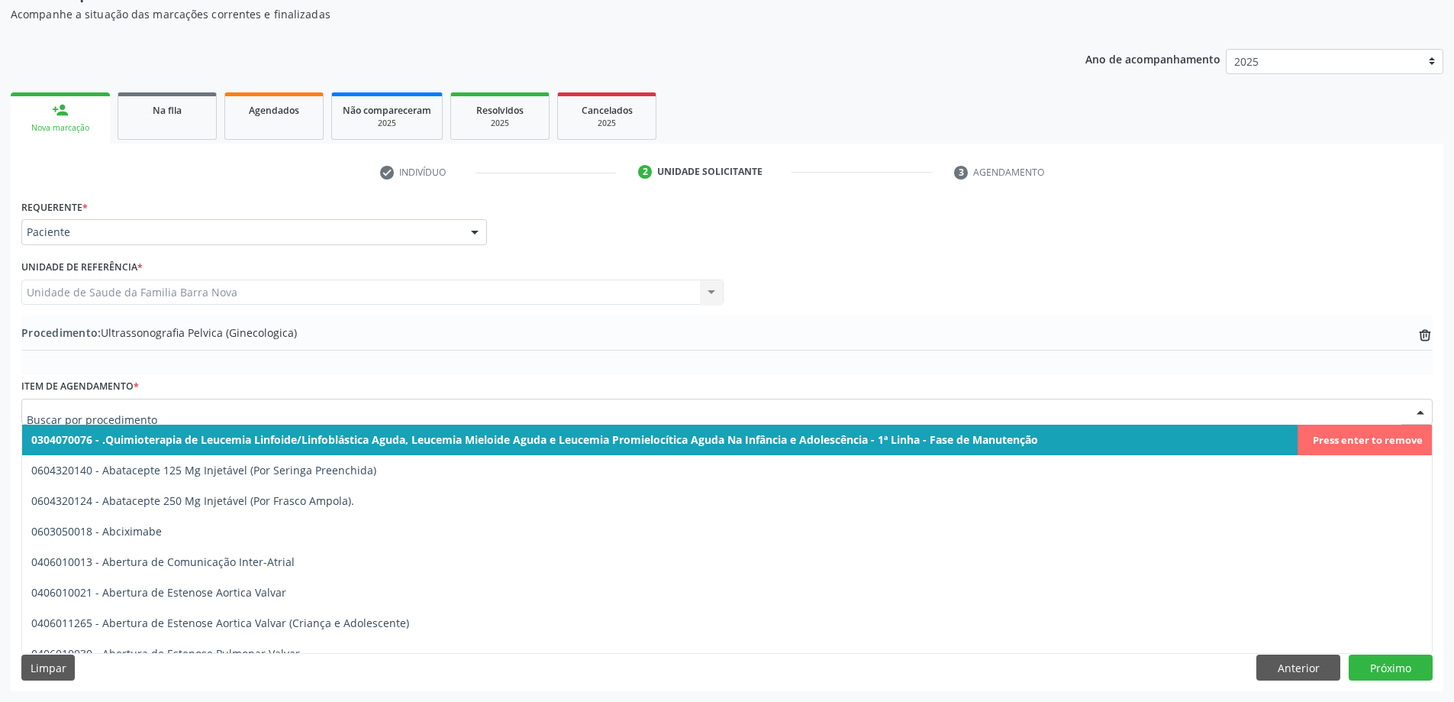
drag, startPoint x: 262, startPoint y: 401, endPoint x: 269, endPoint y: 403, distance: 8.0
click at [265, 402] on div at bounding box center [726, 411] width 1411 height 26
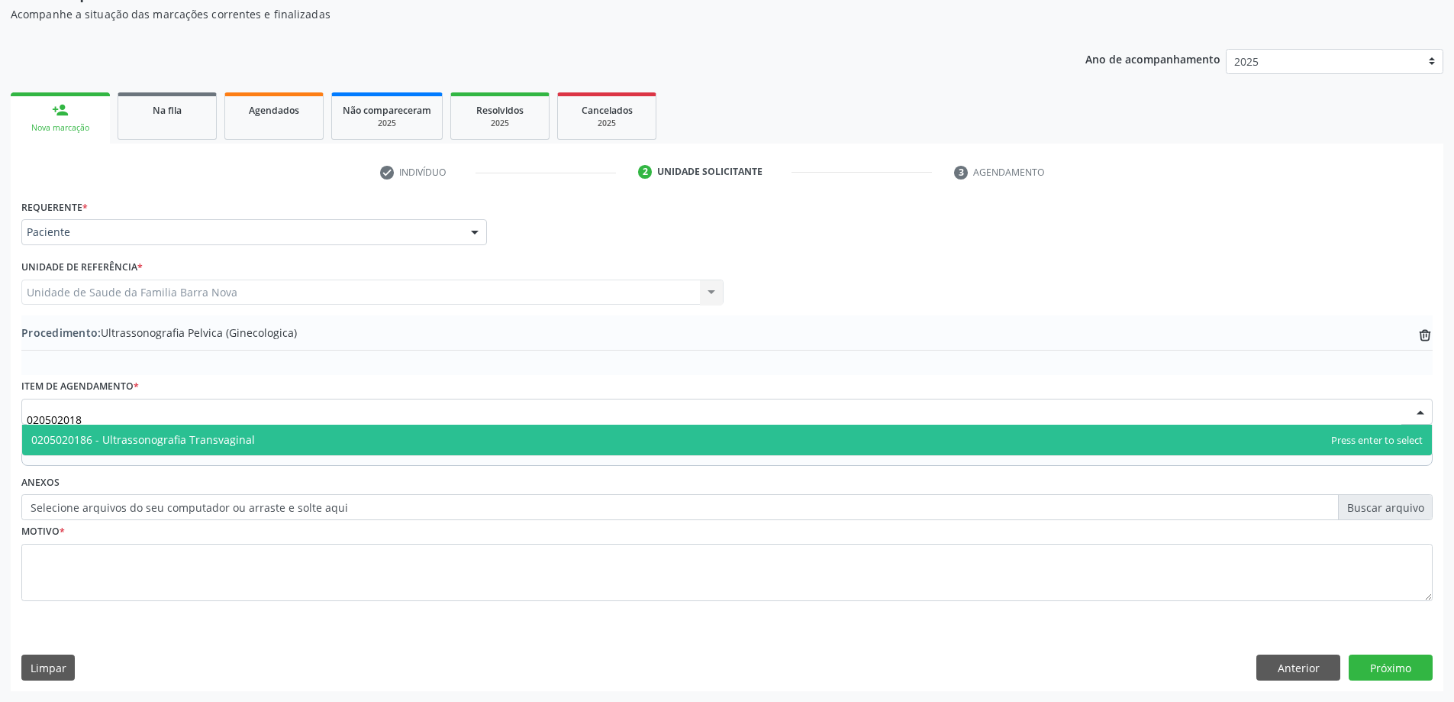
type input "0205020186"
click at [249, 444] on span "0205020186 - Ultrassonografia Transvaginal" at bounding box center [143, 439] width 224 height 15
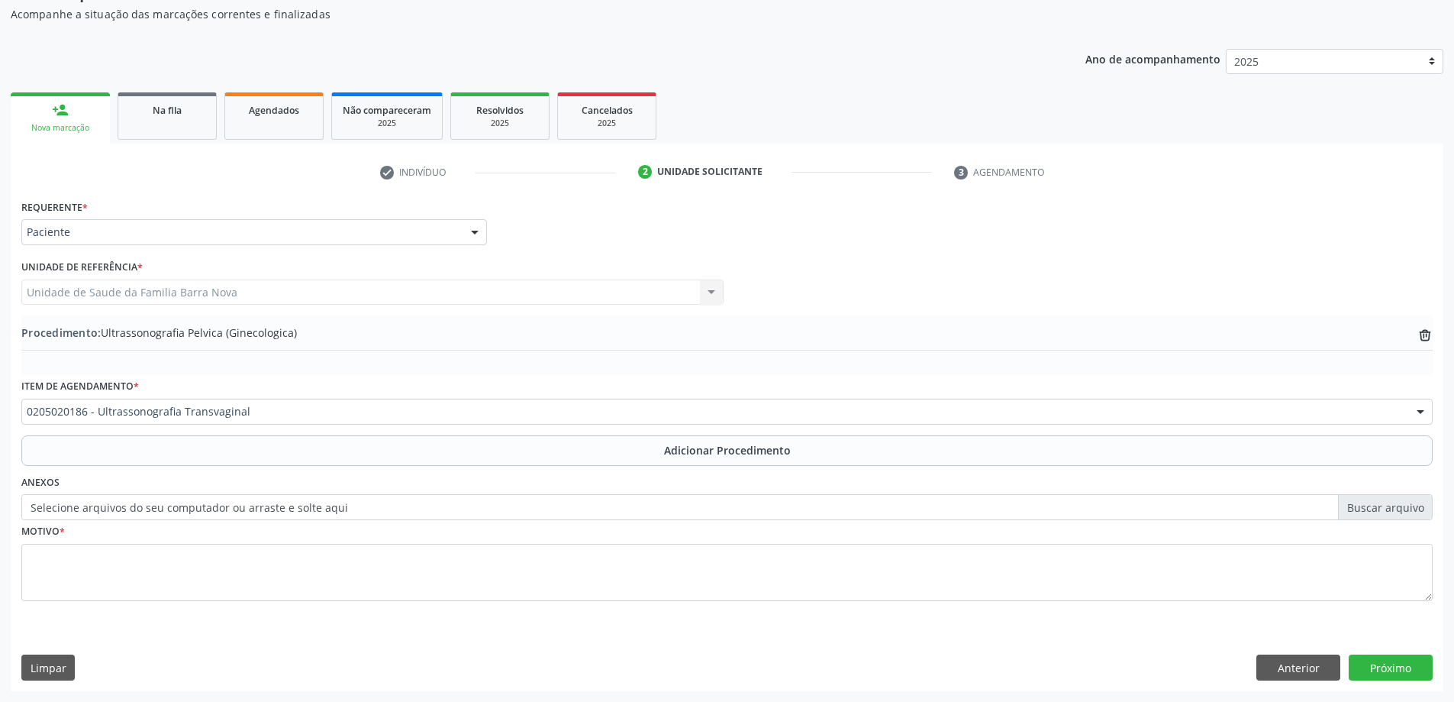
click at [352, 456] on button "Adicionar Procedimento" at bounding box center [726, 450] width 1411 height 31
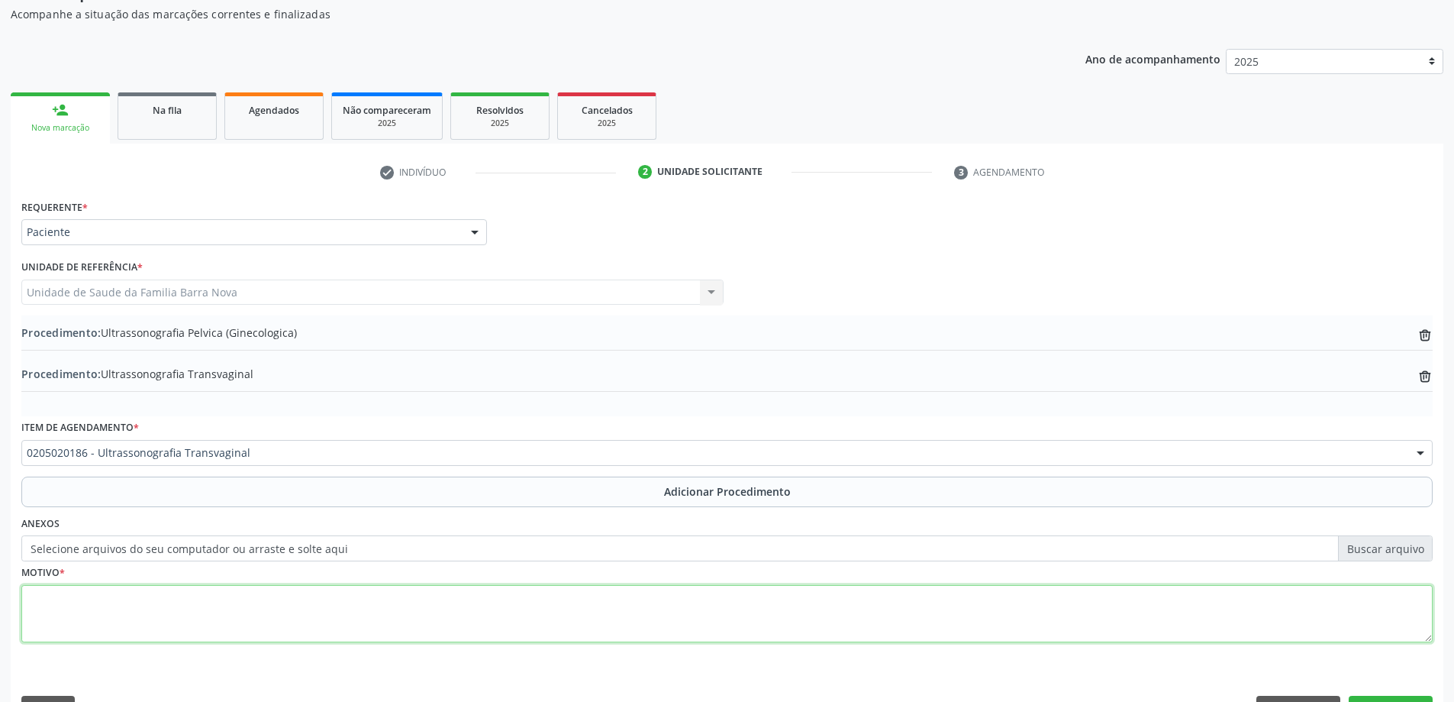
click at [185, 595] on textarea at bounding box center [726, 614] width 1411 height 58
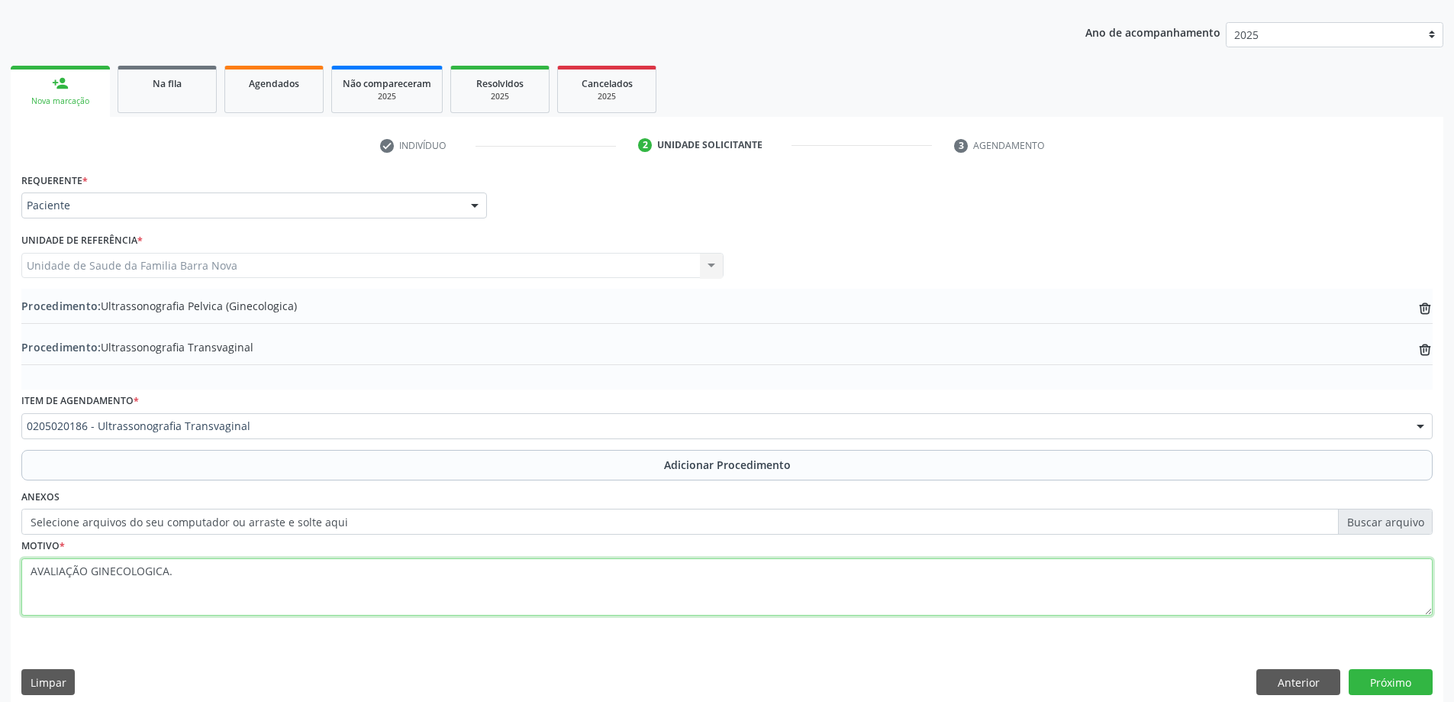
scroll to position [198, 0]
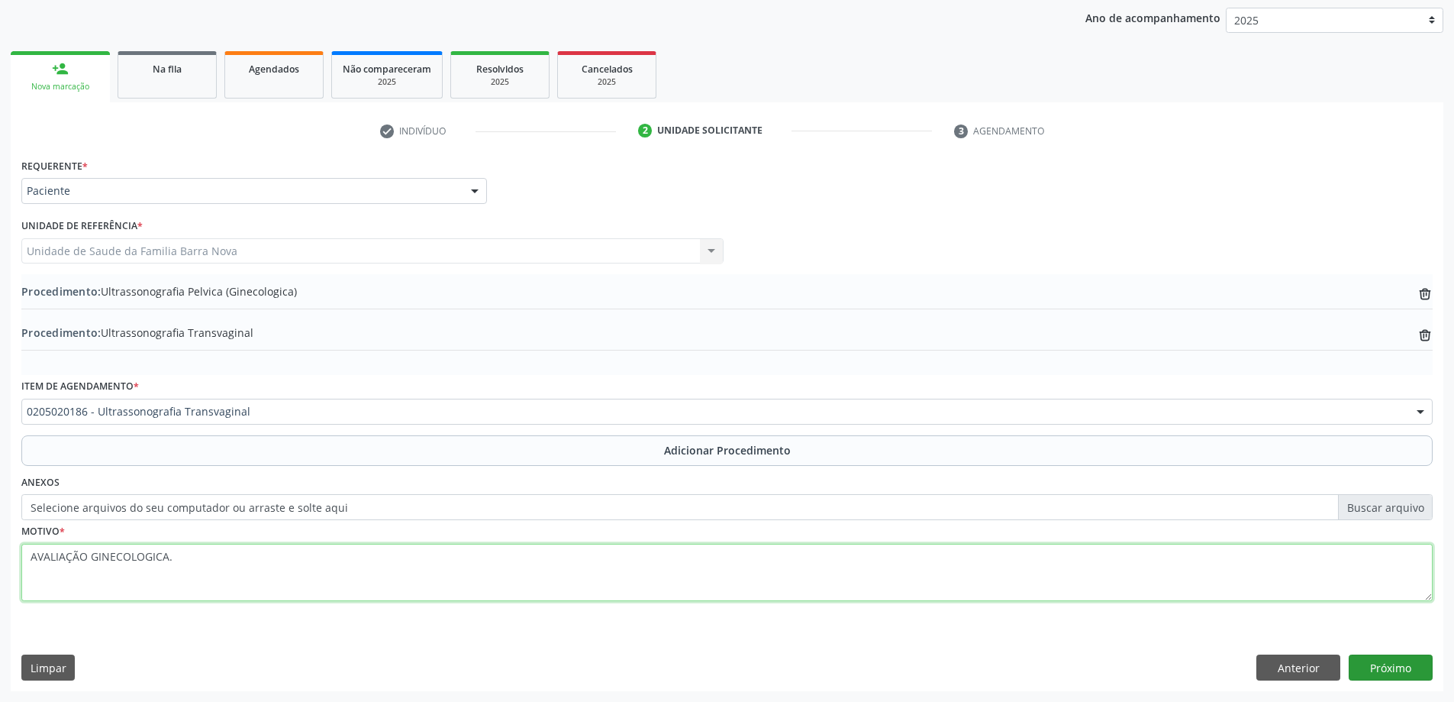
type textarea "AVALIAÇÃO GINECOLOGICA."
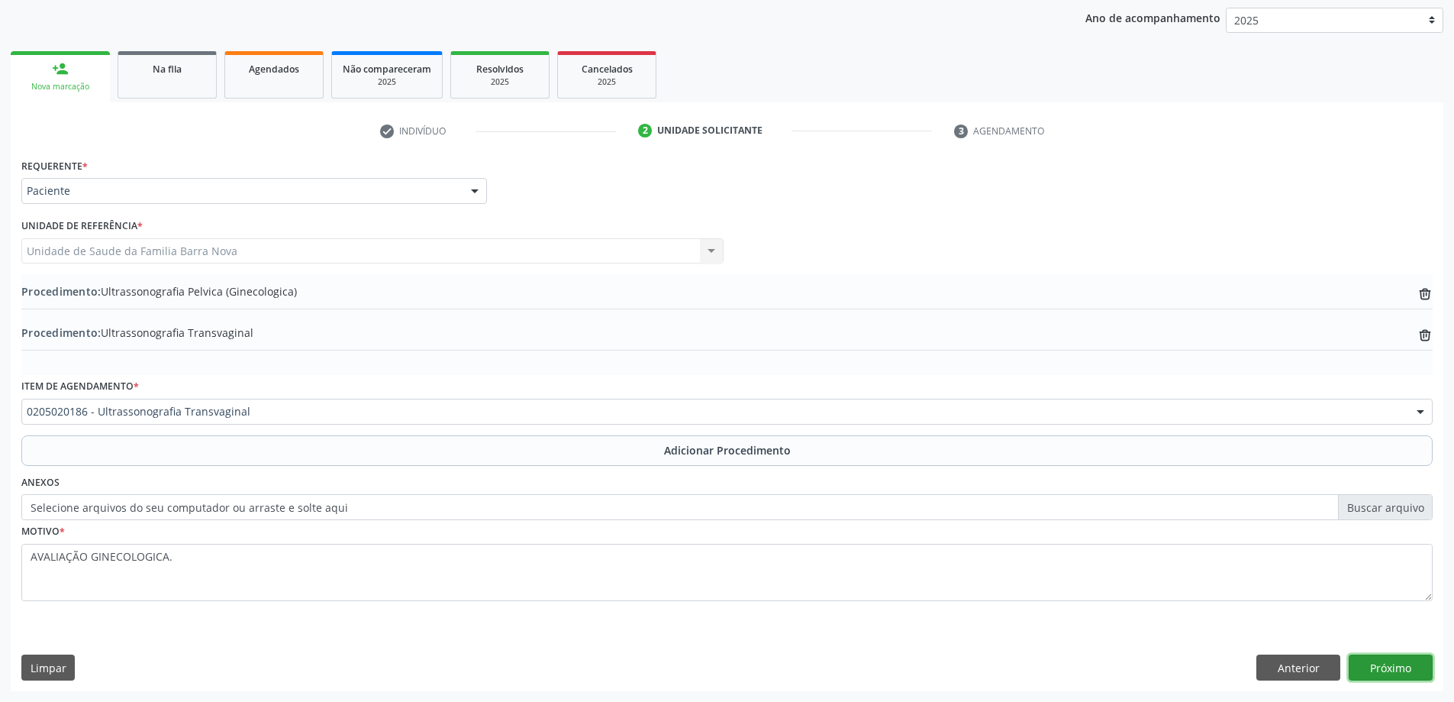
click at [1414, 667] on button "Próximo" at bounding box center [1391, 667] width 84 height 26
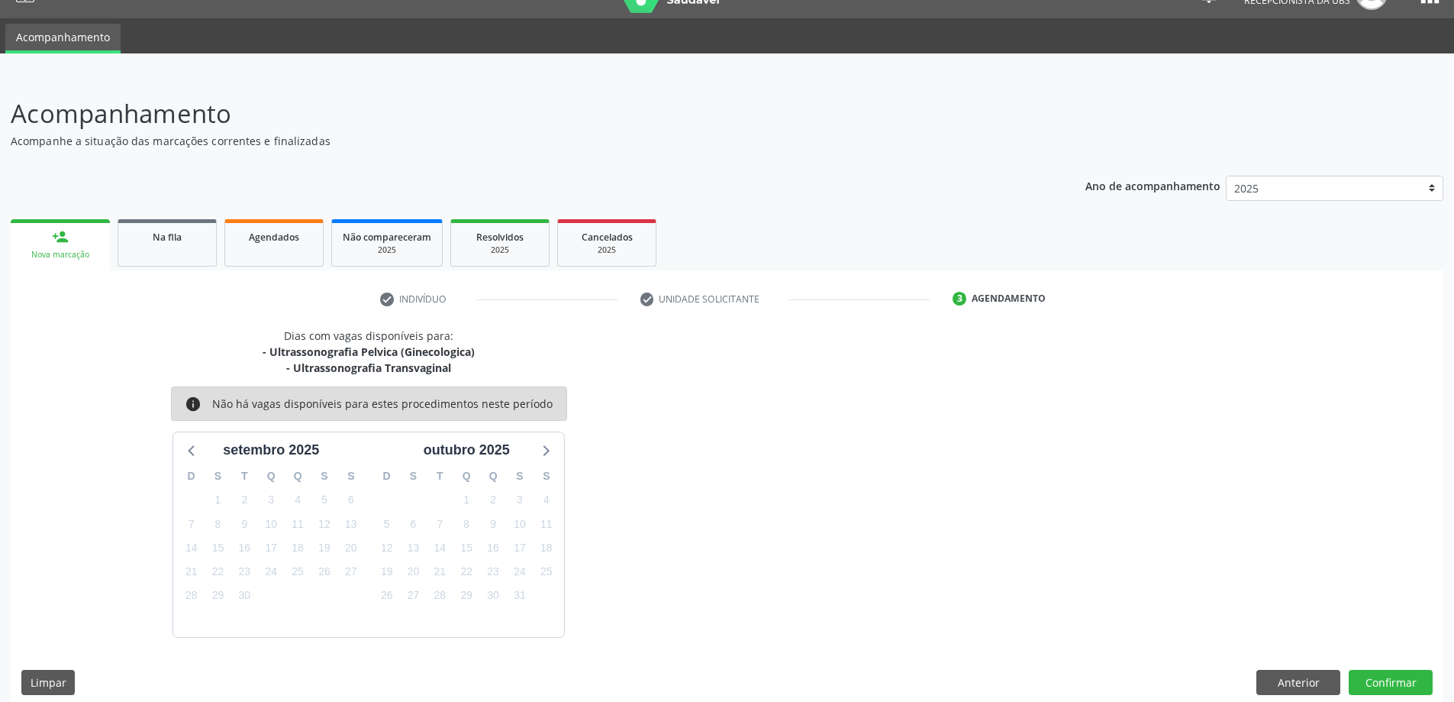
scroll to position [45, 0]
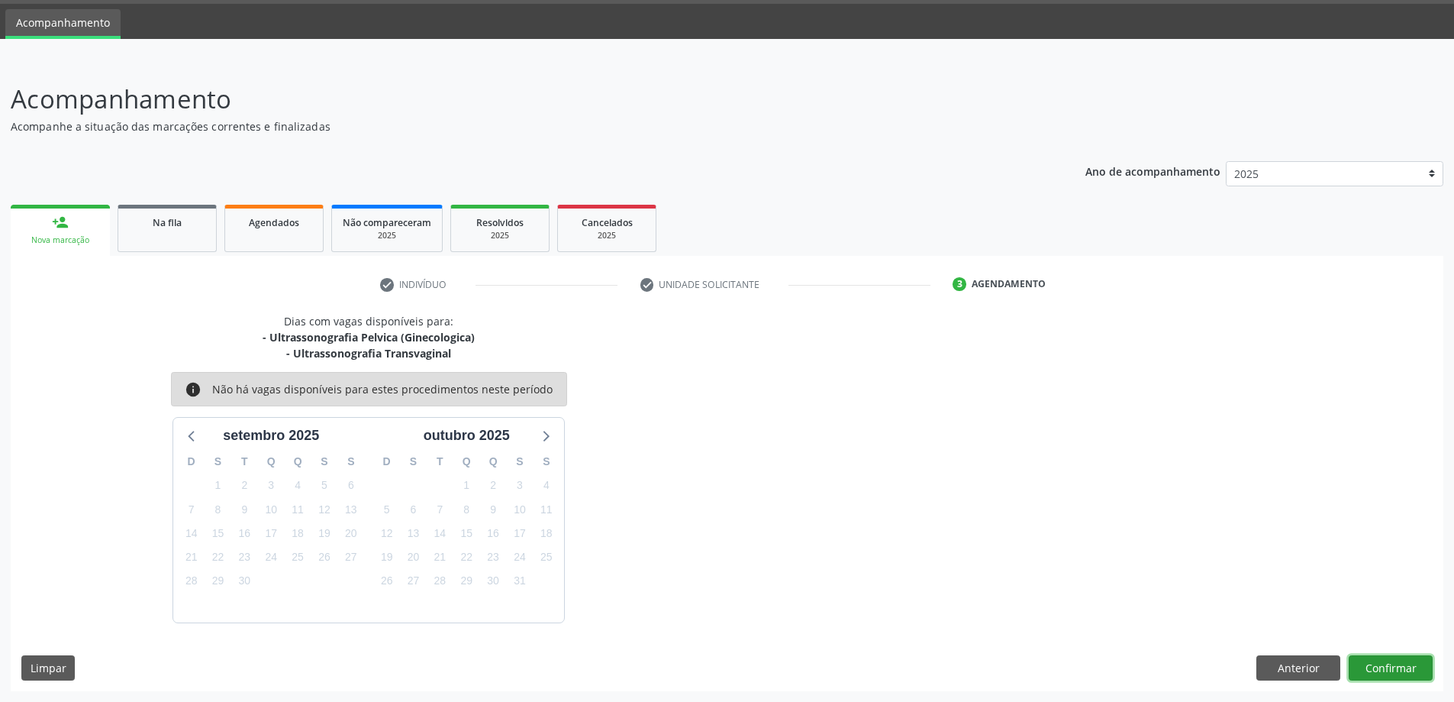
click at [1374, 662] on button "Confirmar" at bounding box center [1391, 668] width 84 height 26
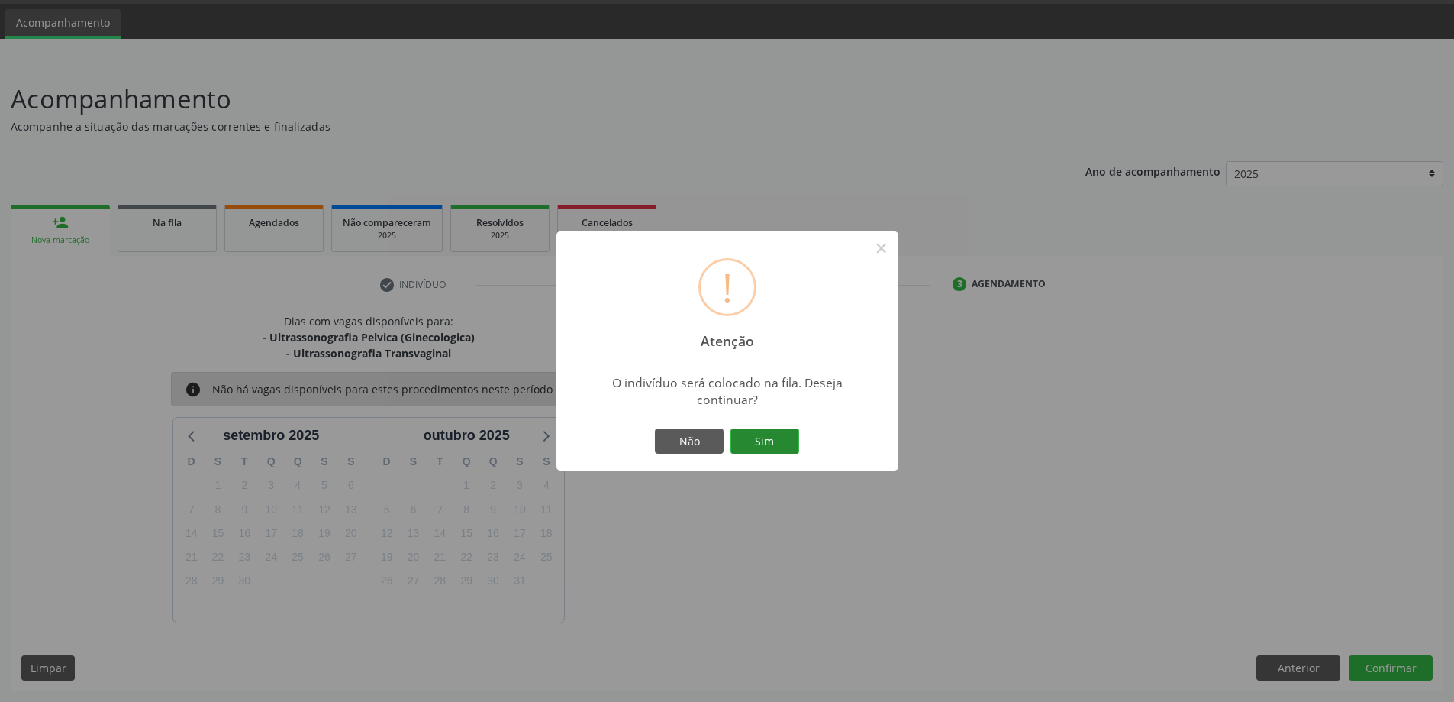
click at [767, 431] on button "Sim" at bounding box center [765, 441] width 69 height 26
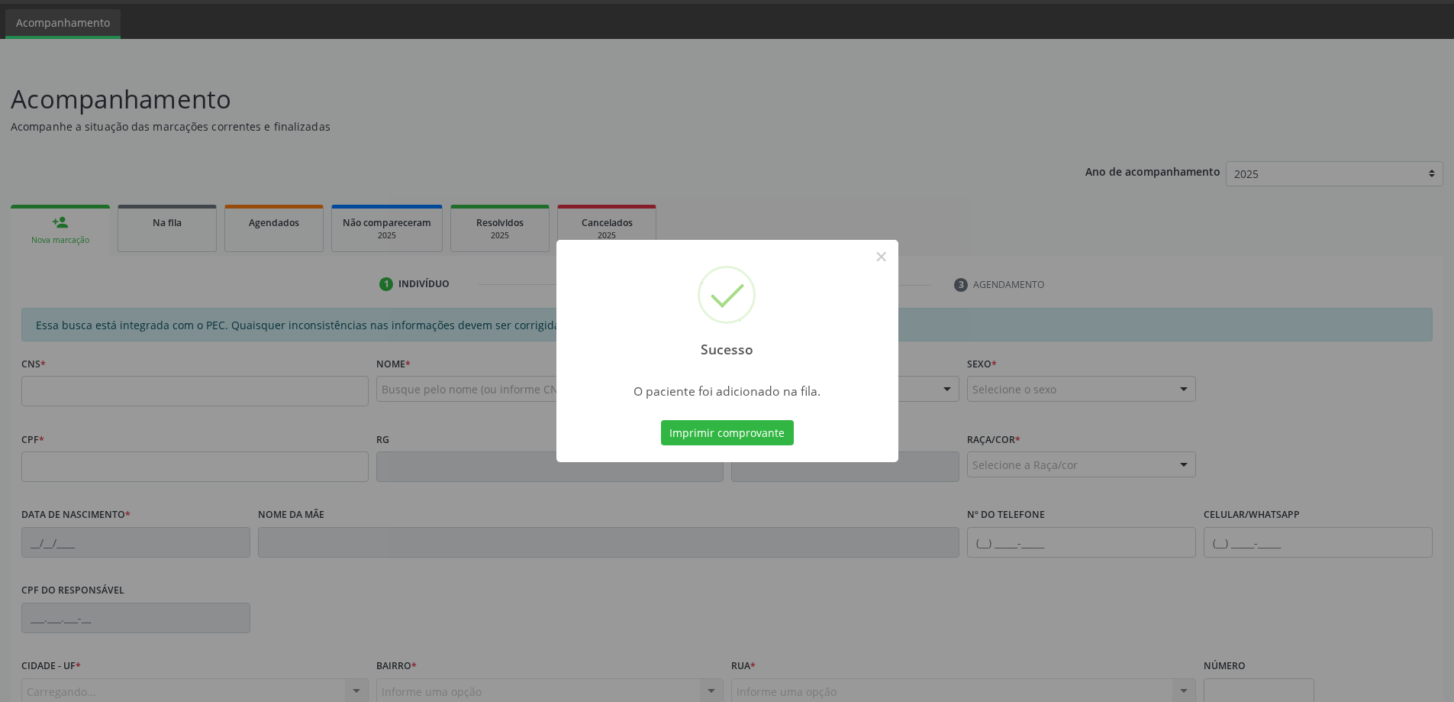
drag, startPoint x: 407, startPoint y: 442, endPoint x: 394, endPoint y: 442, distance: 13.0
click at [400, 442] on div "Sucesso × O paciente foi adicionado na fila. Imprimir comprovante Cancel" at bounding box center [727, 351] width 1454 height 702
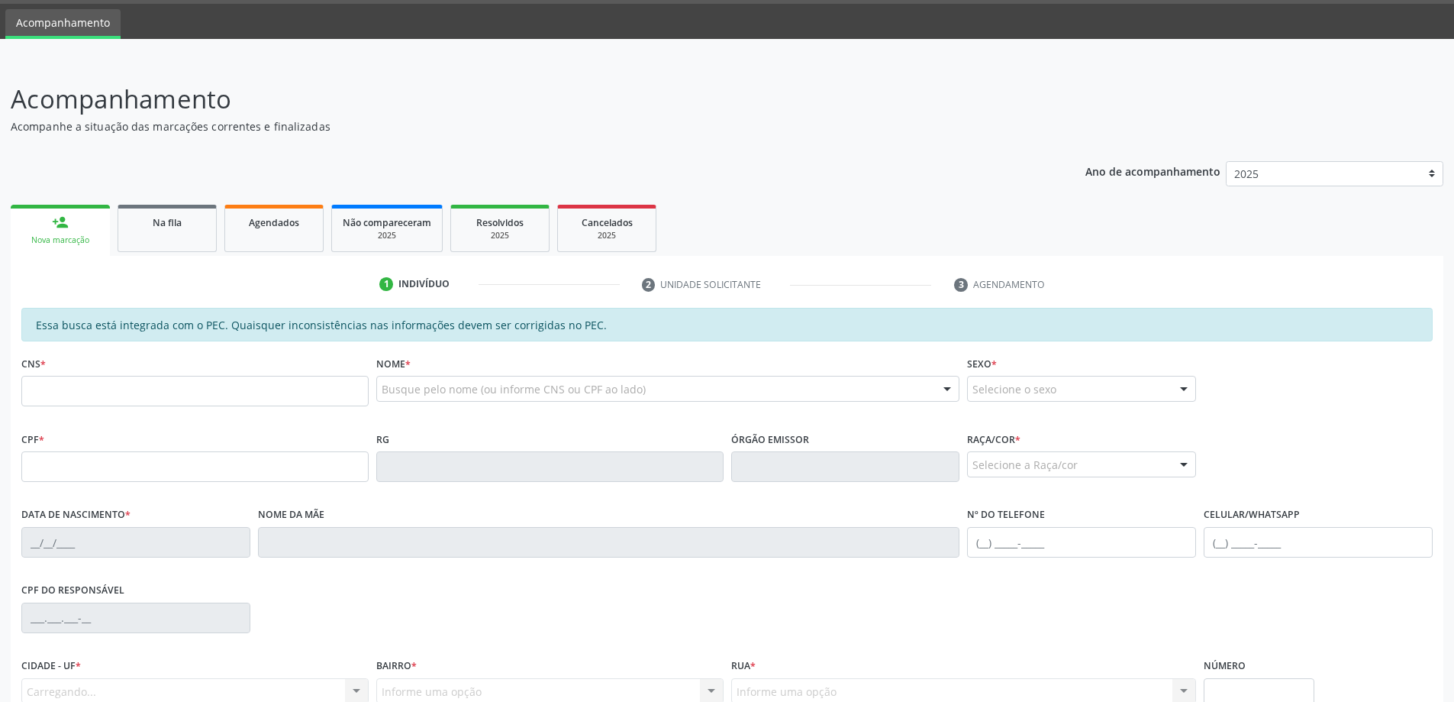
click at [247, 366] on div "CNS *" at bounding box center [194, 379] width 347 height 54
click at [247, 373] on div "CNS *" at bounding box center [194, 379] width 347 height 54
click at [259, 392] on input "text" at bounding box center [194, 391] width 347 height 31
paste input "705 2074 6268 6078"
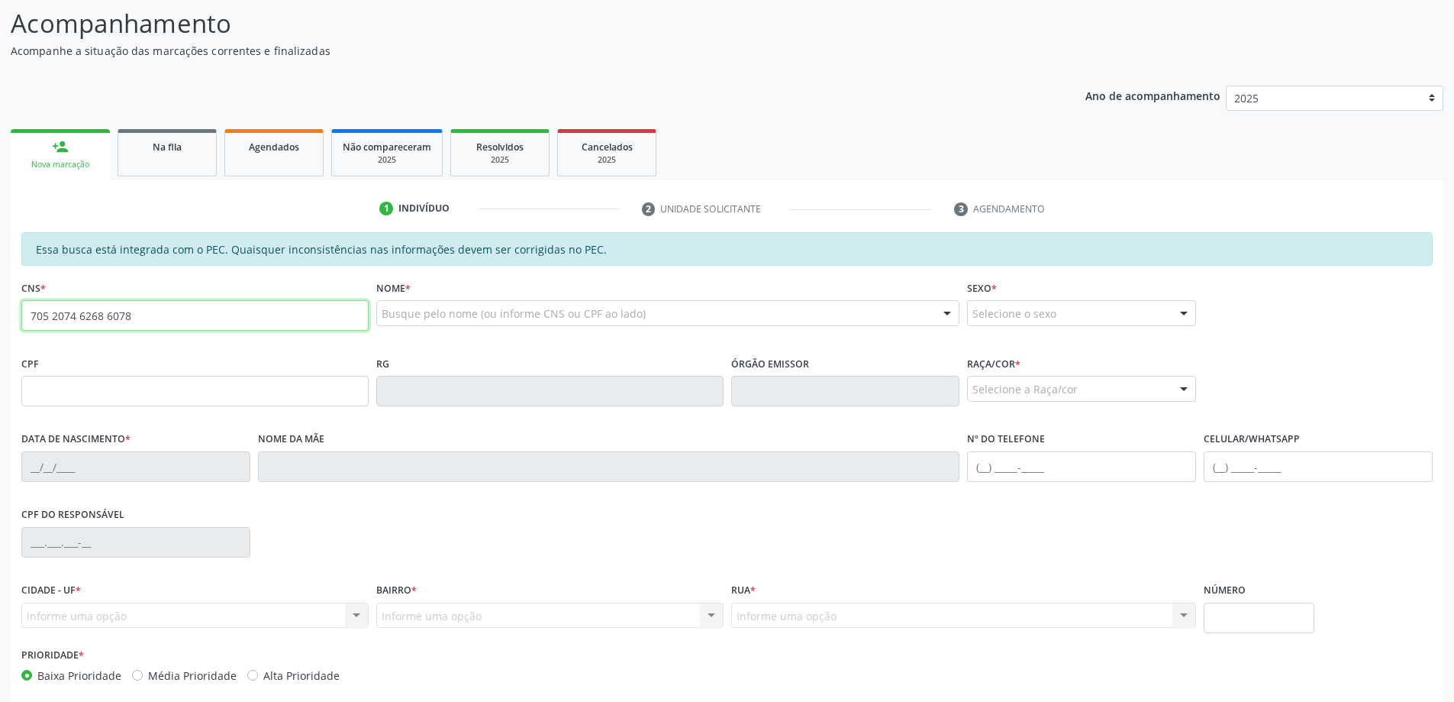
type input "705 2074 6268 6078"
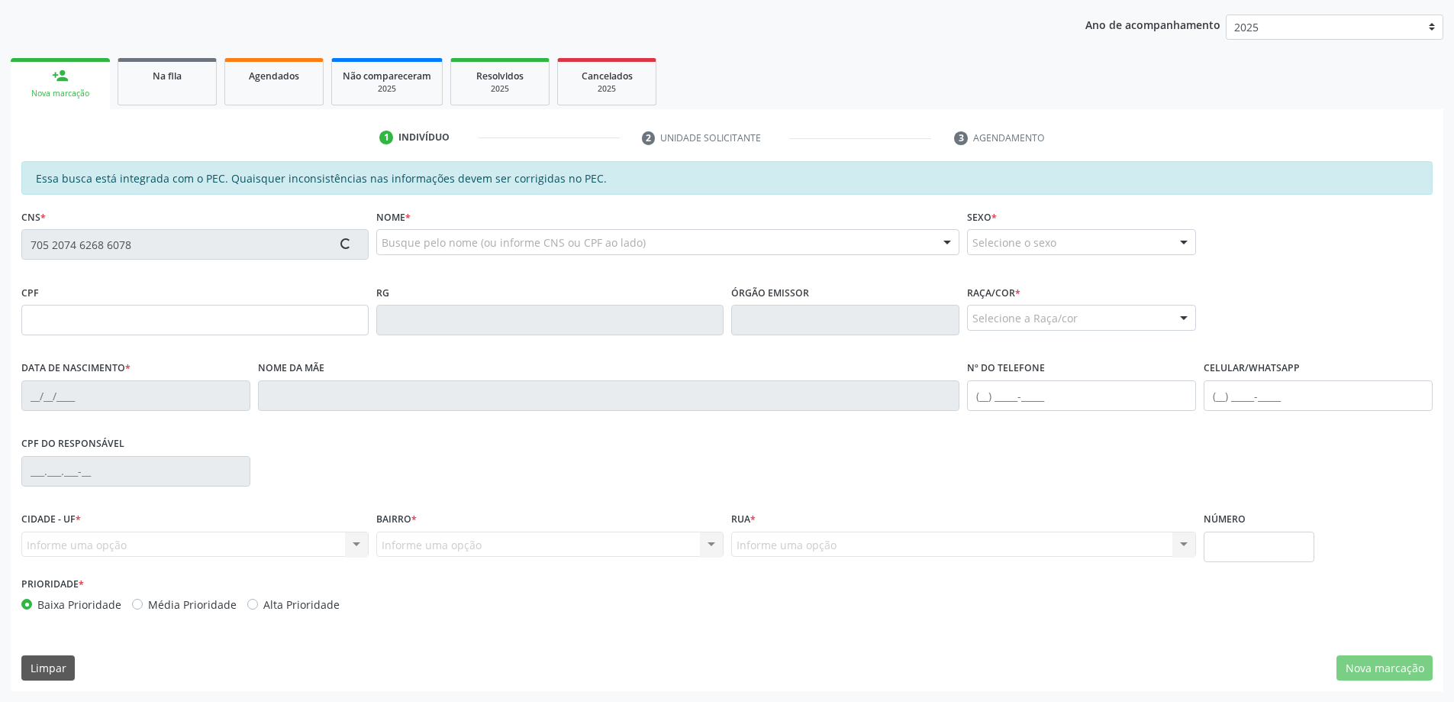
type input "227.124.418-85"
type input "[DATE]"
type input "[PERSON_NAME] dos Anjos"
type input "[PHONE_NUMBER]"
type input "S/N"
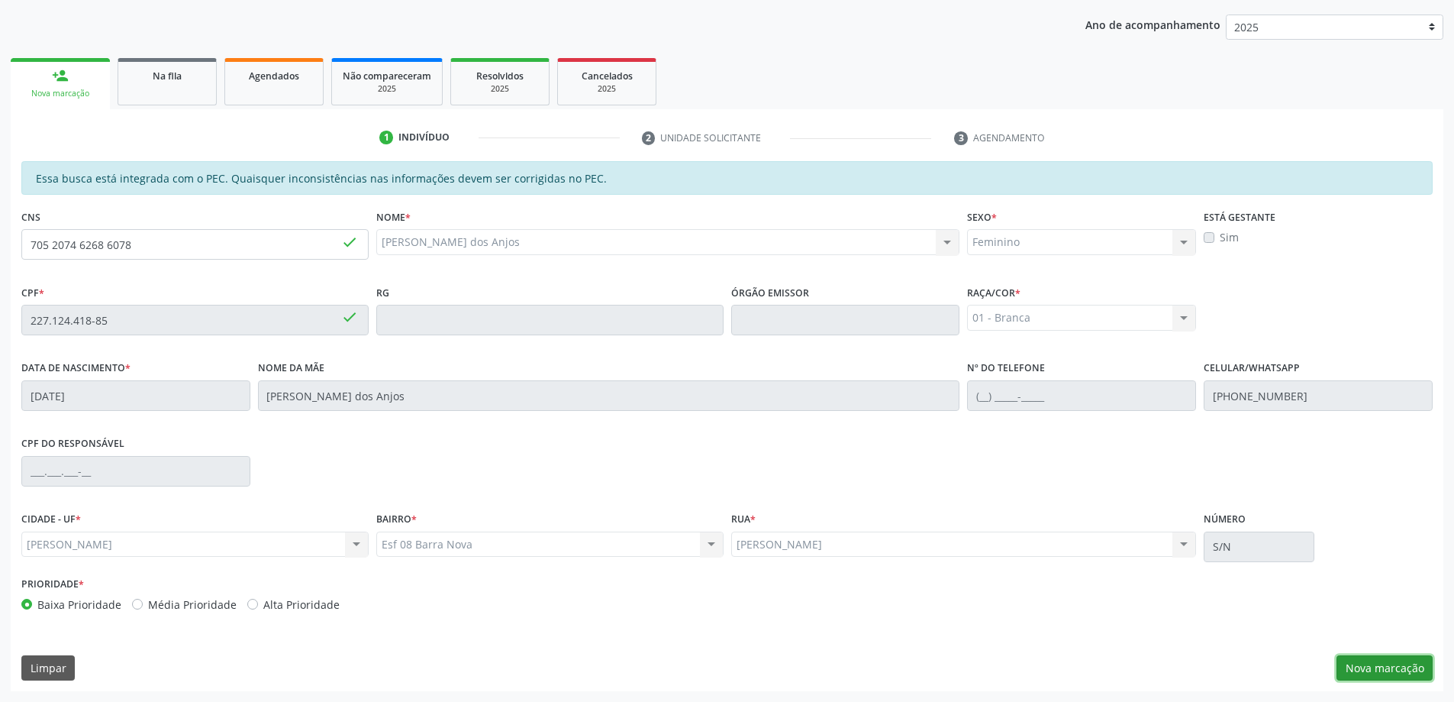
click at [1362, 679] on button "Nova marcação" at bounding box center [1385, 668] width 96 height 26
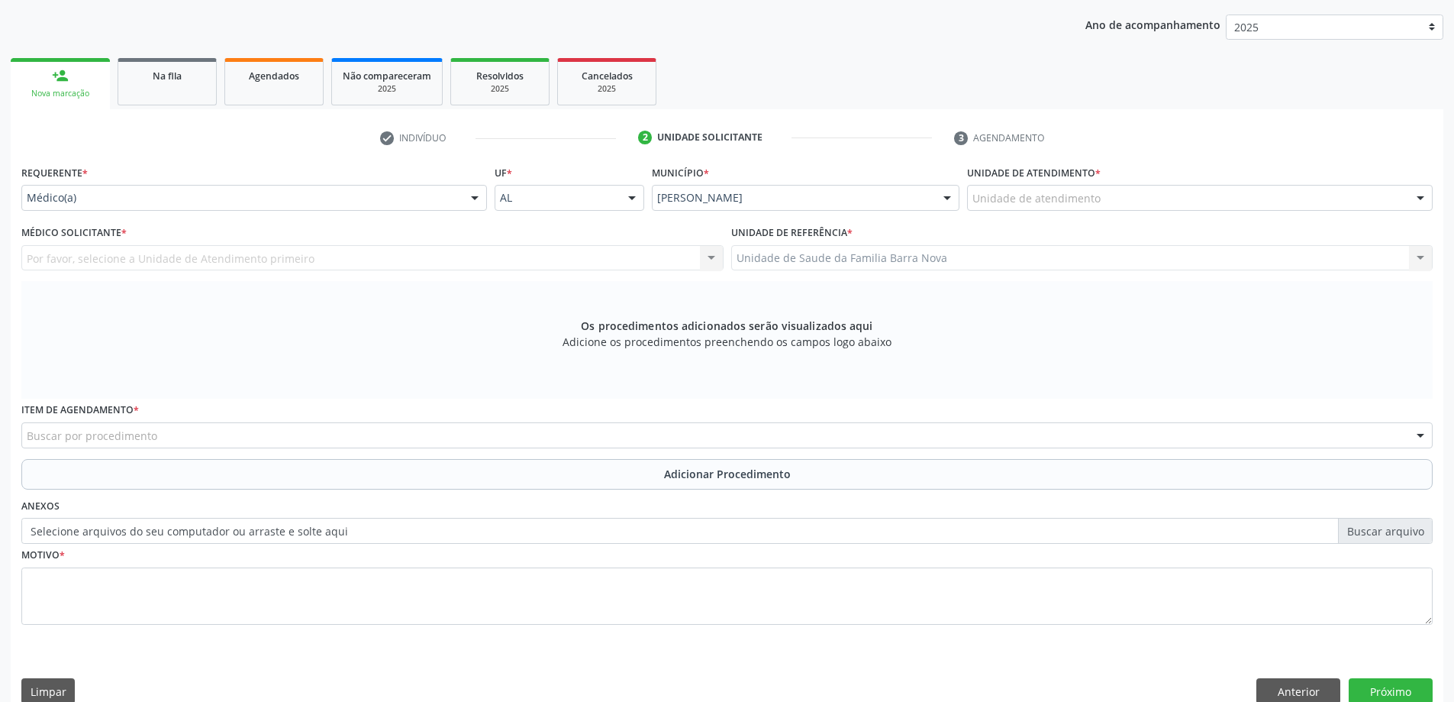
click at [1061, 182] on label "Unidade de atendimento *" at bounding box center [1034, 173] width 134 height 24
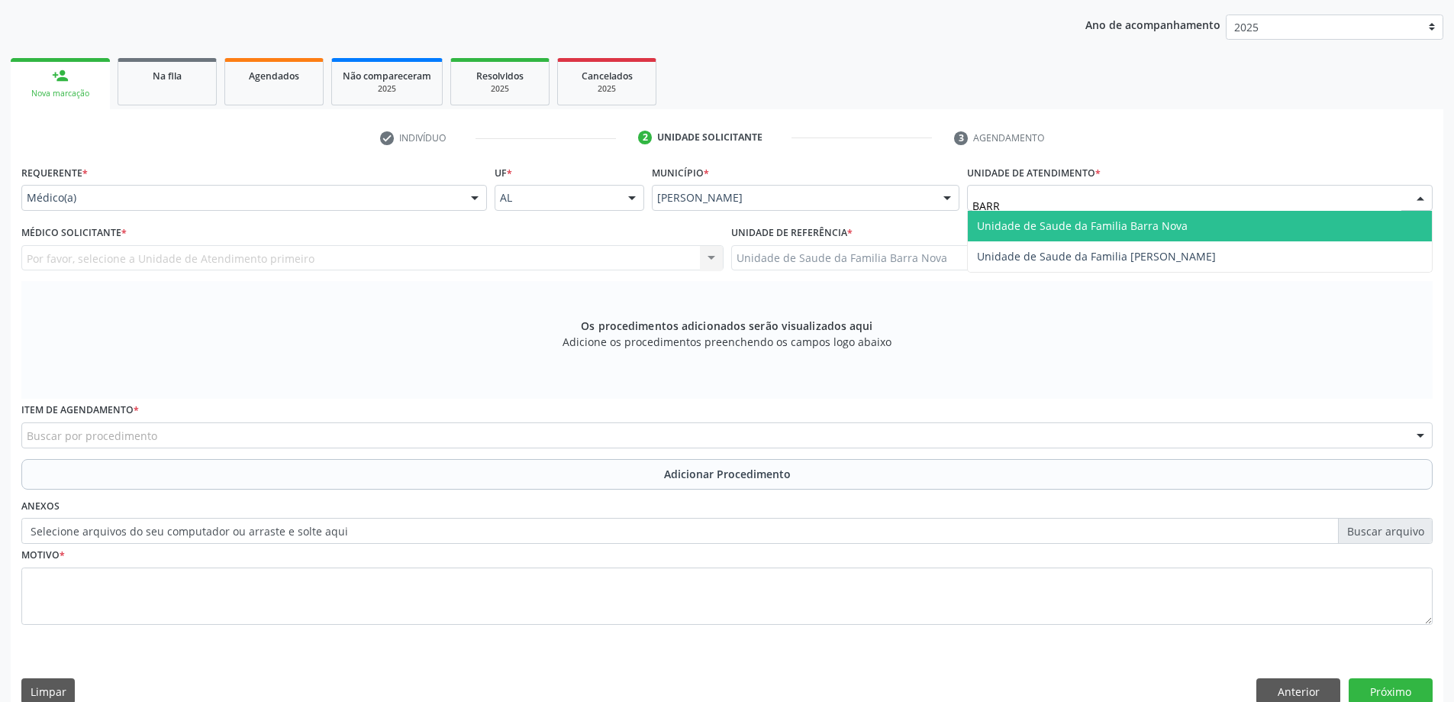
type input "BARRA"
click at [353, 218] on div "Requerente * Médico(a) Médico(a) Enfermeiro(a) Paciente Nenhum resultado encont…" at bounding box center [254, 191] width 473 height 60
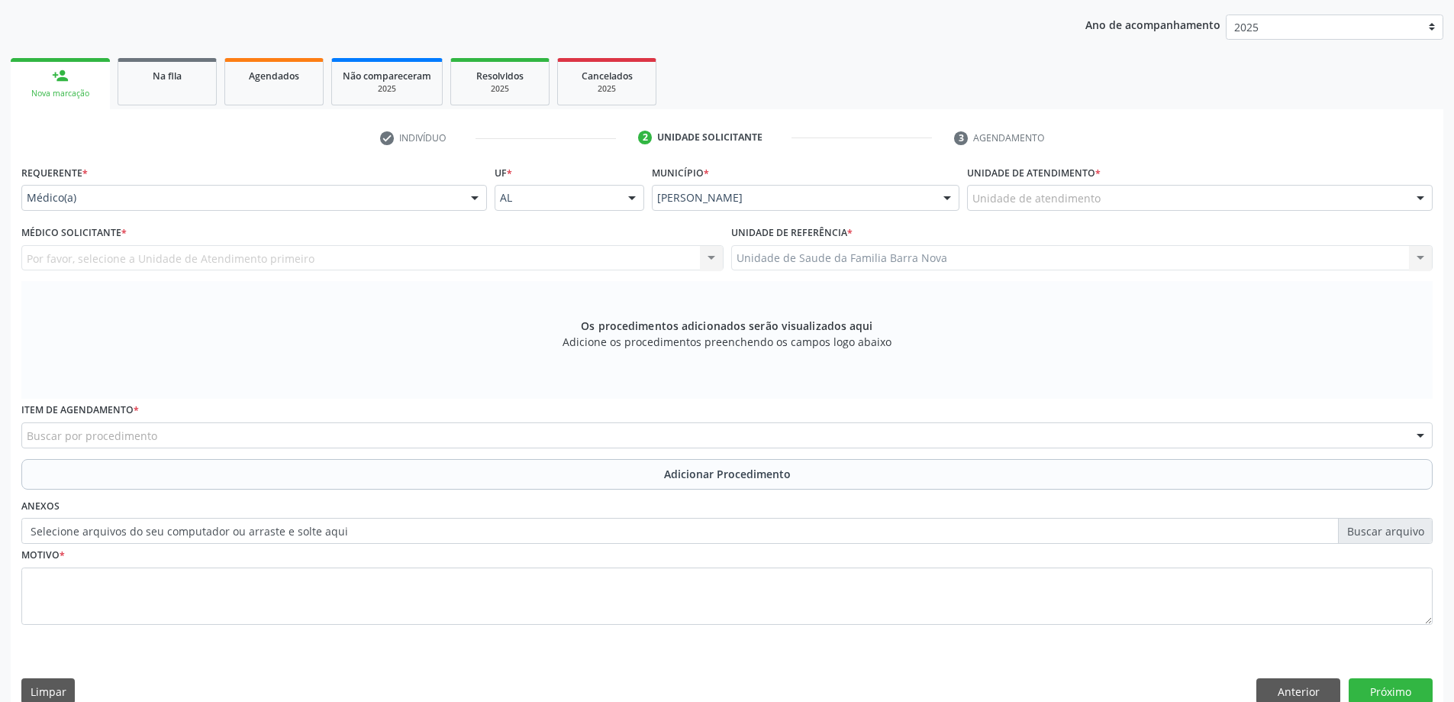
click at [348, 213] on div "Requerente * Médico(a) Médico(a) Enfermeiro(a) Paciente Nenhum resultado encont…" at bounding box center [254, 191] width 473 height 60
click at [324, 208] on div "Médico(a)" at bounding box center [254, 198] width 466 height 26
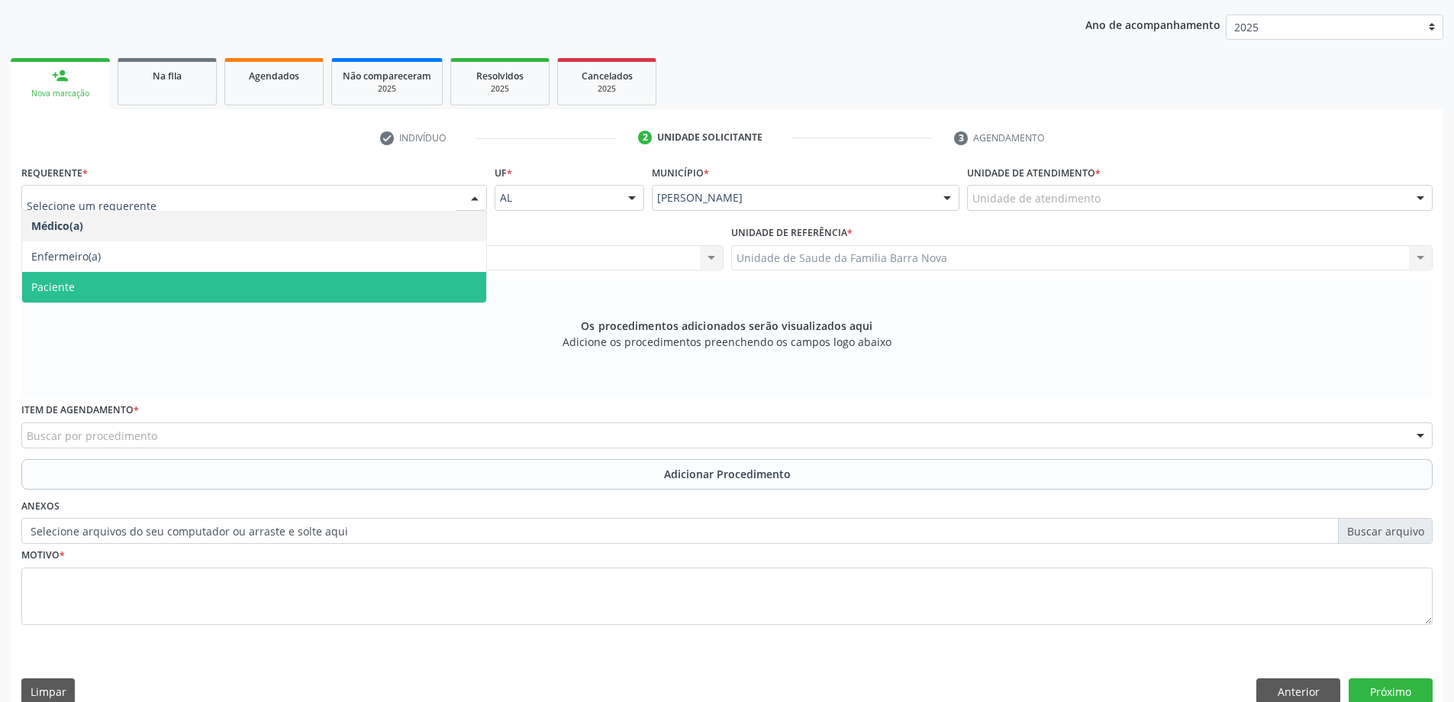
click at [189, 289] on span "Paciente" at bounding box center [254, 287] width 464 height 31
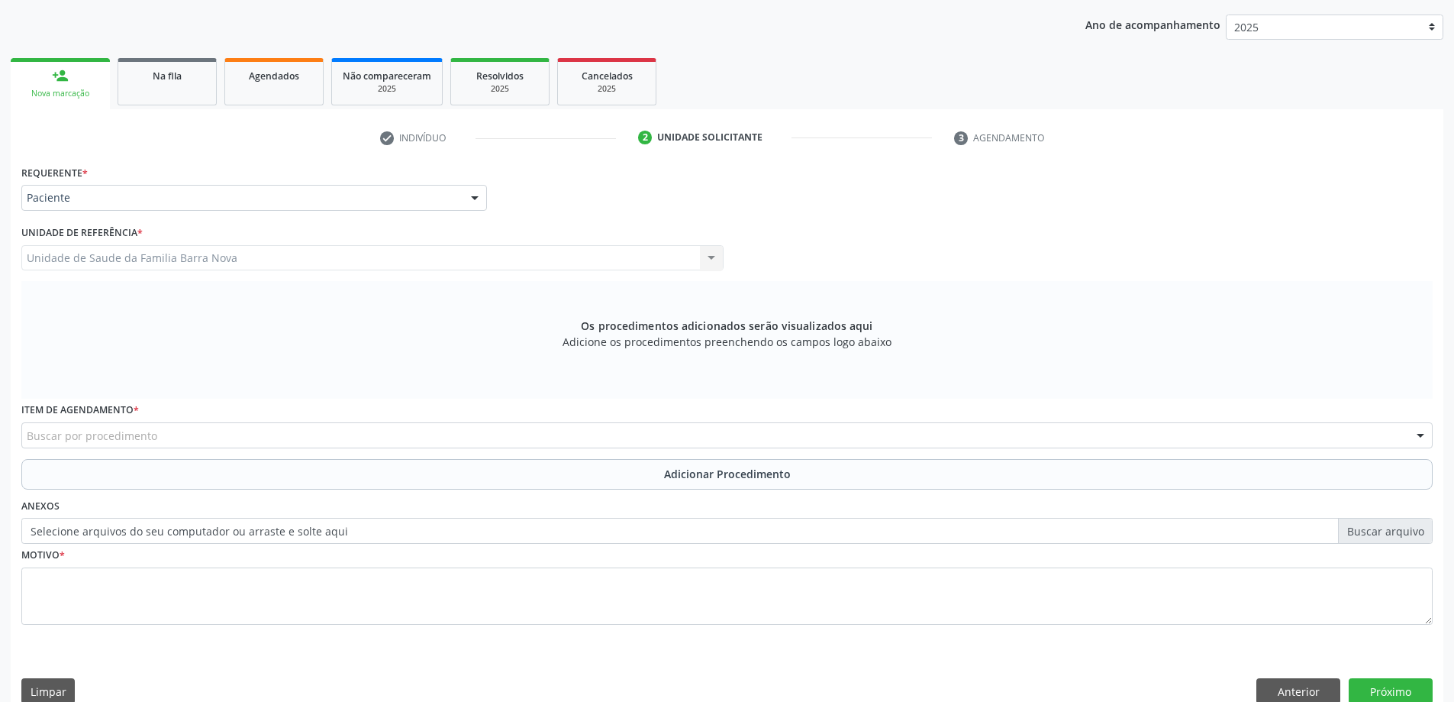
click at [227, 450] on div "Item de agendamento * Buscar por procedimento 0304070076 - .Quimioterapia de Le…" at bounding box center [727, 428] width 1419 height 60
click at [233, 436] on div "Buscar por procedimento" at bounding box center [726, 435] width 1411 height 26
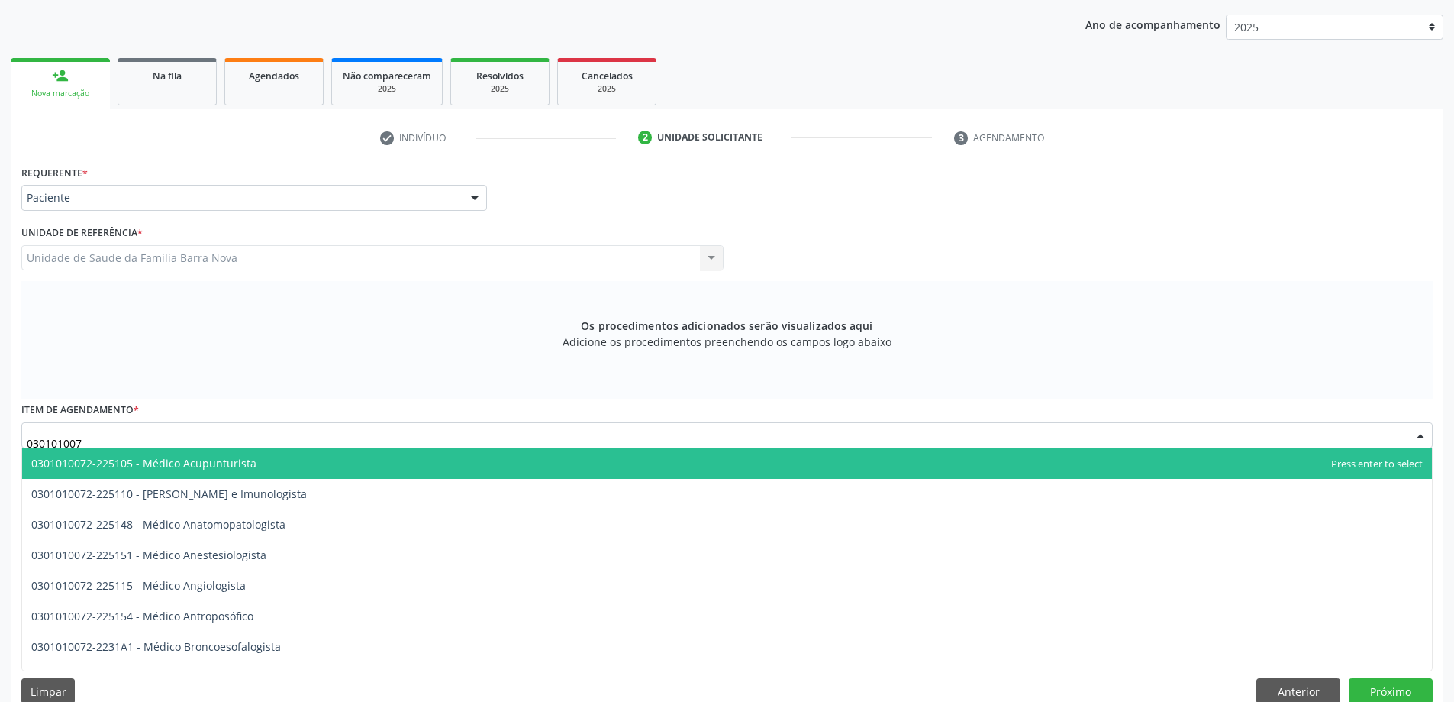
type input "0301010072"
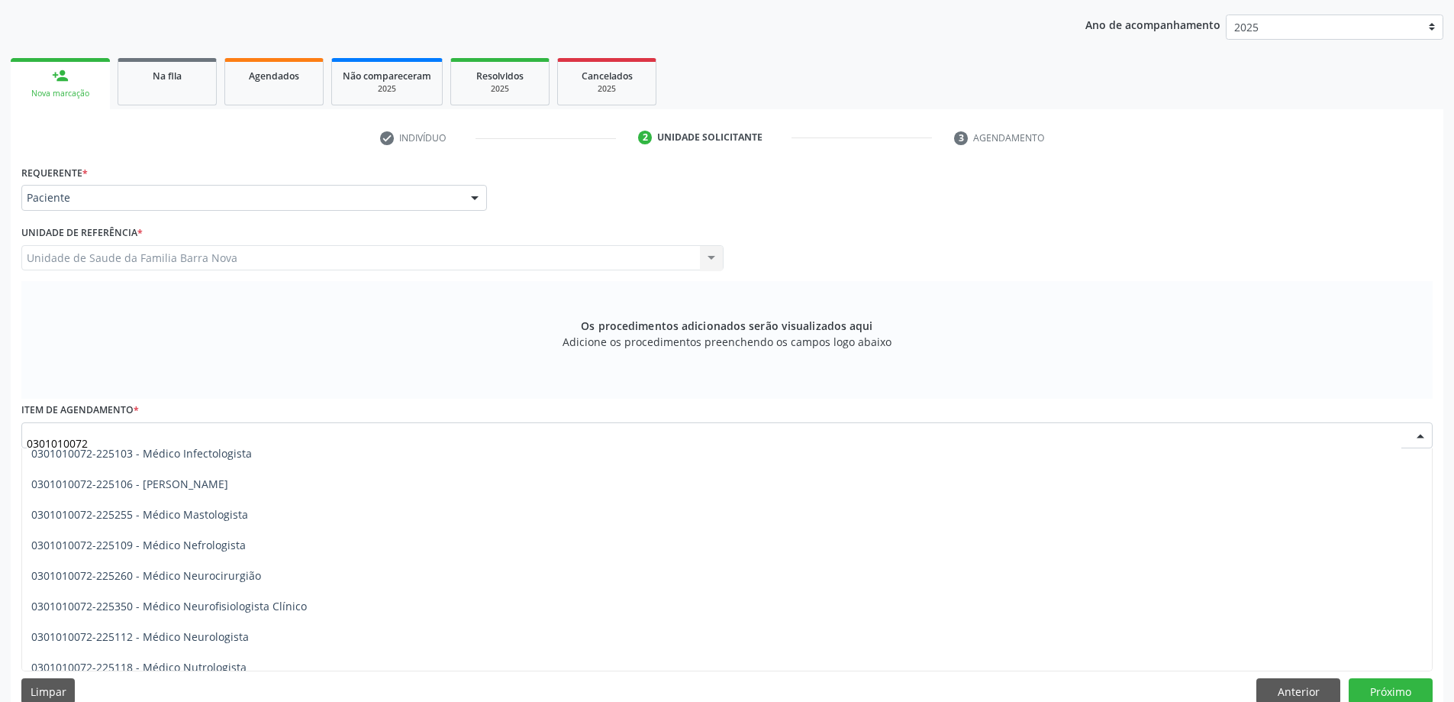
scroll to position [1069, 0]
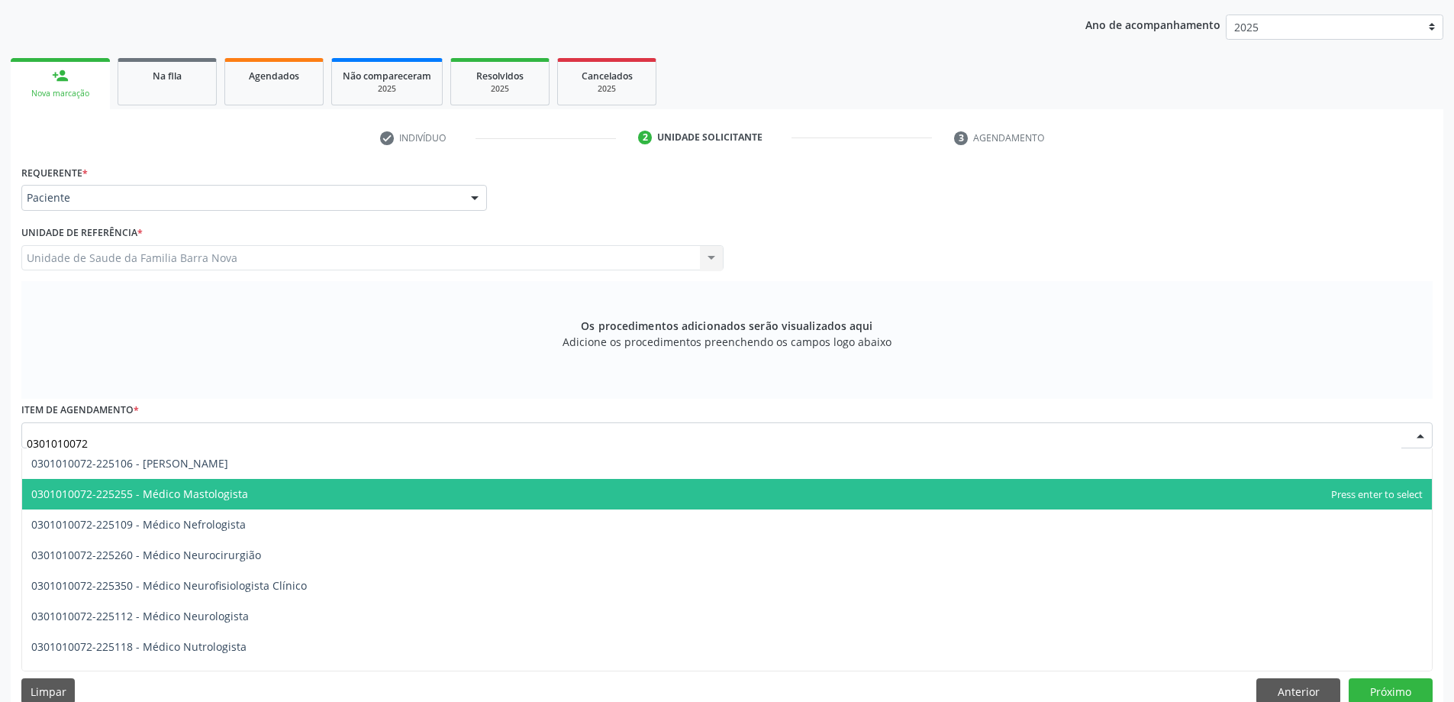
click at [326, 493] on span "0301010072-225255 - Médico Mastologista" at bounding box center [727, 494] width 1410 height 31
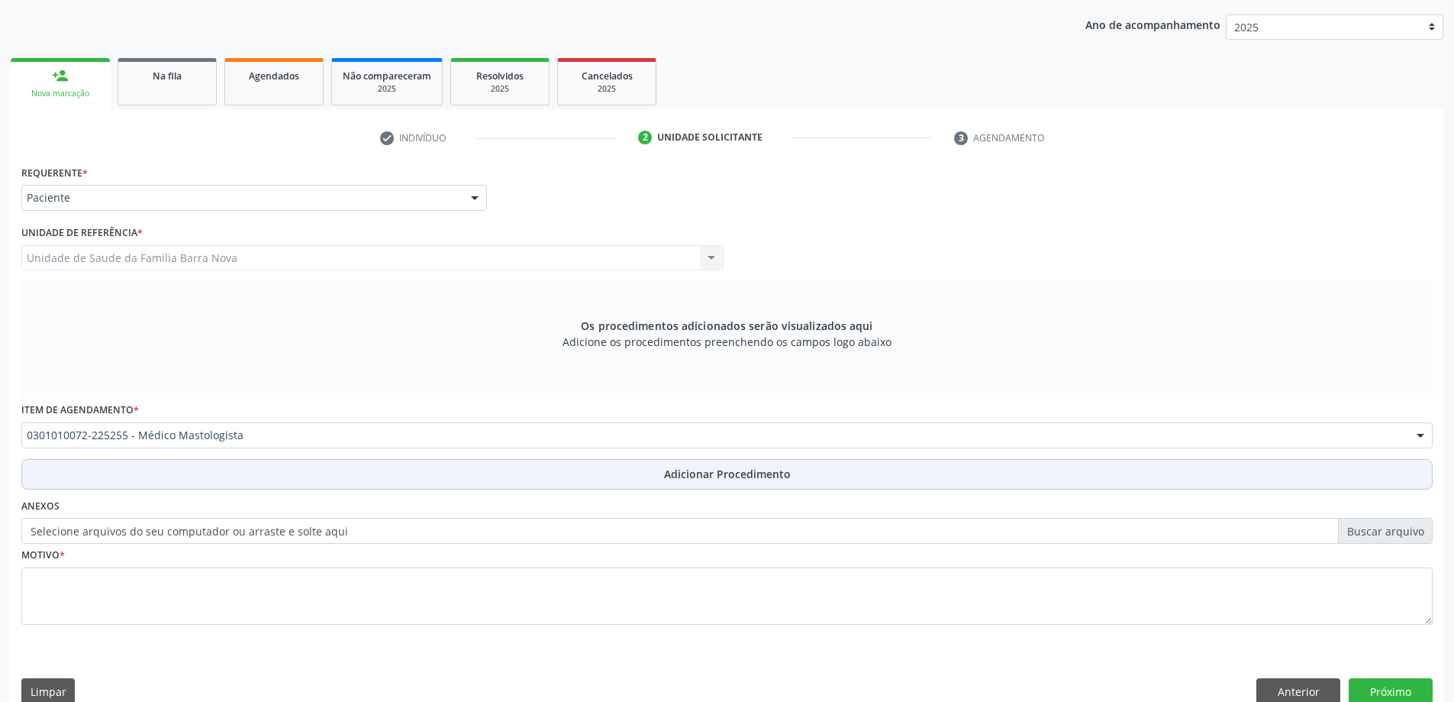
click at [271, 476] on button "Adicionar Procedimento" at bounding box center [726, 474] width 1411 height 31
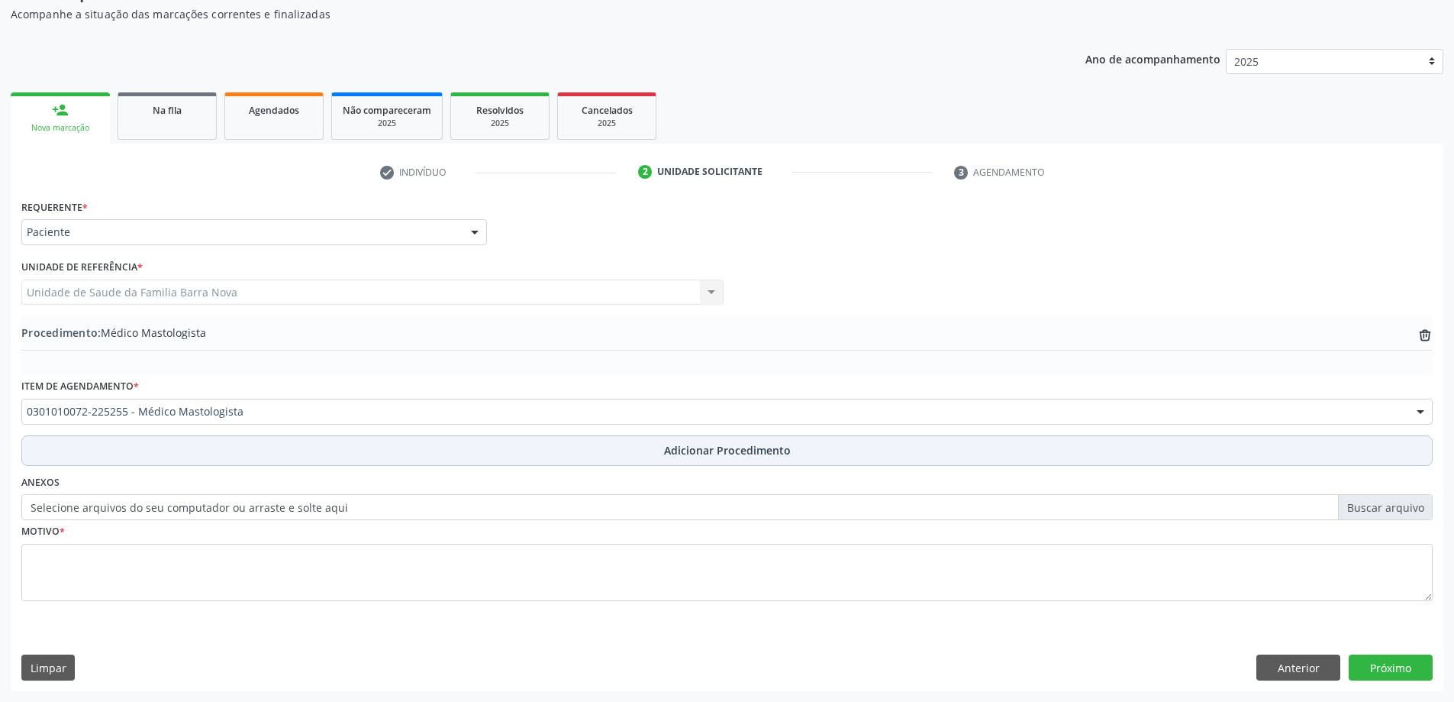
scroll to position [157, 0]
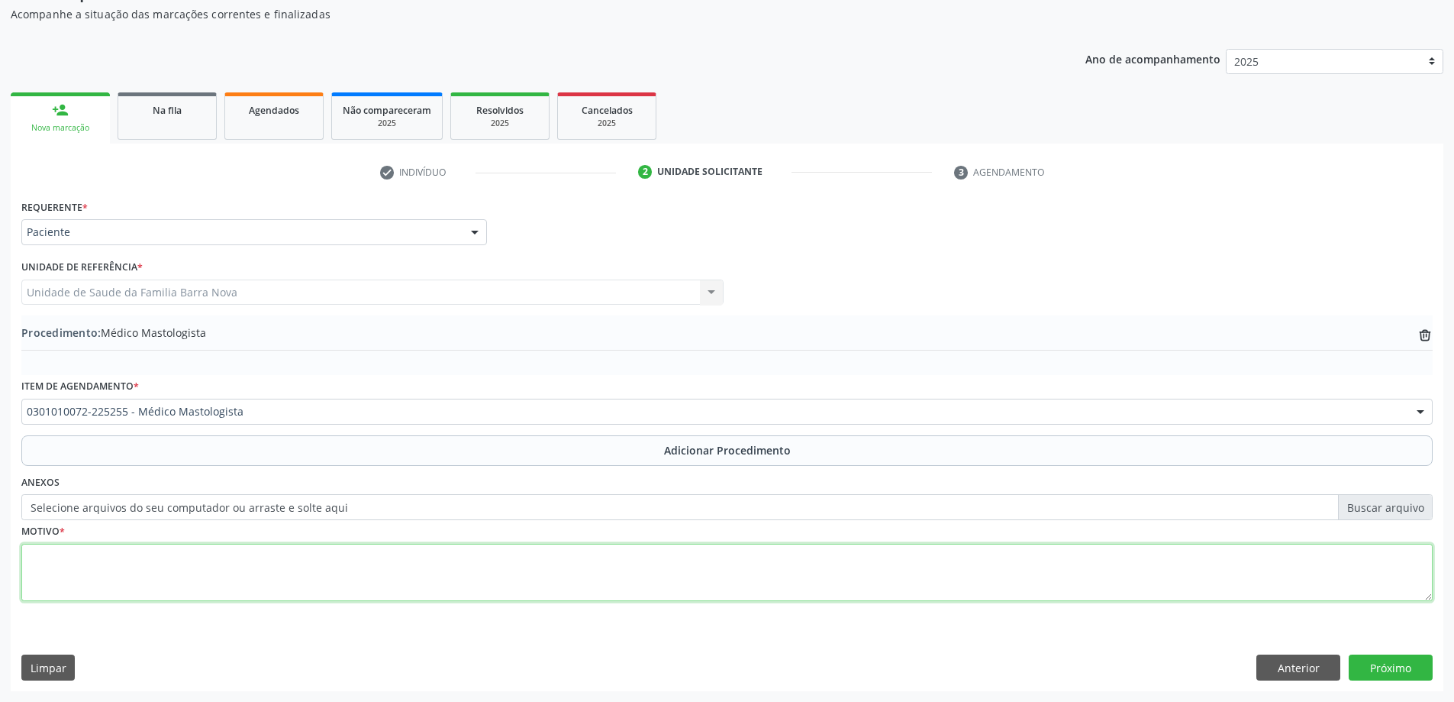
click at [273, 551] on textarea at bounding box center [726, 573] width 1411 height 58
type textarea "PACIENTE COM TUMORAÇÃO AXICILAR BILATERAL, DOLOROSA CLINICAMENTE."
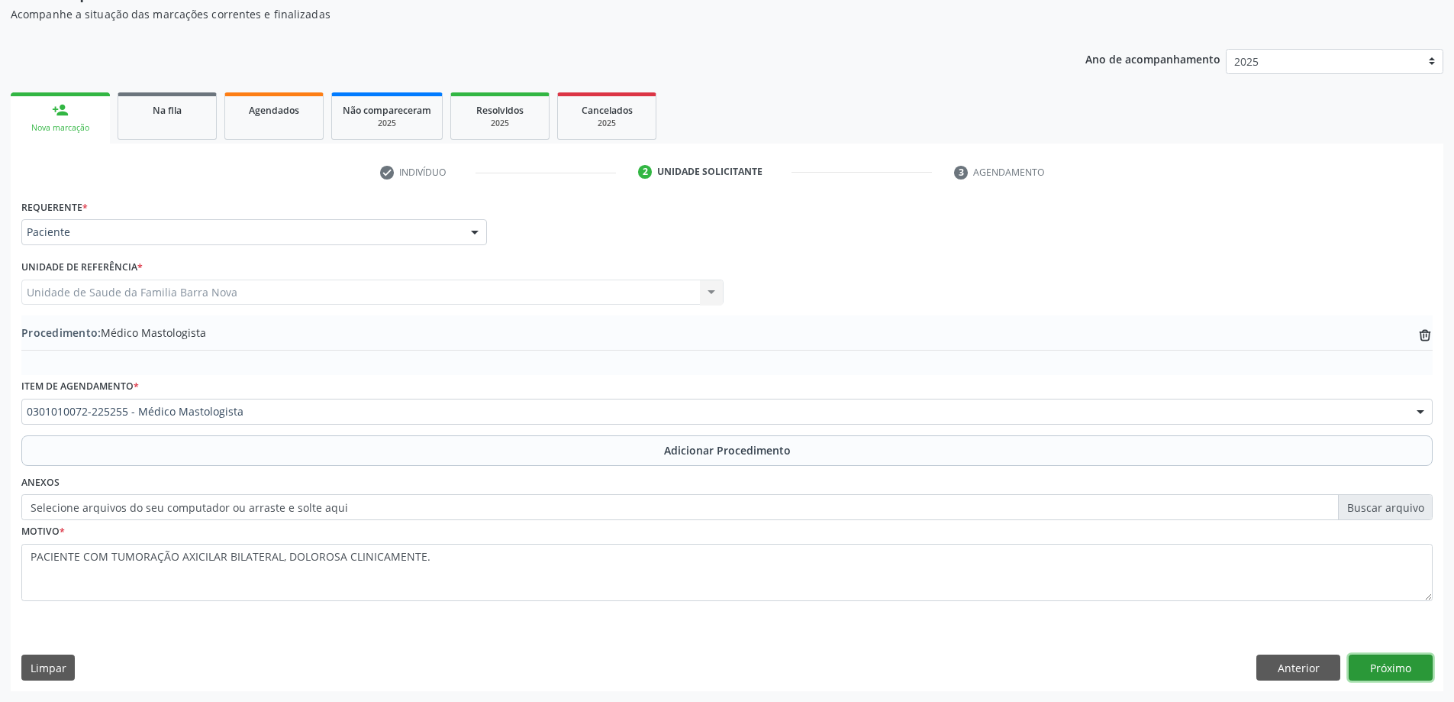
click at [1376, 661] on button "Próximo" at bounding box center [1391, 667] width 84 height 26
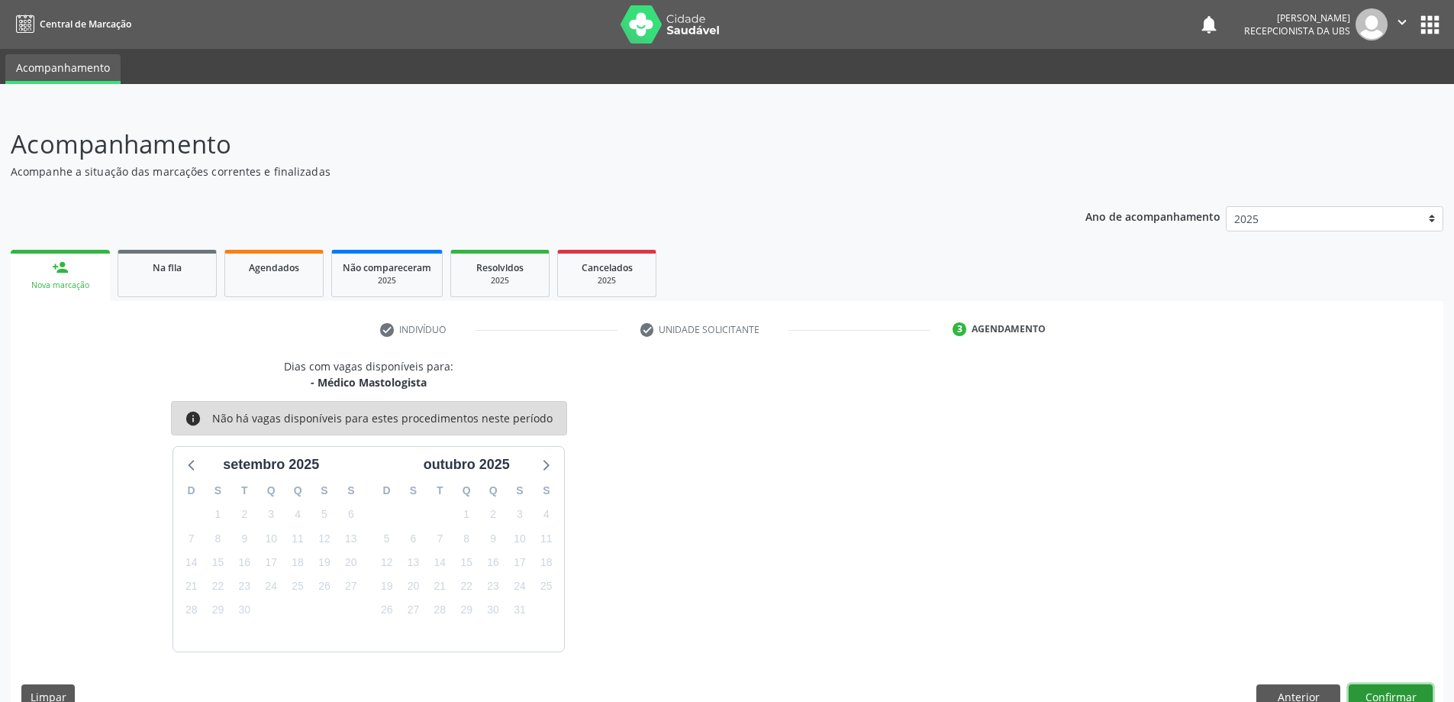
click at [1418, 687] on button "Confirmar" at bounding box center [1391, 697] width 84 height 26
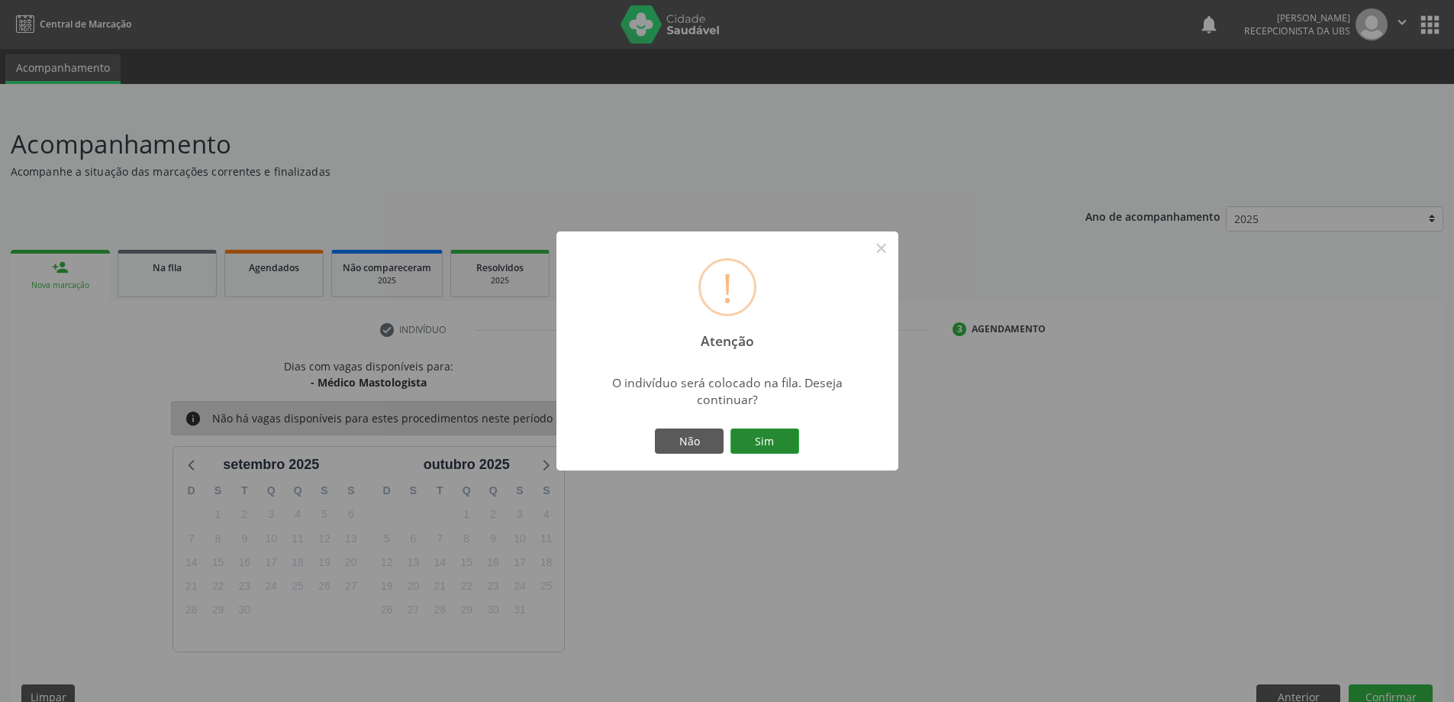
click at [769, 446] on button "Sim" at bounding box center [765, 441] width 69 height 26
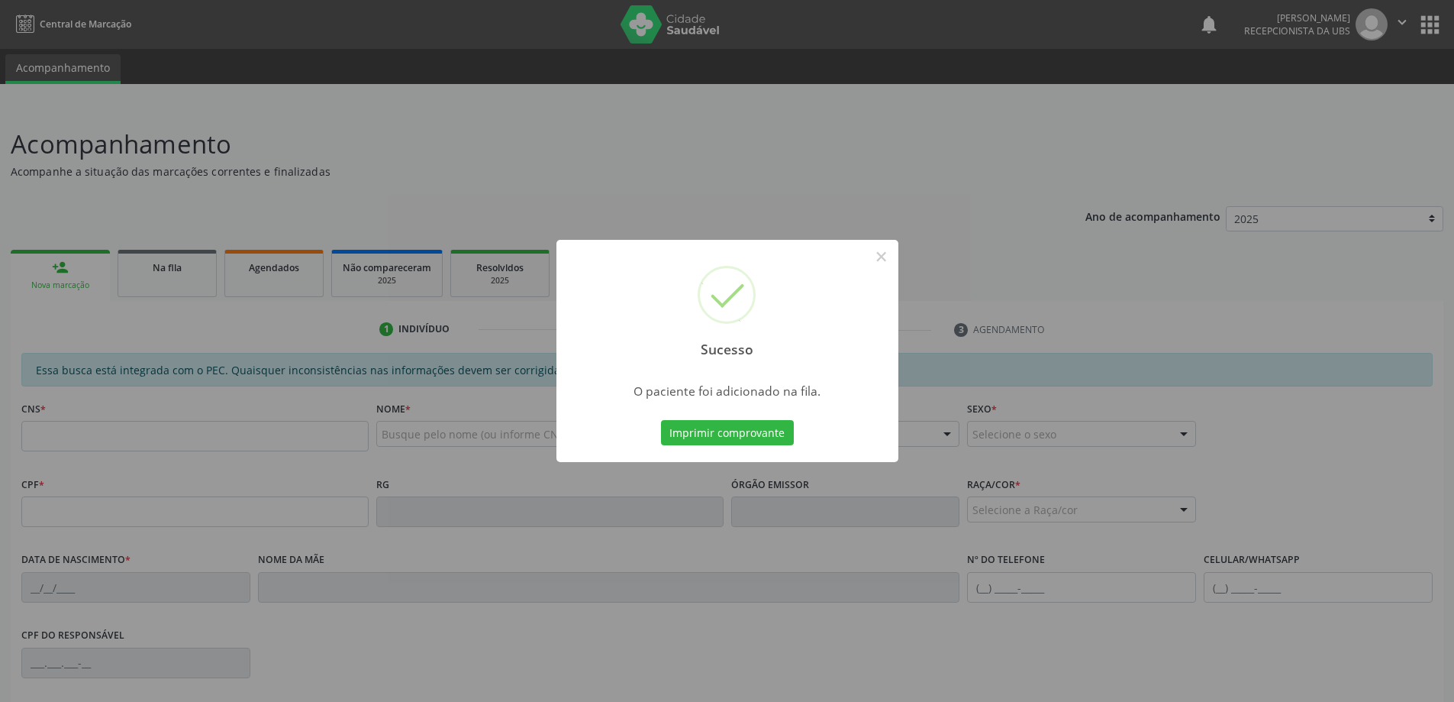
click at [461, 442] on div "Sucesso × O paciente foi adicionado na fila. Imprimir comprovante Cancel" at bounding box center [727, 351] width 1454 height 702
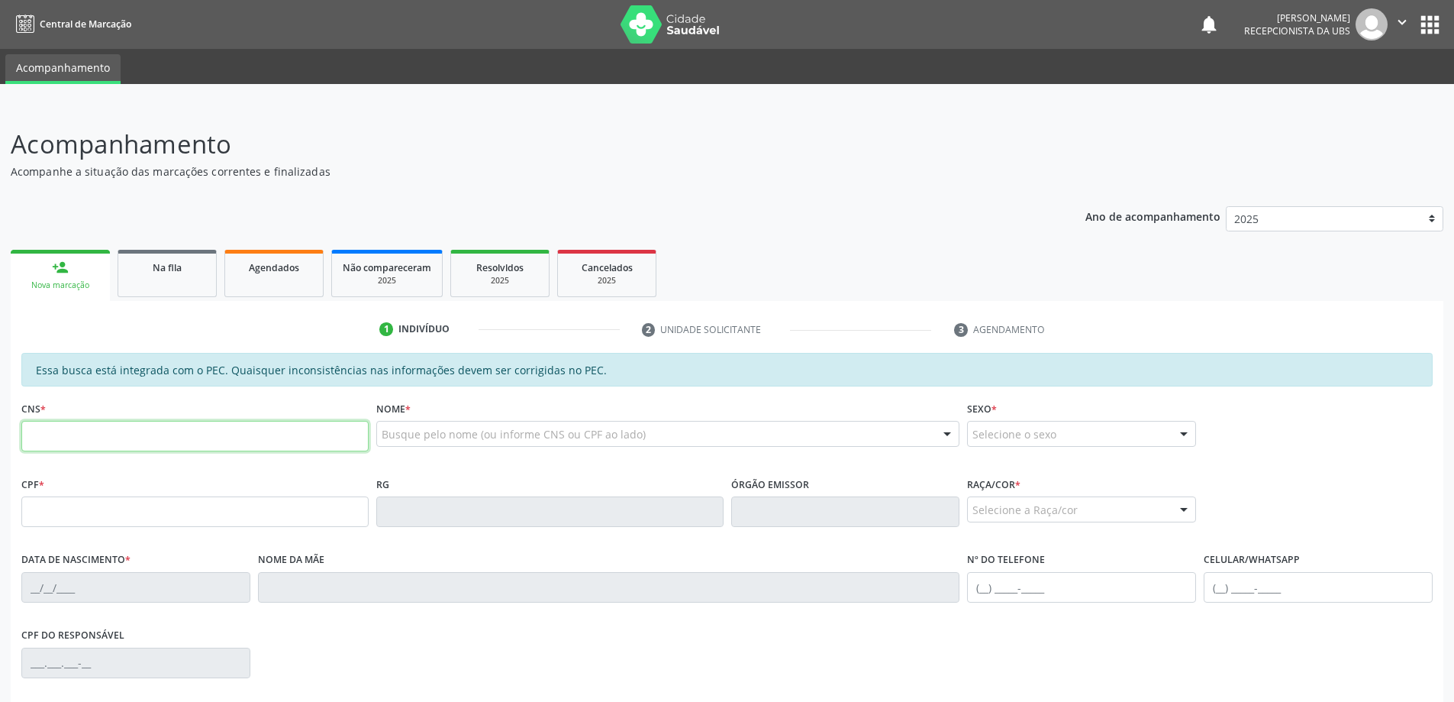
click at [265, 438] on input "text" at bounding box center [194, 436] width 347 height 31
click at [730, 198] on div "Ano de acompanhamento 2025 person_add Nova marcação Na fila Agendados Não compa…" at bounding box center [727, 539] width 1433 height 688
click at [234, 437] on input "text" at bounding box center [194, 436] width 347 height 31
type input "705 0030 2988 4053"
type input "103.251.384-51"
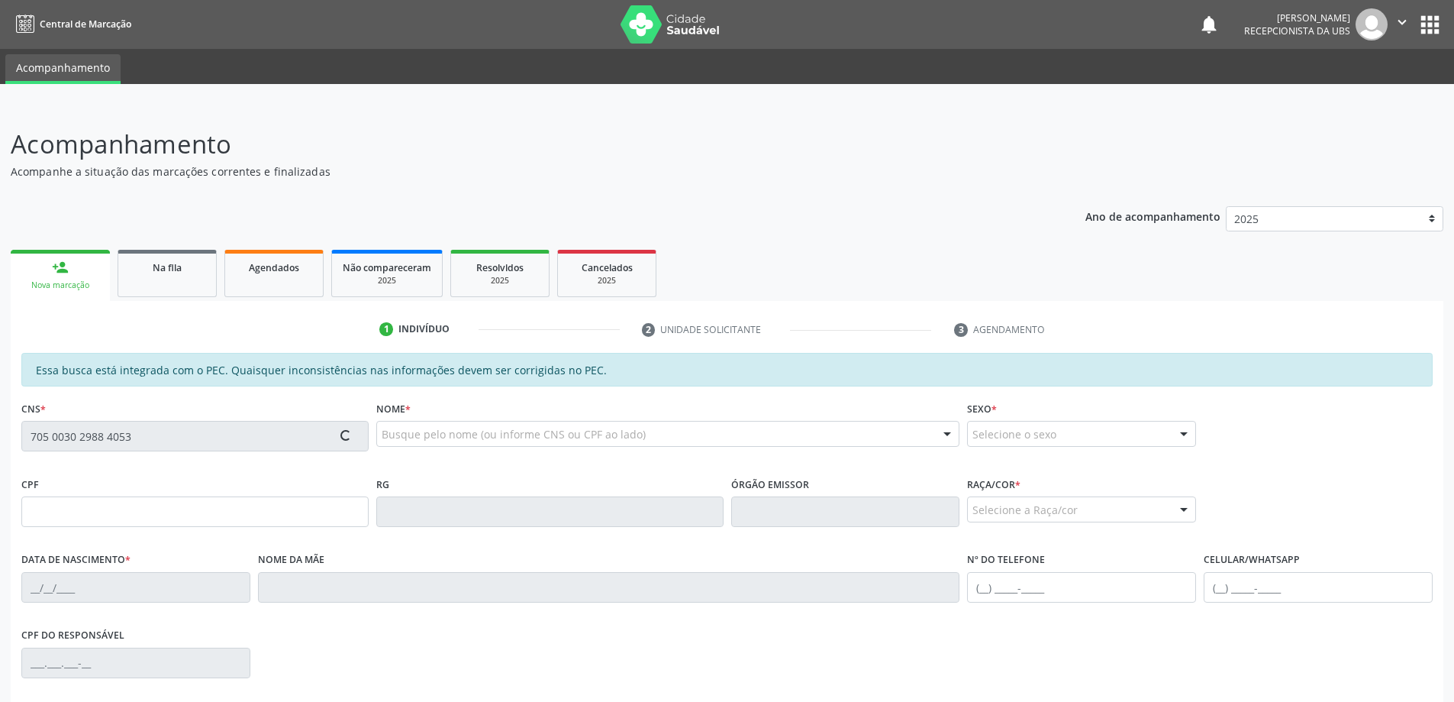
type input "21/04/1985"
type input "Maria Elita da Conceicao"
type input "(82) 98828-7463"
type input "252"
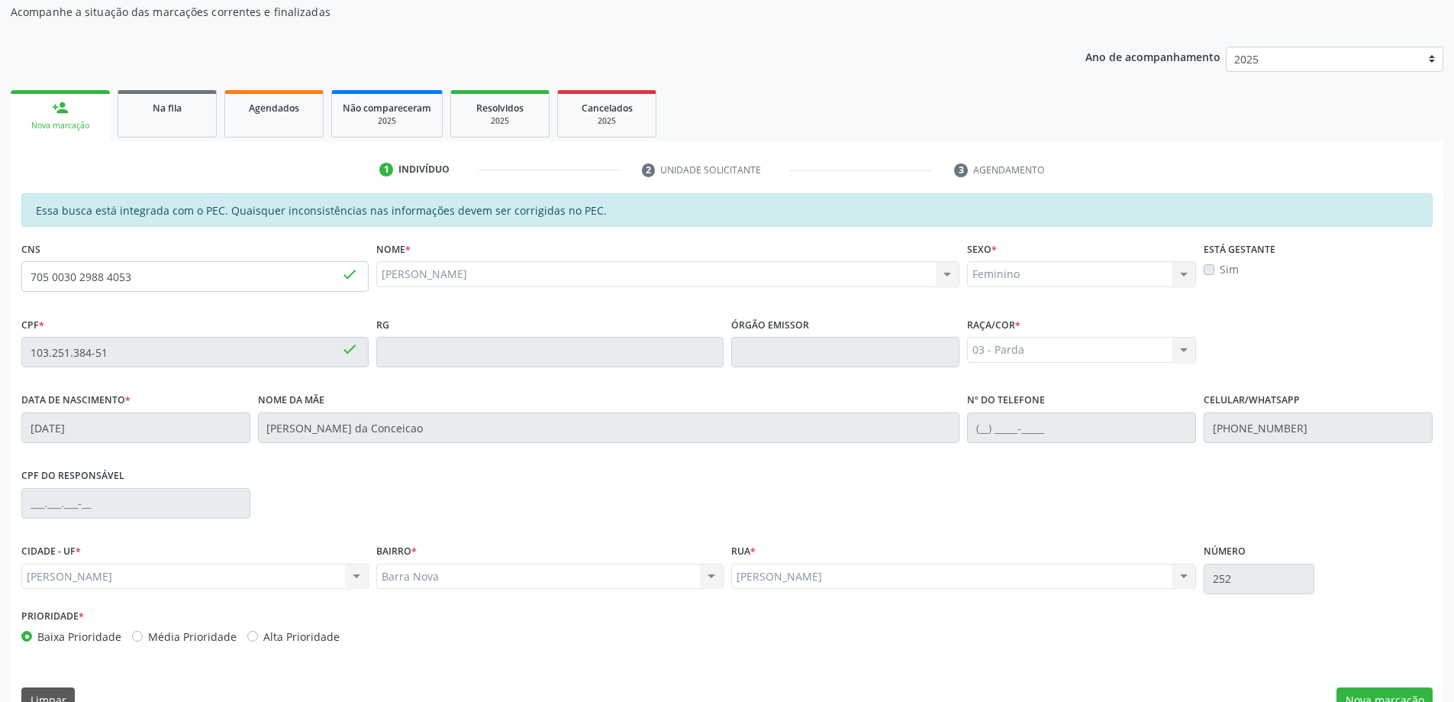
scroll to position [192, 0]
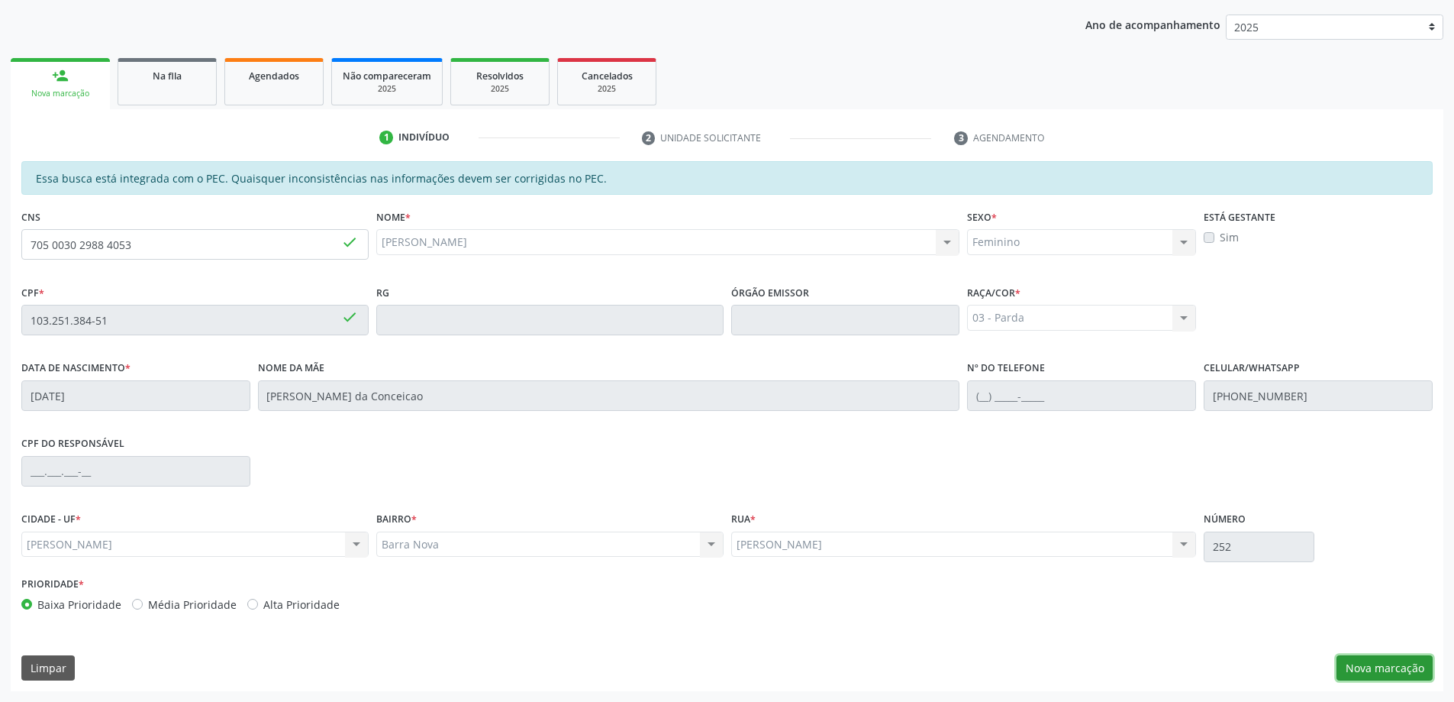
click at [1379, 660] on button "Nova marcação" at bounding box center [1385, 668] width 96 height 26
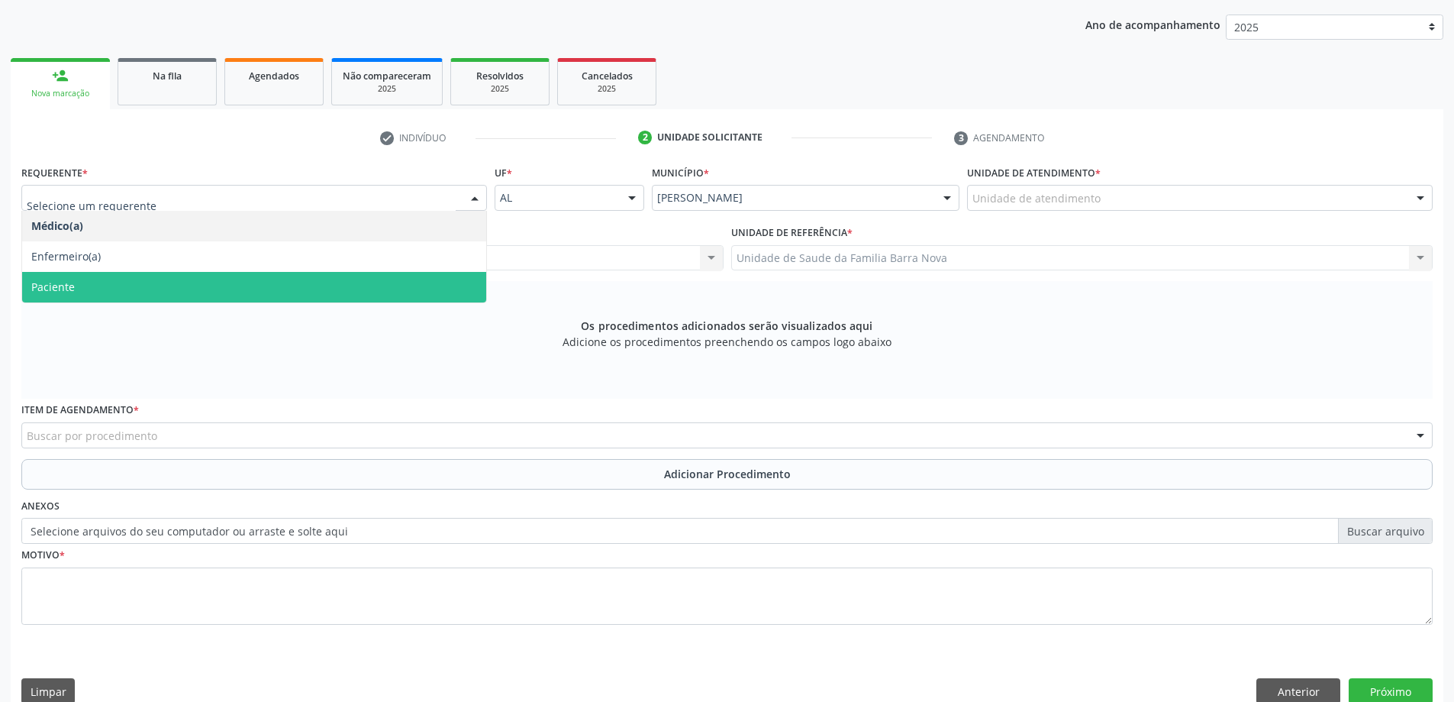
click at [194, 289] on span "Paciente" at bounding box center [254, 287] width 464 height 31
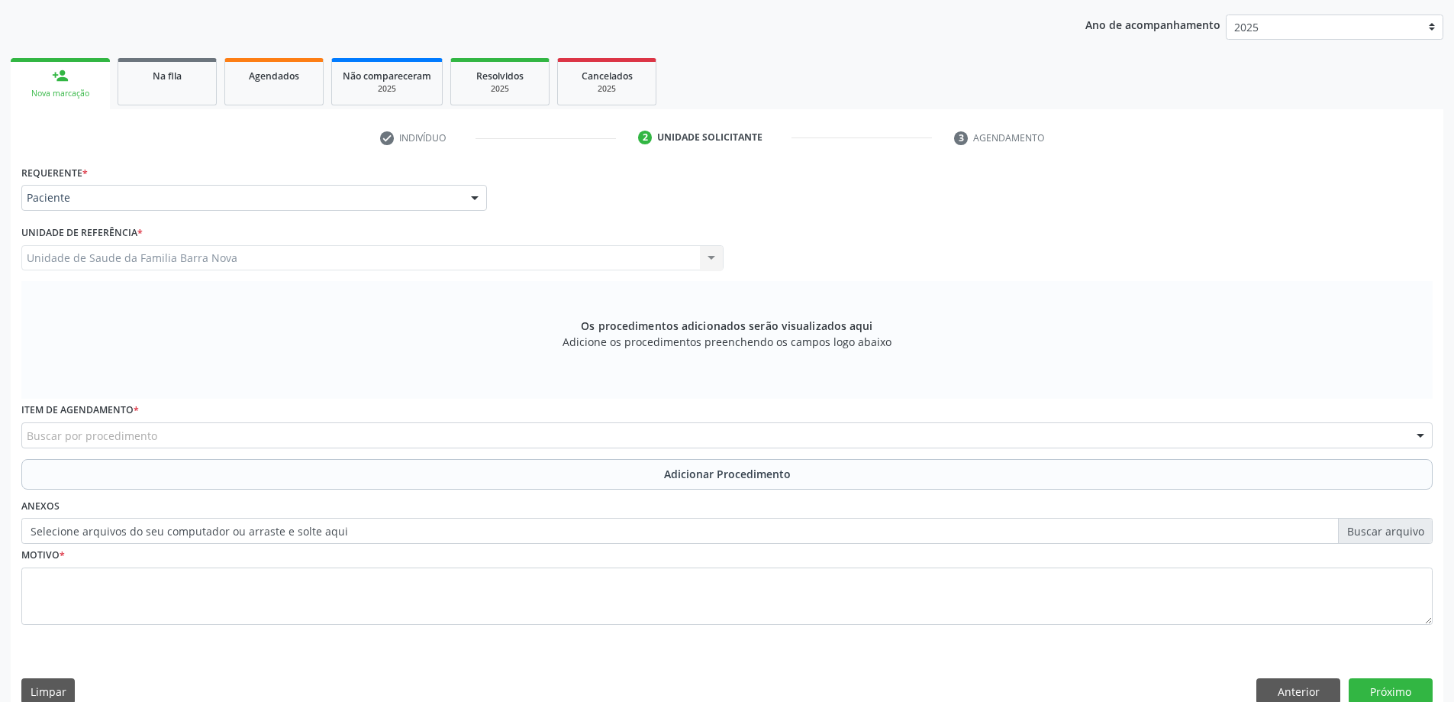
click at [276, 438] on div "Buscar por procedimento" at bounding box center [726, 435] width 1411 height 26
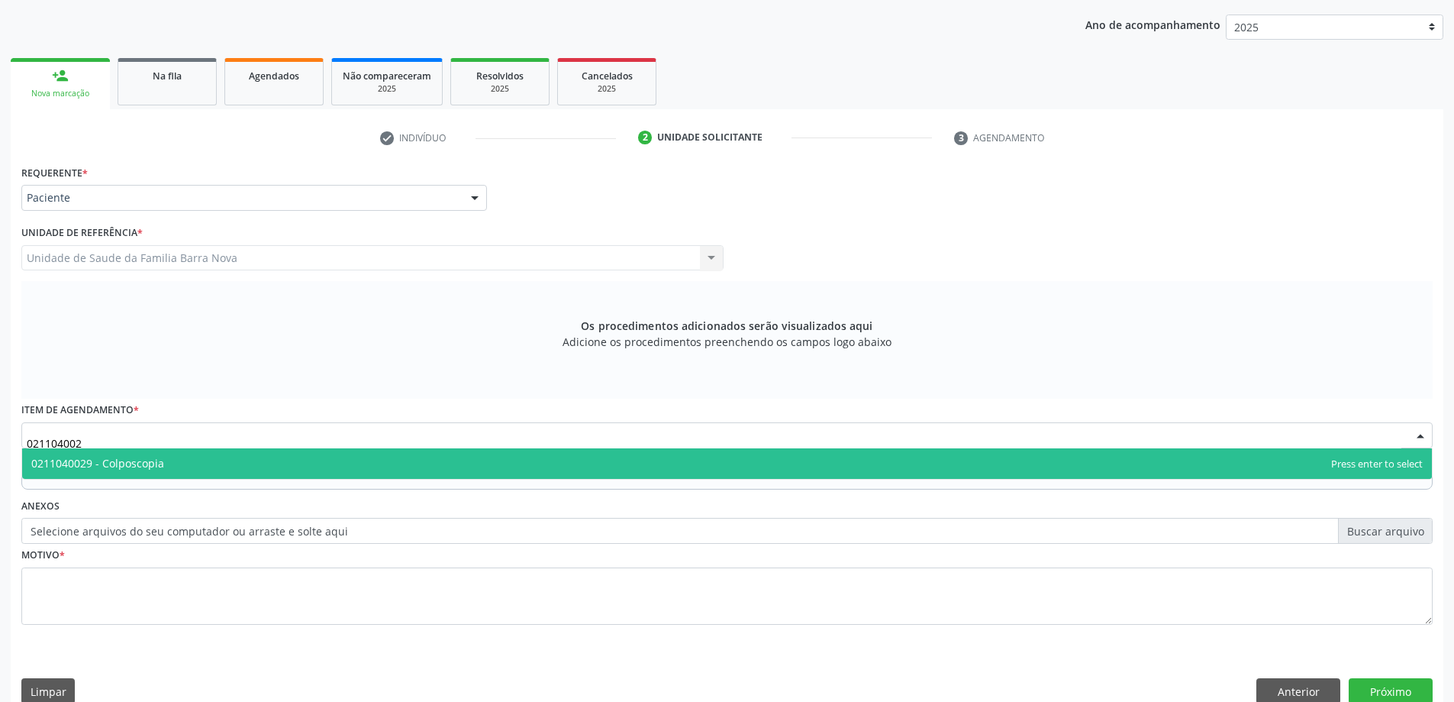
type input "0211040029"
click at [286, 458] on span "0211040029 - Colposcopia" at bounding box center [727, 463] width 1410 height 31
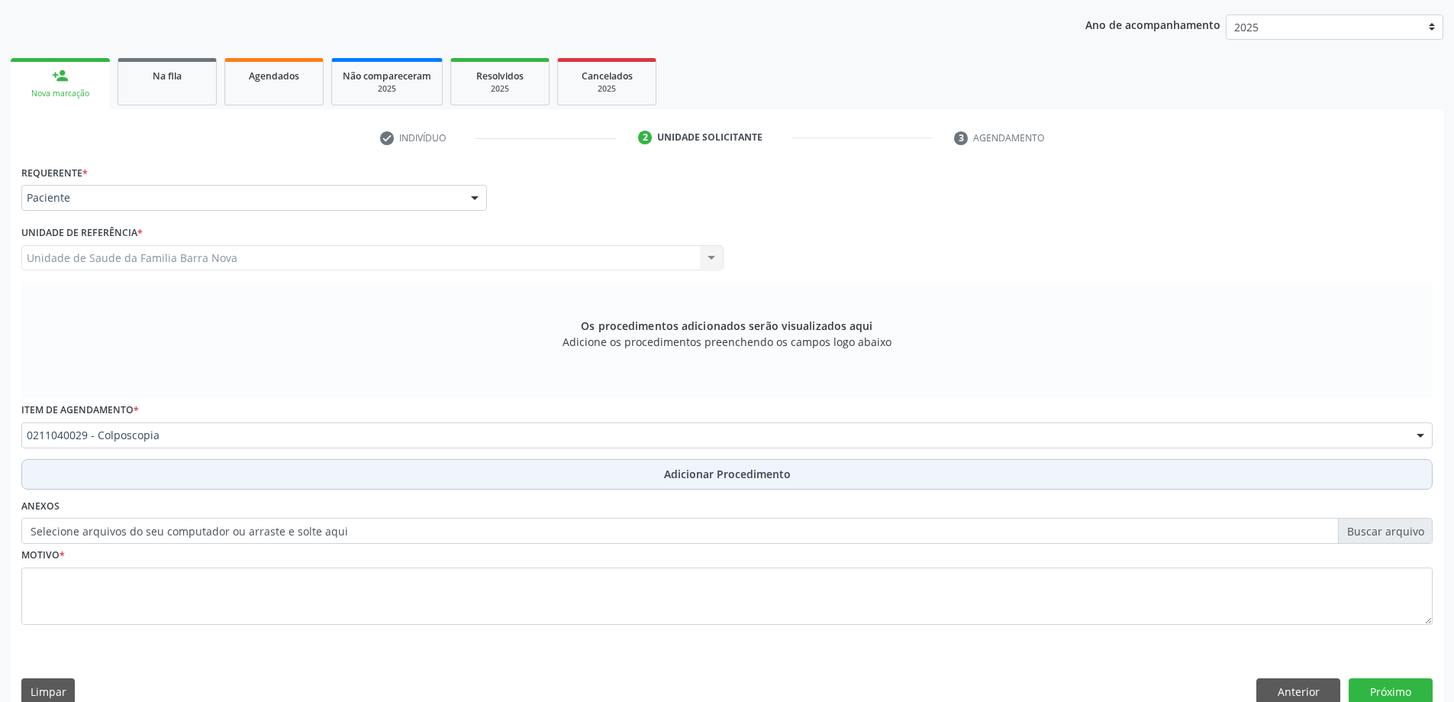
click at [788, 466] on button "Adicionar Procedimento" at bounding box center [726, 474] width 1411 height 31
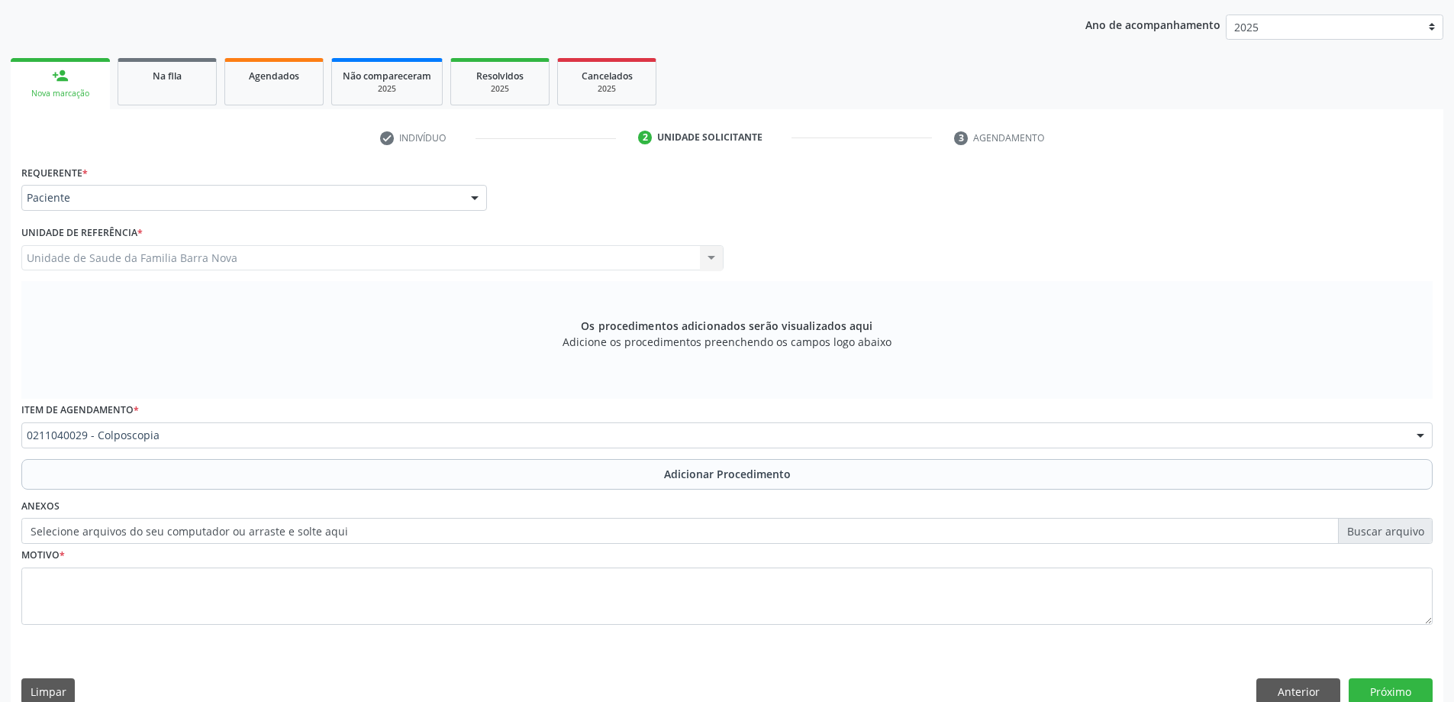
scroll to position [157, 0]
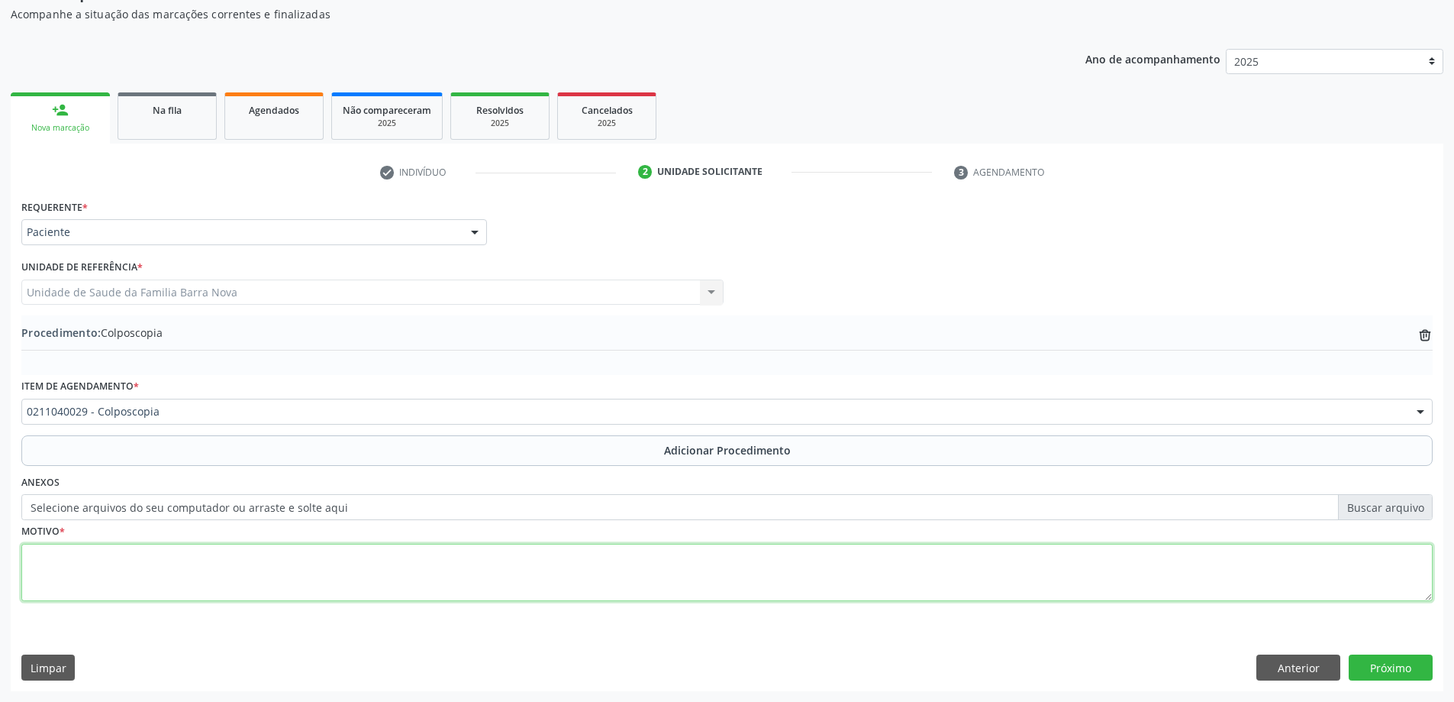
click at [227, 573] on textarea at bounding box center [726, 573] width 1411 height 58
type textarea "Avaliação de cervicite cronica pós tratamento."
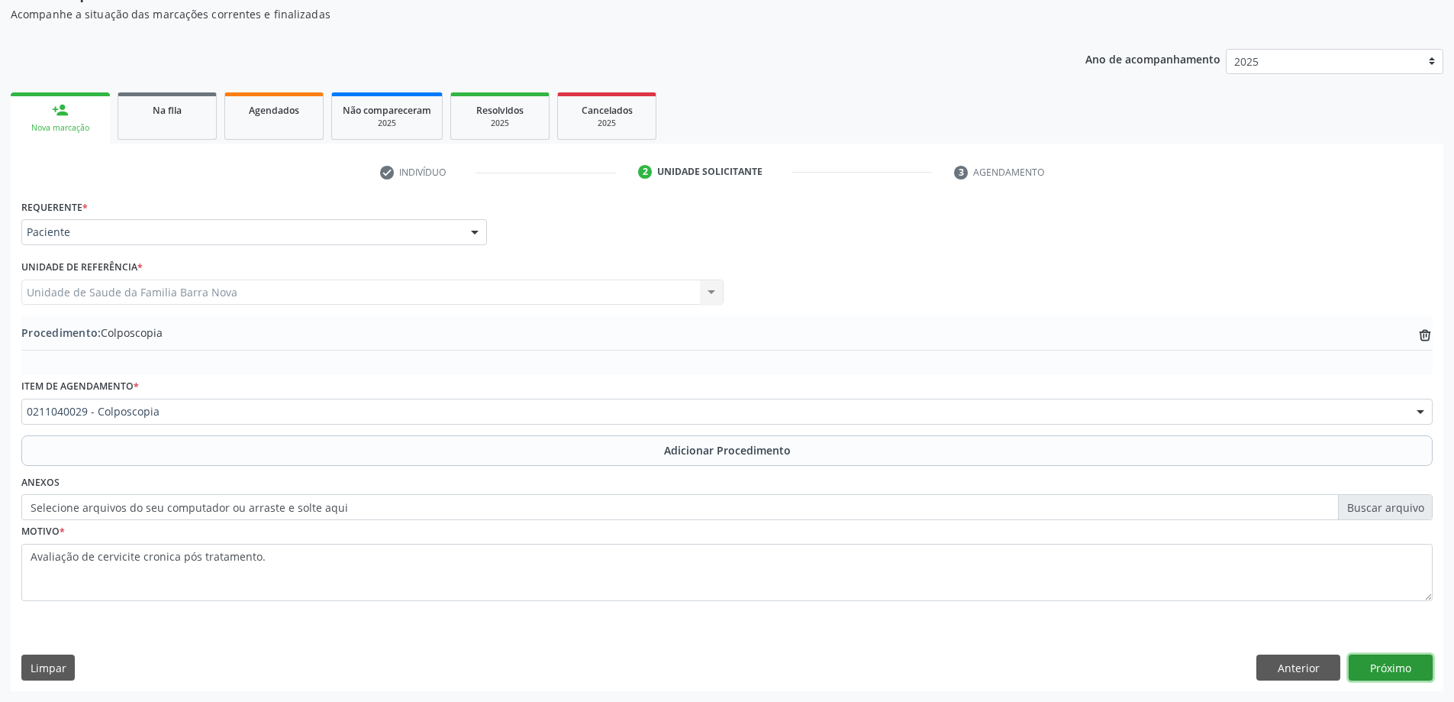
click at [1372, 673] on button "Próximo" at bounding box center [1391, 667] width 84 height 26
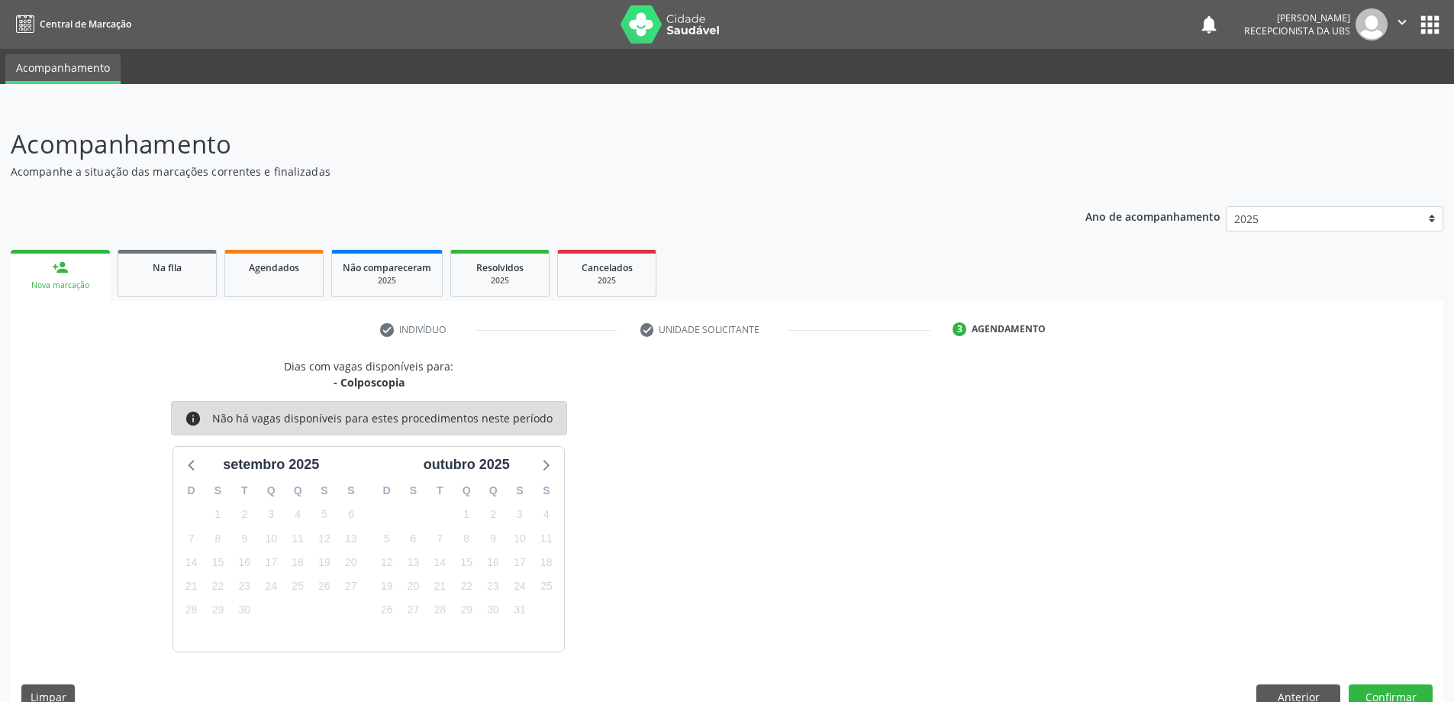
scroll to position [29, 0]
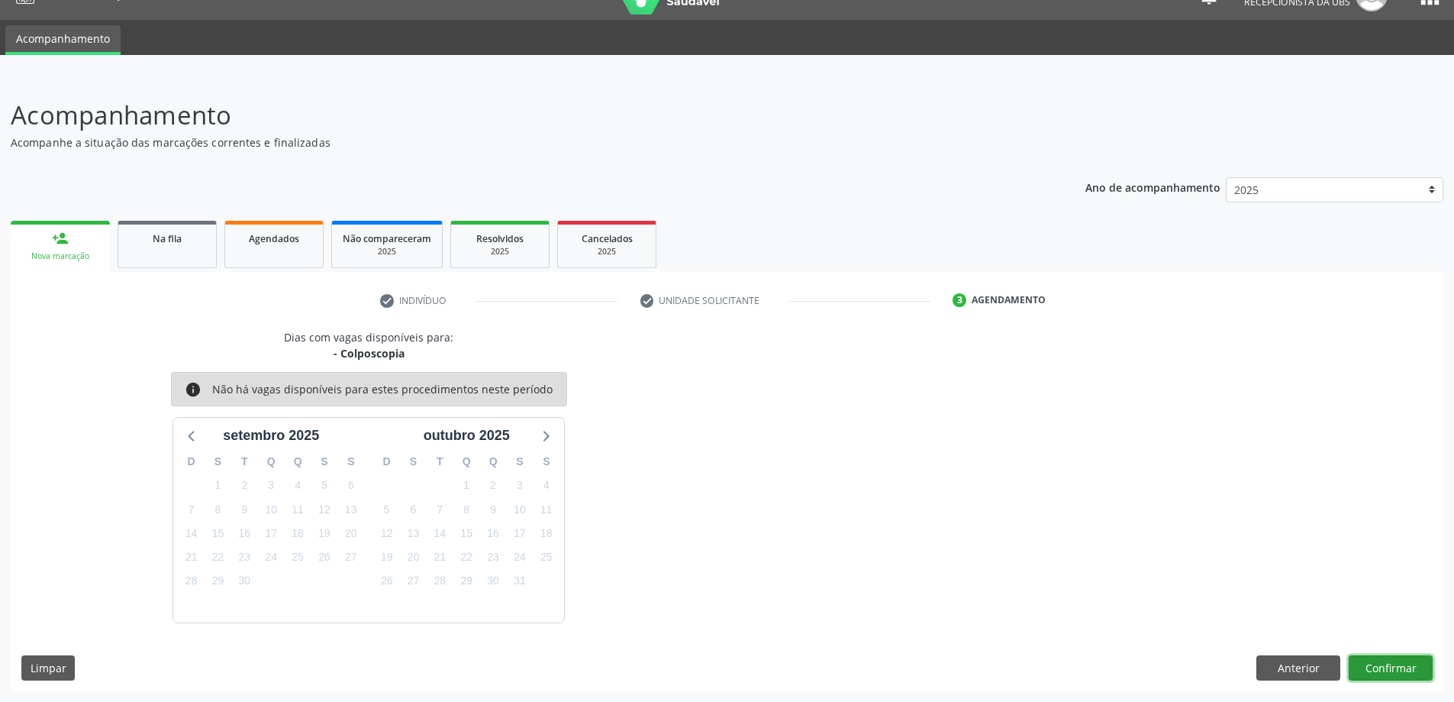
click at [1385, 670] on button "Confirmar" at bounding box center [1391, 668] width 84 height 26
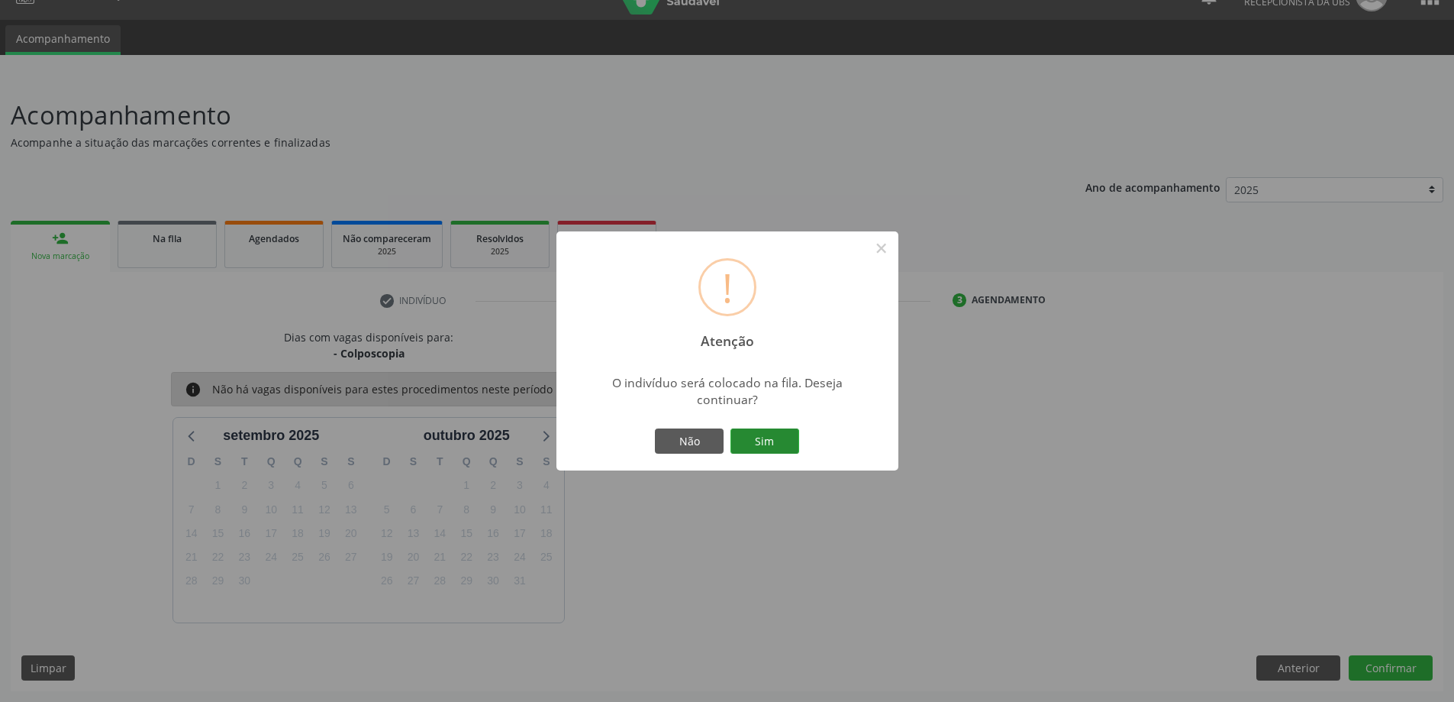
click at [774, 444] on button "Sim" at bounding box center [765, 441] width 69 height 26
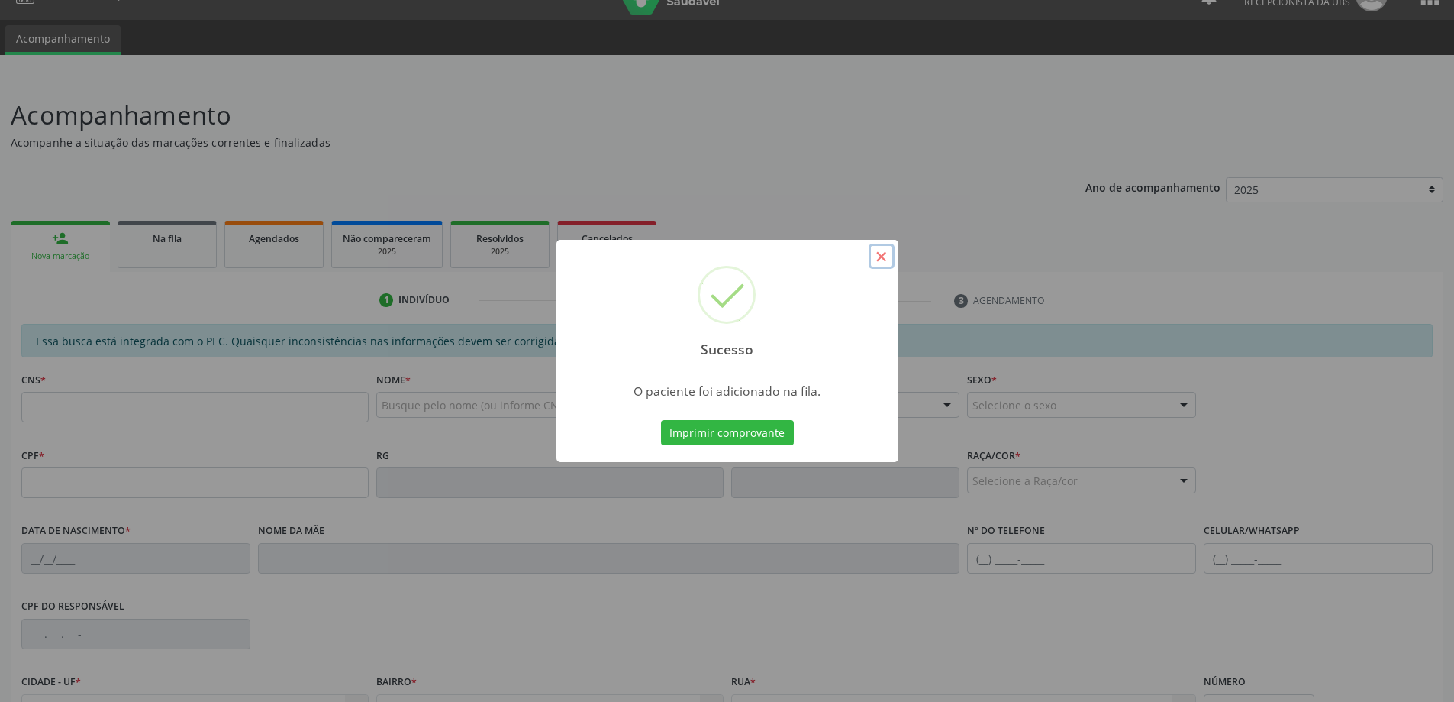
click at [882, 256] on button "×" at bounding box center [882, 257] width 26 height 26
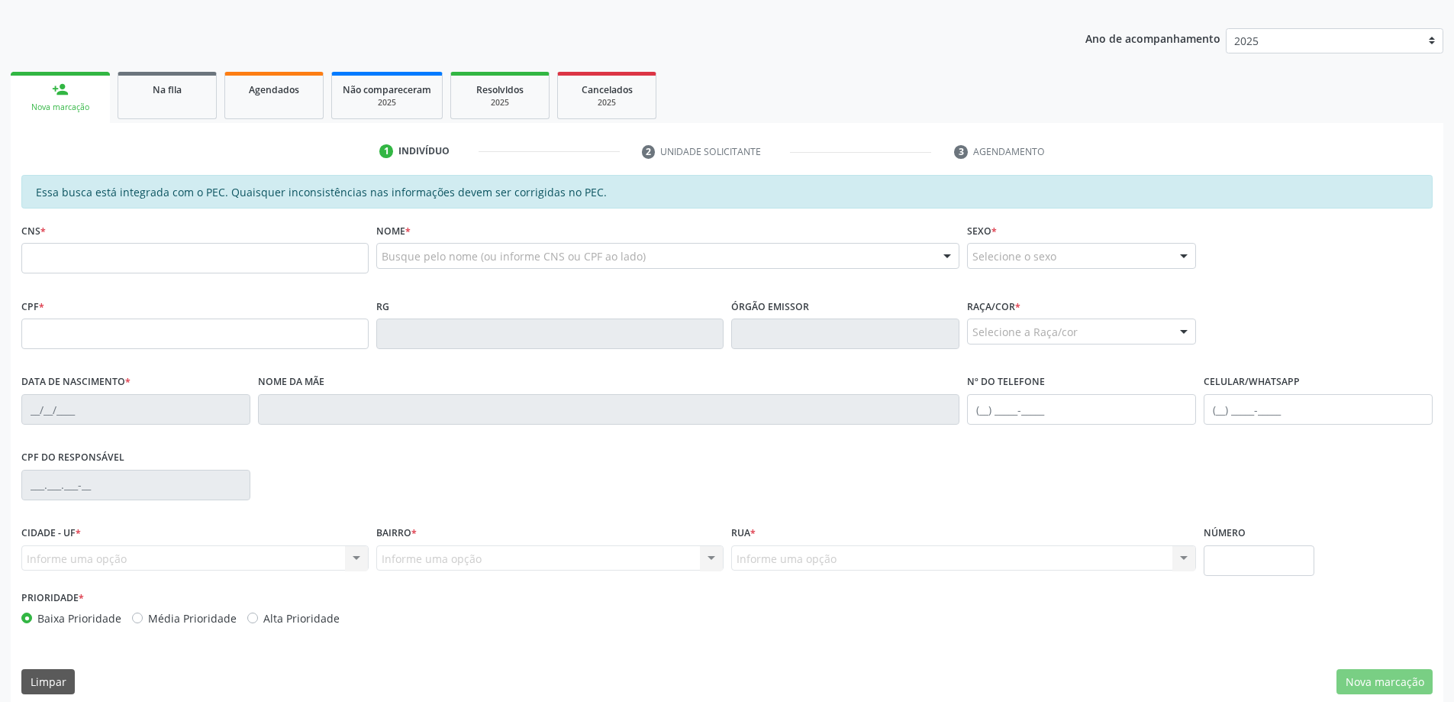
scroll to position [192, 0]
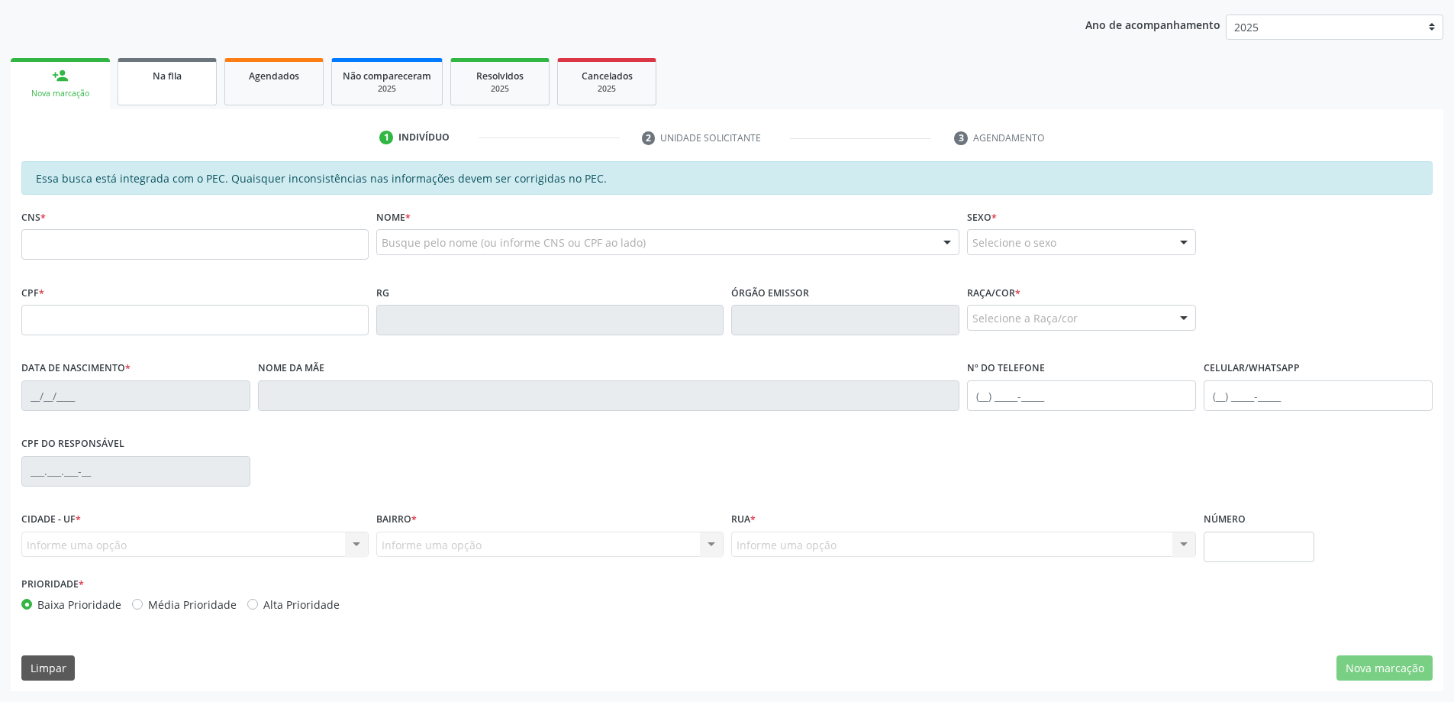
click at [159, 87] on link "Na fila" at bounding box center [167, 81] width 99 height 47
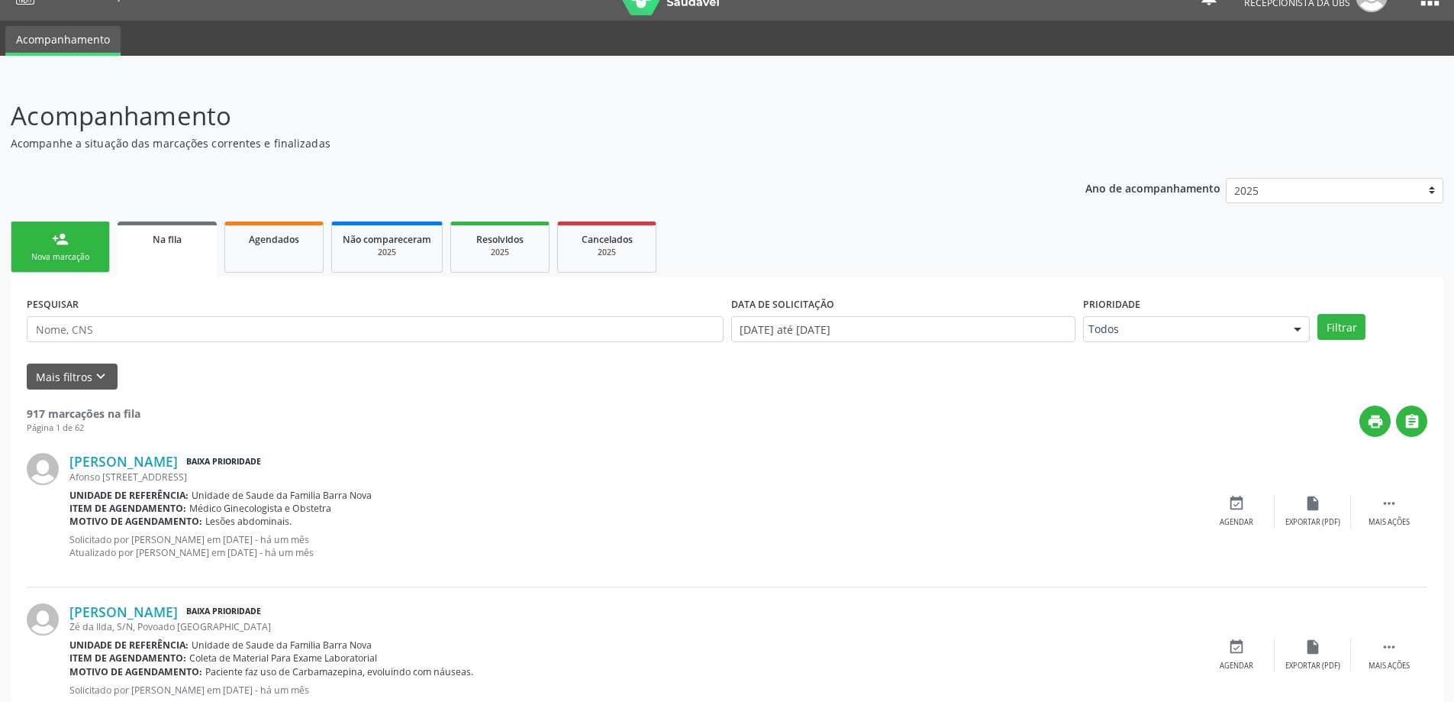
scroll to position [0, 0]
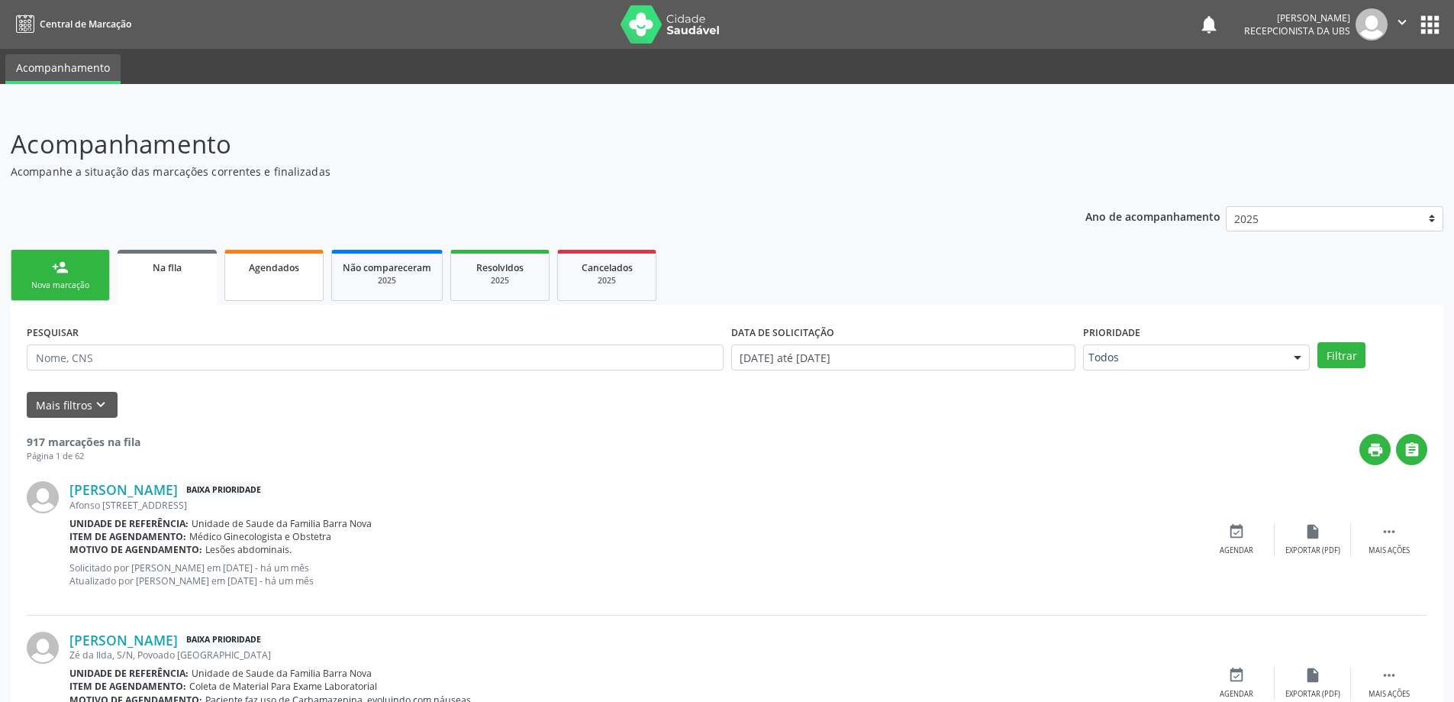
click at [291, 271] on span "Agendados" at bounding box center [274, 267] width 50 height 13
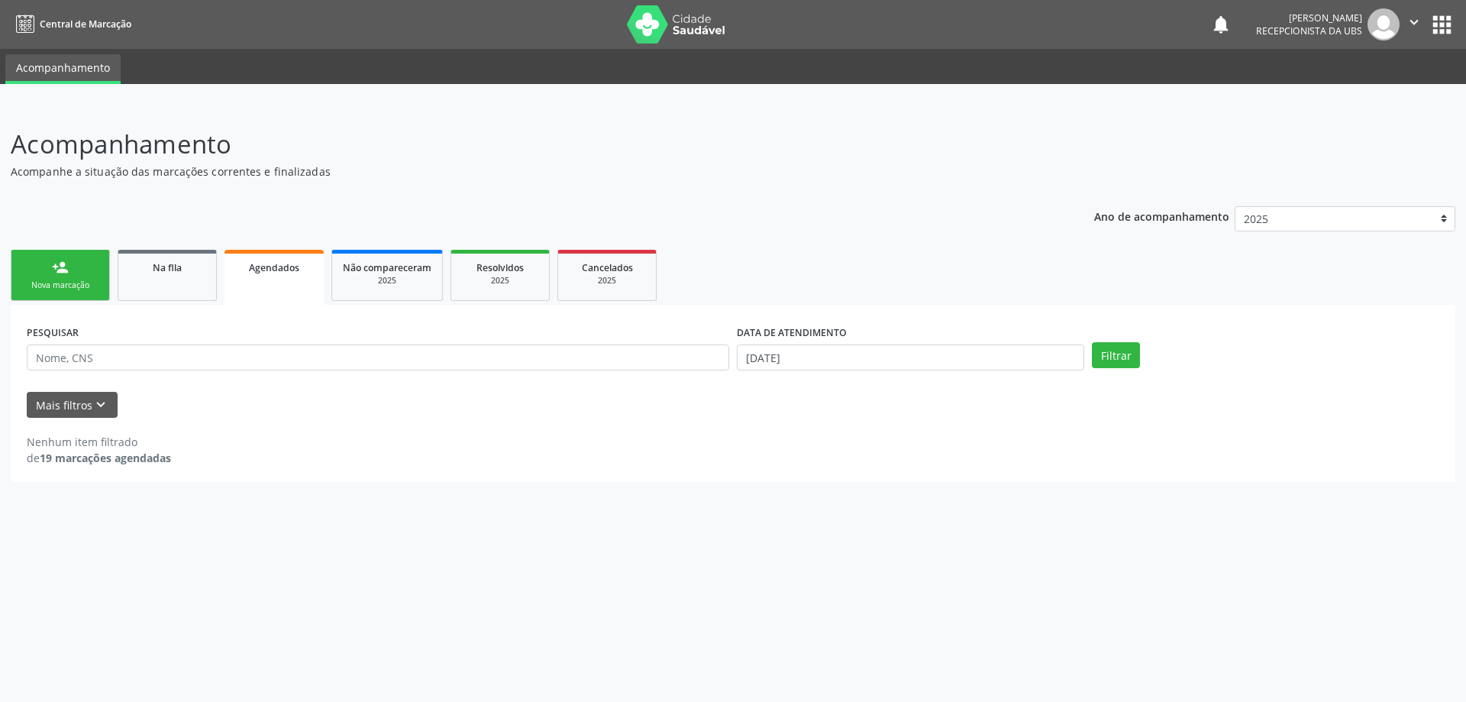
click at [67, 277] on link "person_add Nova marcação" at bounding box center [60, 275] width 99 height 51
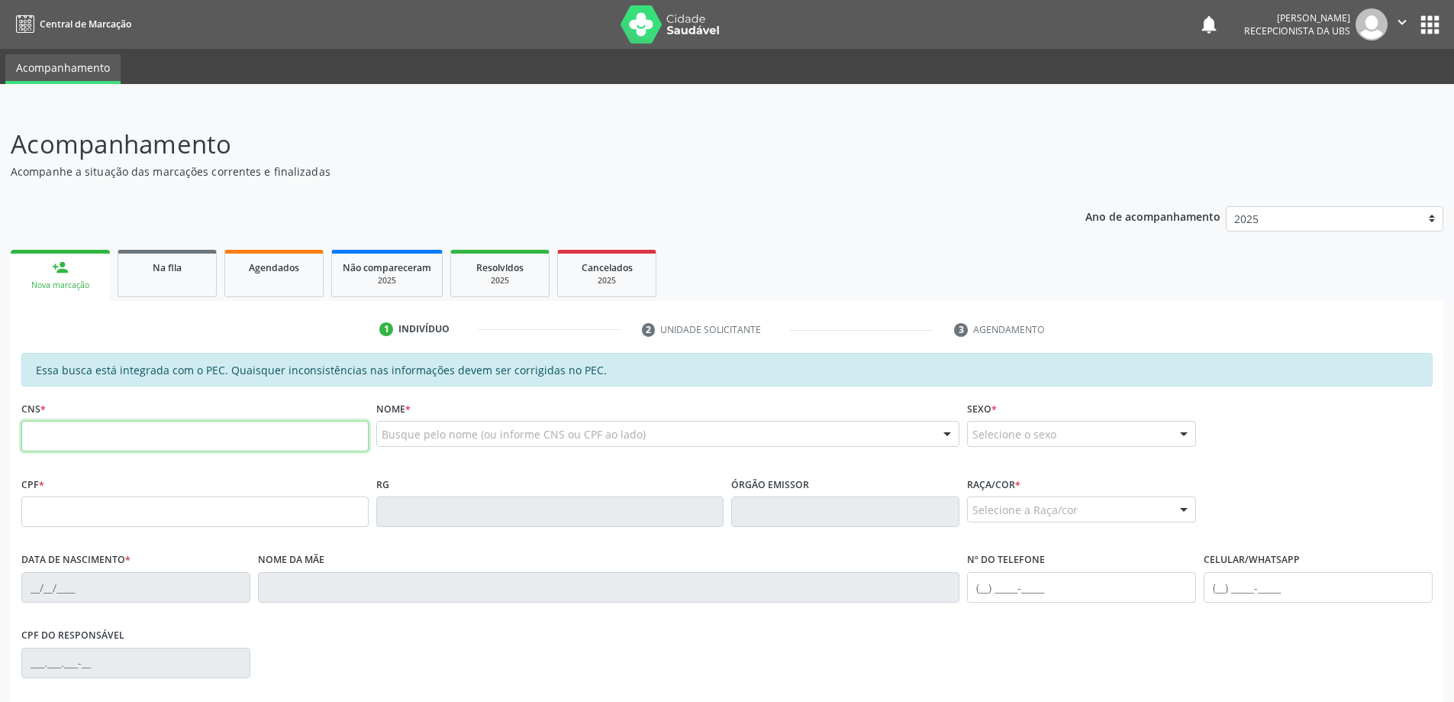
click at [85, 442] on input "text" at bounding box center [194, 436] width 347 height 31
type input "705 0086 6739 4454"
type input "020.934.384-29"
type input "30/01/1969"
type input "Alice Maciel da Silva"
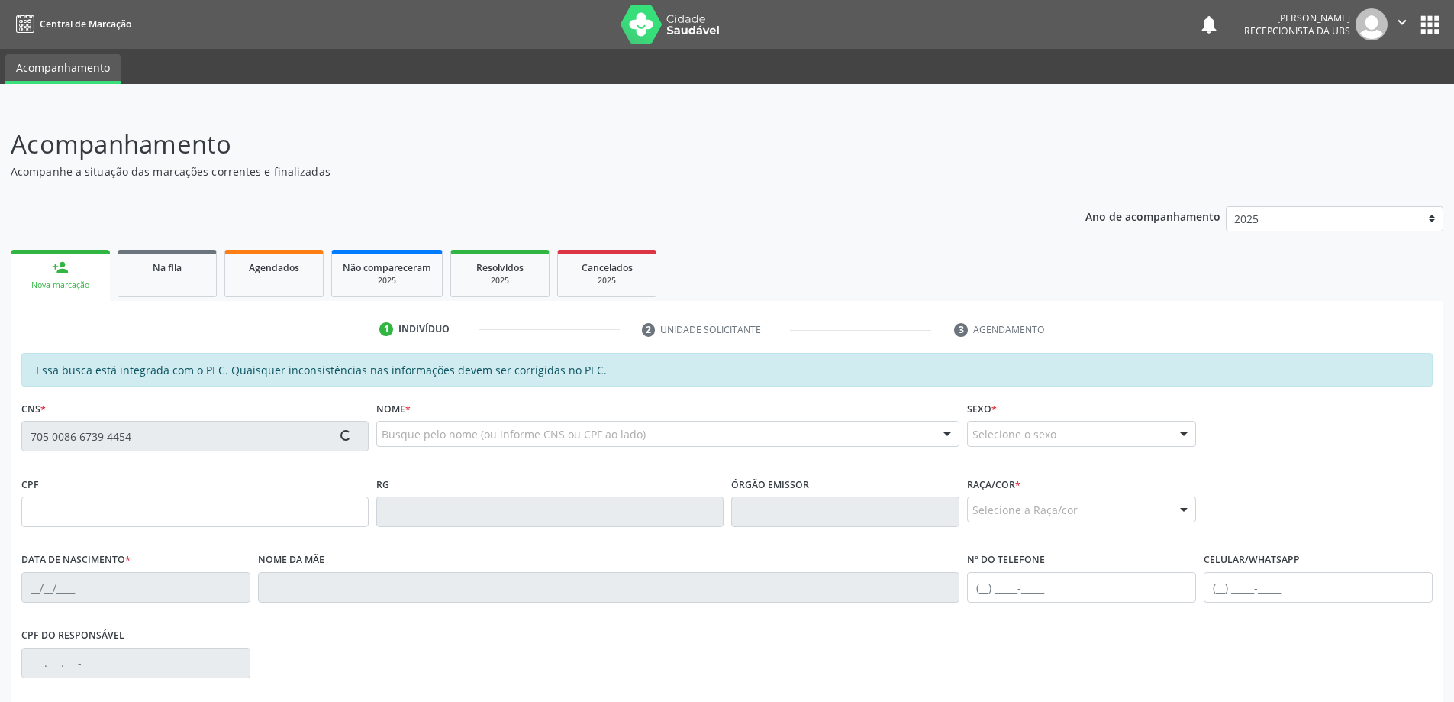
type input "(82) 98862-3509"
type input "(82) 98761-1600"
type input "2013"
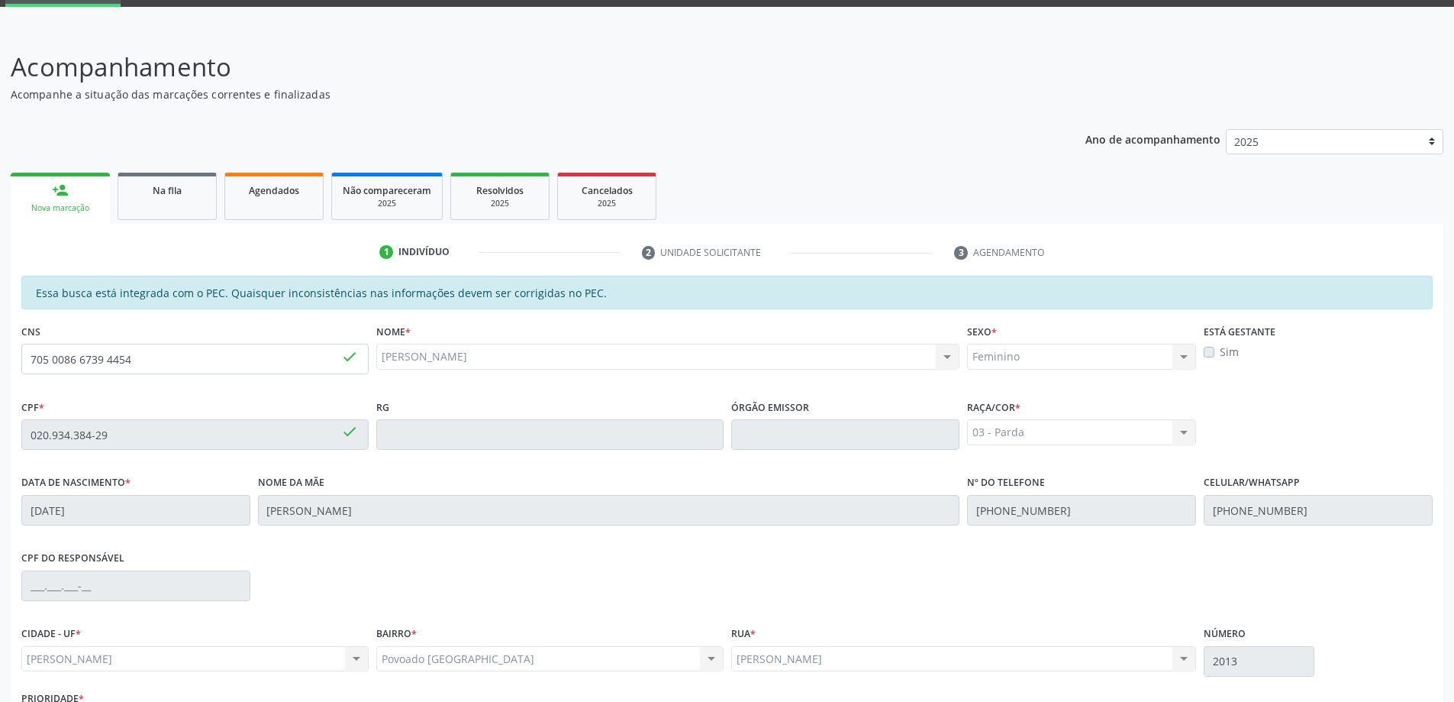
scroll to position [192, 0]
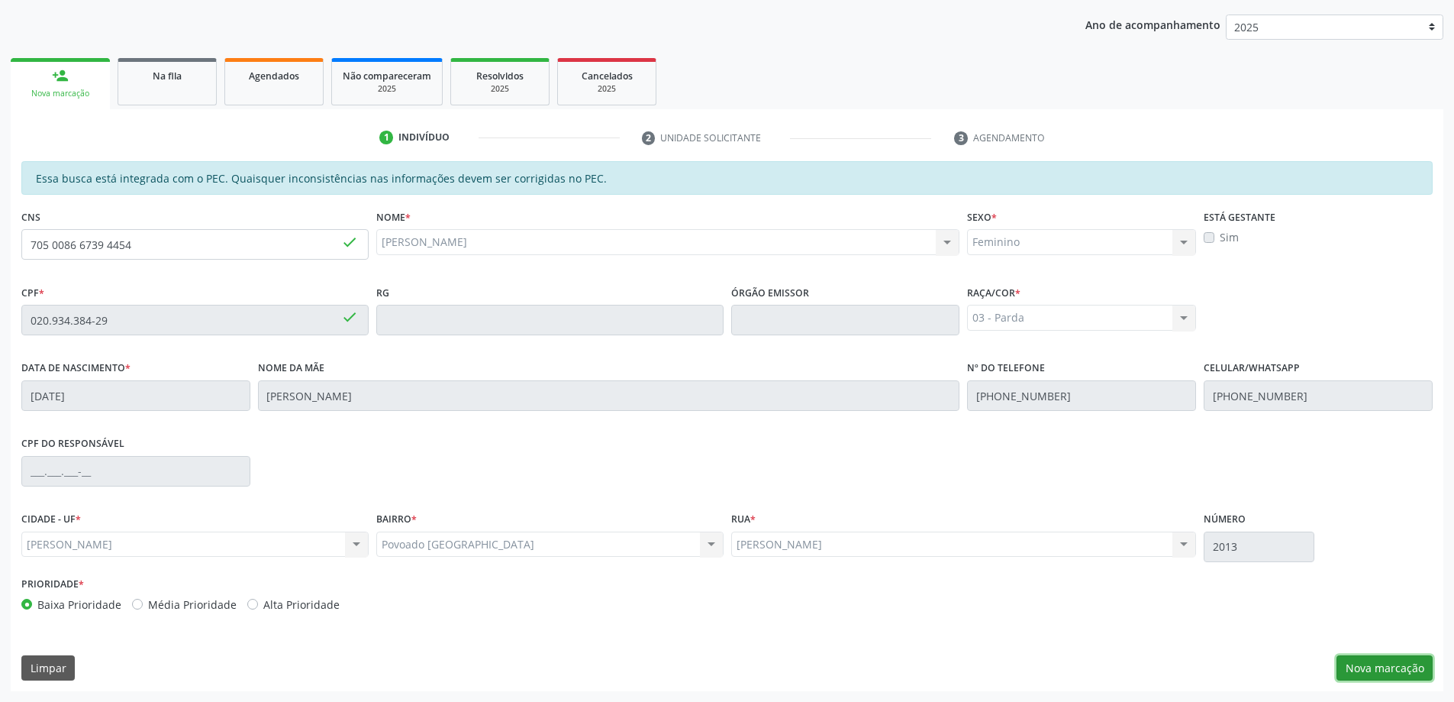
click at [1376, 660] on button "Nova marcação" at bounding box center [1385, 668] width 96 height 26
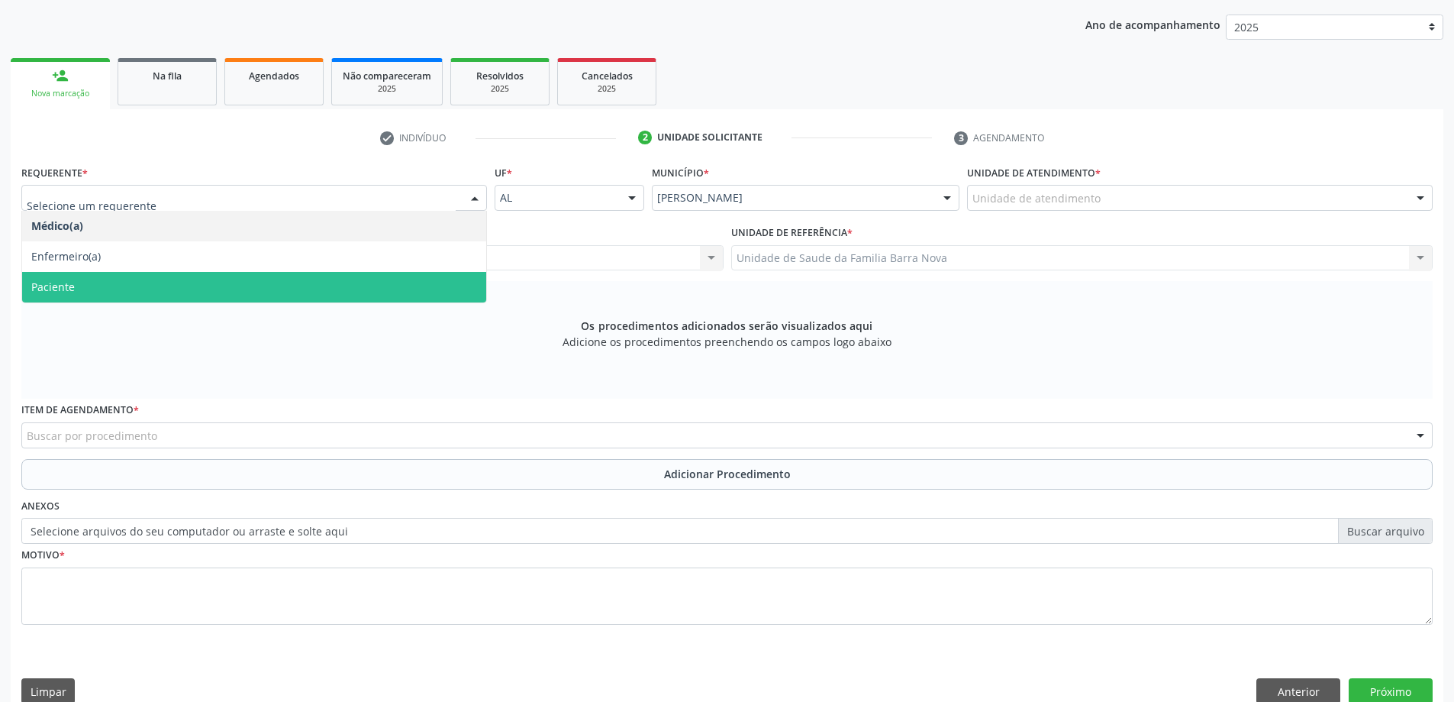
click at [264, 295] on span "Paciente" at bounding box center [254, 287] width 464 height 31
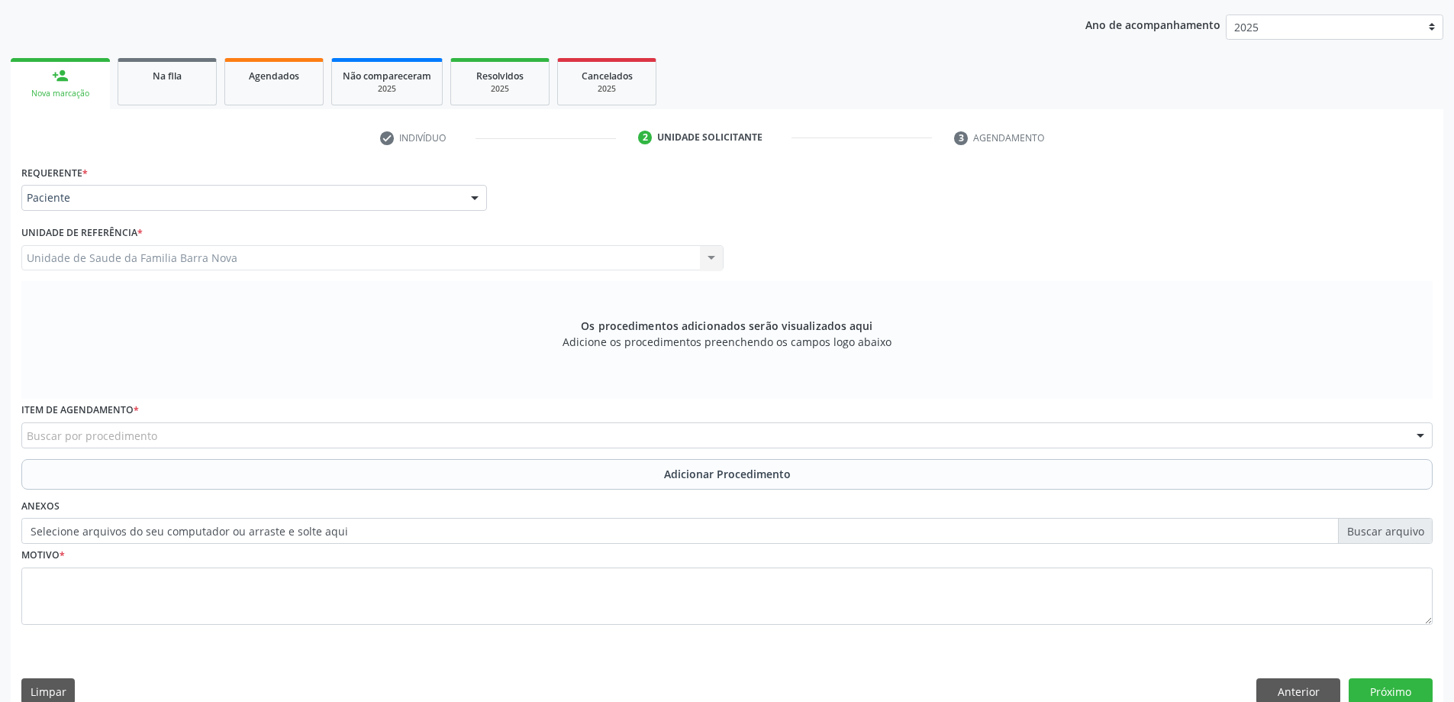
click at [188, 437] on div "Buscar por procedimento" at bounding box center [726, 435] width 1411 height 26
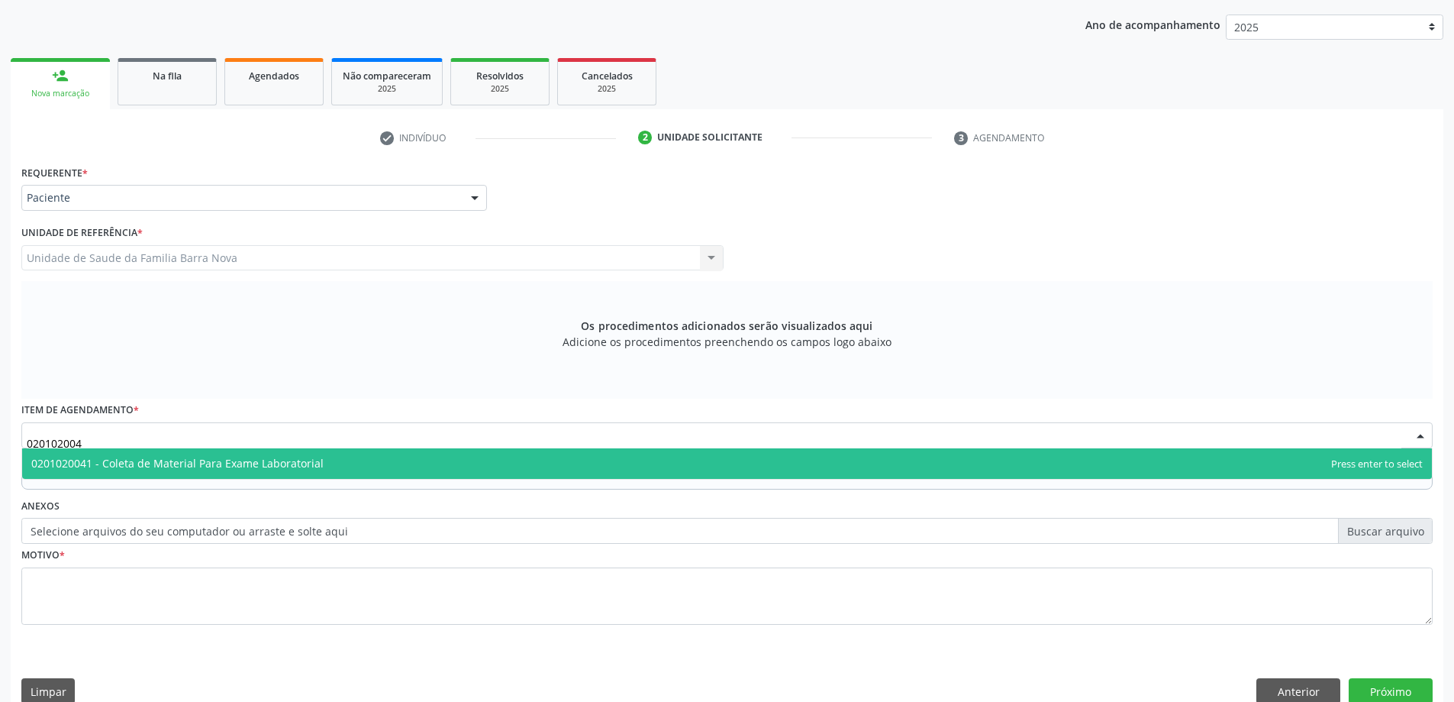
type input "0201020041"
click at [431, 469] on span "0201020041 - Coleta de Material Para Exame Laboratorial" at bounding box center [727, 463] width 1410 height 31
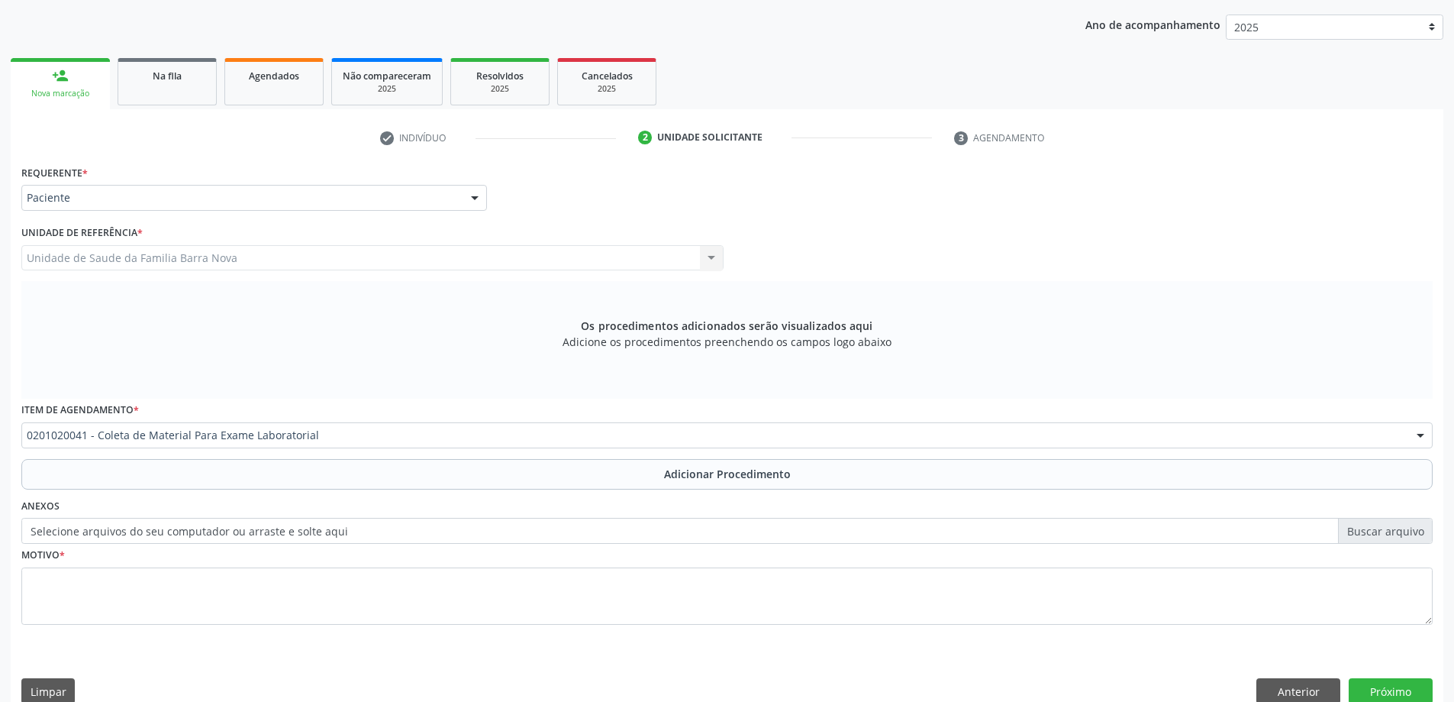
click at [772, 476] on span "Adicionar Procedimento" at bounding box center [727, 474] width 127 height 16
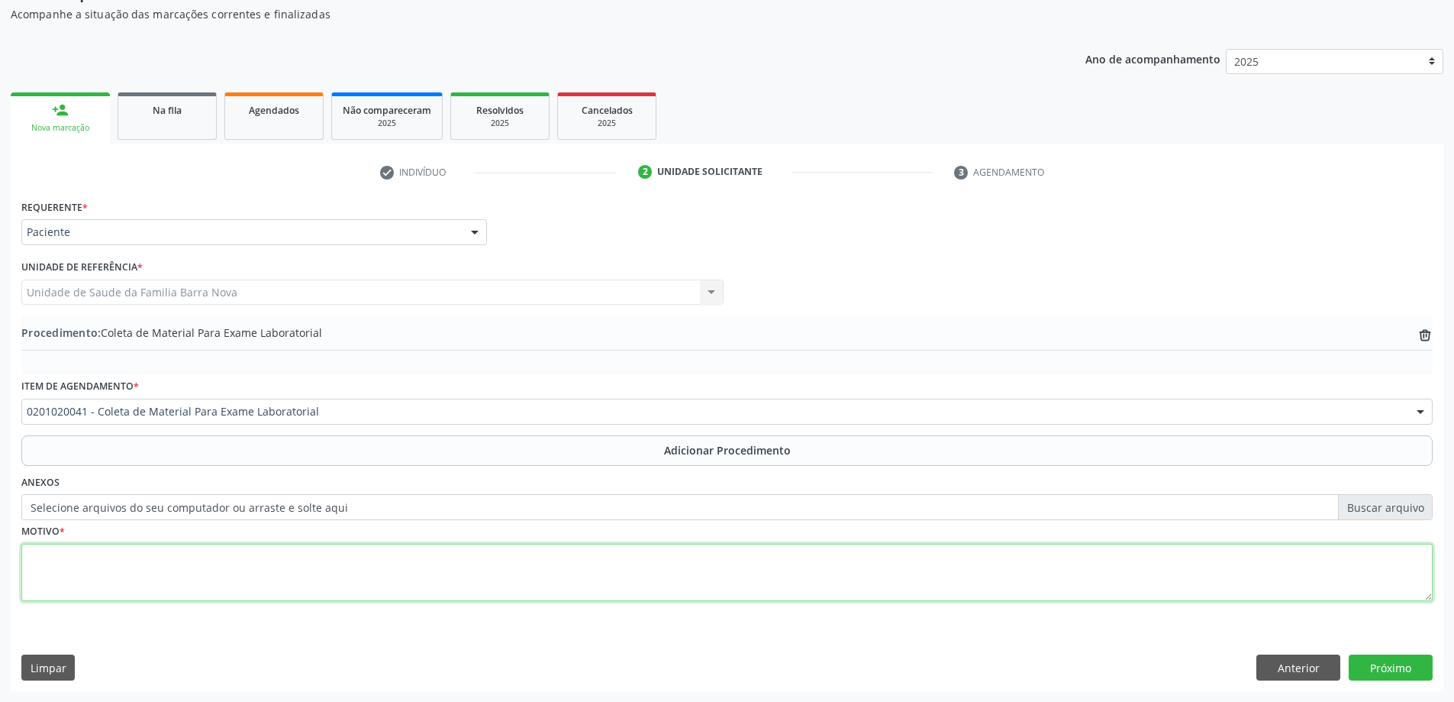
click at [731, 587] on textarea at bounding box center [726, 573] width 1411 height 58
type textarea "Avaliação ginecologica."
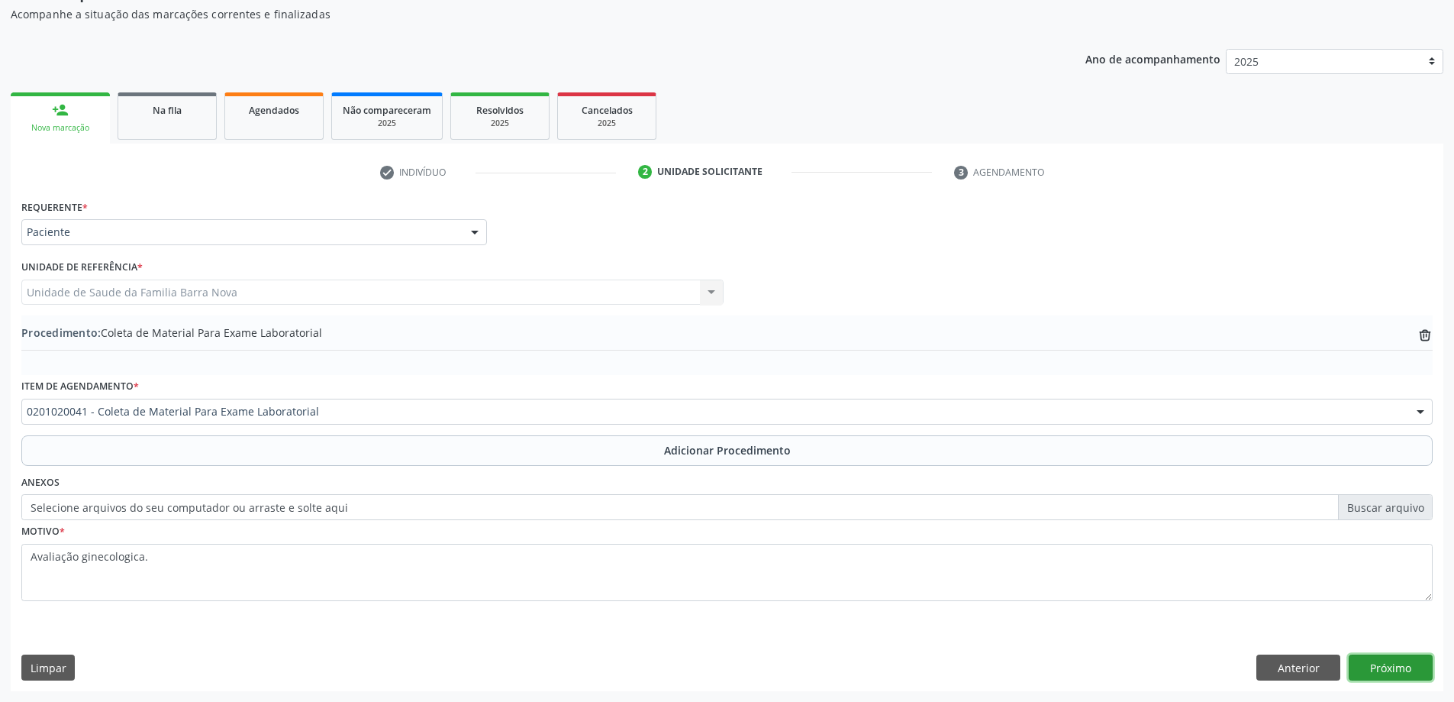
click at [1391, 668] on button "Próximo" at bounding box center [1391, 667] width 84 height 26
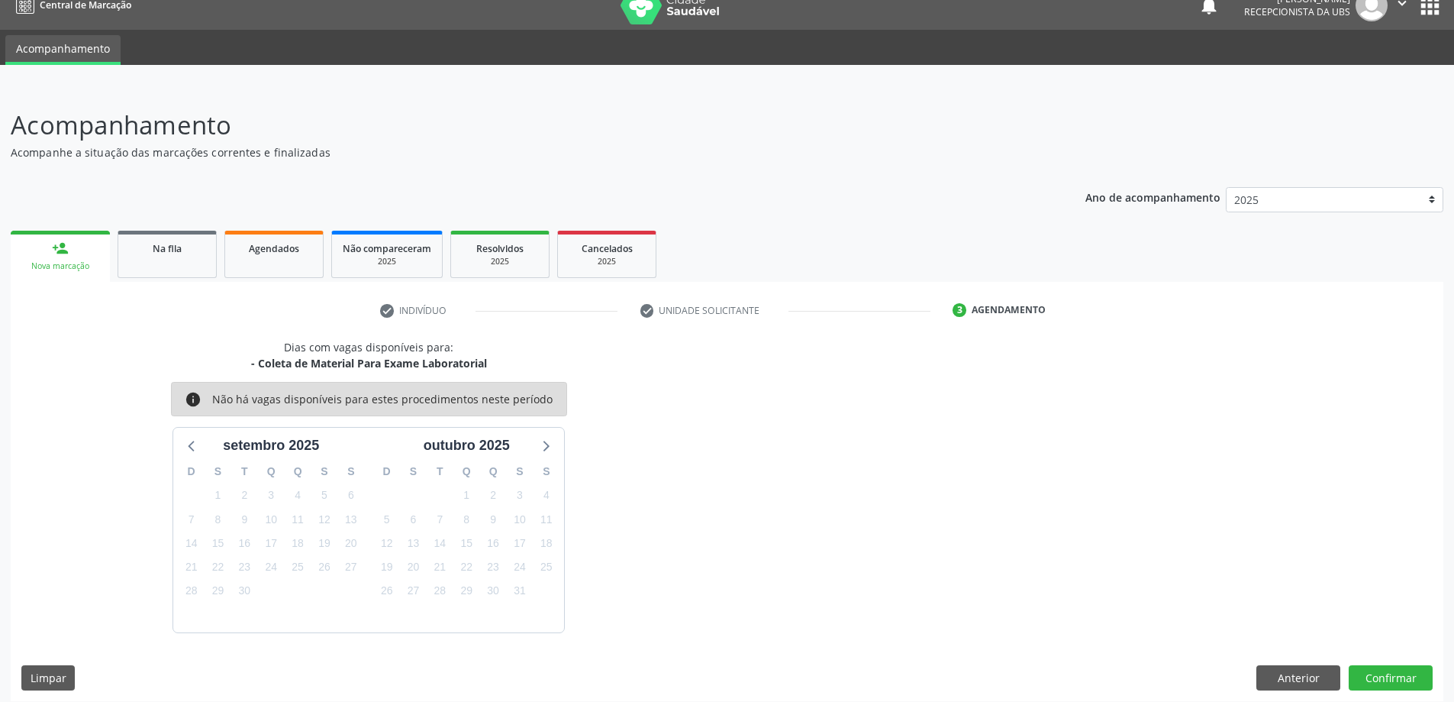
scroll to position [29, 0]
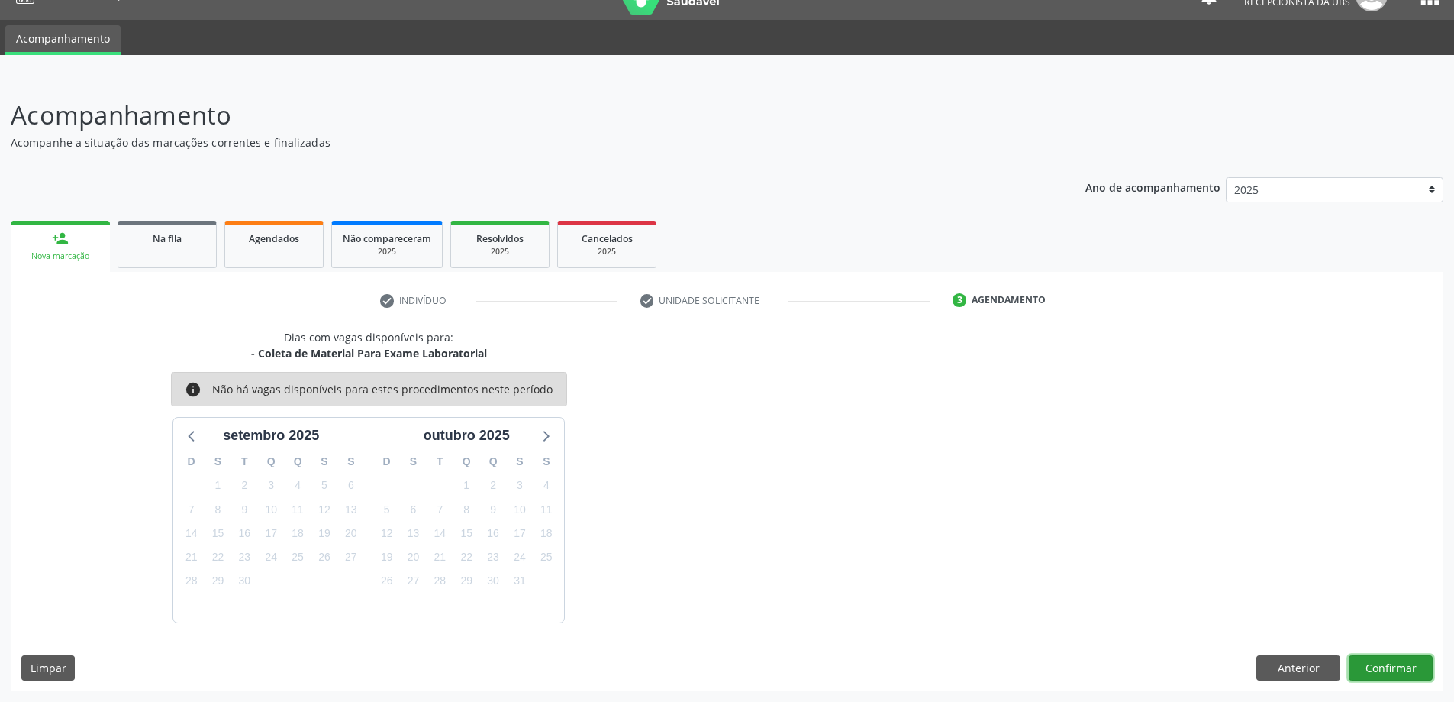
click at [1392, 677] on button "Confirmar" at bounding box center [1391, 668] width 84 height 26
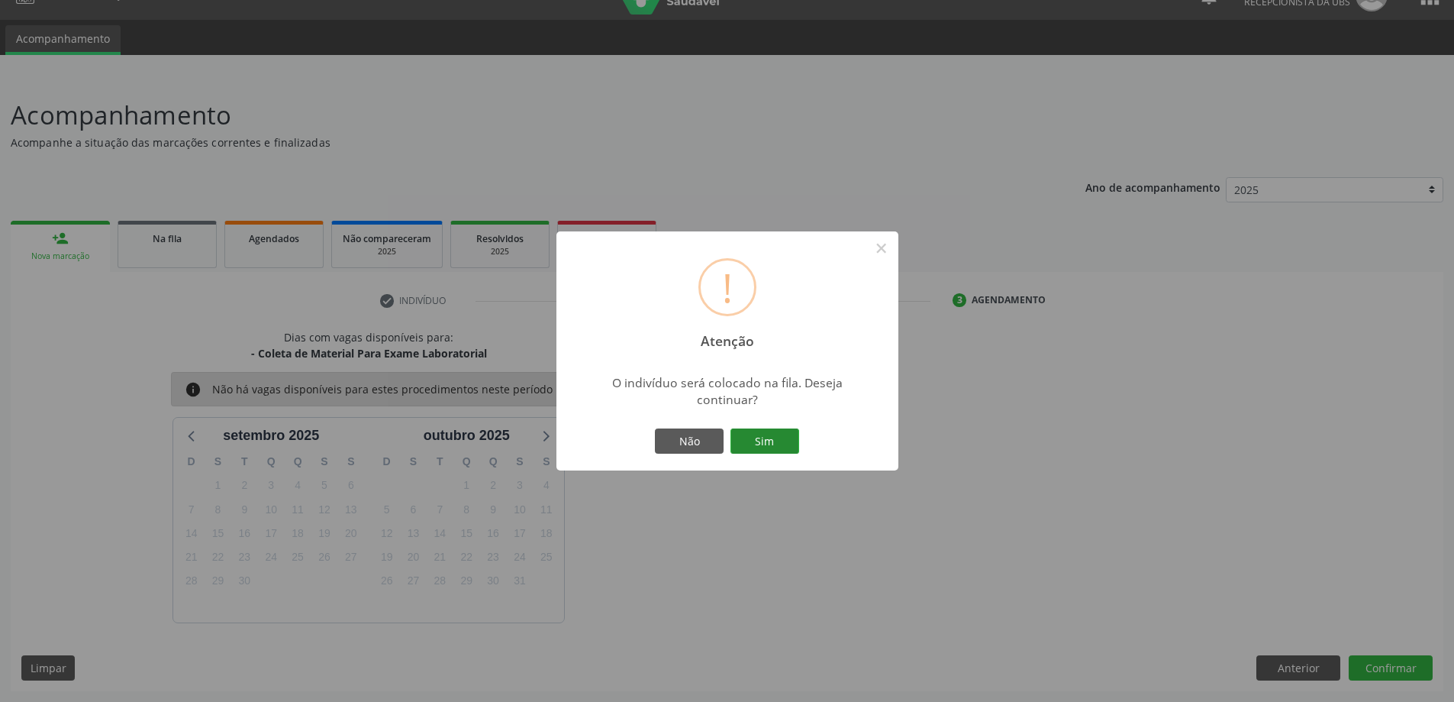
click at [765, 443] on button "Sim" at bounding box center [765, 441] width 69 height 26
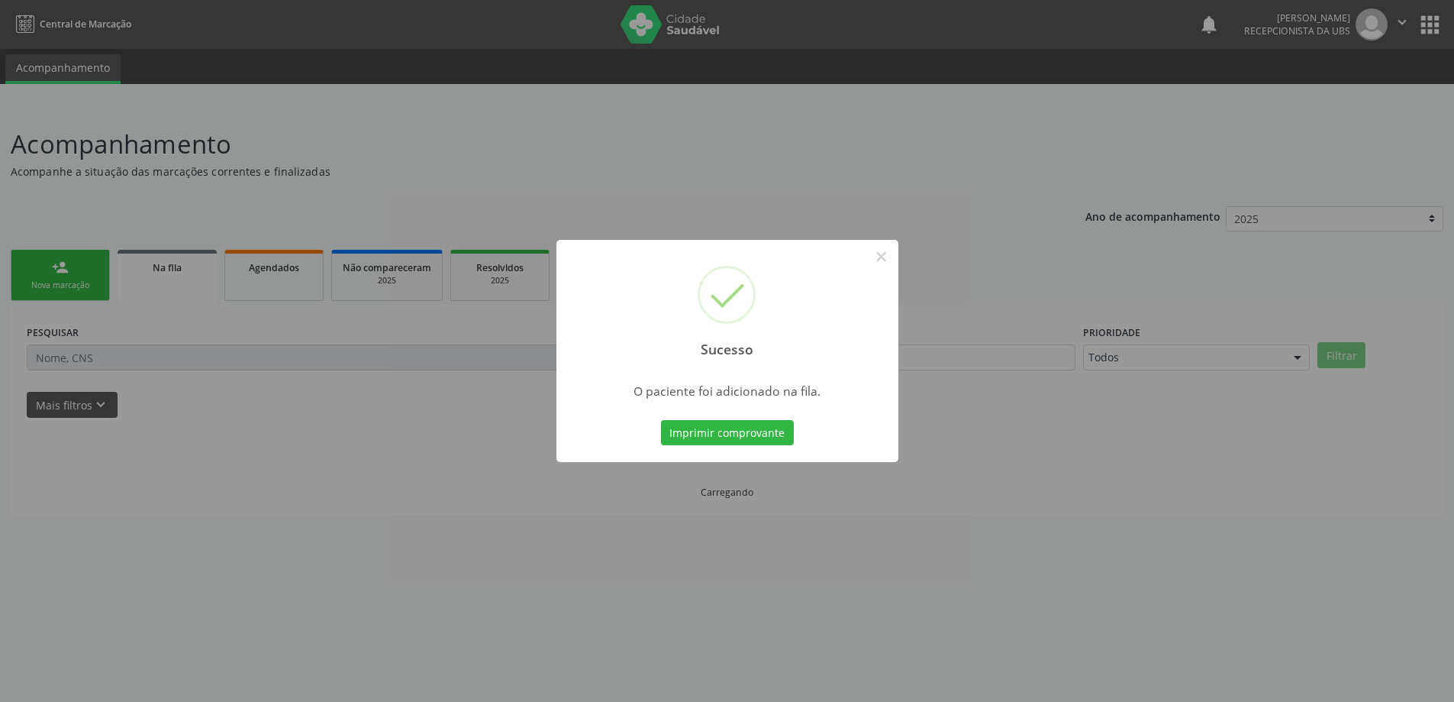
scroll to position [0, 0]
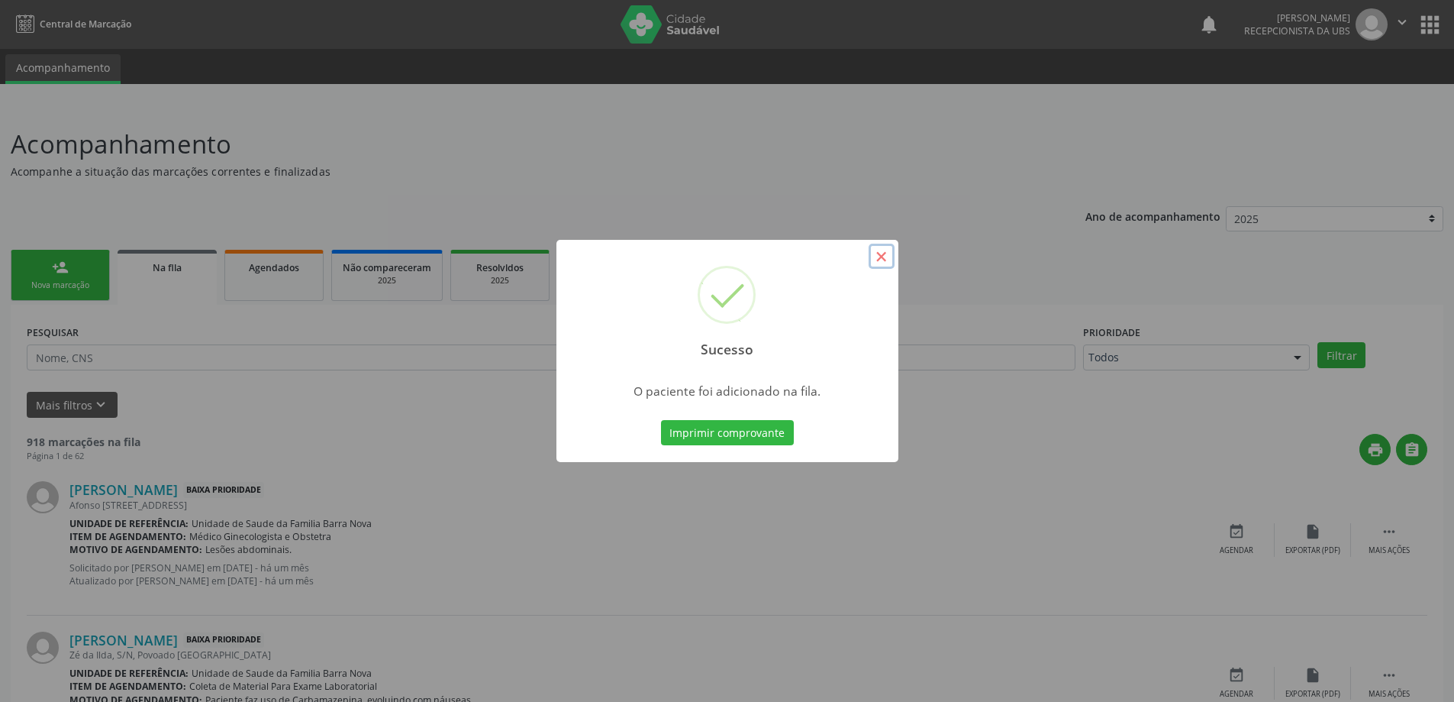
click at [885, 256] on button "×" at bounding box center [882, 257] width 26 height 26
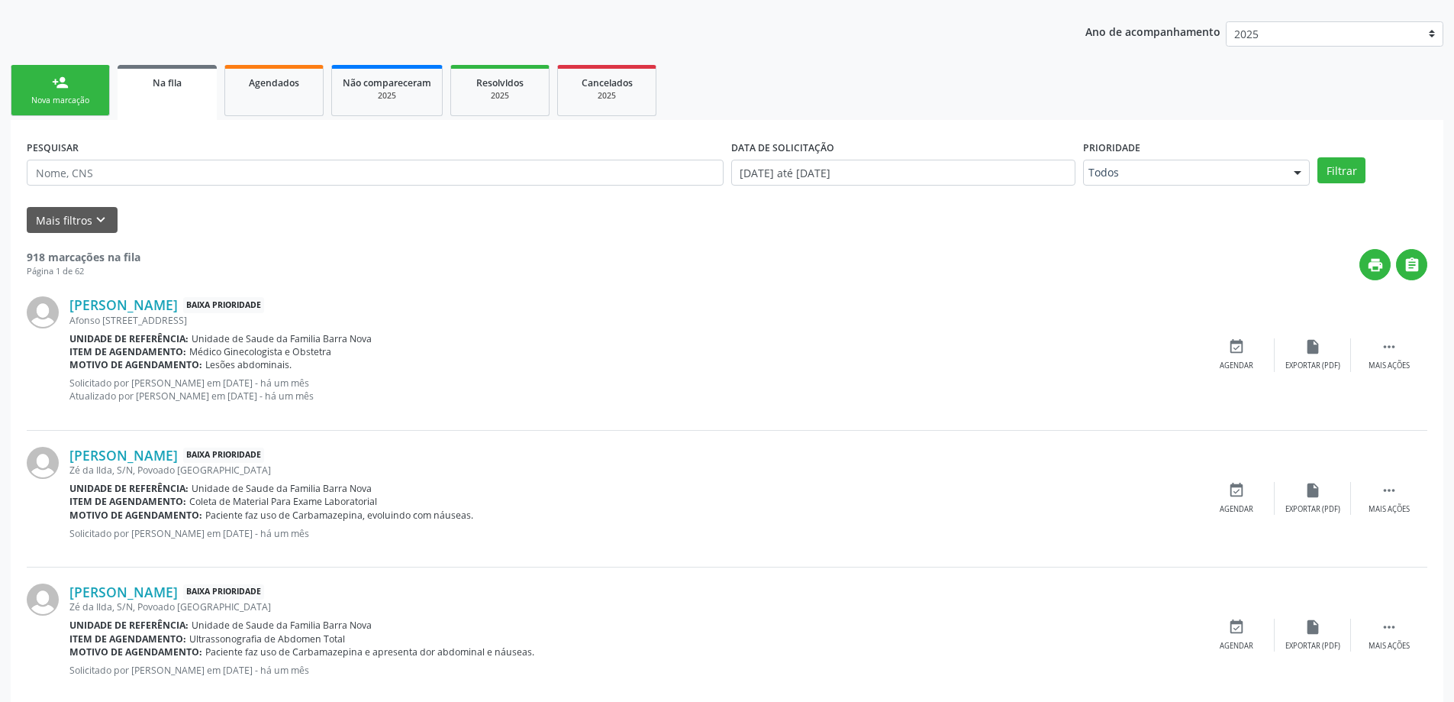
scroll to position [229, 0]
